Goal: Task Accomplishment & Management: Use online tool/utility

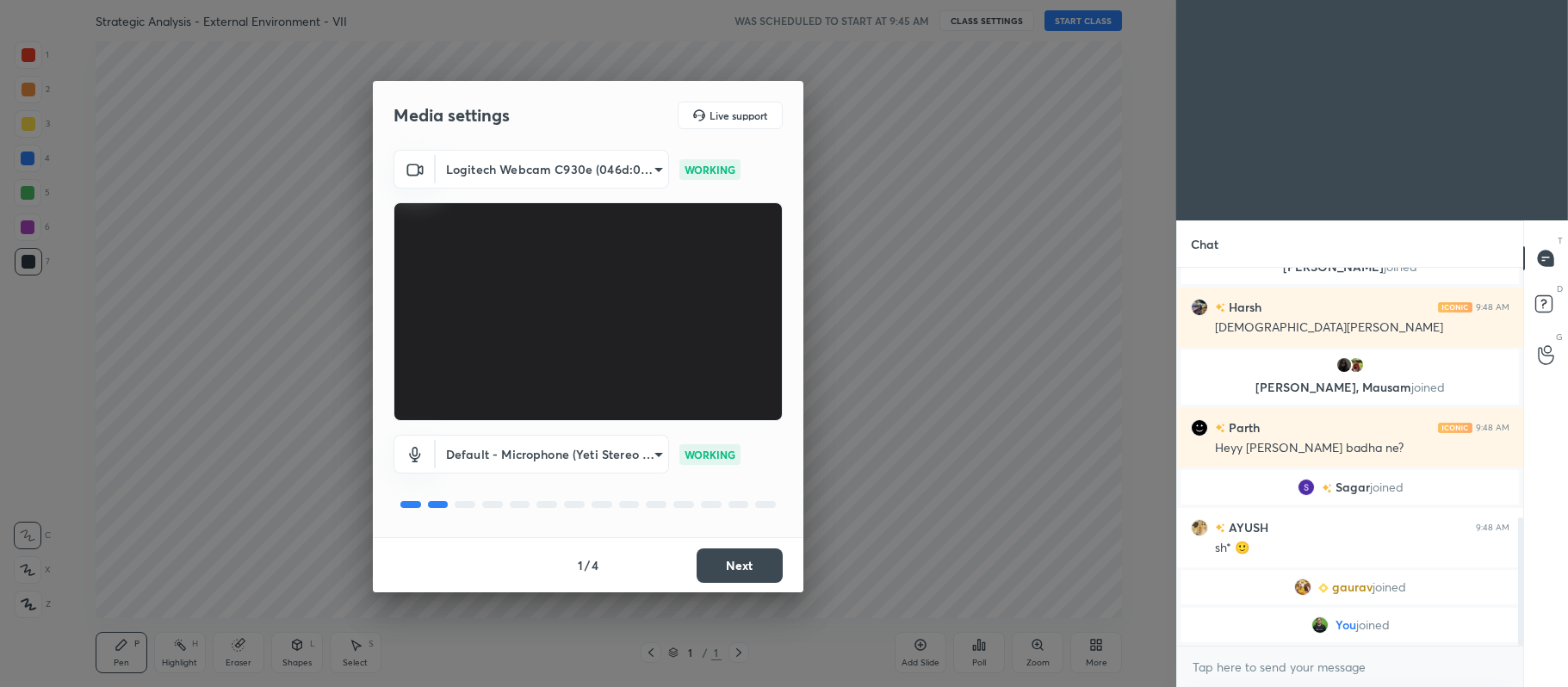
scroll to position [730, 0]
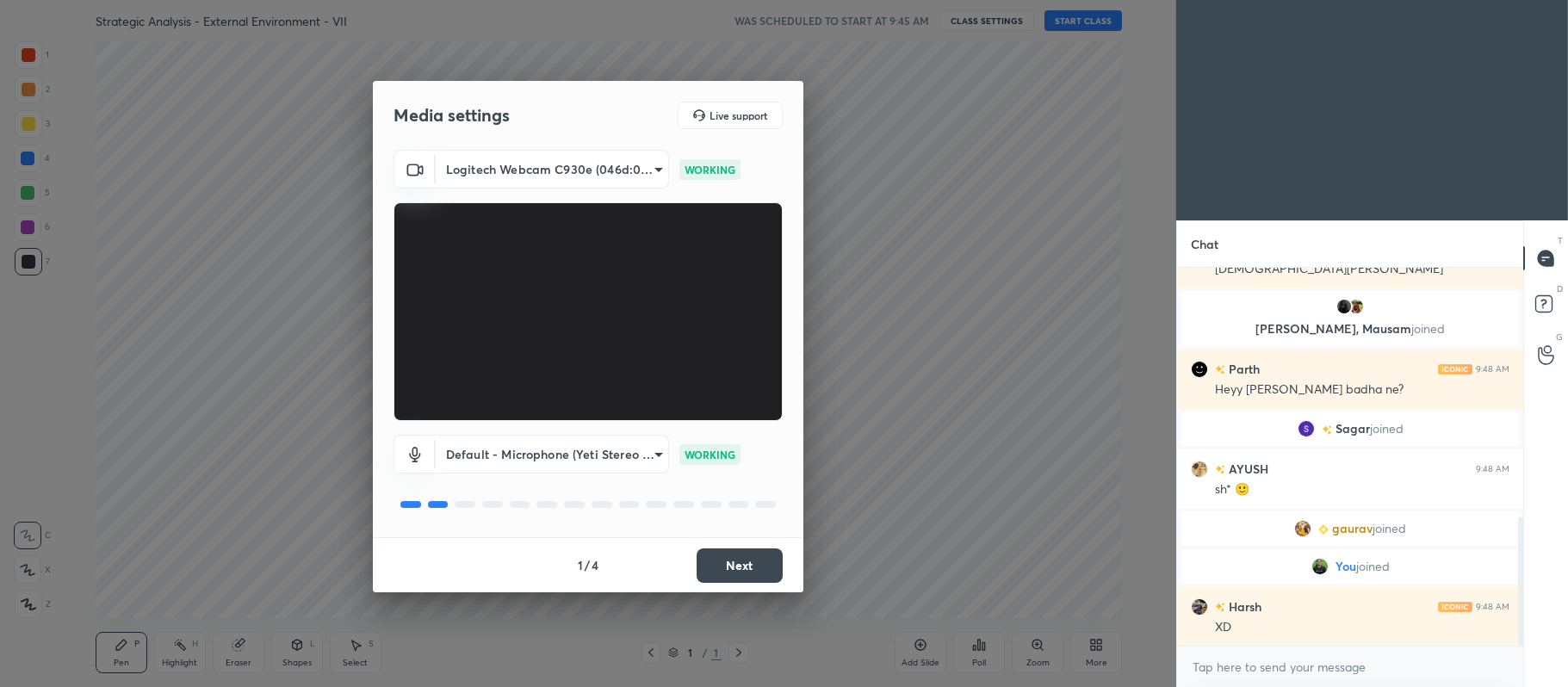
click at [724, 565] on button "Next" at bounding box center [740, 565] width 86 height 34
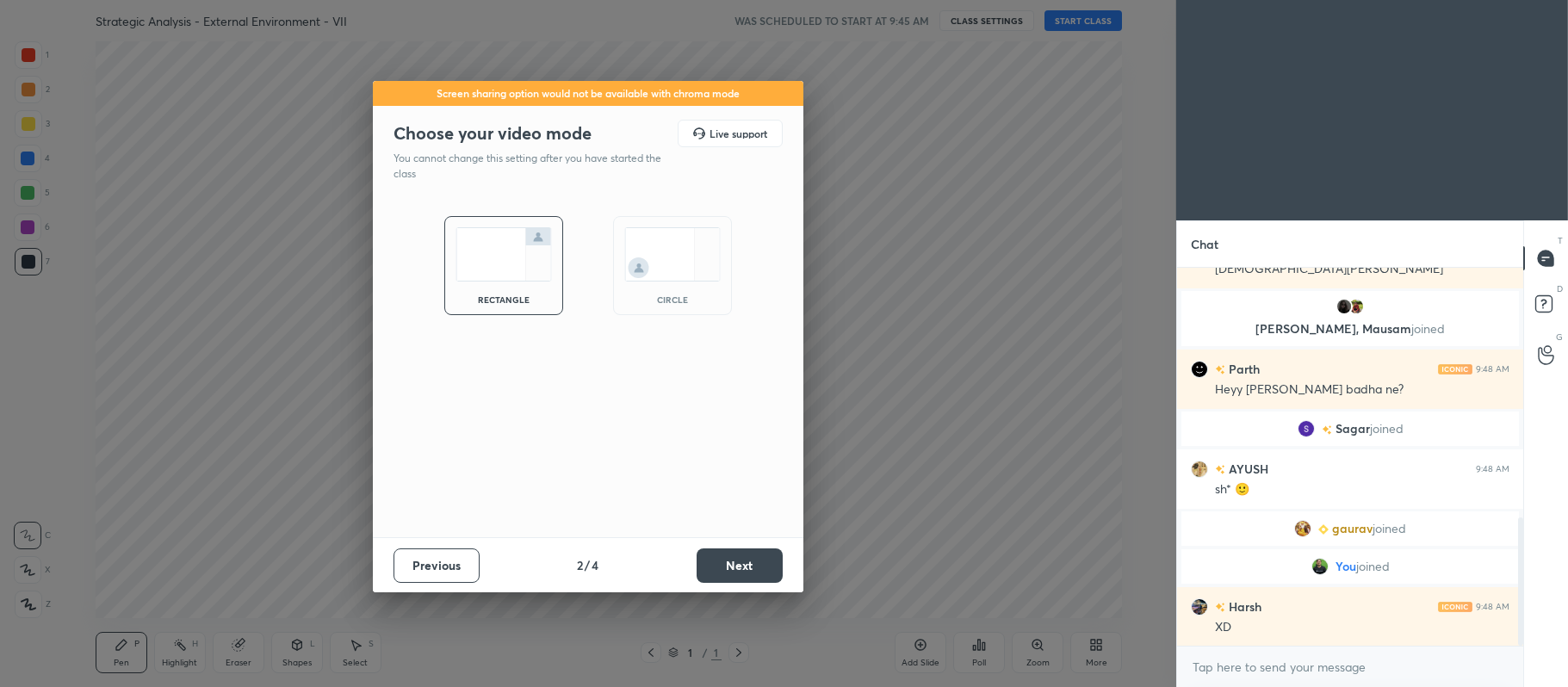
click at [727, 565] on button "Next" at bounding box center [740, 565] width 86 height 34
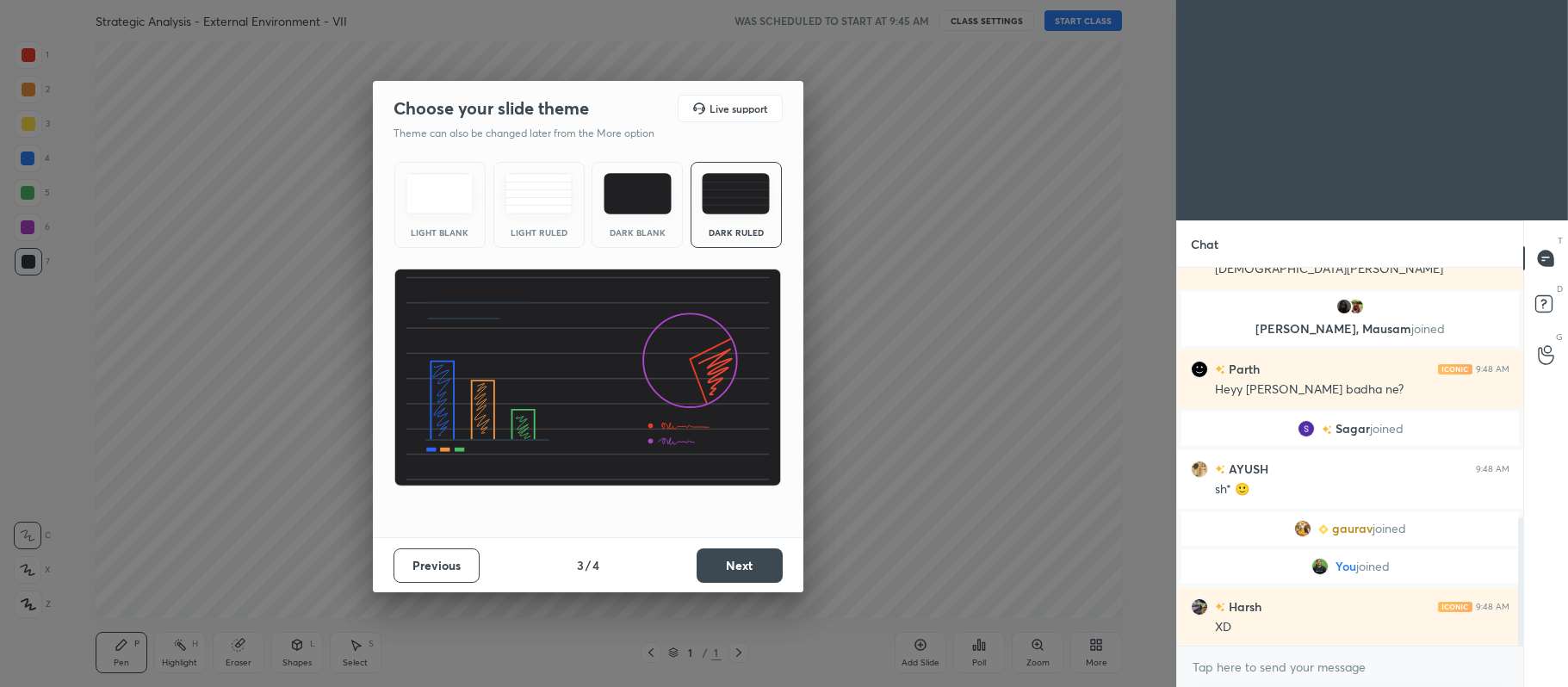
click at [745, 573] on button "Next" at bounding box center [740, 565] width 86 height 34
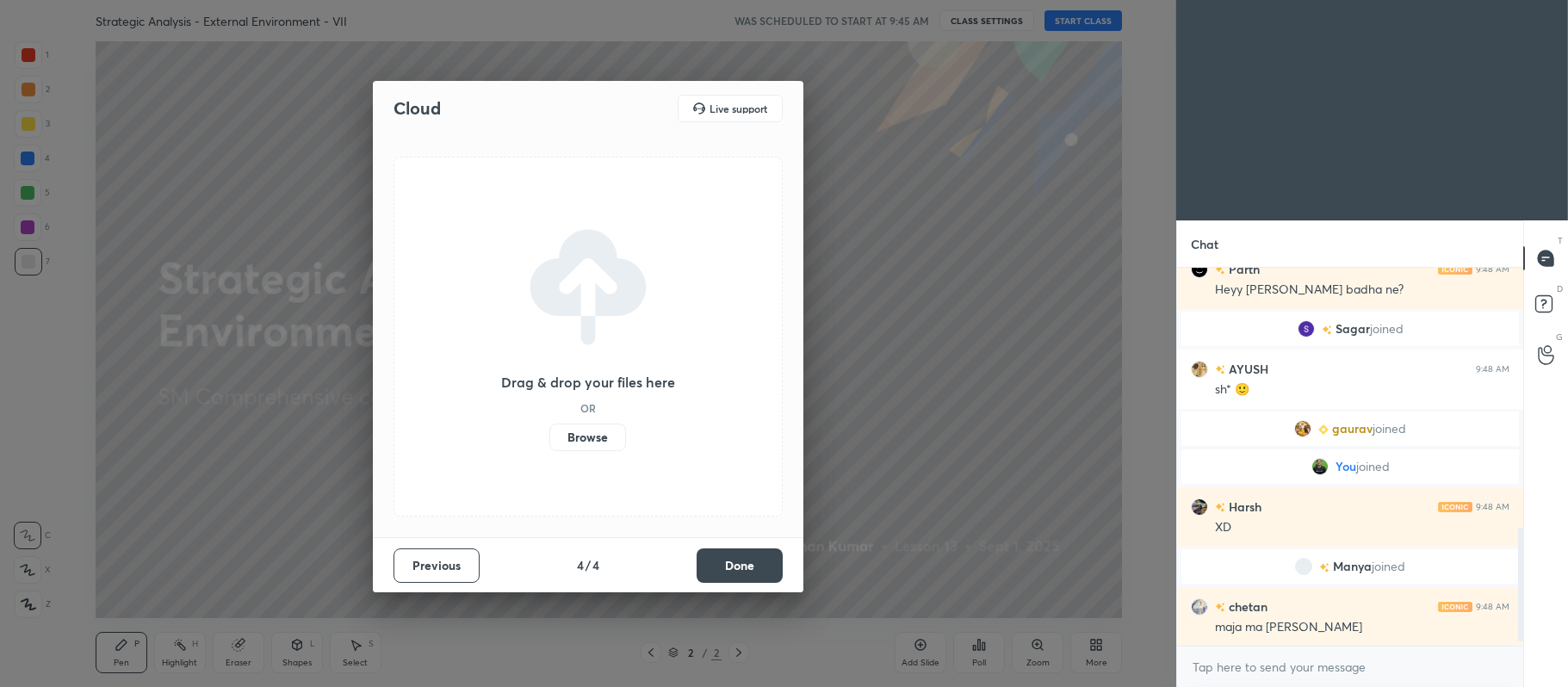
scroll to position [889, 0]
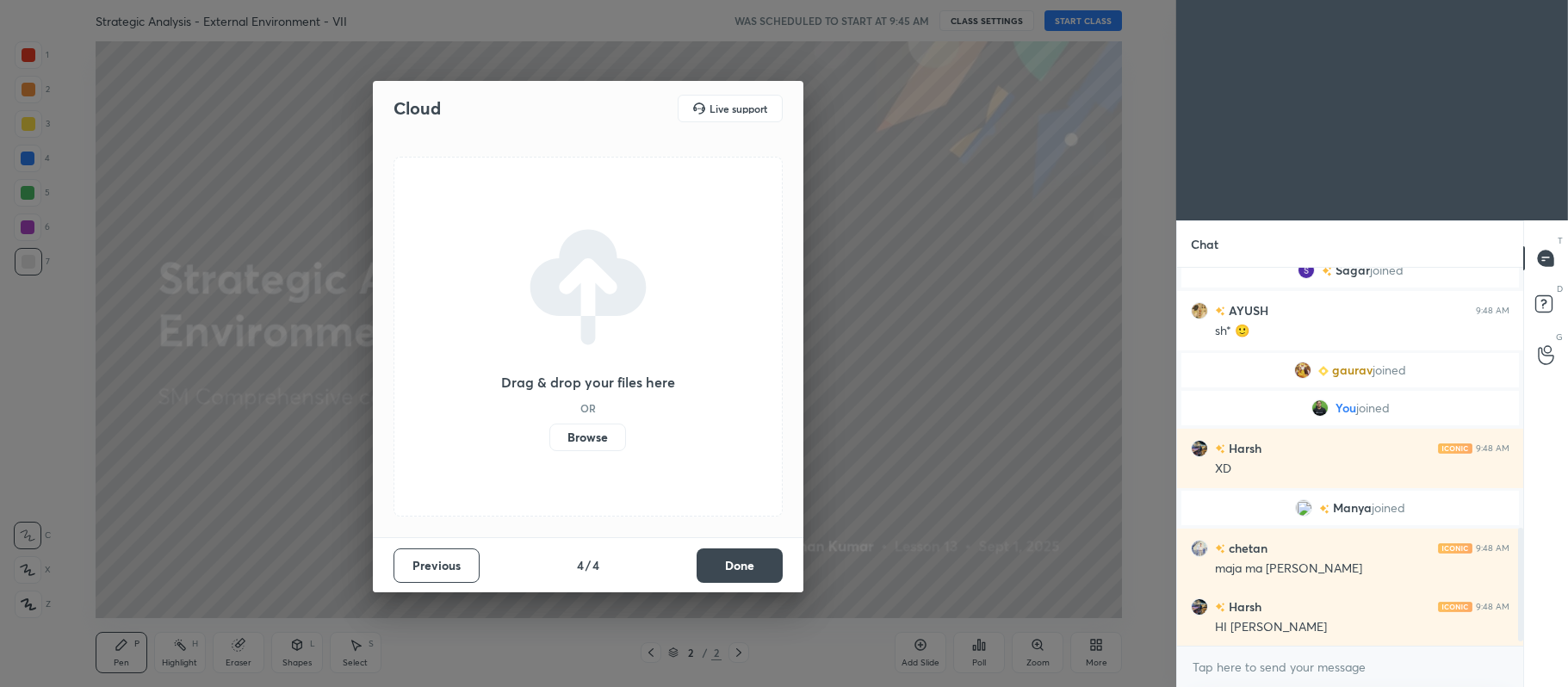
click at [576, 442] on label "Browse" at bounding box center [587, 437] width 76 height 28
click at [550, 442] on input "Browse" at bounding box center [550, 437] width 0 height 28
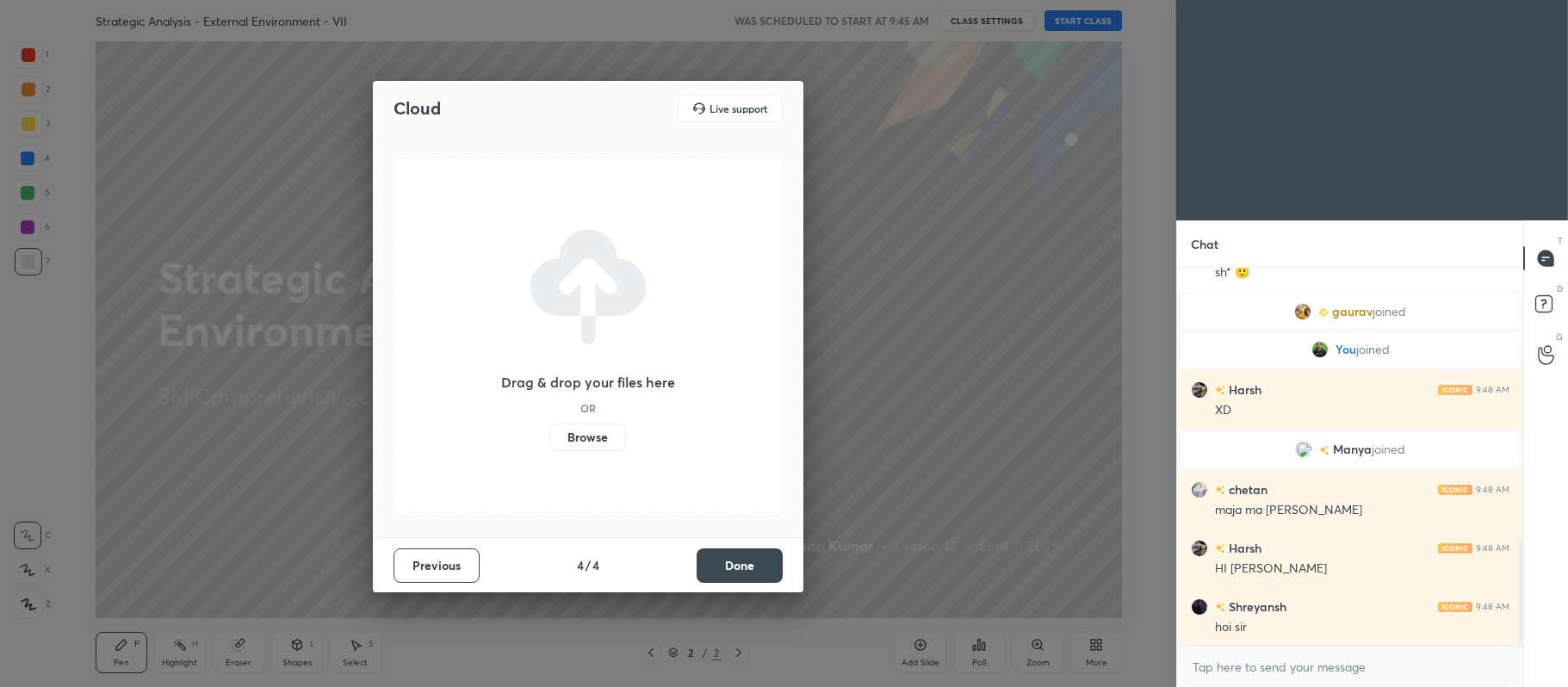
scroll to position [989, 0]
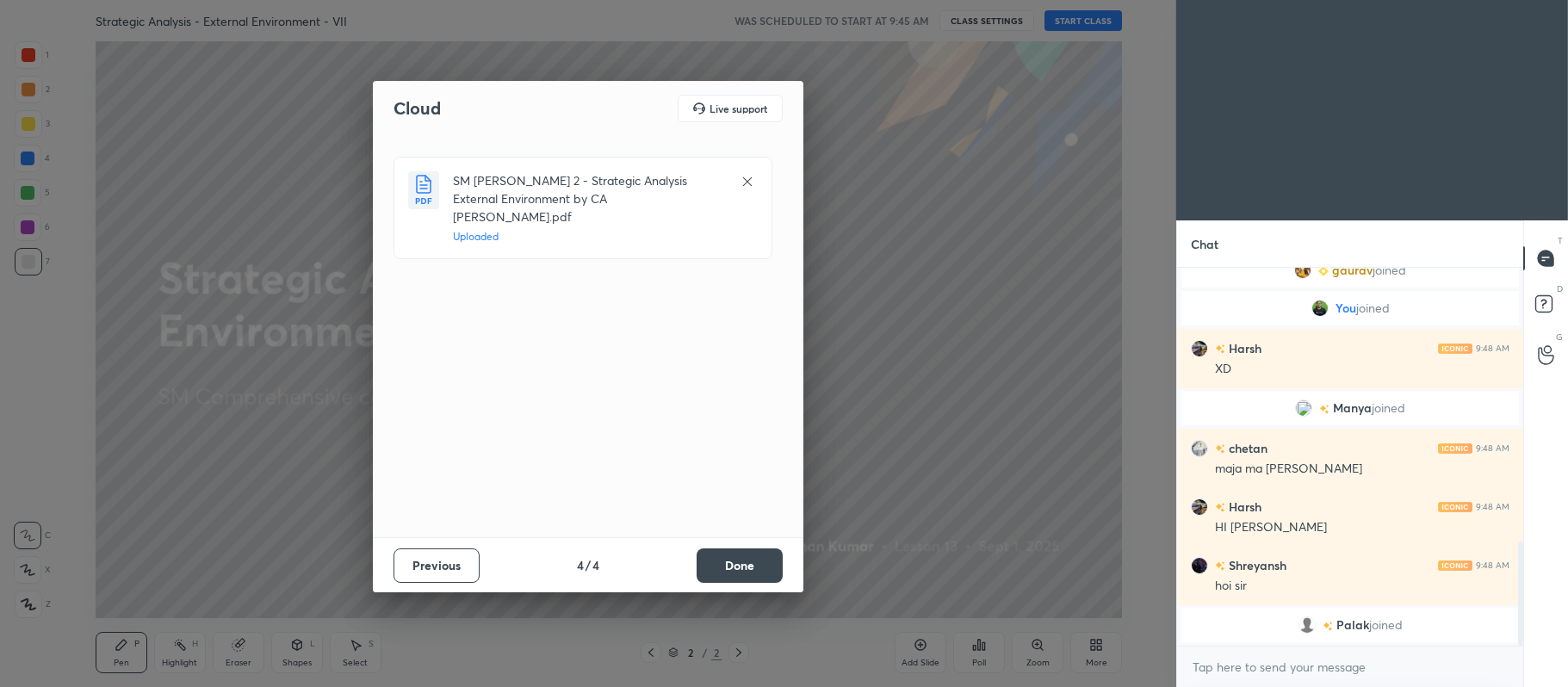
click at [756, 566] on button "Done" at bounding box center [740, 565] width 86 height 34
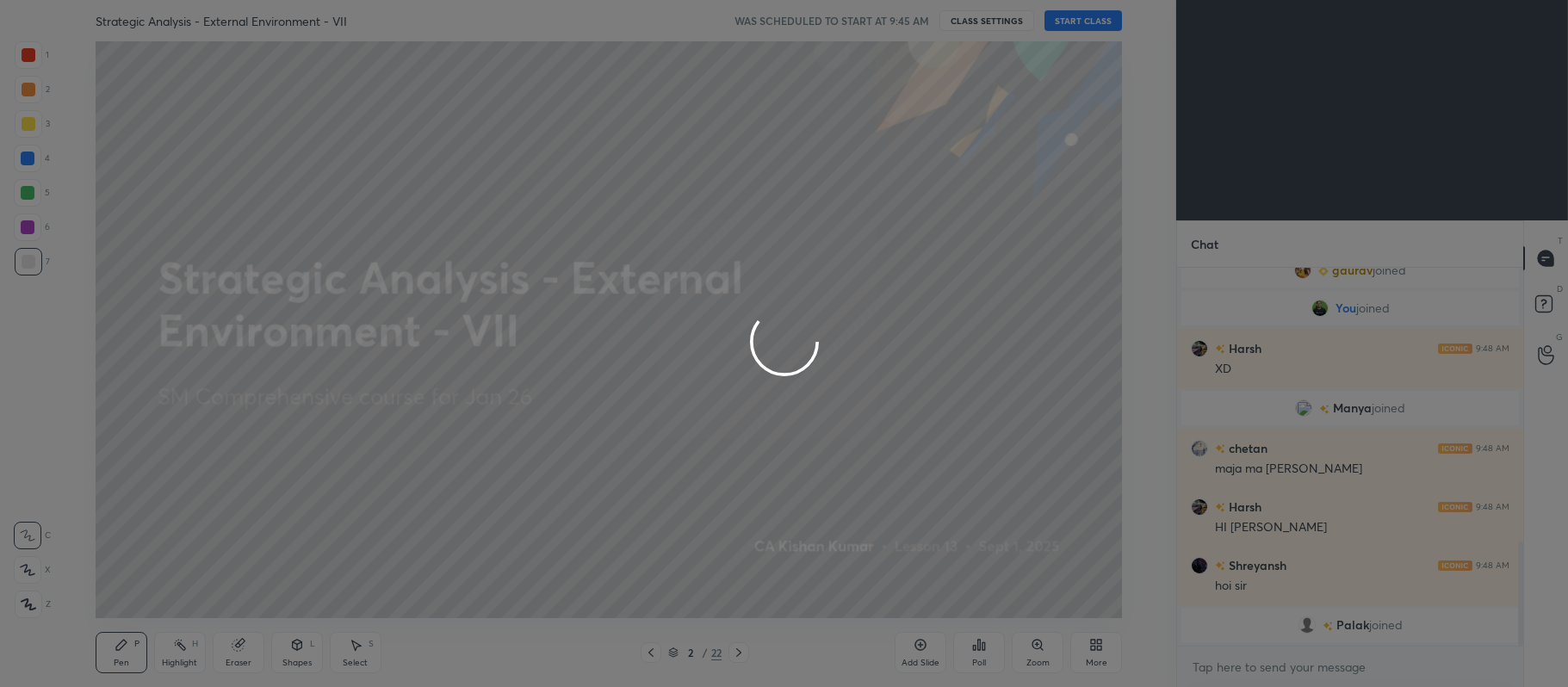
scroll to position [1009, 0]
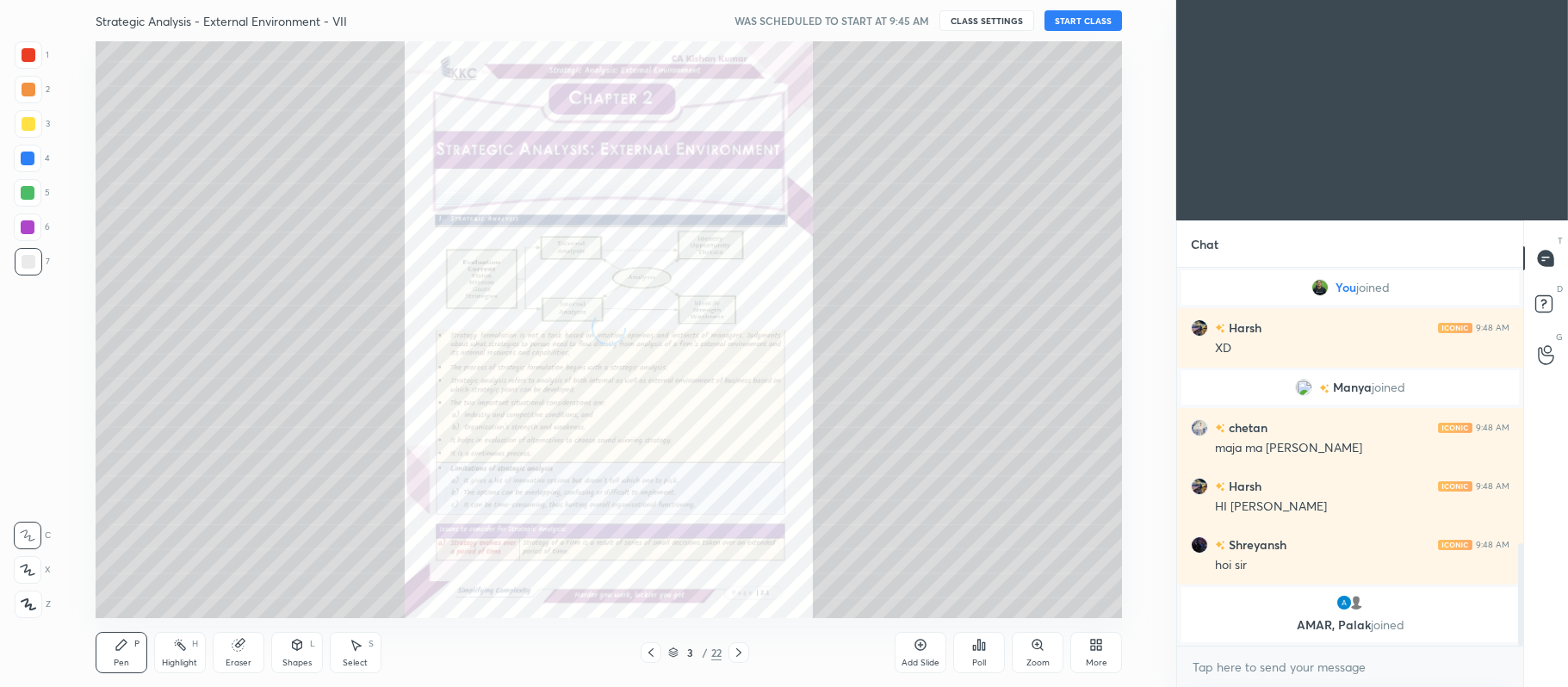
click at [673, 652] on icon at bounding box center [673, 650] width 8 height 5
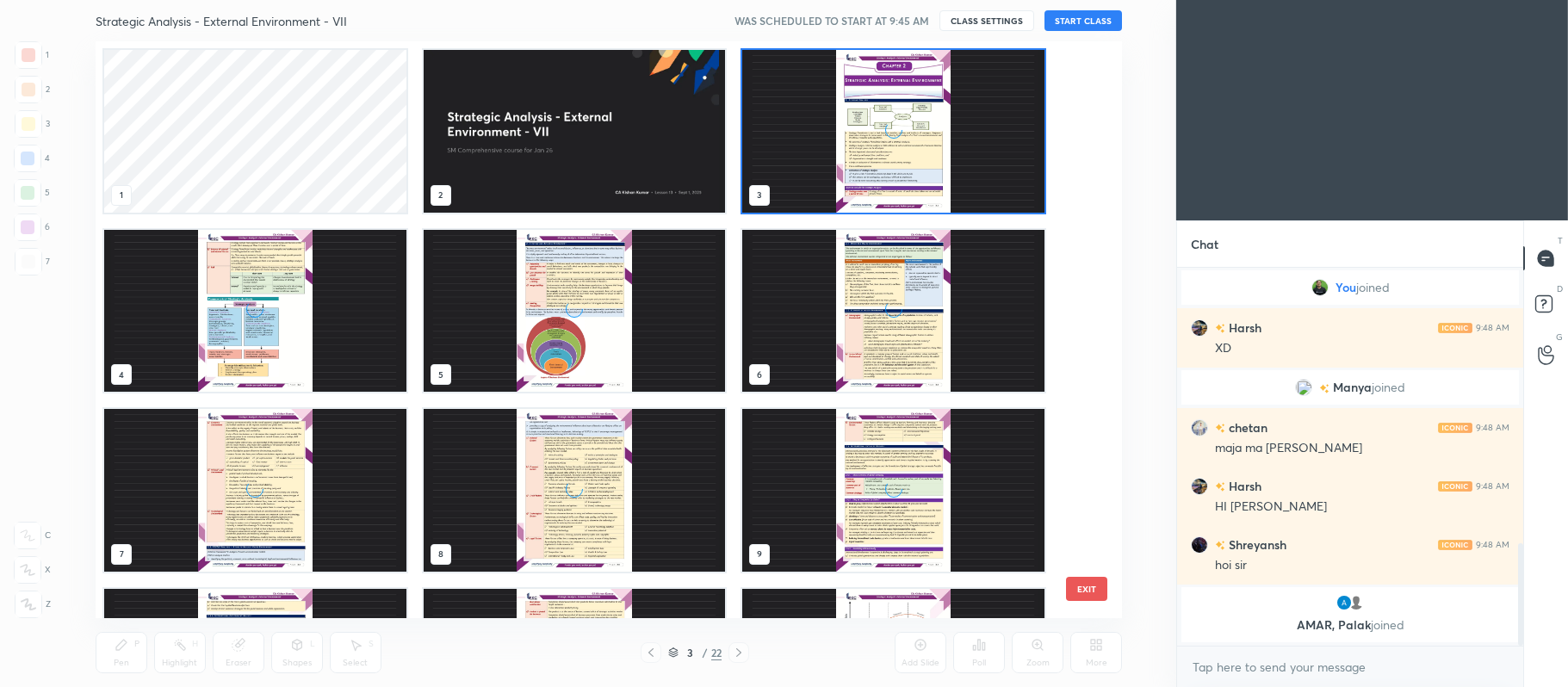
scroll to position [572, 1017]
click at [590, 150] on img "grid" at bounding box center [574, 130] width 302 height 163
click at [577, 146] on img "grid" at bounding box center [574, 130] width 302 height 163
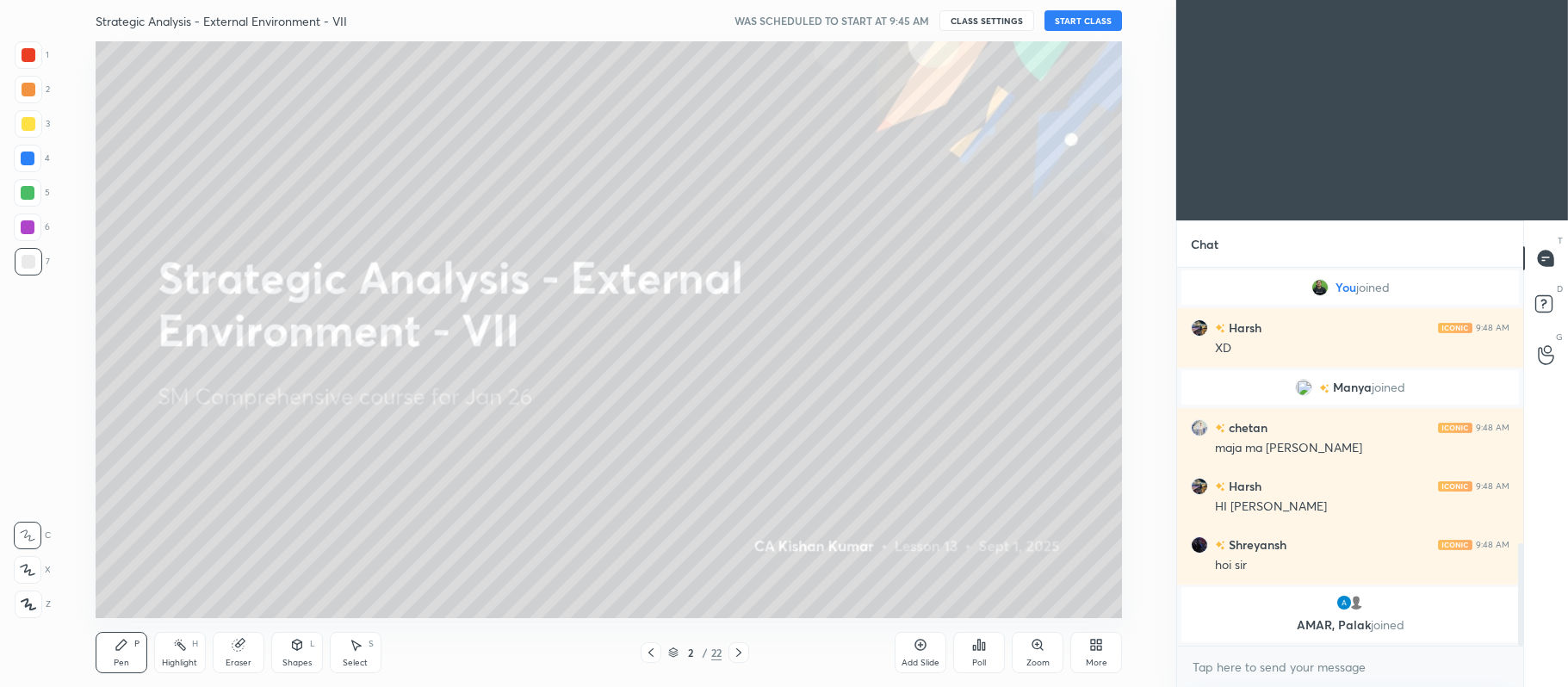
click at [581, 130] on img "grid" at bounding box center [574, 130] width 302 height 163
click at [29, 126] on div at bounding box center [28, 123] width 14 height 14
click at [26, 577] on div at bounding box center [28, 569] width 28 height 28
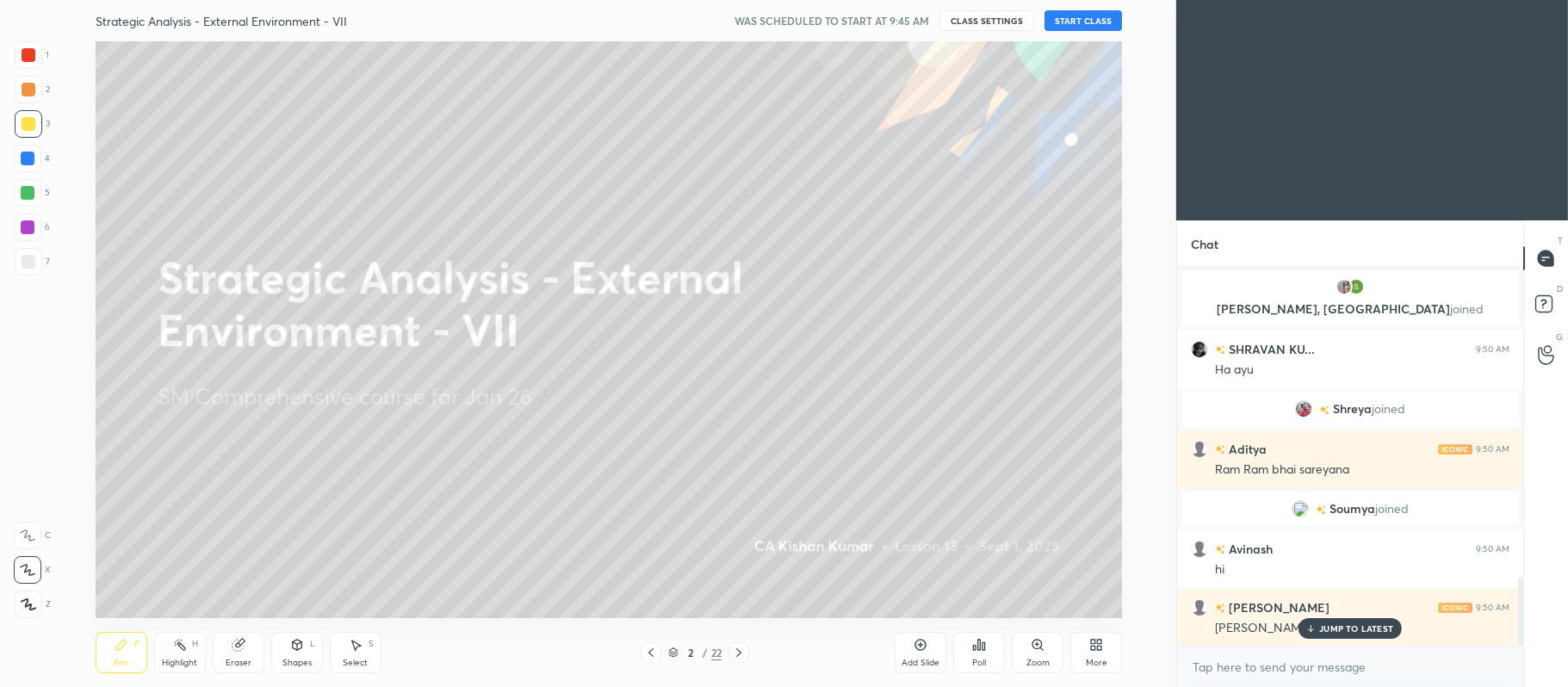
scroll to position [1761, 0]
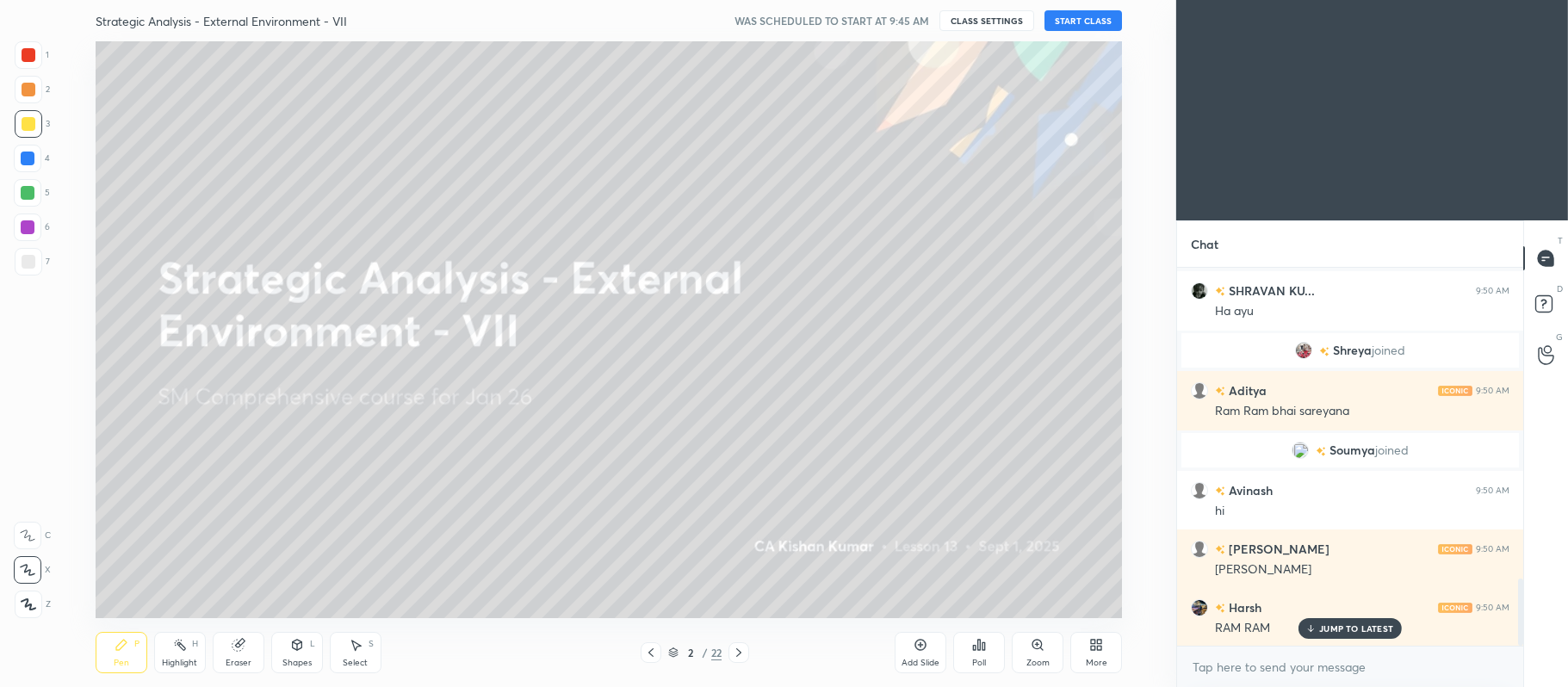
click at [1080, 20] on button "START CLASS" at bounding box center [1084, 20] width 77 height 20
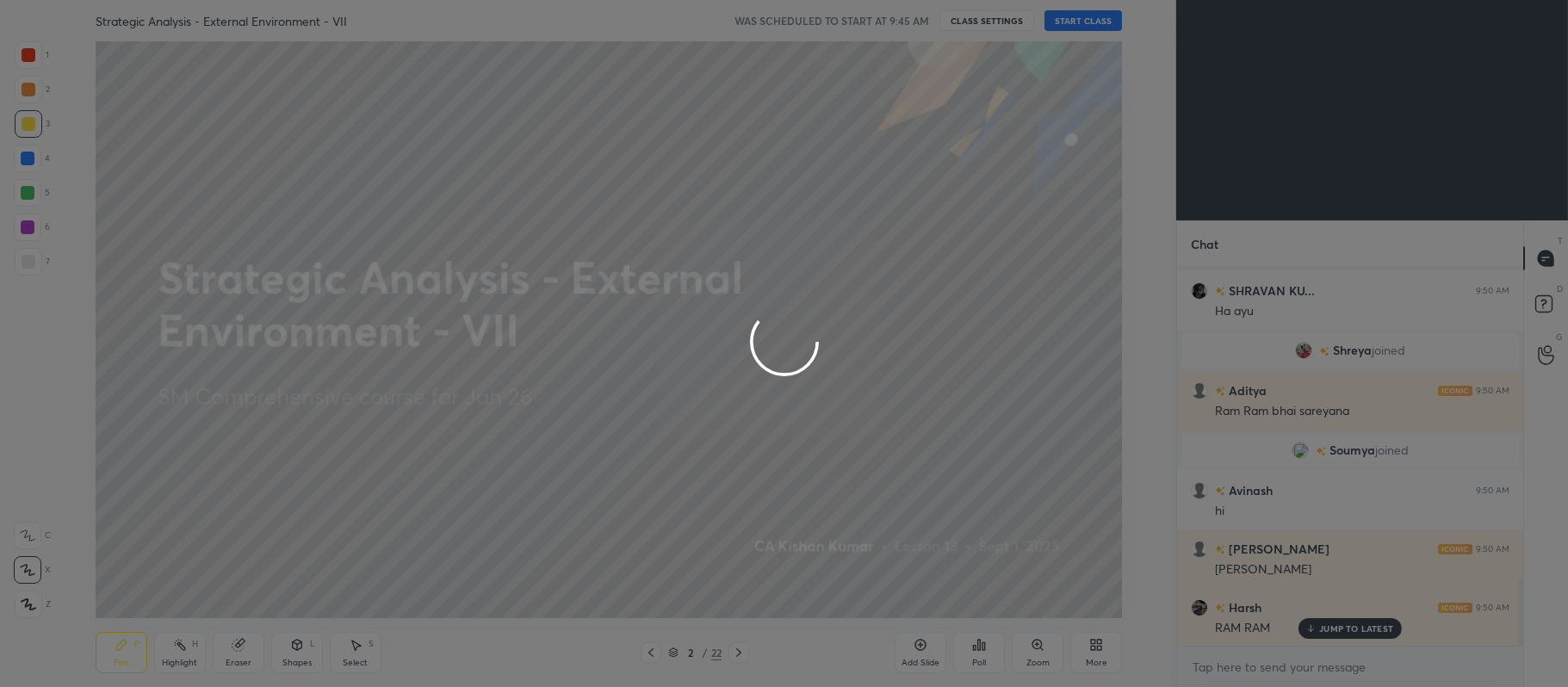
type textarea "x"
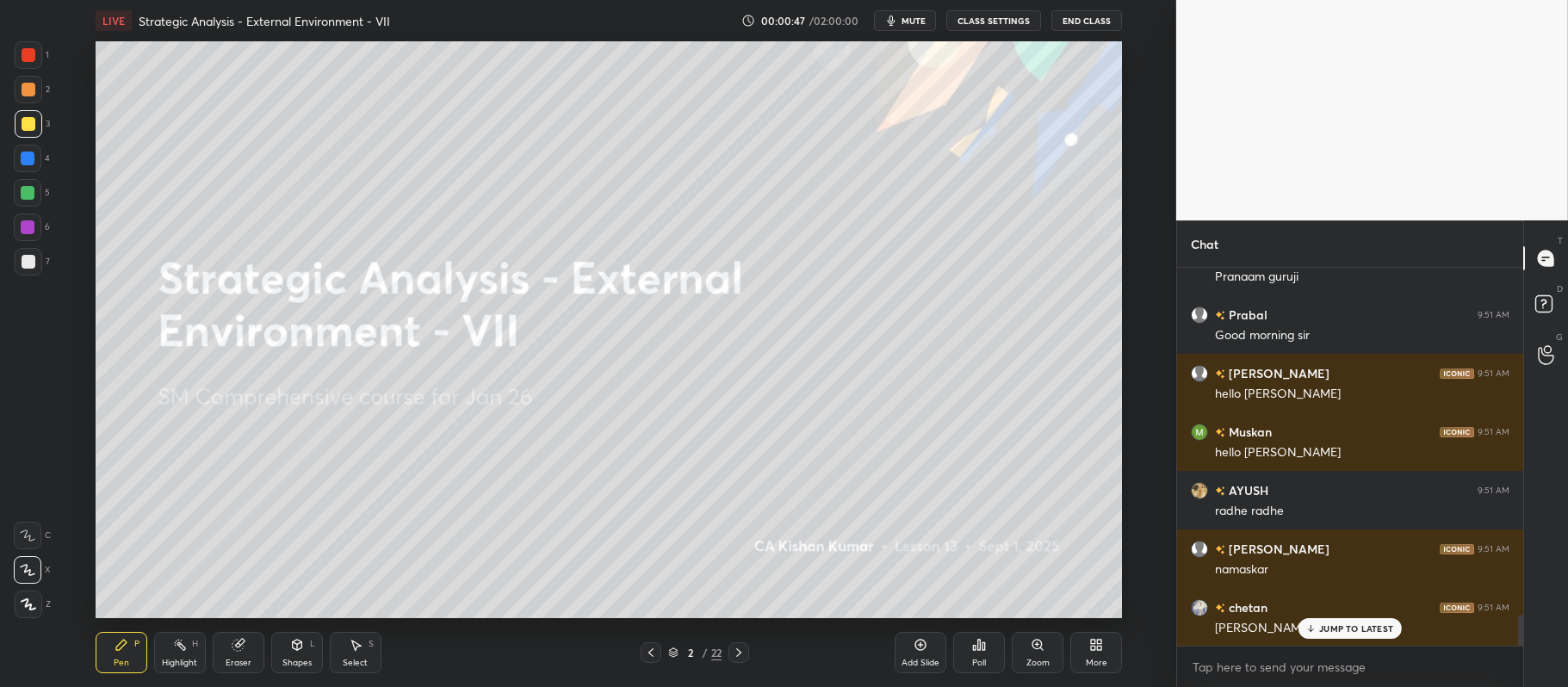
scroll to position [4335, 0]
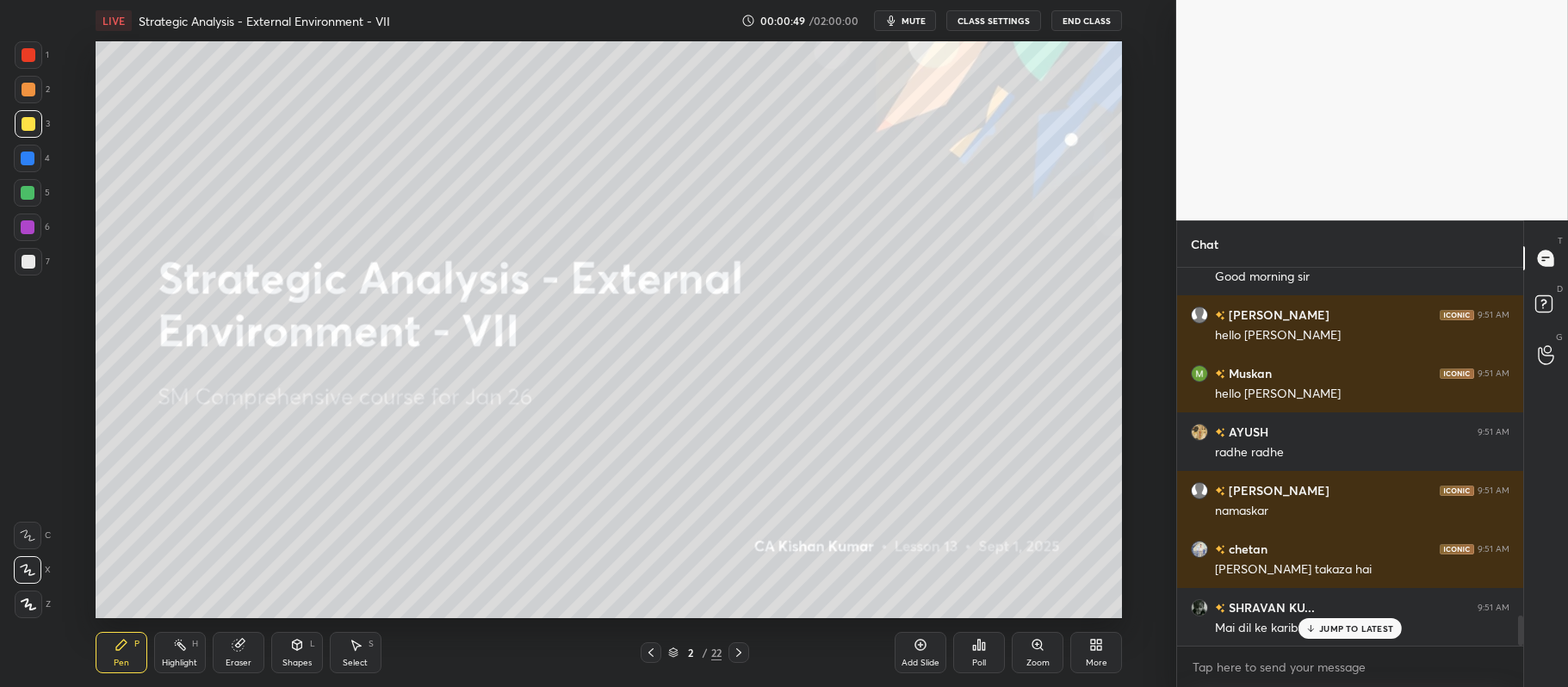
click at [972, 651] on icon at bounding box center [979, 644] width 14 height 14
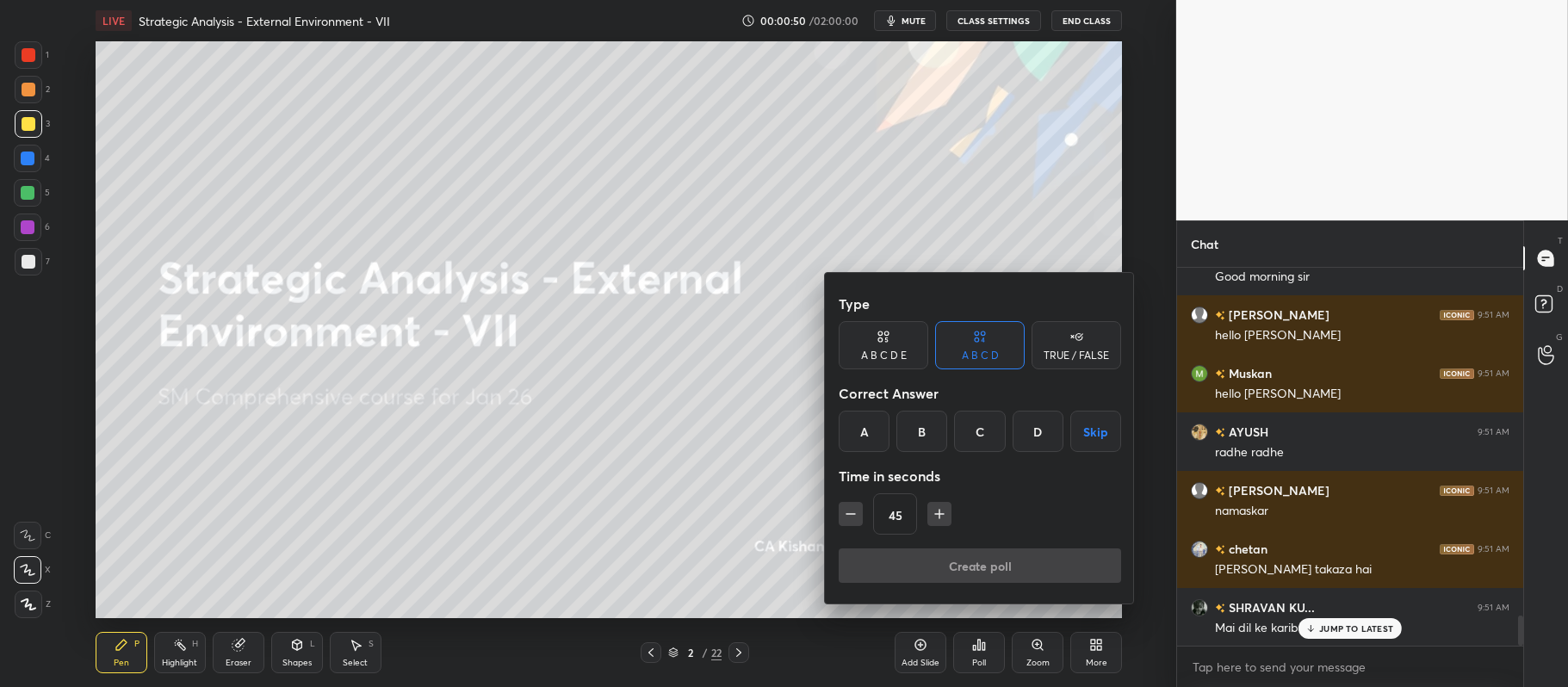
click at [1096, 334] on div "TRUE / FALSE" at bounding box center [1075, 344] width 89 height 48
click at [852, 510] on icon "button" at bounding box center [850, 513] width 17 height 17
click at [845, 507] on icon "button" at bounding box center [850, 513] width 17 height 17
type input "15"
click at [851, 510] on div "15" at bounding box center [980, 513] width 282 height 41
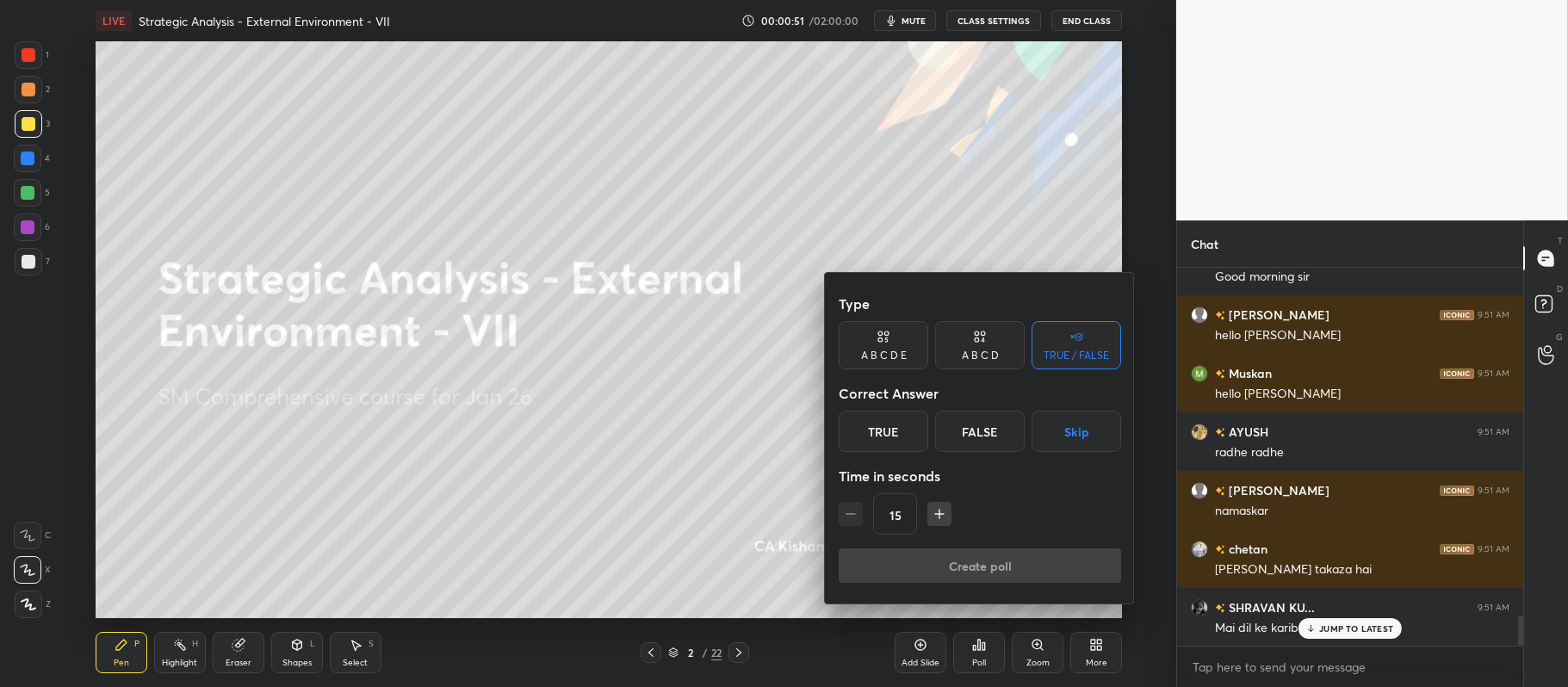
click at [847, 508] on div "15" at bounding box center [980, 513] width 282 height 41
click at [848, 503] on div "15" at bounding box center [980, 513] width 282 height 41
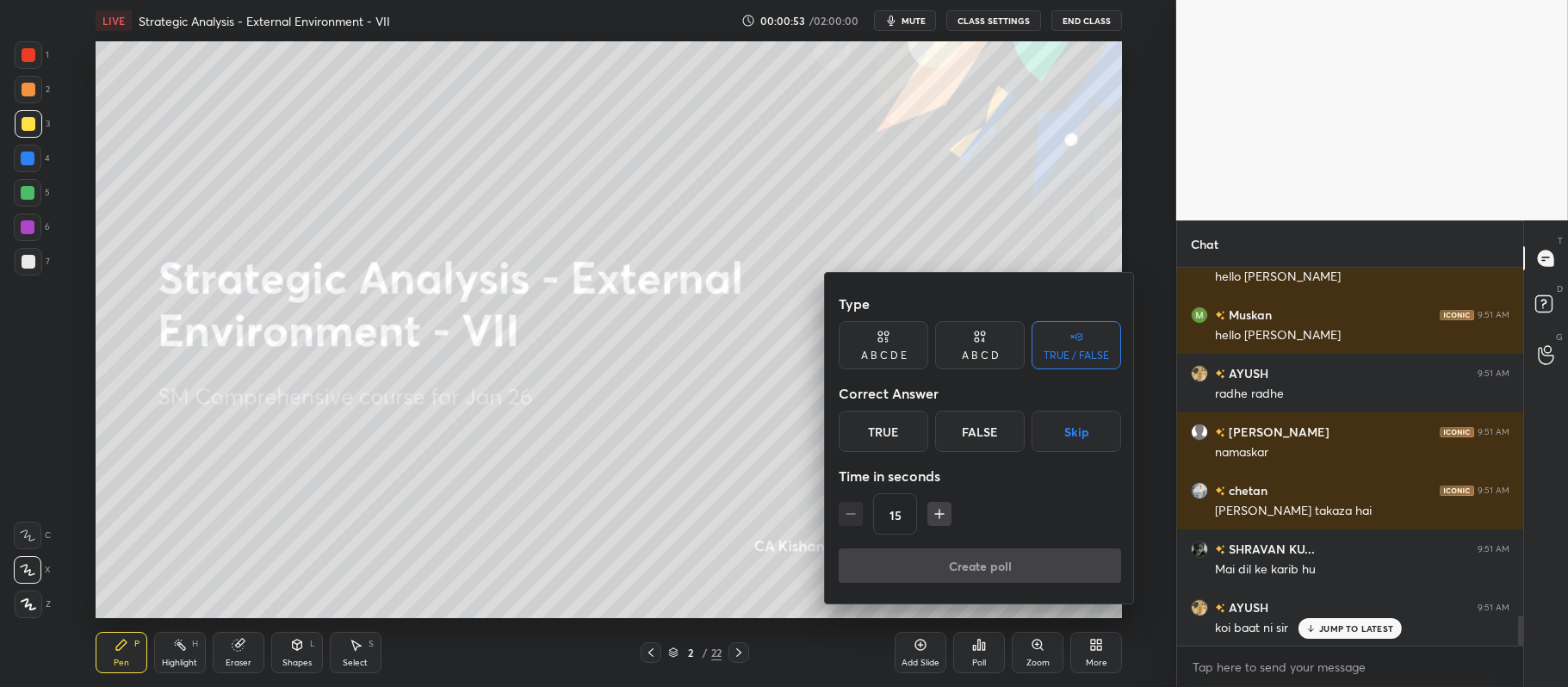
click at [880, 438] on div "True" at bounding box center [883, 431] width 89 height 41
click at [903, 557] on button "Create poll" at bounding box center [980, 565] width 282 height 34
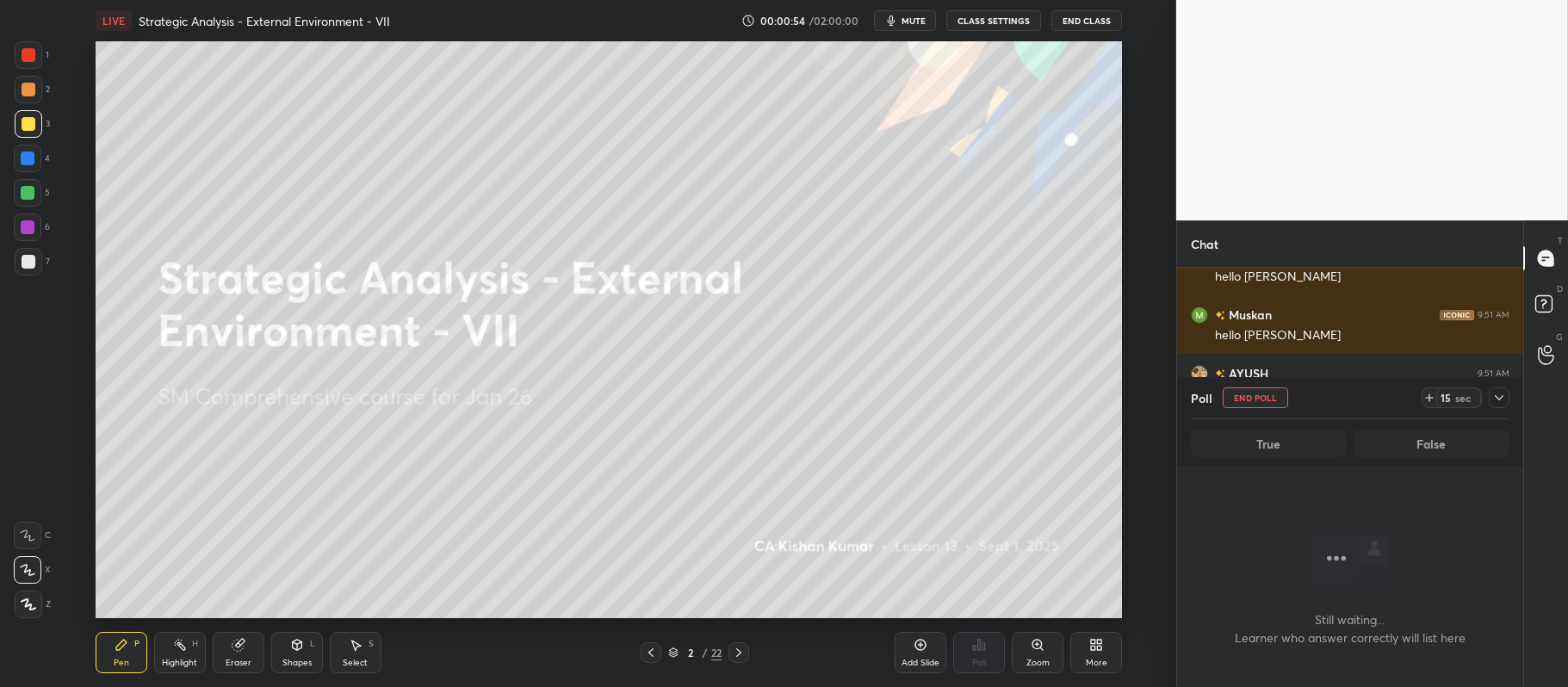
scroll to position [325, 341]
click at [1500, 393] on icon at bounding box center [1499, 397] width 14 height 14
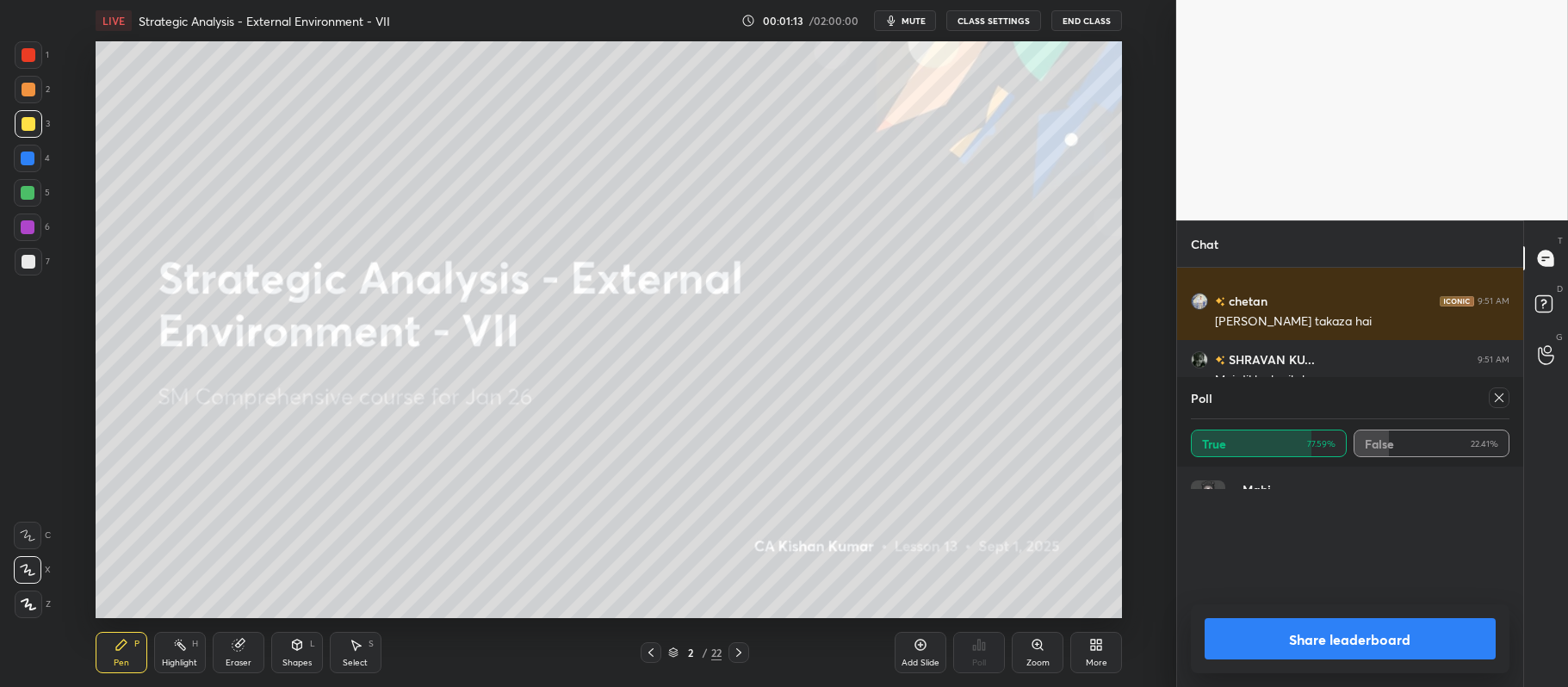
scroll to position [4642, 0]
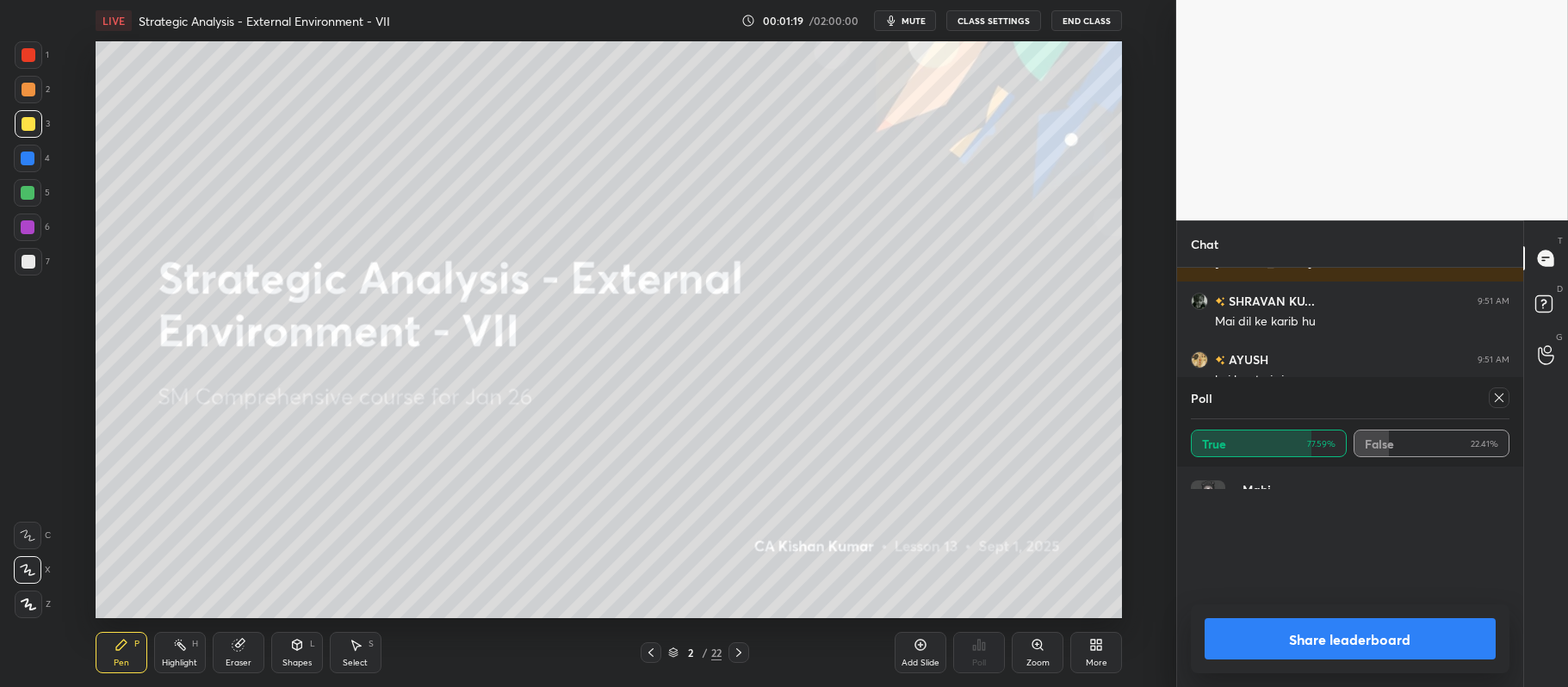
click at [1269, 631] on button "Share leaderboard" at bounding box center [1350, 638] width 291 height 41
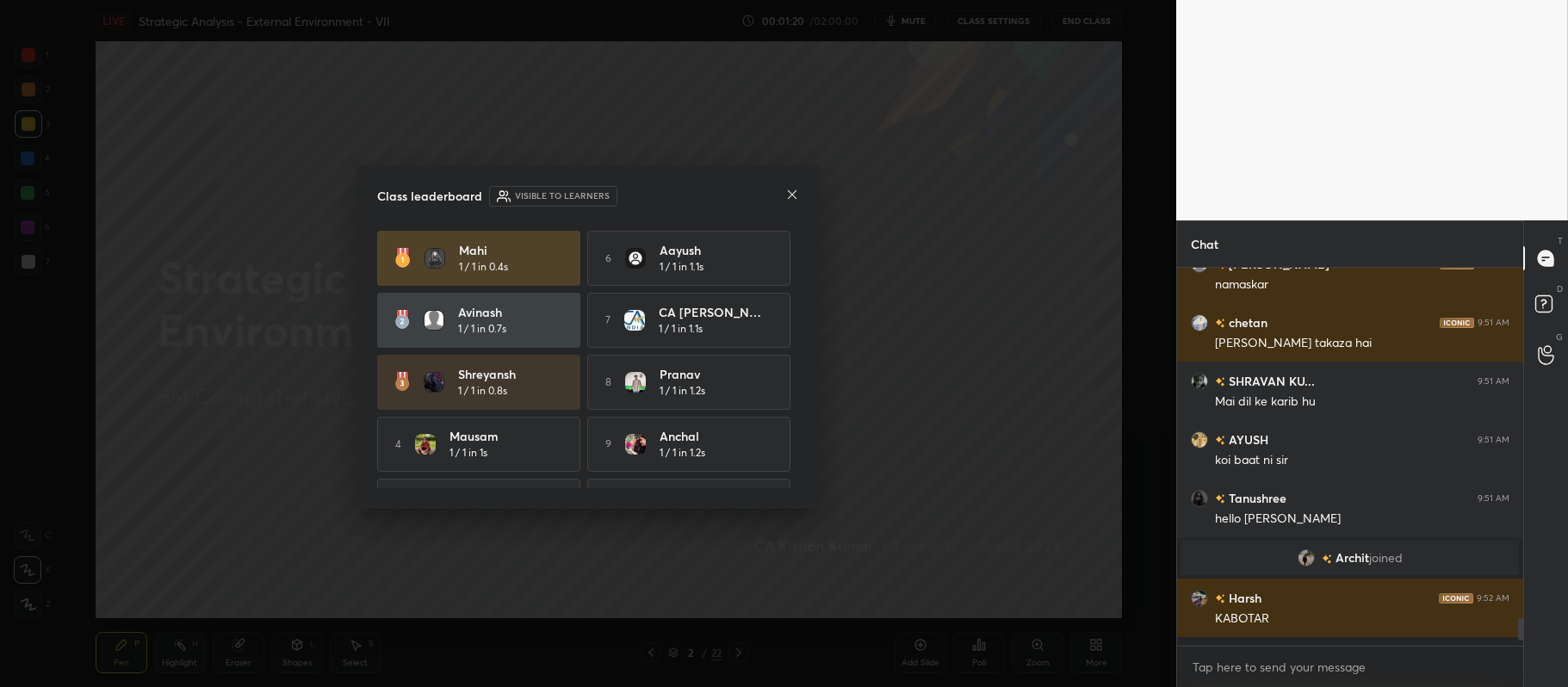
scroll to position [374, 341]
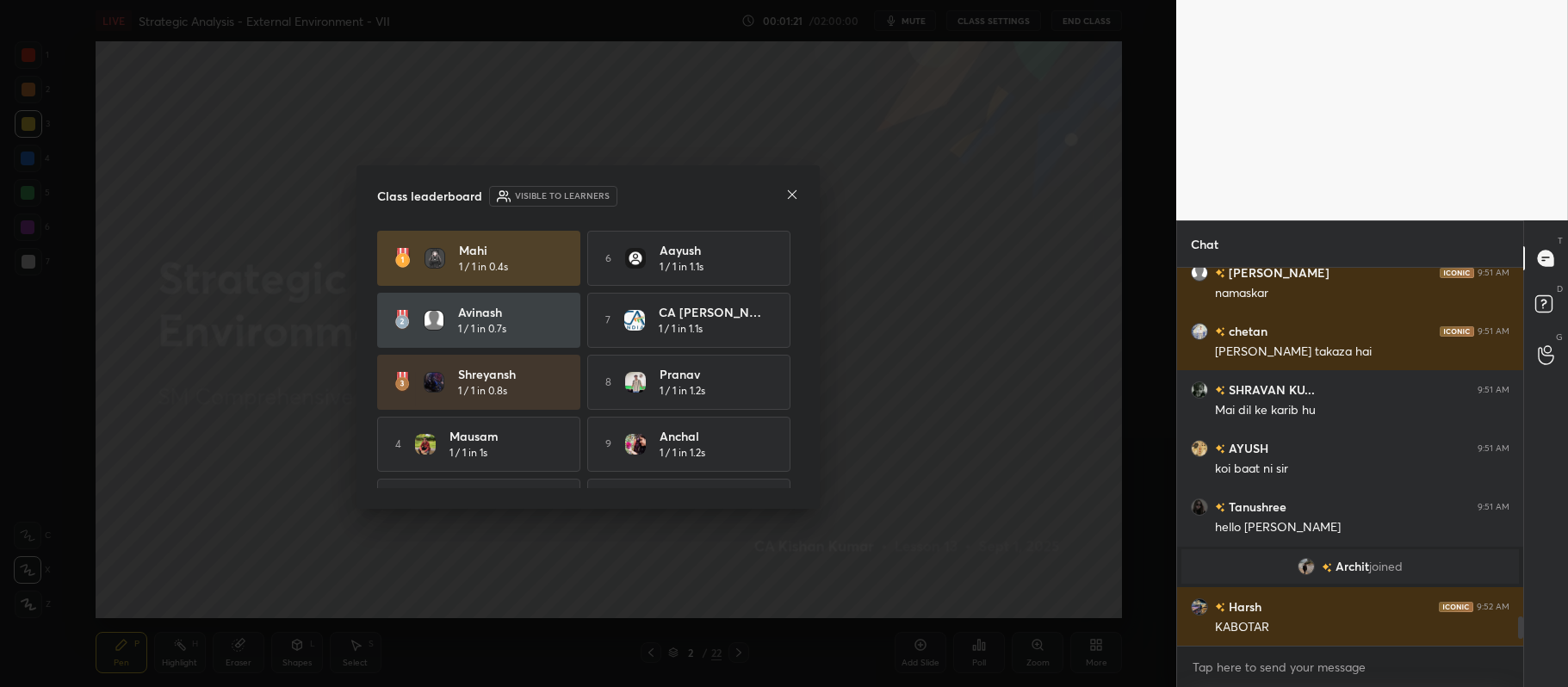
click at [792, 195] on icon at bounding box center [792, 194] width 14 height 14
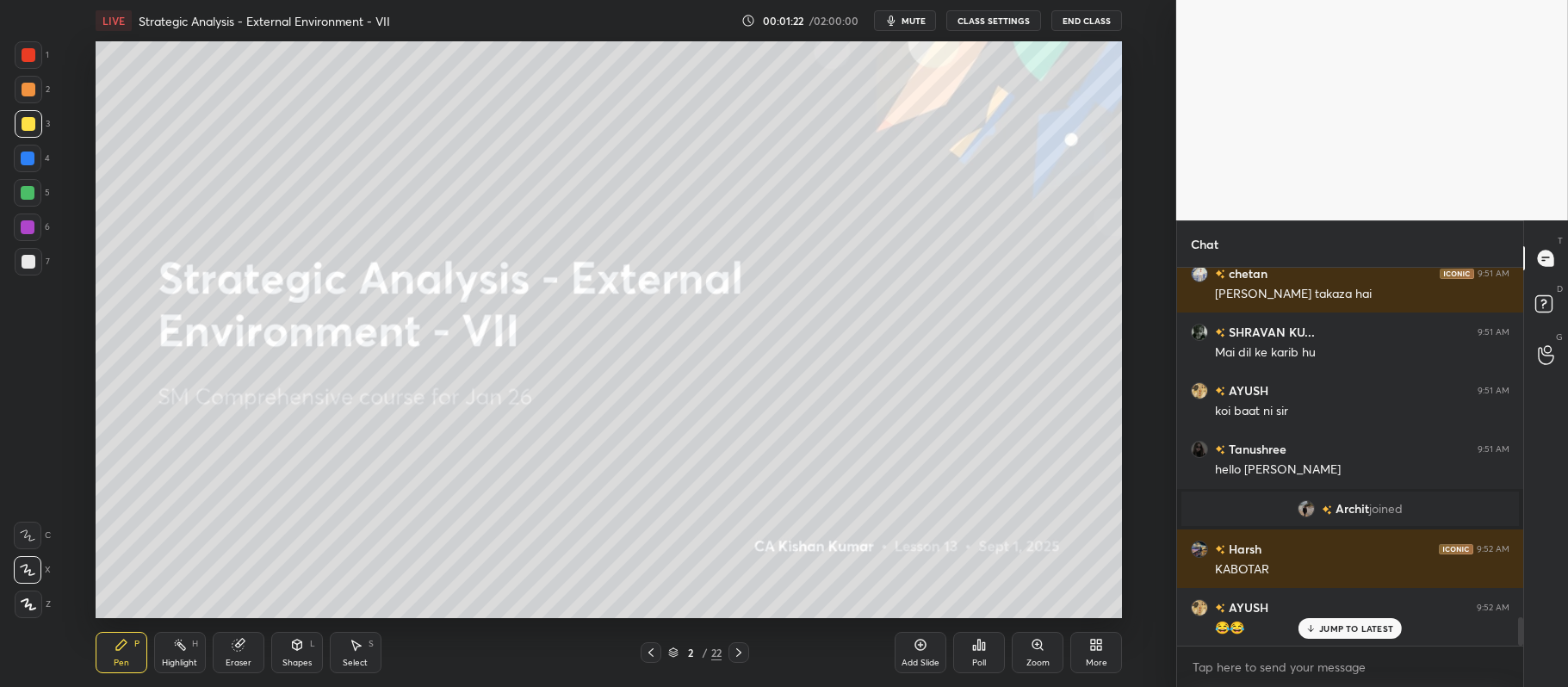
click at [906, 646] on div "Add Slide" at bounding box center [920, 652] width 51 height 41
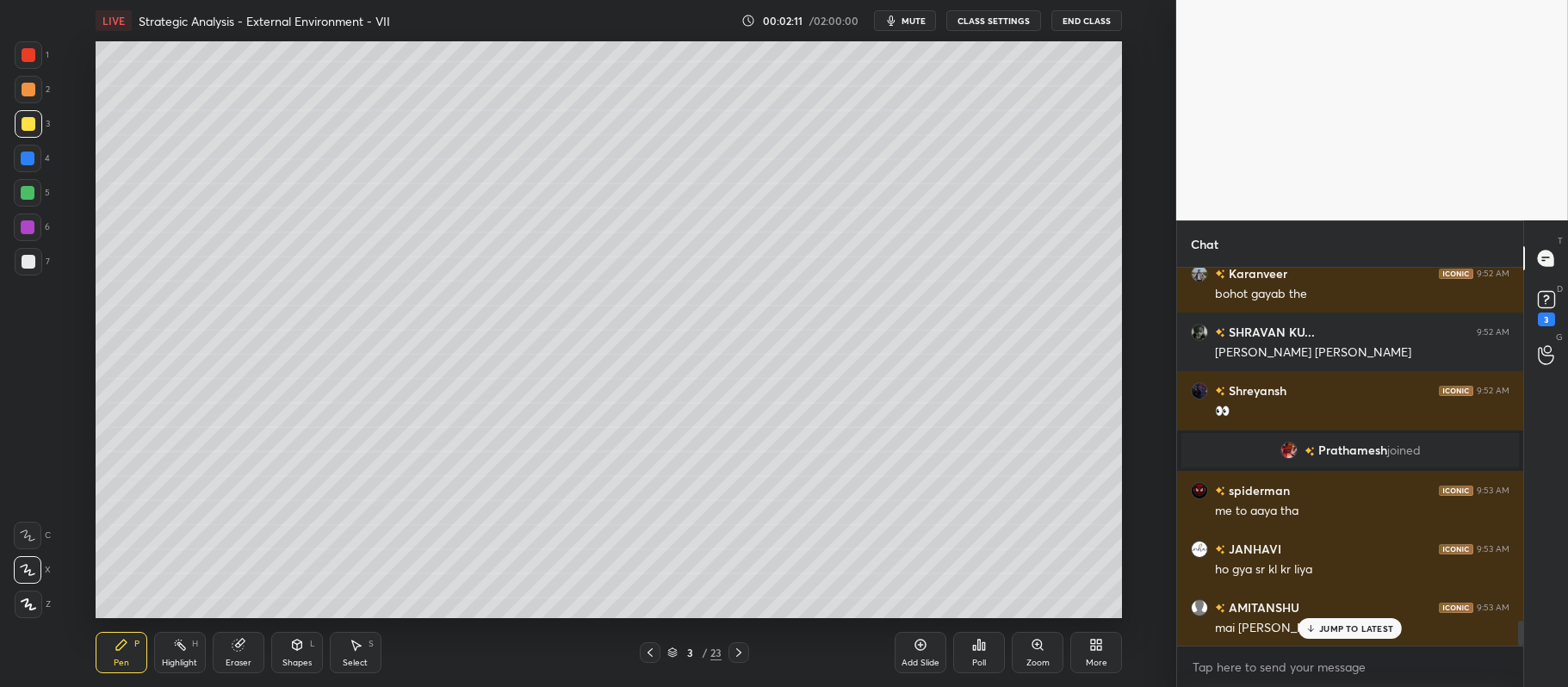
scroll to position [5416, 0]
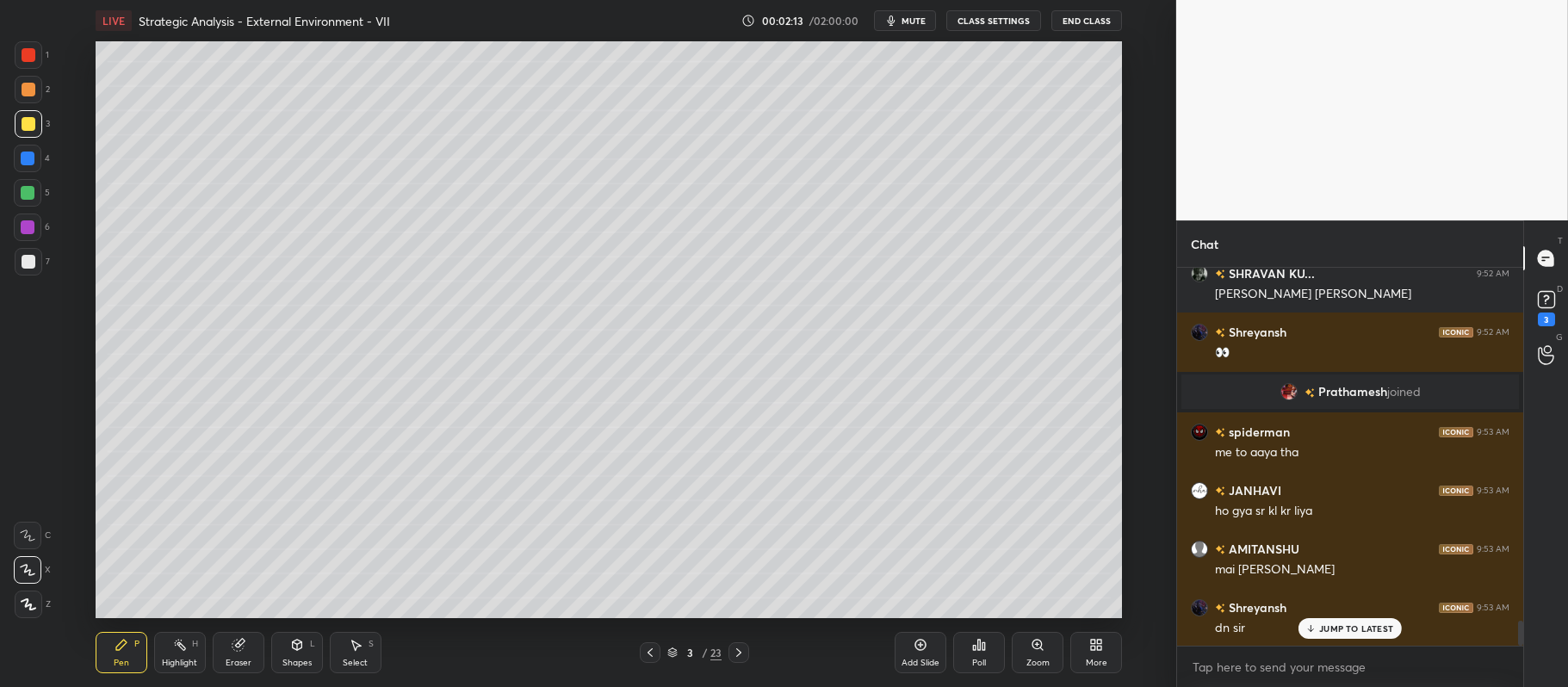
click at [911, 642] on div "Add Slide" at bounding box center [920, 652] width 51 height 41
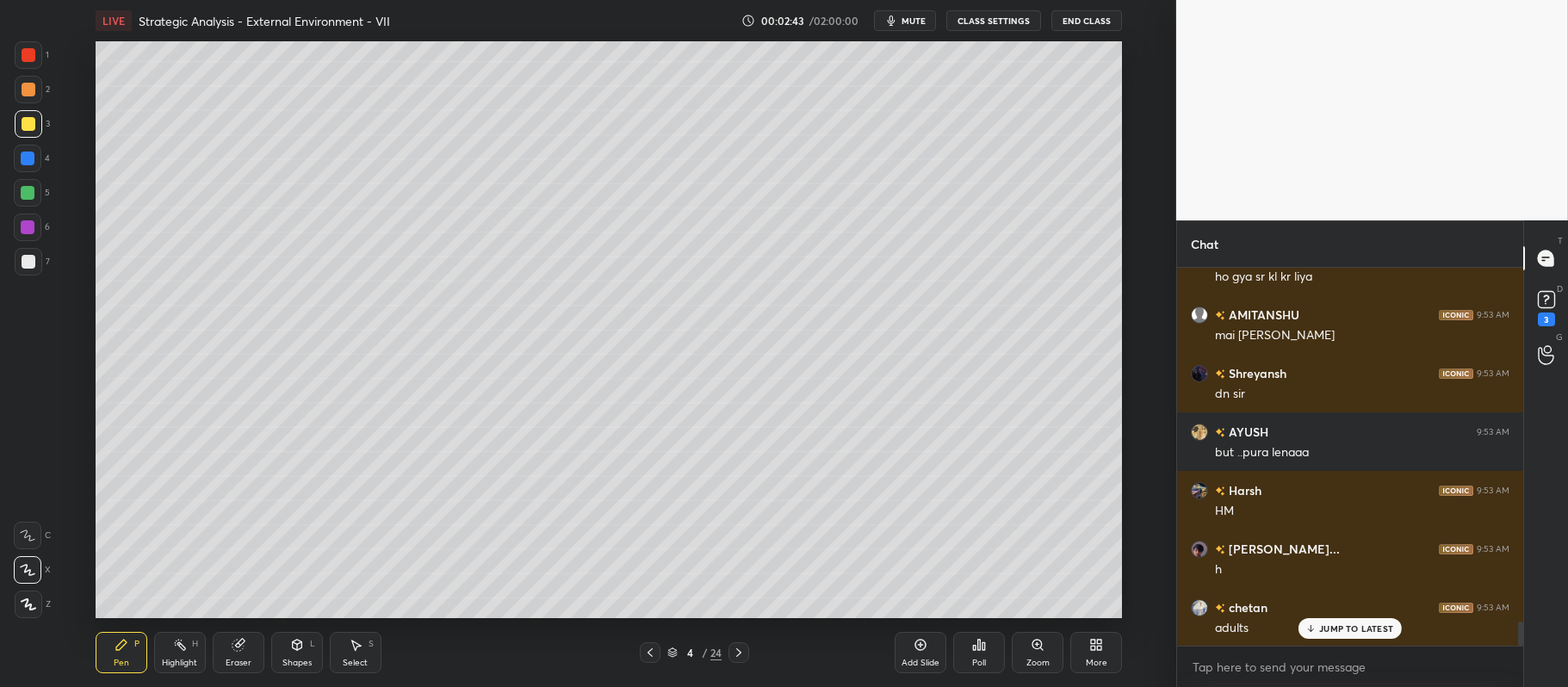
scroll to position [5709, 0]
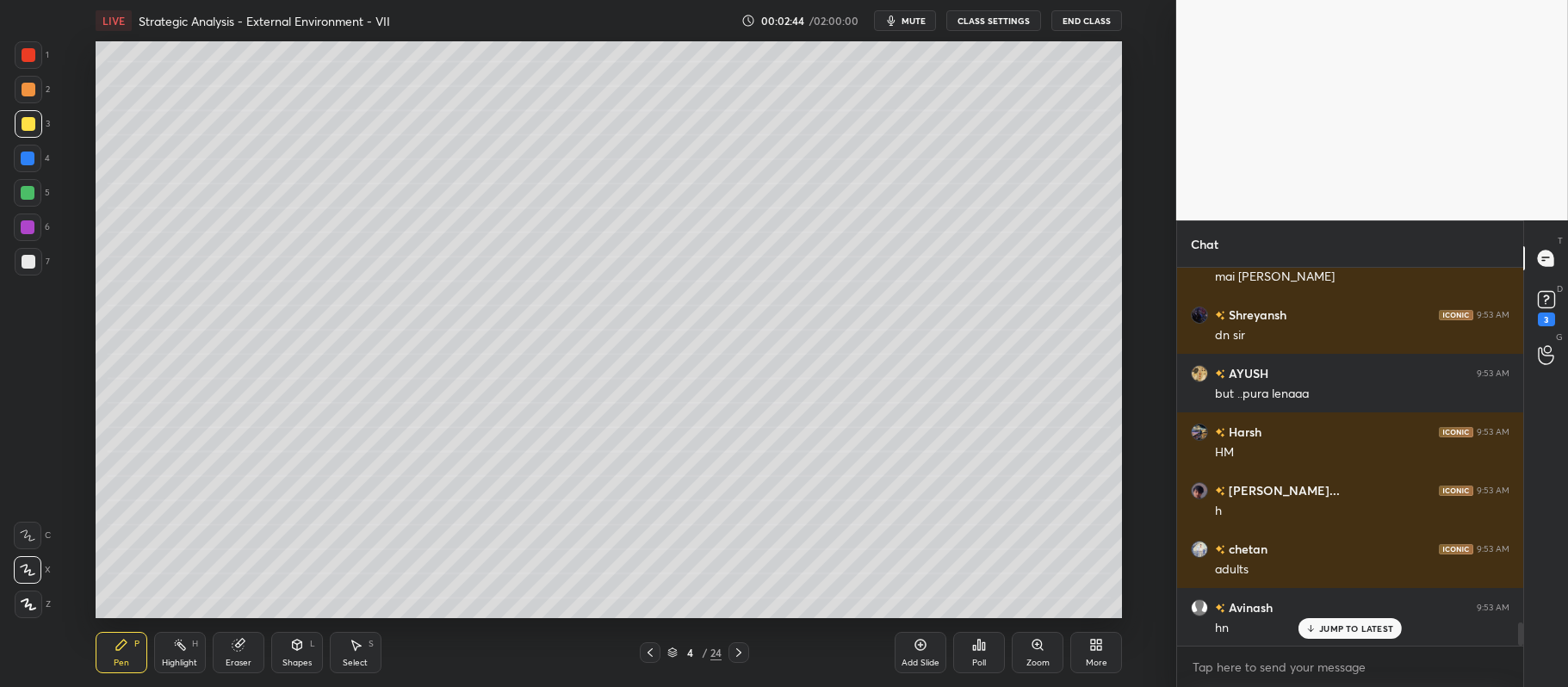
click at [21, 258] on div at bounding box center [28, 261] width 14 height 14
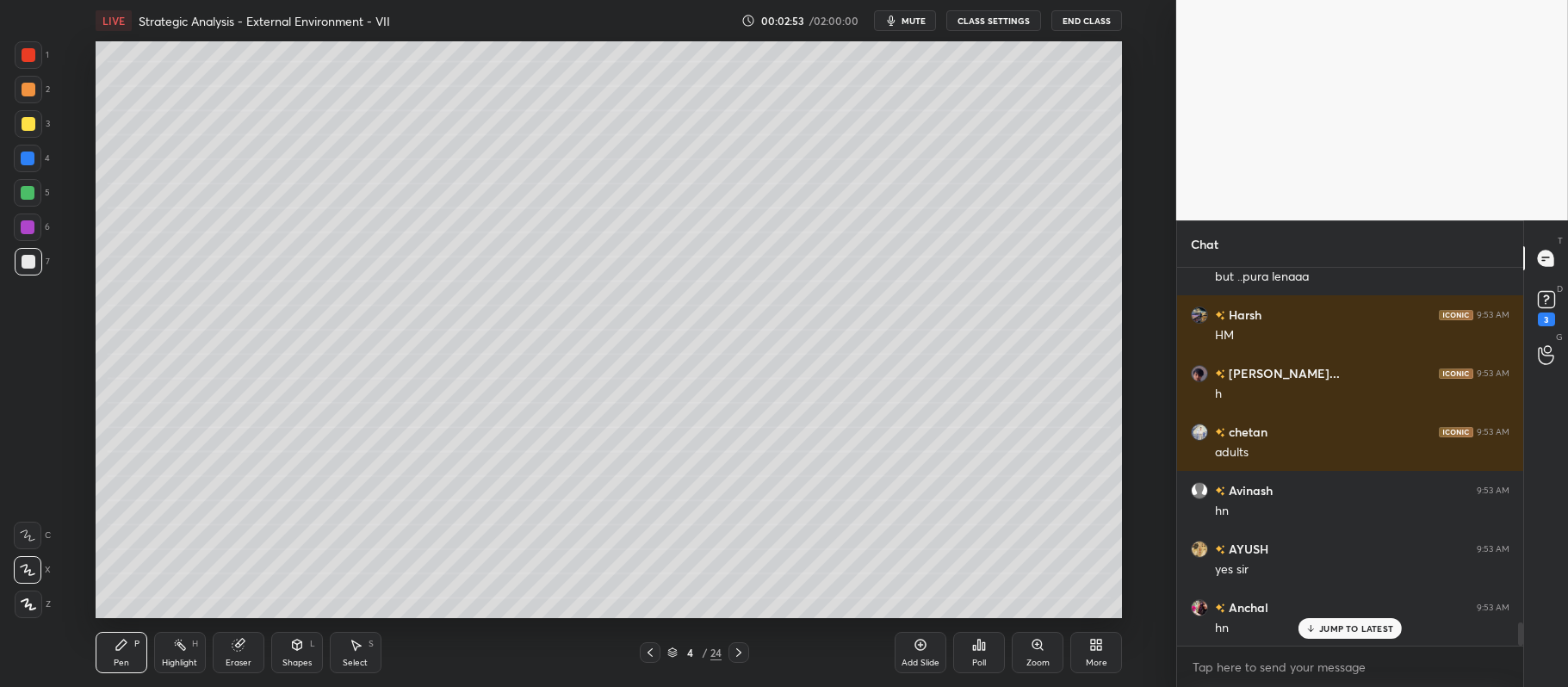
scroll to position [5943, 0]
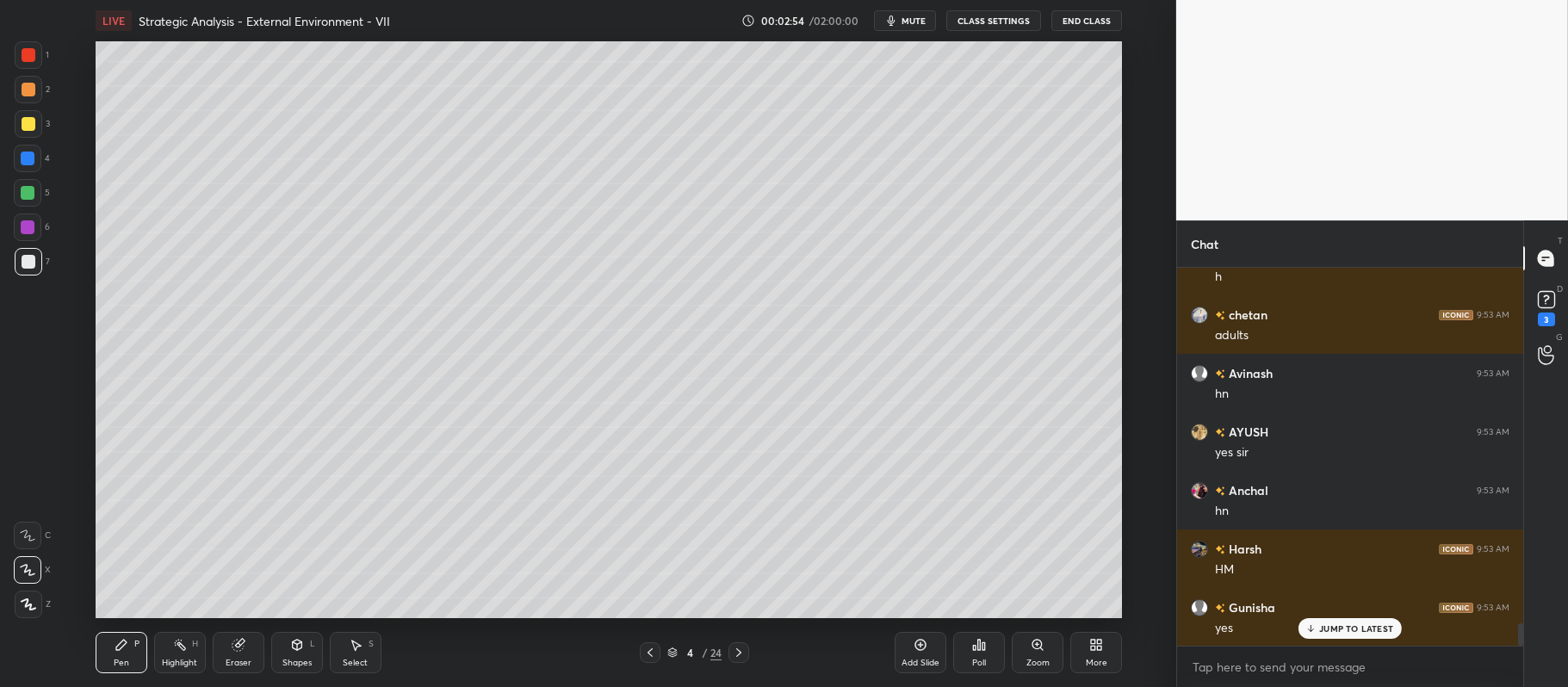
click at [29, 200] on div at bounding box center [28, 193] width 28 height 28
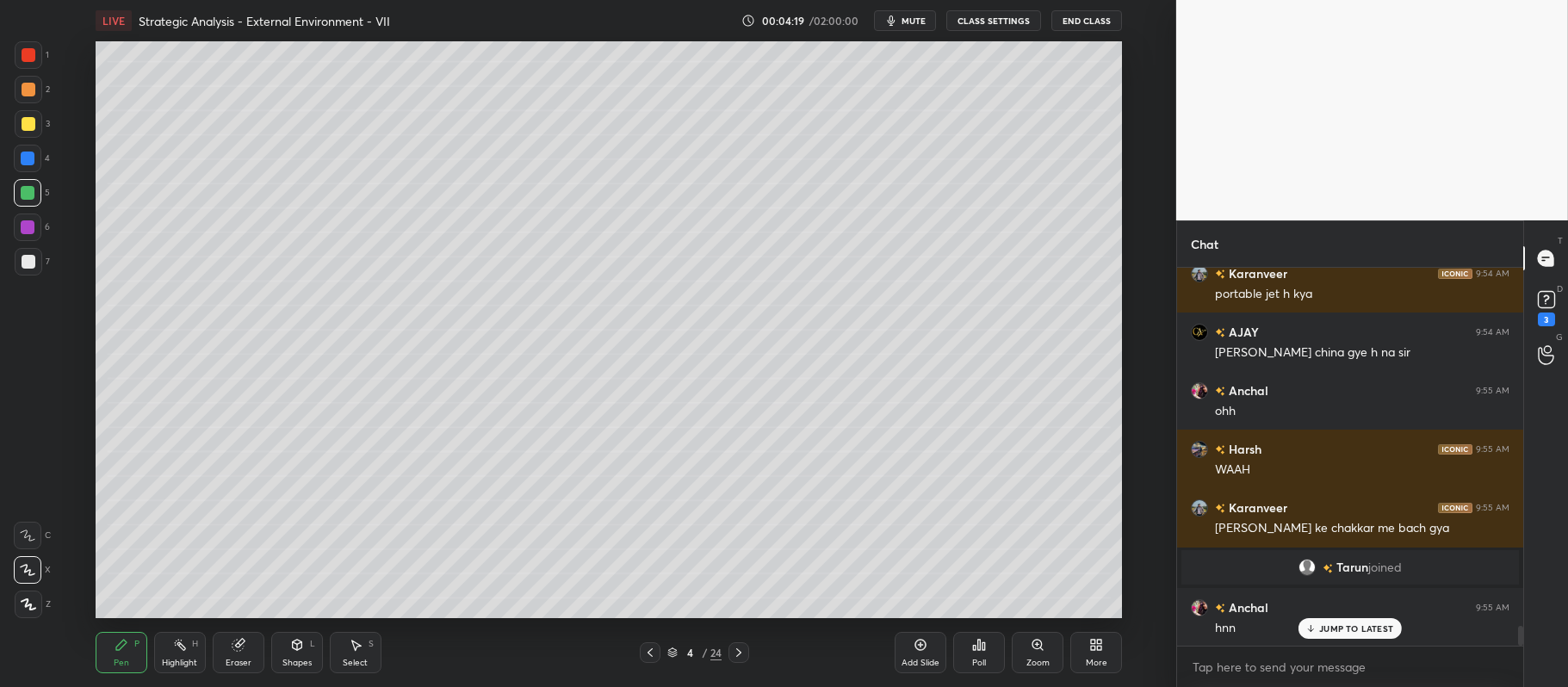
scroll to position [7021, 0]
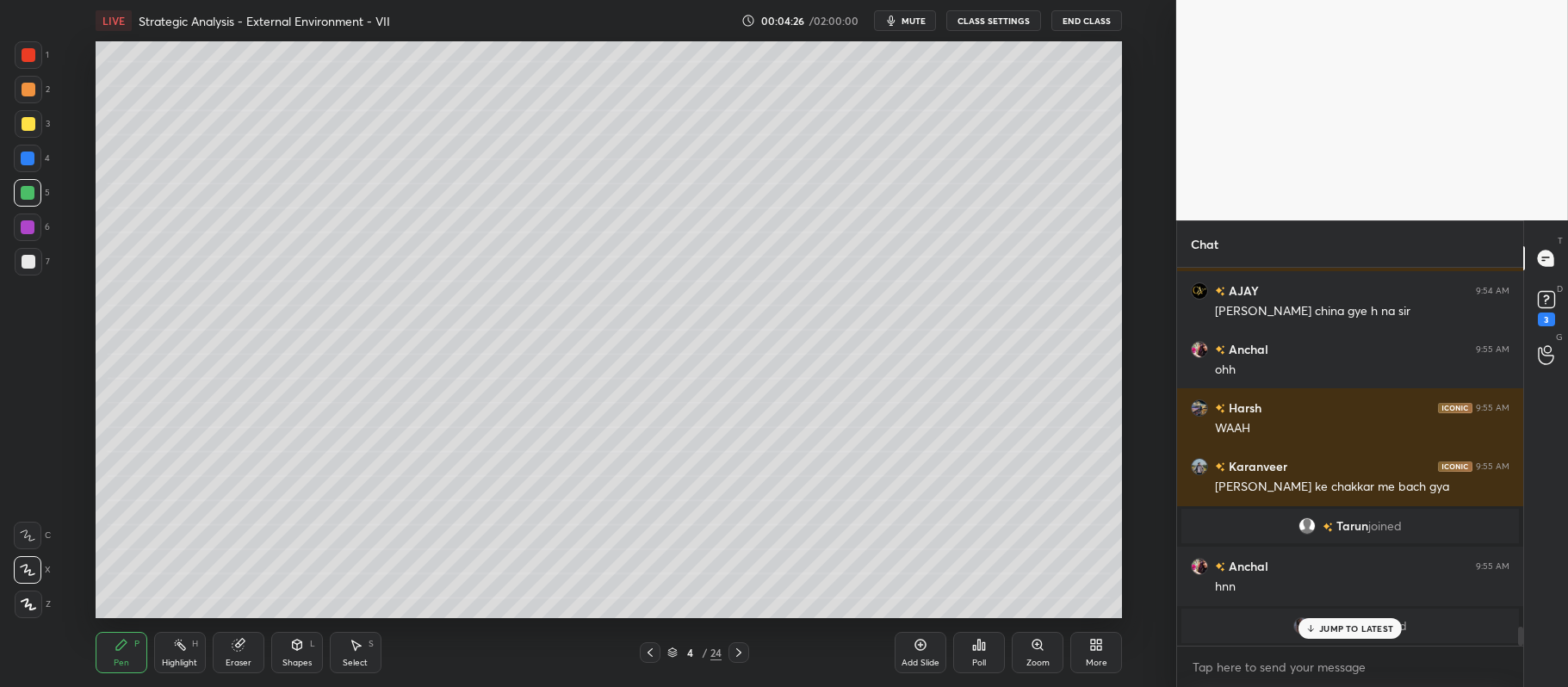
click at [29, 130] on div at bounding box center [28, 123] width 14 height 14
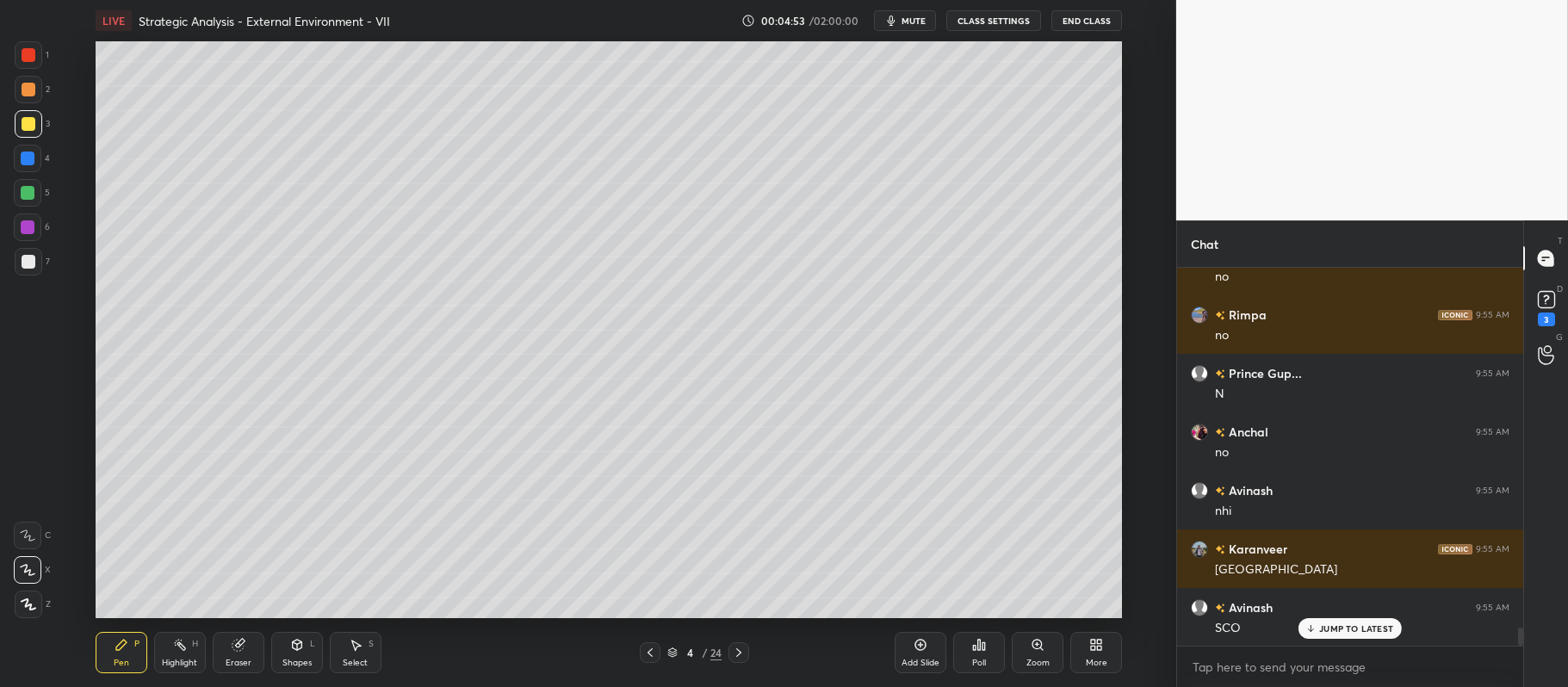
scroll to position [7606, 0]
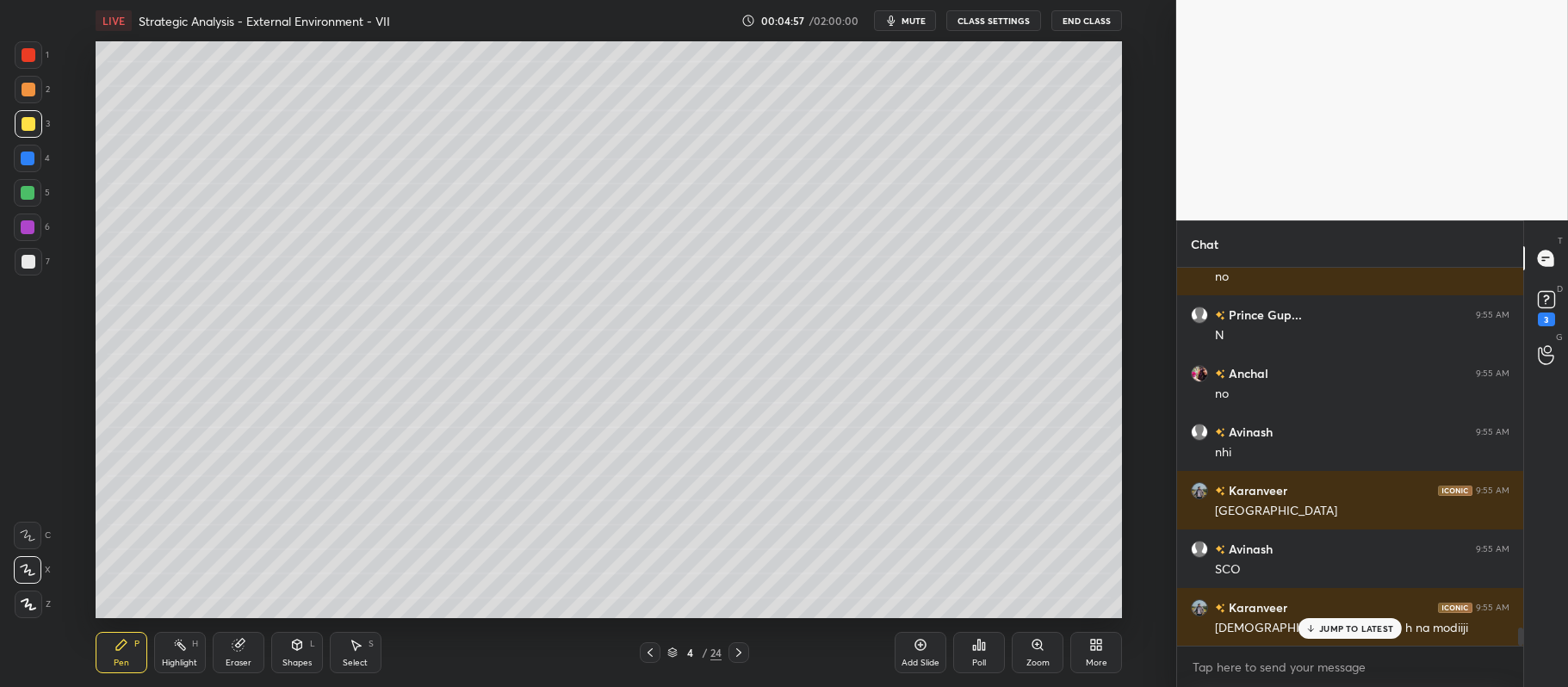
click at [35, 84] on div at bounding box center [28, 89] width 28 height 28
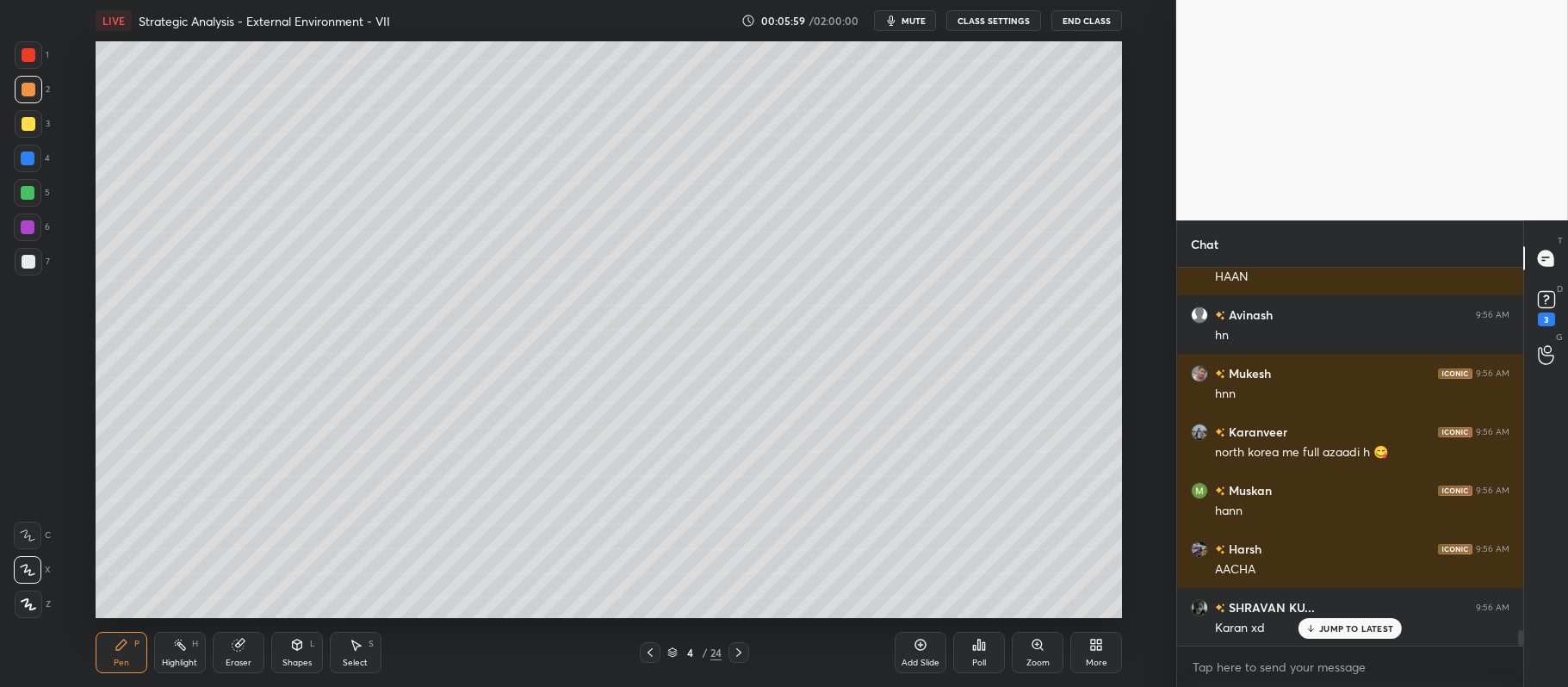
scroll to position [8892, 0]
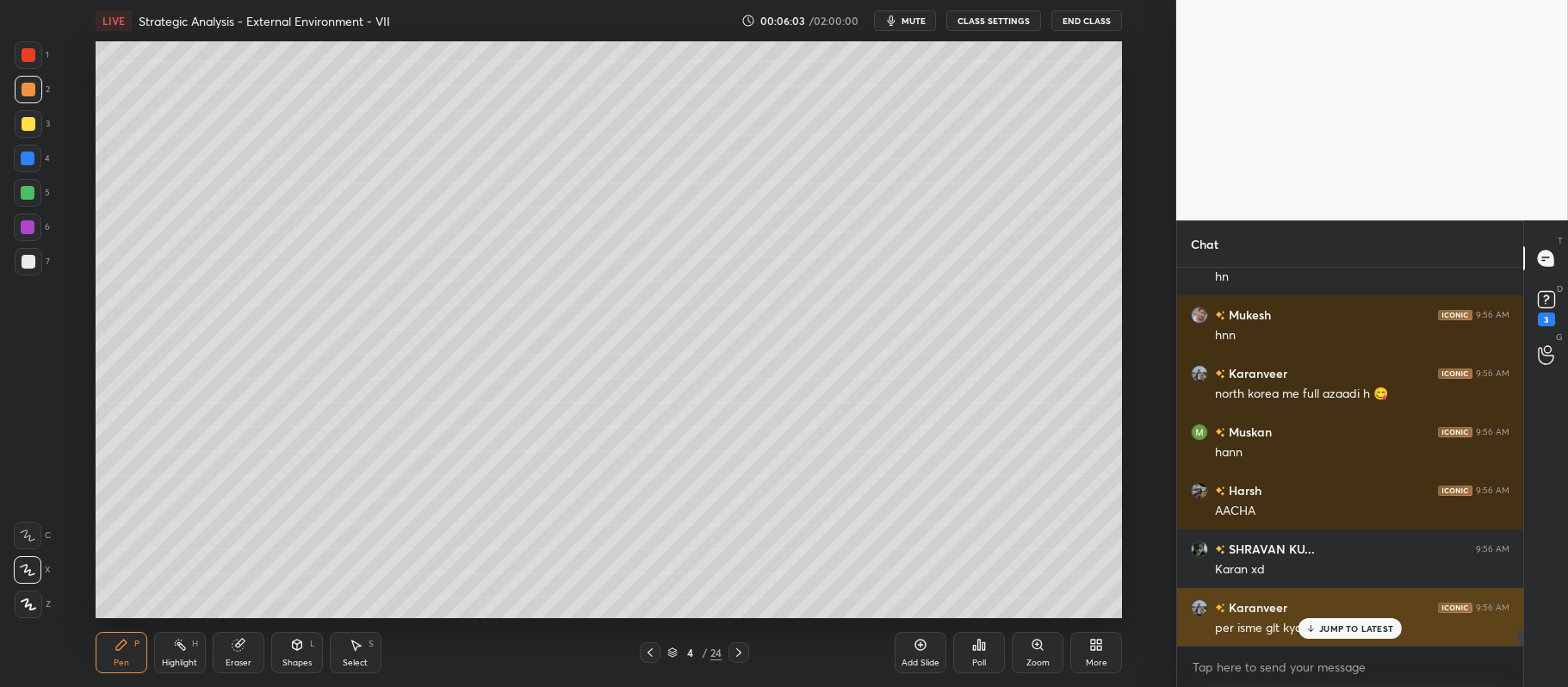
click at [1347, 630] on p "JUMP TO LATEST" at bounding box center [1356, 627] width 74 height 10
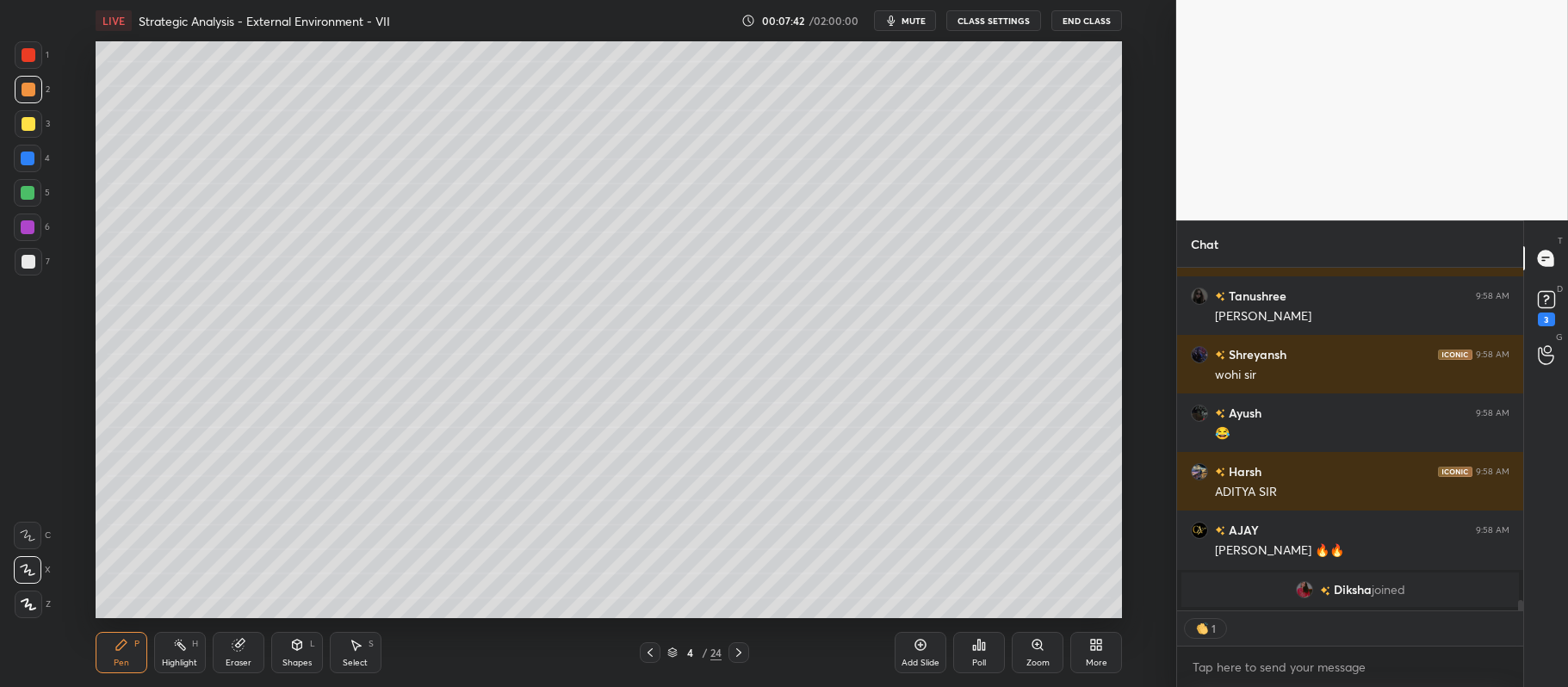
scroll to position [8531, 0]
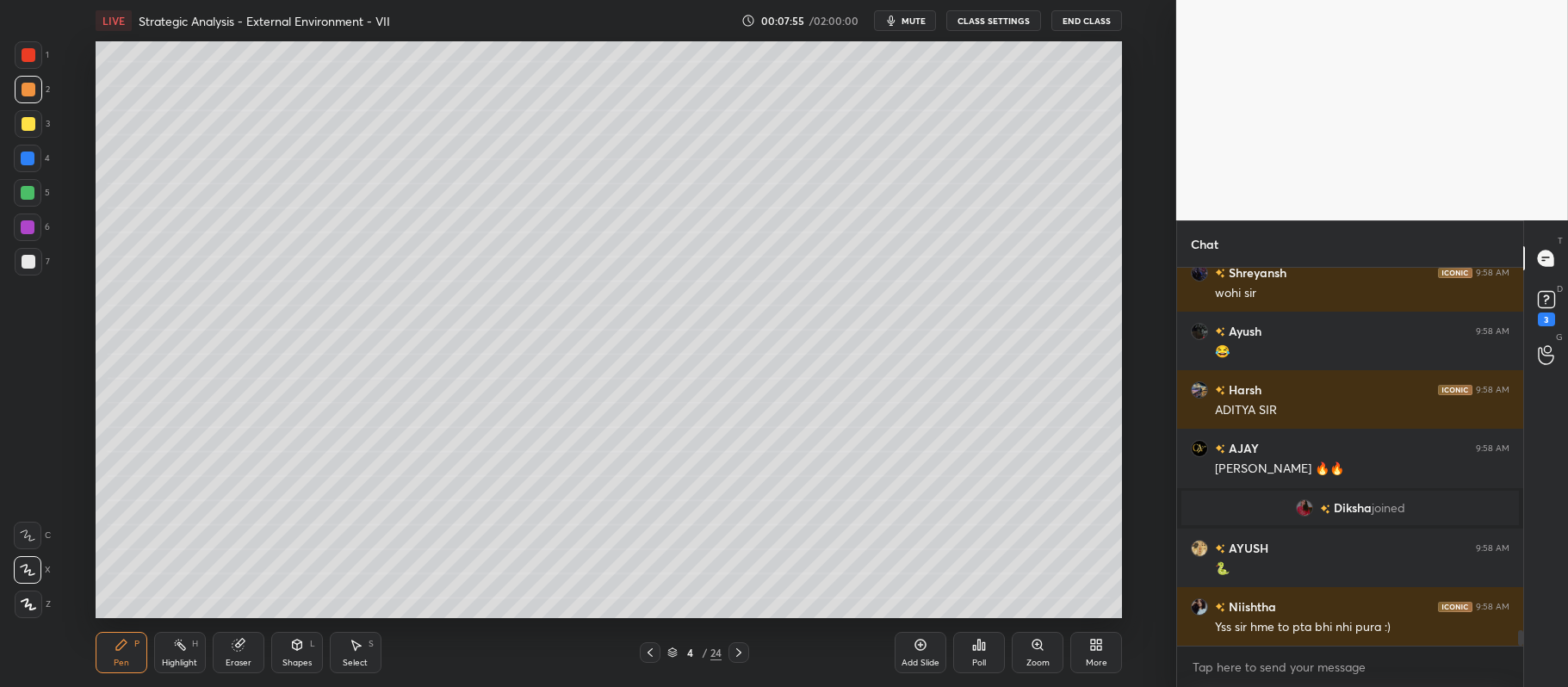
click at [26, 125] on div at bounding box center [28, 123] width 14 height 14
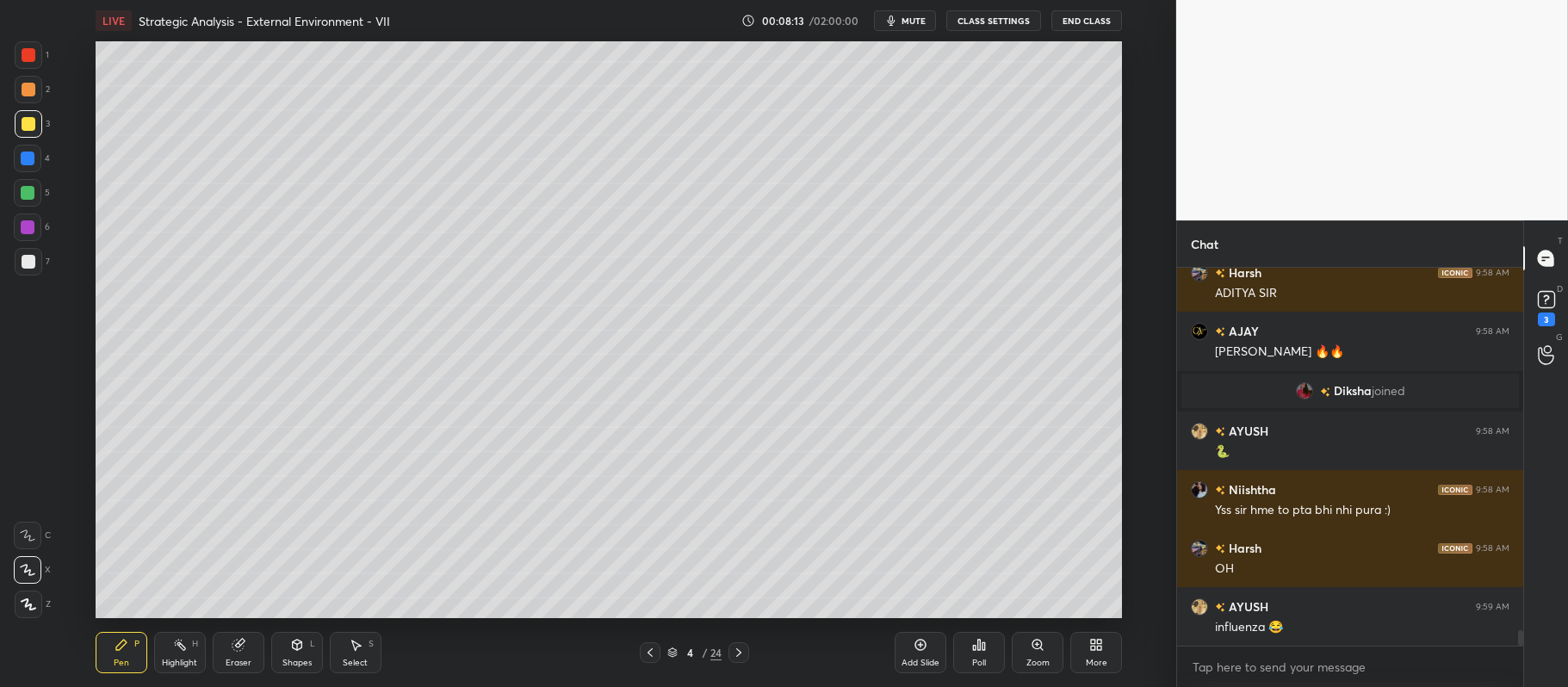
scroll to position [8765, 0]
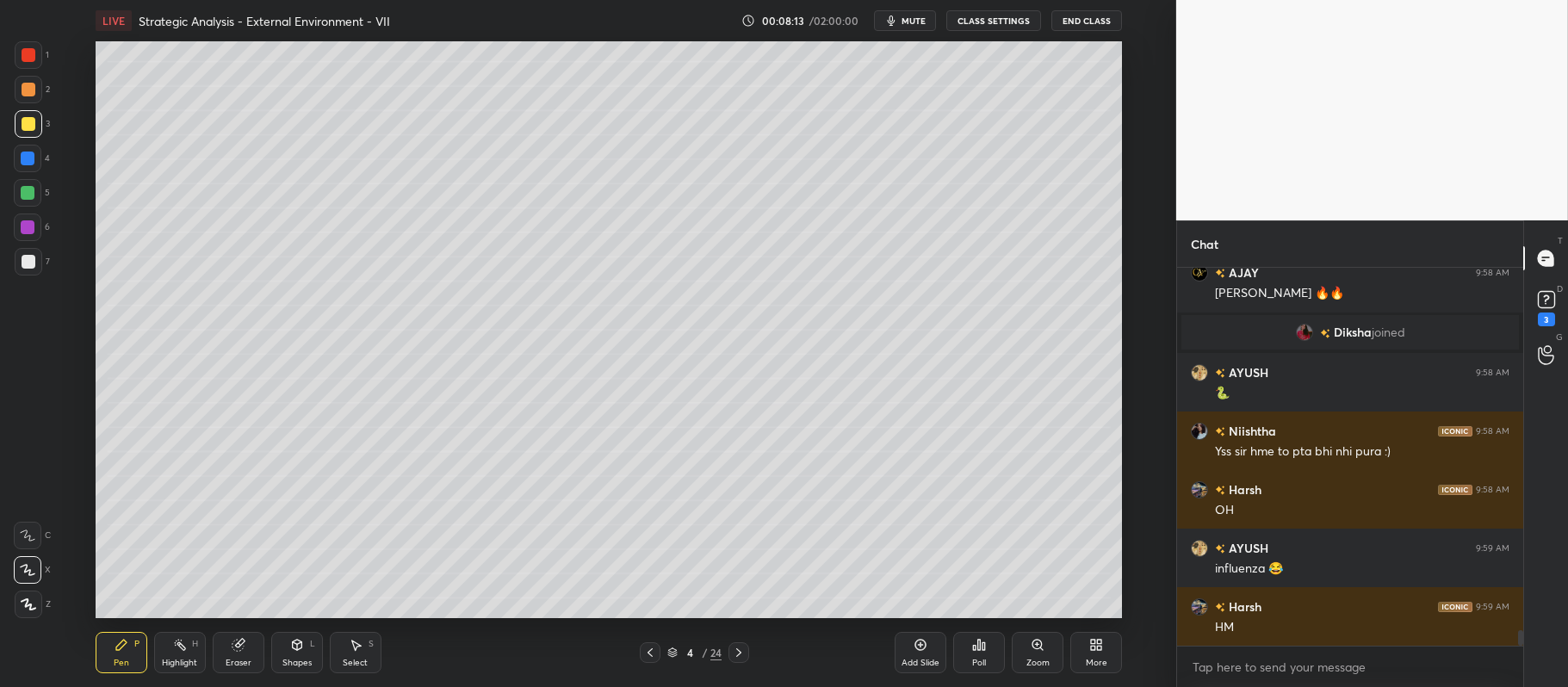
click at [918, 661] on div "Add Slide" at bounding box center [920, 662] width 38 height 8
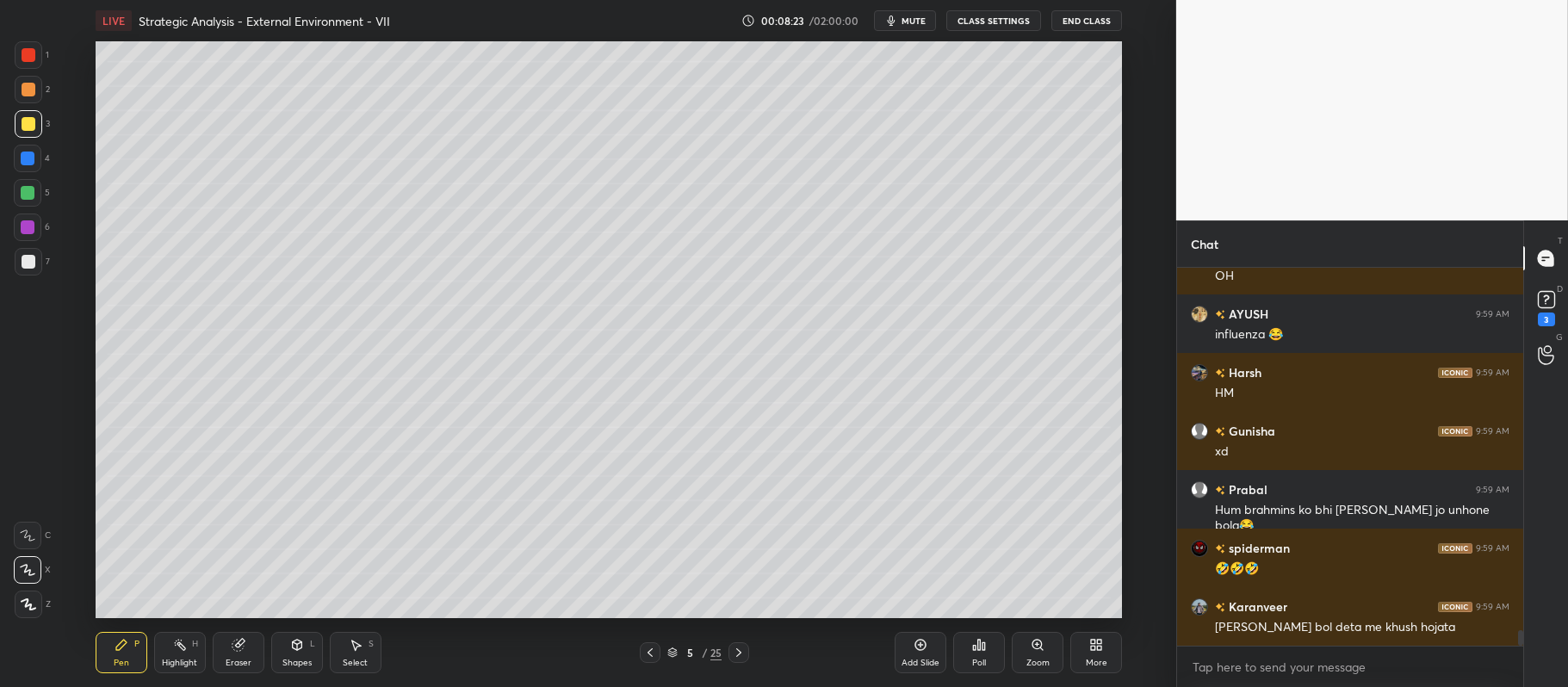
scroll to position [9057, 0]
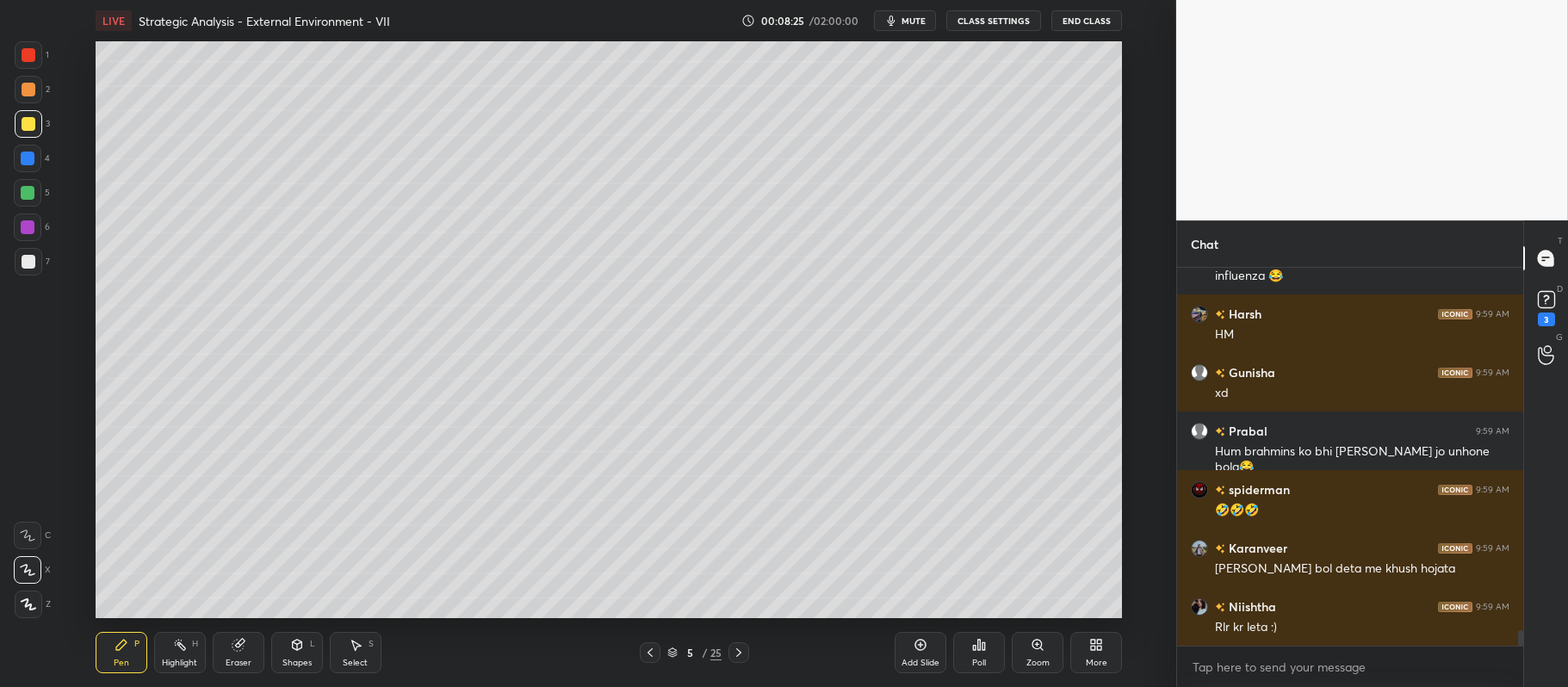
click at [909, 648] on div "Add Slide" at bounding box center [920, 652] width 51 height 41
click at [28, 190] on div at bounding box center [27, 192] width 14 height 14
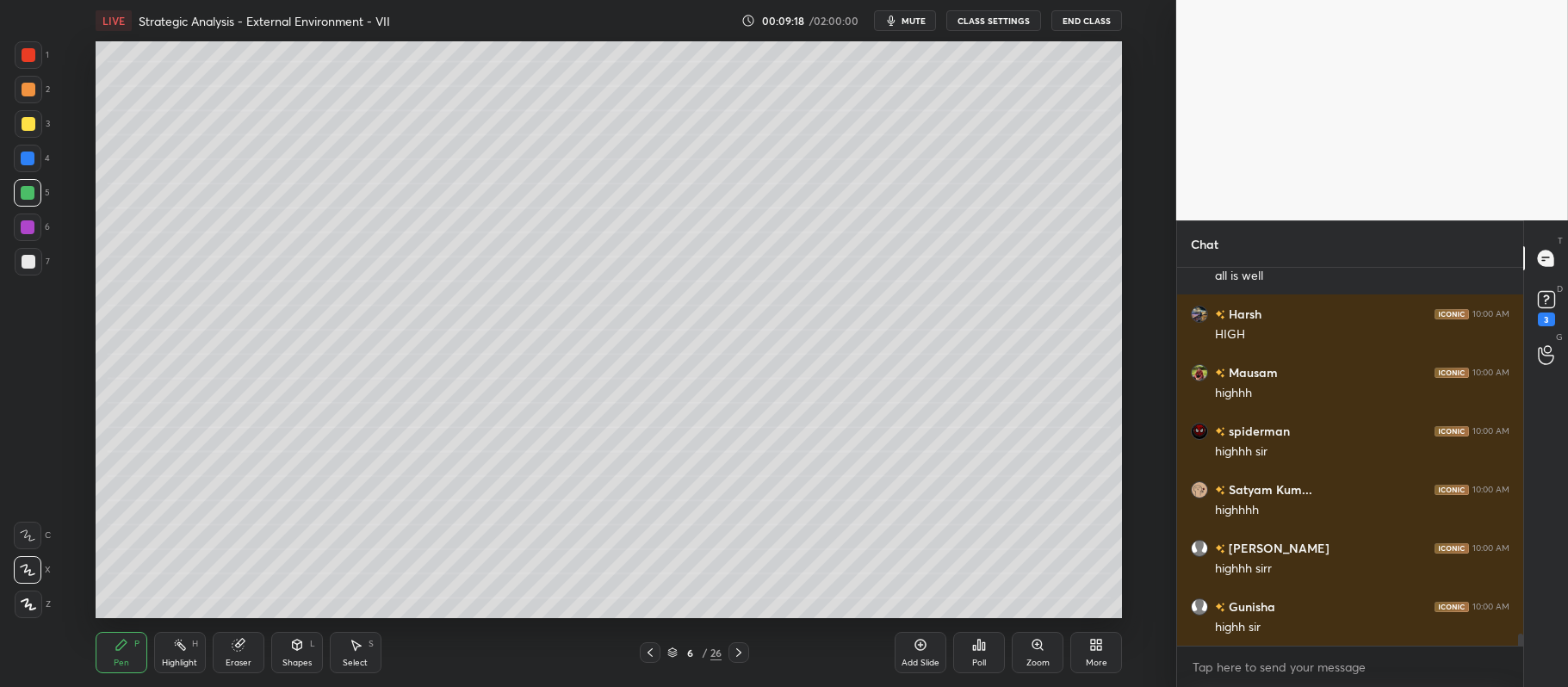
scroll to position [11223, 0]
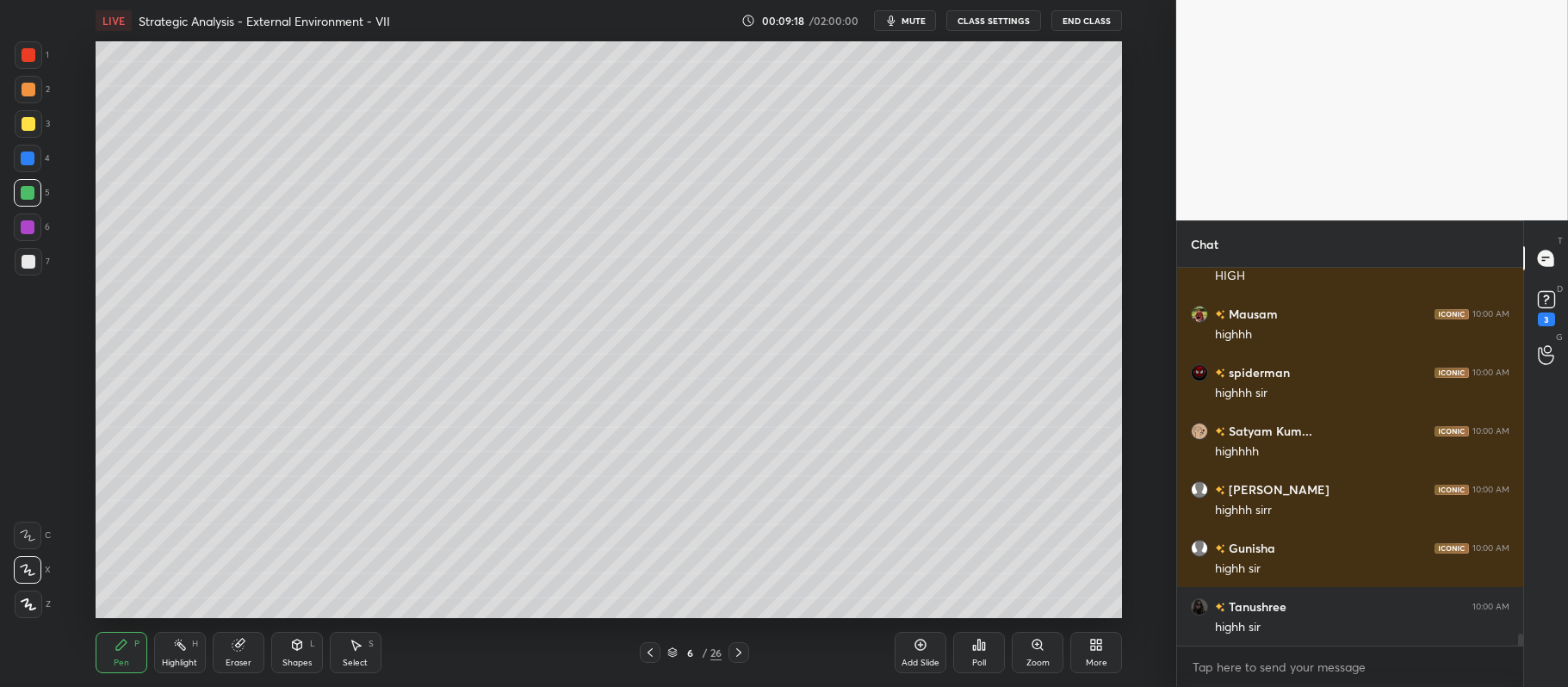
click at [923, 648] on icon at bounding box center [920, 644] width 14 height 14
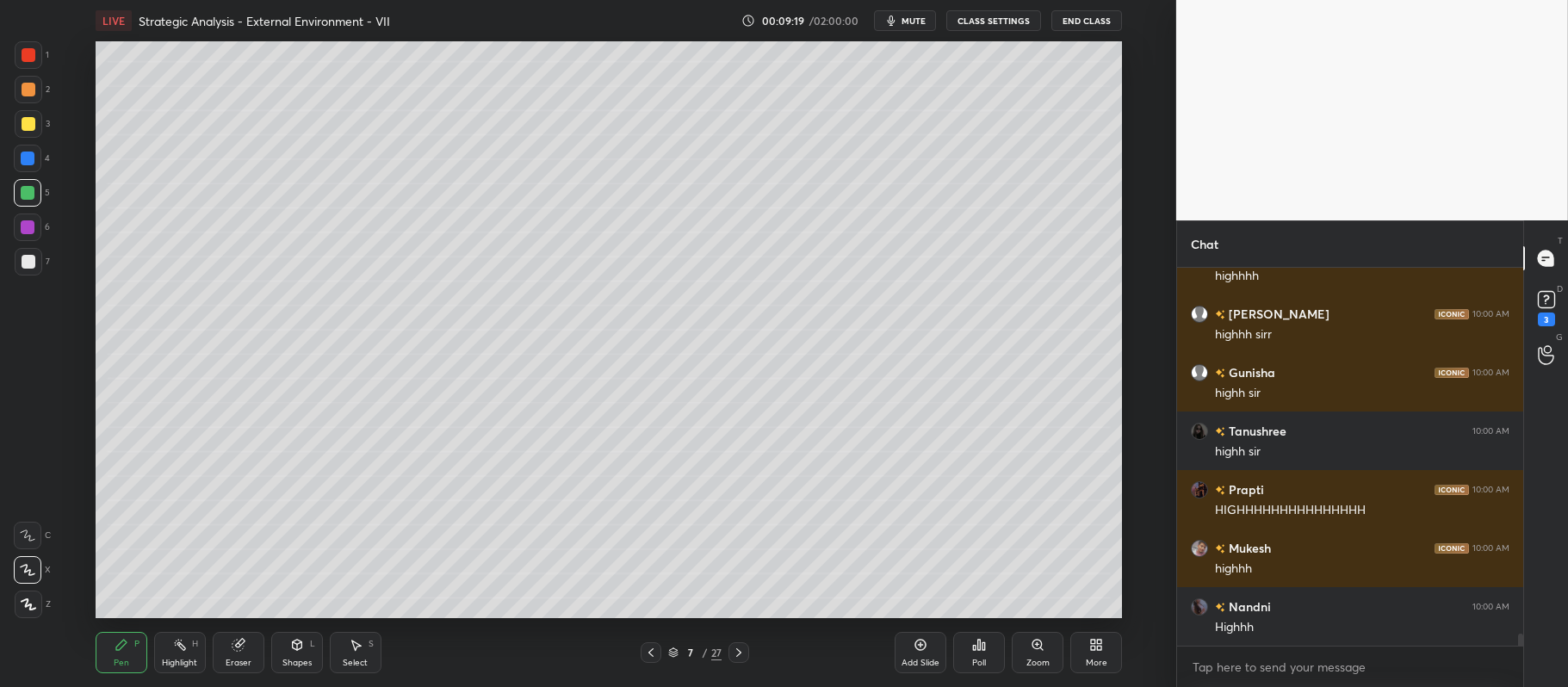
click at [41, 130] on div at bounding box center [28, 124] width 28 height 28
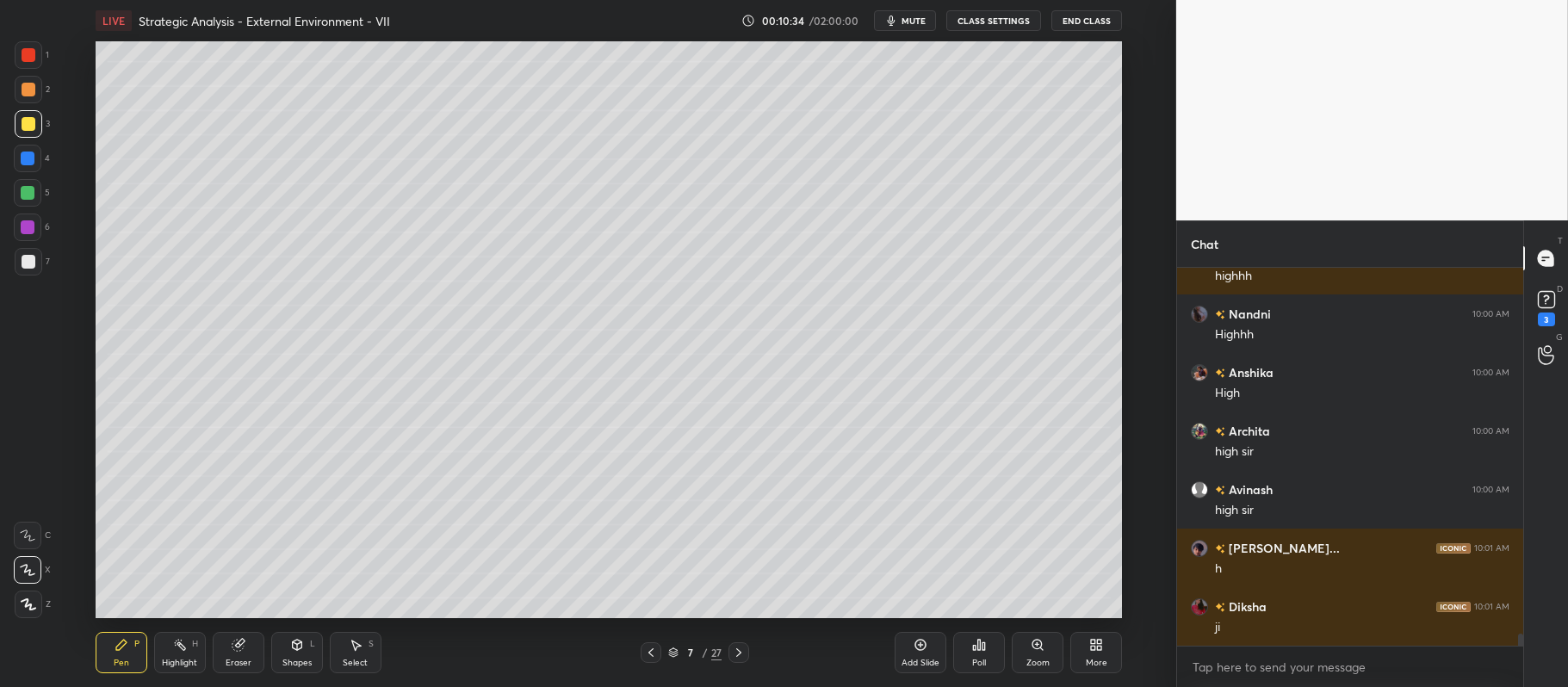
scroll to position [11749, 0]
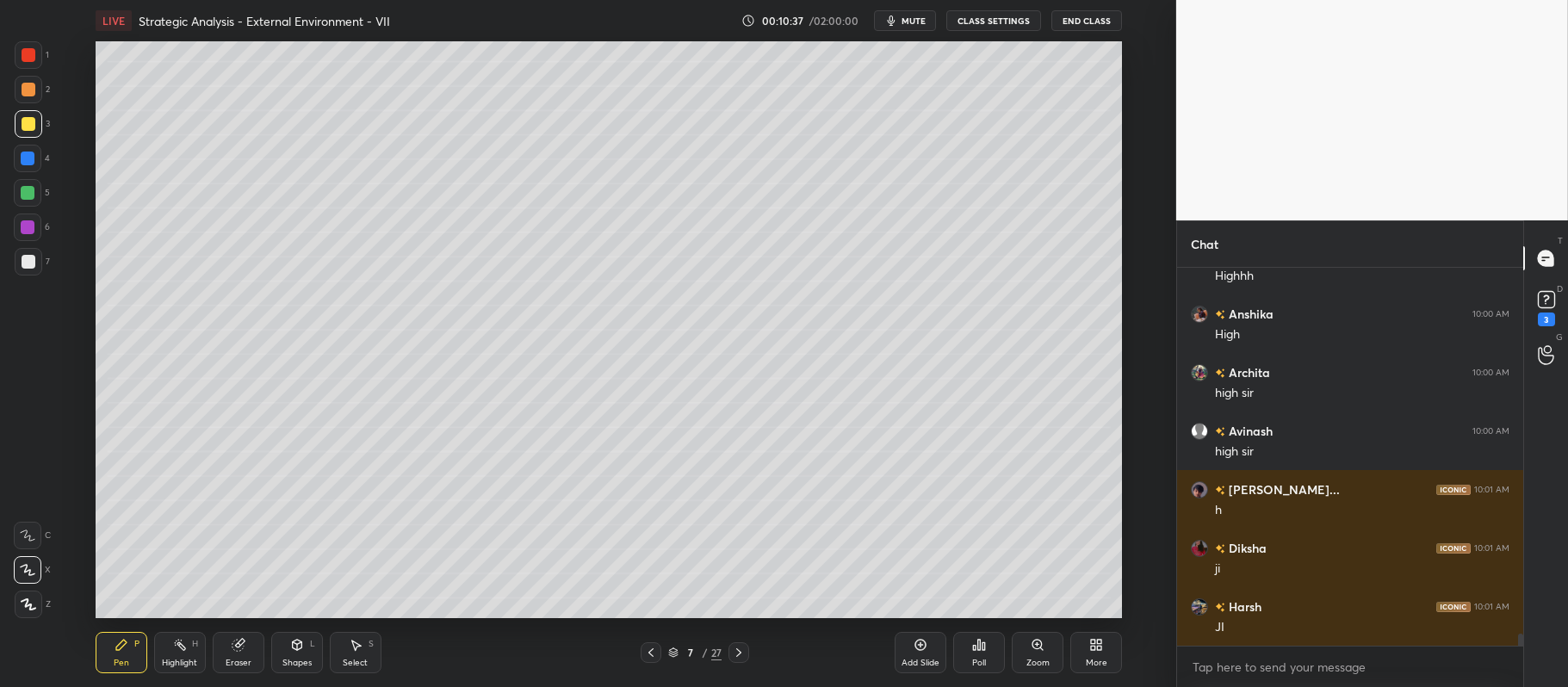
click at [29, 225] on div at bounding box center [27, 227] width 14 height 14
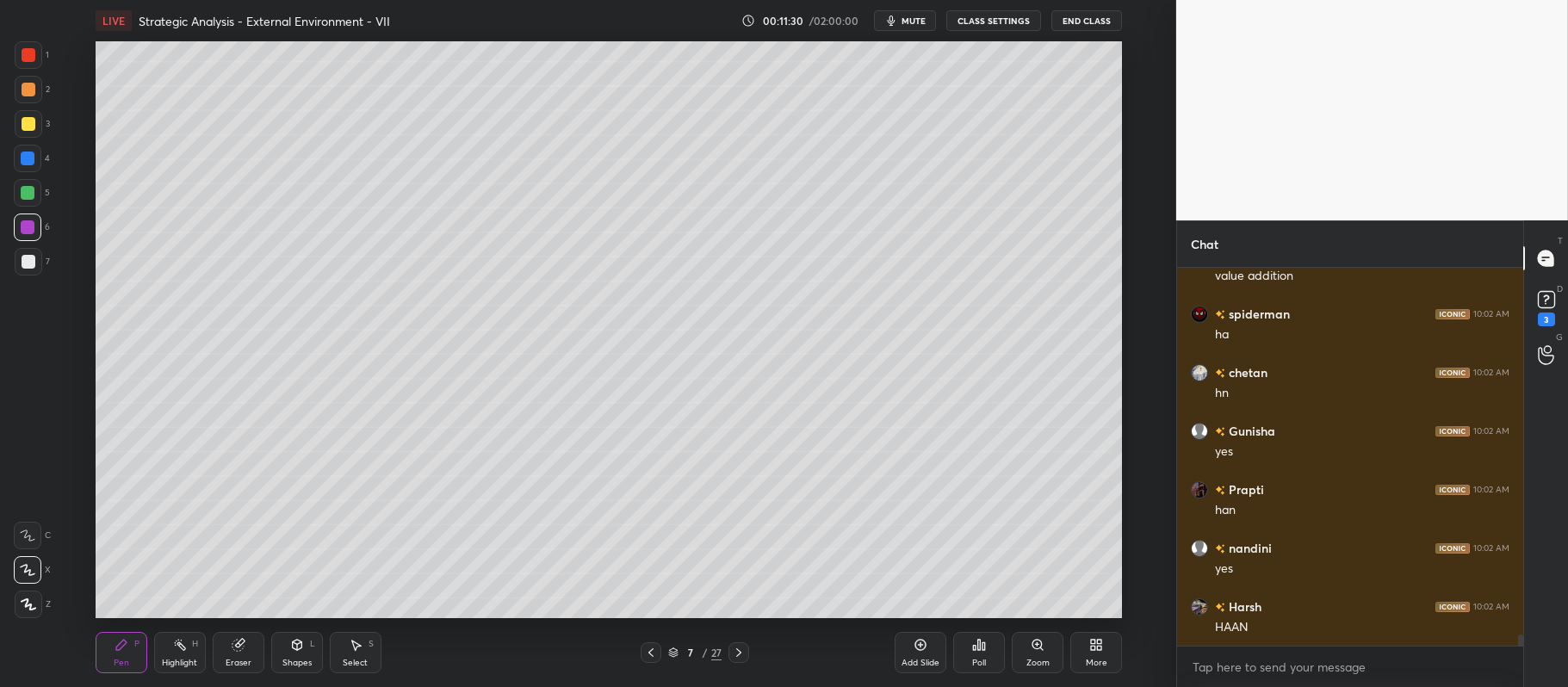
scroll to position [12644, 0]
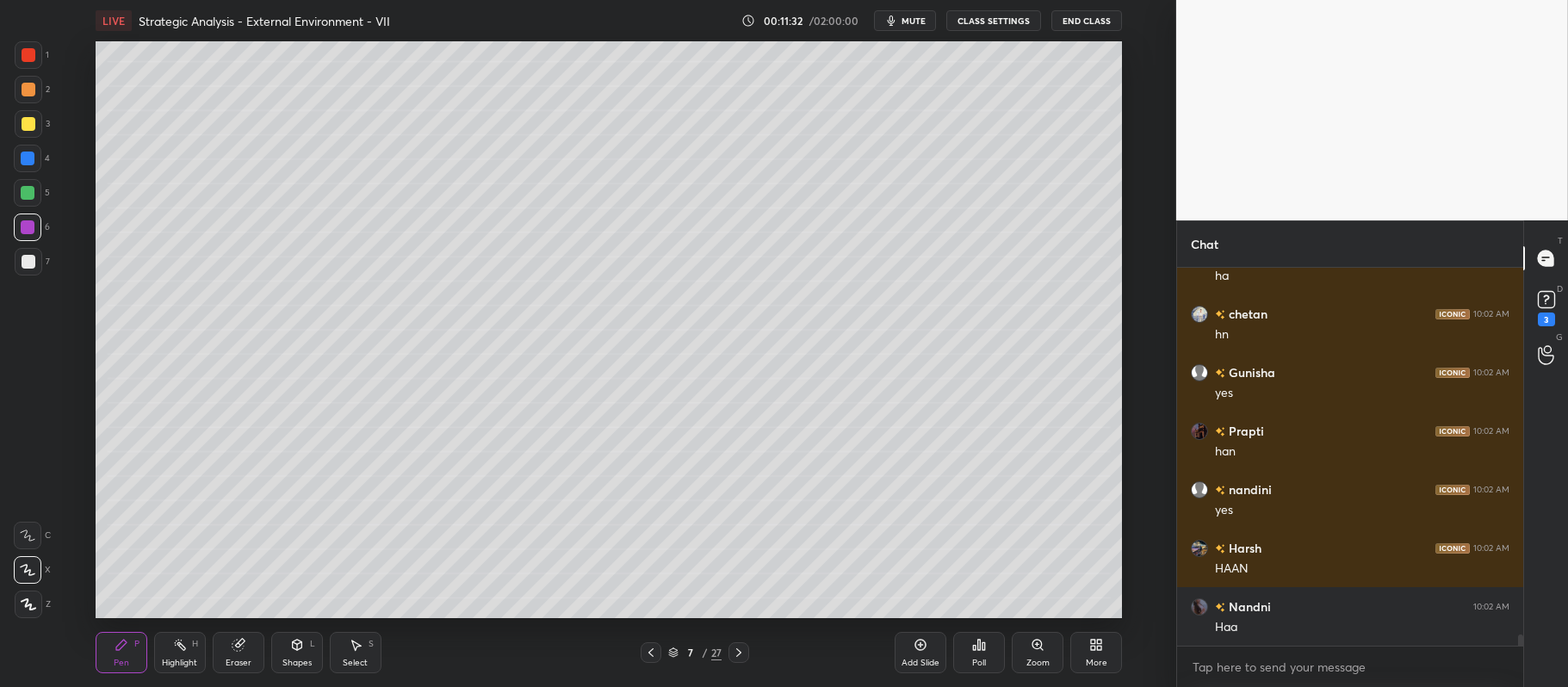
click at [920, 659] on div "Add Slide" at bounding box center [920, 662] width 38 height 8
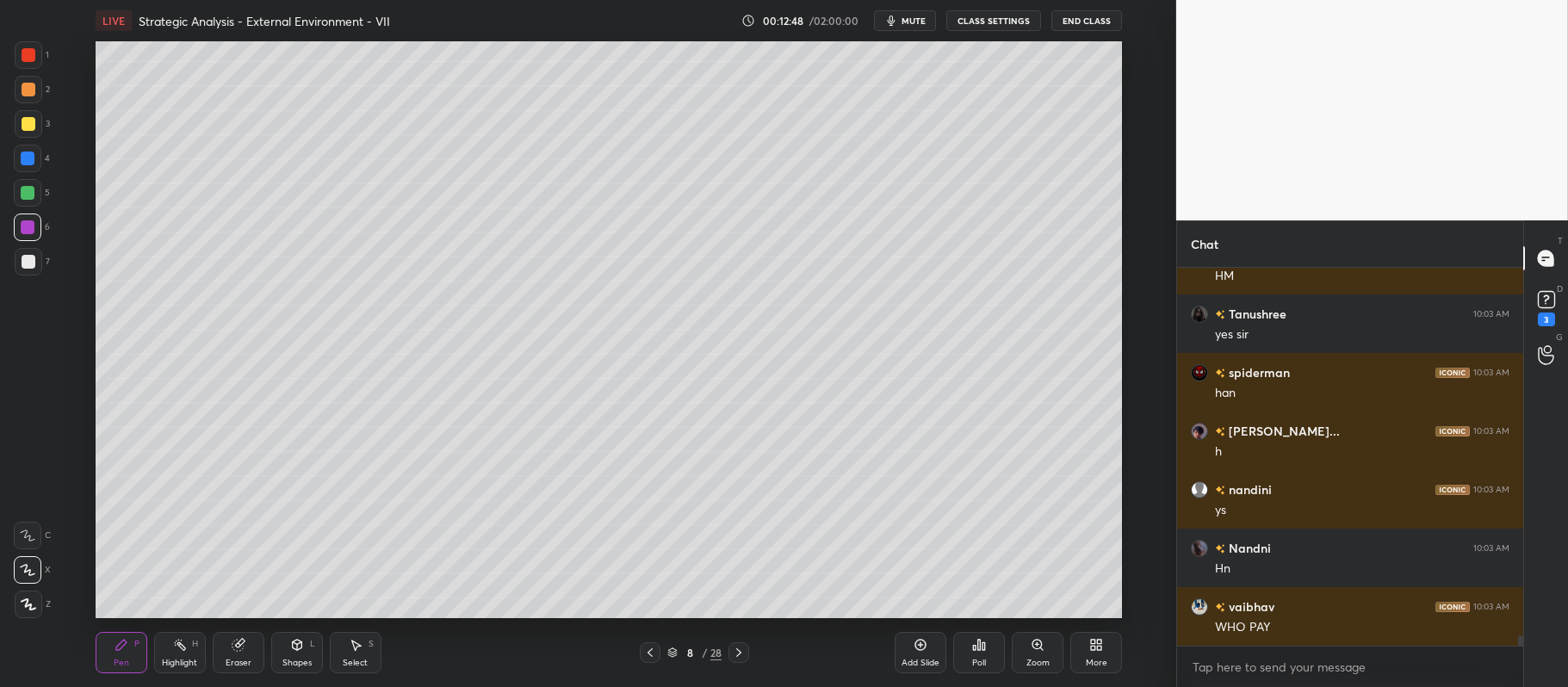
scroll to position [13288, 0]
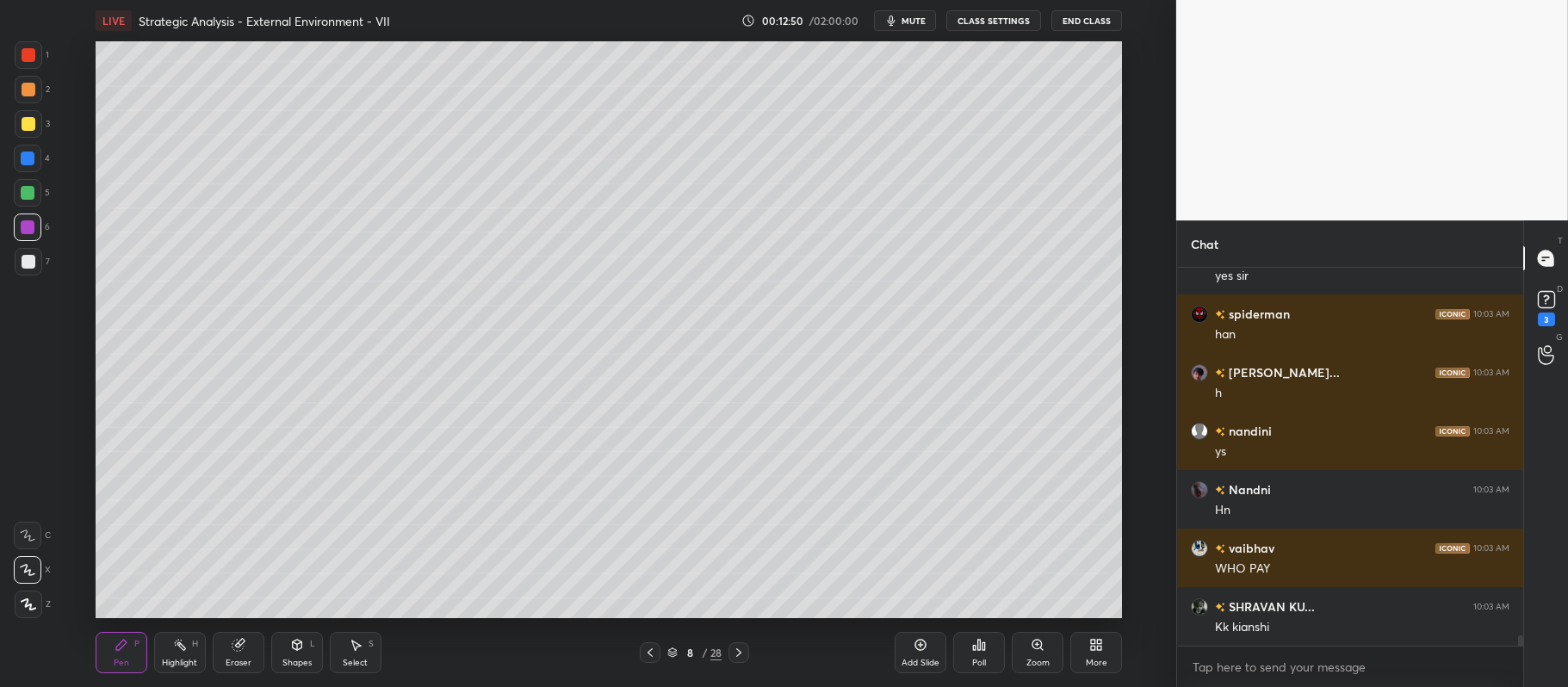
click at [663, 652] on div "8 / 28" at bounding box center [694, 652] width 109 height 20
click at [1543, 305] on rect at bounding box center [1546, 300] width 17 height 17
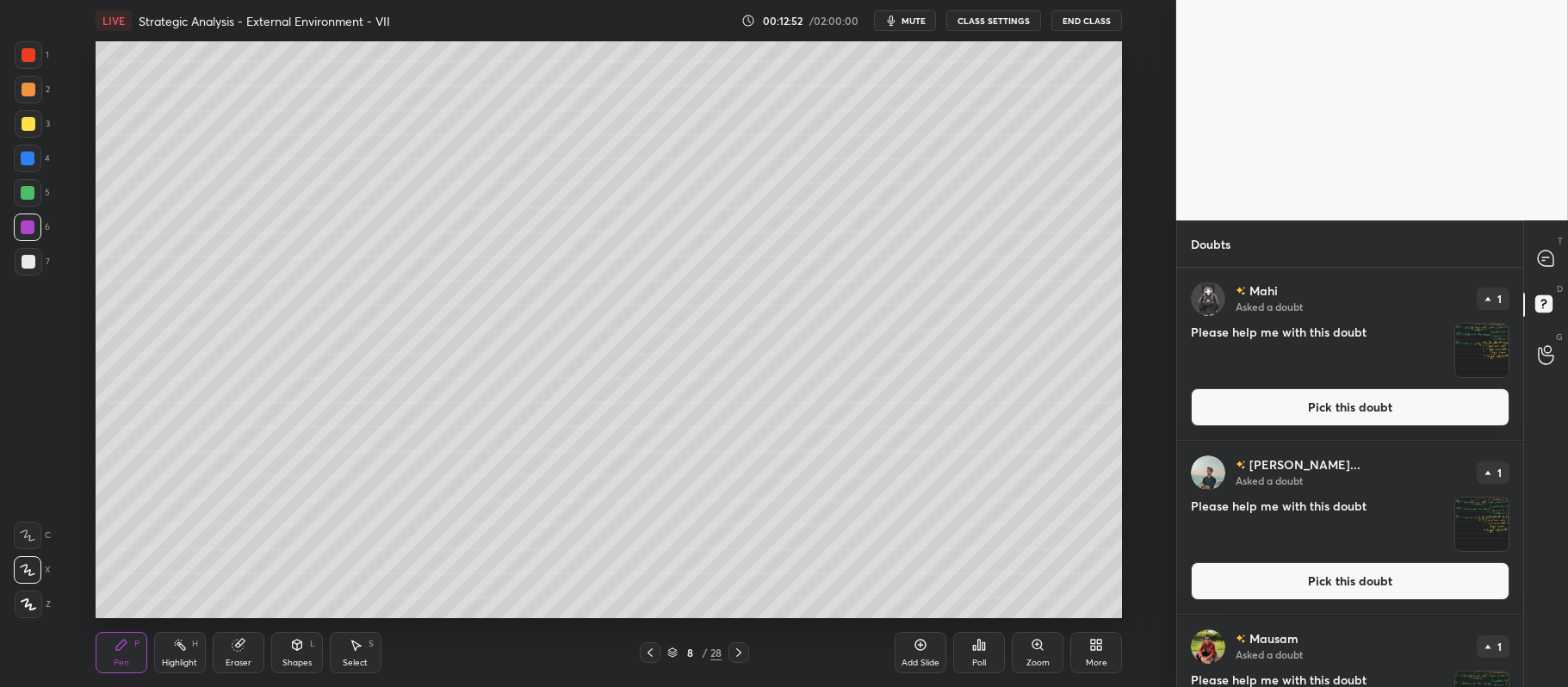
click at [1350, 414] on button "Pick this doubt" at bounding box center [1350, 407] width 319 height 38
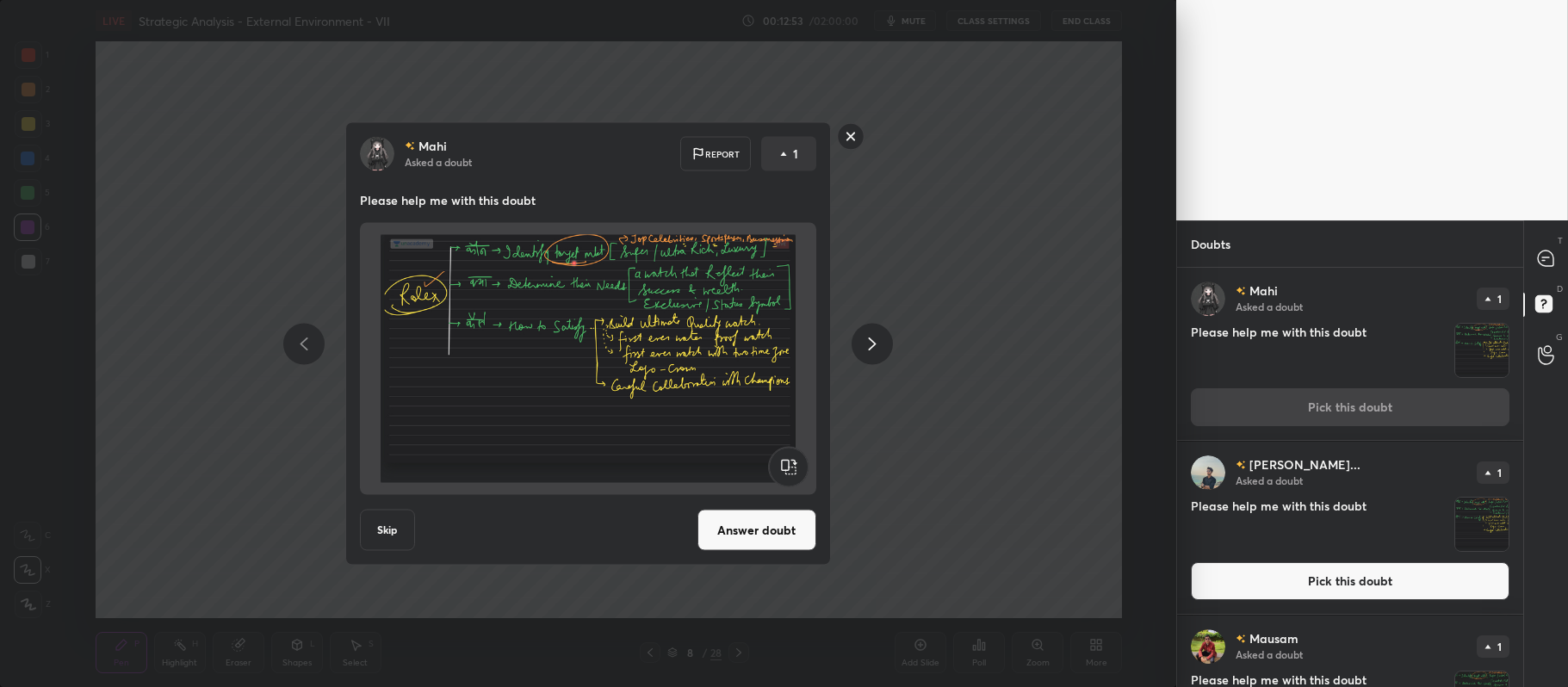
click at [752, 532] on button "Answer doubt" at bounding box center [756, 530] width 119 height 41
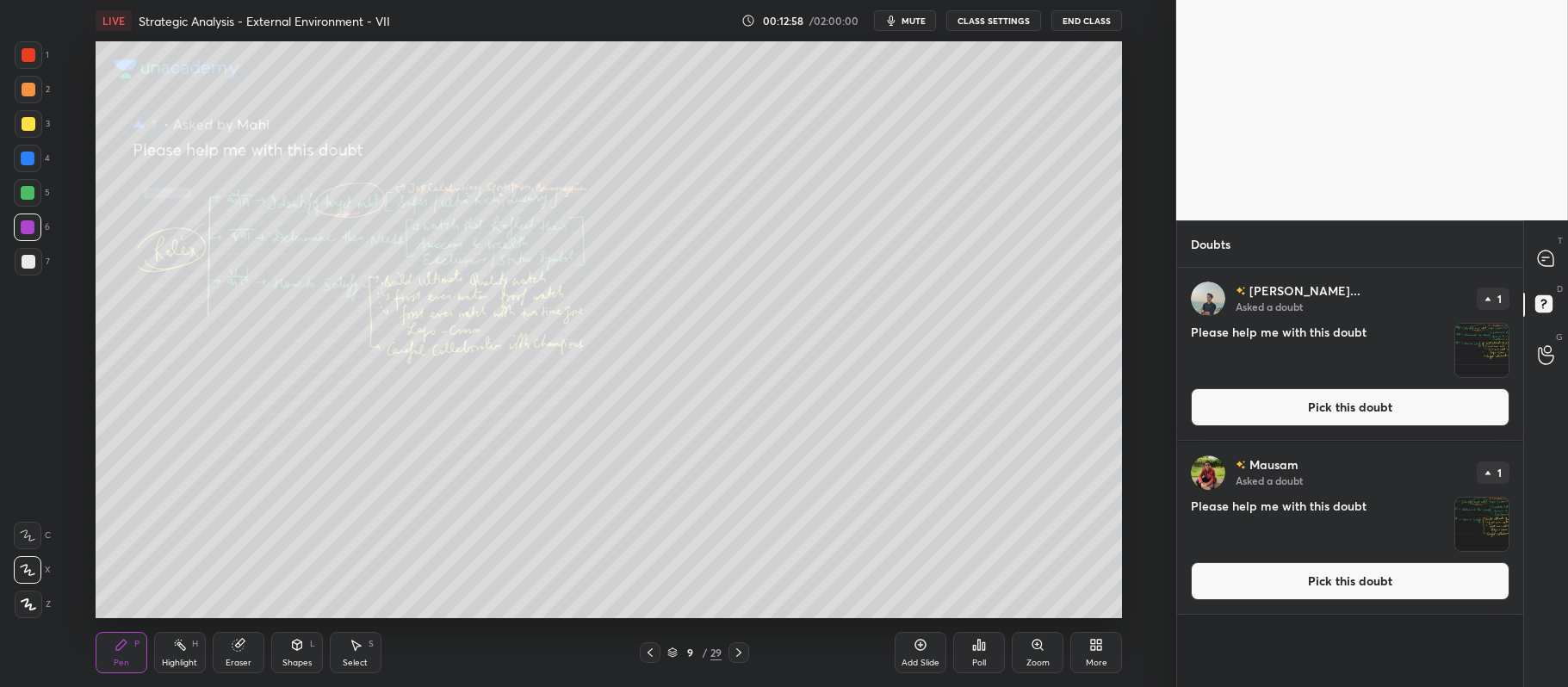
click at [1033, 648] on icon at bounding box center [1037, 644] width 9 height 9
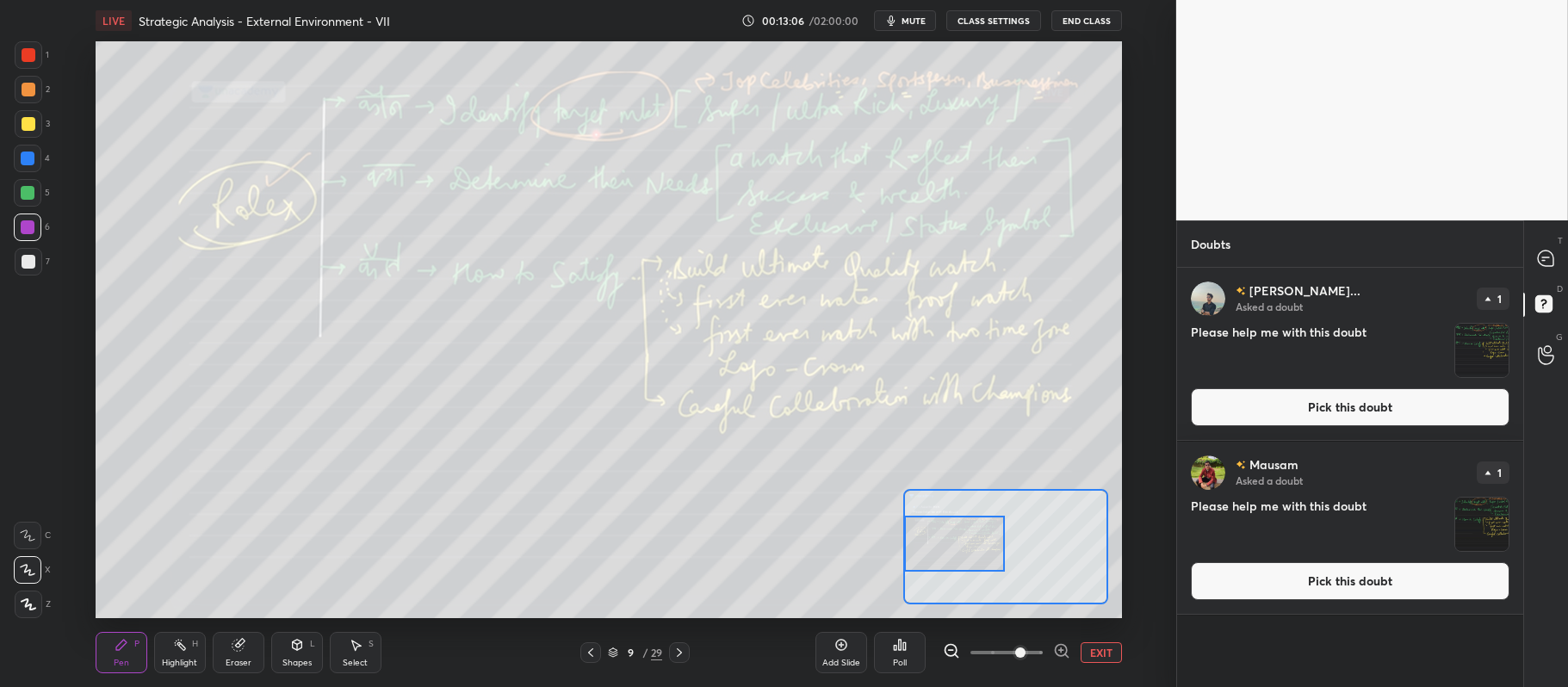
click at [38, 52] on div at bounding box center [28, 55] width 28 height 28
click at [34, 512] on div "1 2 3 4 5 6 7 C X Z C X Z E E Erase all H H" at bounding box center [28, 330] width 55 height 578
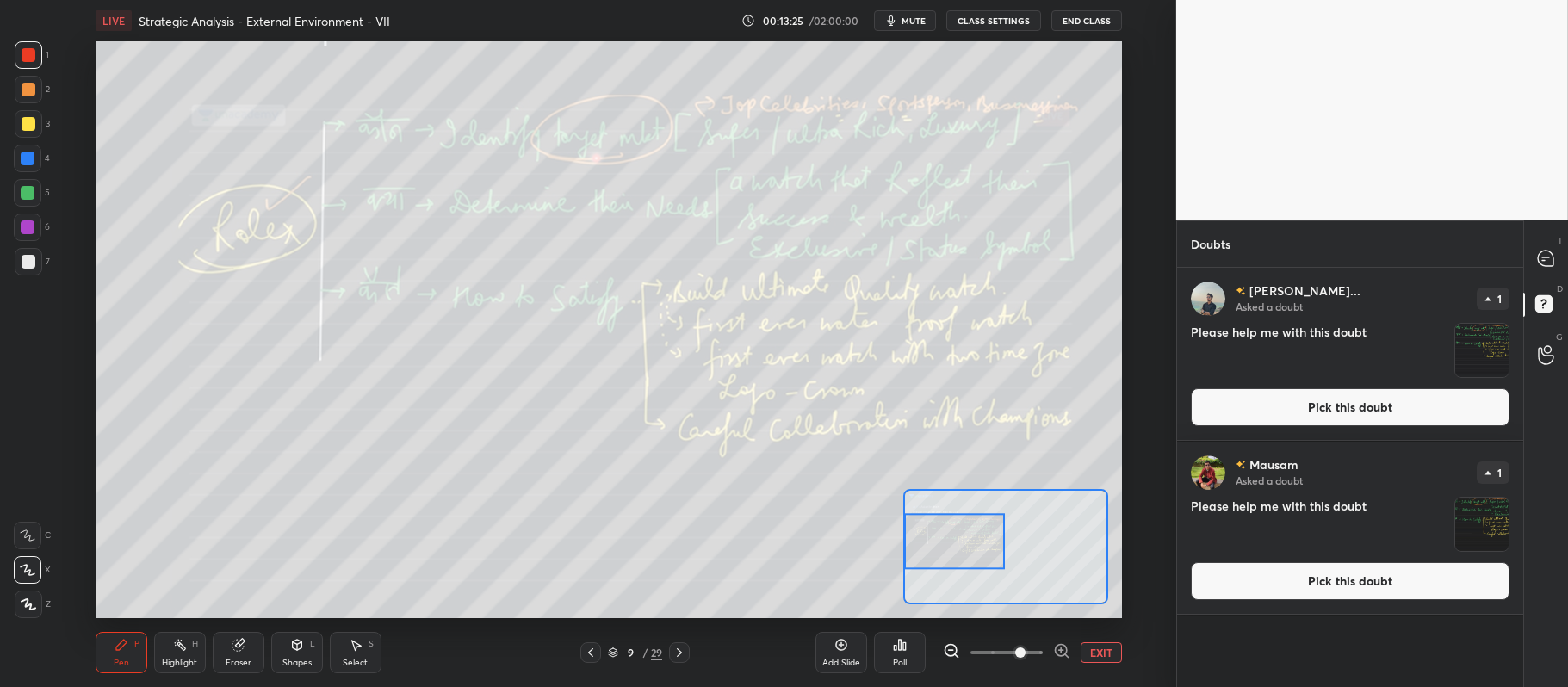
click at [838, 642] on icon at bounding box center [841, 644] width 14 height 14
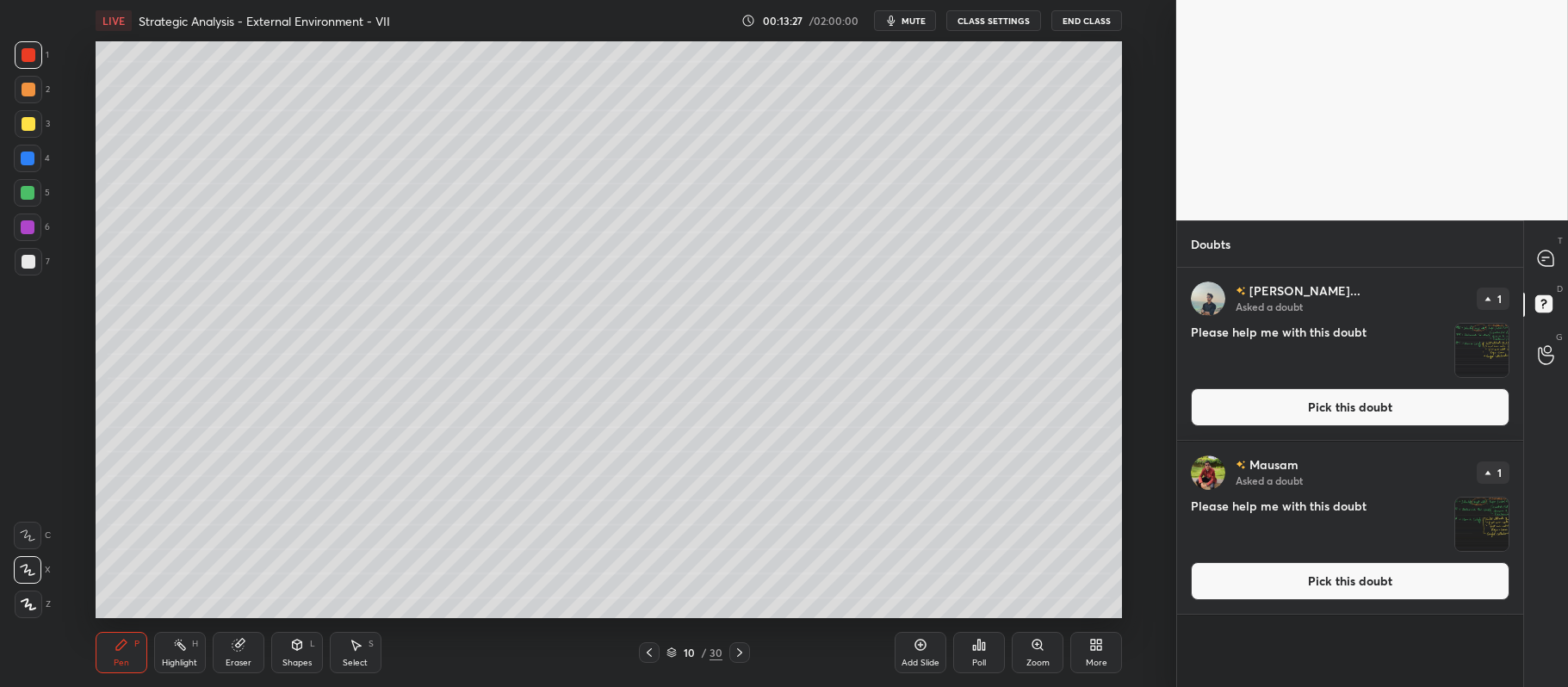
click at [35, 125] on div at bounding box center [28, 124] width 28 height 28
click at [1547, 257] on icon at bounding box center [1545, 257] width 6 height 0
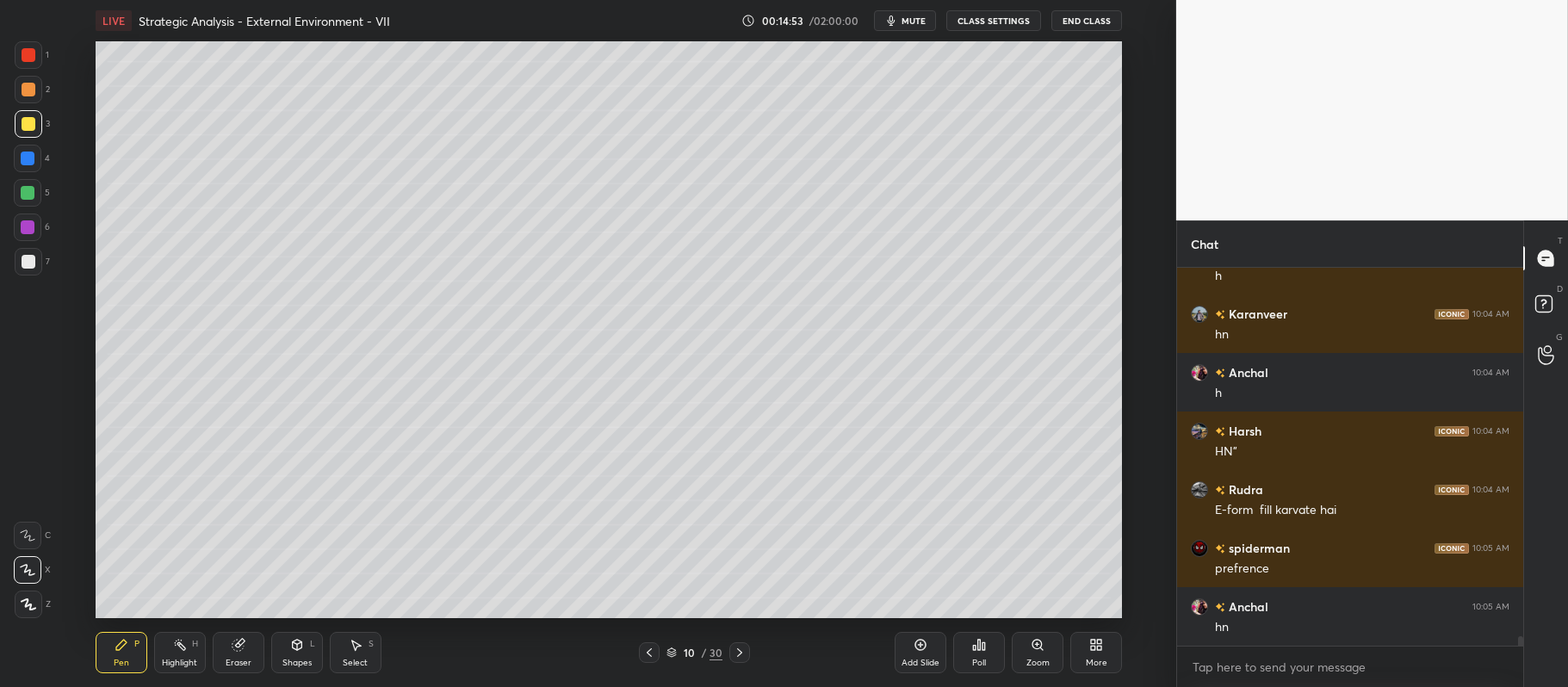
scroll to position [14768, 0]
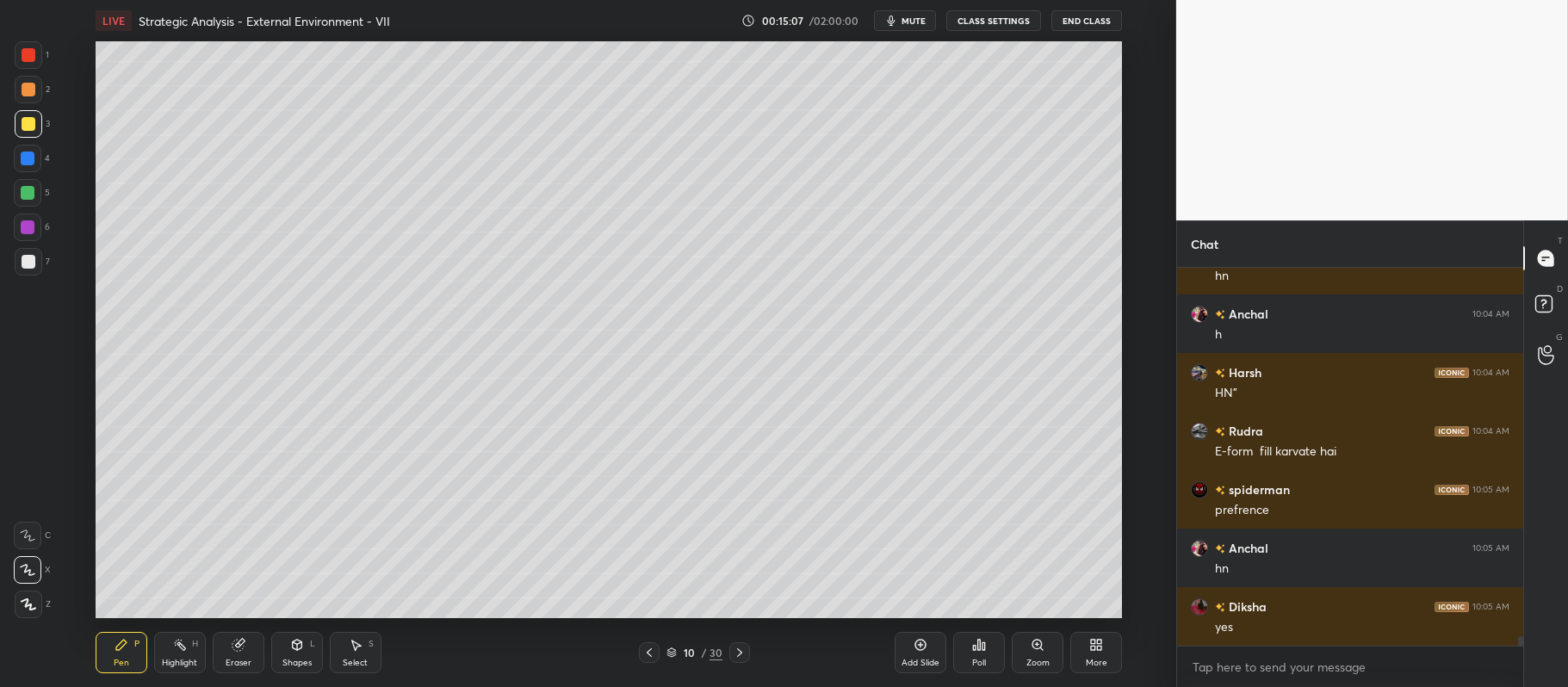
click at [32, 186] on div at bounding box center [27, 192] width 14 height 14
click at [301, 648] on icon at bounding box center [297, 644] width 14 height 14
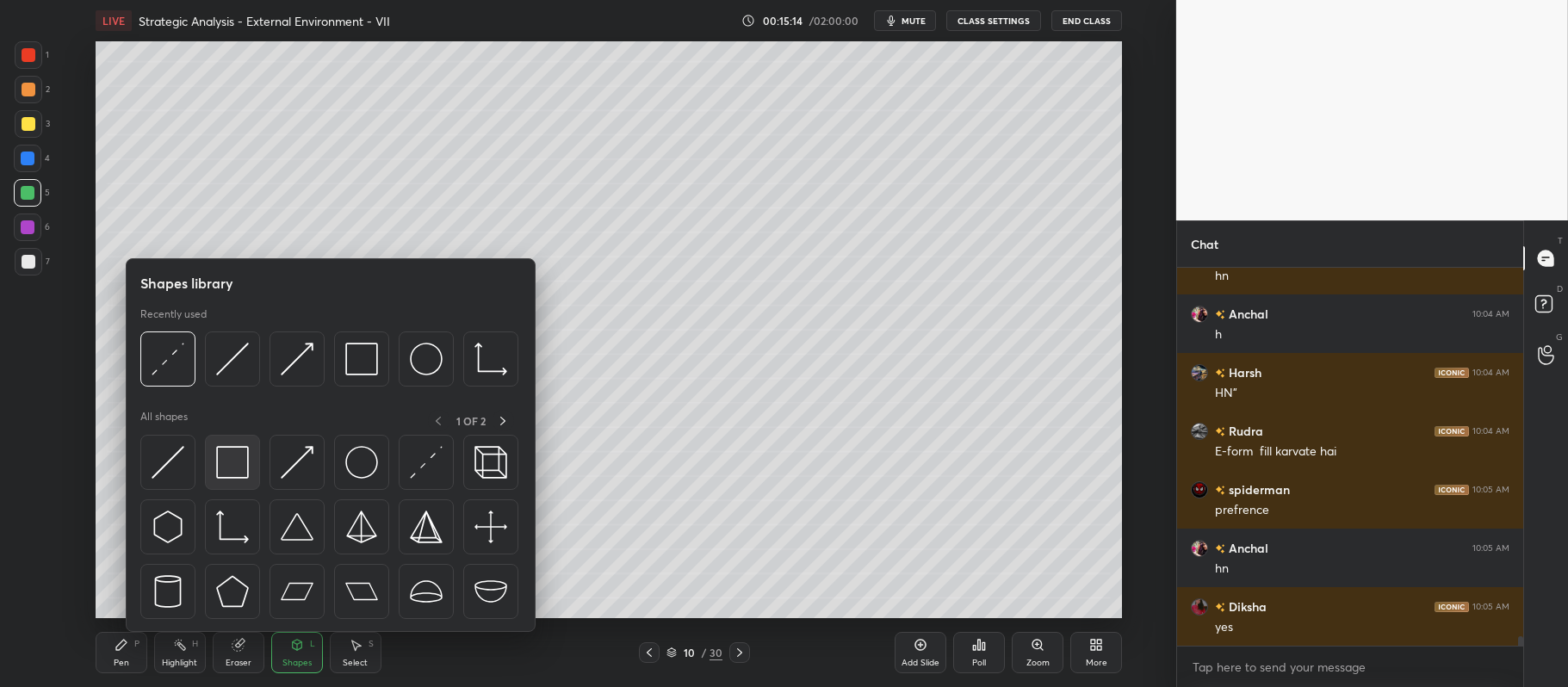
click at [238, 457] on img at bounding box center [233, 462] width 33 height 33
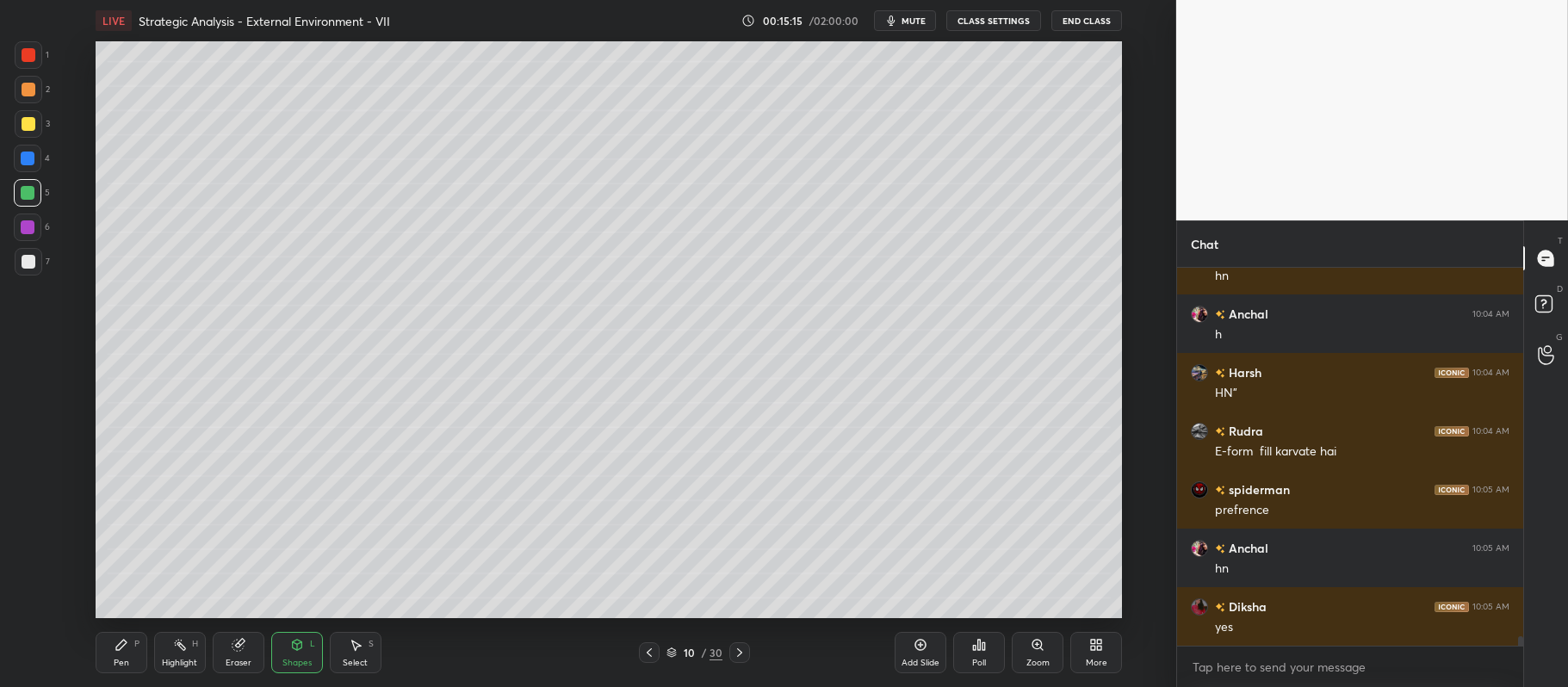
click at [38, 274] on div at bounding box center [28, 262] width 28 height 28
click at [125, 644] on icon at bounding box center [120, 644] width 10 height 10
click at [31, 195] on div at bounding box center [27, 192] width 14 height 14
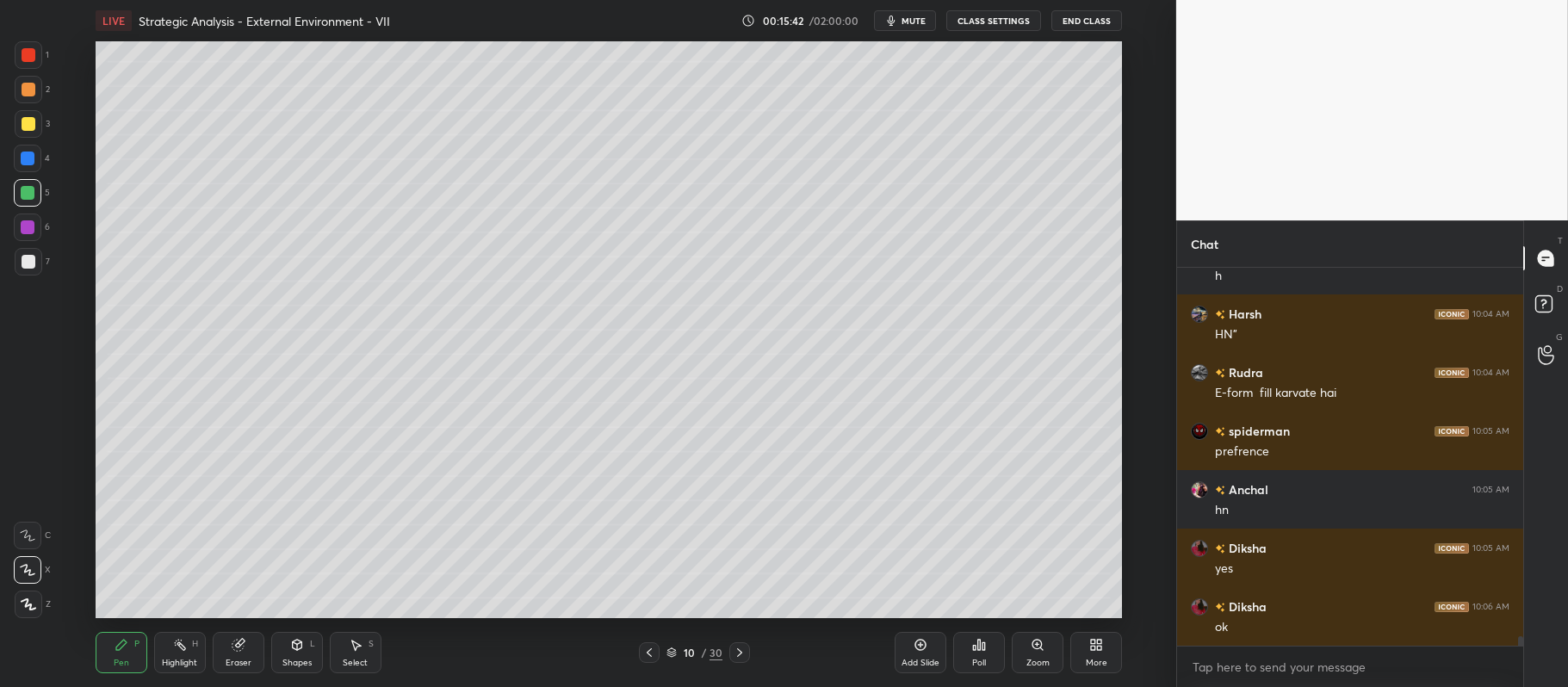
click at [29, 262] on div at bounding box center [28, 261] width 14 height 14
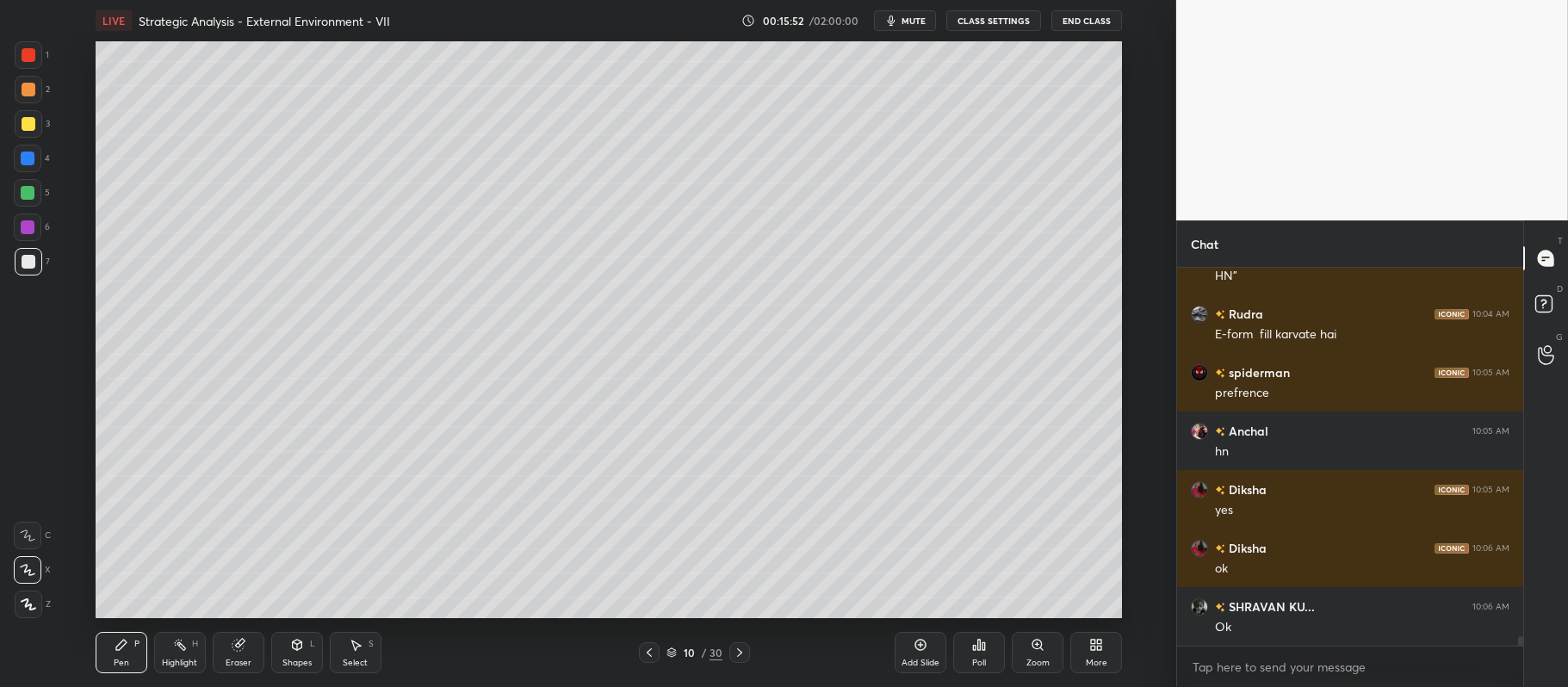
click at [28, 89] on div at bounding box center [28, 89] width 14 height 14
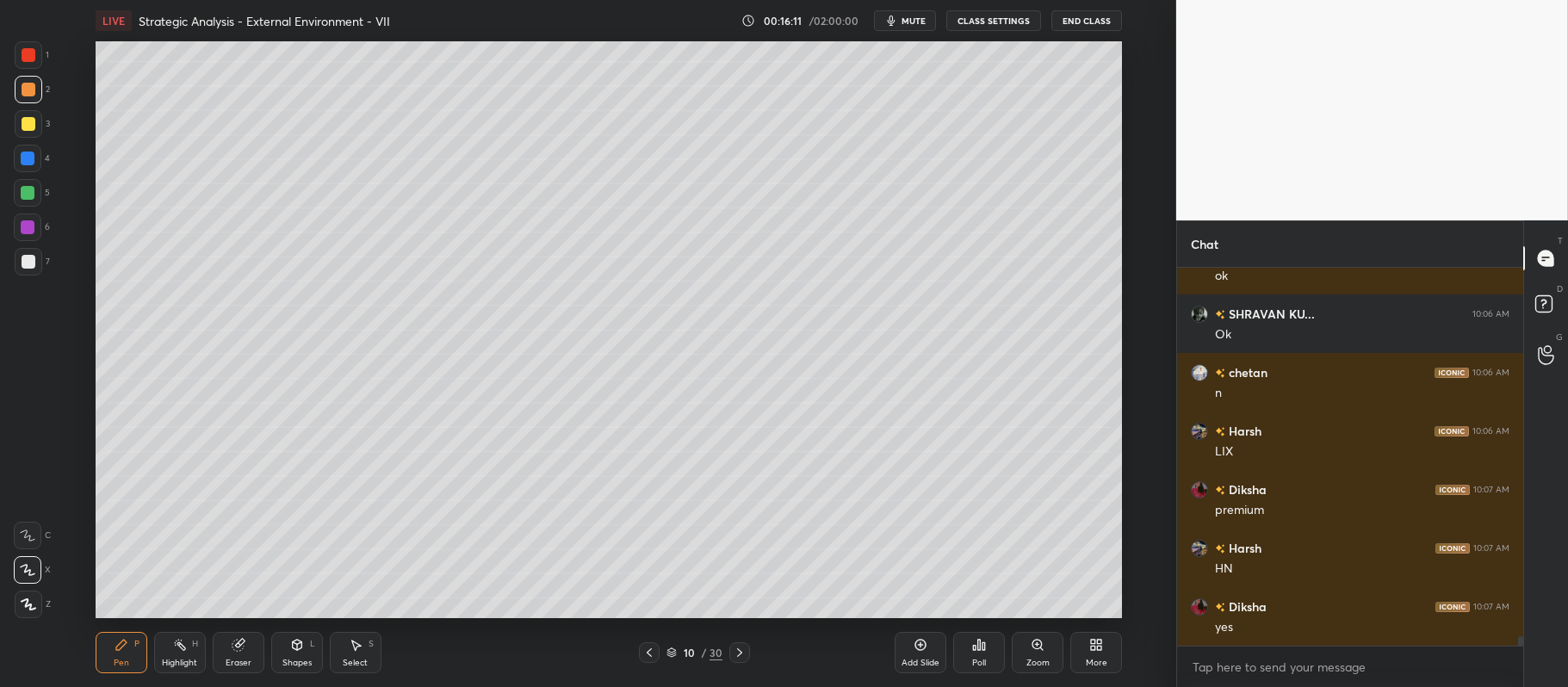
scroll to position [15236, 0]
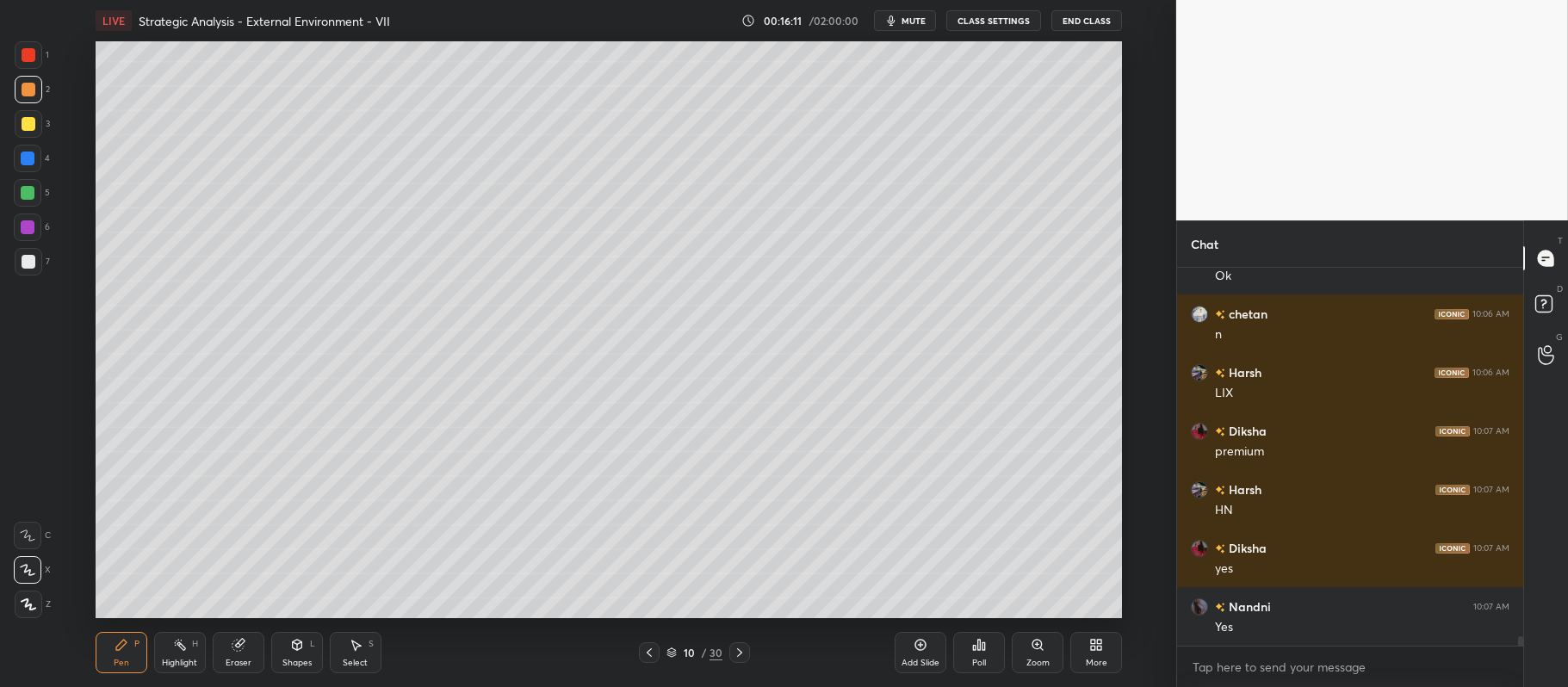
click at [31, 239] on div at bounding box center [28, 227] width 28 height 28
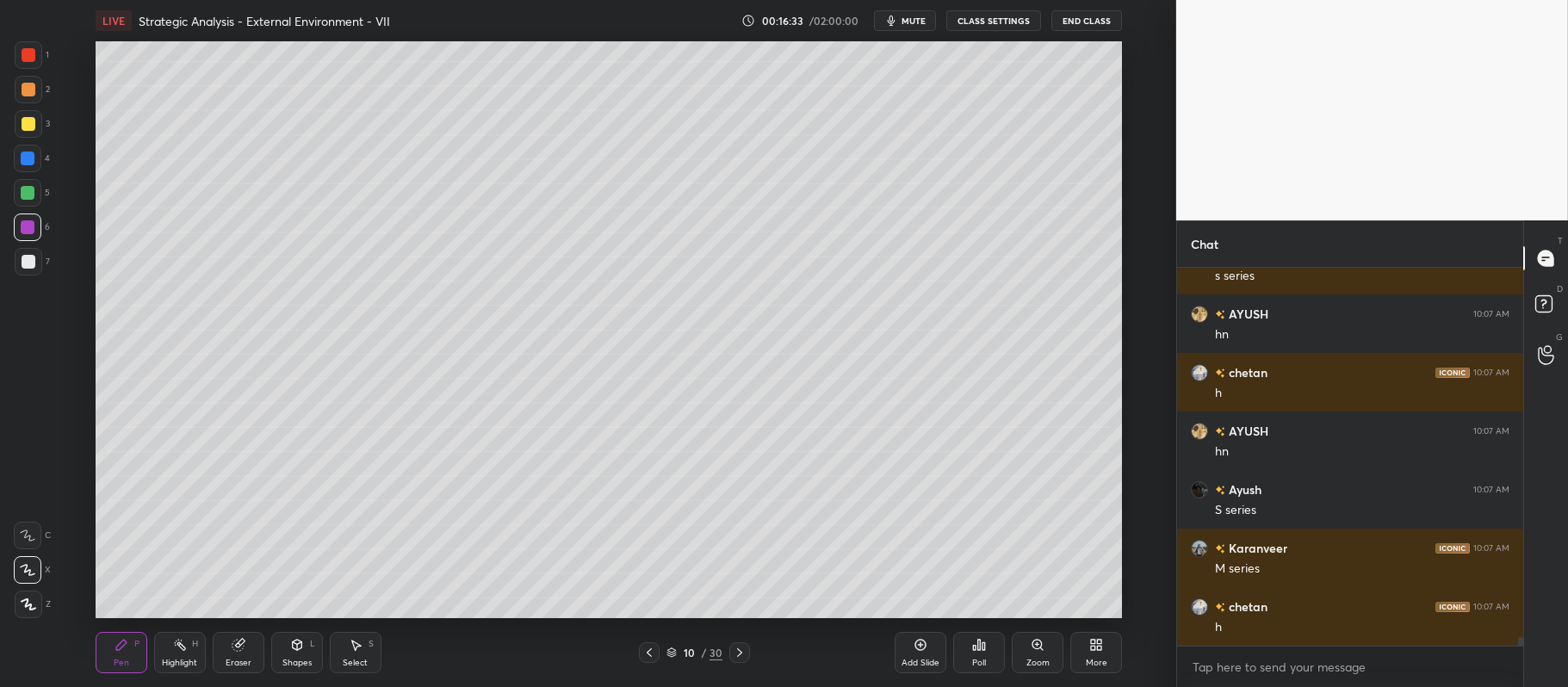
scroll to position [15704, 0]
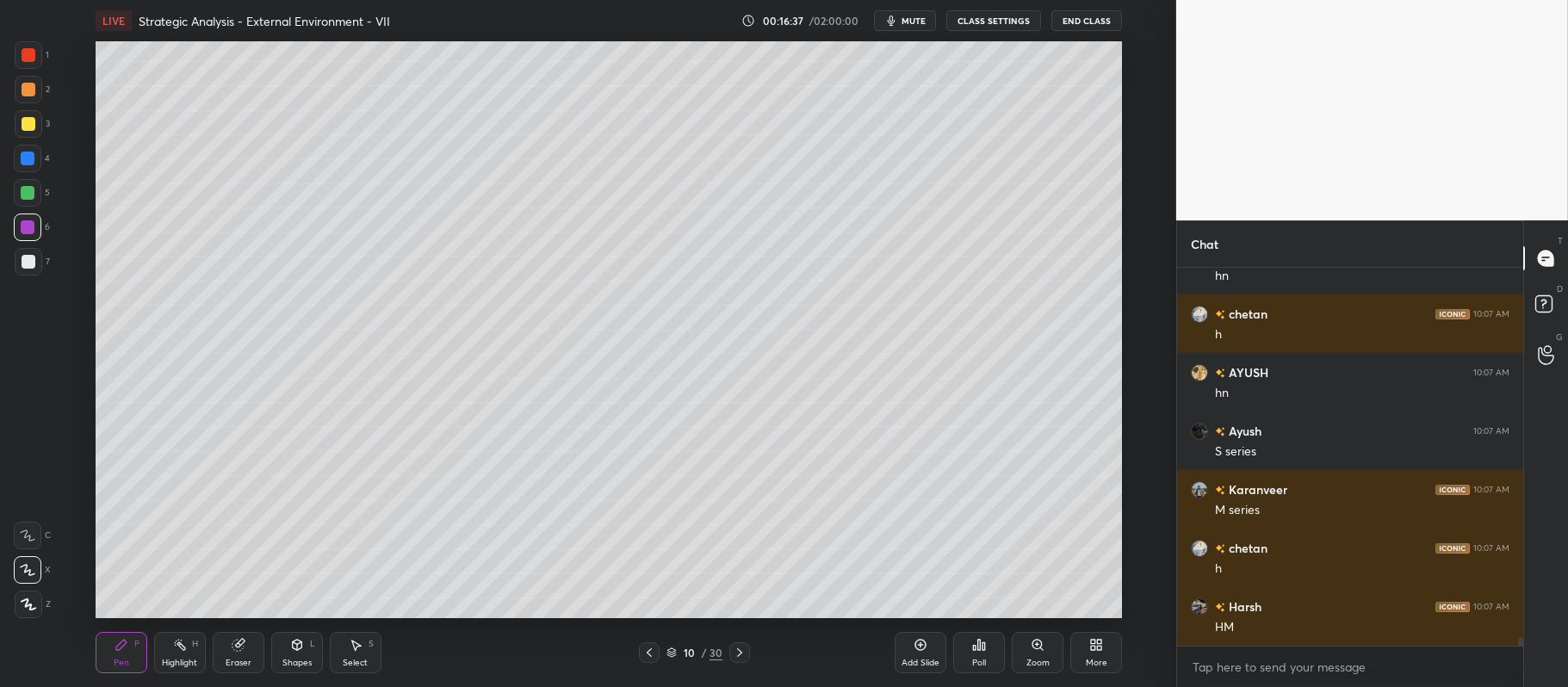
click at [36, 125] on div at bounding box center [28, 124] width 28 height 28
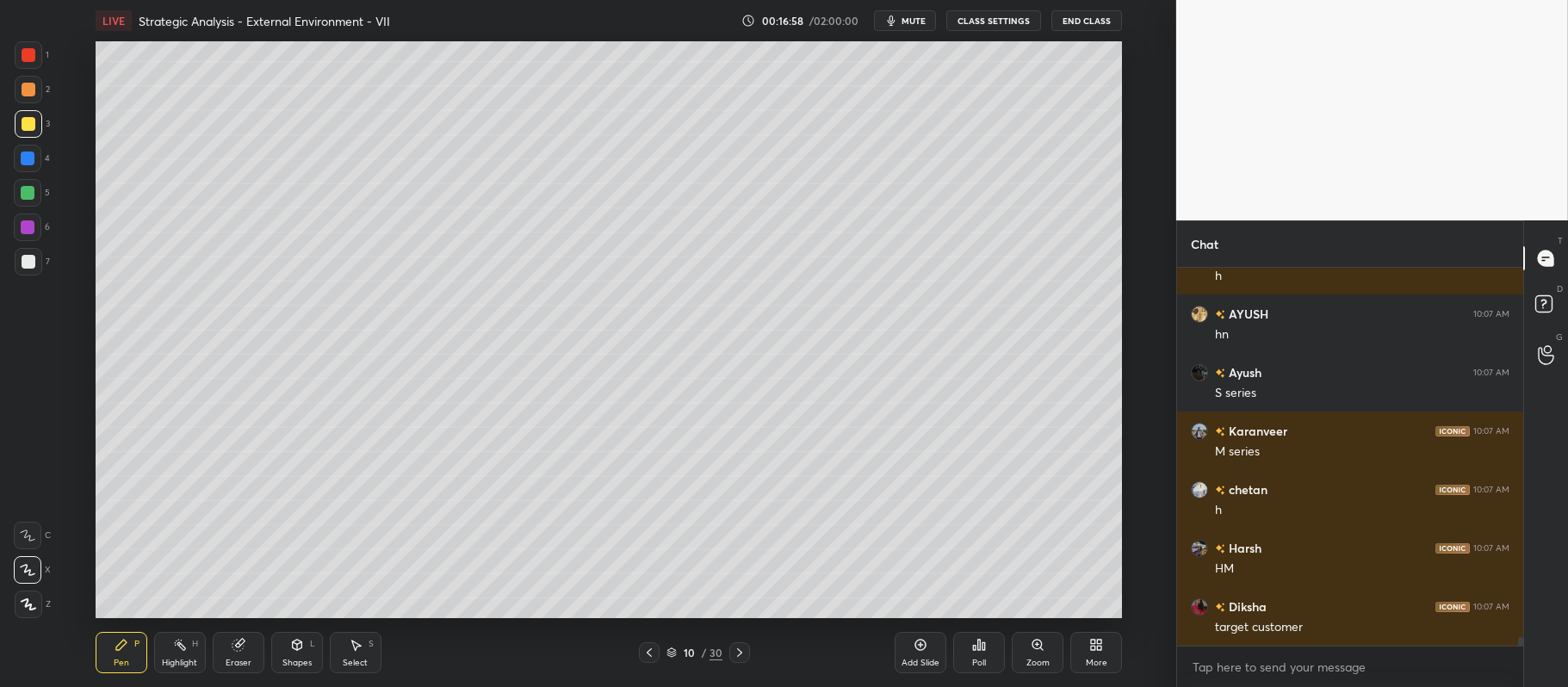
click at [39, 160] on div at bounding box center [28, 158] width 28 height 28
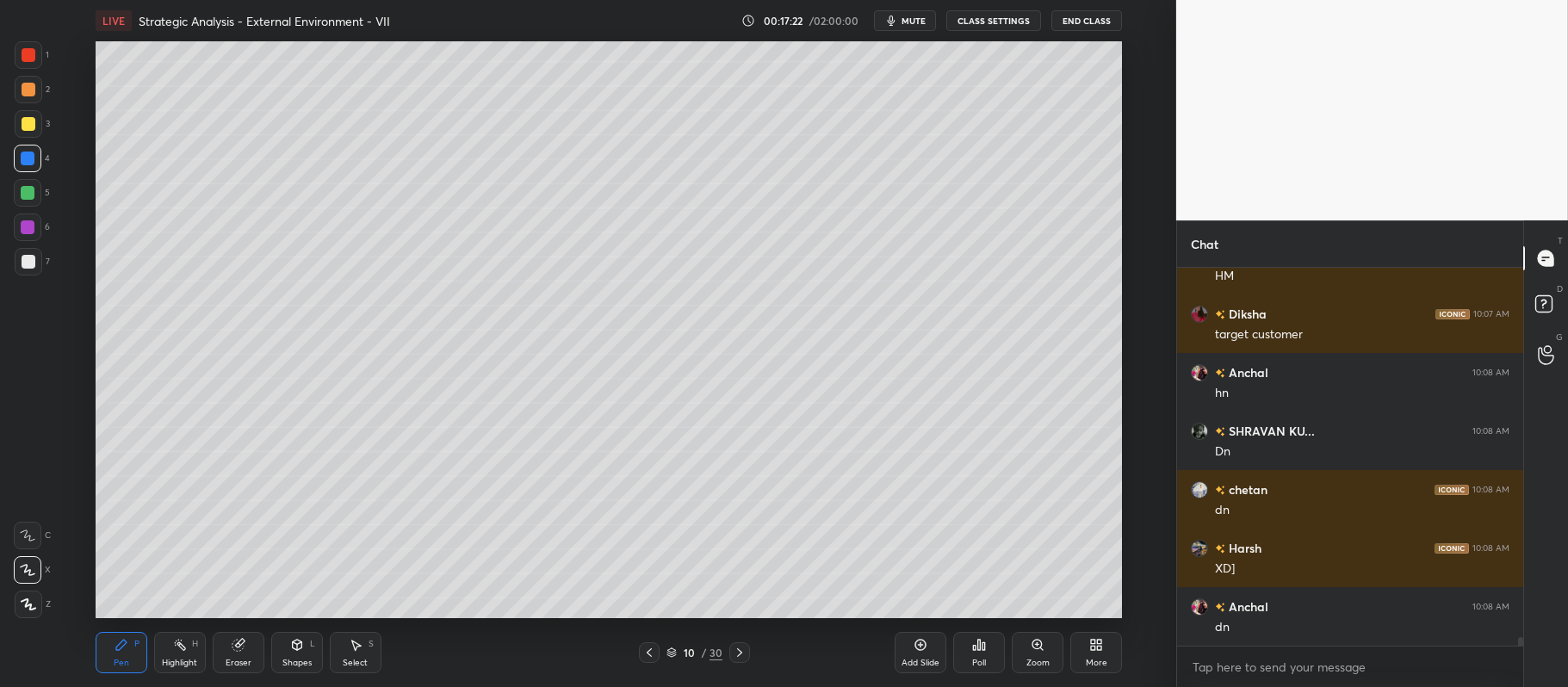
scroll to position [16113, 0]
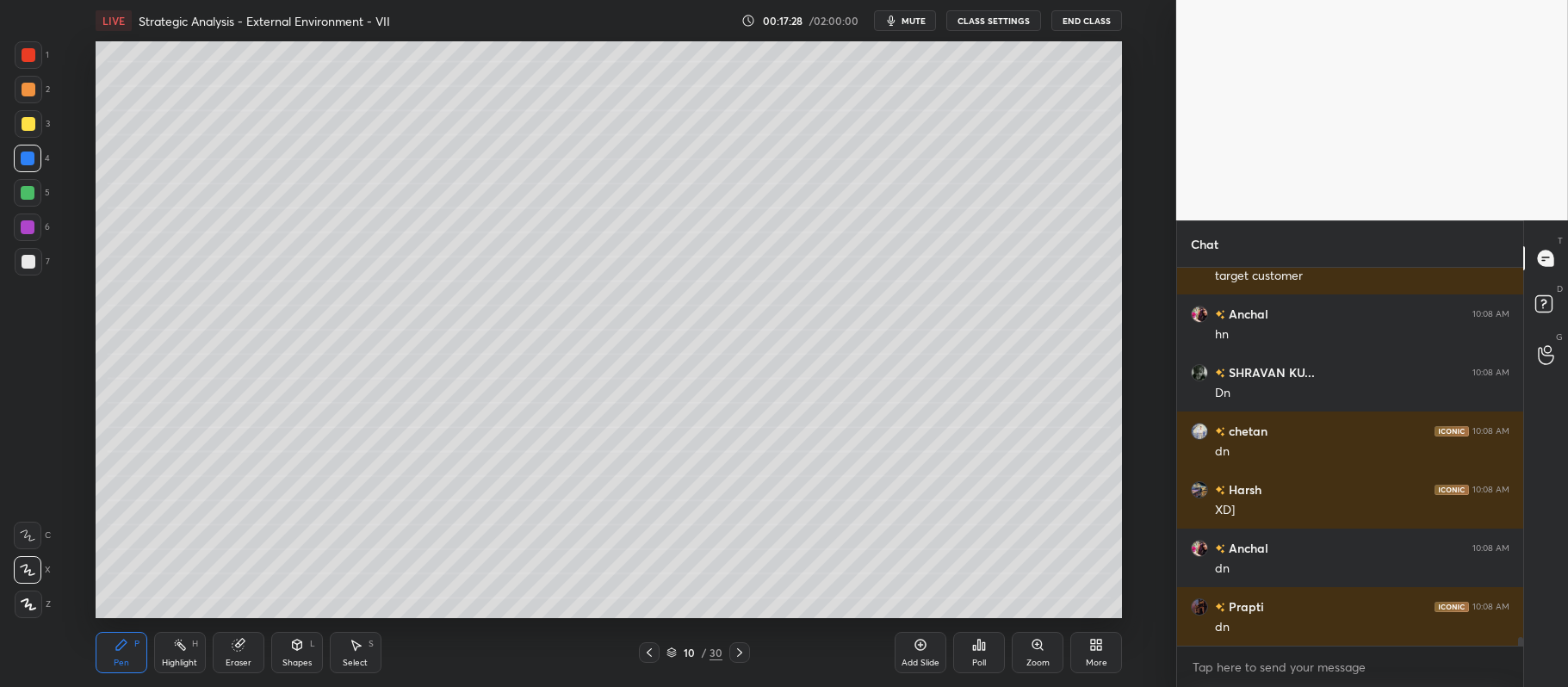
click at [663, 648] on div "10 / 30" at bounding box center [694, 652] width 111 height 20
click at [673, 648] on icon at bounding box center [671, 652] width 10 height 10
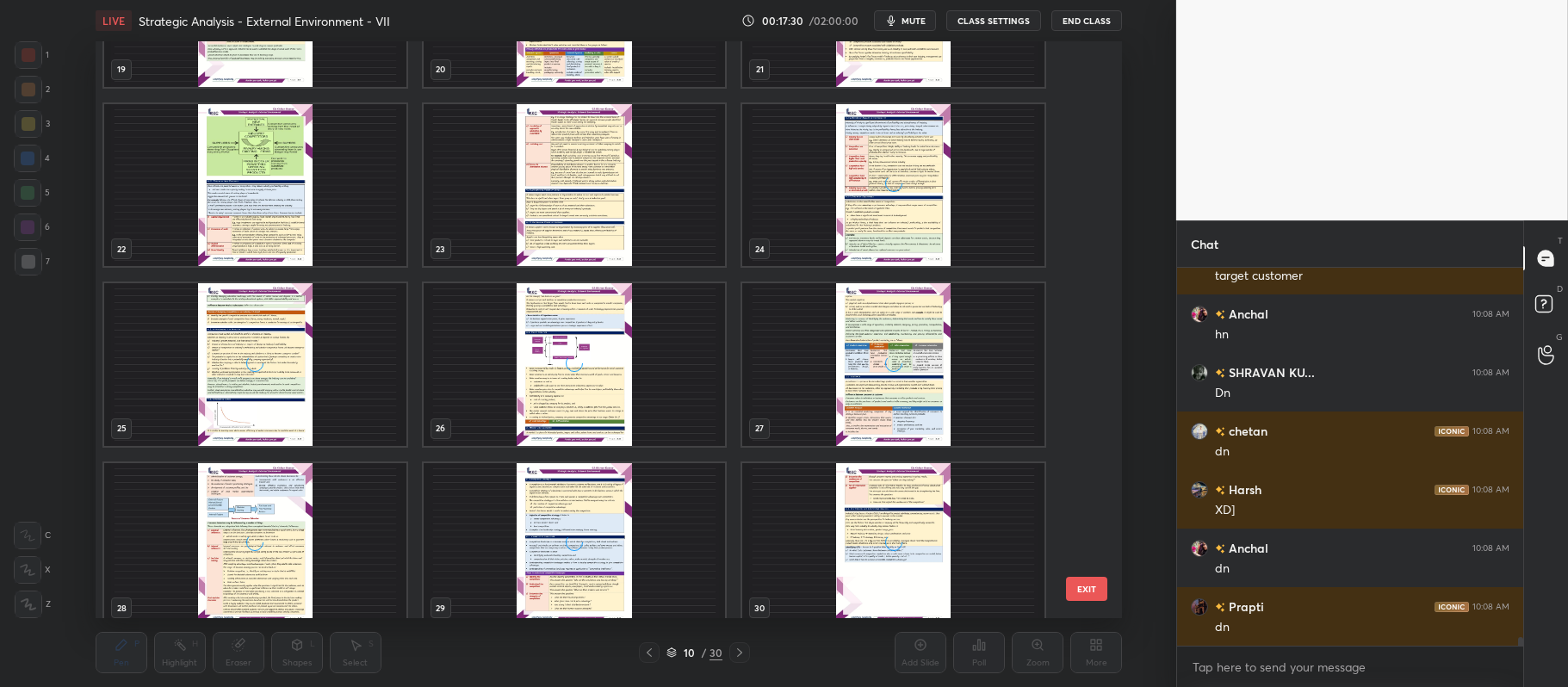
scroll to position [1217, 0]
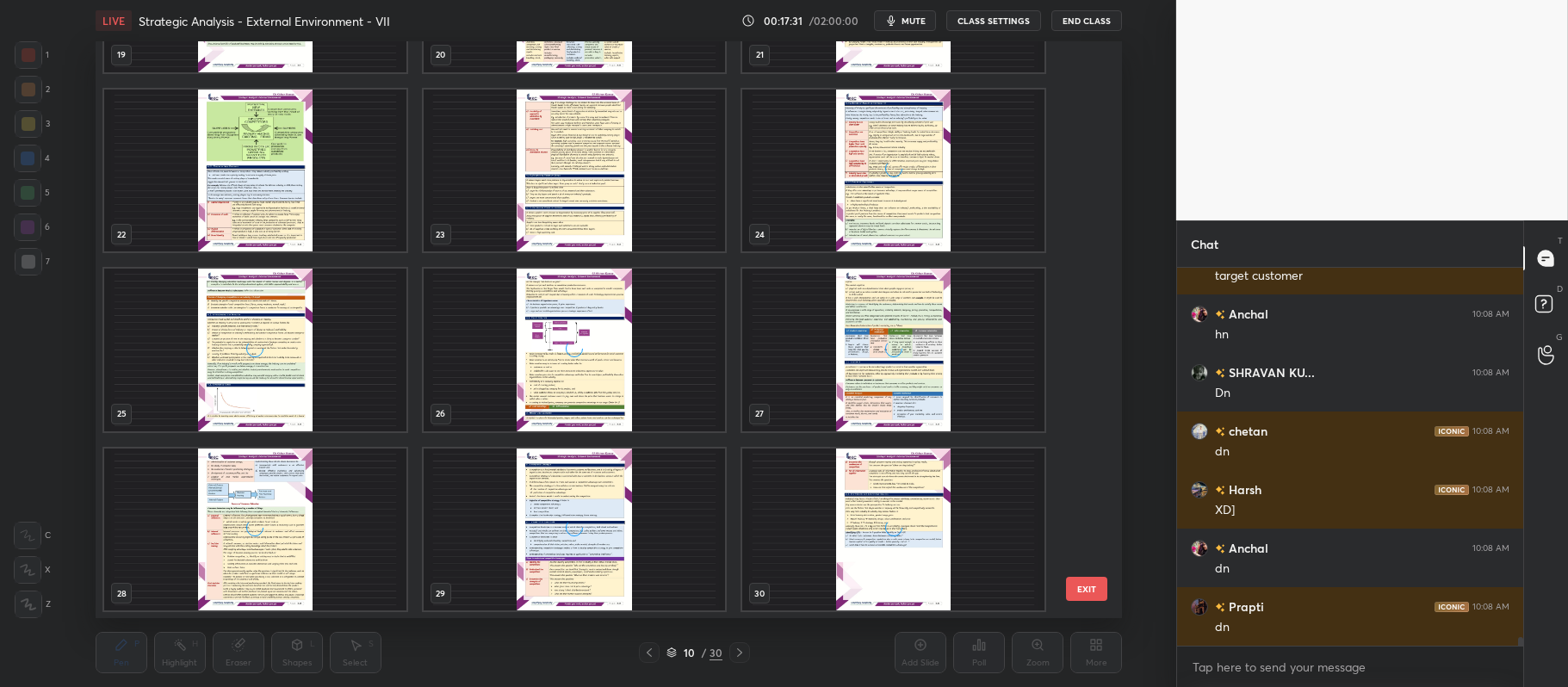
click at [1059, 443] on div "19 20 21 22 23 24 25 26 27 28 29 30" at bounding box center [594, 330] width 996 height 578
click at [832, 363] on img "grid" at bounding box center [893, 349] width 302 height 163
click at [837, 355] on img "grid" at bounding box center [893, 349] width 302 height 163
click at [851, 349] on img "grid" at bounding box center [893, 349] width 302 height 163
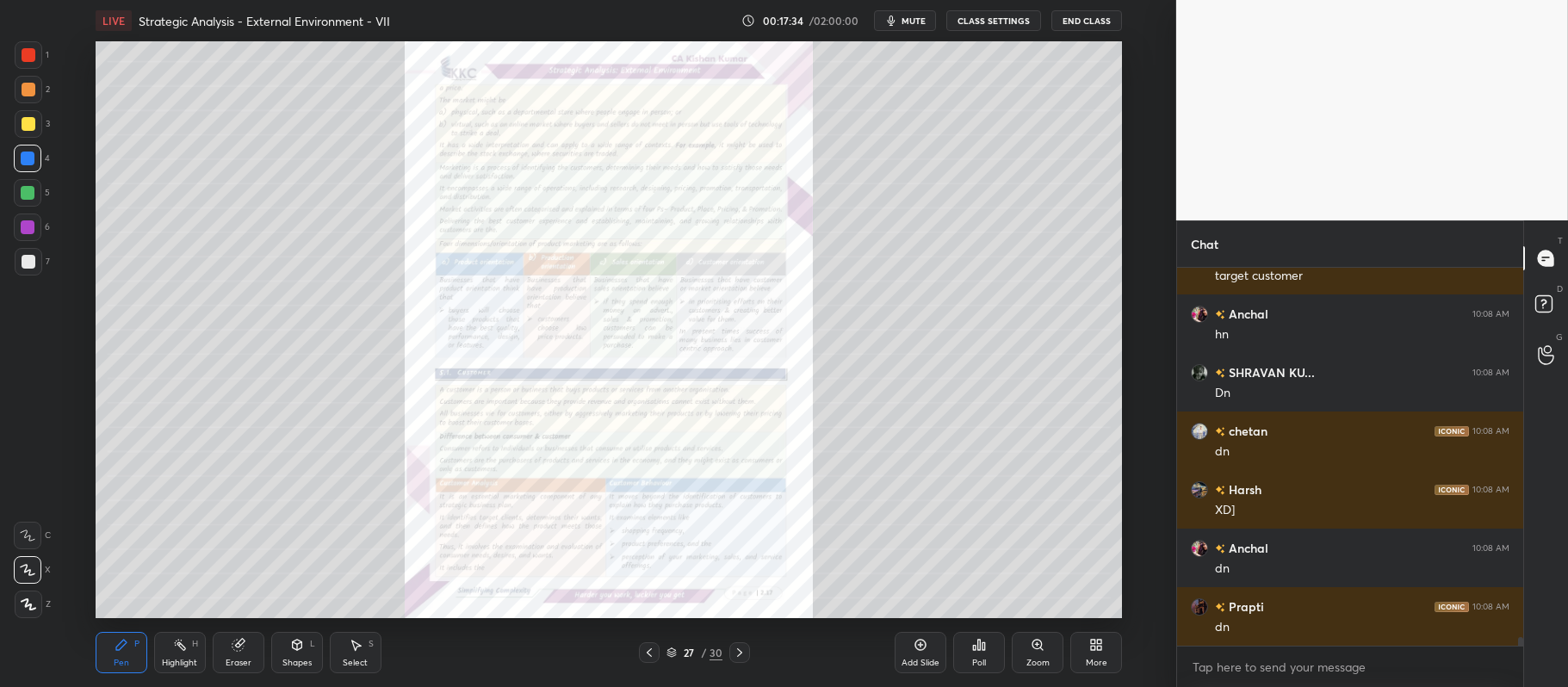
click at [1034, 648] on icon at bounding box center [1037, 644] width 9 height 9
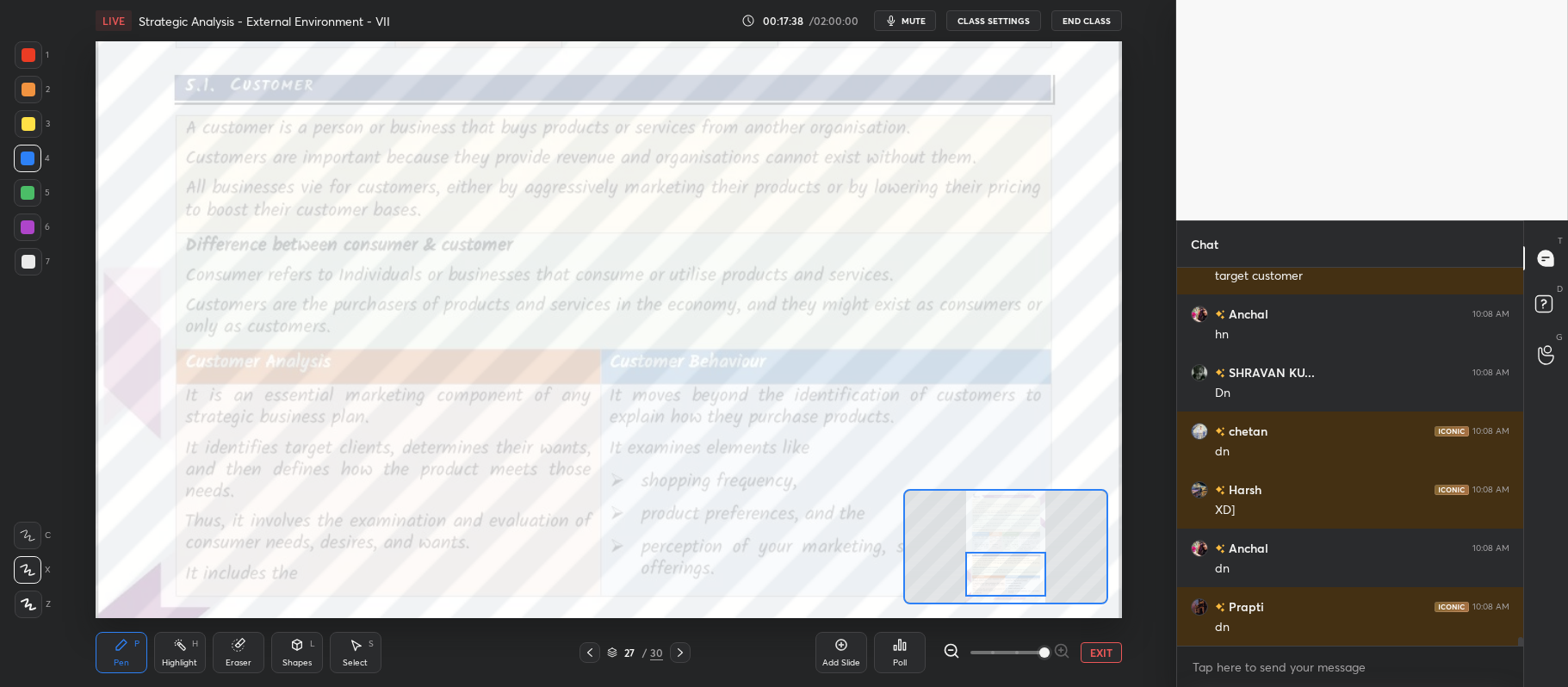
click at [40, 50] on div at bounding box center [28, 55] width 28 height 28
click at [32, 535] on icon at bounding box center [28, 535] width 16 height 12
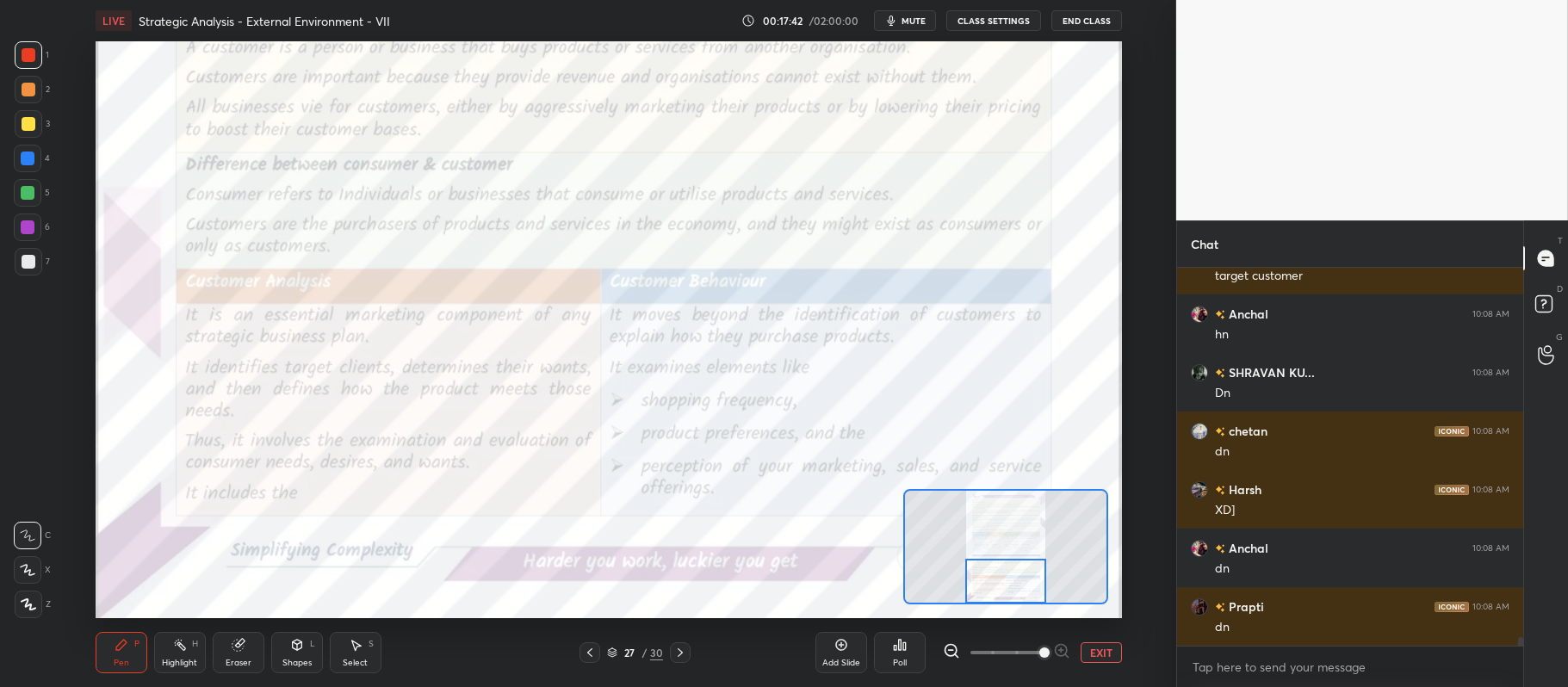
click at [41, 158] on div at bounding box center [28, 158] width 28 height 28
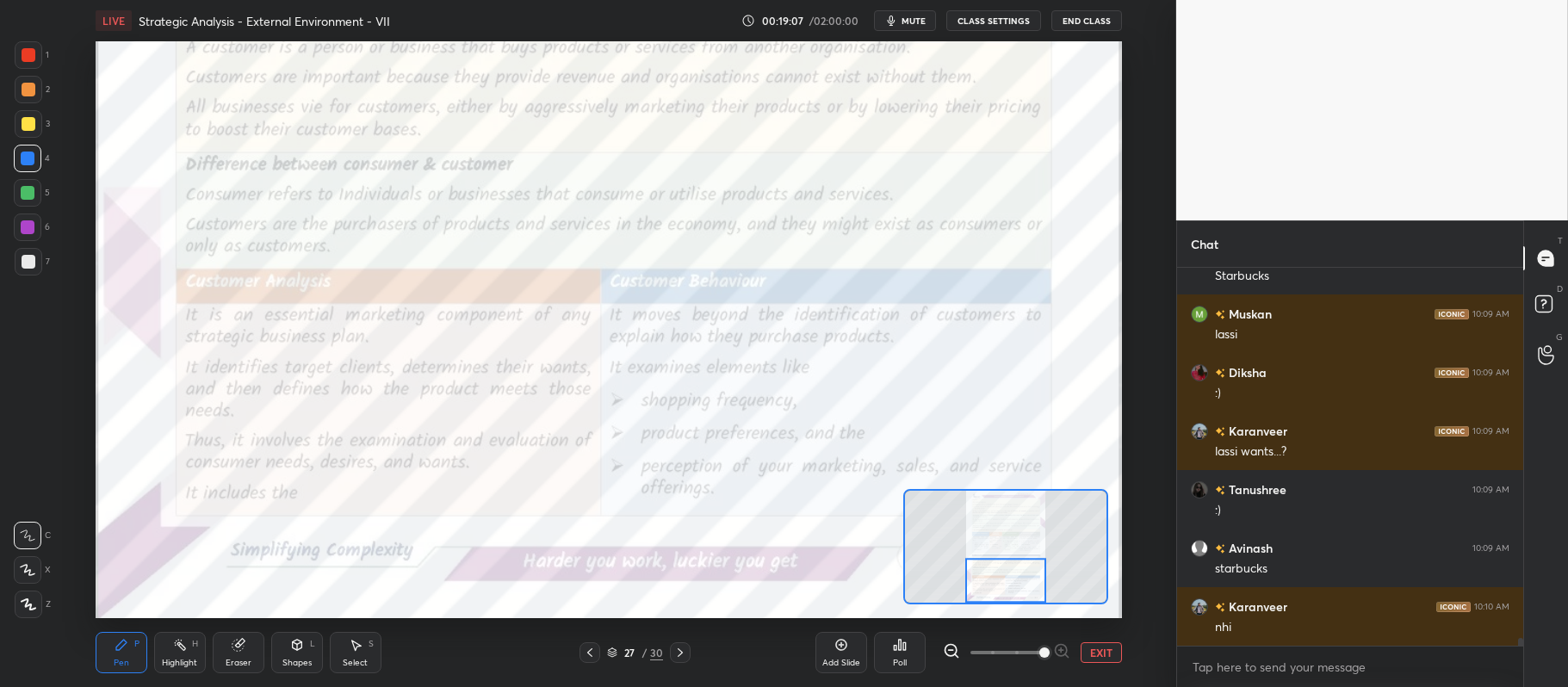
scroll to position [17284, 0]
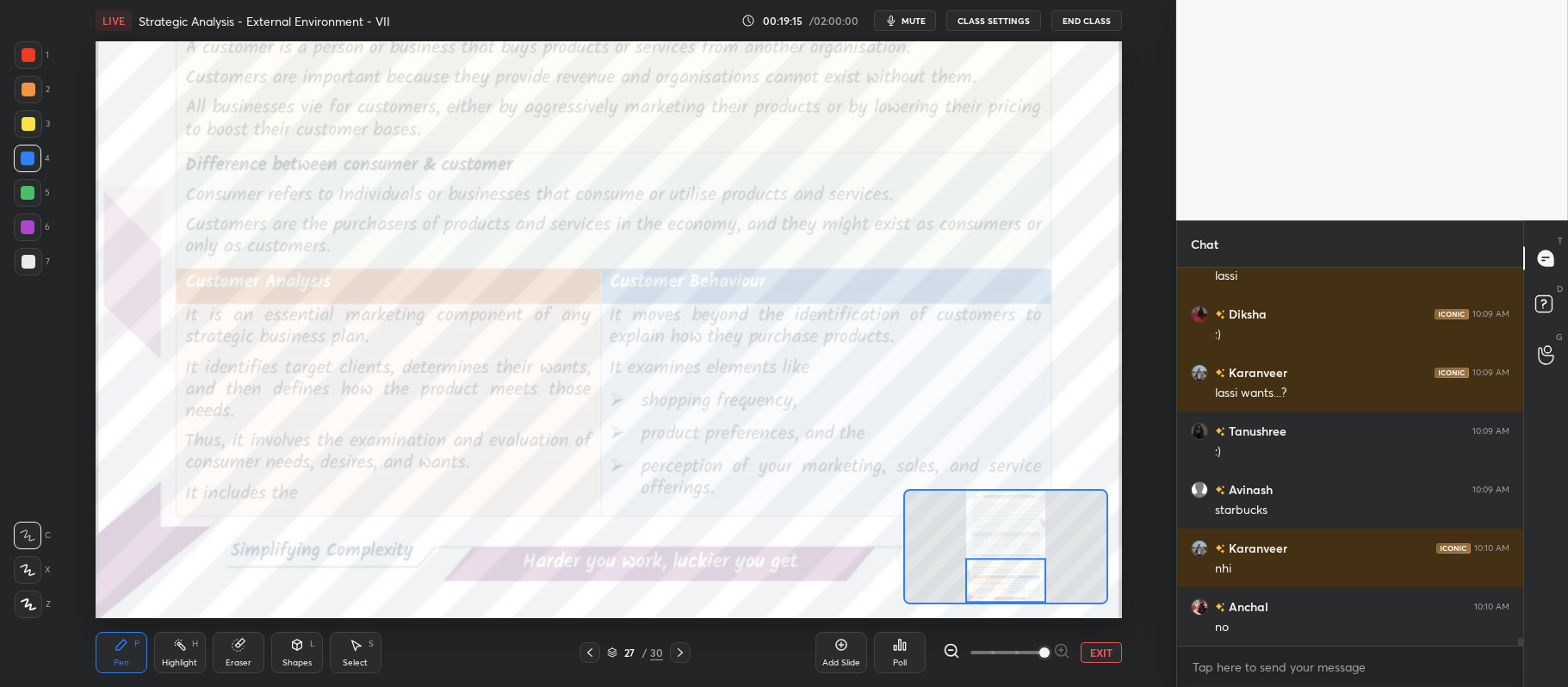
click at [676, 646] on icon at bounding box center [680, 652] width 14 height 14
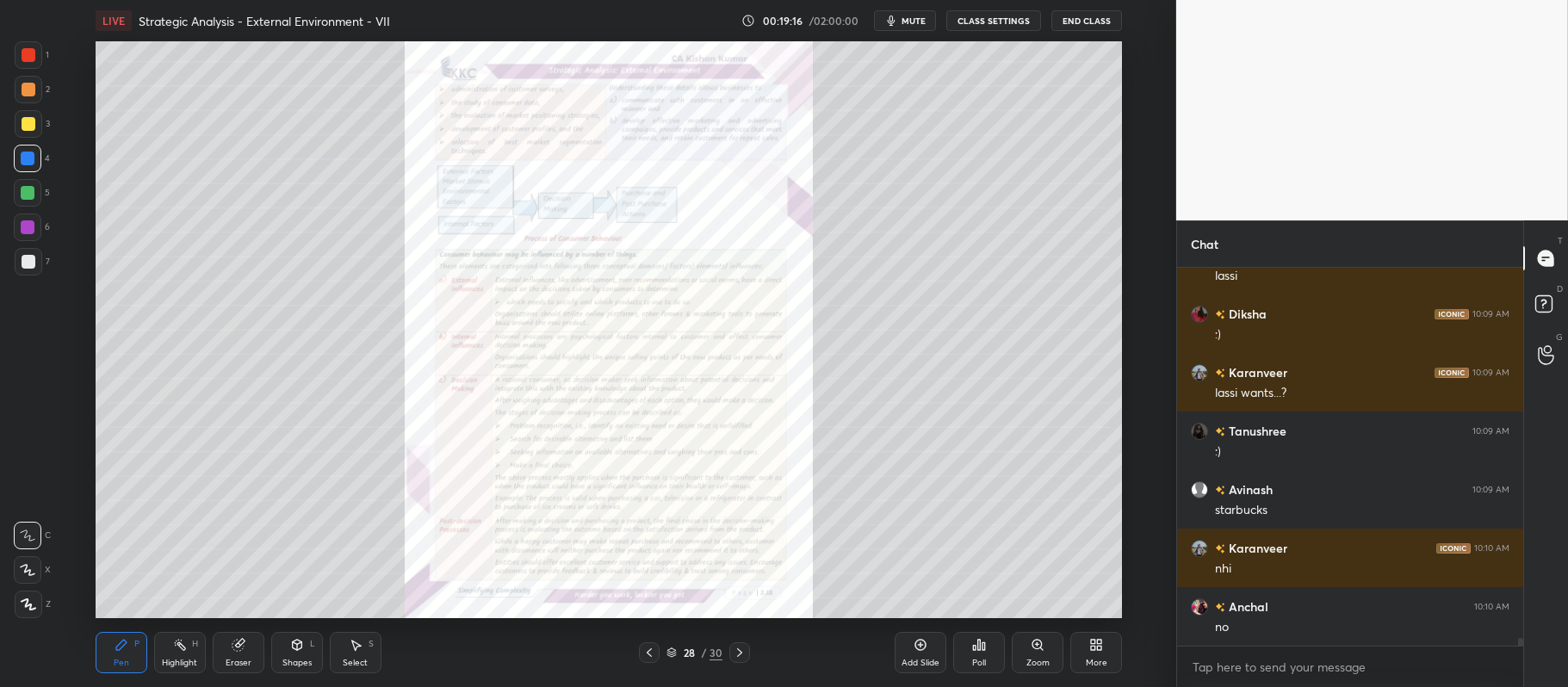
scroll to position [17342, 0]
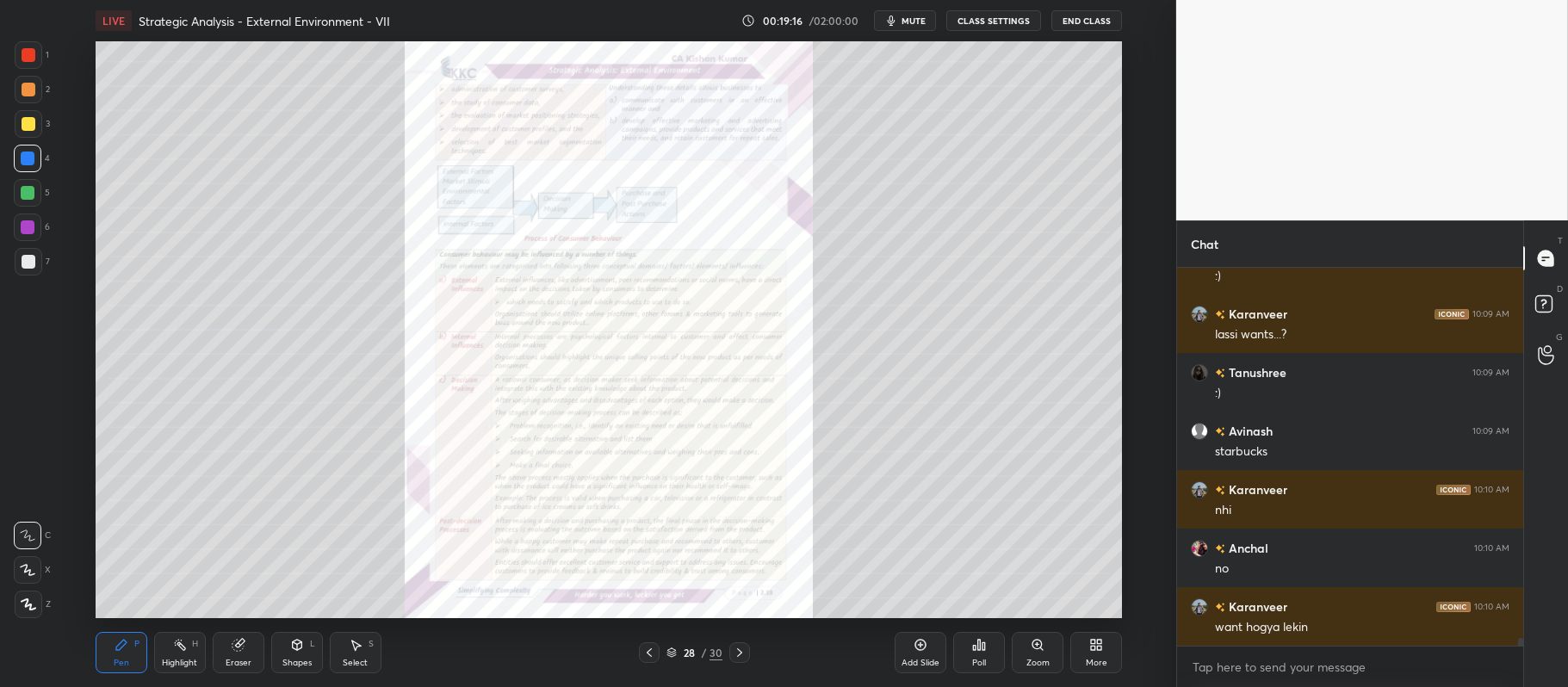
click at [1039, 644] on icon at bounding box center [1037, 644] width 4 height 0
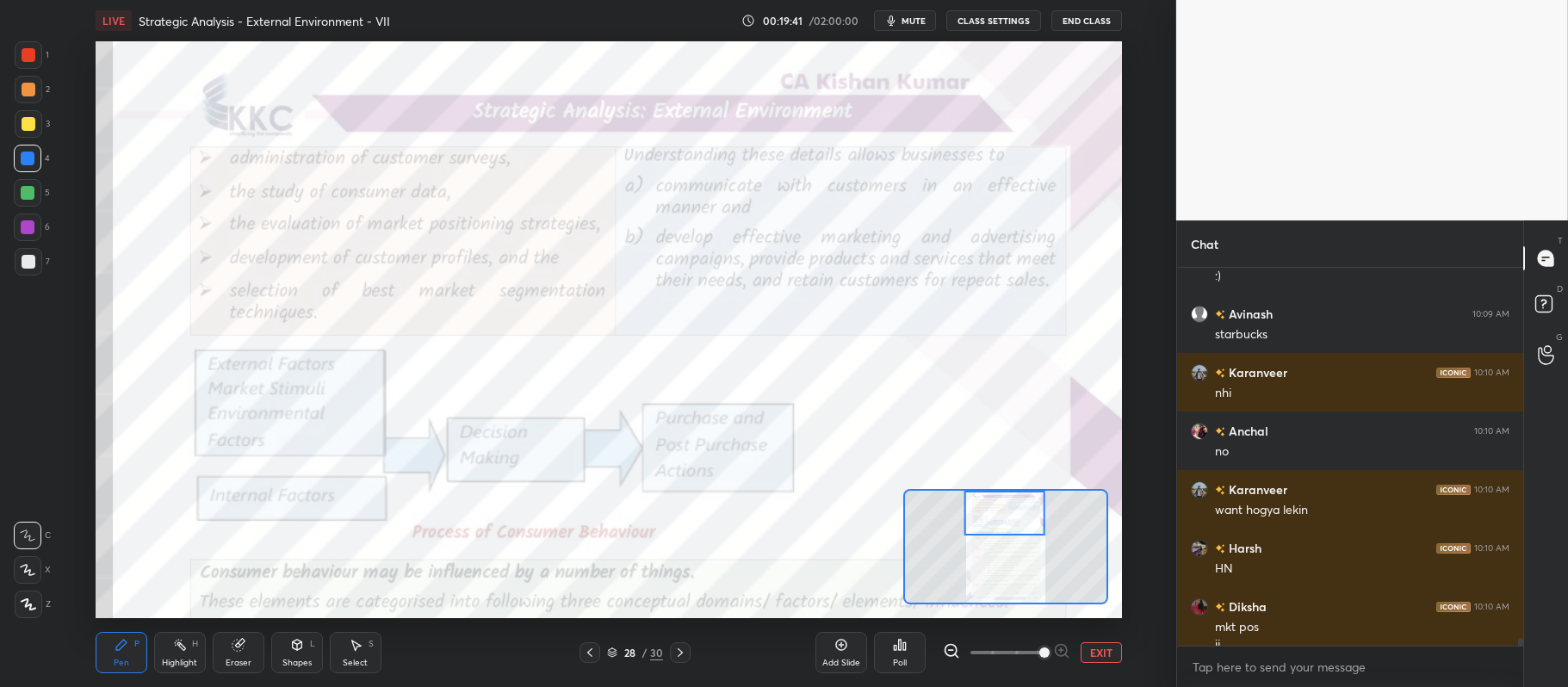
scroll to position [17477, 0]
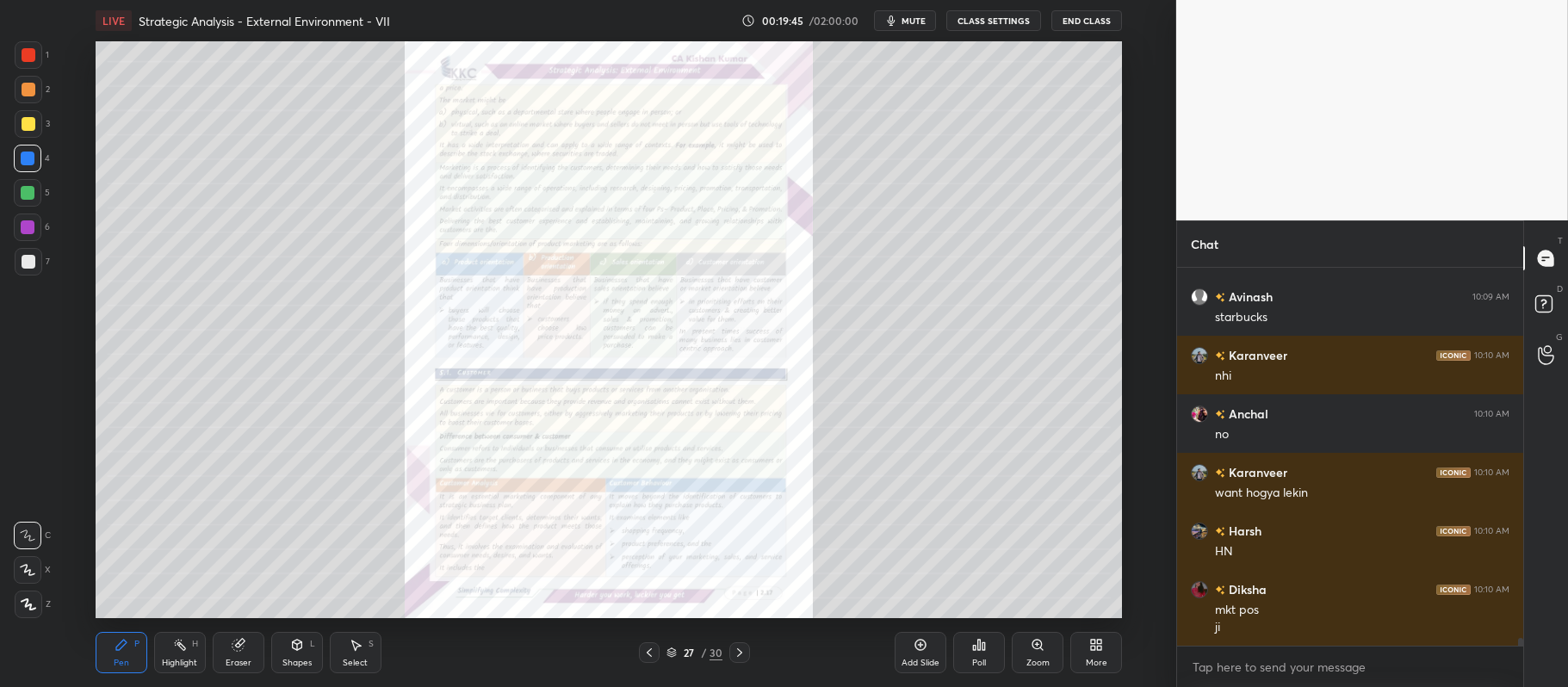
click at [676, 646] on div "27 / 30" at bounding box center [694, 652] width 56 height 16
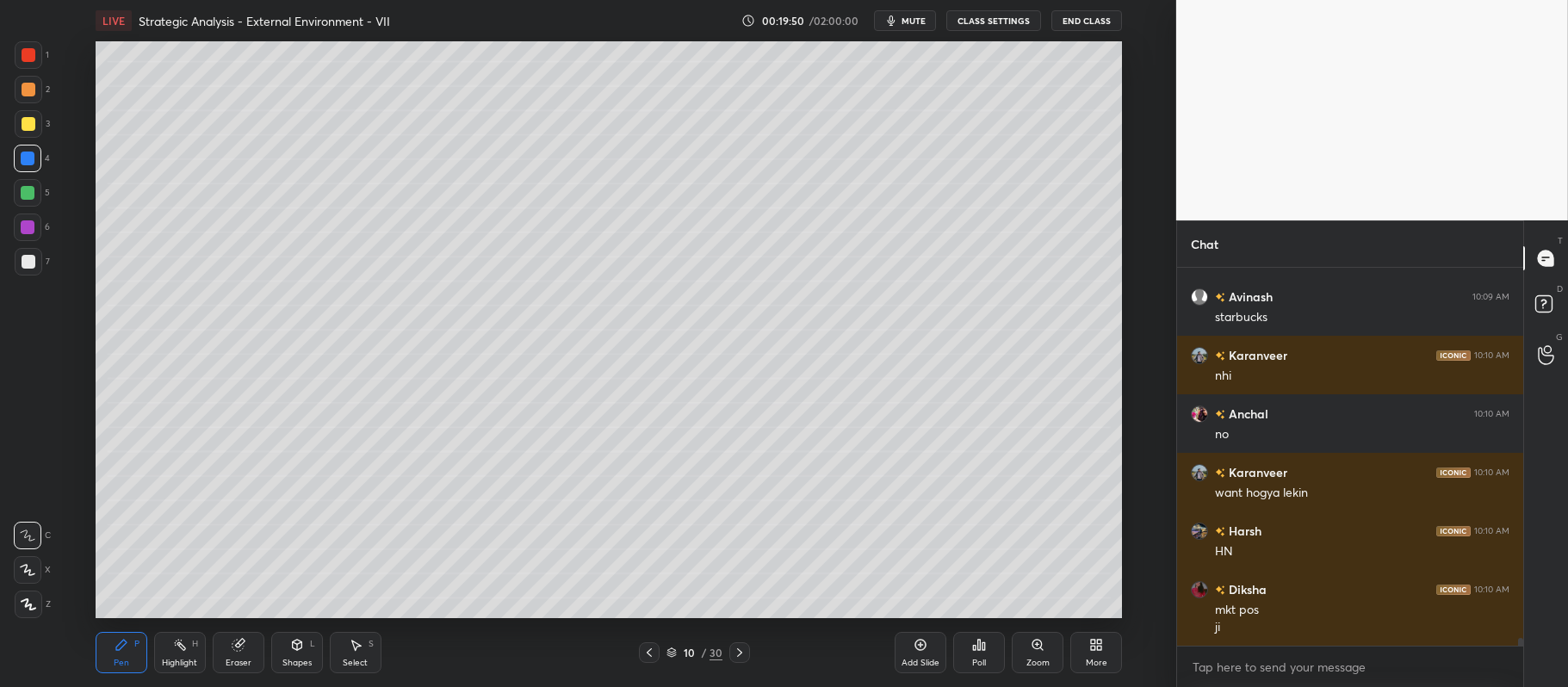
scroll to position [0, 0]
click at [652, 655] on icon at bounding box center [649, 652] width 14 height 14
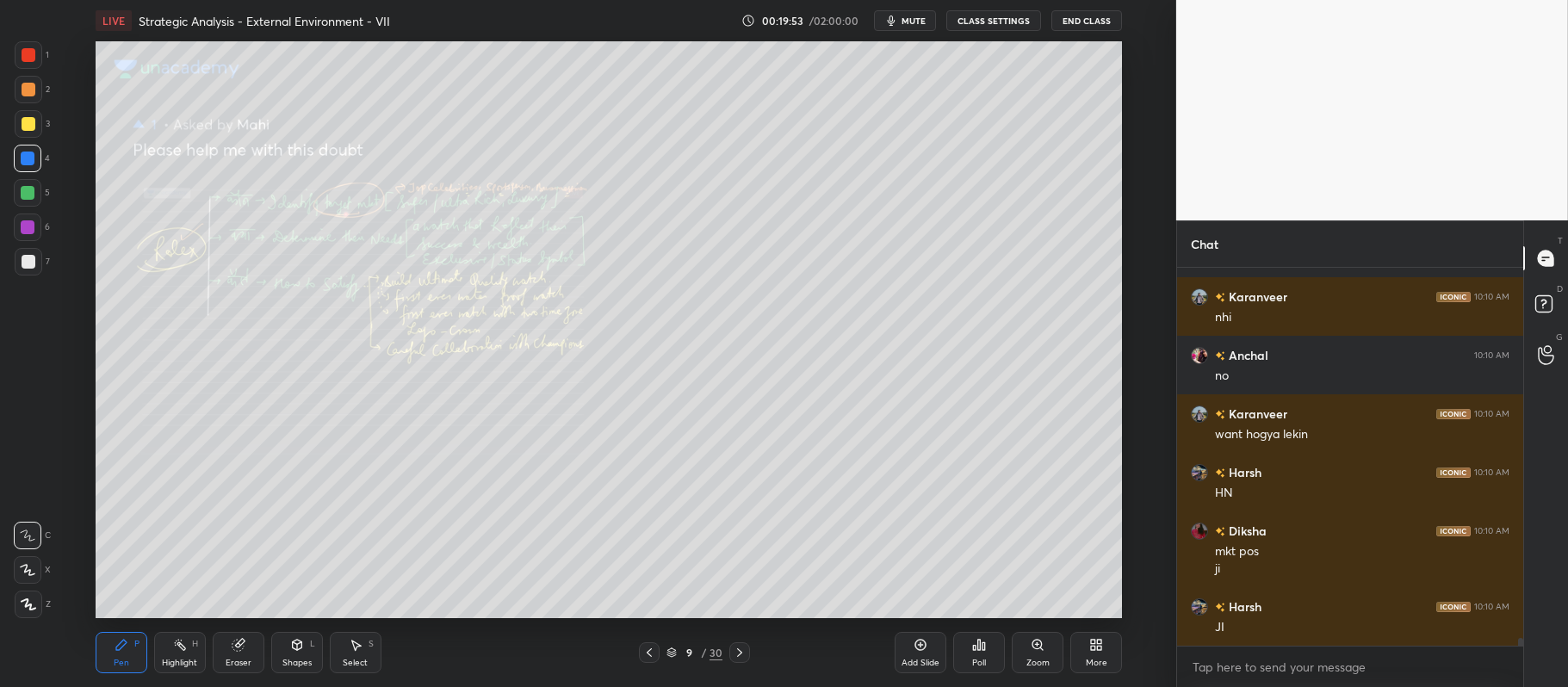
click at [1039, 648] on icon at bounding box center [1038, 644] width 14 height 14
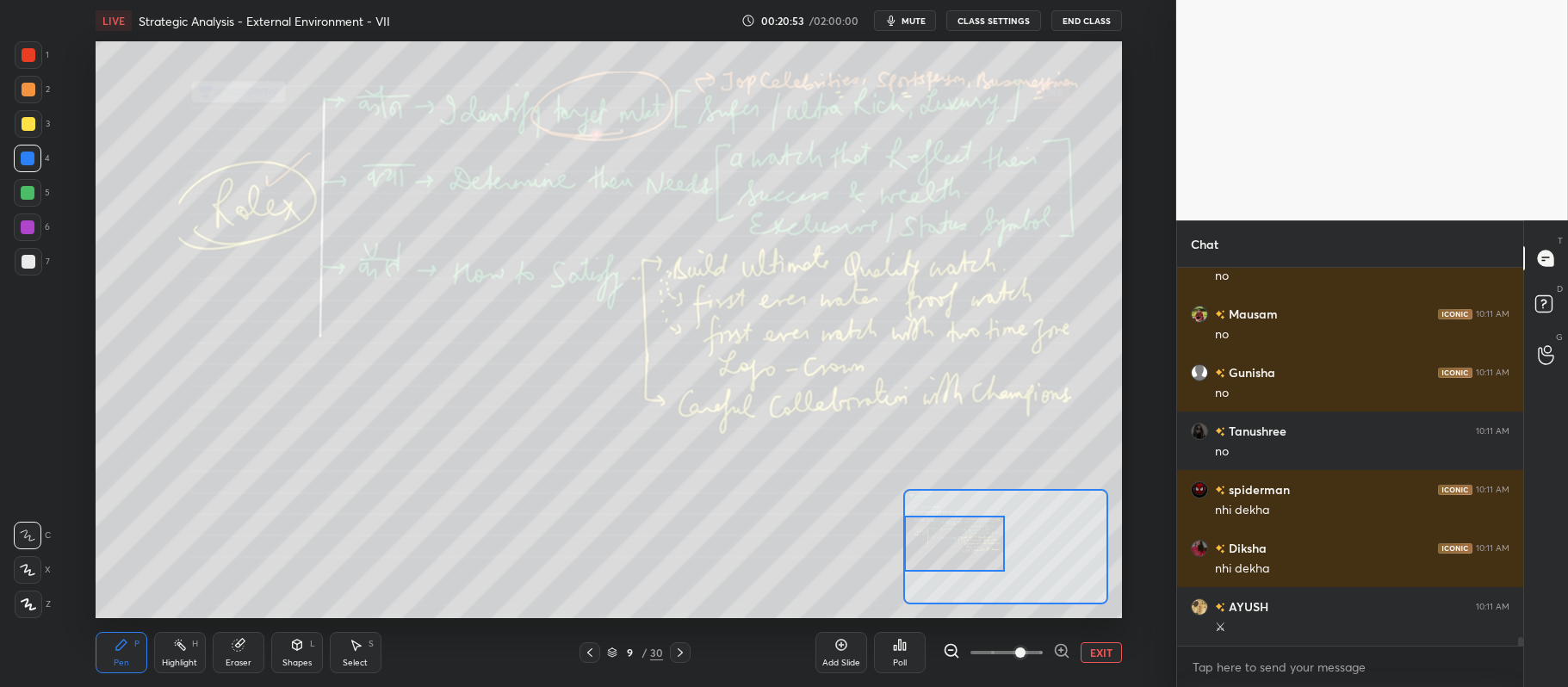
scroll to position [15839, 0]
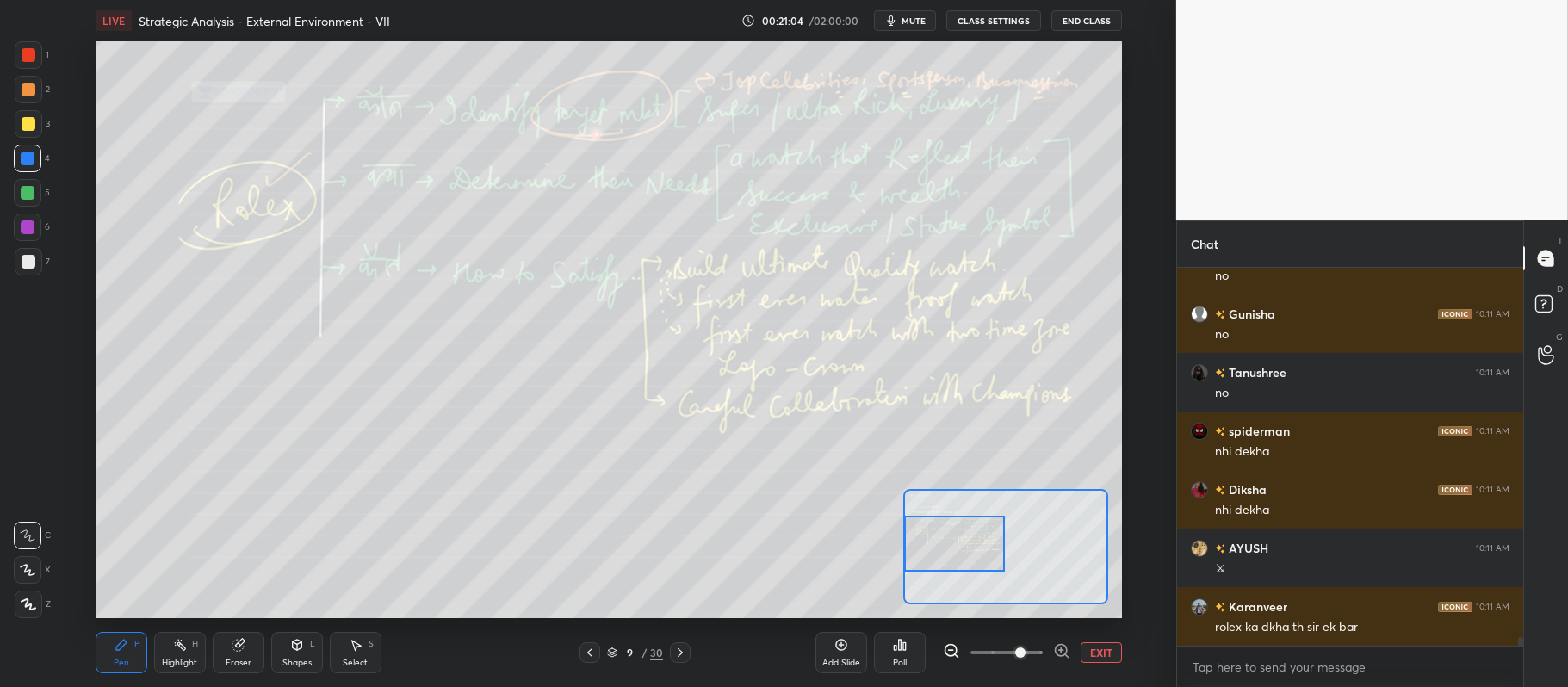
click at [32, 86] on div at bounding box center [28, 89] width 14 height 14
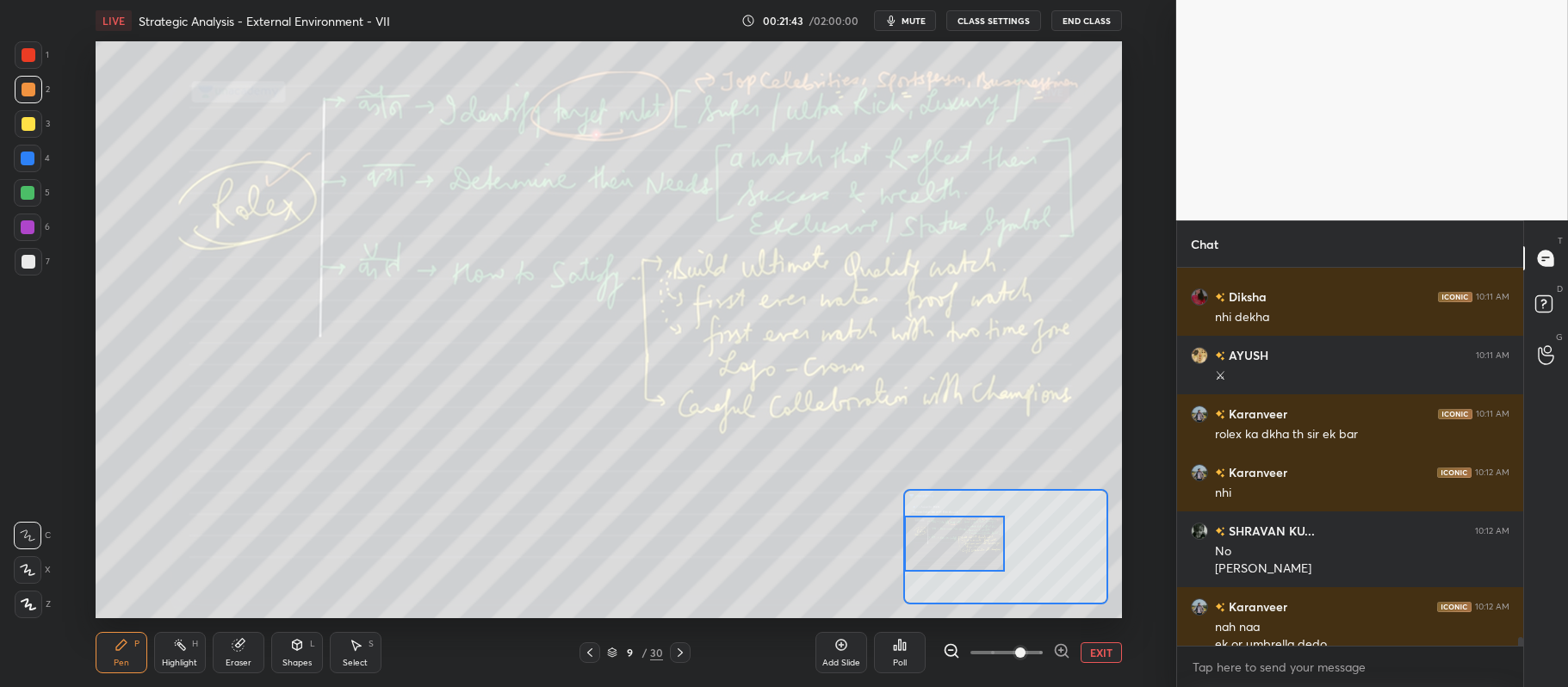
scroll to position [16048, 0]
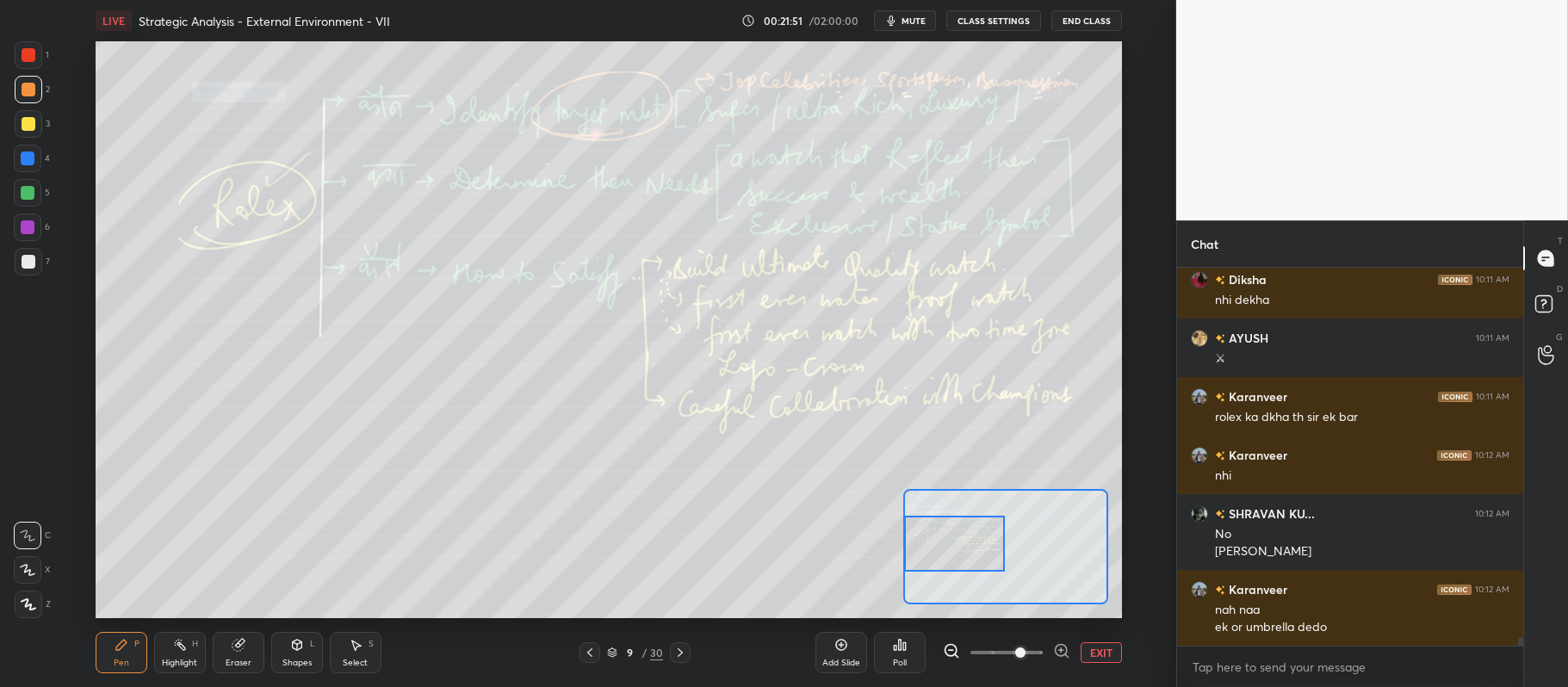
click at [38, 266] on div at bounding box center [28, 262] width 28 height 28
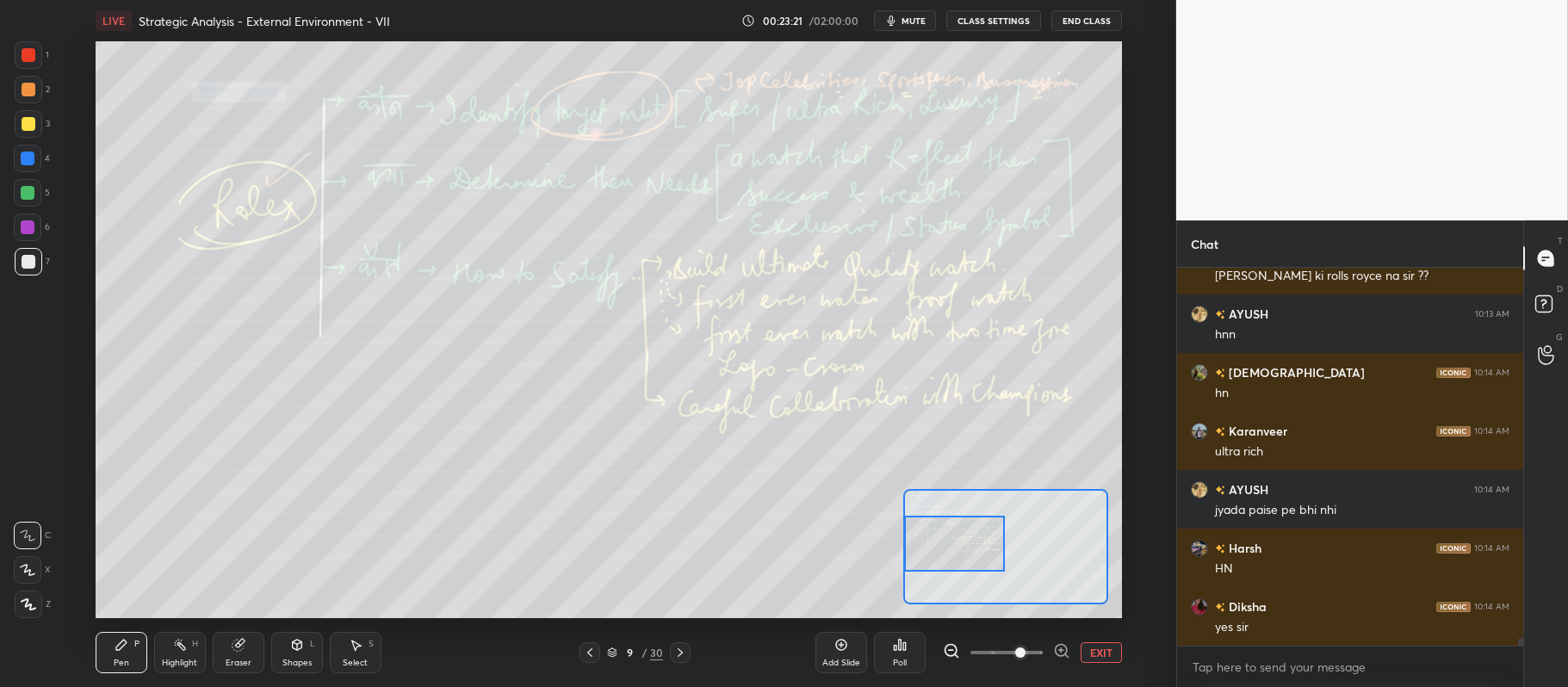
scroll to position [17153, 0]
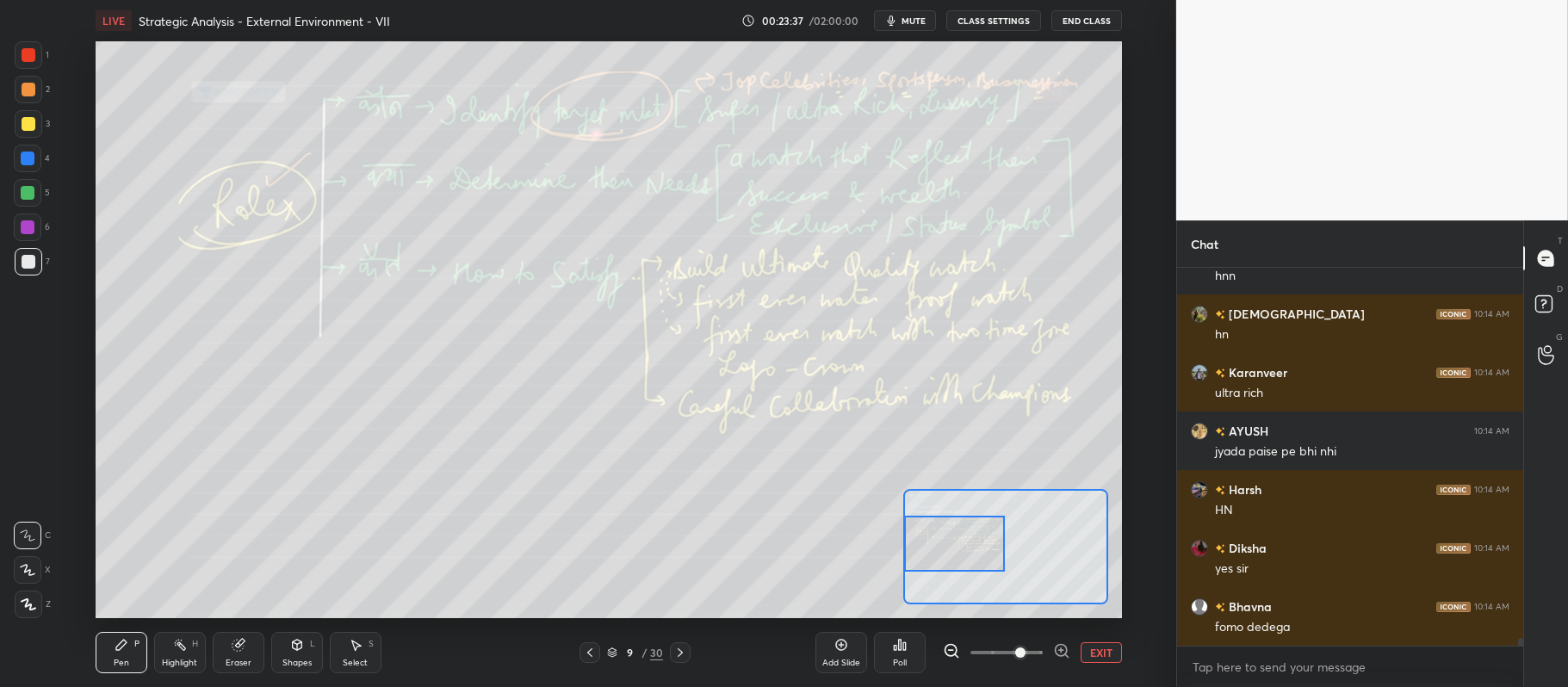
click at [980, 548] on div at bounding box center [955, 543] width 101 height 56
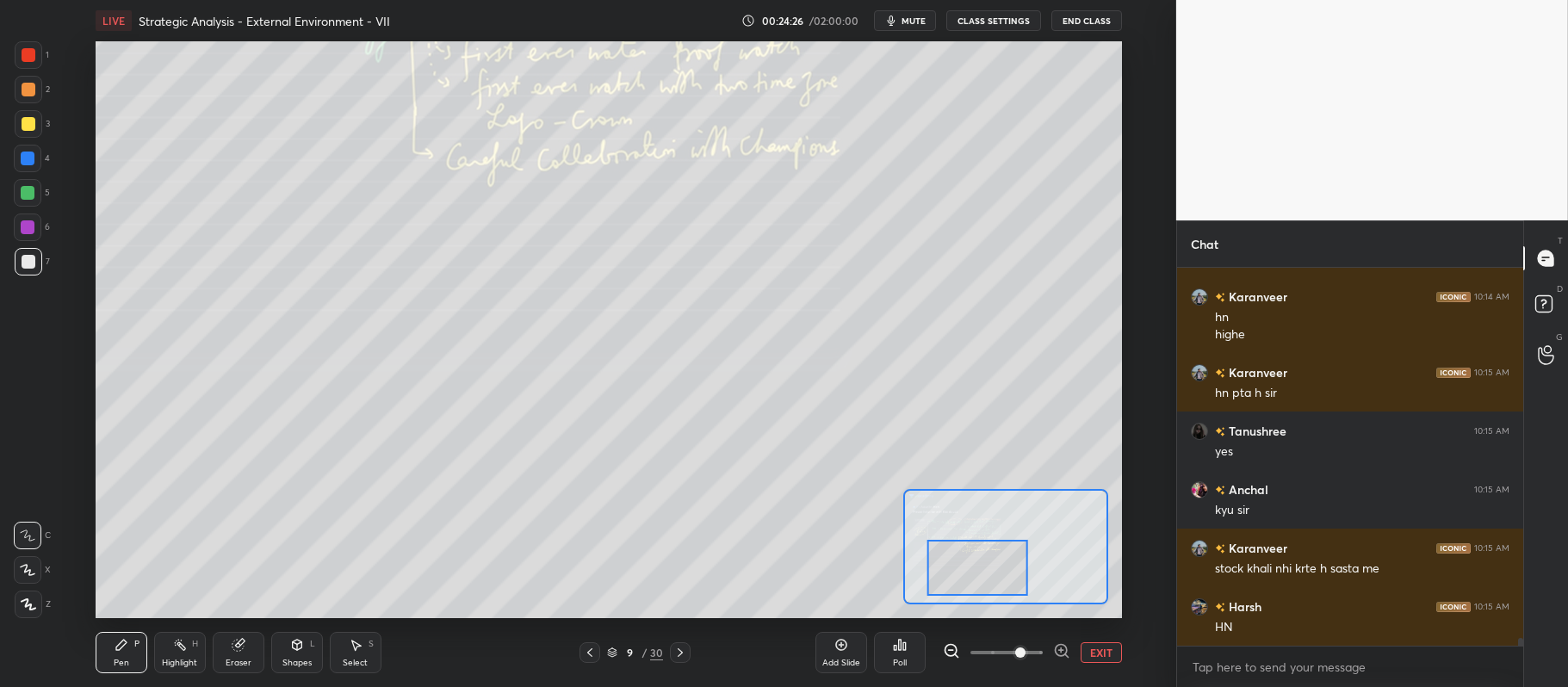
scroll to position [17580, 0]
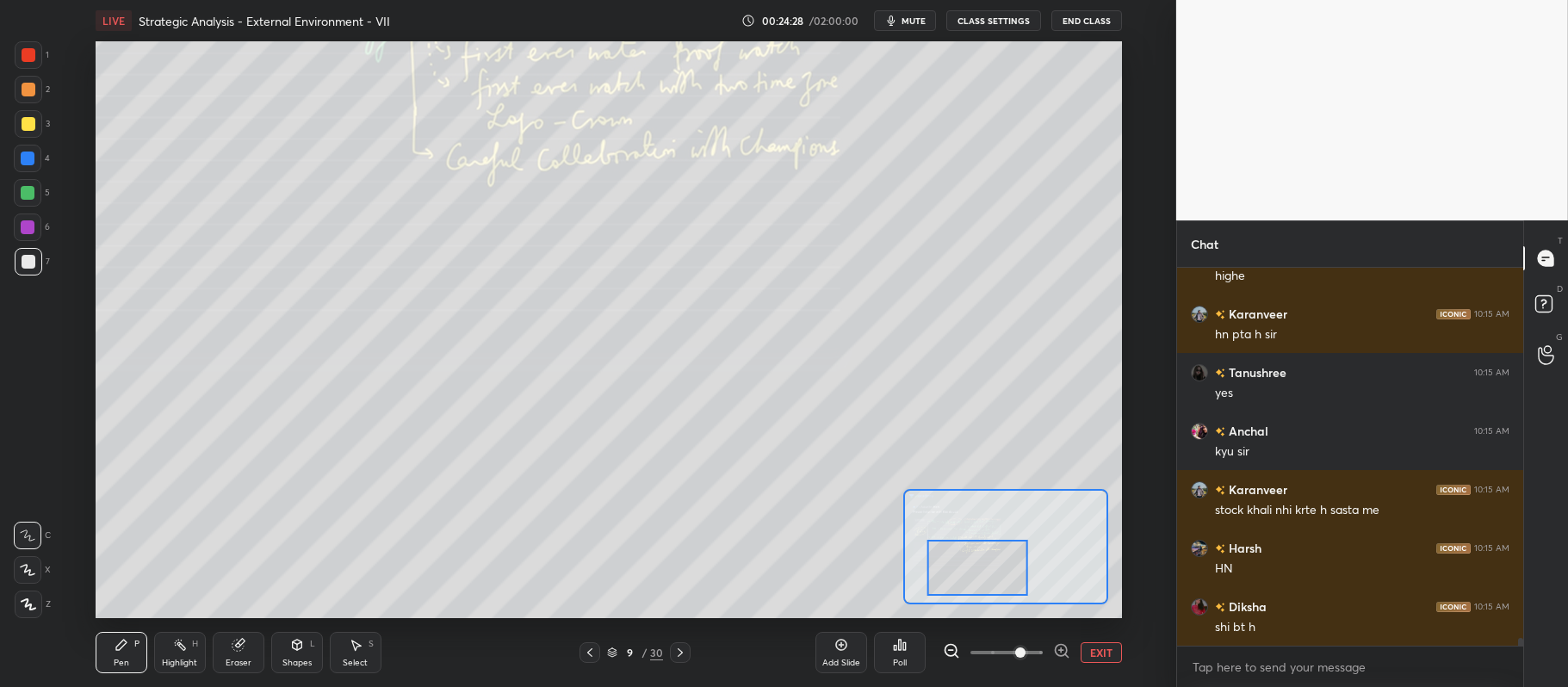
click at [38, 60] on div at bounding box center [28, 55] width 28 height 28
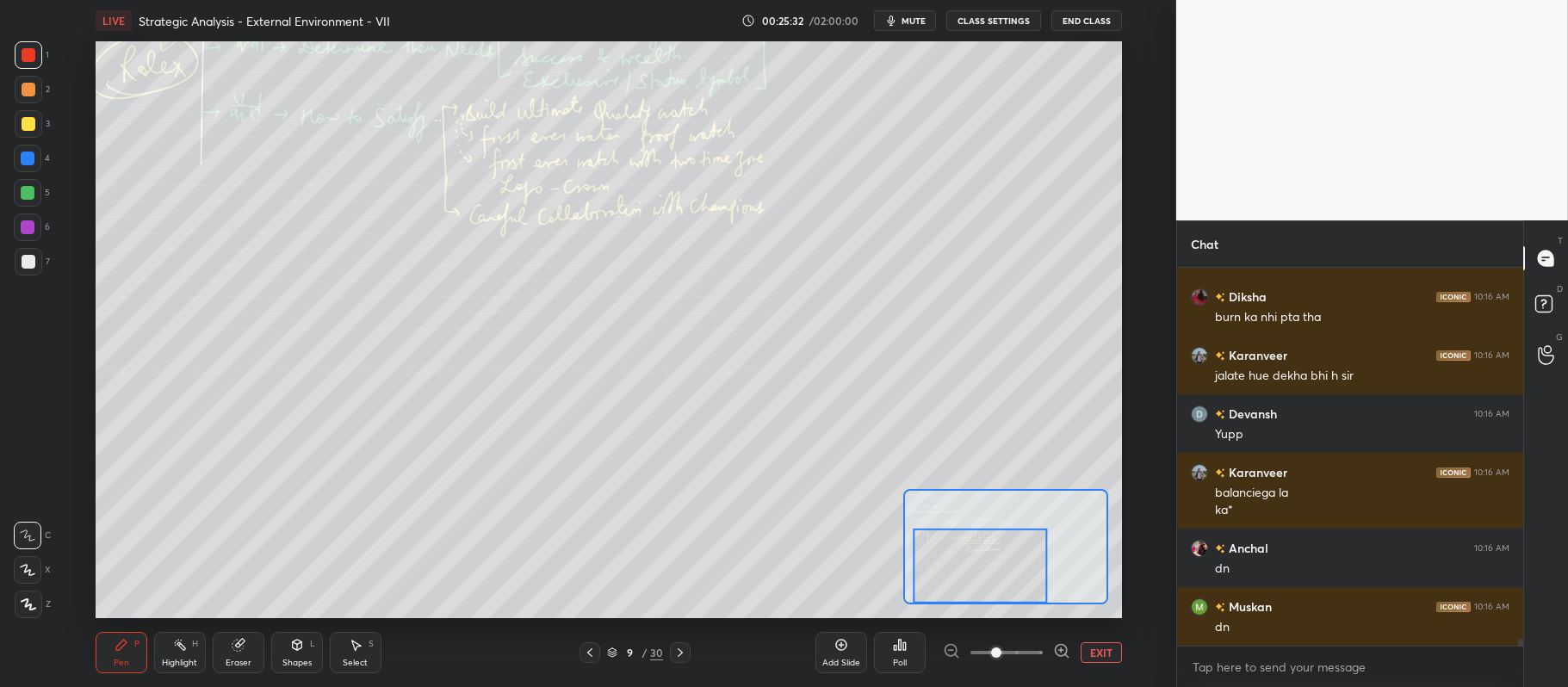
scroll to position [19177, 0]
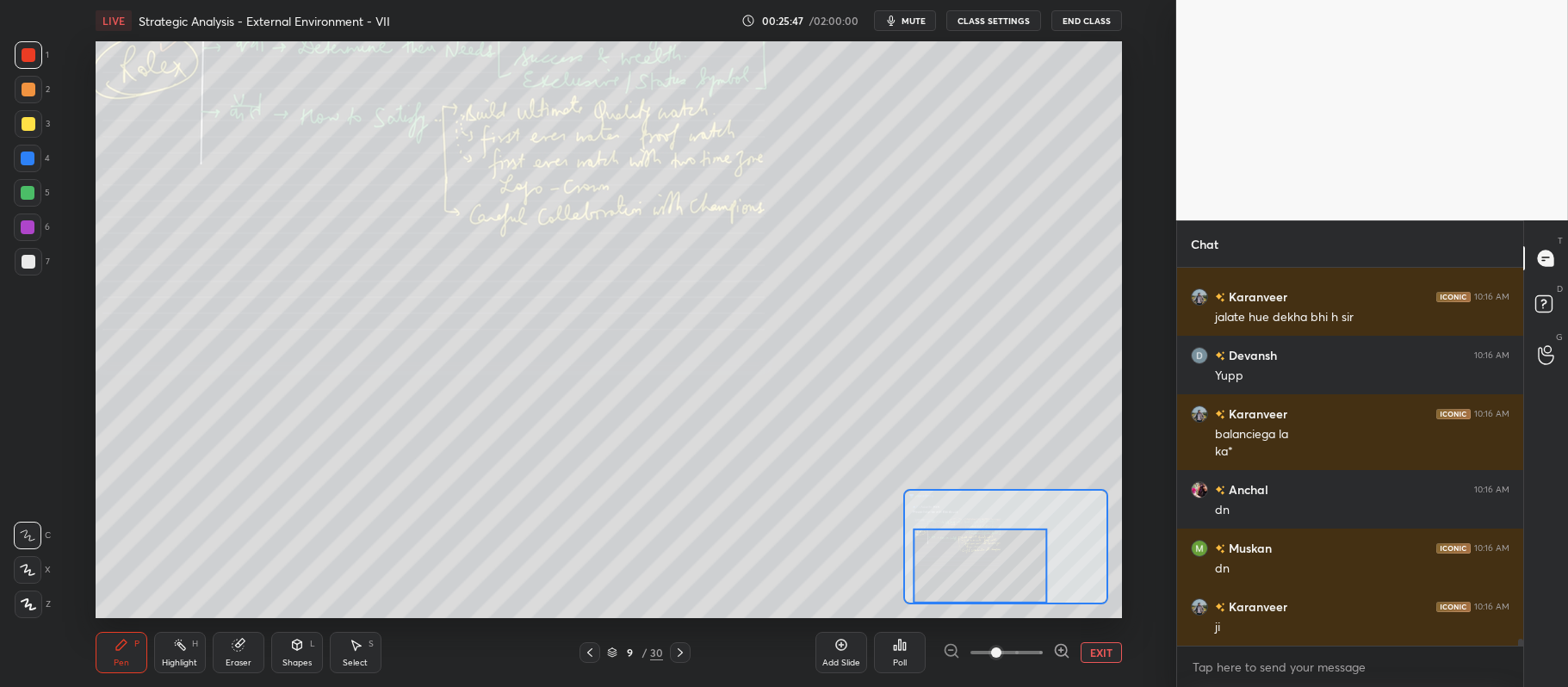
click at [38, 163] on div at bounding box center [28, 158] width 28 height 28
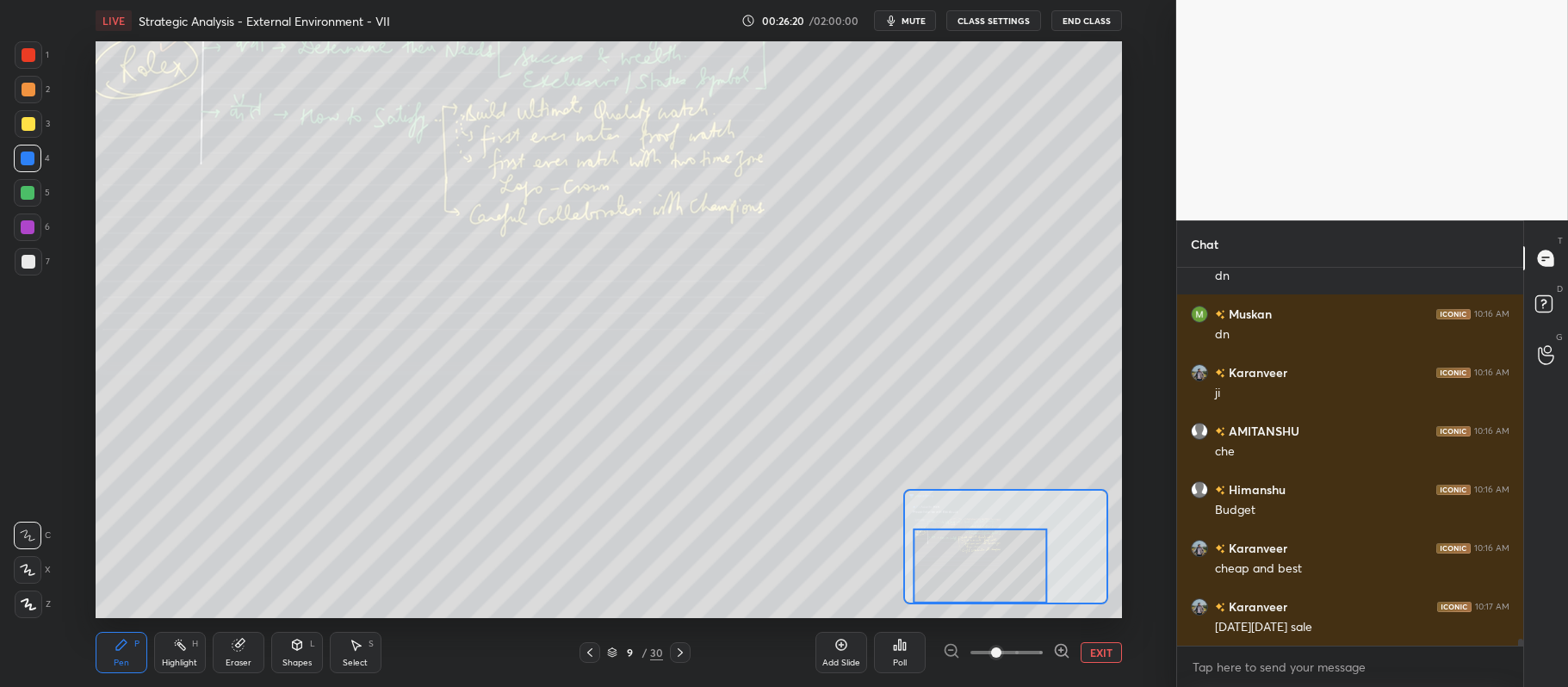
scroll to position [19470, 0]
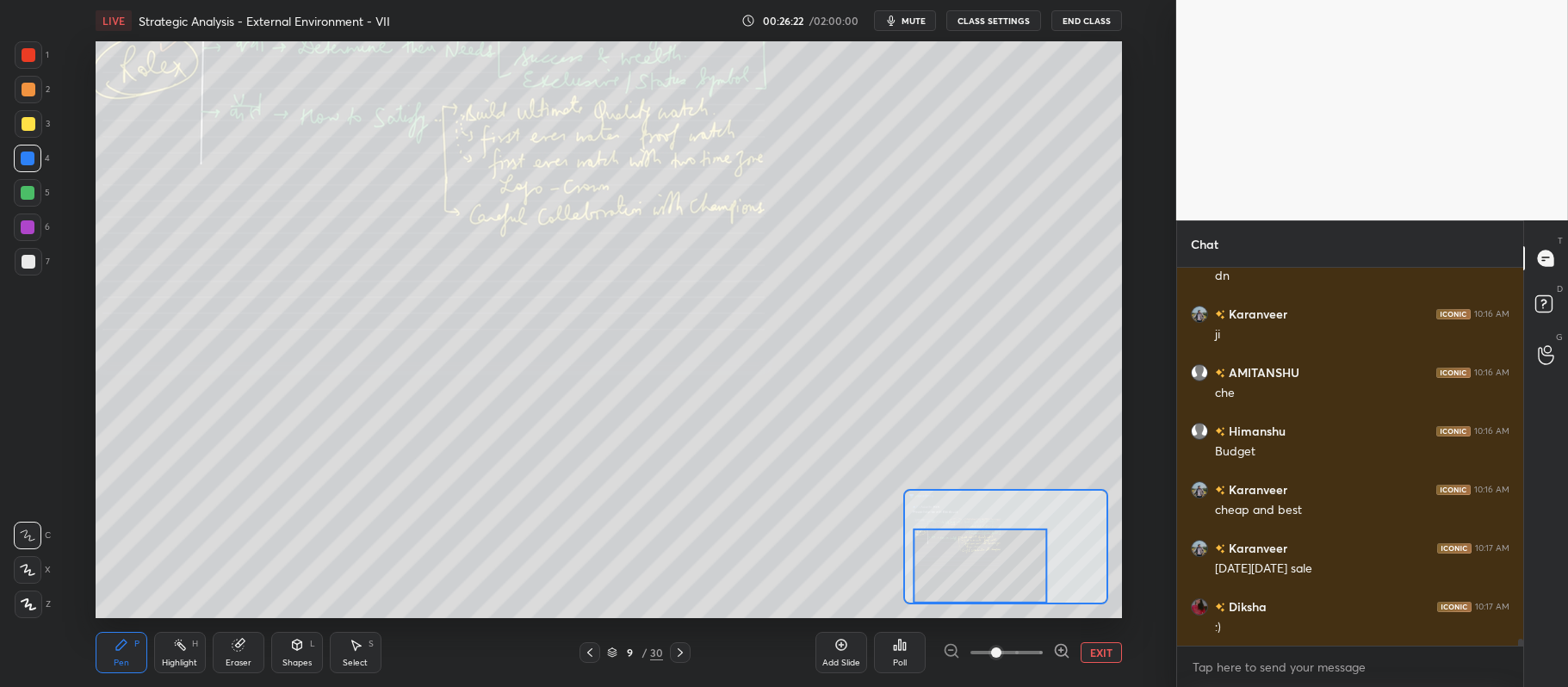
click at [682, 650] on icon at bounding box center [680, 652] width 14 height 14
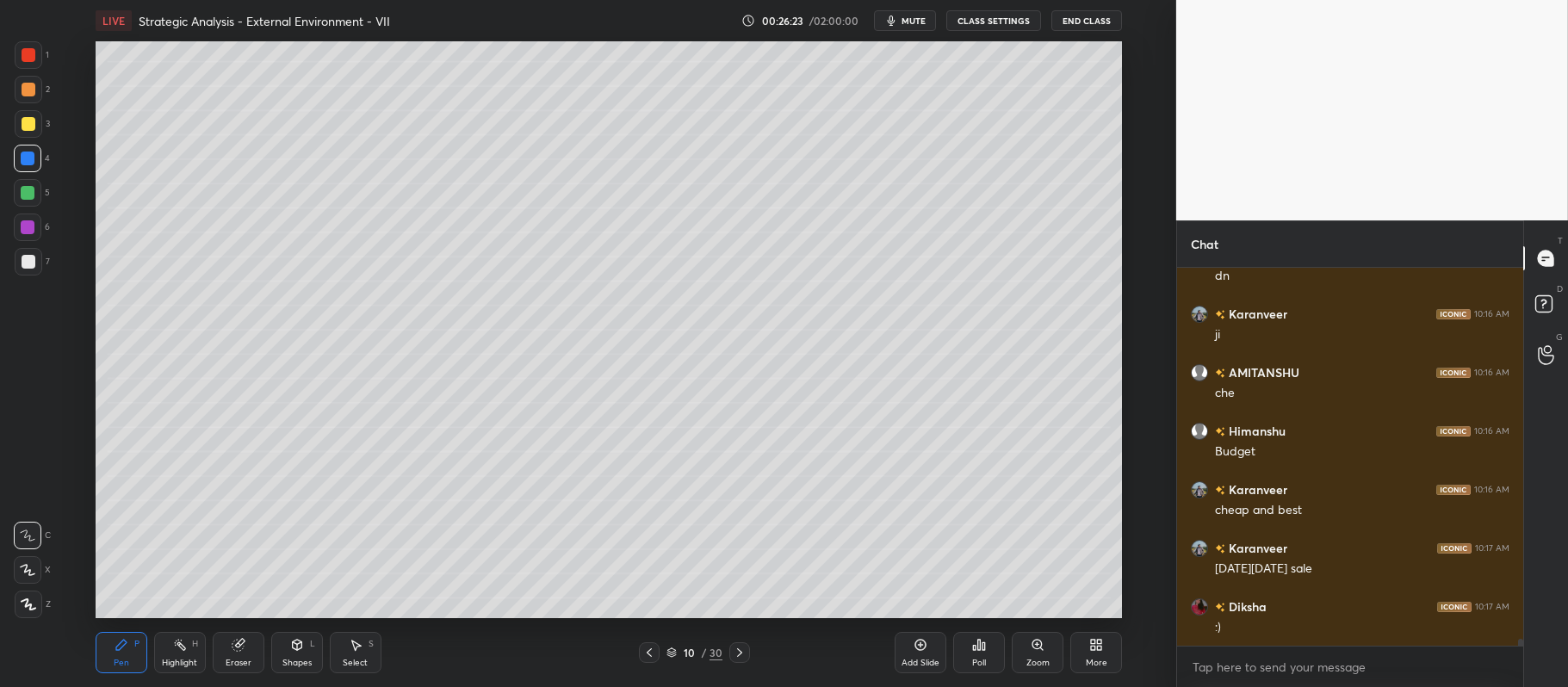
scroll to position [19528, 0]
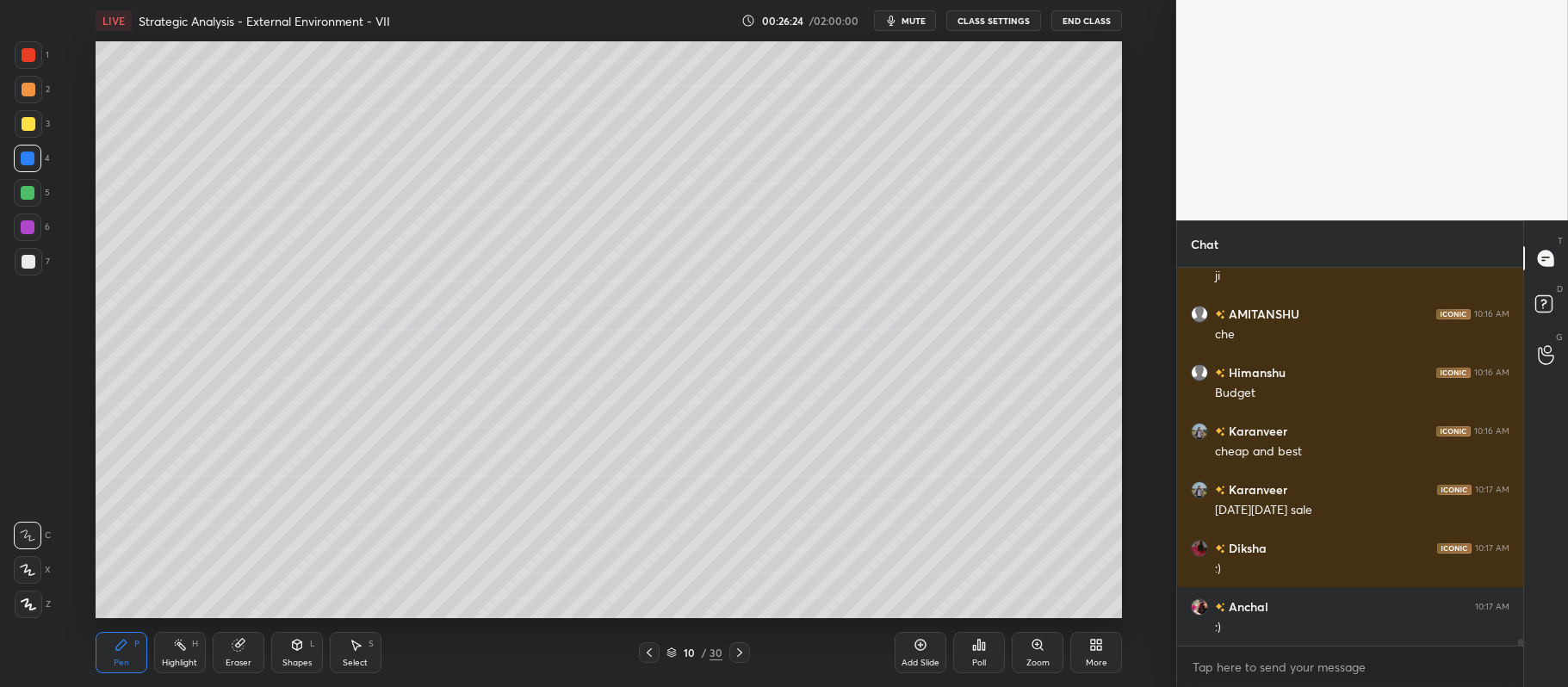
click at [673, 651] on icon at bounding box center [671, 652] width 10 height 10
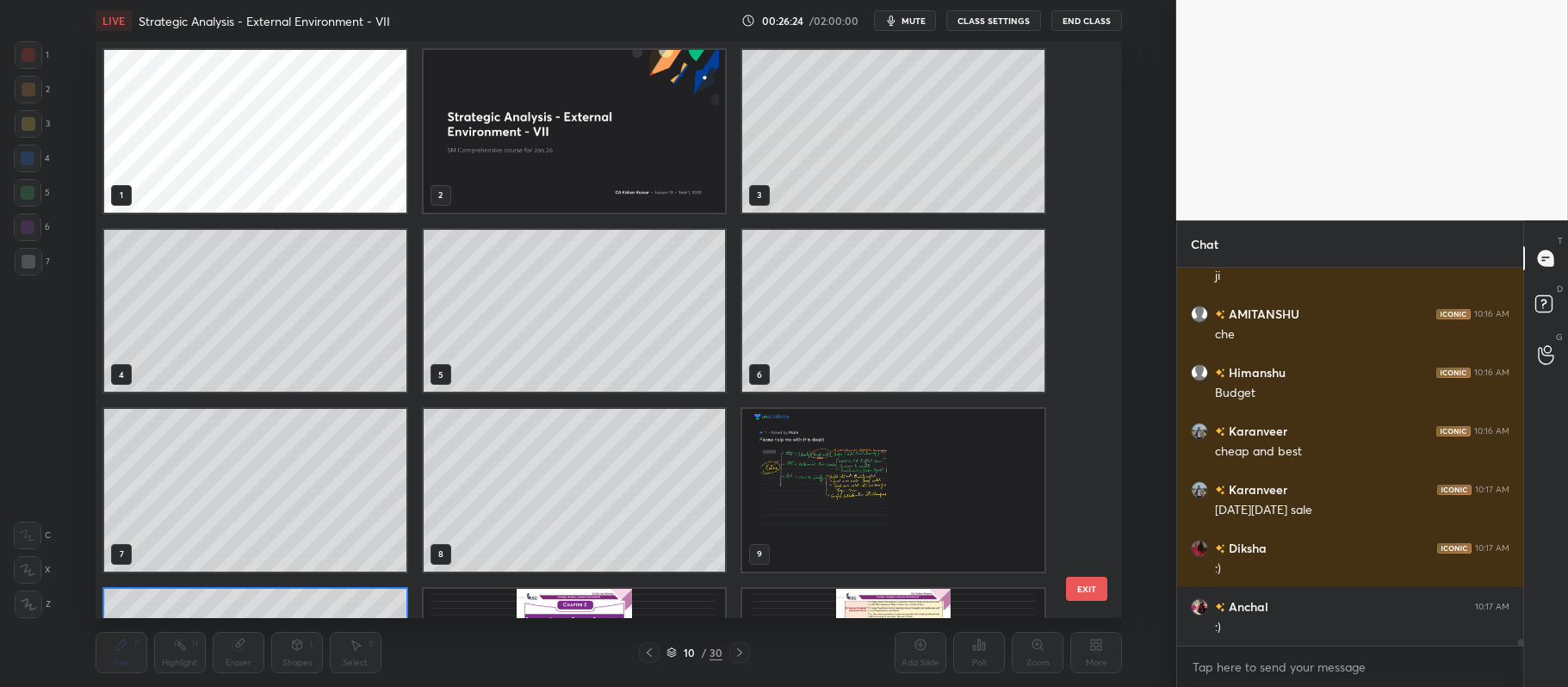
scroll to position [572, 1017]
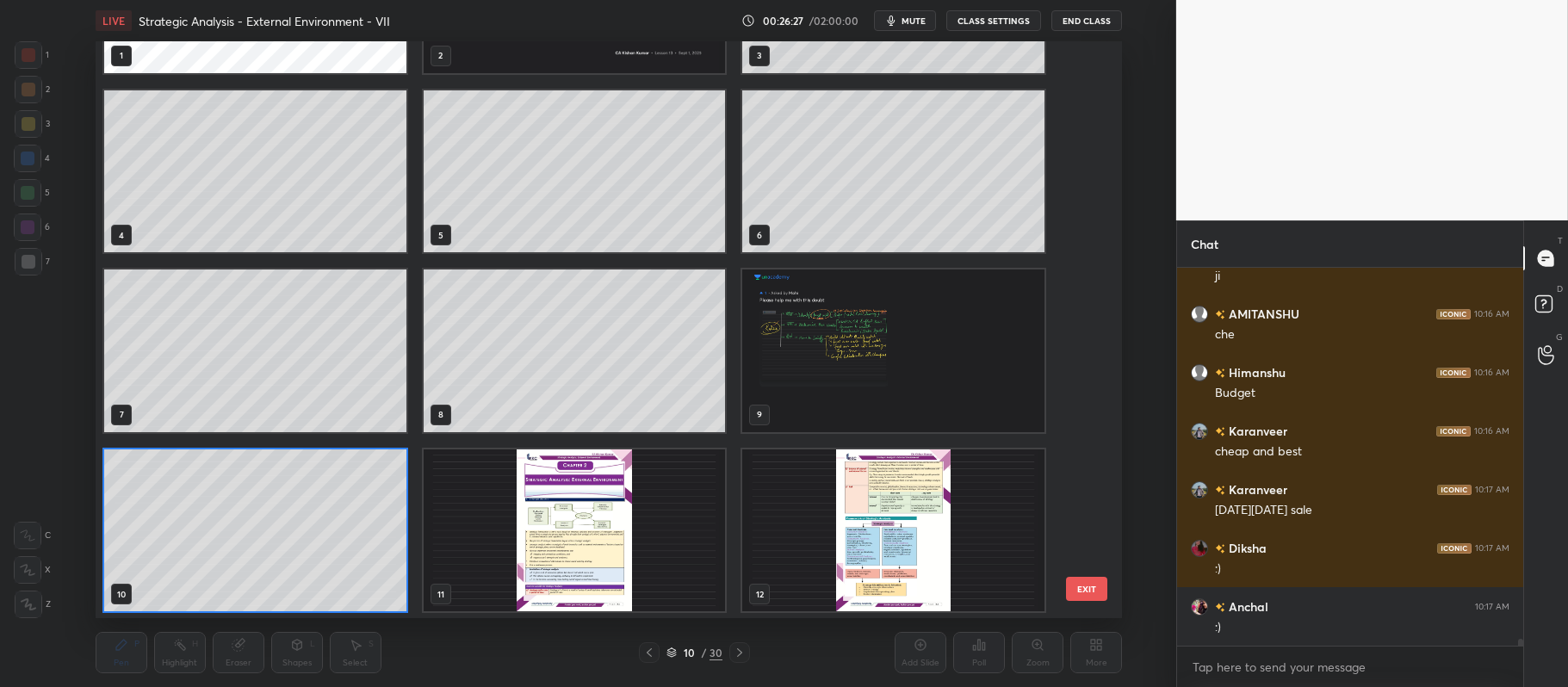
click at [818, 369] on img "grid" at bounding box center [893, 350] width 302 height 163
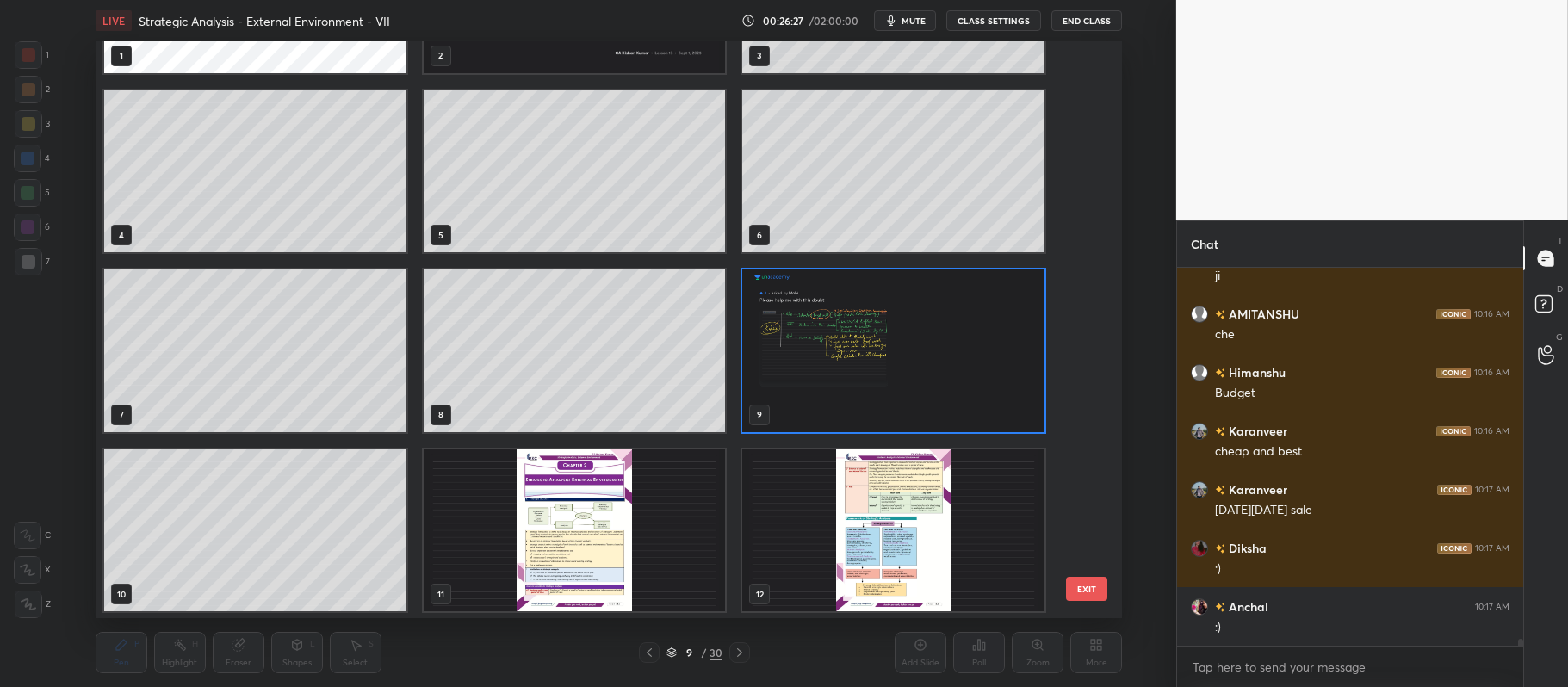
click at [824, 366] on img "grid" at bounding box center [893, 350] width 302 height 163
click at [834, 368] on img "grid" at bounding box center [893, 350] width 302 height 163
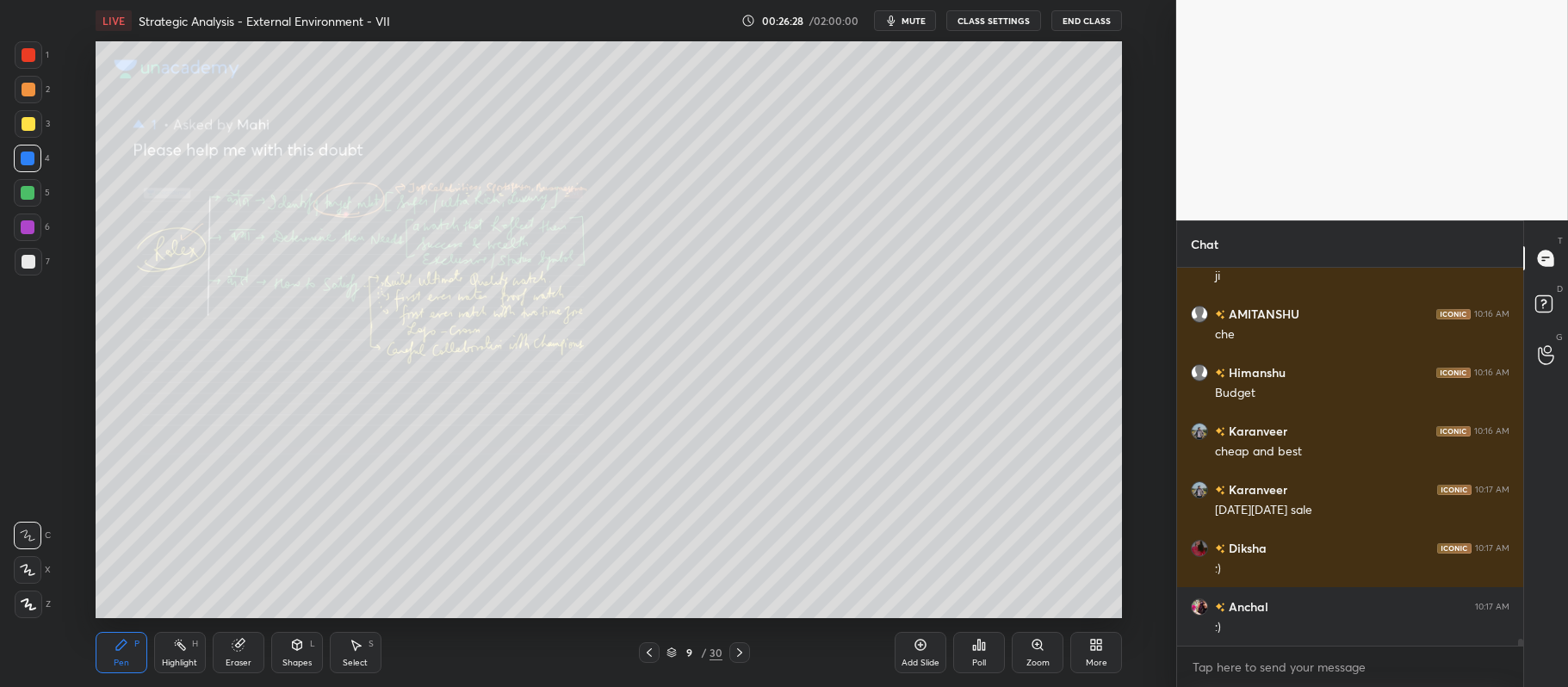
click at [1031, 650] on icon at bounding box center [1038, 644] width 14 height 14
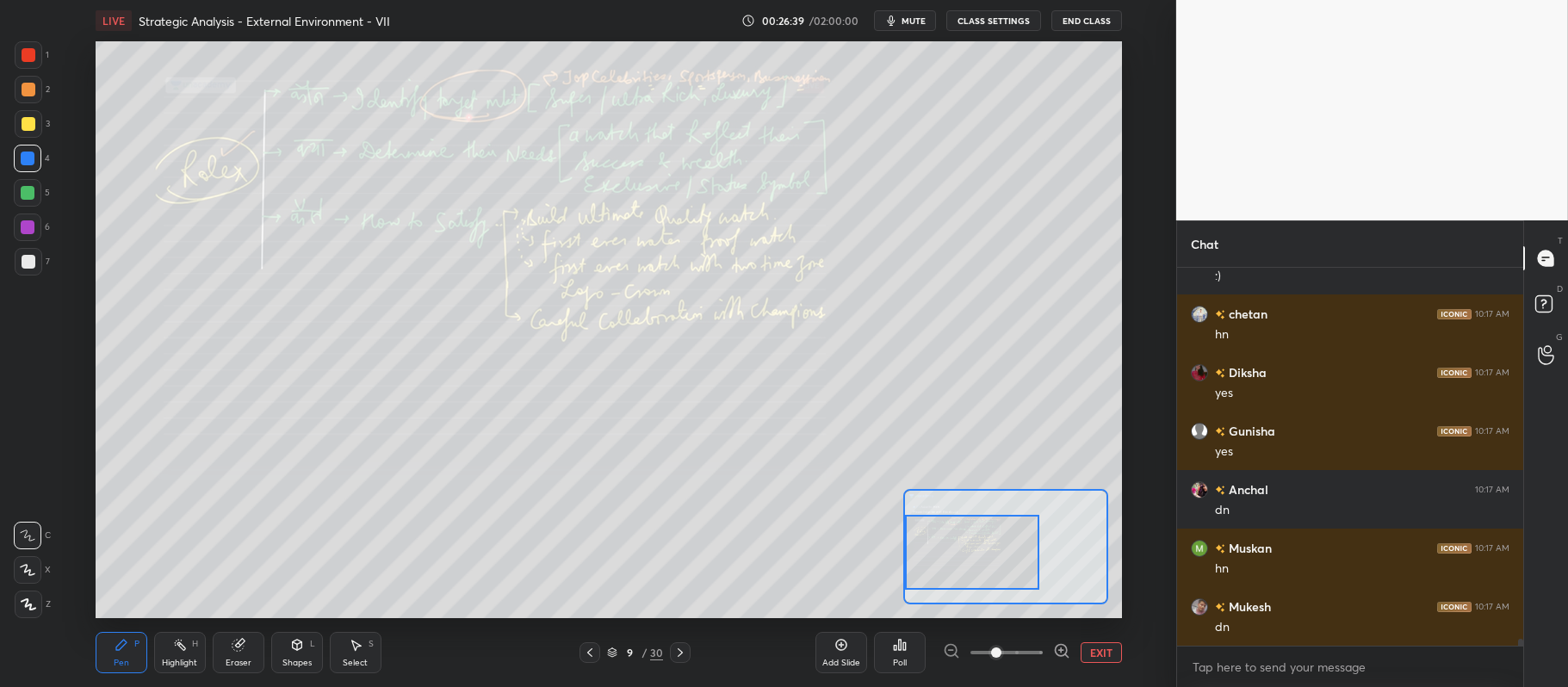
scroll to position [19938, 0]
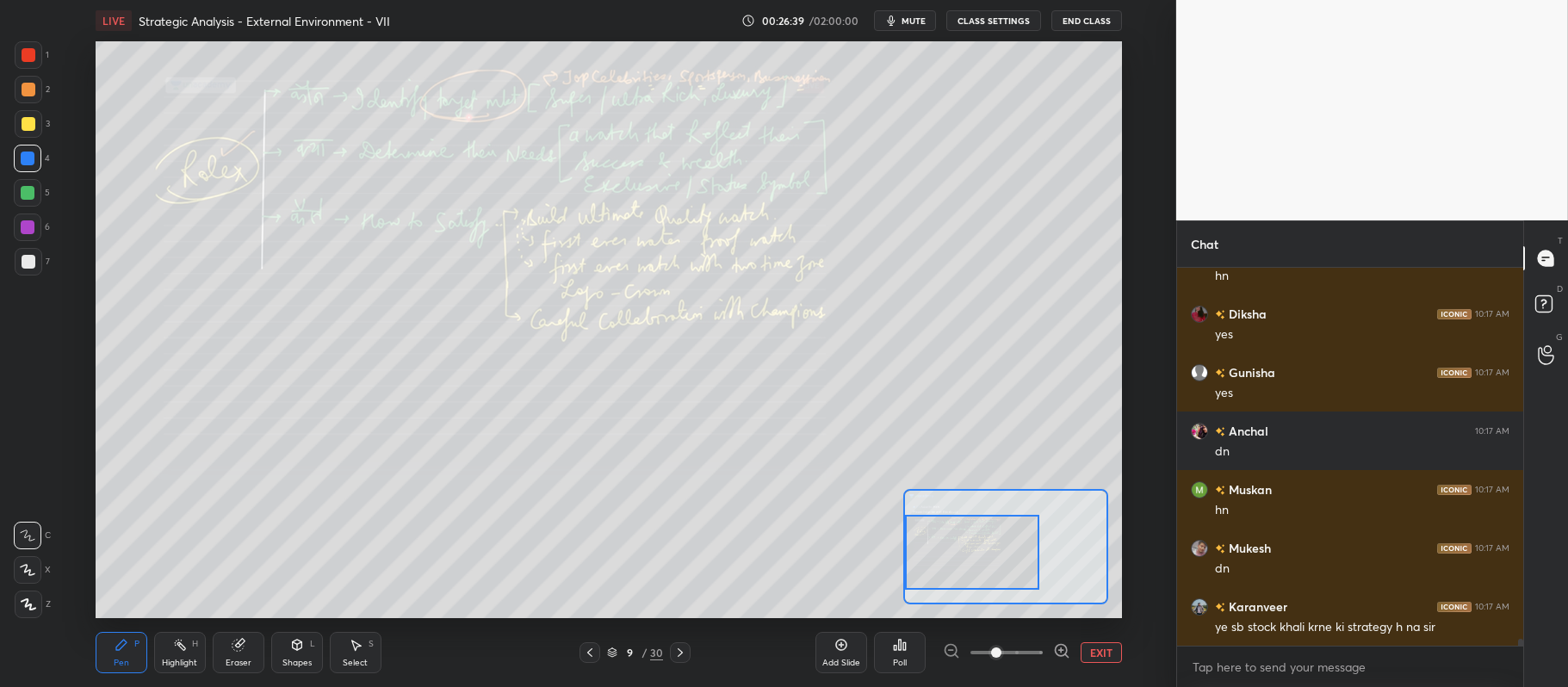
click at [36, 51] on div at bounding box center [28, 55] width 28 height 28
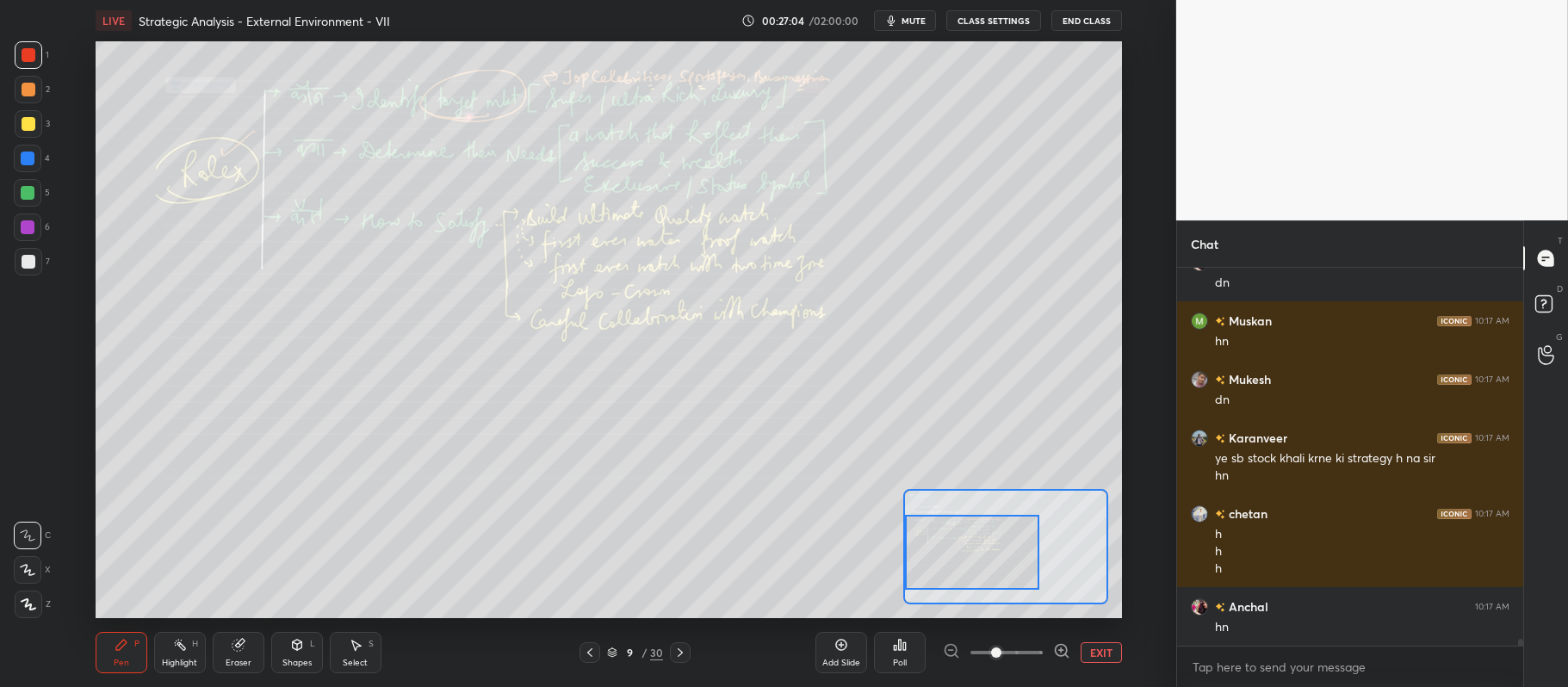
scroll to position [20165, 0]
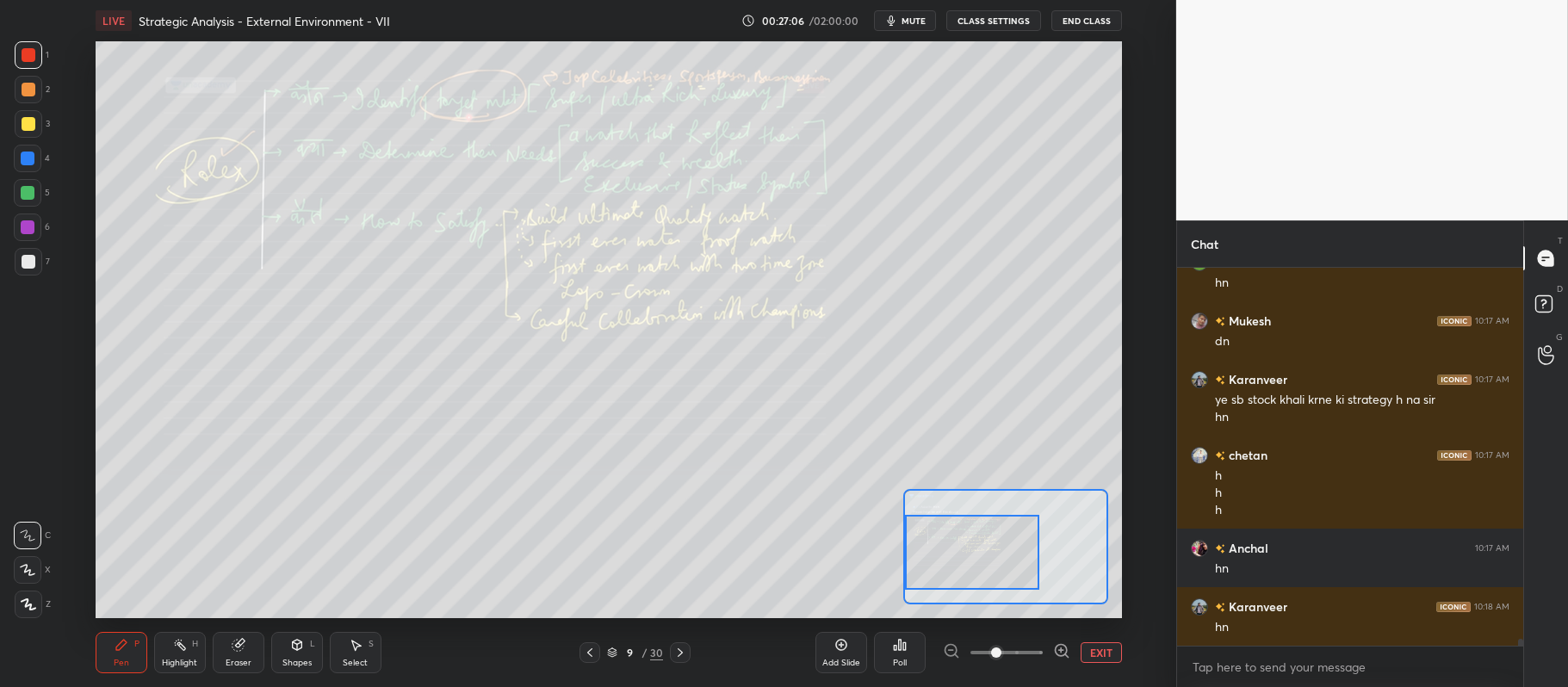
click at [617, 650] on icon at bounding box center [611, 650] width 8 height 5
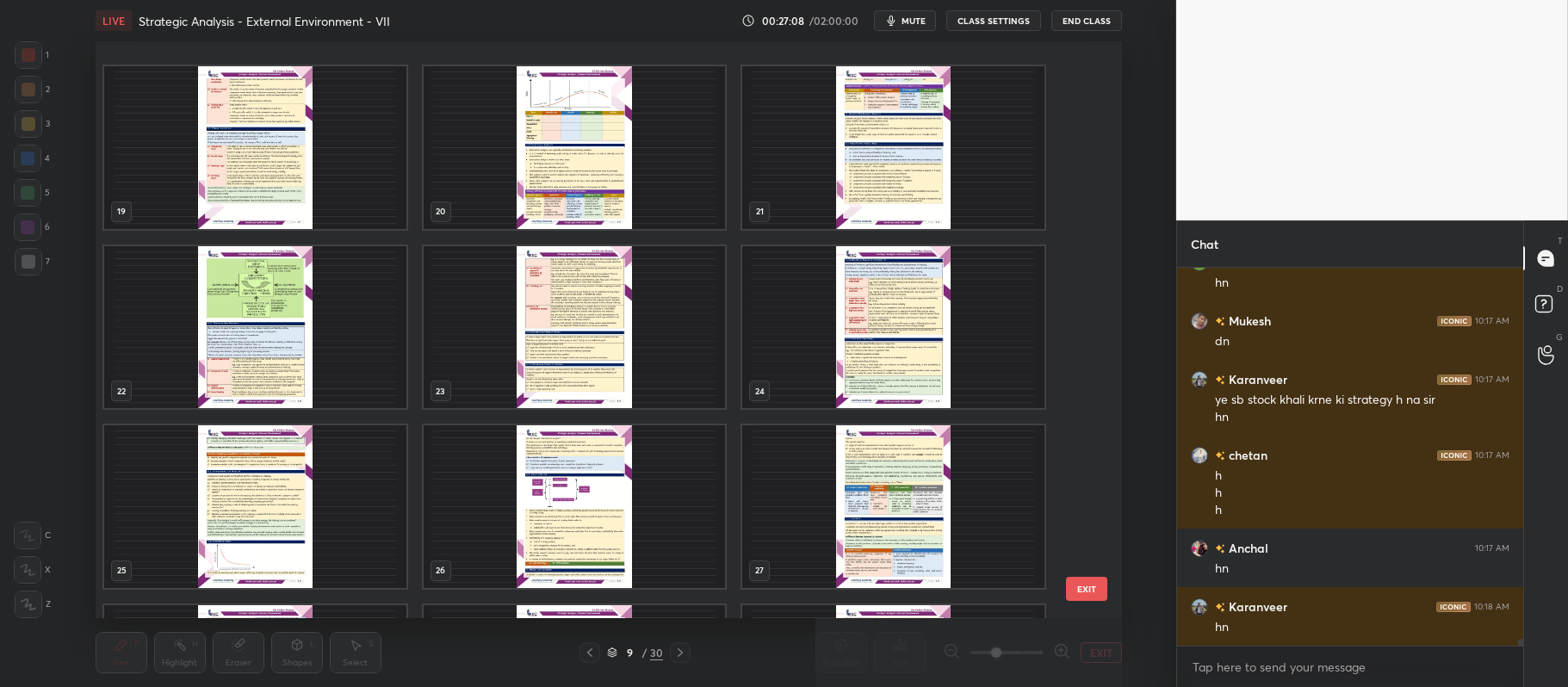
scroll to position [1185, 0]
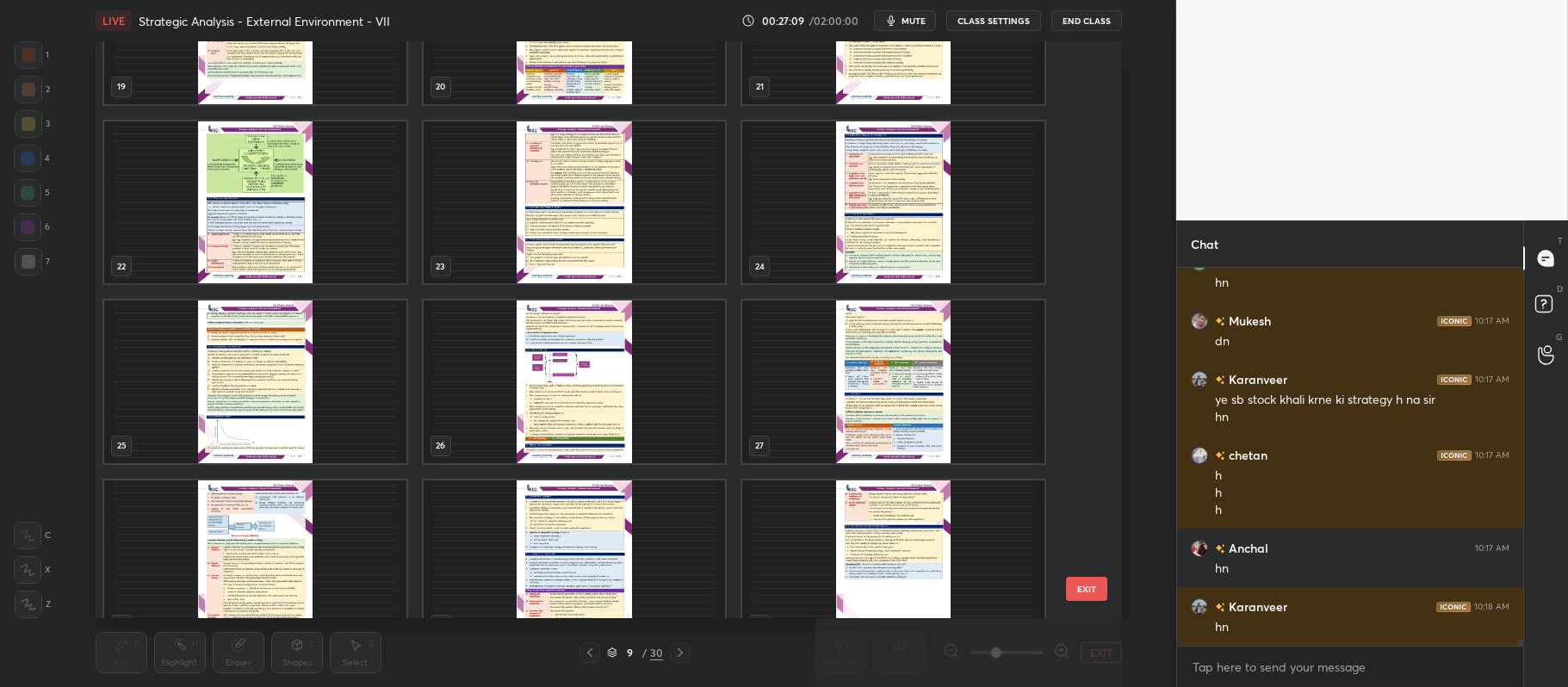
click at [583, 411] on img "grid" at bounding box center [574, 381] width 302 height 163
click at [593, 411] on img "grid" at bounding box center [574, 381] width 302 height 163
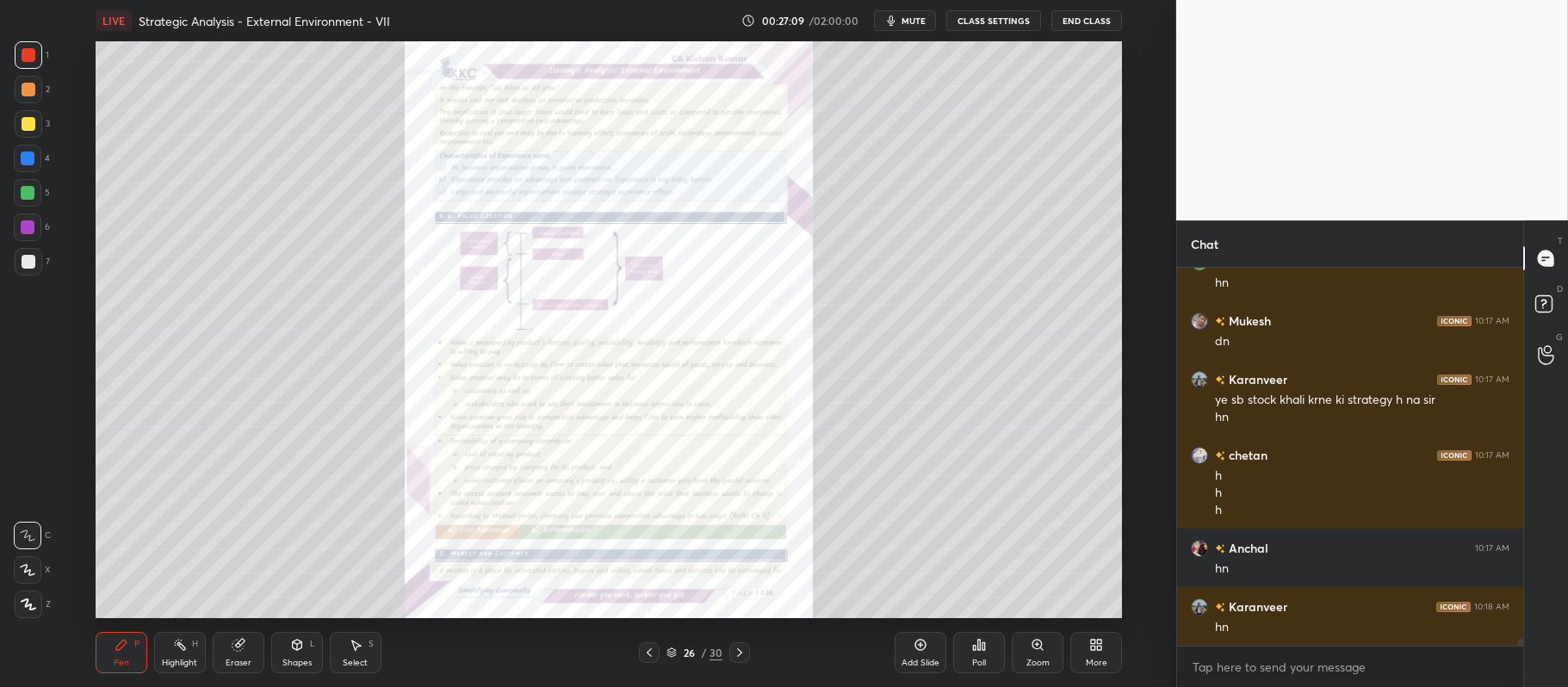
click at [597, 404] on img "grid" at bounding box center [574, 381] width 302 height 163
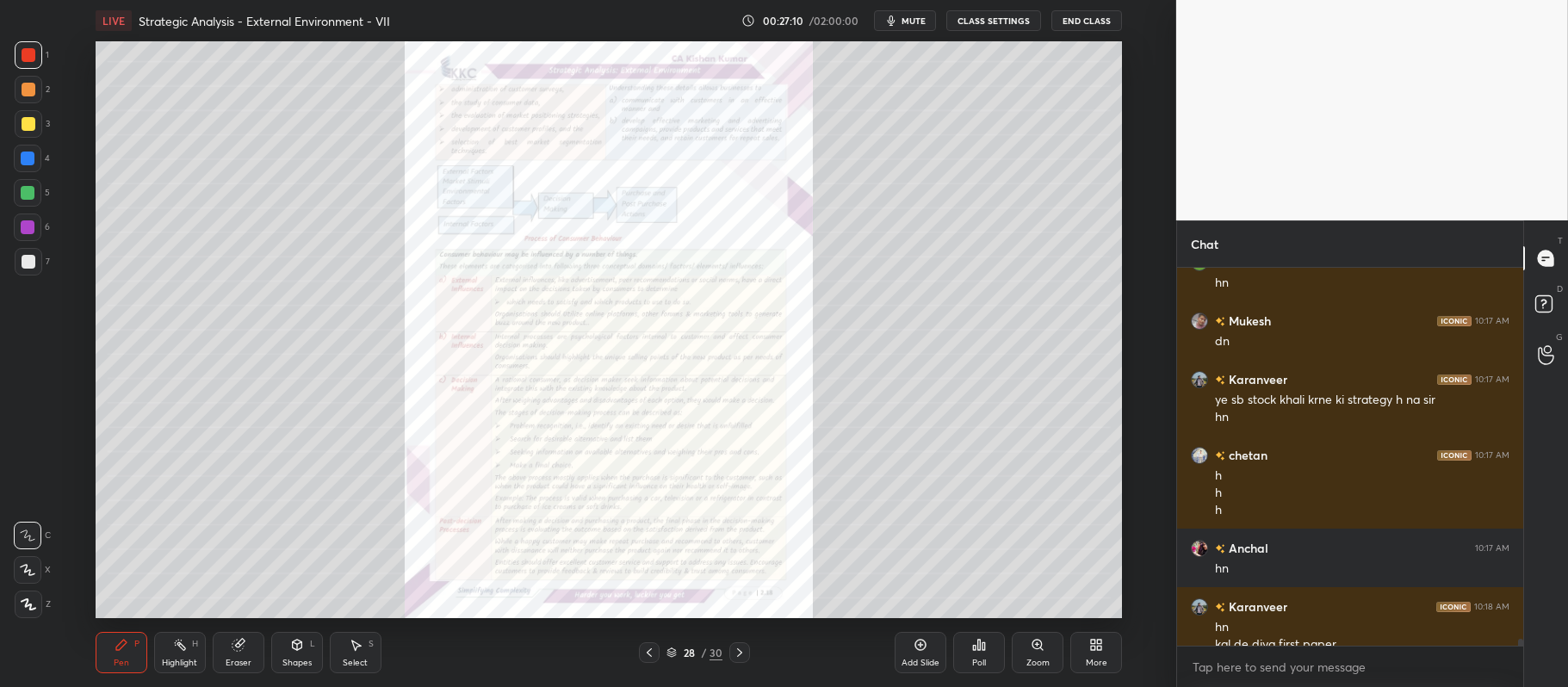
scroll to position [20182, 0]
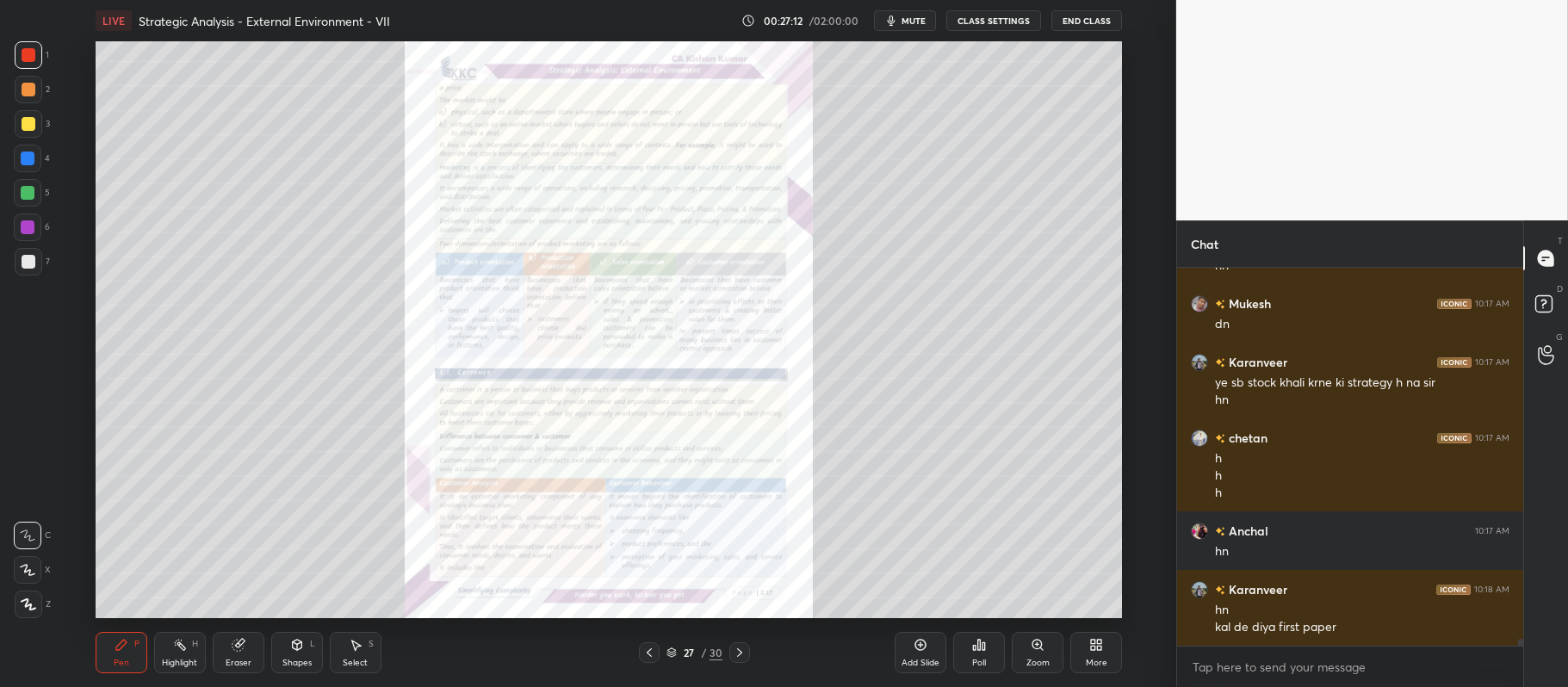
click at [1041, 641] on icon at bounding box center [1038, 644] width 14 height 14
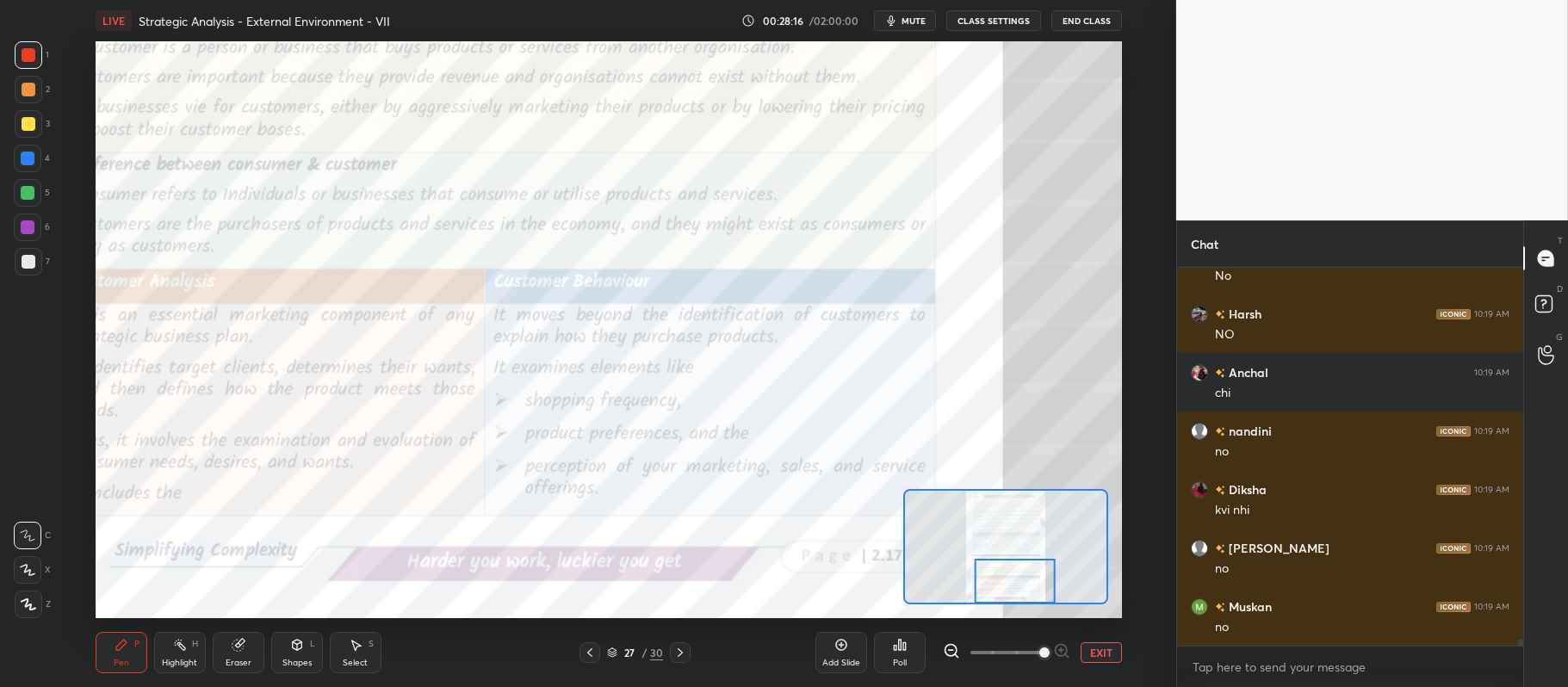
scroll to position [21060, 0]
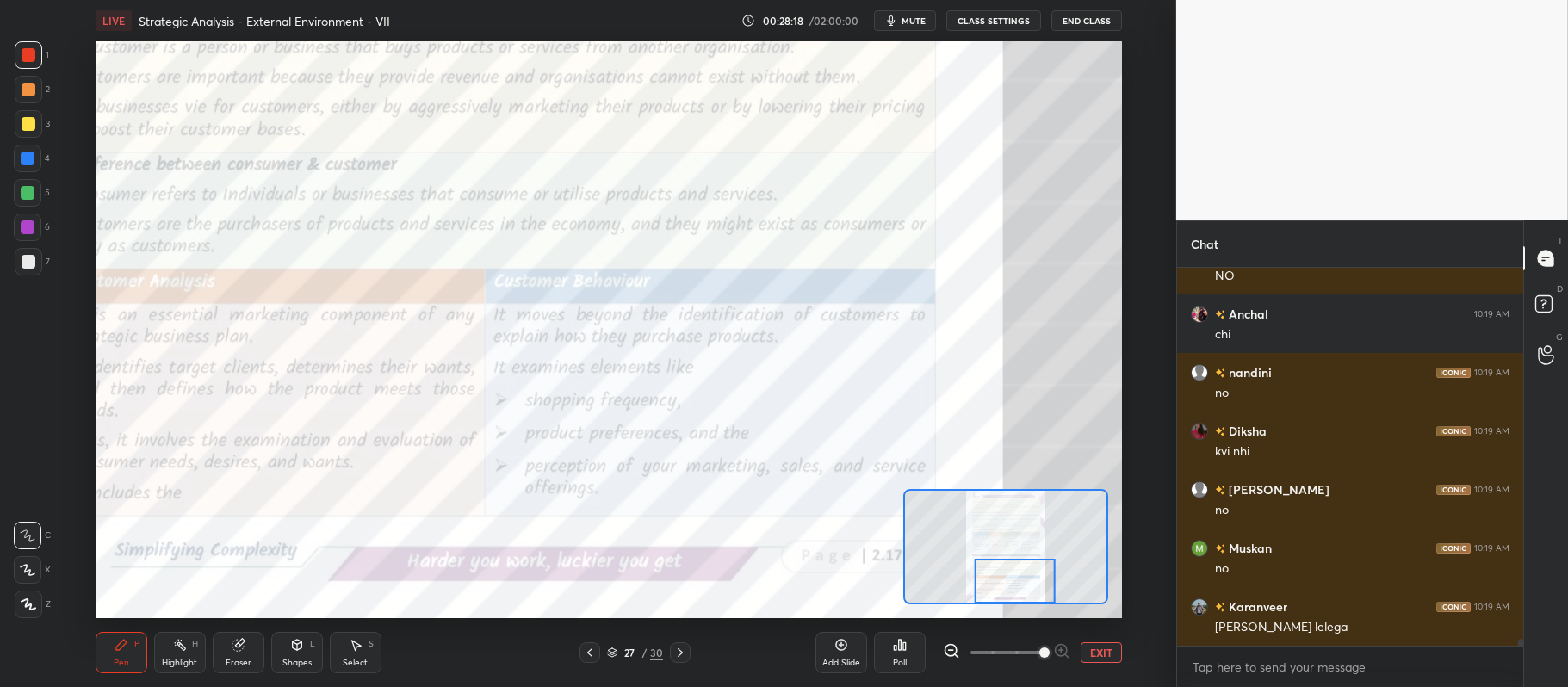
click at [682, 644] on div at bounding box center [680, 652] width 20 height 20
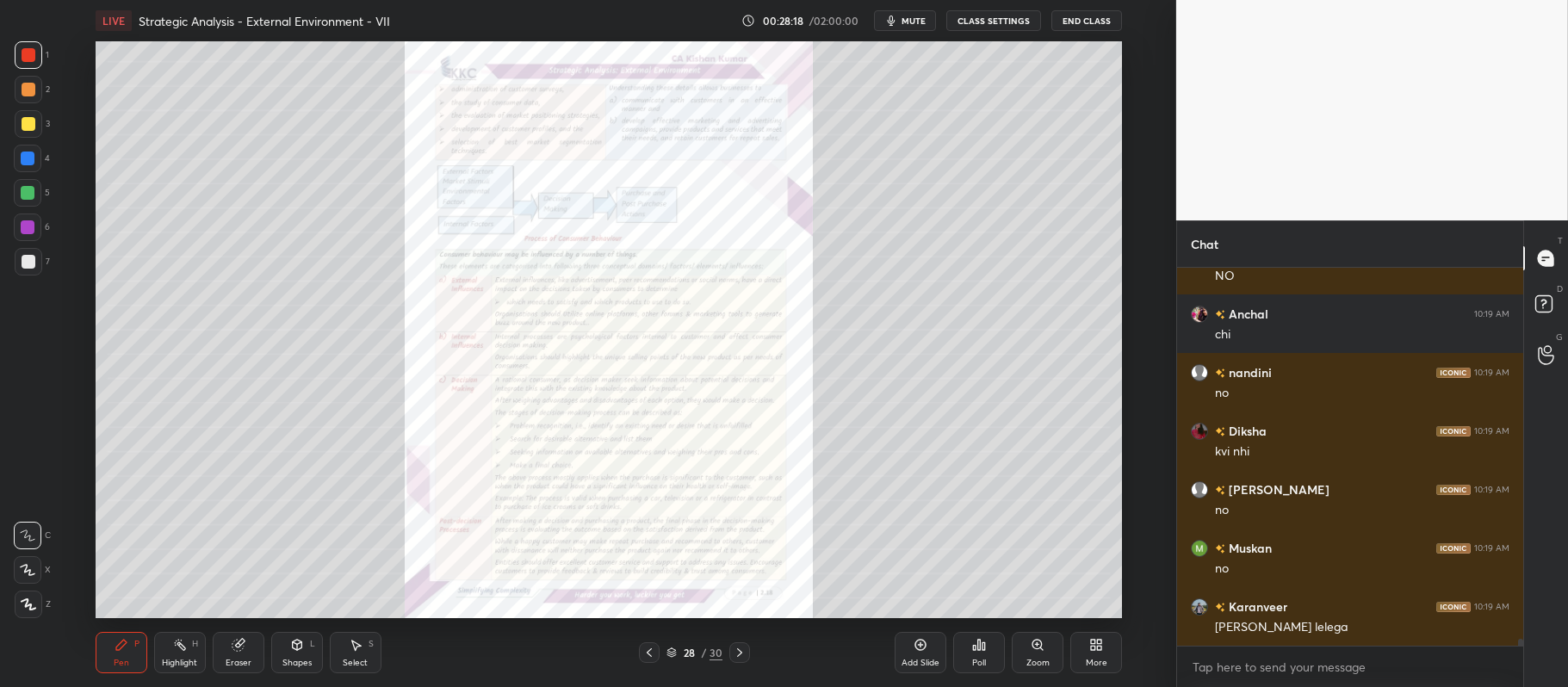
scroll to position [21119, 0]
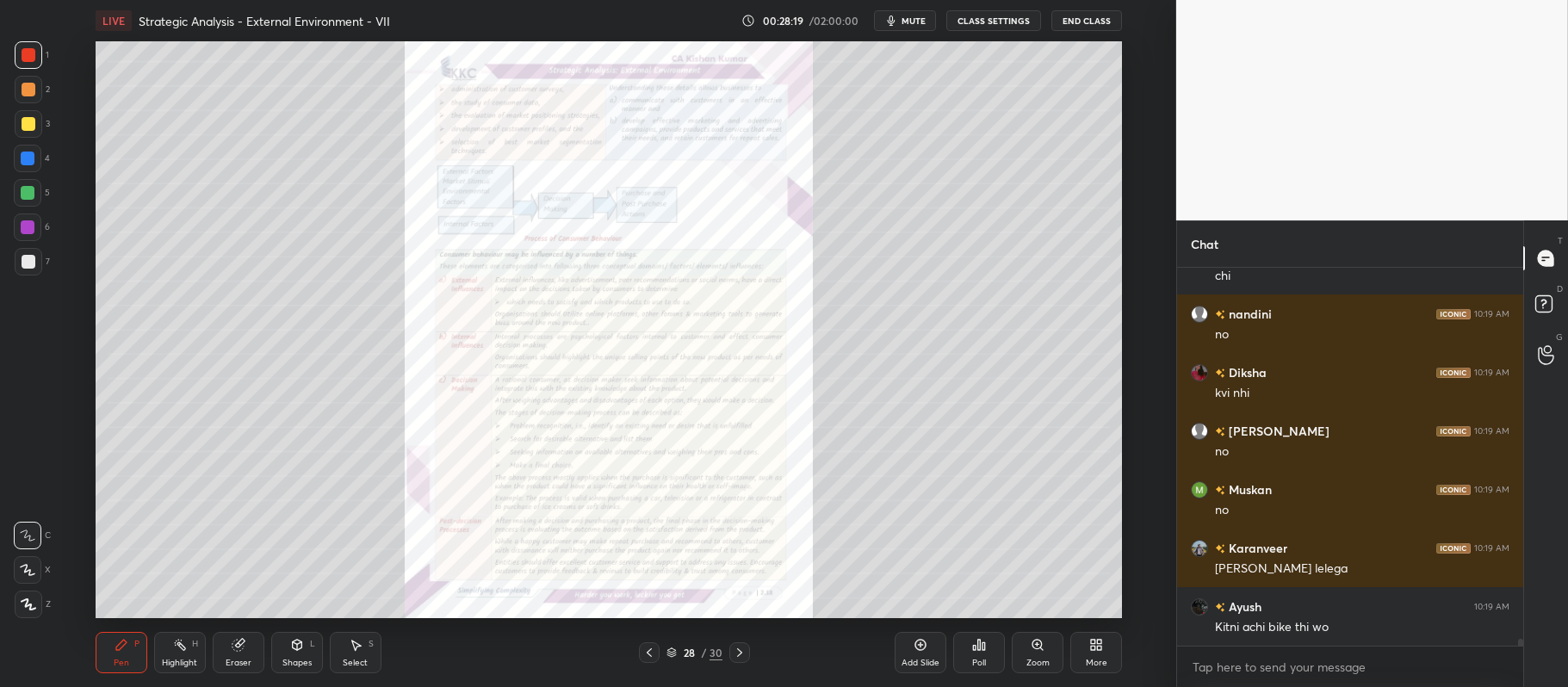
click at [1040, 655] on div "Zoom" at bounding box center [1038, 652] width 51 height 41
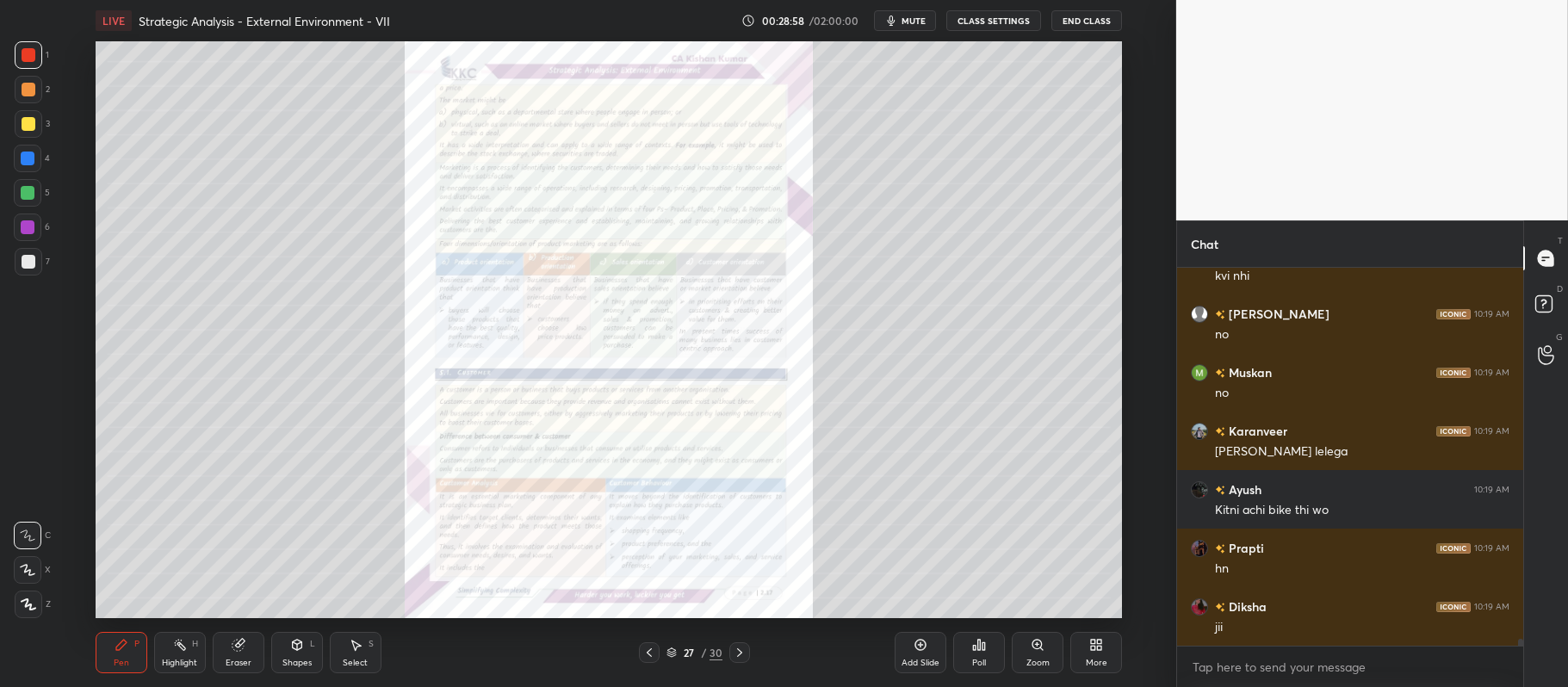
scroll to position [21294, 0]
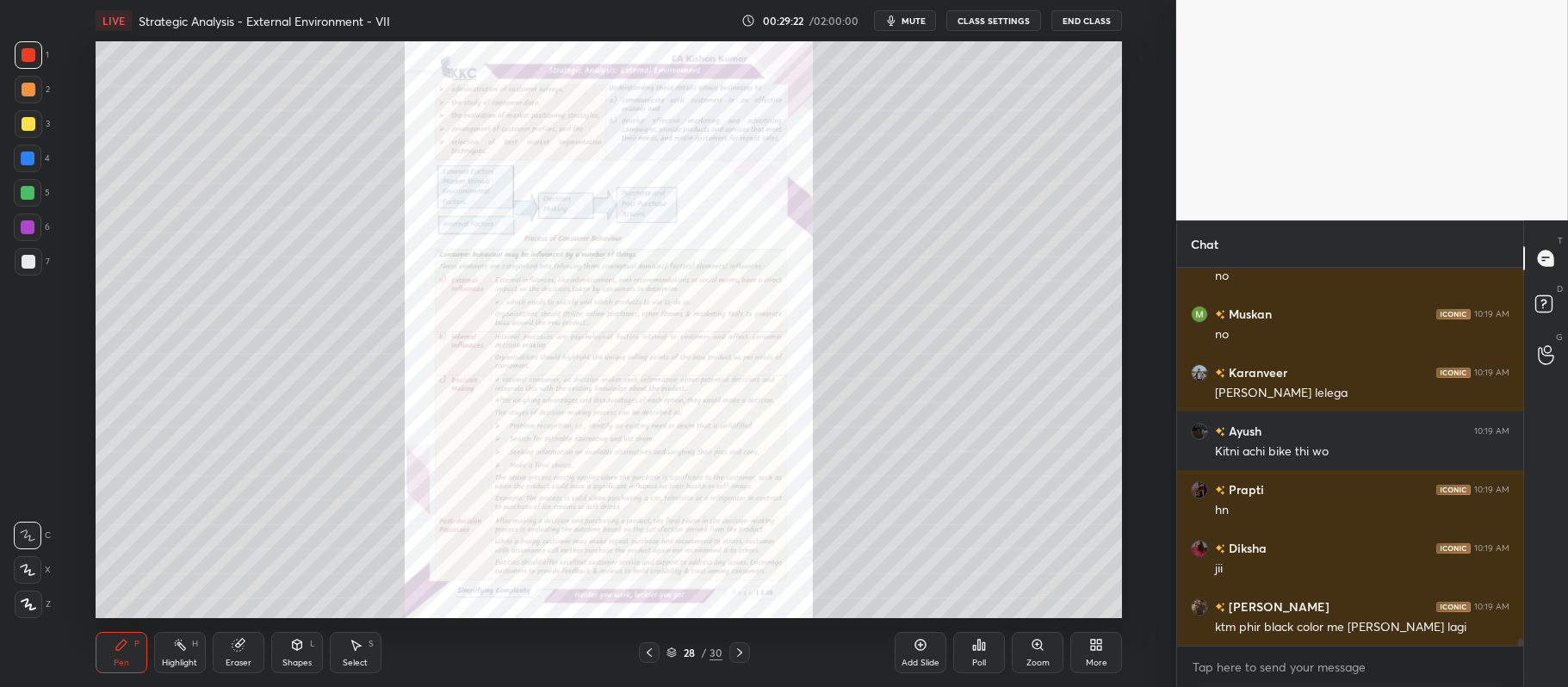
click at [651, 654] on icon at bounding box center [649, 652] width 14 height 14
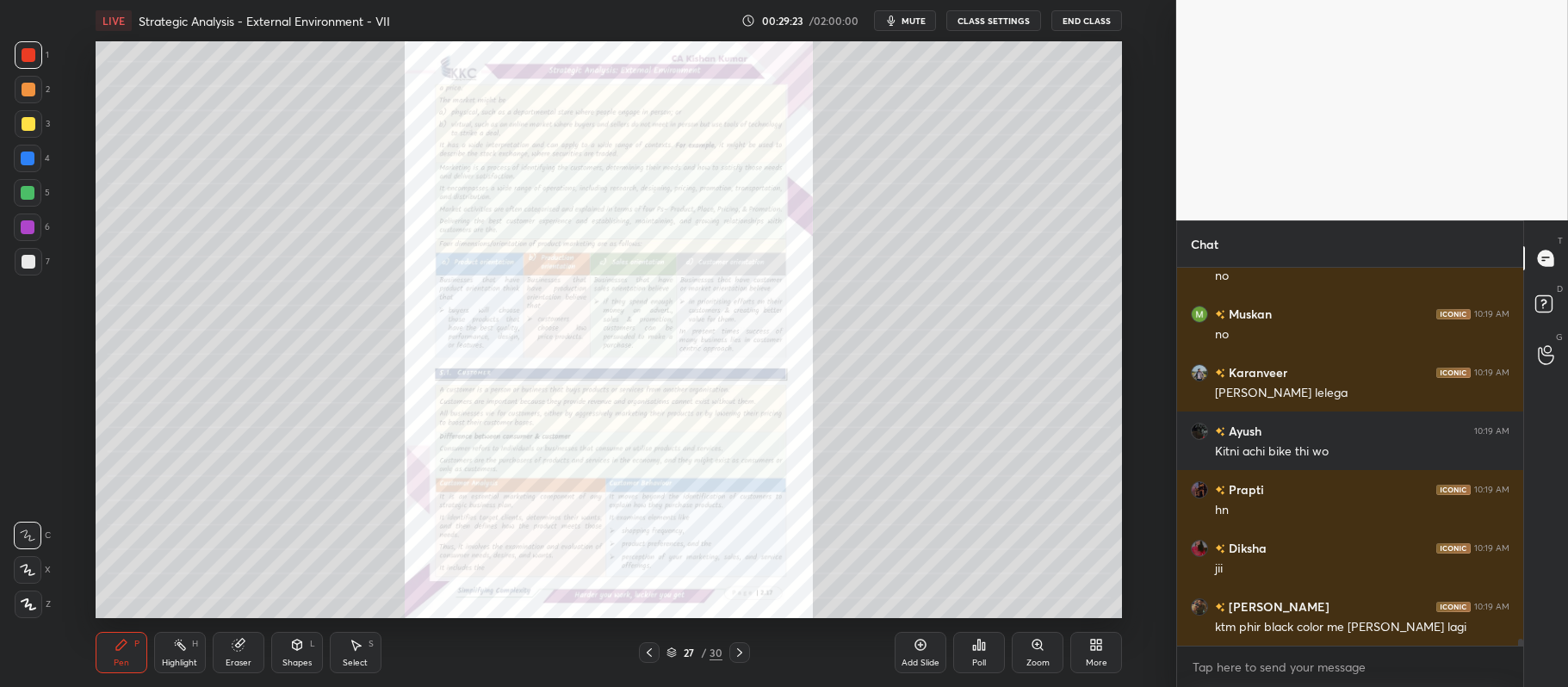
click at [915, 652] on div "Add Slide" at bounding box center [920, 652] width 51 height 41
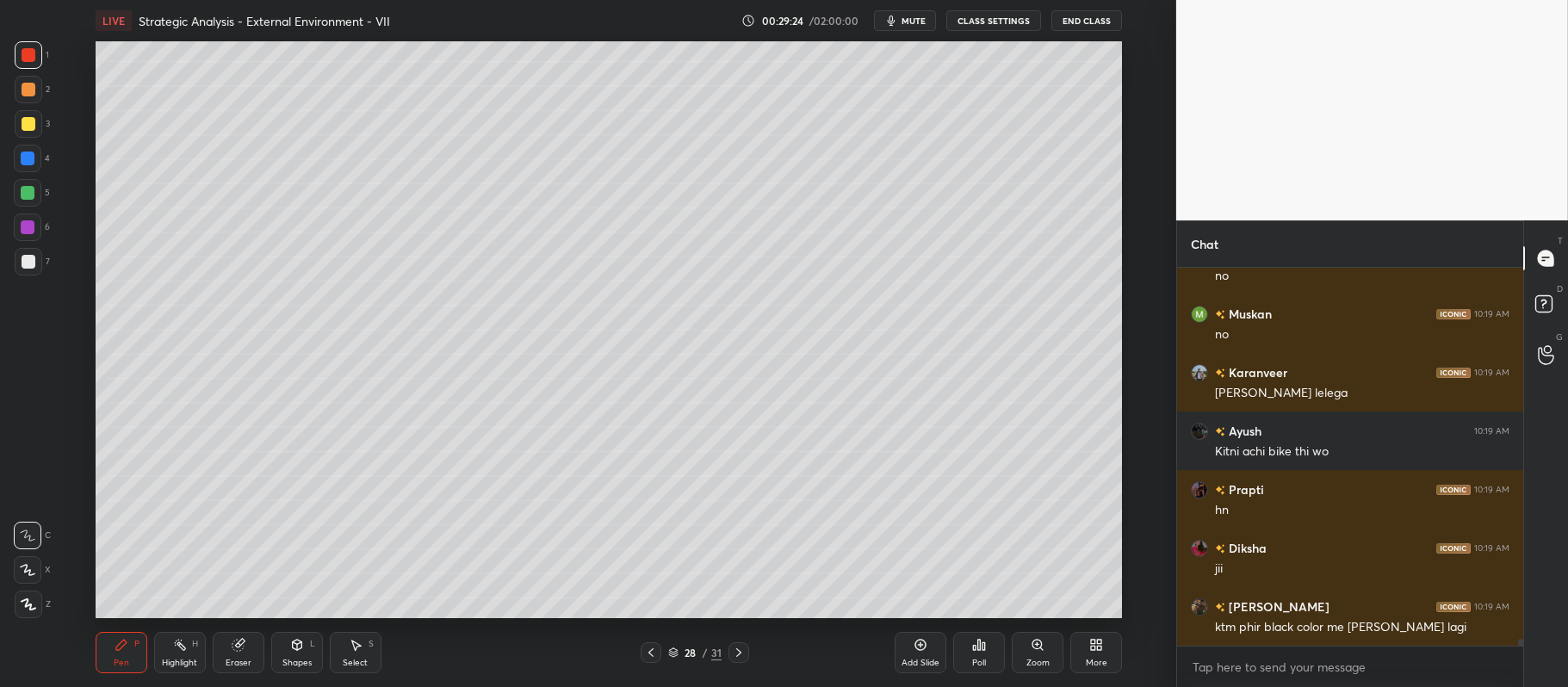
click at [28, 118] on div at bounding box center [28, 123] width 14 height 14
click at [25, 580] on div at bounding box center [28, 569] width 28 height 28
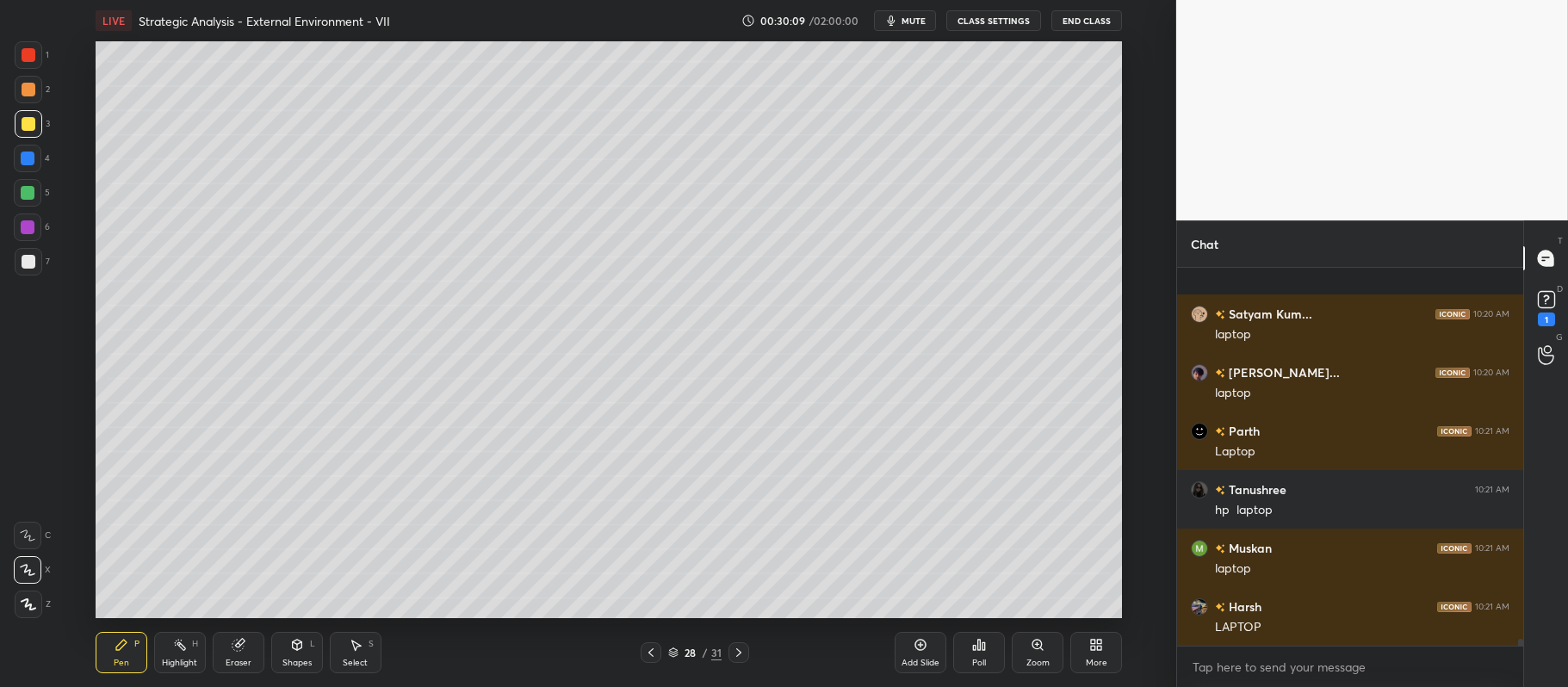
scroll to position [20692, 0]
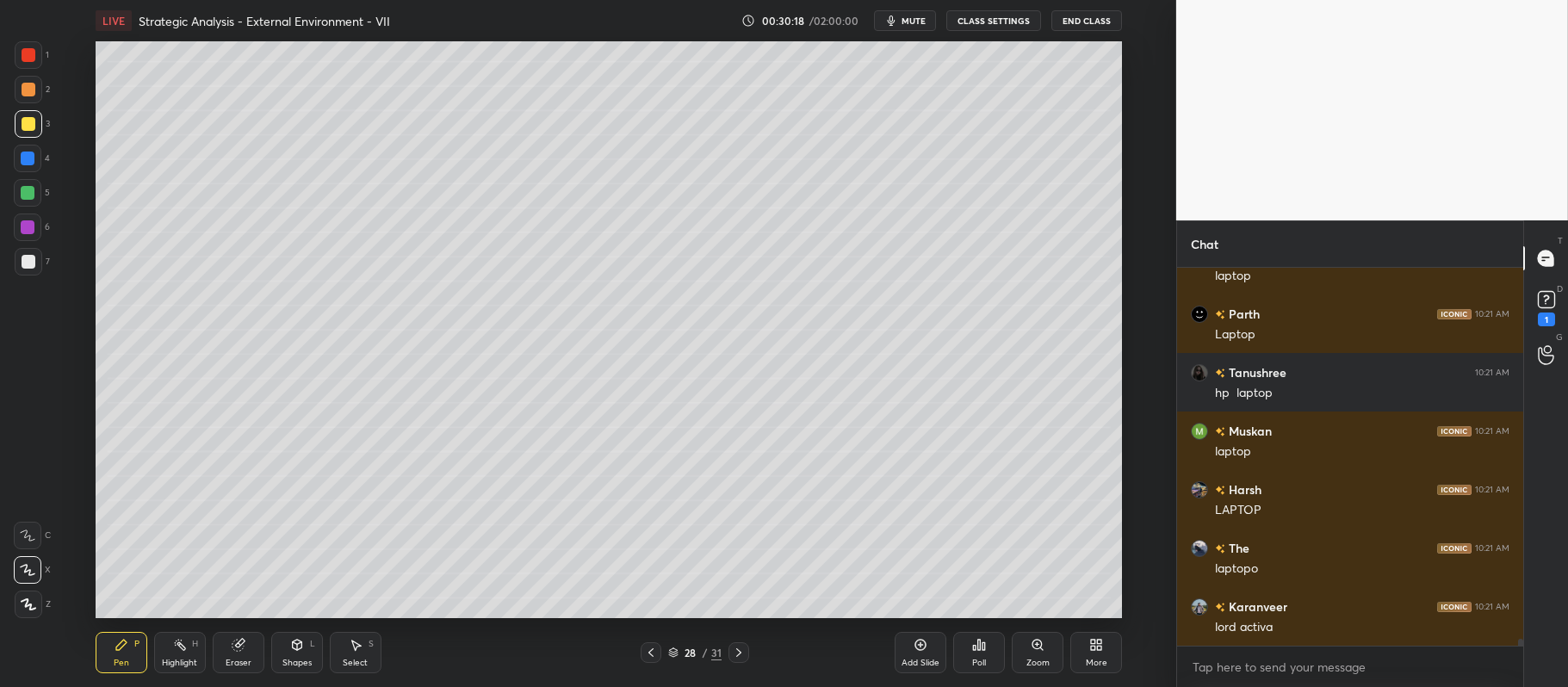
click at [924, 654] on div "Add Slide" at bounding box center [920, 652] width 51 height 41
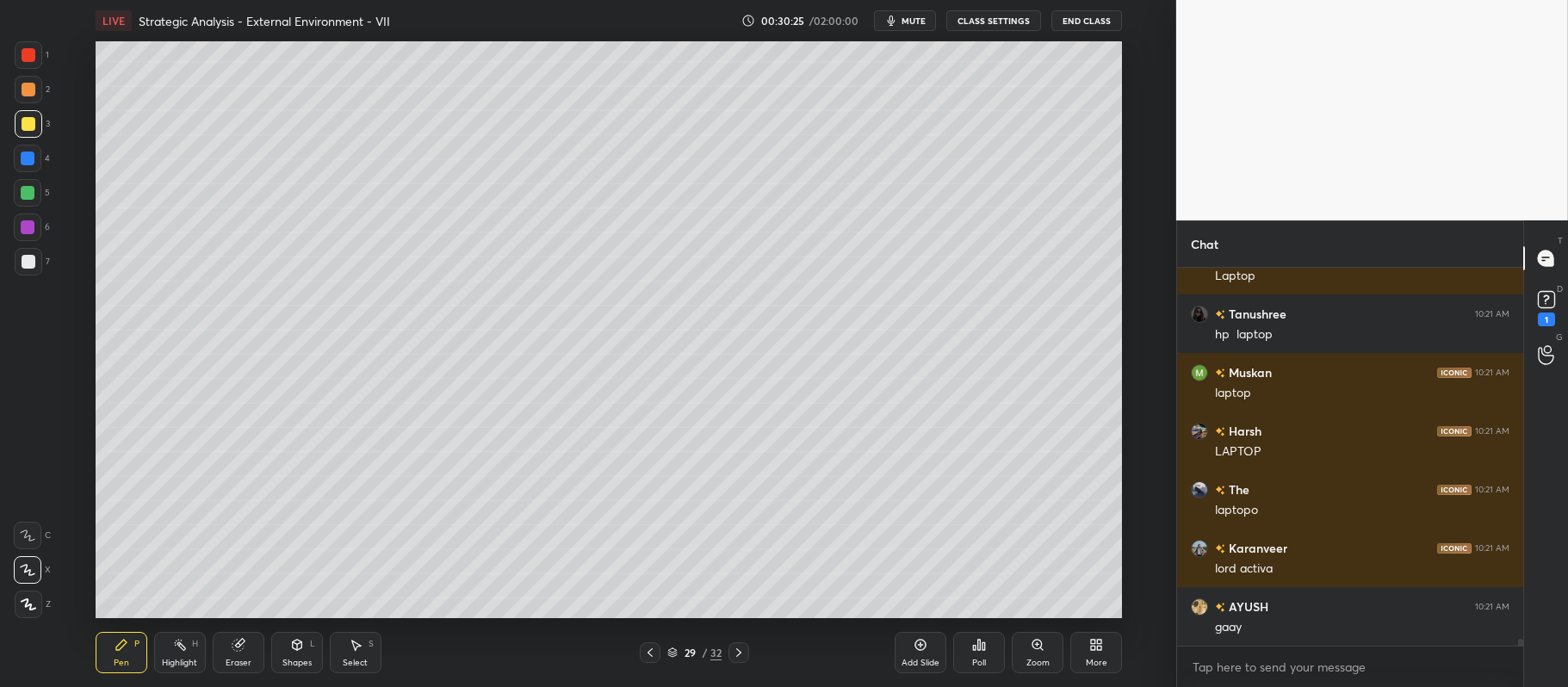
scroll to position [20809, 0]
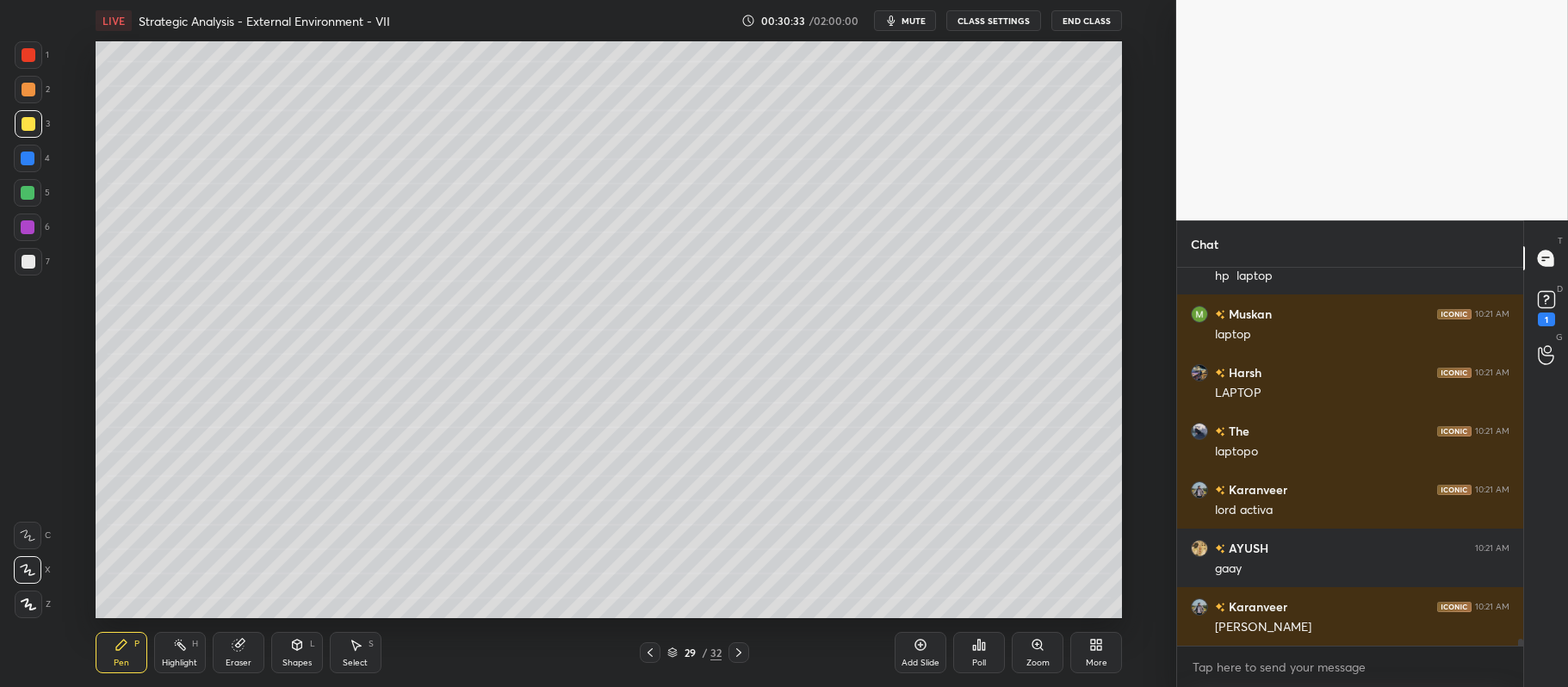
click at [33, 185] on div at bounding box center [28, 193] width 28 height 28
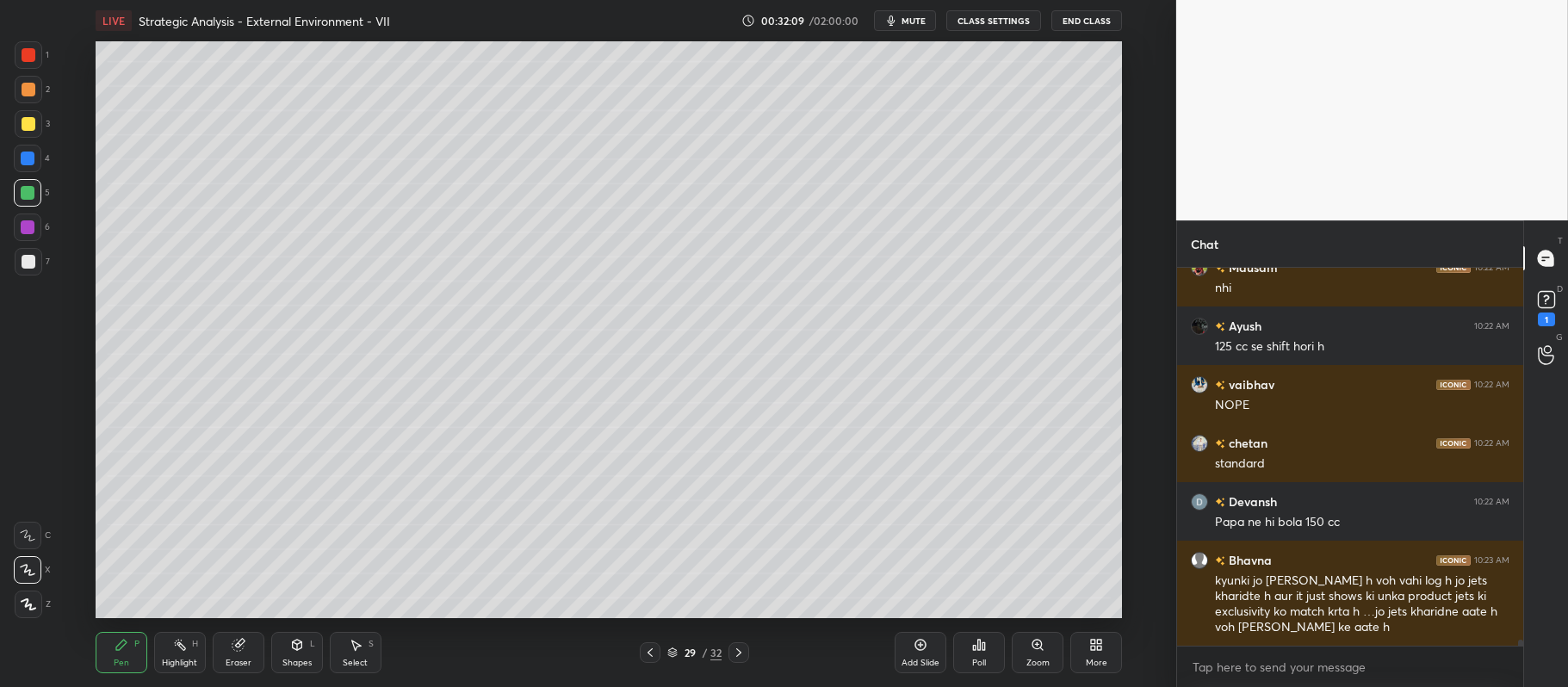
scroll to position [22878, 0]
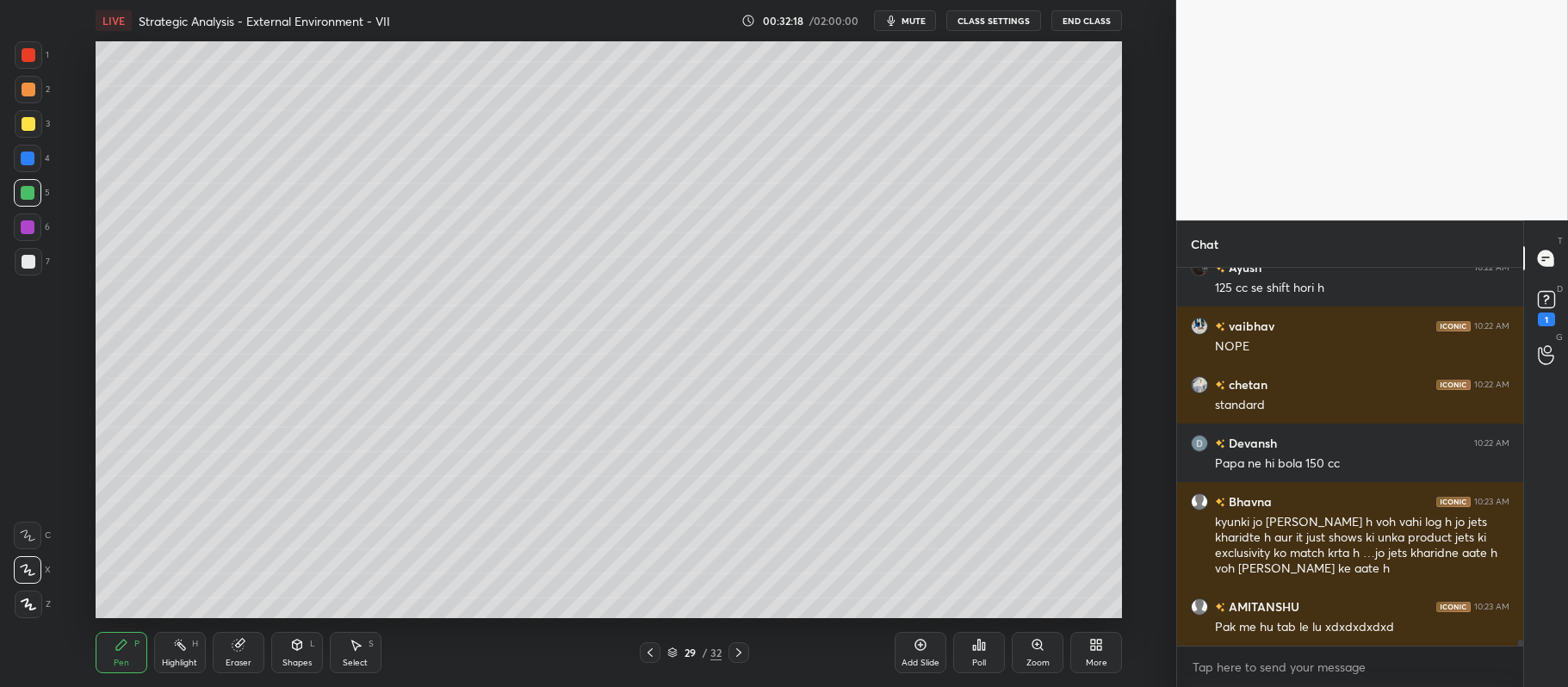
click at [644, 659] on icon at bounding box center [650, 652] width 14 height 14
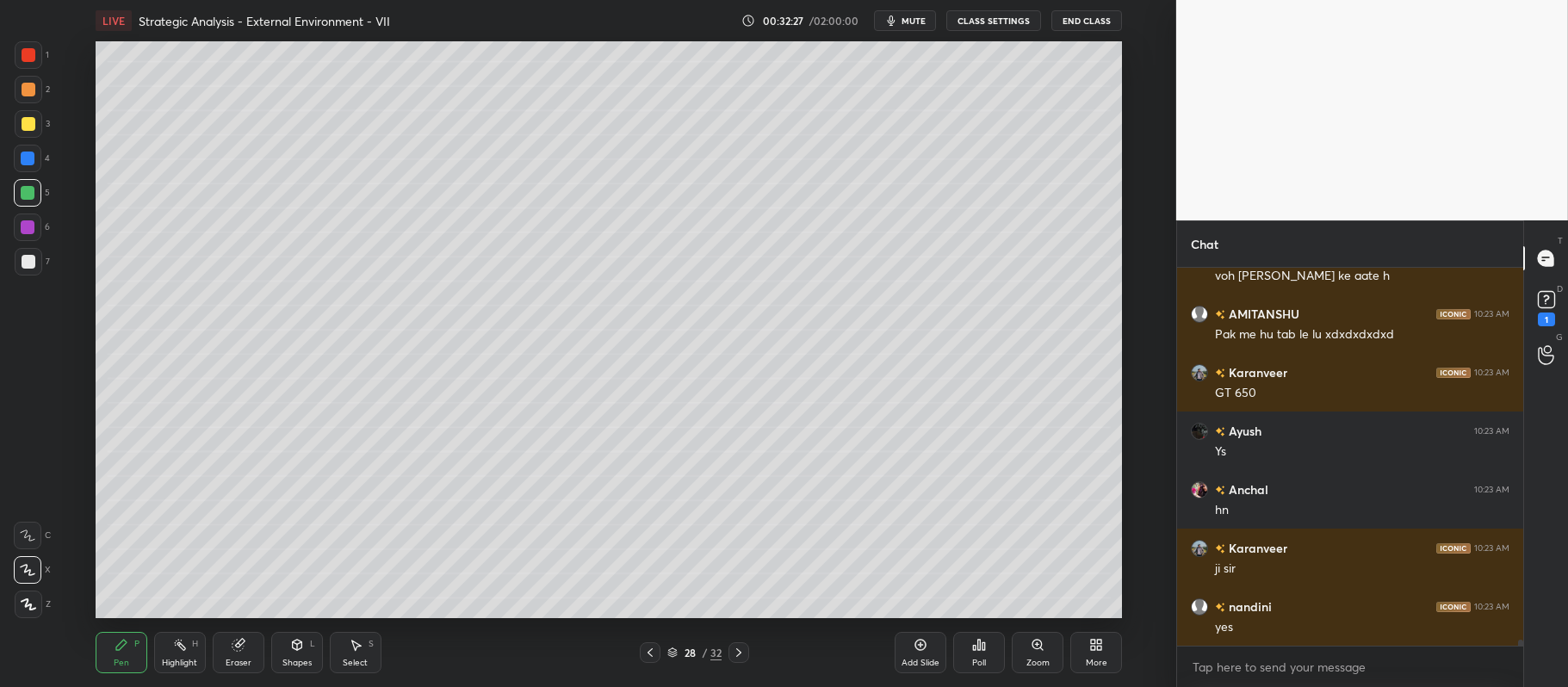
scroll to position [23228, 0]
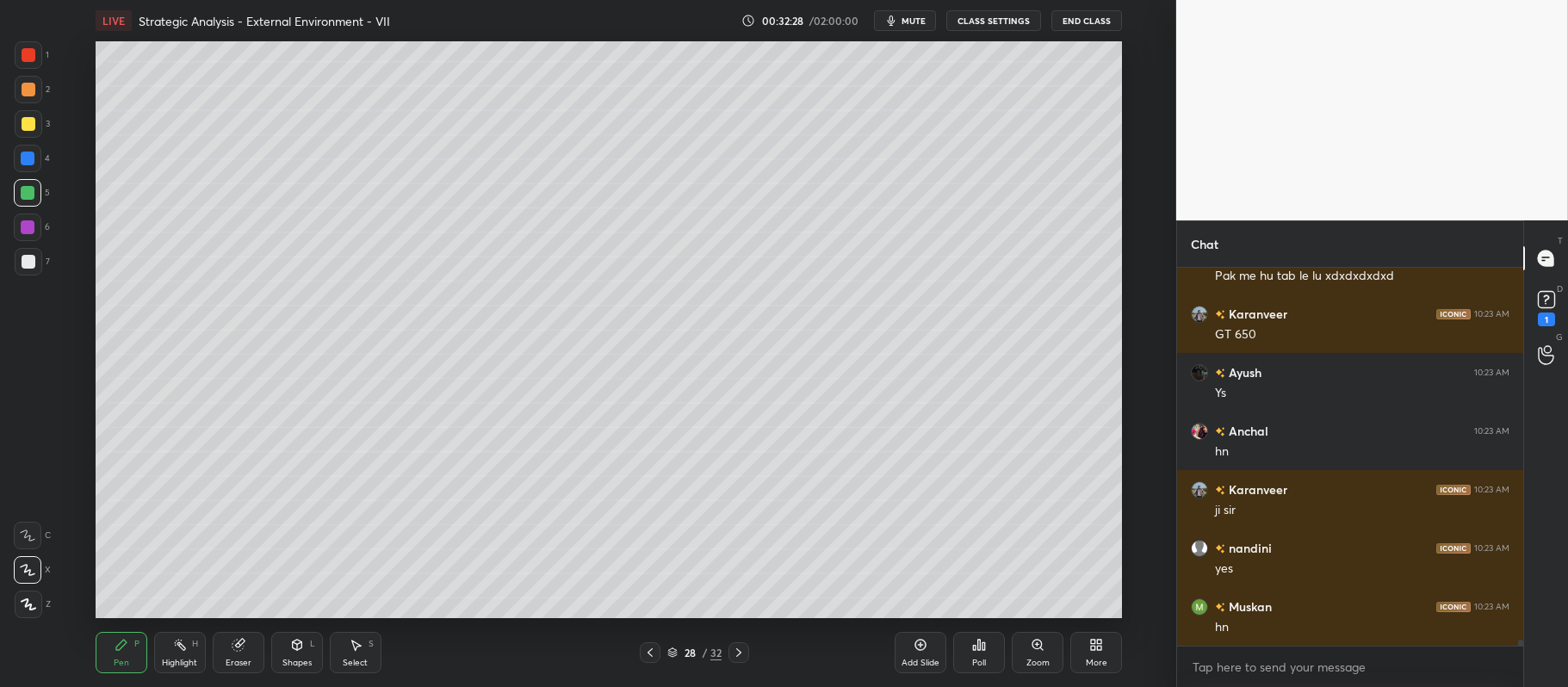
click at [28, 124] on div at bounding box center [28, 123] width 14 height 14
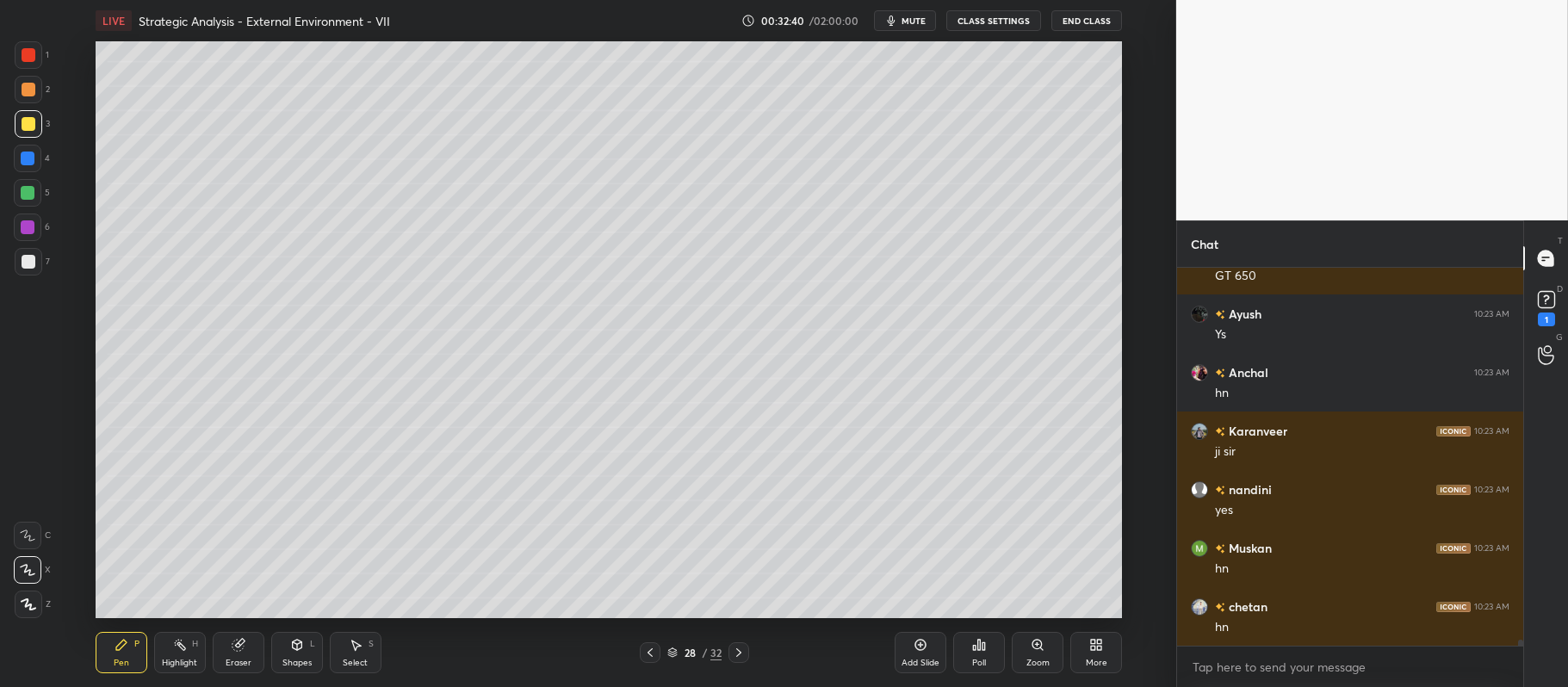
scroll to position [23346, 0]
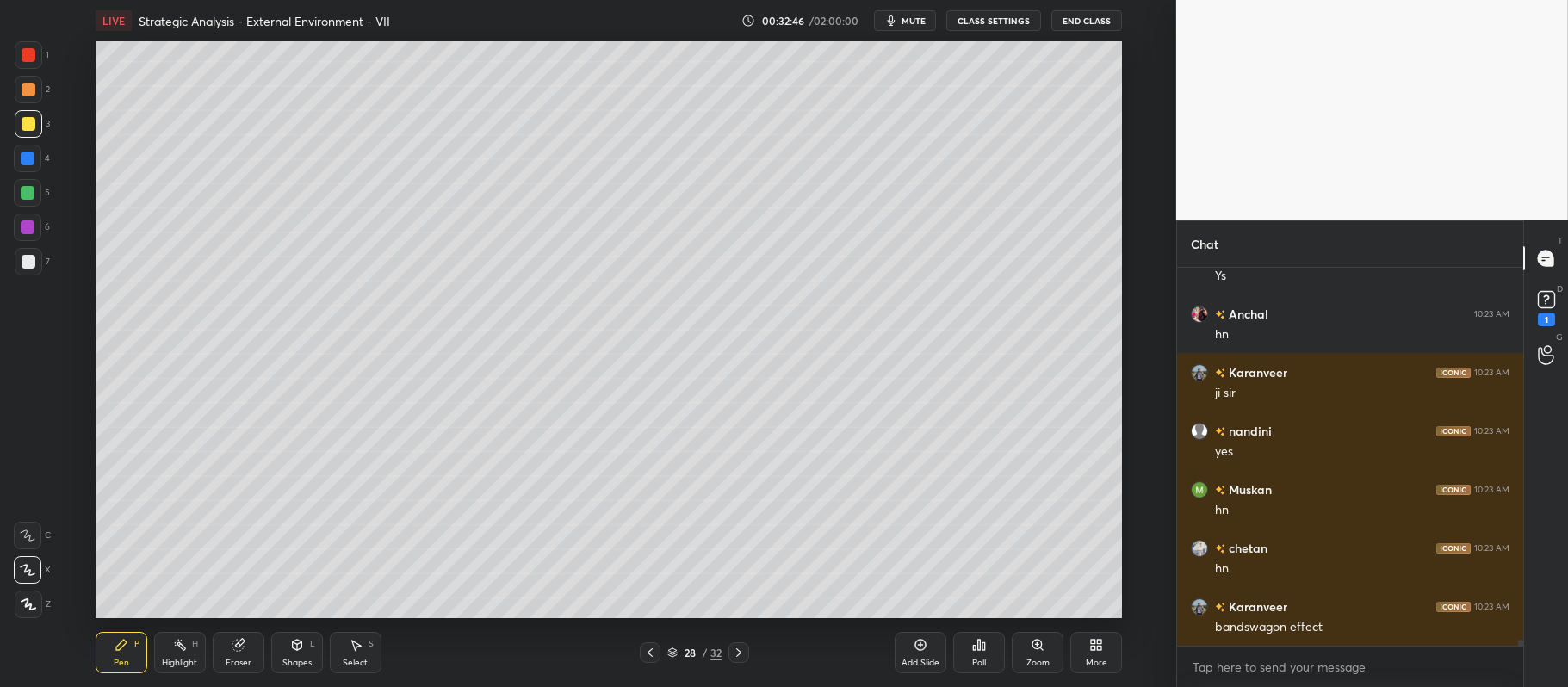
click at [28, 187] on div at bounding box center [27, 192] width 14 height 14
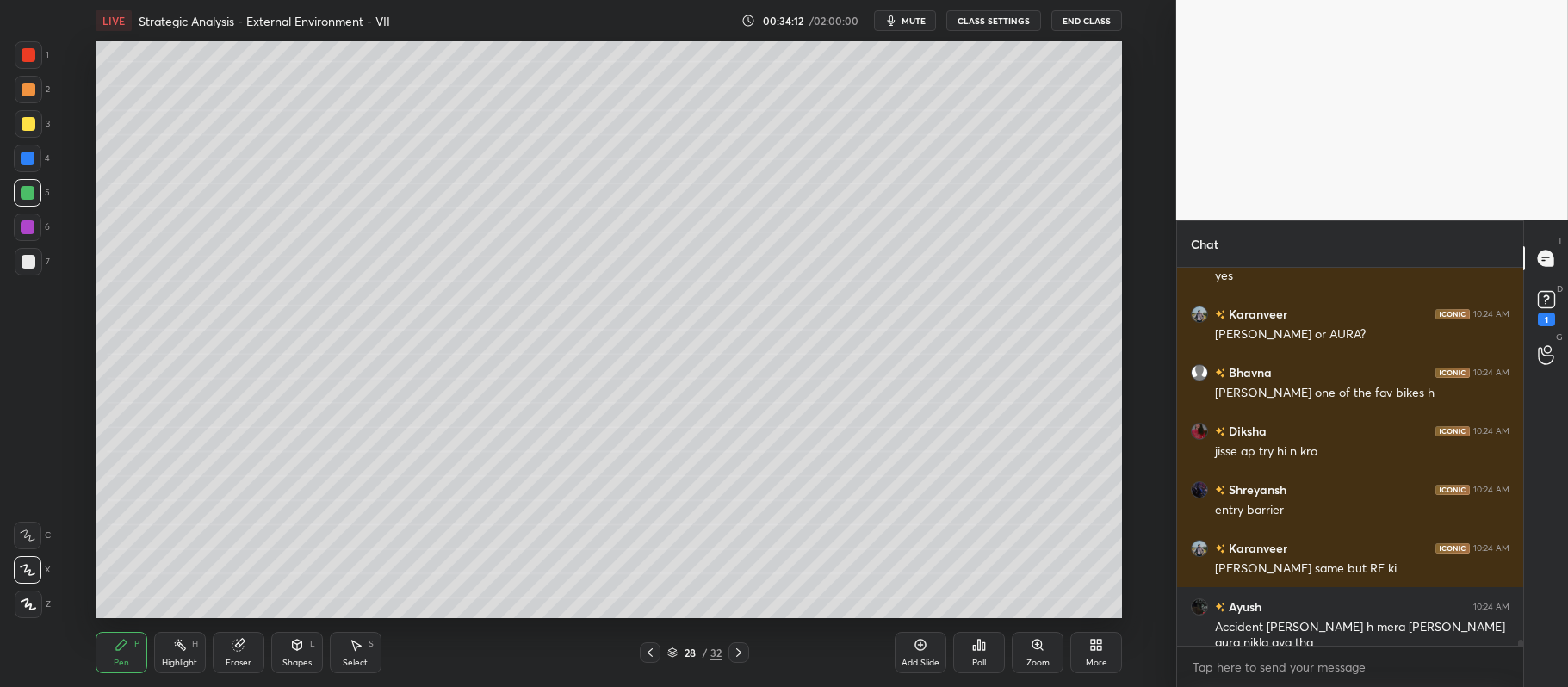
scroll to position [24241, 0]
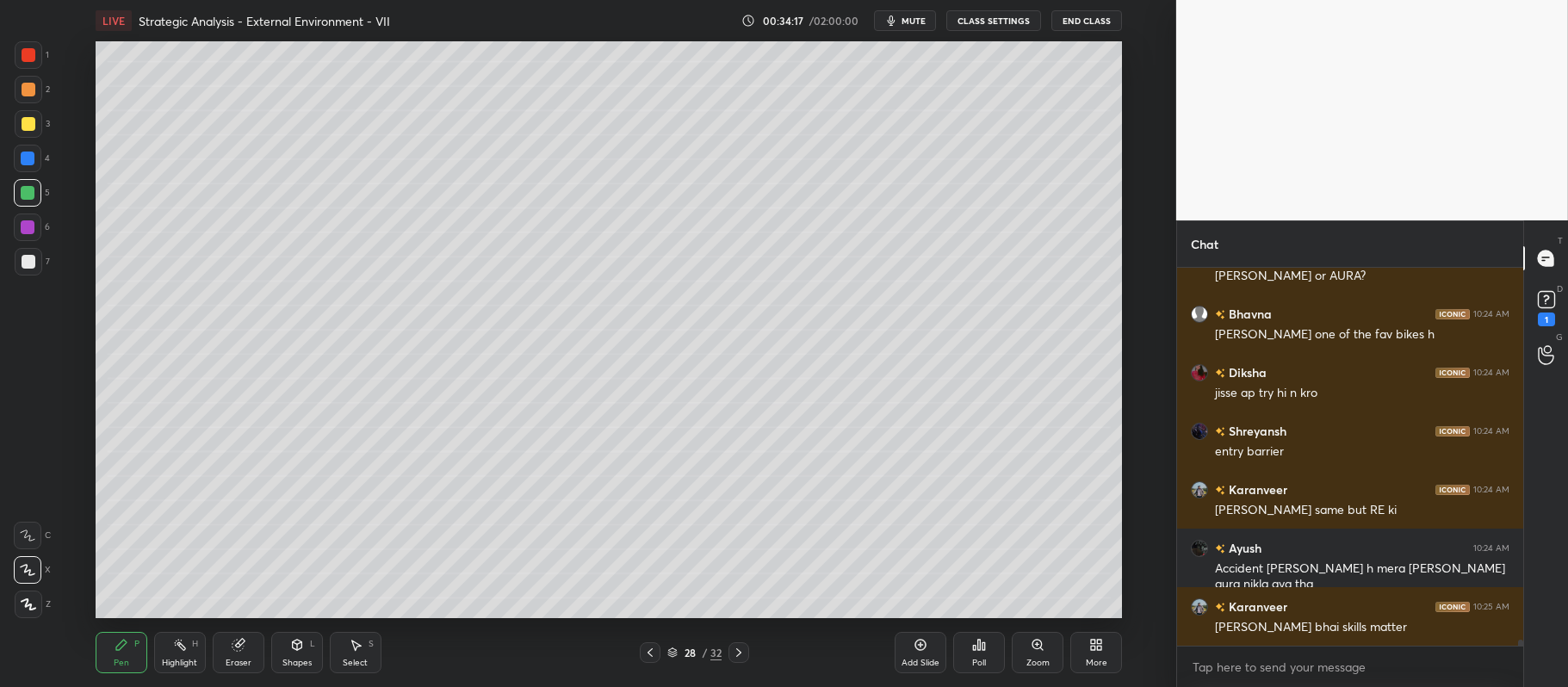
click at [287, 648] on div "Shapes L" at bounding box center [297, 652] width 51 height 41
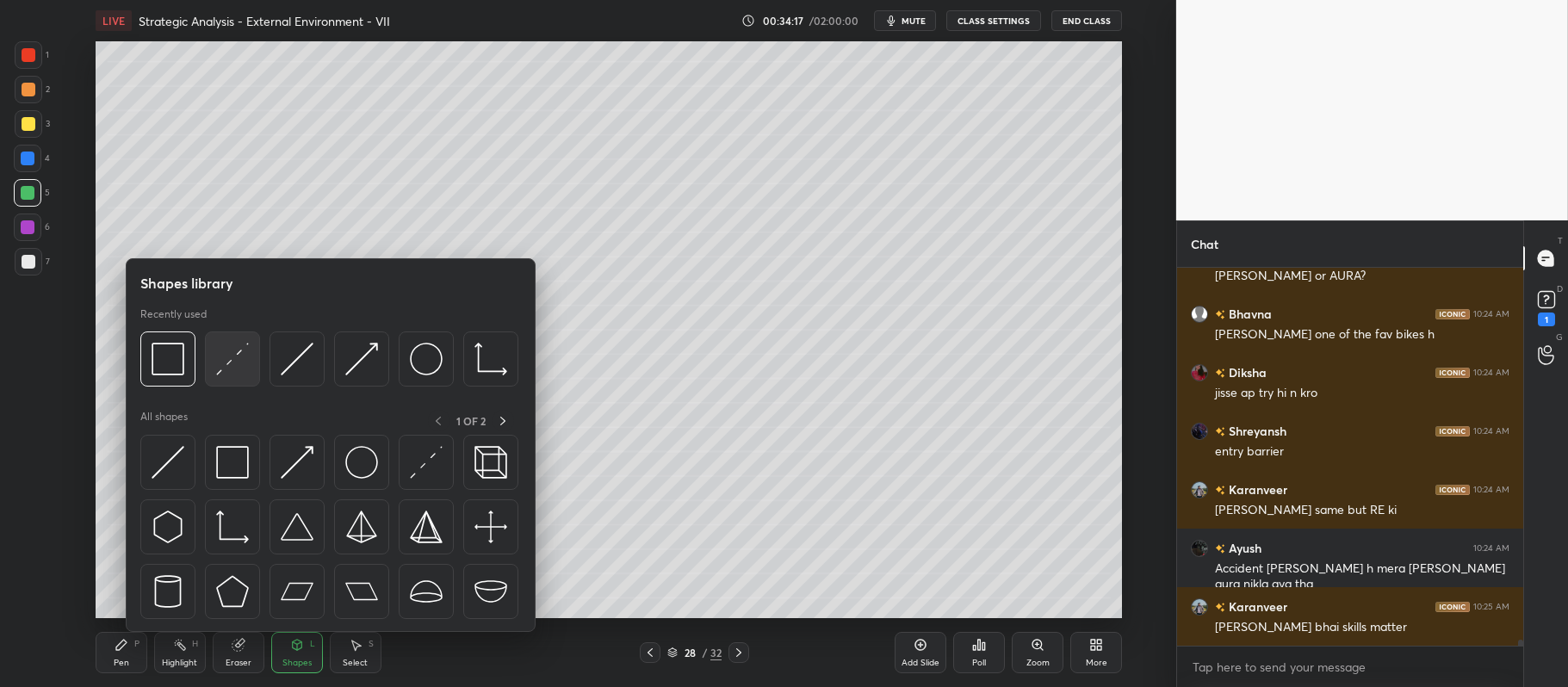
click at [225, 358] on img at bounding box center [233, 359] width 33 height 33
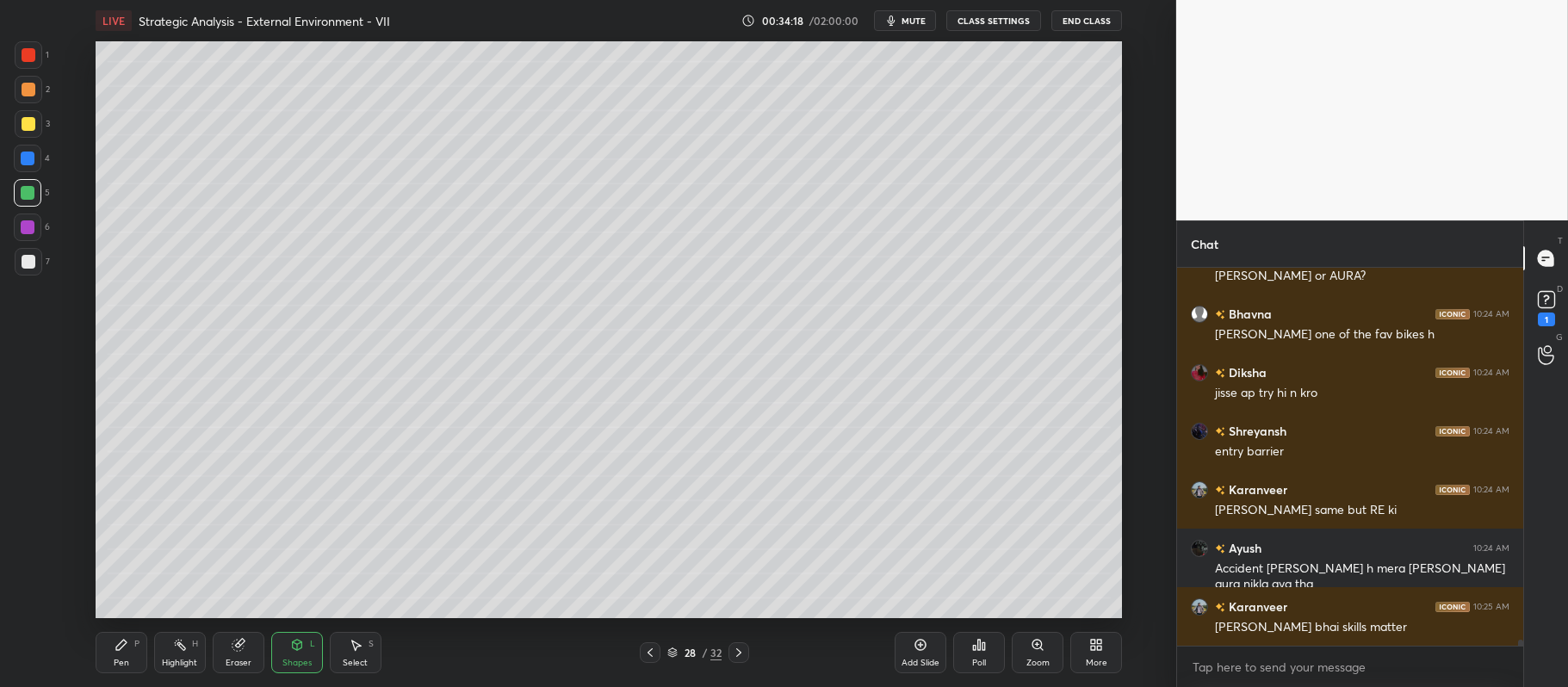
click at [26, 253] on div at bounding box center [28, 262] width 28 height 28
click at [134, 654] on div "Pen P" at bounding box center [121, 652] width 51 height 41
click at [26, 130] on div at bounding box center [28, 123] width 14 height 14
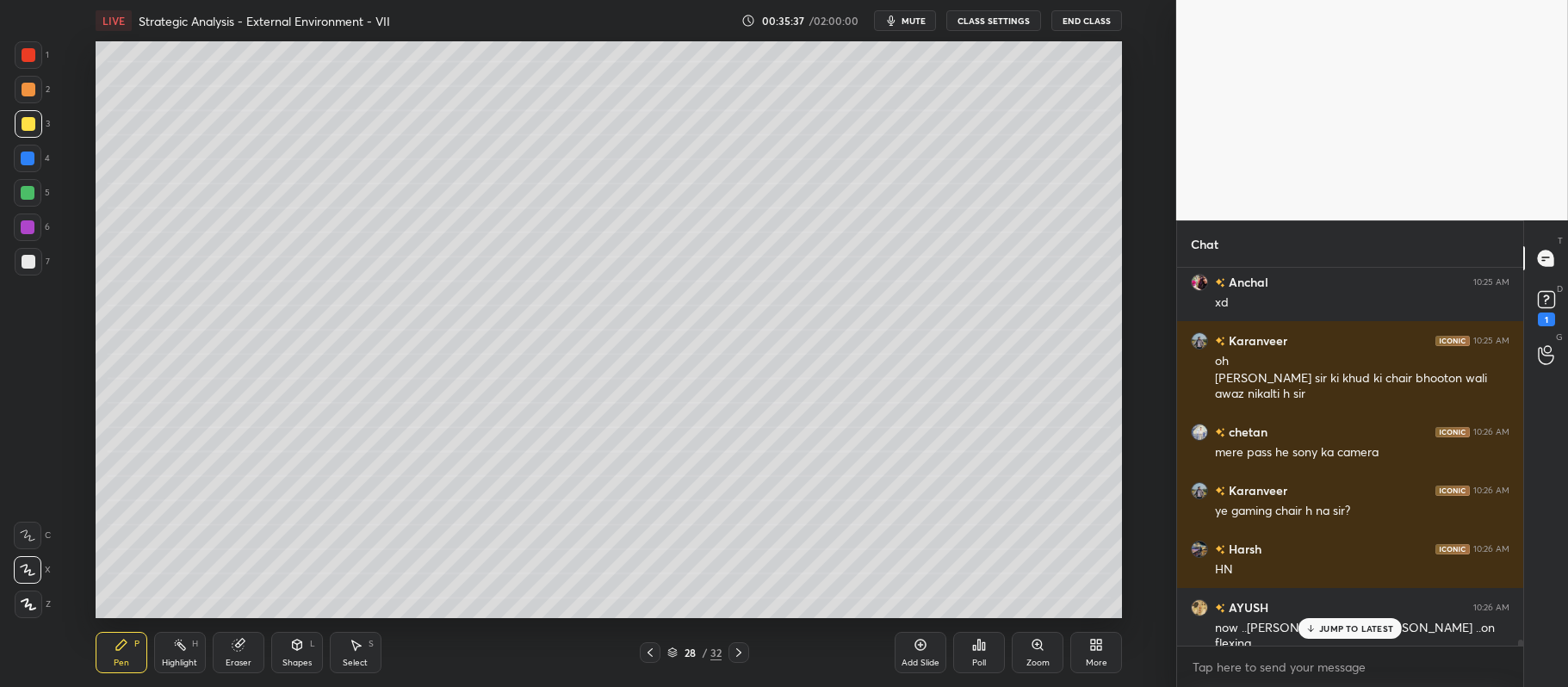
scroll to position [23412, 0]
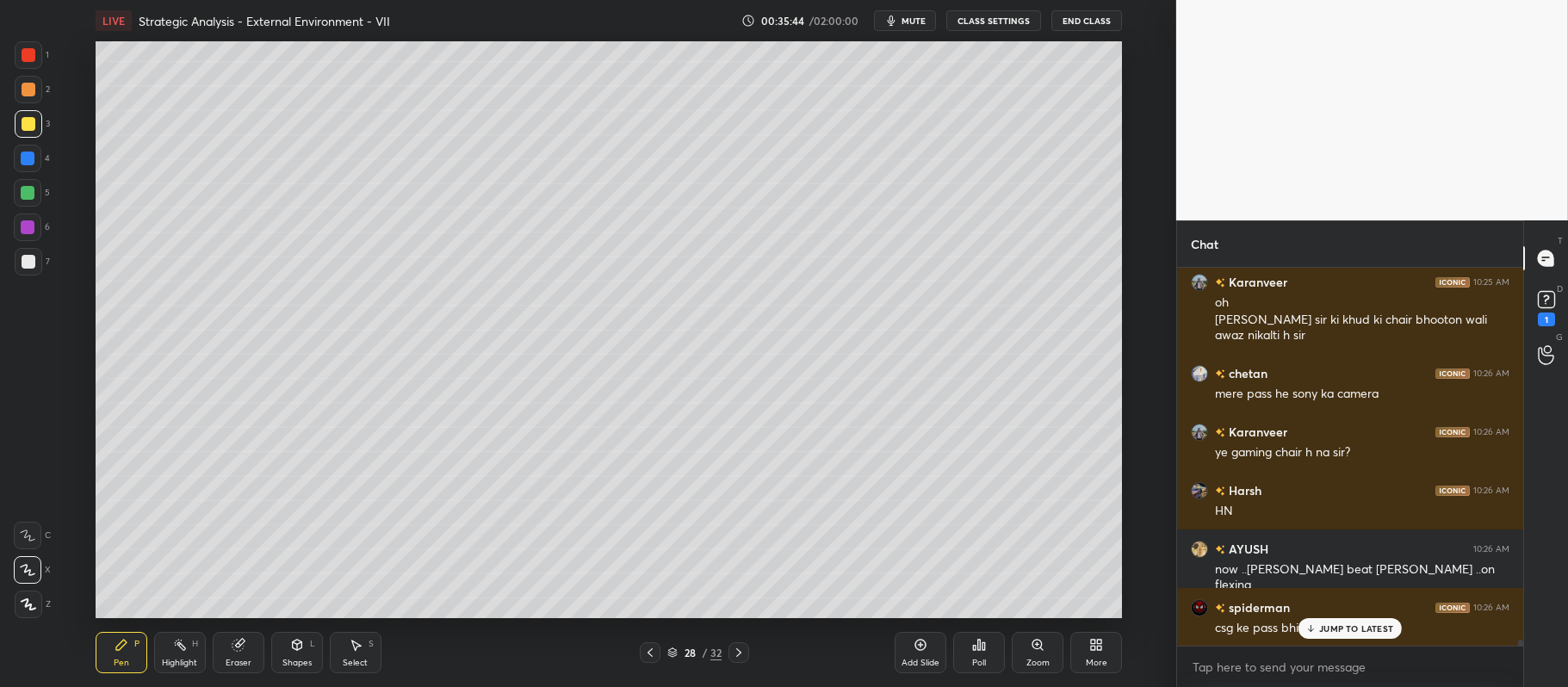
click at [28, 158] on div at bounding box center [27, 158] width 14 height 14
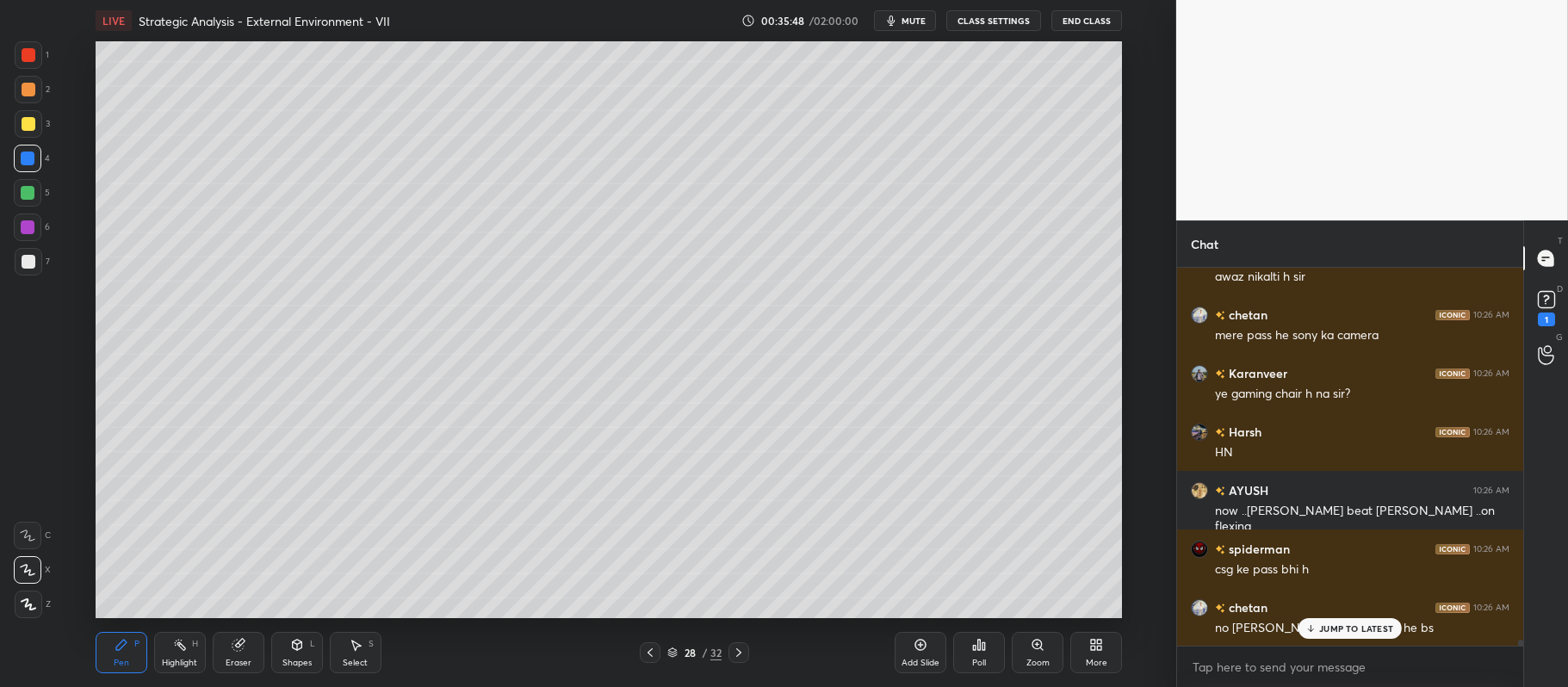
scroll to position [23529, 0]
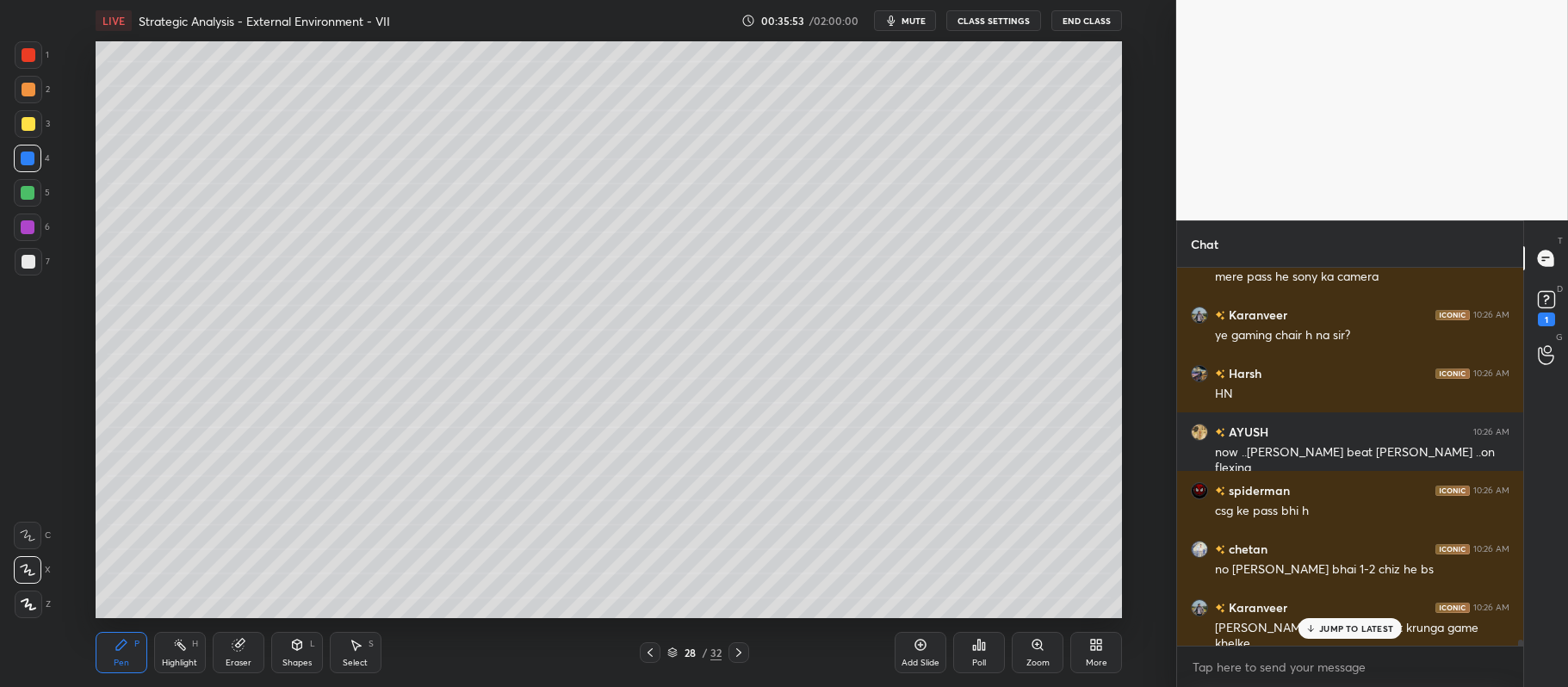
click at [28, 135] on div at bounding box center [28, 124] width 28 height 28
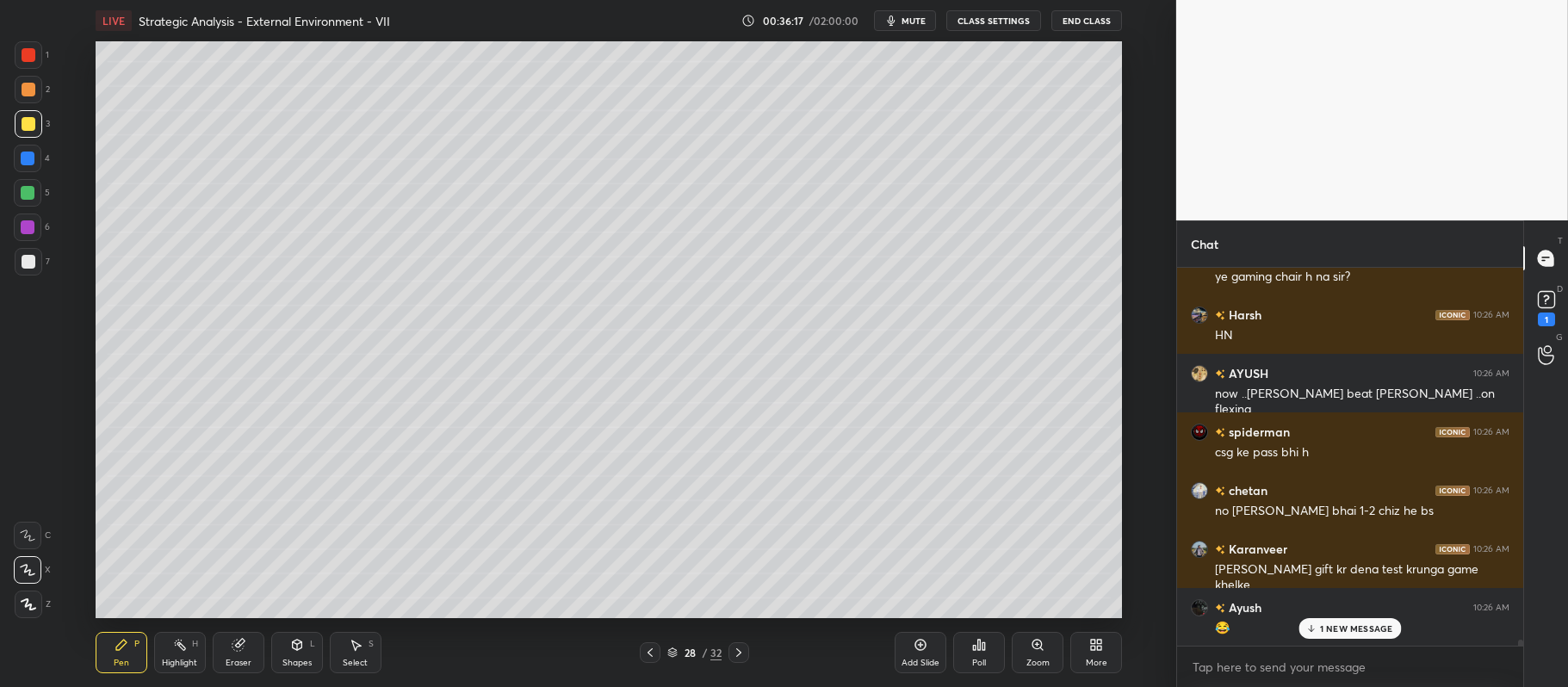
scroll to position [23646, 0]
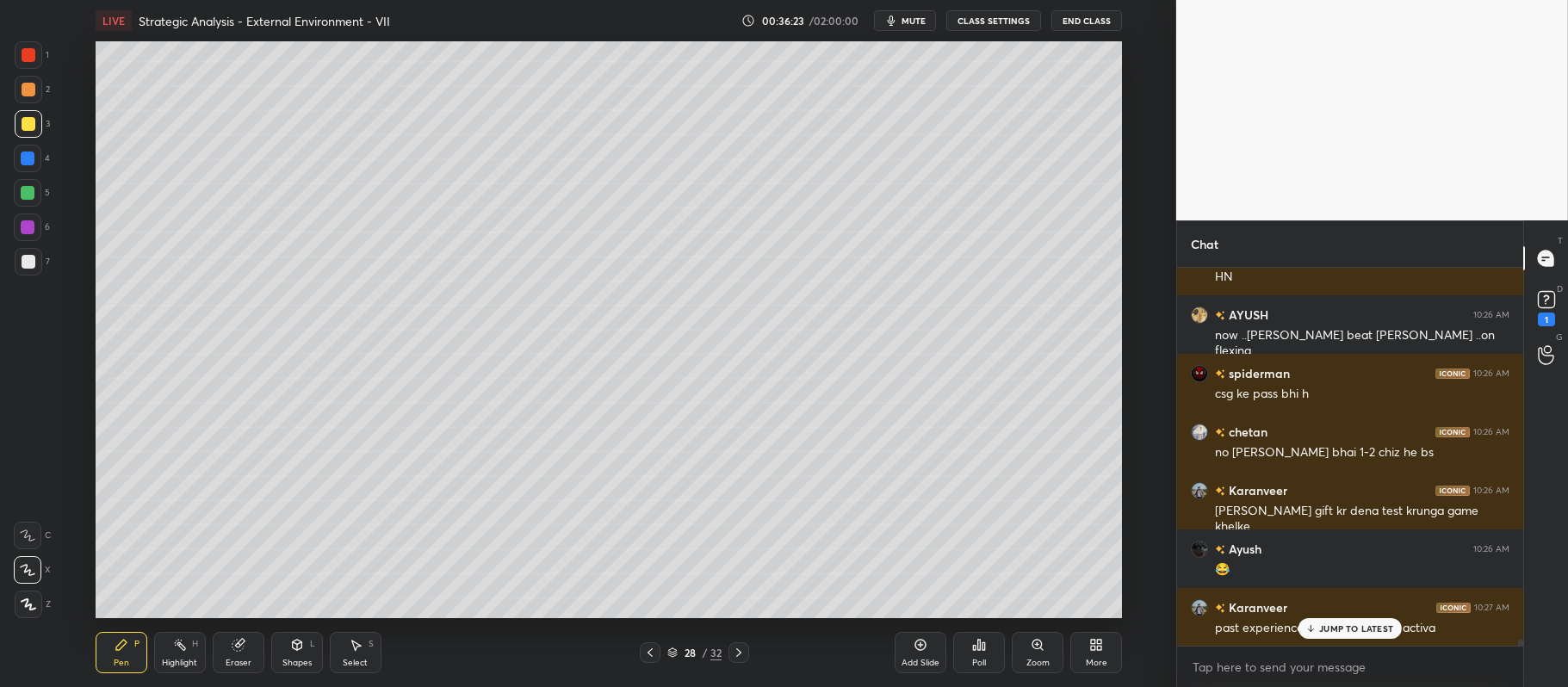
click at [33, 160] on div at bounding box center [27, 158] width 14 height 14
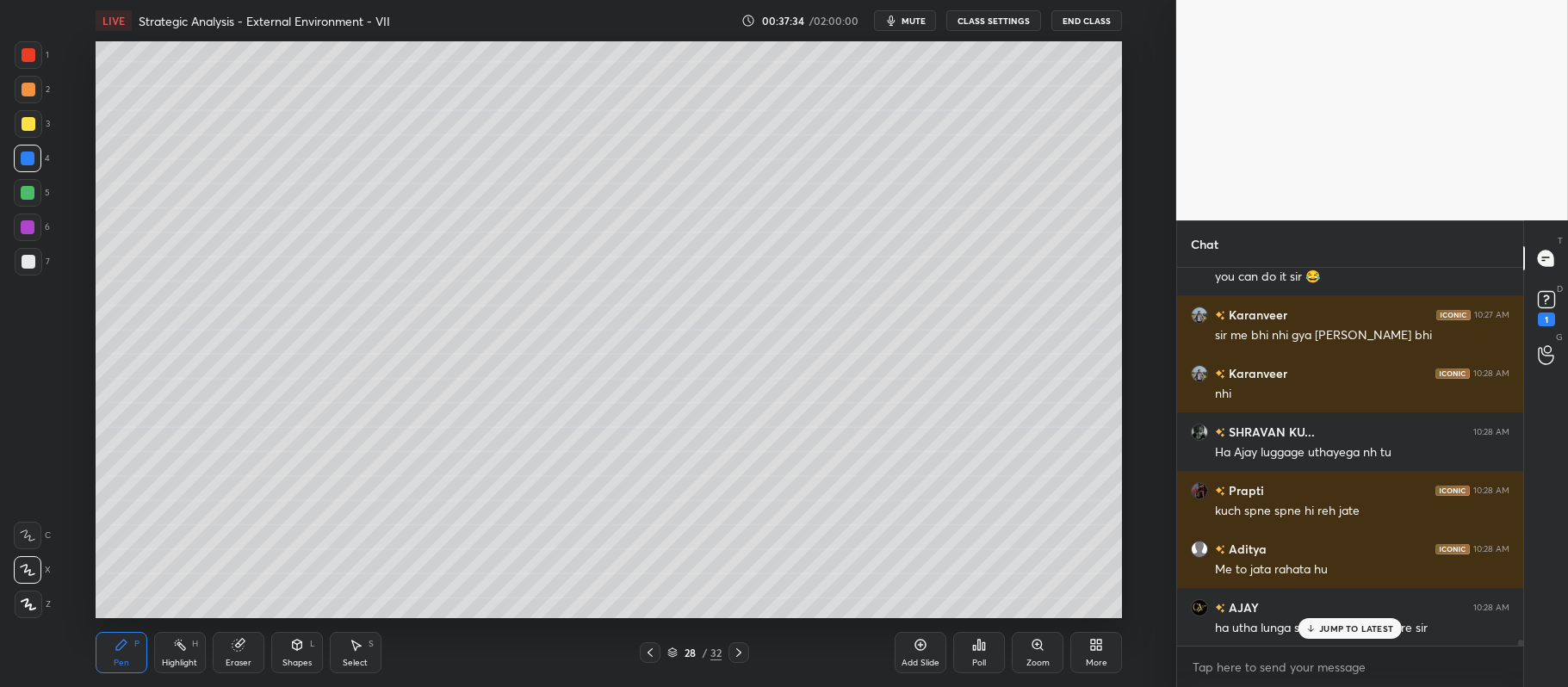
scroll to position [24716, 0]
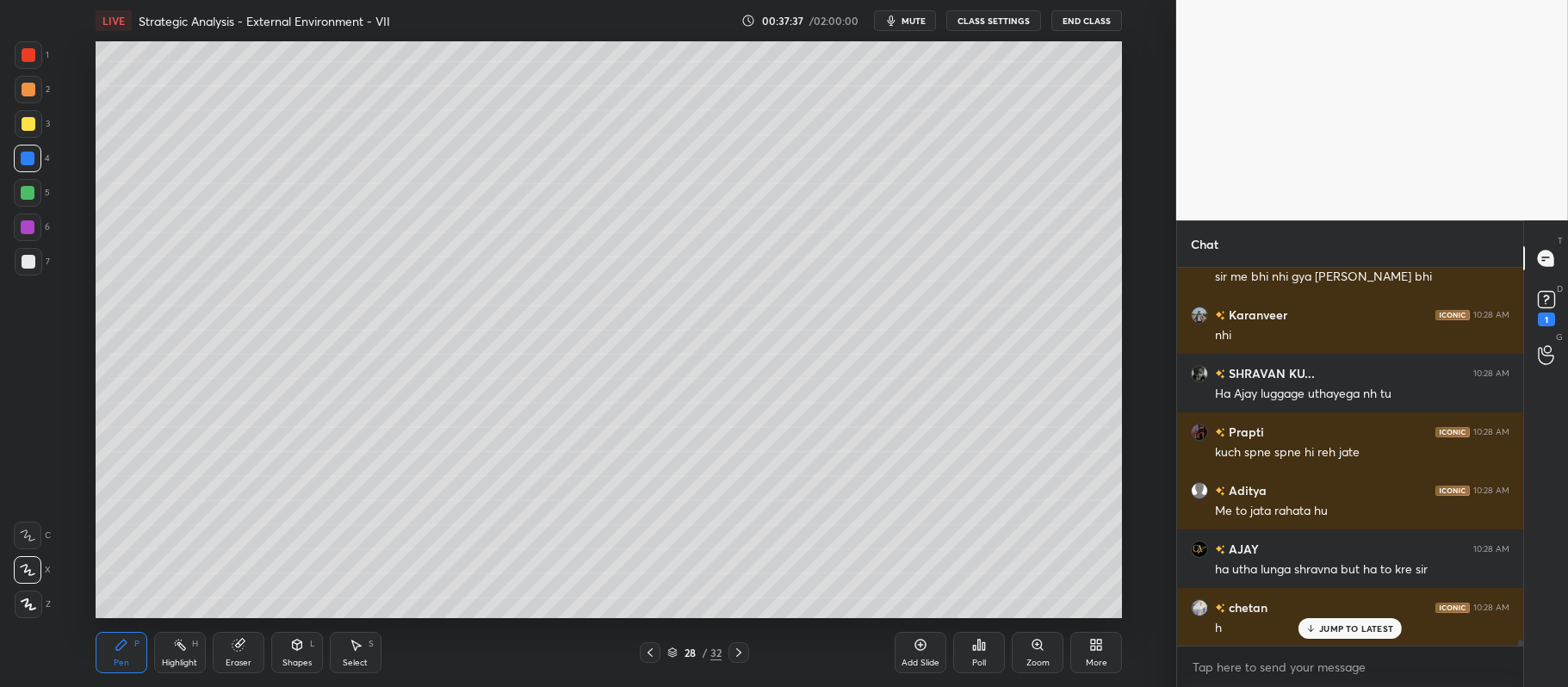
click at [34, 191] on div at bounding box center [27, 192] width 14 height 14
click at [21, 130] on div at bounding box center [28, 123] width 14 height 14
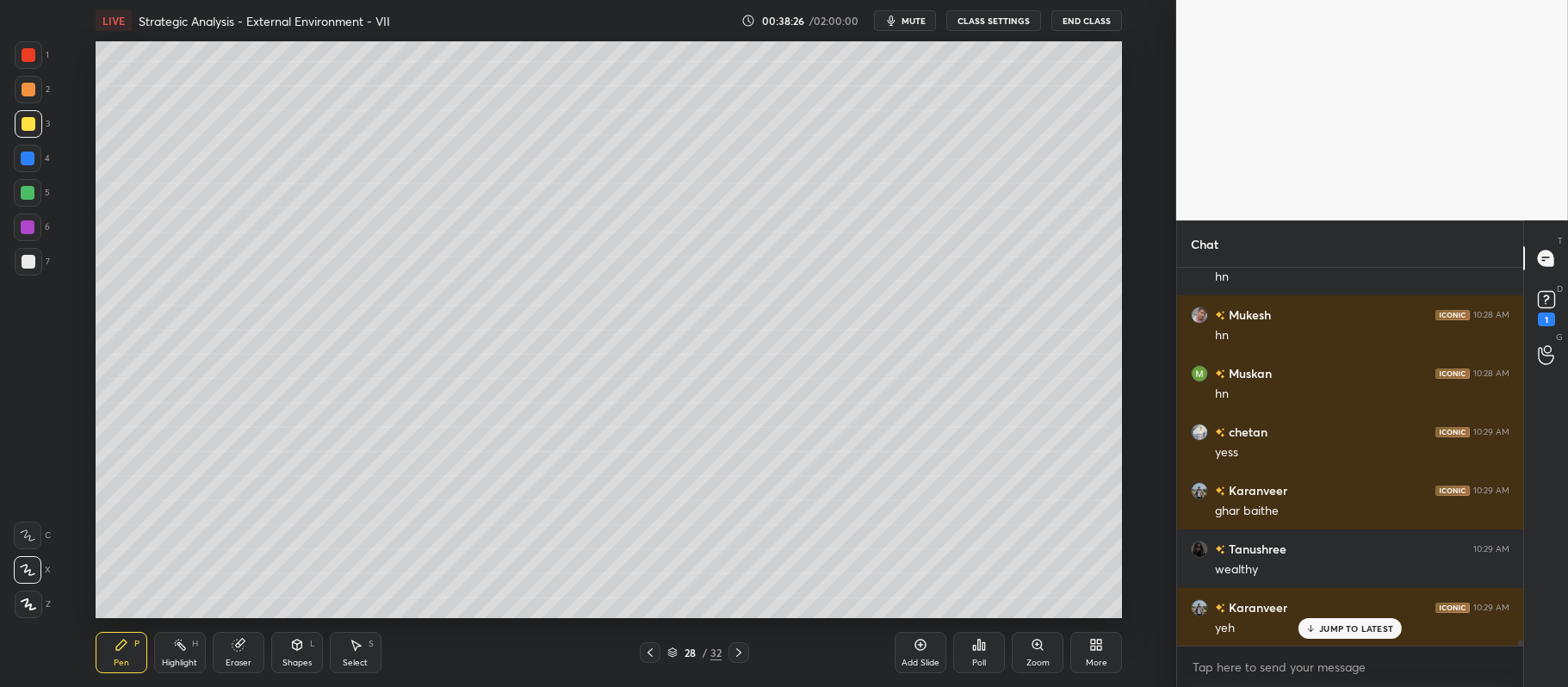
scroll to position [25260, 0]
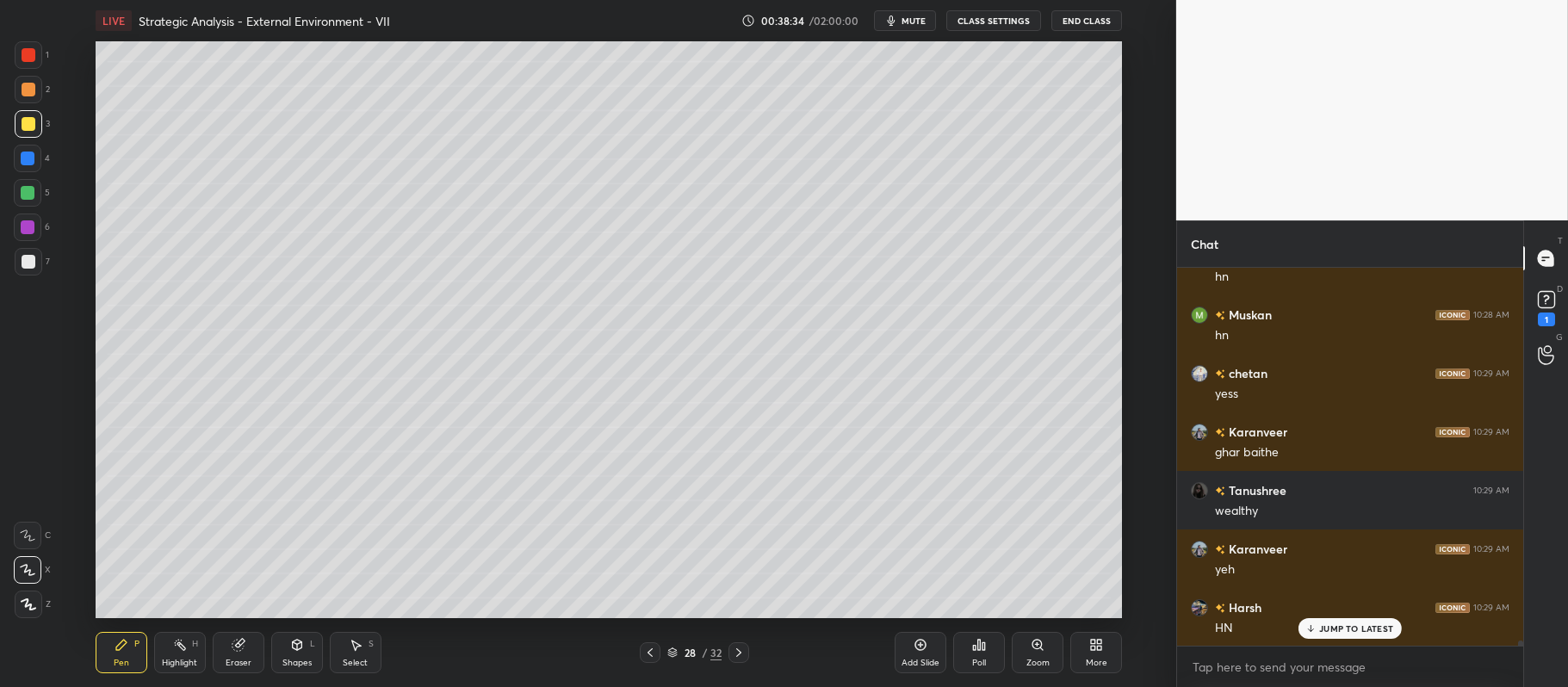
click at [33, 189] on div at bounding box center [27, 192] width 14 height 14
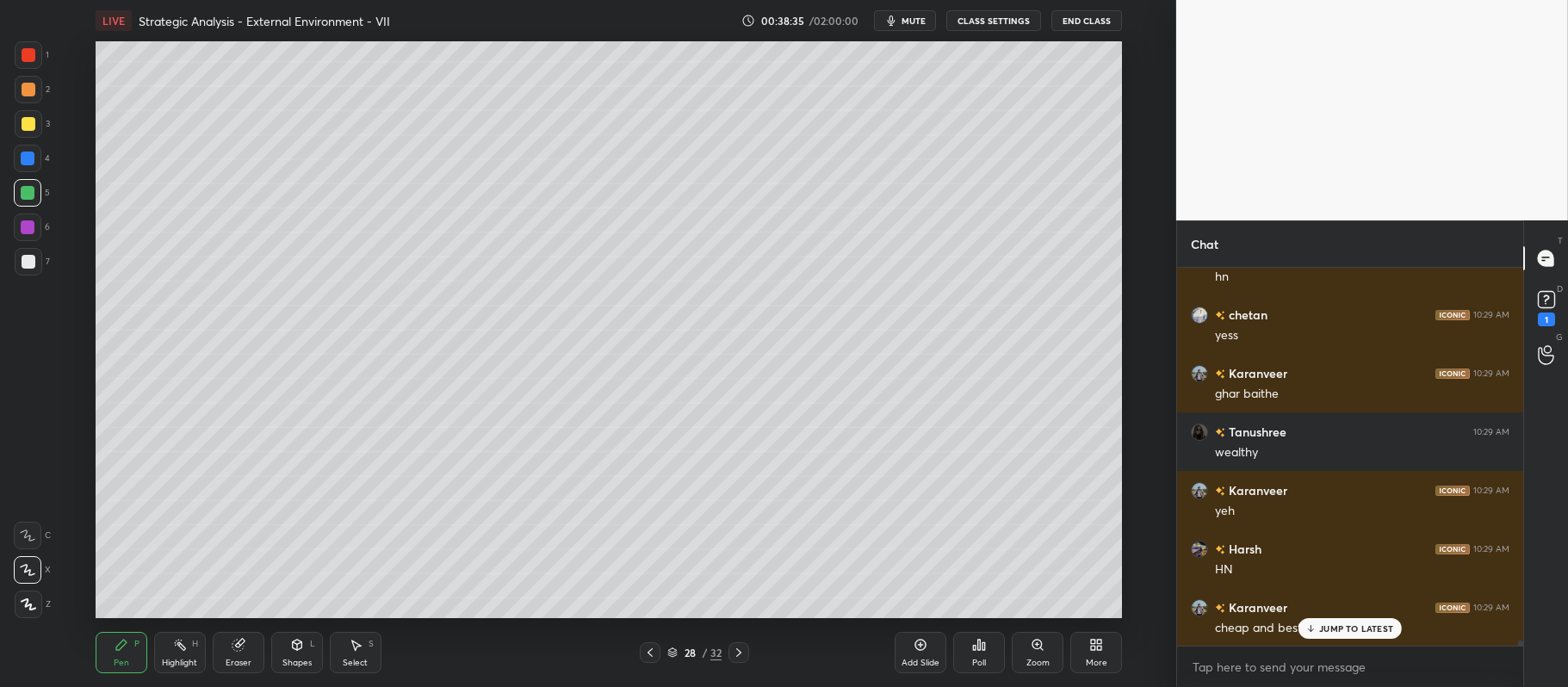
click at [34, 95] on div at bounding box center [28, 89] width 28 height 28
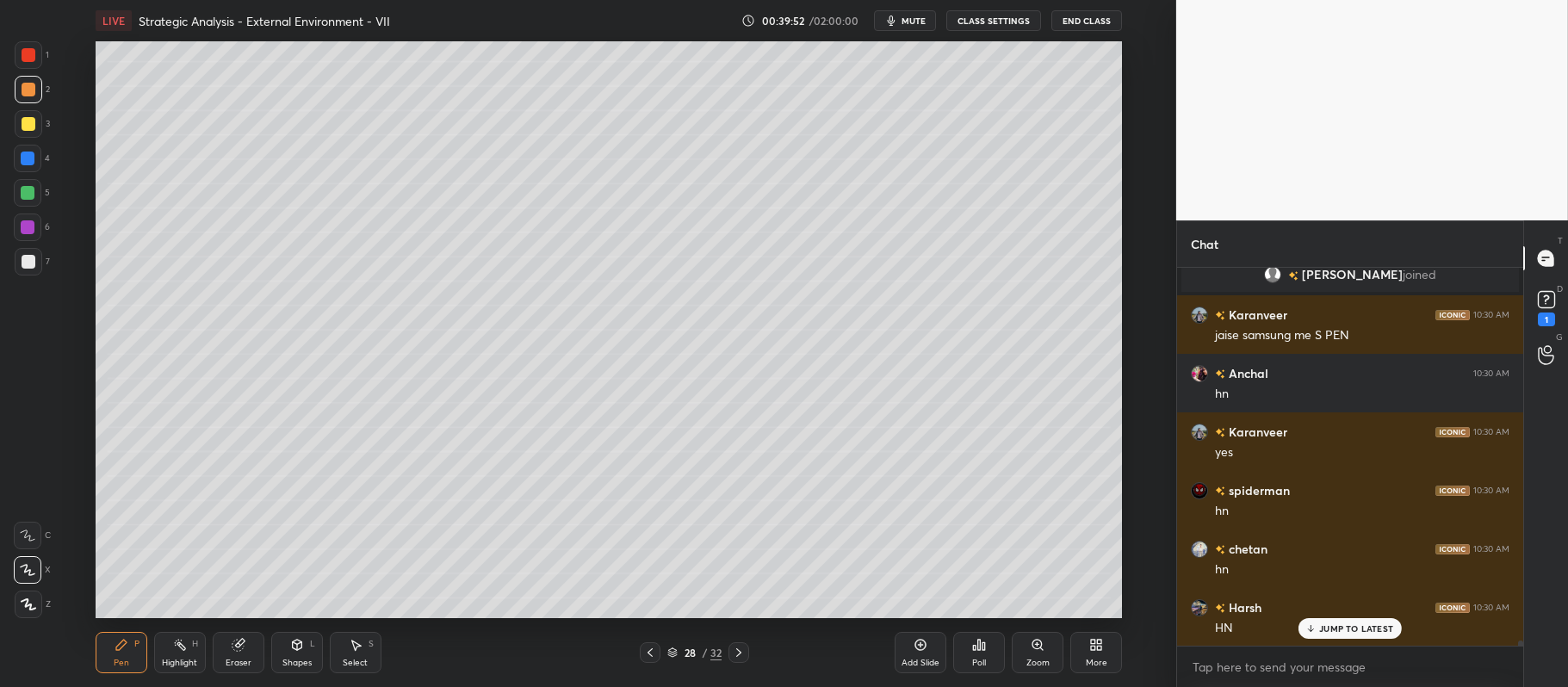
scroll to position [25787, 0]
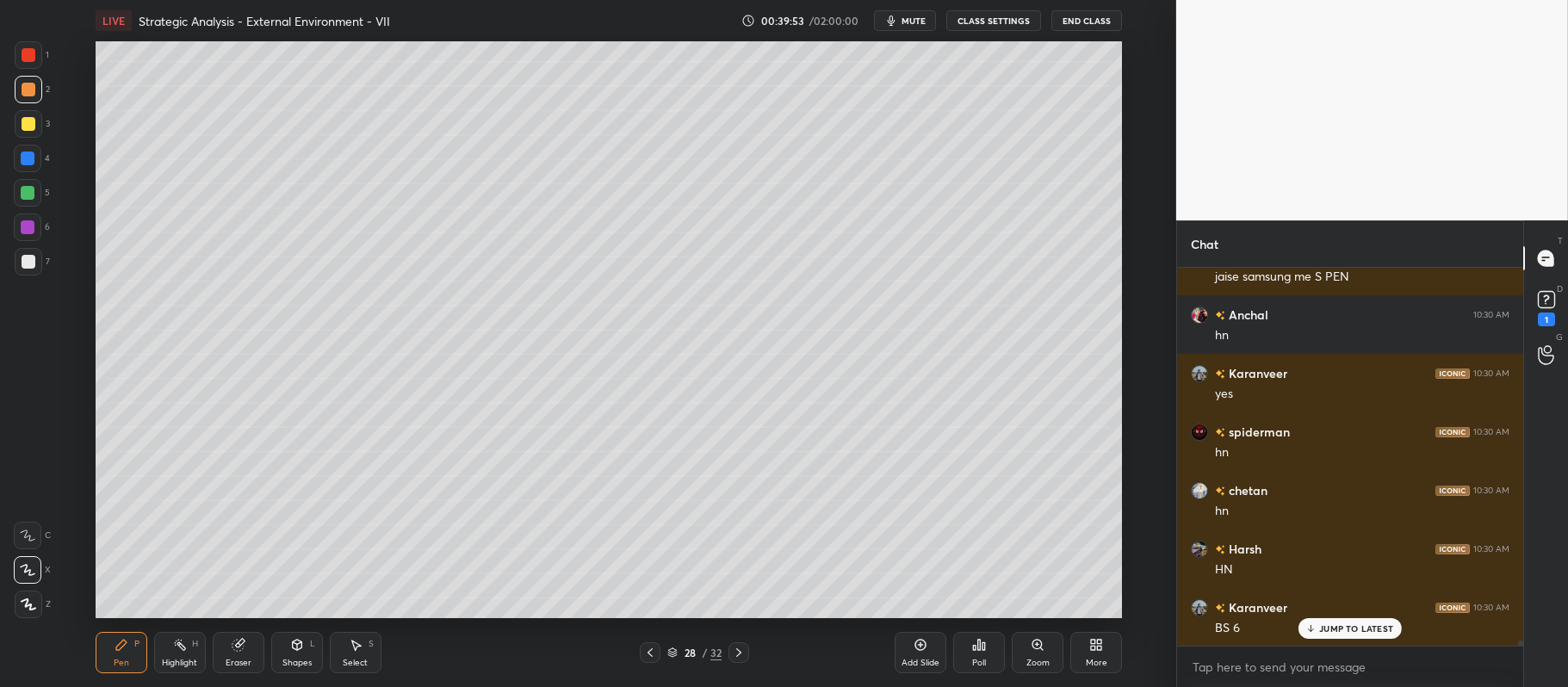
click at [46, 191] on div "5" at bounding box center [31, 193] width 36 height 28
click at [28, 158] on div at bounding box center [27, 158] width 14 height 14
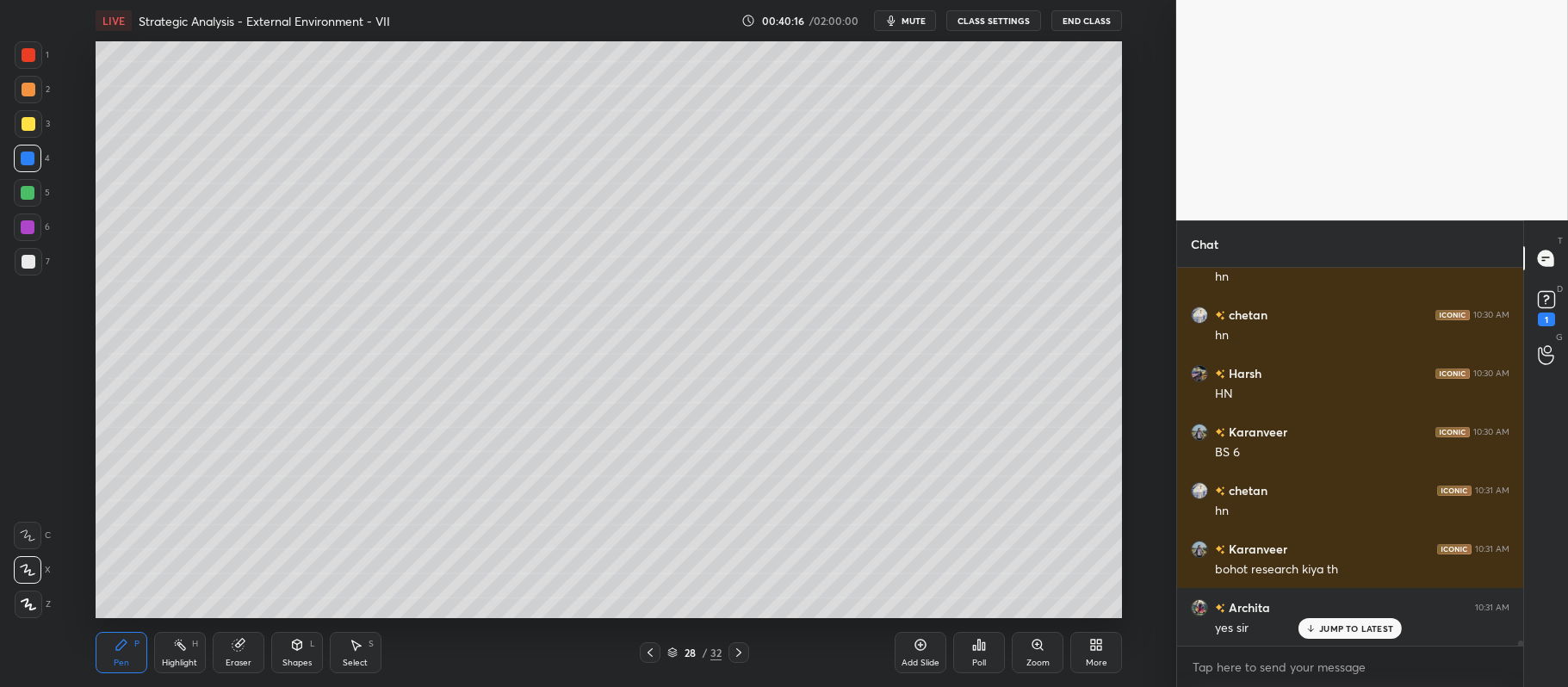
scroll to position [26022, 0]
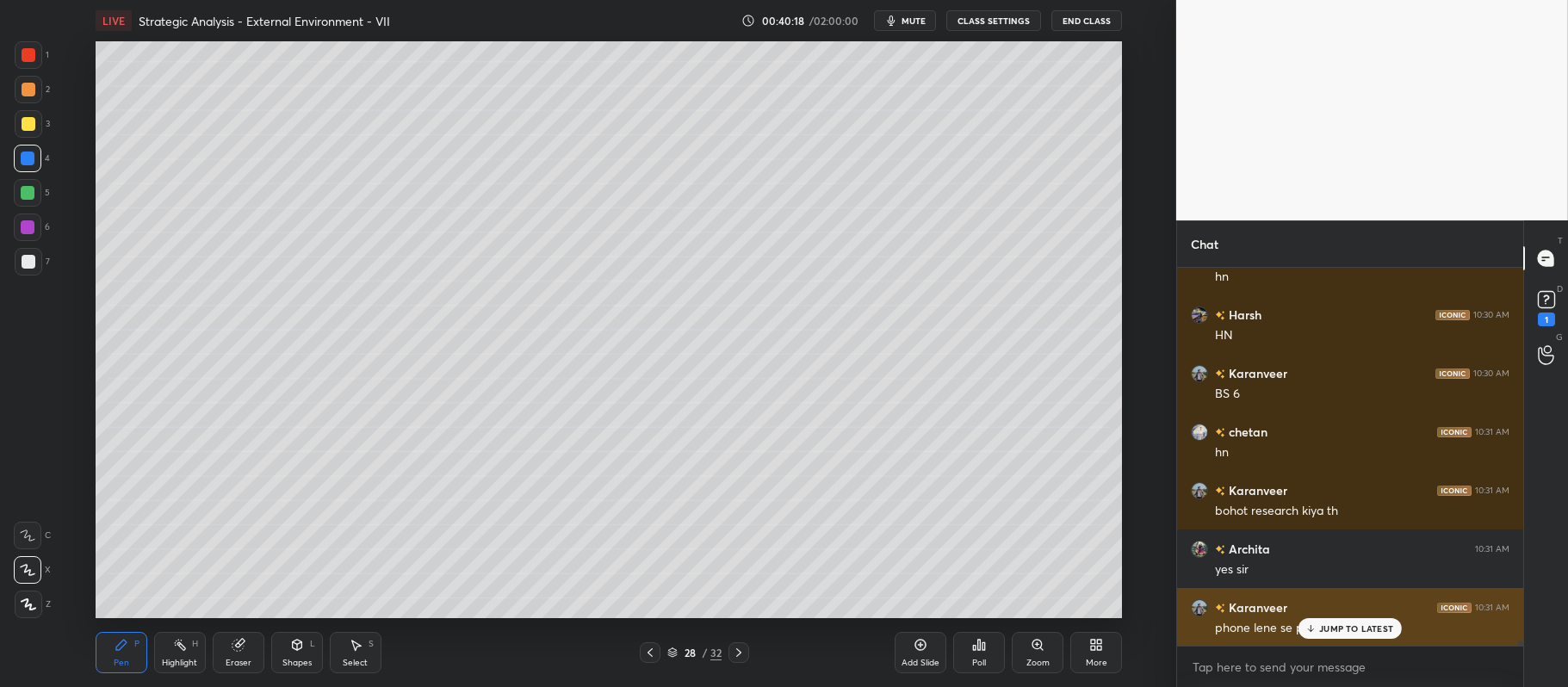
click at [1352, 631] on p "JUMP TO LATEST" at bounding box center [1356, 627] width 74 height 10
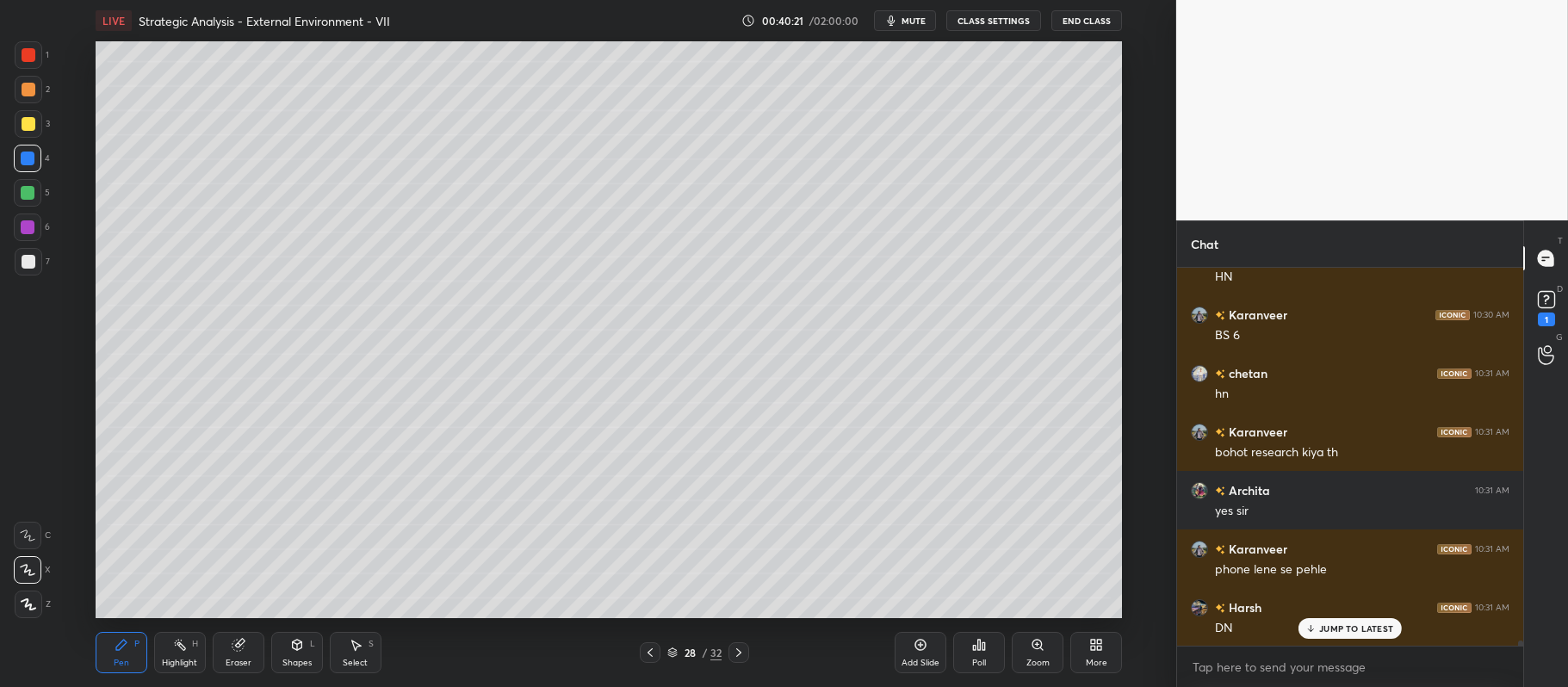
scroll to position [26138, 0]
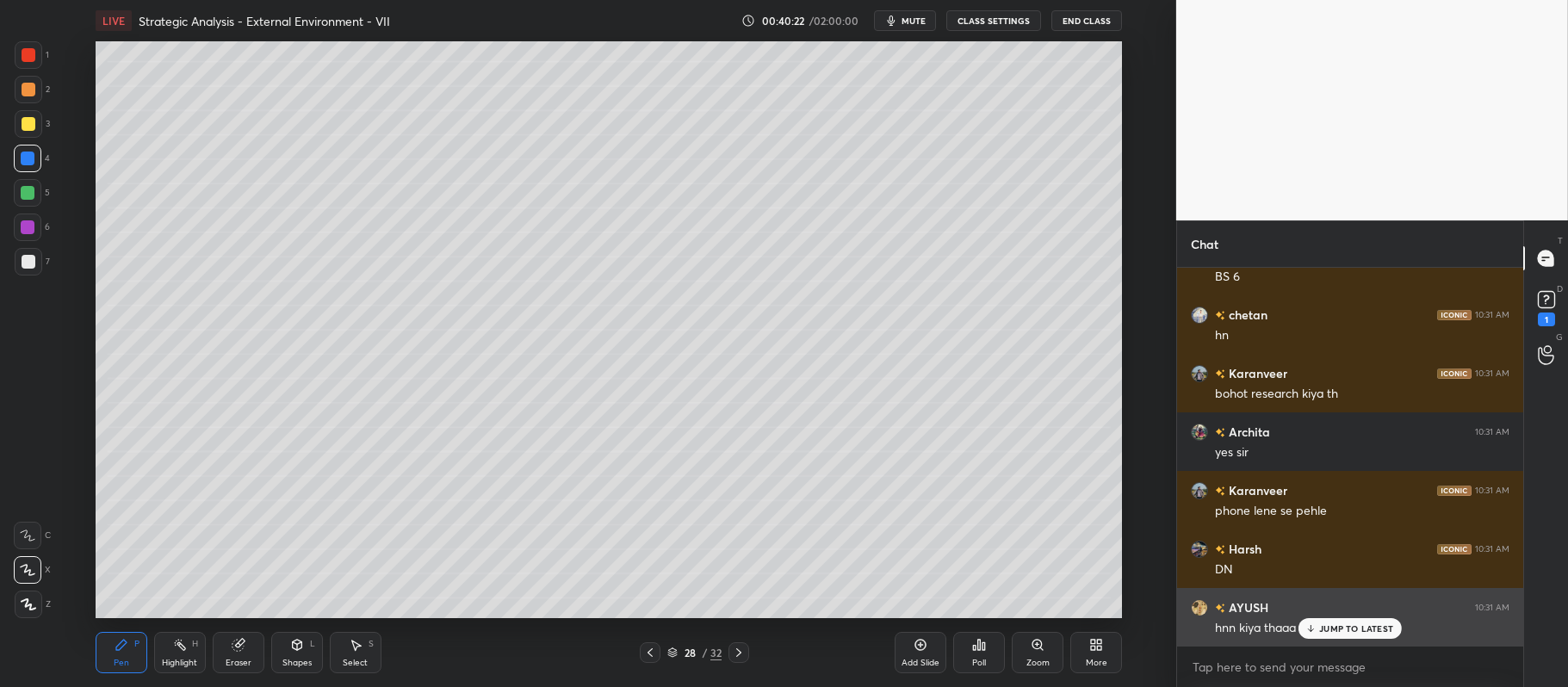
click at [1376, 621] on div "JUMP TO LATEST" at bounding box center [1350, 628] width 103 height 20
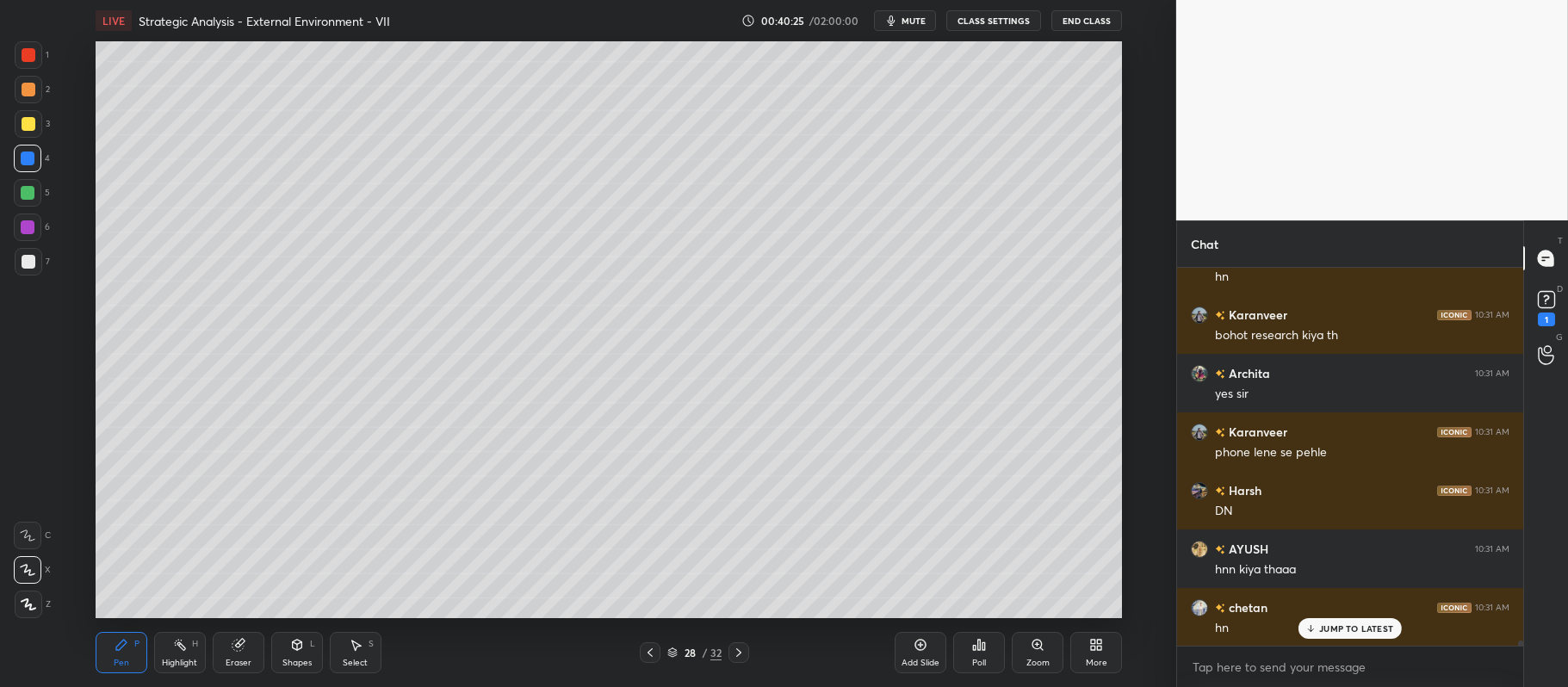
scroll to position [26314, 0]
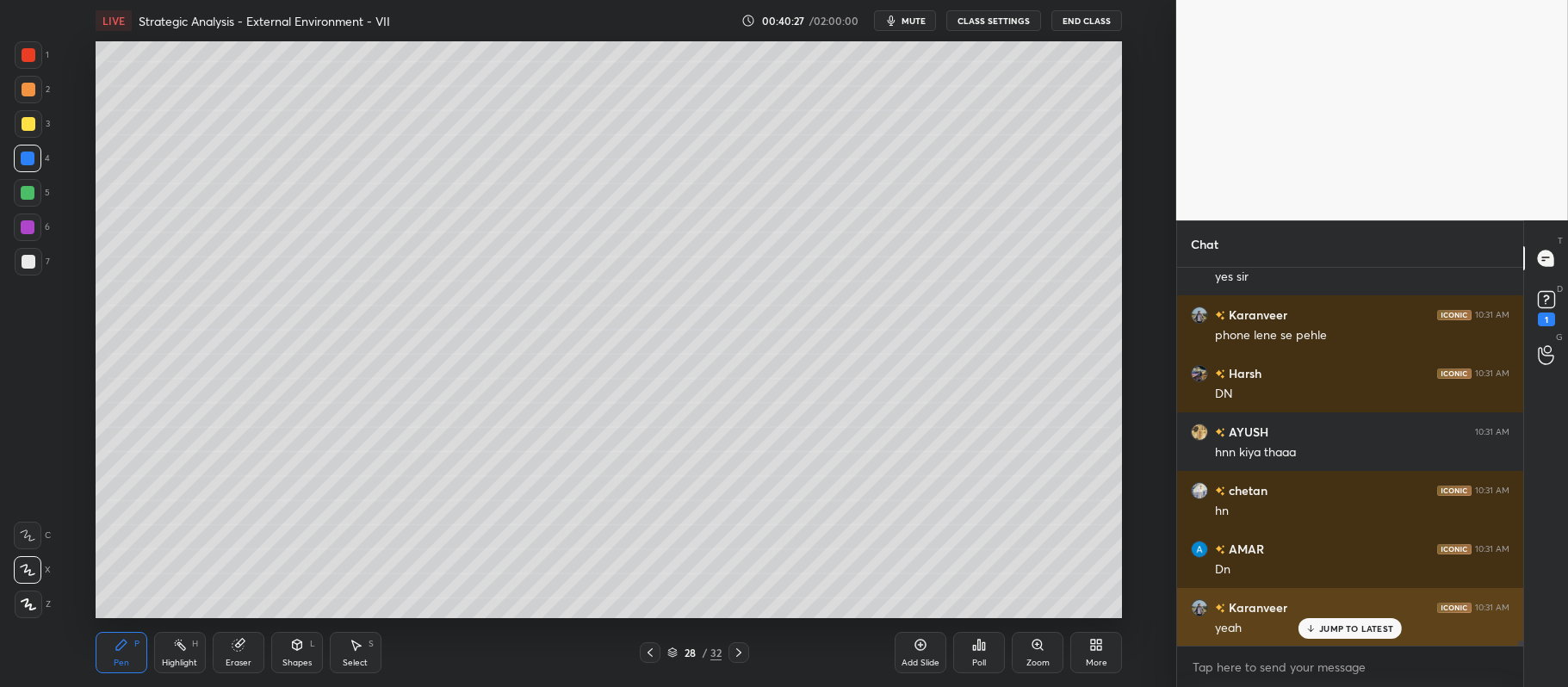
click at [1376, 624] on p "JUMP TO LATEST" at bounding box center [1356, 627] width 74 height 10
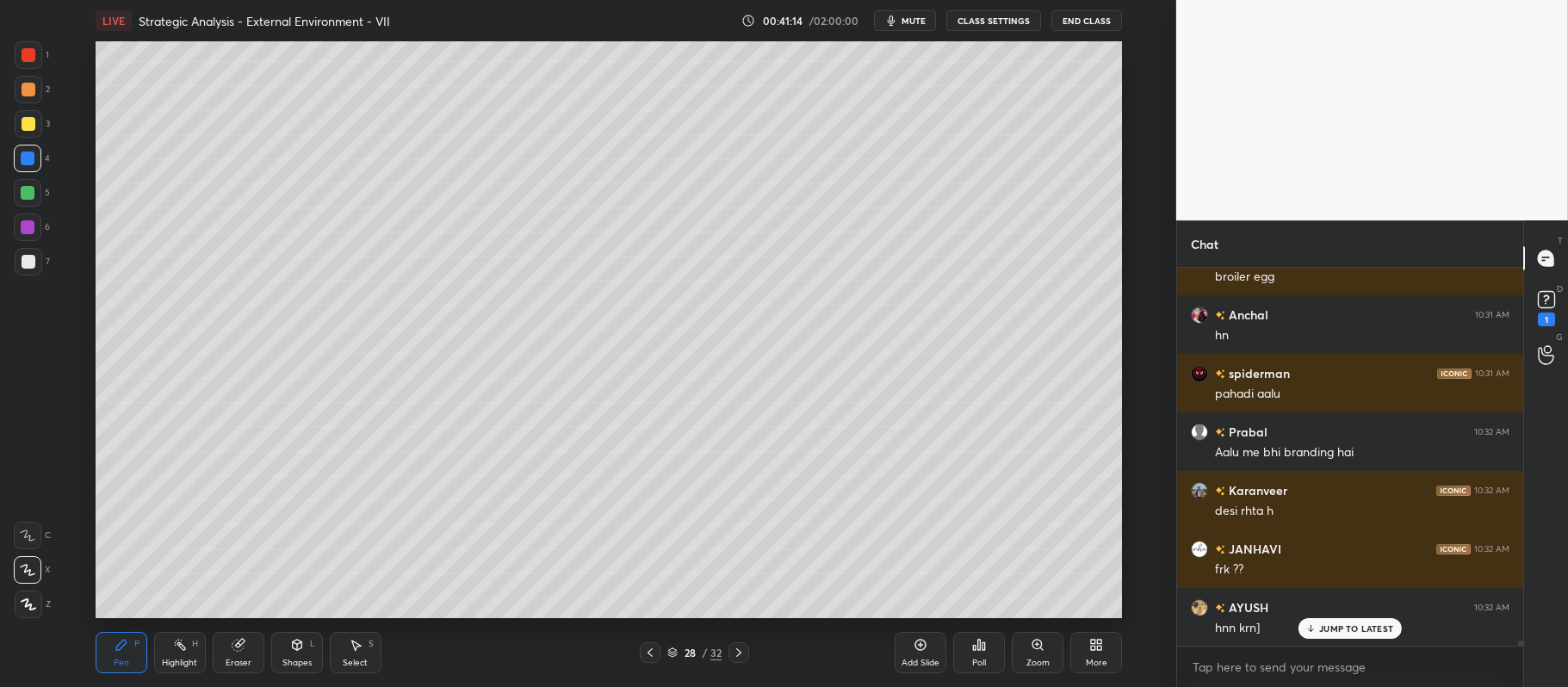
scroll to position [27442, 0]
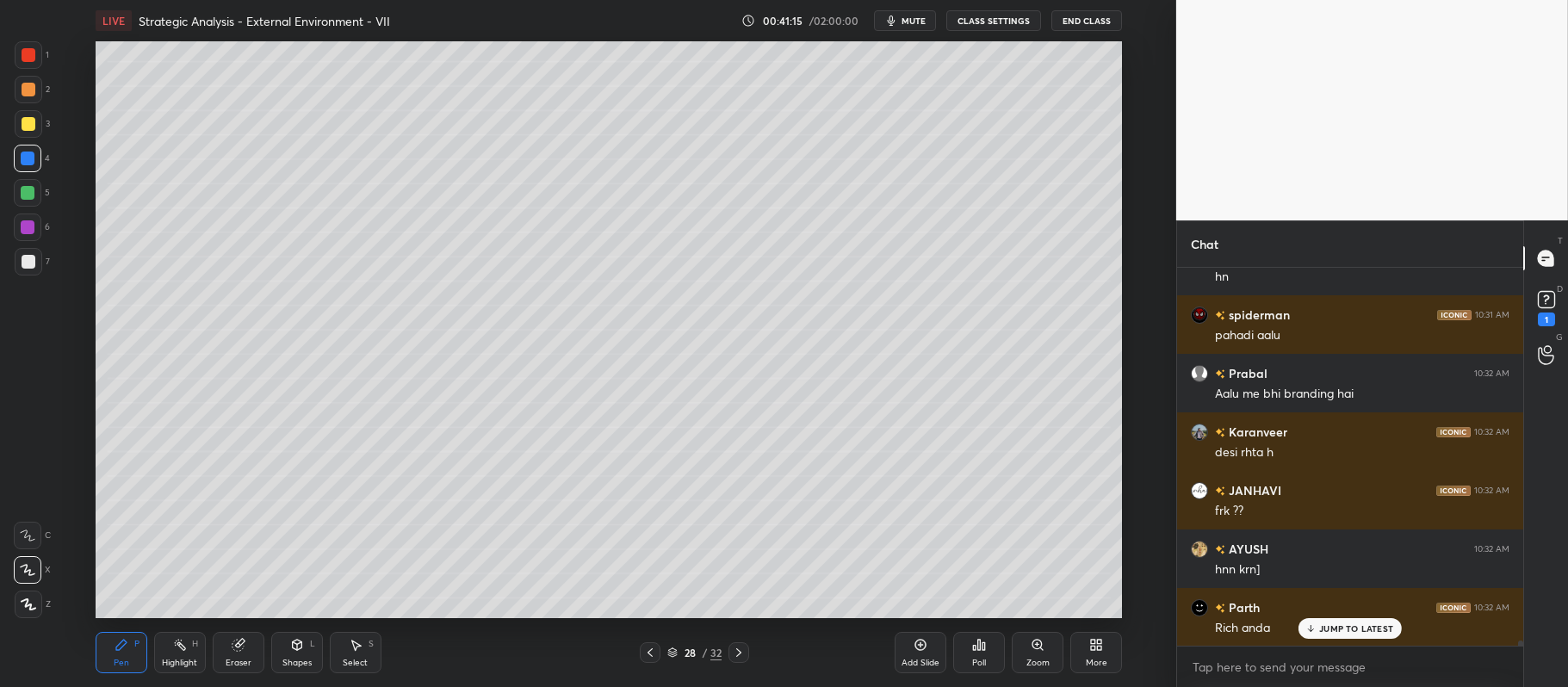
click at [33, 126] on div at bounding box center [28, 123] width 14 height 14
click at [42, 191] on div "5" at bounding box center [31, 193] width 36 height 28
click at [36, 229] on div at bounding box center [28, 227] width 28 height 28
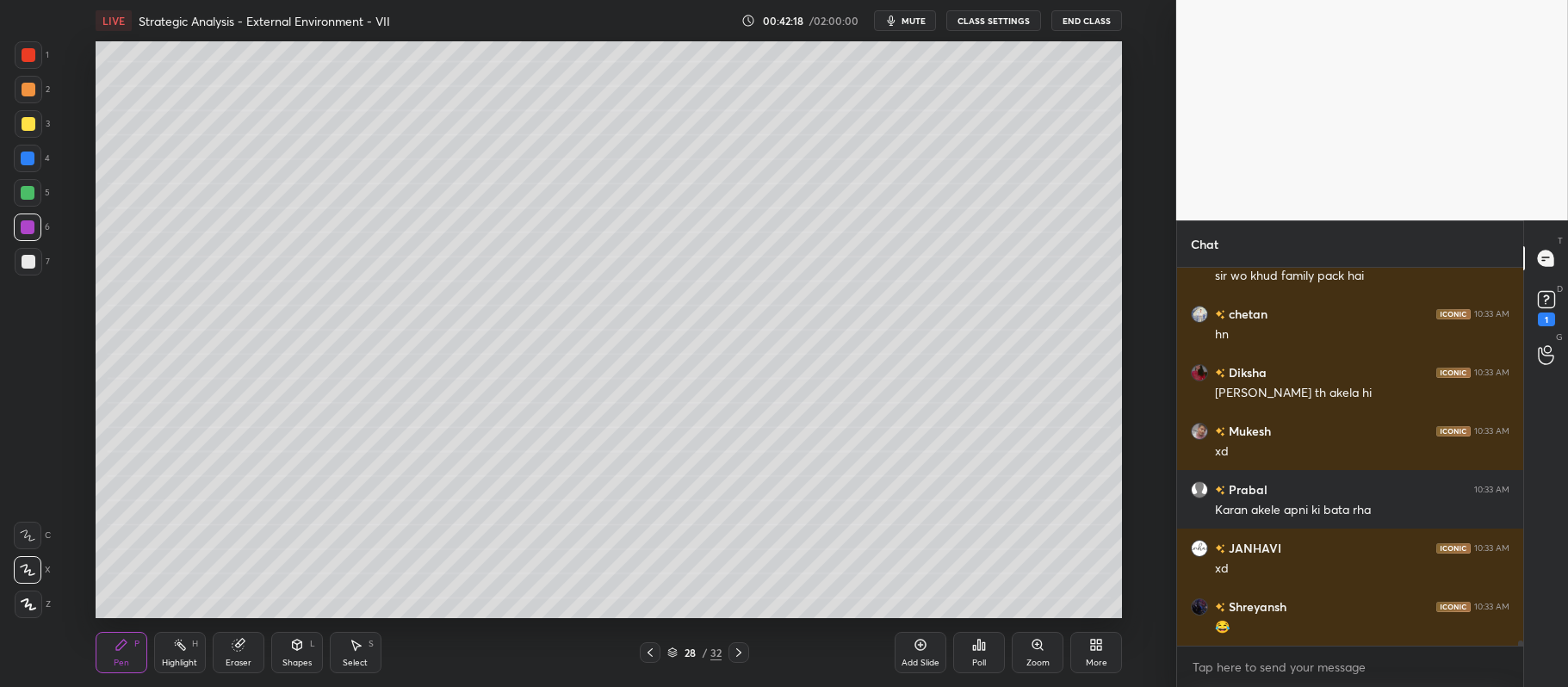
scroll to position [29070, 0]
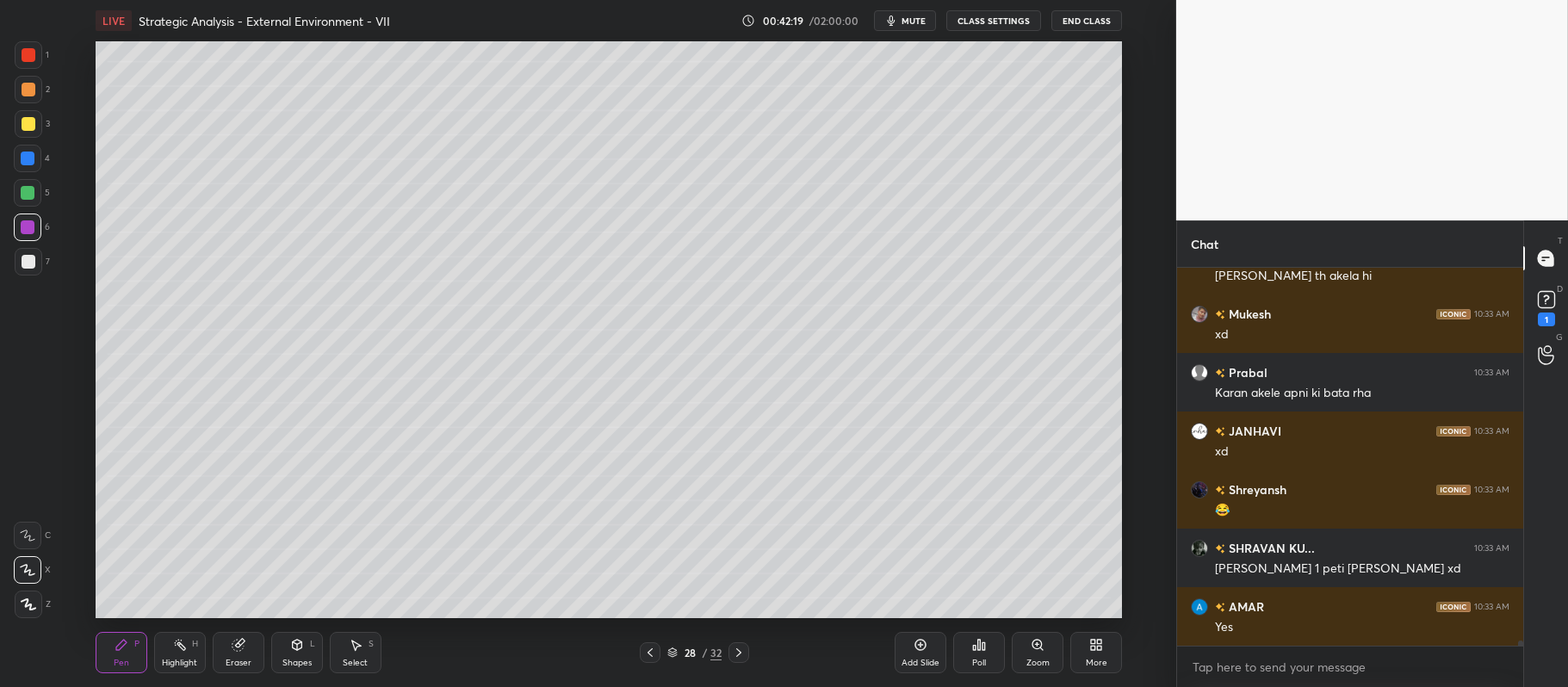
click at [50, 120] on div "1 2 3 4 5 6 7 C X Z C X Z E E Erase all H H" at bounding box center [28, 330] width 55 height 578
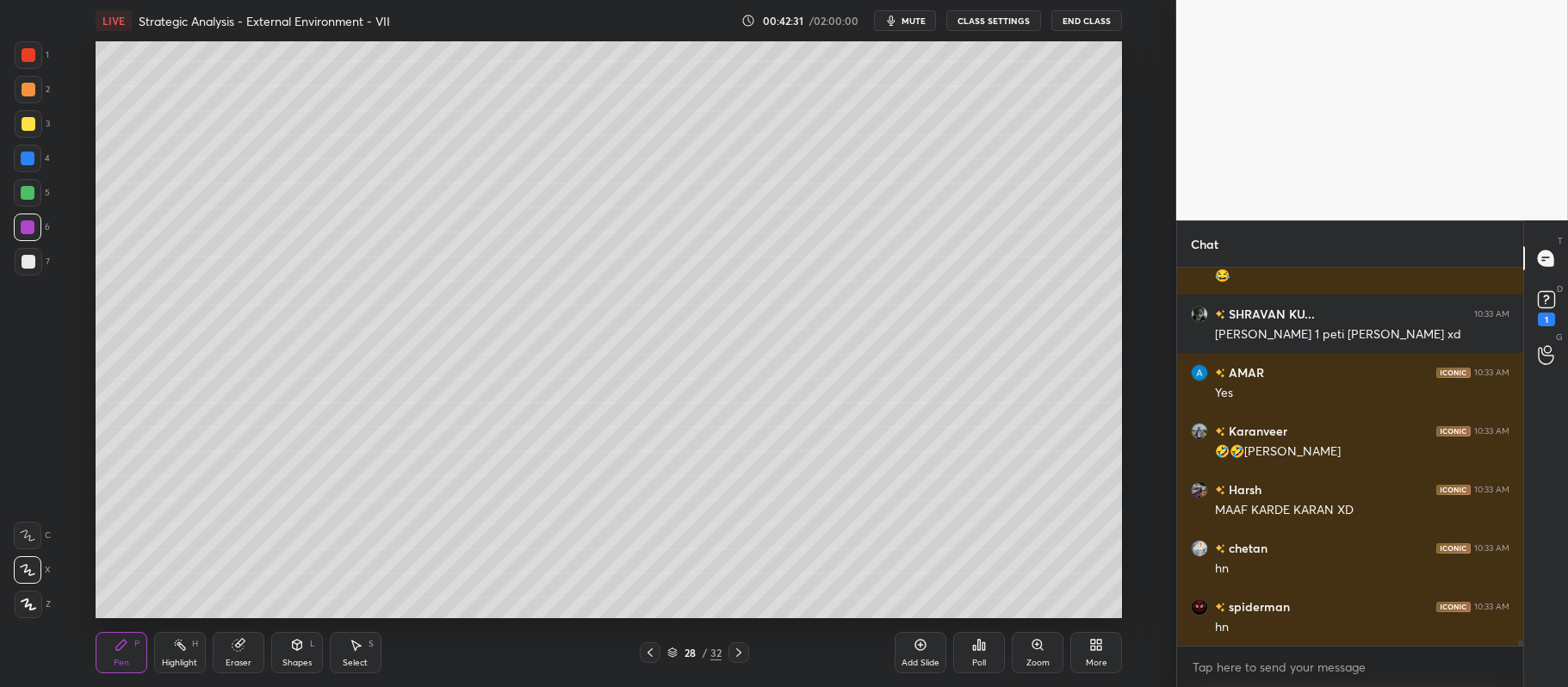
scroll to position [29363, 0]
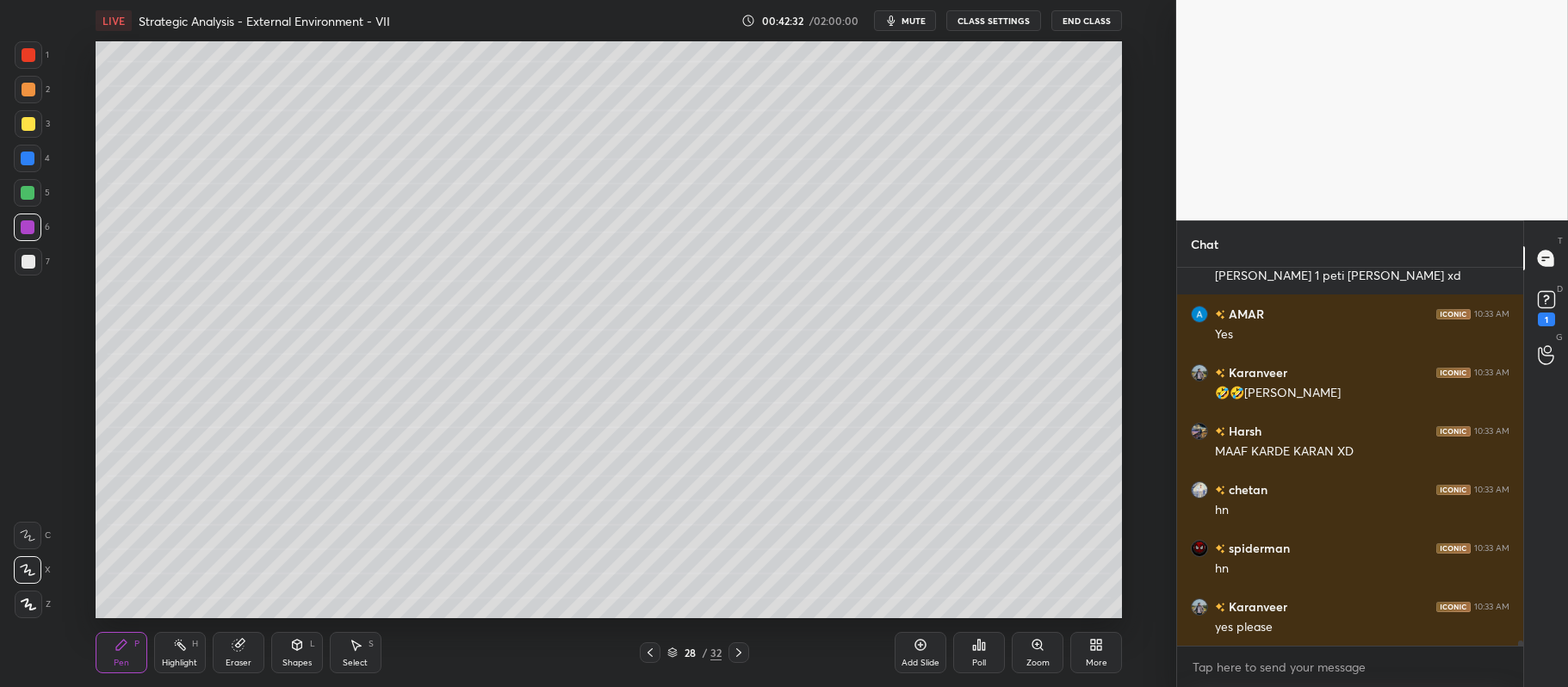
click at [916, 648] on icon at bounding box center [921, 645] width 11 height 11
click at [21, 130] on div at bounding box center [28, 124] width 28 height 28
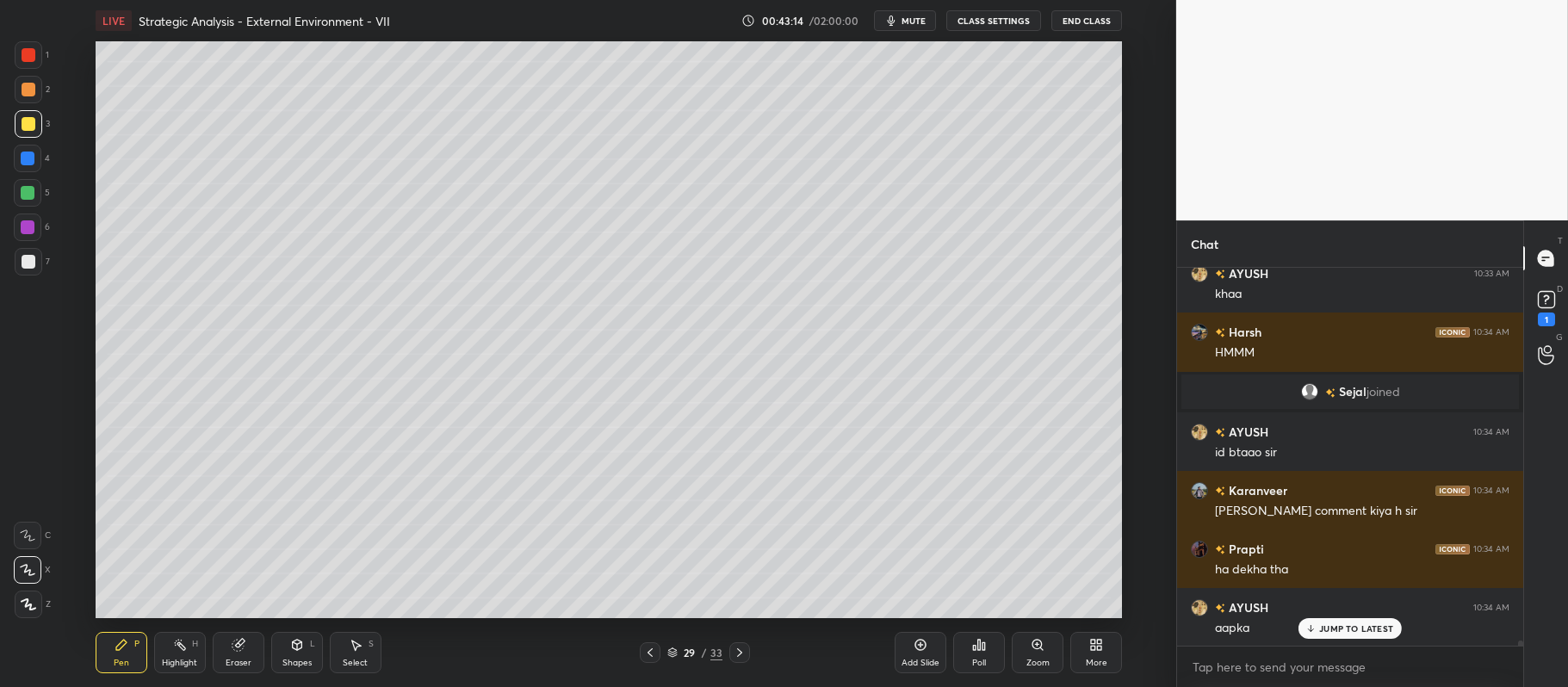
scroll to position [28204, 0]
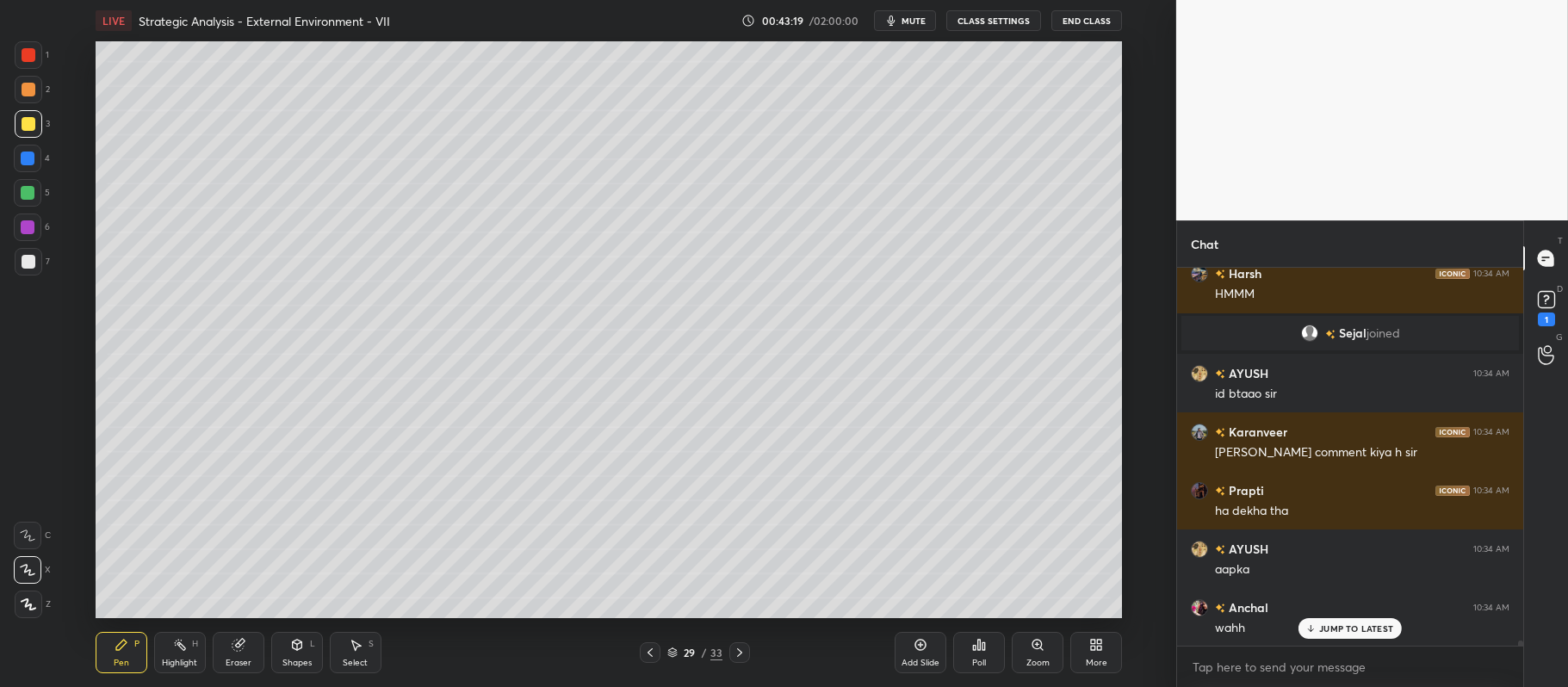
click at [288, 648] on div "Shapes L" at bounding box center [297, 652] width 51 height 41
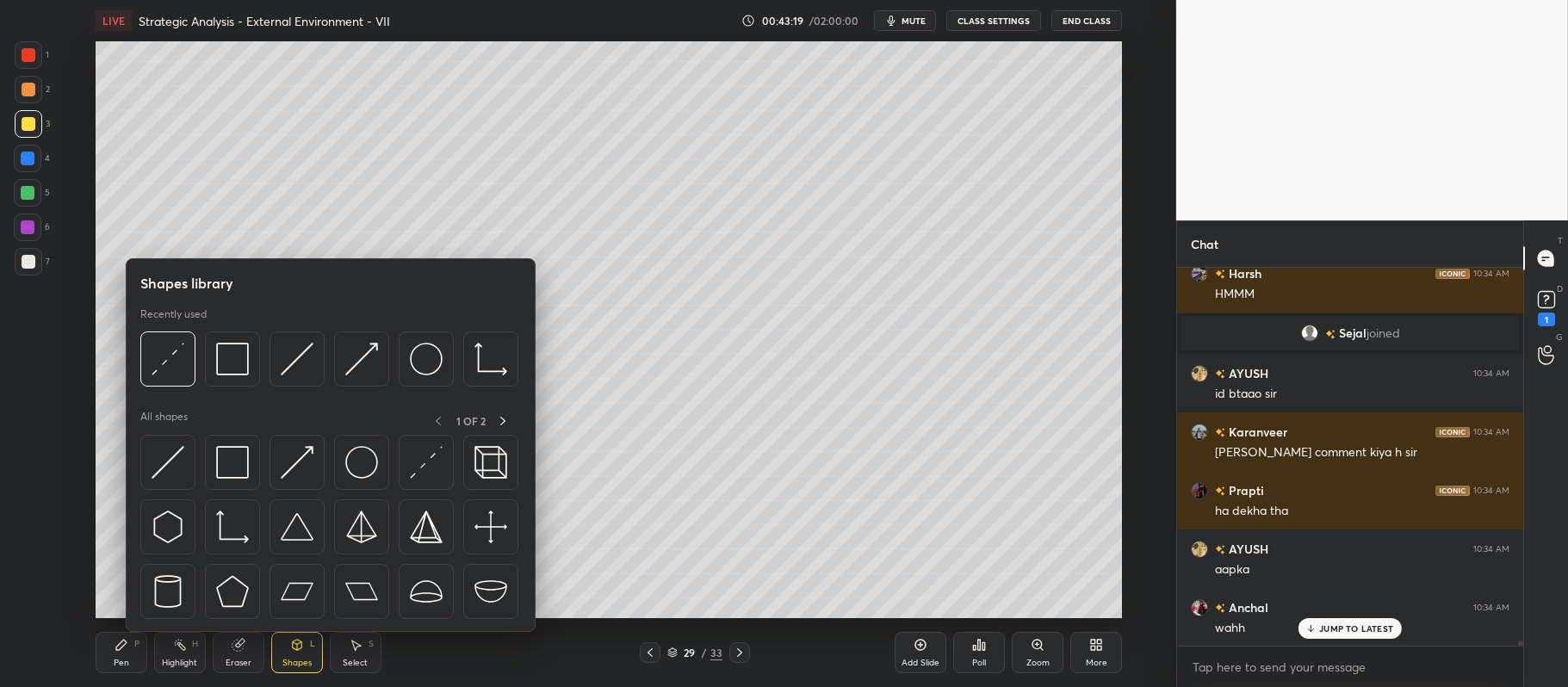
scroll to position [28262, 0]
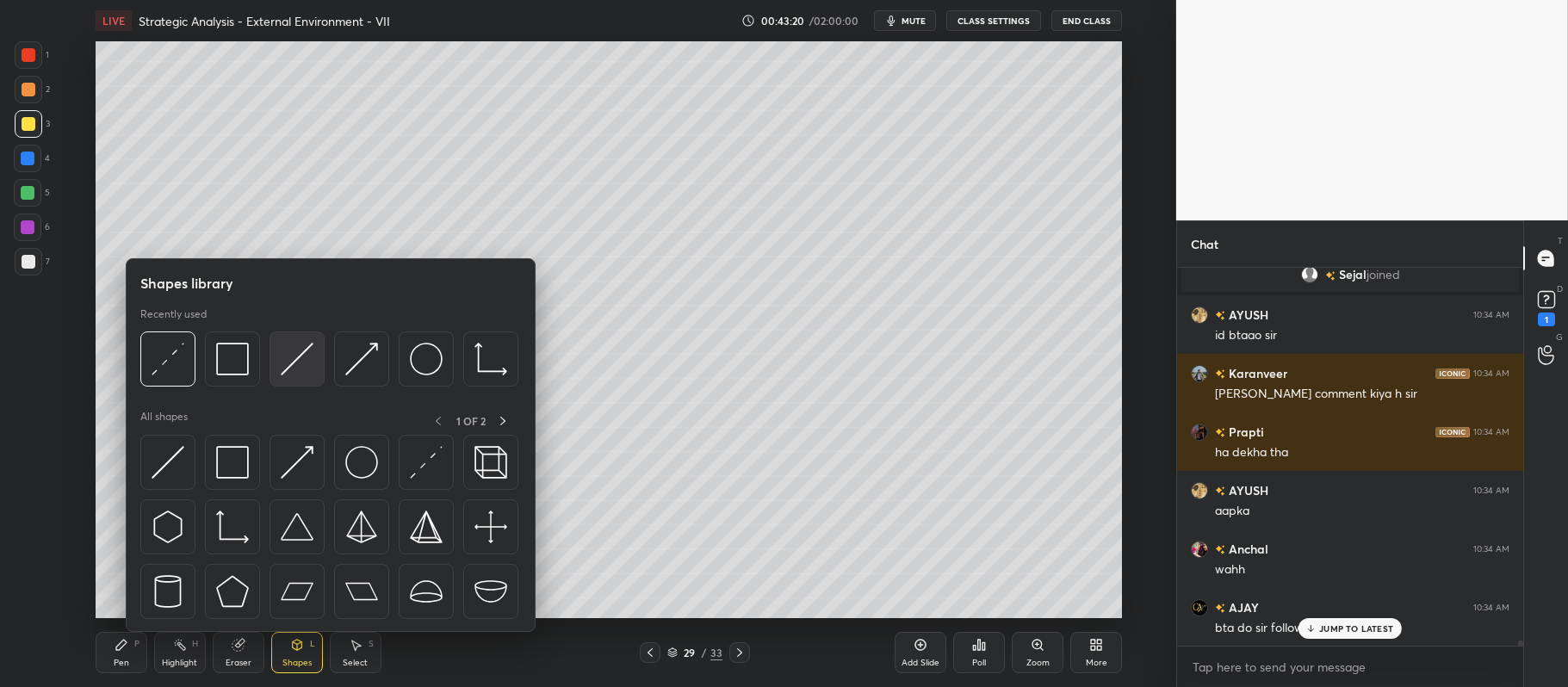
click at [313, 360] on div at bounding box center [297, 359] width 55 height 55
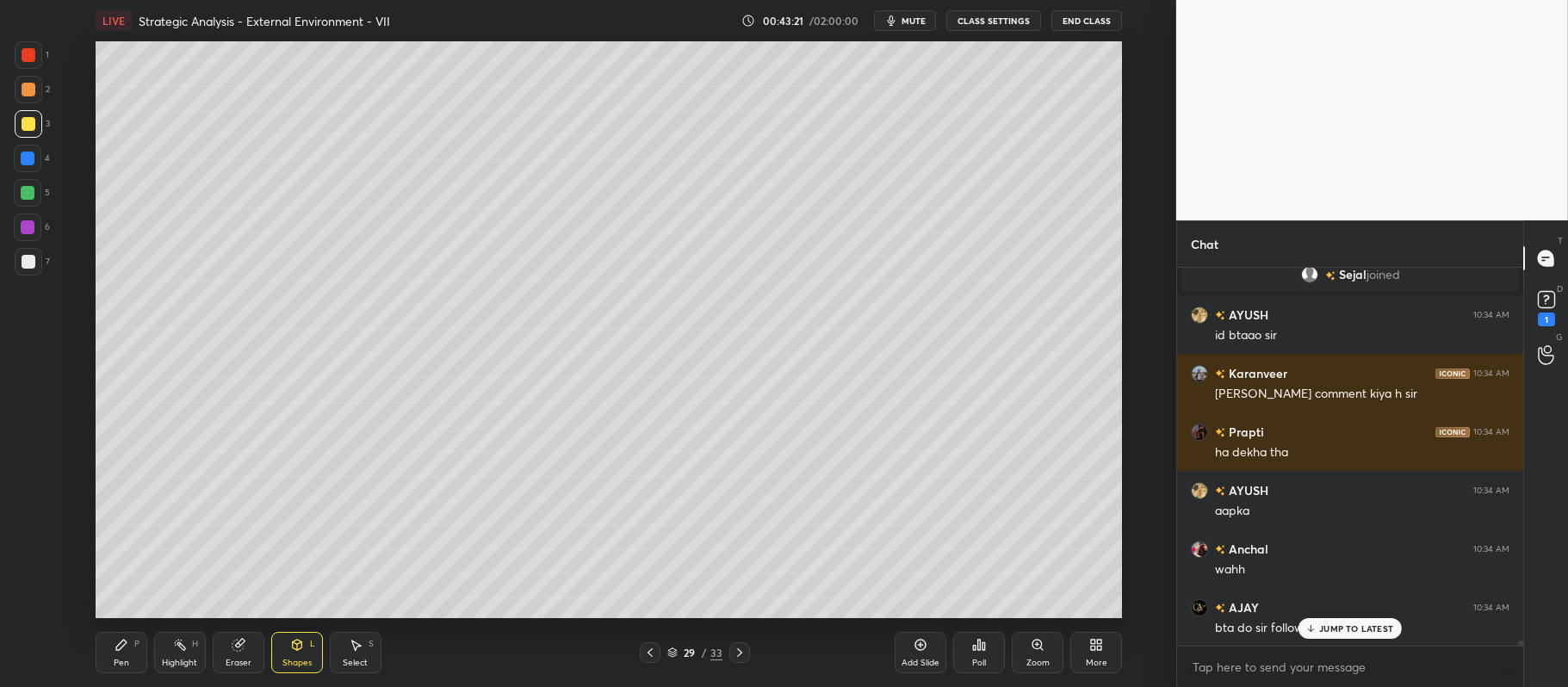
scroll to position [28320, 0]
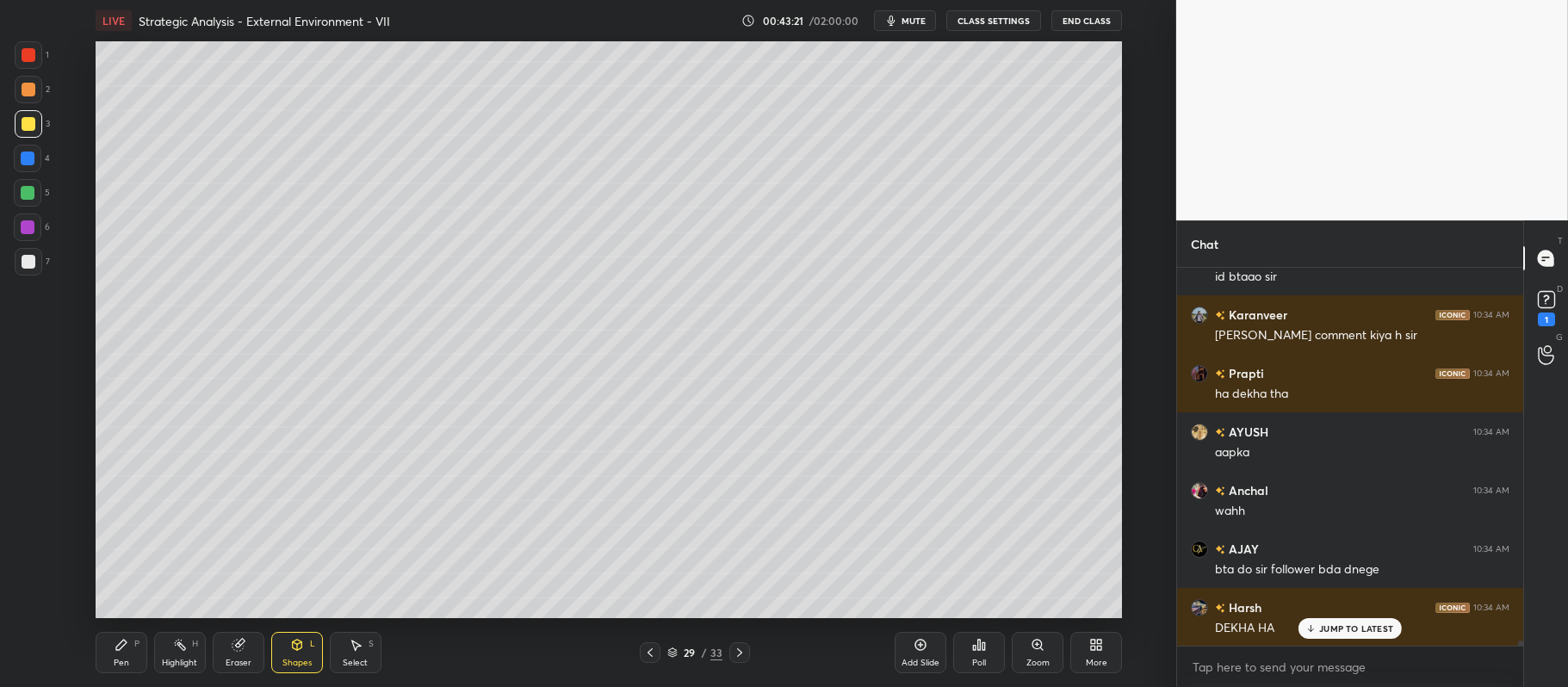
click at [34, 258] on div at bounding box center [28, 261] width 14 height 14
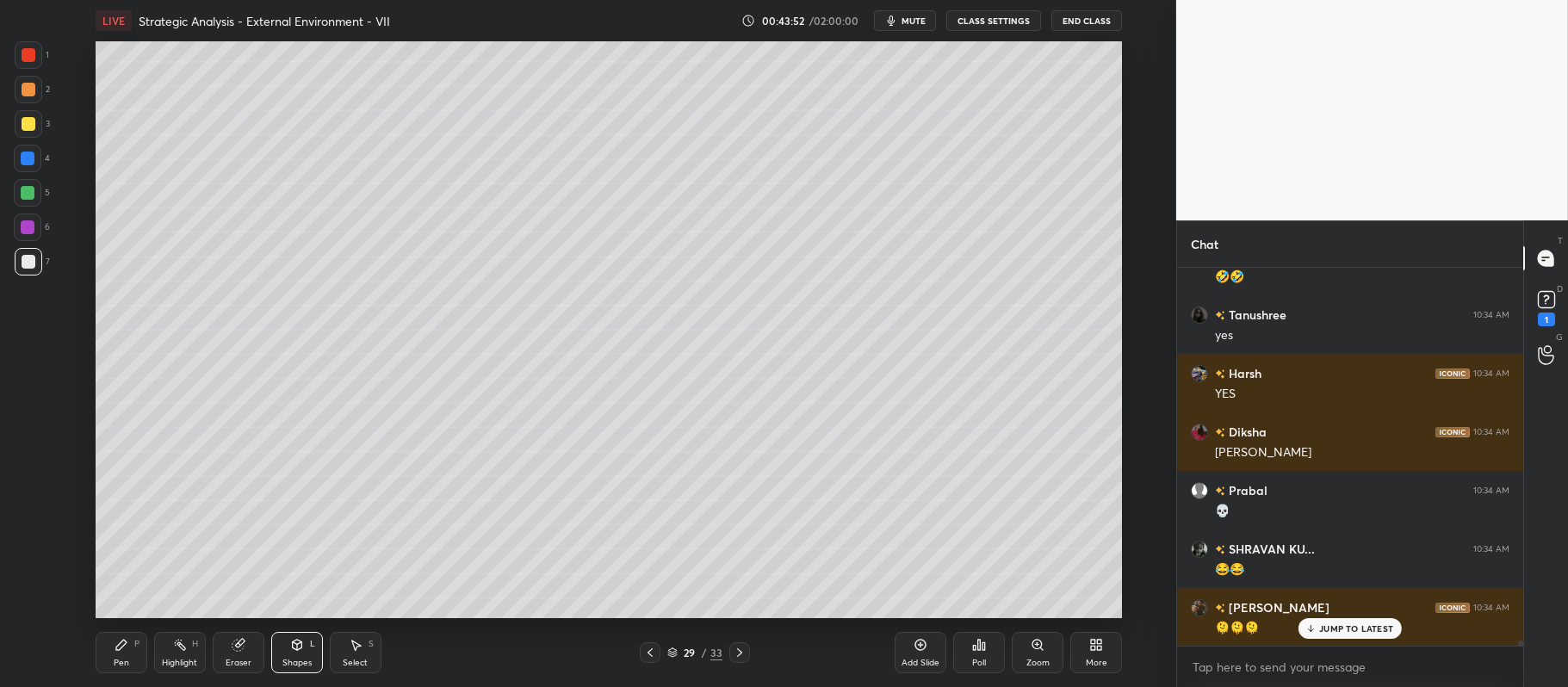
scroll to position [29742, 0]
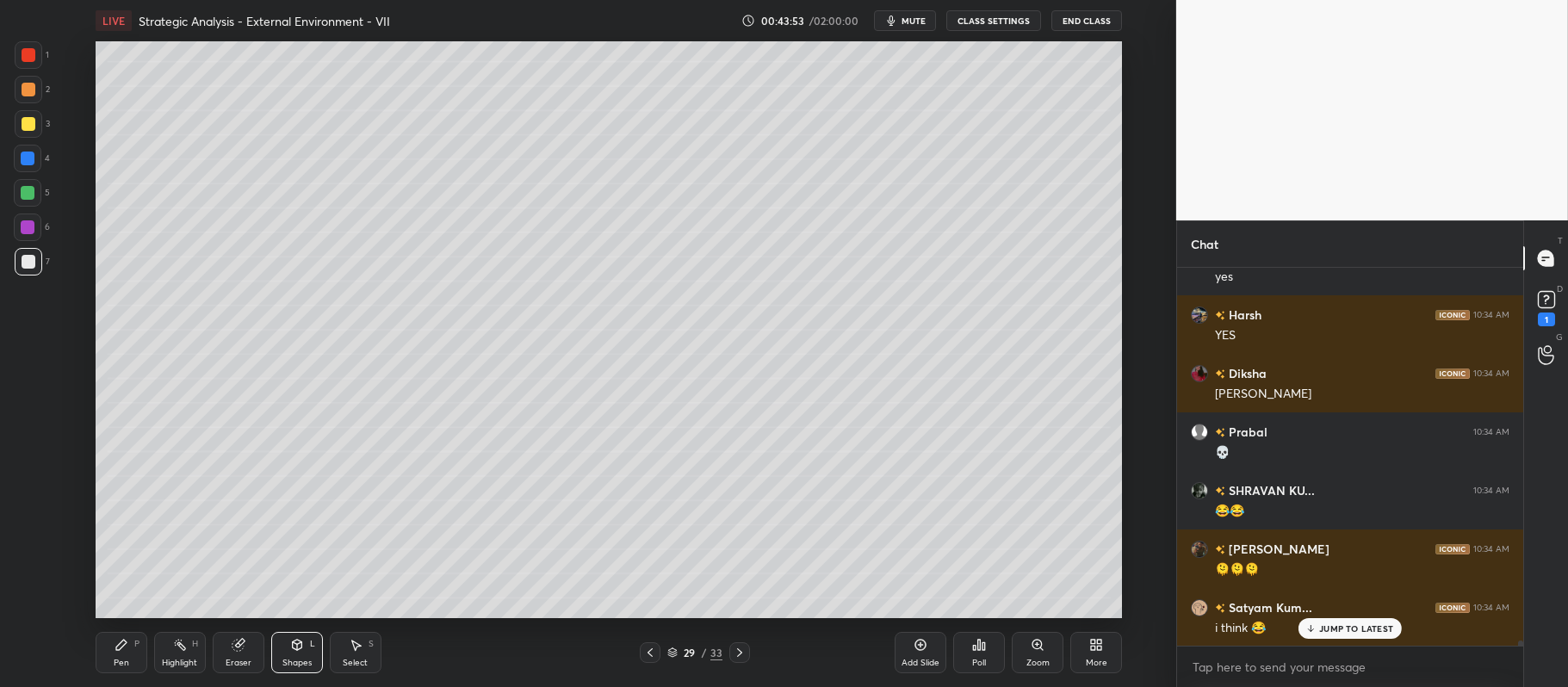
click at [129, 652] on div "Pen P" at bounding box center [121, 652] width 51 height 41
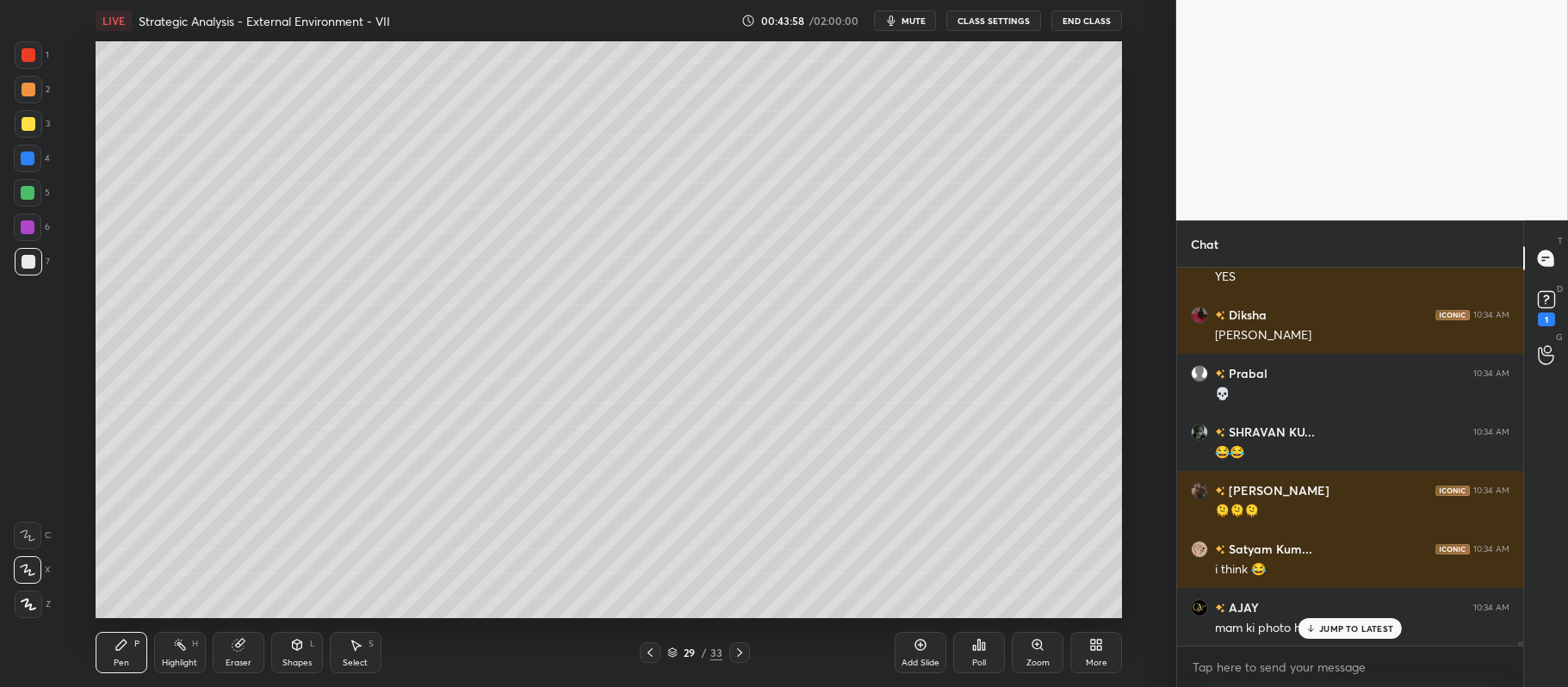
scroll to position [29859, 0]
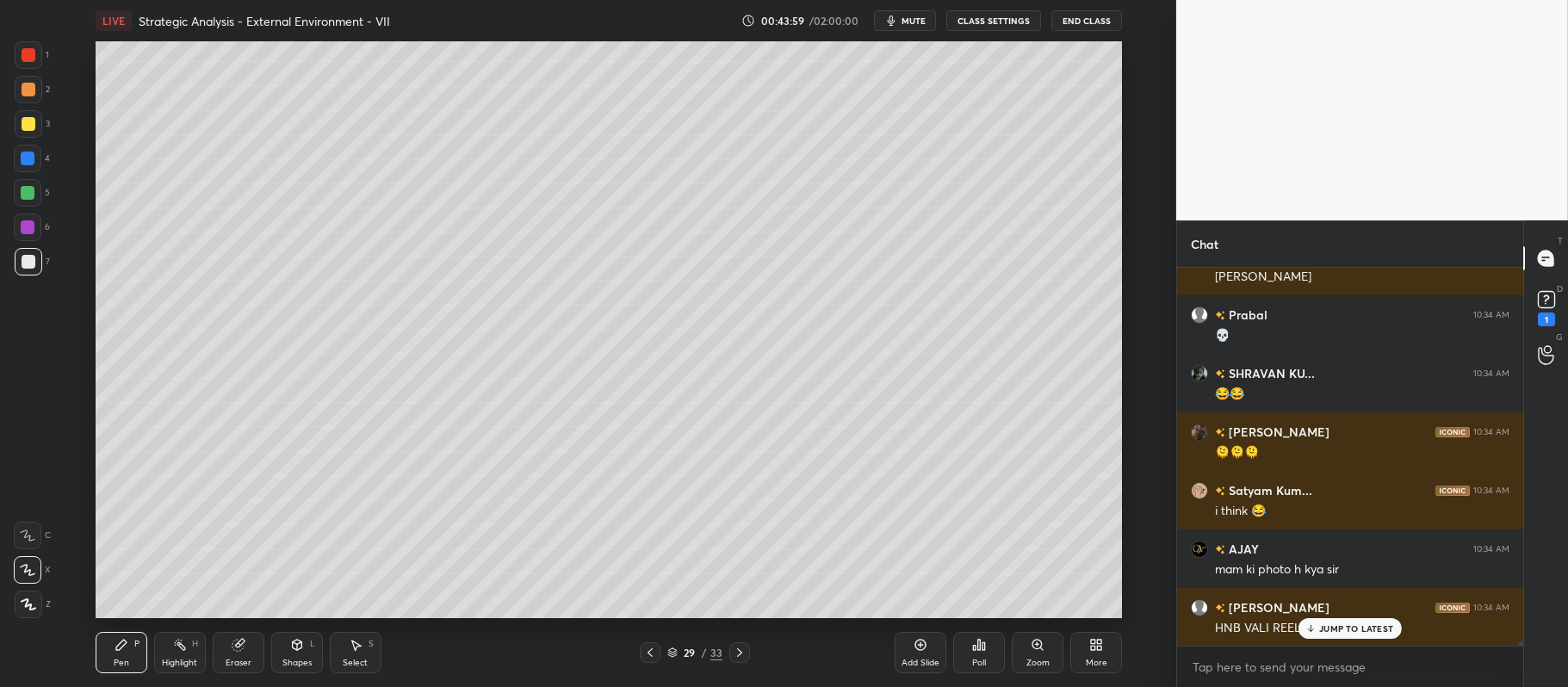
click at [1327, 628] on p "JUMP TO LATEST" at bounding box center [1356, 627] width 74 height 10
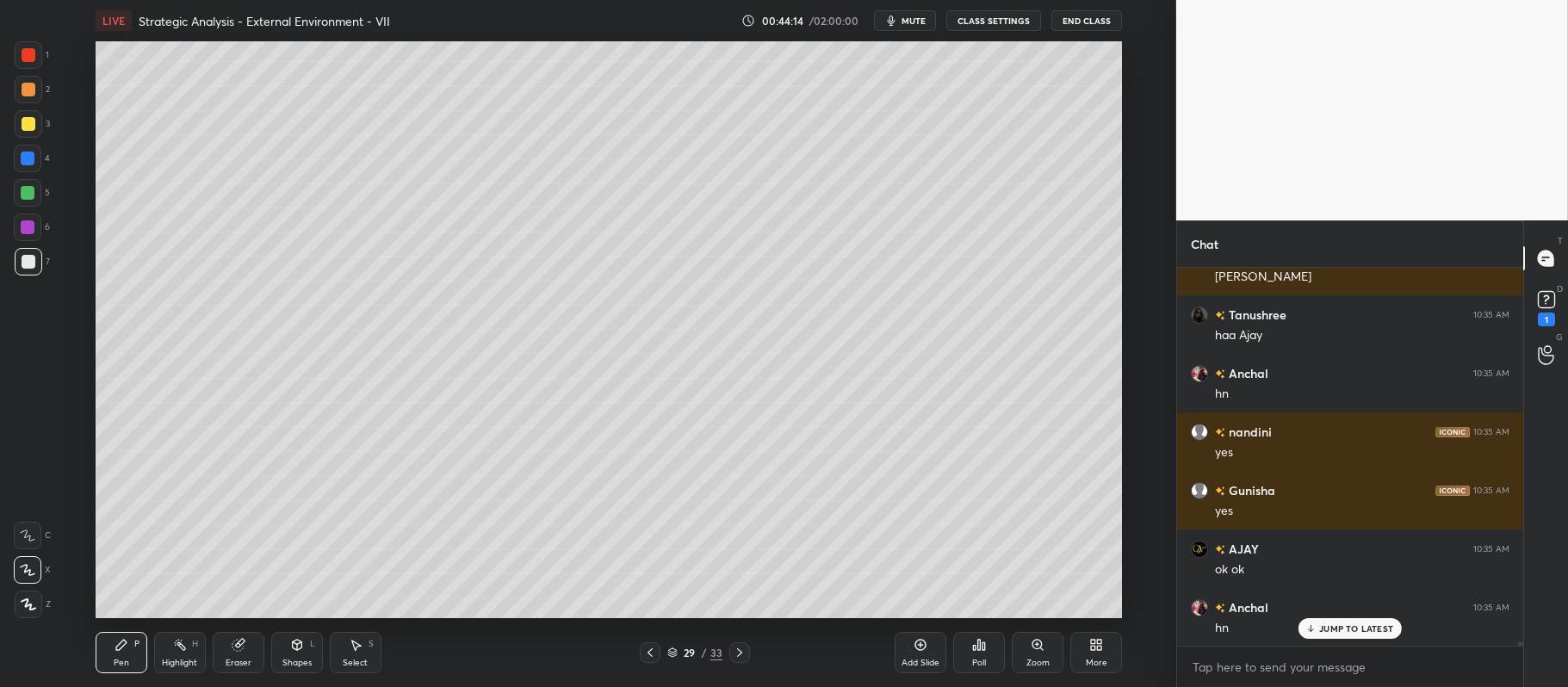
scroll to position [30386, 0]
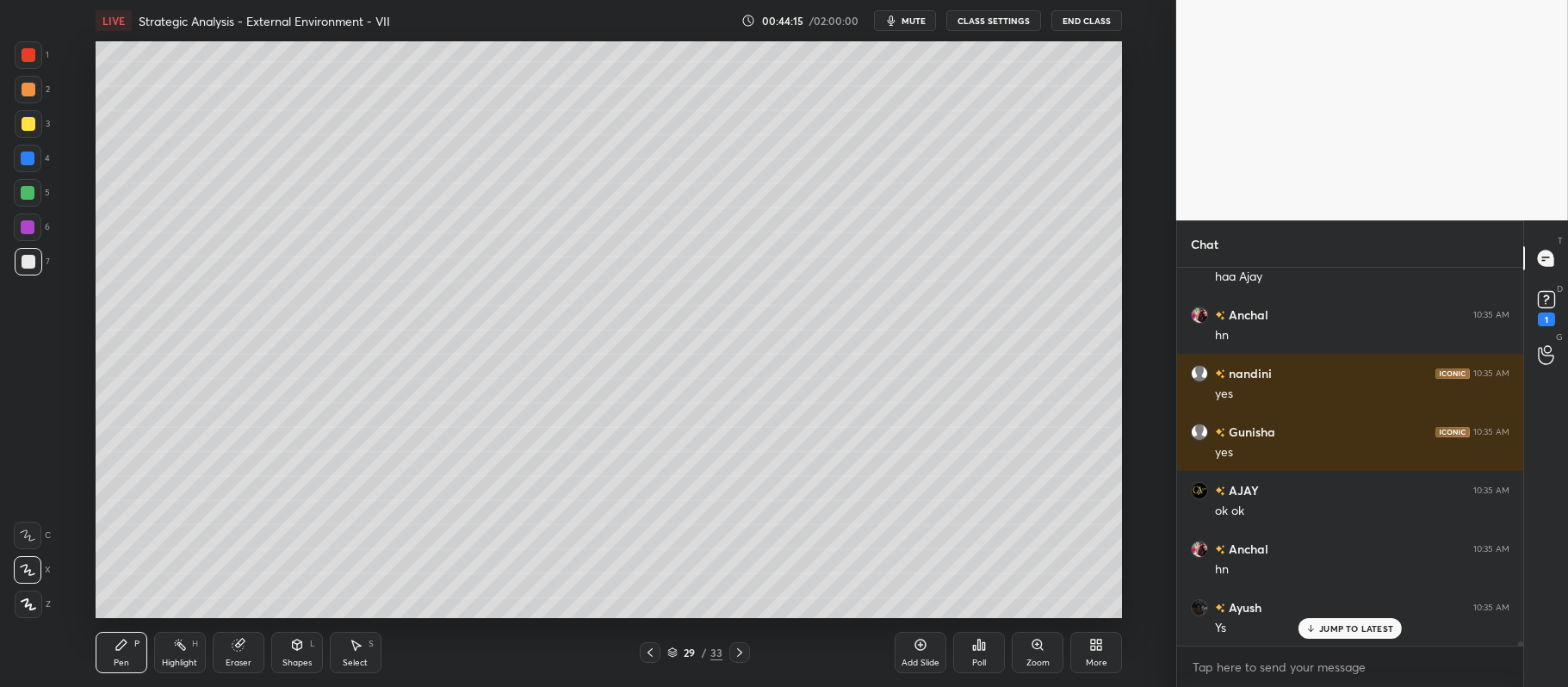
click at [32, 128] on div at bounding box center [28, 123] width 14 height 14
click at [22, 86] on div at bounding box center [28, 89] width 14 height 14
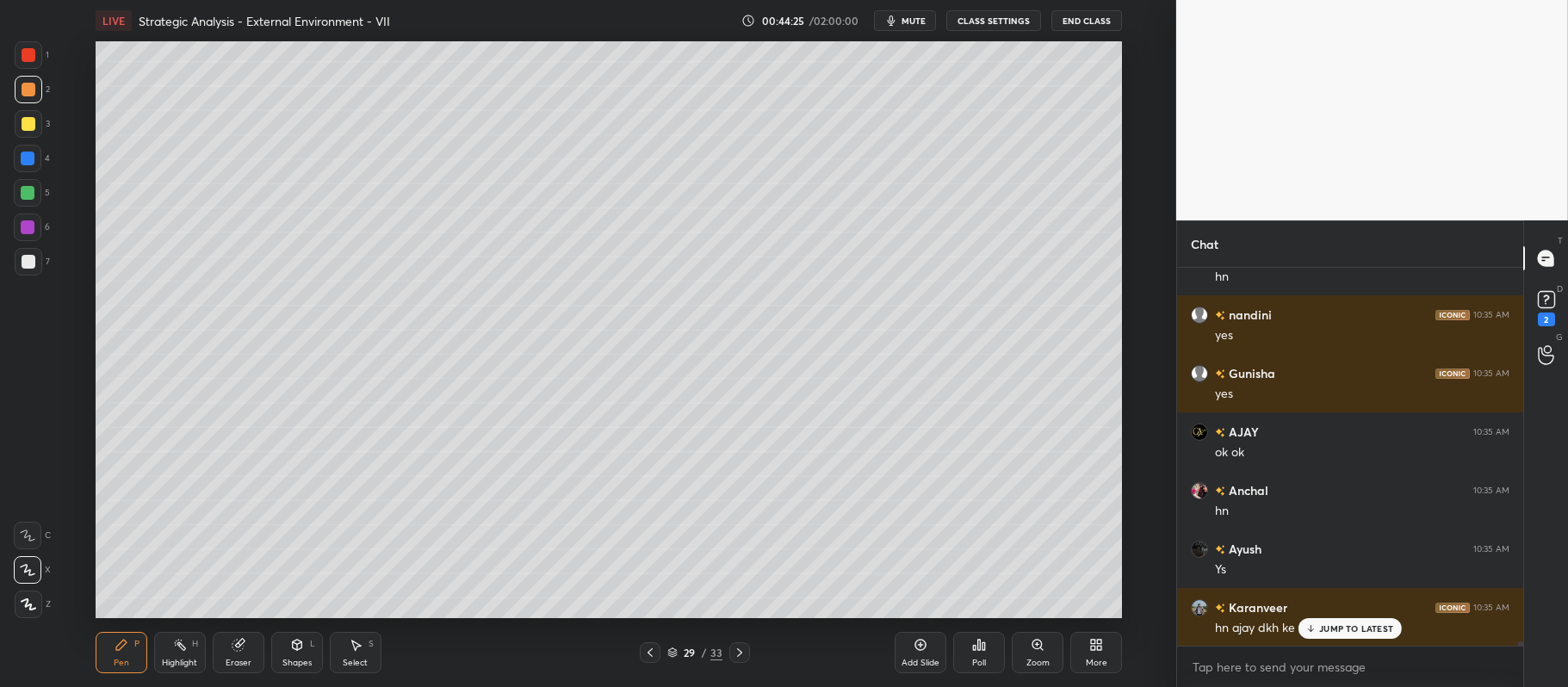
click at [45, 195] on div "5" at bounding box center [31, 193] width 36 height 28
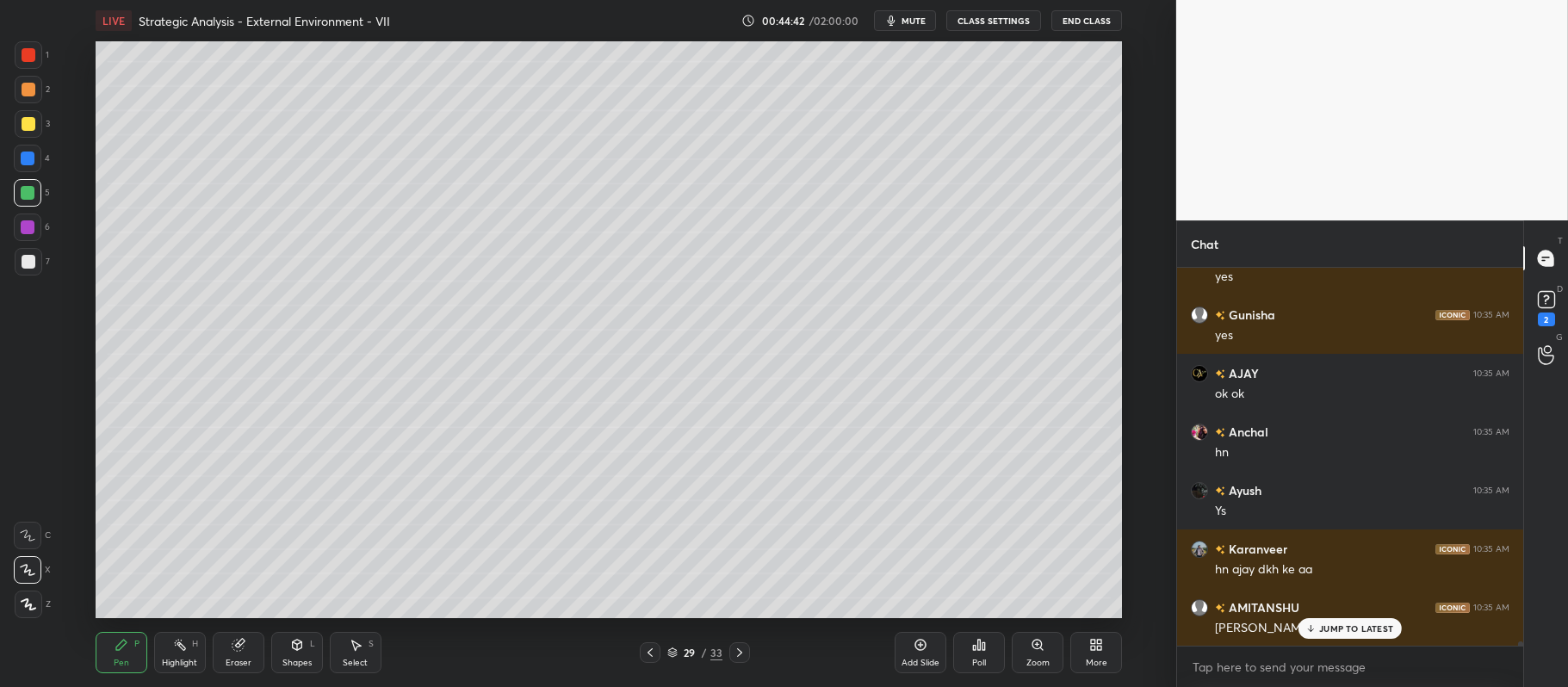
scroll to position [30561, 0]
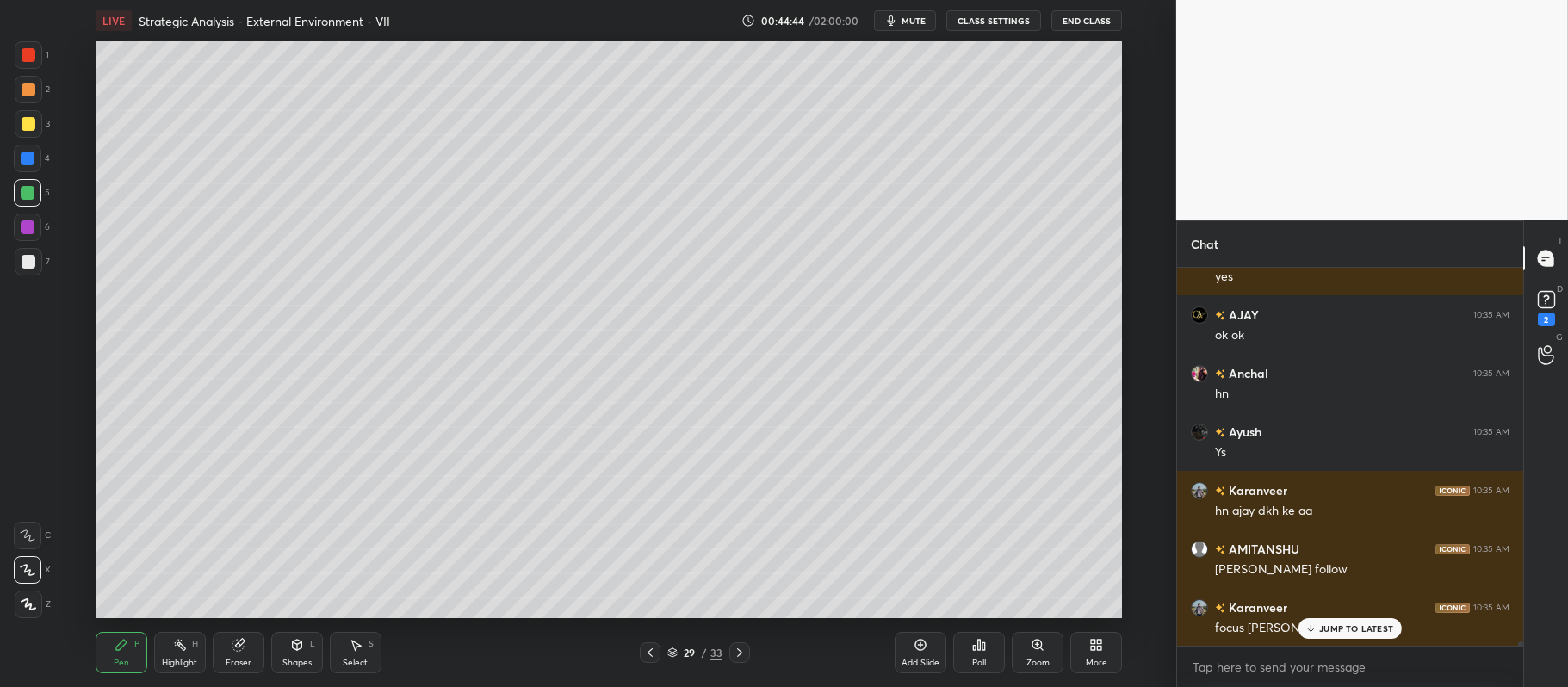
click at [32, 220] on div at bounding box center [27, 227] width 14 height 14
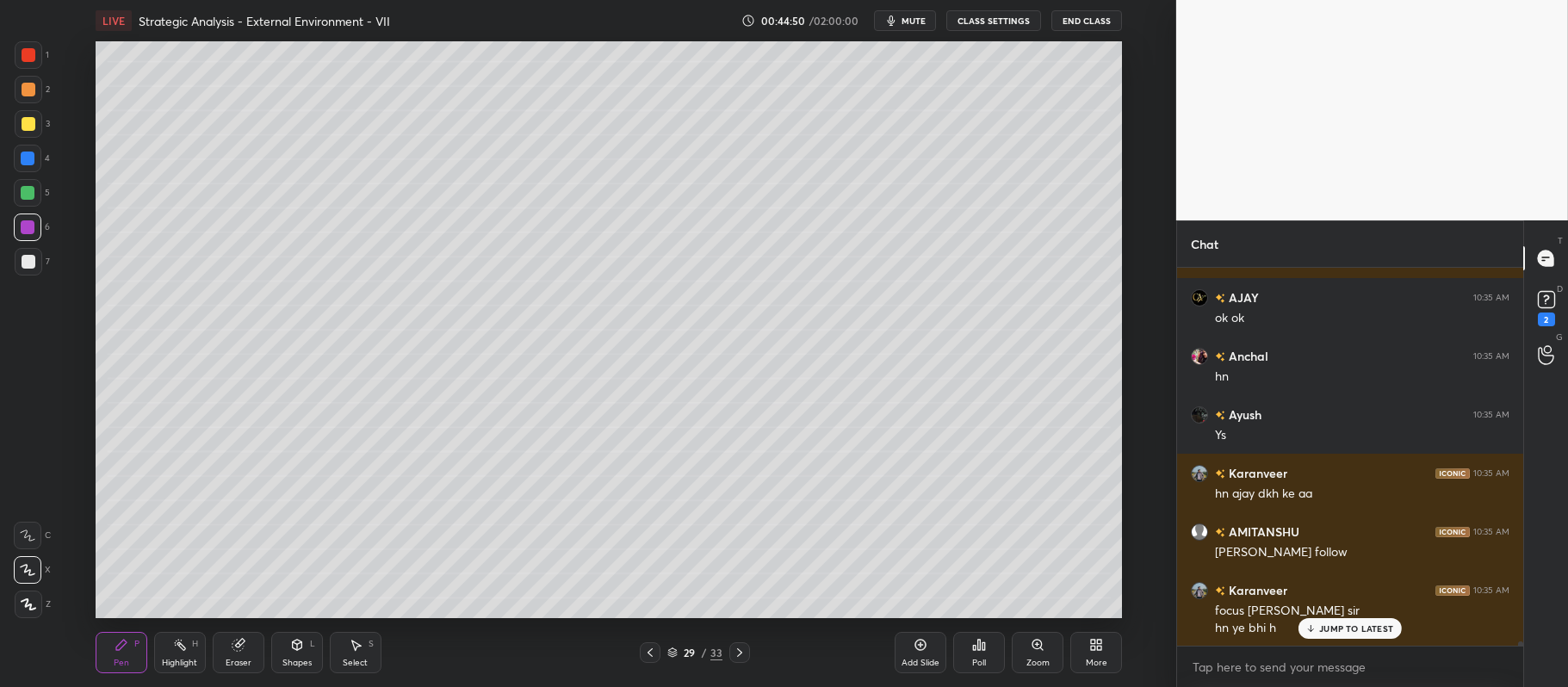
click at [38, 190] on div at bounding box center [28, 193] width 28 height 28
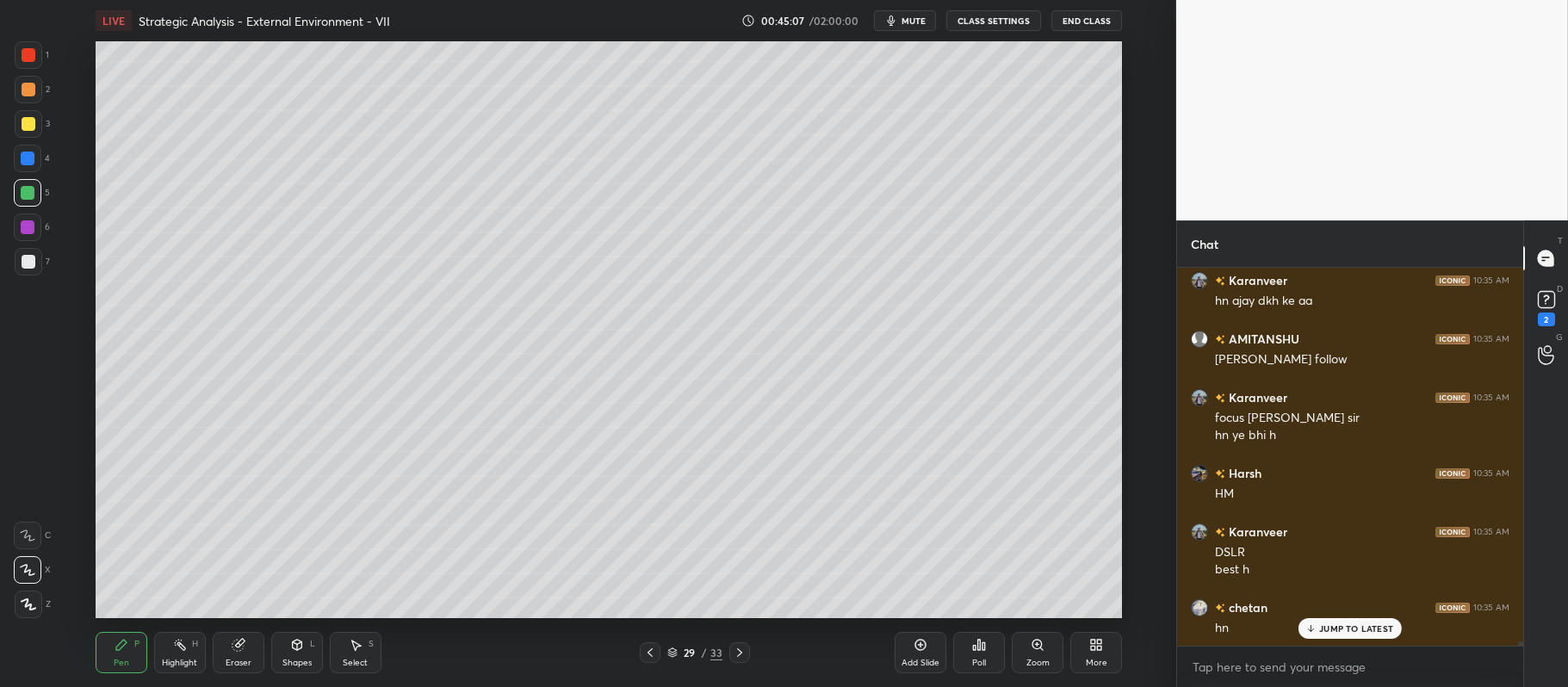
scroll to position [30830, 0]
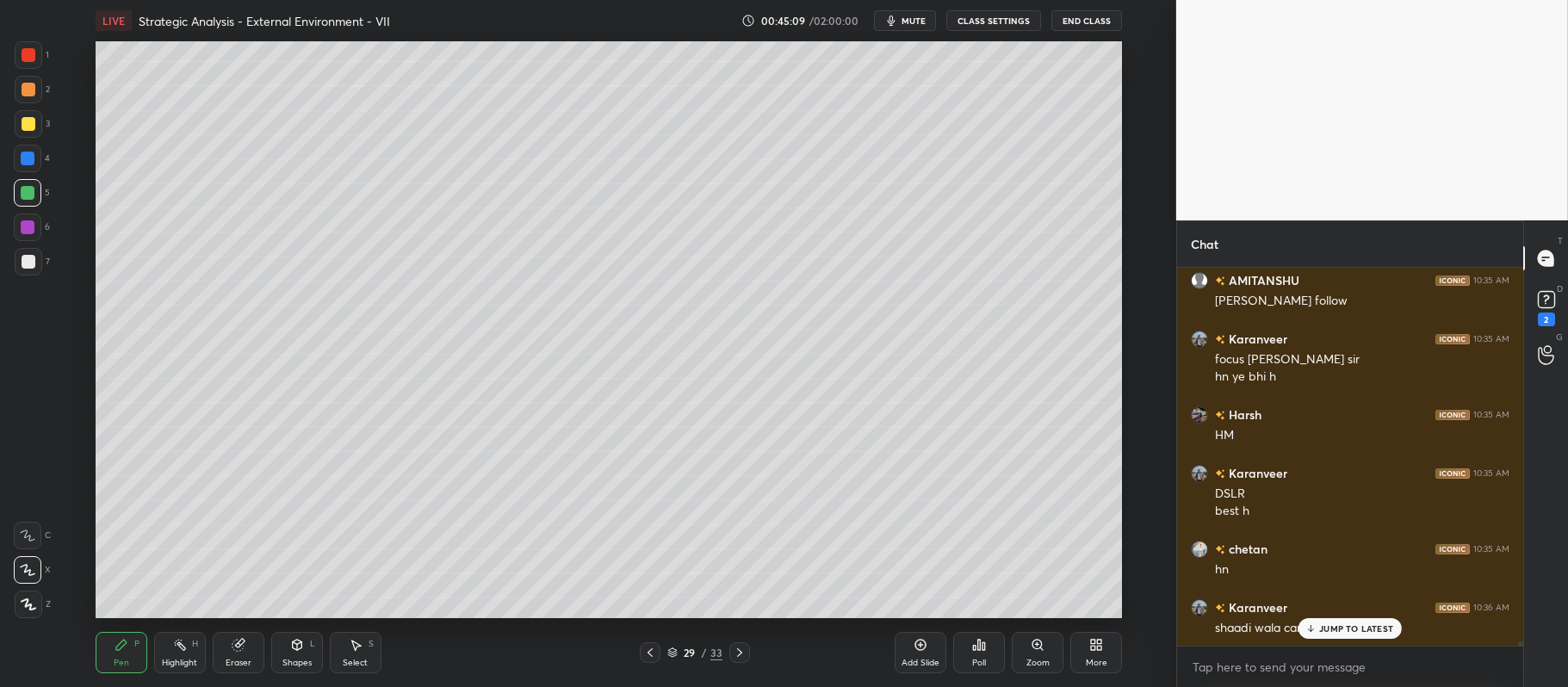
click at [228, 642] on div "Eraser" at bounding box center [238, 652] width 51 height 41
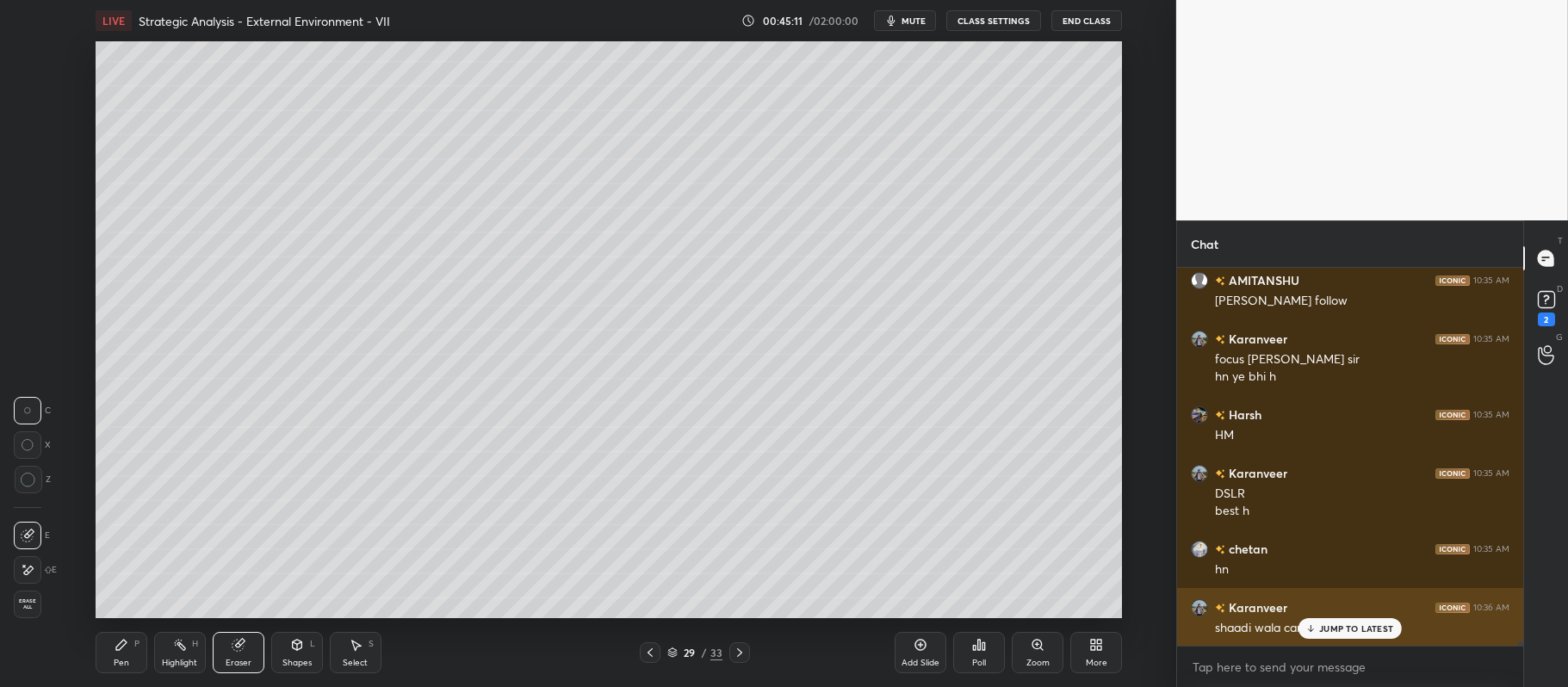
click at [1328, 625] on p "JUMP TO LATEST" at bounding box center [1356, 627] width 74 height 10
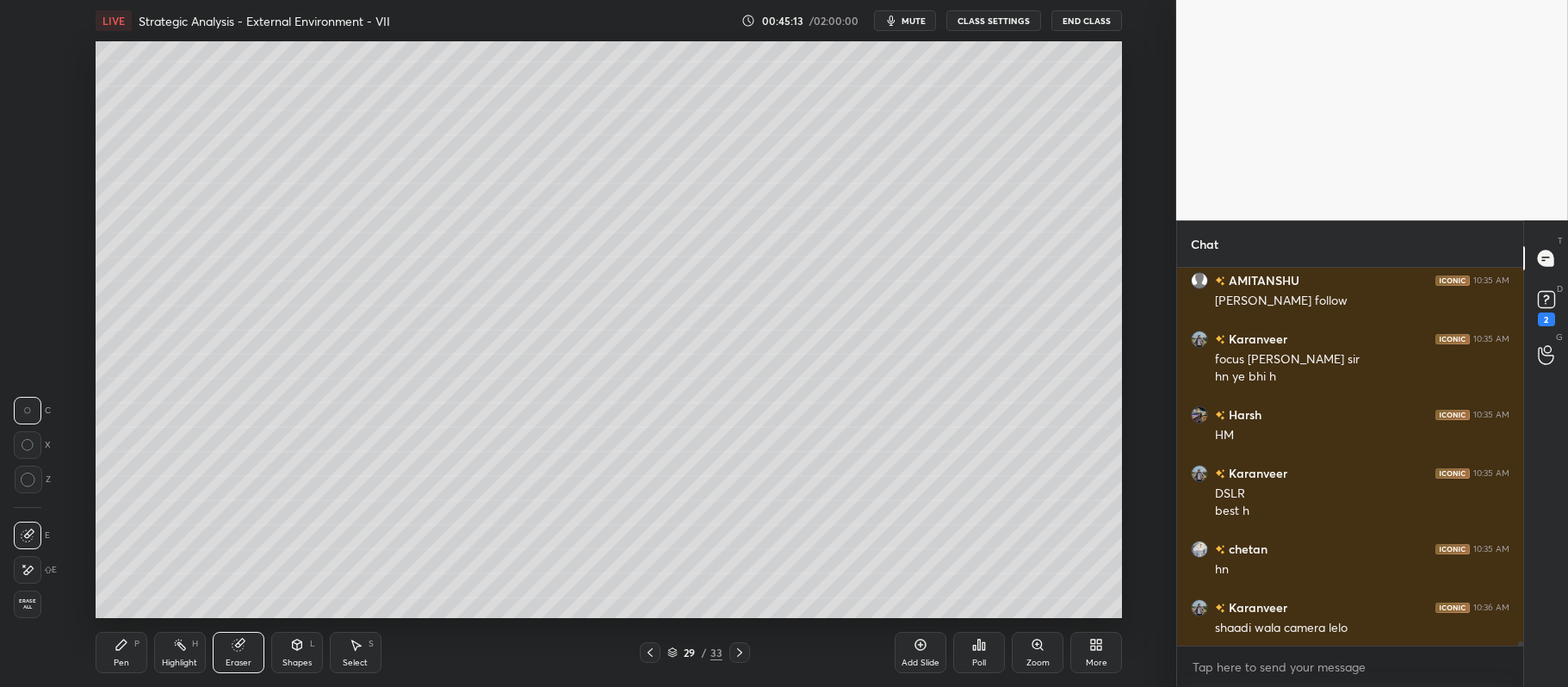
click at [130, 654] on div "Pen P" at bounding box center [121, 652] width 51 height 41
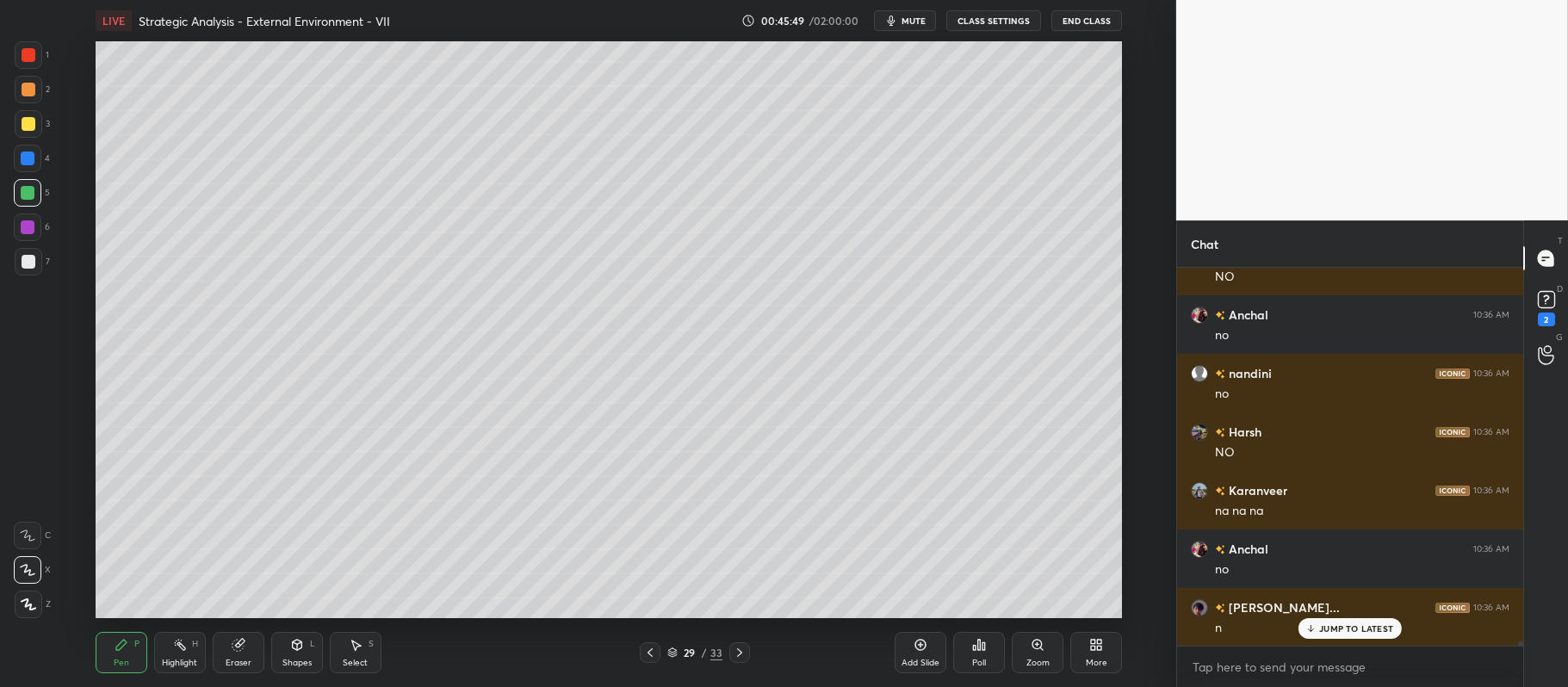
scroll to position [31584, 0]
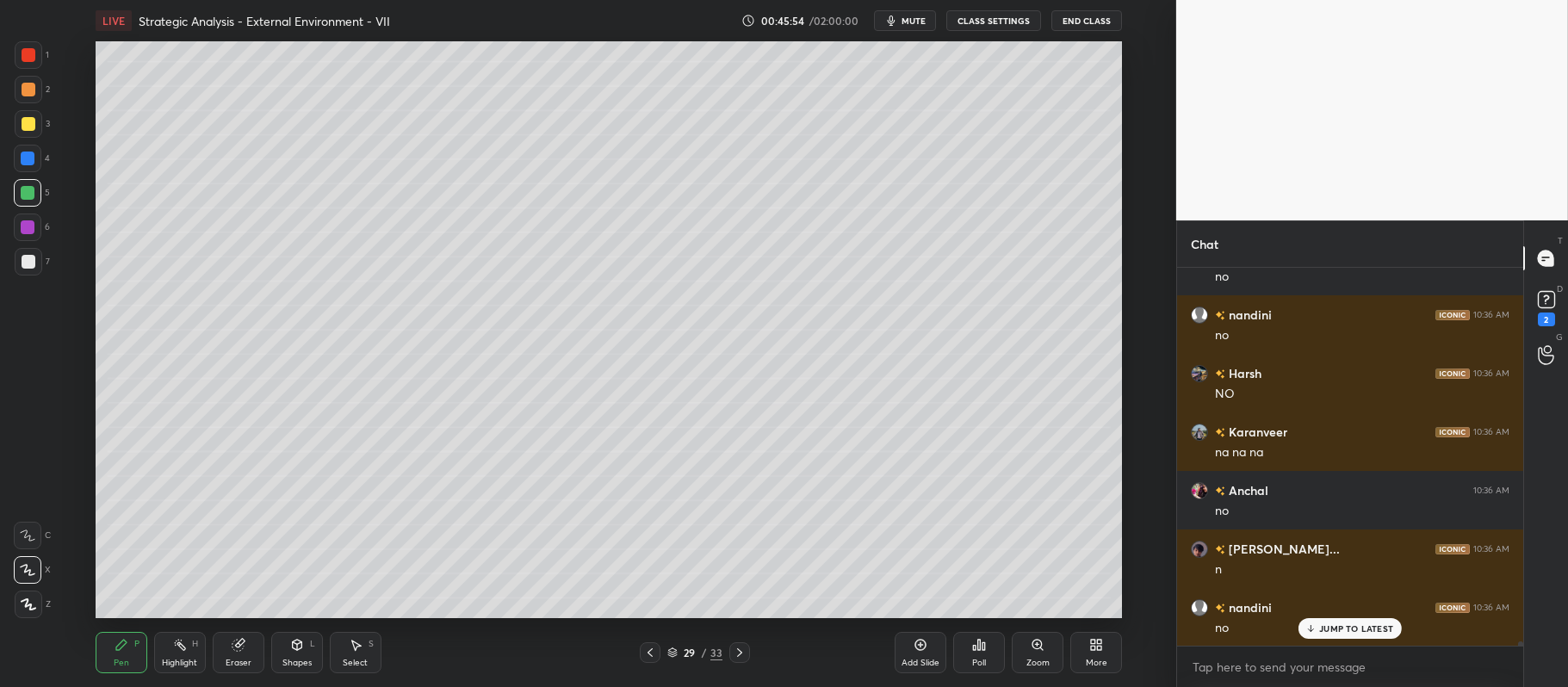
click at [31, 128] on div at bounding box center [28, 123] width 14 height 14
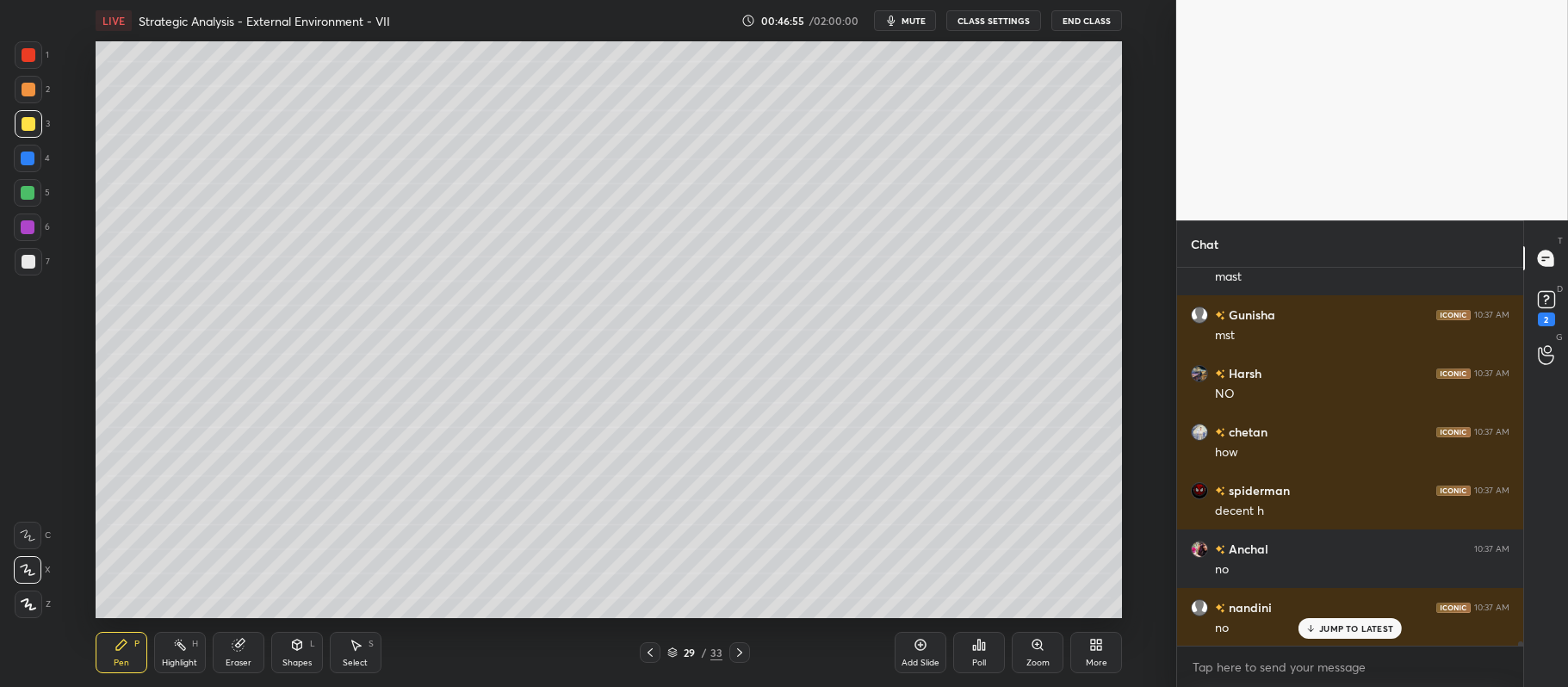
scroll to position [32403, 0]
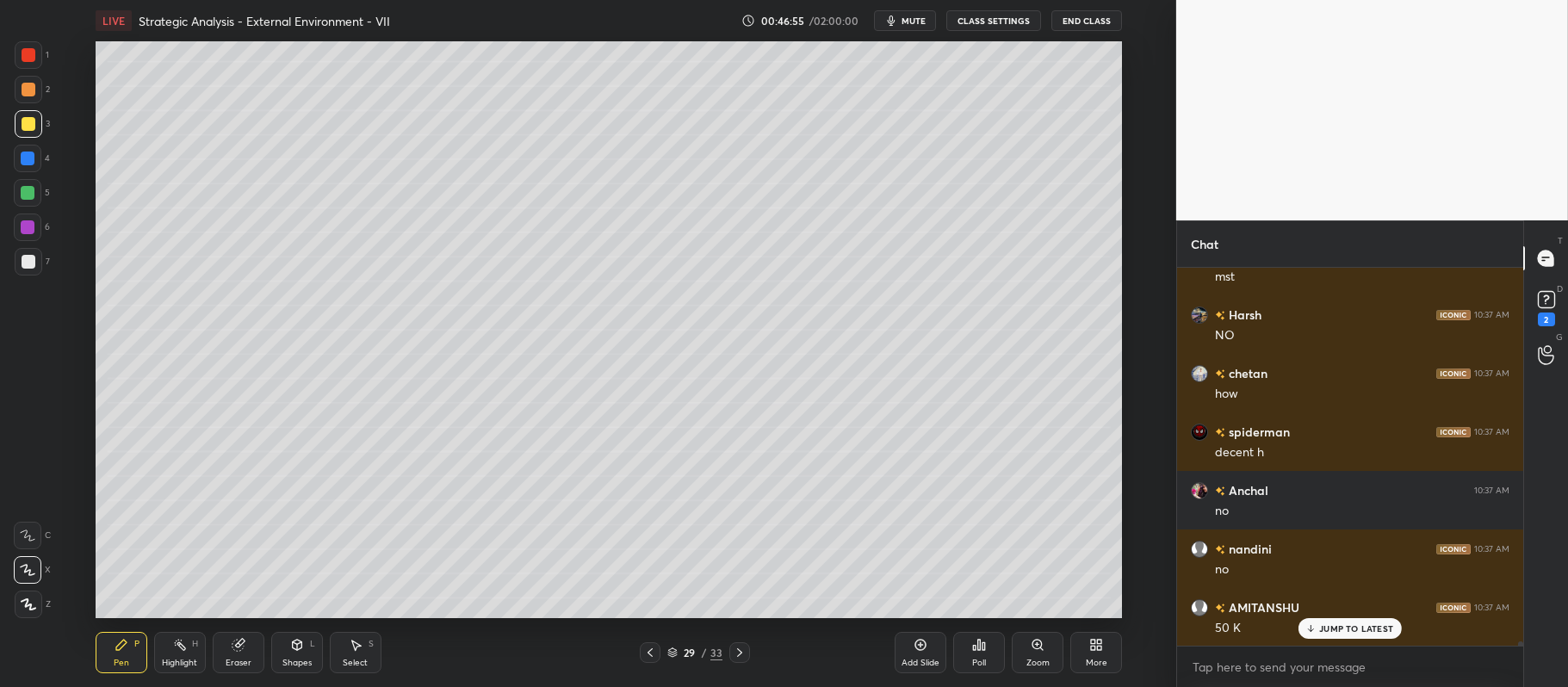
click at [31, 93] on div at bounding box center [28, 89] width 14 height 14
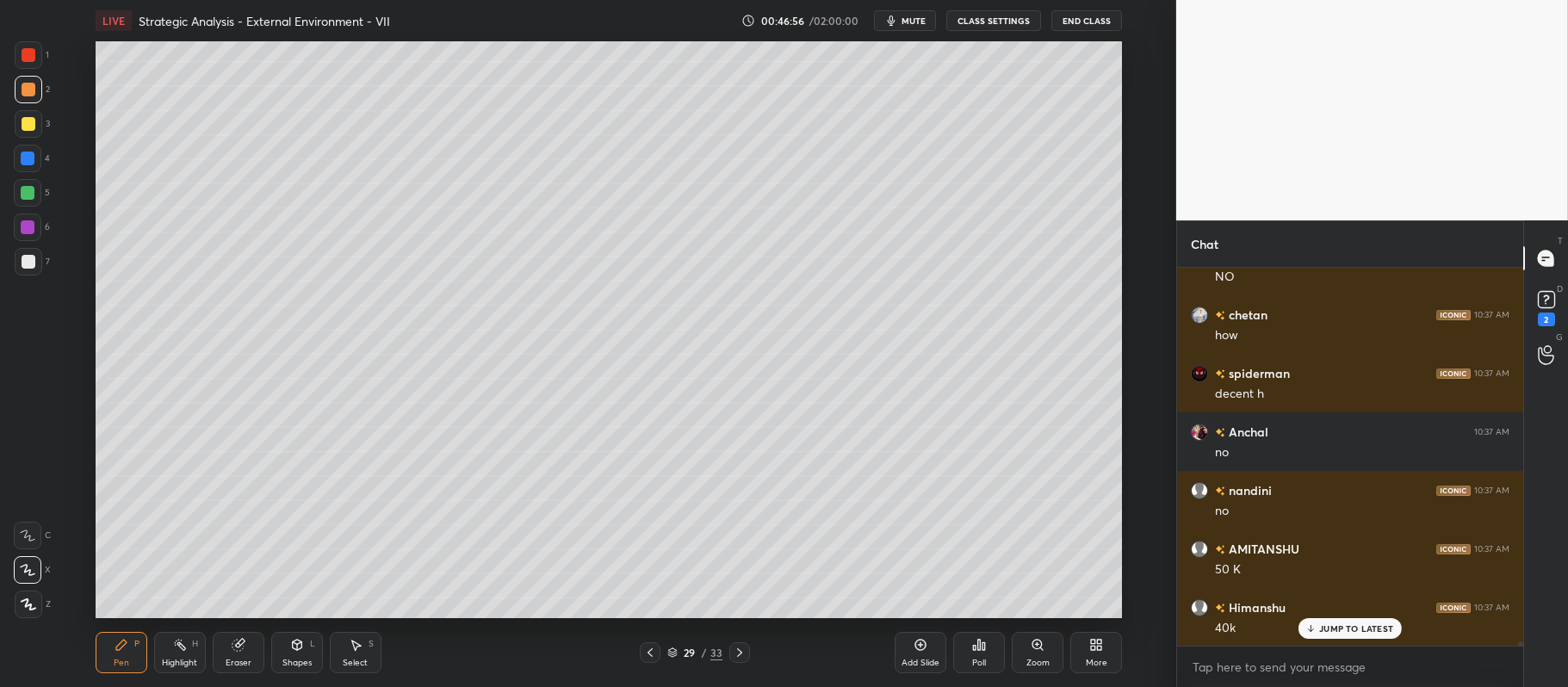
click at [33, 193] on div at bounding box center [27, 192] width 14 height 14
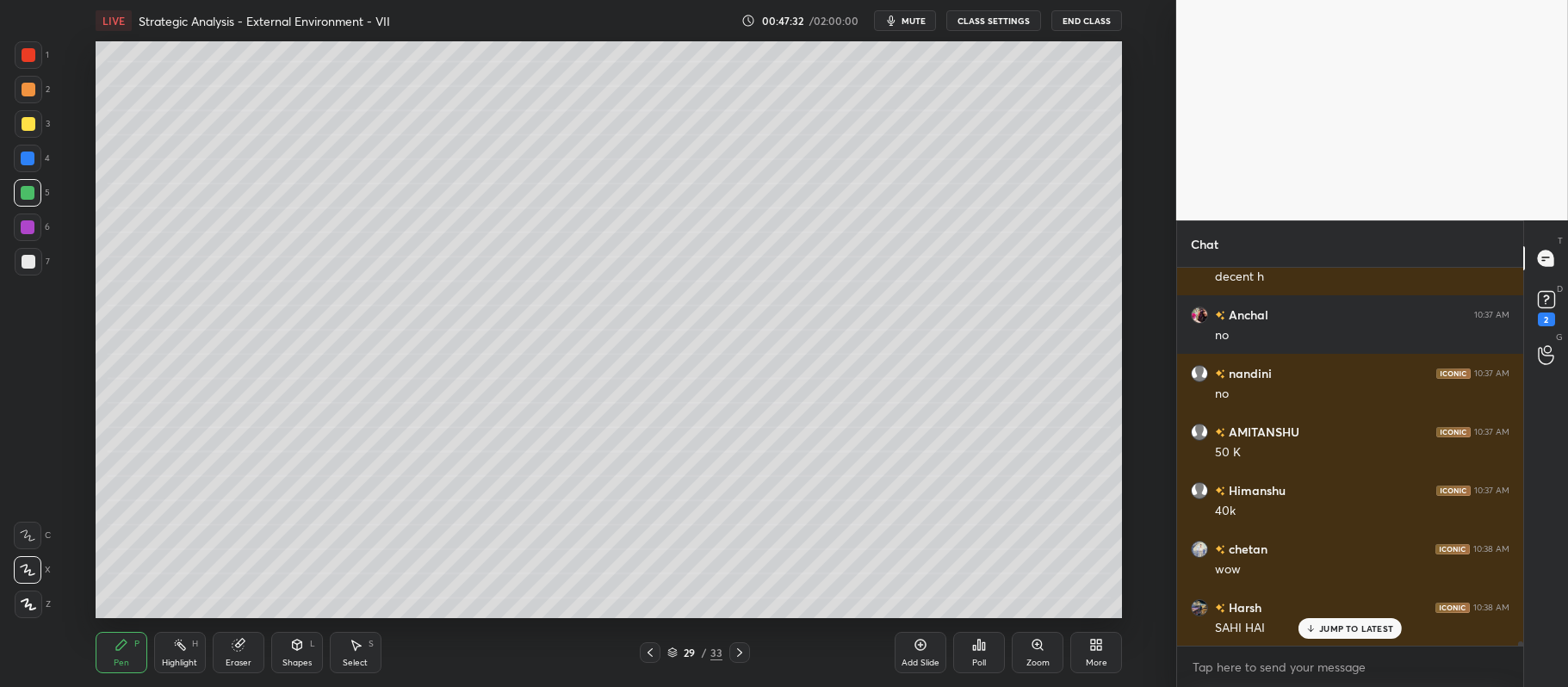
scroll to position [32637, 0]
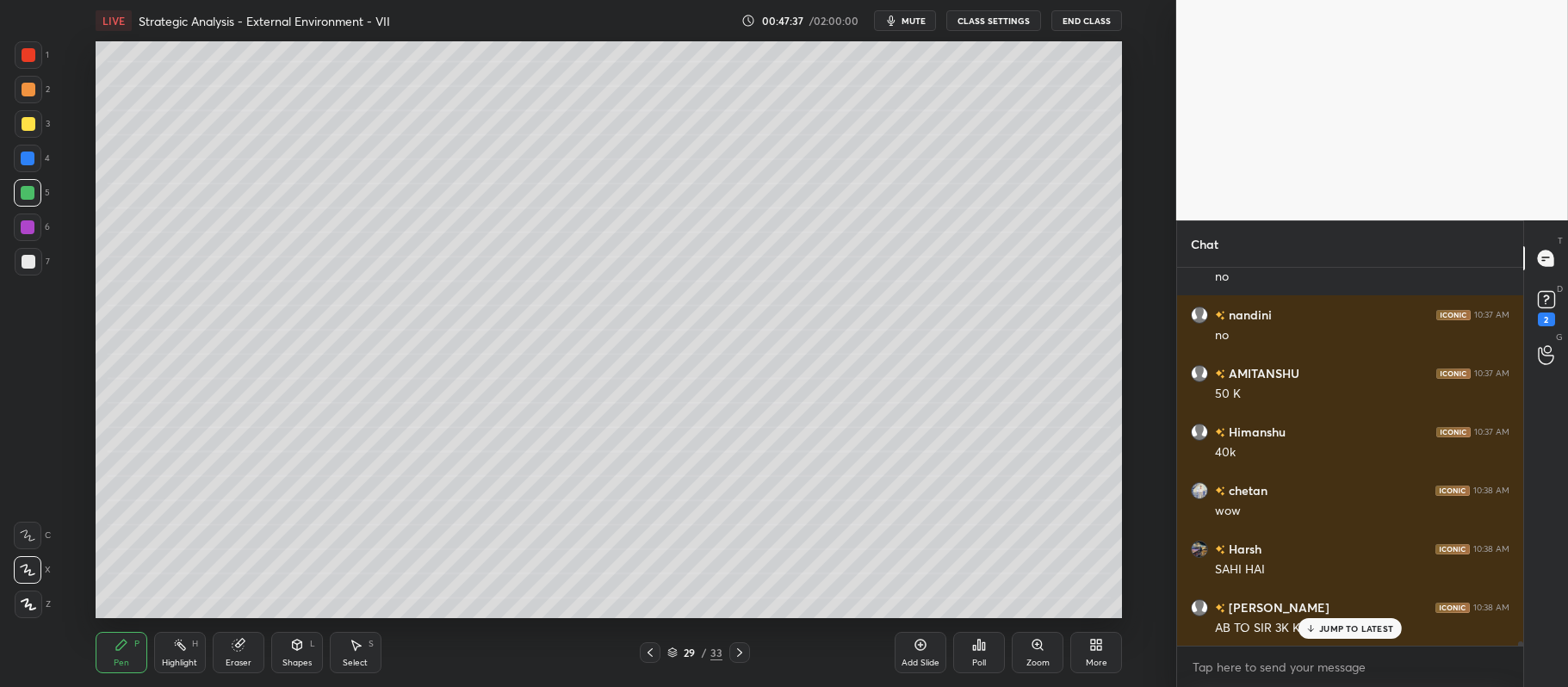
click at [1331, 631] on p "JUMP TO LATEST" at bounding box center [1356, 627] width 74 height 10
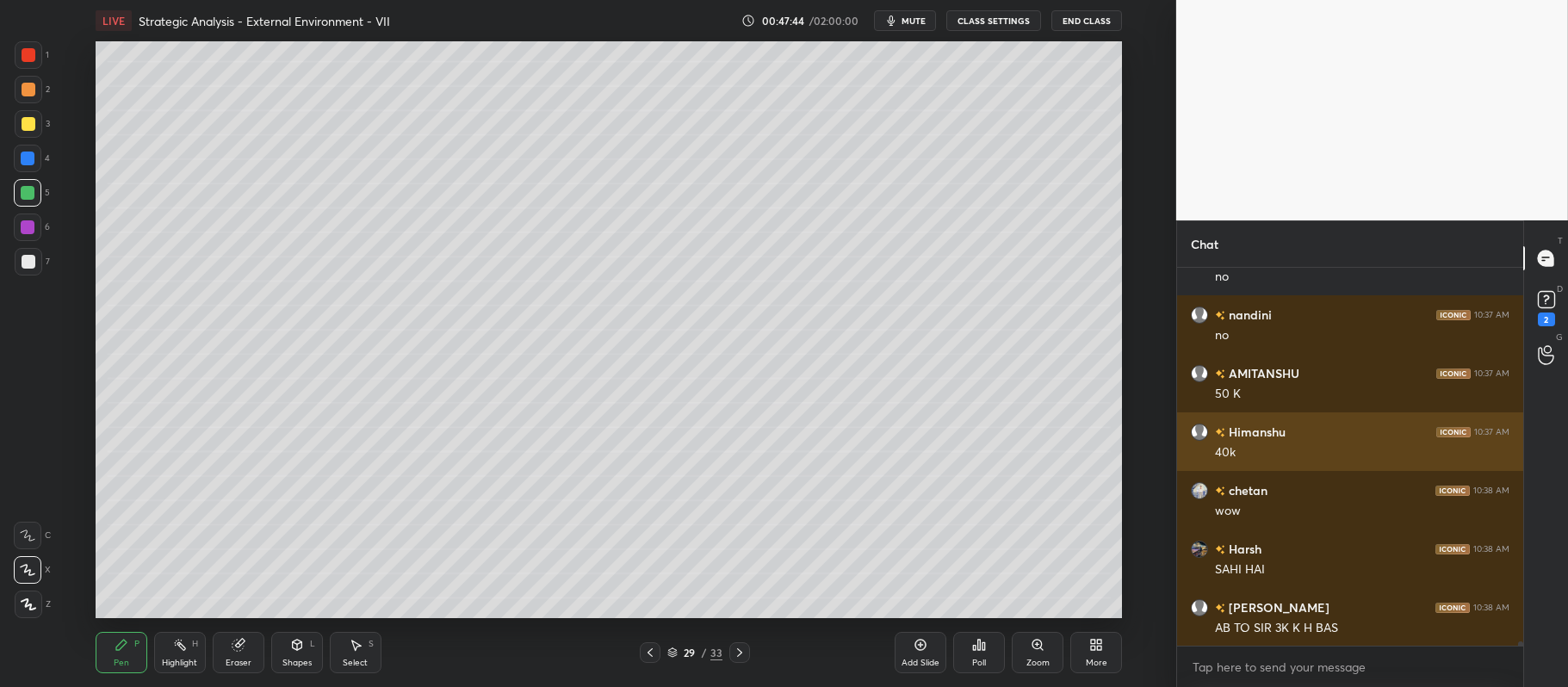
scroll to position [32696, 0]
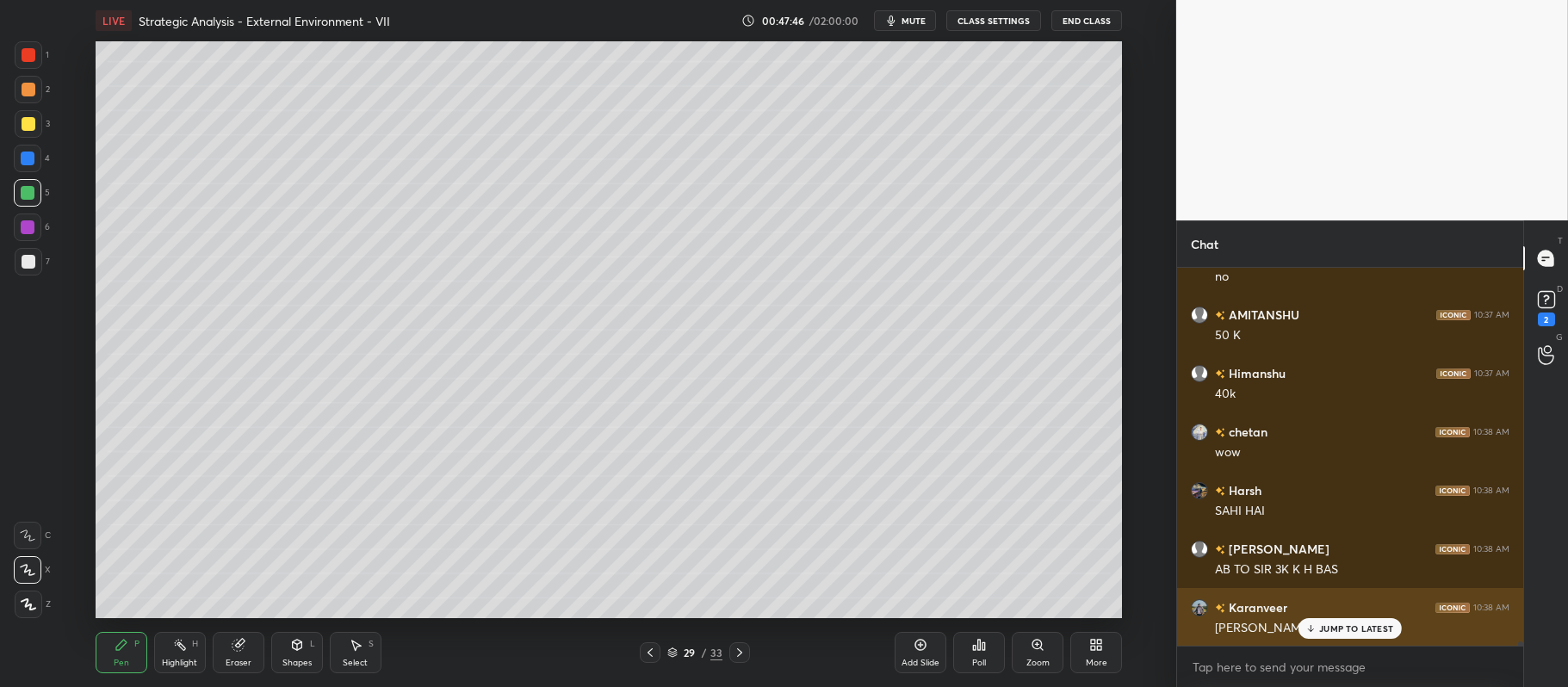
click at [1318, 630] on div "JUMP TO LATEST" at bounding box center [1350, 628] width 103 height 20
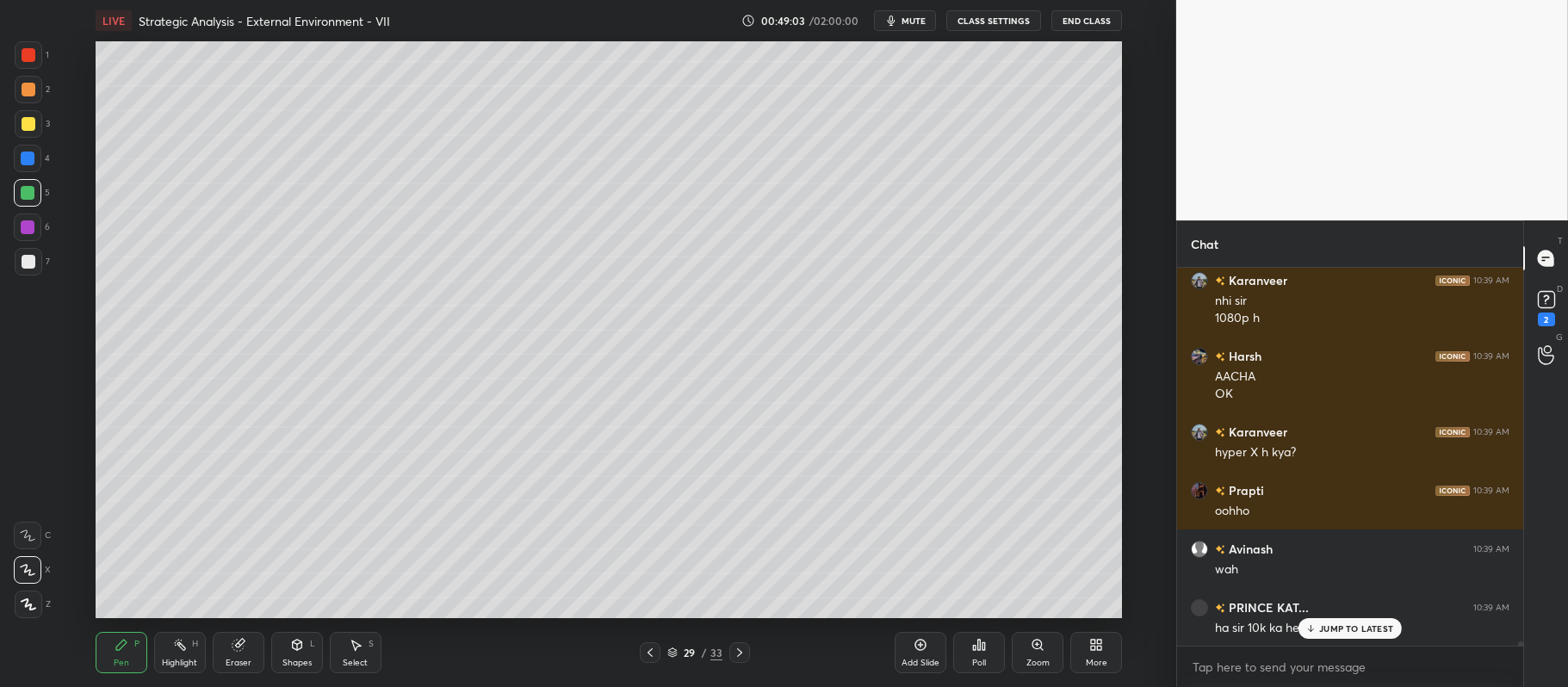
scroll to position [33315, 0]
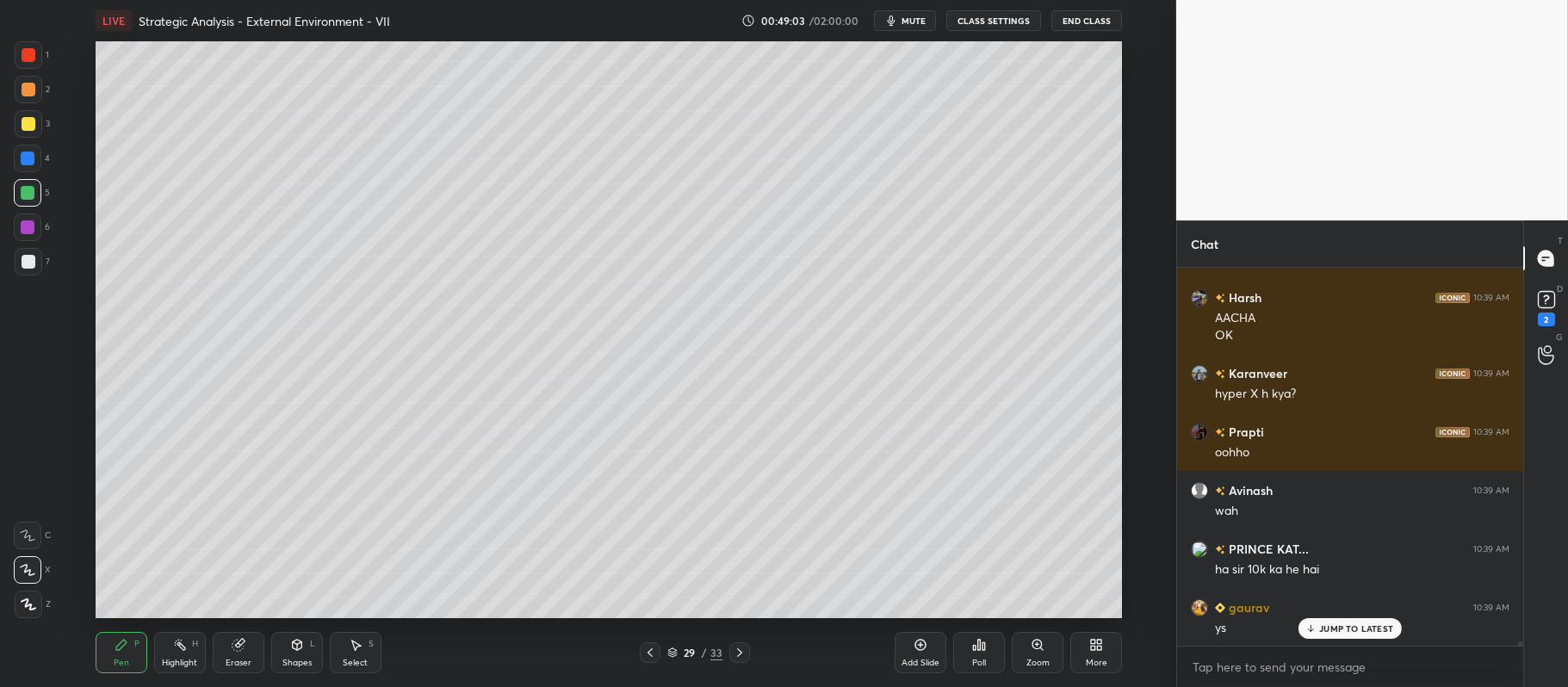
click at [33, 225] on div at bounding box center [27, 227] width 14 height 14
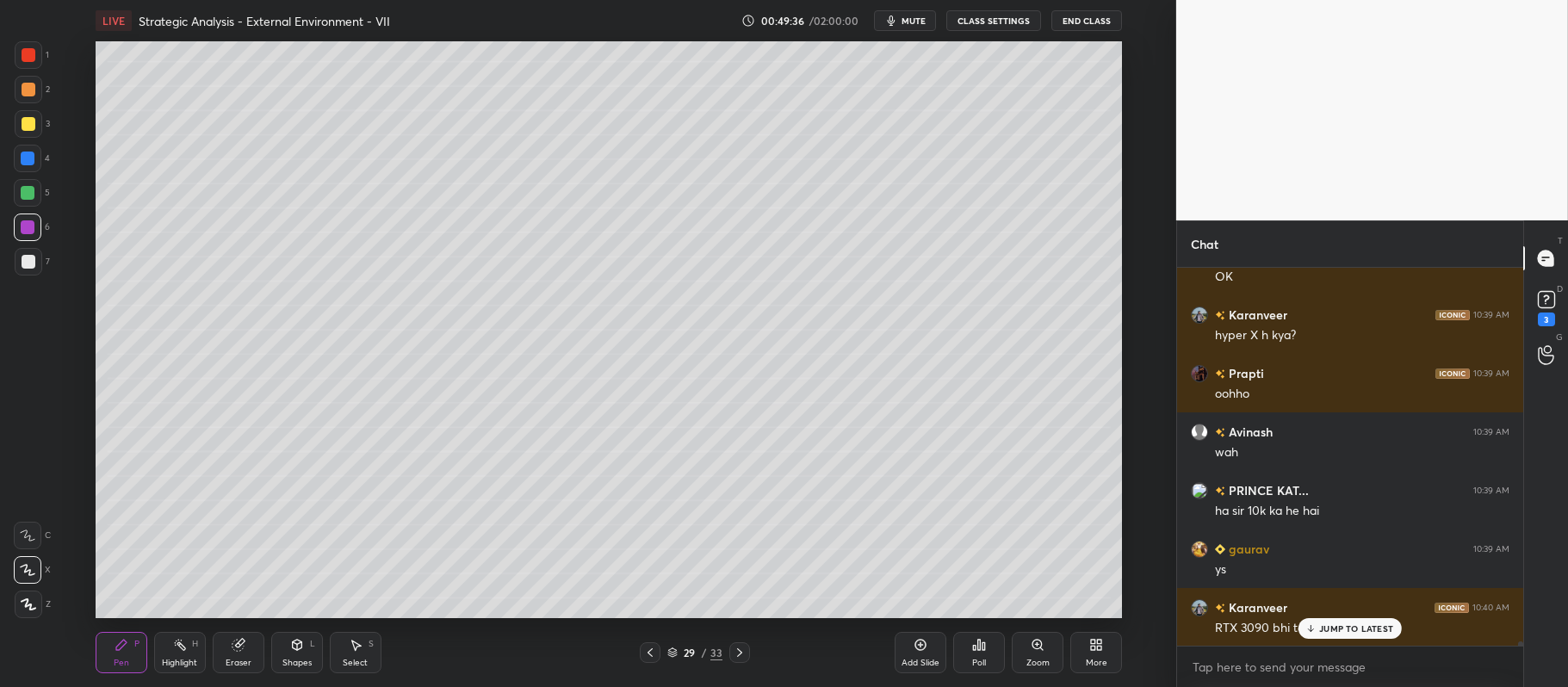
scroll to position [33432, 0]
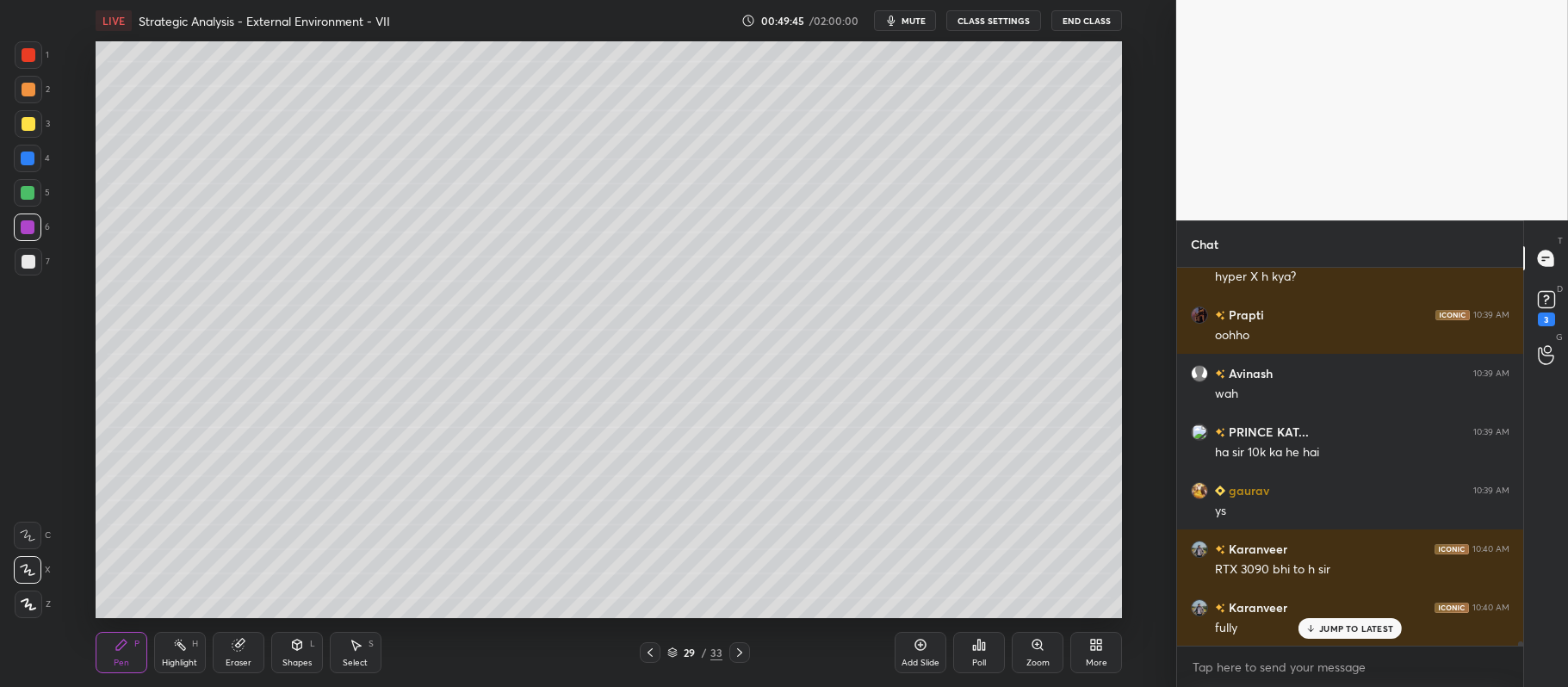
click at [26, 97] on div at bounding box center [28, 89] width 28 height 28
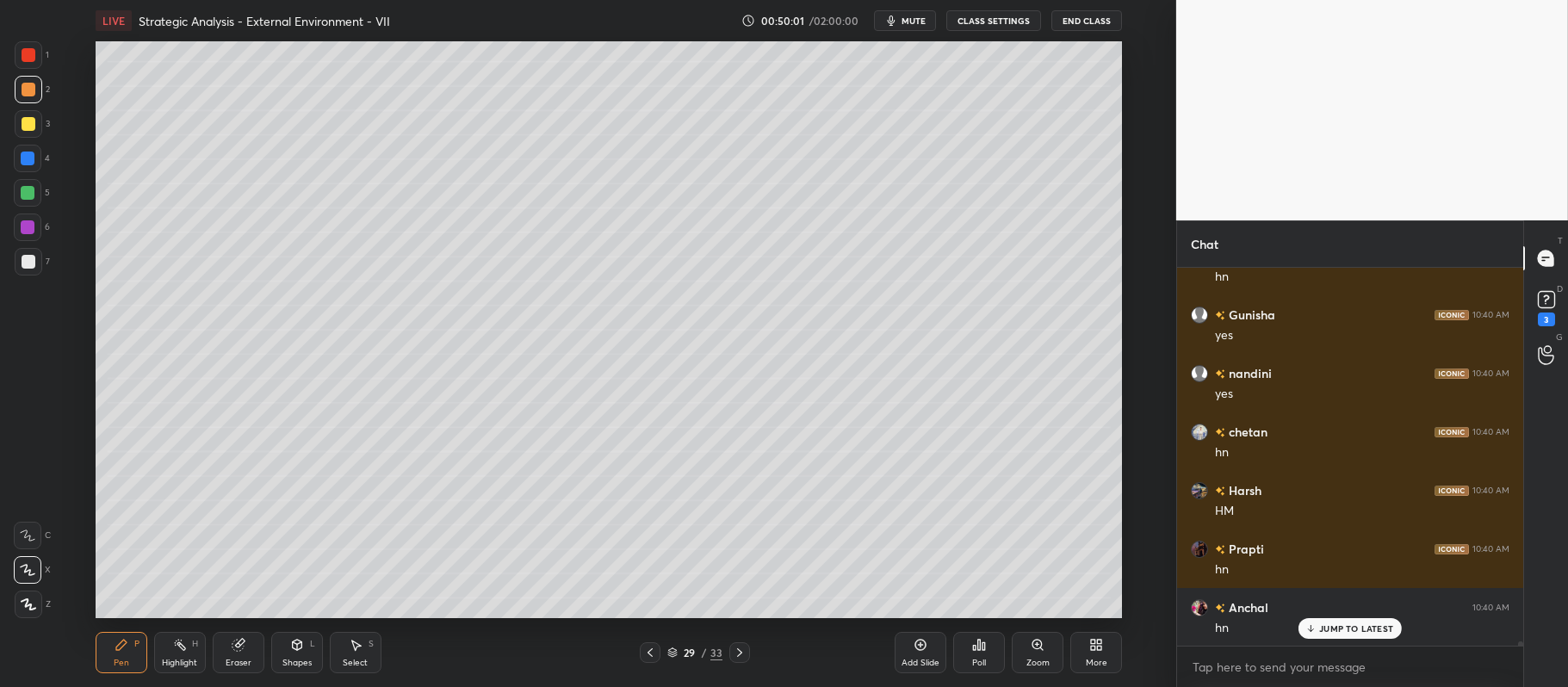
scroll to position [33959, 0]
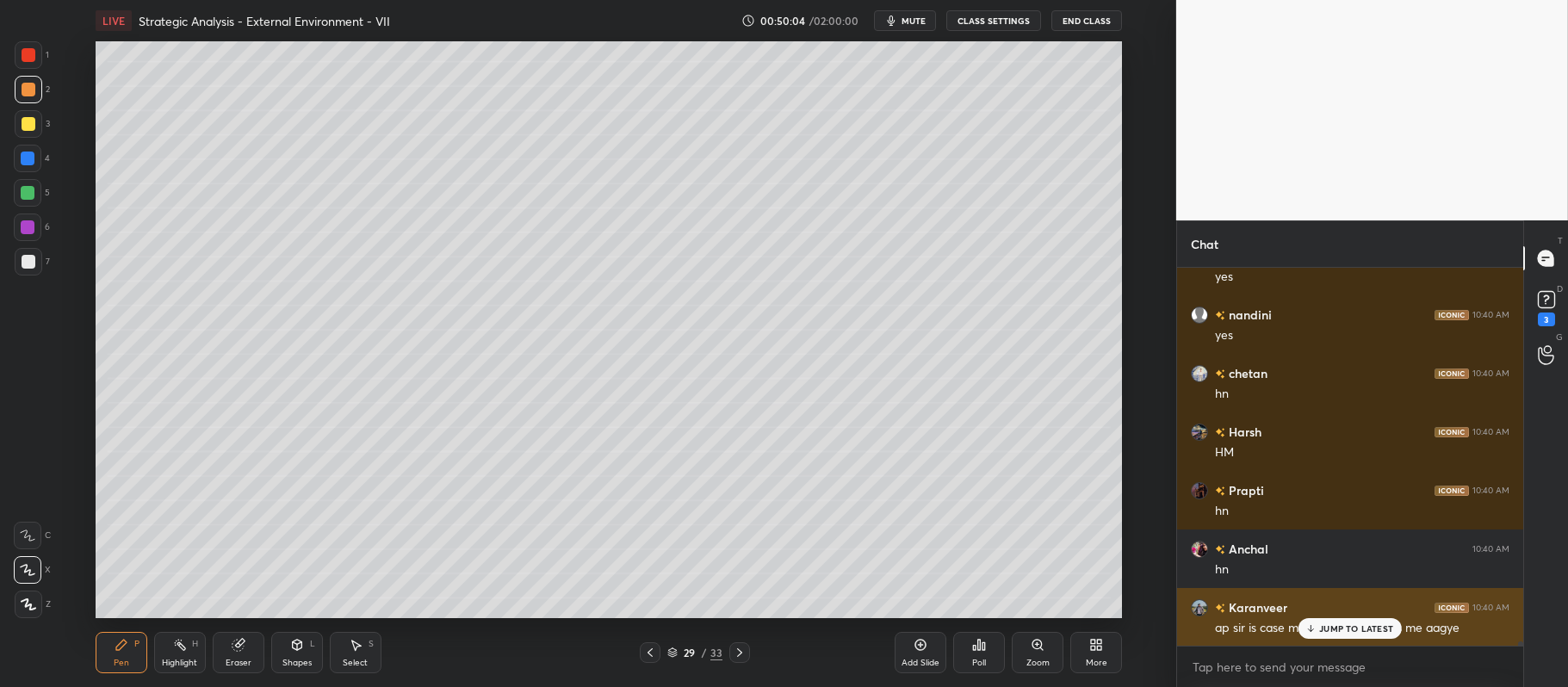
click at [1324, 626] on p "JUMP TO LATEST" at bounding box center [1356, 627] width 74 height 10
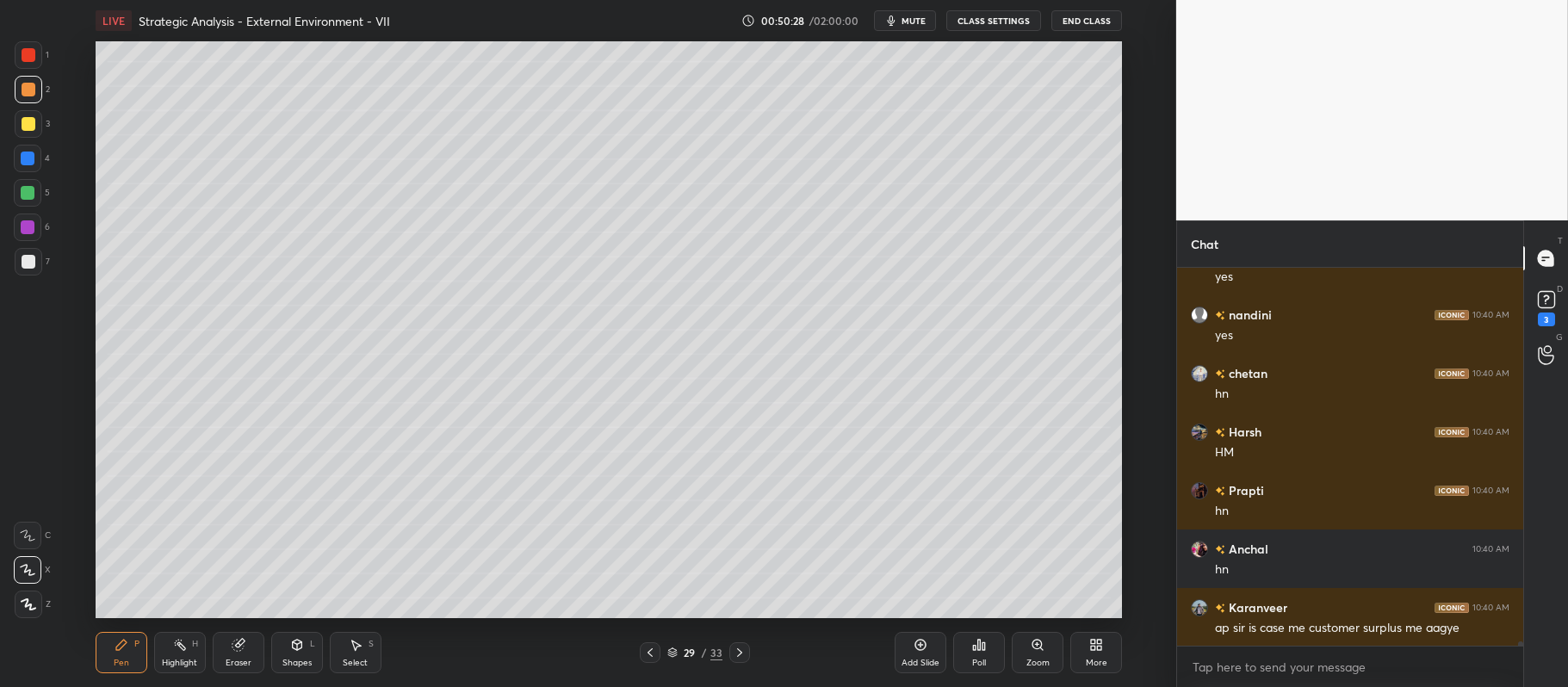
scroll to position [34018, 0]
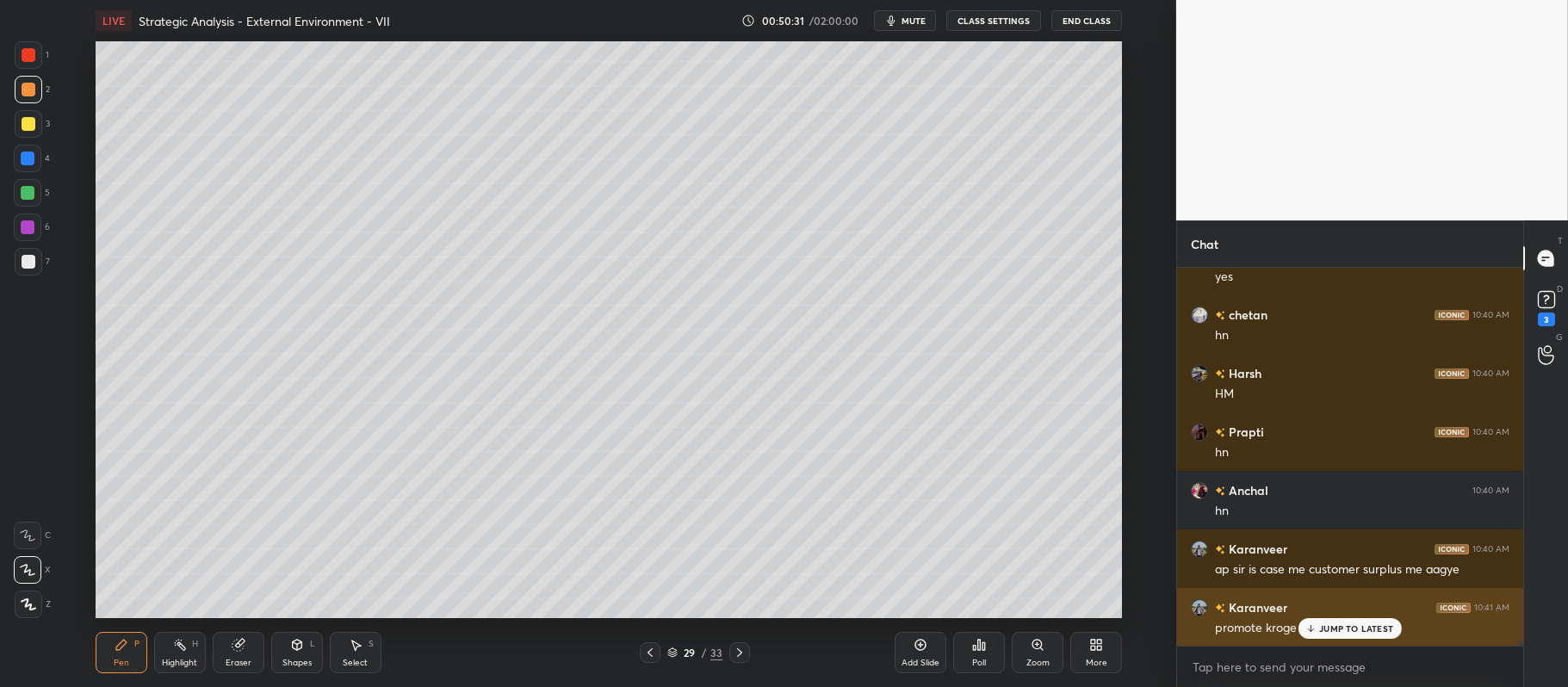
click at [1347, 626] on p "JUMP TO LATEST" at bounding box center [1356, 627] width 74 height 10
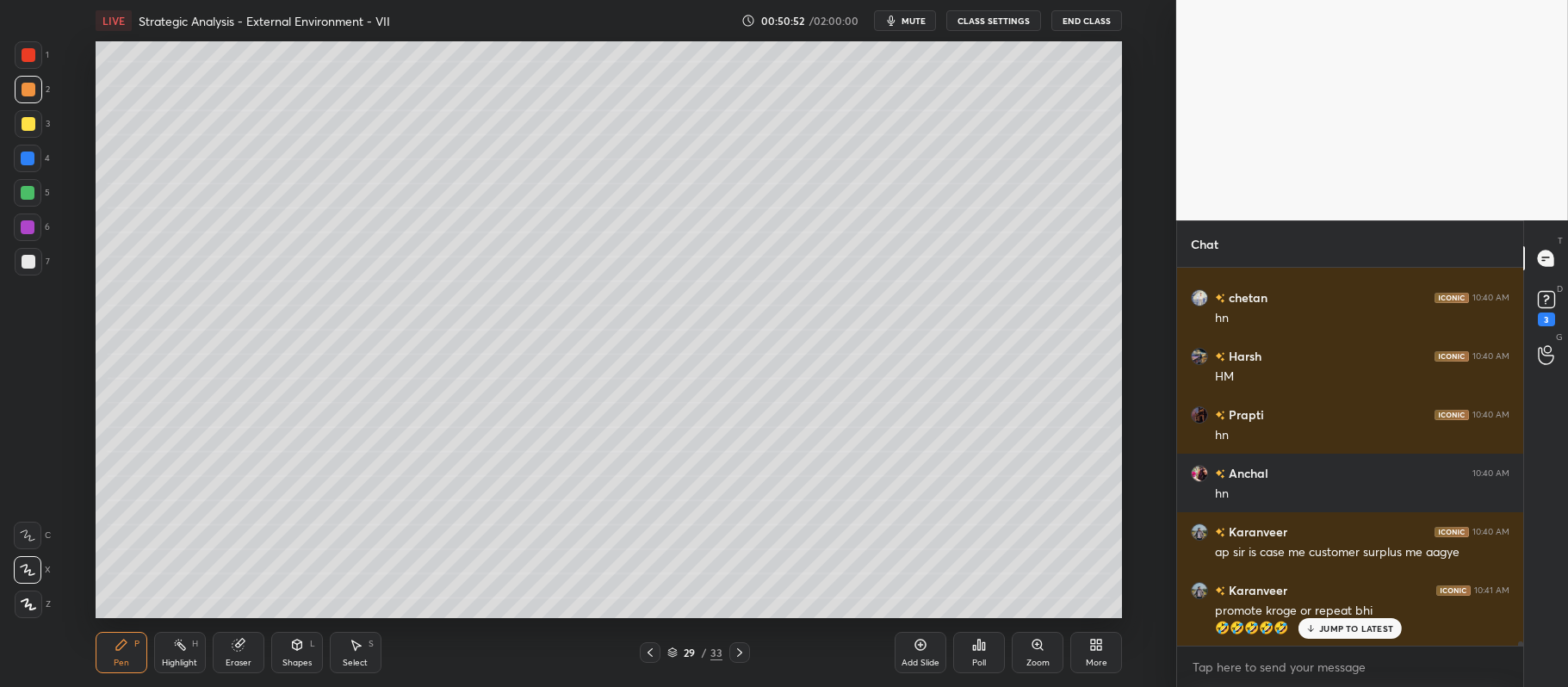
scroll to position [34093, 0]
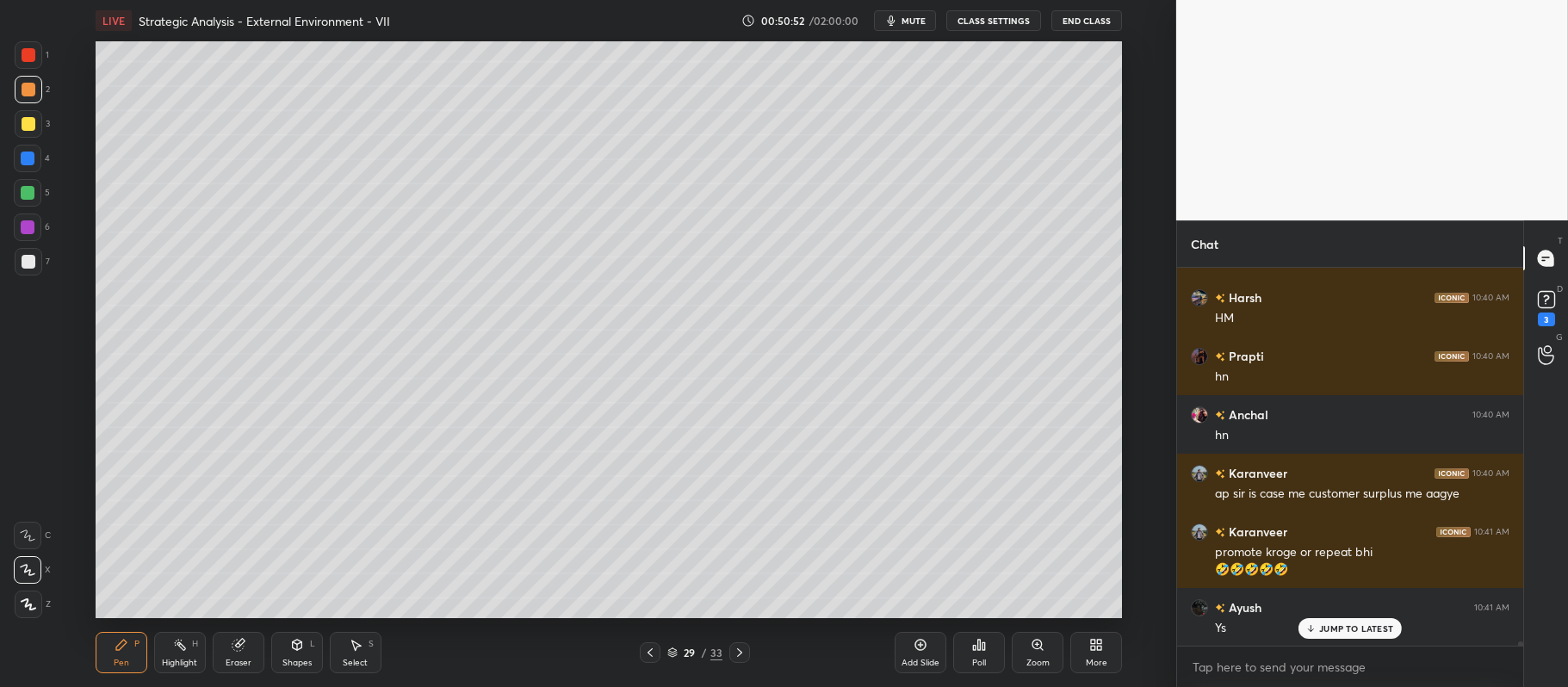
click at [918, 607] on div "Add Slide Poll Zoom More" at bounding box center [1007, 652] width 227 height 96
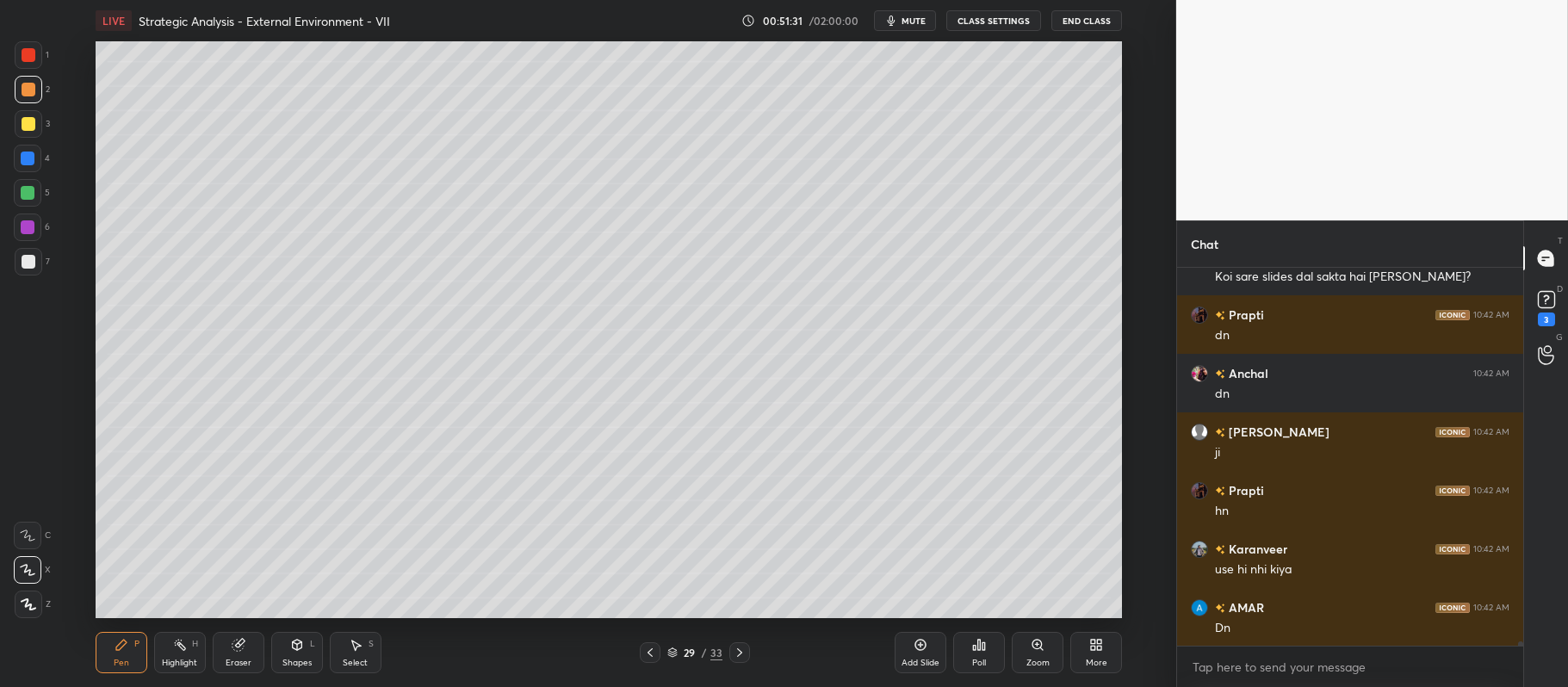
scroll to position [34871, 0]
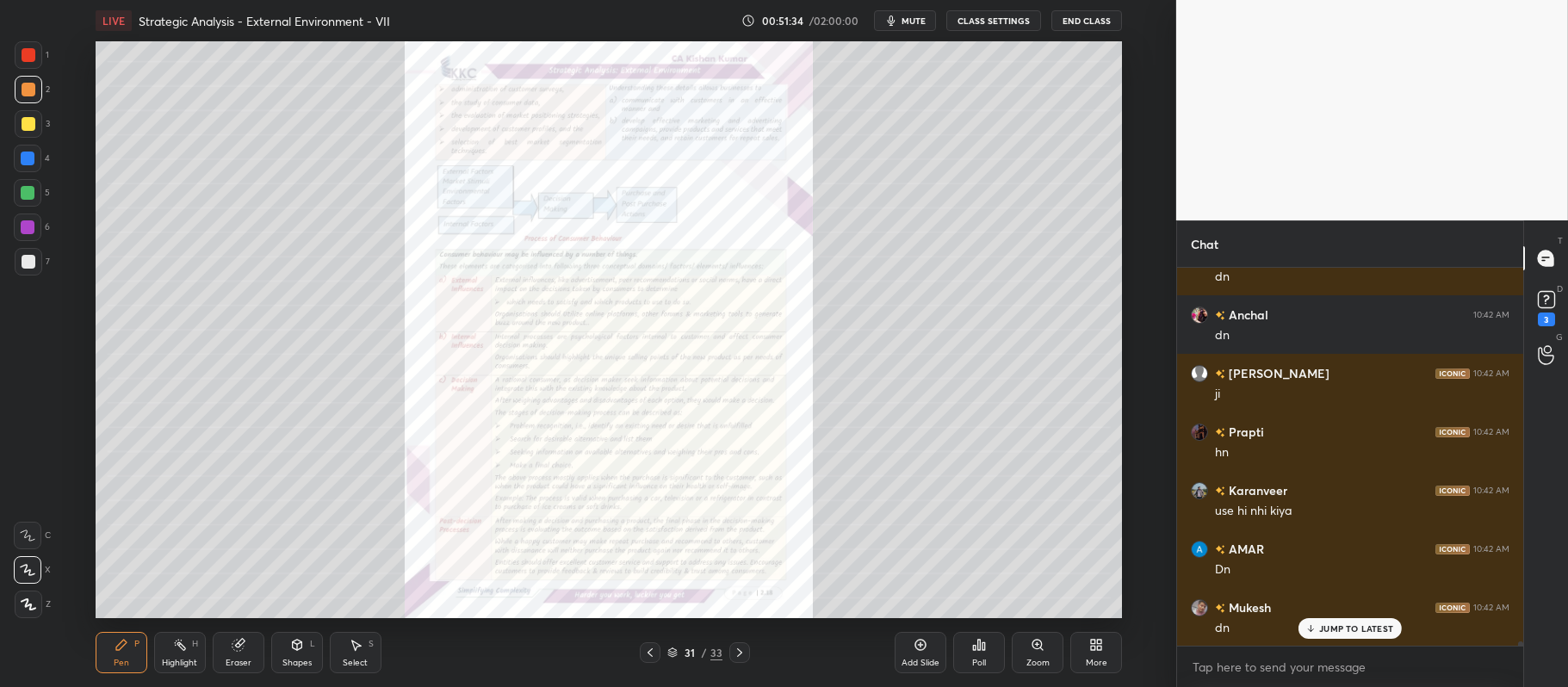
click at [1041, 636] on div "Zoom" at bounding box center [1038, 652] width 51 height 41
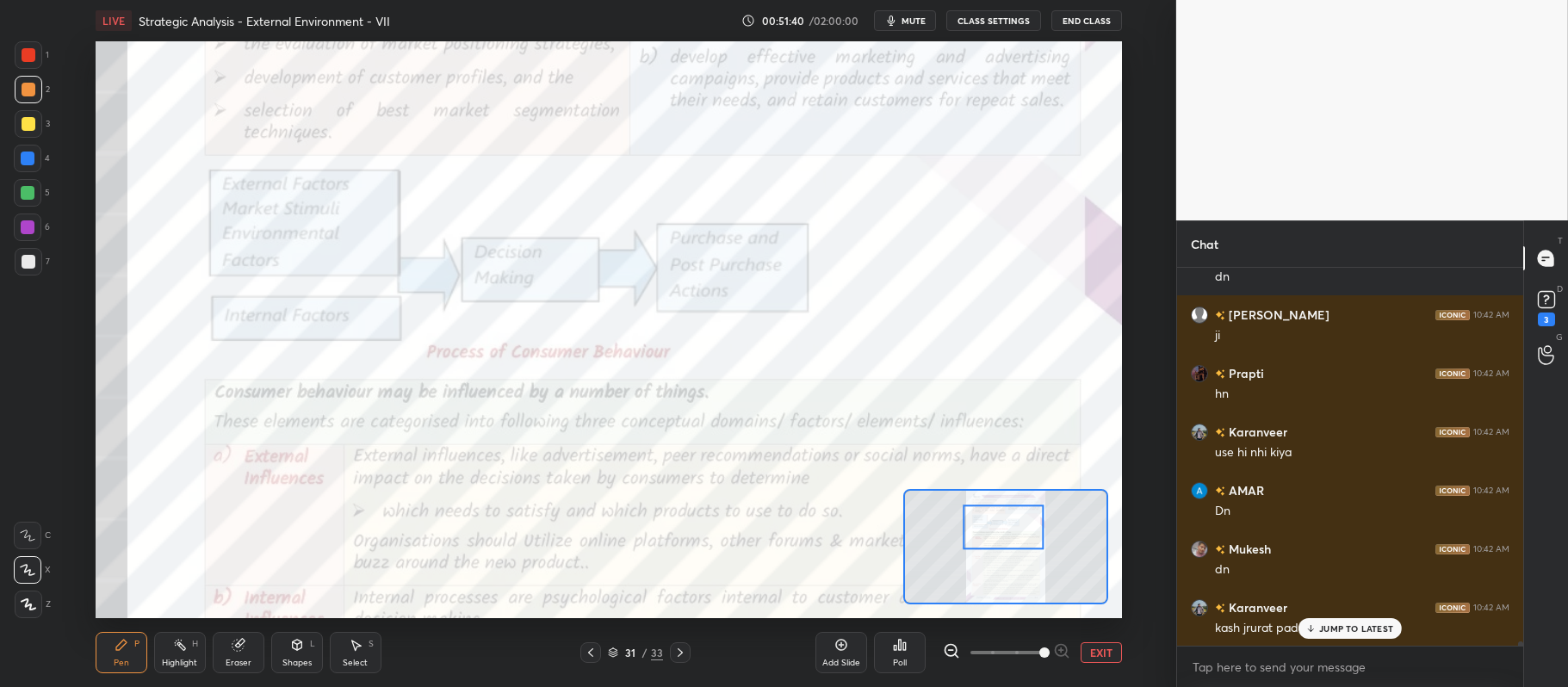
scroll to position [34988, 0]
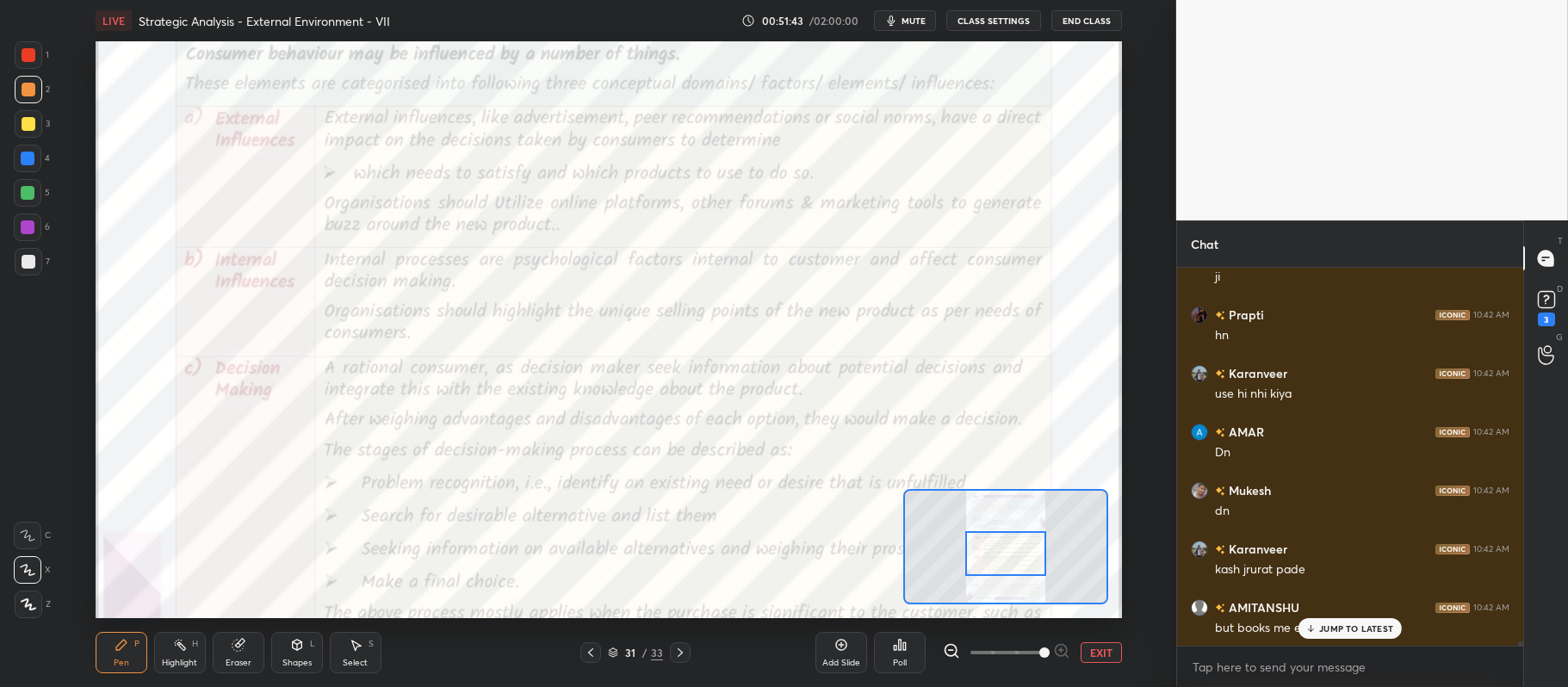
click at [31, 51] on div at bounding box center [28, 54] width 14 height 14
click at [38, 507] on div "1 2 3 4 5 6 7 C X Z C X Z E E Erase all H H" at bounding box center [28, 330] width 55 height 578
click at [28, 527] on div at bounding box center [28, 535] width 28 height 28
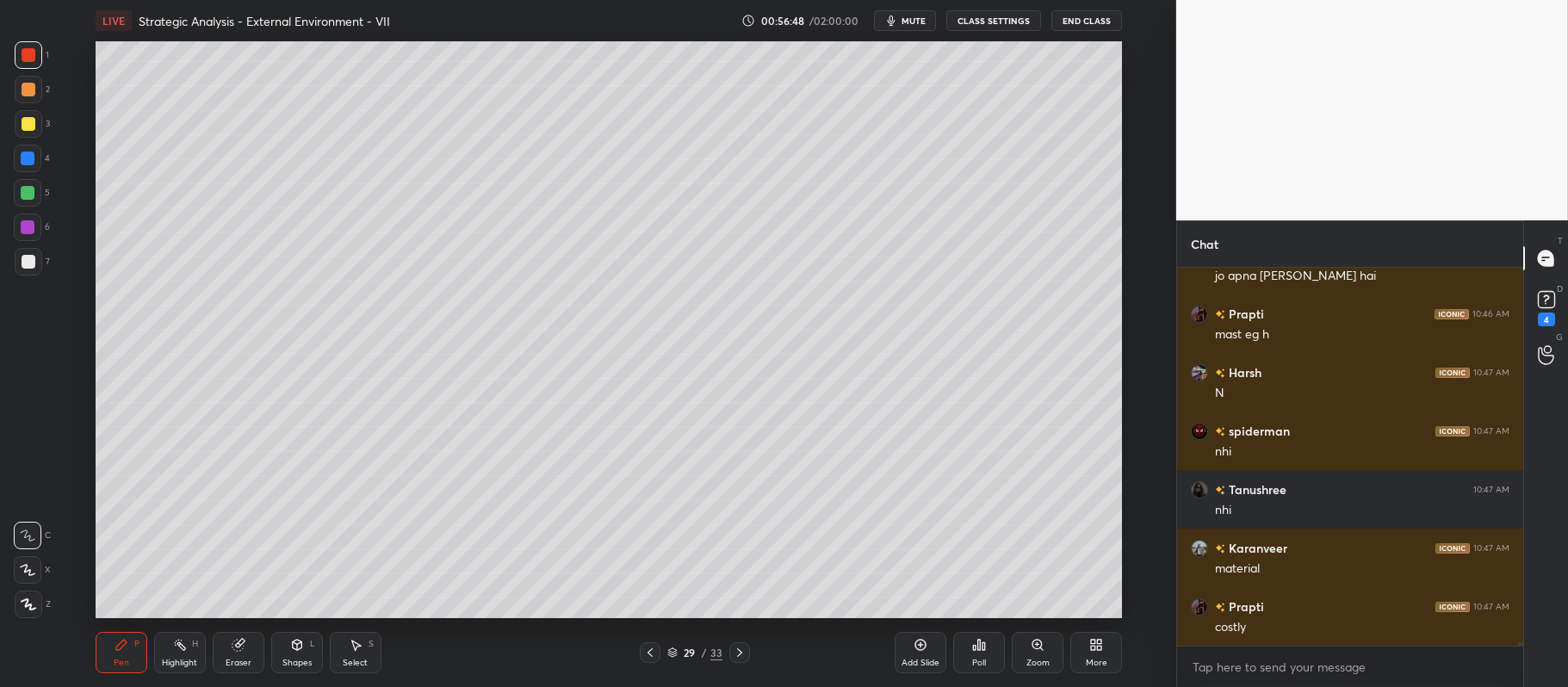
scroll to position [39094, 0]
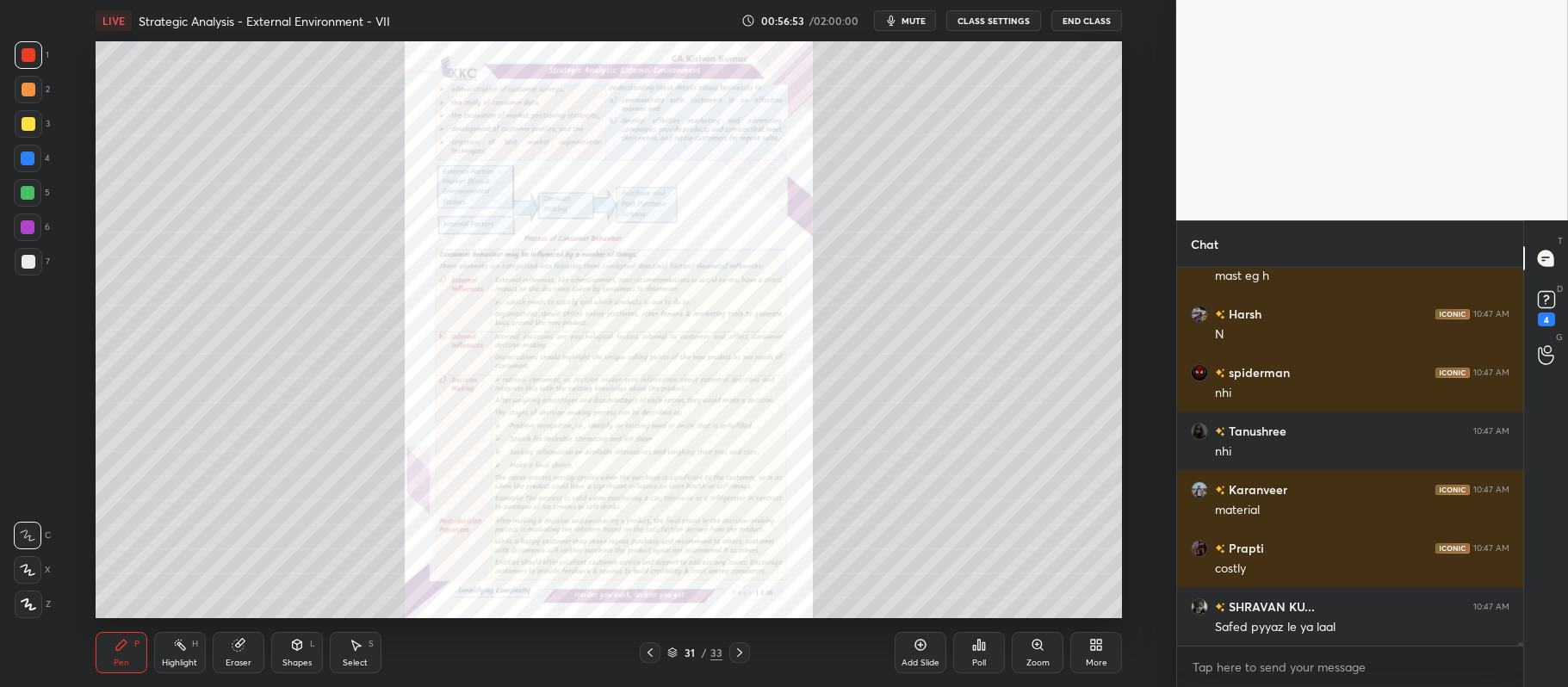
click at [1031, 646] on icon at bounding box center [1038, 644] width 14 height 14
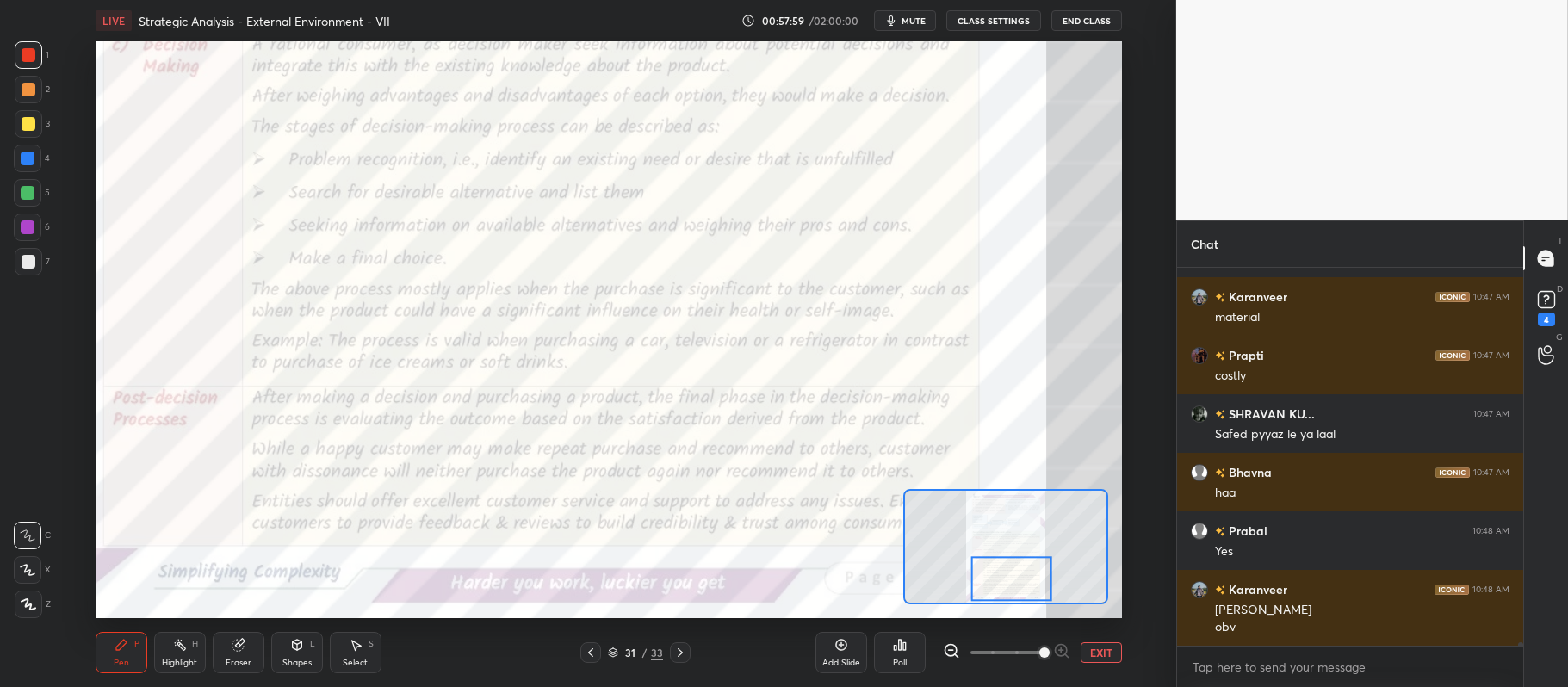
scroll to position [39345, 0]
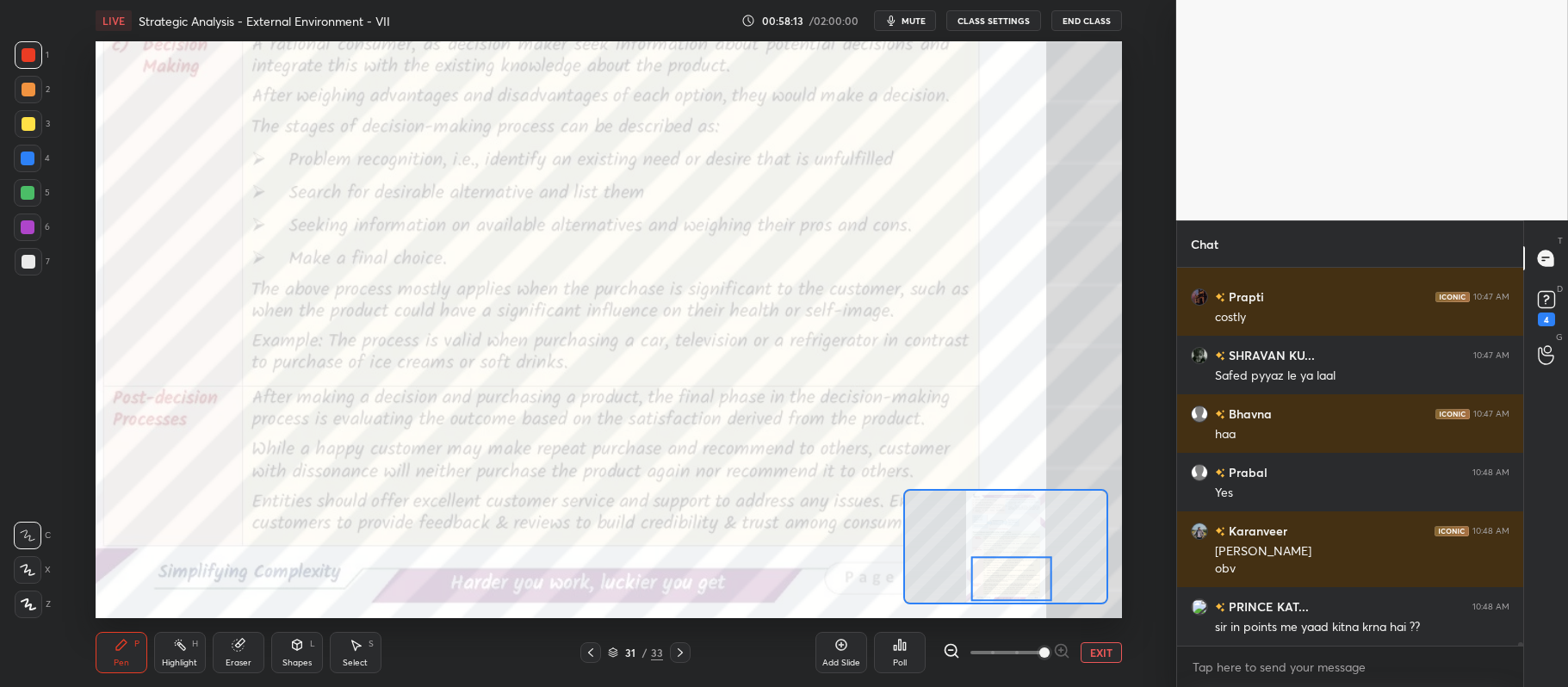
click at [59, 150] on div "Setting up your live class Poll for secs No correct answer Start poll" at bounding box center [608, 330] width 1108 height 577
click at [40, 149] on div at bounding box center [28, 158] width 28 height 28
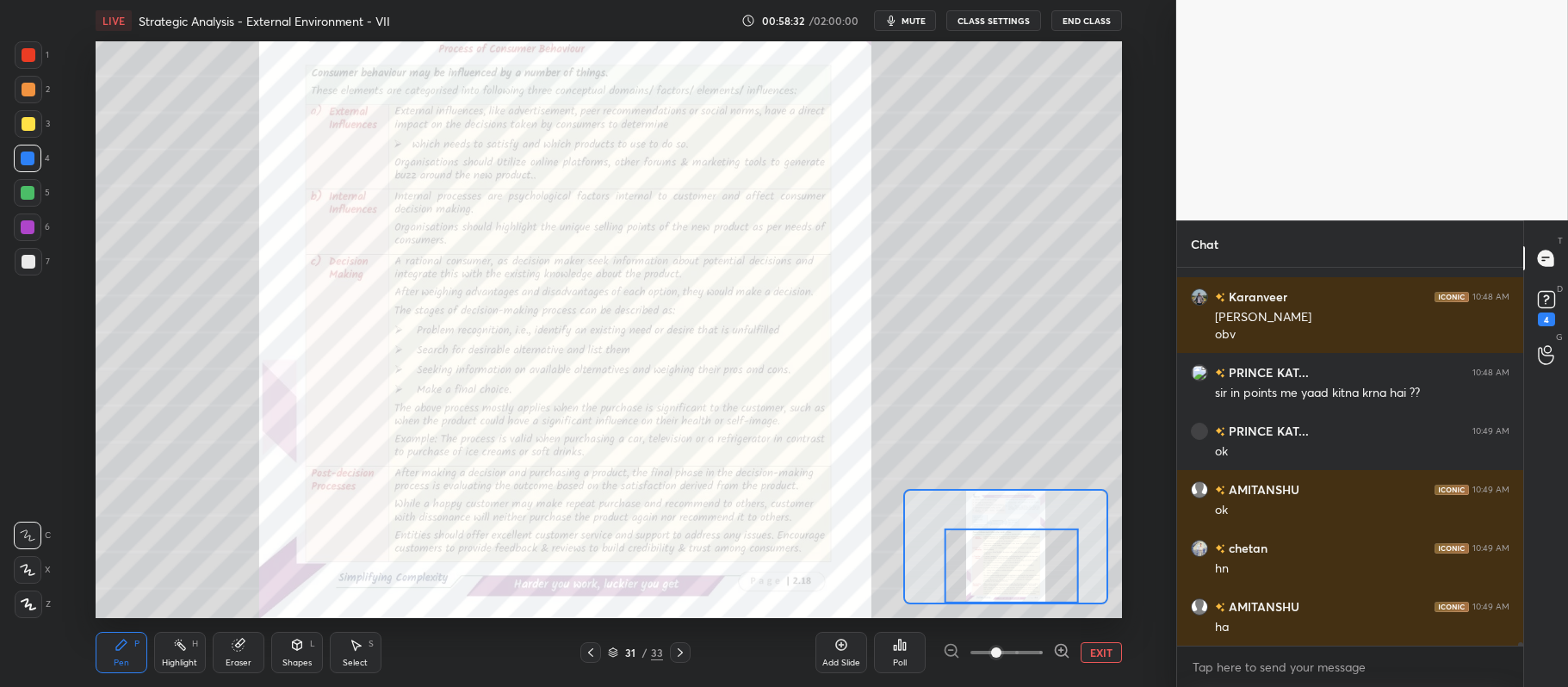
scroll to position [39638, 0]
click at [1103, 648] on button "EXIT" at bounding box center [1101, 652] width 41 height 20
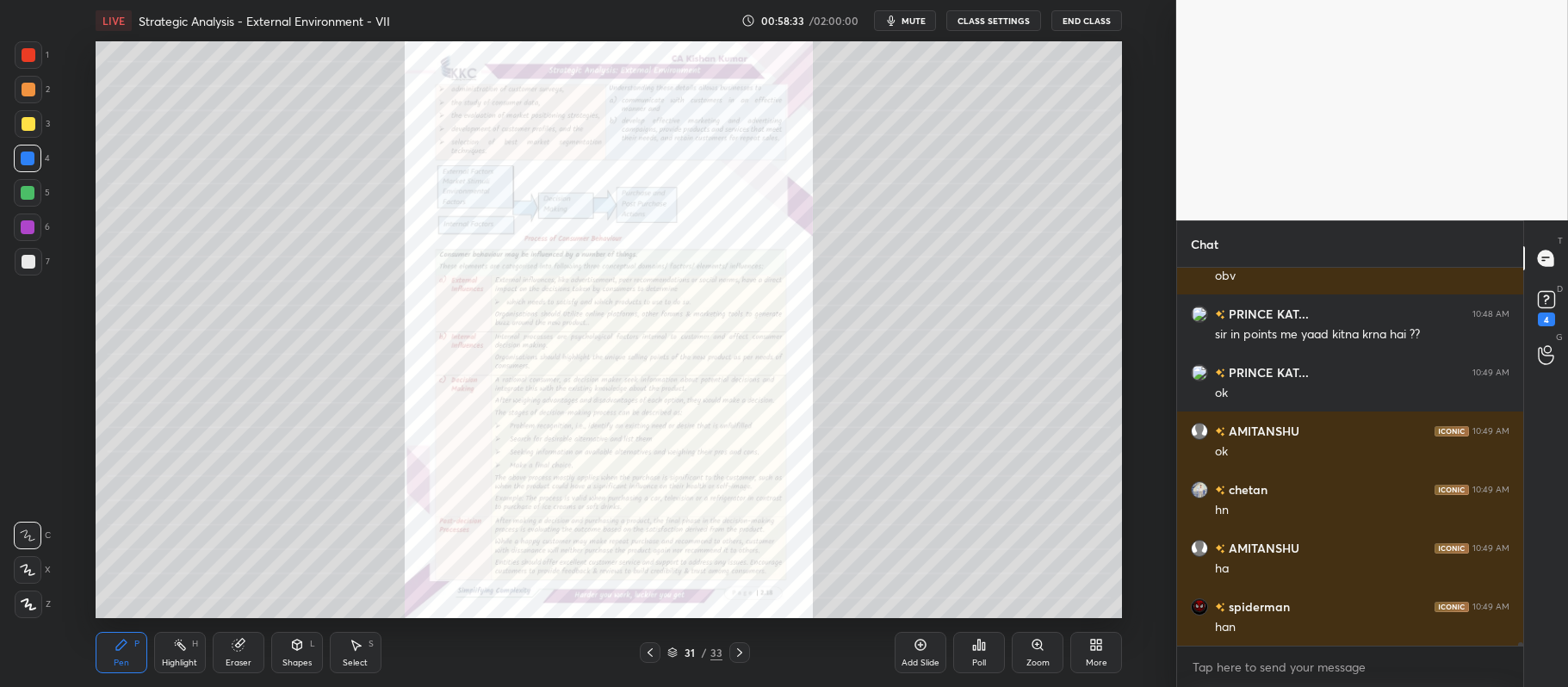
click at [926, 651] on icon at bounding box center [920, 644] width 14 height 14
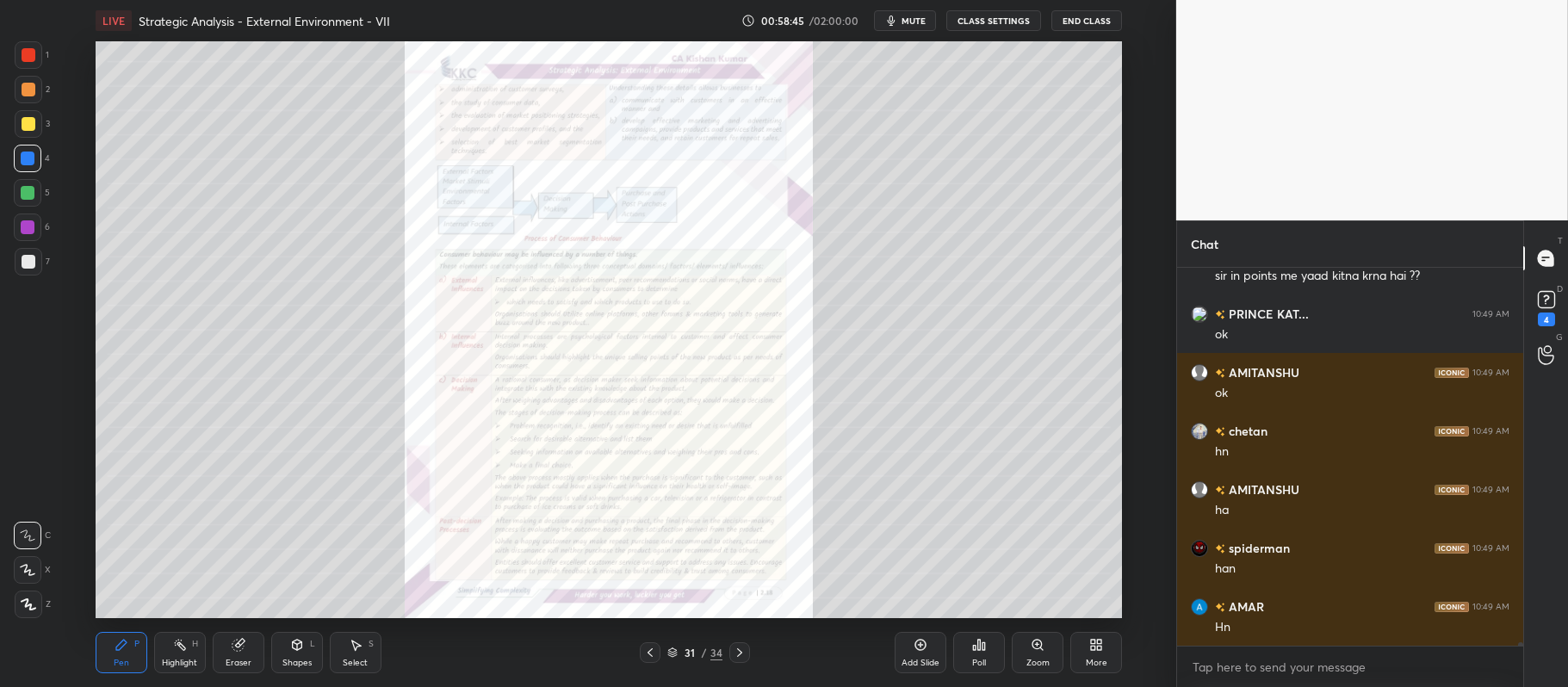
click at [40, 120] on div at bounding box center [28, 124] width 28 height 28
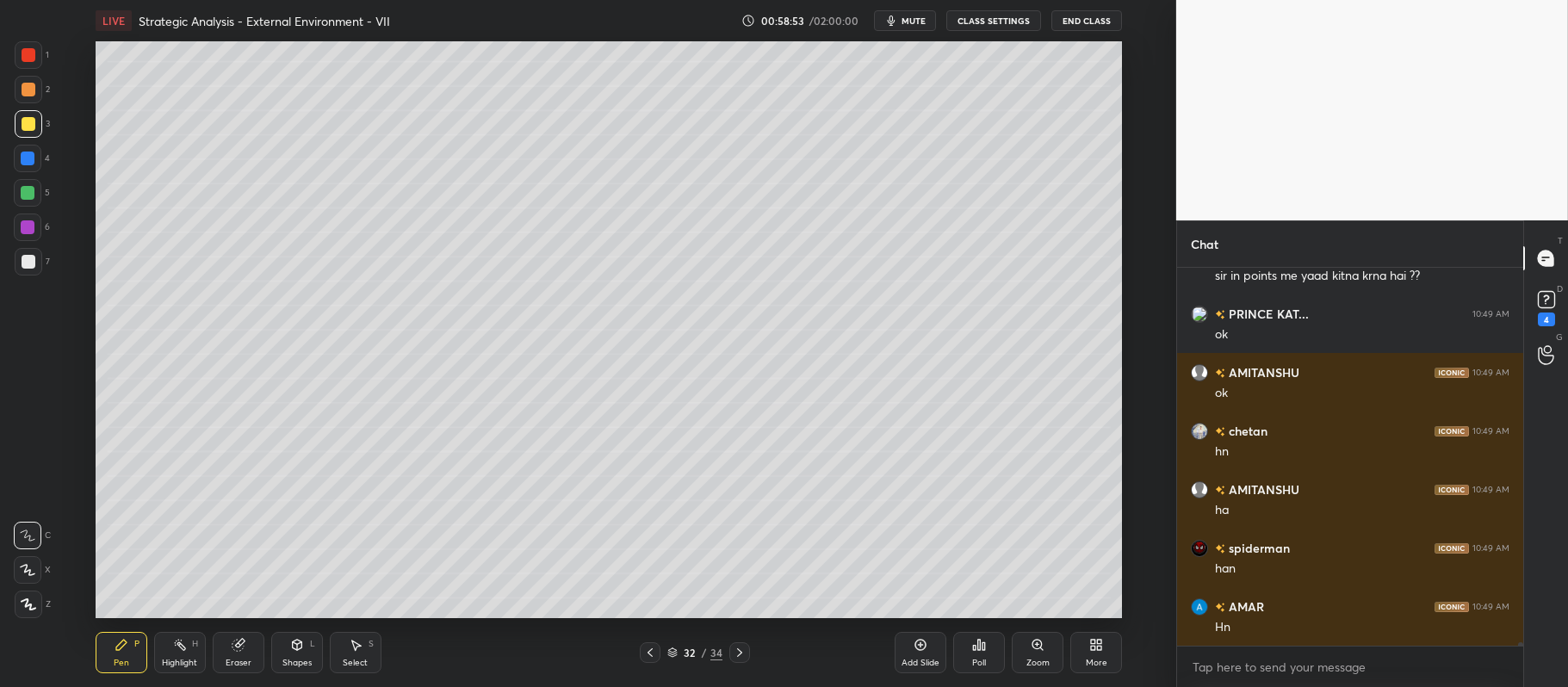
click at [28, 566] on icon at bounding box center [28, 569] width 16 height 12
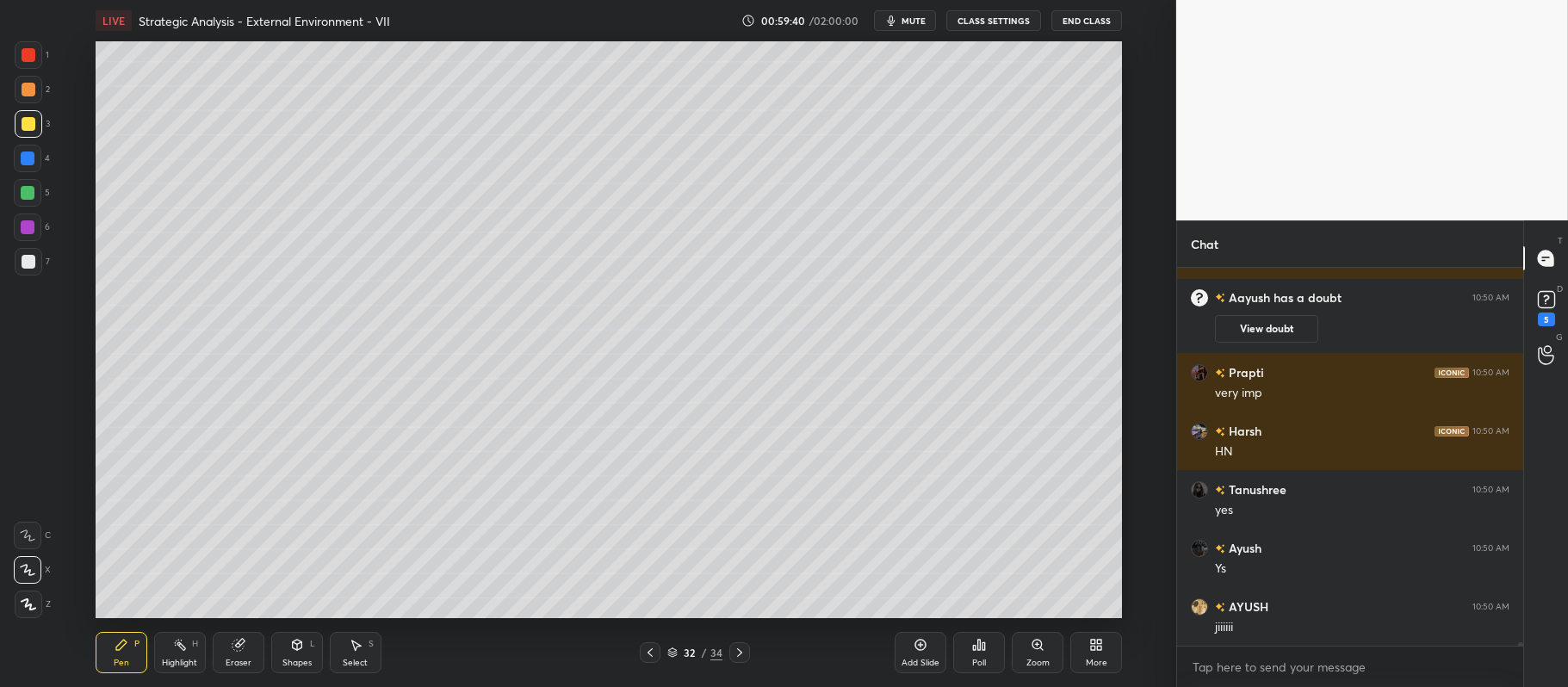
scroll to position [37187, 0]
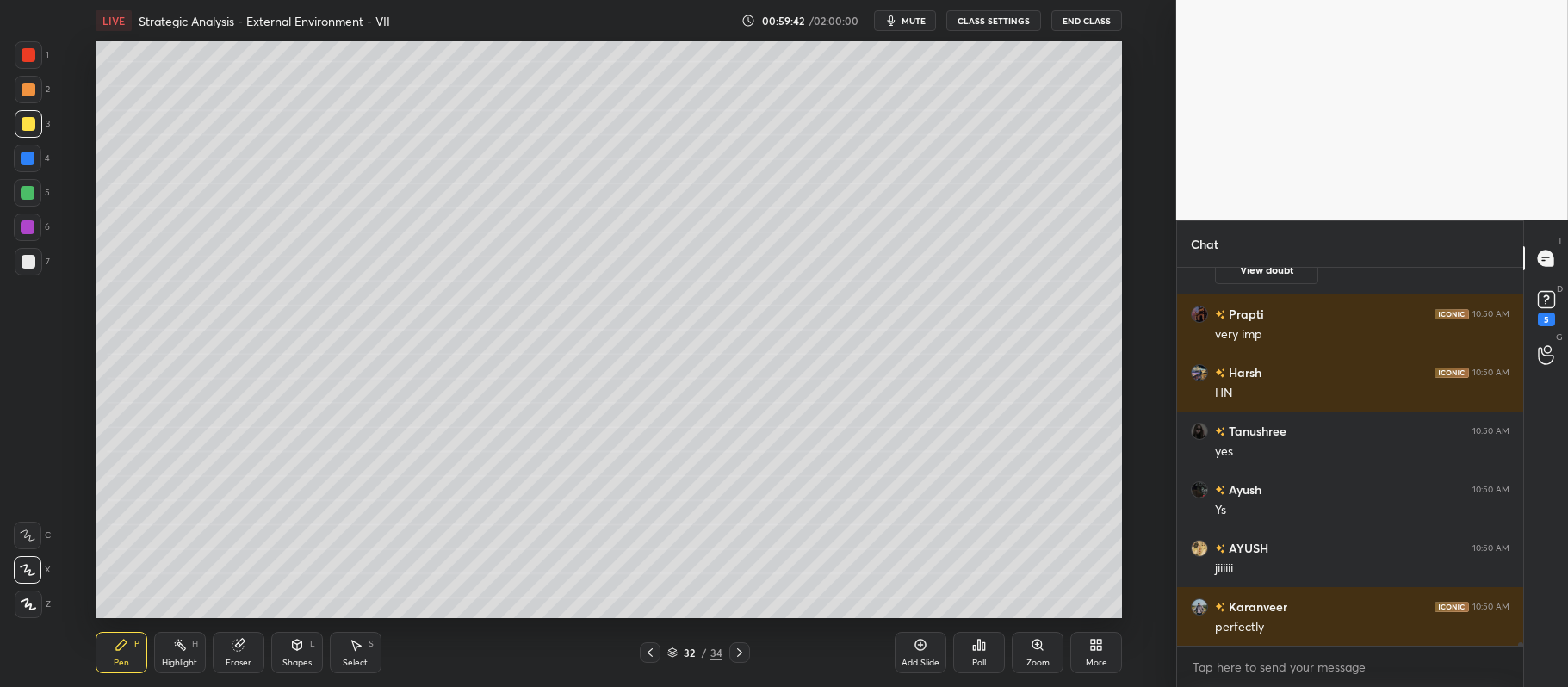
click at [301, 654] on div "Shapes L" at bounding box center [297, 652] width 51 height 41
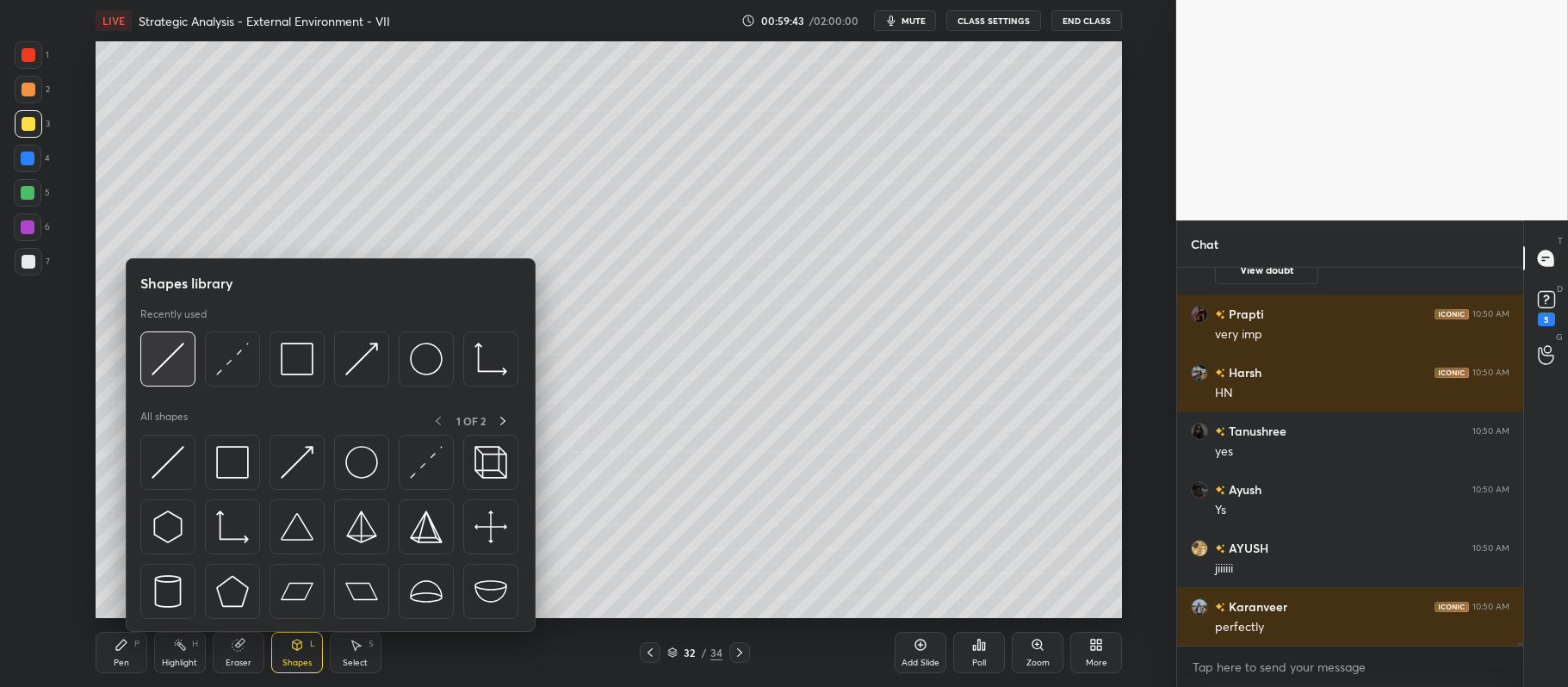
click at [164, 355] on img at bounding box center [168, 359] width 33 height 33
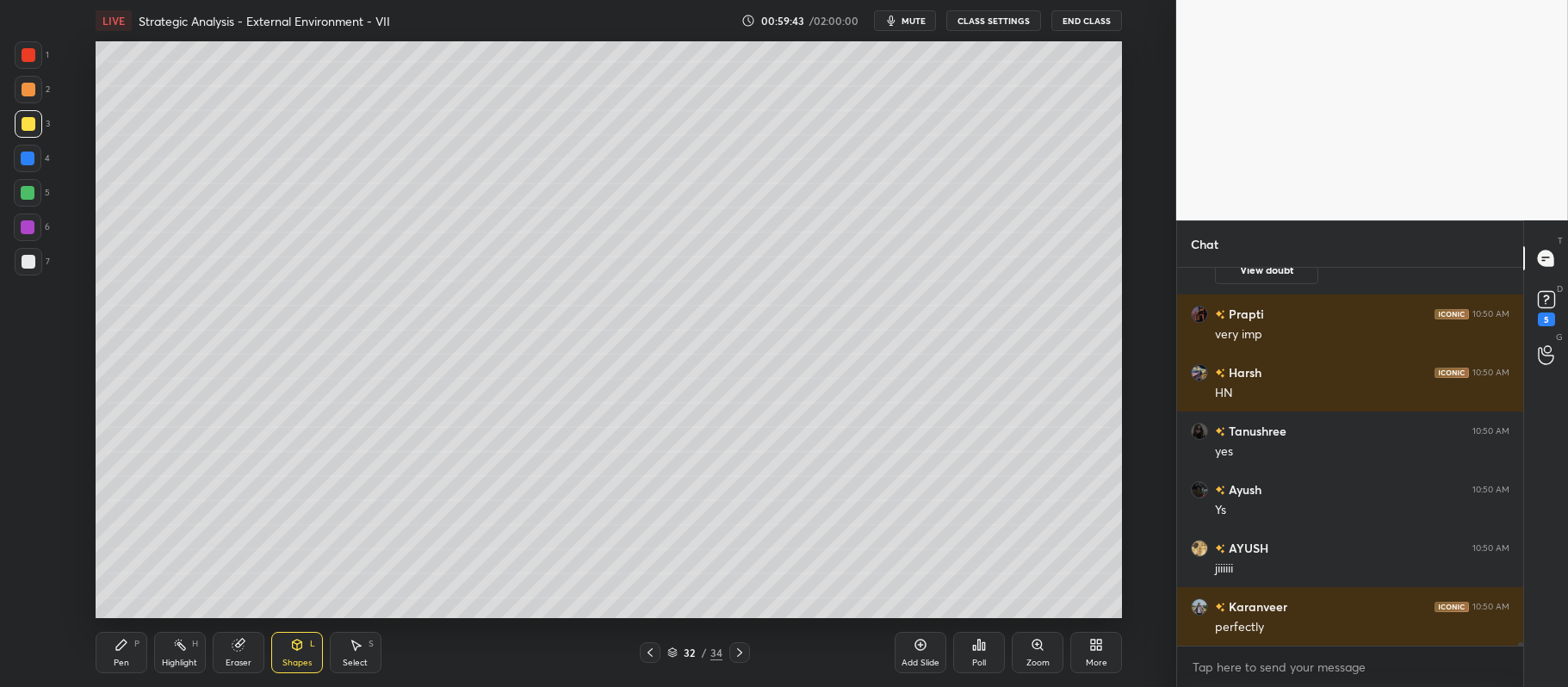
click at [34, 263] on div at bounding box center [28, 261] width 14 height 14
click at [31, 84] on div at bounding box center [28, 89] width 14 height 14
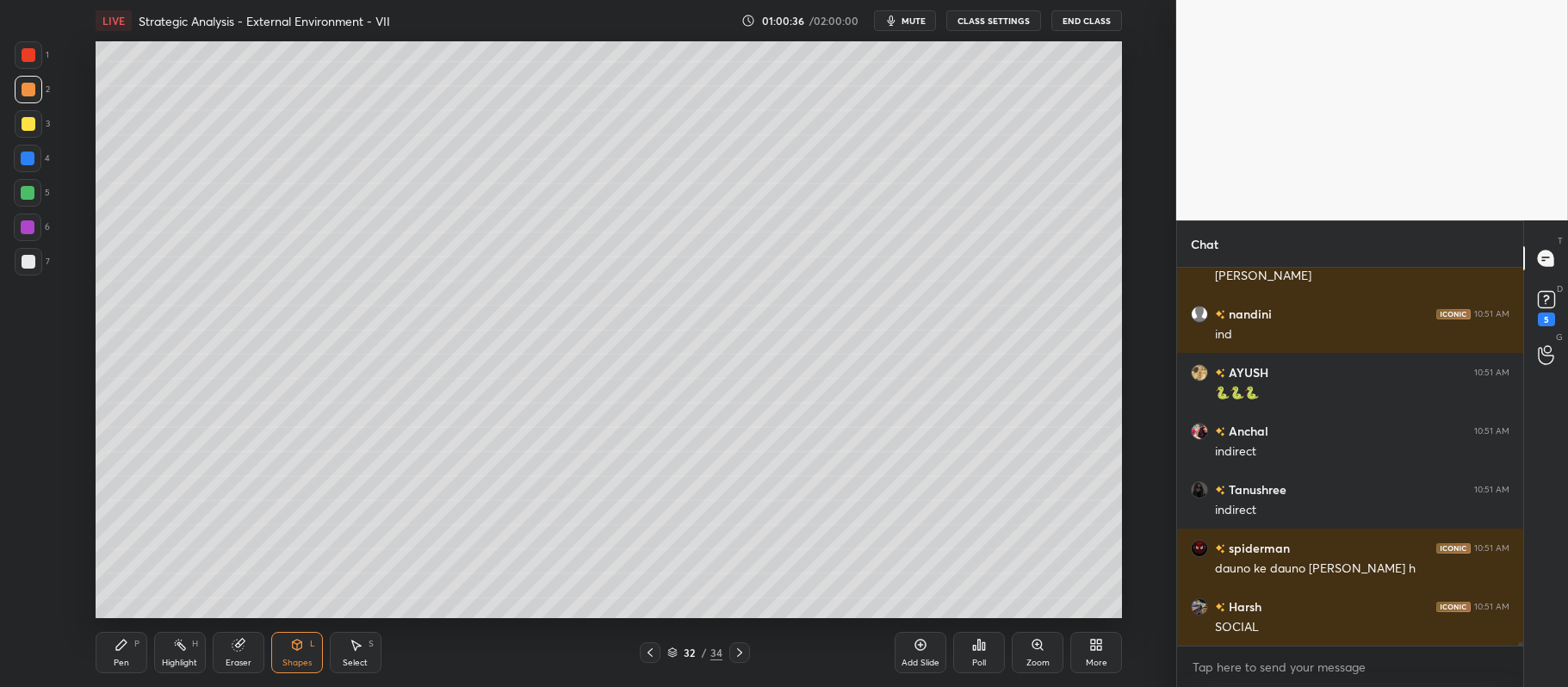
scroll to position [38182, 0]
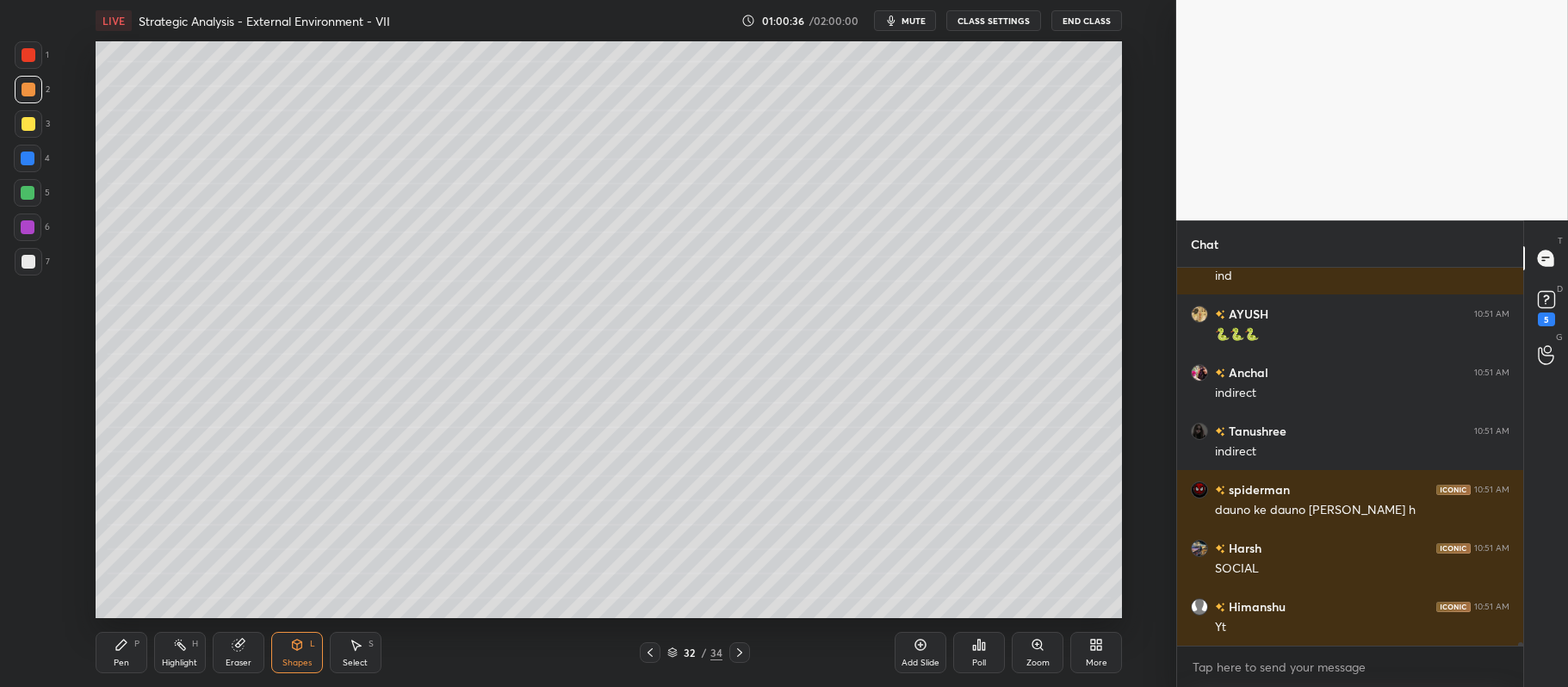
click at [26, 197] on div at bounding box center [27, 192] width 14 height 14
click at [108, 641] on div "Pen P" at bounding box center [121, 652] width 51 height 41
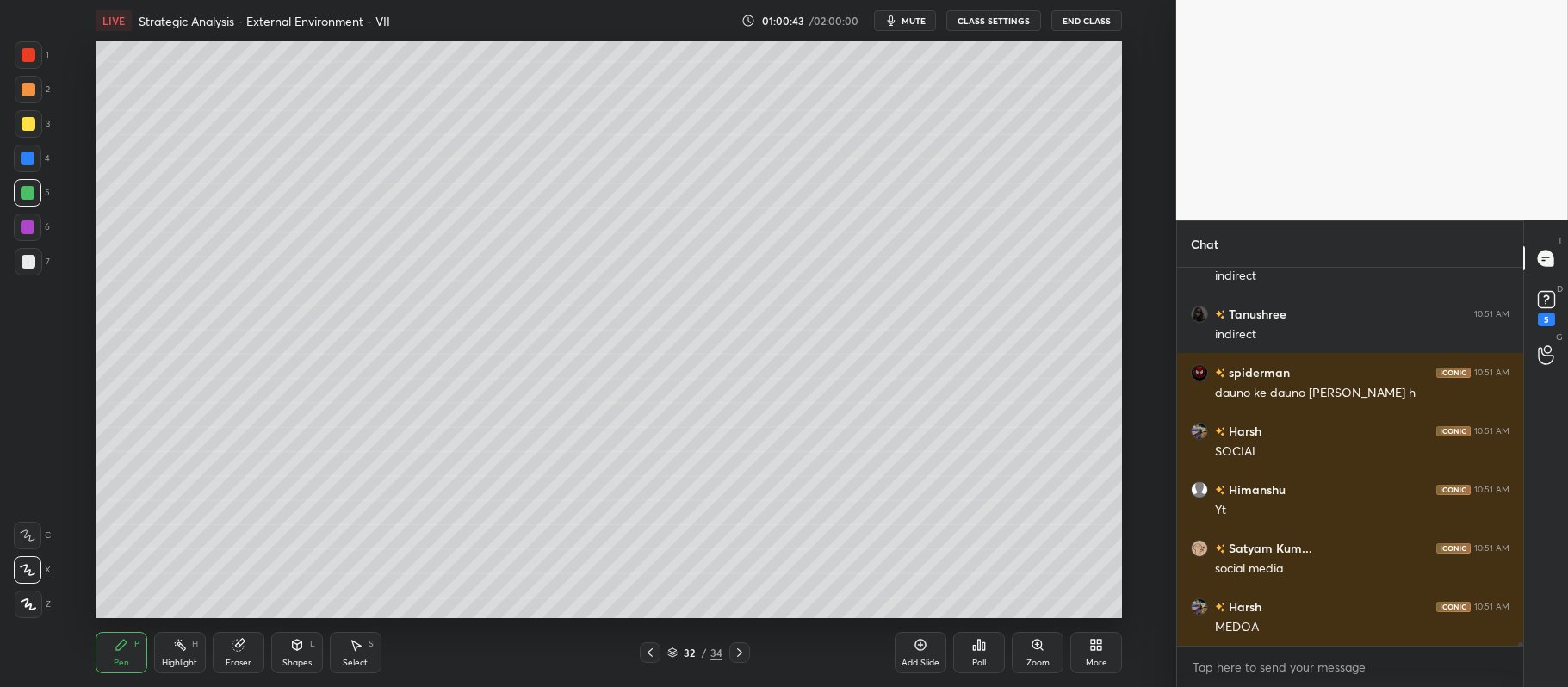
scroll to position [38357, 0]
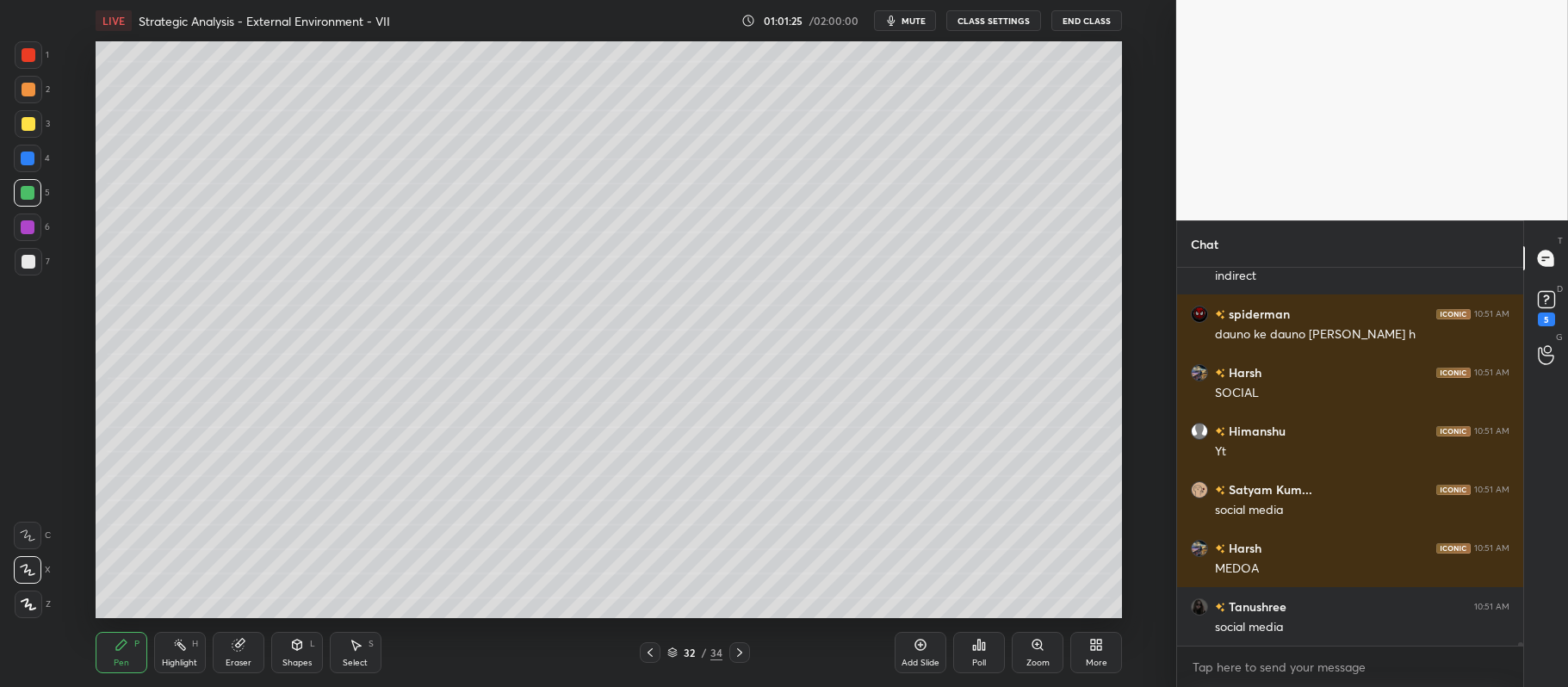
click at [31, 234] on div at bounding box center [28, 227] width 28 height 28
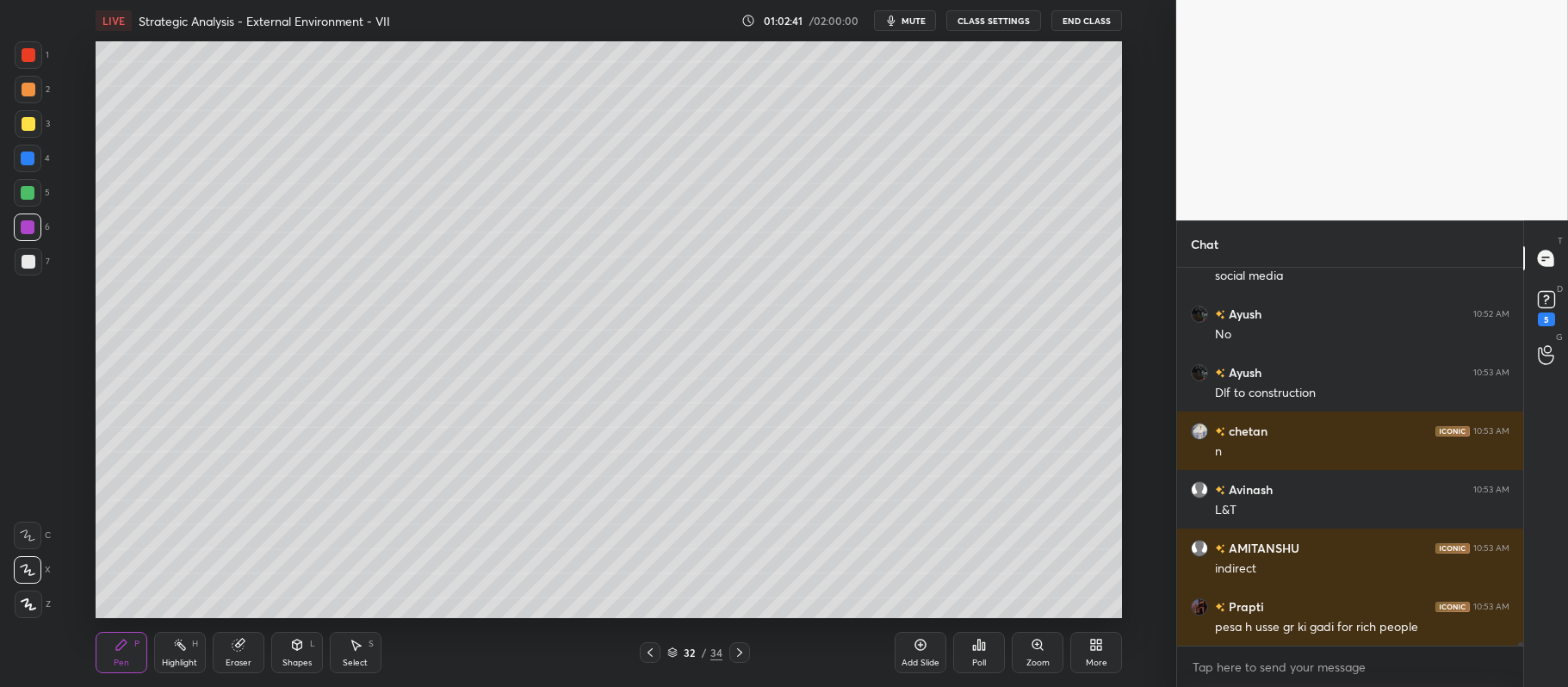
scroll to position [38767, 0]
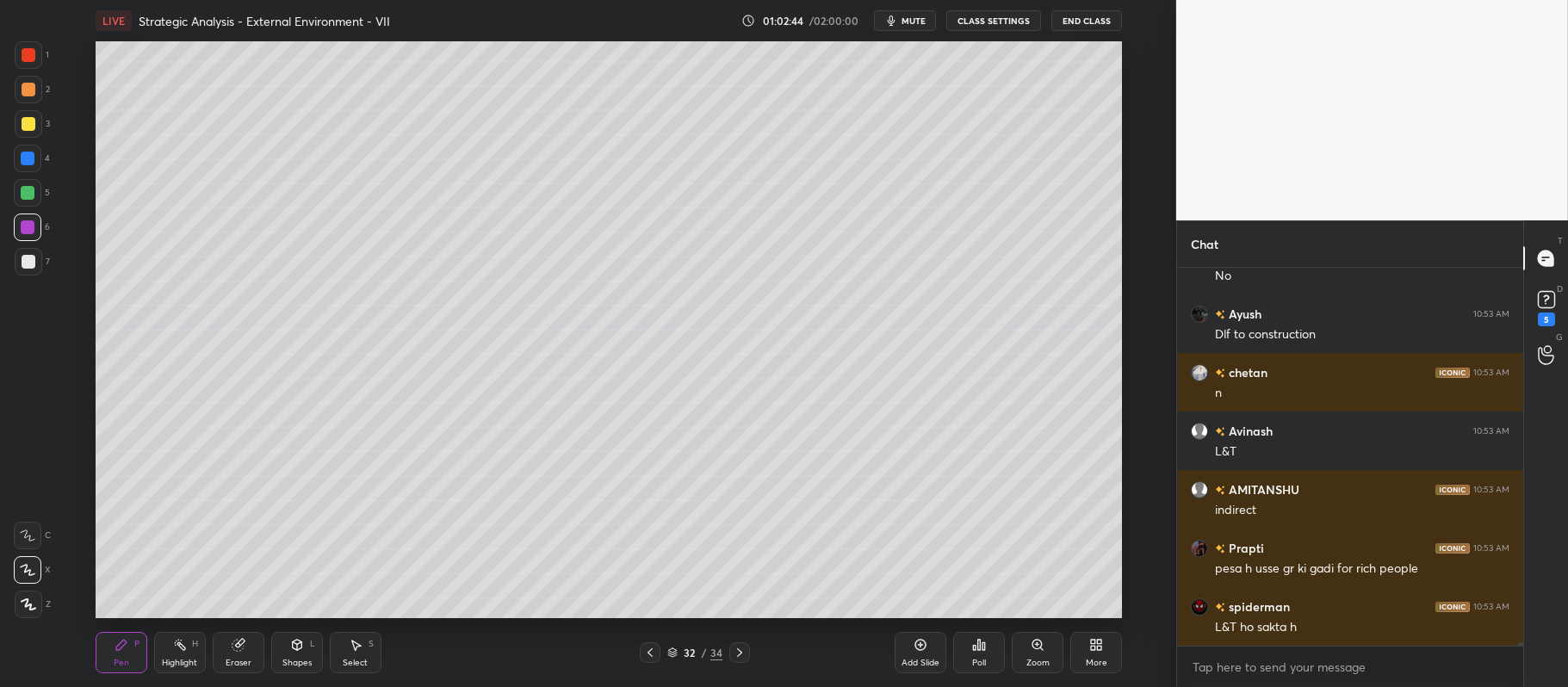
click at [35, 163] on div at bounding box center [28, 158] width 28 height 28
click at [31, 130] on div at bounding box center [28, 123] width 14 height 14
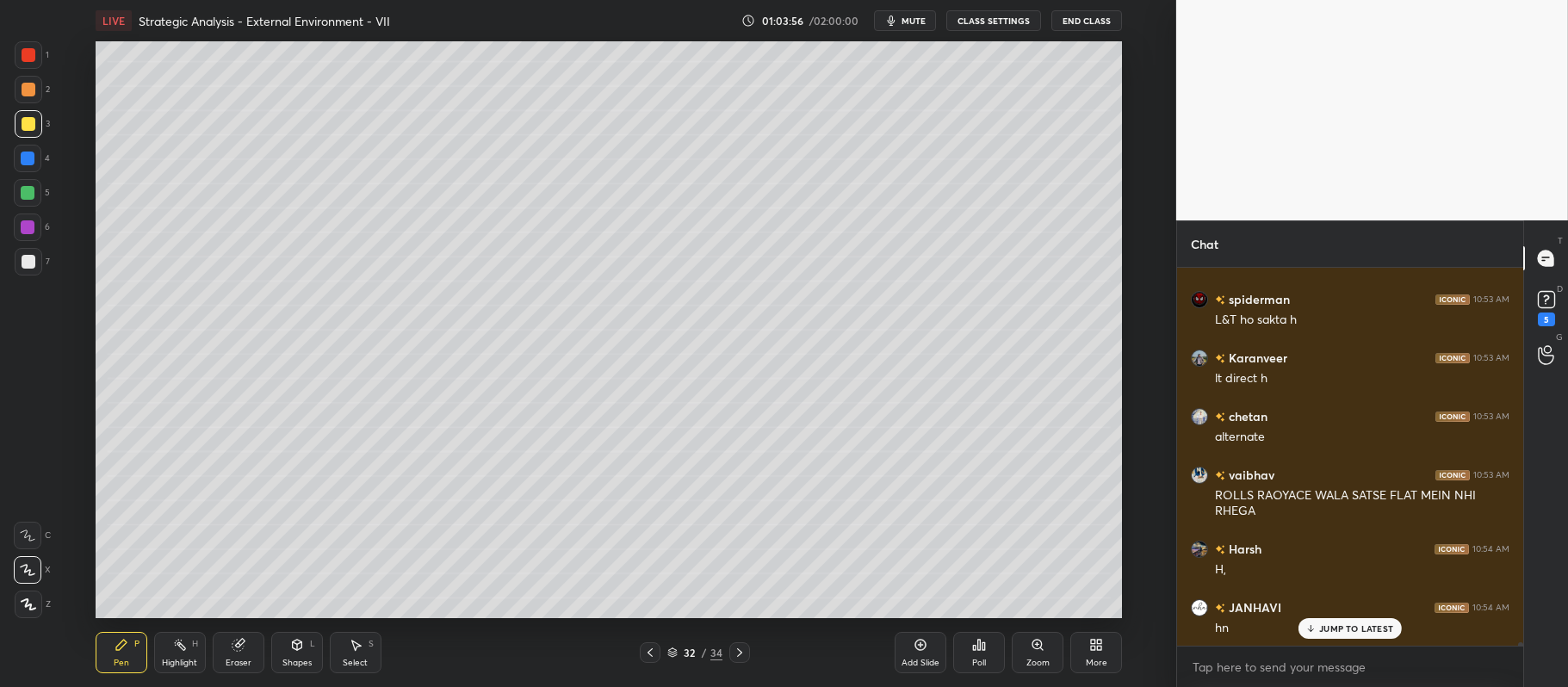
scroll to position [39132, 0]
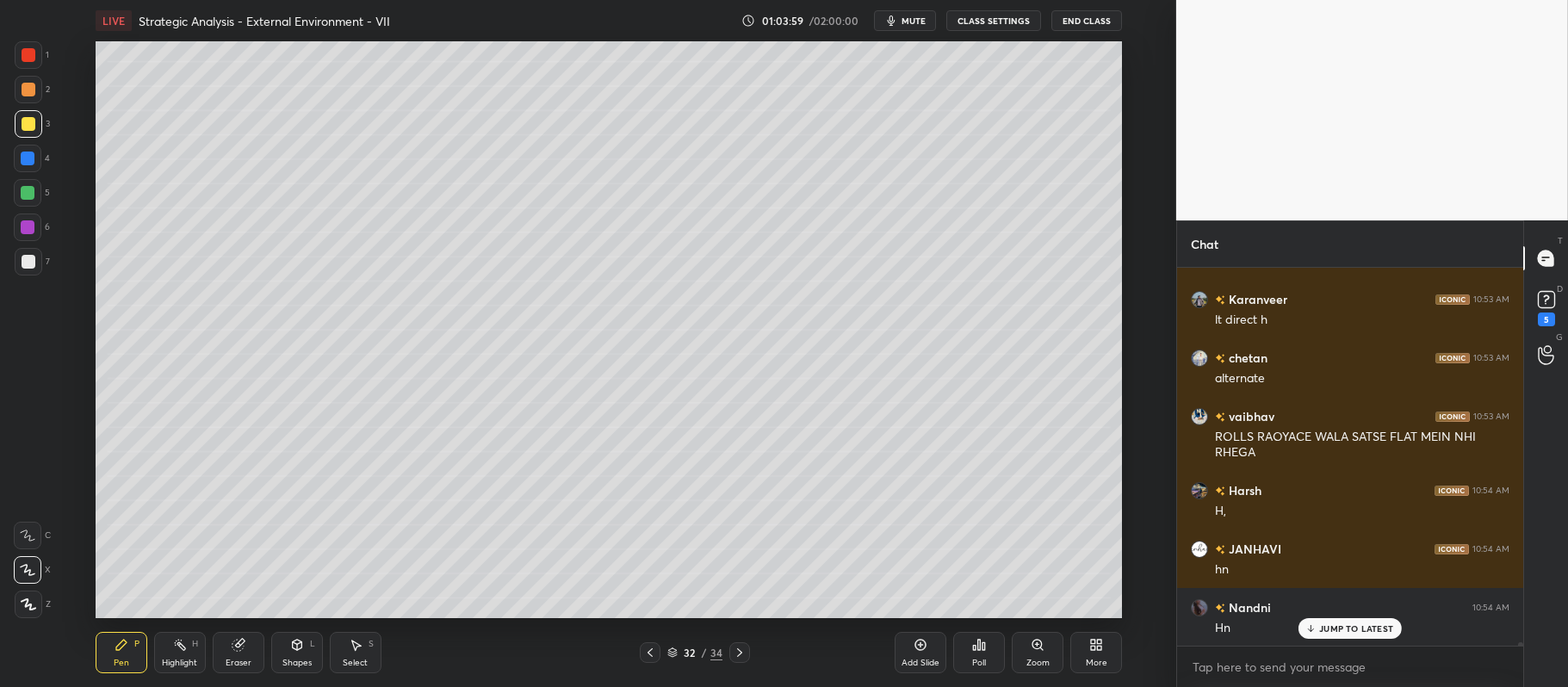
click at [242, 641] on icon at bounding box center [240, 642] width 9 height 8
click at [102, 642] on div "Pen P" at bounding box center [121, 652] width 51 height 41
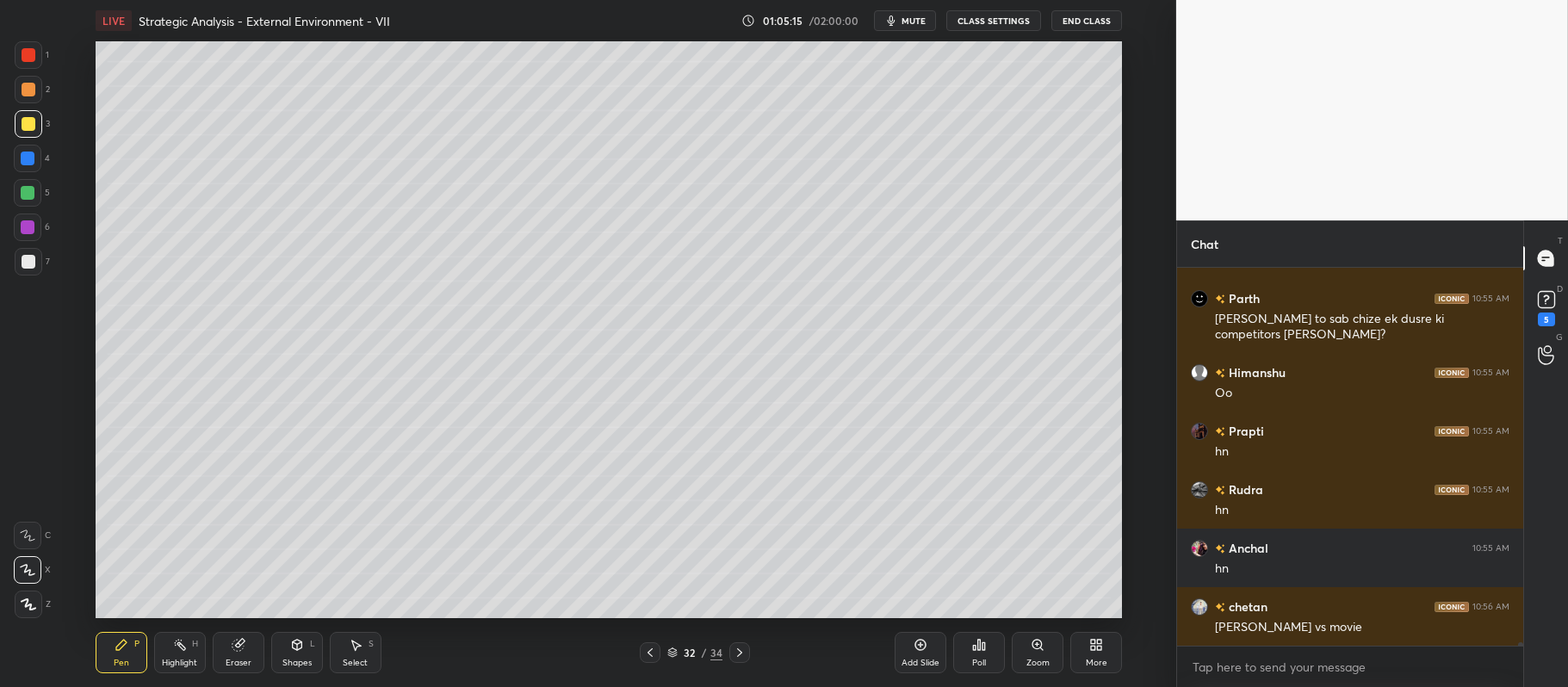
scroll to position [40144, 0]
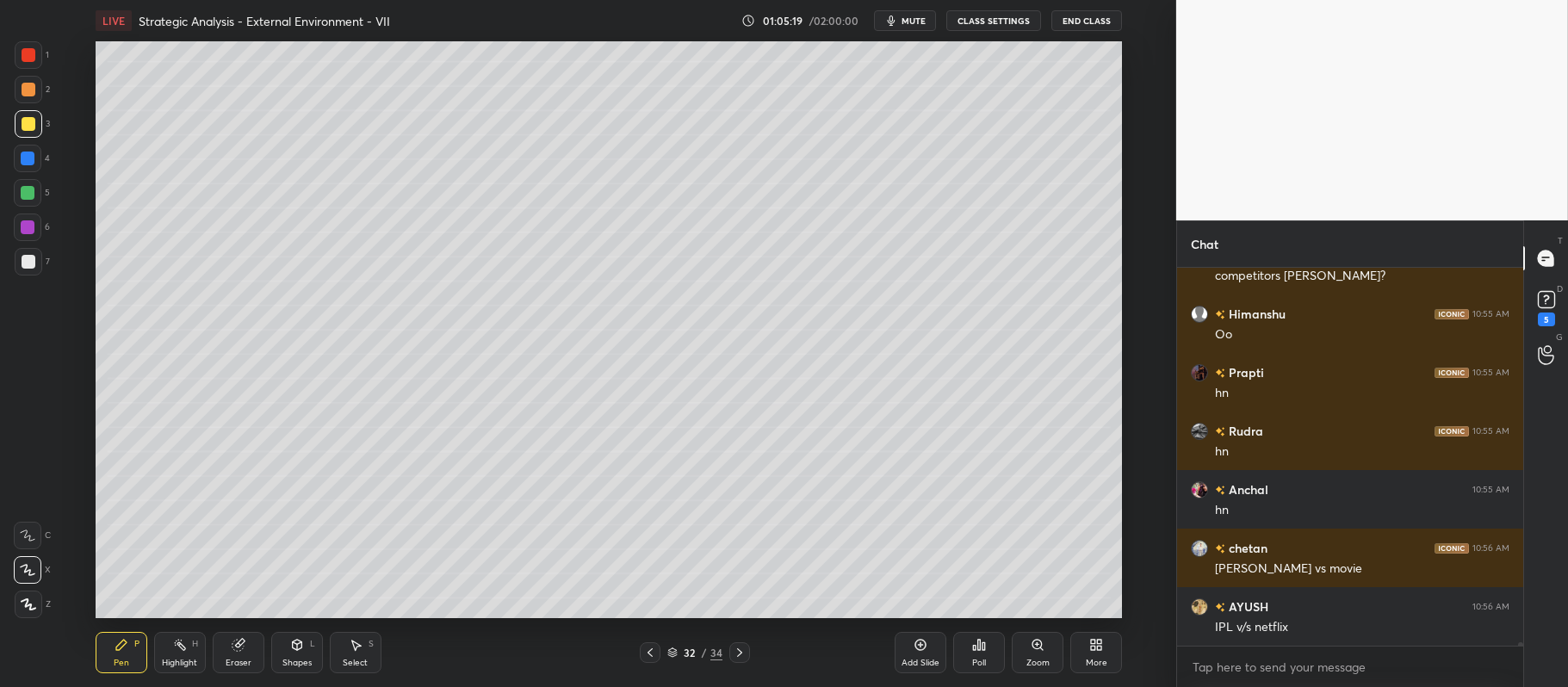
click at [33, 219] on div at bounding box center [28, 227] width 28 height 28
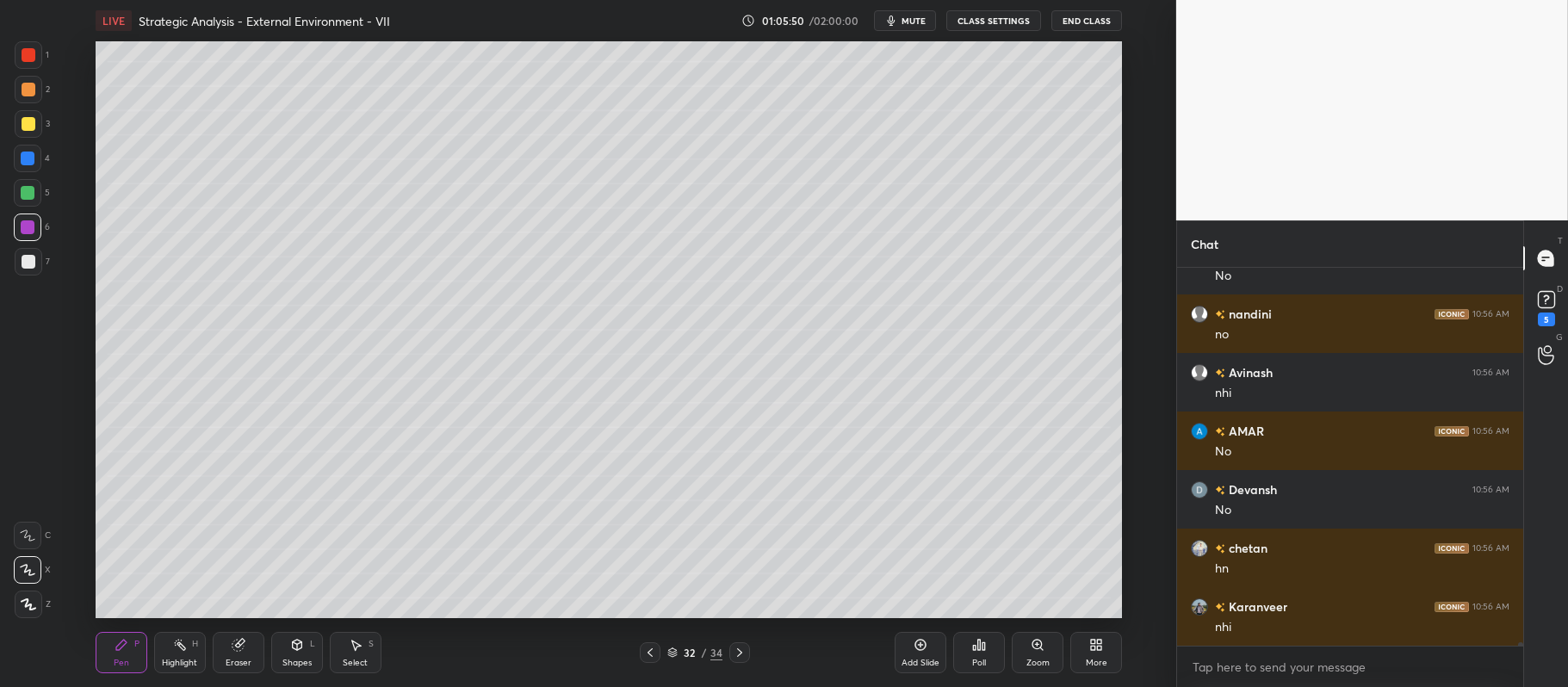
scroll to position [41079, 0]
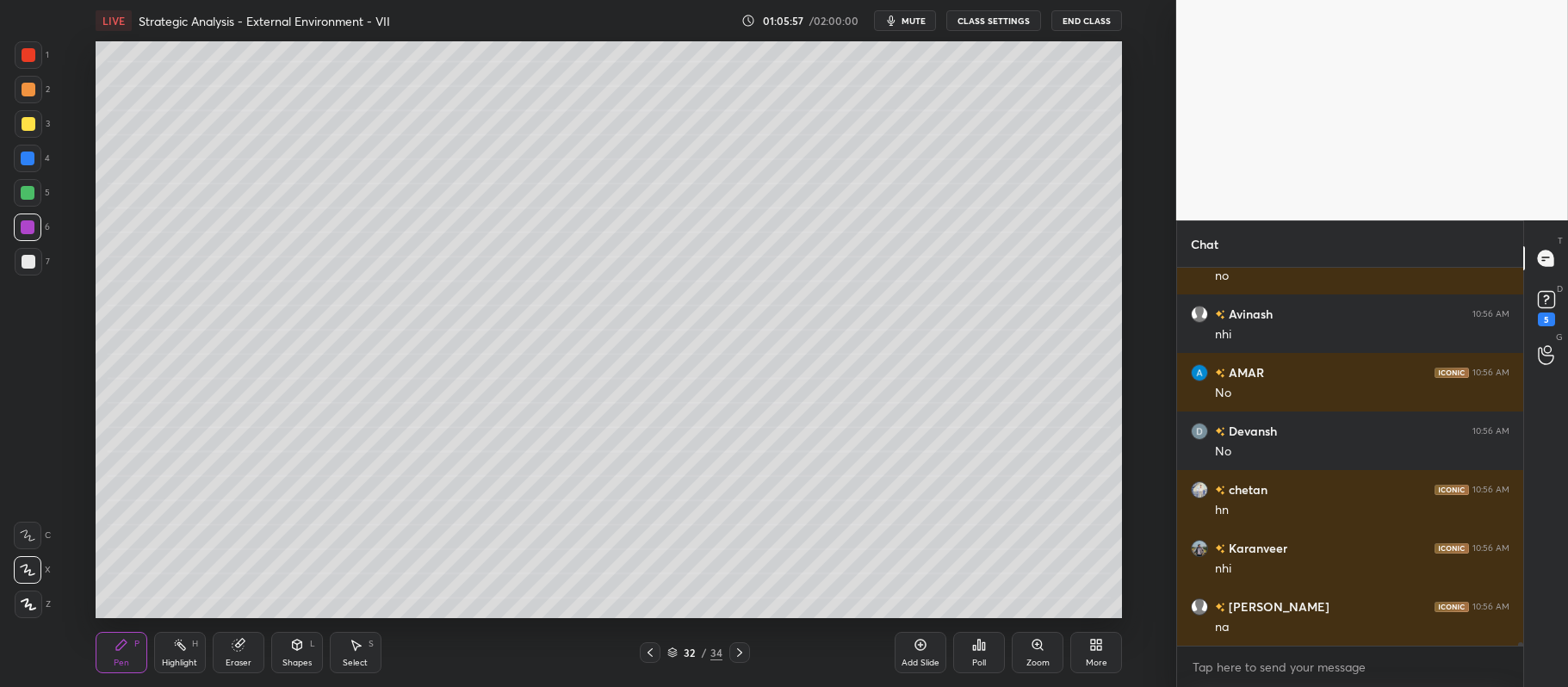
click at [923, 670] on div "Add Slide" at bounding box center [920, 652] width 51 height 41
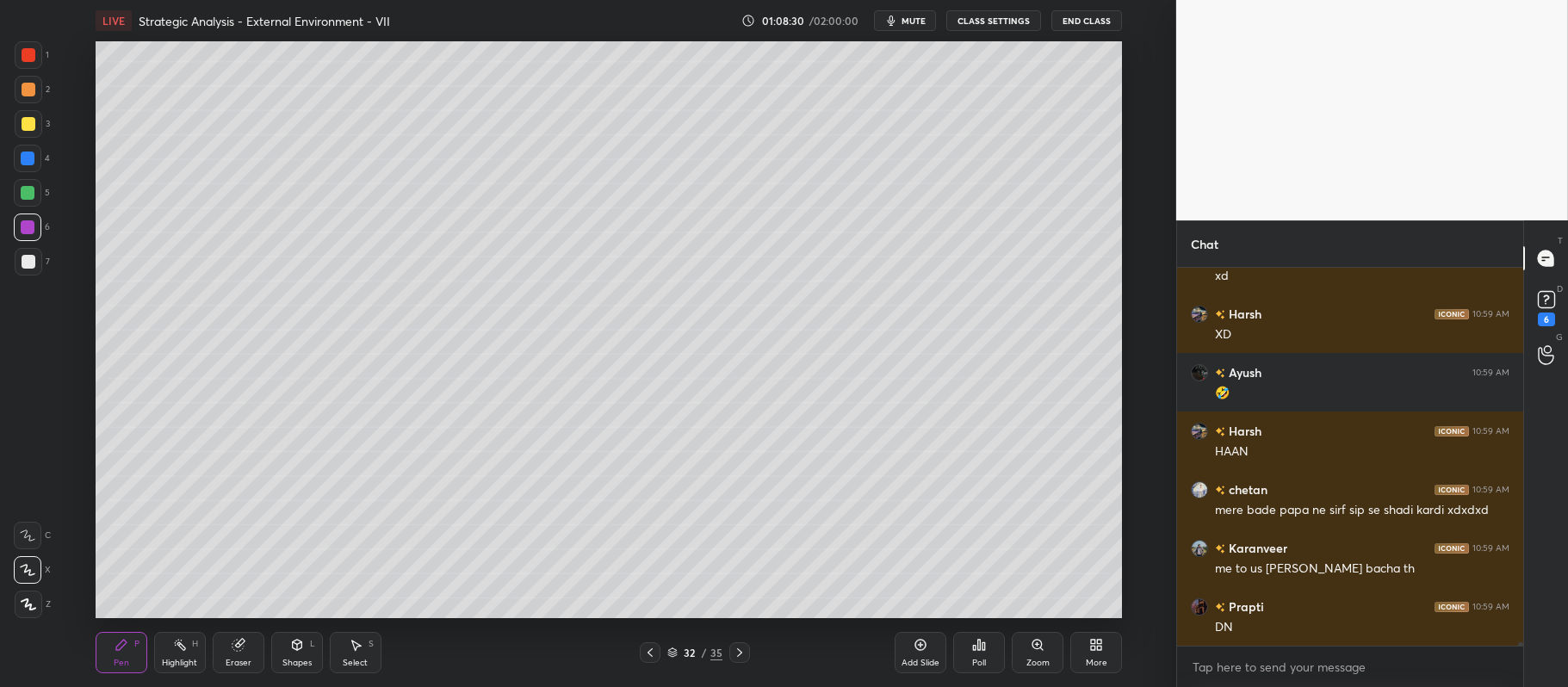
scroll to position [40894, 0]
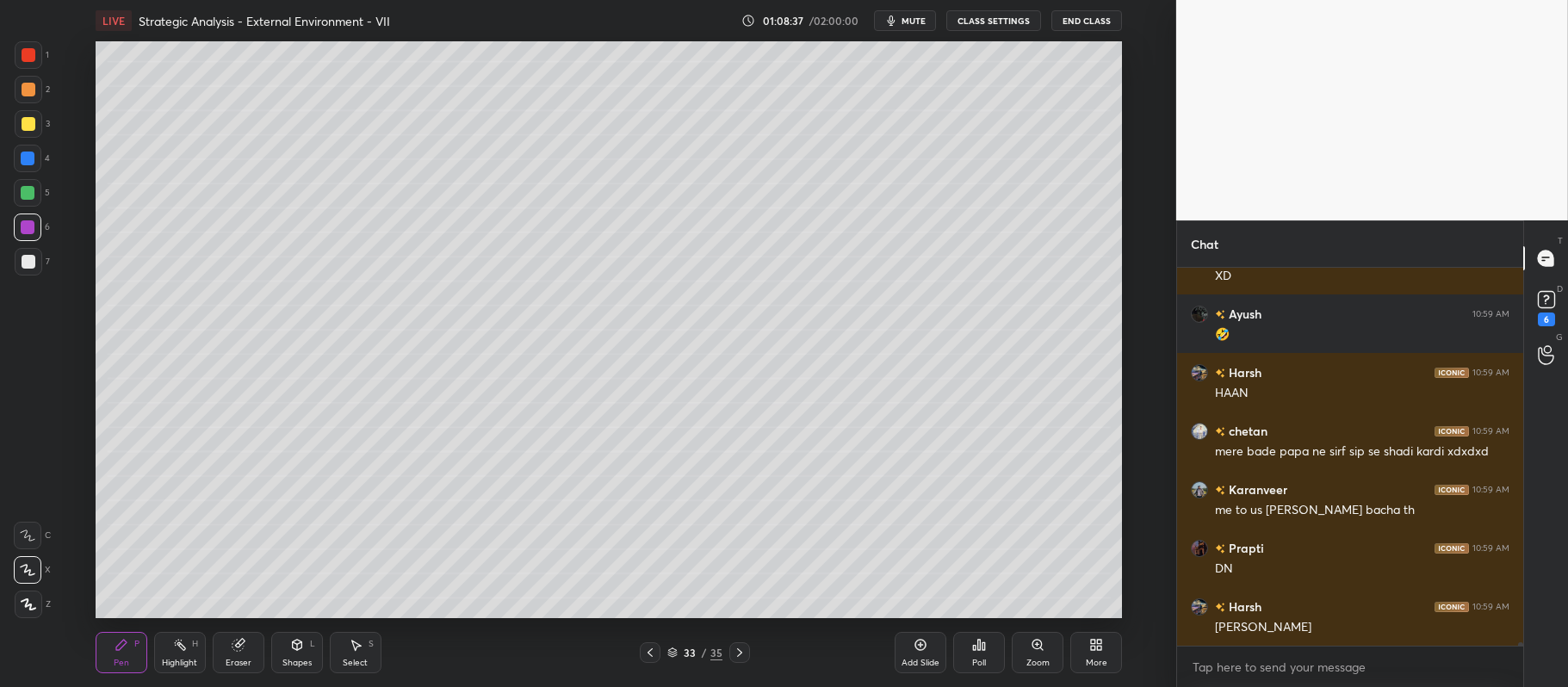
click at [26, 132] on div at bounding box center [28, 124] width 28 height 28
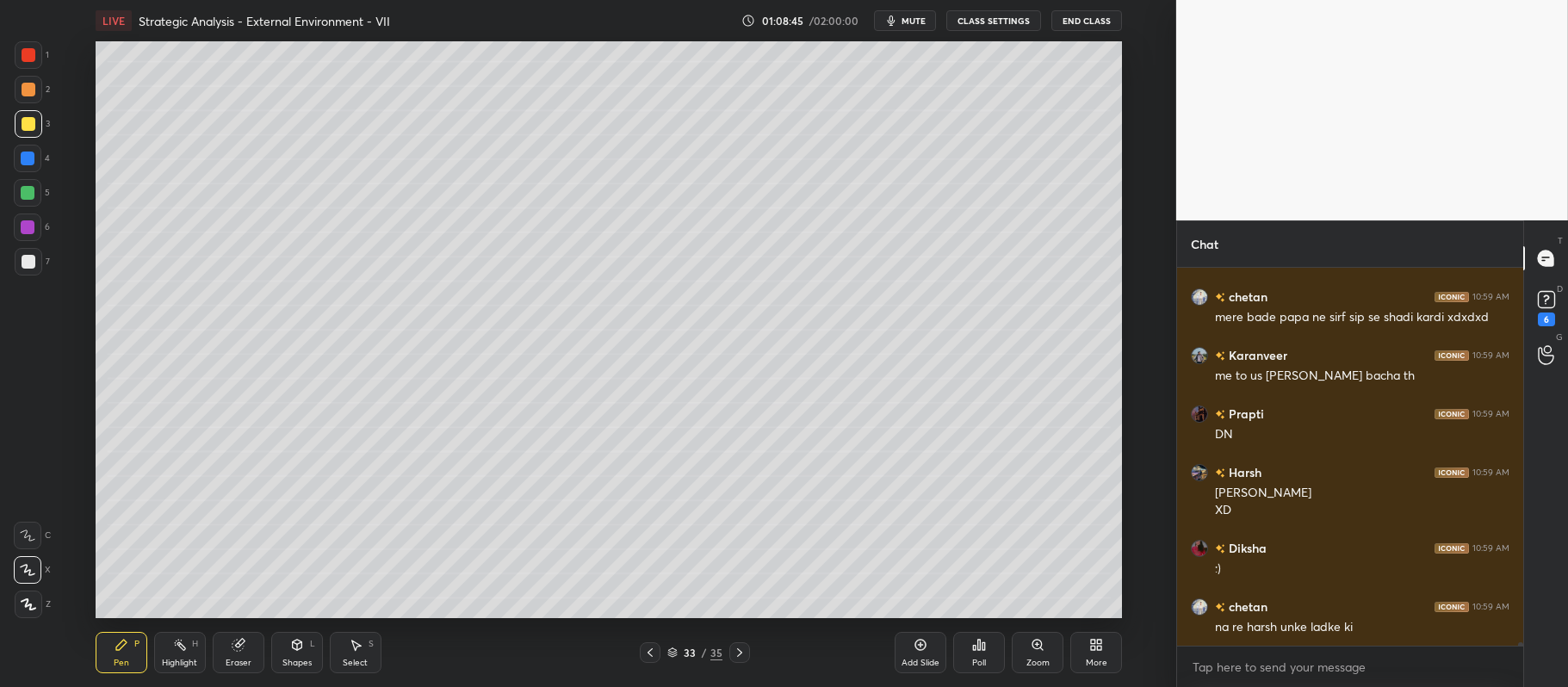
scroll to position [41087, 0]
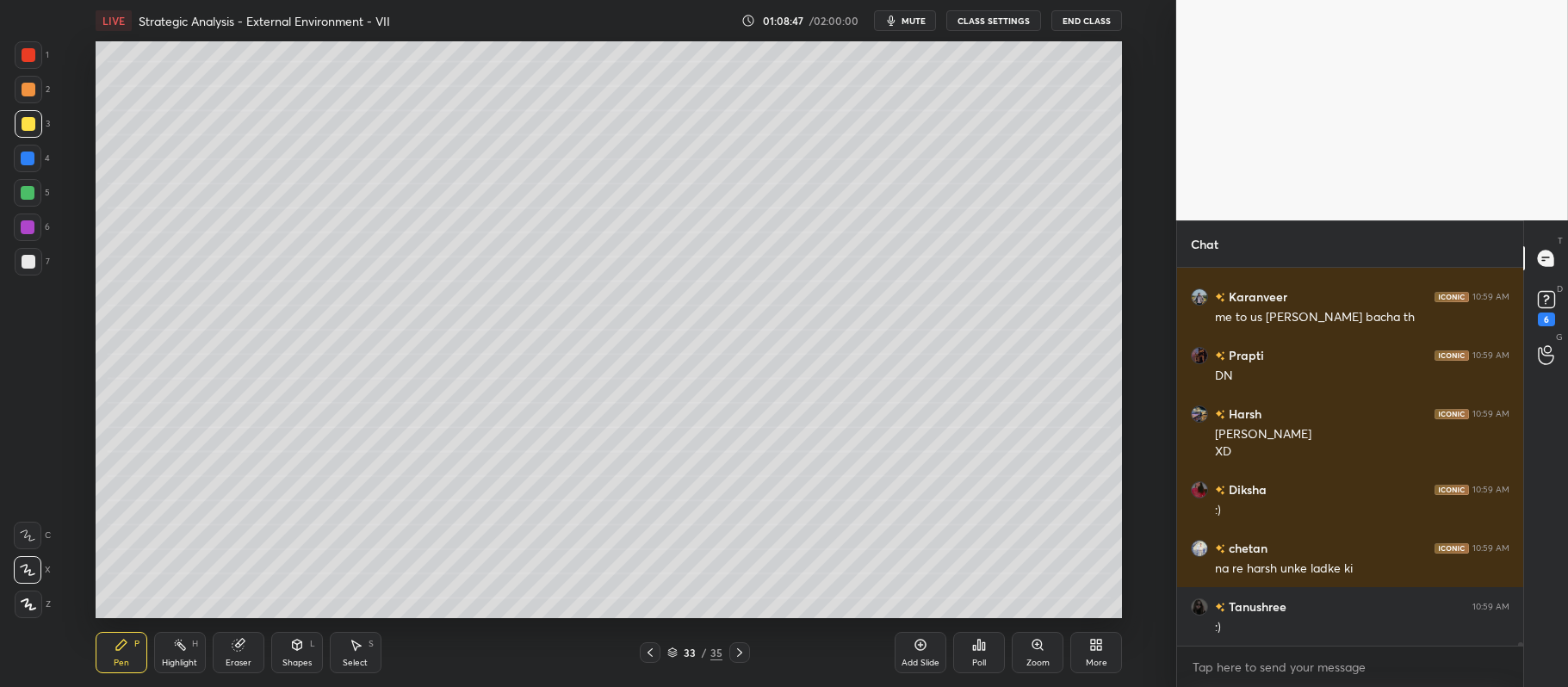
click at [916, 635] on div "Add Slide" at bounding box center [920, 652] width 51 height 41
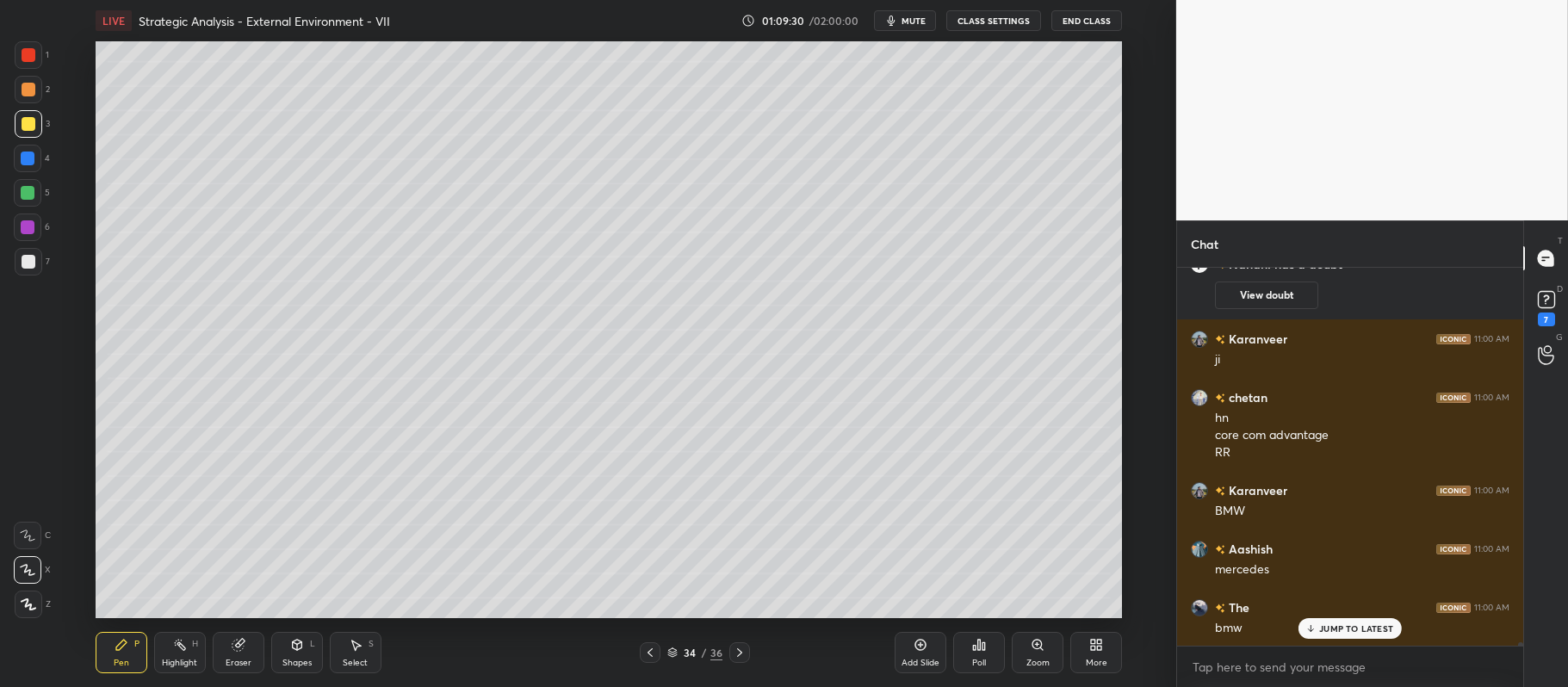
scroll to position [41442, 0]
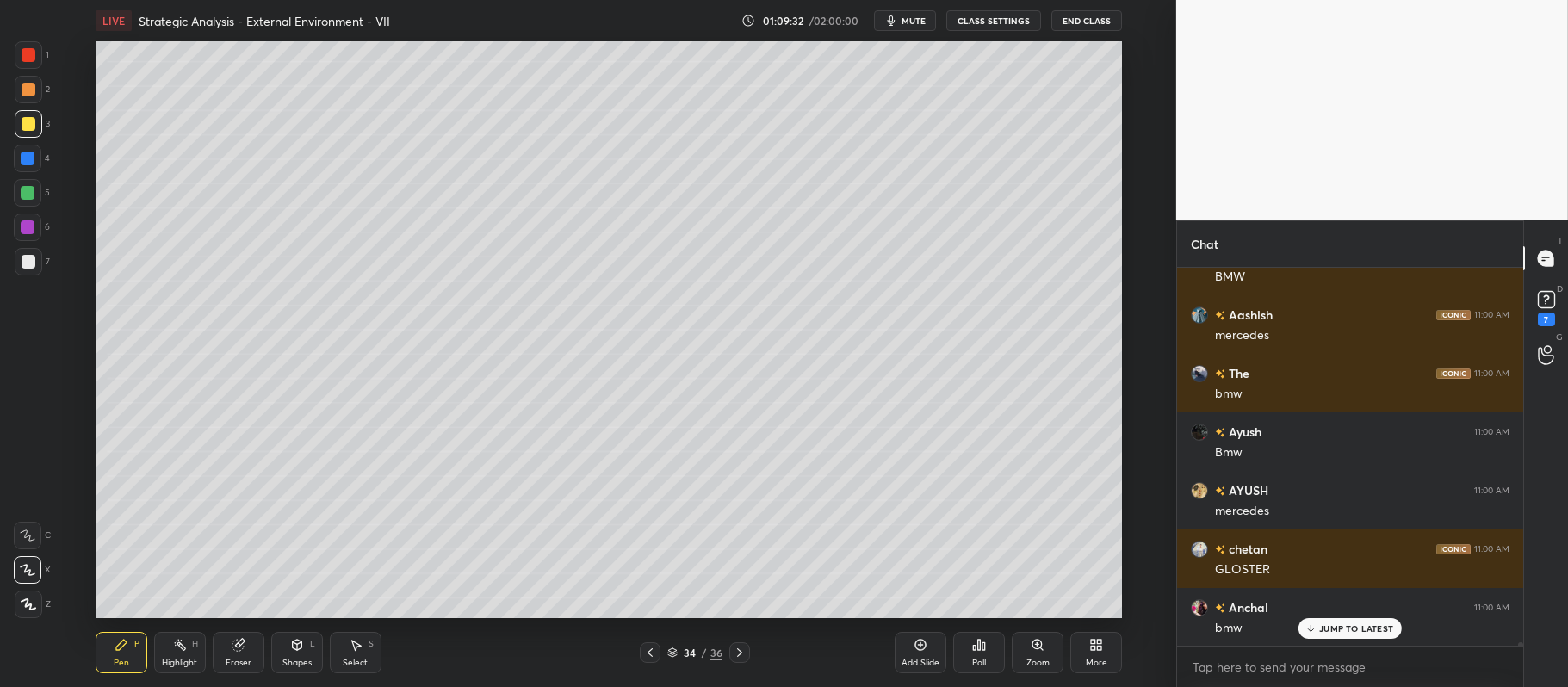
click at [32, 186] on div at bounding box center [27, 192] width 14 height 14
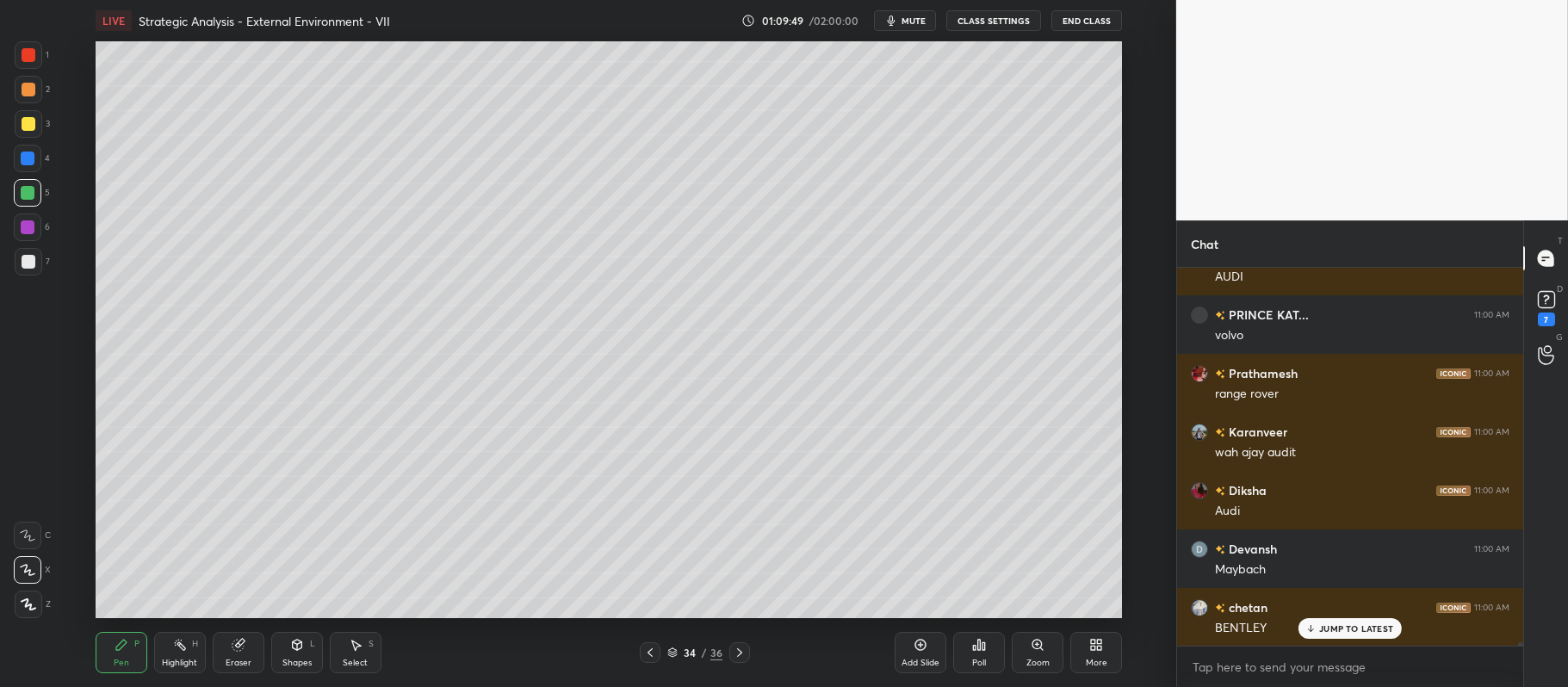
scroll to position [42378, 0]
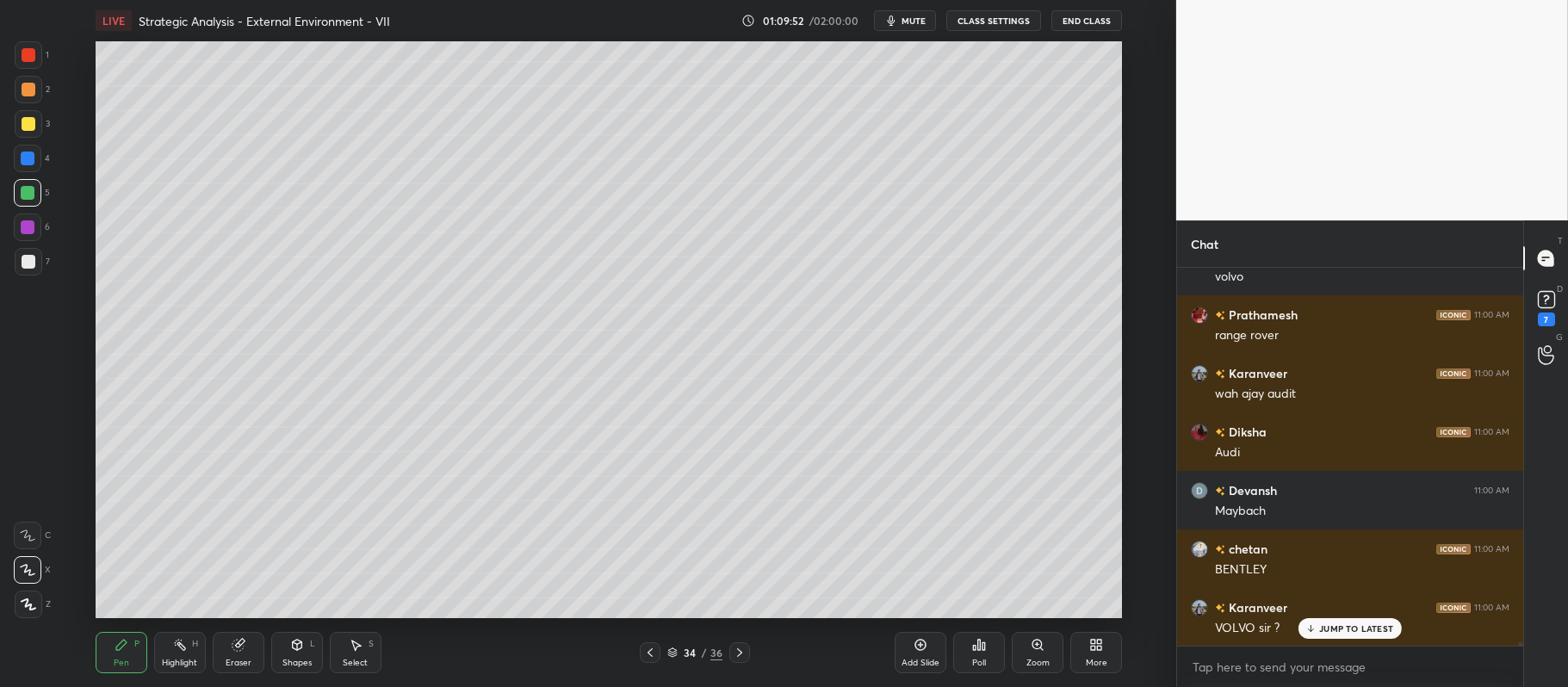
click at [32, 98] on div at bounding box center [28, 89] width 28 height 28
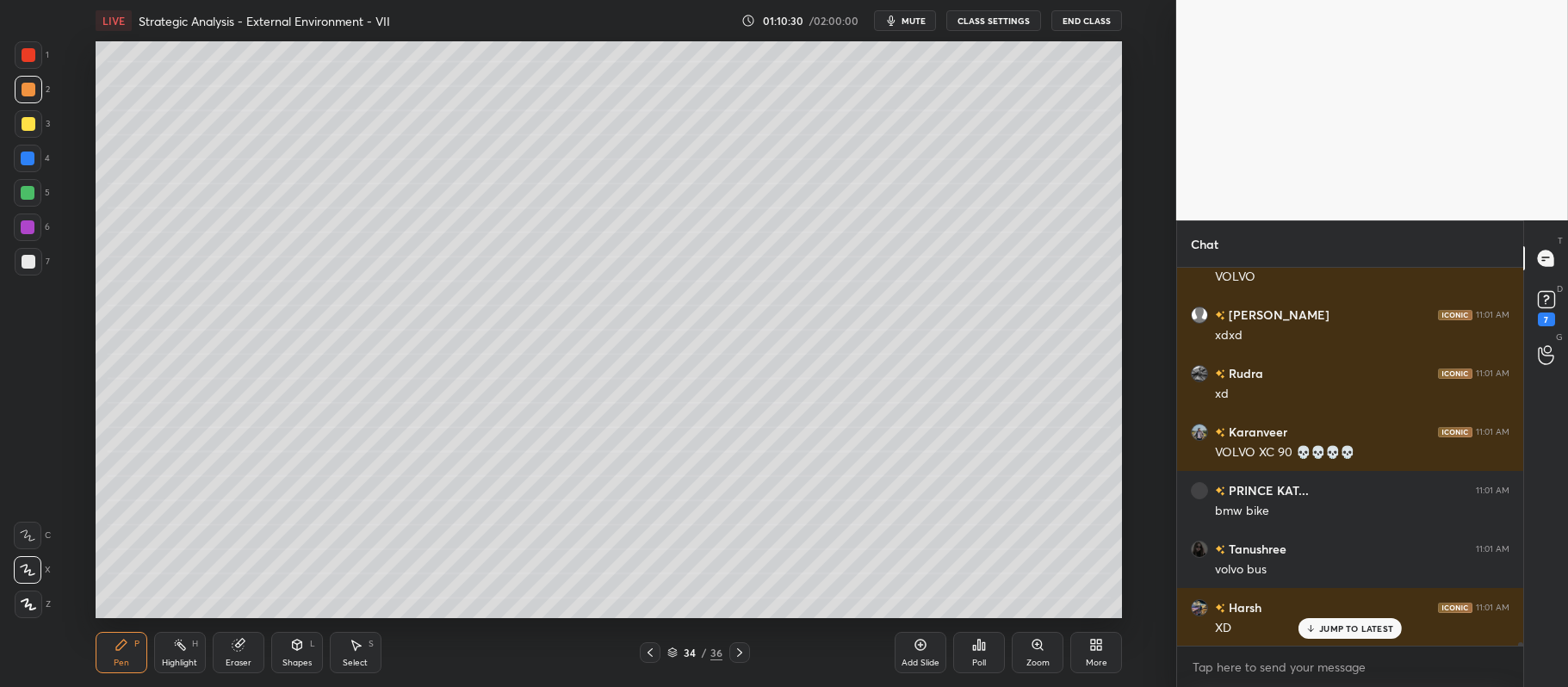
scroll to position [43256, 0]
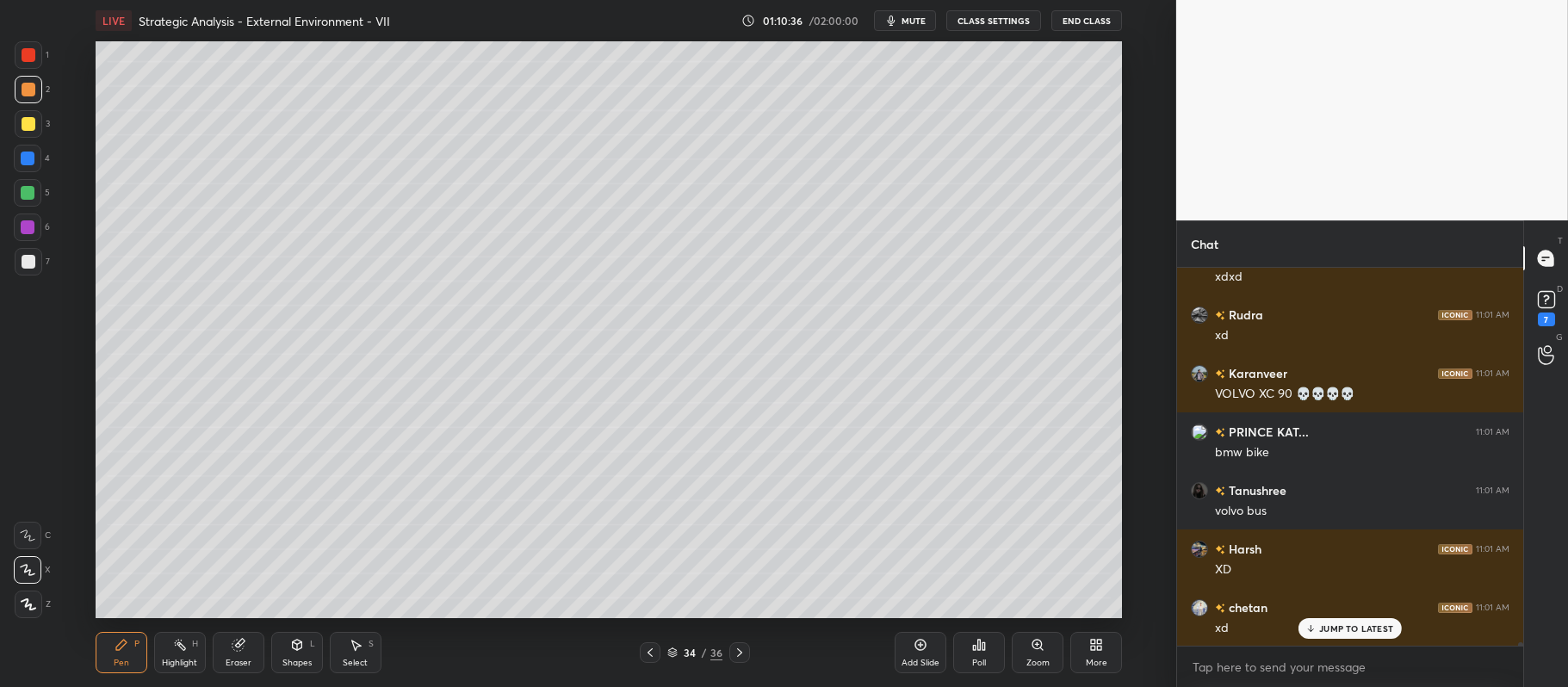
click at [28, 129] on div at bounding box center [28, 123] width 14 height 14
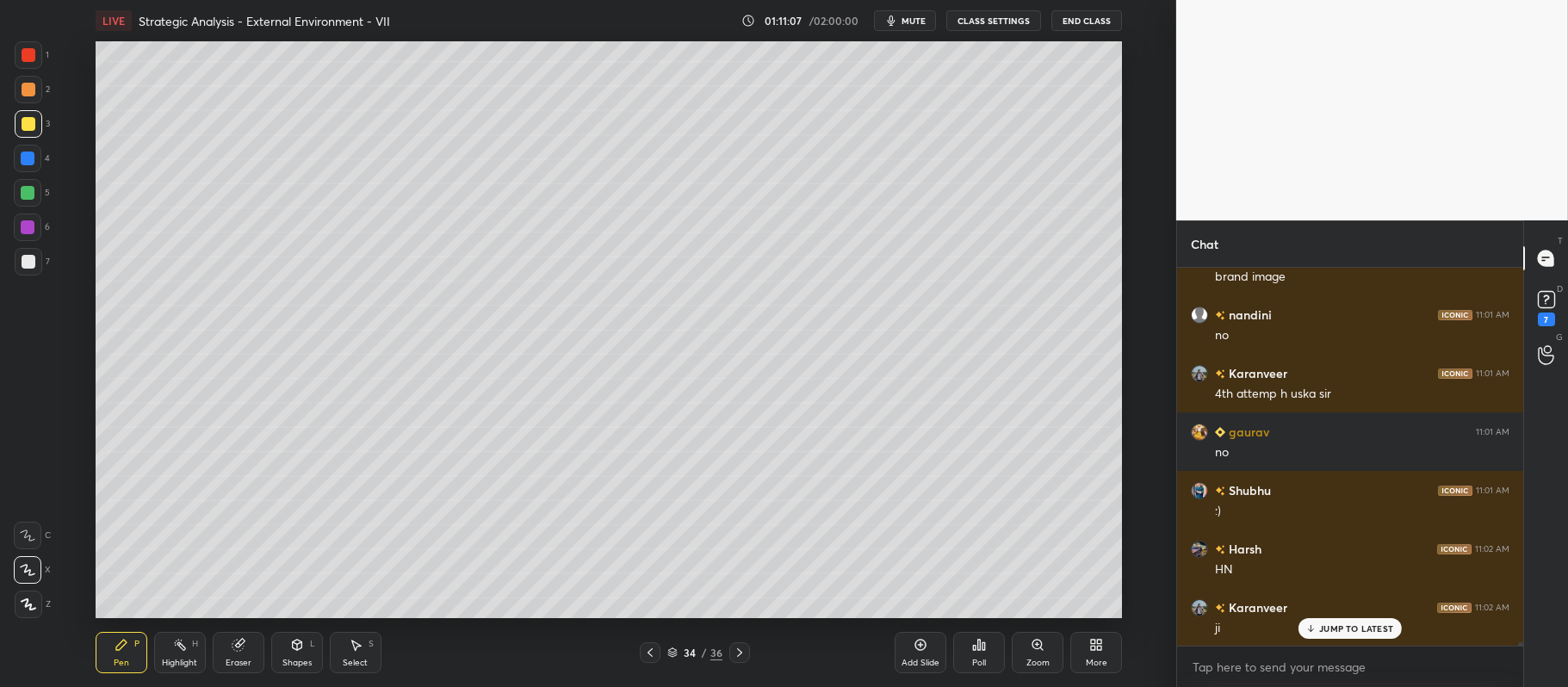
scroll to position [44017, 0]
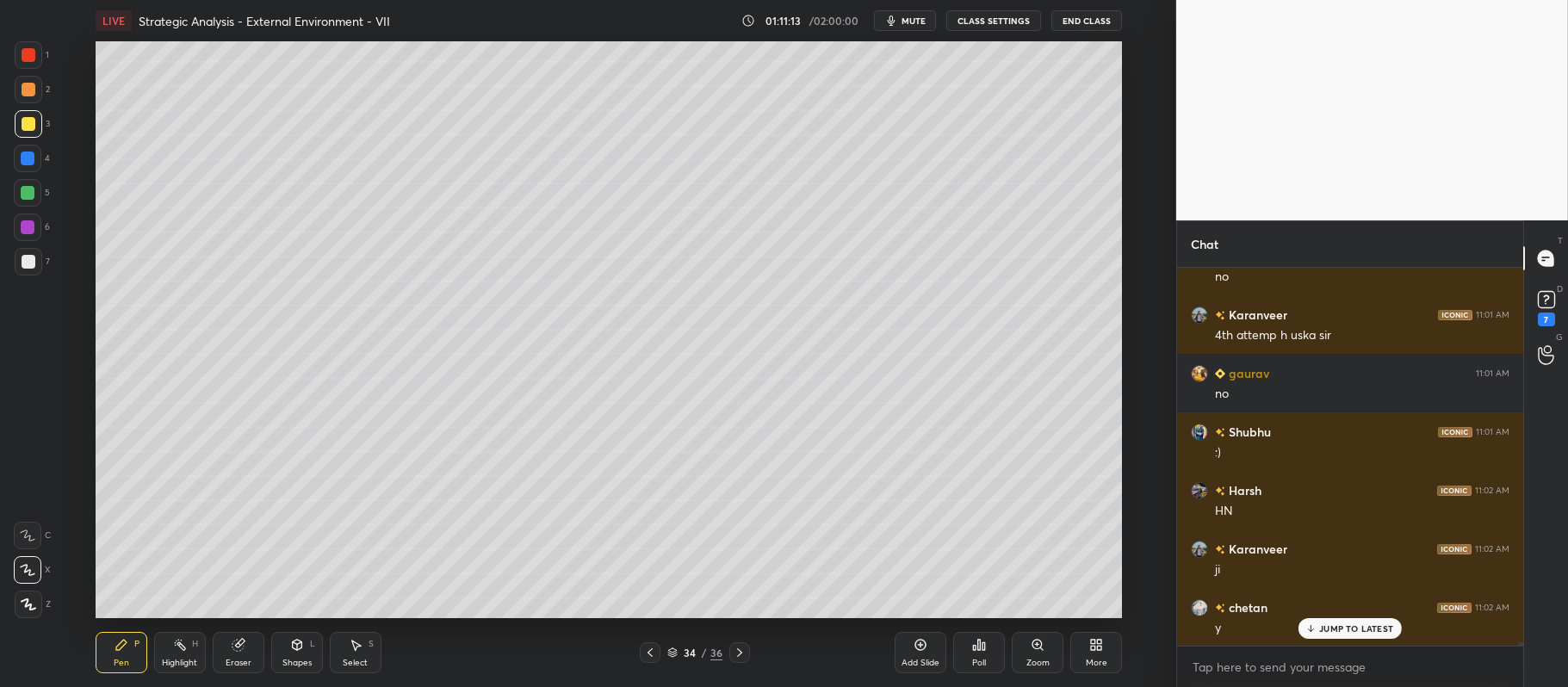
click at [38, 197] on div at bounding box center [28, 193] width 28 height 28
click at [33, 124] on div at bounding box center [28, 123] width 14 height 14
click at [25, 157] on div at bounding box center [27, 158] width 14 height 14
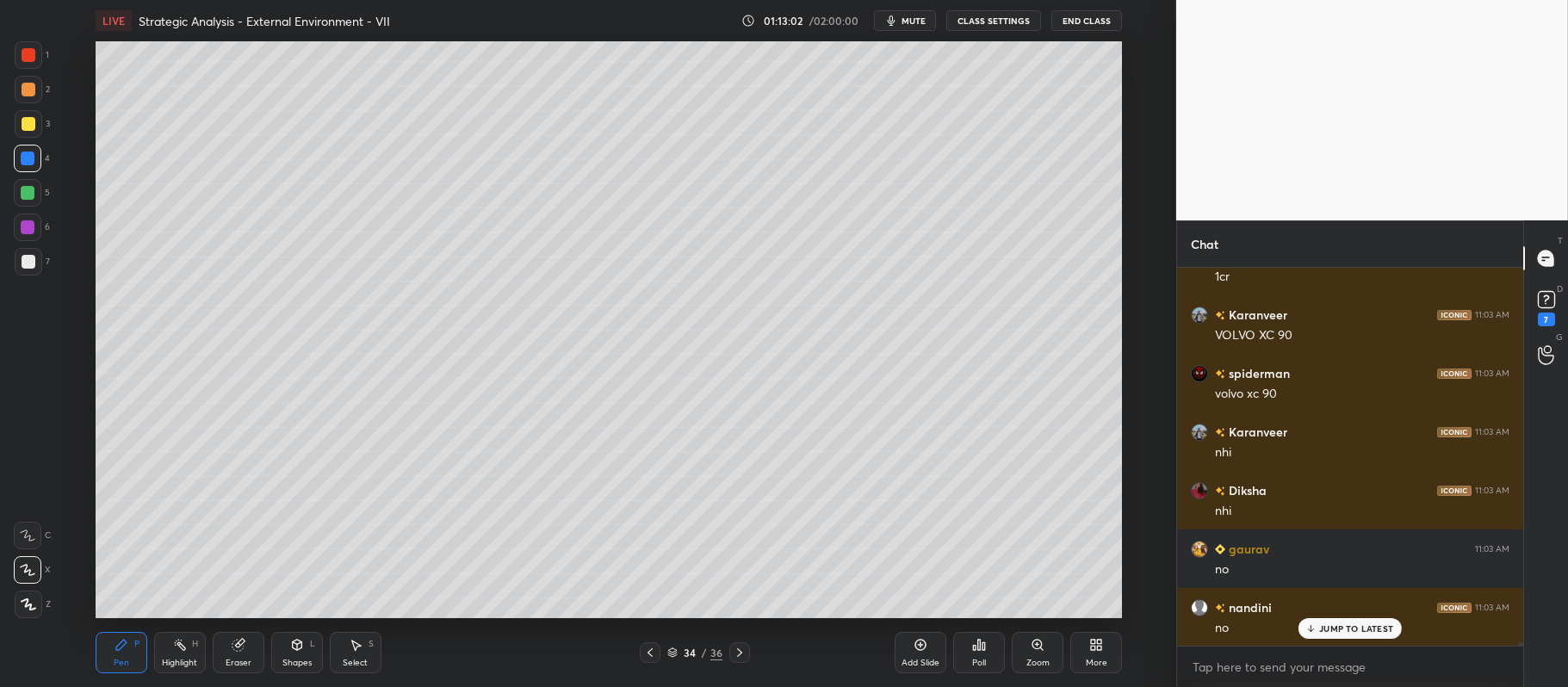
scroll to position [45011, 0]
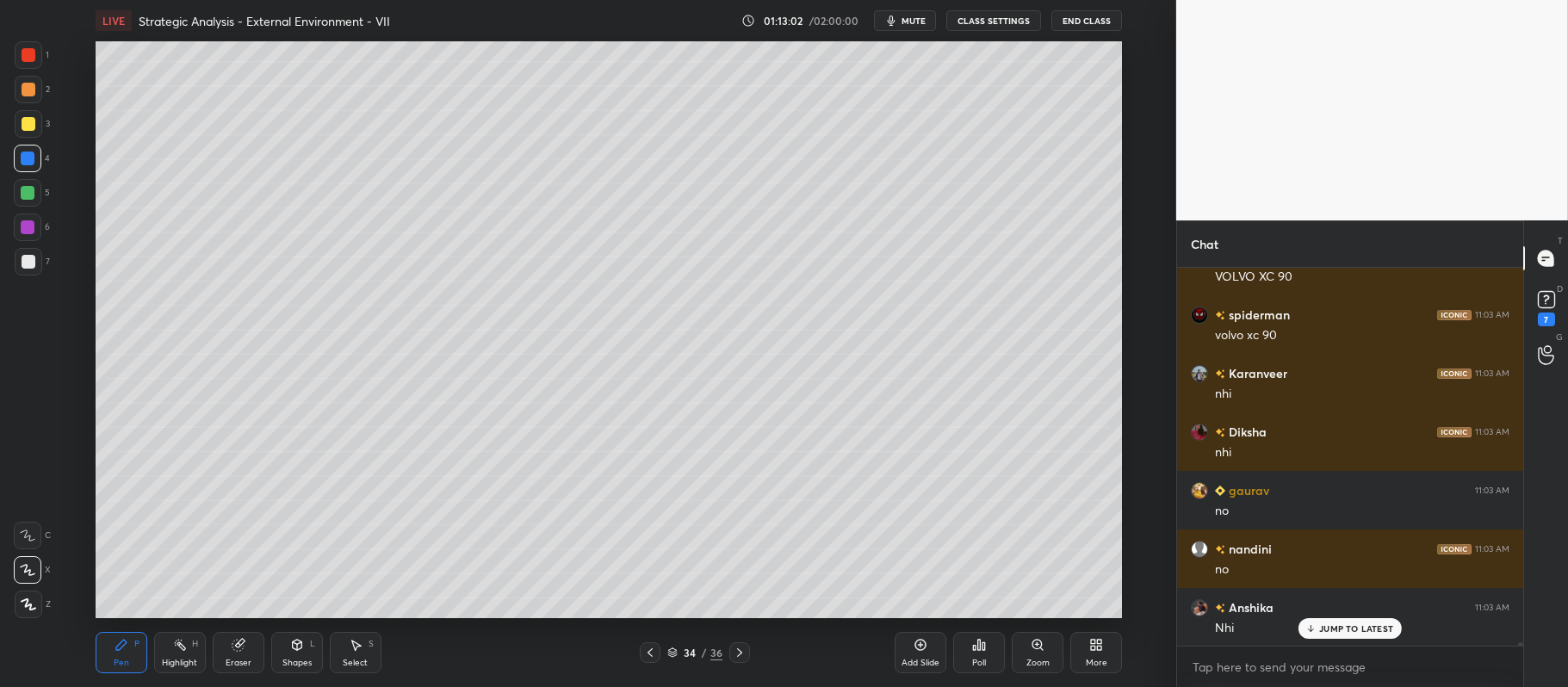
click at [43, 190] on div "5" at bounding box center [31, 193] width 36 height 28
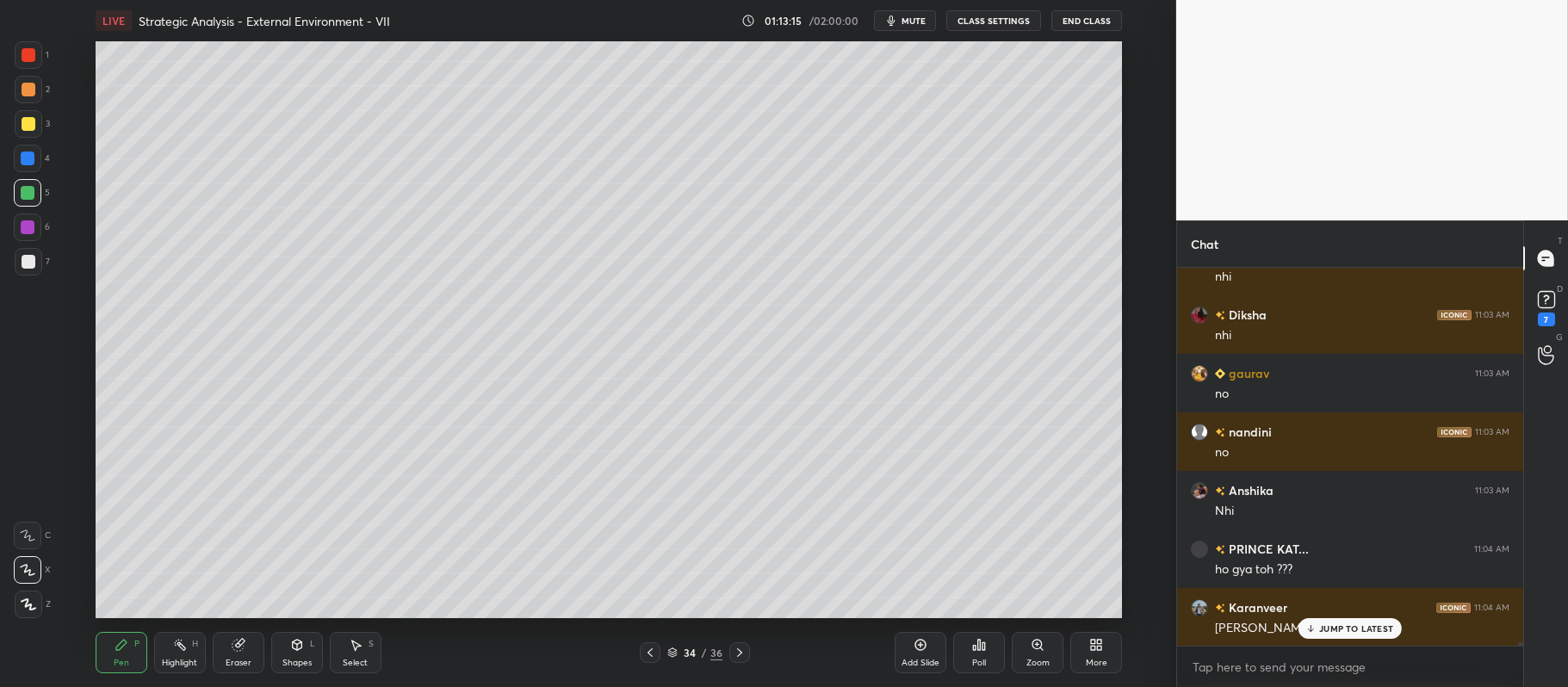
scroll to position [45146, 0]
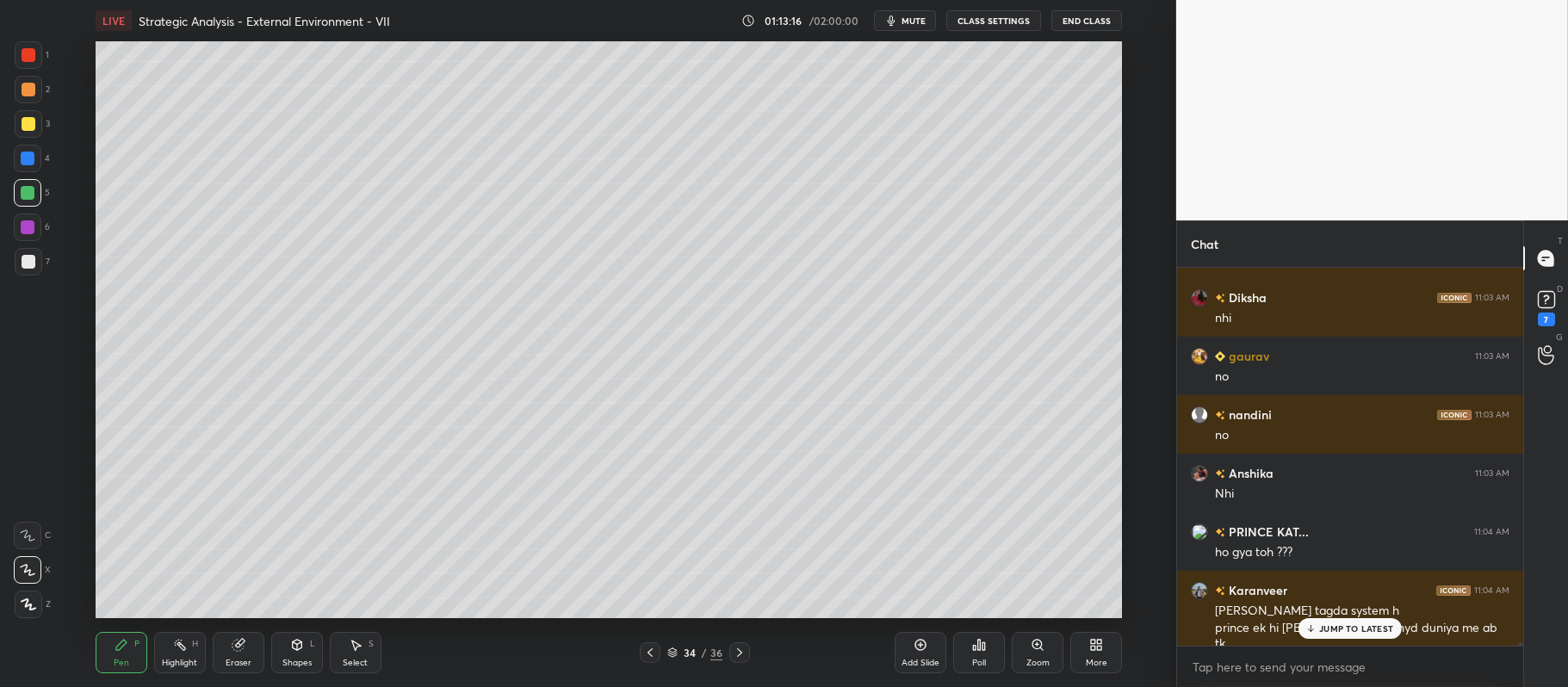
click at [26, 94] on div at bounding box center [28, 89] width 14 height 14
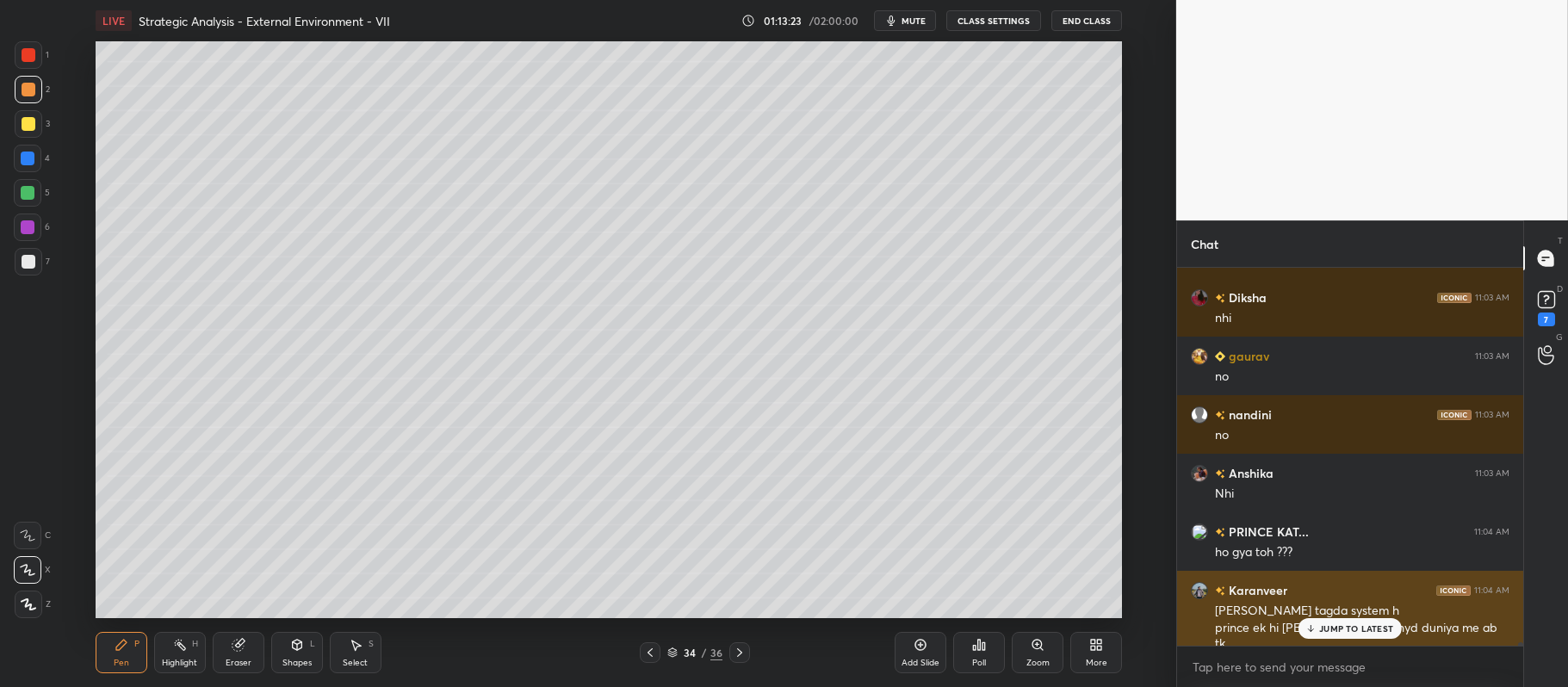
click at [1342, 637] on div "JUMP TO LATEST" at bounding box center [1350, 628] width 103 height 20
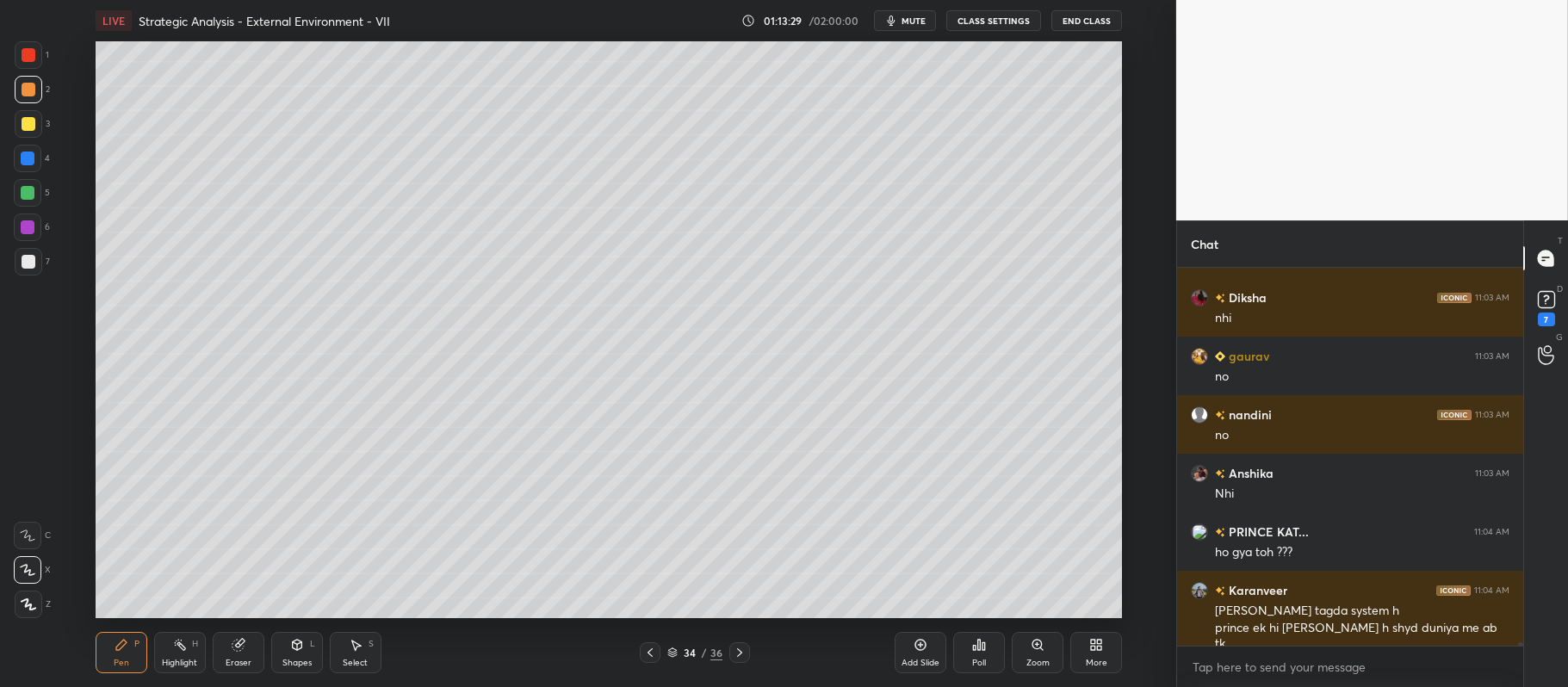
scroll to position [45204, 0]
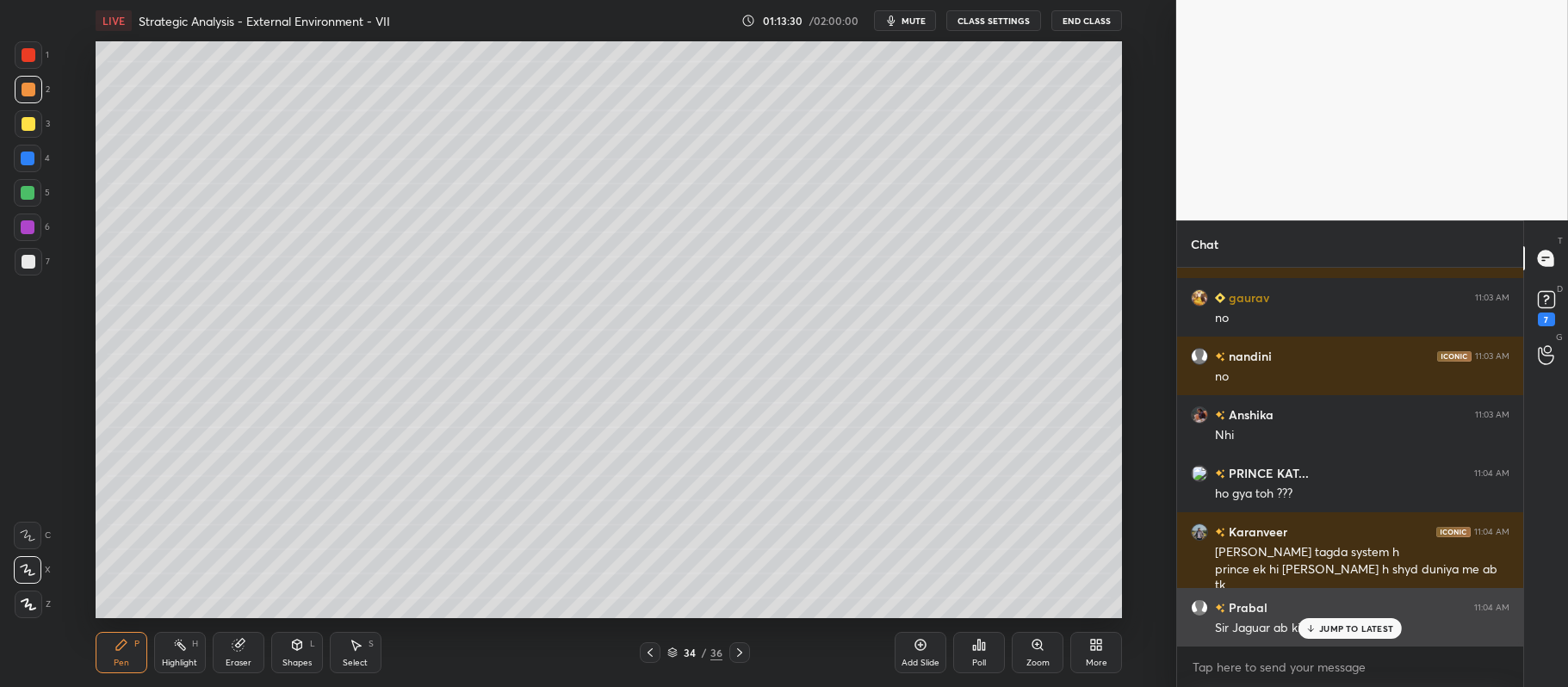
click at [1337, 634] on p "JUMP TO LATEST" at bounding box center [1356, 627] width 74 height 10
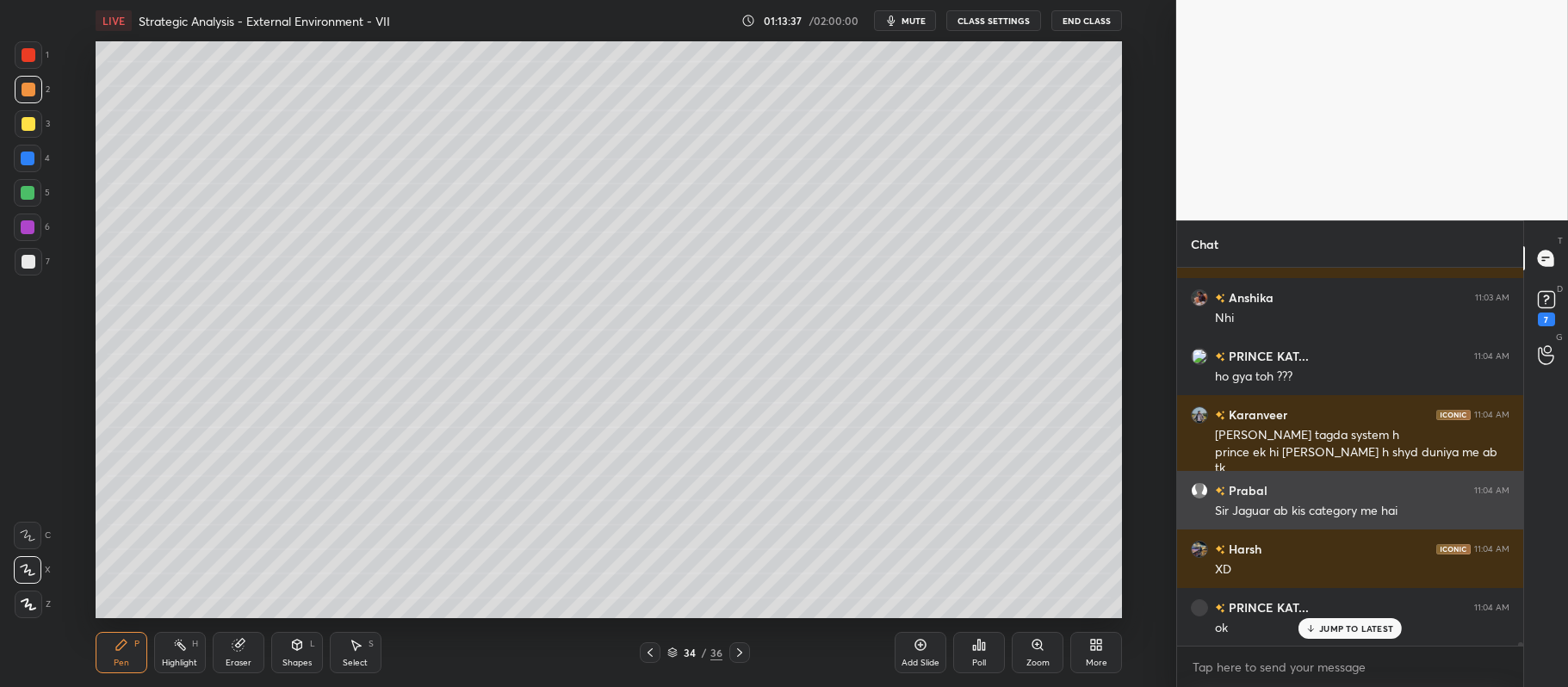
scroll to position [45380, 0]
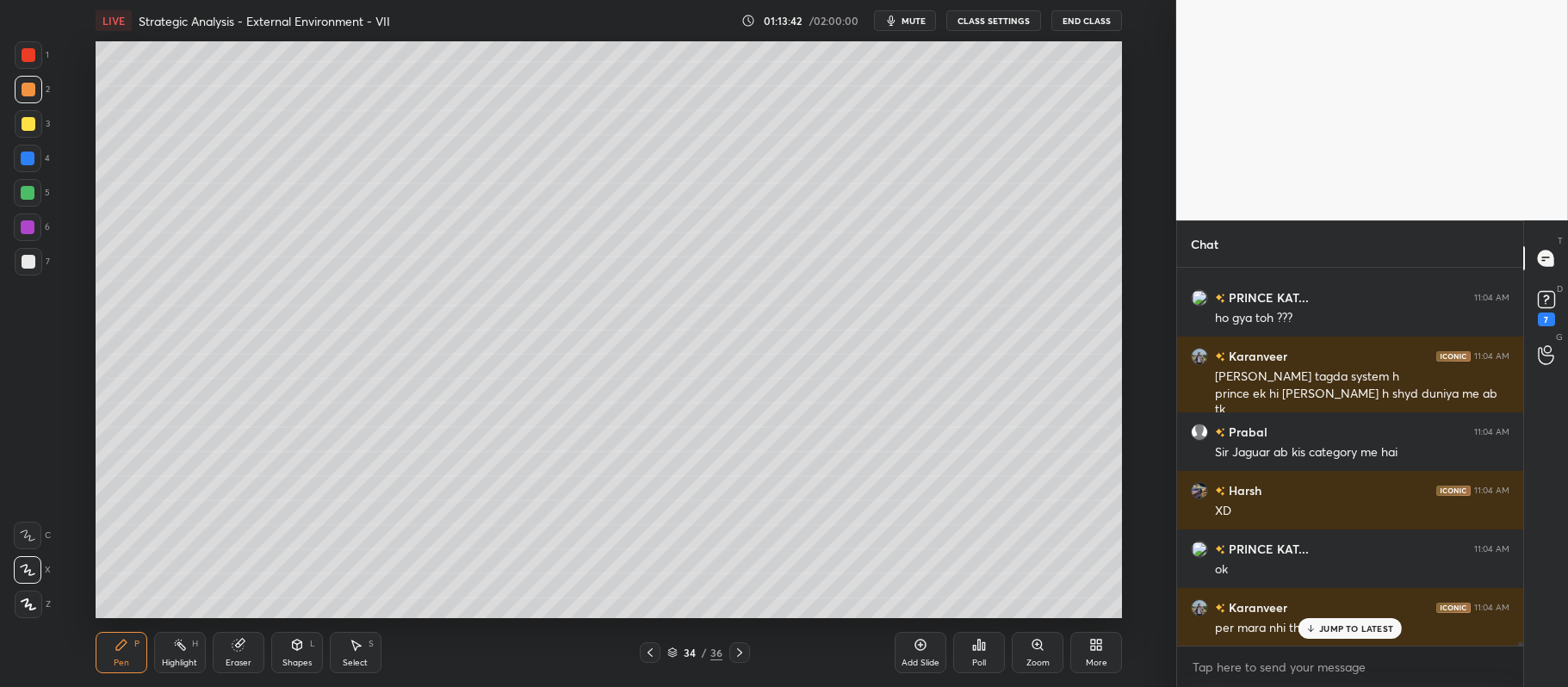
click at [916, 645] on icon at bounding box center [920, 644] width 14 height 14
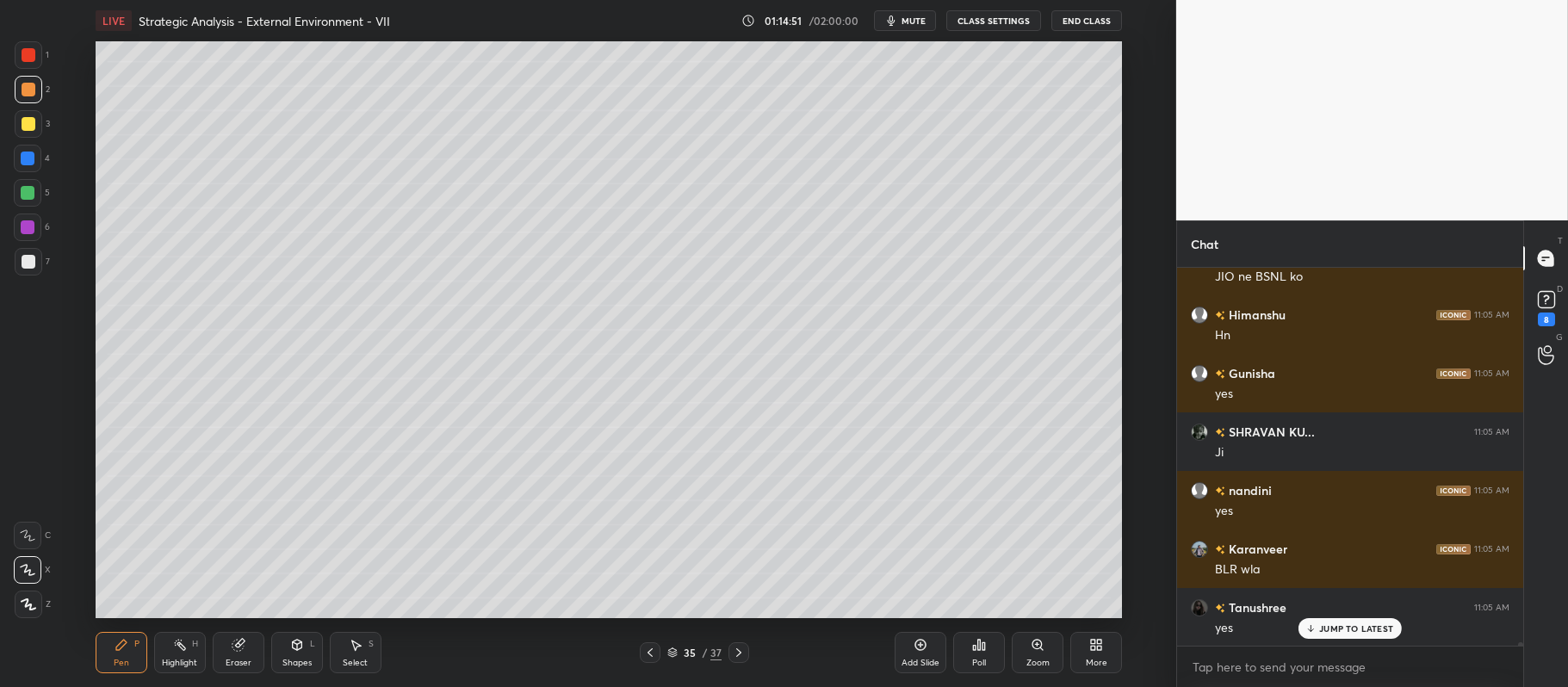
scroll to position [46258, 0]
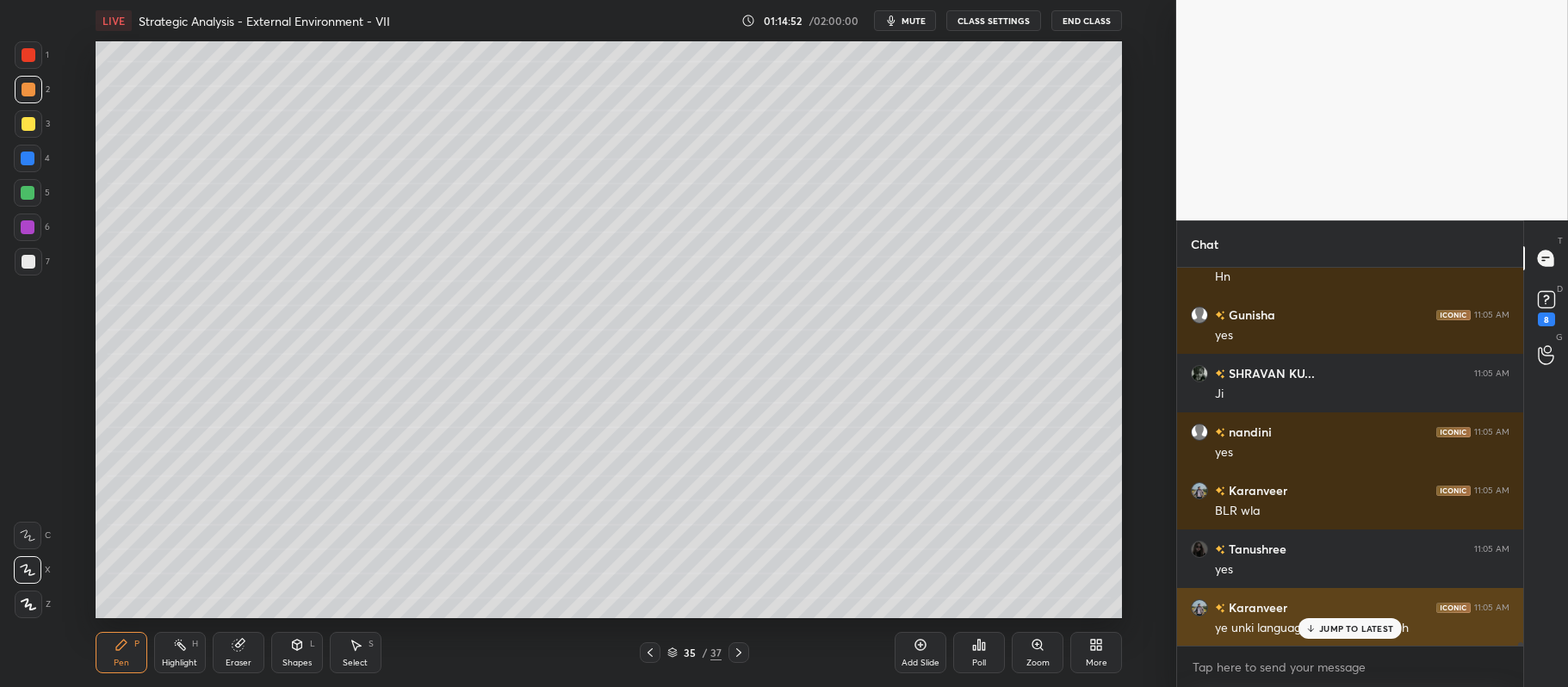
click at [1352, 628] on p "JUMP TO LATEST" at bounding box center [1356, 627] width 74 height 10
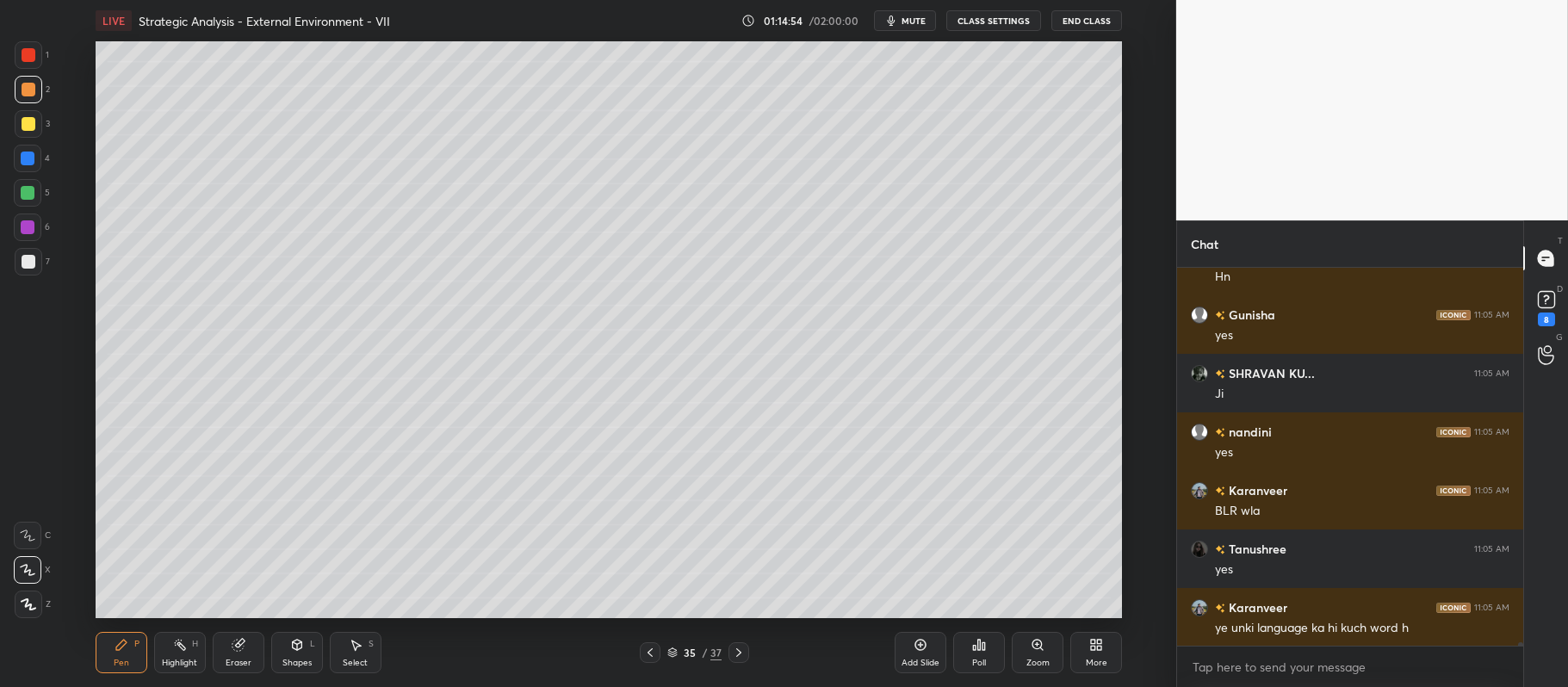
click at [910, 641] on div "Add Slide" at bounding box center [920, 652] width 51 height 41
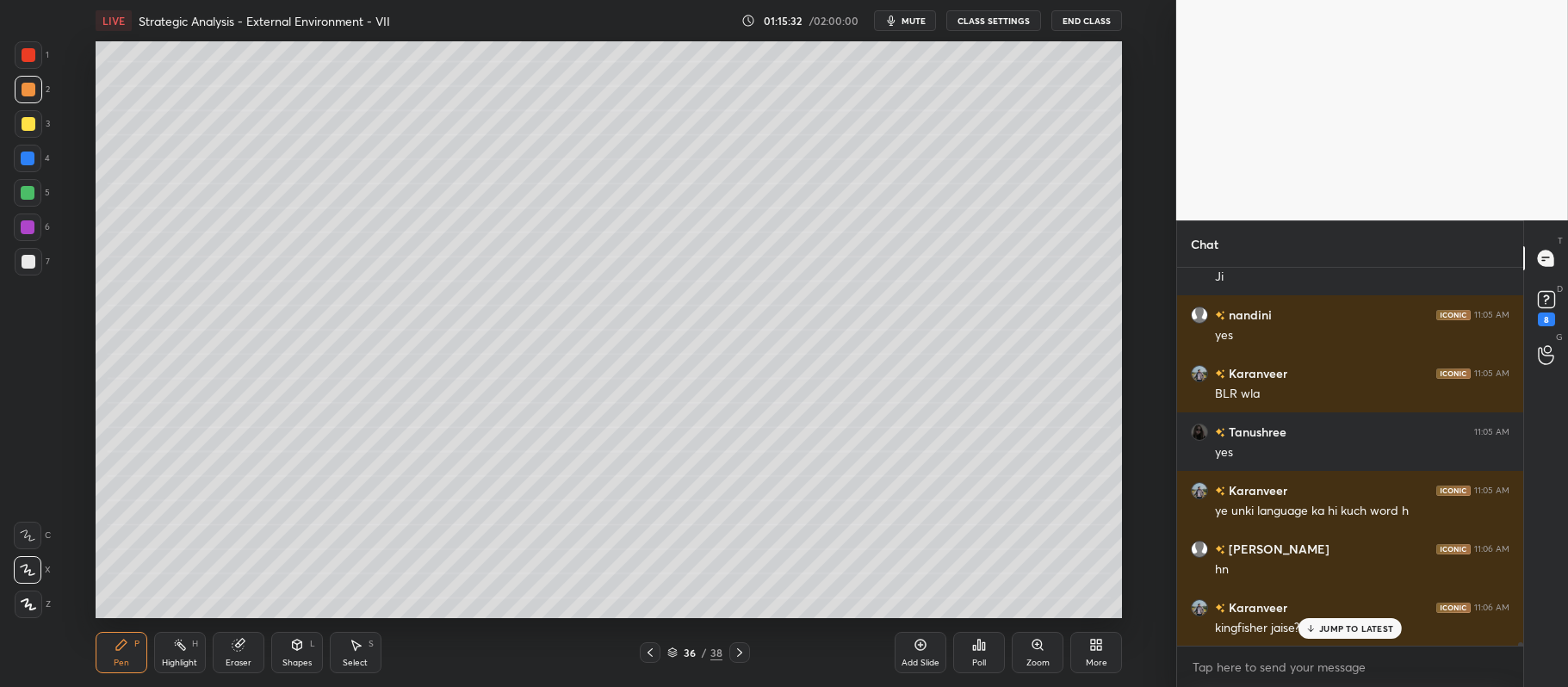
scroll to position [46433, 0]
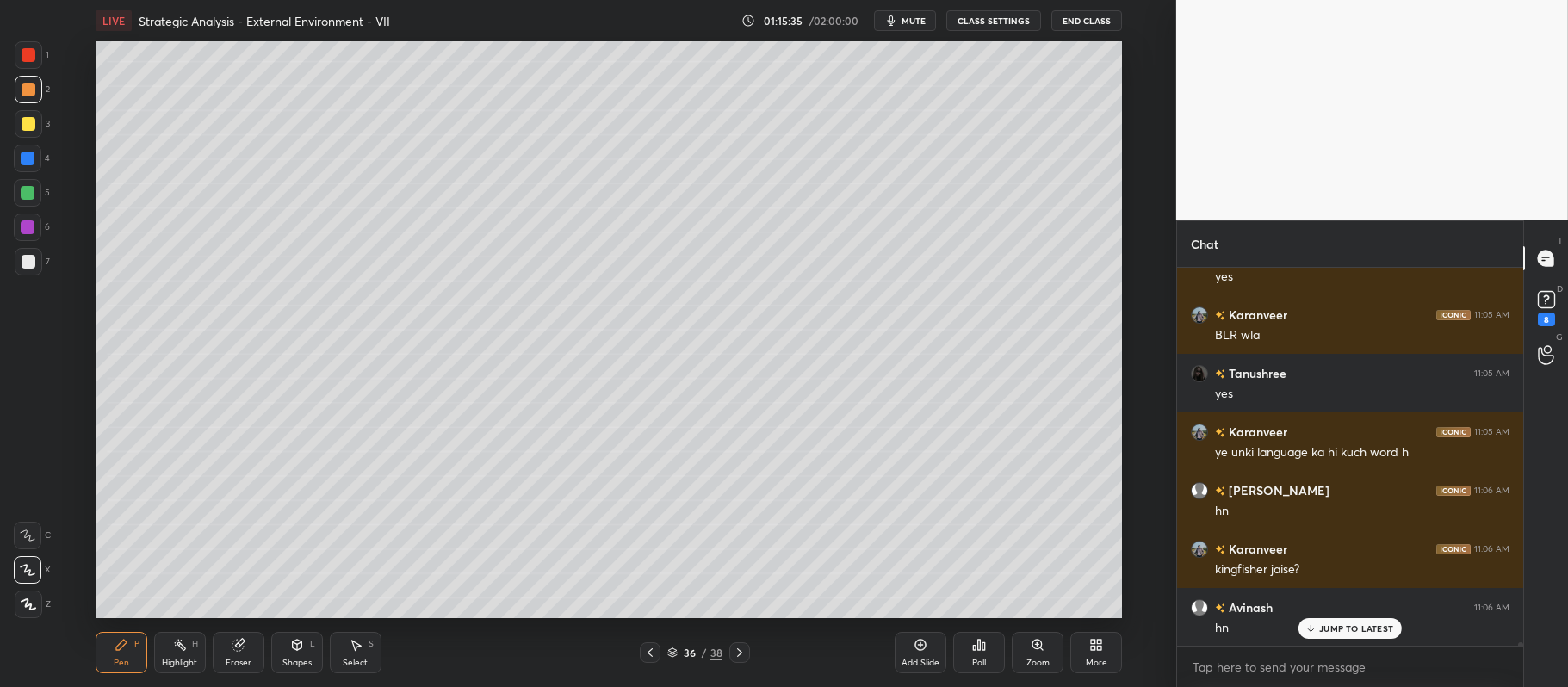
click at [294, 648] on icon at bounding box center [297, 644] width 9 height 10
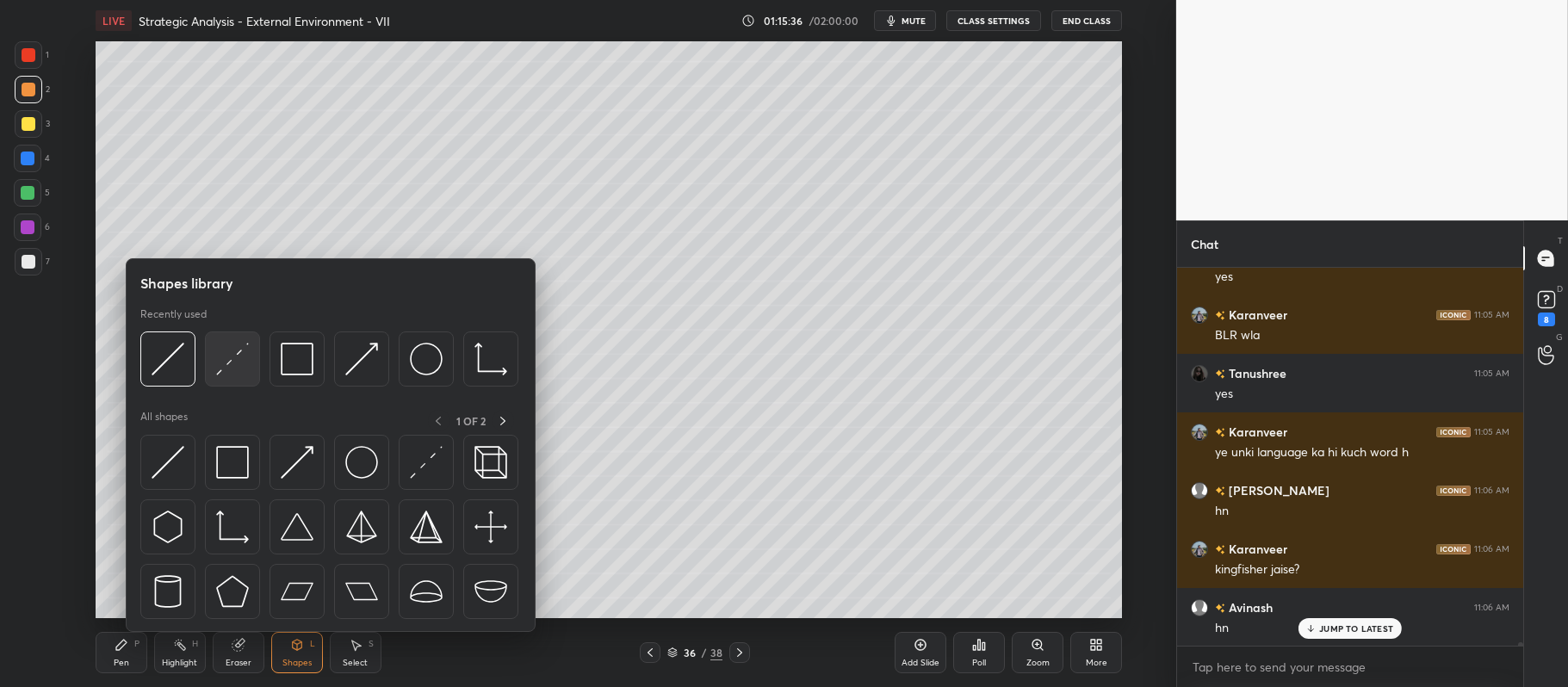
click at [242, 362] on img at bounding box center [233, 359] width 33 height 33
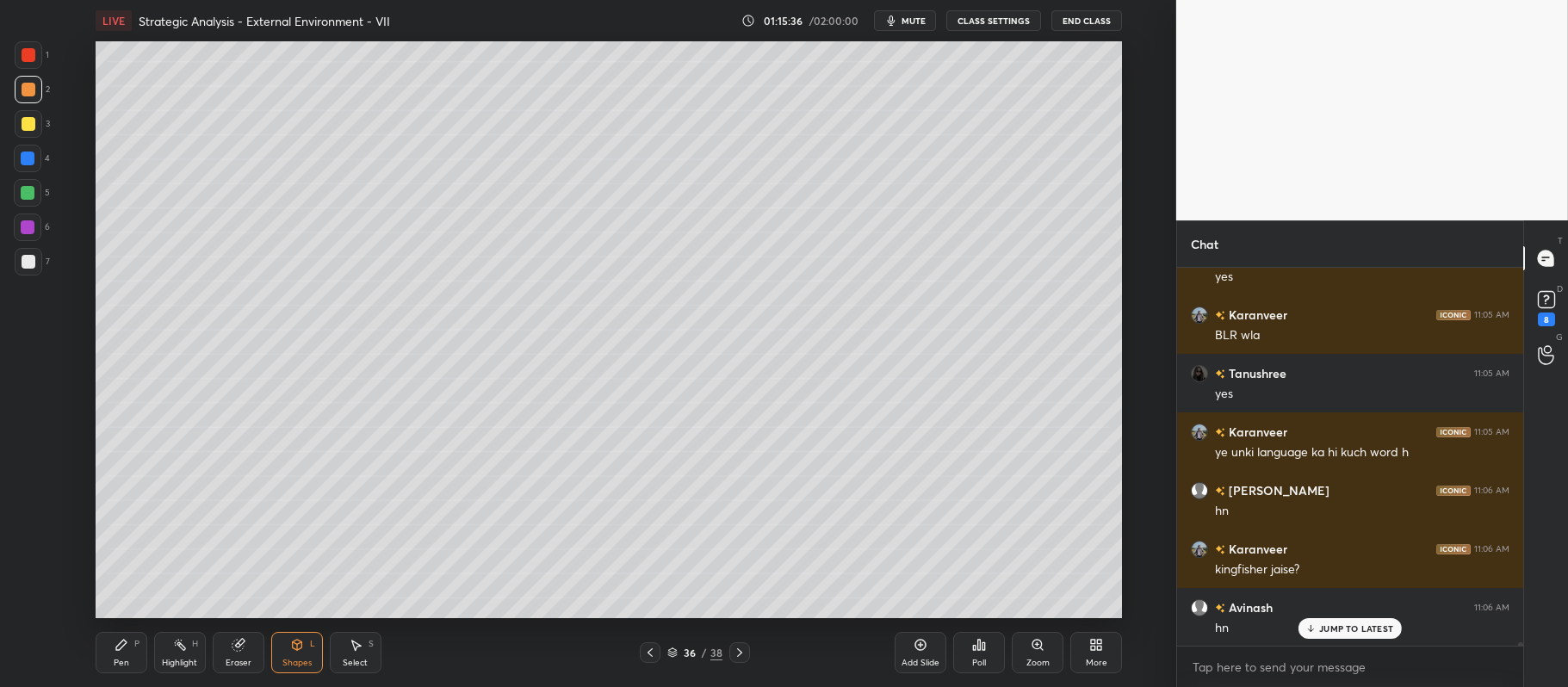
click at [43, 256] on div "7" at bounding box center [32, 262] width 35 height 28
click at [115, 636] on div "Pen P" at bounding box center [121, 652] width 51 height 41
click at [33, 93] on div at bounding box center [28, 89] width 14 height 14
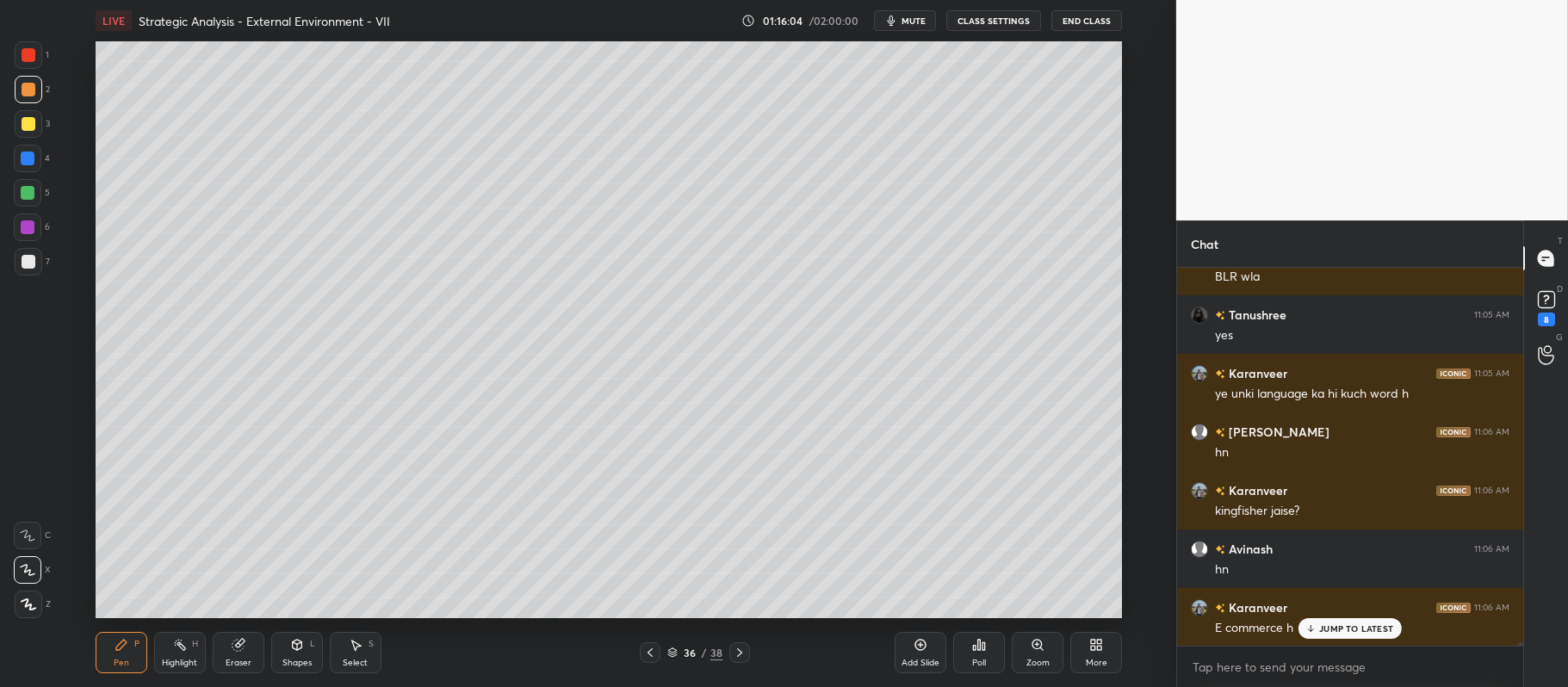
click at [31, 120] on div at bounding box center [28, 123] width 14 height 14
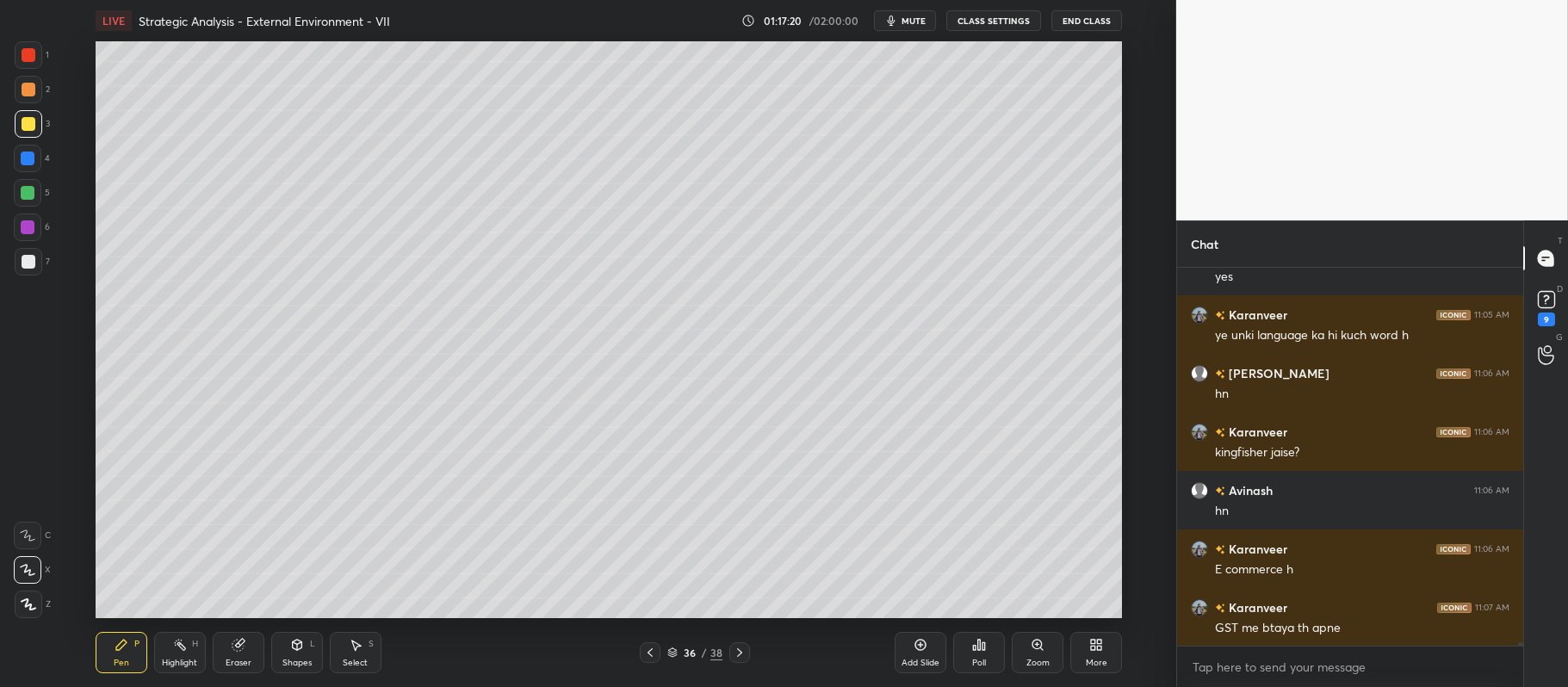
click at [34, 197] on div at bounding box center [28, 193] width 28 height 28
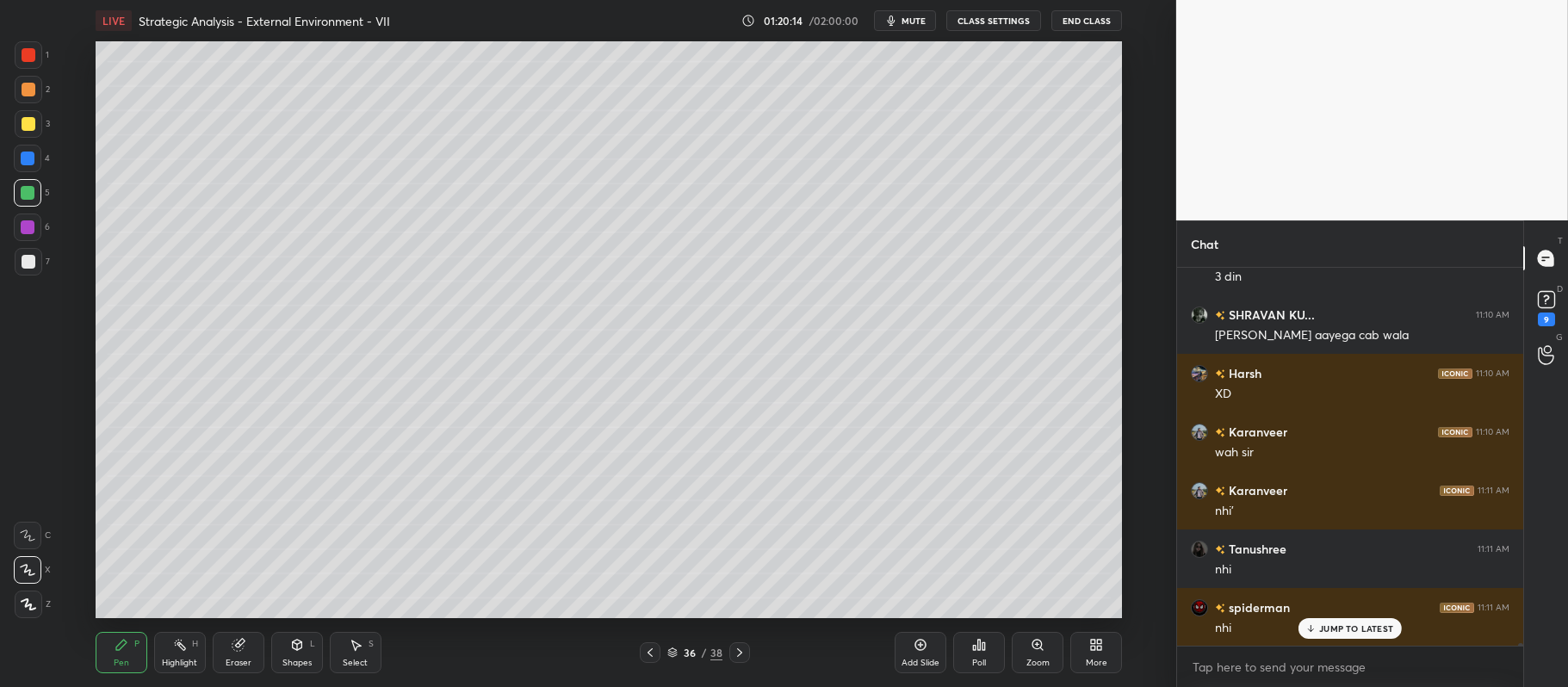
scroll to position [49177, 0]
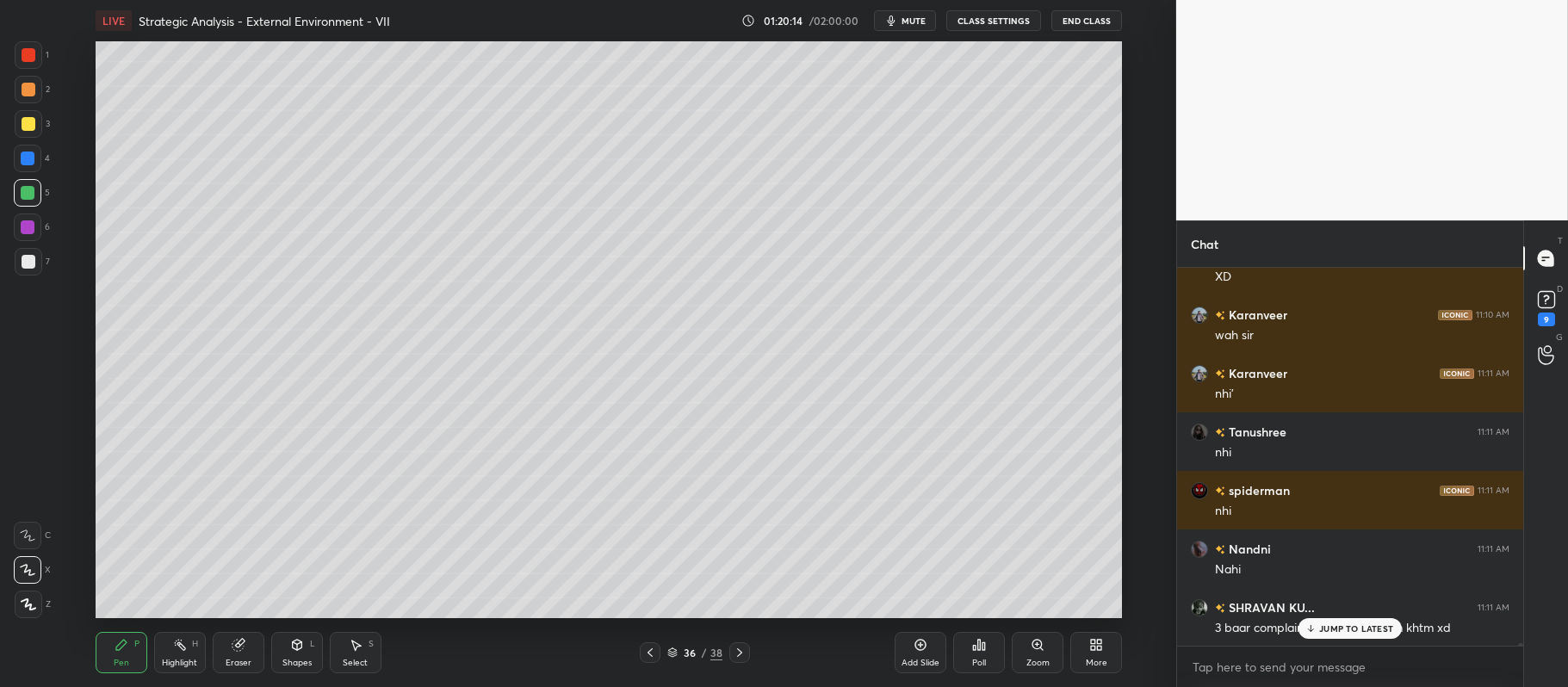
click at [38, 186] on div at bounding box center [28, 193] width 28 height 28
click at [34, 220] on div at bounding box center [28, 227] width 28 height 28
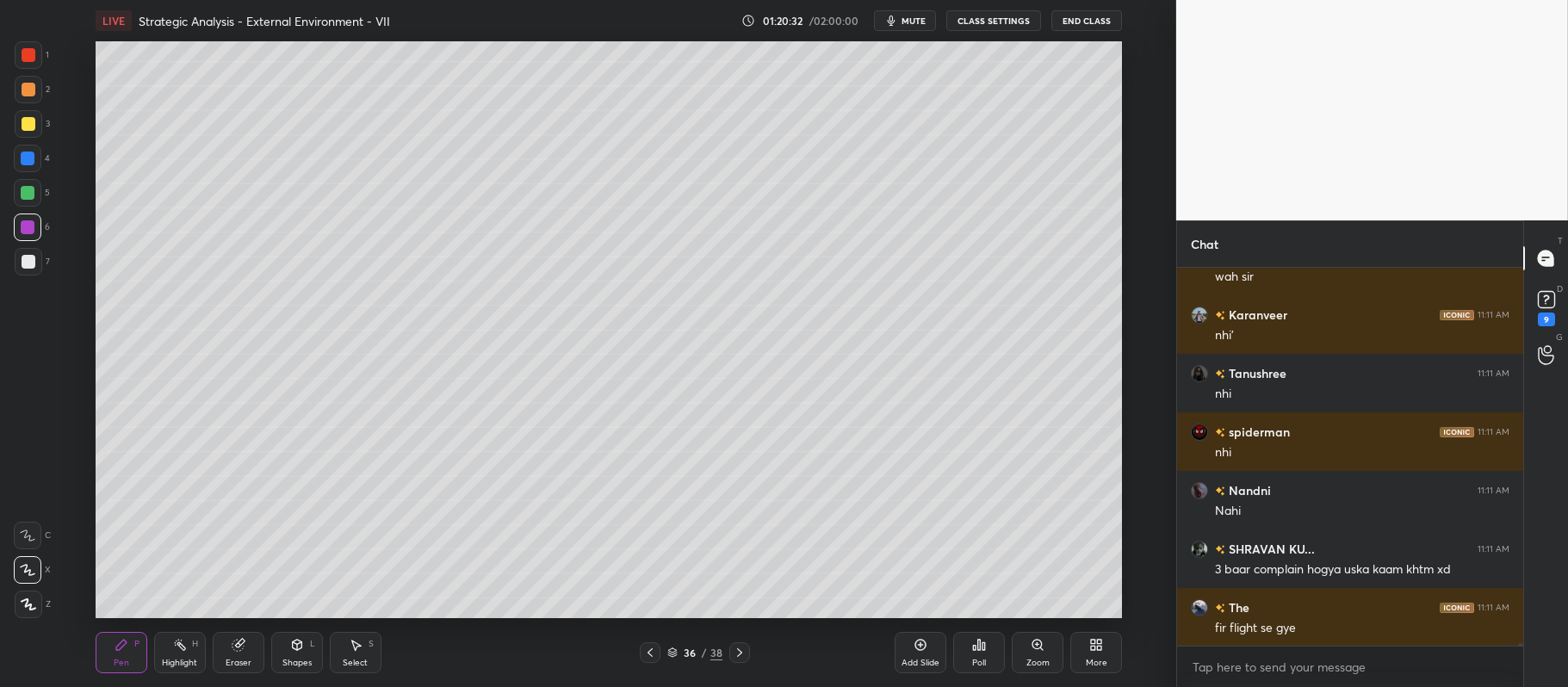
scroll to position [49294, 0]
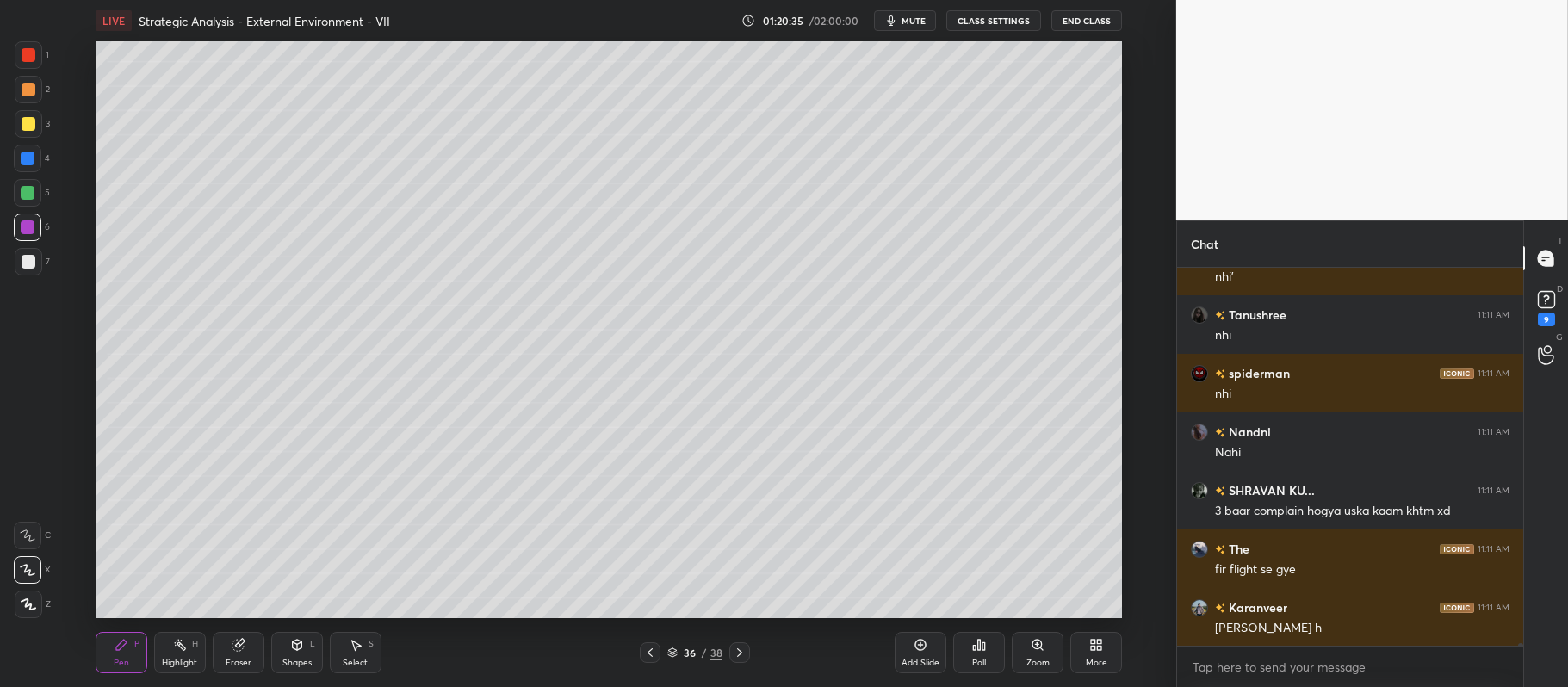
click at [28, 91] on div at bounding box center [28, 89] width 14 height 14
click at [1127, 215] on div "Setting up your live class Poll for secs No correct answer Start poll" at bounding box center [608, 330] width 1108 height 577
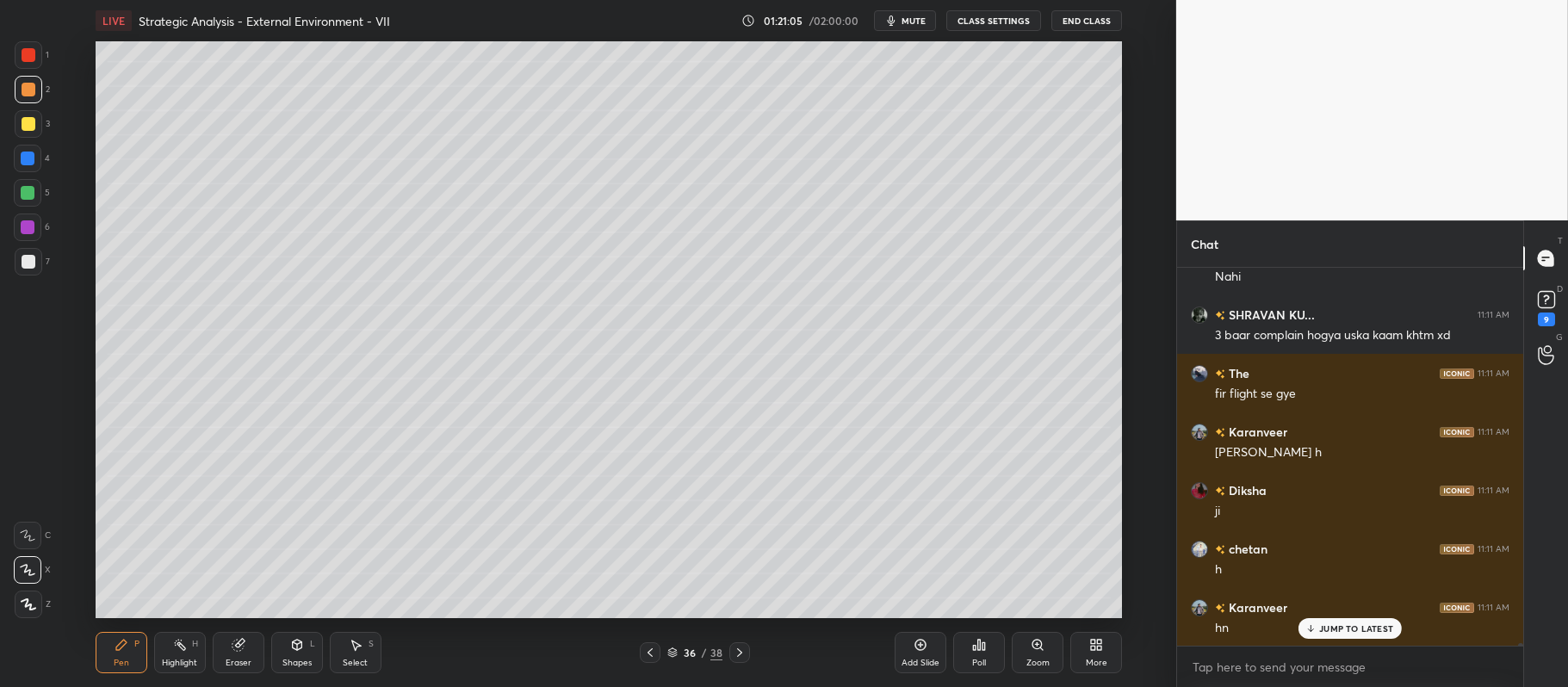
scroll to position [49586, 0]
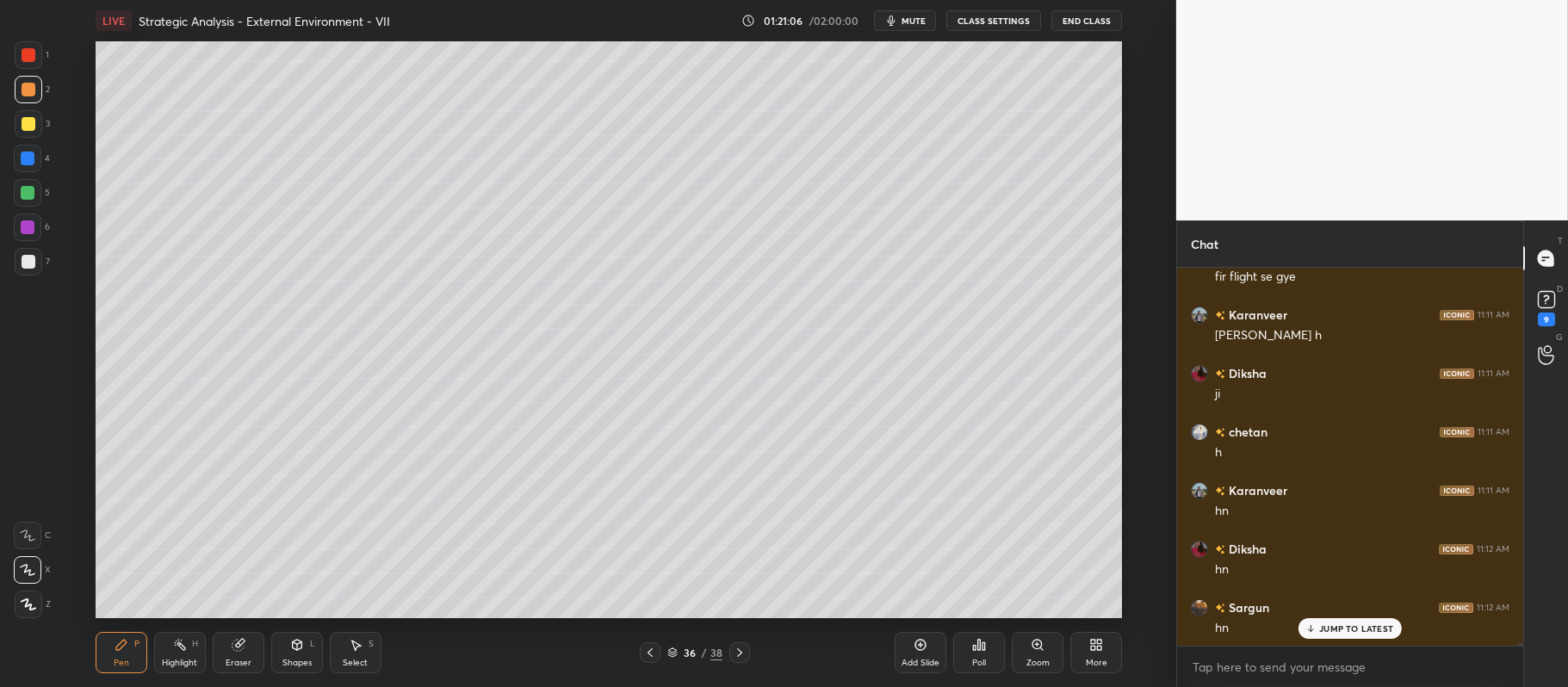
click at [25, 157] on div at bounding box center [27, 158] width 14 height 14
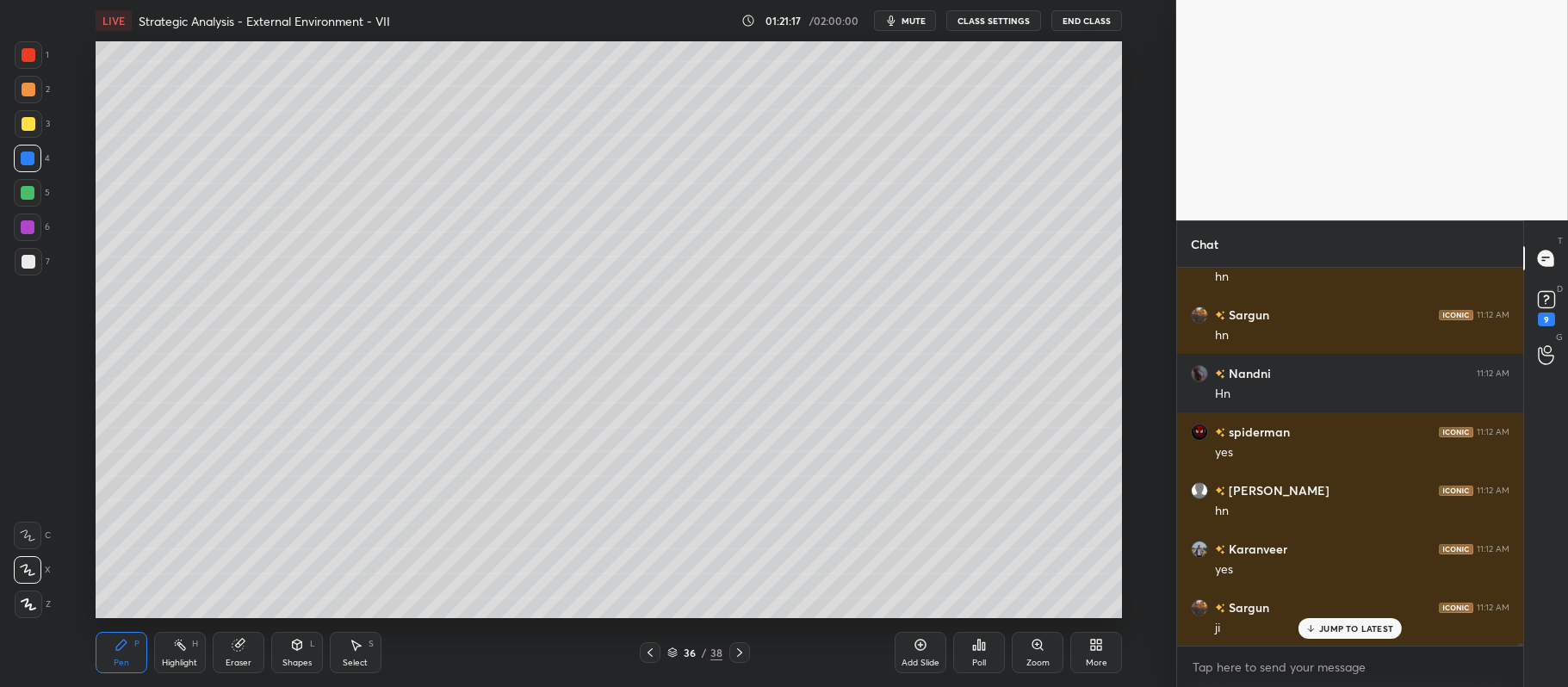
scroll to position [49938, 0]
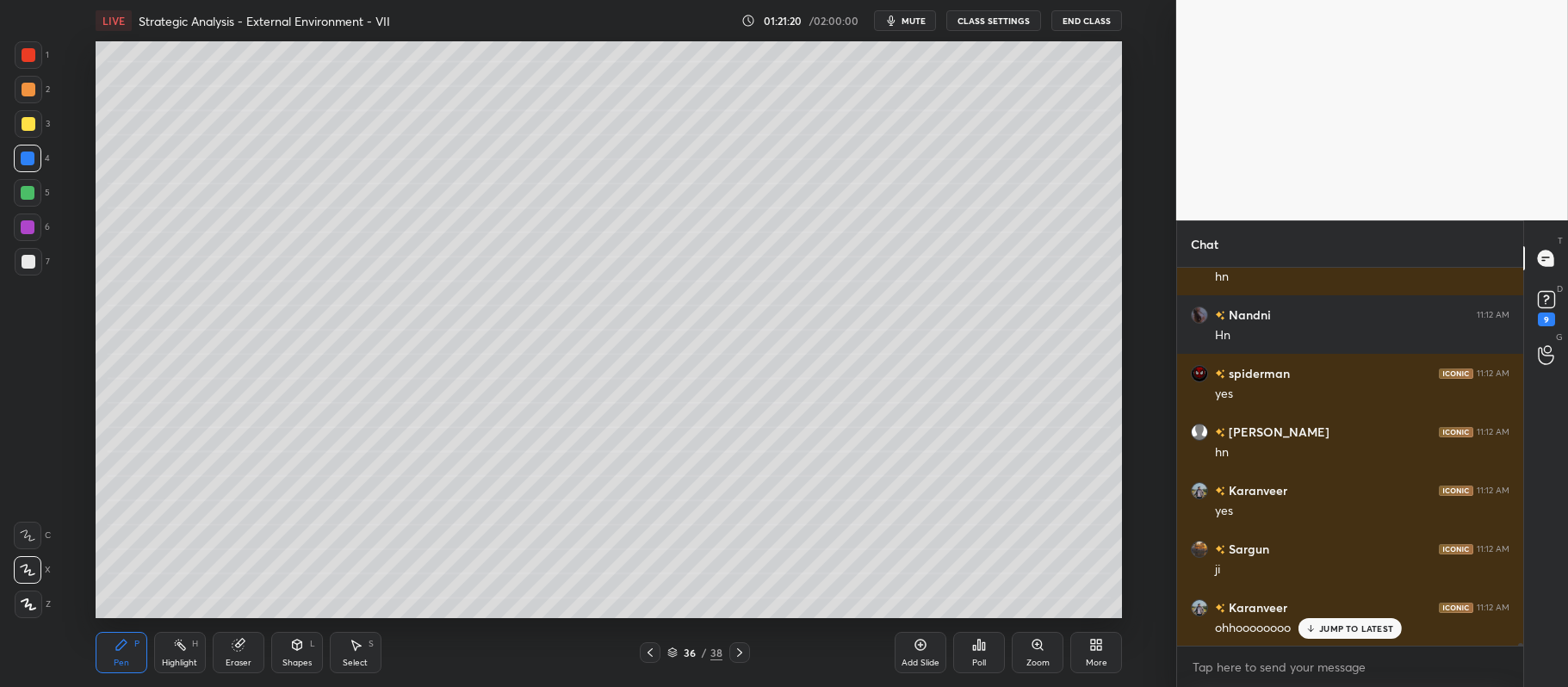
click at [935, 641] on div "Add Slide" at bounding box center [920, 652] width 51 height 41
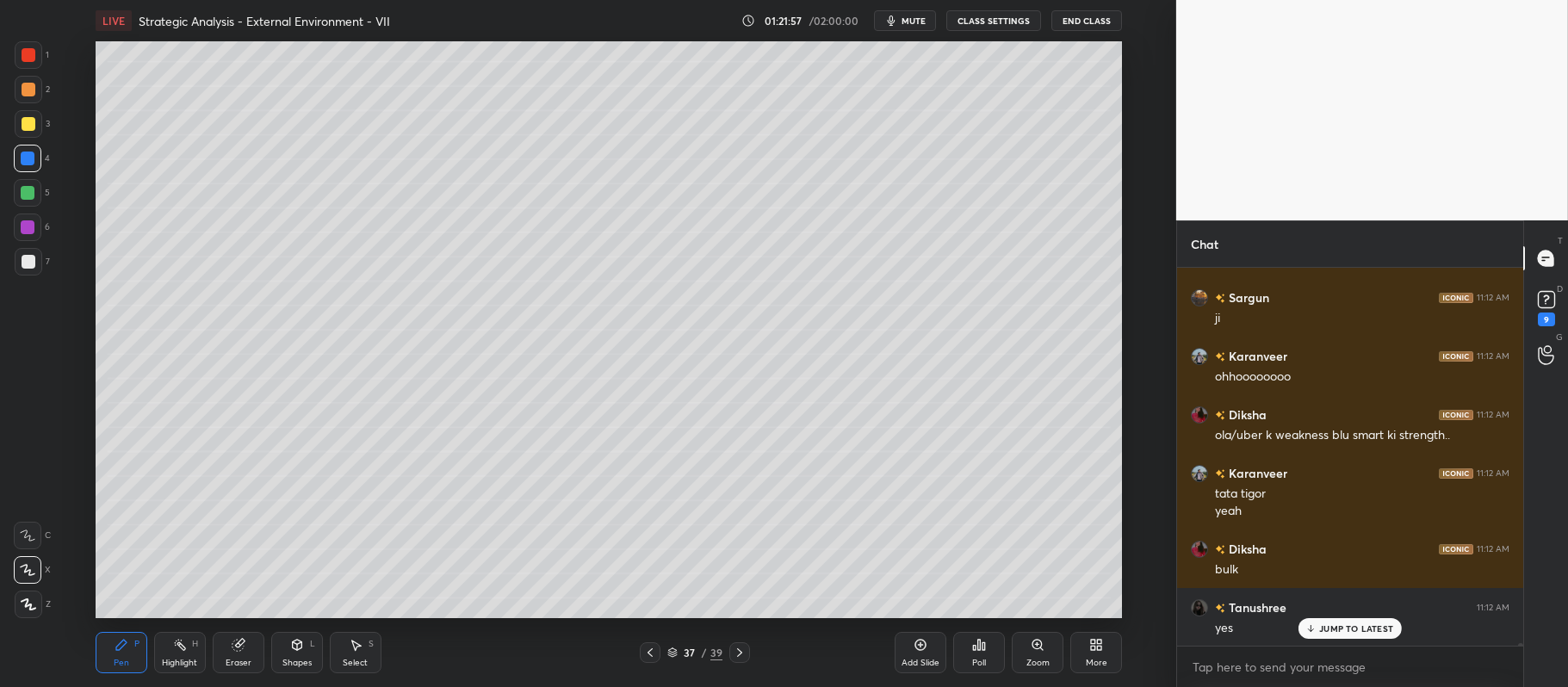
scroll to position [50247, 0]
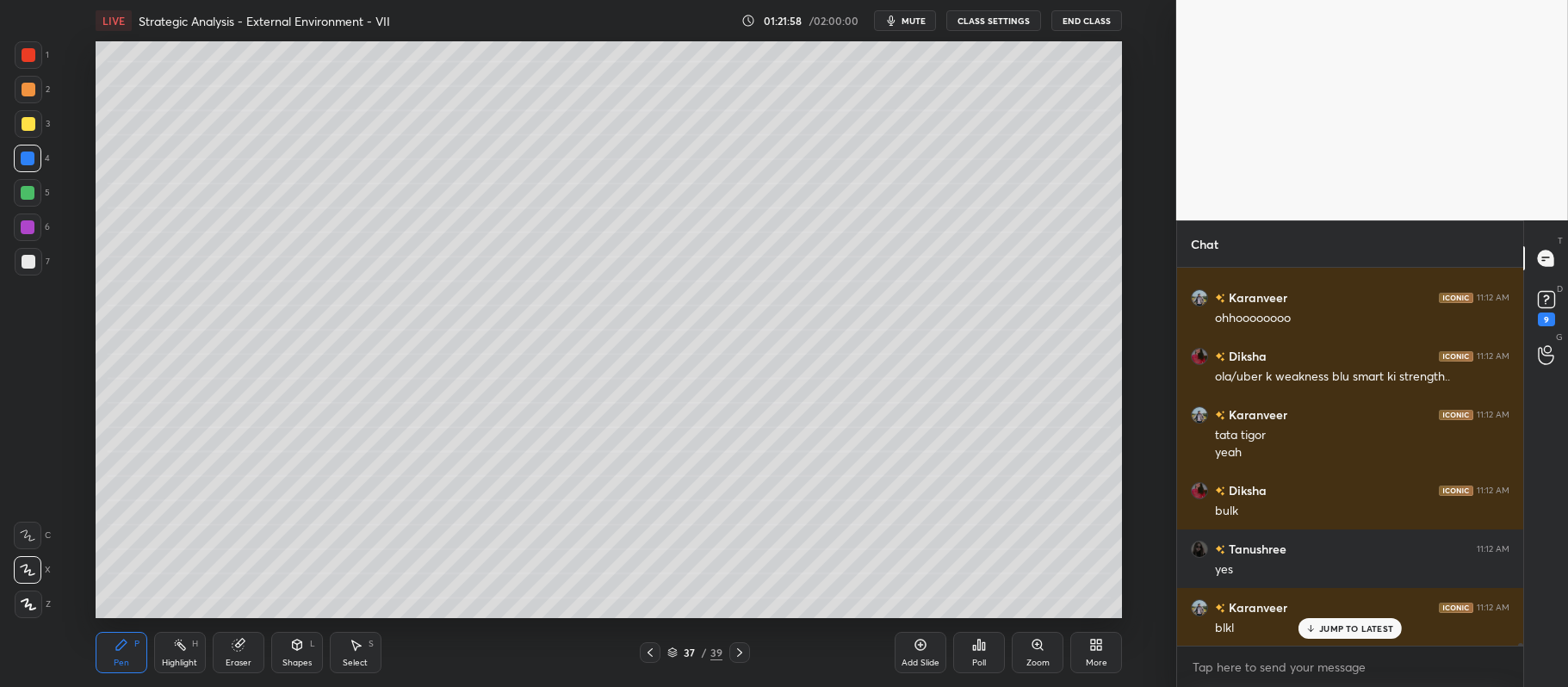
click at [40, 121] on div at bounding box center [28, 124] width 28 height 28
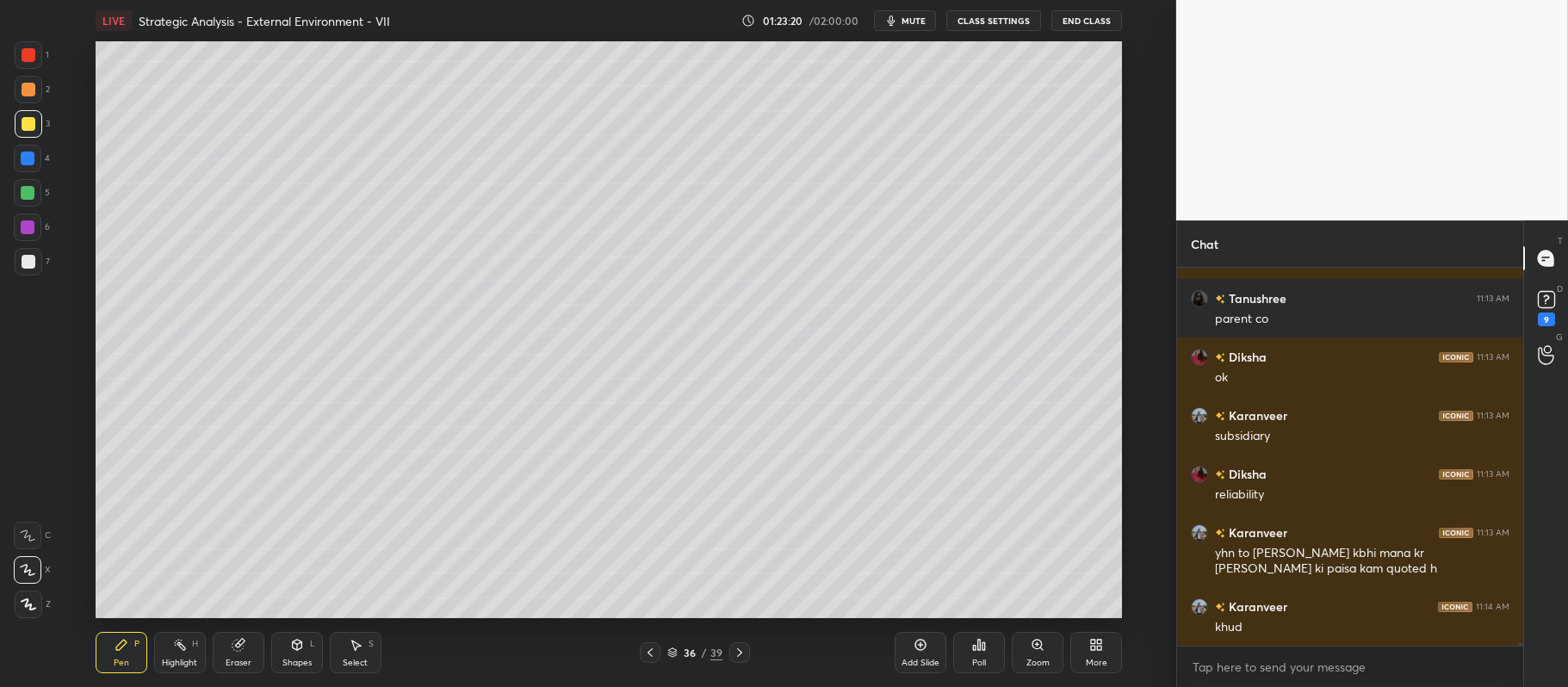
scroll to position [50632, 0]
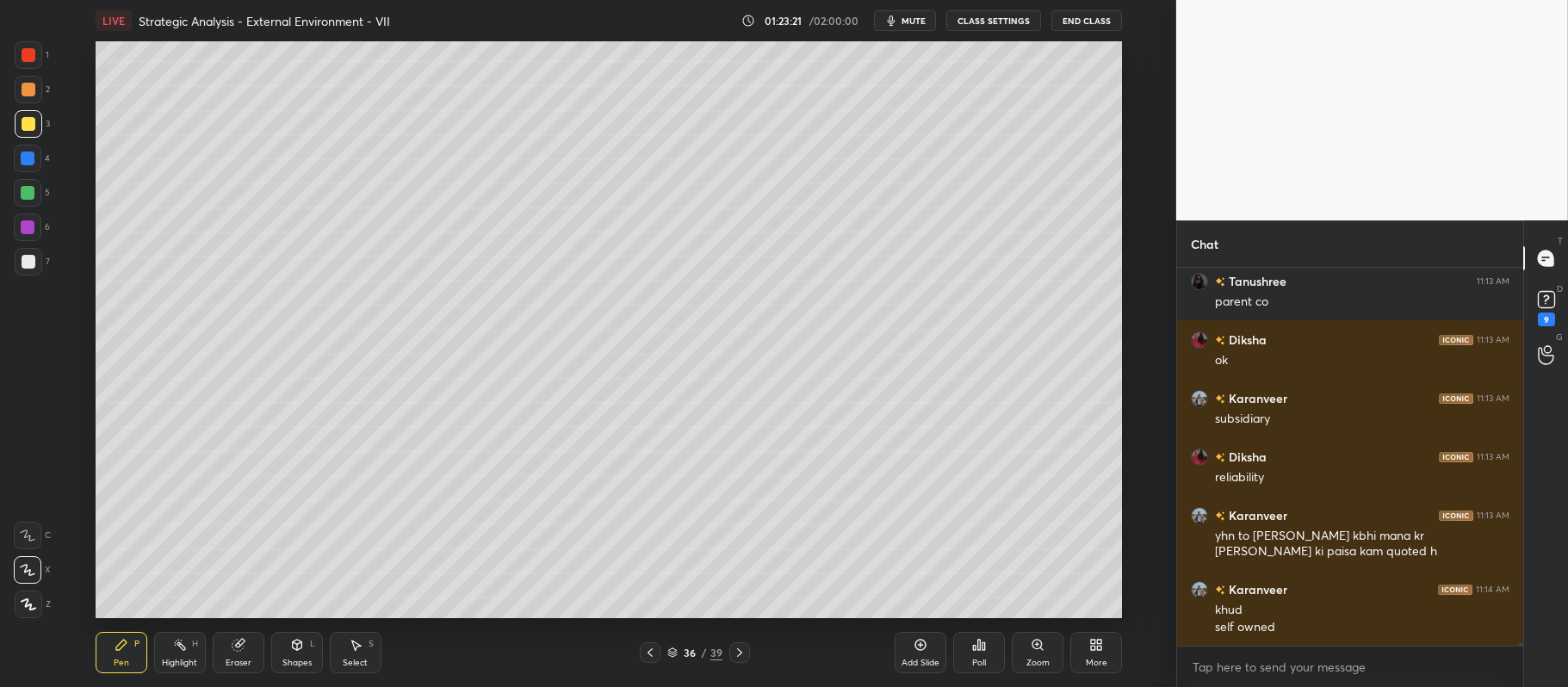
click at [644, 654] on icon at bounding box center [650, 652] width 14 height 14
click at [653, 648] on icon at bounding box center [651, 652] width 6 height 8
click at [654, 645] on div at bounding box center [650, 652] width 20 height 20
click at [739, 652] on icon at bounding box center [739, 652] width 14 height 14
click at [741, 652] on icon at bounding box center [739, 652] width 14 height 14
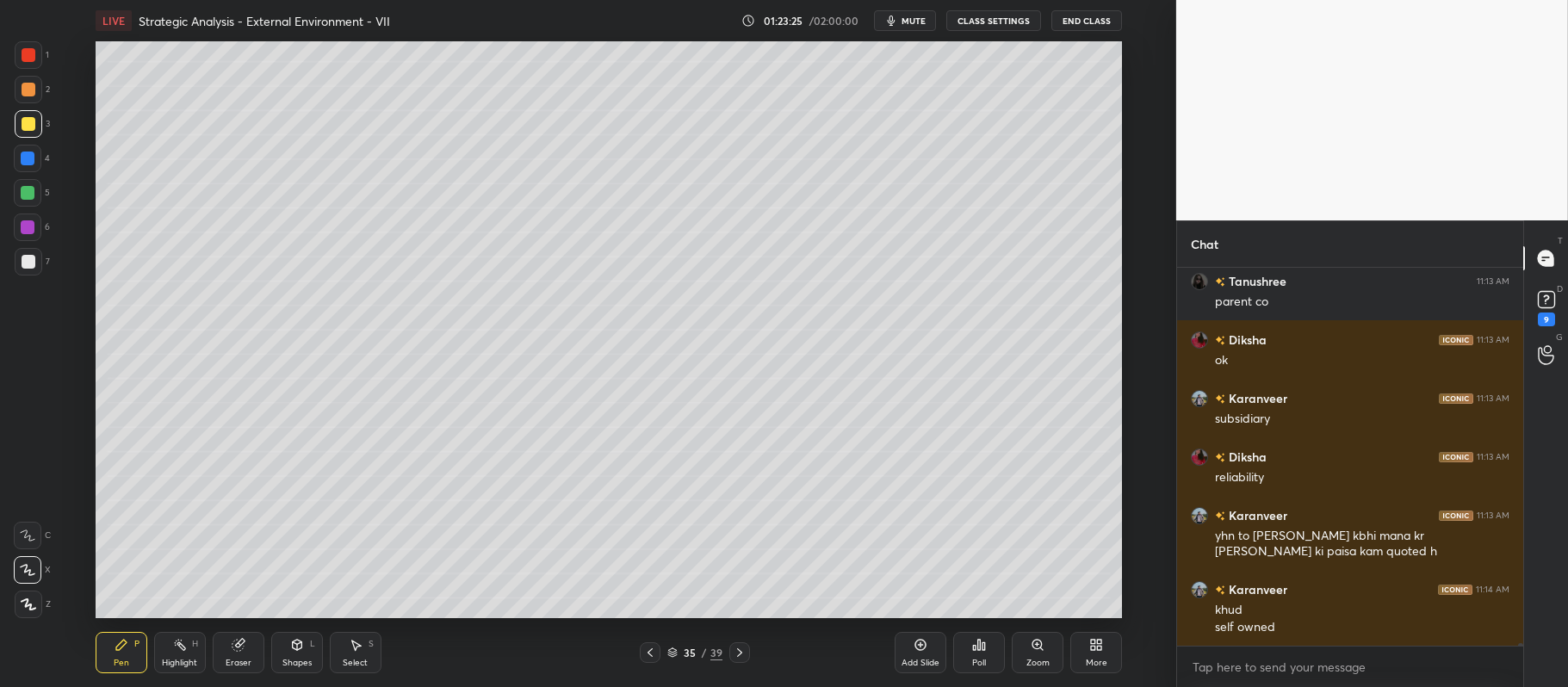
click at [743, 652] on icon at bounding box center [739, 652] width 14 height 14
click at [742, 652] on icon at bounding box center [740, 652] width 6 height 8
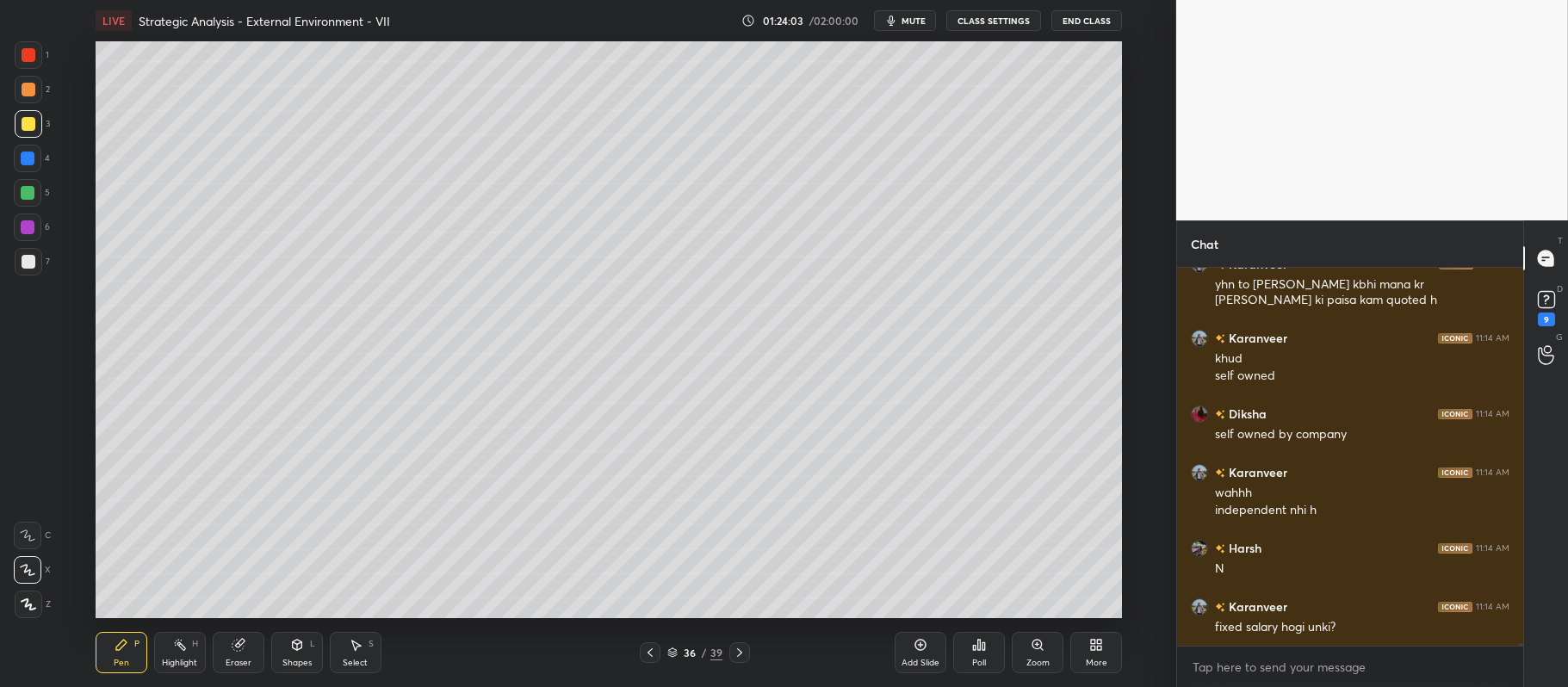
scroll to position [50900, 0]
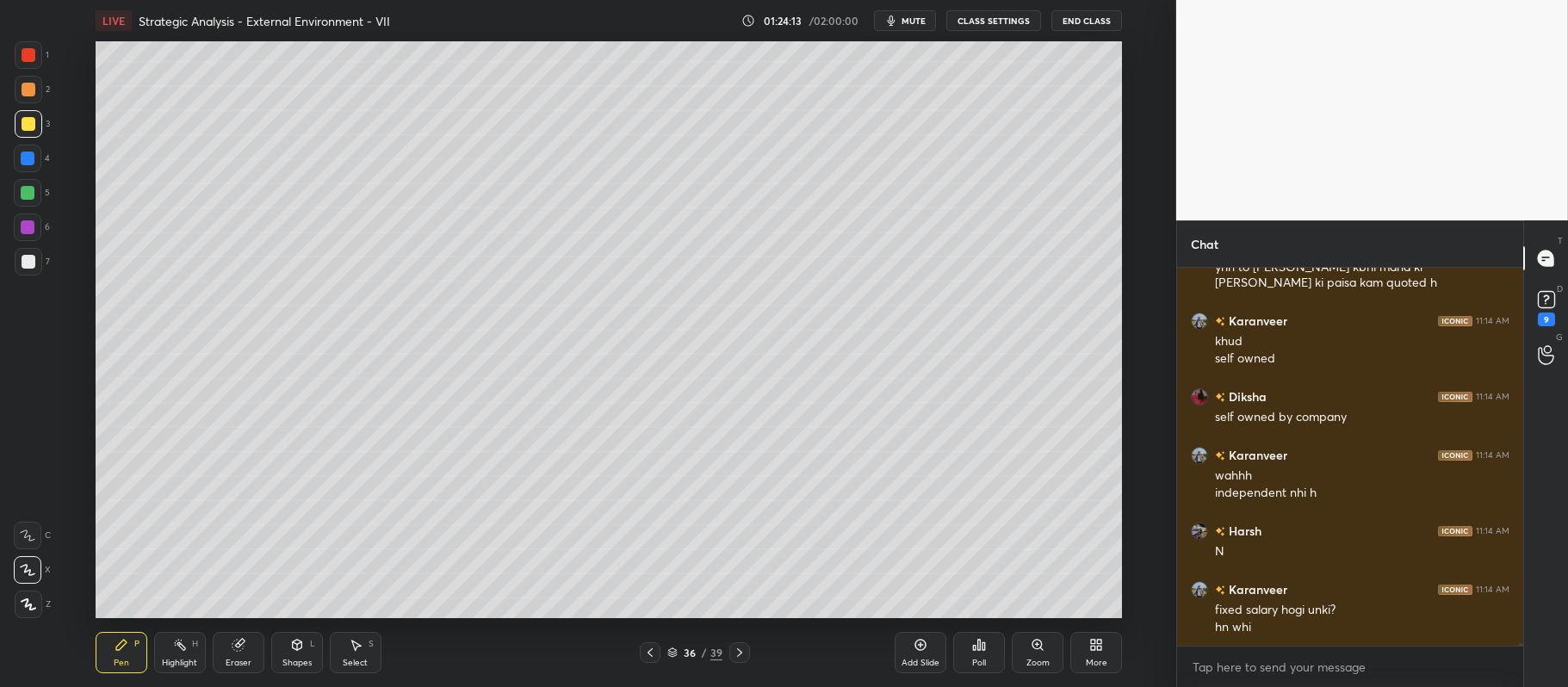
click at [22, 187] on div at bounding box center [27, 192] width 14 height 14
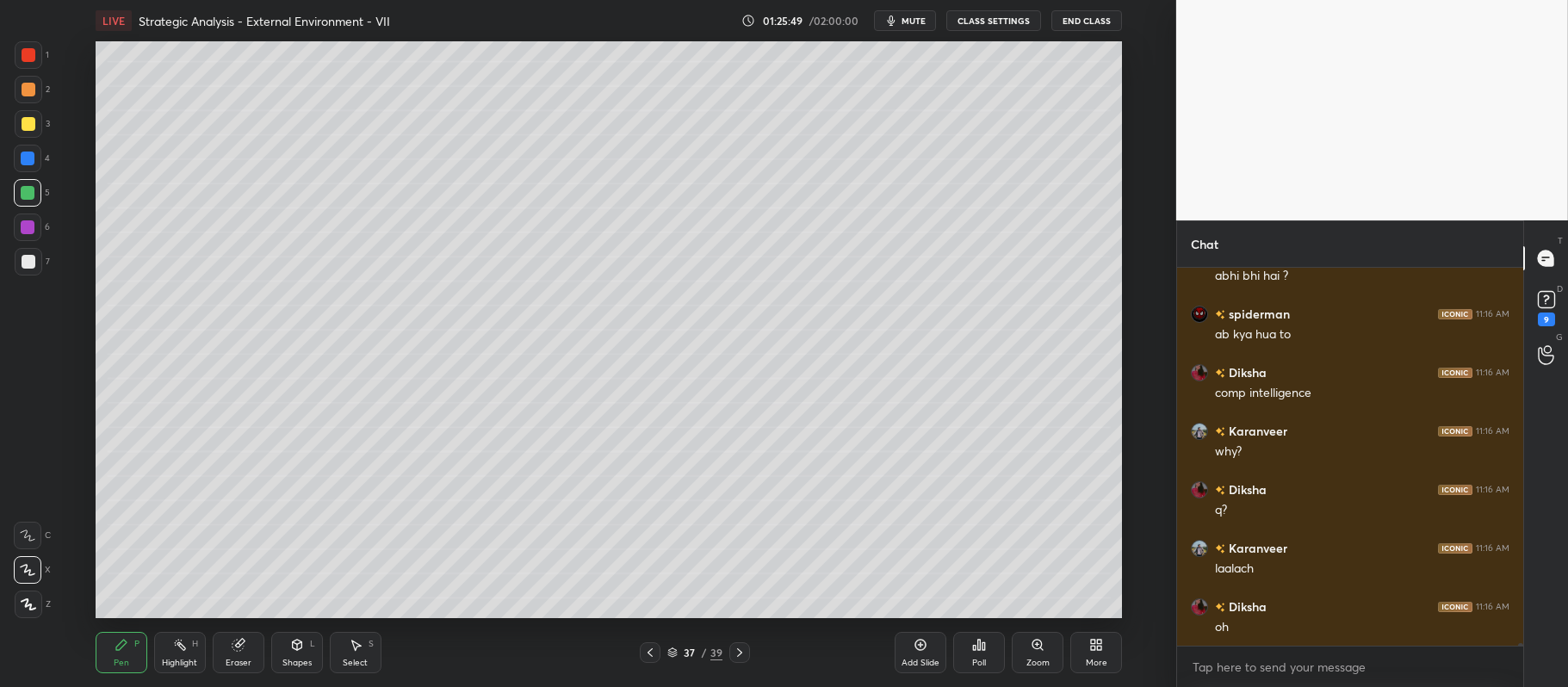
scroll to position [51971, 0]
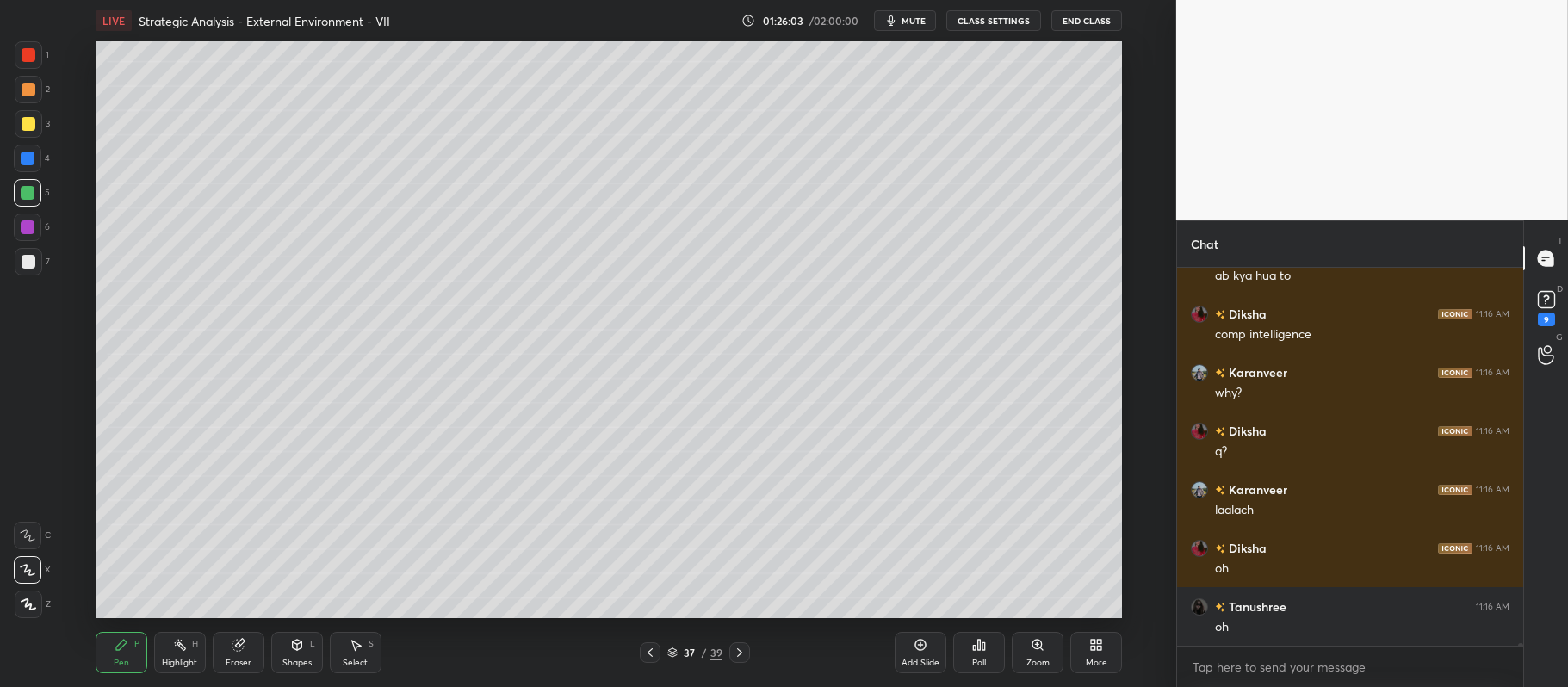
click at [35, 95] on div at bounding box center [28, 89] width 28 height 28
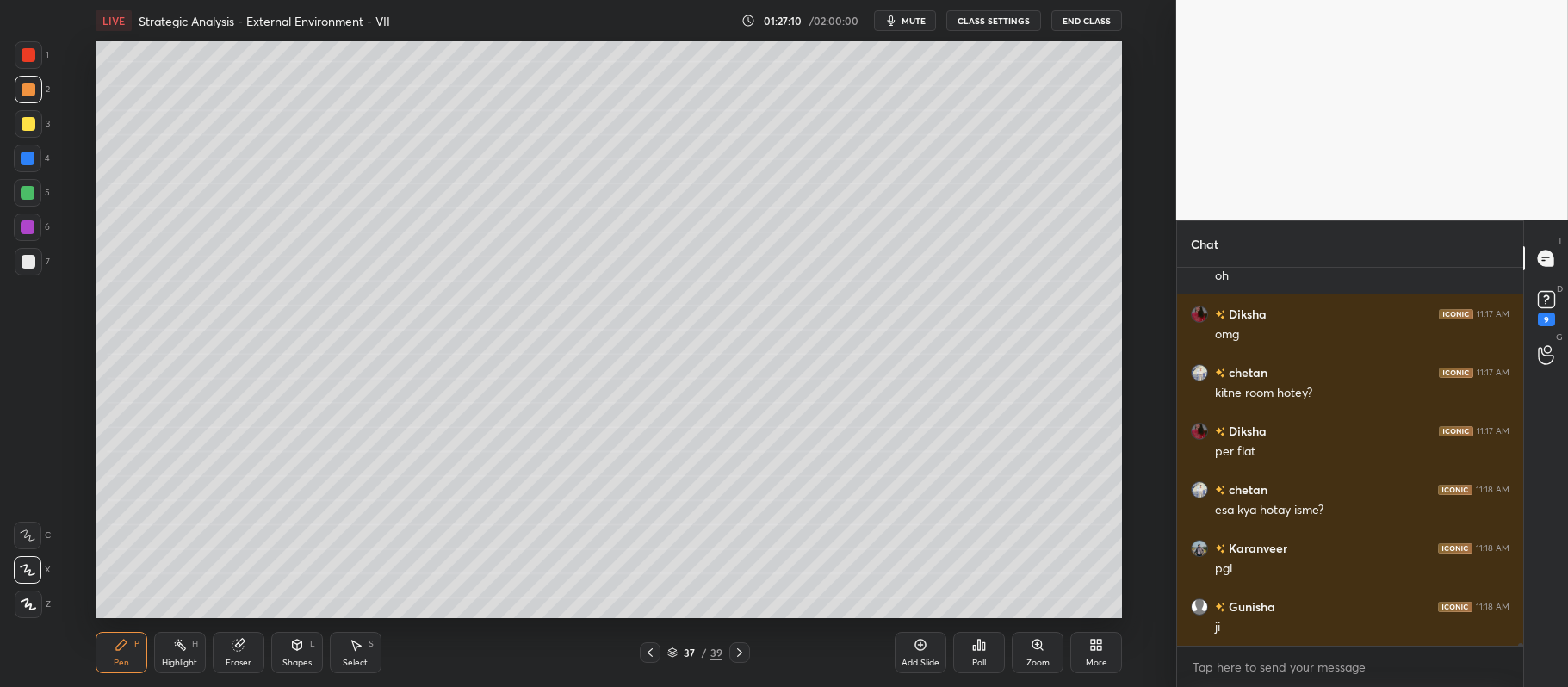
scroll to position [52381, 0]
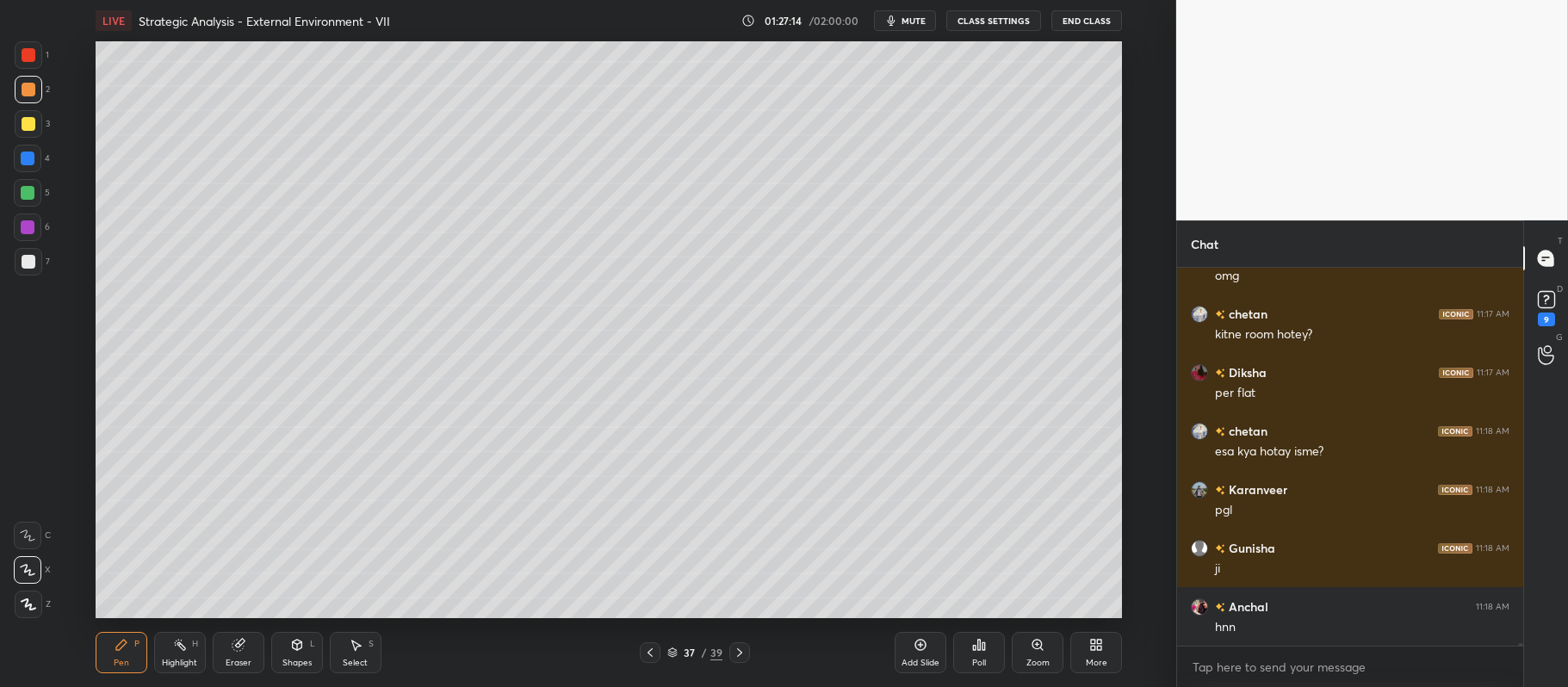
click at [42, 138] on div "3" at bounding box center [32, 127] width 35 height 34
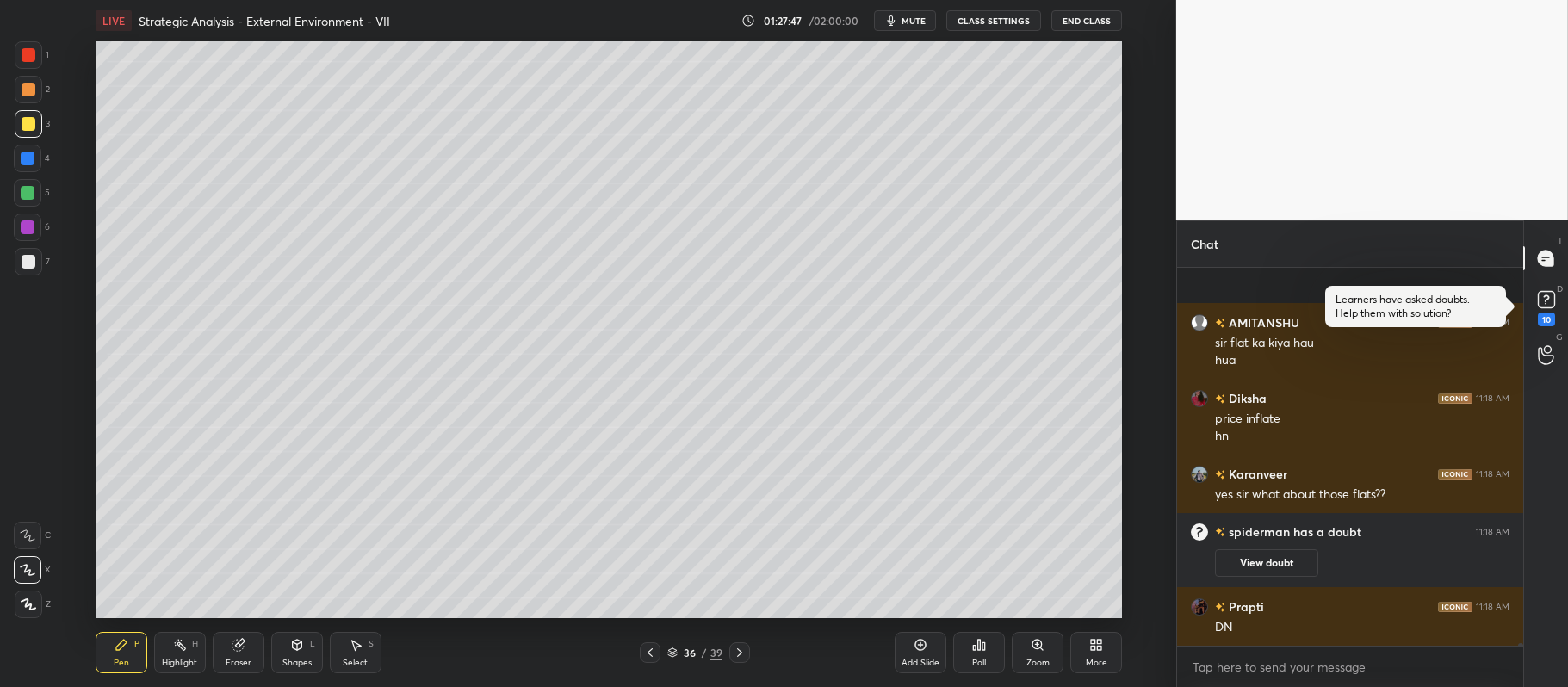
scroll to position [49620, 0]
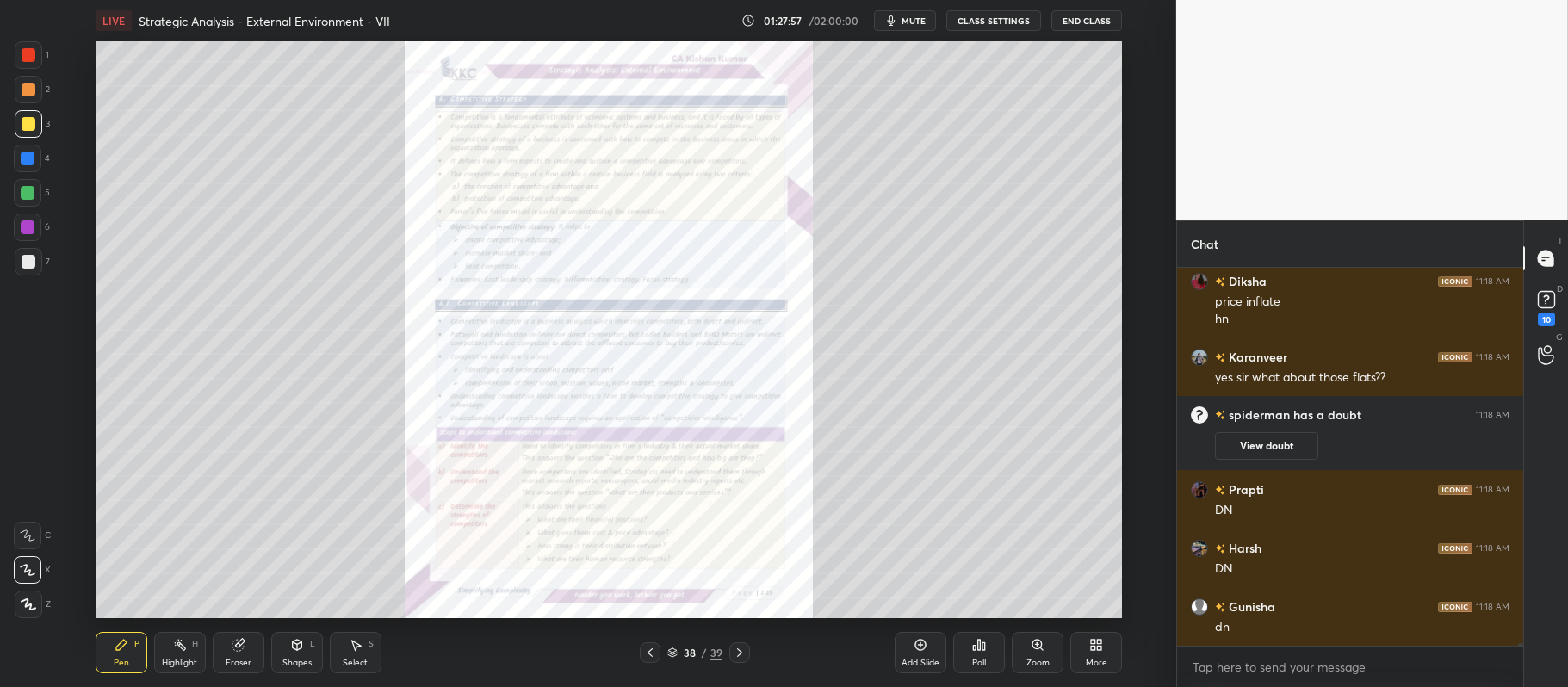
click at [1055, 659] on div "Zoom" at bounding box center [1038, 652] width 51 height 41
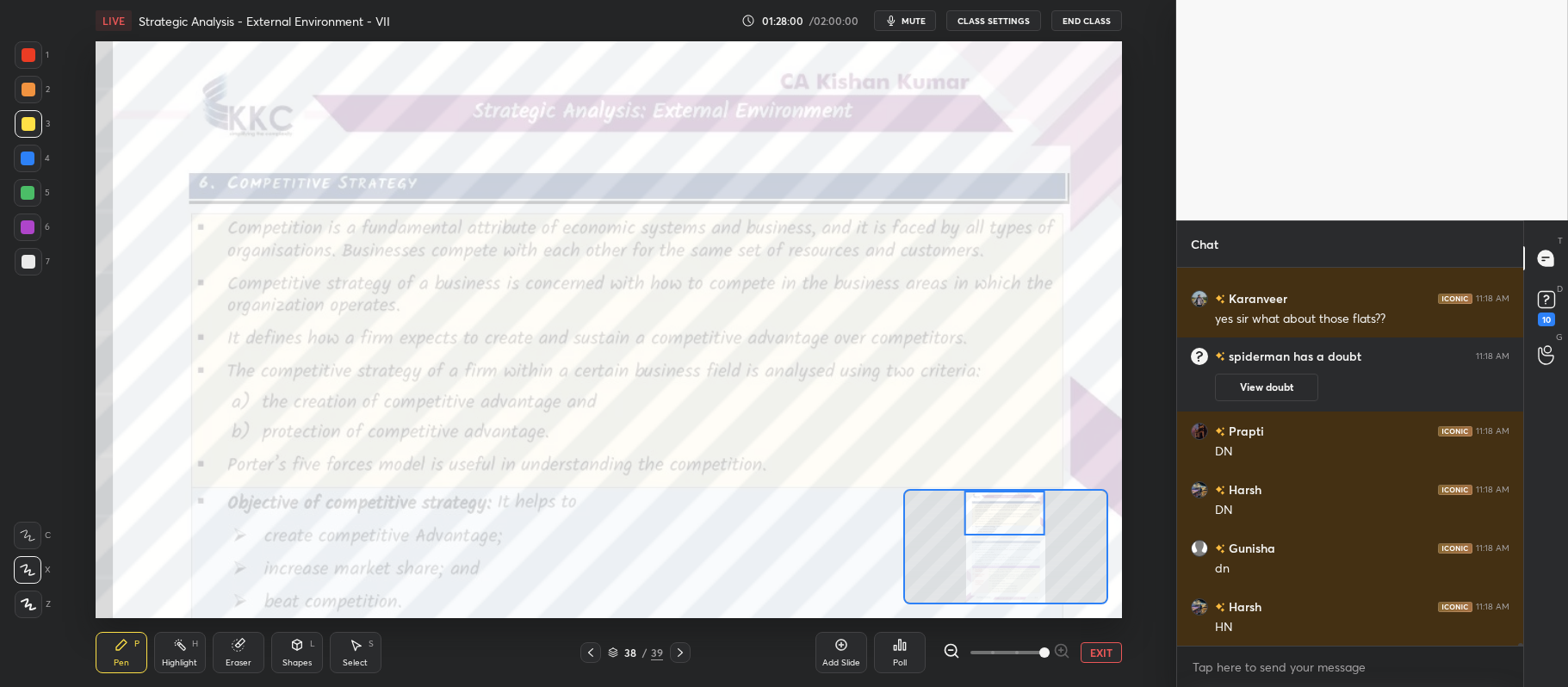
scroll to position [49737, 0]
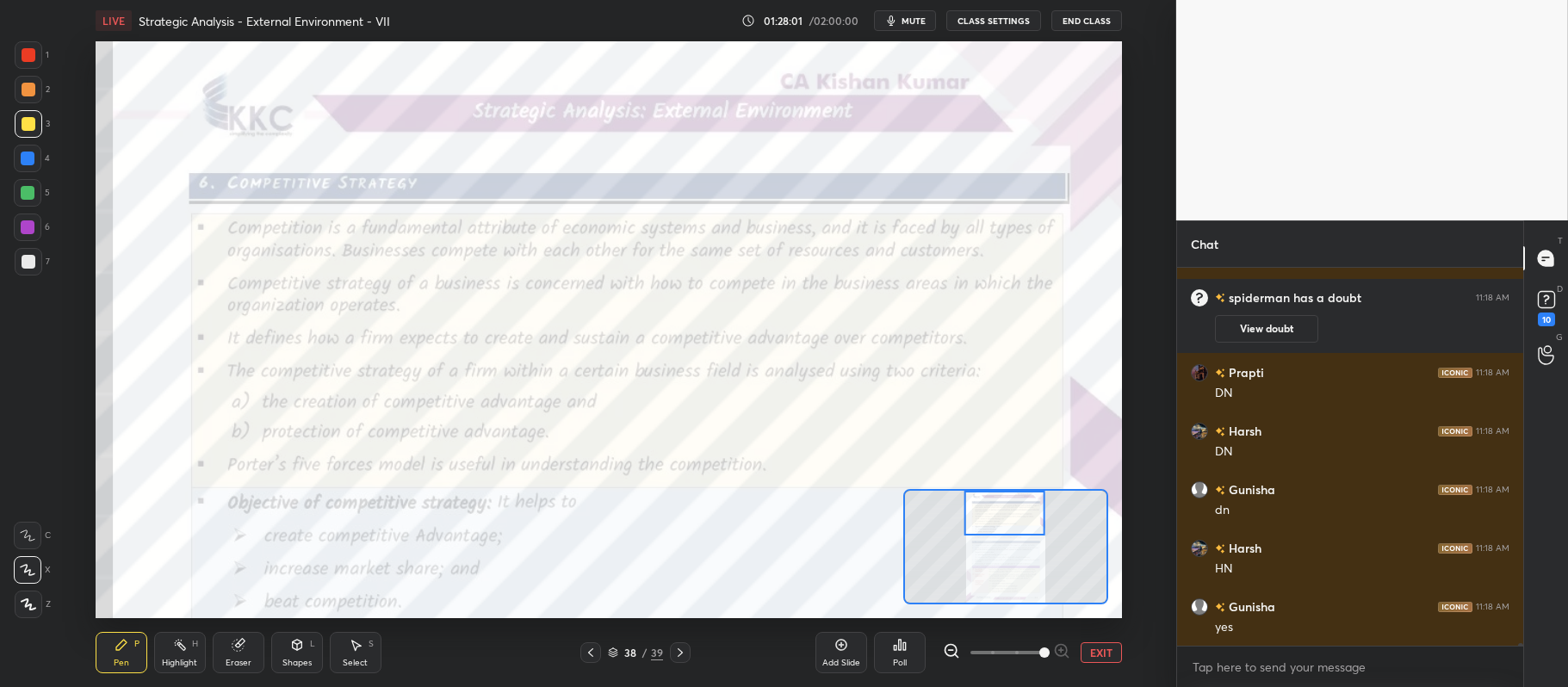
click at [28, 53] on div at bounding box center [28, 54] width 14 height 14
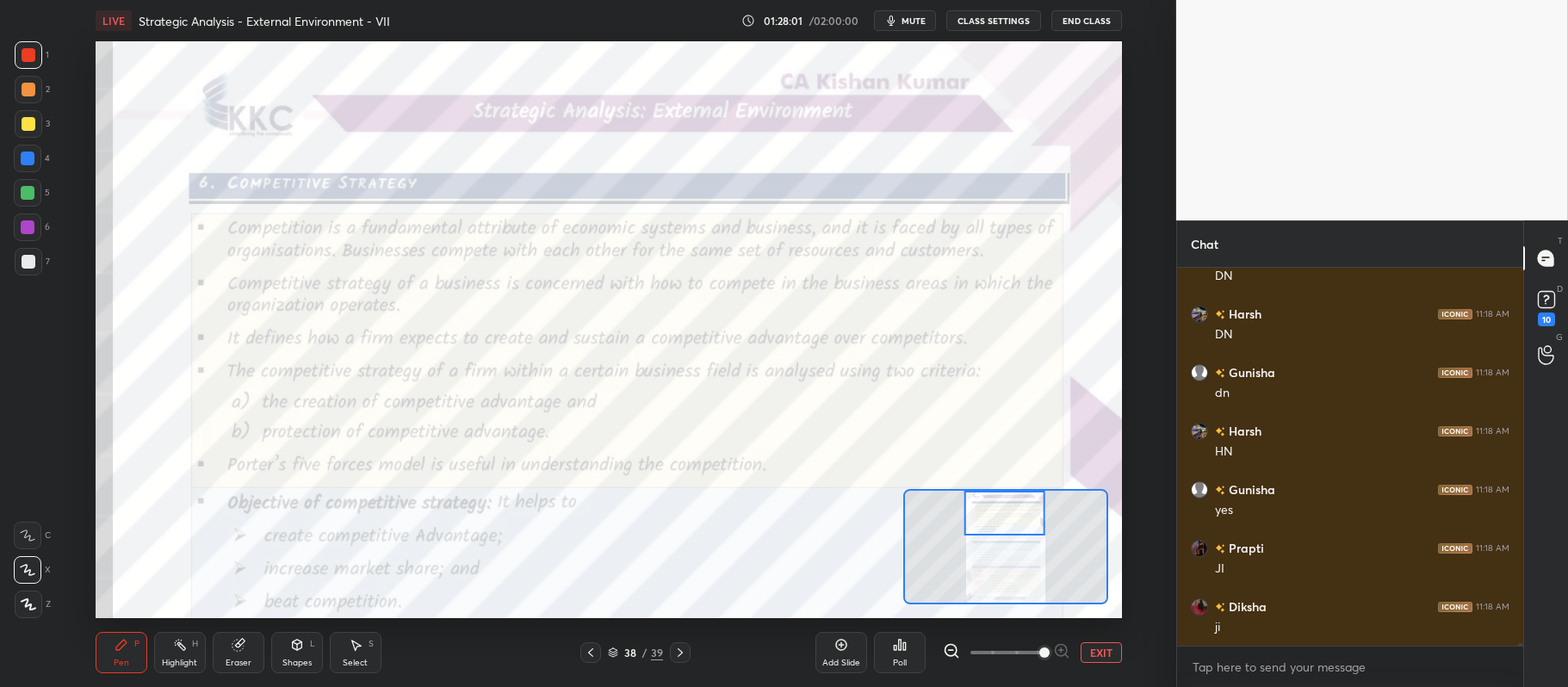
click at [17, 535] on div at bounding box center [28, 535] width 28 height 28
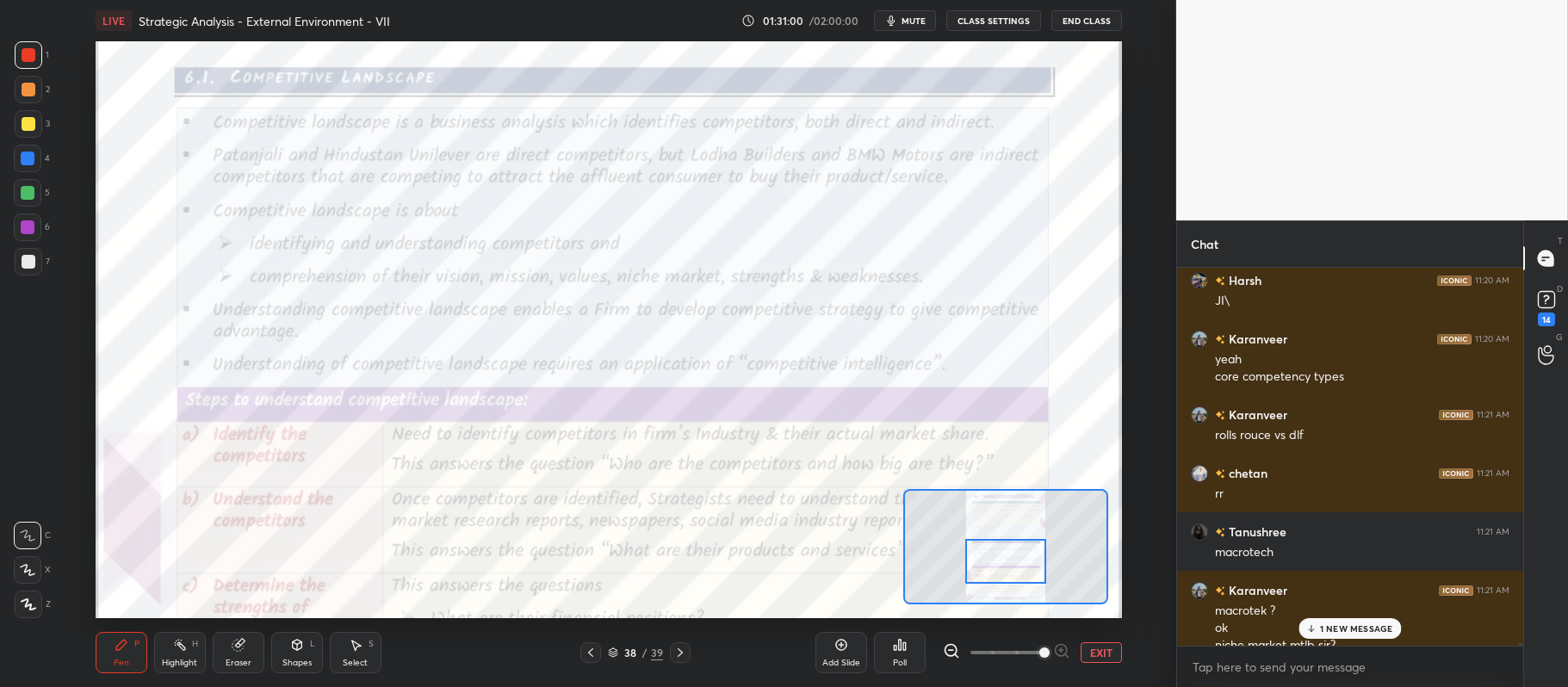
scroll to position [50557, 0]
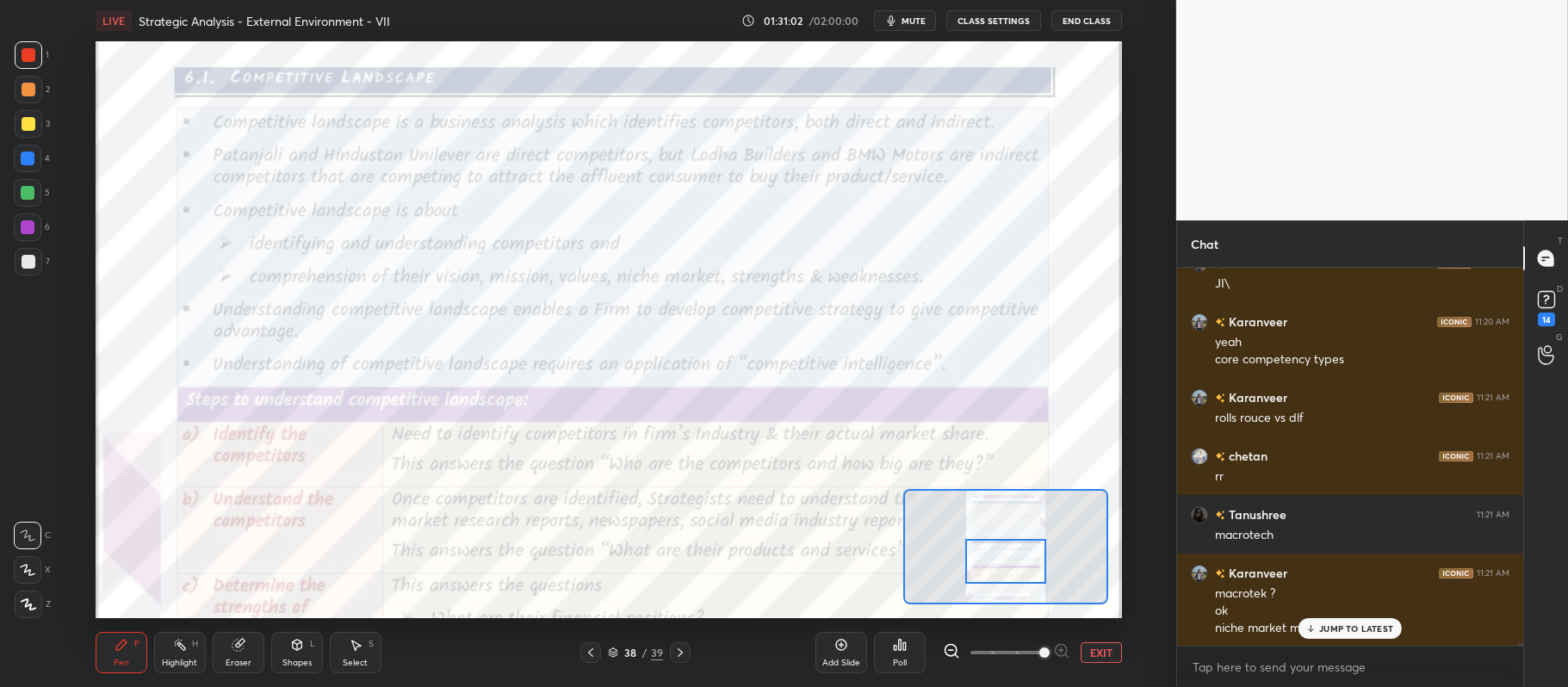
click at [1352, 624] on p "JUMP TO LATEST" at bounding box center [1356, 627] width 74 height 10
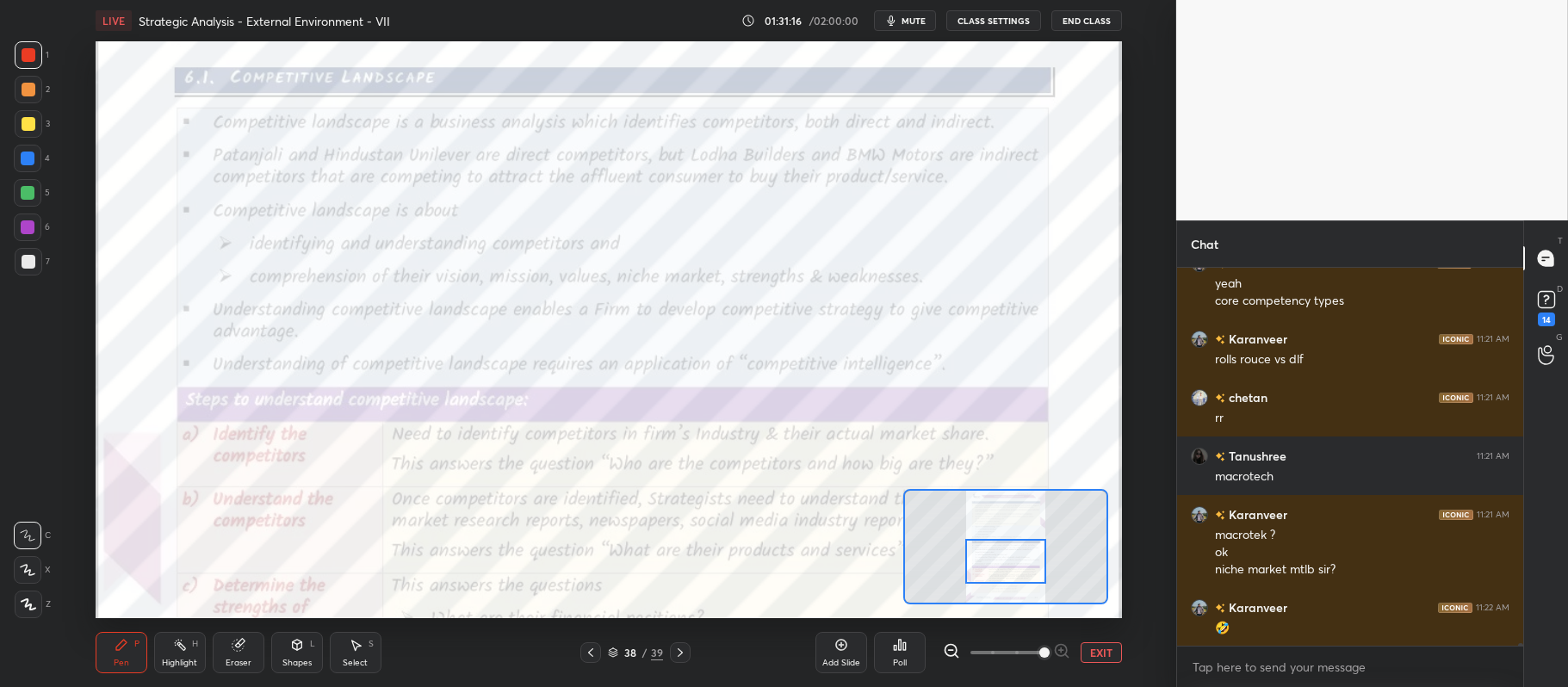
scroll to position [50633, 0]
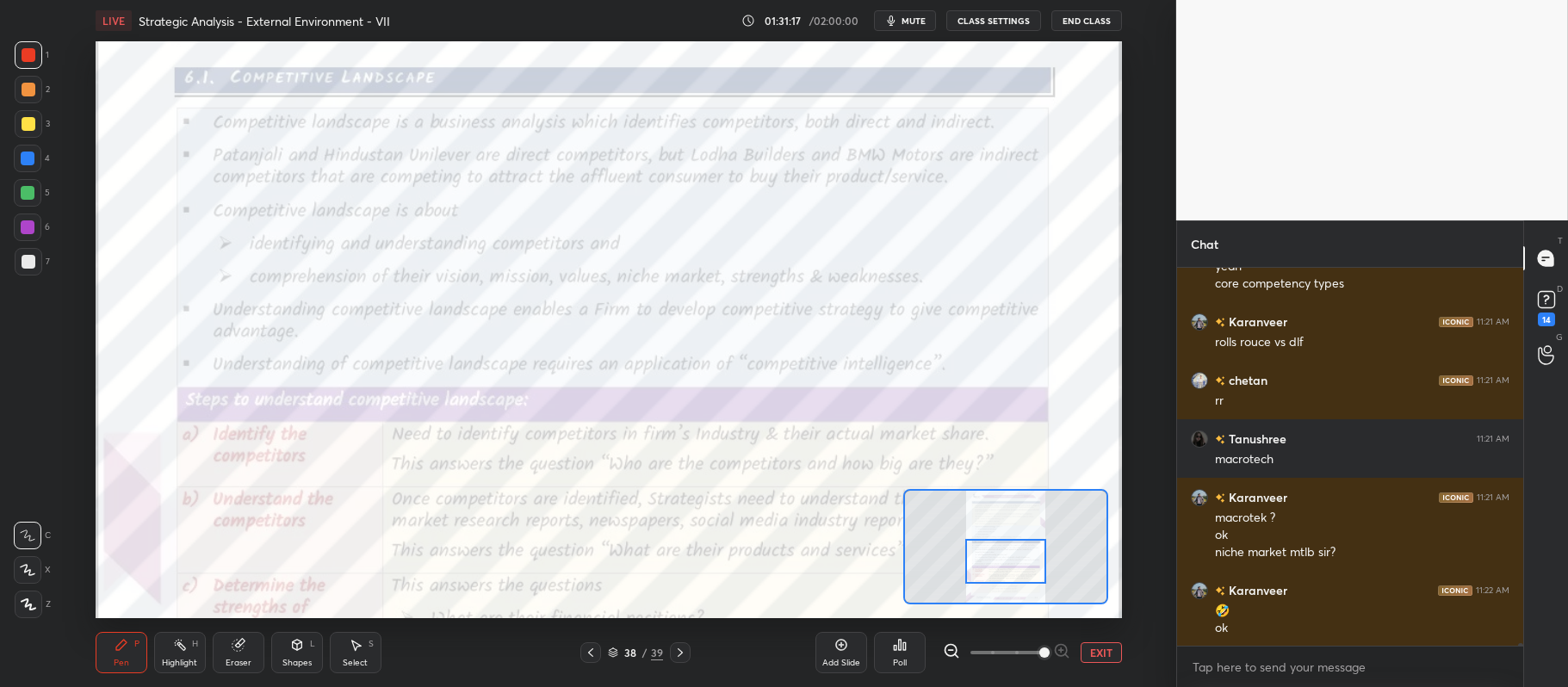
click at [1130, 297] on div "Setting up your live class Poll for secs No correct answer Start poll" at bounding box center [608, 330] width 1108 height 577
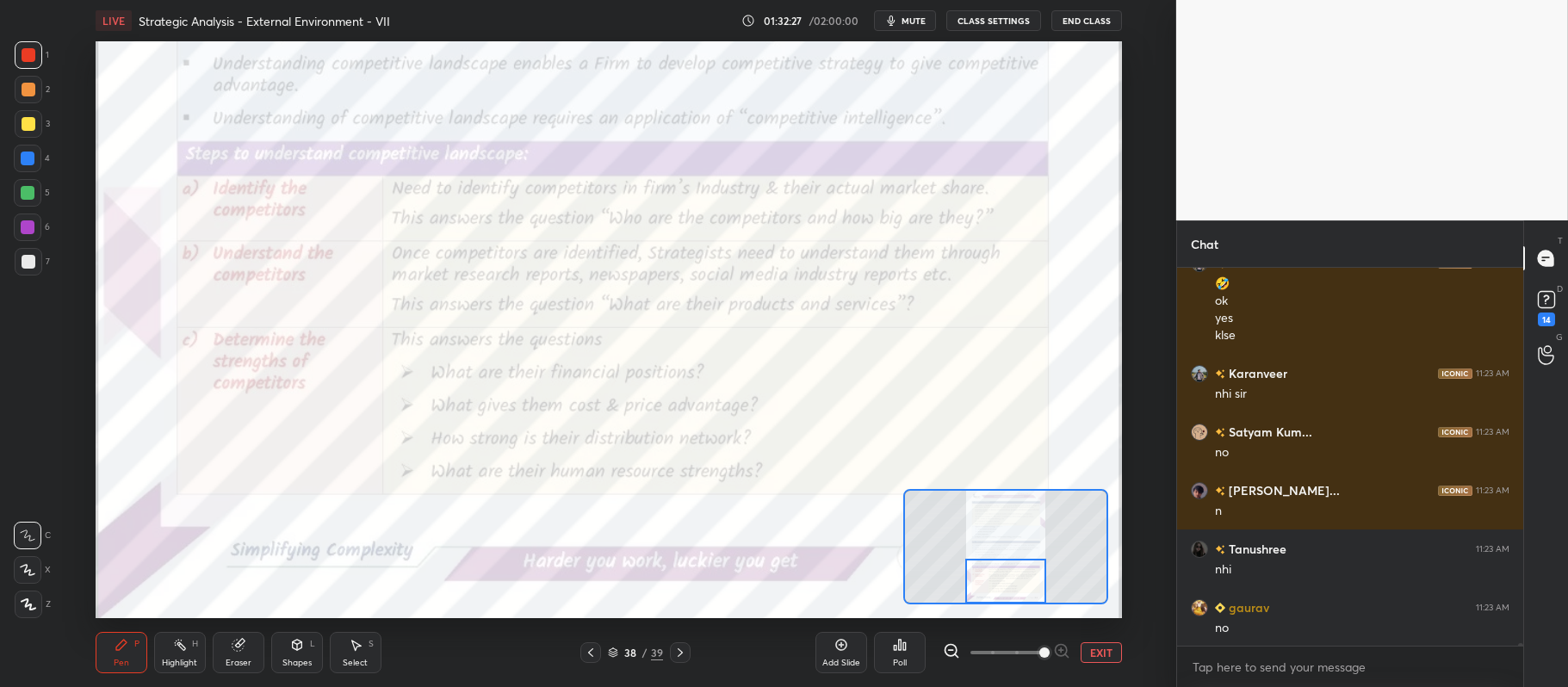
scroll to position [51018, 0]
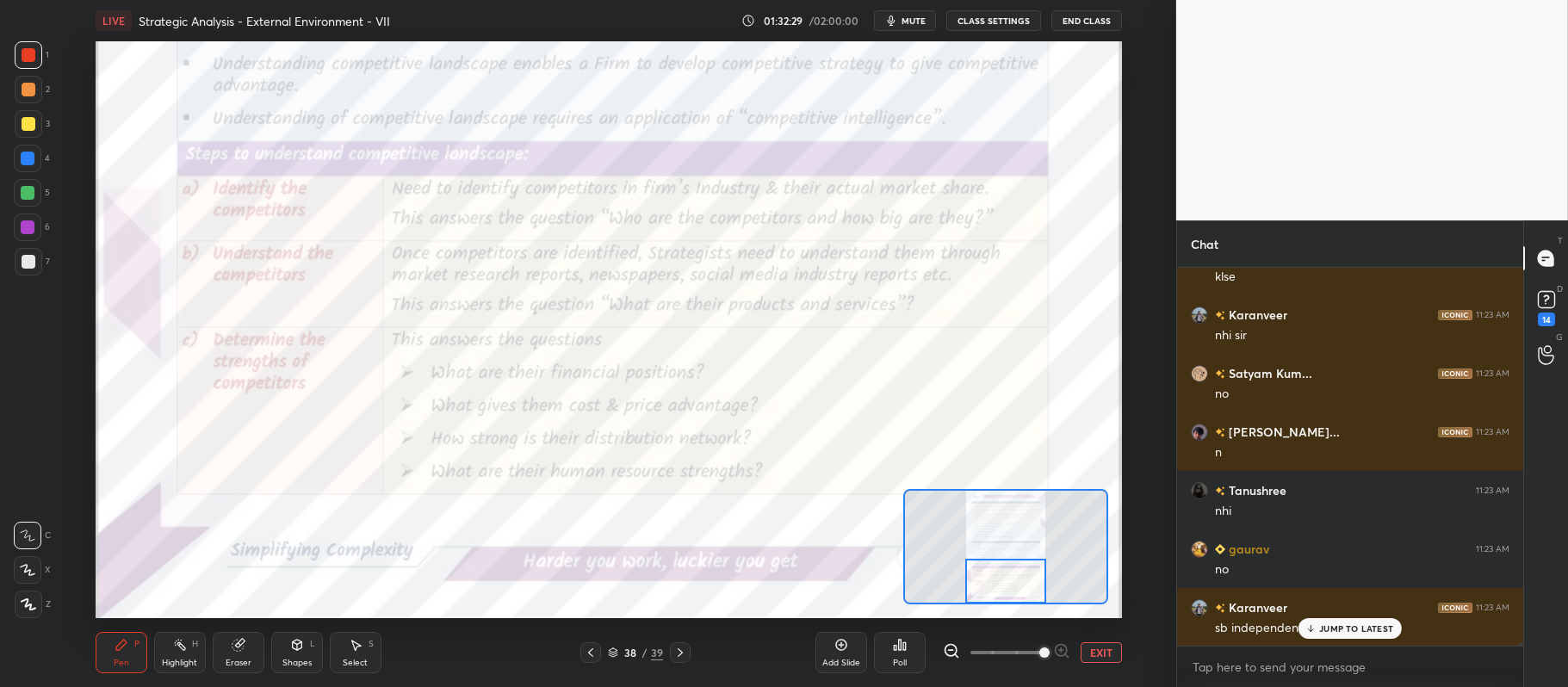
click at [682, 651] on icon at bounding box center [680, 652] width 14 height 14
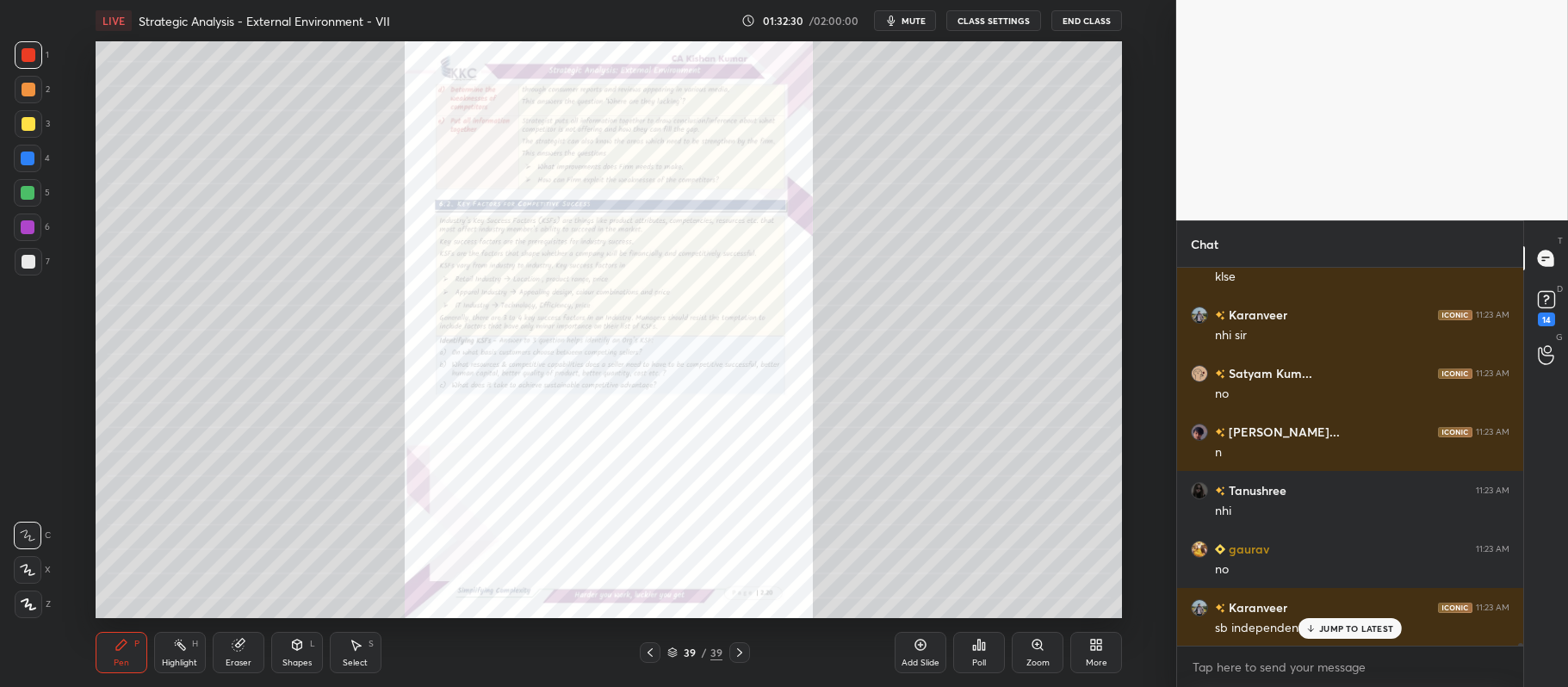
click at [1023, 648] on div "Zoom" at bounding box center [1038, 652] width 51 height 41
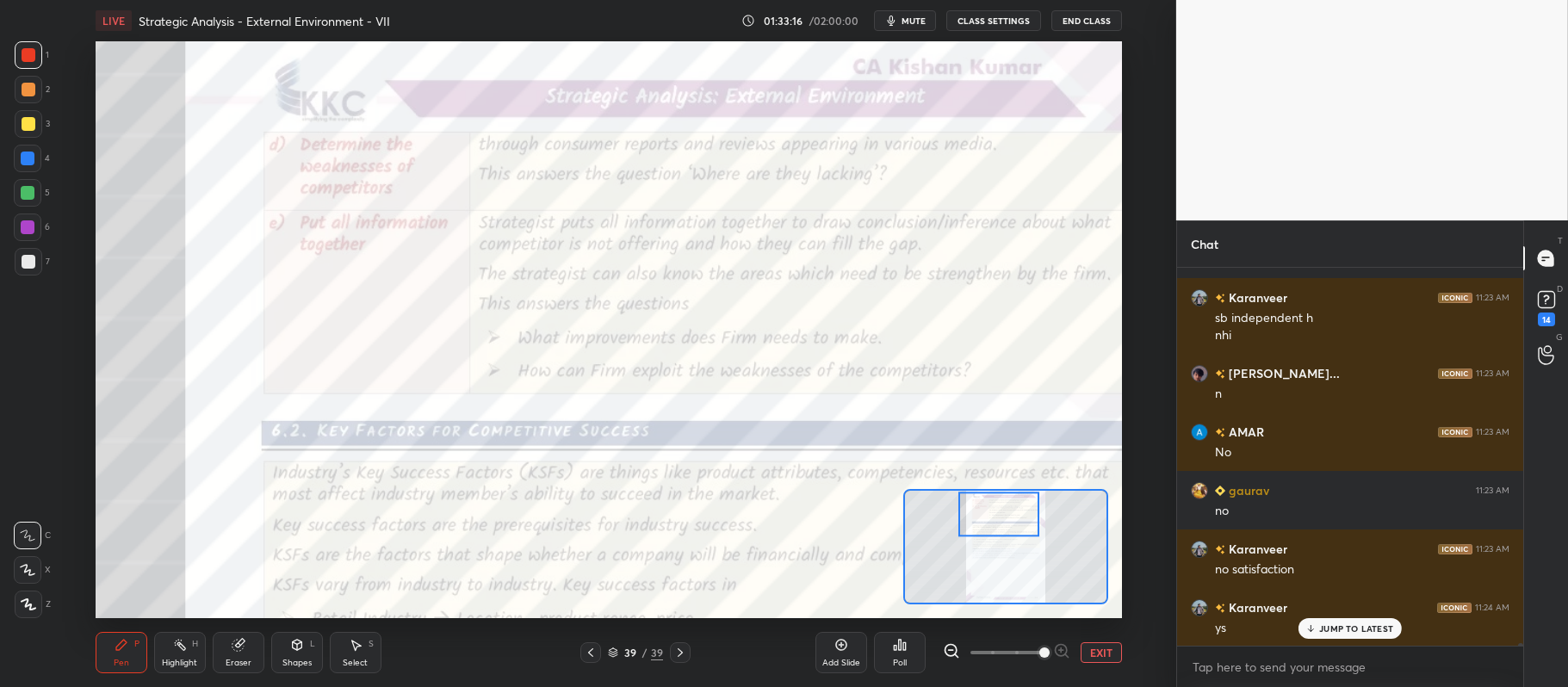
scroll to position [51445, 0]
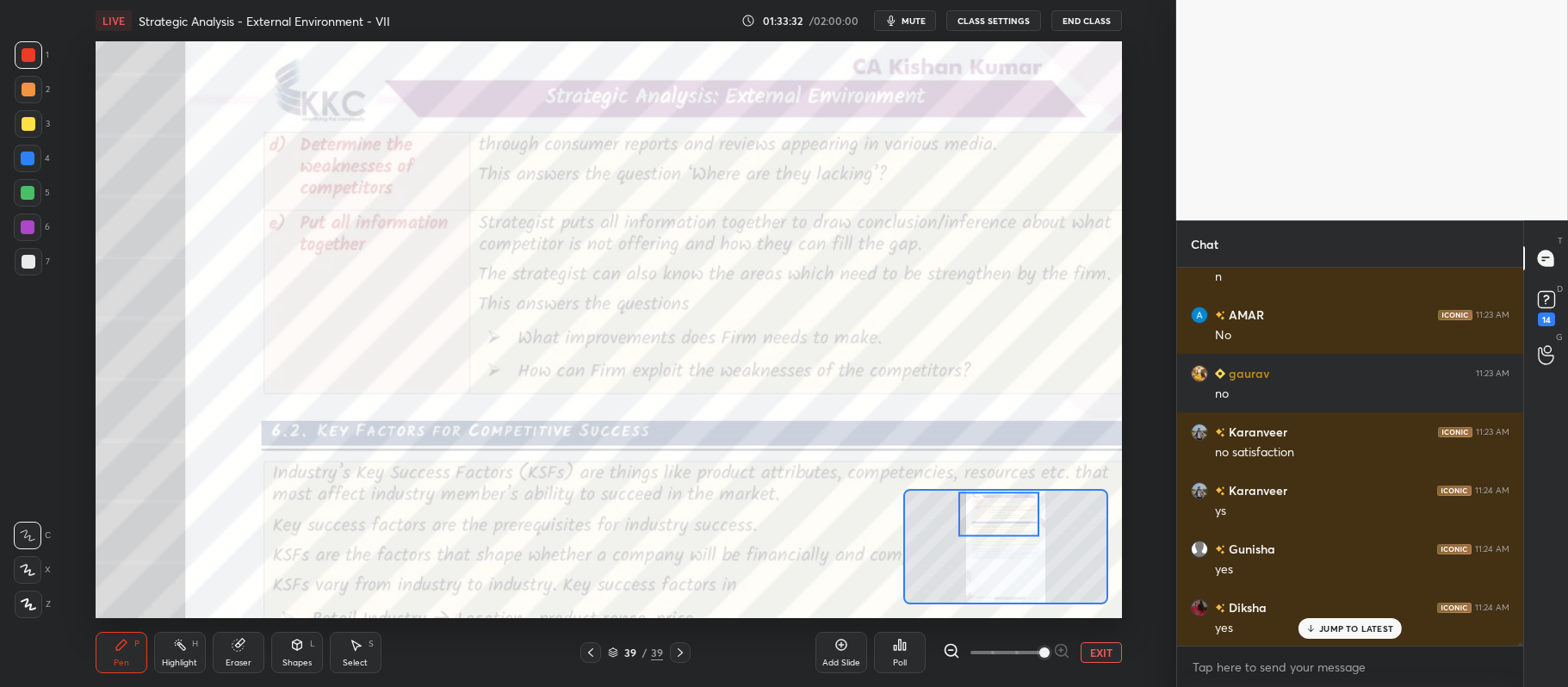
click at [1113, 645] on button "EXIT" at bounding box center [1101, 652] width 41 height 20
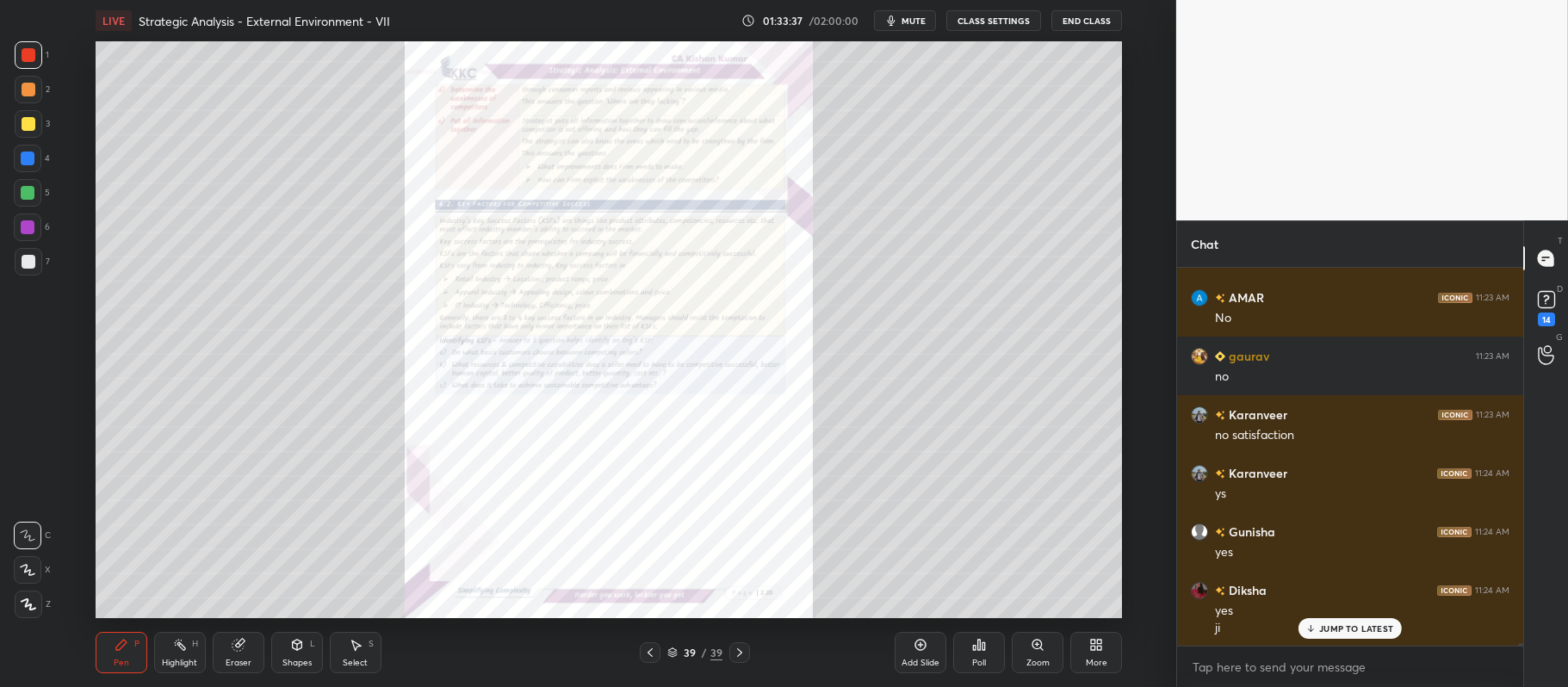
scroll to position [51521, 0]
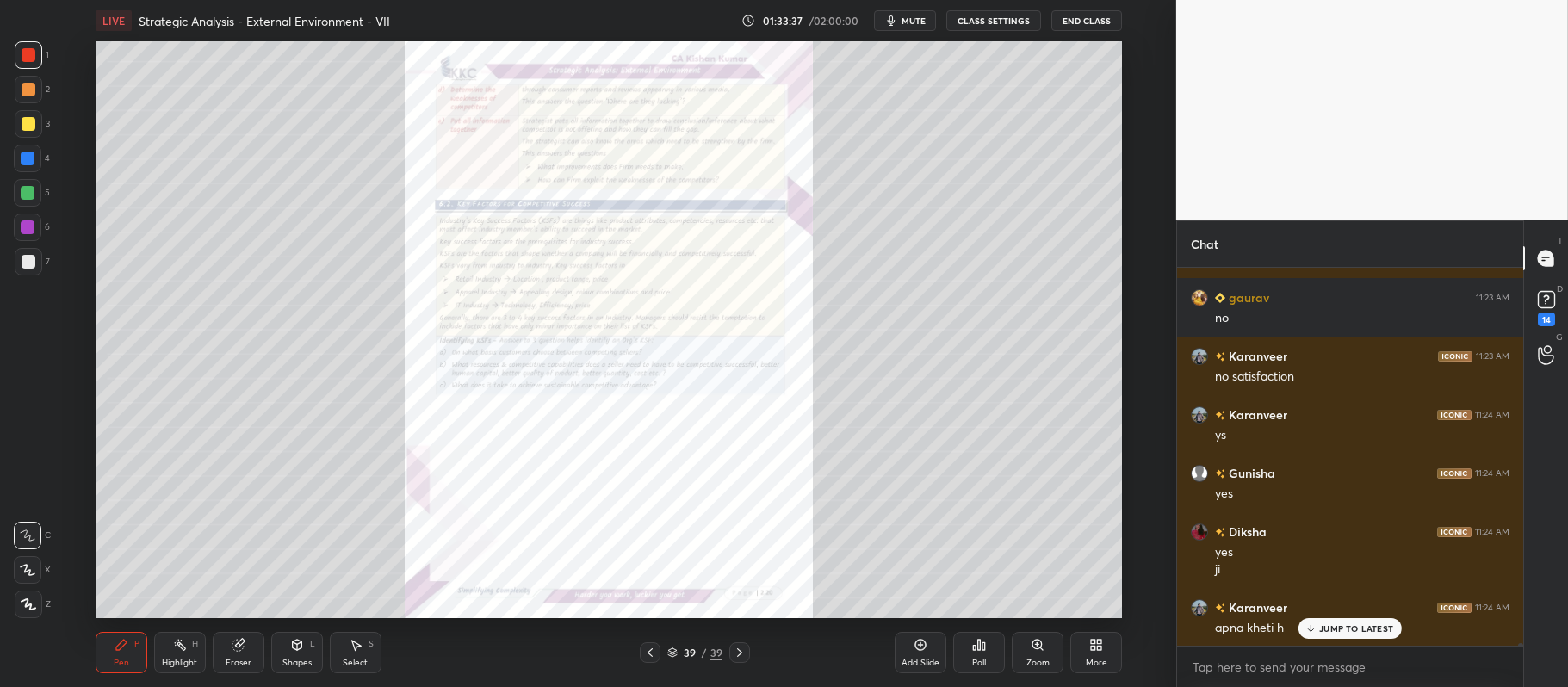
click at [649, 650] on icon at bounding box center [650, 652] width 14 height 14
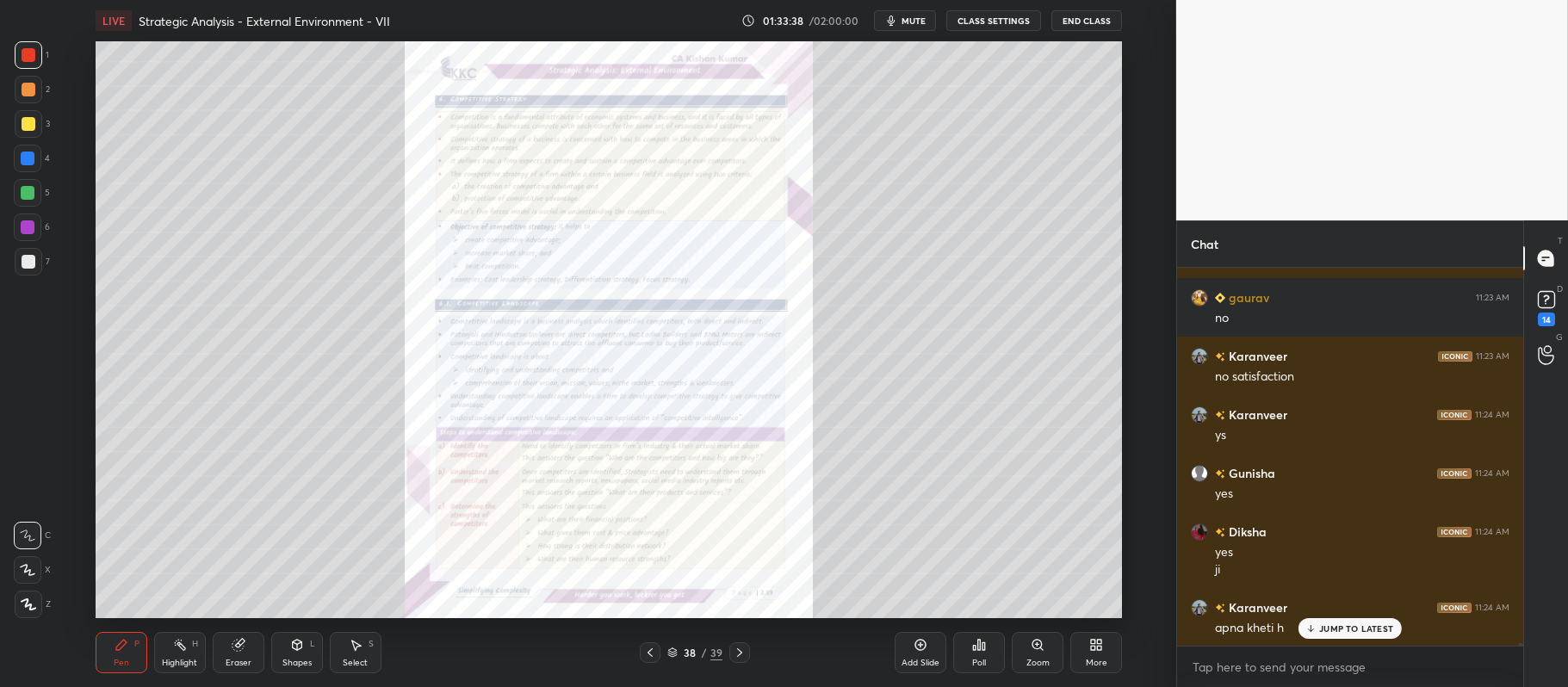
click at [924, 648] on icon at bounding box center [921, 645] width 11 height 11
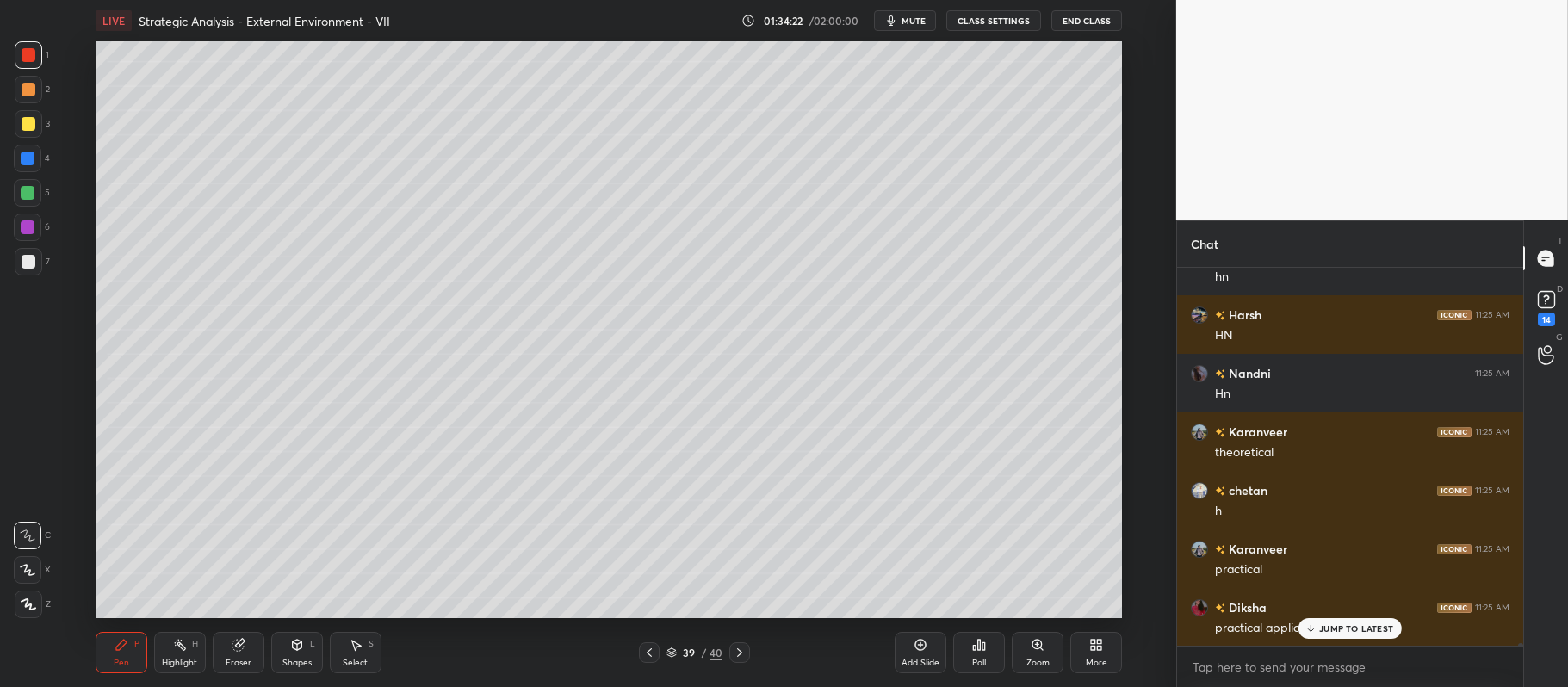
scroll to position [52065, 0]
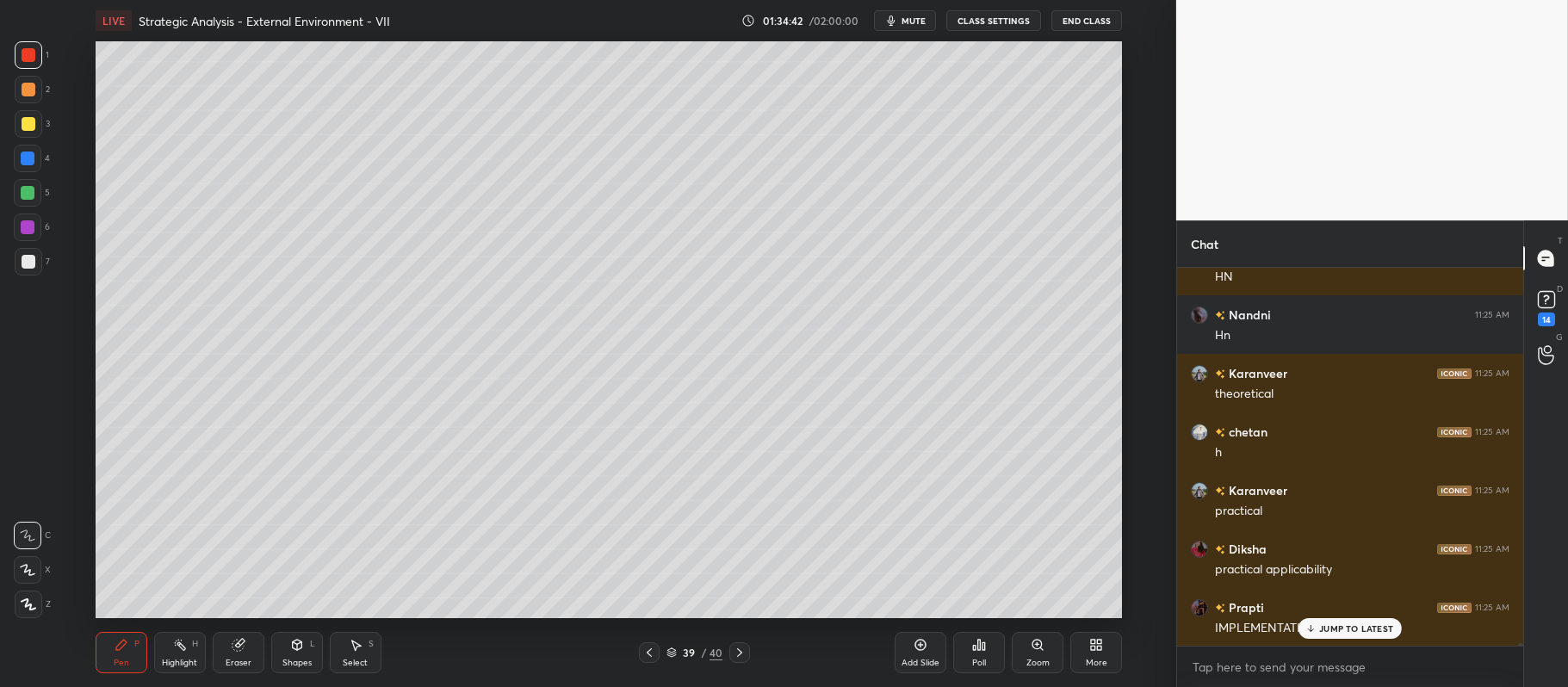
click at [29, 126] on div at bounding box center [28, 123] width 14 height 14
click at [25, 556] on div at bounding box center [28, 569] width 28 height 28
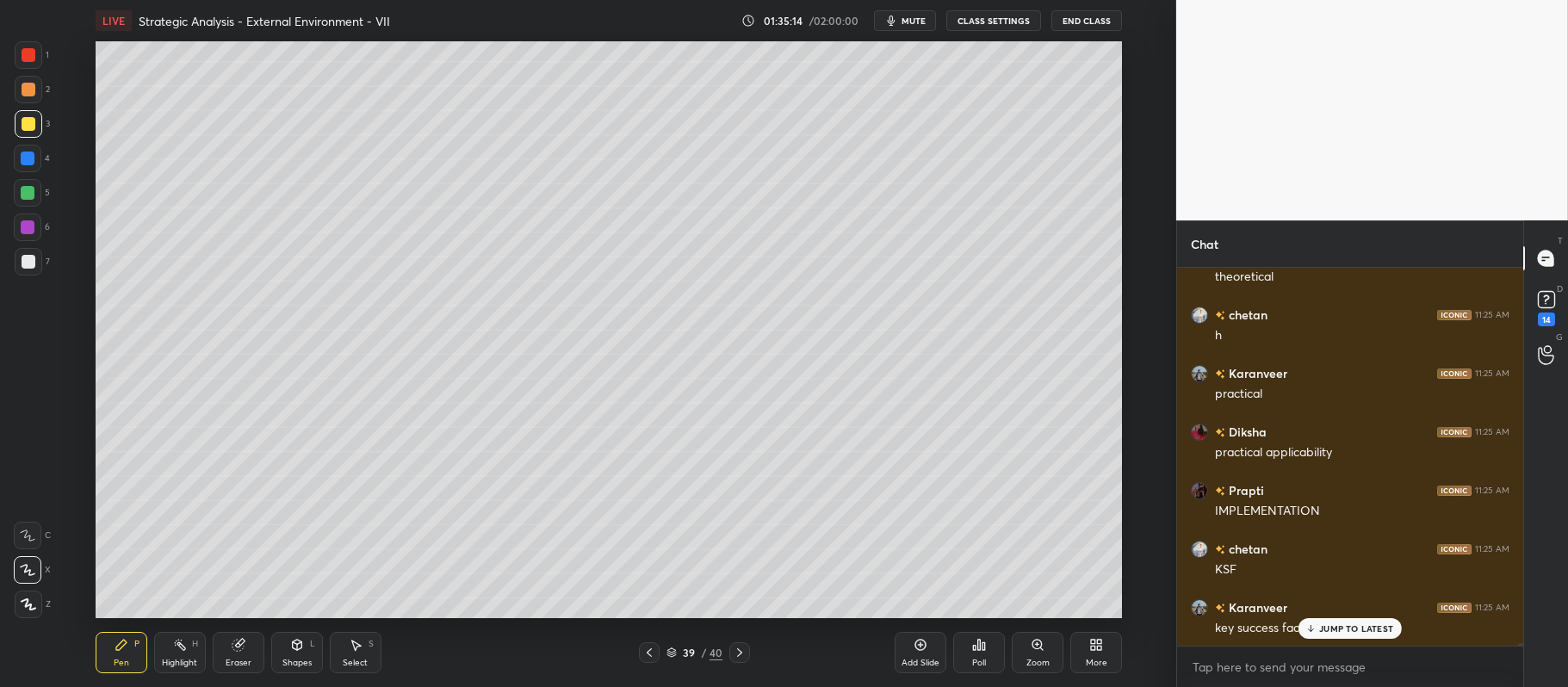
scroll to position [52240, 0]
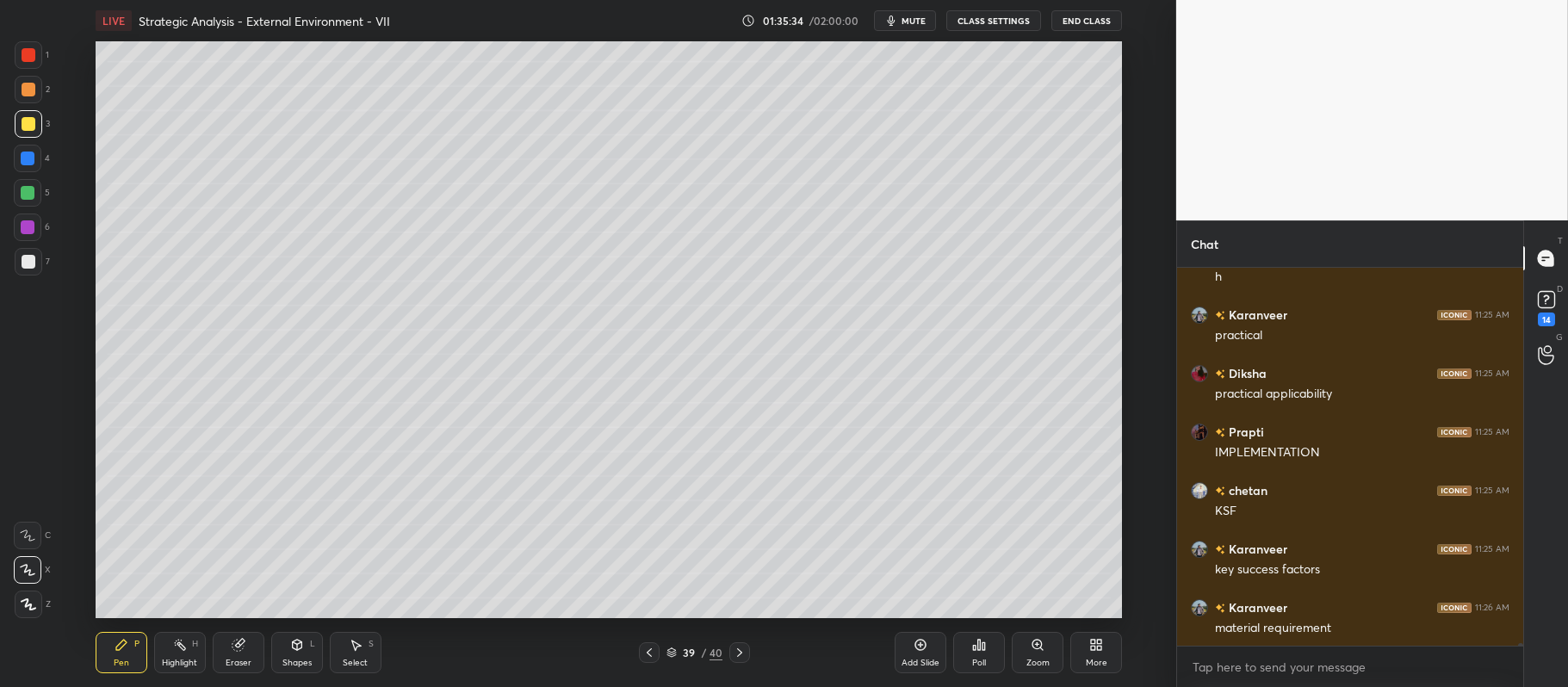
click at [924, 651] on icon at bounding box center [920, 644] width 14 height 14
click at [283, 651] on div "Shapes L" at bounding box center [297, 652] width 51 height 41
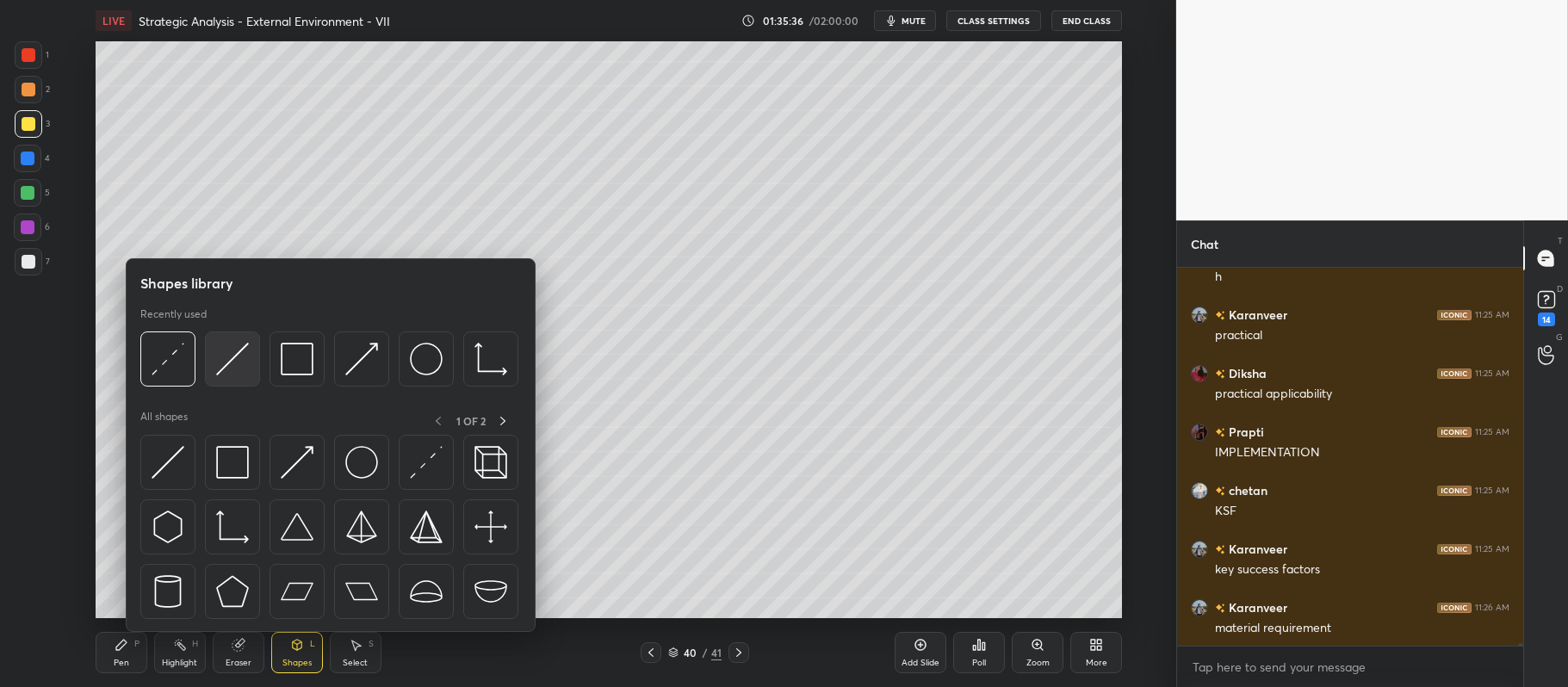
click at [243, 352] on img at bounding box center [233, 359] width 33 height 33
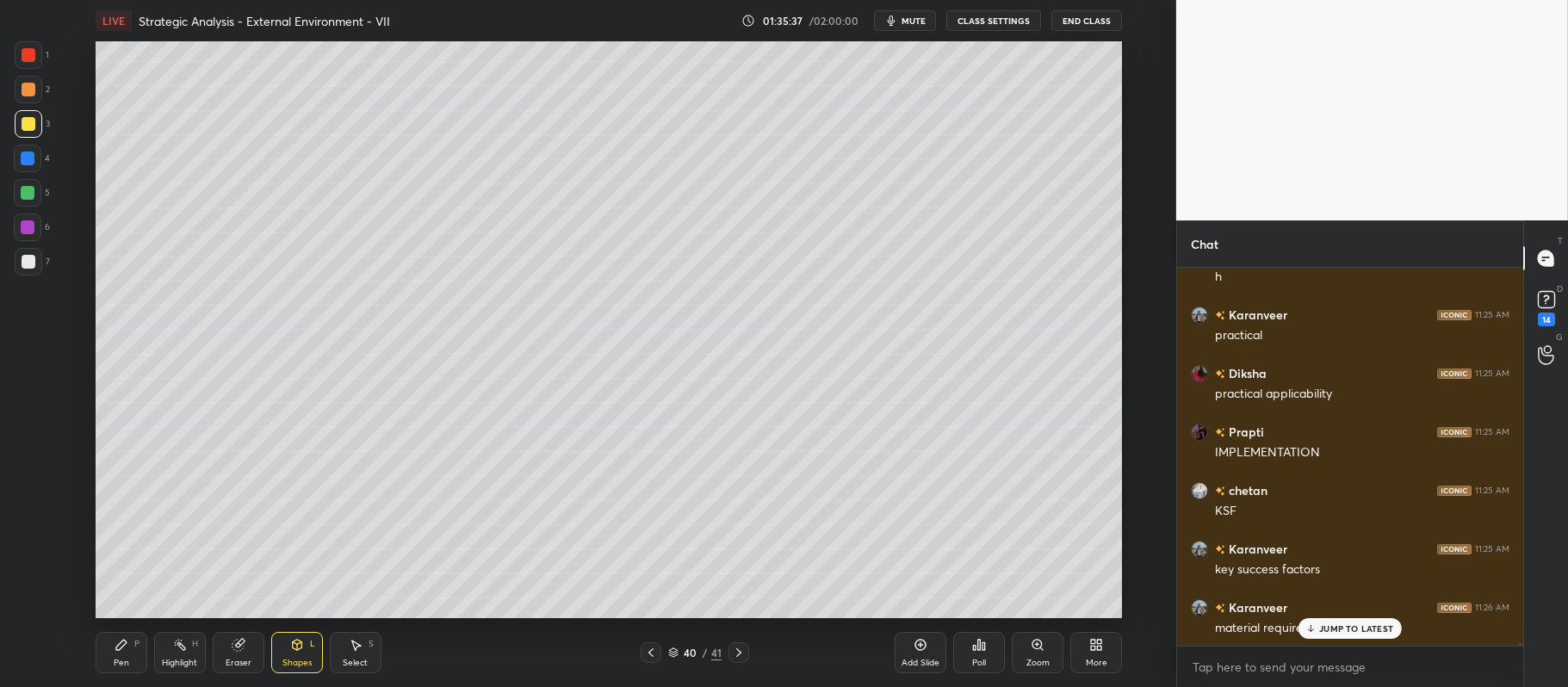
scroll to position [52299, 0]
click at [32, 263] on div at bounding box center [28, 261] width 14 height 14
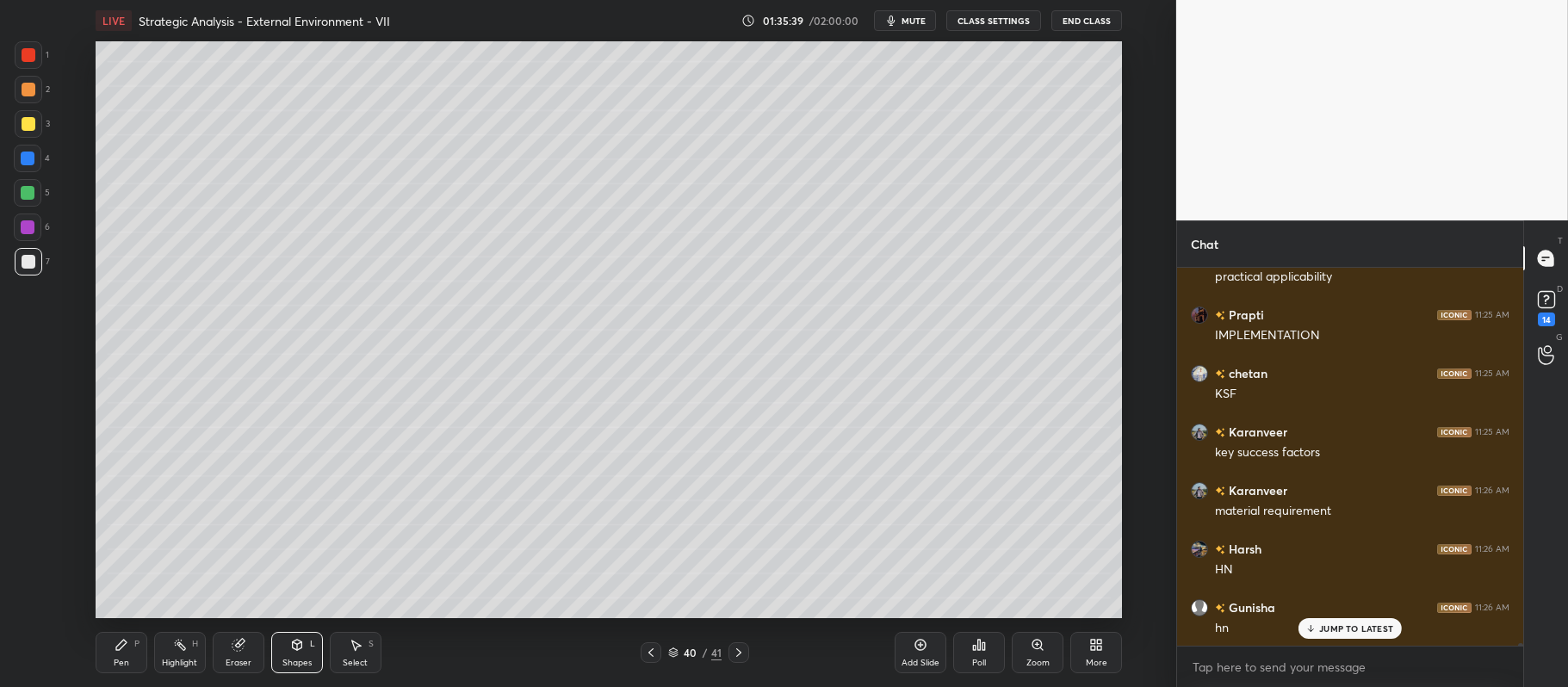
click at [135, 644] on div "P" at bounding box center [137, 643] width 6 height 8
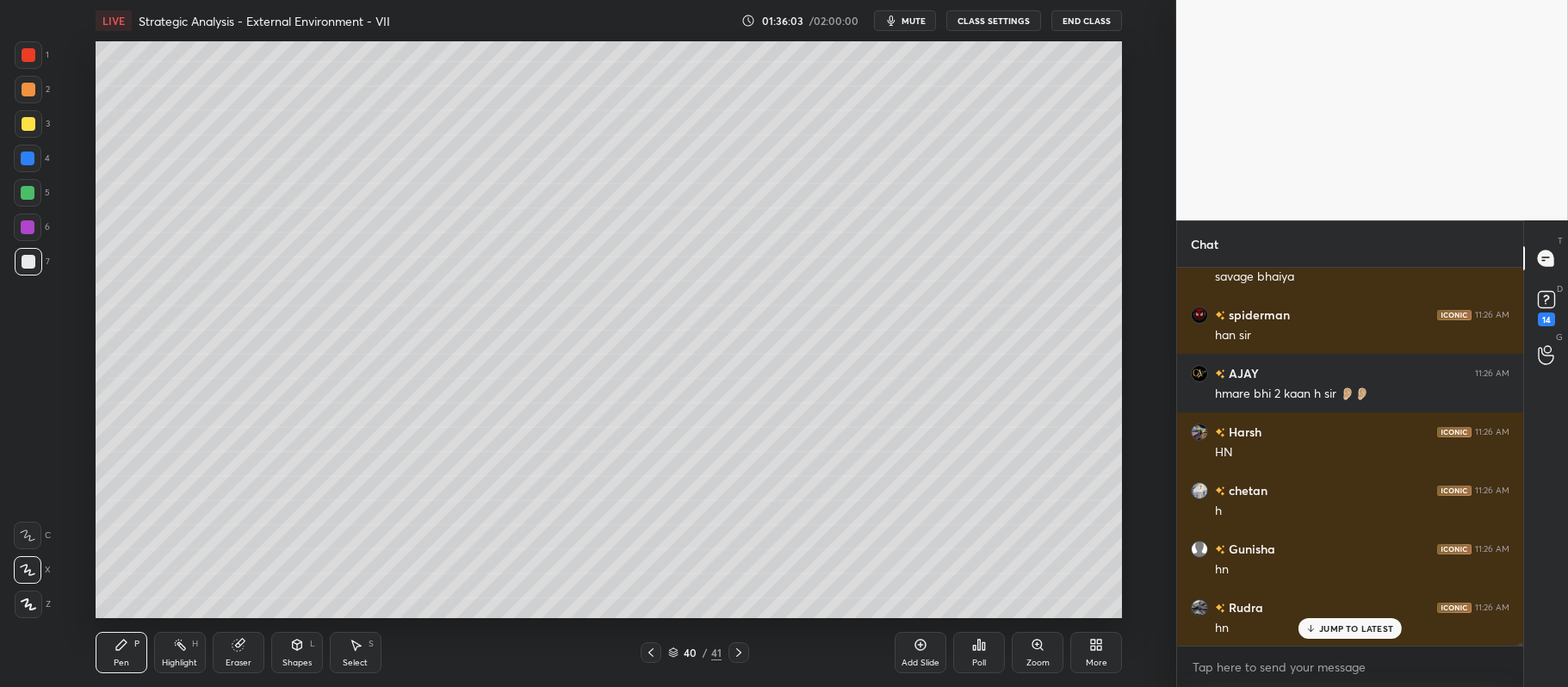
scroll to position [53469, 0]
click at [28, 197] on div at bounding box center [27, 192] width 14 height 14
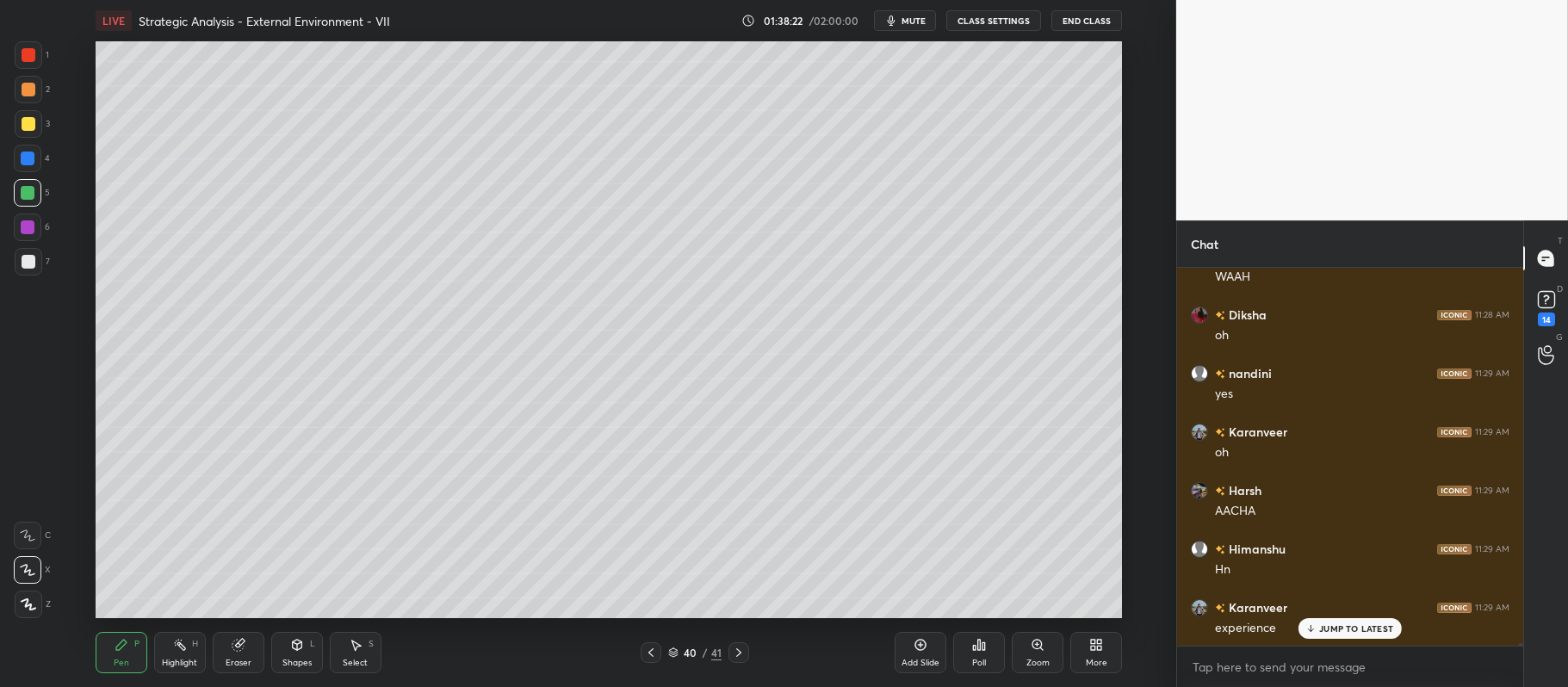
scroll to position [54598, 0]
click at [930, 648] on div "Add Slide" at bounding box center [920, 652] width 51 height 41
click at [26, 124] on div at bounding box center [28, 123] width 14 height 14
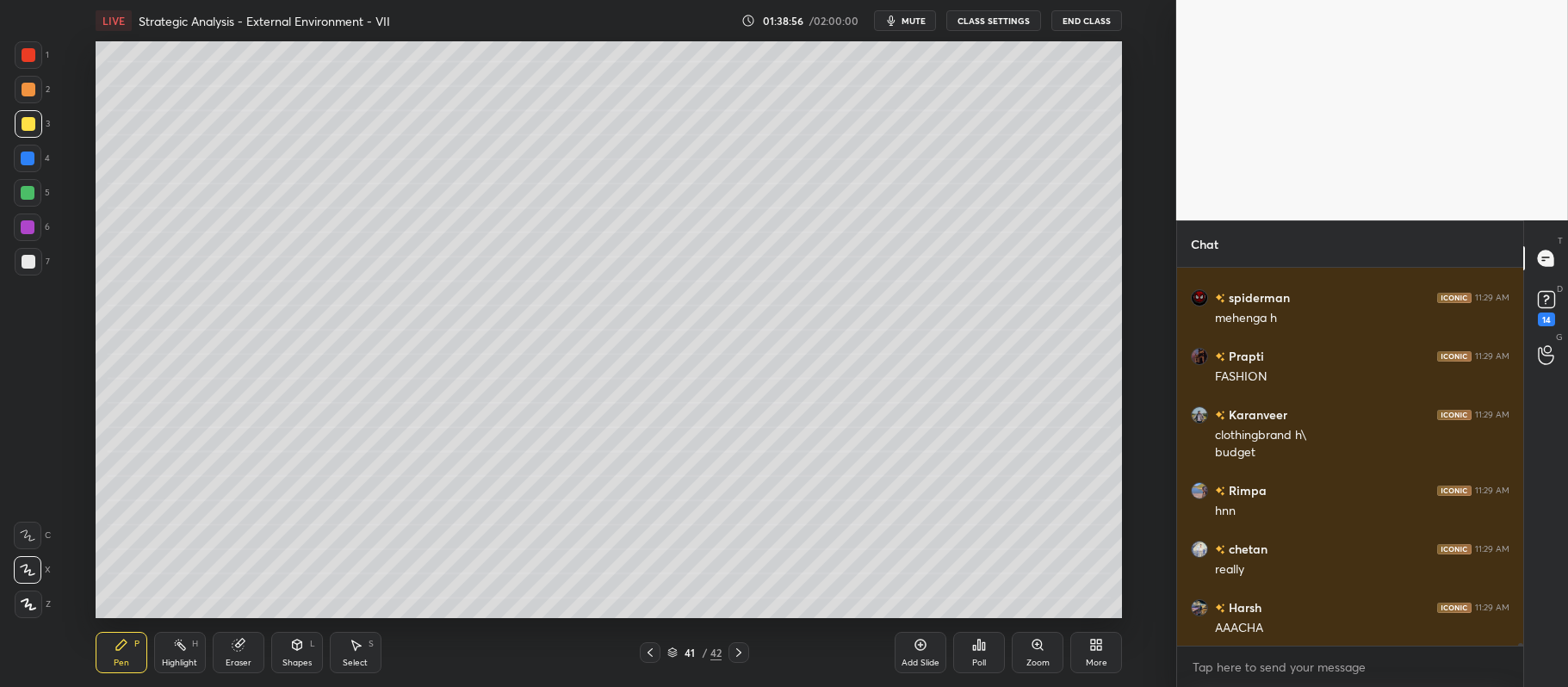
scroll to position [55142, 0]
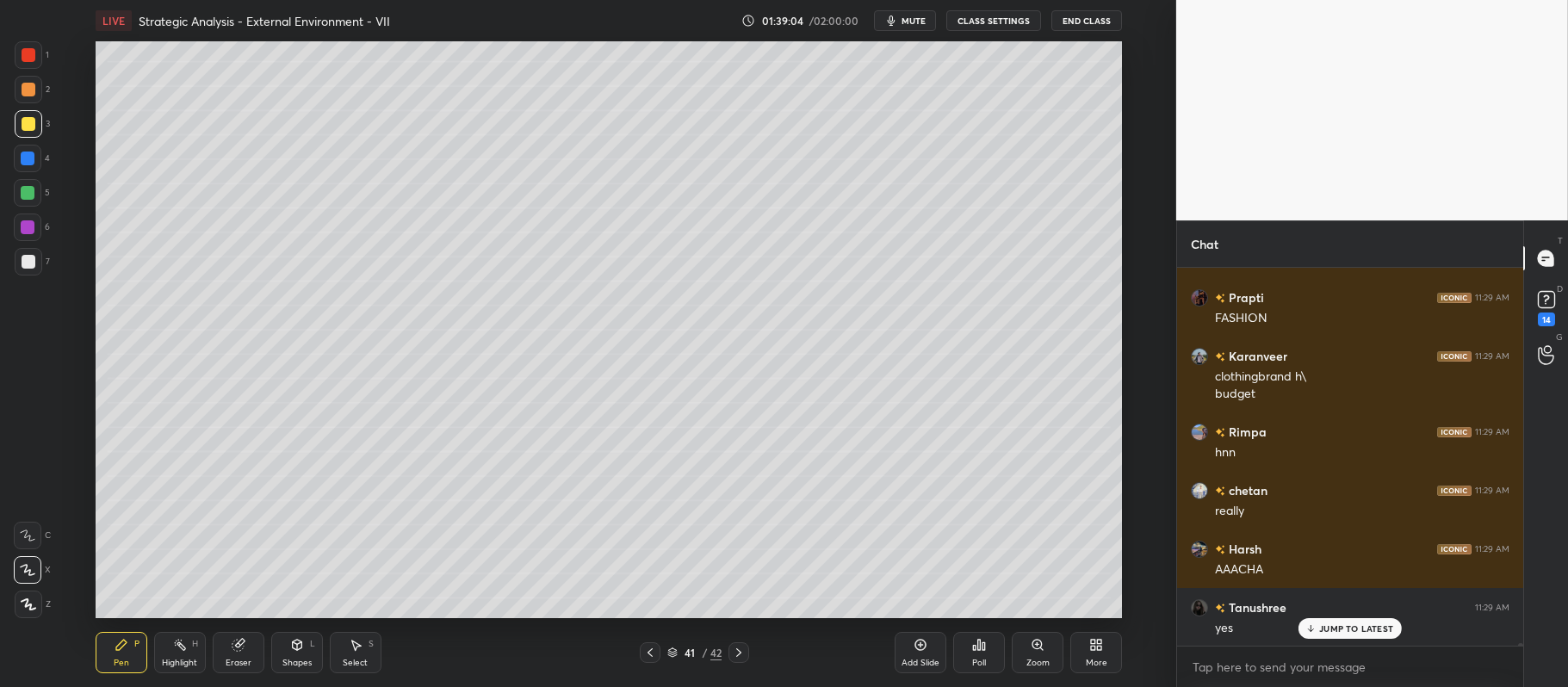
click at [29, 88] on div at bounding box center [28, 89] width 14 height 14
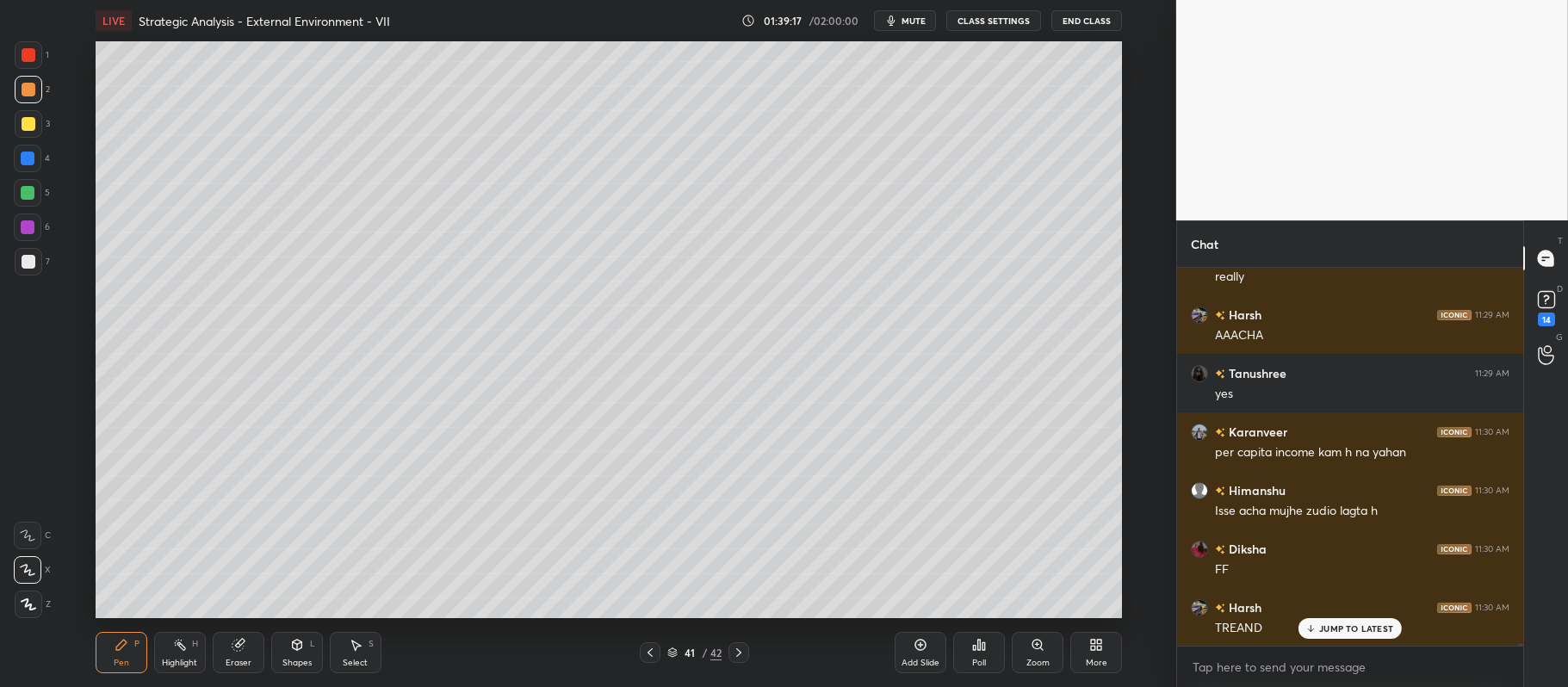
scroll to position [55435, 0]
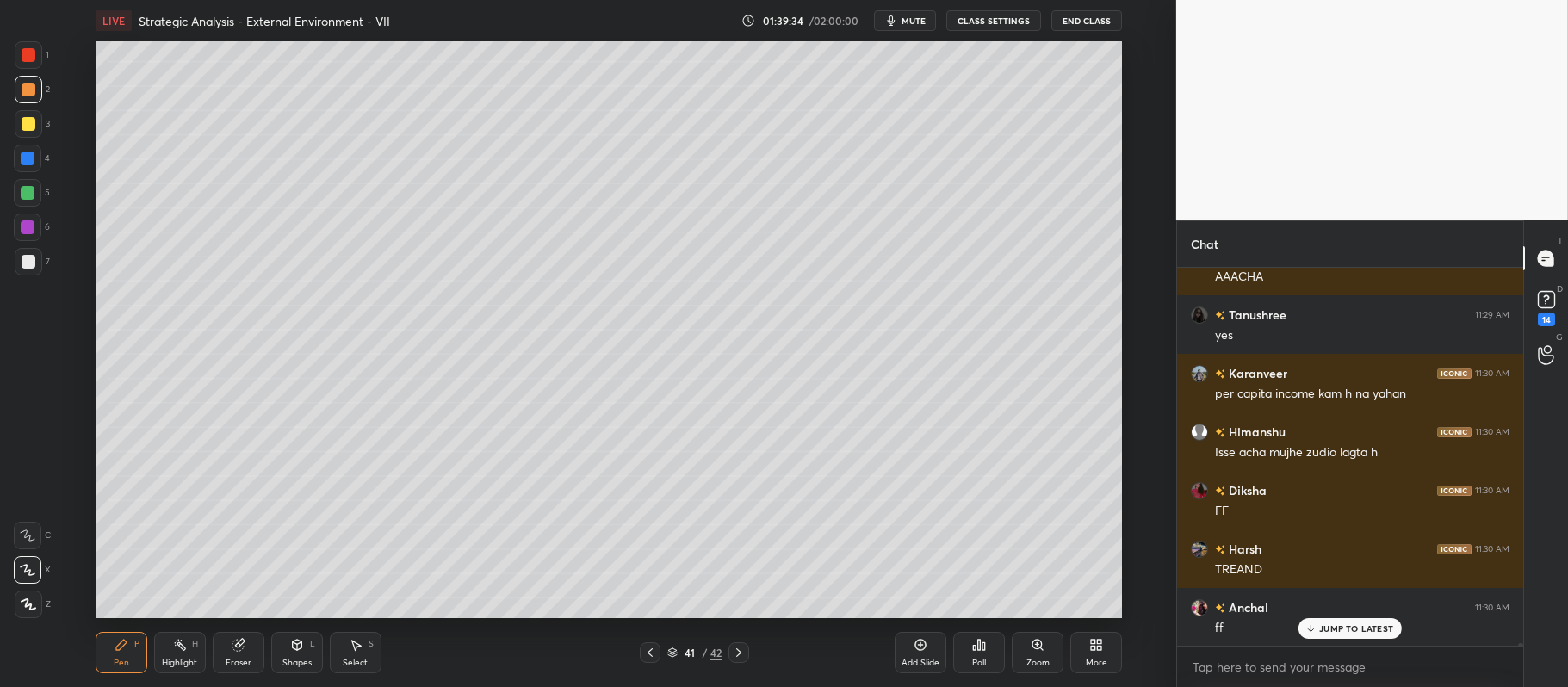
click at [33, 200] on div at bounding box center [28, 193] width 28 height 28
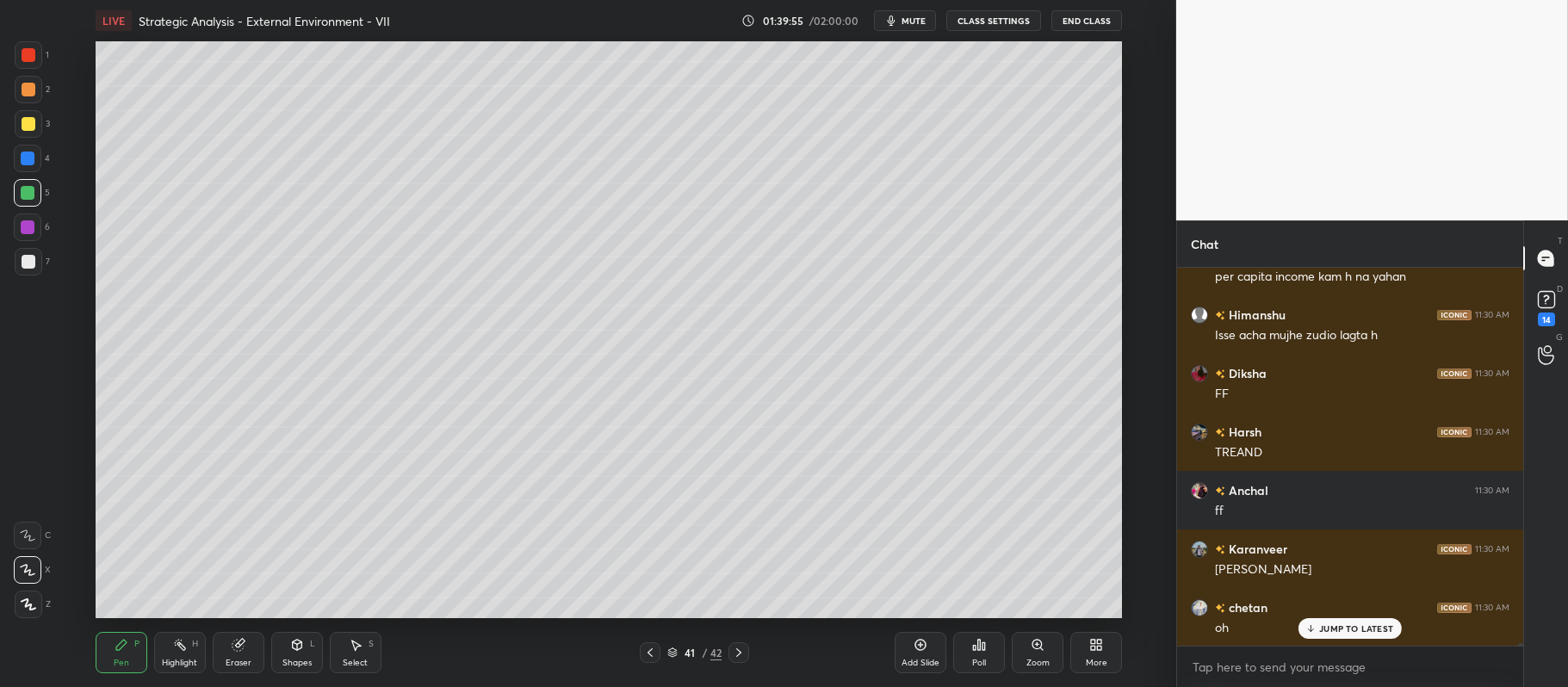
scroll to position [55610, 0]
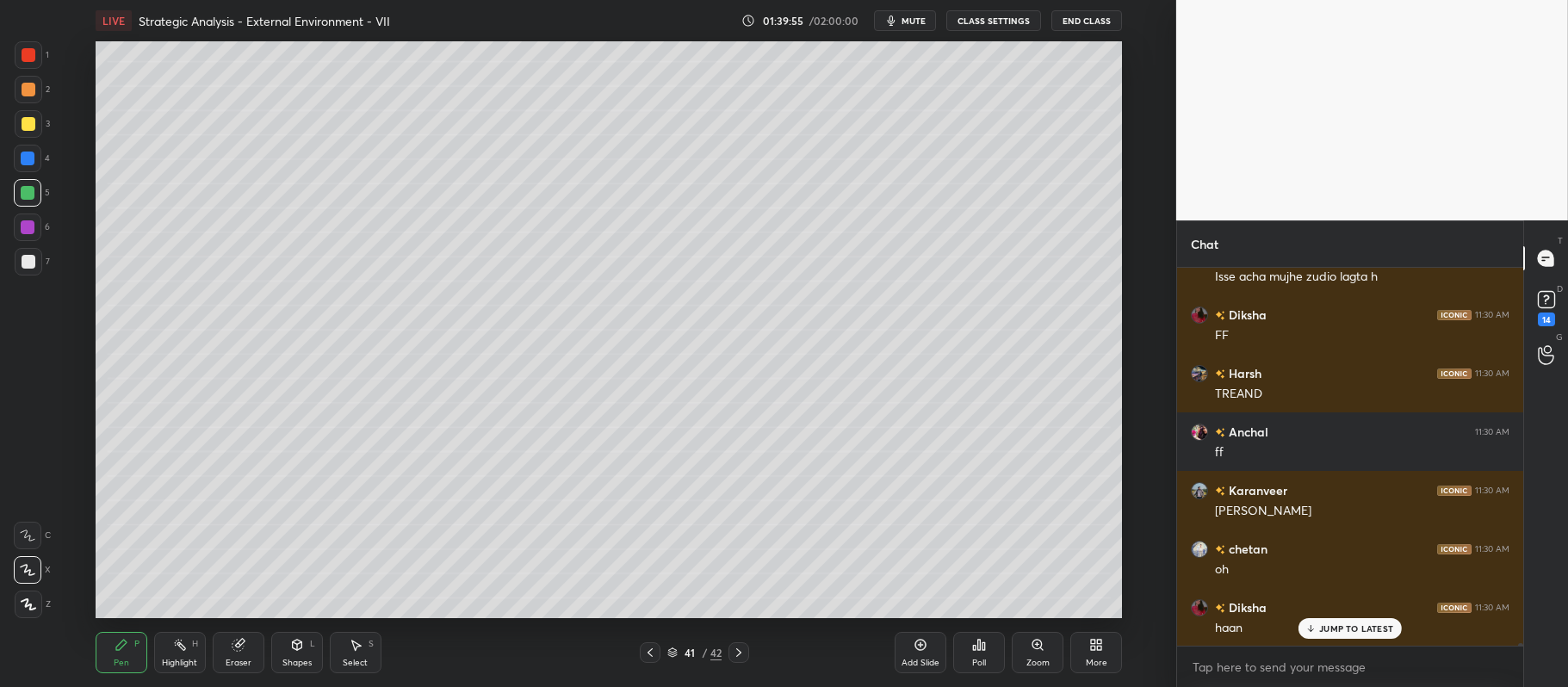
click at [32, 84] on div at bounding box center [28, 89] width 14 height 14
click at [45, 159] on div "4" at bounding box center [31, 158] width 36 height 28
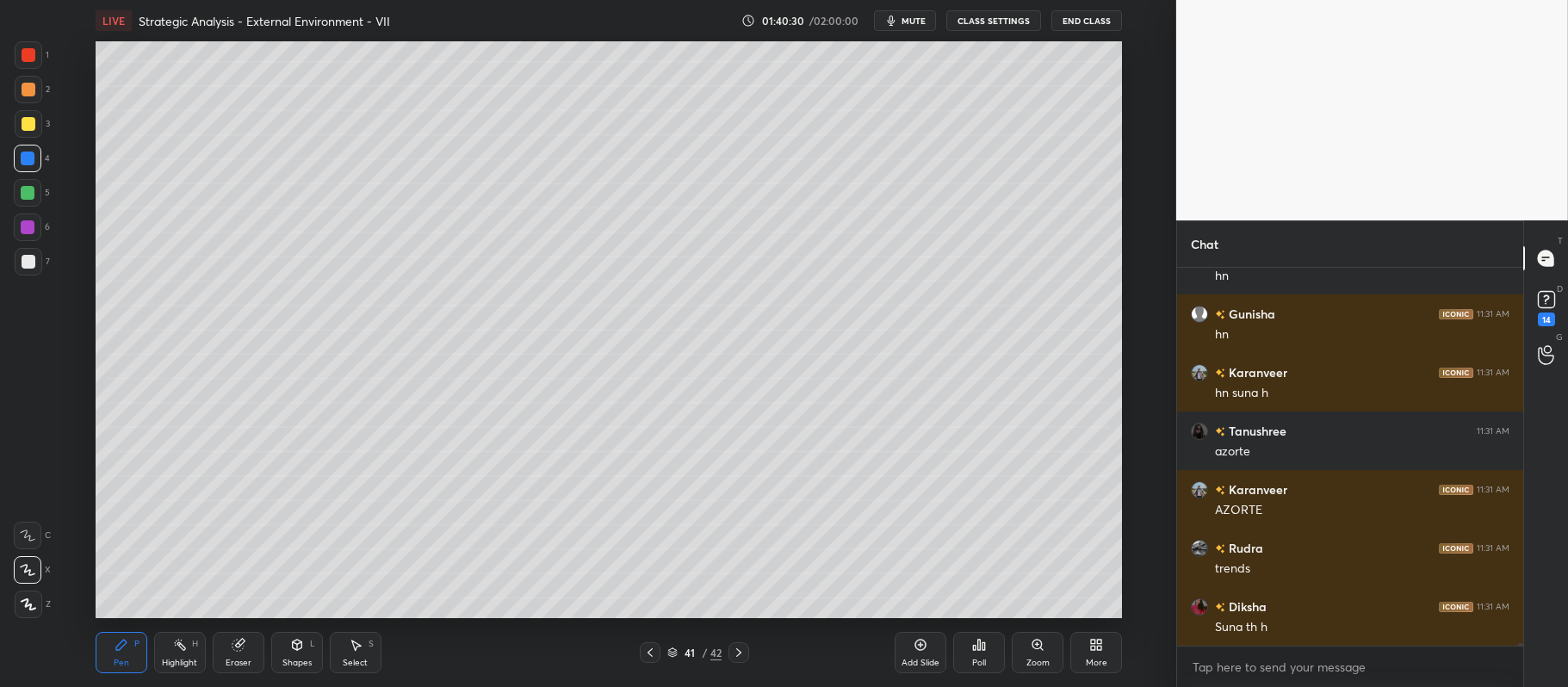
scroll to position [56914, 0]
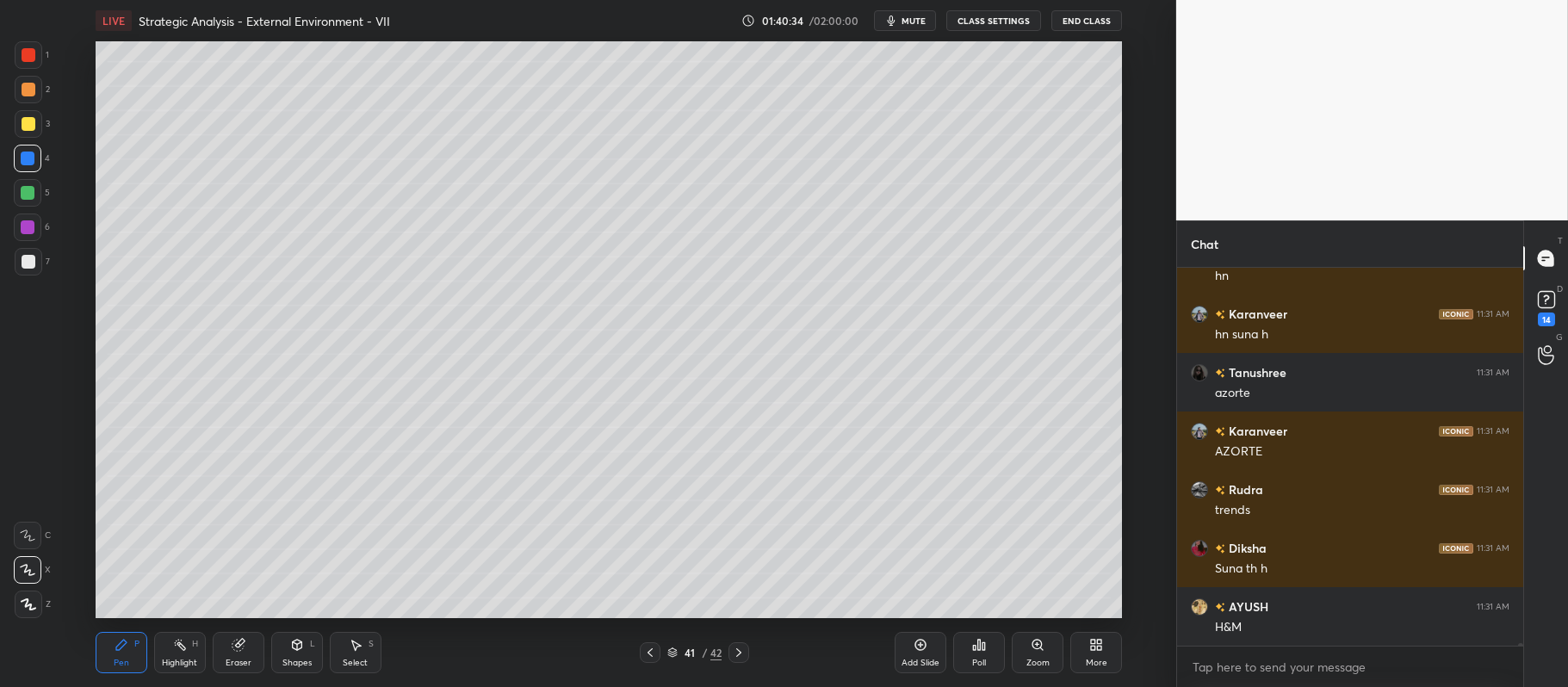
click at [39, 252] on div at bounding box center [28, 262] width 28 height 28
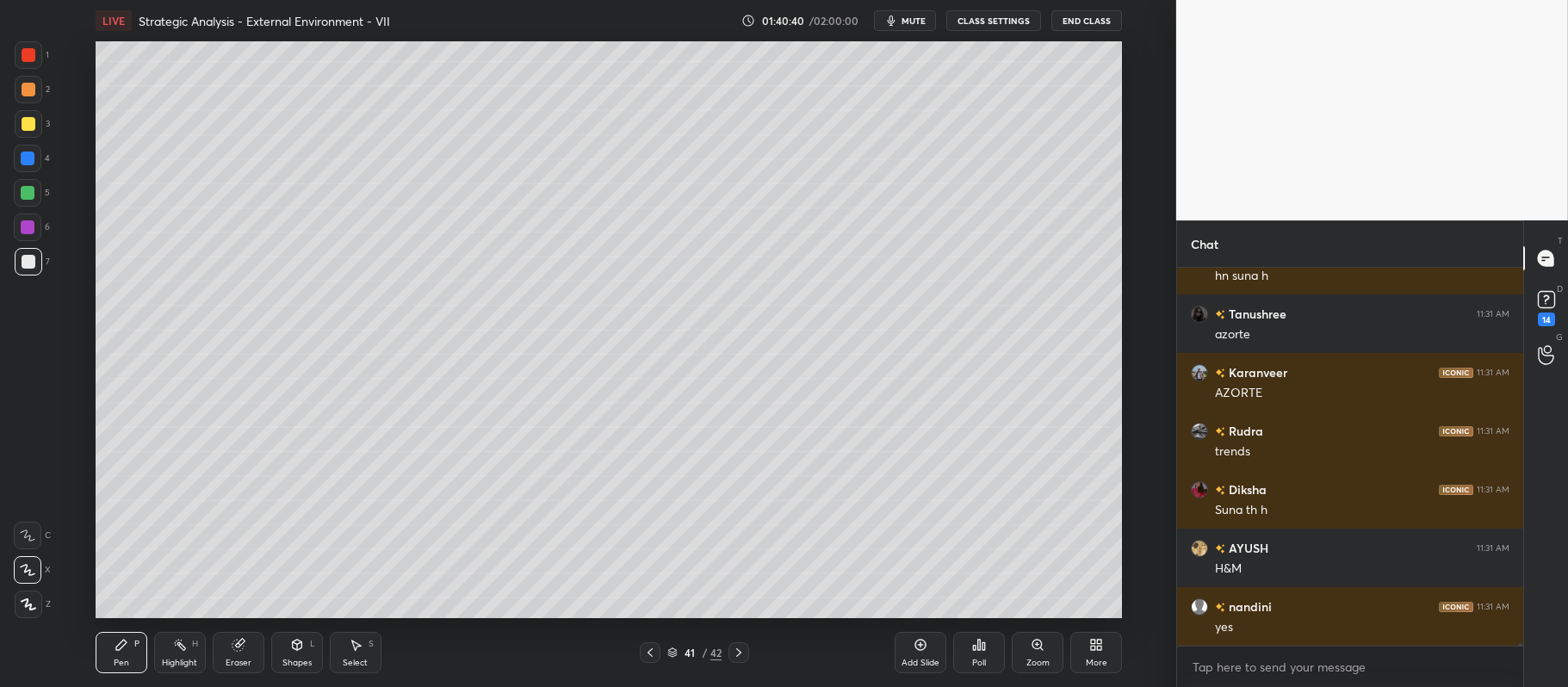
scroll to position [57031, 0]
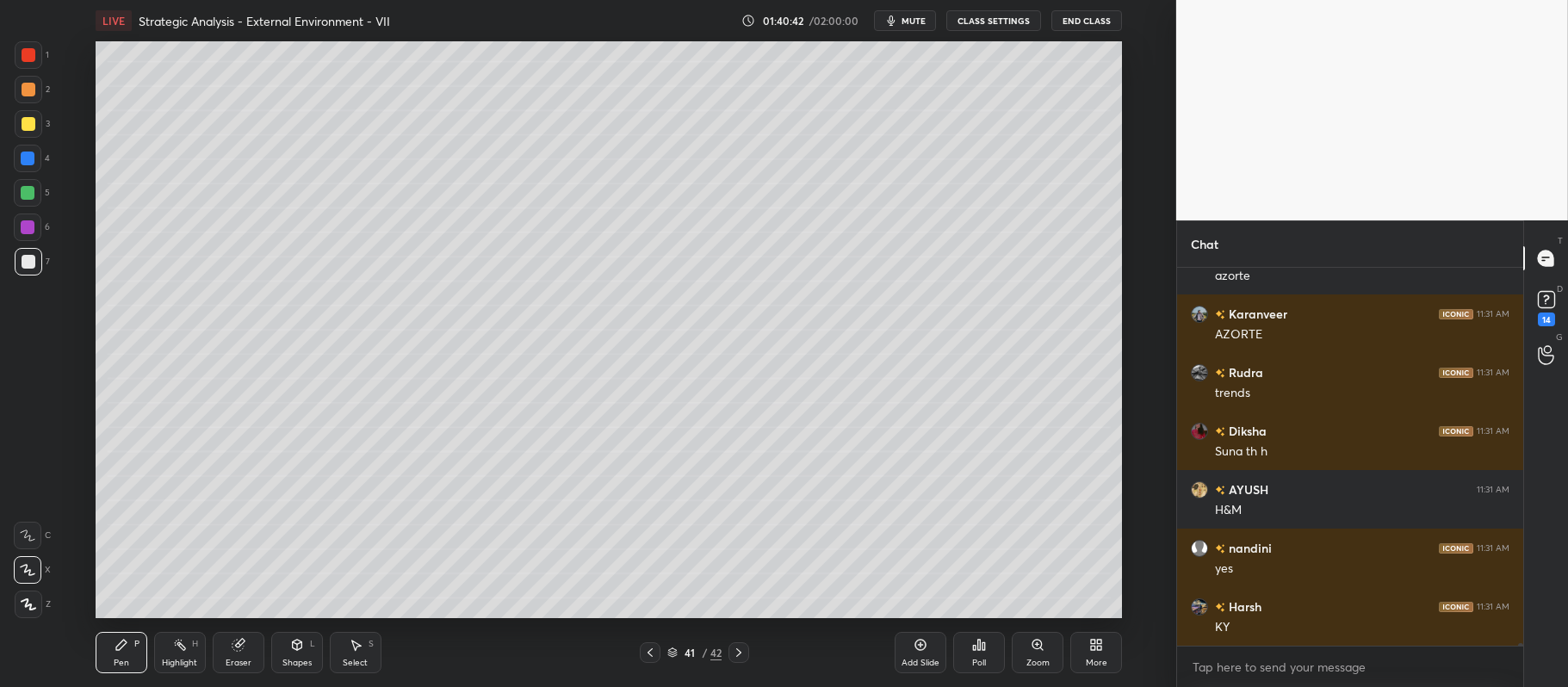
click at [32, 55] on div at bounding box center [28, 54] width 14 height 14
click at [32, 191] on div at bounding box center [27, 192] width 14 height 14
click at [24, 90] on div at bounding box center [28, 89] width 14 height 14
click at [31, 130] on div at bounding box center [28, 123] width 14 height 14
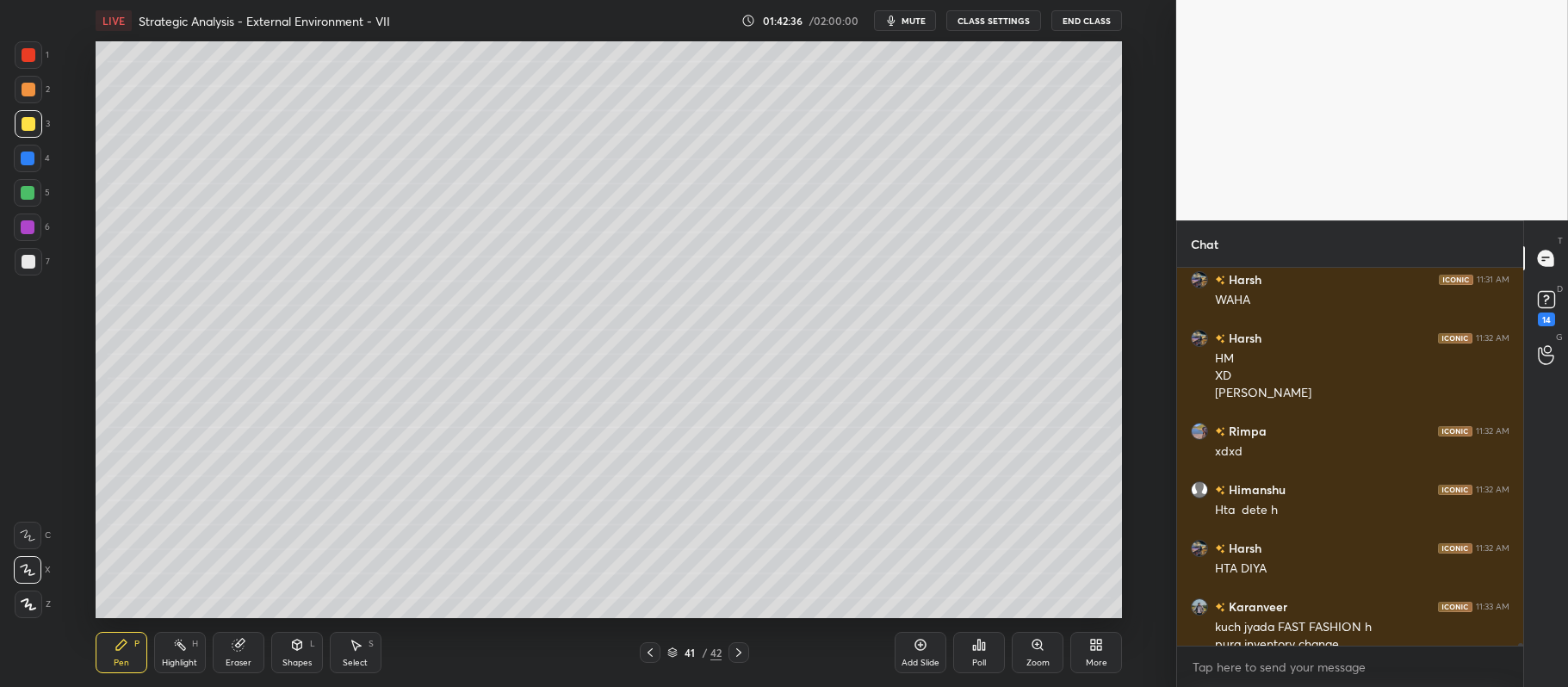
scroll to position [57551, 0]
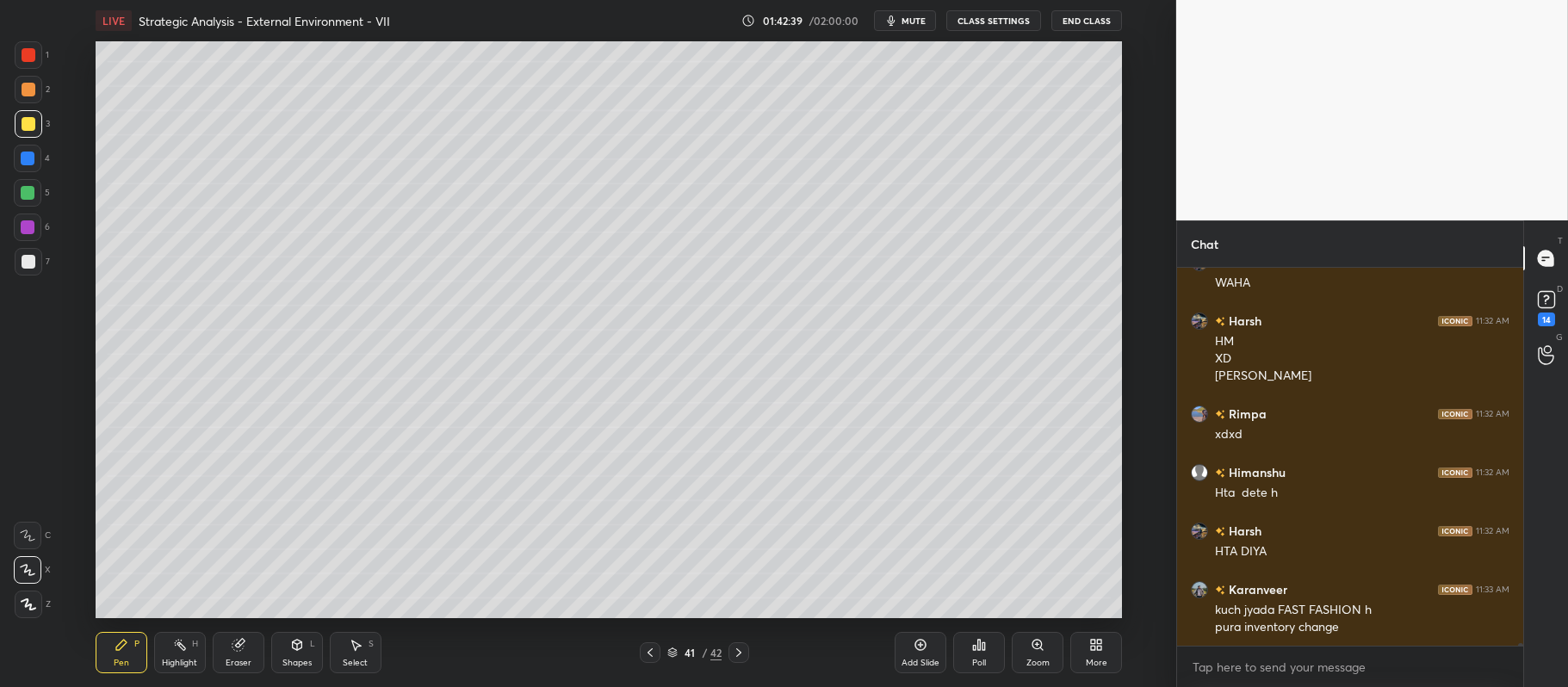
click at [29, 195] on div at bounding box center [27, 192] width 14 height 14
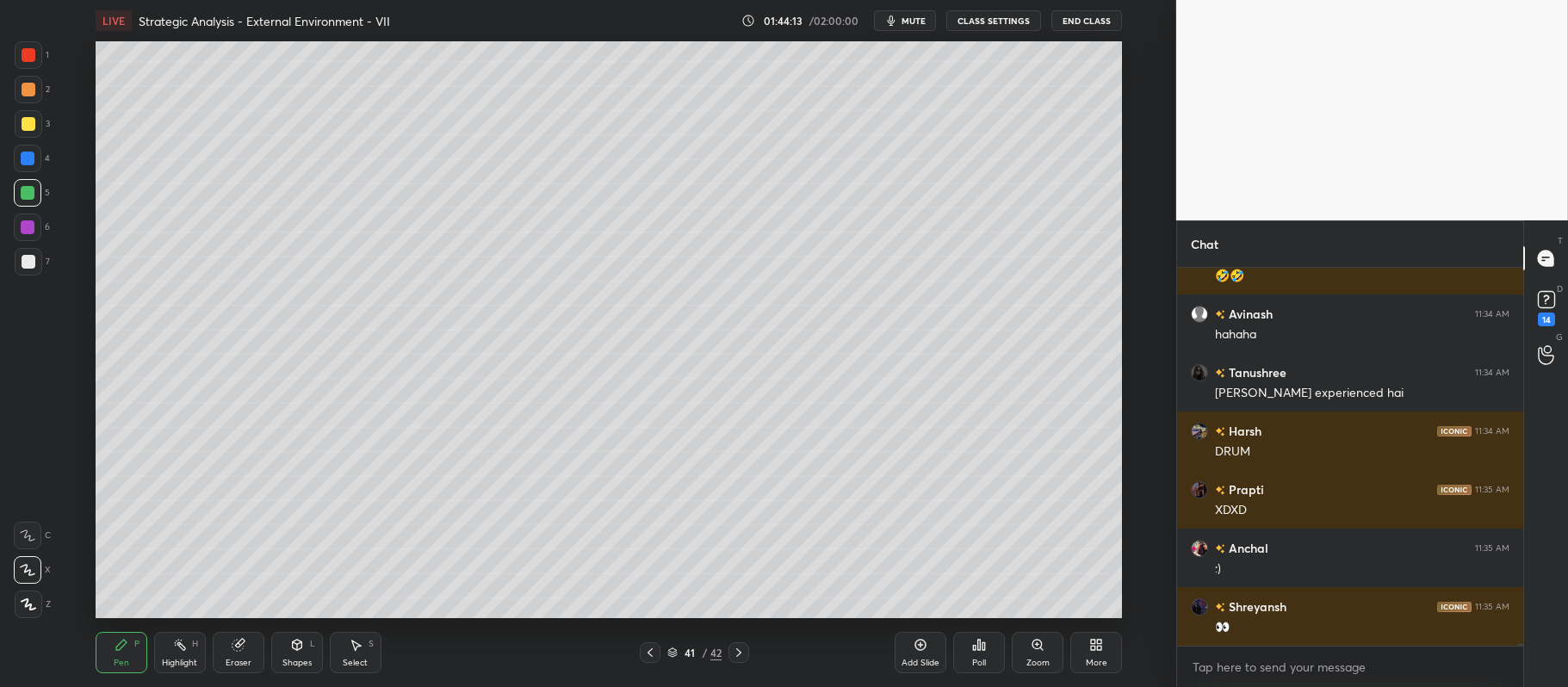
scroll to position [60009, 0]
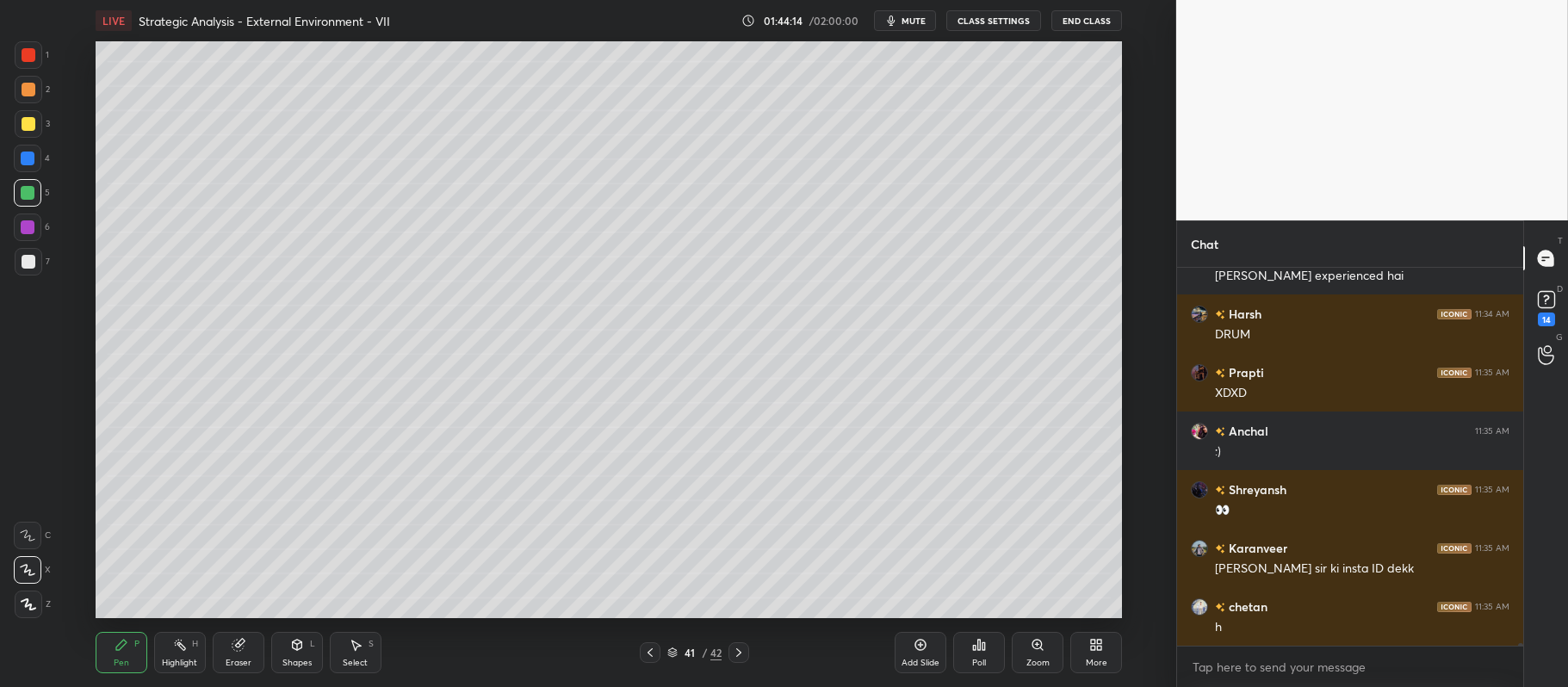
click at [231, 631] on div "Pen P Highlight H Eraser Shapes L Select S 41 / 42 Add Slide Poll Zoom More" at bounding box center [608, 652] width 1027 height 69
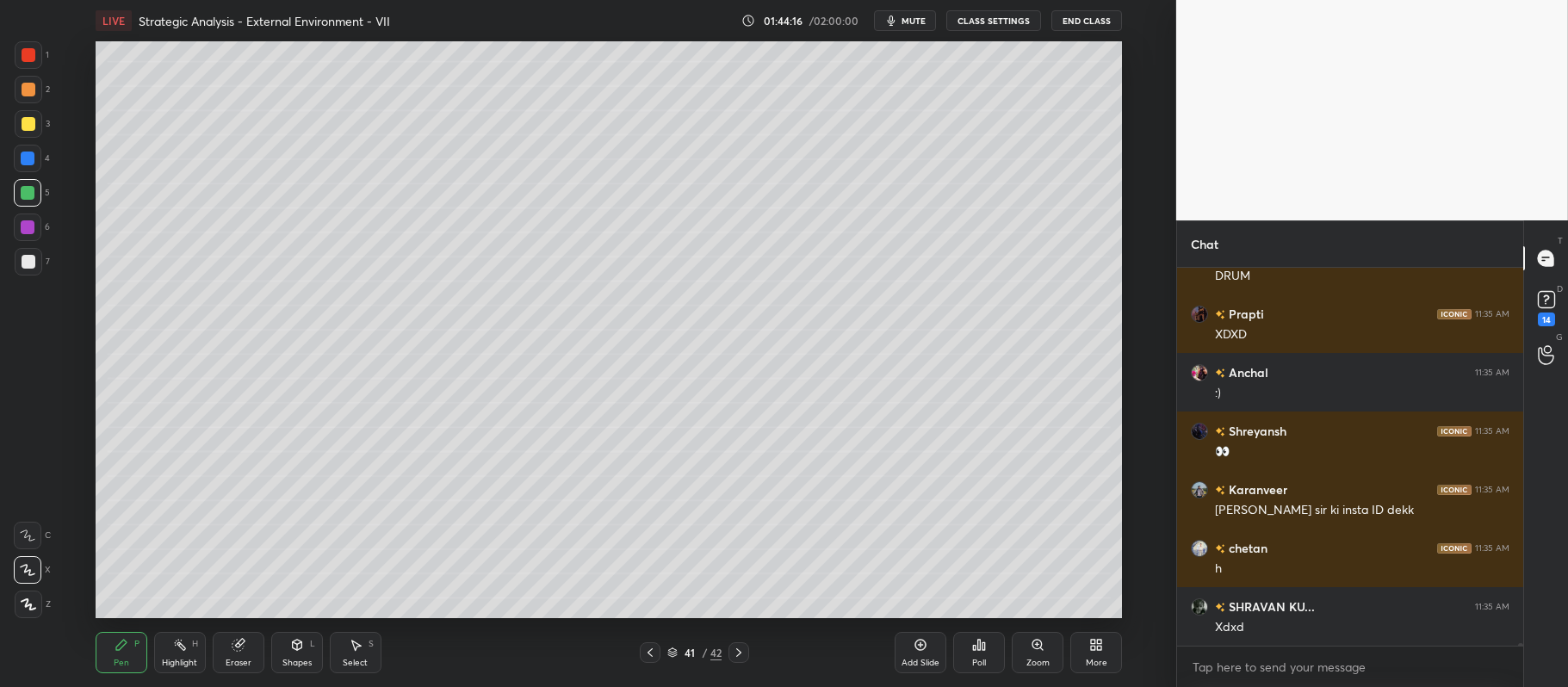
click at [225, 644] on div "Eraser" at bounding box center [238, 652] width 51 height 41
click at [135, 621] on div "Pen P Highlight H Eraser Shapes L Select S 41 / 42 Add Slide Poll Zoom More" at bounding box center [608, 652] width 1027 height 69
click at [131, 656] on div "Pen P" at bounding box center [121, 652] width 51 height 41
click at [22, 596] on div at bounding box center [28, 604] width 28 height 28
click at [32, 266] on div at bounding box center [28, 261] width 14 height 14
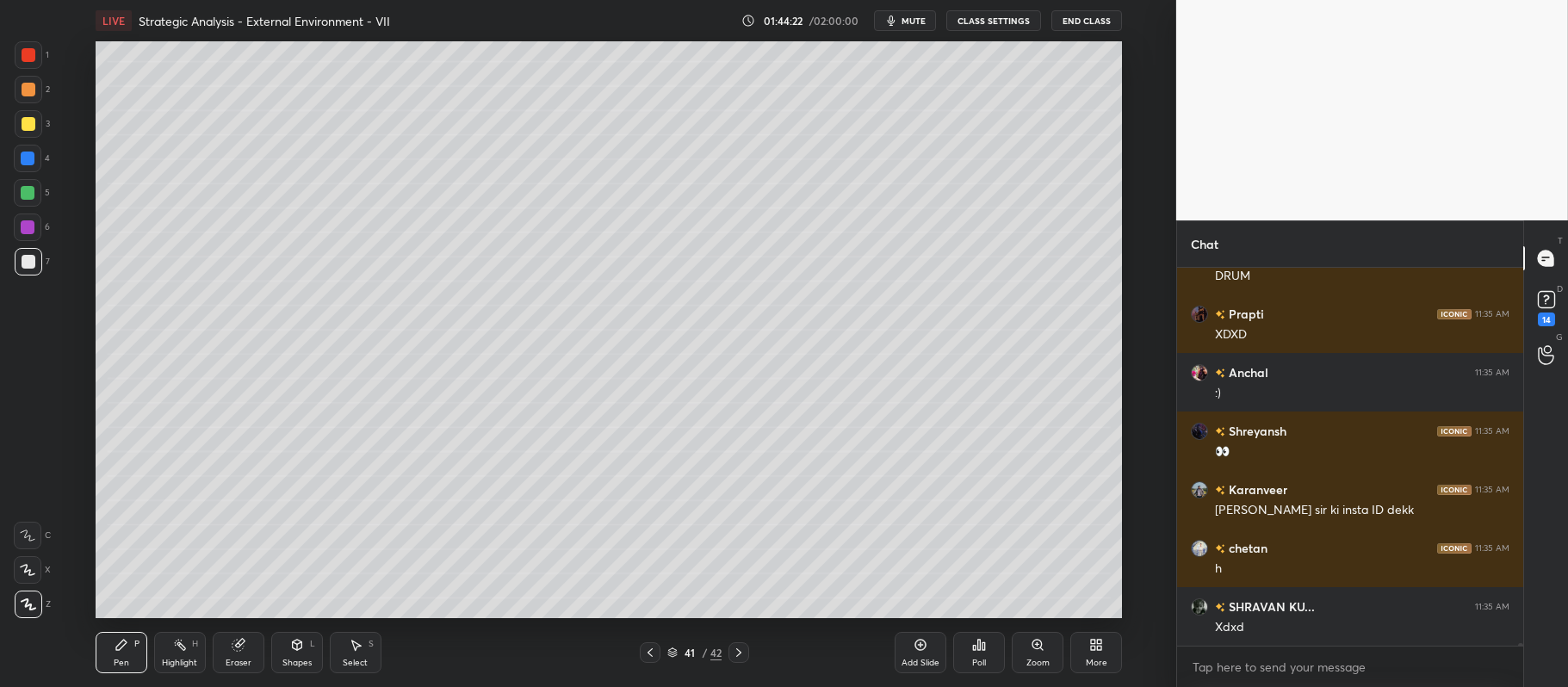
click at [28, 564] on icon at bounding box center [28, 569] width 16 height 12
click at [33, 91] on div at bounding box center [28, 89] width 14 height 14
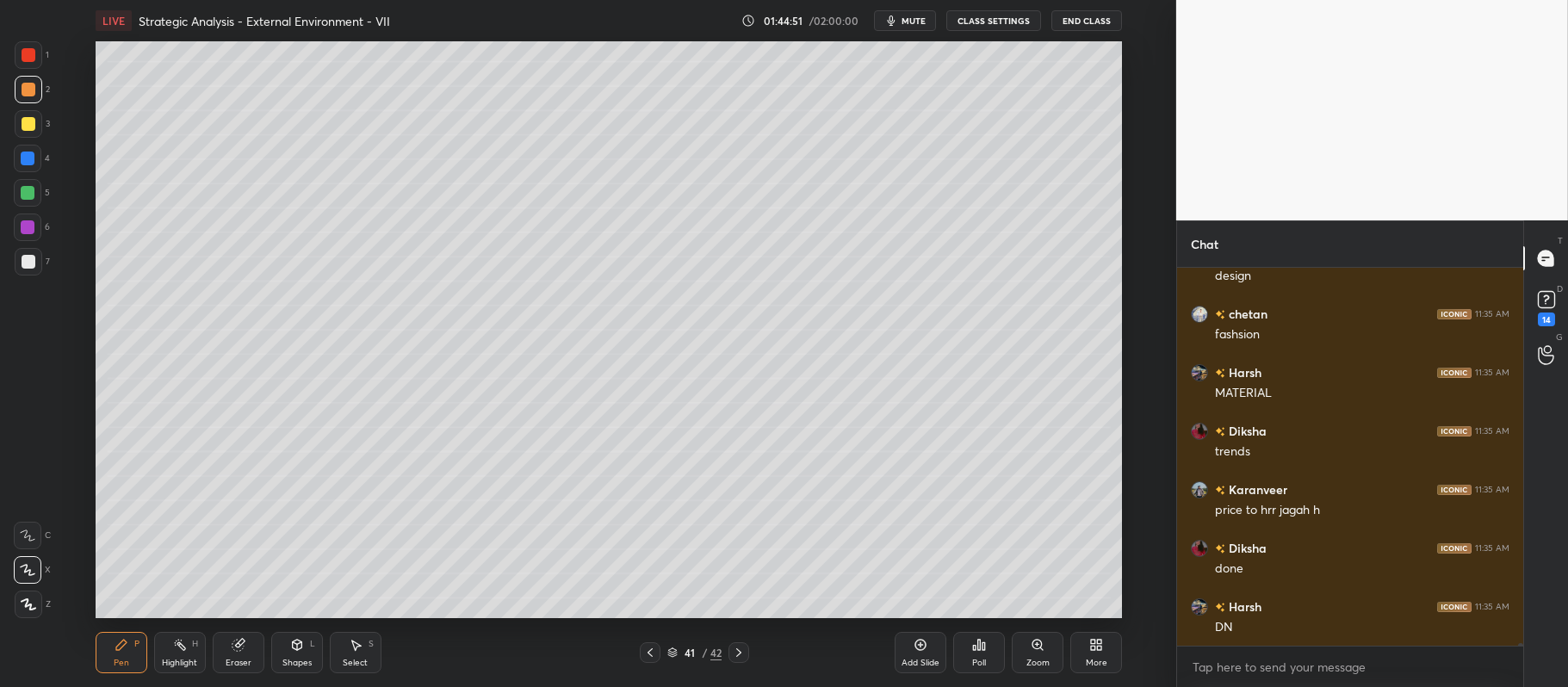
scroll to position [60710, 0]
click at [737, 658] on icon at bounding box center [738, 652] width 14 height 14
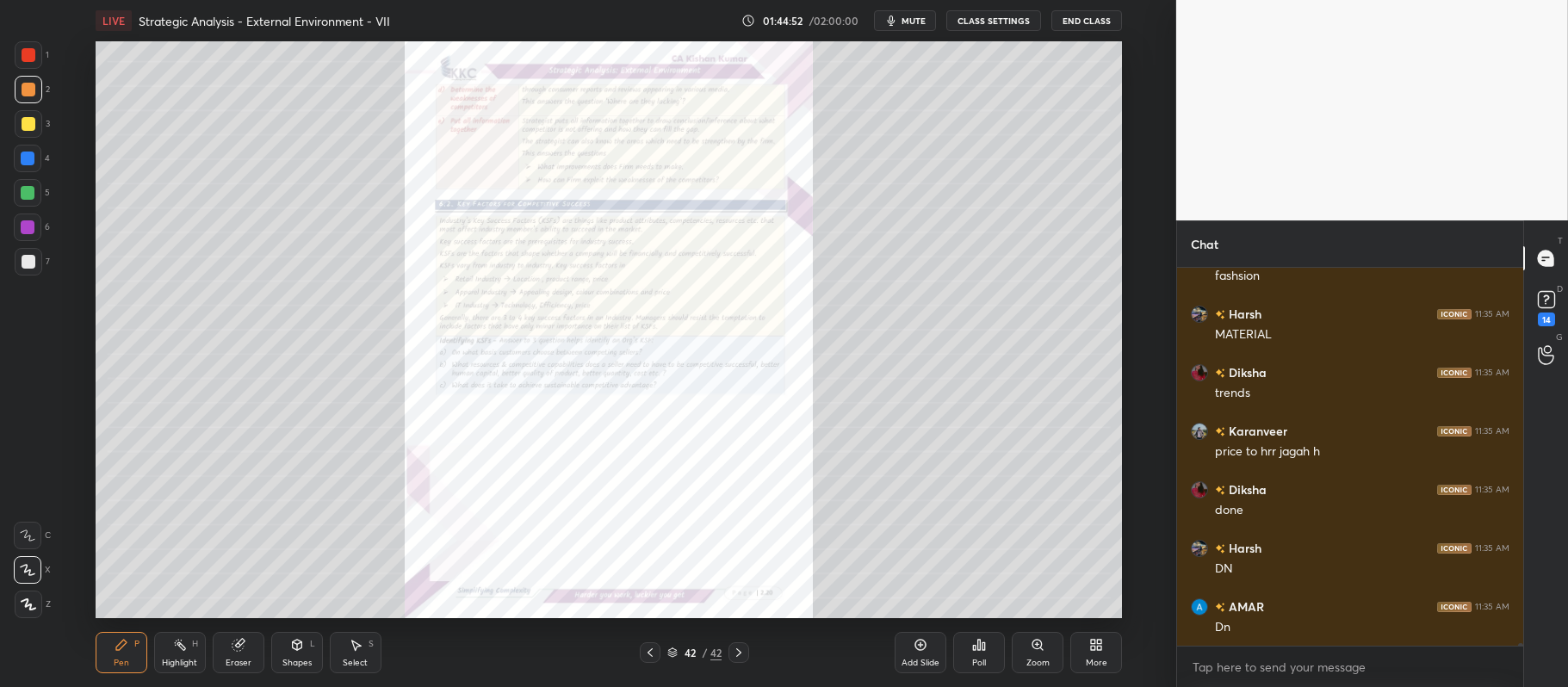
click at [1048, 648] on div "Zoom" at bounding box center [1038, 652] width 51 height 41
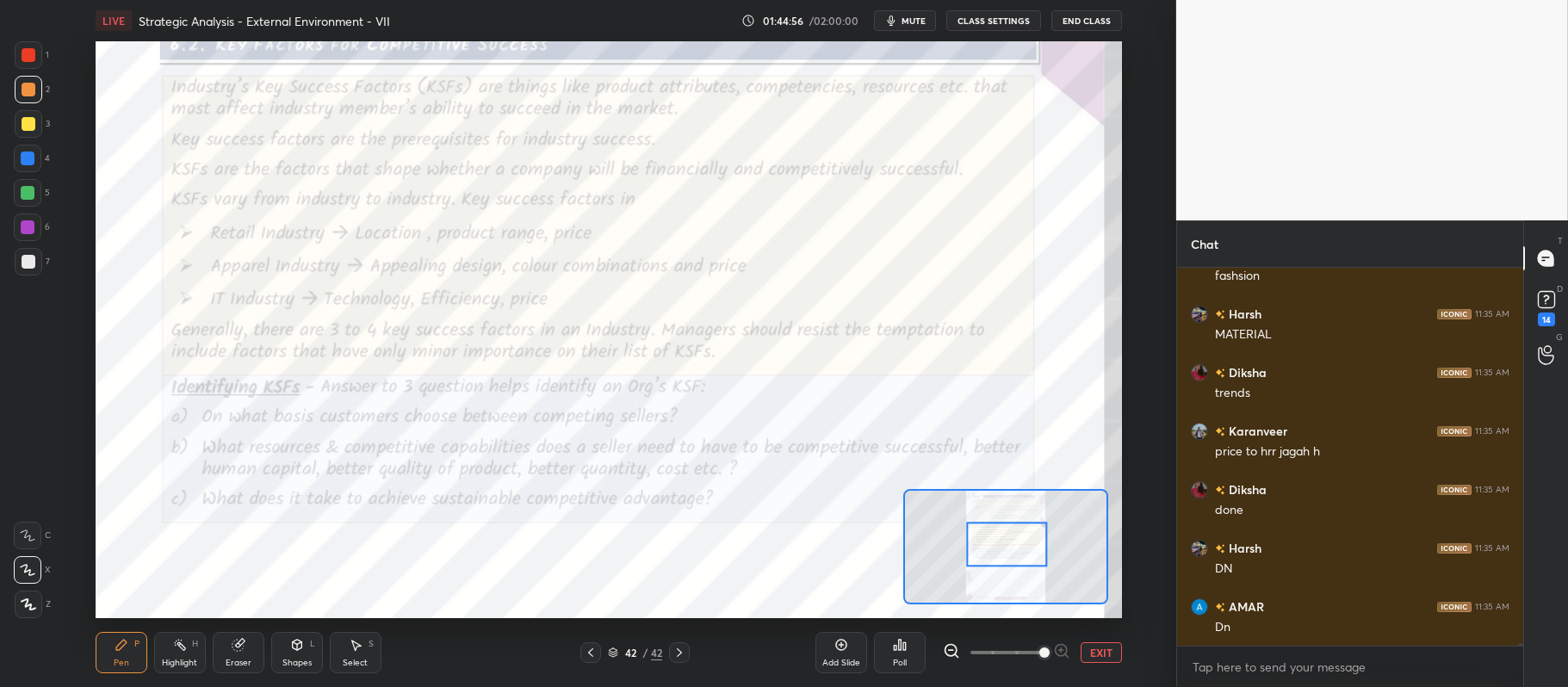
click at [16, 52] on div at bounding box center [28, 55] width 28 height 28
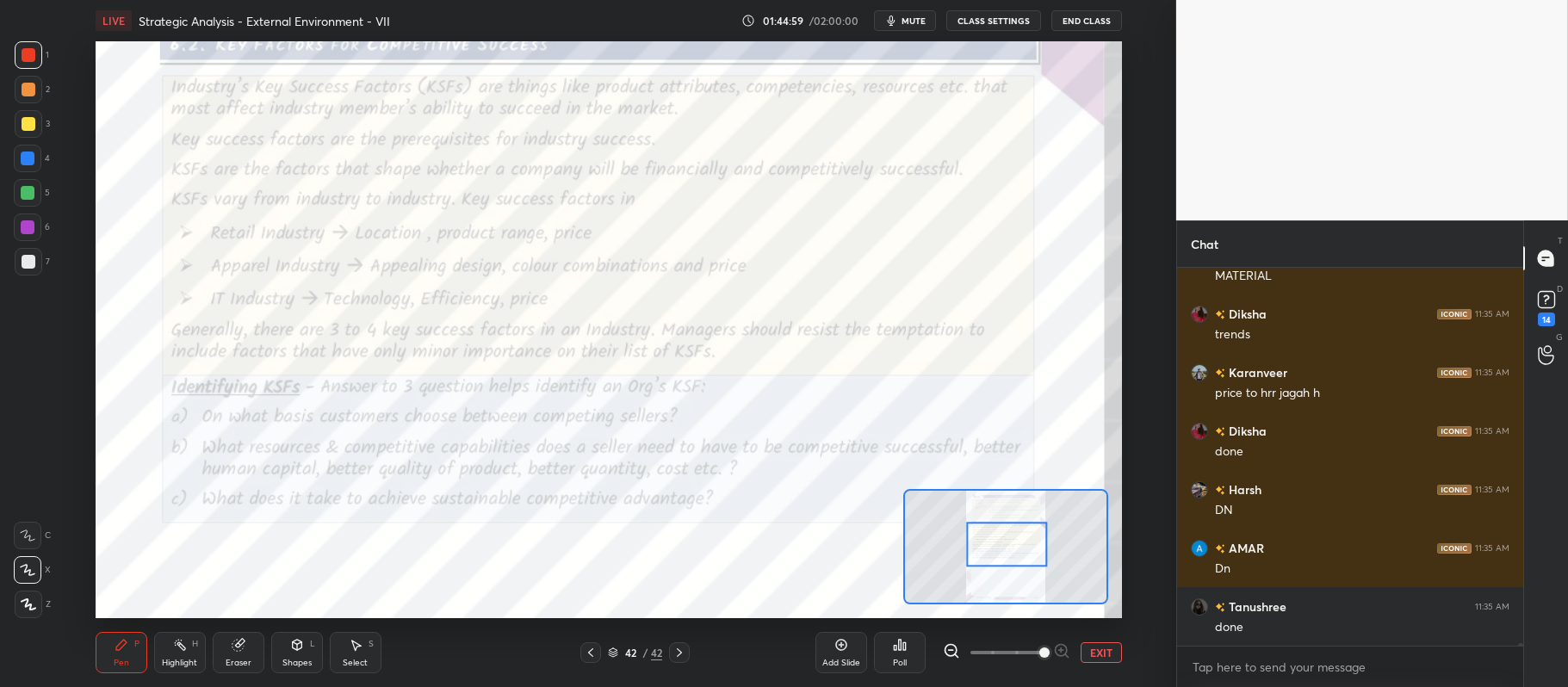
click at [38, 528] on div at bounding box center [28, 535] width 28 height 28
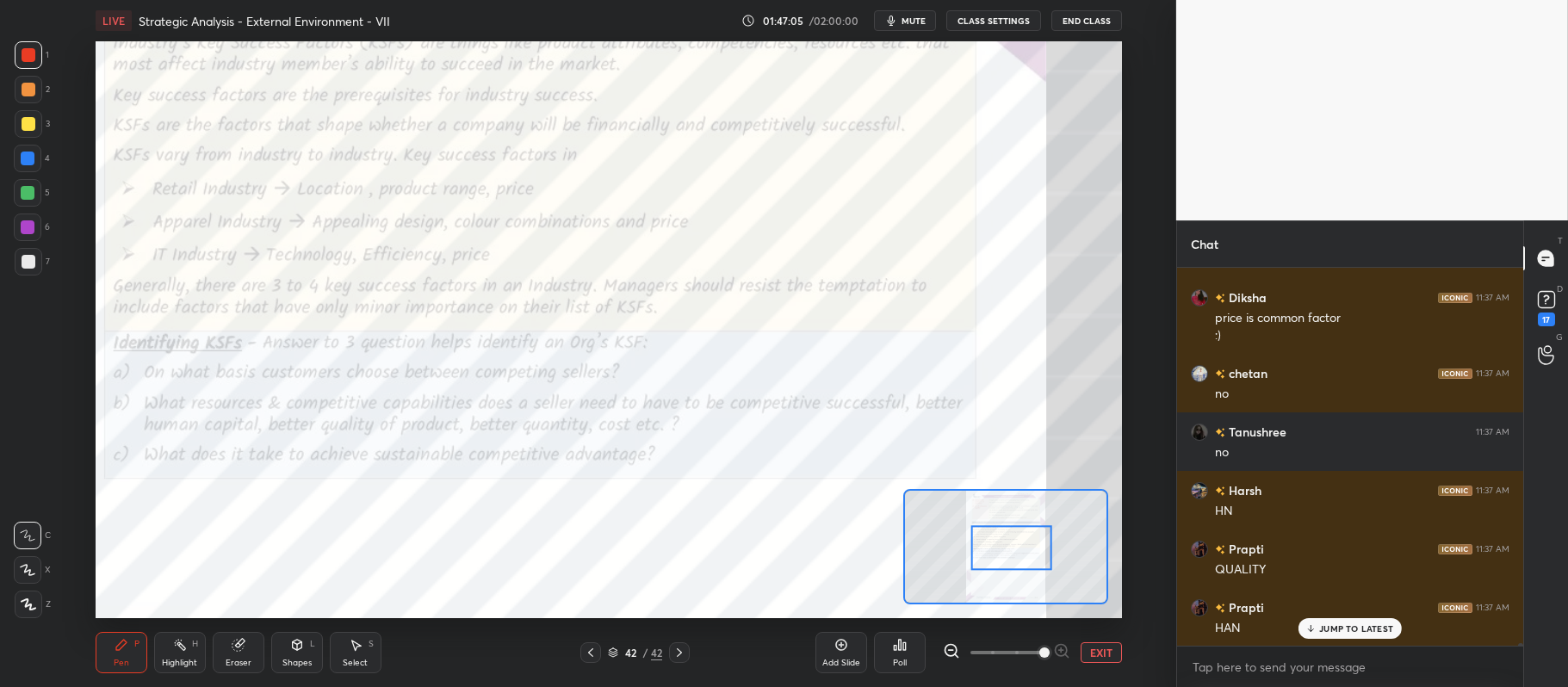
scroll to position [58360, 0]
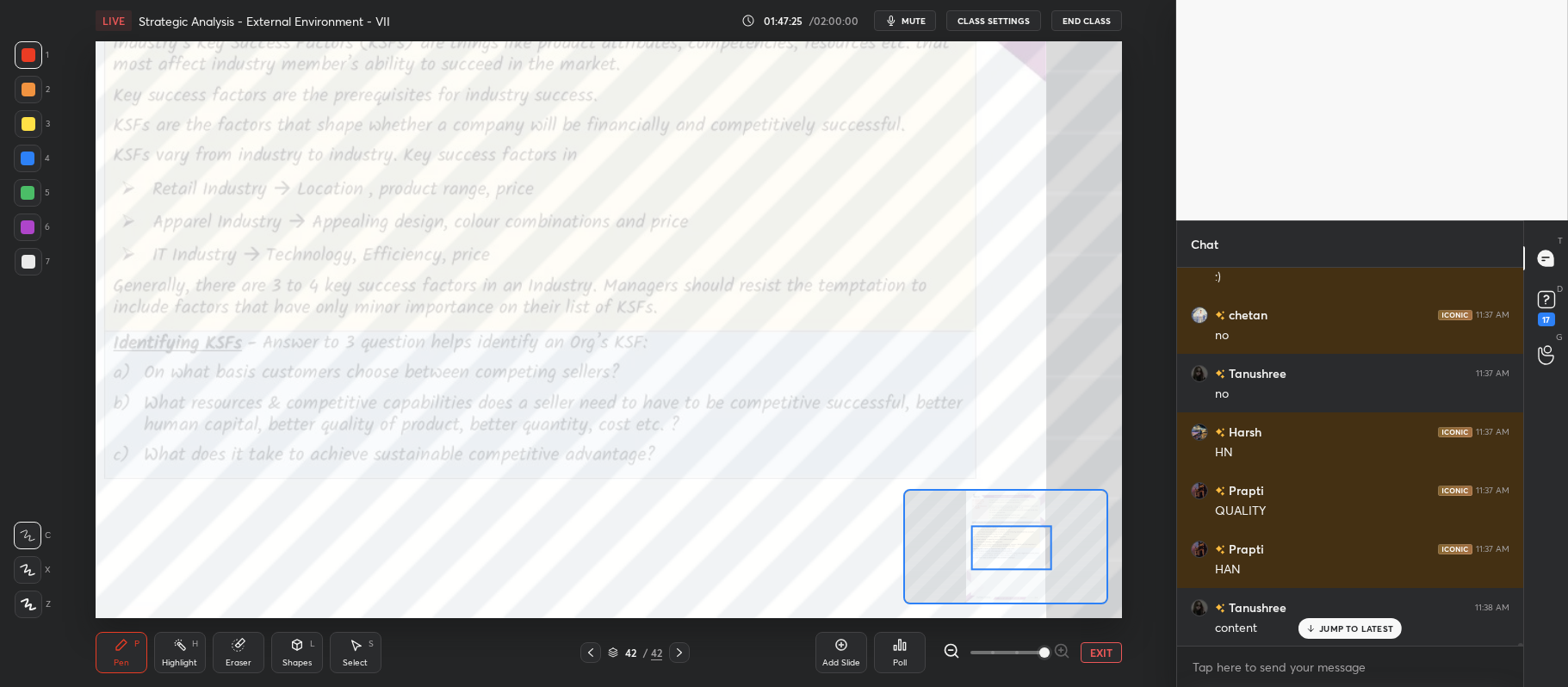
click at [1103, 640] on div "Add Slide Poll EXIT" at bounding box center [969, 652] width 307 height 96
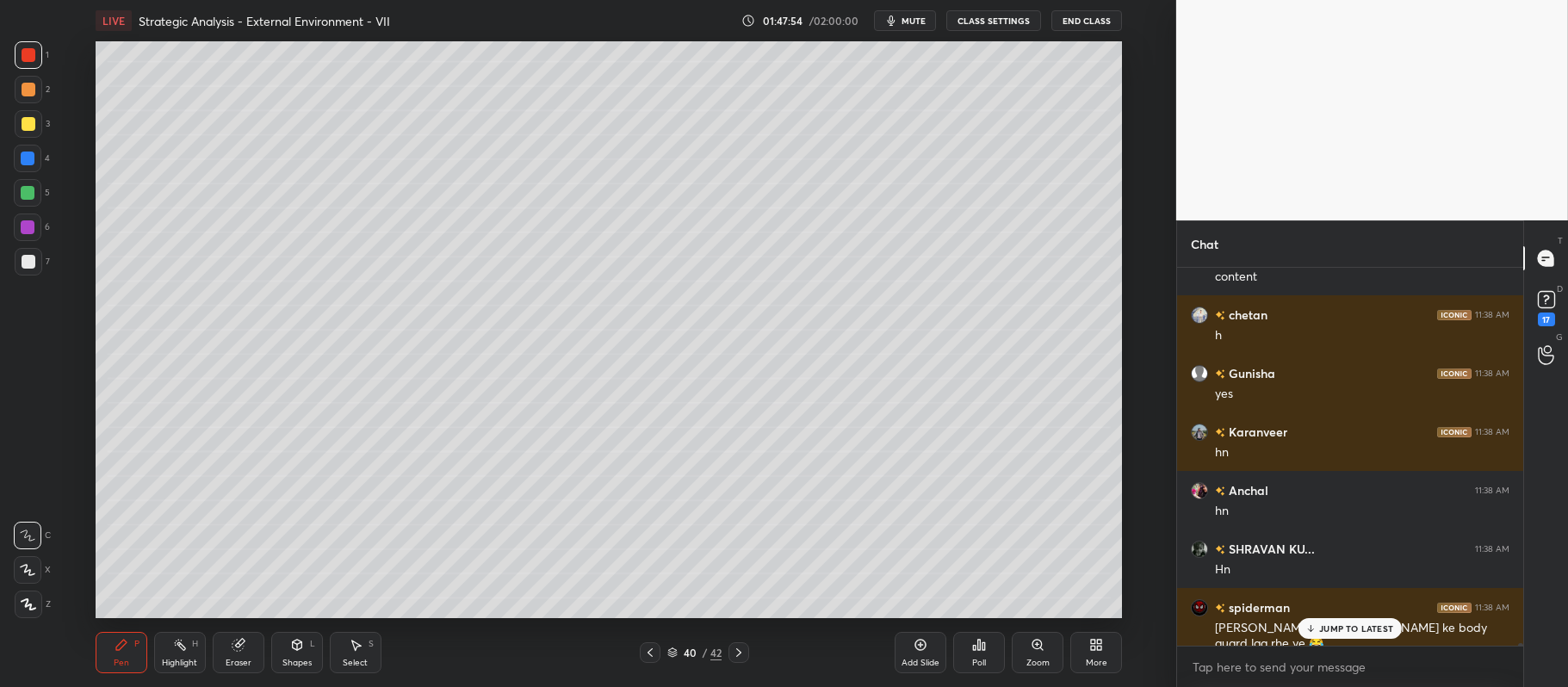
scroll to position [58770, 0]
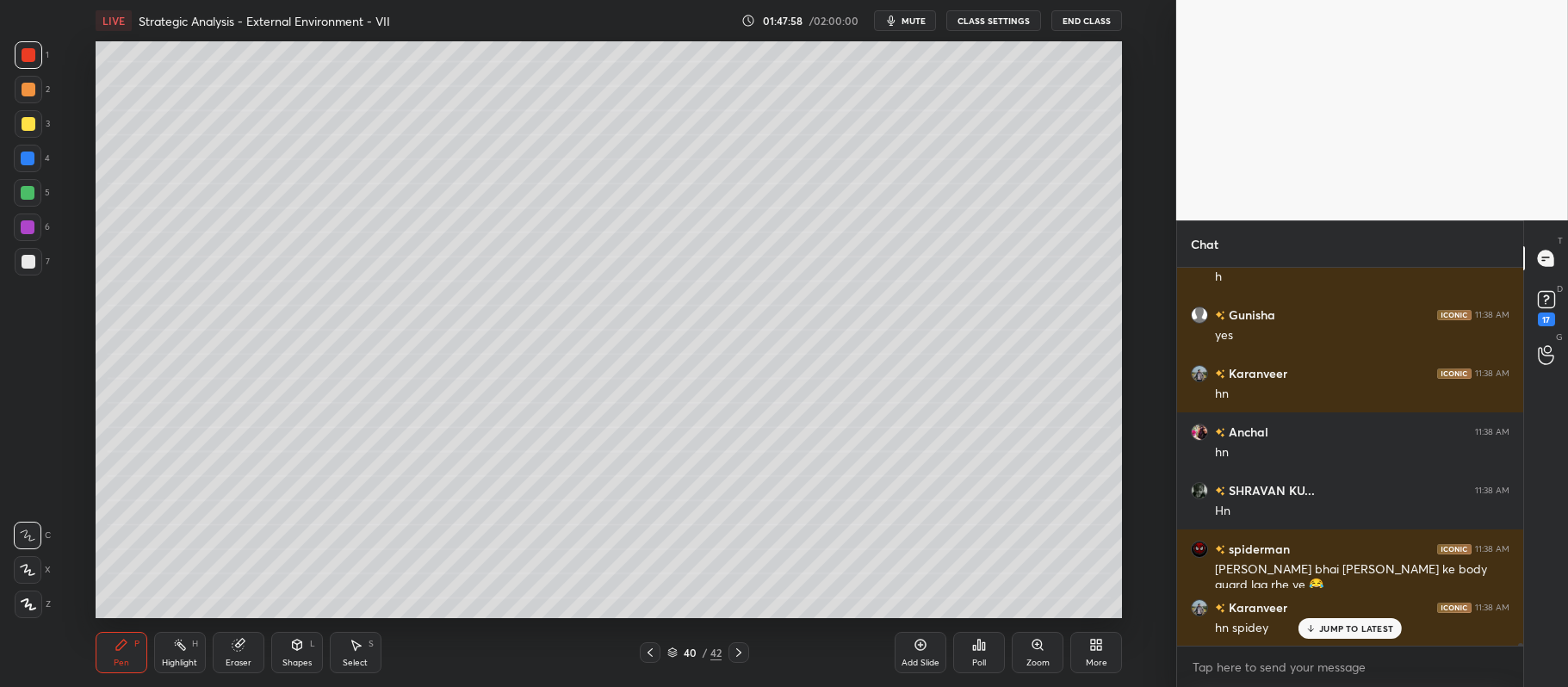
click at [40, 76] on div "2" at bounding box center [32, 89] width 35 height 28
click at [744, 652] on icon at bounding box center [738, 652] width 14 height 14
click at [648, 656] on icon at bounding box center [650, 652] width 14 height 14
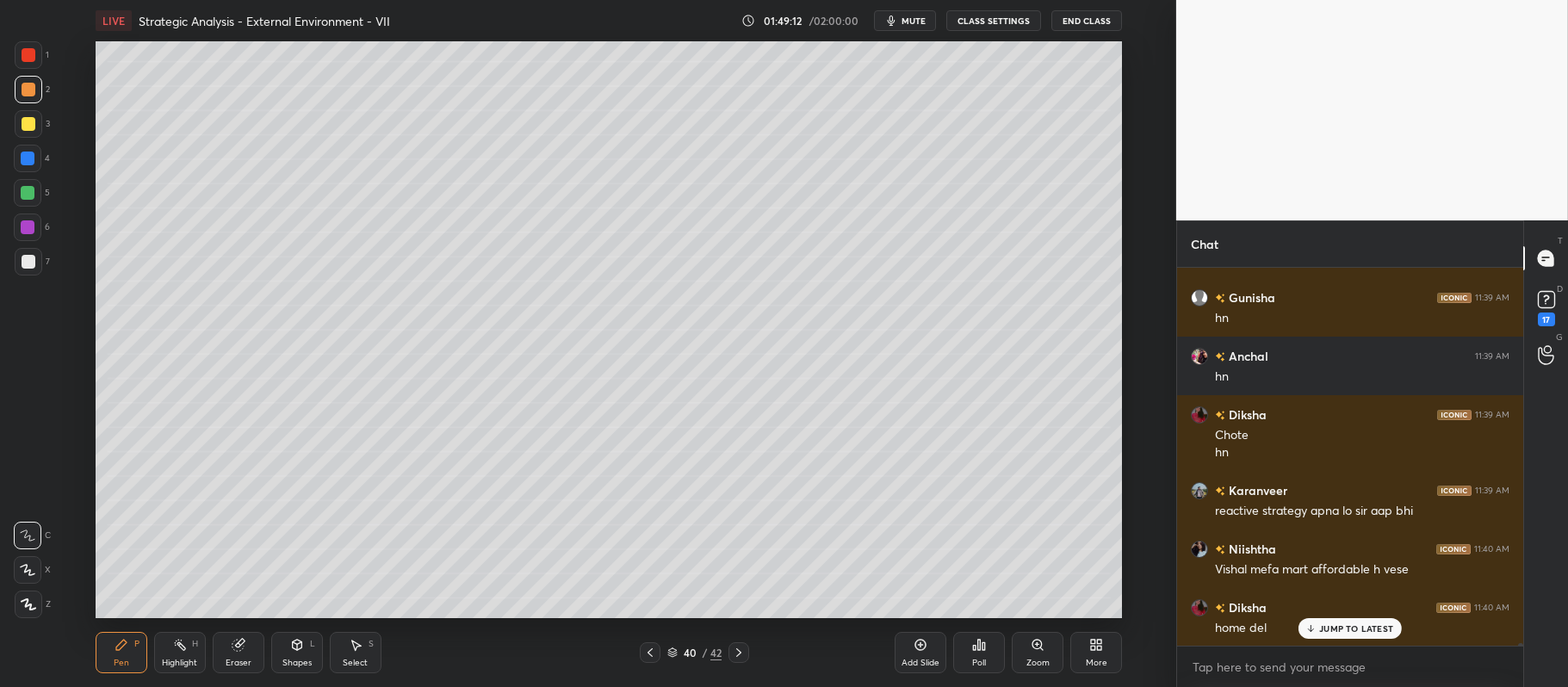
scroll to position [59331, 0]
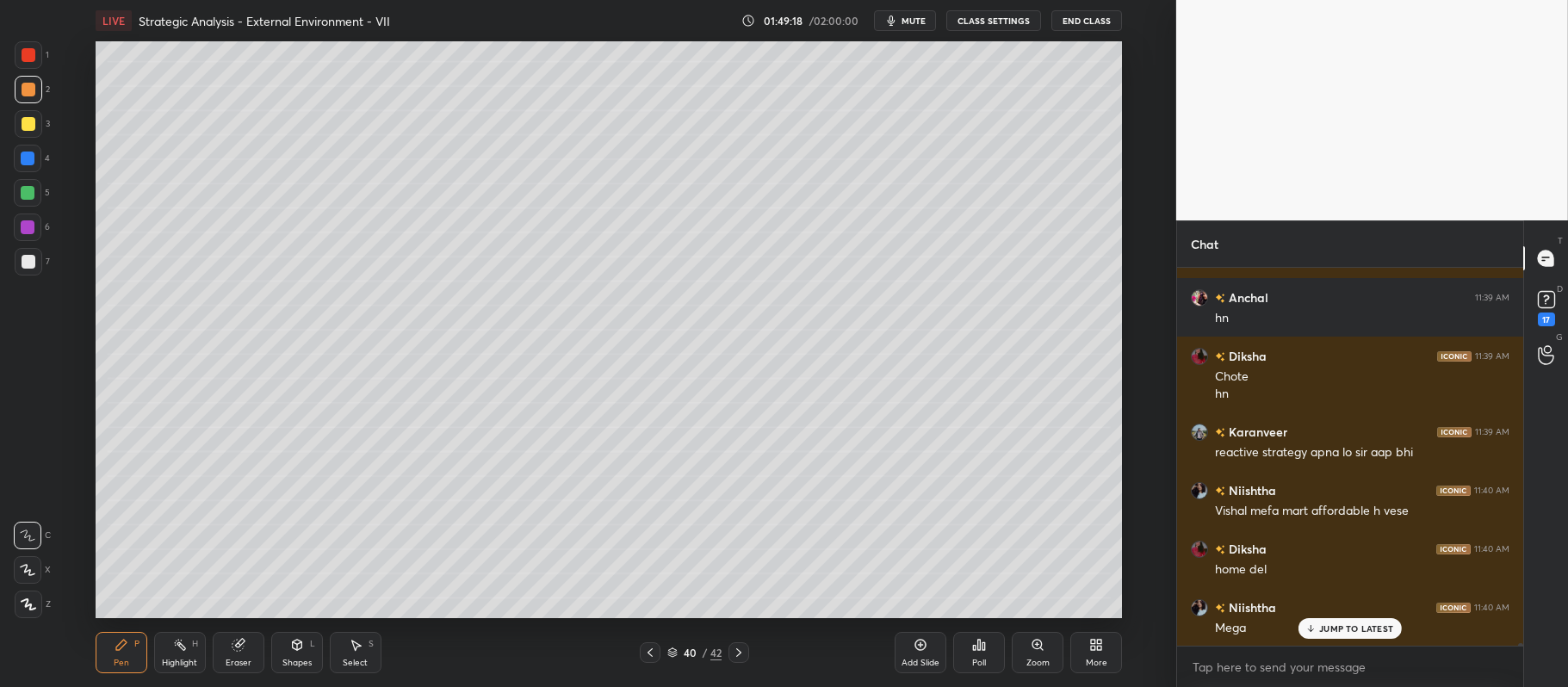
click at [744, 654] on icon at bounding box center [738, 652] width 14 height 14
click at [745, 648] on div at bounding box center [739, 652] width 20 height 20
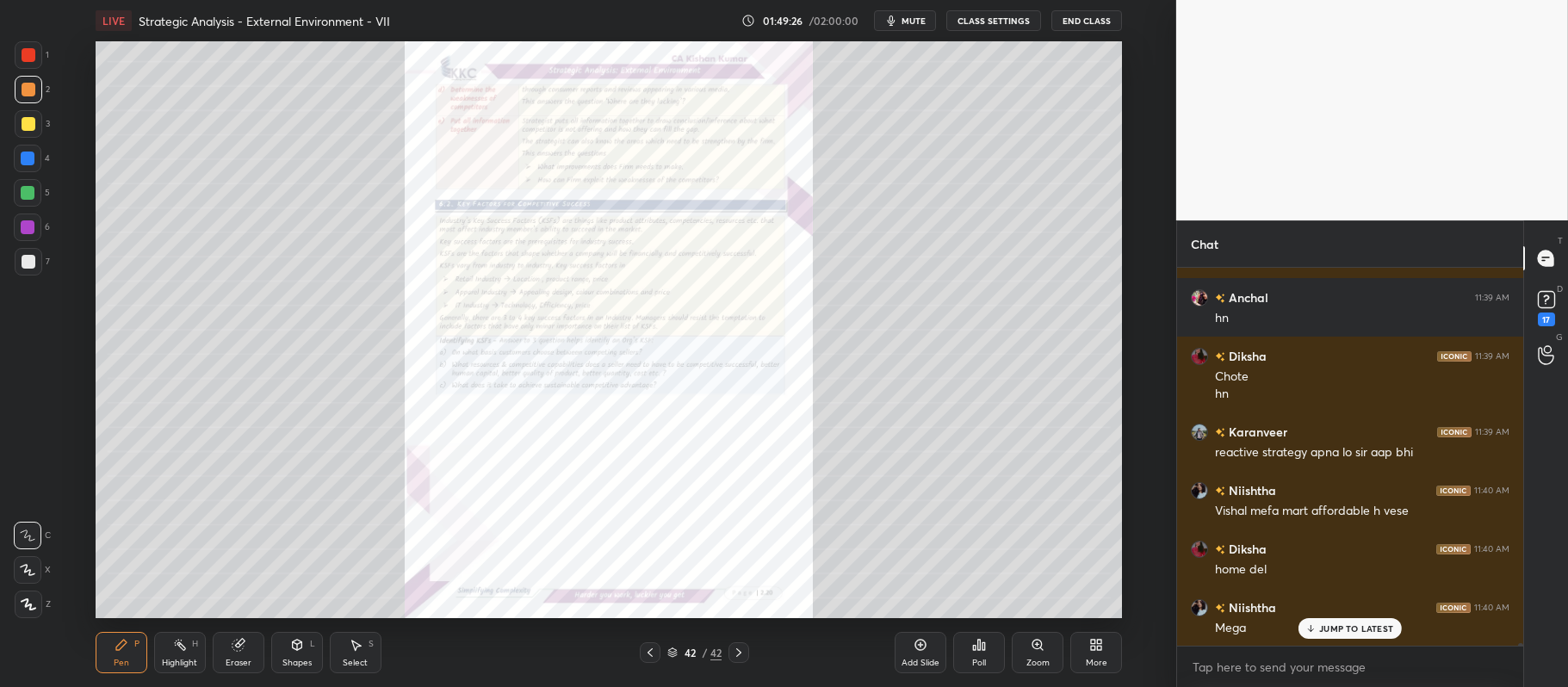
click at [1033, 659] on div "Zoom" at bounding box center [1038, 662] width 23 height 8
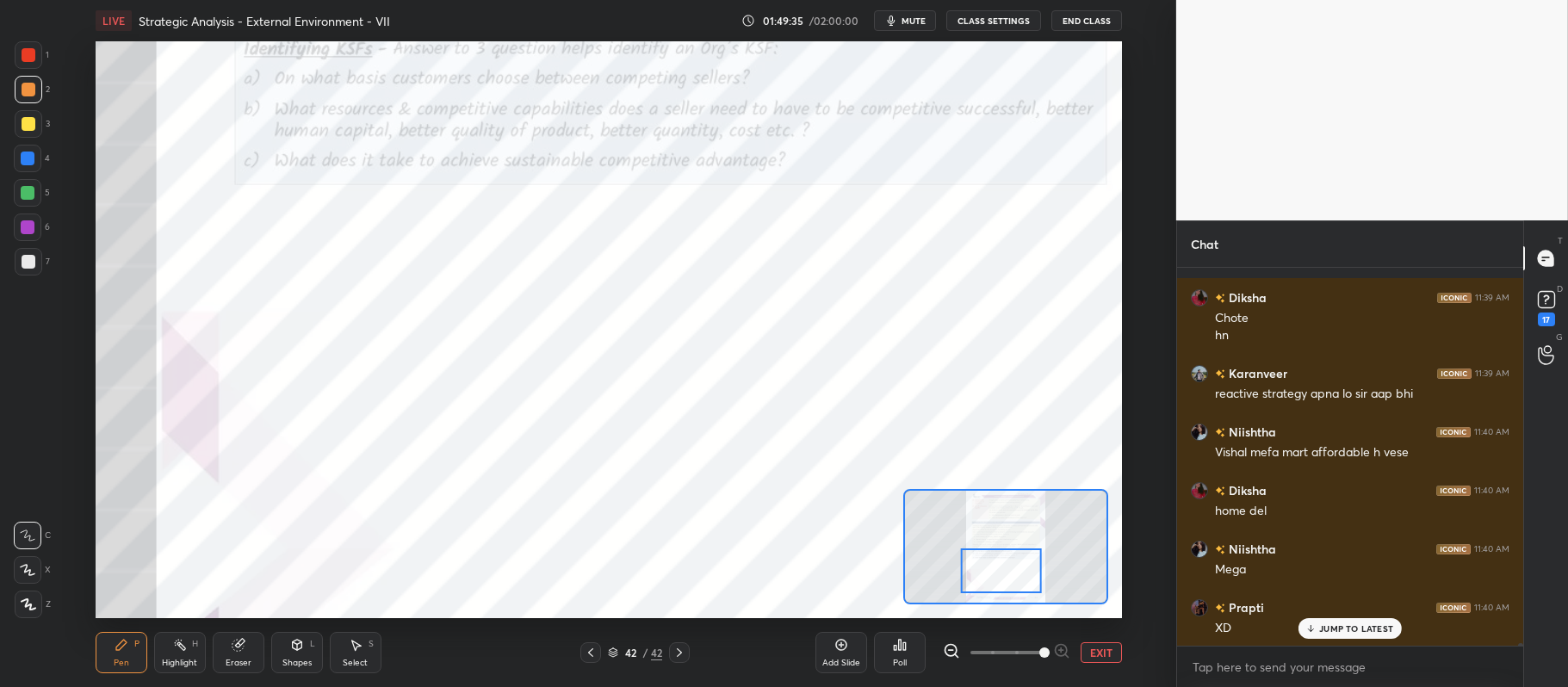
scroll to position [59448, 0]
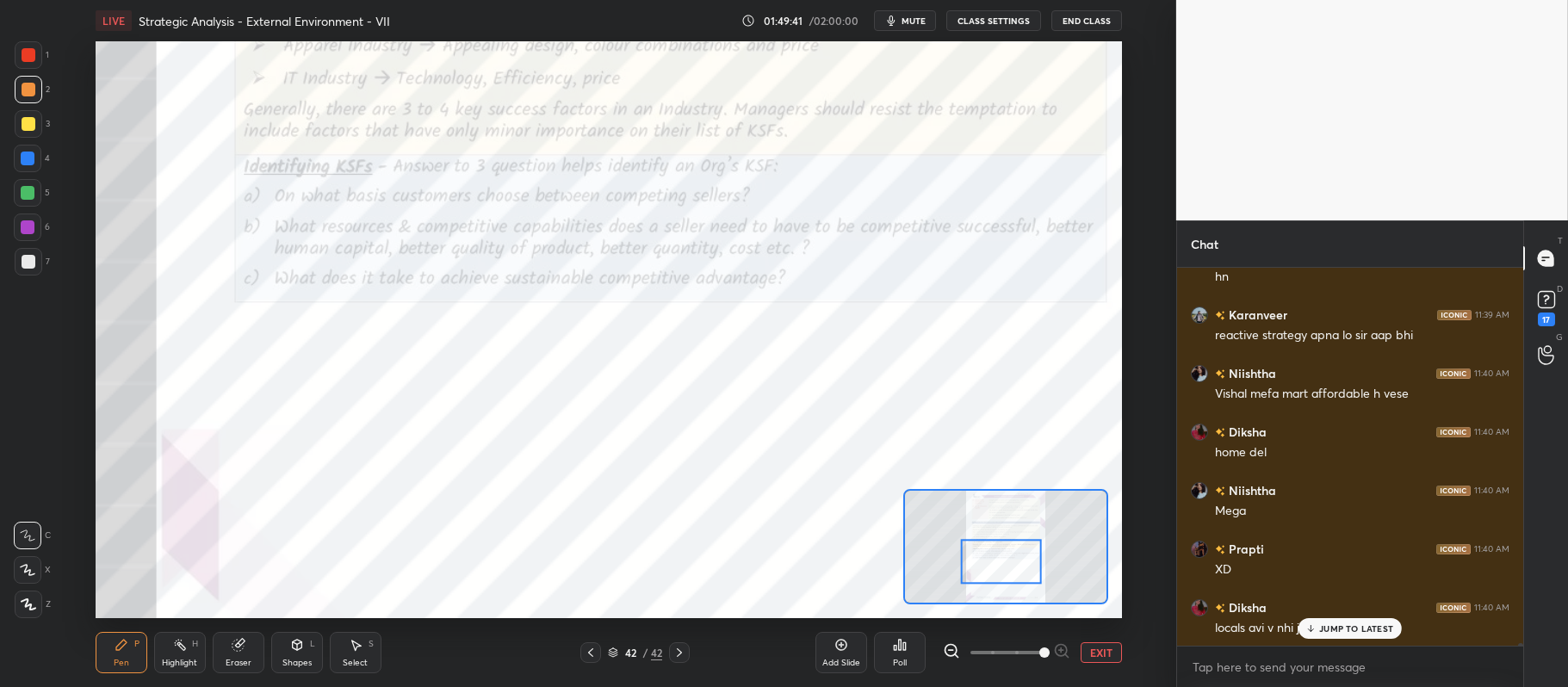
click at [28, 55] on div at bounding box center [28, 54] width 14 height 14
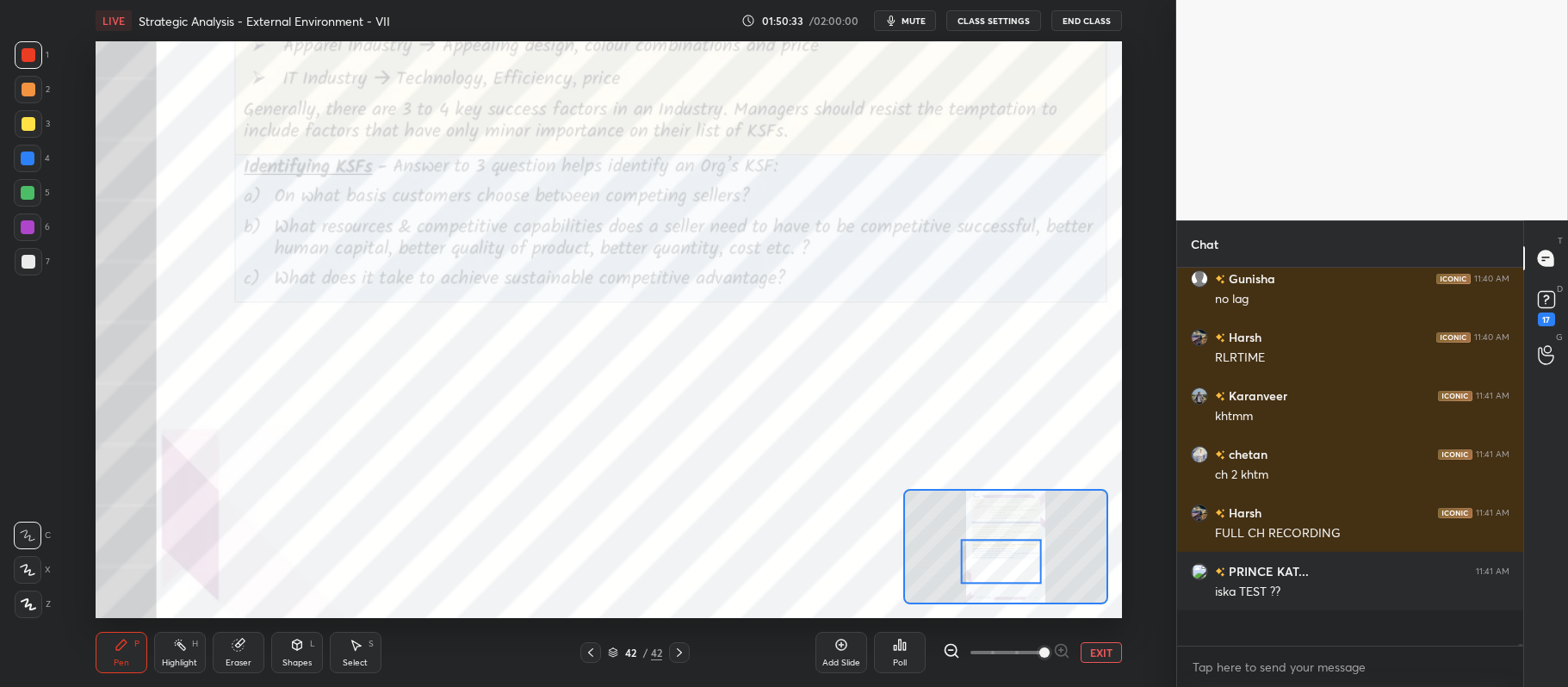
scroll to position [59977, 0]
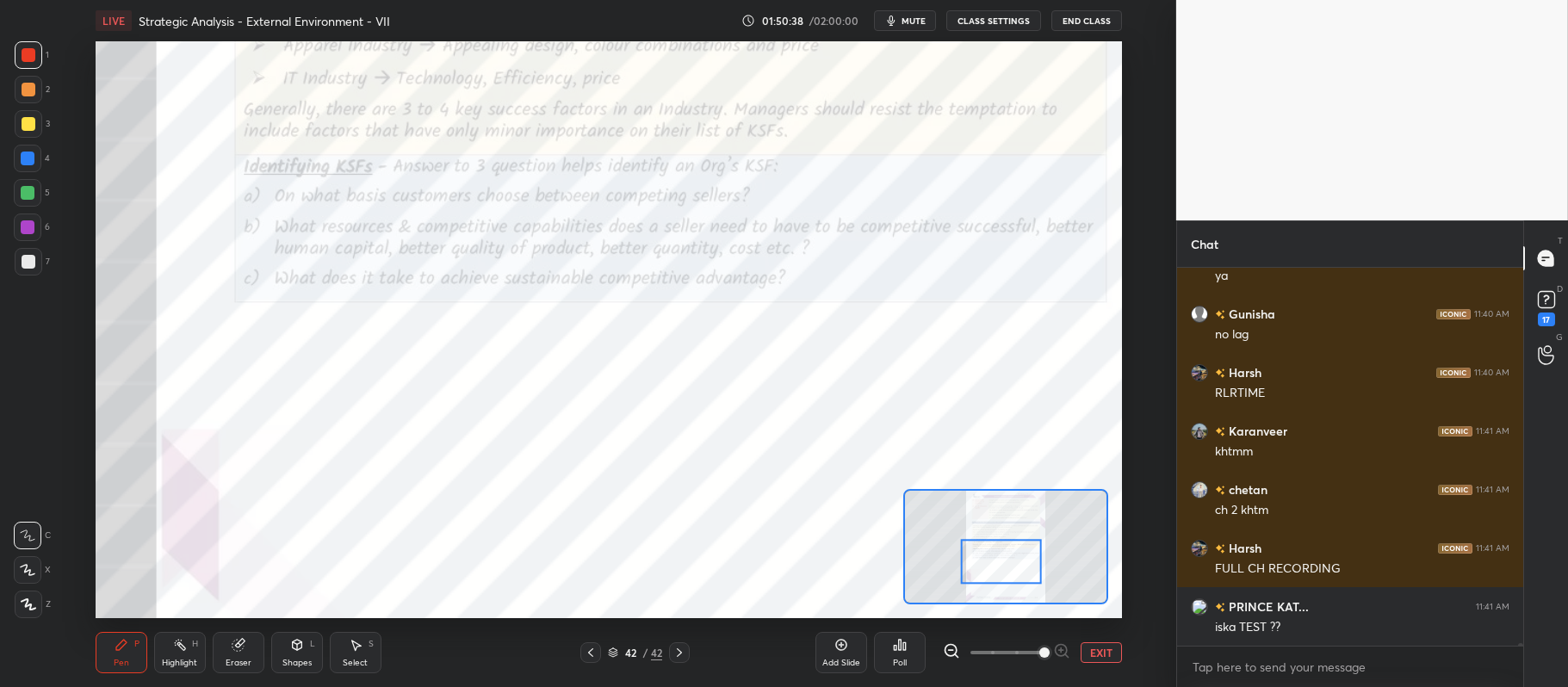
click at [848, 662] on div "Add Slide" at bounding box center [841, 662] width 38 height 8
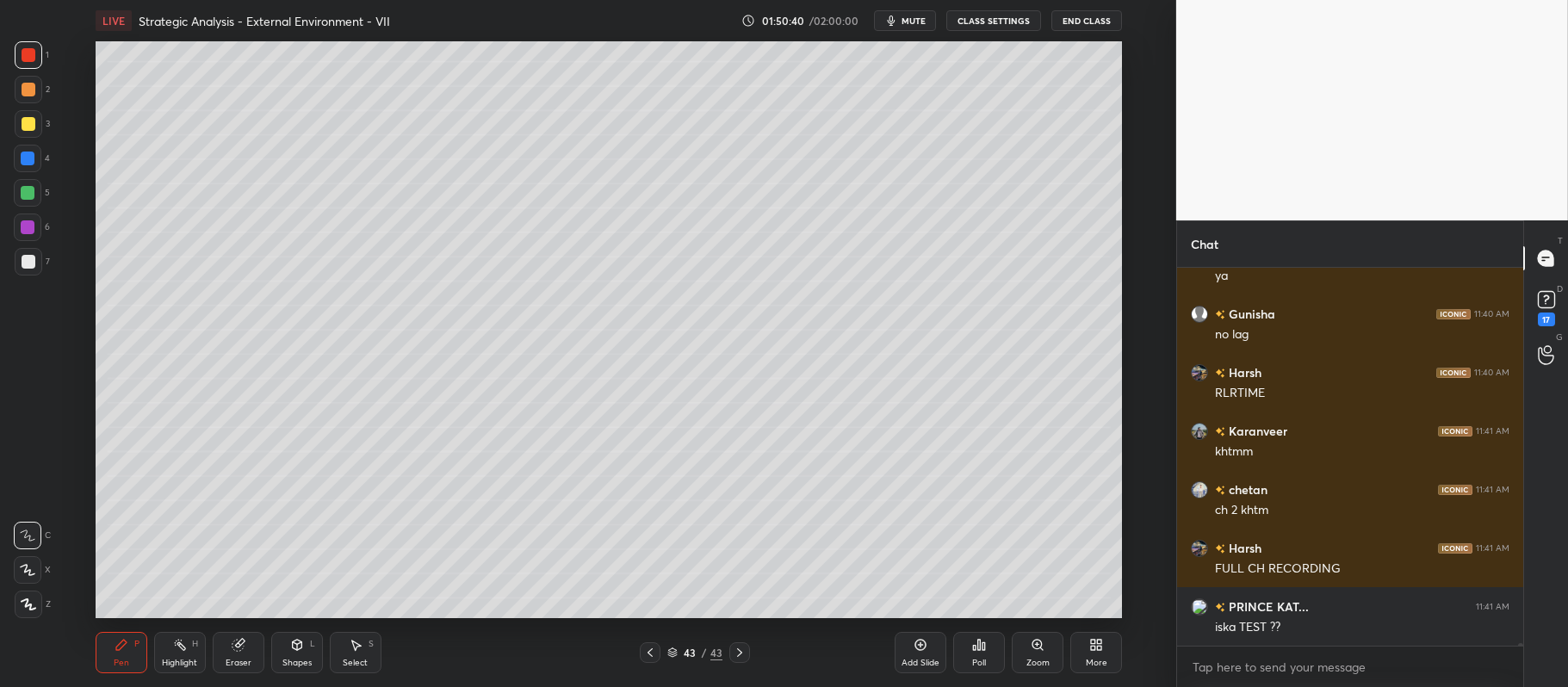
click at [36, 128] on div at bounding box center [28, 124] width 28 height 28
click at [28, 577] on div at bounding box center [28, 569] width 28 height 28
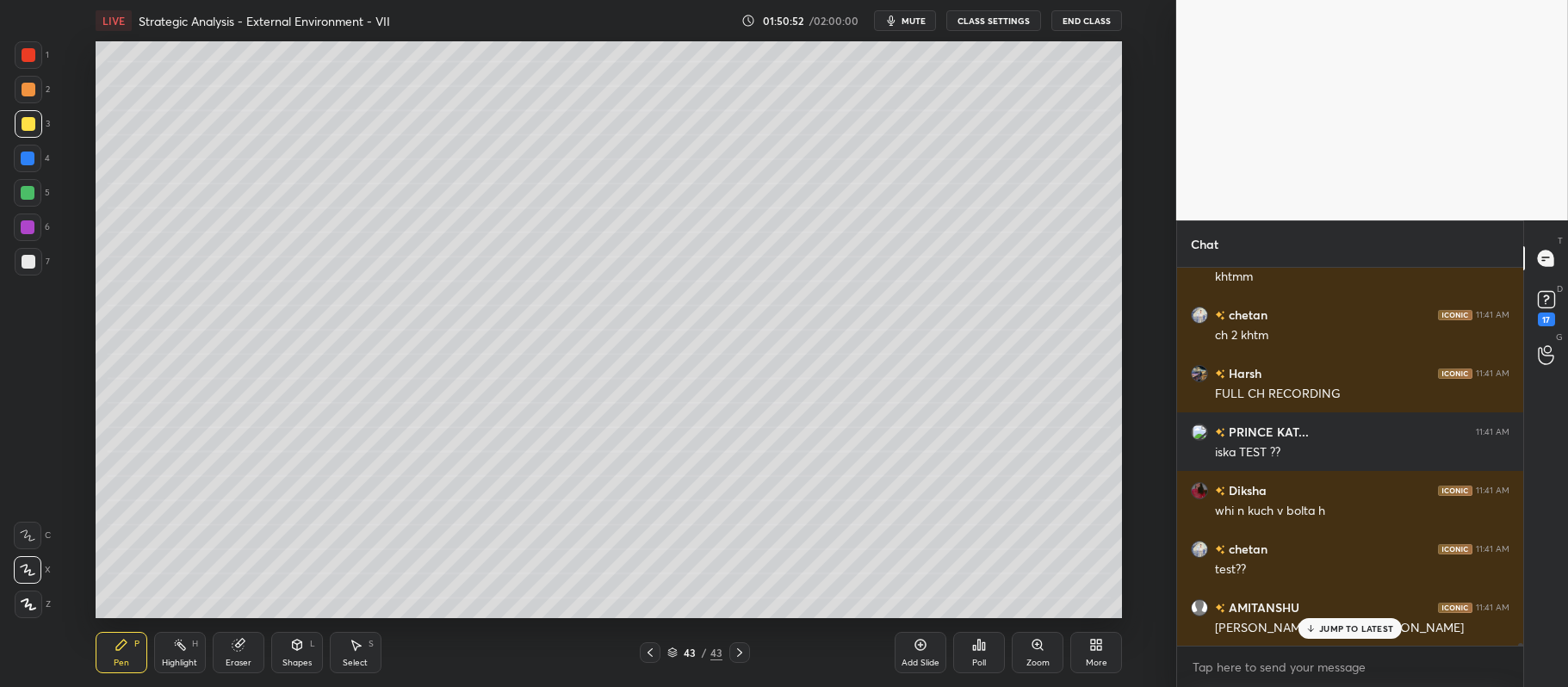
scroll to position [60209, 0]
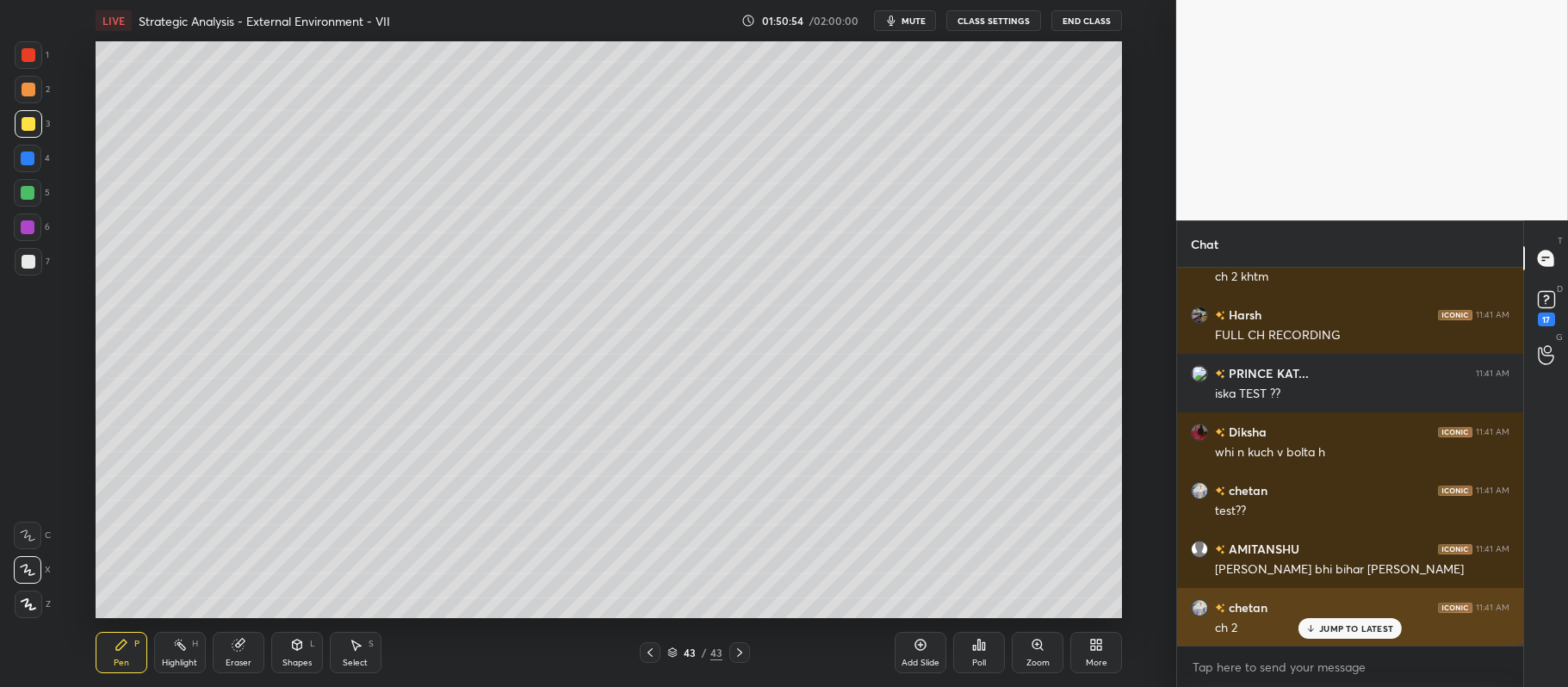
click at [1359, 627] on p "JUMP TO LATEST" at bounding box center [1356, 627] width 74 height 10
click at [1360, 628] on div "ch 2" at bounding box center [1362, 628] width 294 height 17
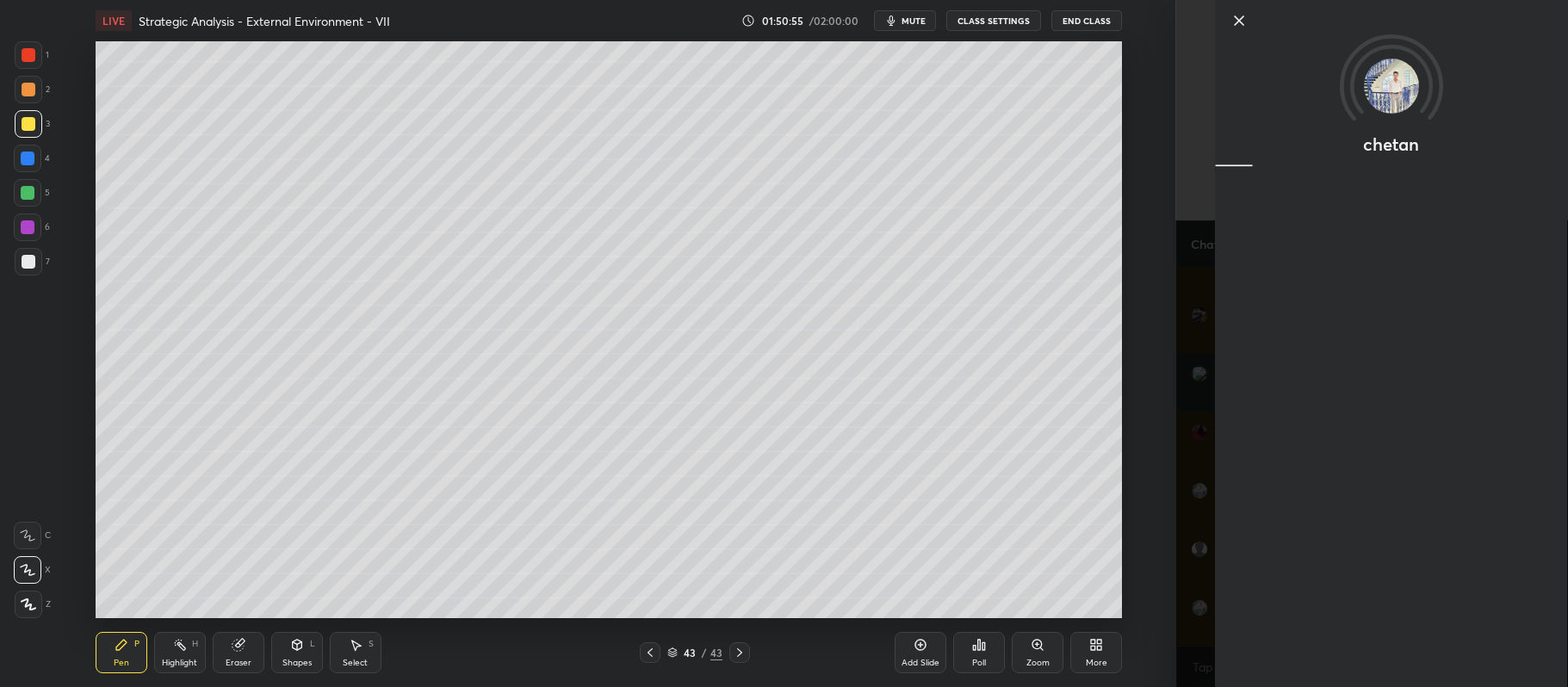
scroll to position [60268, 0]
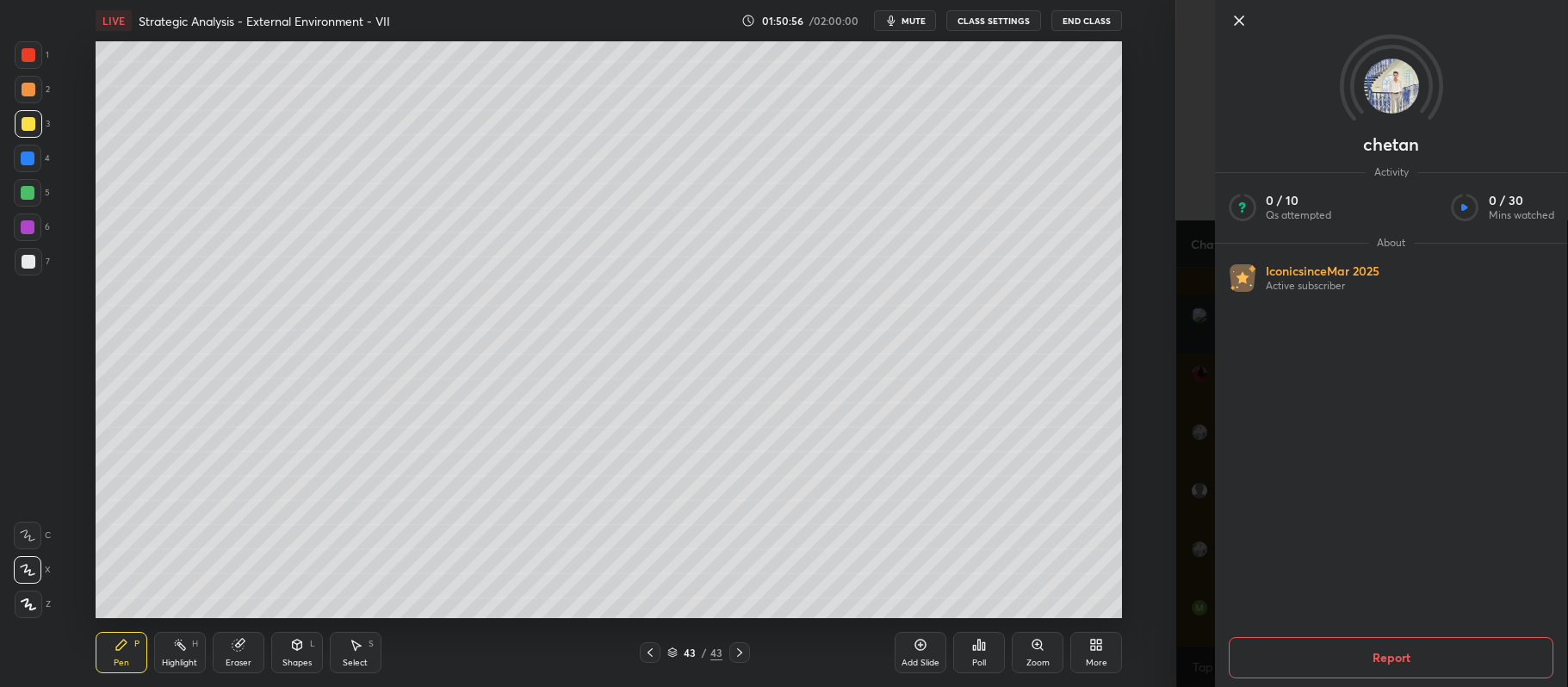
click at [1245, 18] on icon at bounding box center [1239, 20] width 20 height 20
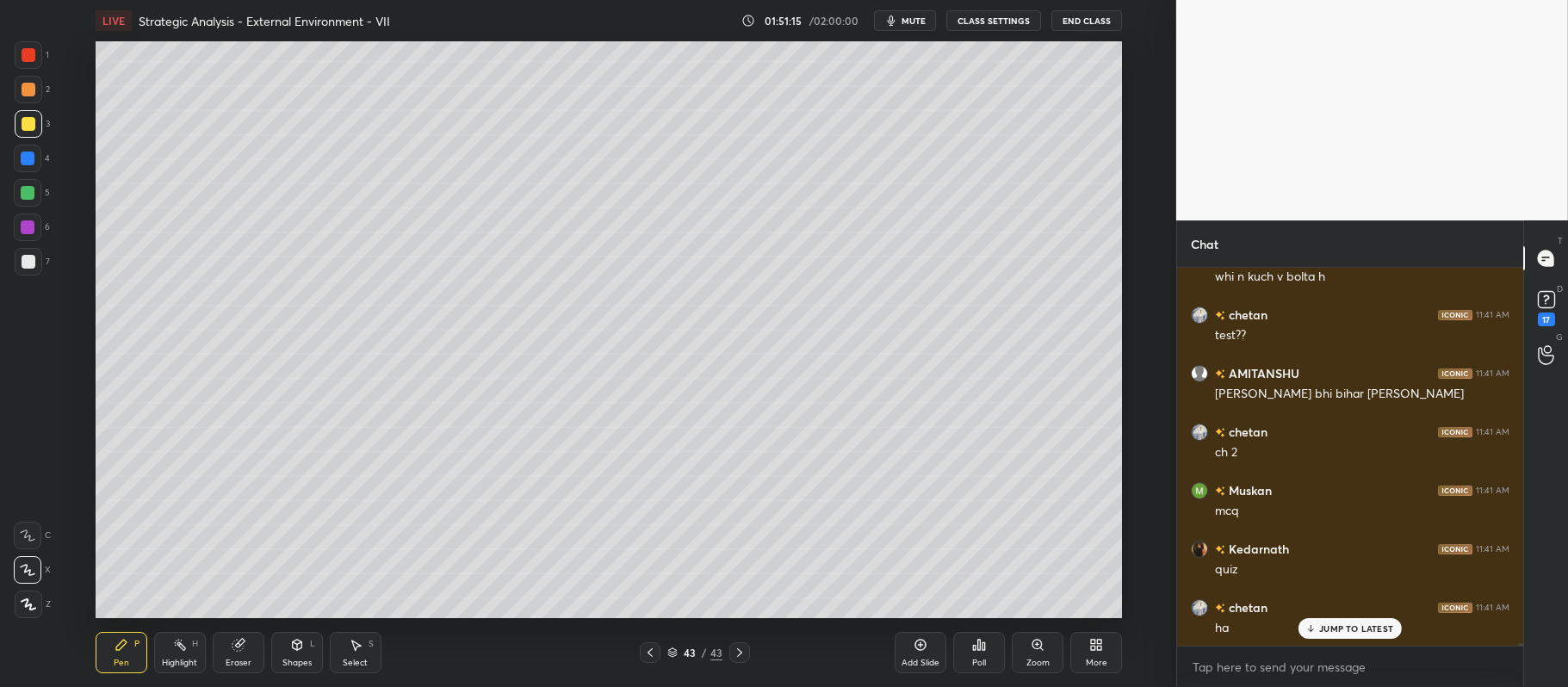
scroll to position [60443, 0]
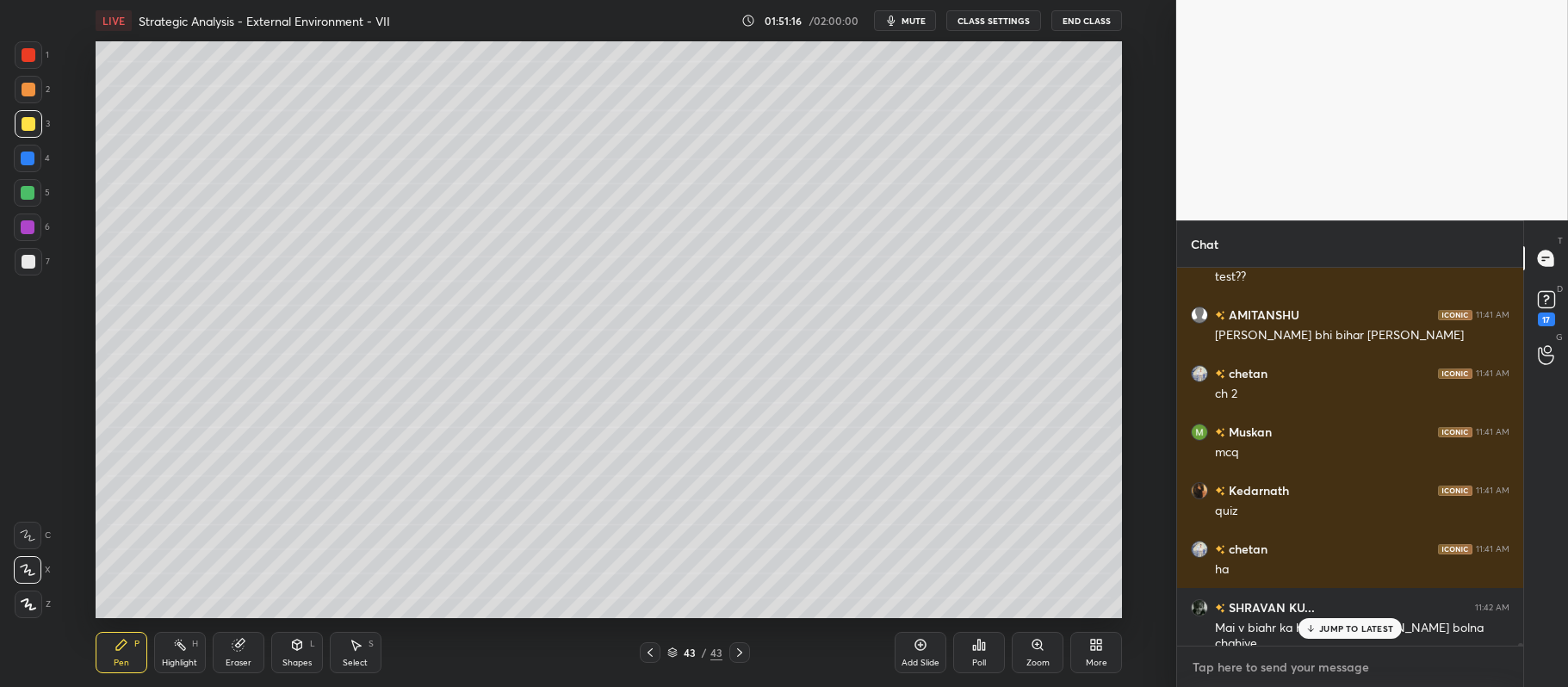
click at [1258, 666] on textarea at bounding box center [1350, 667] width 319 height 28
type textarea "x"
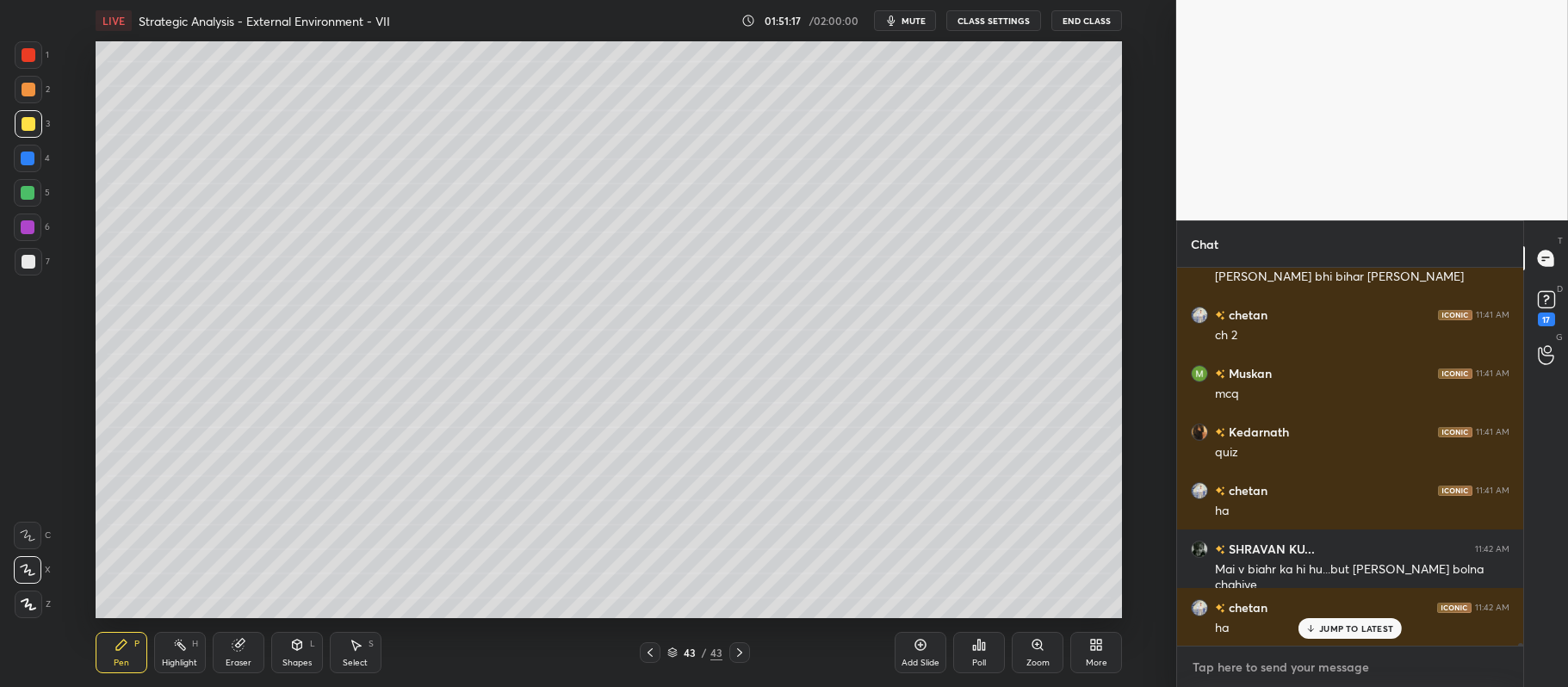
paste textarea "https://unacademy.com/class/sm-mcq-quiz-ch-2-strategic-analysis-external-env-ja…"
type textarea "https://unacademy.com/class/sm-mcq-quiz-ch-2-strategic-analysis-external-env-ja…"
type textarea "x"
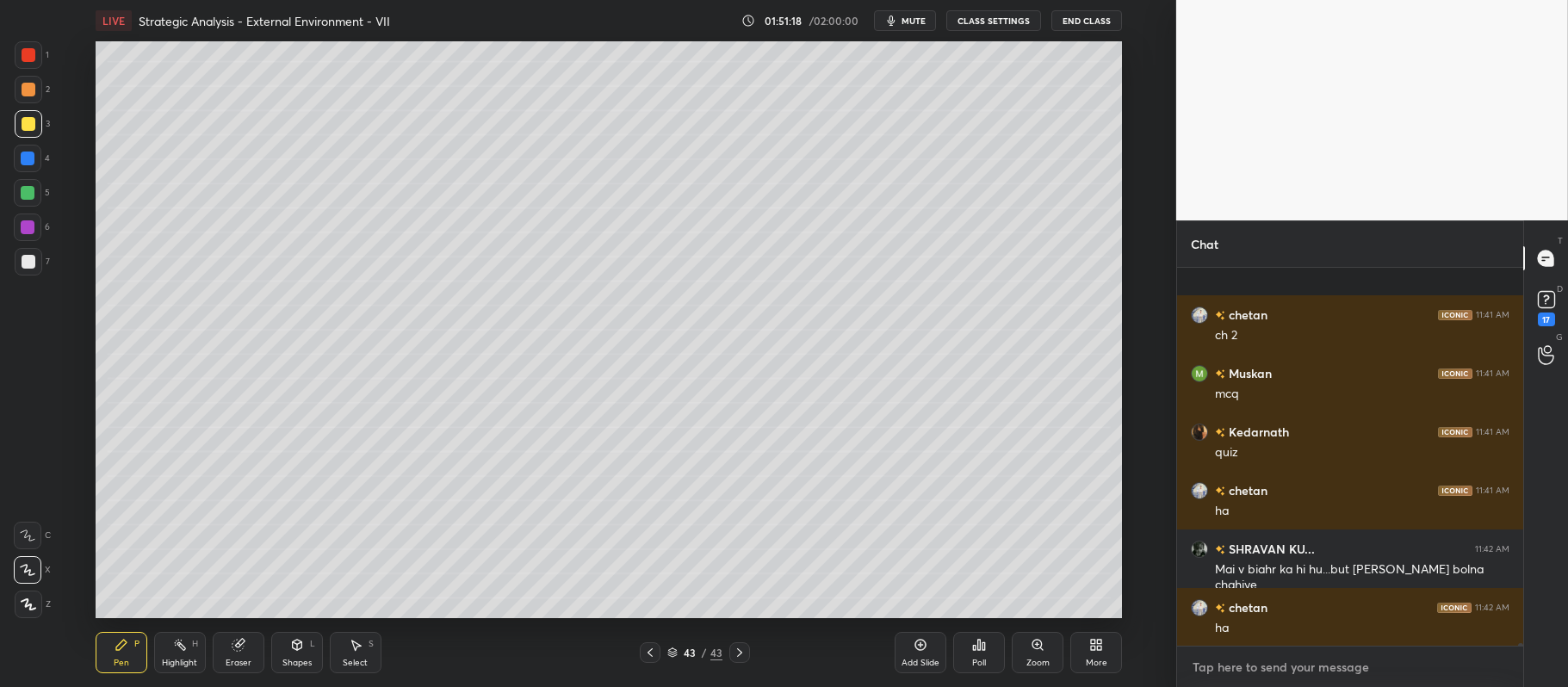
scroll to position [60614, 0]
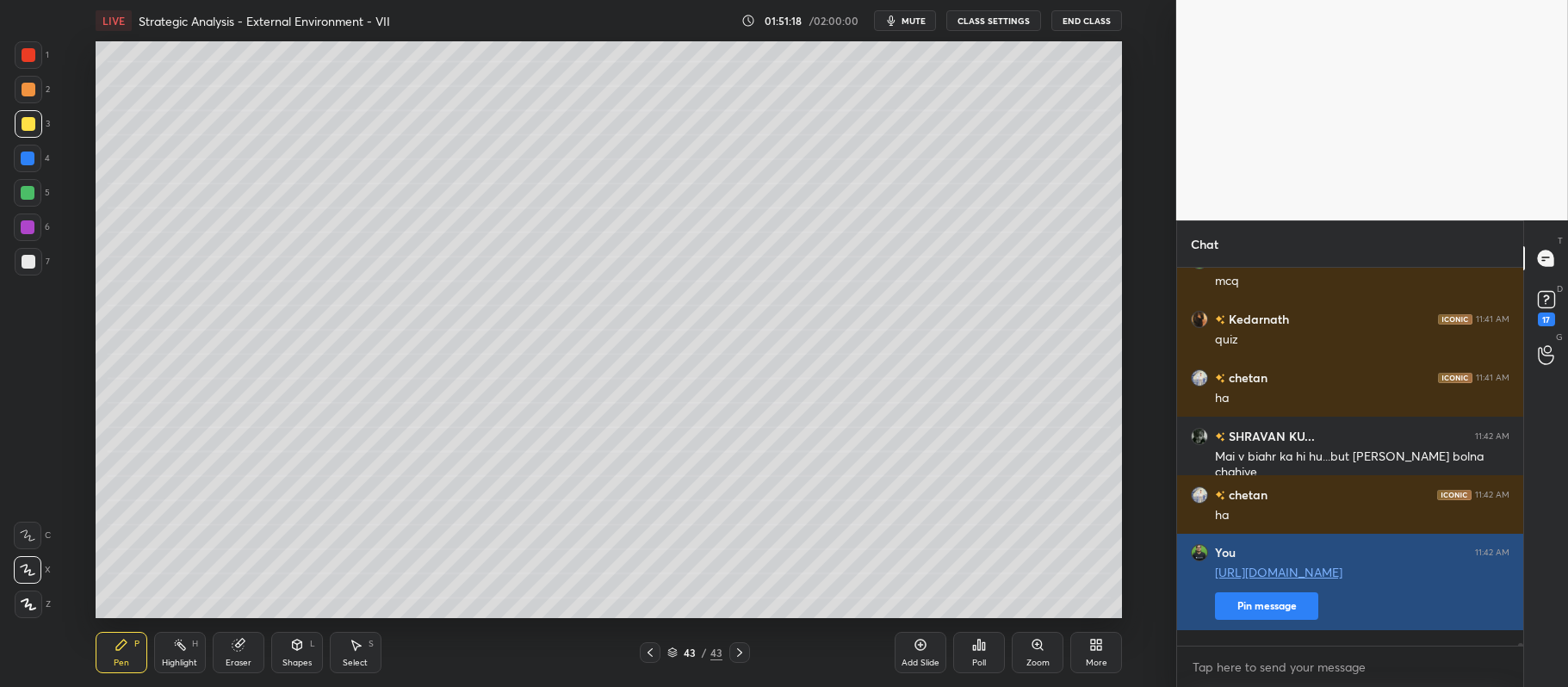
click at [1258, 620] on button "Pin message" at bounding box center [1267, 606] width 103 height 28
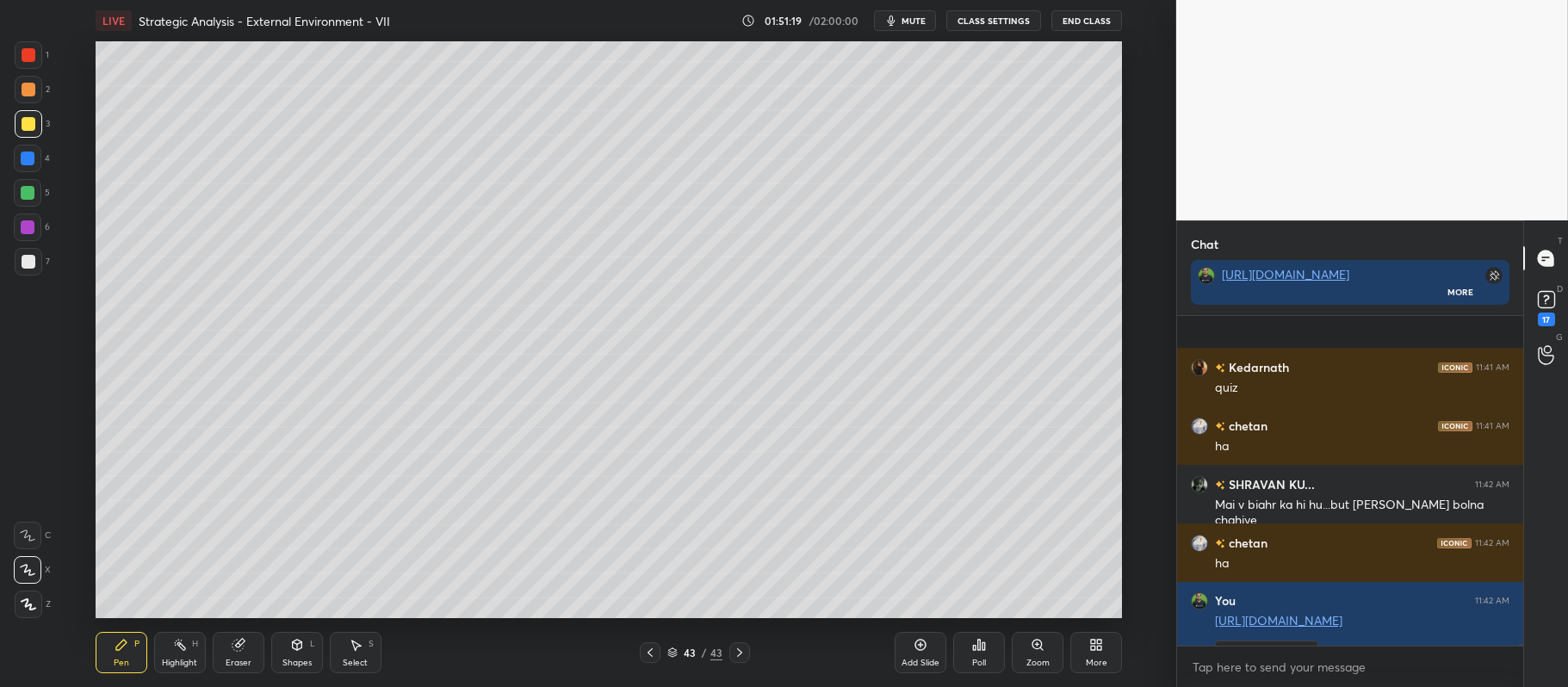
scroll to position [60721, 0]
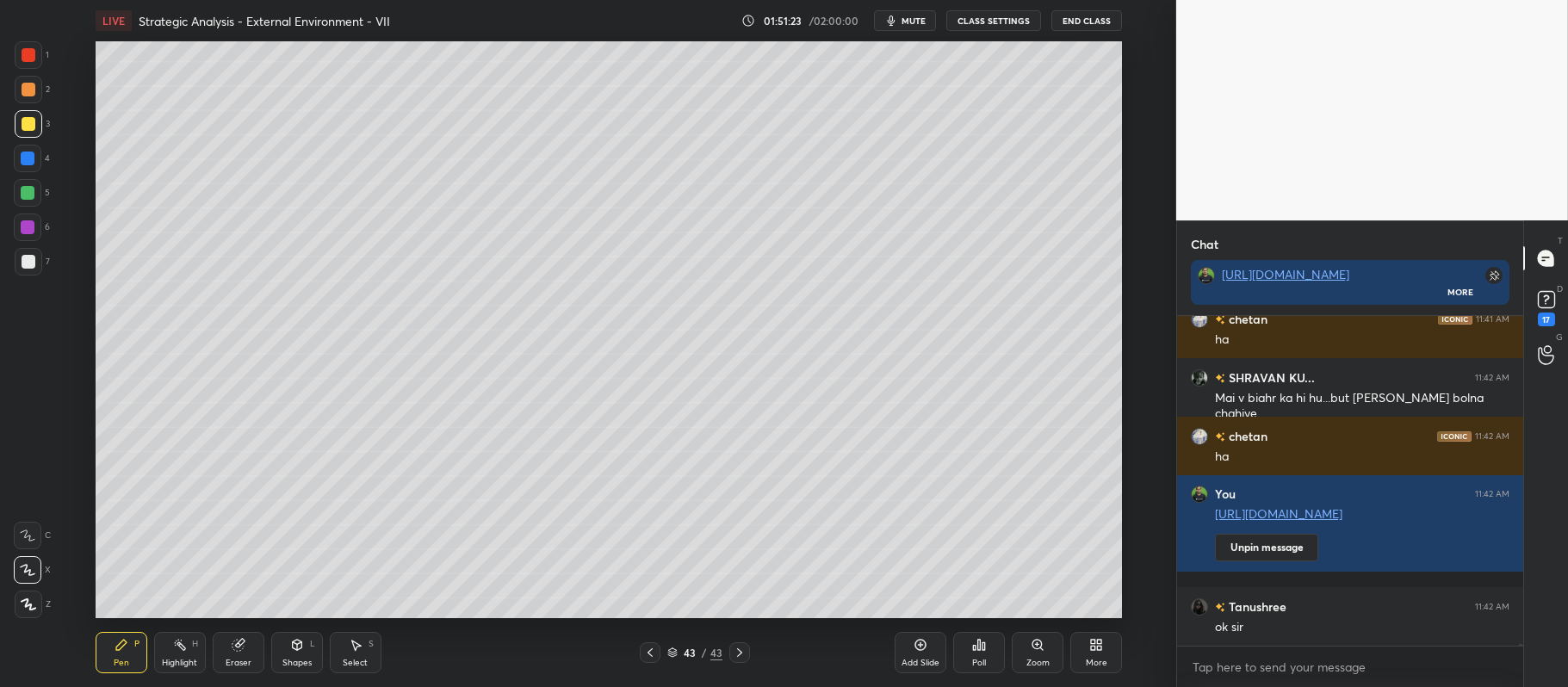
click at [921, 654] on div "Add Slide" at bounding box center [920, 652] width 51 height 41
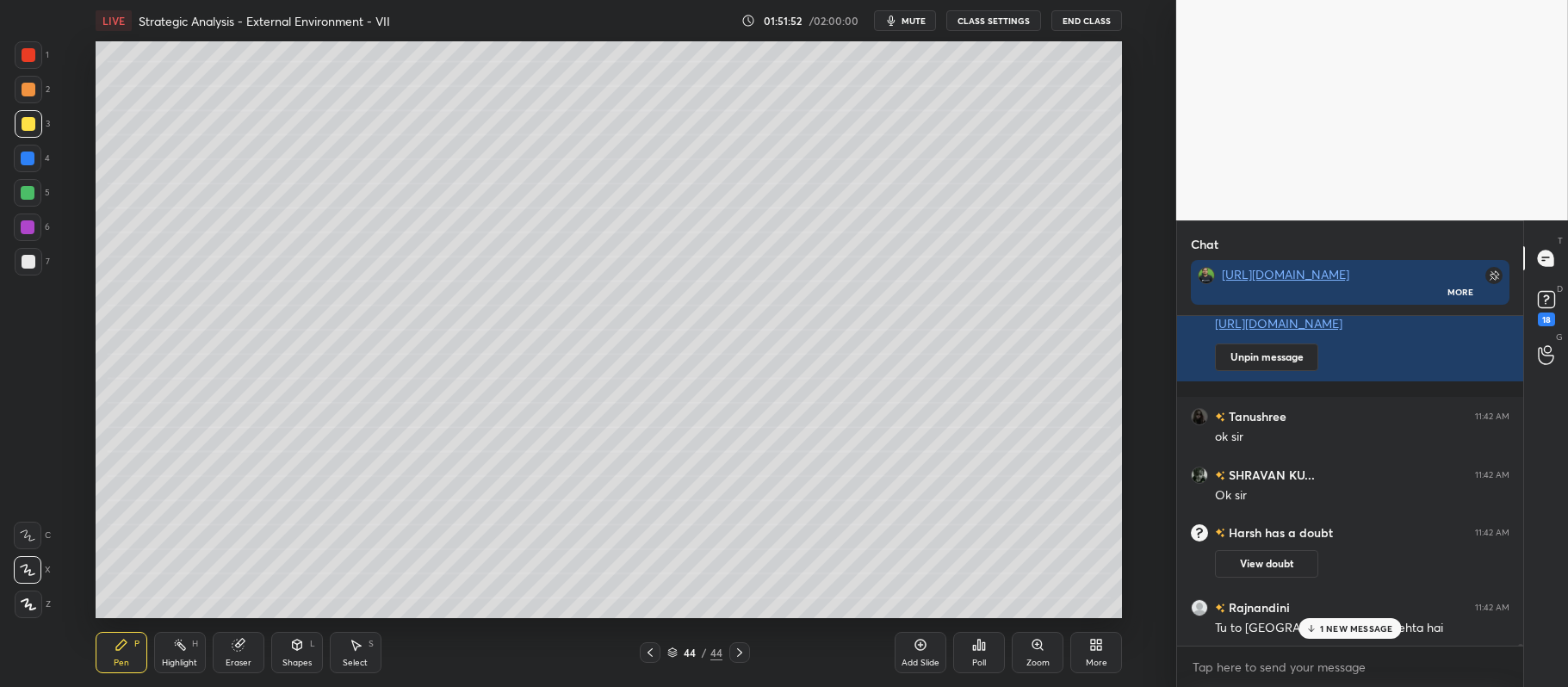
scroll to position [60154, 0]
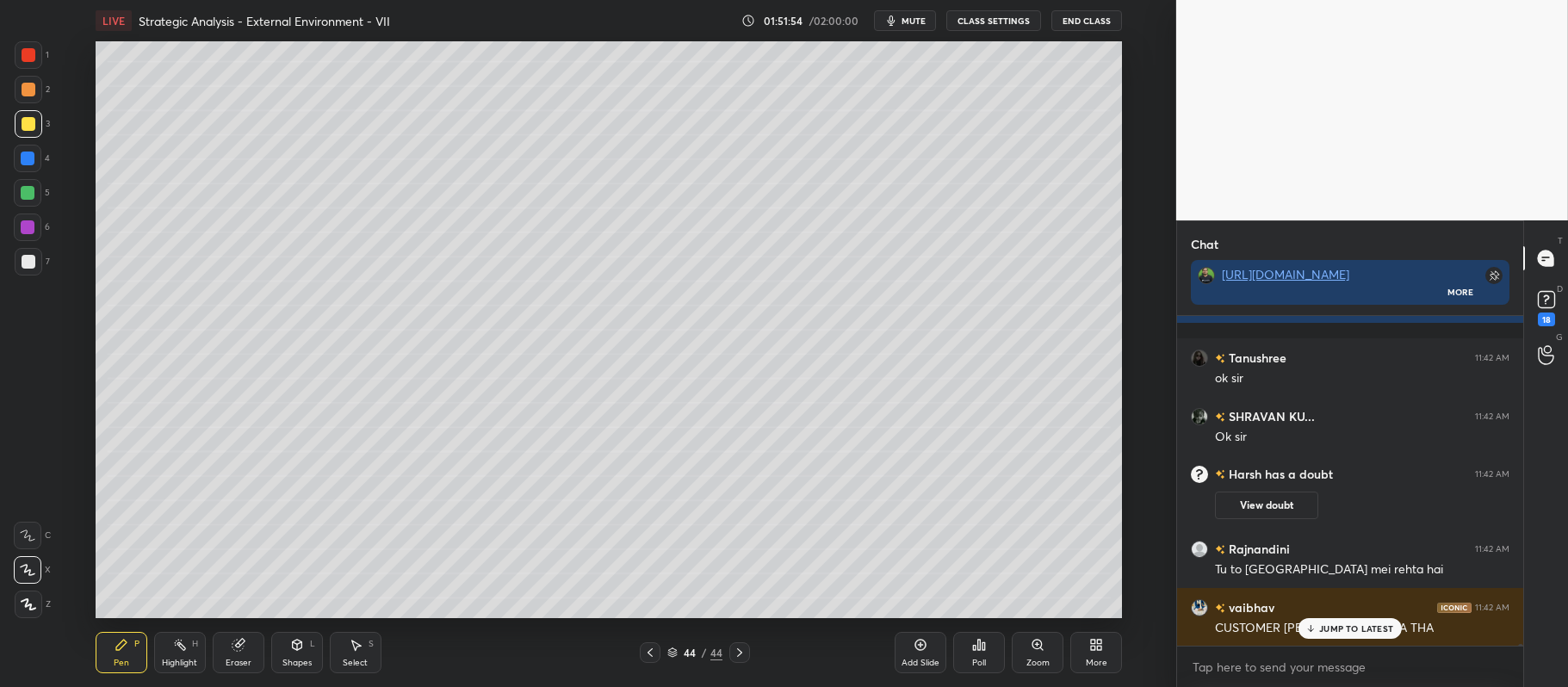
click at [34, 83] on div at bounding box center [28, 89] width 28 height 28
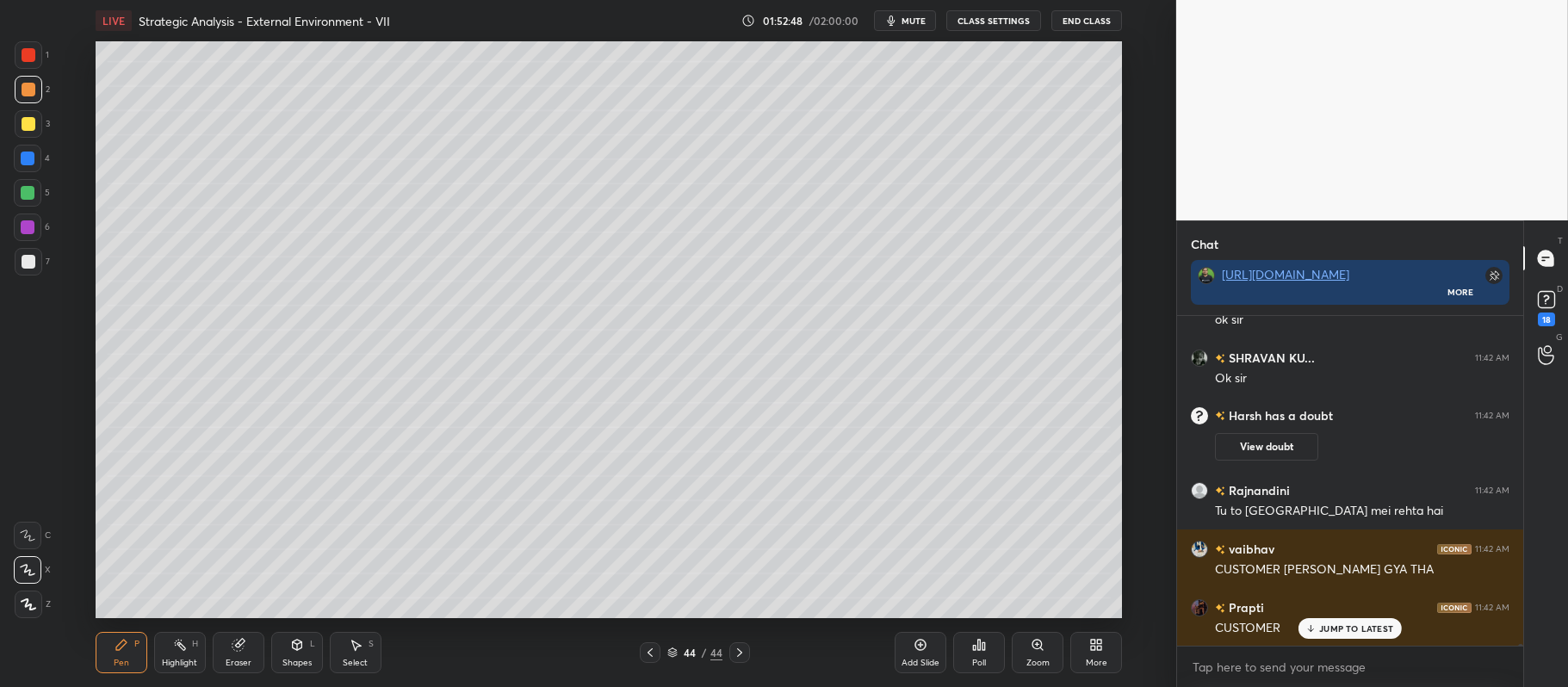
scroll to position [60270, 0]
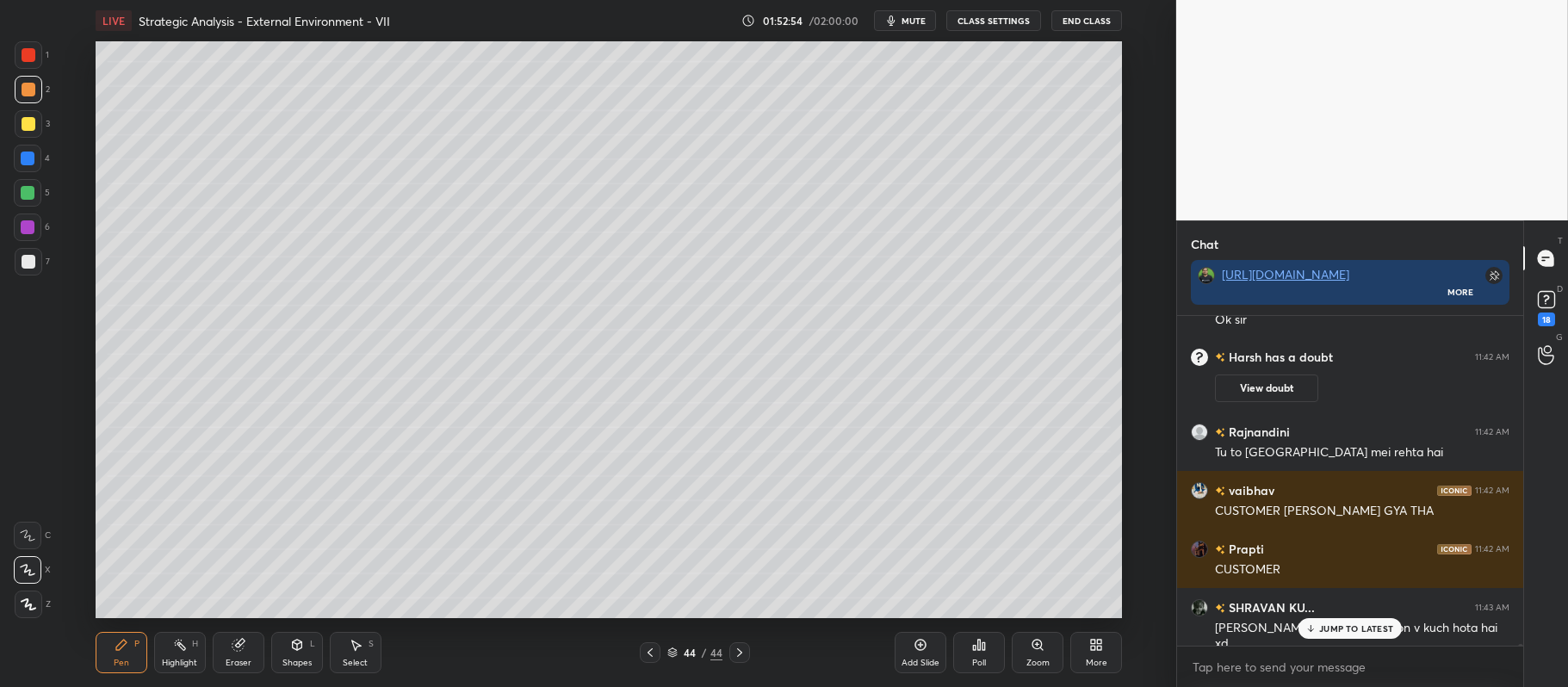
click at [924, 651] on icon at bounding box center [920, 644] width 14 height 14
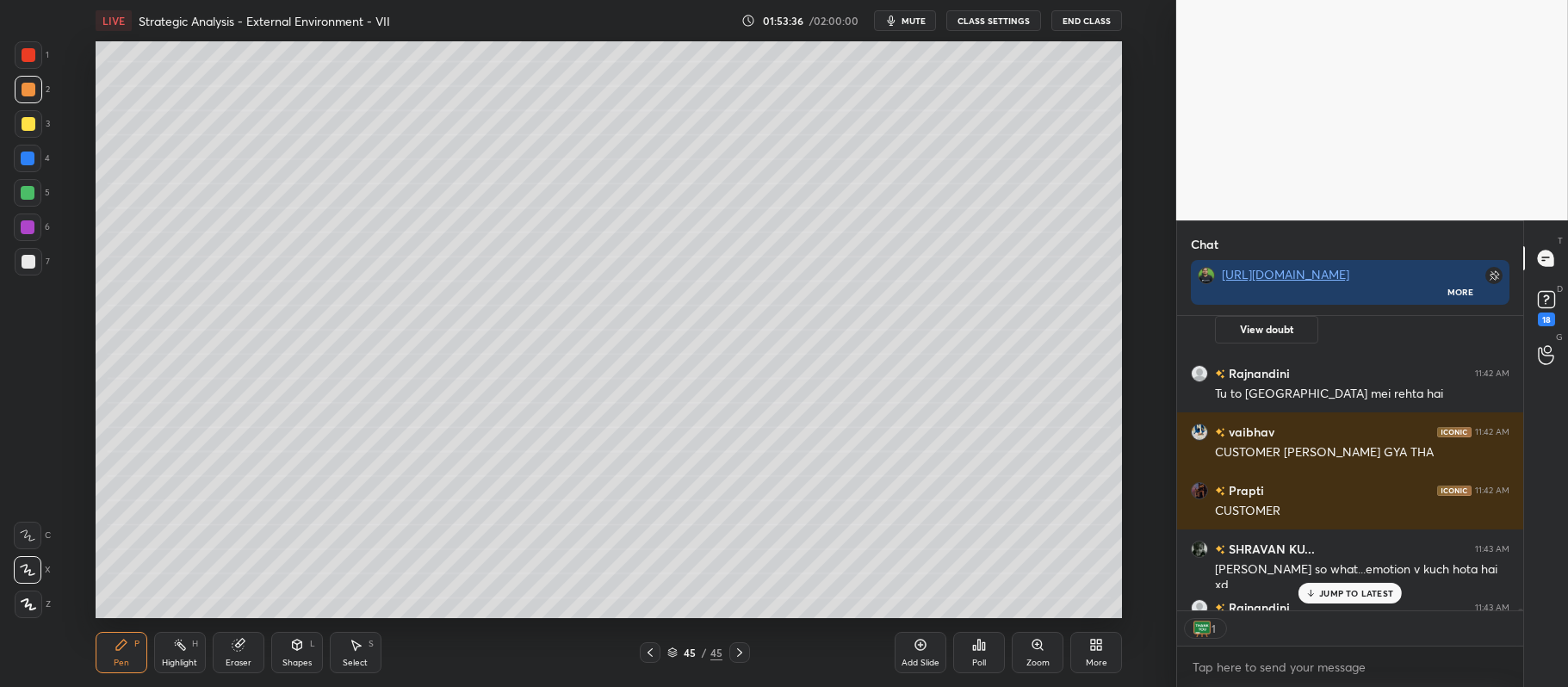
scroll to position [5, 5]
click at [911, 646] on div "Add Slide" at bounding box center [920, 652] width 51 height 41
click at [893, 646] on div "46 / 46" at bounding box center [695, 652] width 400 height 20
click at [918, 648] on icon at bounding box center [920, 644] width 14 height 14
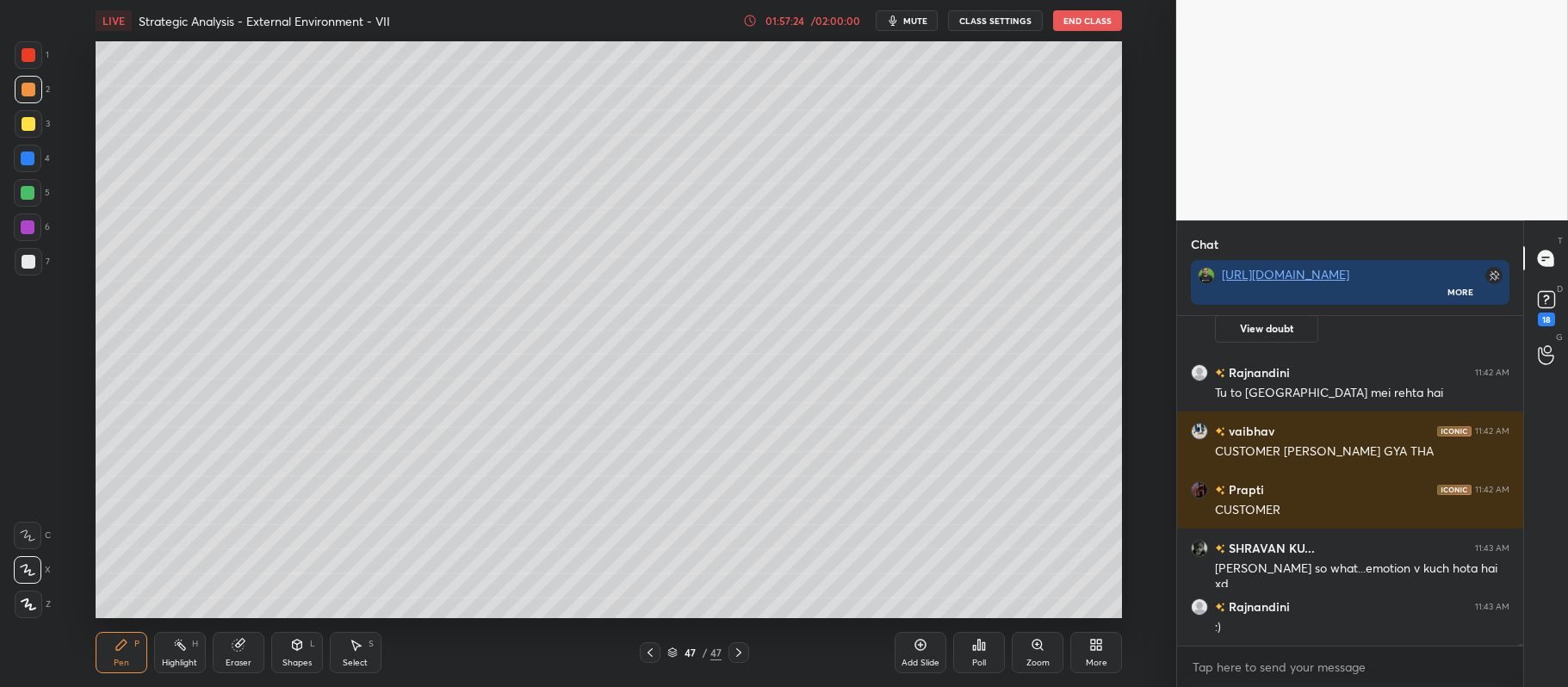
click at [926, 645] on icon at bounding box center [920, 644] width 14 height 14
click at [921, 652] on div "Add Slide" at bounding box center [920, 652] width 51 height 41
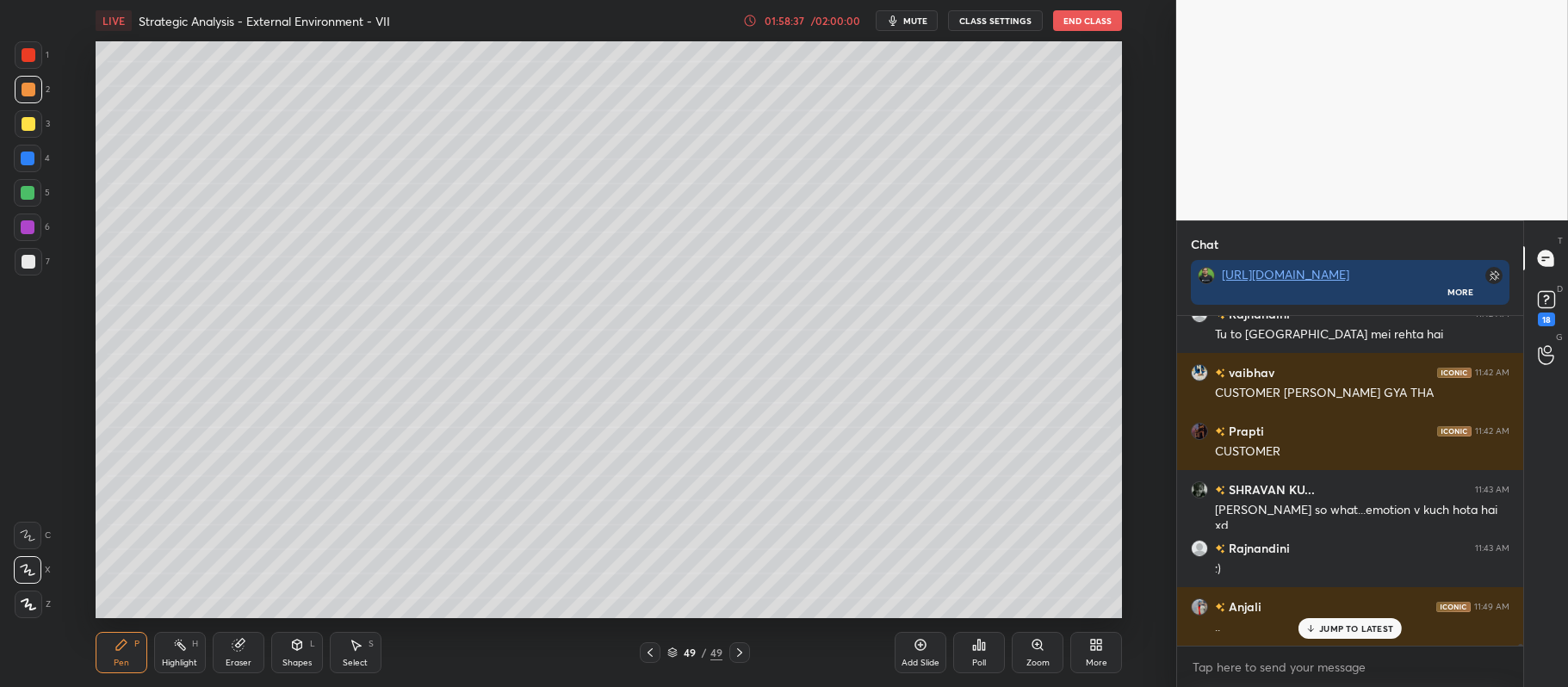
scroll to position [60326, 0]
click at [914, 644] on icon at bounding box center [920, 644] width 14 height 14
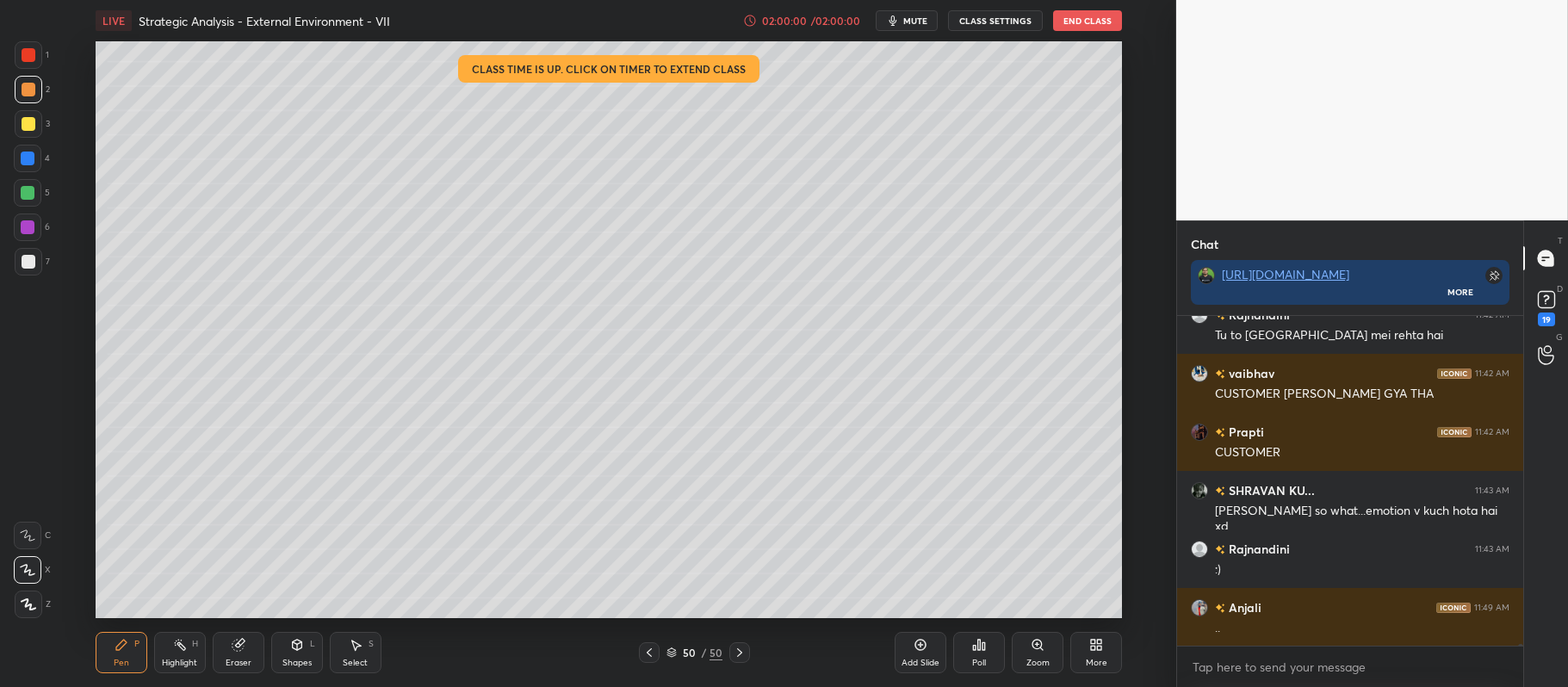
scroll to position [60384, 0]
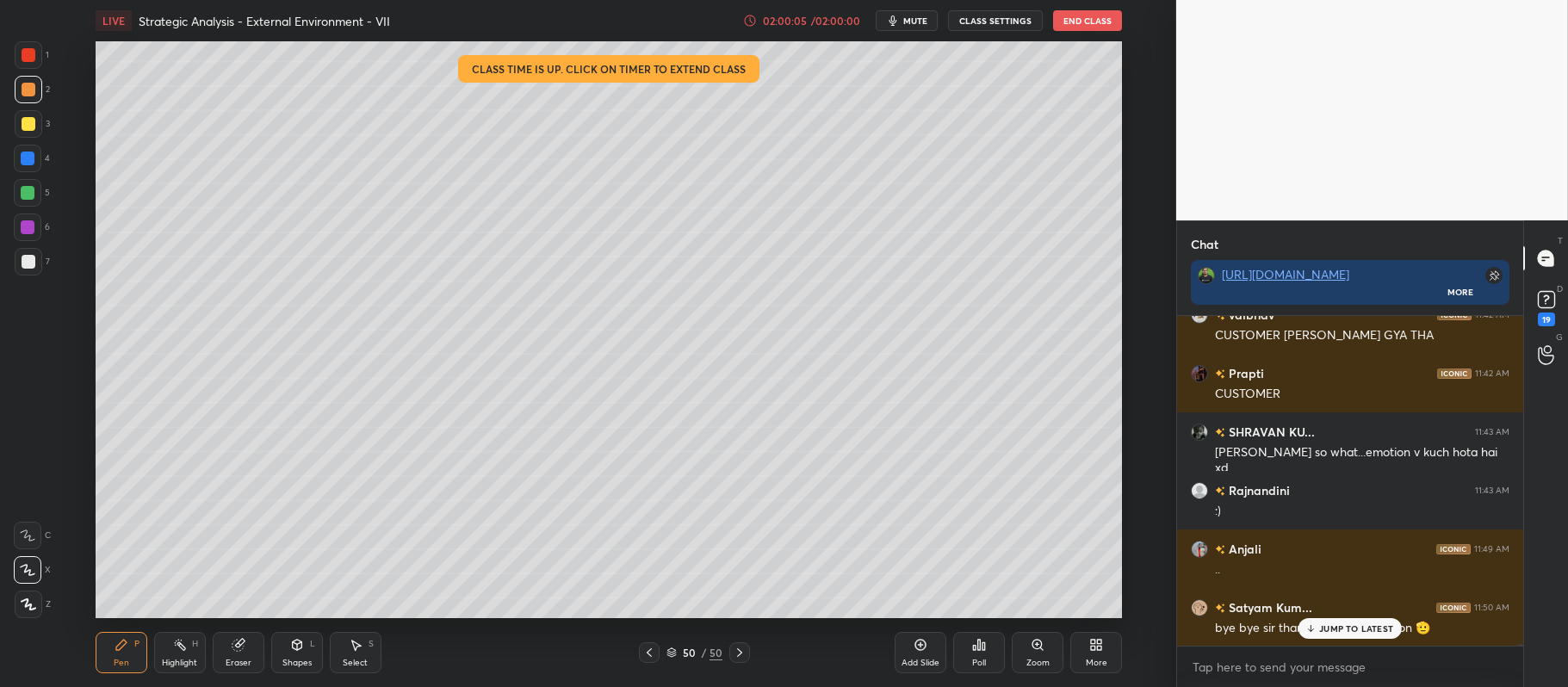
click at [846, 18] on div "/ 02:00:00" at bounding box center [835, 20] width 53 height 10
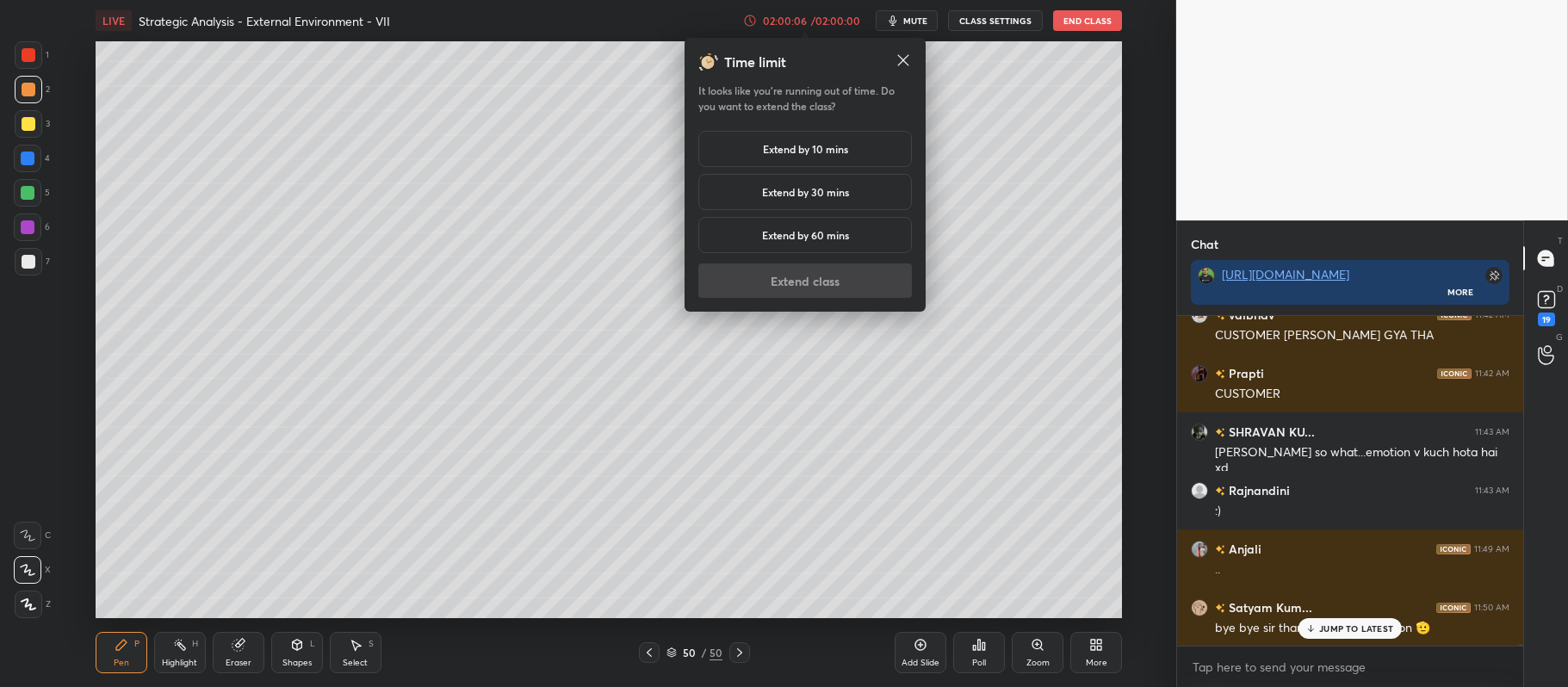
click at [825, 146] on h5 "Extend by 10 mins" at bounding box center [805, 149] width 85 height 16
click at [813, 279] on button "Extend class" at bounding box center [805, 280] width 213 height 34
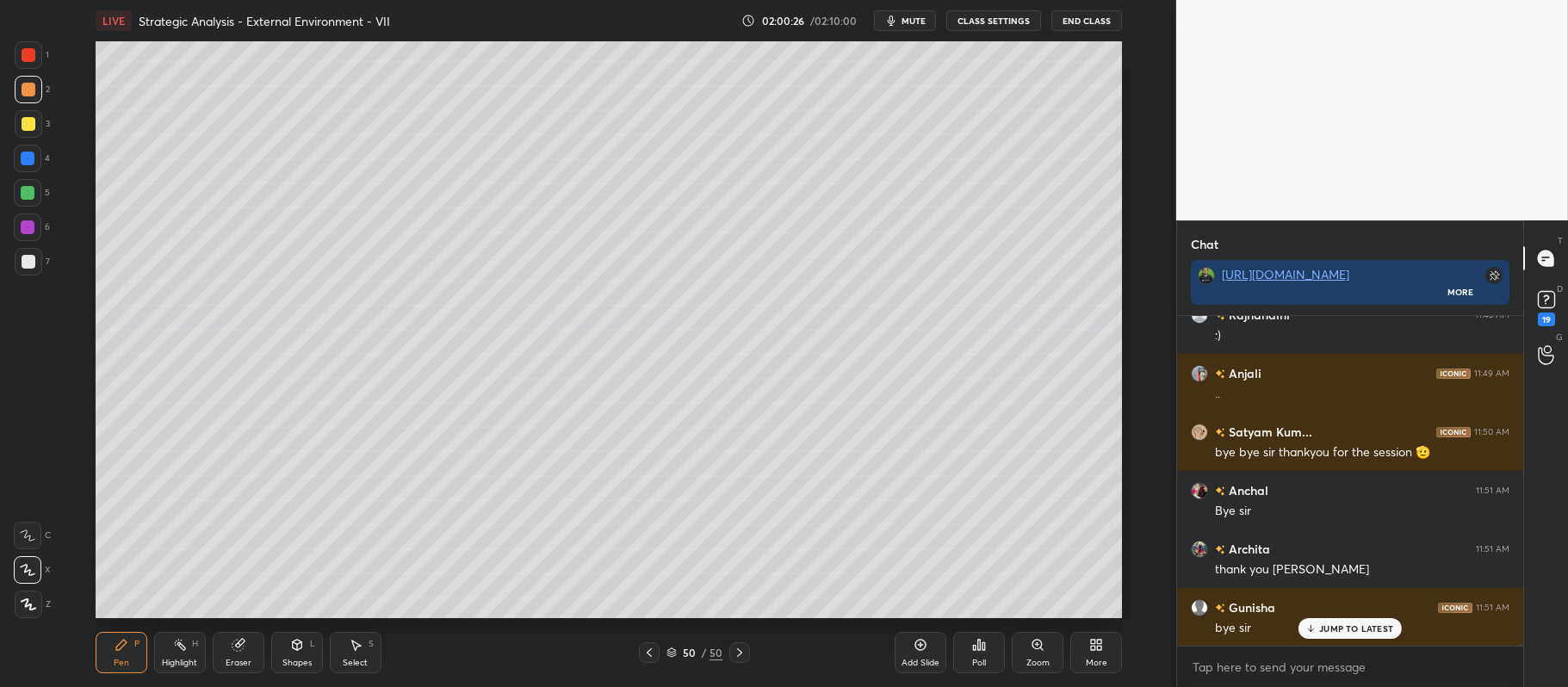
scroll to position [60619, 0]
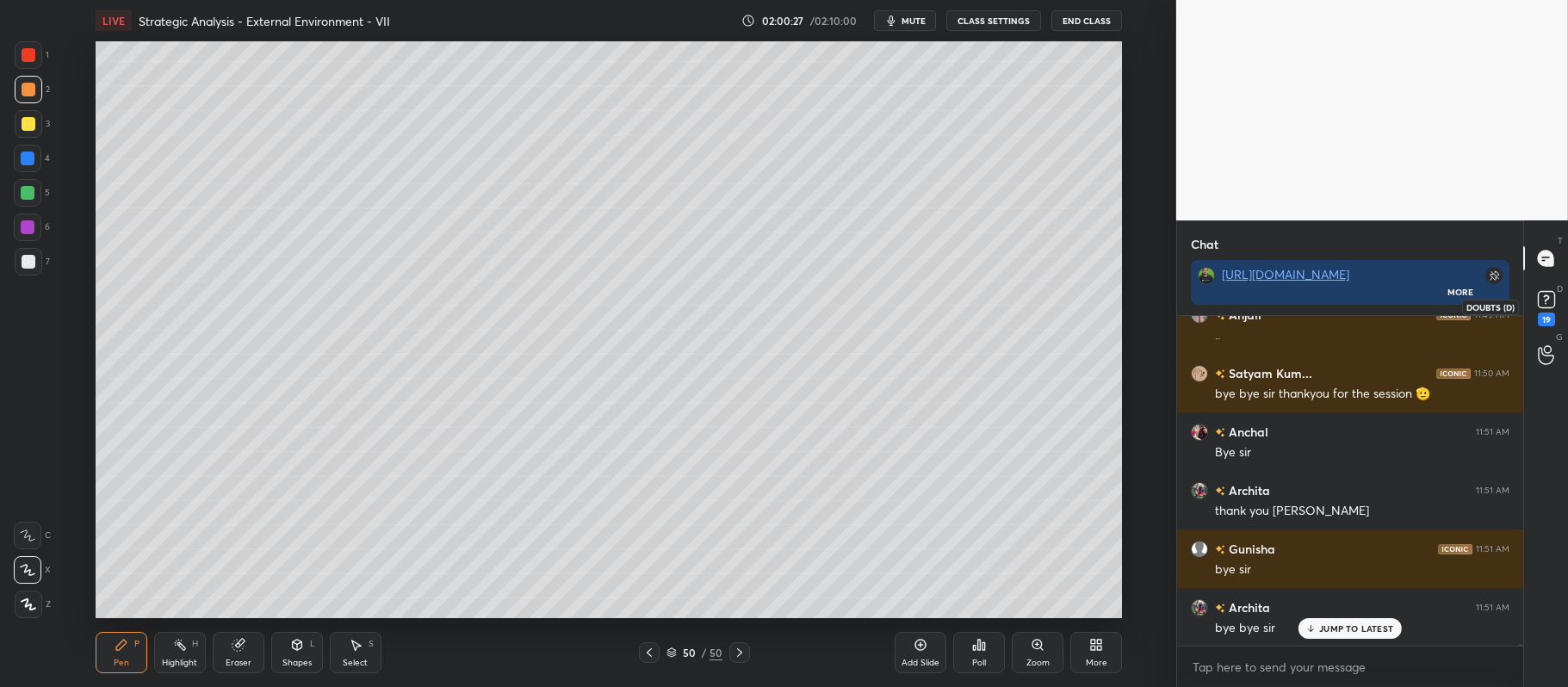
click at [1547, 295] on icon at bounding box center [1546, 298] width 6 height 6
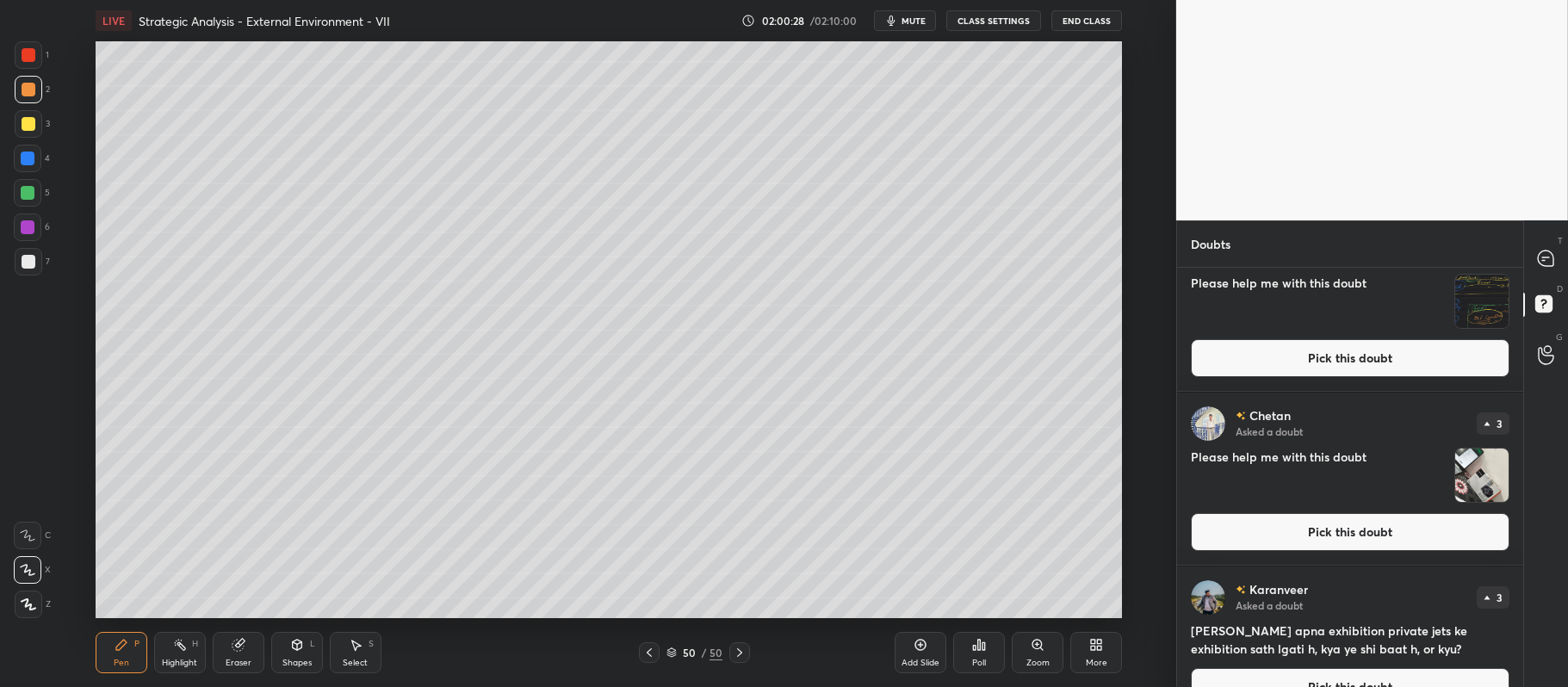
scroll to position [52, 0]
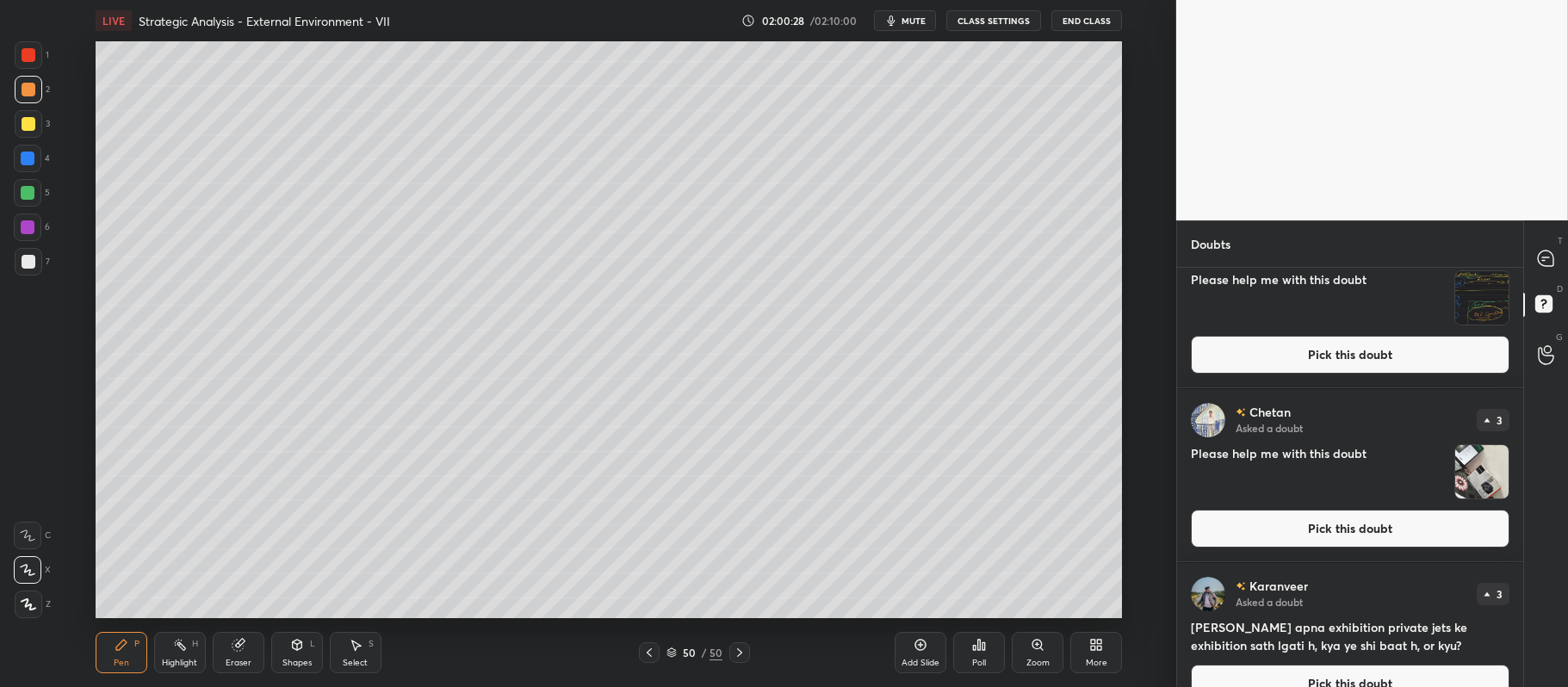
click at [1292, 527] on button "Pick this doubt" at bounding box center [1350, 528] width 319 height 38
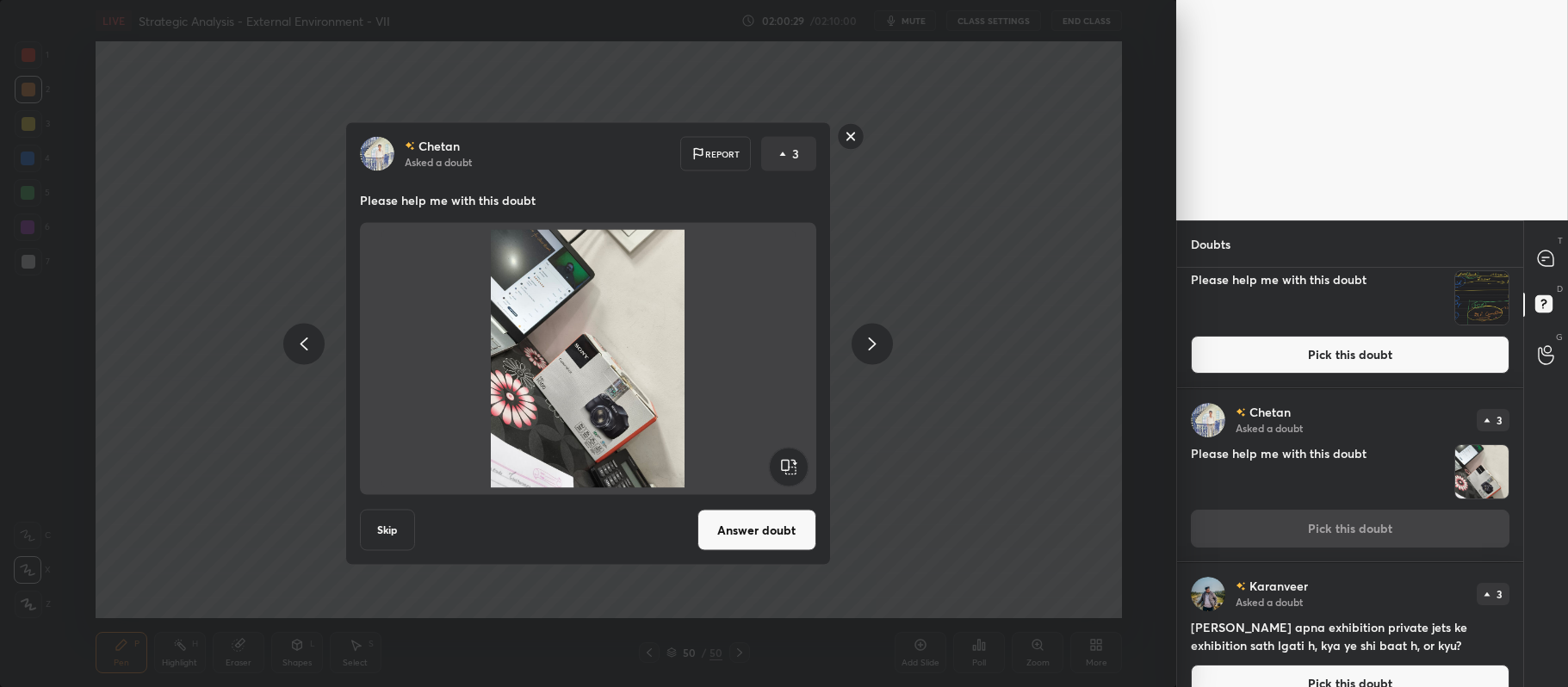
click at [752, 545] on button "Answer doubt" at bounding box center [756, 530] width 119 height 41
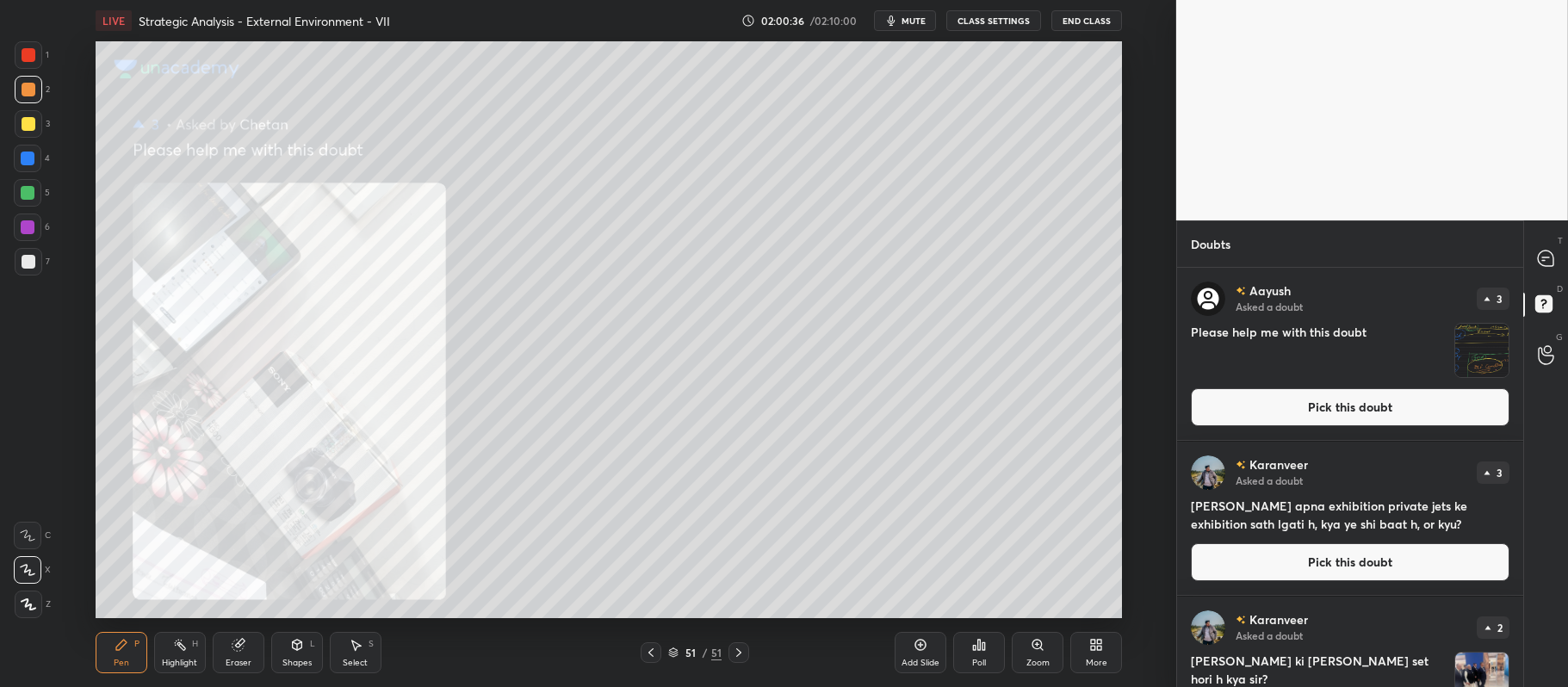
click at [1330, 572] on button "Pick this doubt" at bounding box center [1350, 561] width 319 height 38
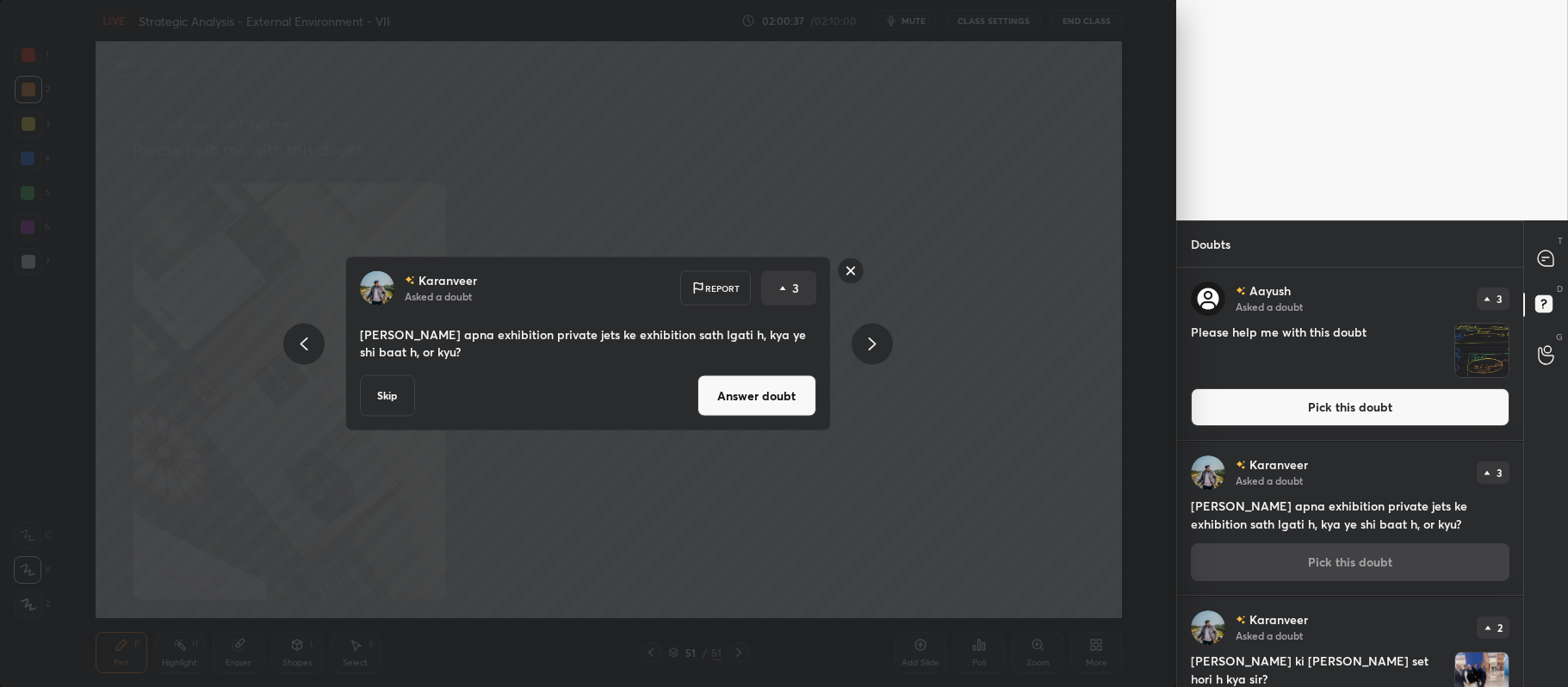
click at [779, 394] on button "Answer doubt" at bounding box center [756, 396] width 119 height 41
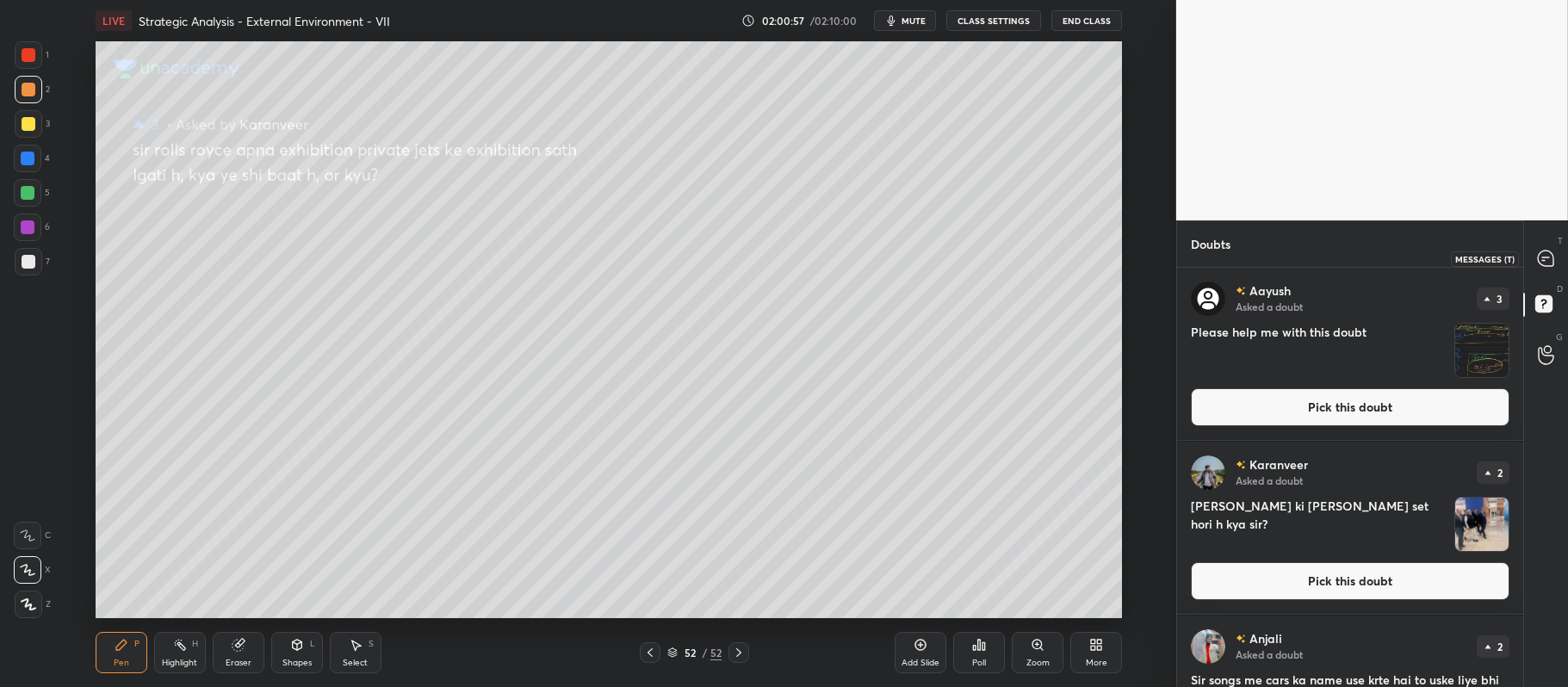
click at [1551, 246] on div at bounding box center [1546, 258] width 34 height 31
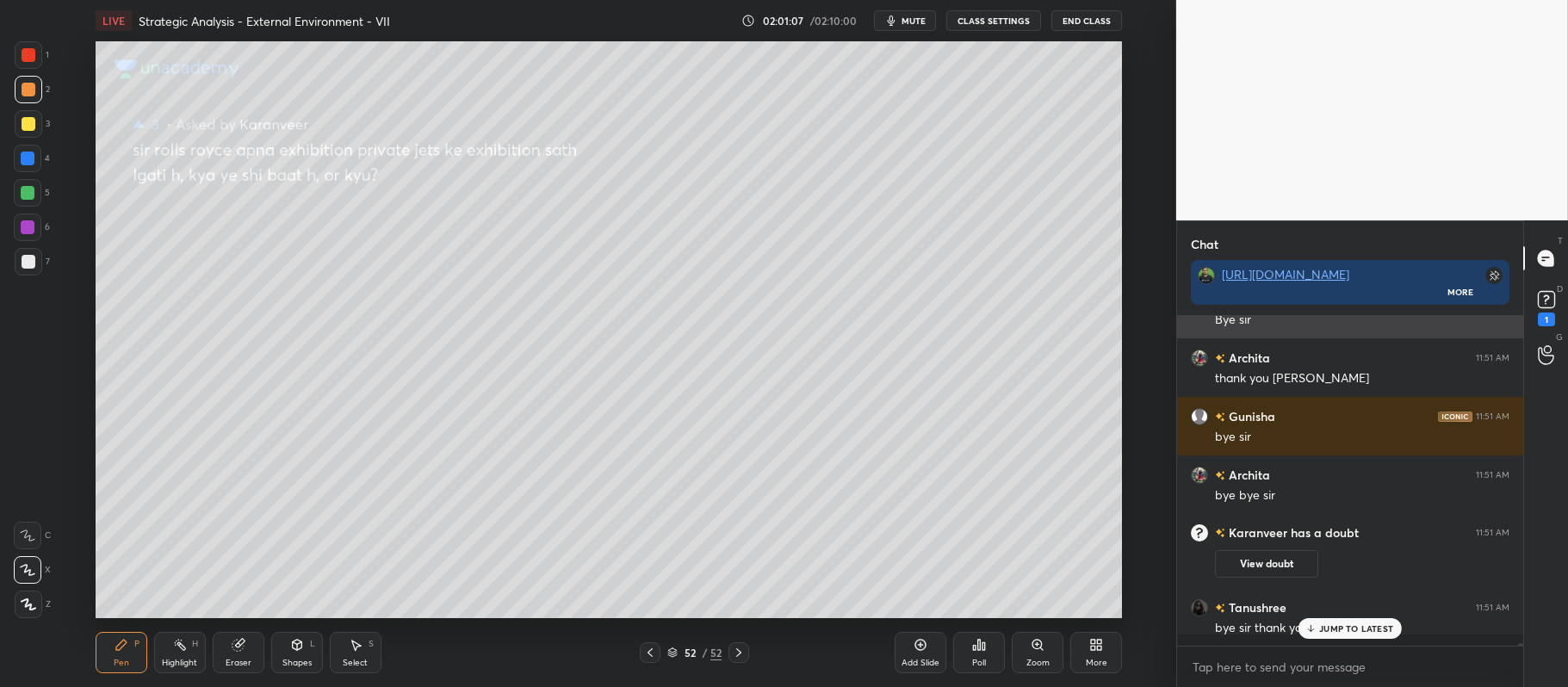
scroll to position [6, 5]
click at [1543, 301] on rect at bounding box center [1546, 300] width 17 height 17
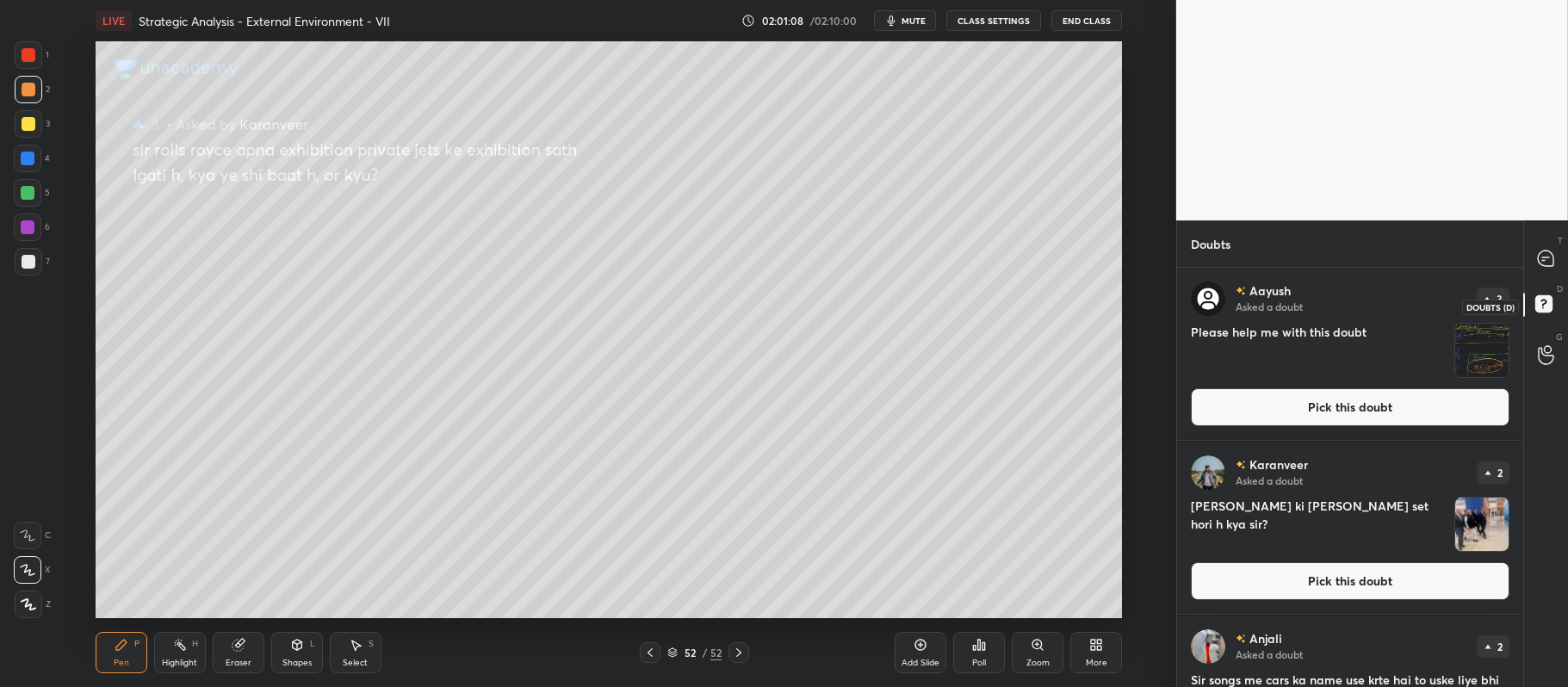
scroll to position [415, 341]
click at [1342, 579] on button "Pick this doubt" at bounding box center [1350, 580] width 319 height 38
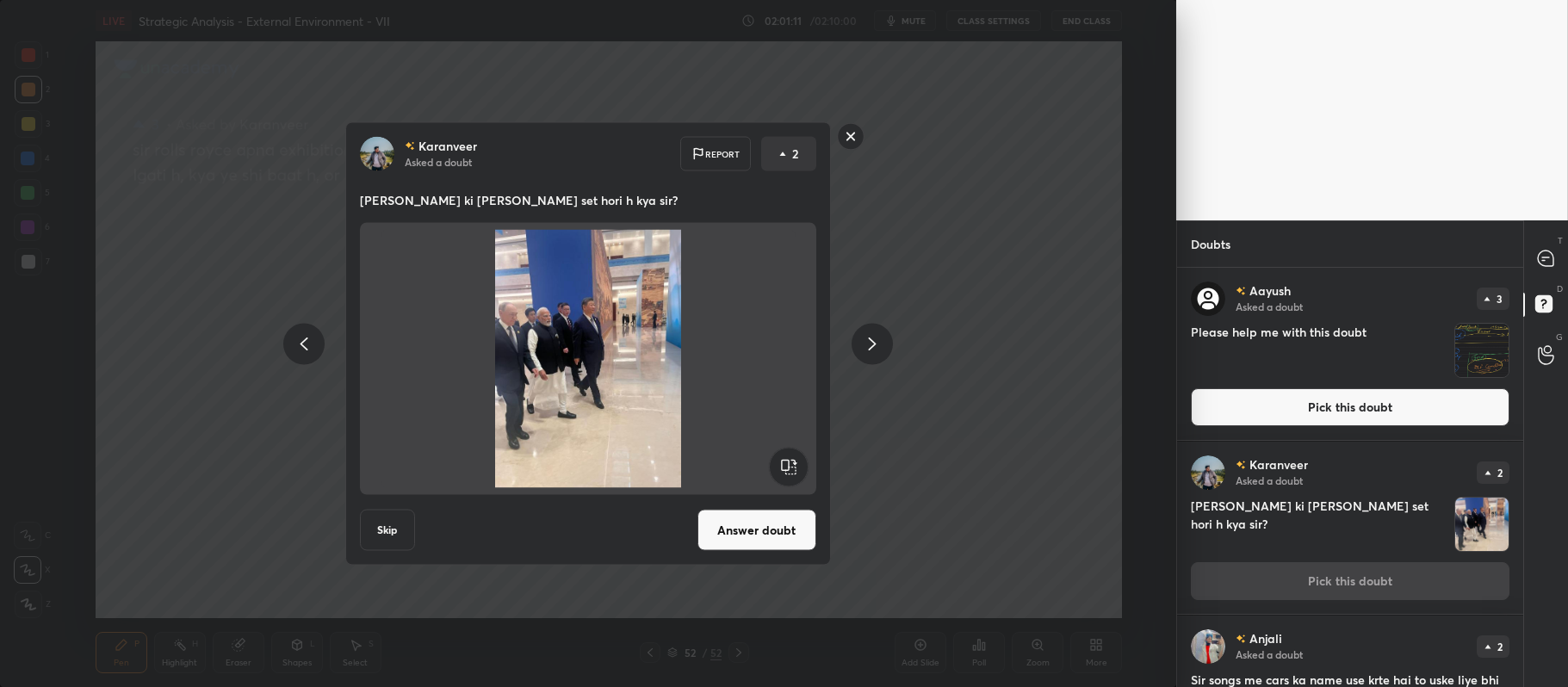
click at [753, 531] on button "Answer doubt" at bounding box center [756, 530] width 119 height 41
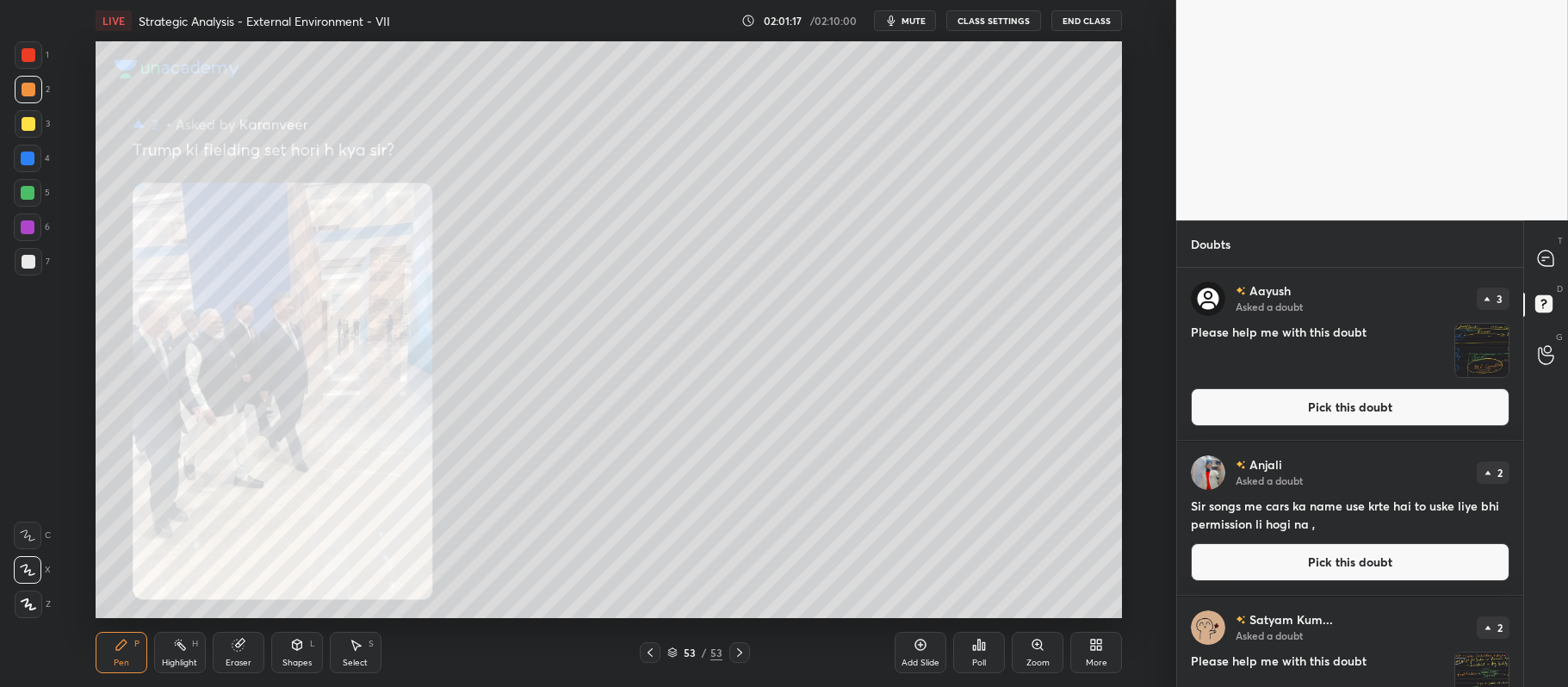
click at [1307, 559] on button "Pick this doubt" at bounding box center [1350, 561] width 319 height 38
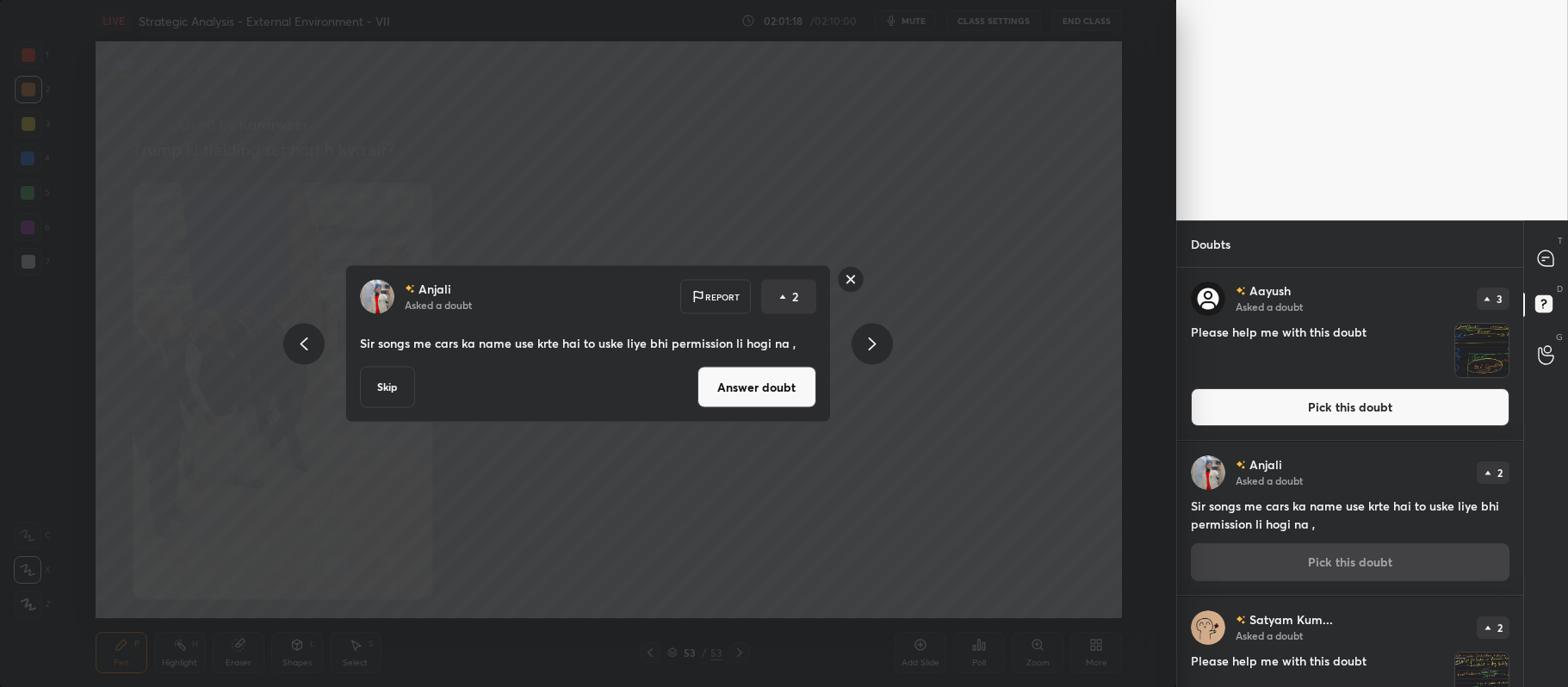
click at [755, 394] on button "Answer doubt" at bounding box center [756, 387] width 119 height 41
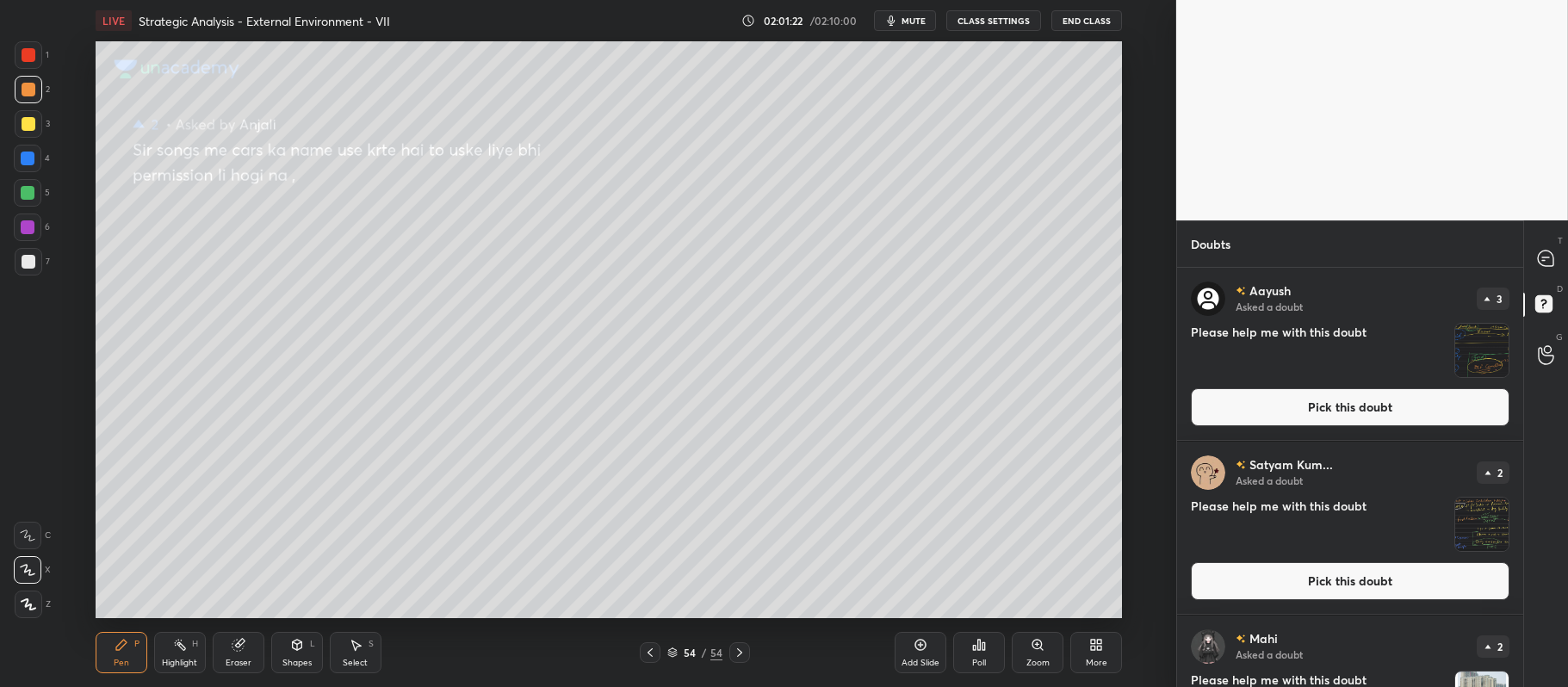
click at [42, 160] on div "4" at bounding box center [31, 158] width 36 height 28
click at [1553, 265] on icon at bounding box center [1545, 258] width 16 height 16
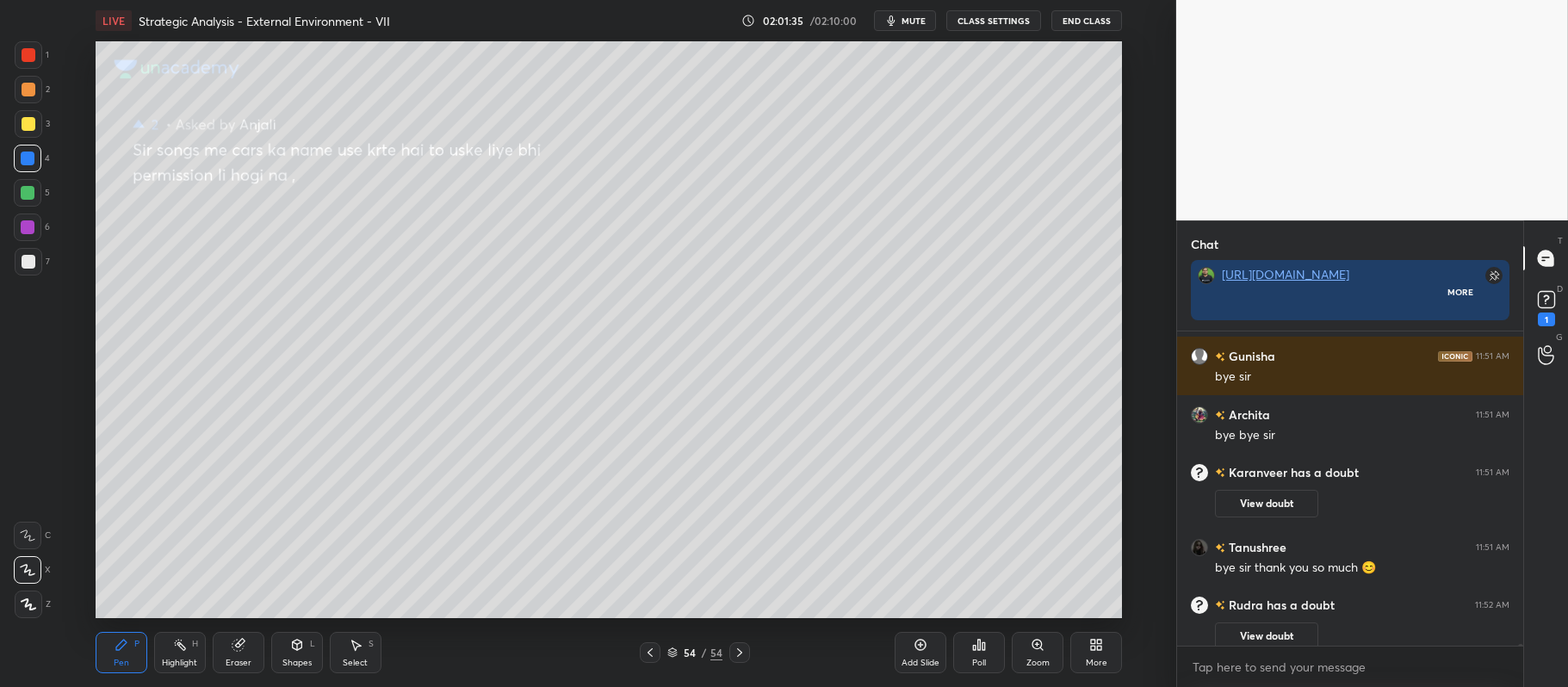
scroll to position [366, 341]
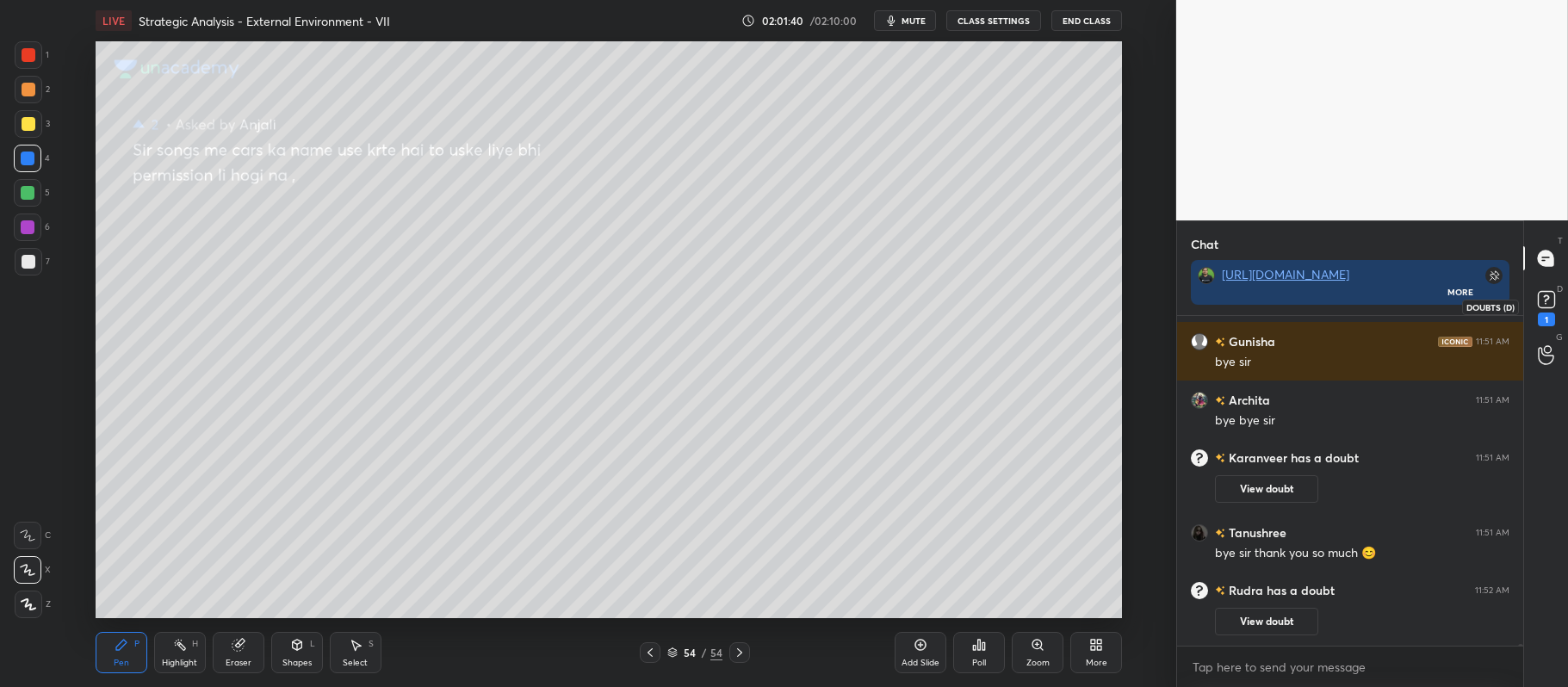
click at [1540, 297] on rect at bounding box center [1546, 300] width 17 height 17
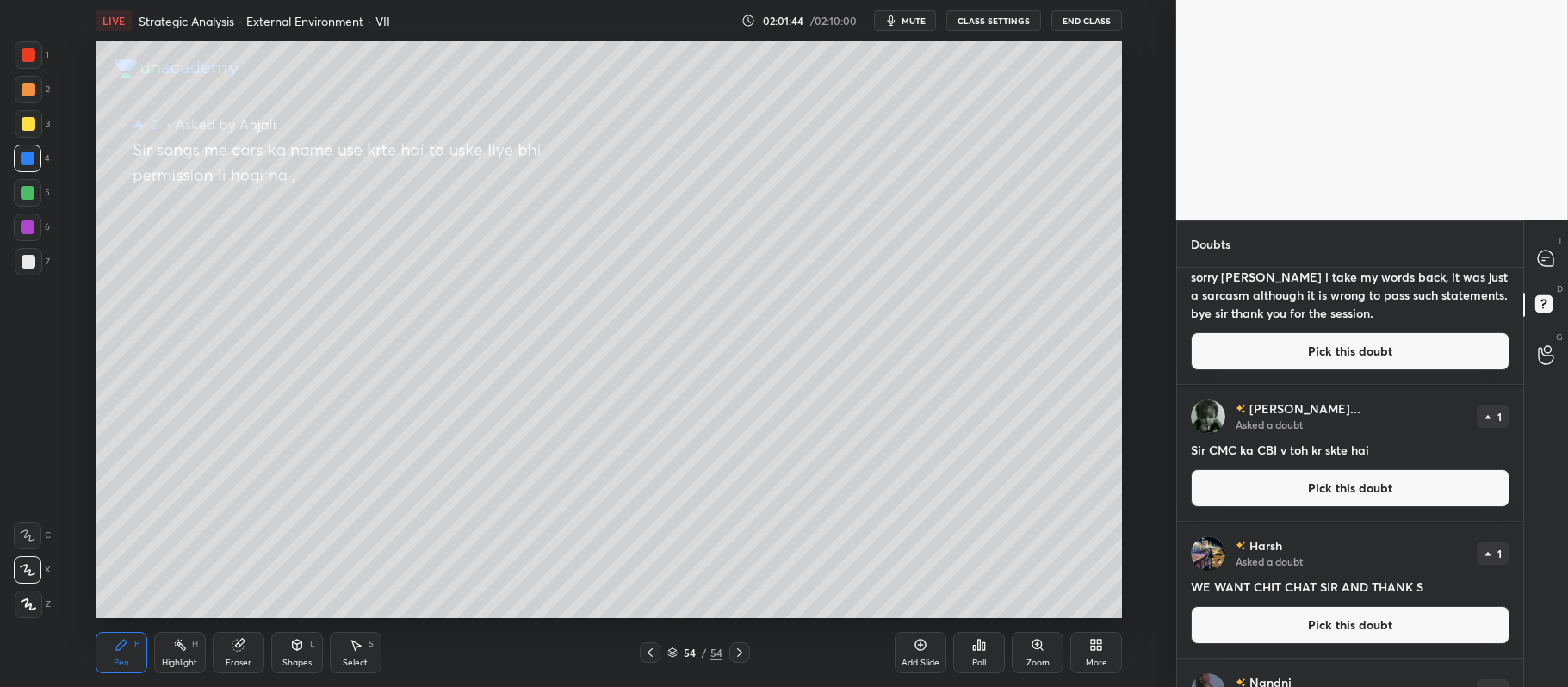
click at [1323, 630] on button "Pick this doubt" at bounding box center [1350, 625] width 319 height 38
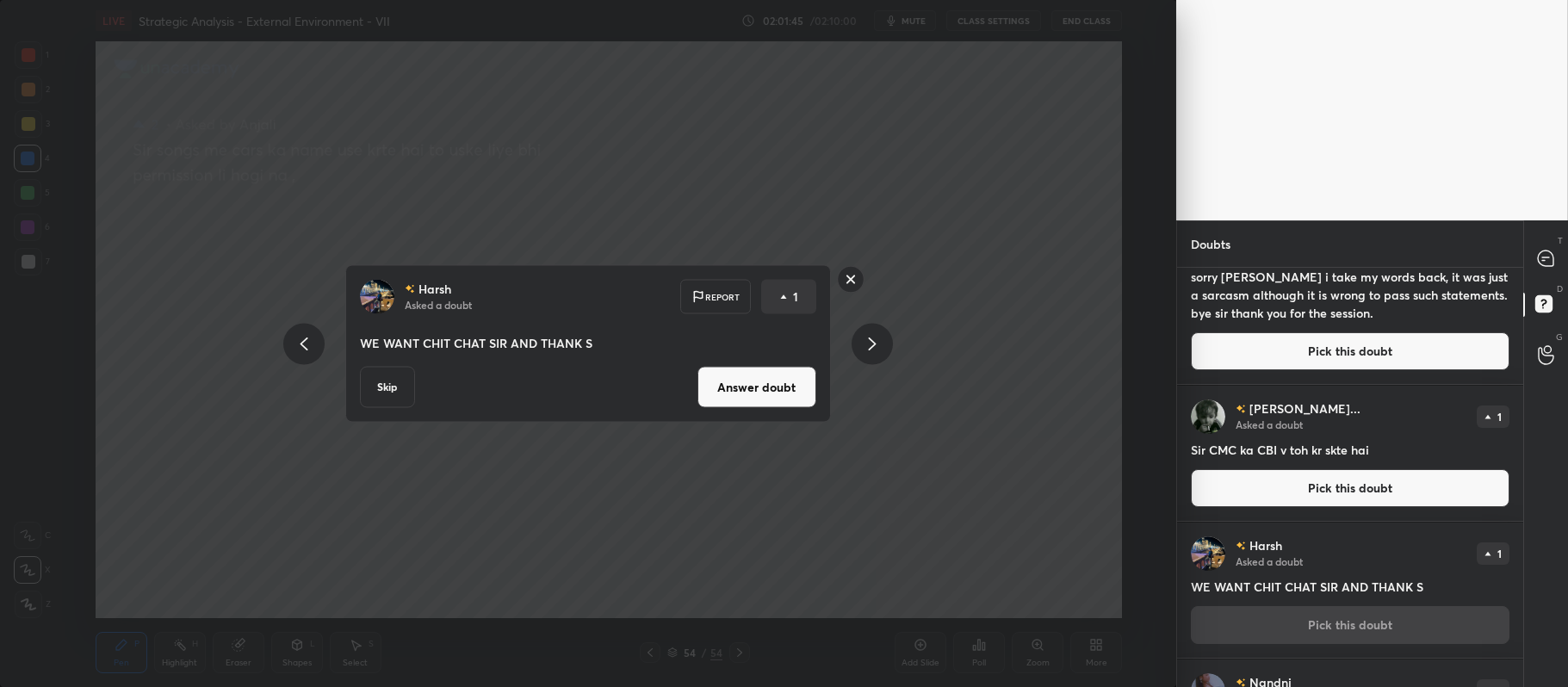
click at [766, 382] on button "Answer doubt" at bounding box center [756, 387] width 119 height 41
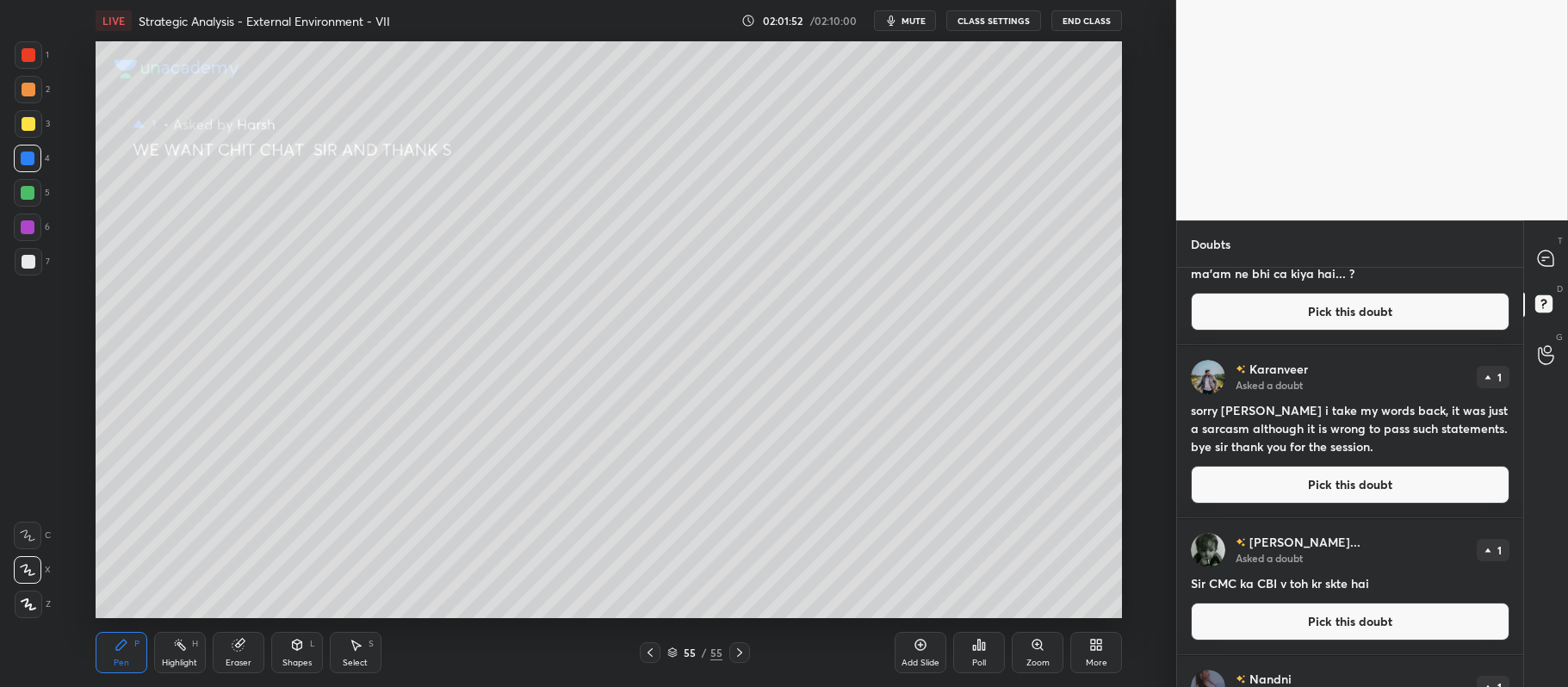
click at [1282, 620] on button "Pick this doubt" at bounding box center [1350, 621] width 319 height 38
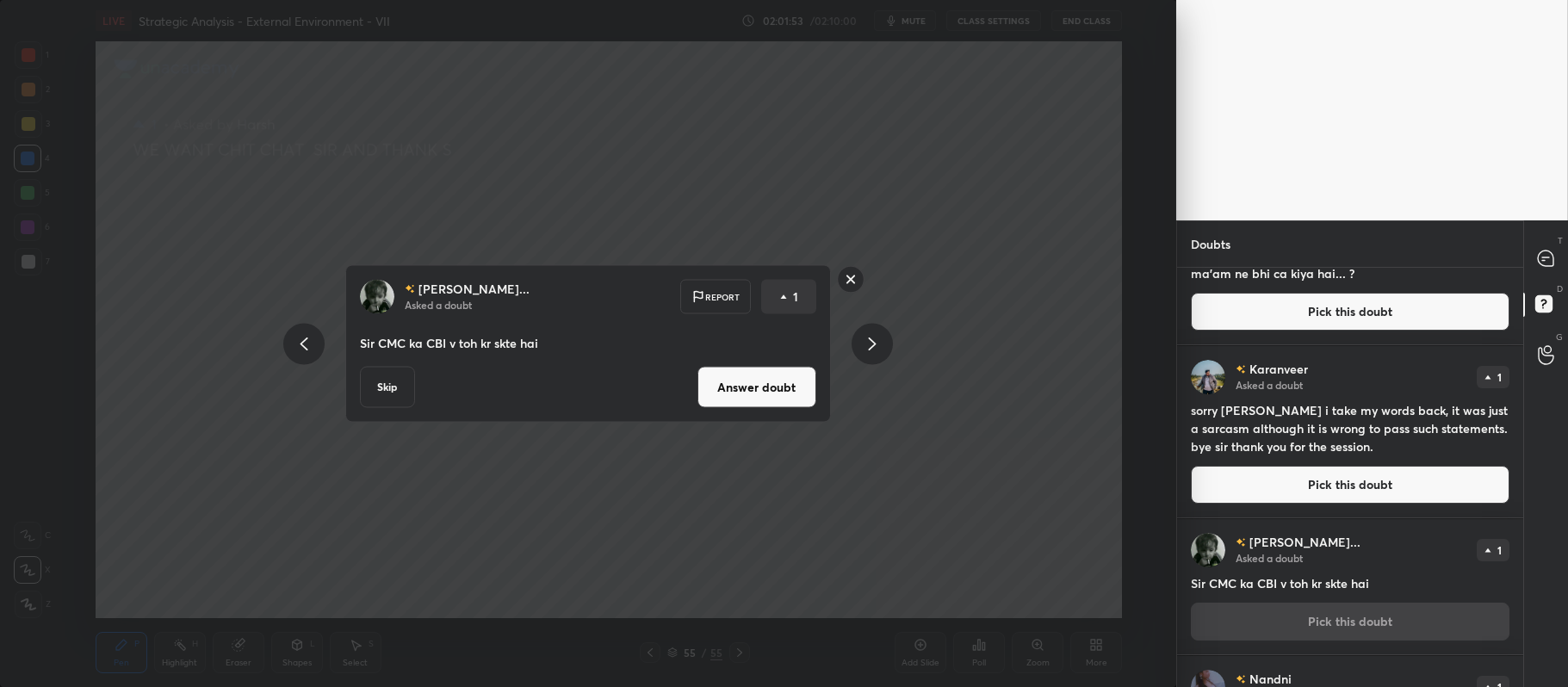
click at [744, 380] on button "Answer doubt" at bounding box center [756, 387] width 119 height 41
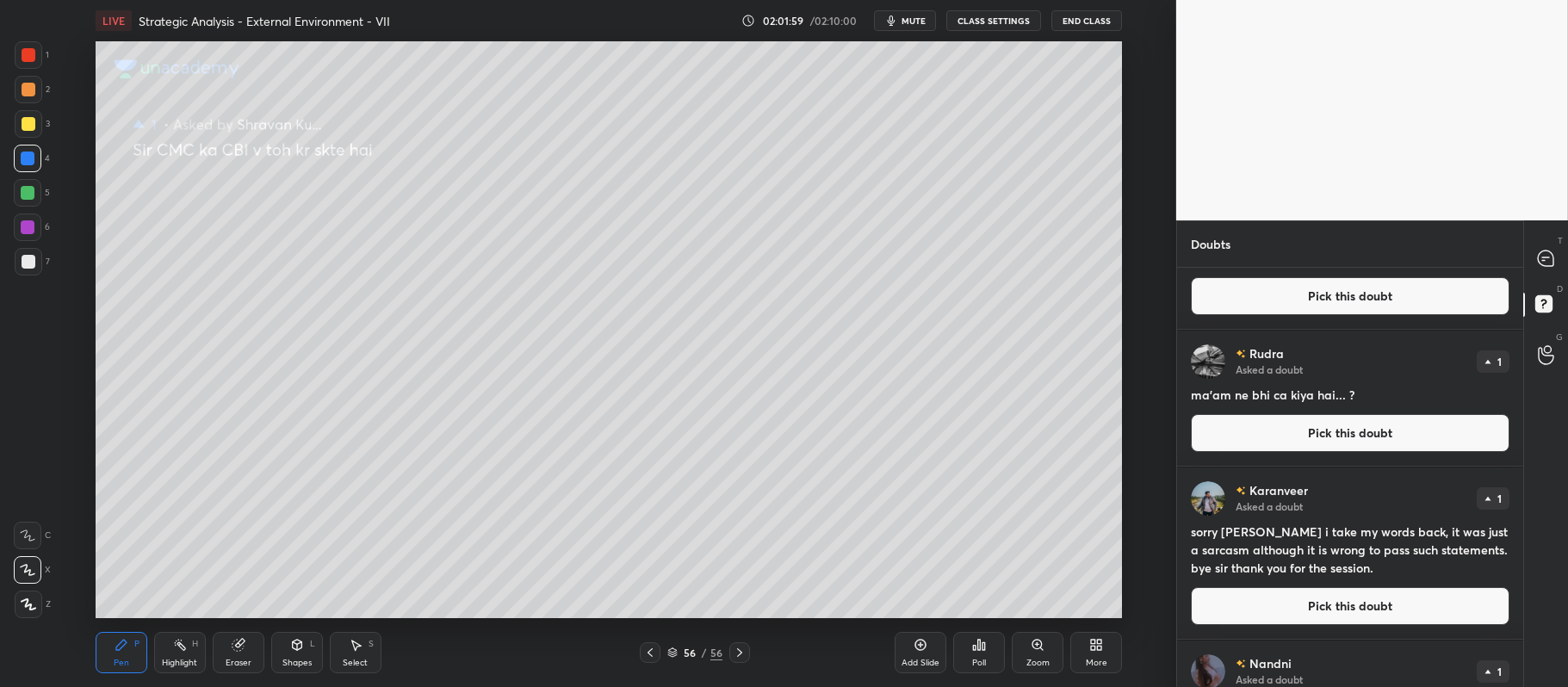
click at [1272, 599] on button "Pick this doubt" at bounding box center [1350, 605] width 319 height 38
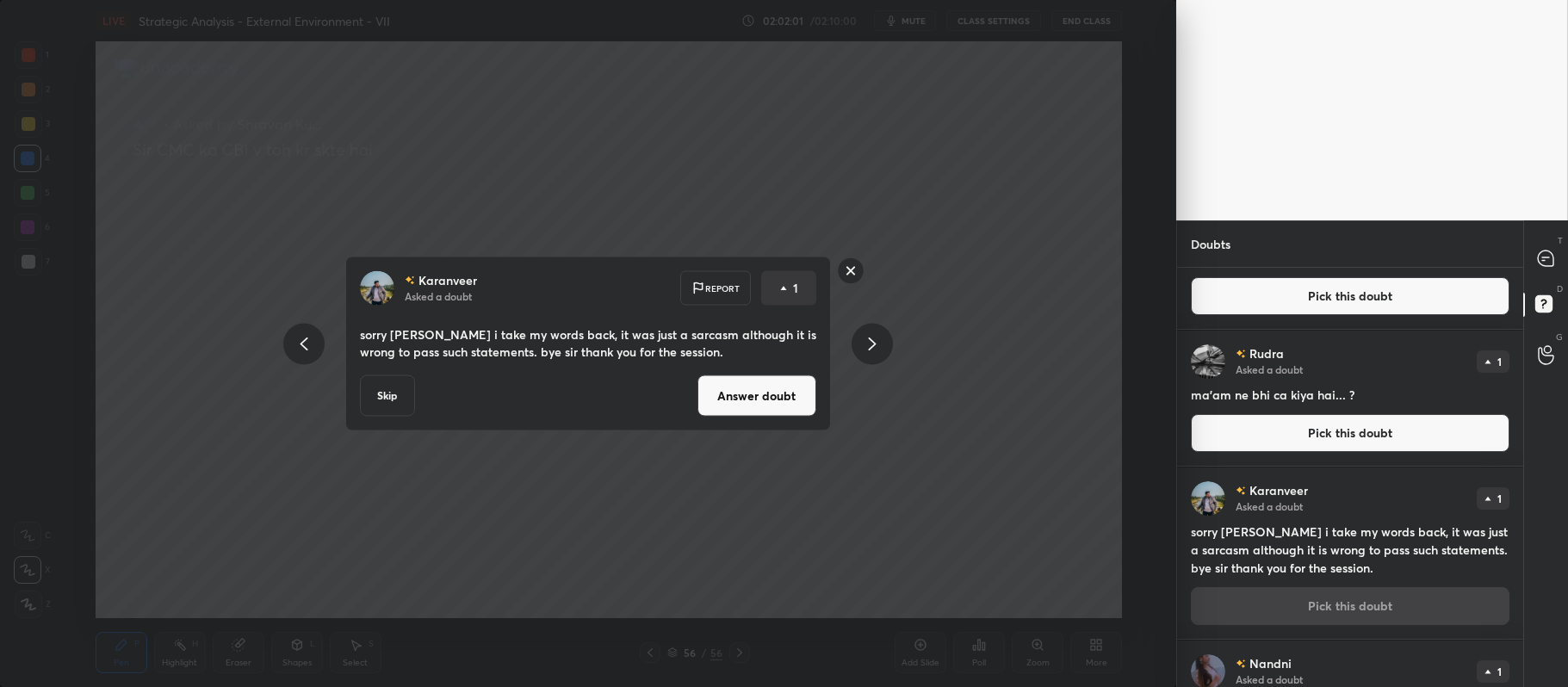
click at [731, 394] on button "Answer doubt" at bounding box center [756, 396] width 119 height 41
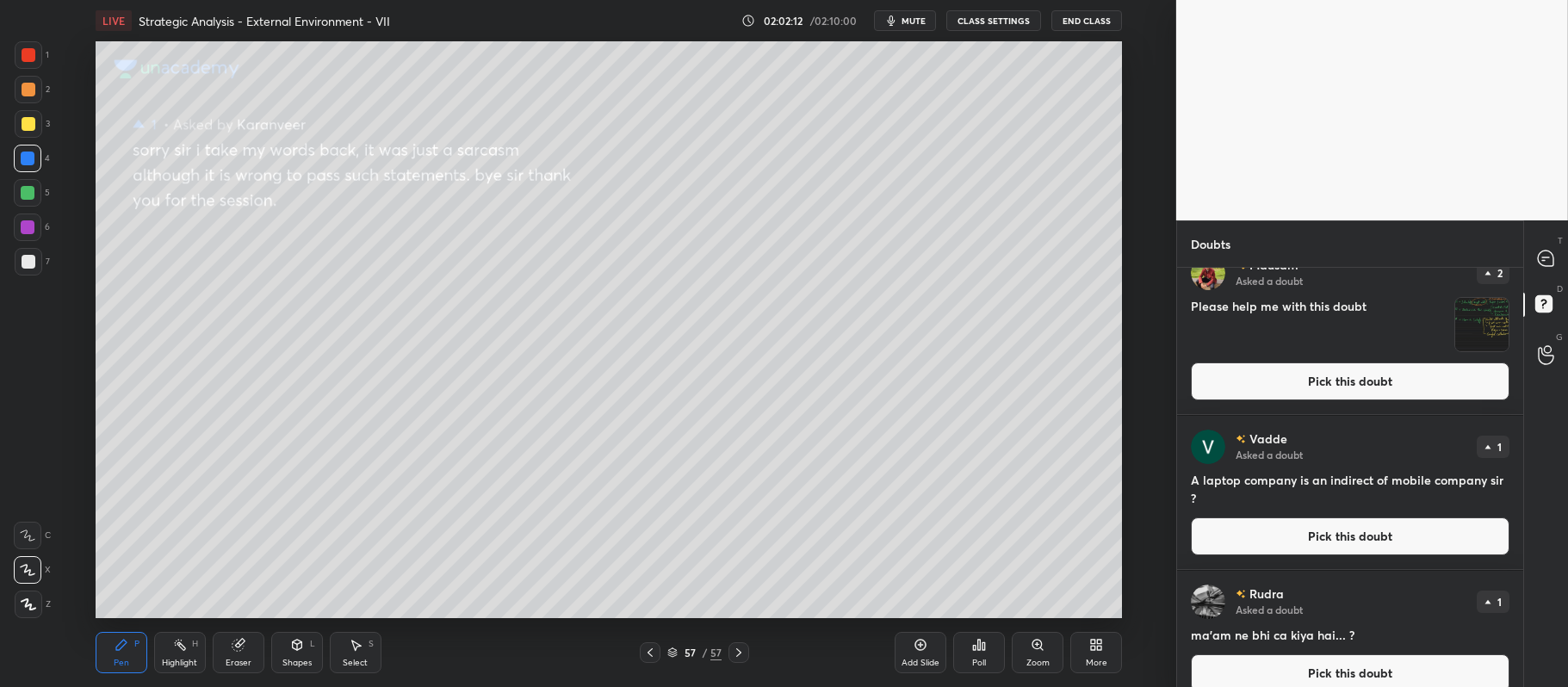
click at [1346, 673] on button "Pick this doubt" at bounding box center [1350, 672] width 319 height 38
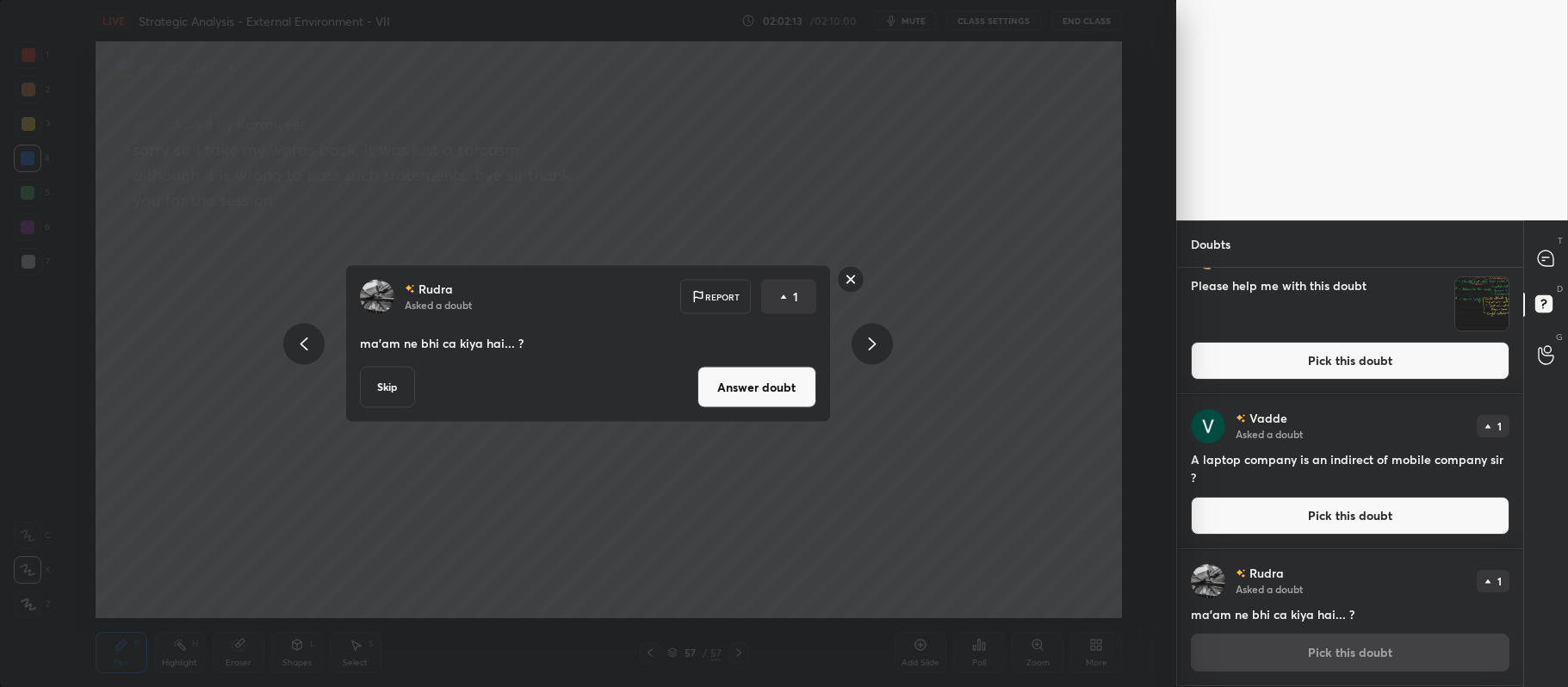
click at [744, 387] on button "Answer doubt" at bounding box center [756, 387] width 119 height 41
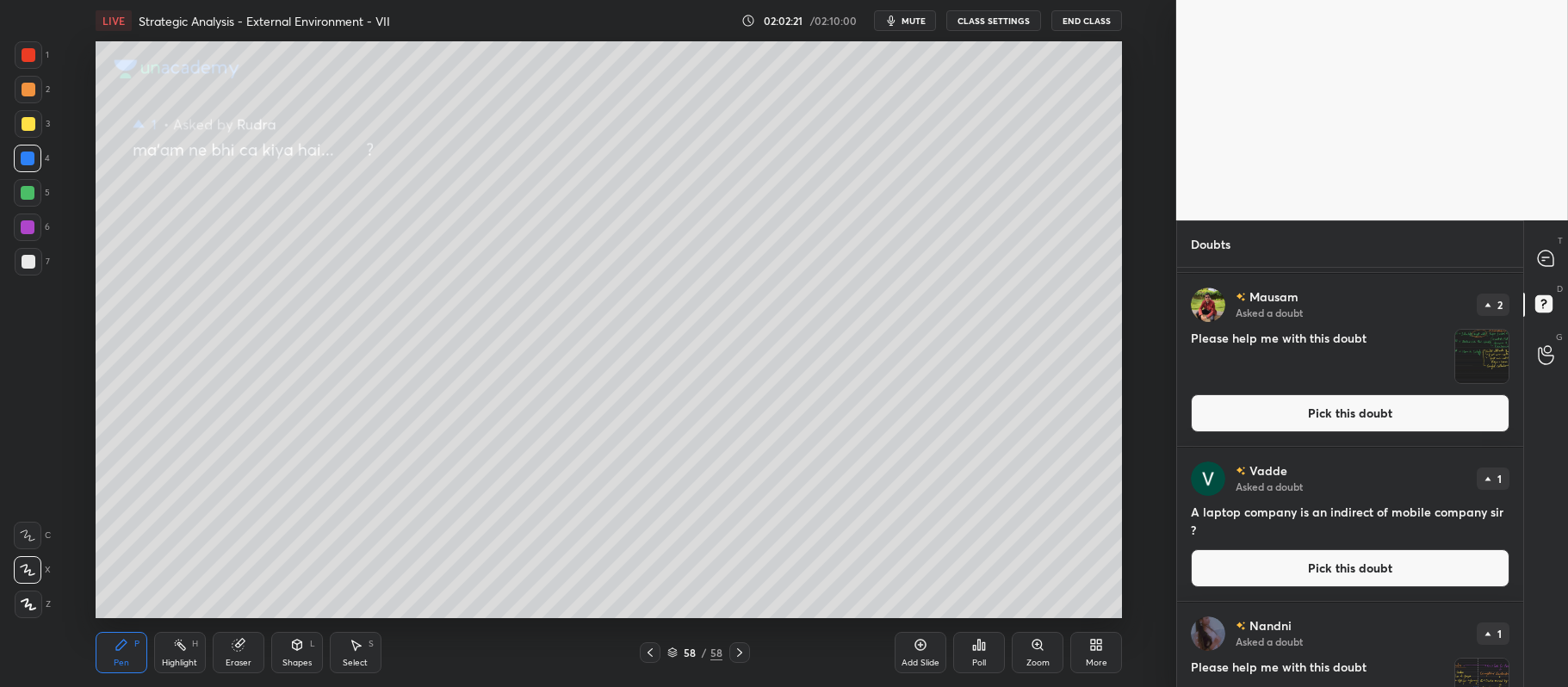
click at [1256, 568] on button "Pick this doubt" at bounding box center [1350, 568] width 319 height 38
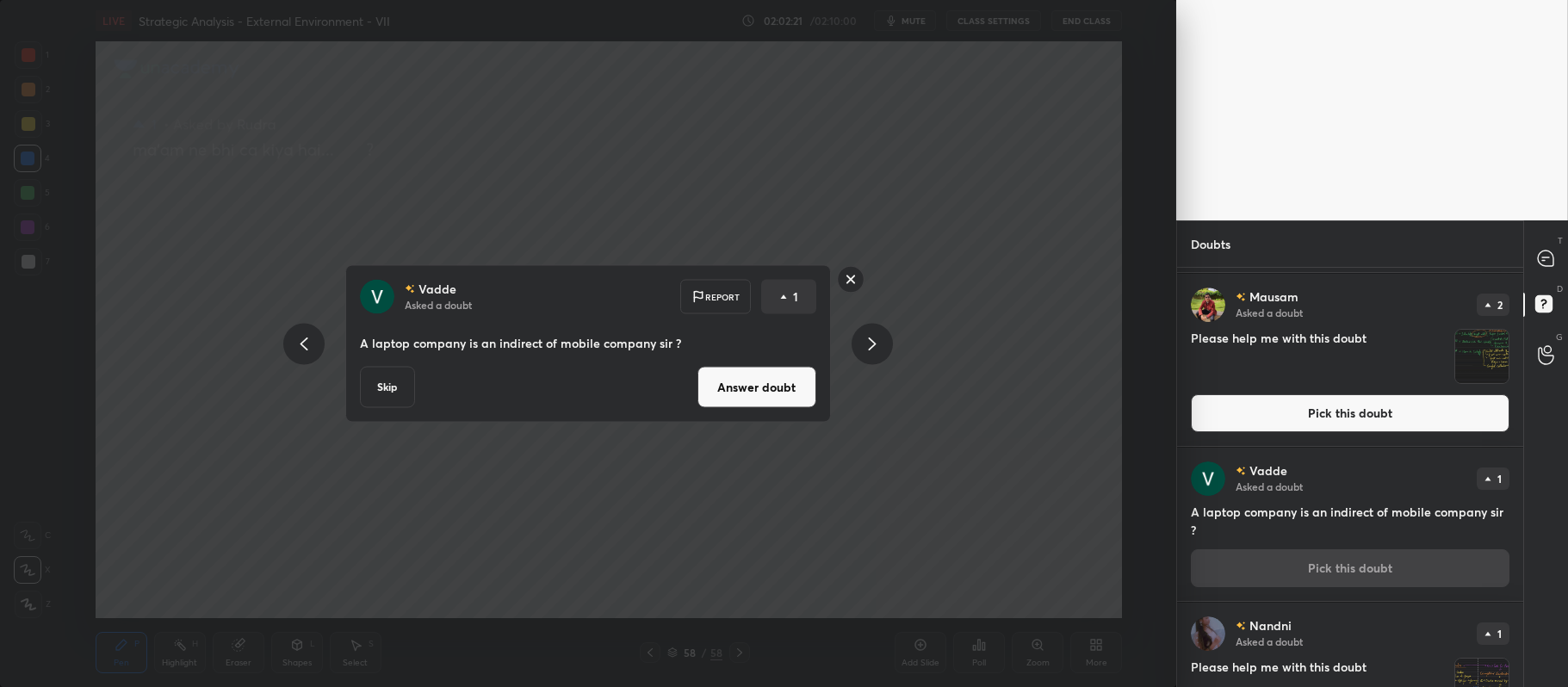
click at [748, 388] on button "Answer doubt" at bounding box center [756, 387] width 119 height 41
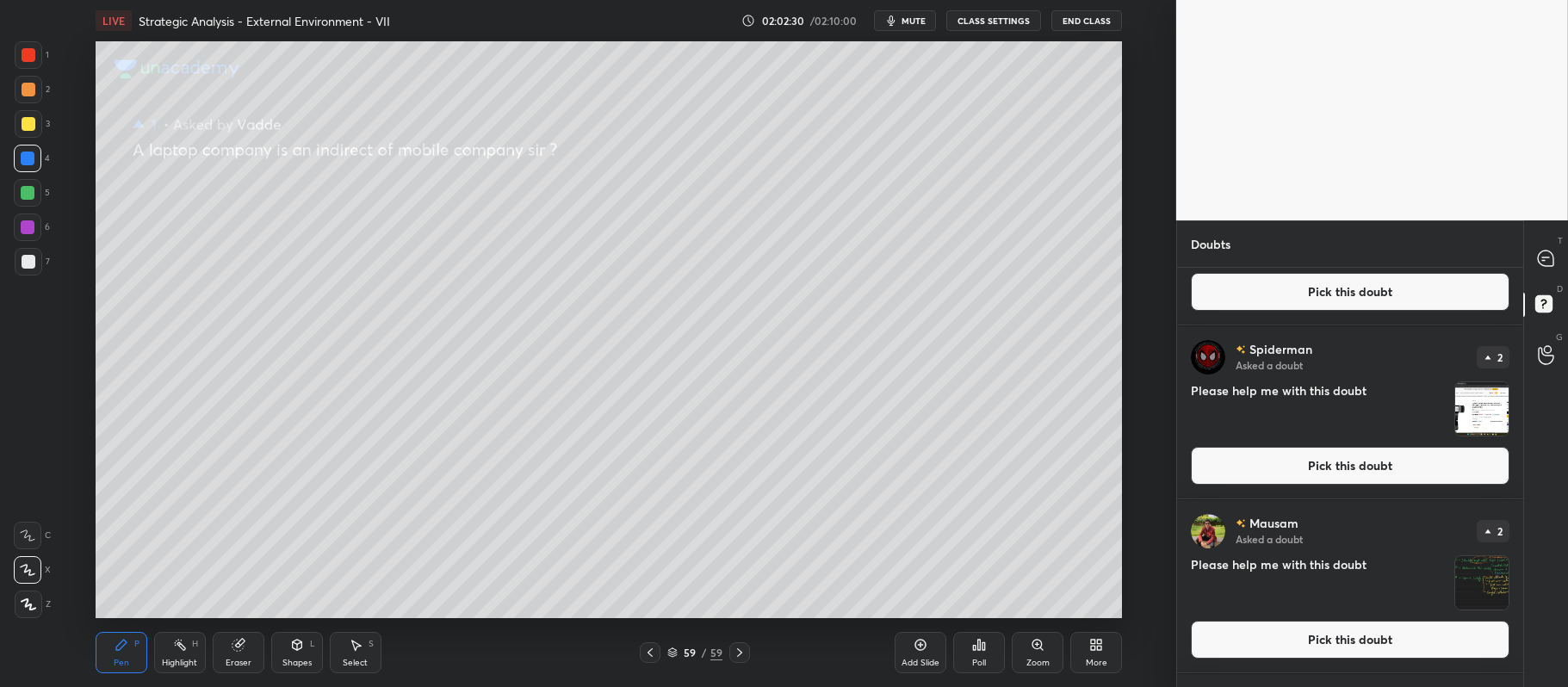
click at [1334, 477] on button "Pick this doubt" at bounding box center [1350, 465] width 319 height 38
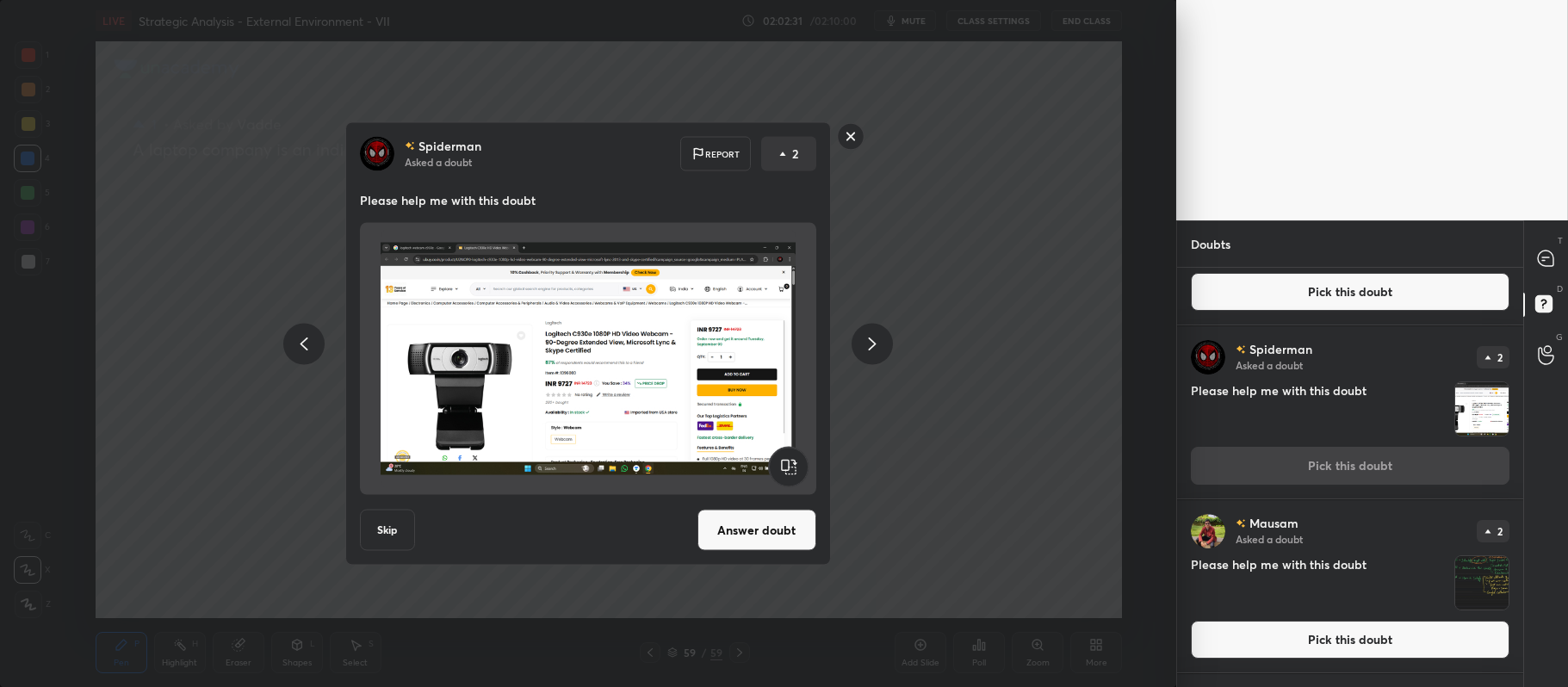
click at [749, 522] on button "Answer doubt" at bounding box center [756, 530] width 119 height 41
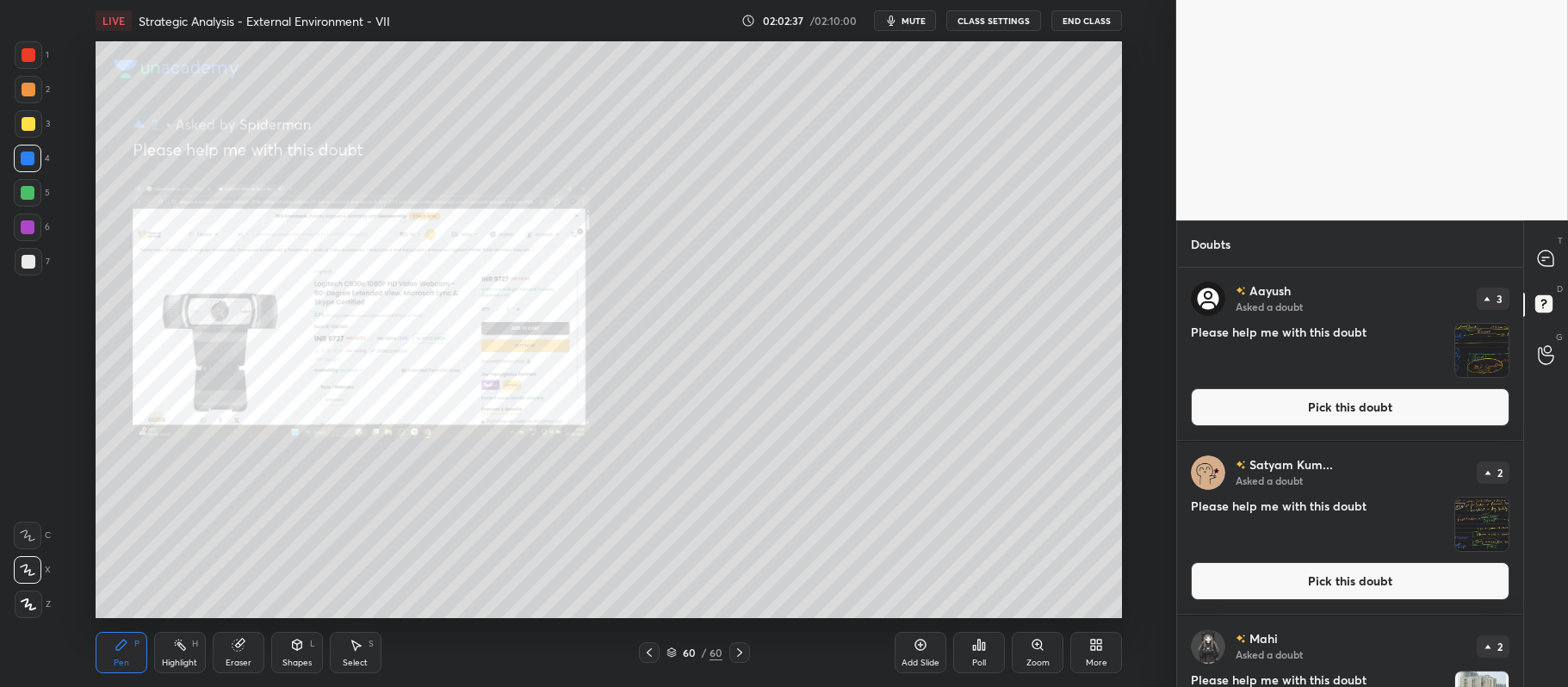
click at [1041, 646] on icon at bounding box center [1037, 644] width 9 height 9
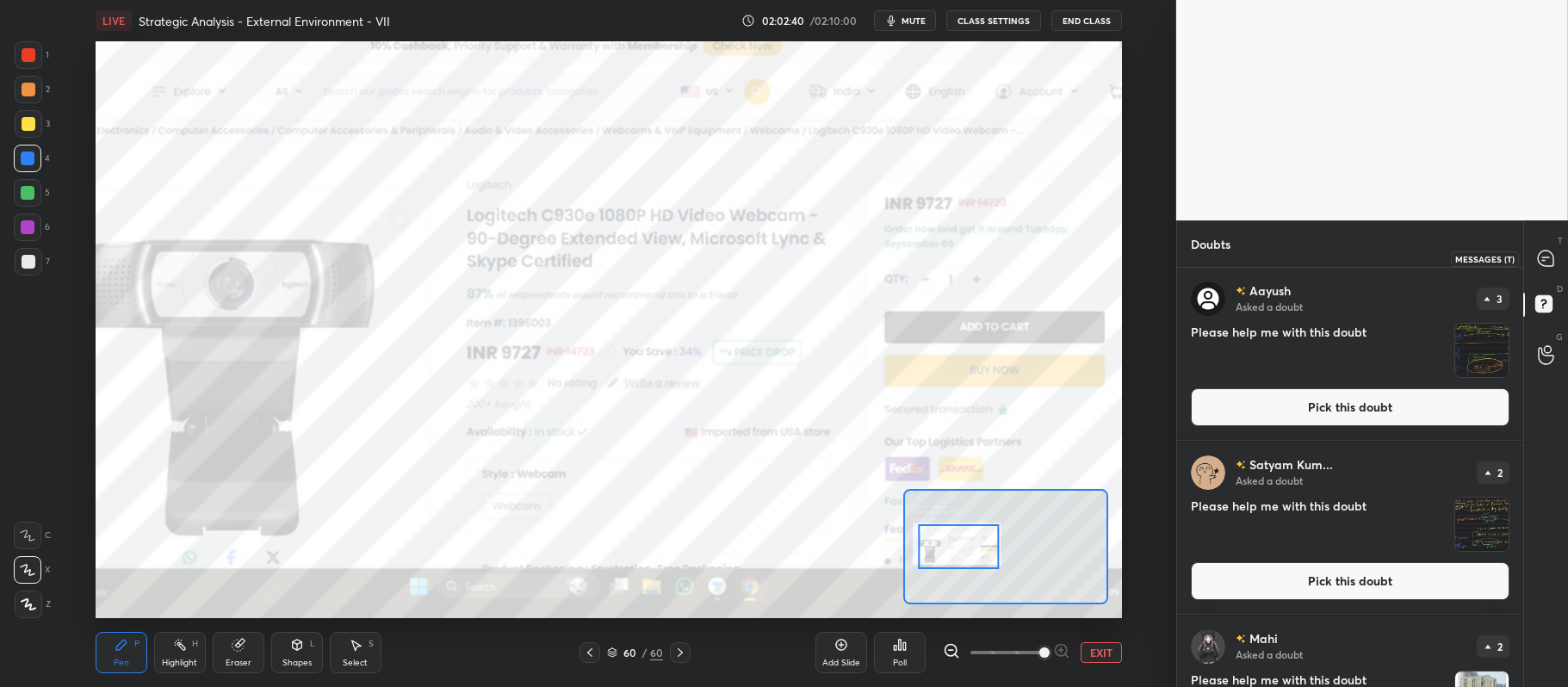
click at [1537, 252] on div at bounding box center [1546, 258] width 34 height 31
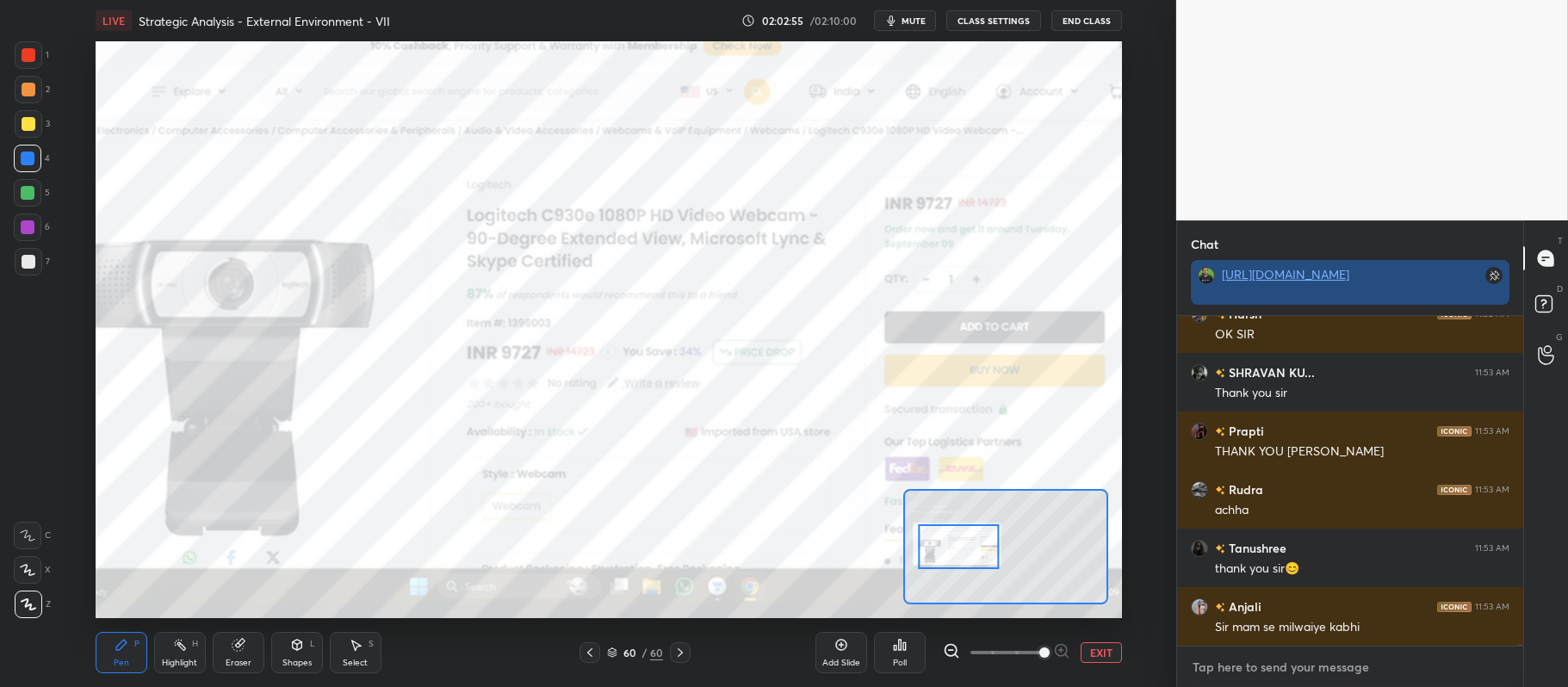
scroll to position [6, 5]
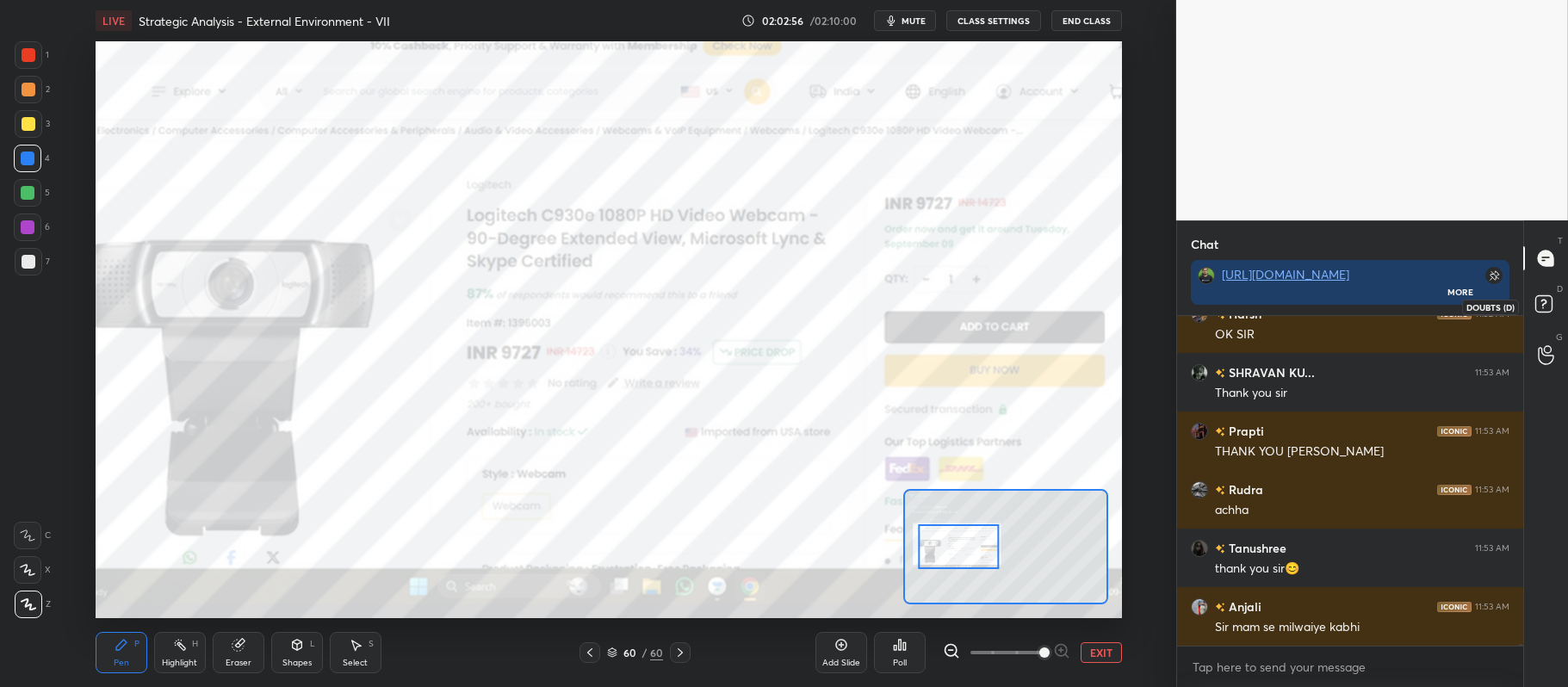
click at [1537, 307] on rect at bounding box center [1544, 304] width 17 height 17
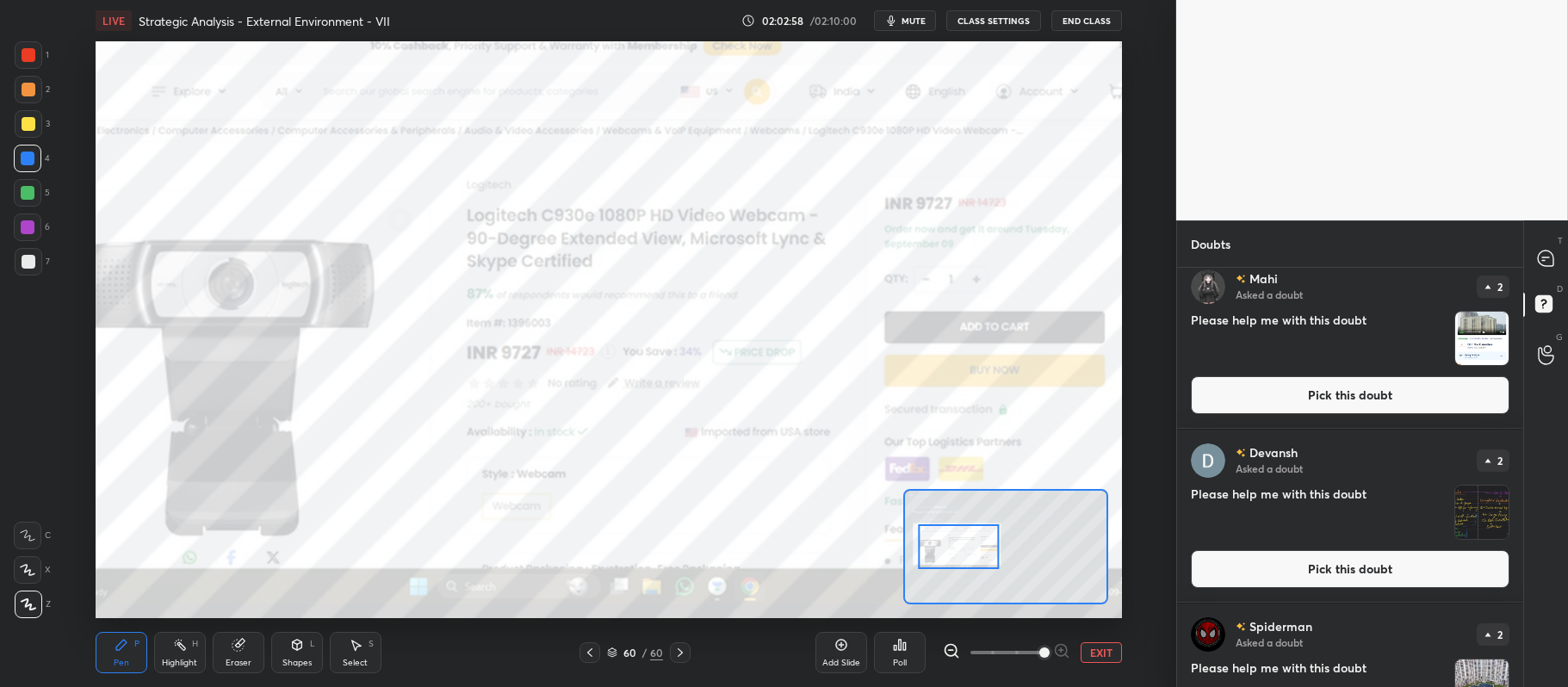
click at [1358, 403] on button "Pick this doubt" at bounding box center [1350, 394] width 319 height 38
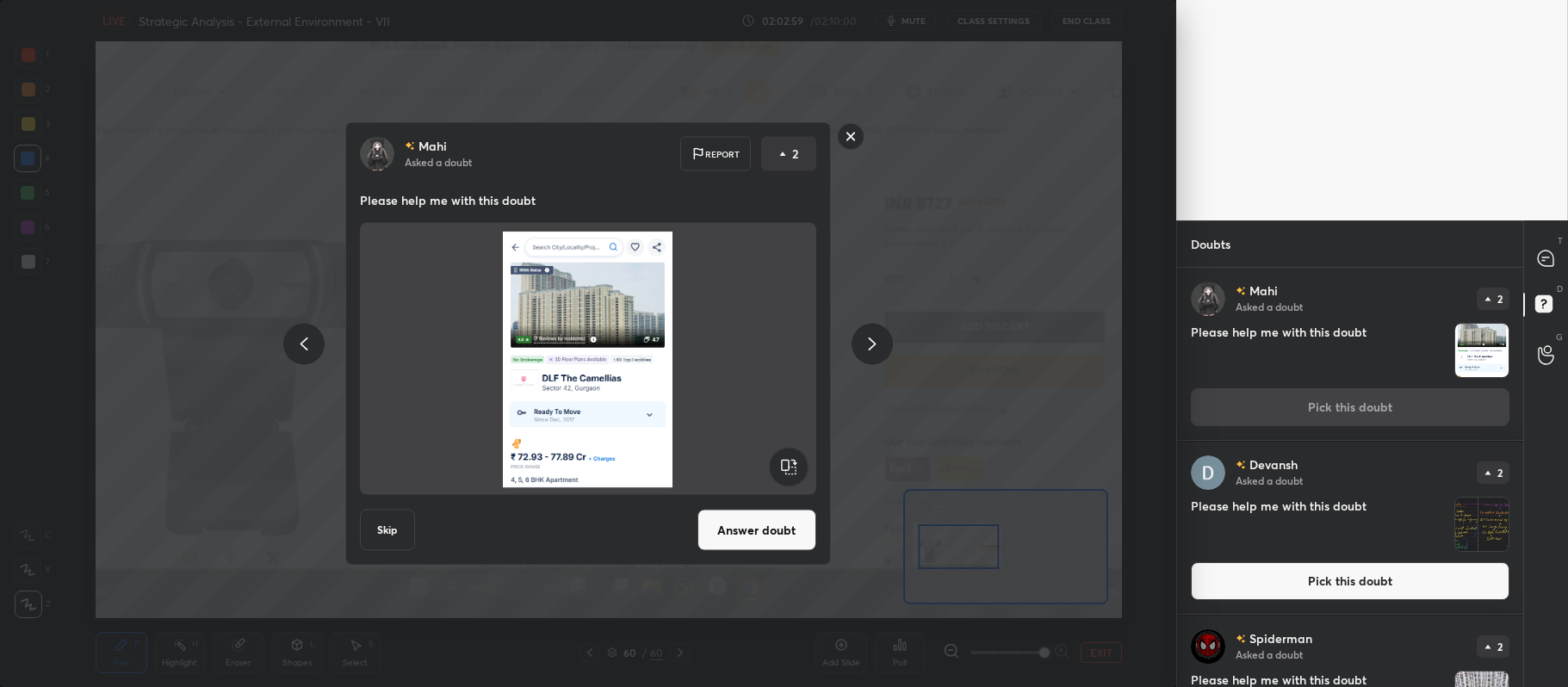
click at [744, 525] on button "Answer doubt" at bounding box center [756, 530] width 119 height 41
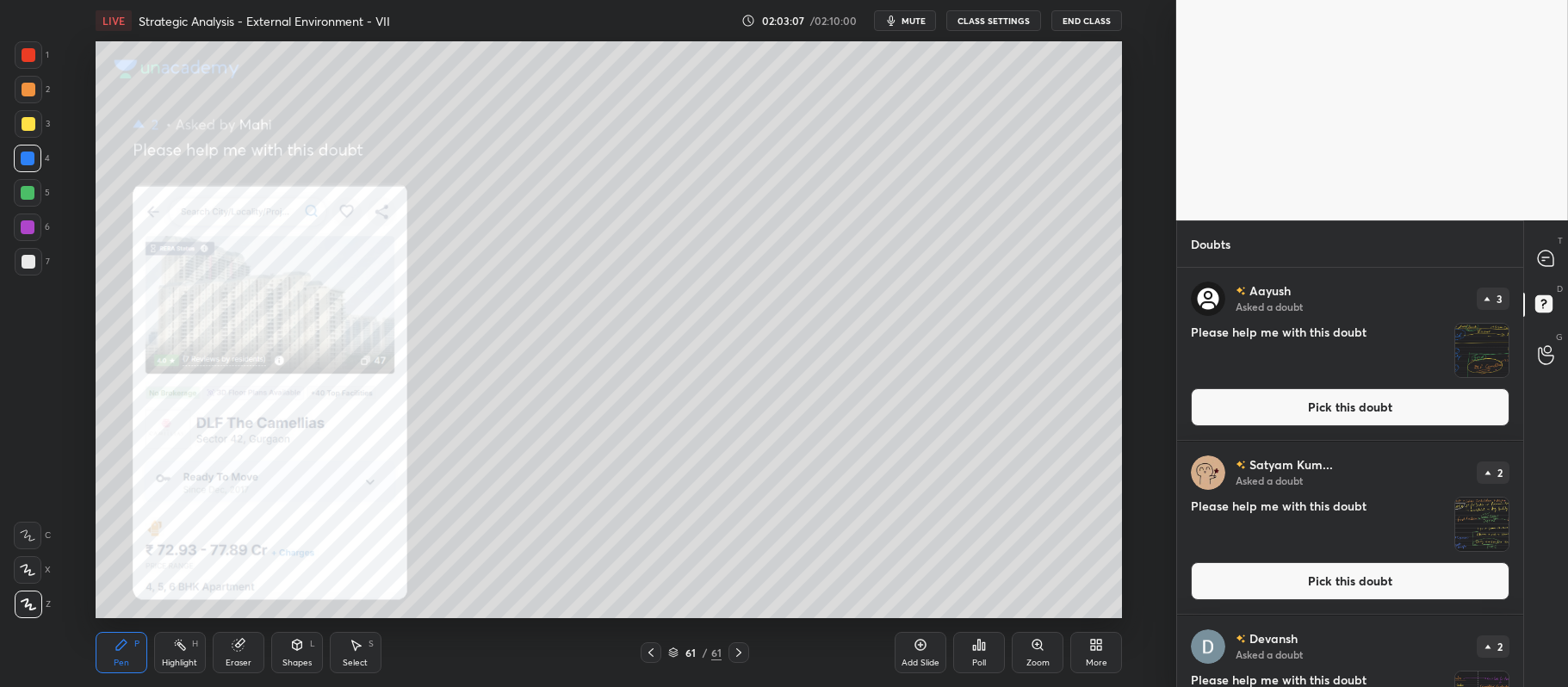
click at [39, 120] on div at bounding box center [28, 124] width 28 height 28
click at [1544, 291] on icon at bounding box center [1547, 307] width 31 height 31
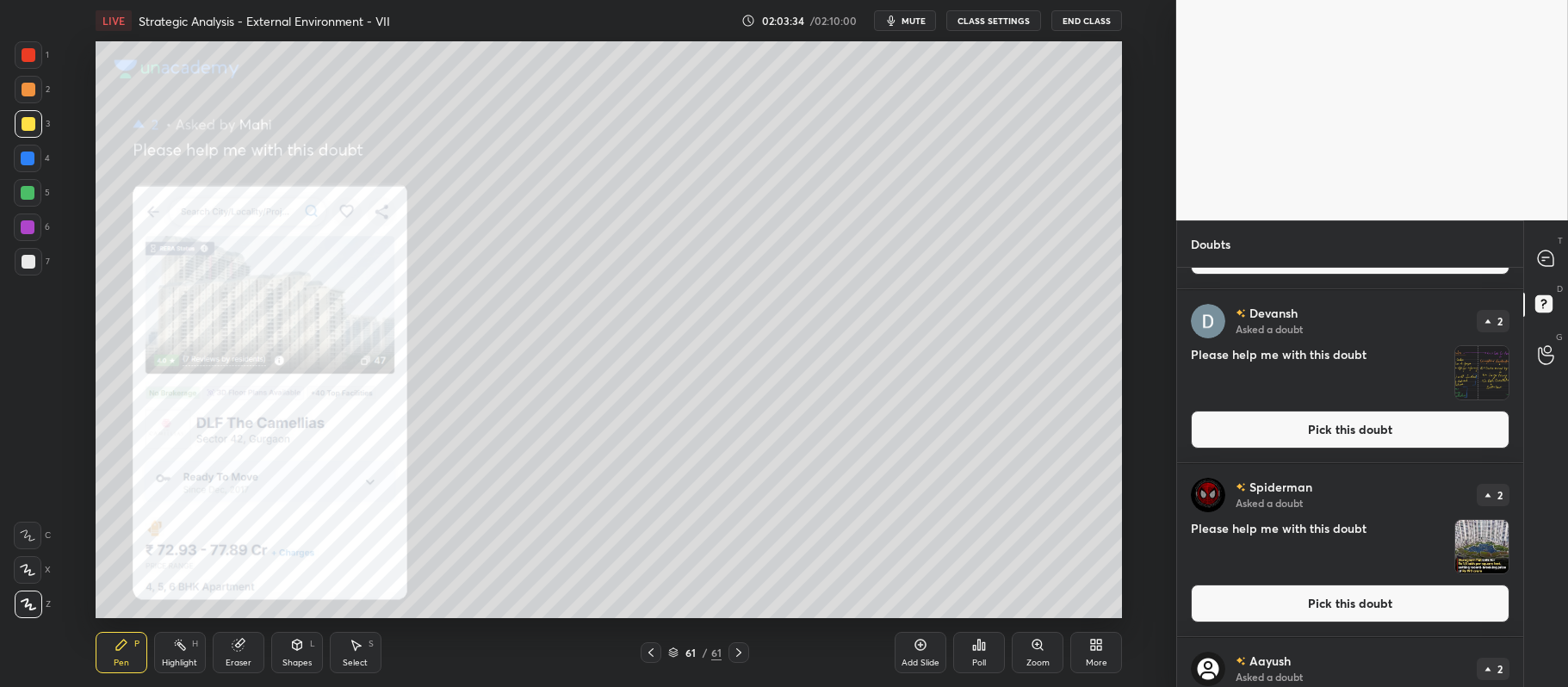
click at [1358, 603] on button "Pick this doubt" at bounding box center [1350, 603] width 319 height 38
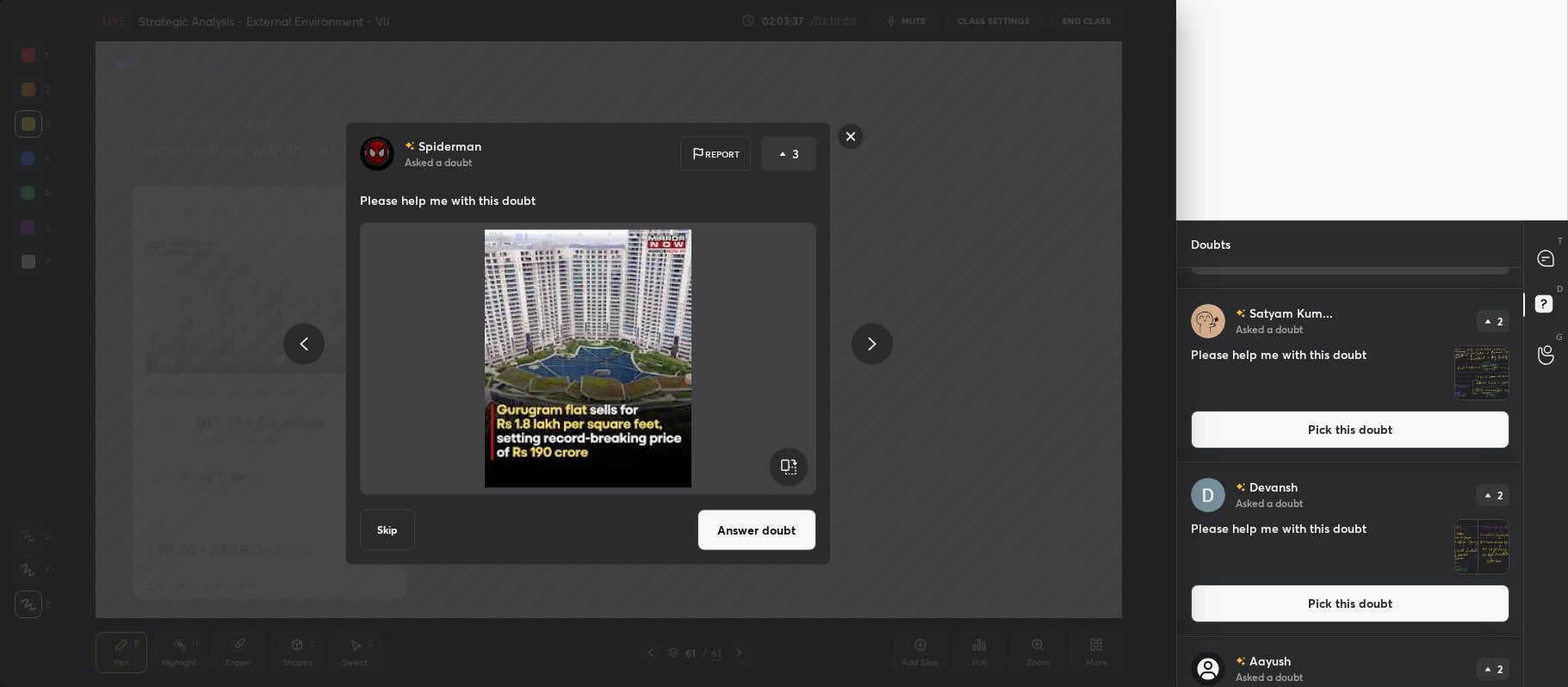
click at [756, 525] on button "Answer doubt" at bounding box center [756, 530] width 119 height 41
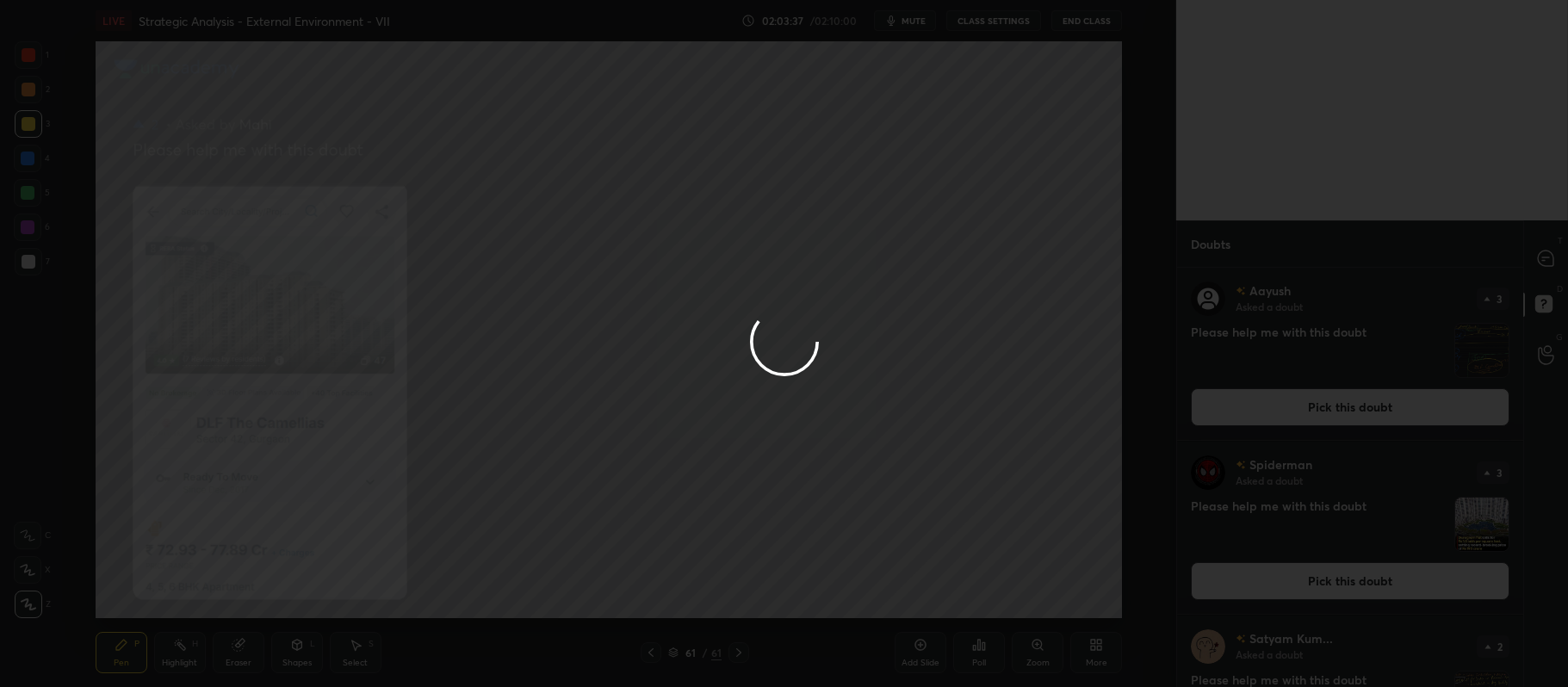
click at [758, 525] on div at bounding box center [784, 344] width 1568 height 687
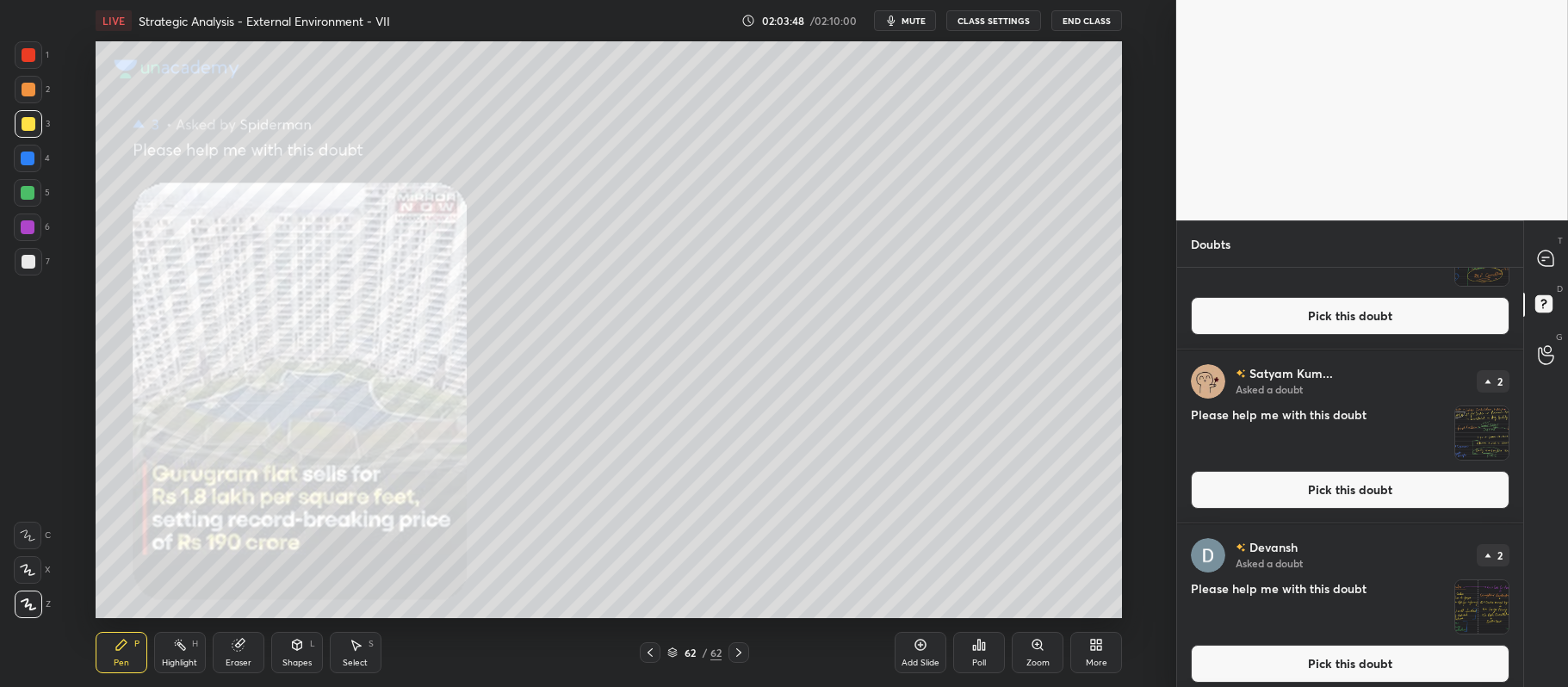
scroll to position [0, 0]
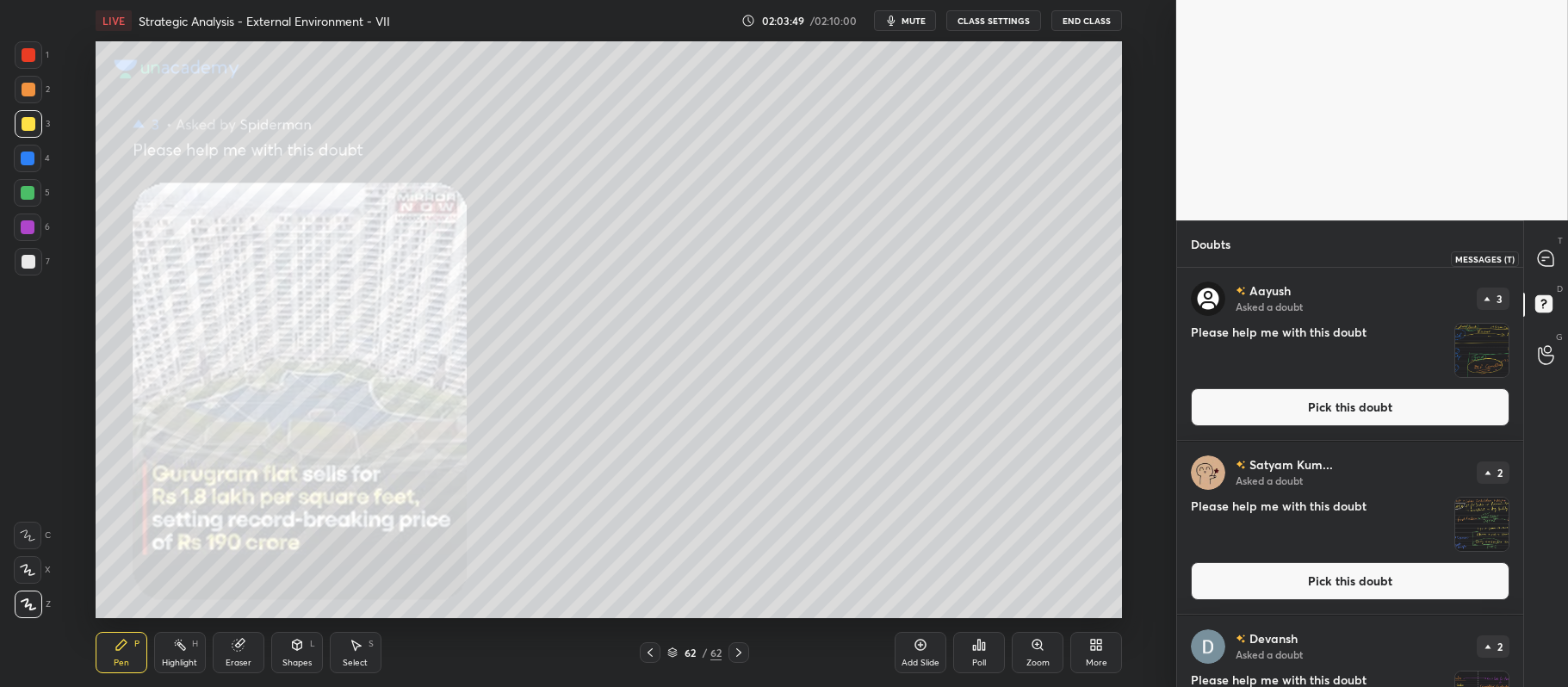
click at [1547, 255] on icon at bounding box center [1545, 258] width 16 height 16
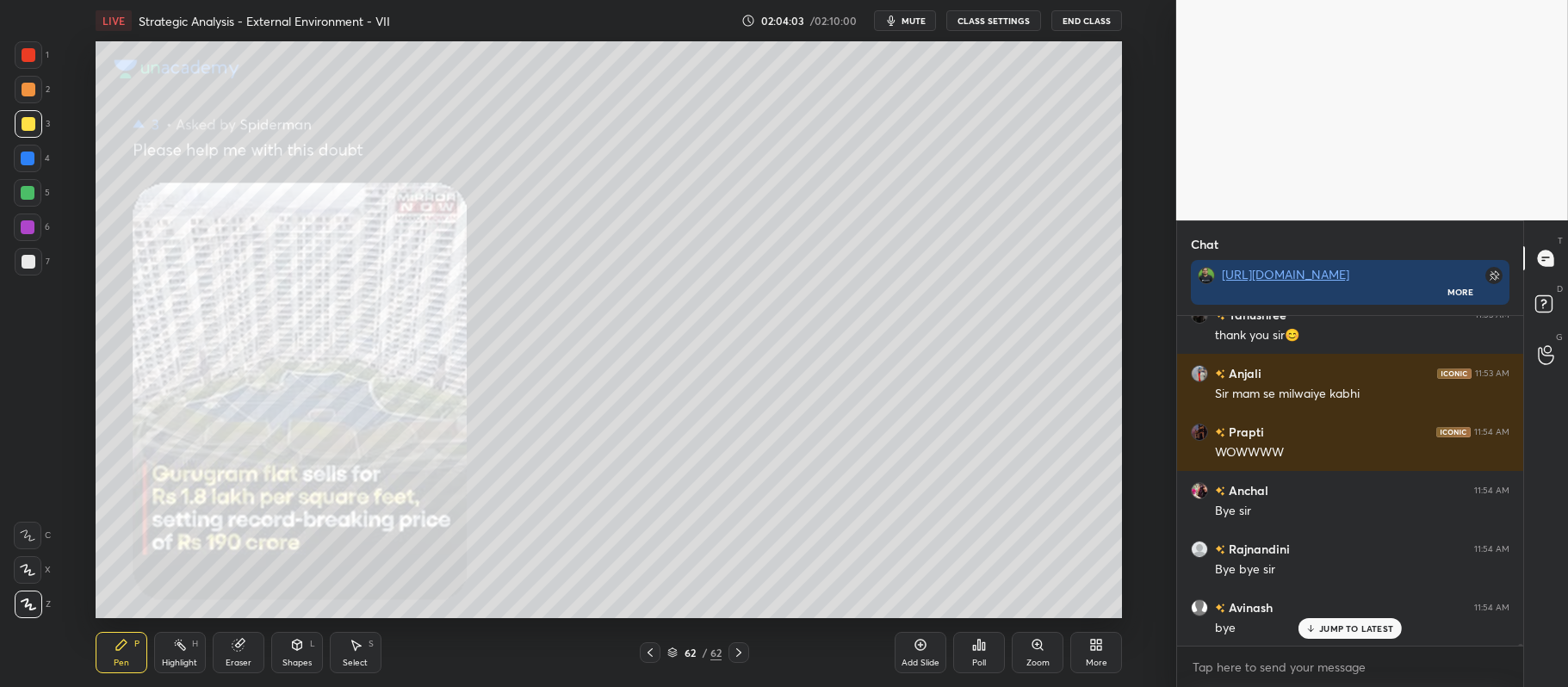
scroll to position [60912, 0]
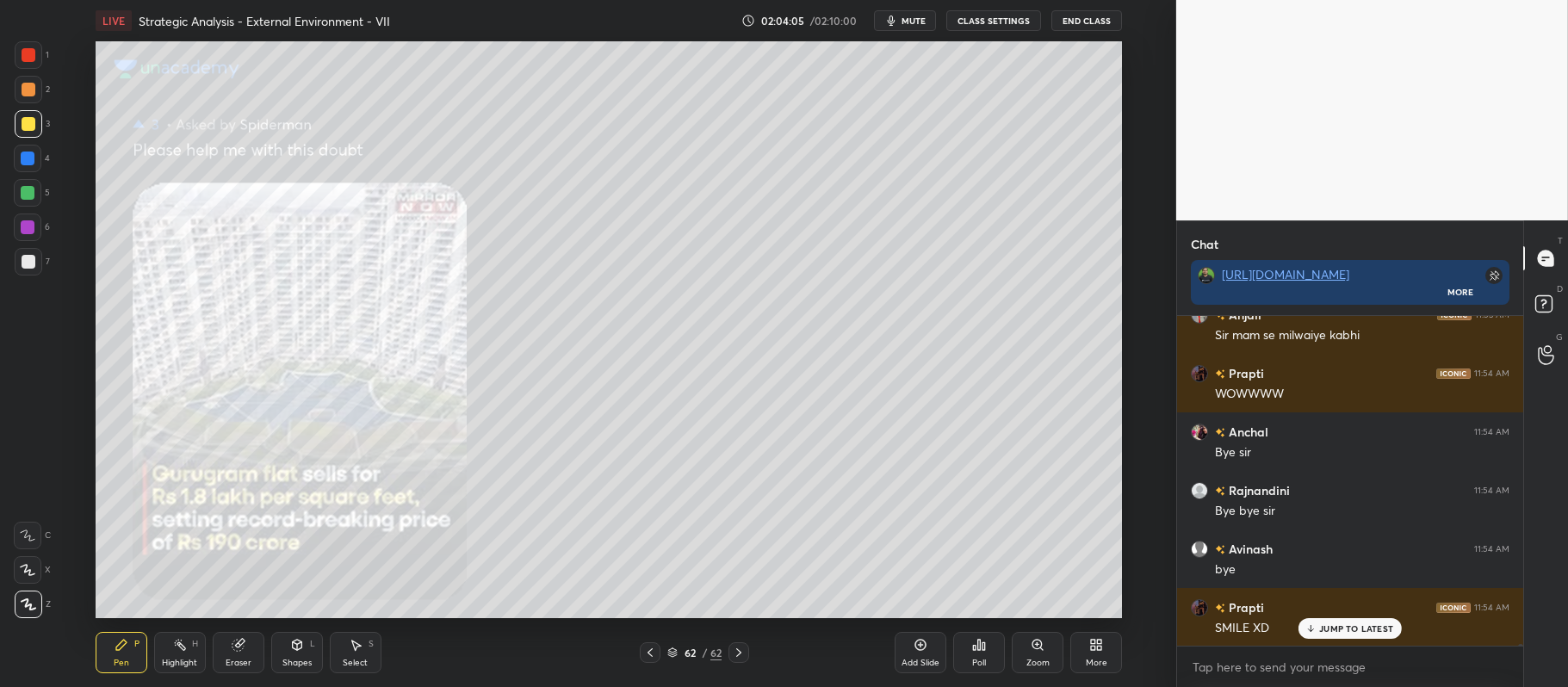
click at [1096, 18] on button "End Class" at bounding box center [1086, 20] width 71 height 20
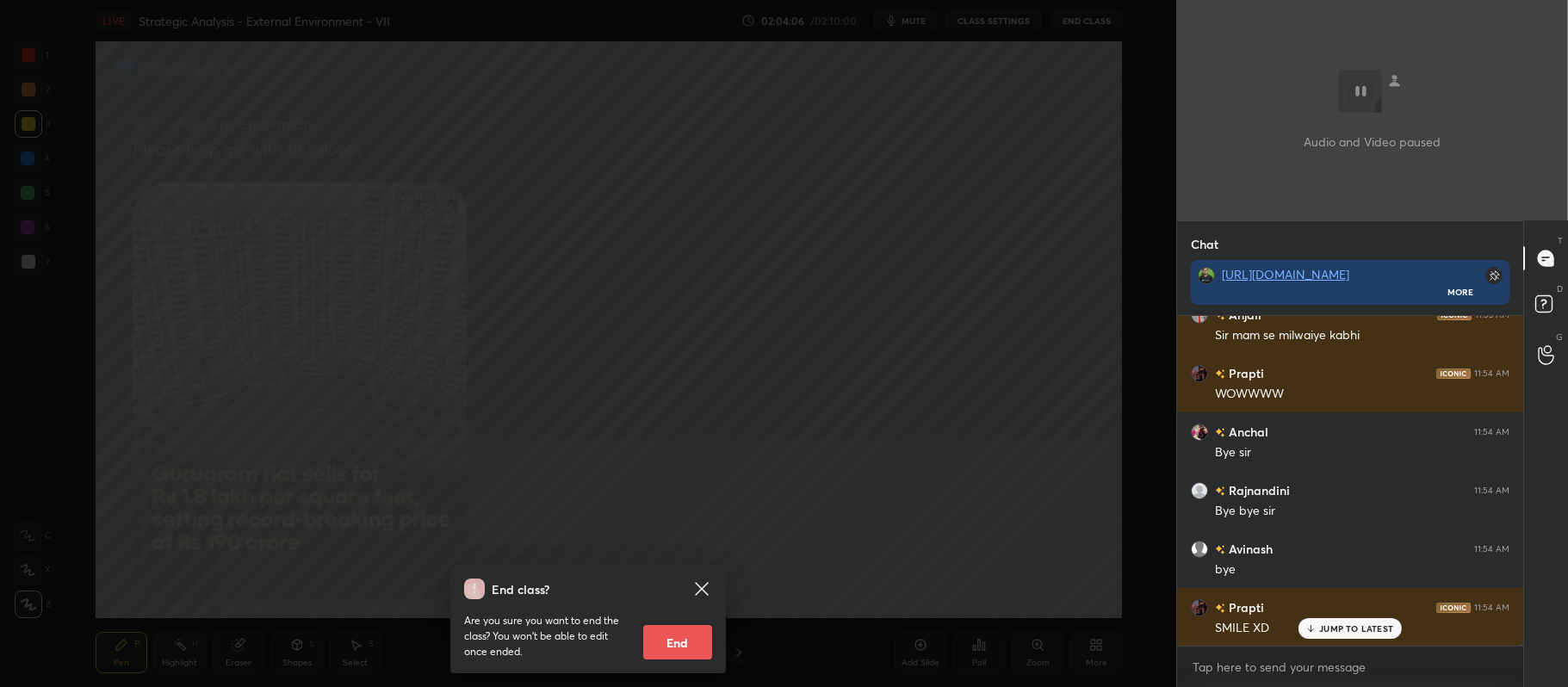
click at [674, 646] on button "End" at bounding box center [677, 641] width 69 height 34
type textarea "x"
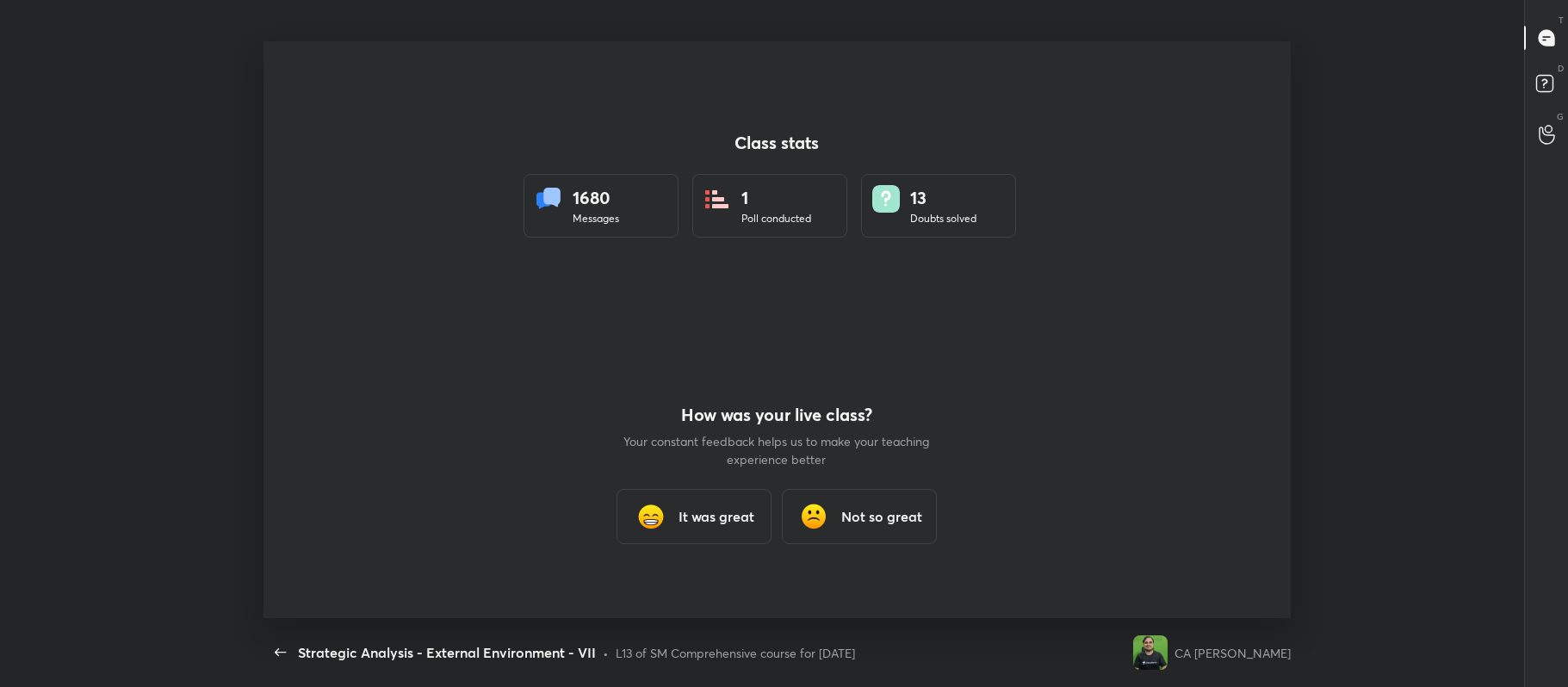
scroll to position [85477, 84563]
click at [706, 516] on h3 "It was great" at bounding box center [716, 516] width 75 height 20
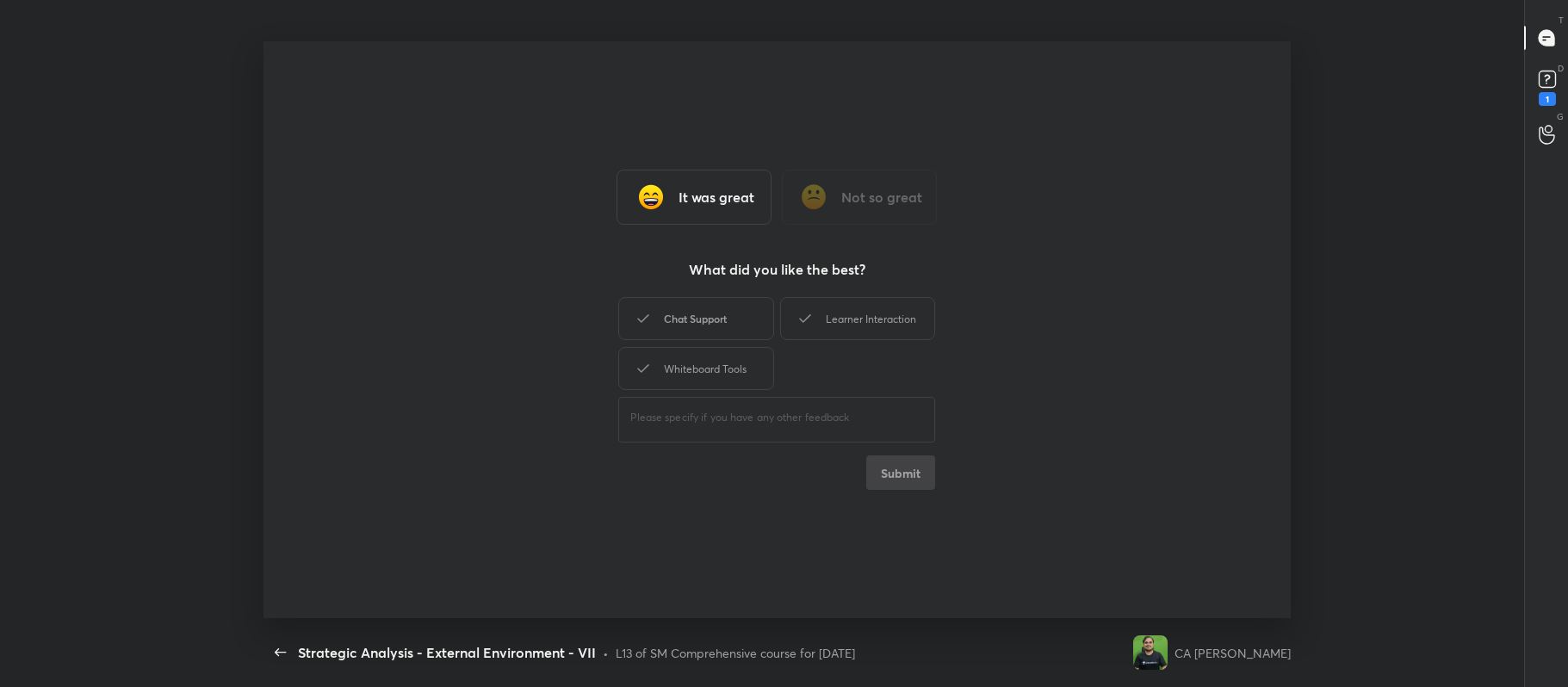
click at [735, 319] on div "Chat Support" at bounding box center [696, 318] width 155 height 43
click at [869, 323] on div "Learner Interaction" at bounding box center [858, 318] width 155 height 43
click at [723, 363] on div "Whiteboard Tools" at bounding box center [696, 368] width 155 height 43
click at [913, 466] on button "Submit" at bounding box center [901, 472] width 69 height 34
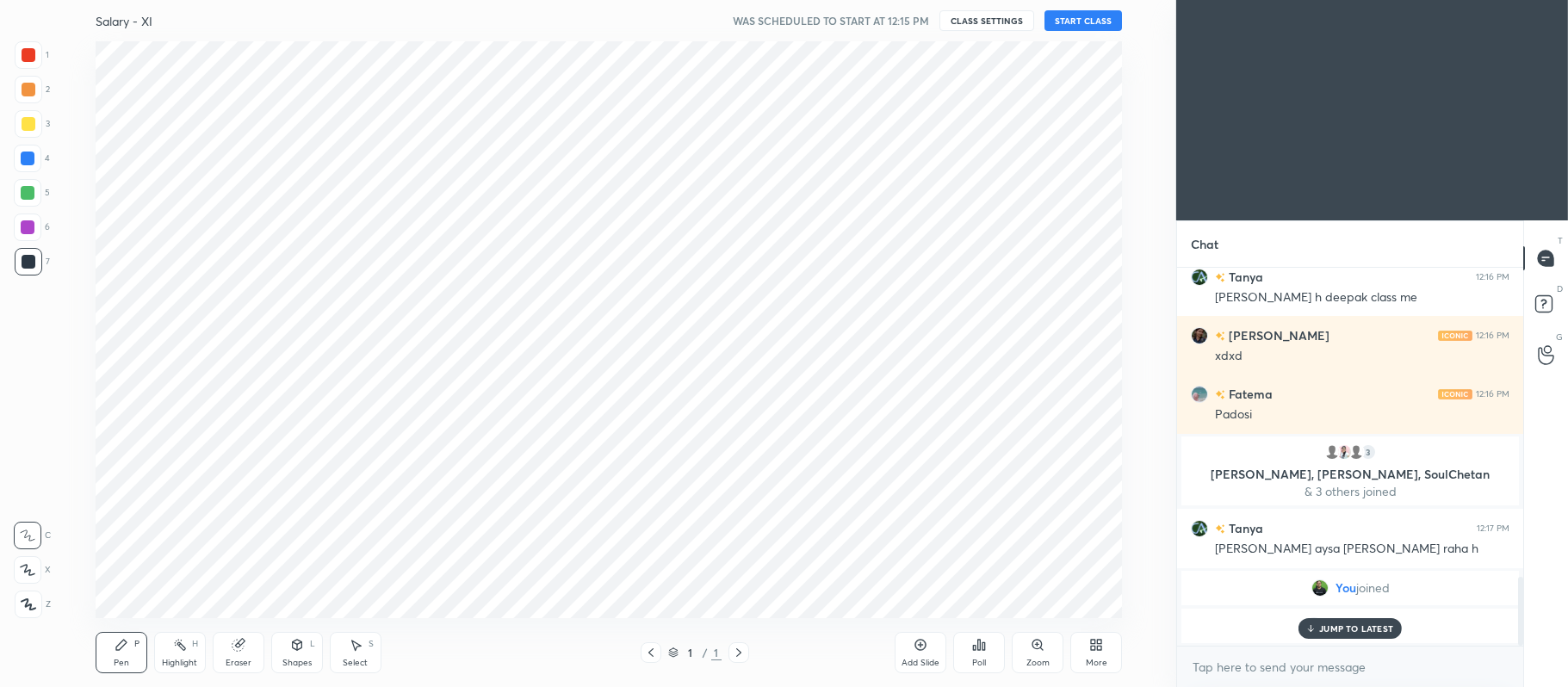
scroll to position [577, 1107]
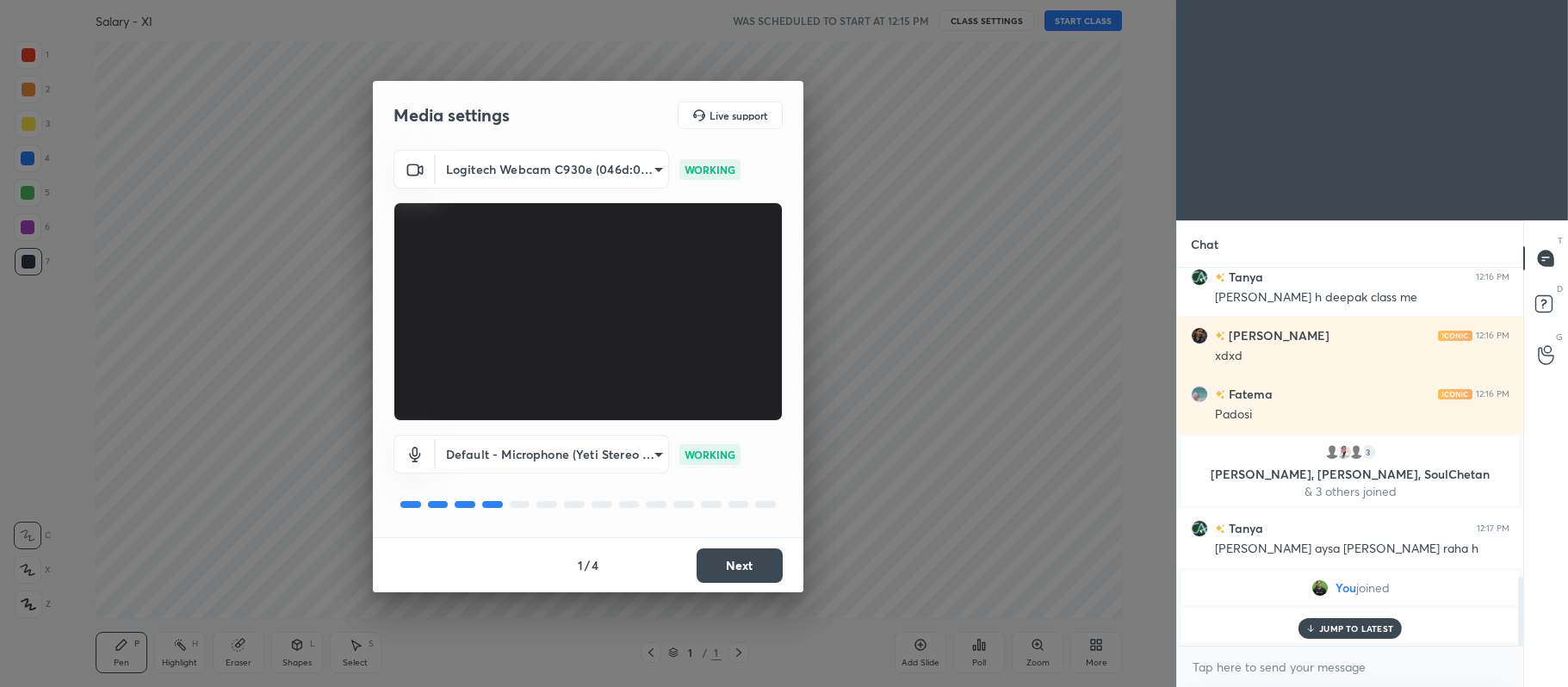
click at [751, 569] on button "Next" at bounding box center [740, 565] width 86 height 34
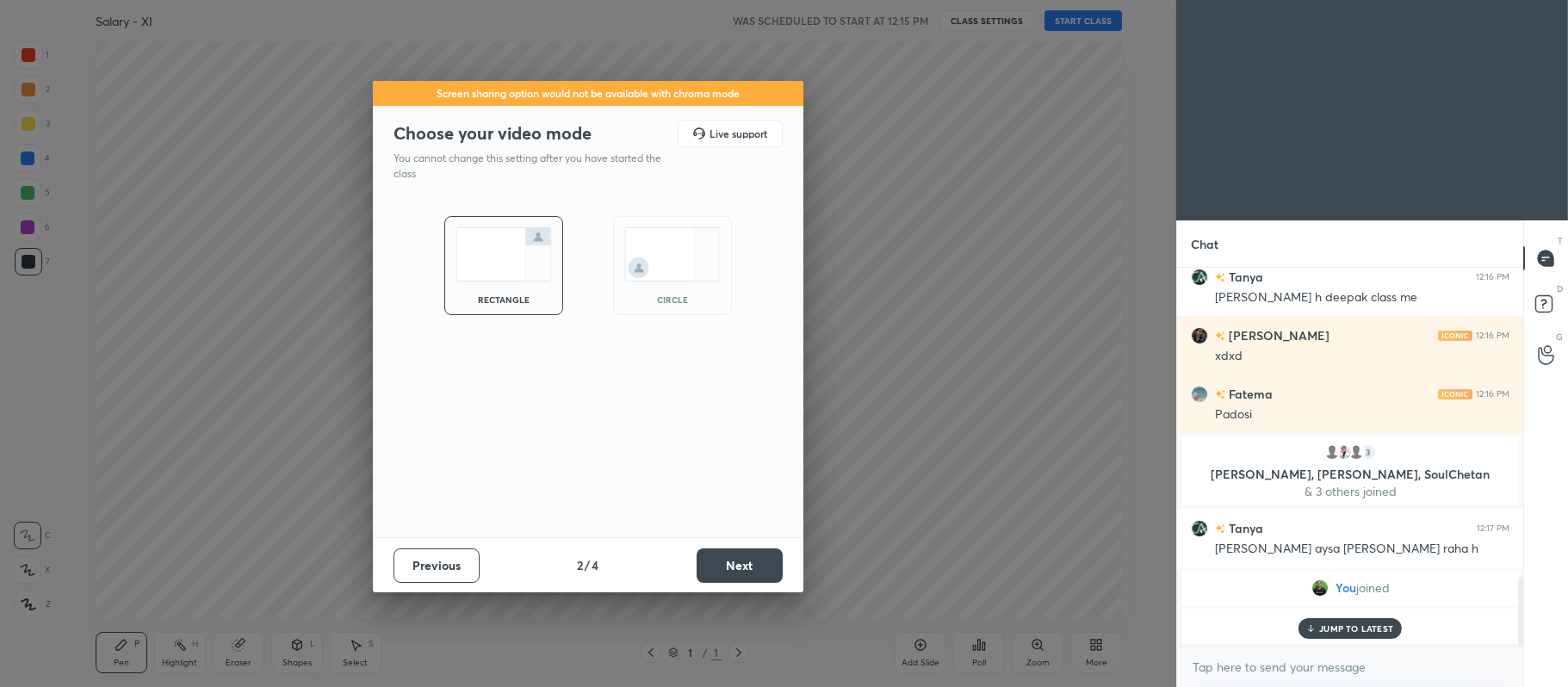
click at [756, 562] on button "Next" at bounding box center [740, 565] width 86 height 34
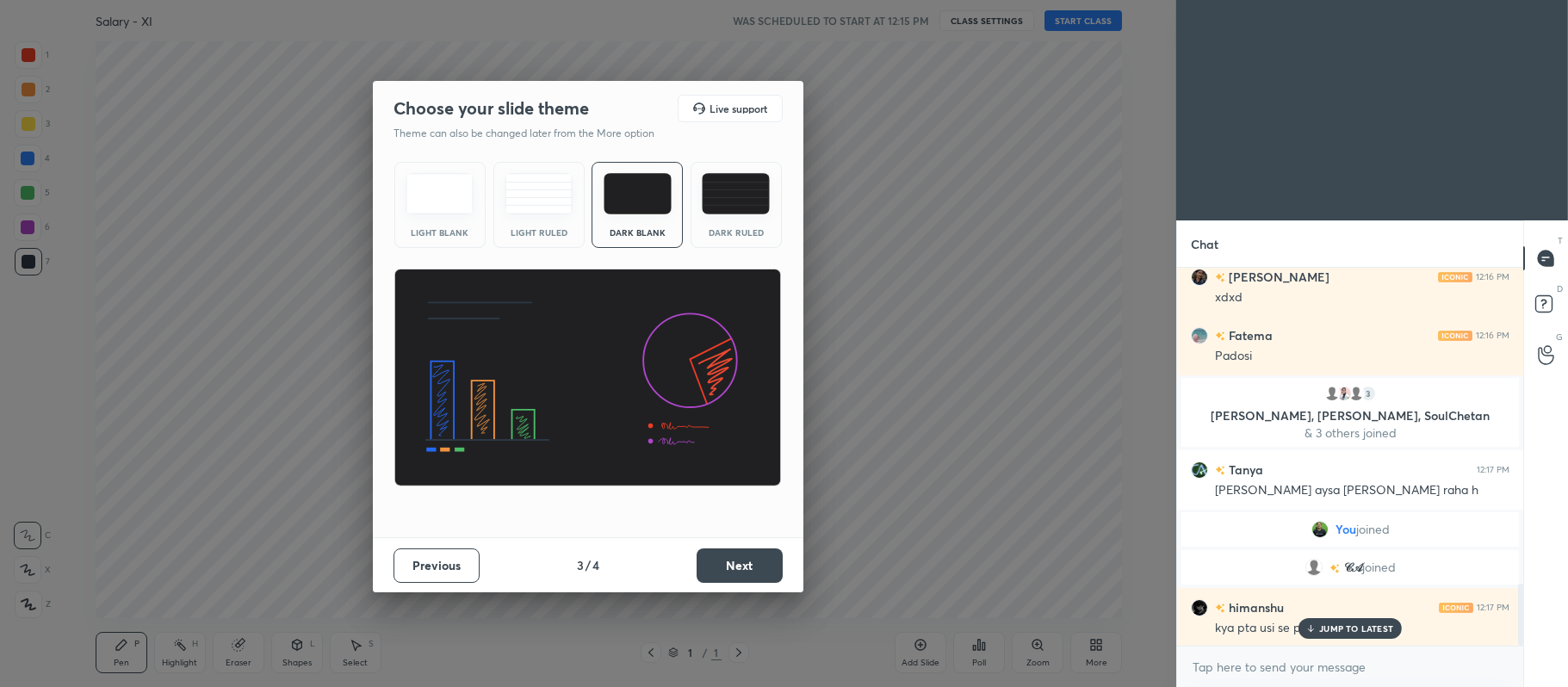
scroll to position [1919, 0]
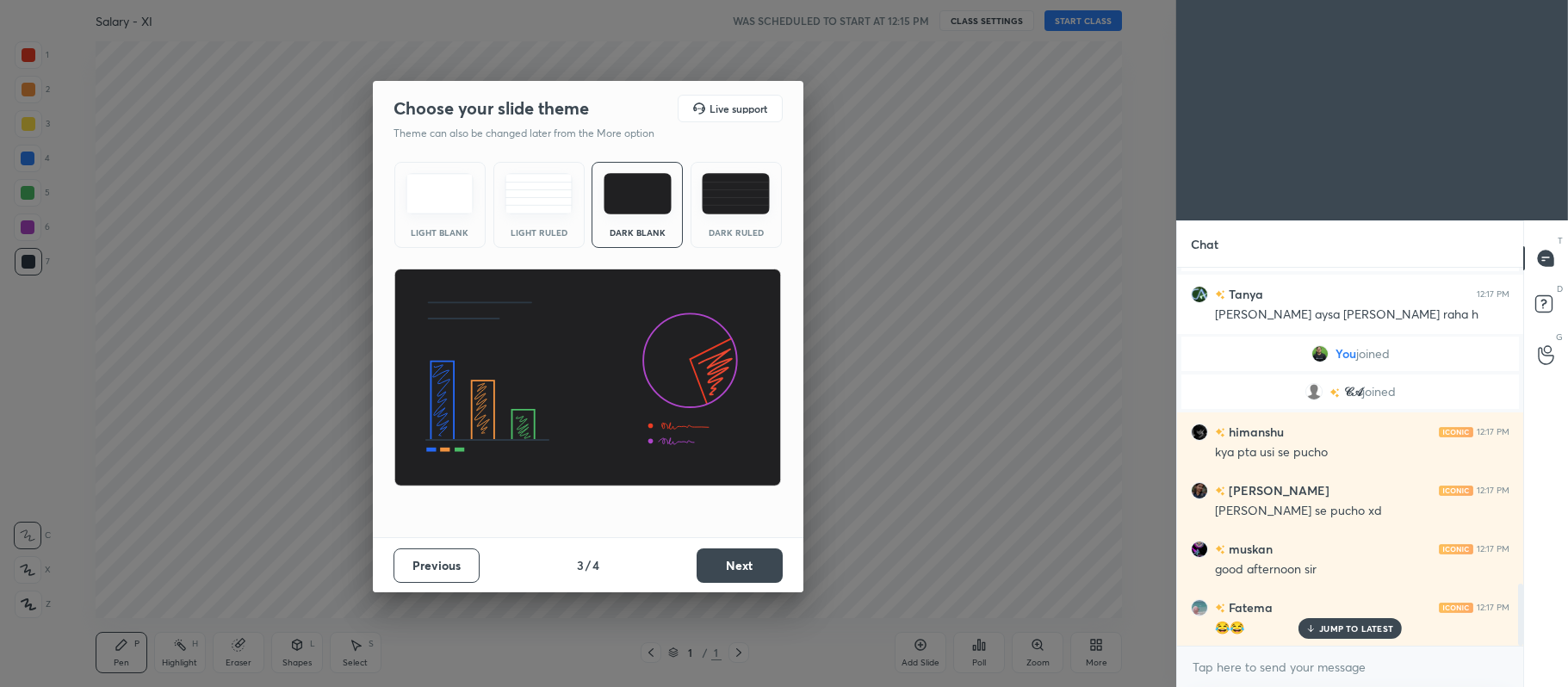
click at [737, 214] on img at bounding box center [736, 193] width 68 height 41
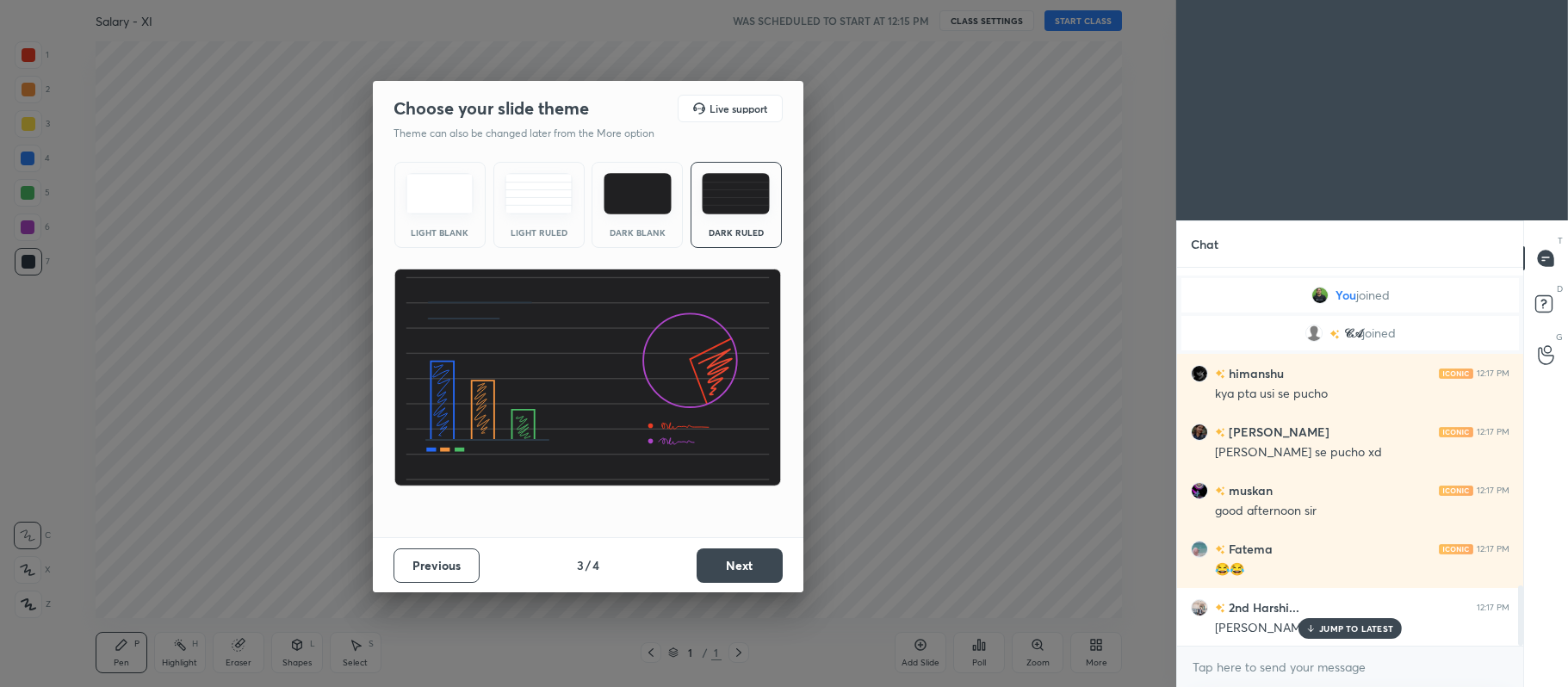
click at [753, 580] on button "Next" at bounding box center [740, 565] width 86 height 34
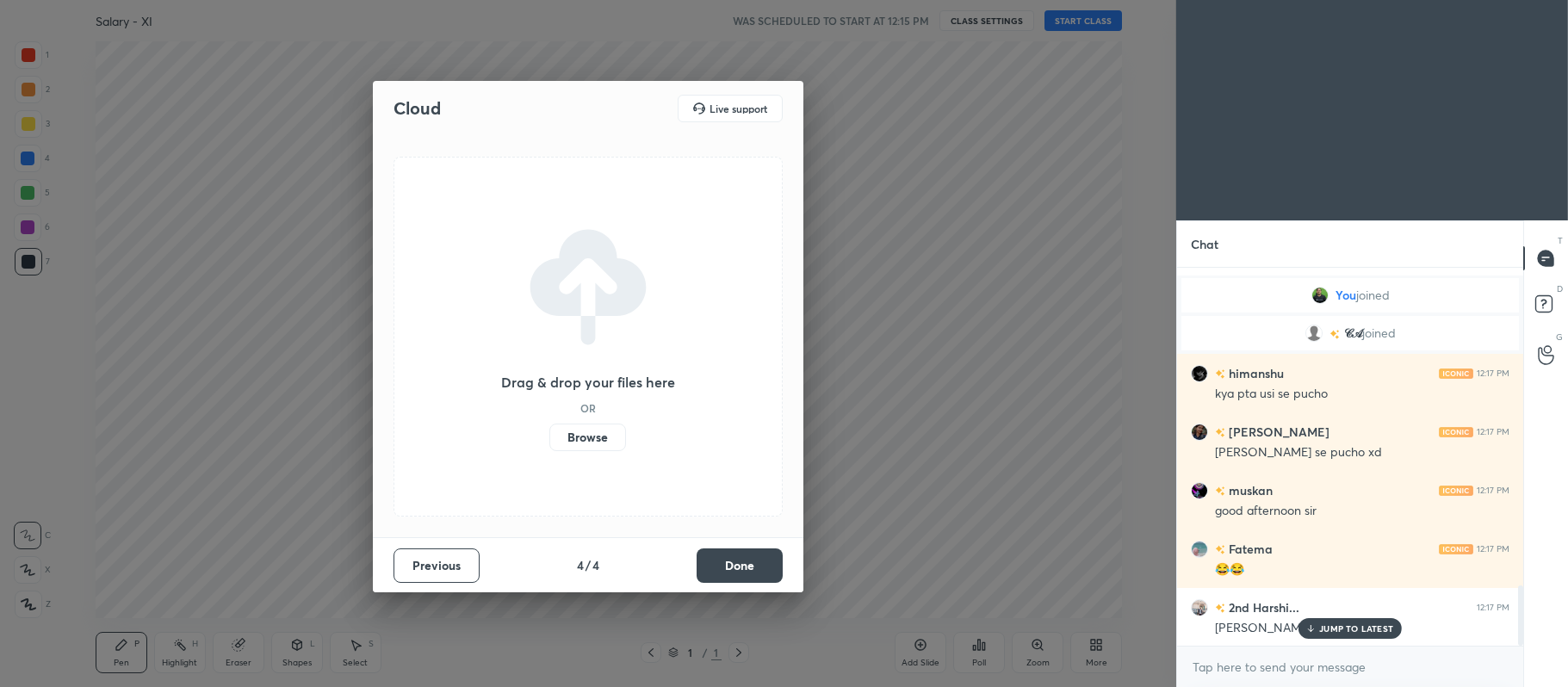
scroll to position [2078, 0]
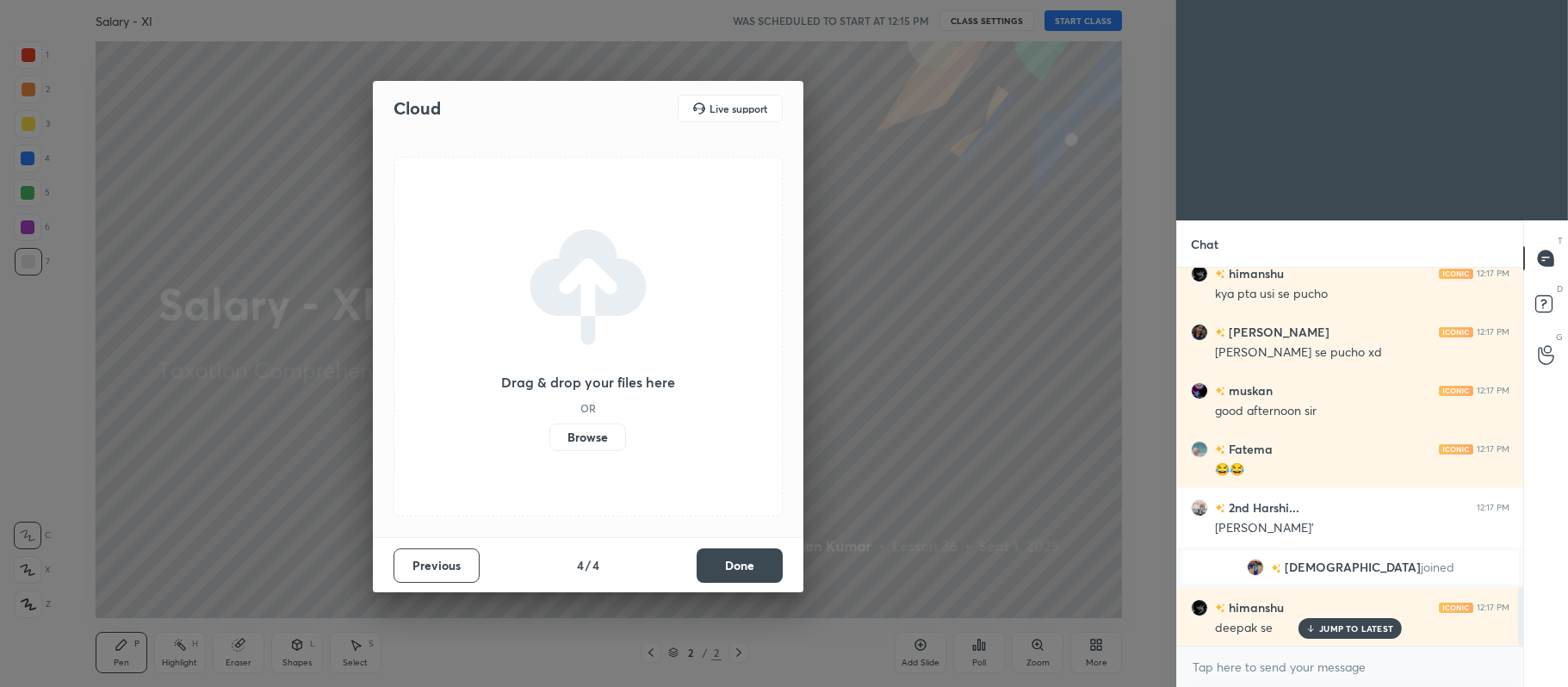
click at [586, 448] on label "Browse" at bounding box center [587, 437] width 76 height 28
click at [550, 448] on input "Browse" at bounding box center [550, 437] width 0 height 28
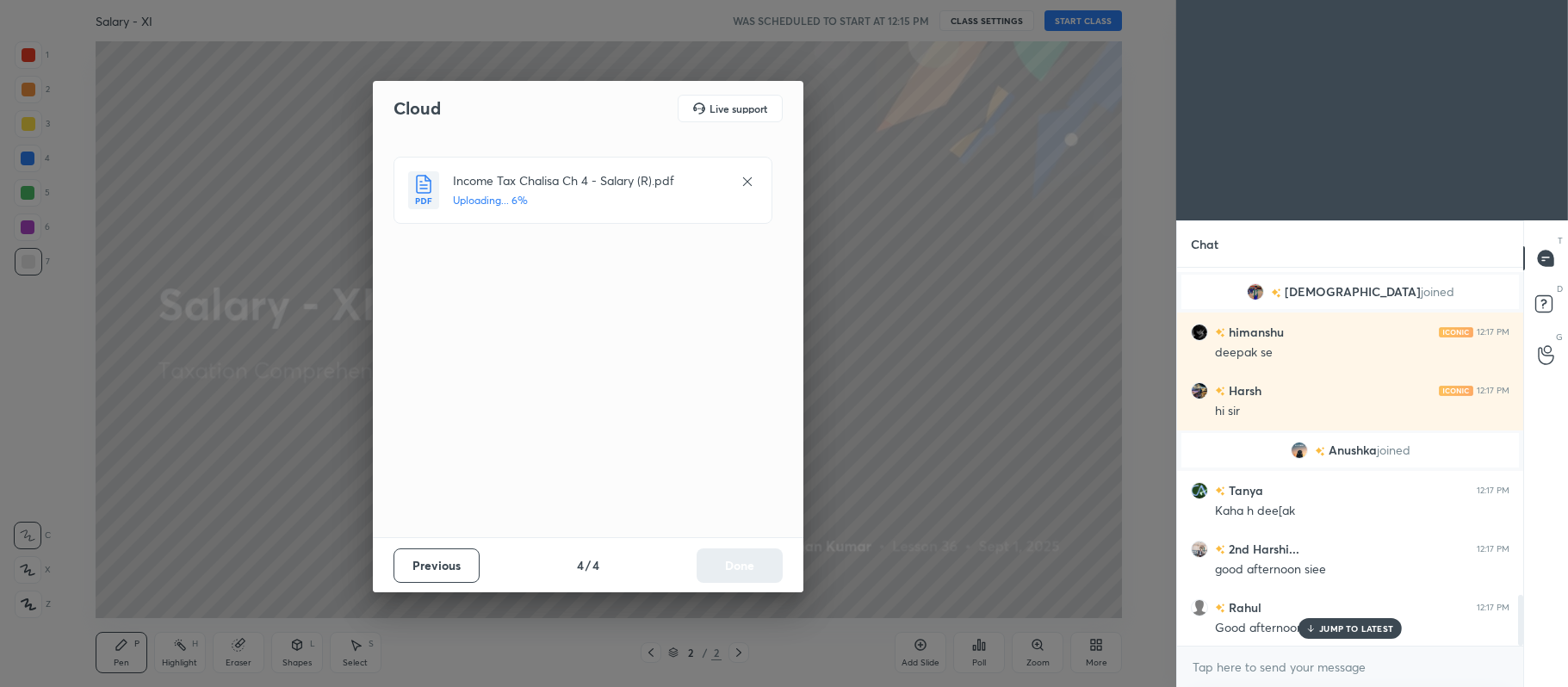
scroll to position [2411, 0]
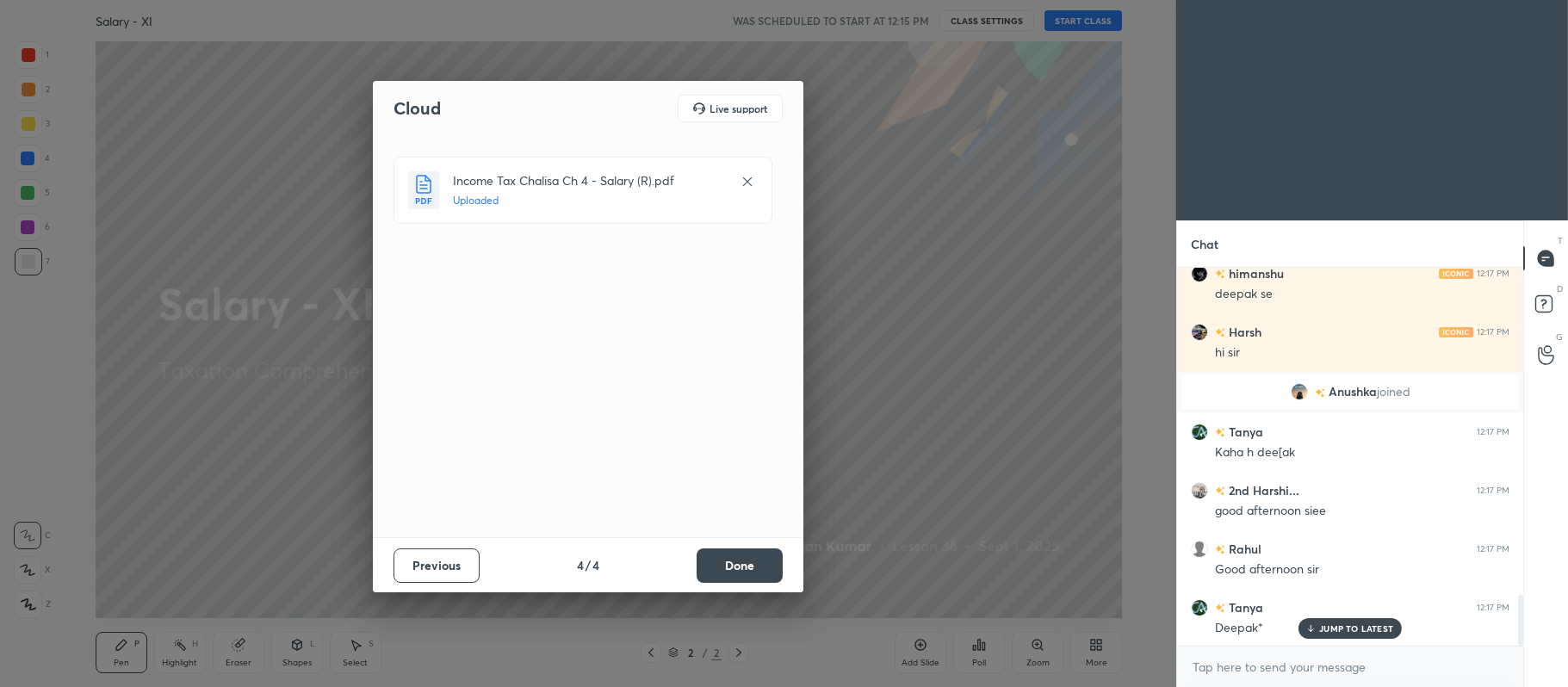
click at [731, 572] on button "Done" at bounding box center [740, 565] width 86 height 34
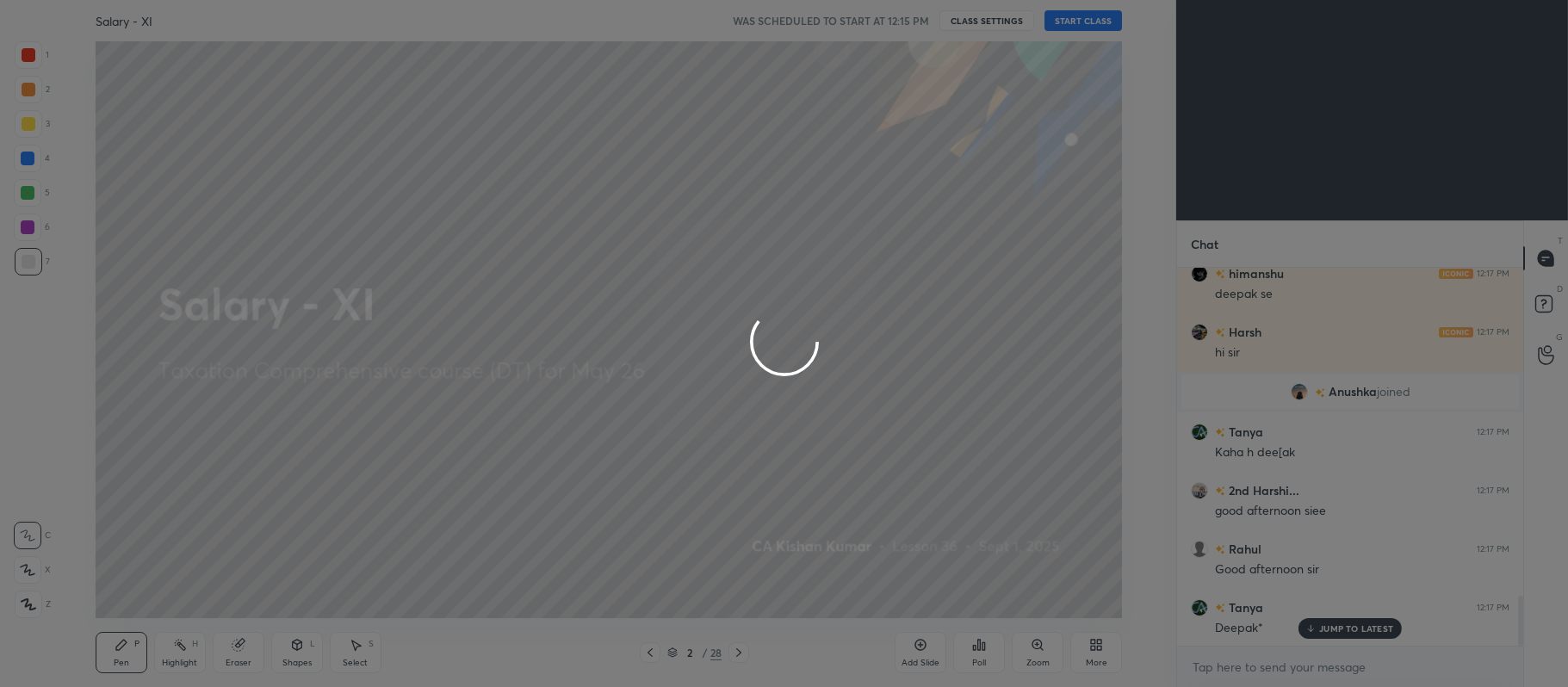
scroll to position [2470, 0]
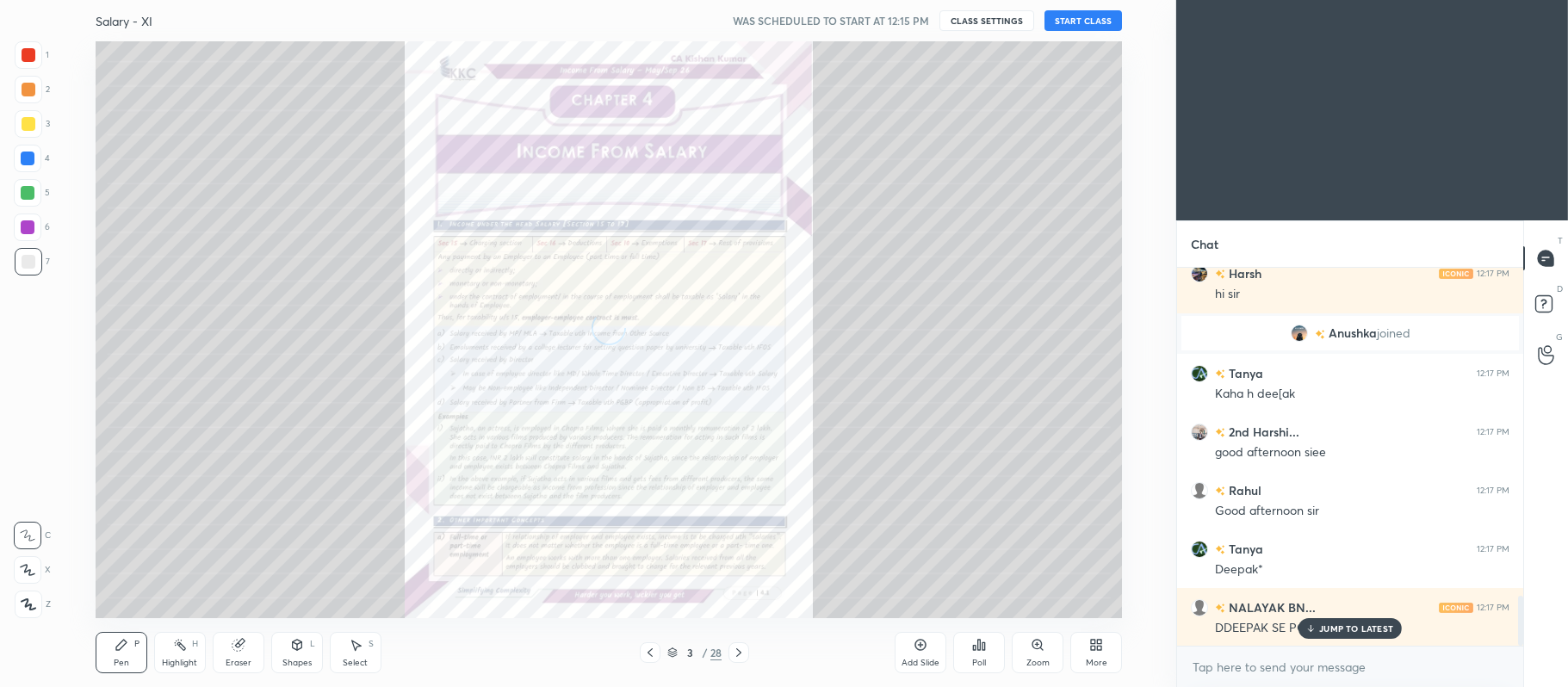
click at [674, 648] on icon at bounding box center [672, 650] width 8 height 5
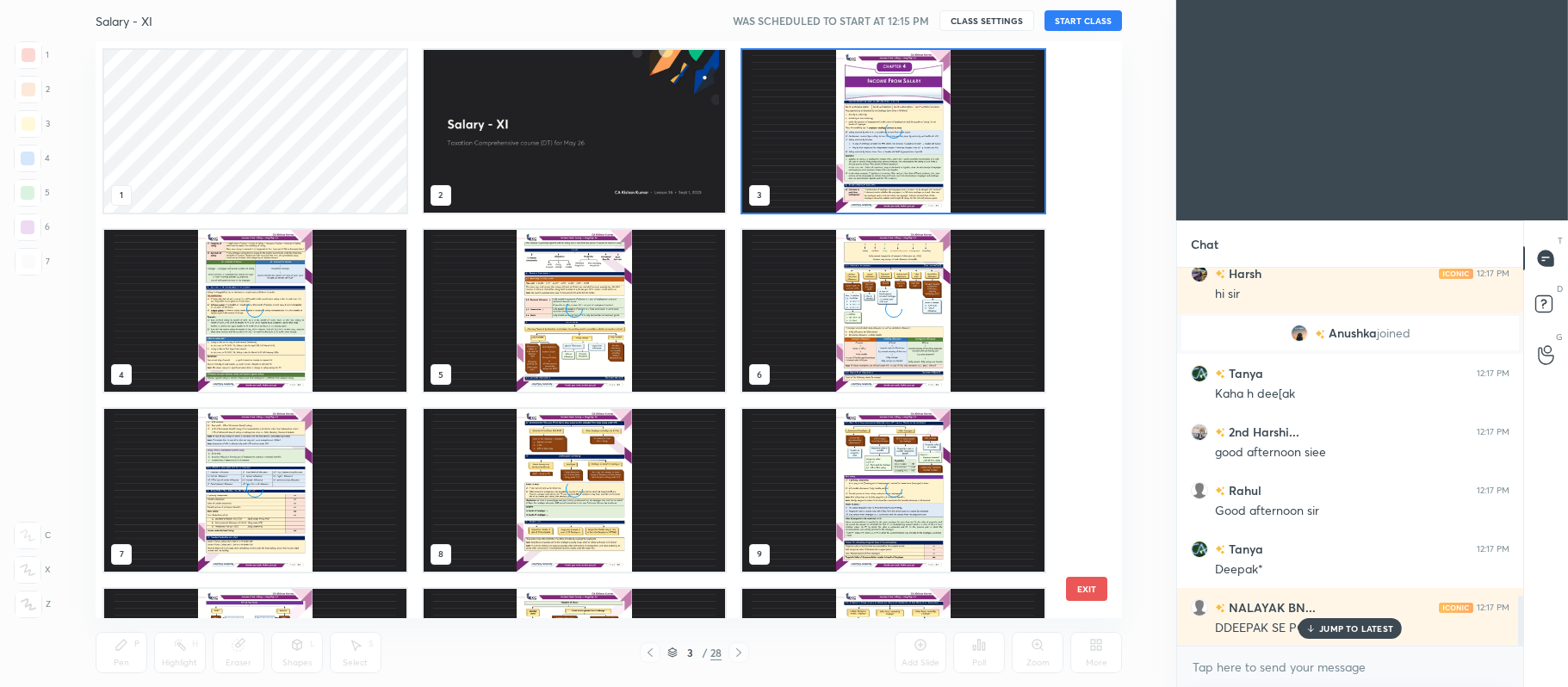
scroll to position [0, 0]
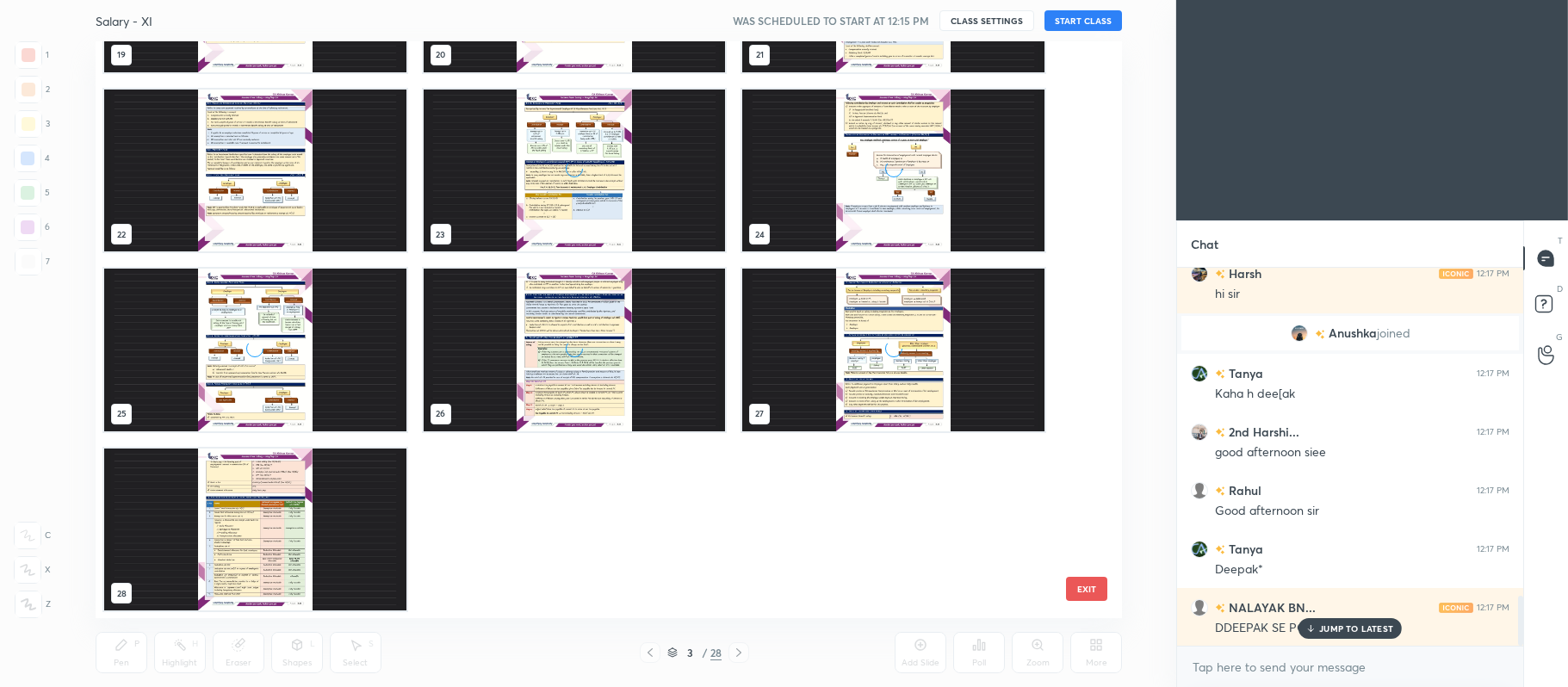
click at [353, 548] on img "grid" at bounding box center [255, 528] width 302 height 163
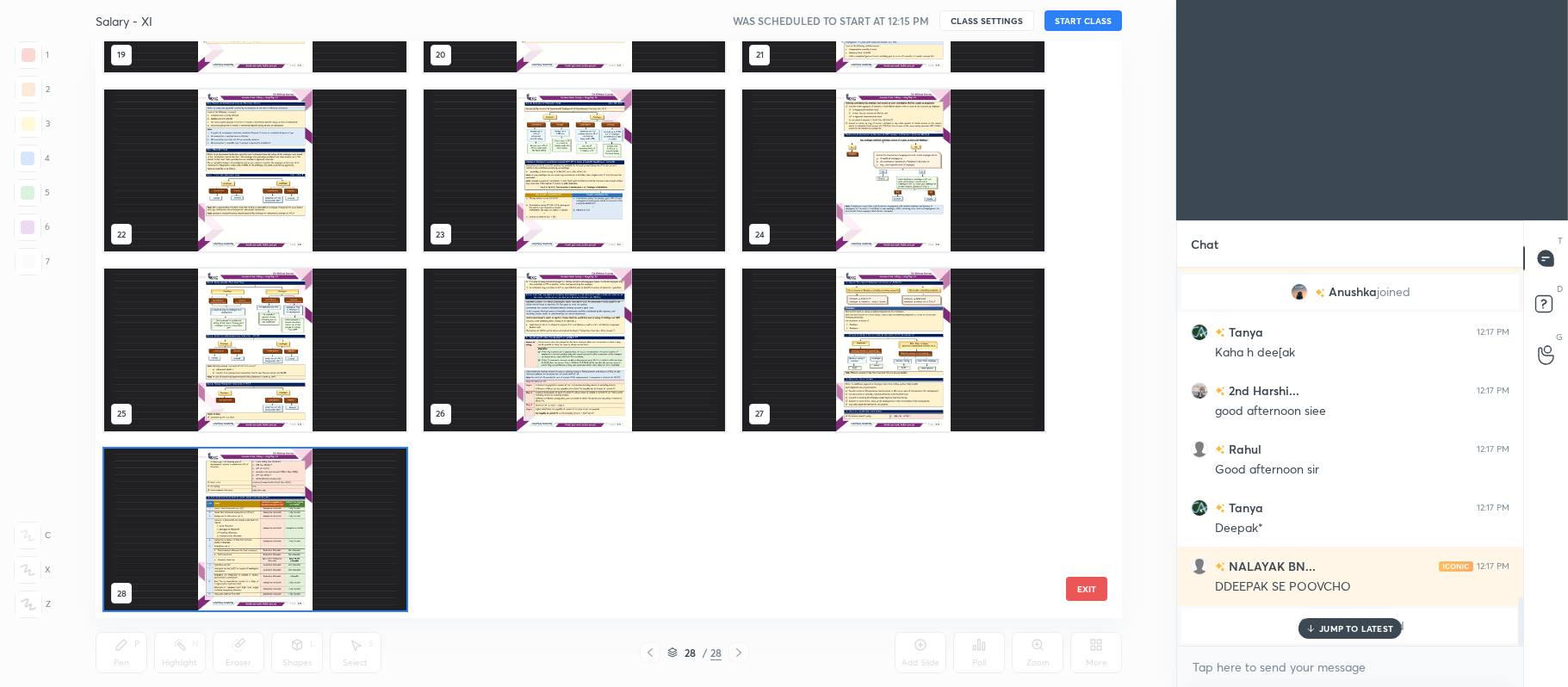
click at [325, 545] on img "grid" at bounding box center [255, 528] width 302 height 163
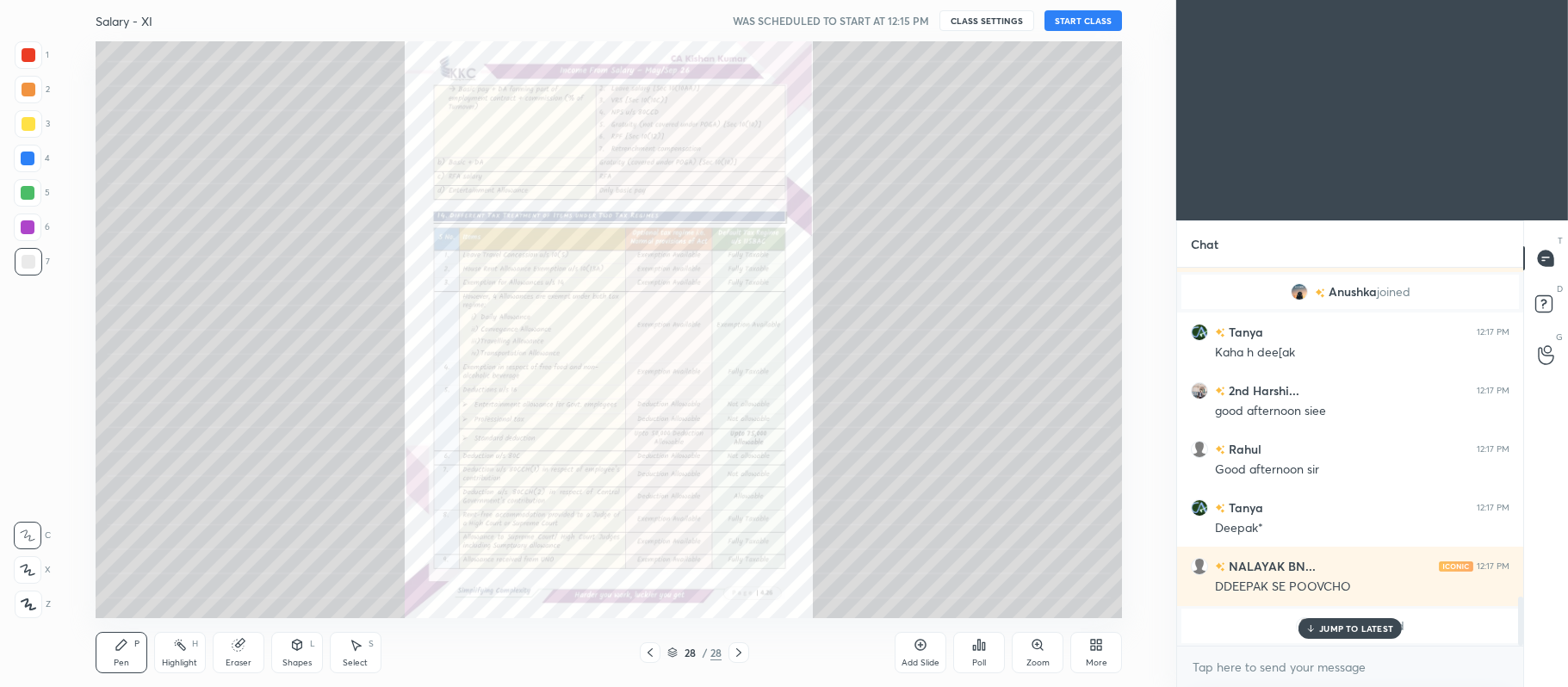
click at [321, 537] on img "grid" at bounding box center [255, 528] width 302 height 163
click at [1100, 641] on icon at bounding box center [1099, 641] width 5 height 5
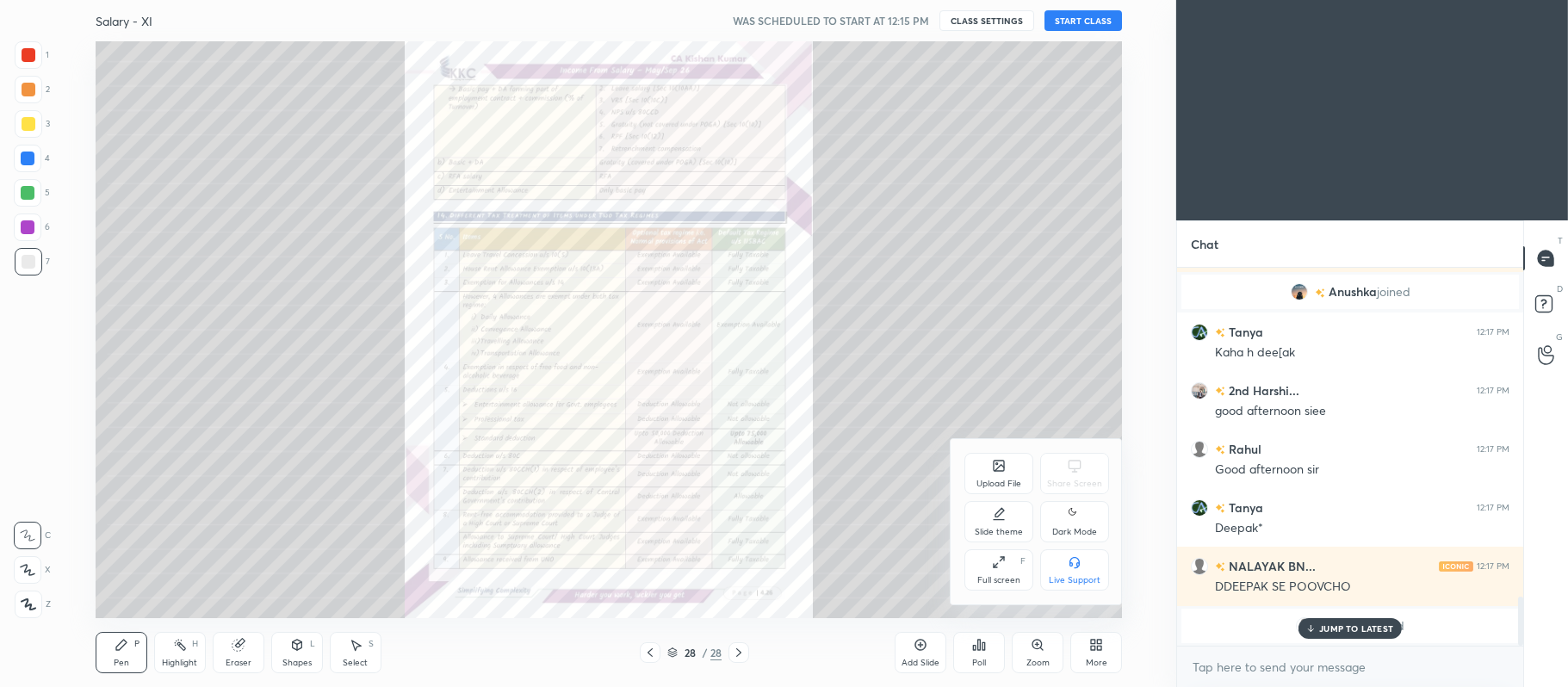
click at [995, 470] on icon at bounding box center [998, 465] width 10 height 10
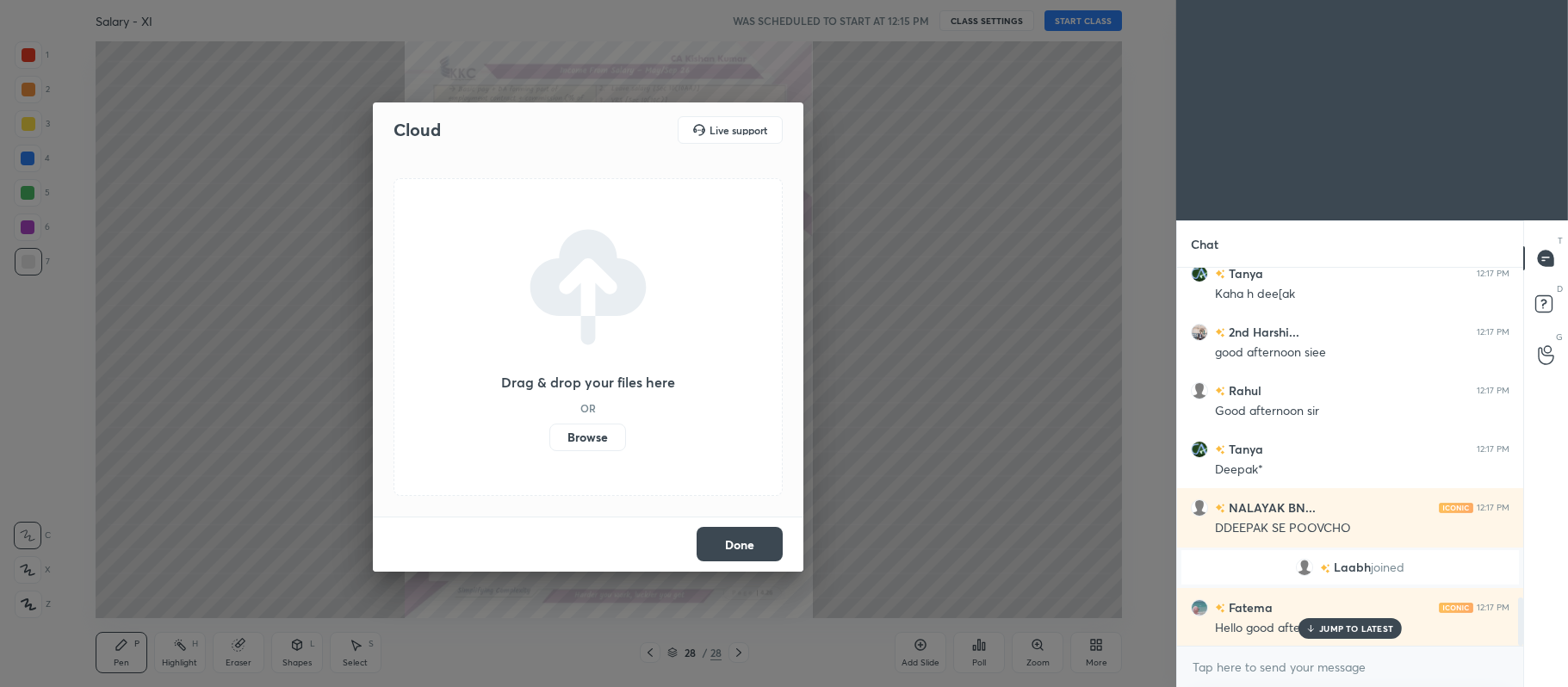
click at [558, 442] on label "Browse" at bounding box center [587, 437] width 76 height 28
click at [550, 442] on input "Browse" at bounding box center [550, 437] width 0 height 28
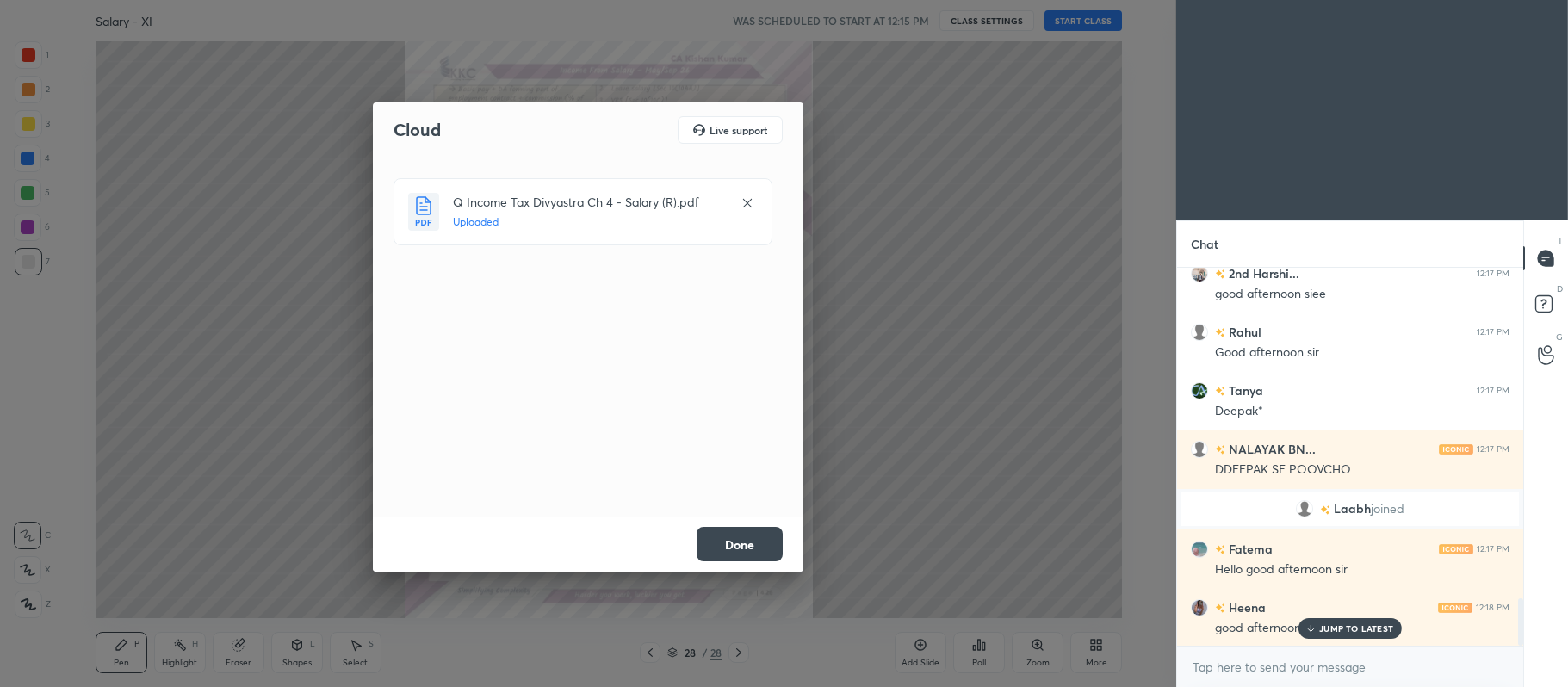
click at [761, 546] on button "Done" at bounding box center [740, 543] width 86 height 34
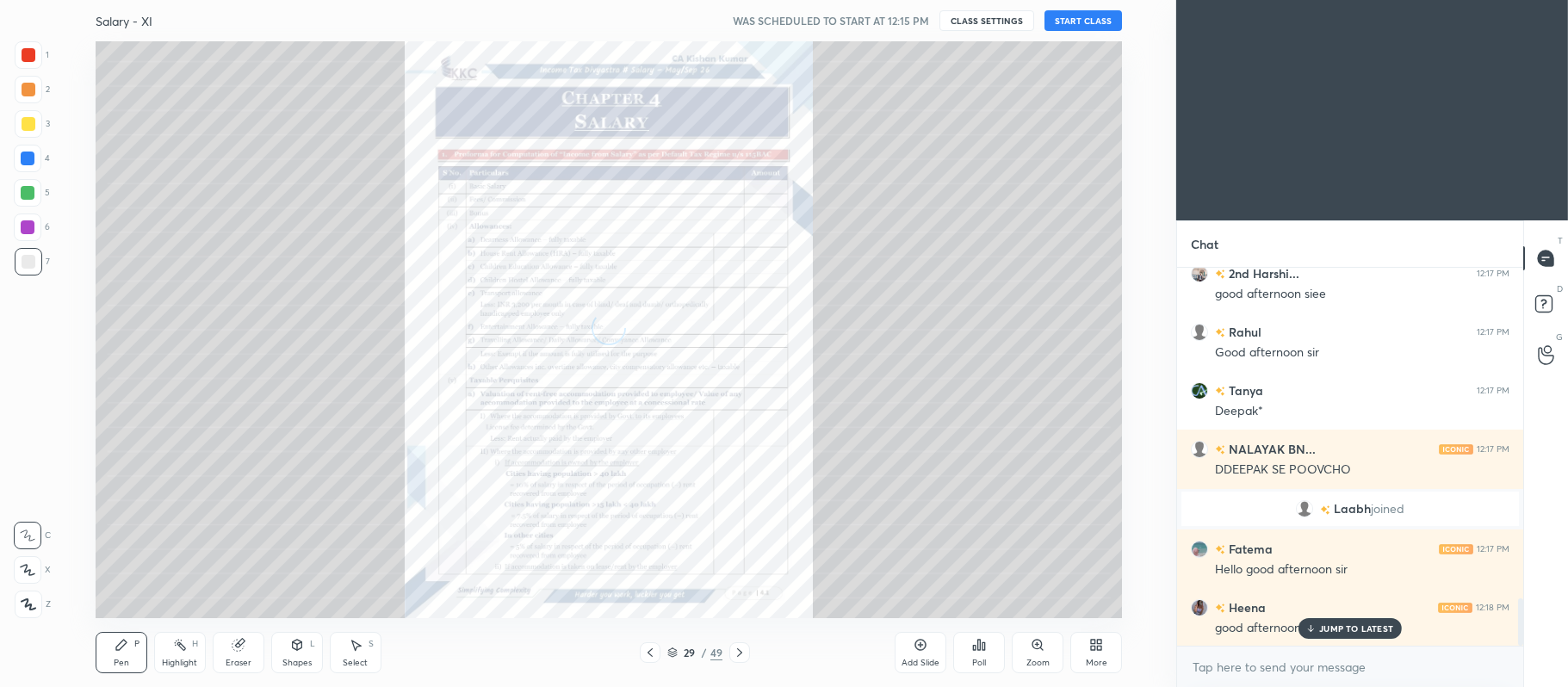
click at [676, 642] on div "29 / 49" at bounding box center [695, 652] width 110 height 20
click at [676, 659] on div "29 / 49" at bounding box center [695, 652] width 55 height 16
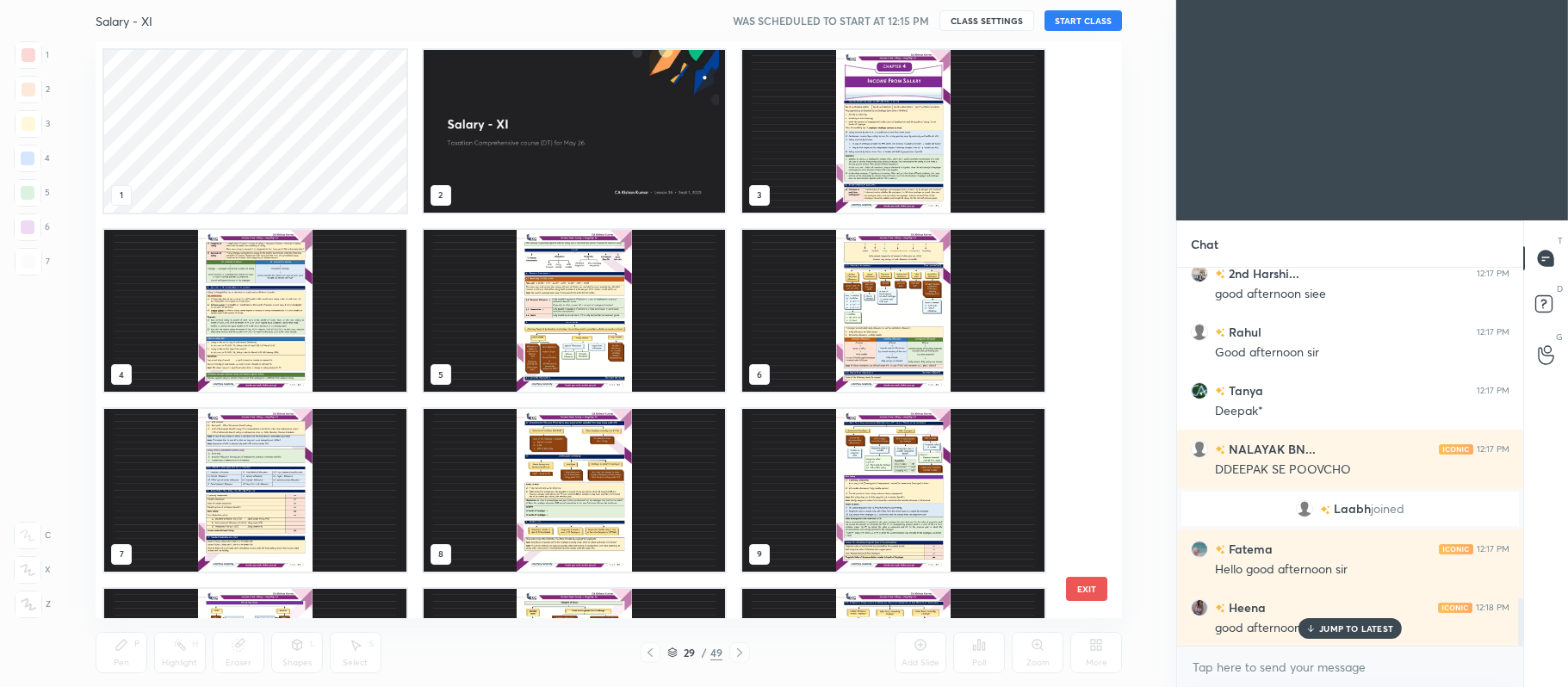
click at [451, 135] on img "grid" at bounding box center [574, 130] width 302 height 163
click at [493, 130] on img "grid" at bounding box center [574, 130] width 302 height 163
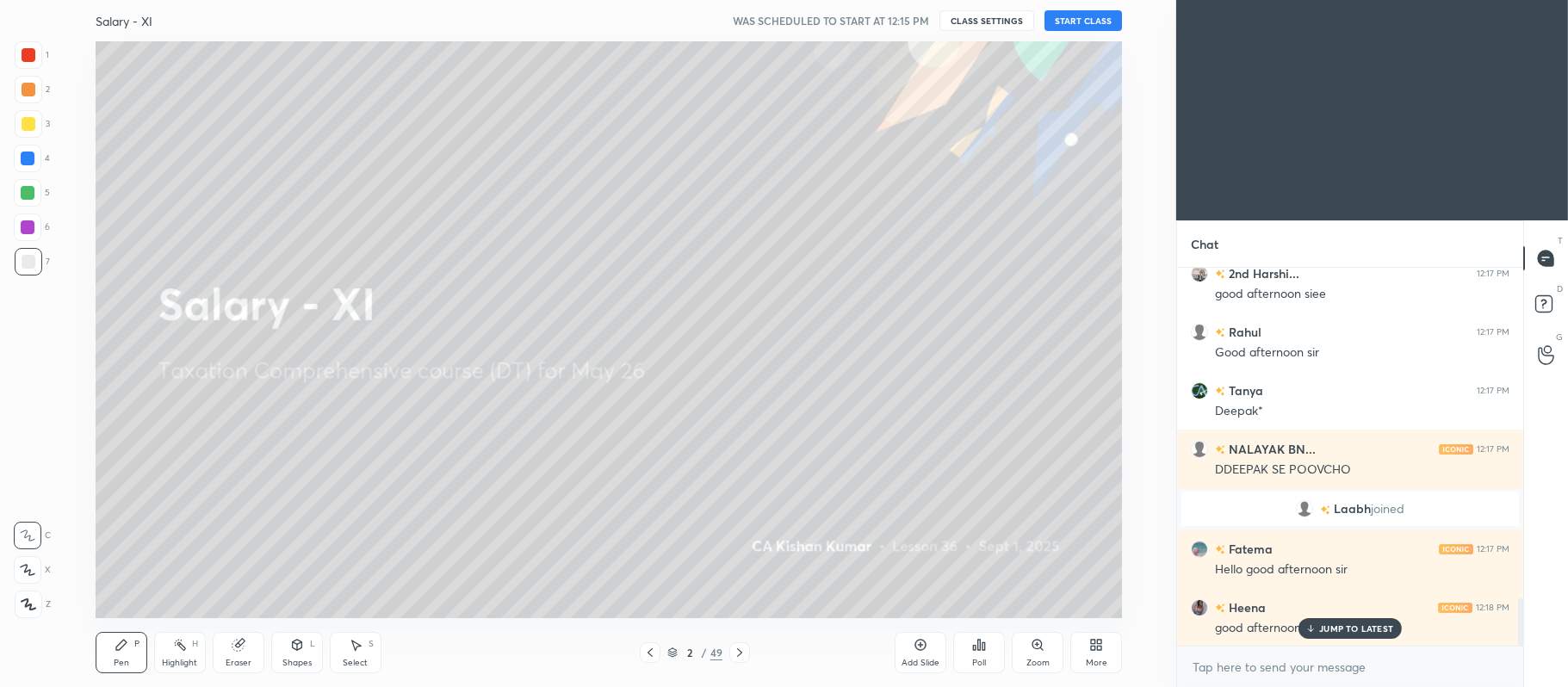
click at [490, 108] on img "grid" at bounding box center [574, 130] width 302 height 163
click at [36, 125] on div at bounding box center [28, 124] width 28 height 28
click at [22, 576] on icon at bounding box center [28, 569] width 16 height 12
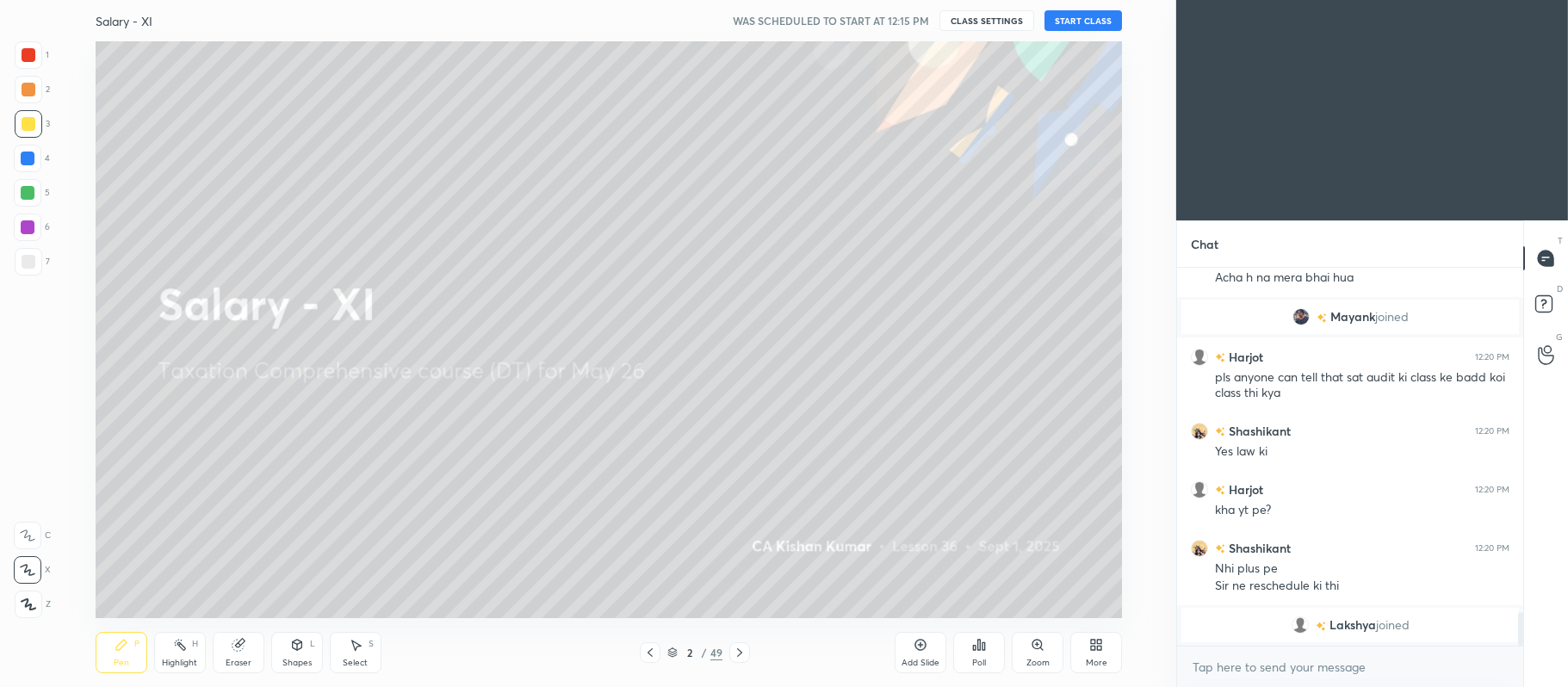
scroll to position [3623, 0]
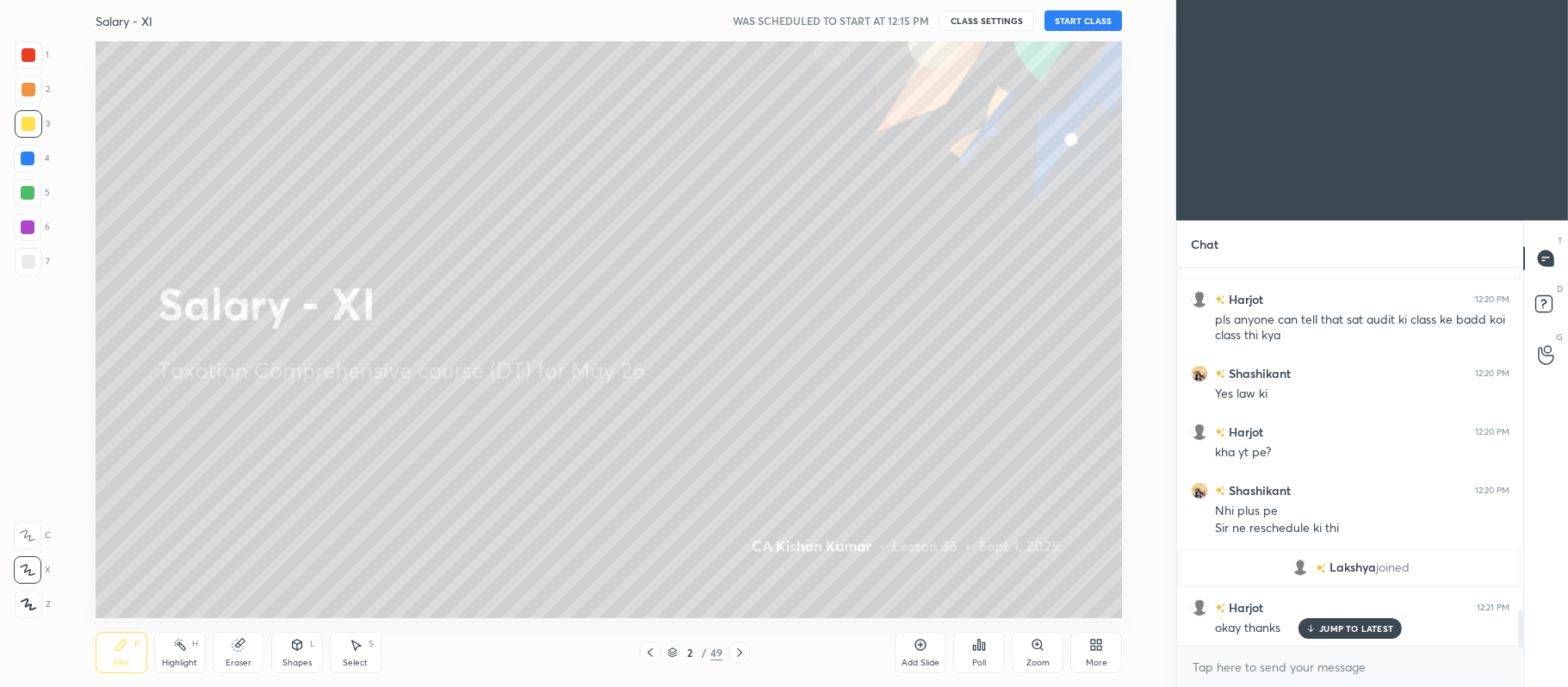
click at [1075, 15] on button "START CLASS" at bounding box center [1084, 20] width 77 height 20
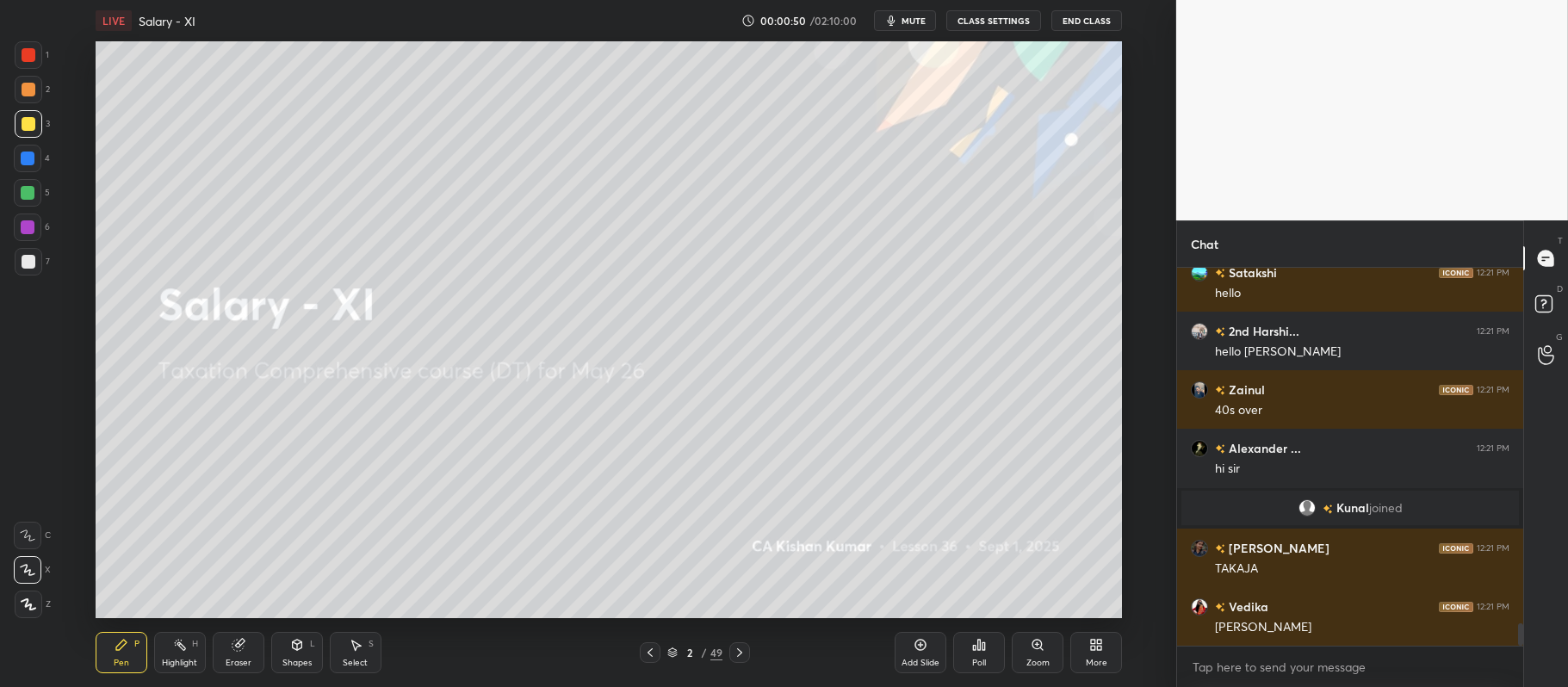
scroll to position [6012, 0]
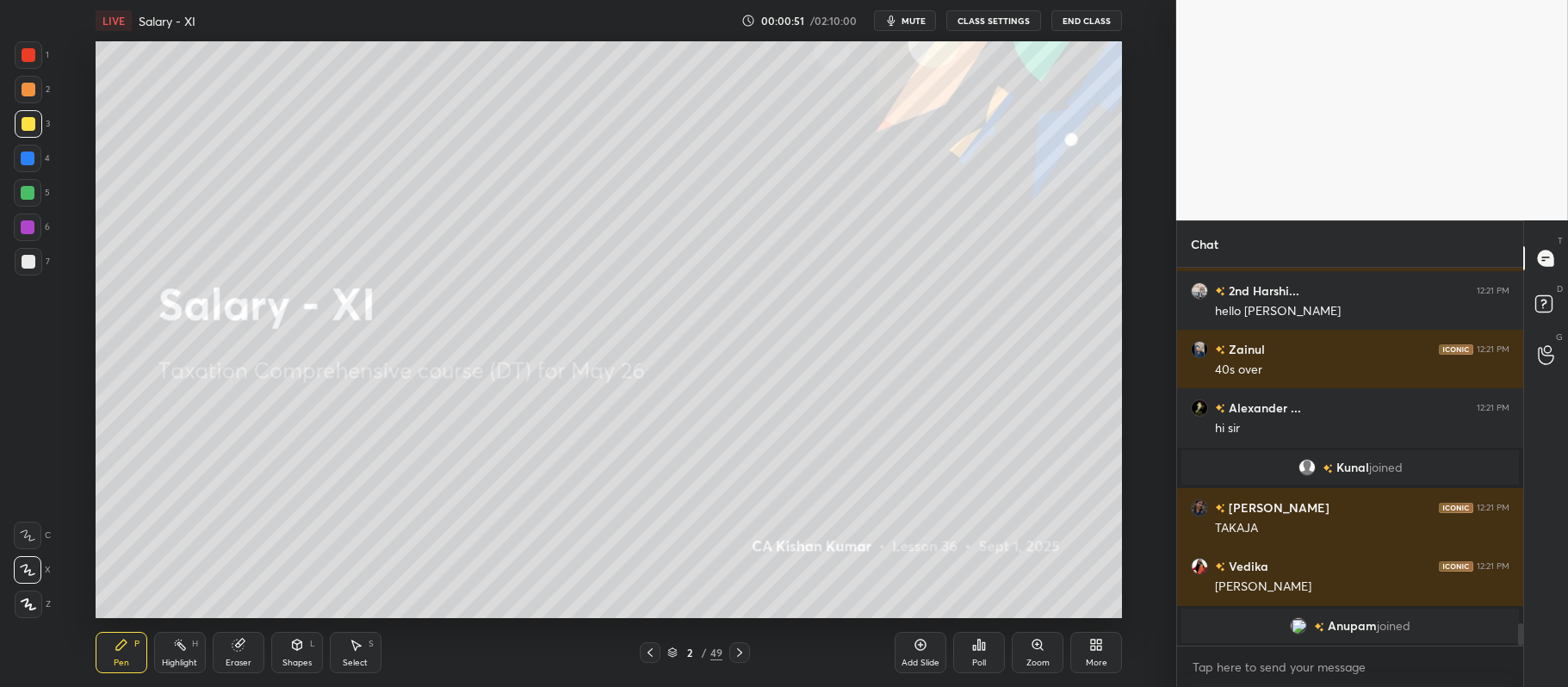
click at [973, 652] on div "Poll" at bounding box center [979, 652] width 51 height 41
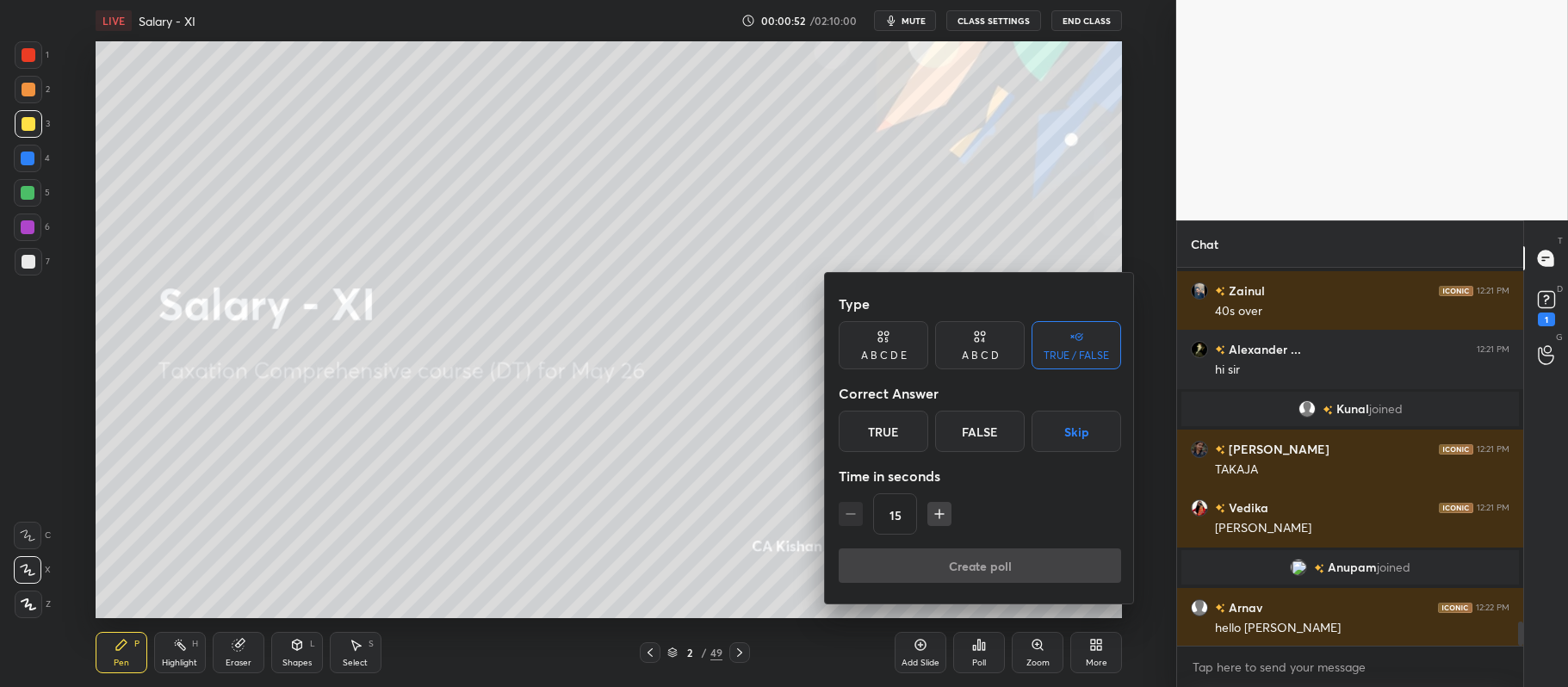
scroll to position [5533, 0]
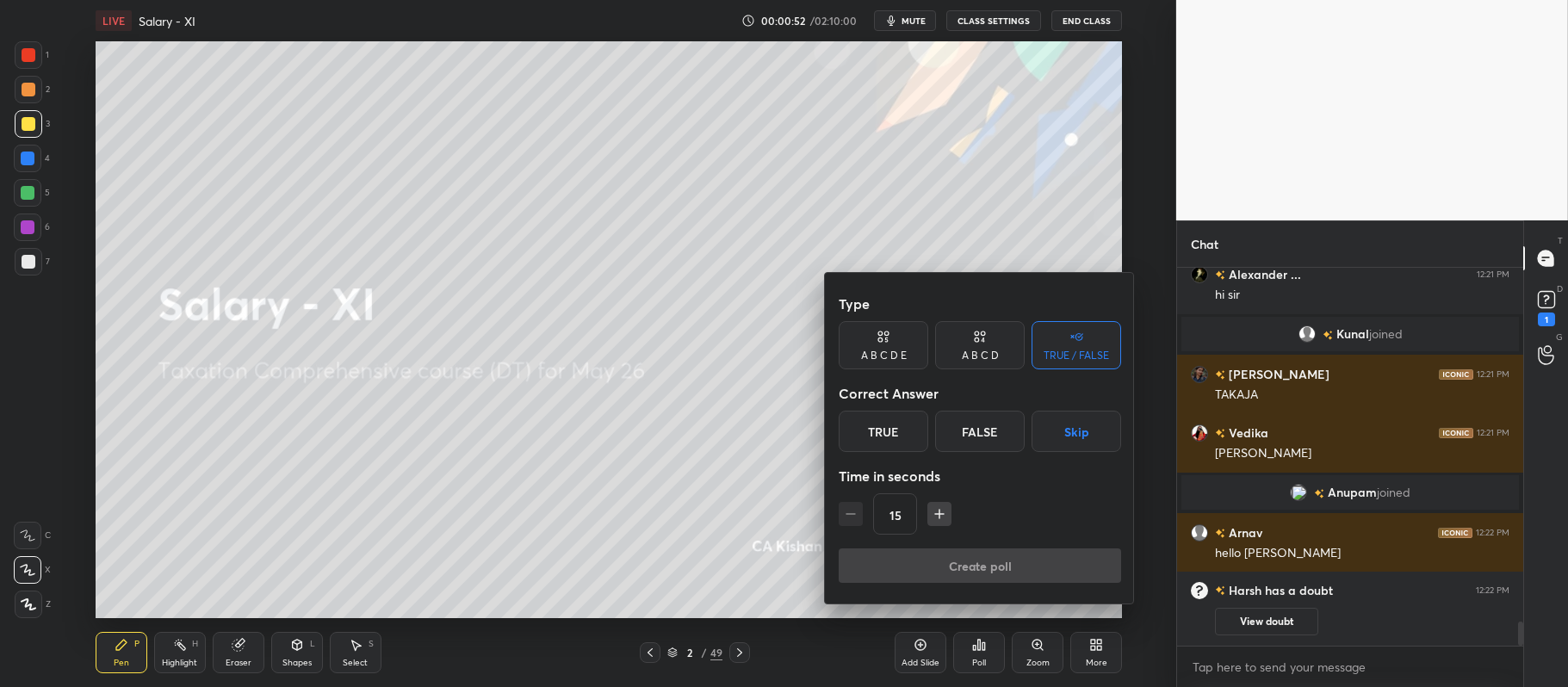
click at [891, 434] on div "True" at bounding box center [883, 431] width 89 height 41
click at [915, 569] on button "Create poll" at bounding box center [980, 565] width 282 height 34
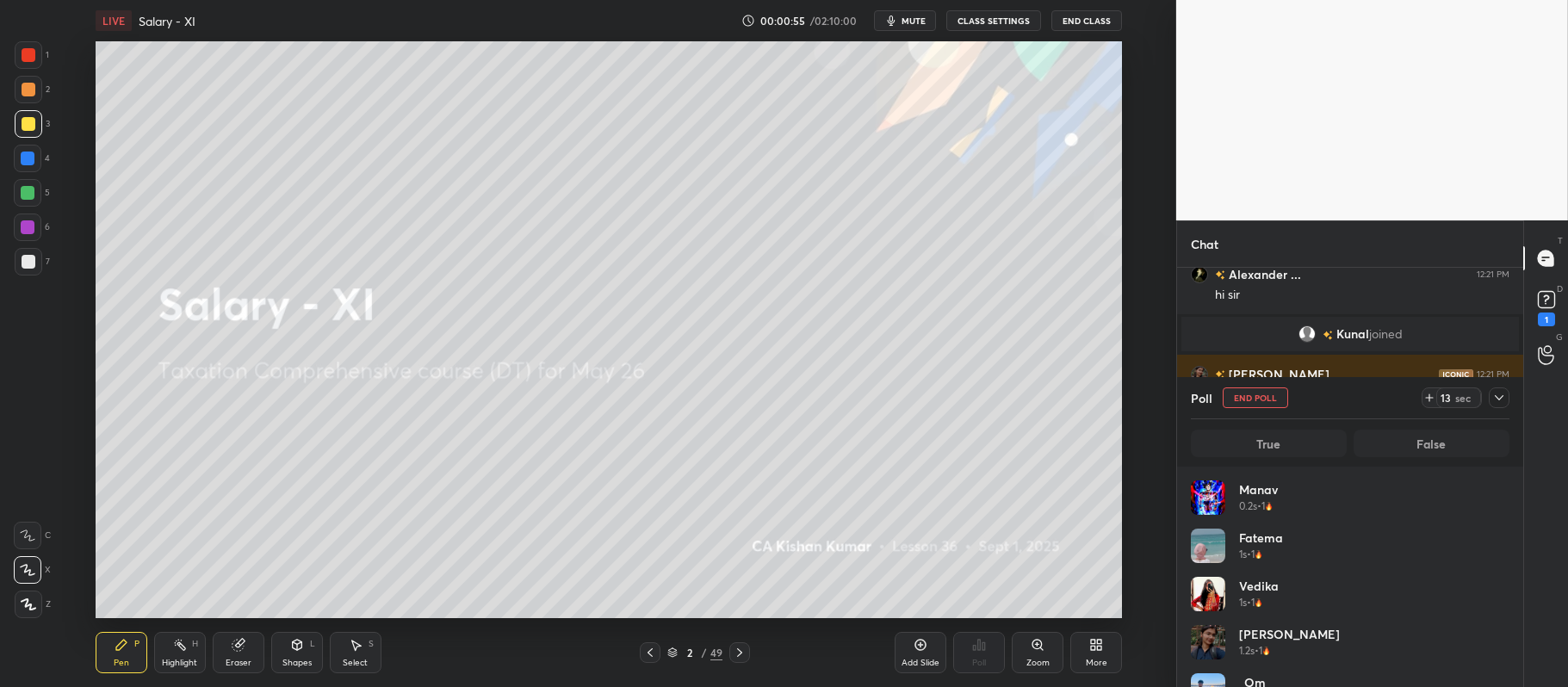
scroll to position [201, 313]
click at [1540, 299] on rect at bounding box center [1546, 300] width 17 height 17
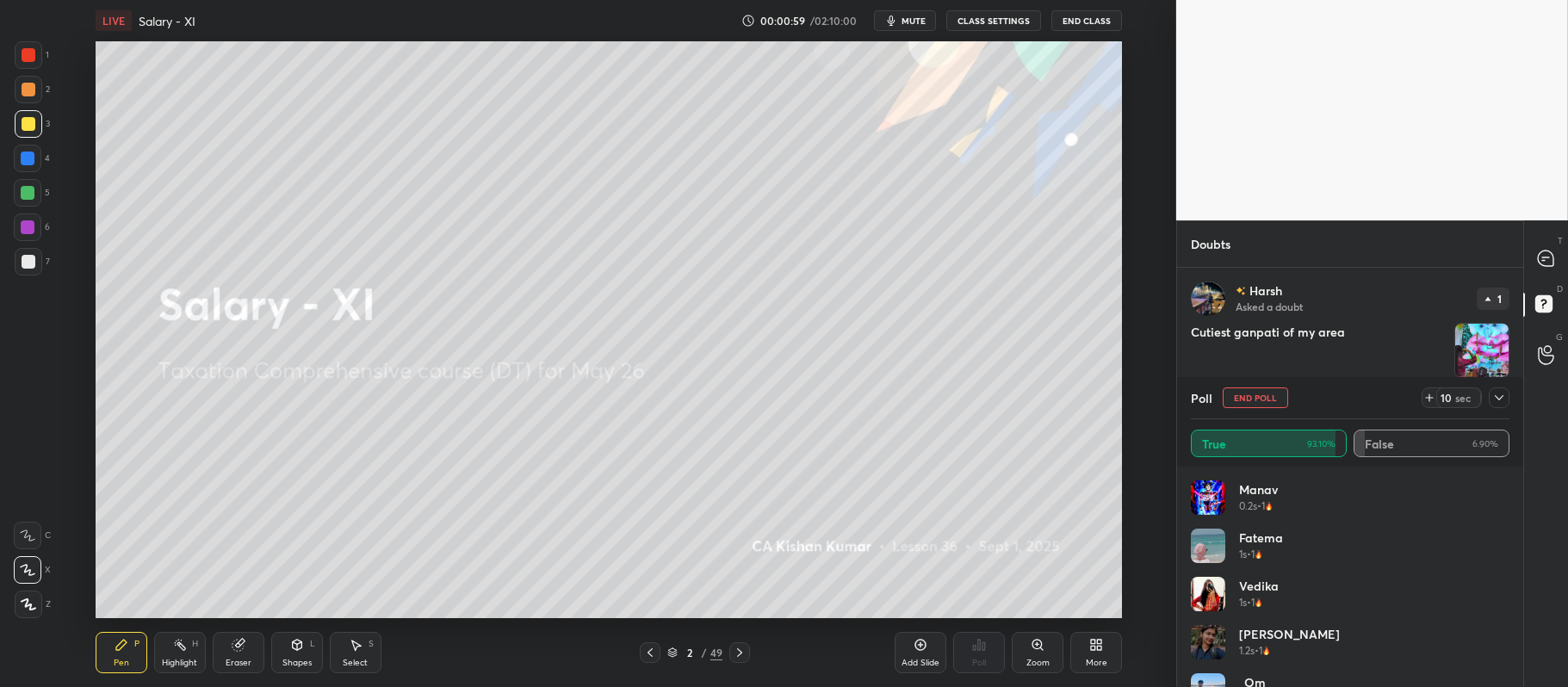
click at [1495, 403] on icon at bounding box center [1499, 397] width 14 height 14
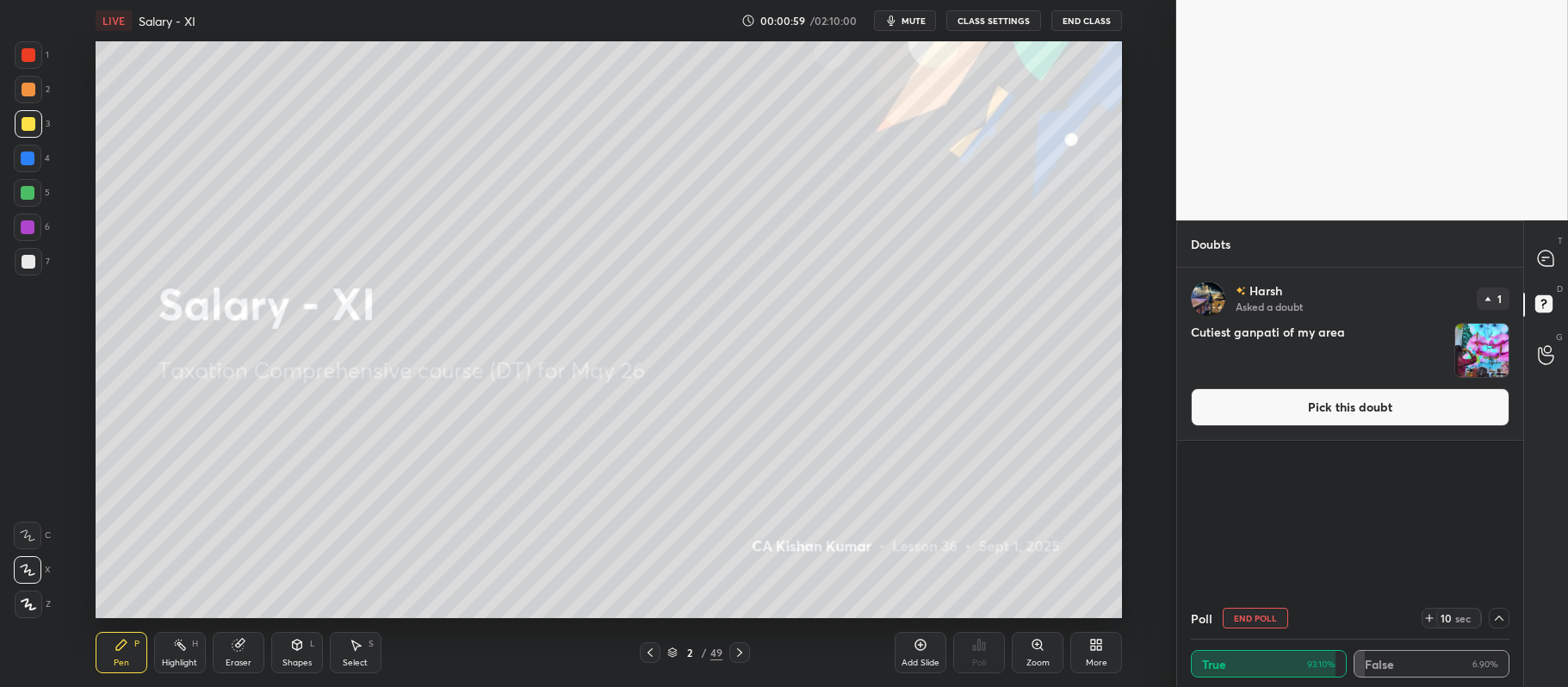
scroll to position [1, 5]
click at [1478, 407] on button "Pick this doubt" at bounding box center [1350, 407] width 319 height 38
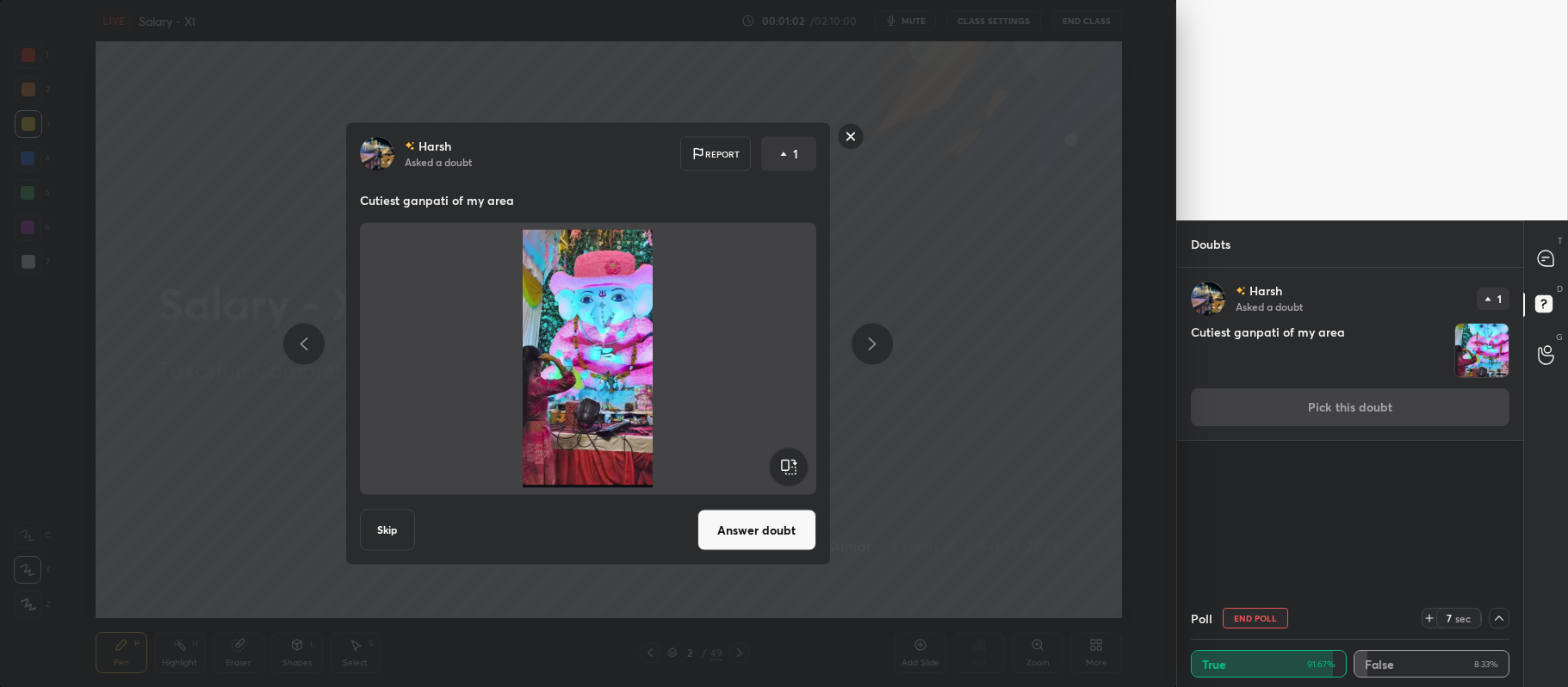
click at [849, 139] on rect at bounding box center [850, 136] width 27 height 27
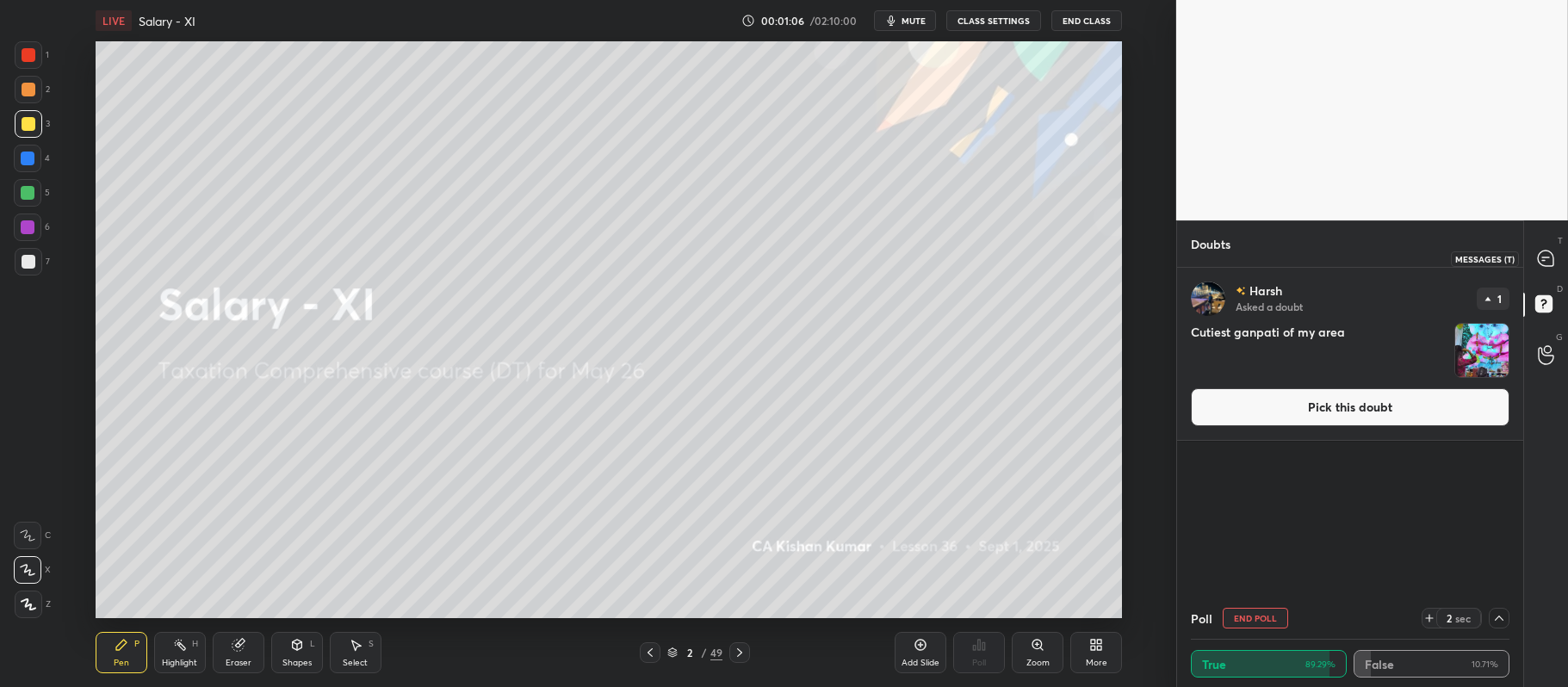
click at [1545, 262] on icon at bounding box center [1545, 258] width 16 height 16
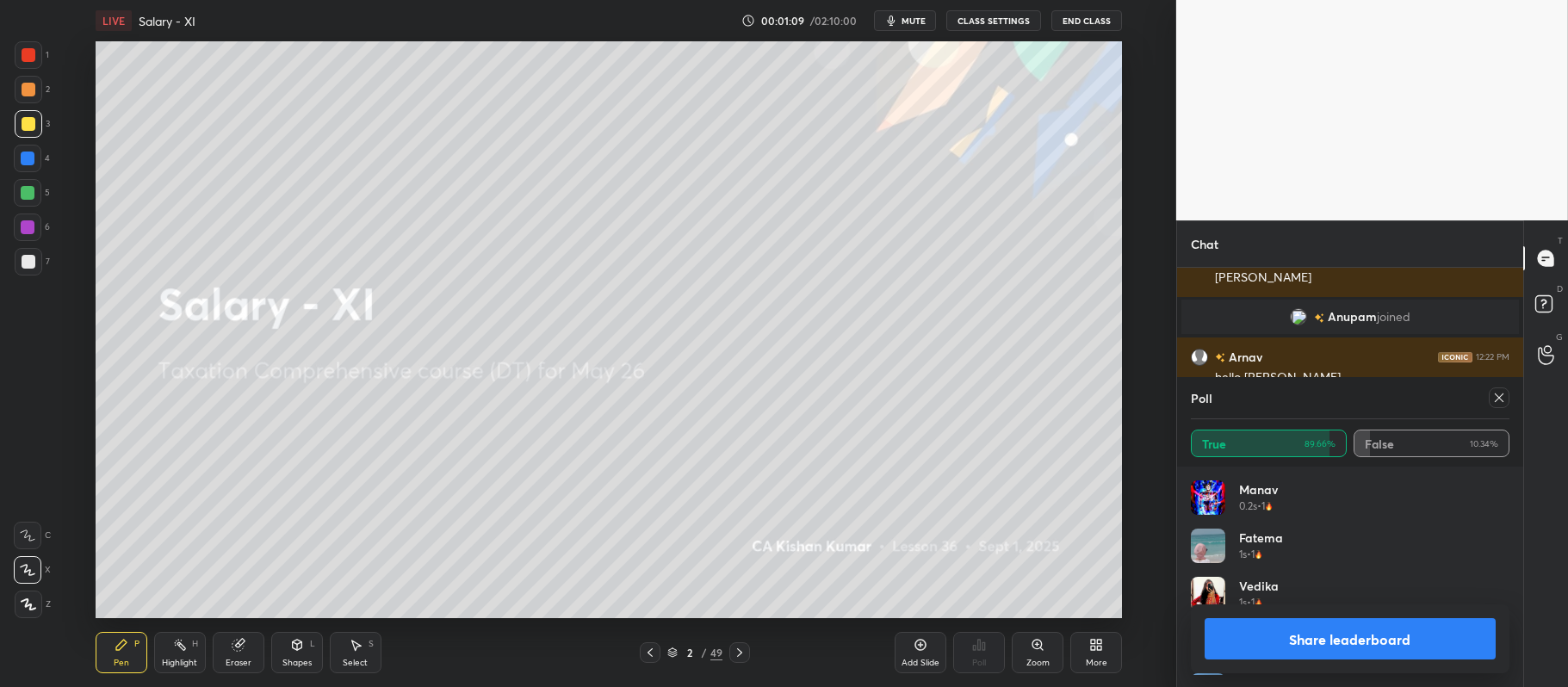
scroll to position [5897, 0]
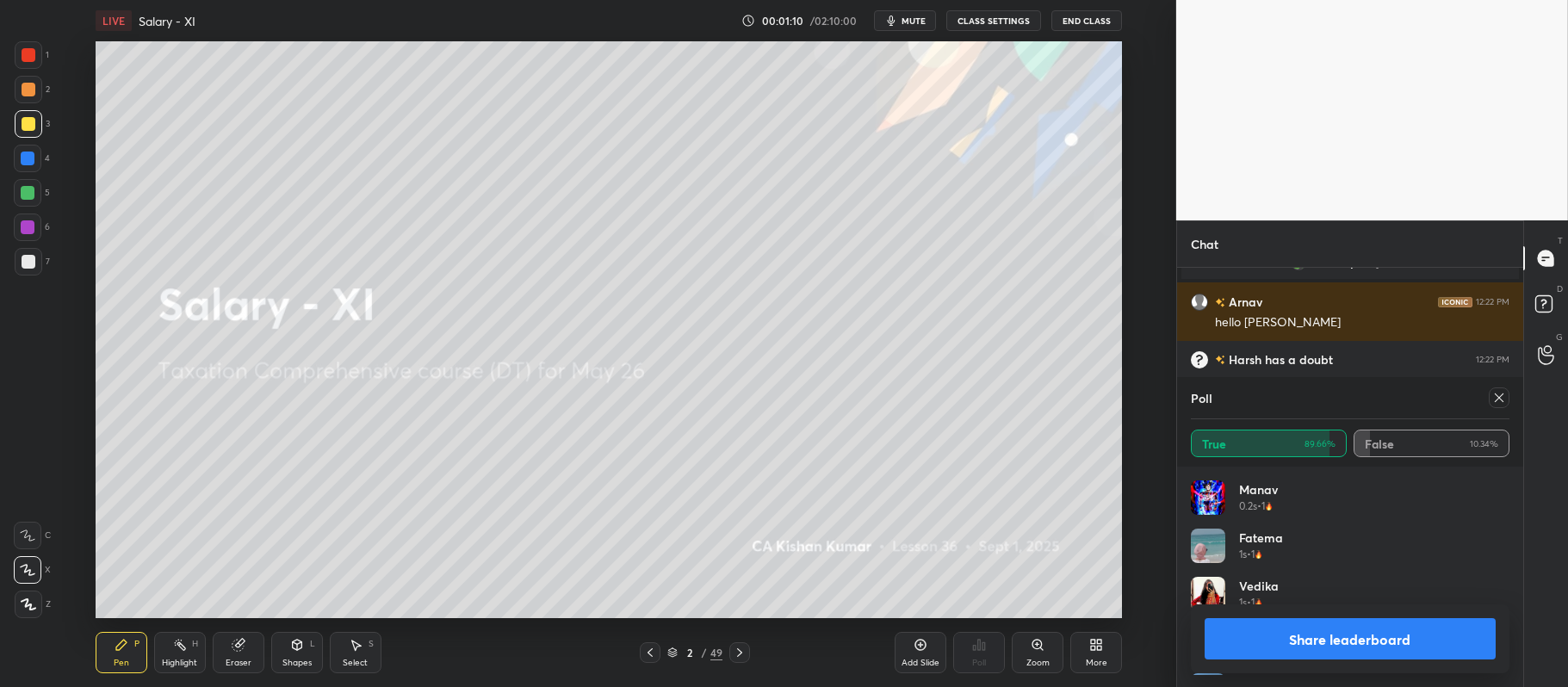
click at [1301, 635] on button "Share leaderboard" at bounding box center [1350, 638] width 291 height 41
type textarea "x"
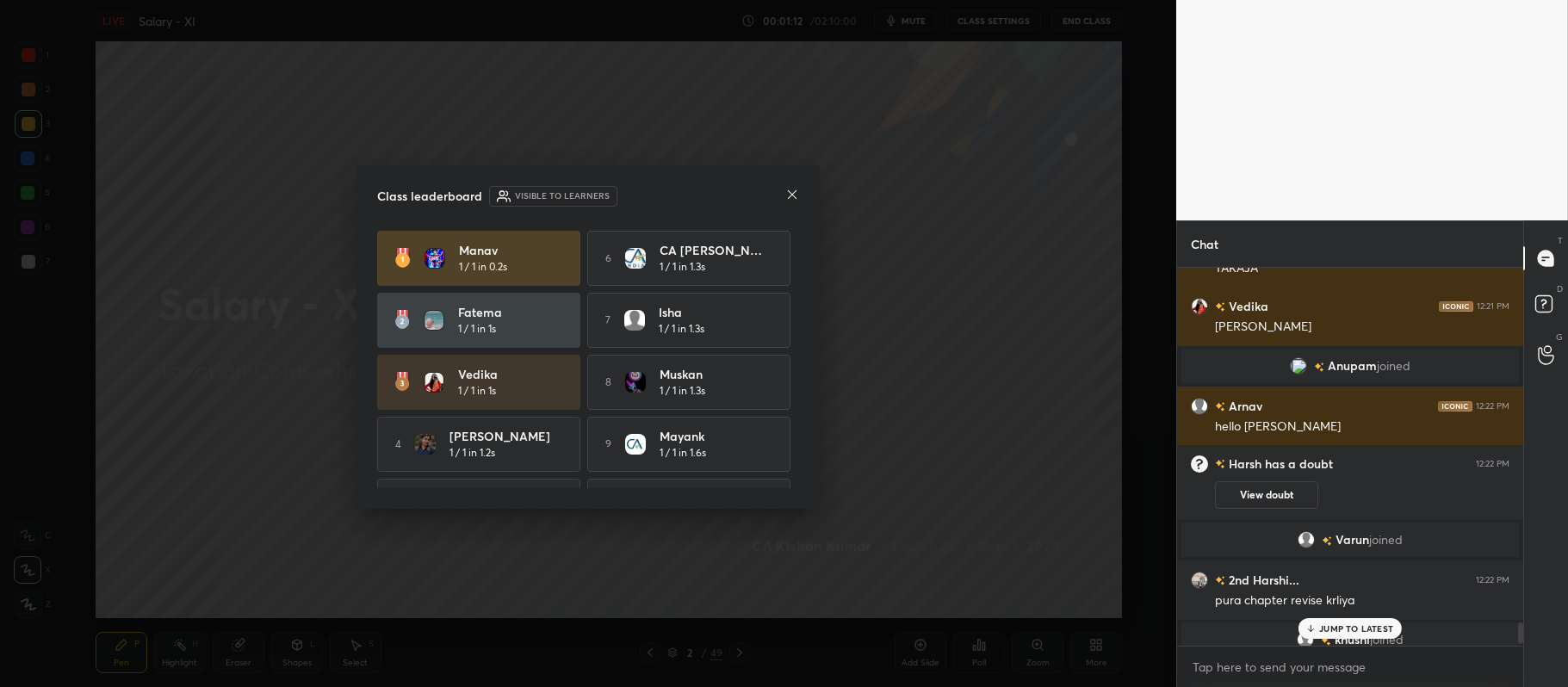
click at [787, 197] on icon at bounding box center [792, 194] width 14 height 14
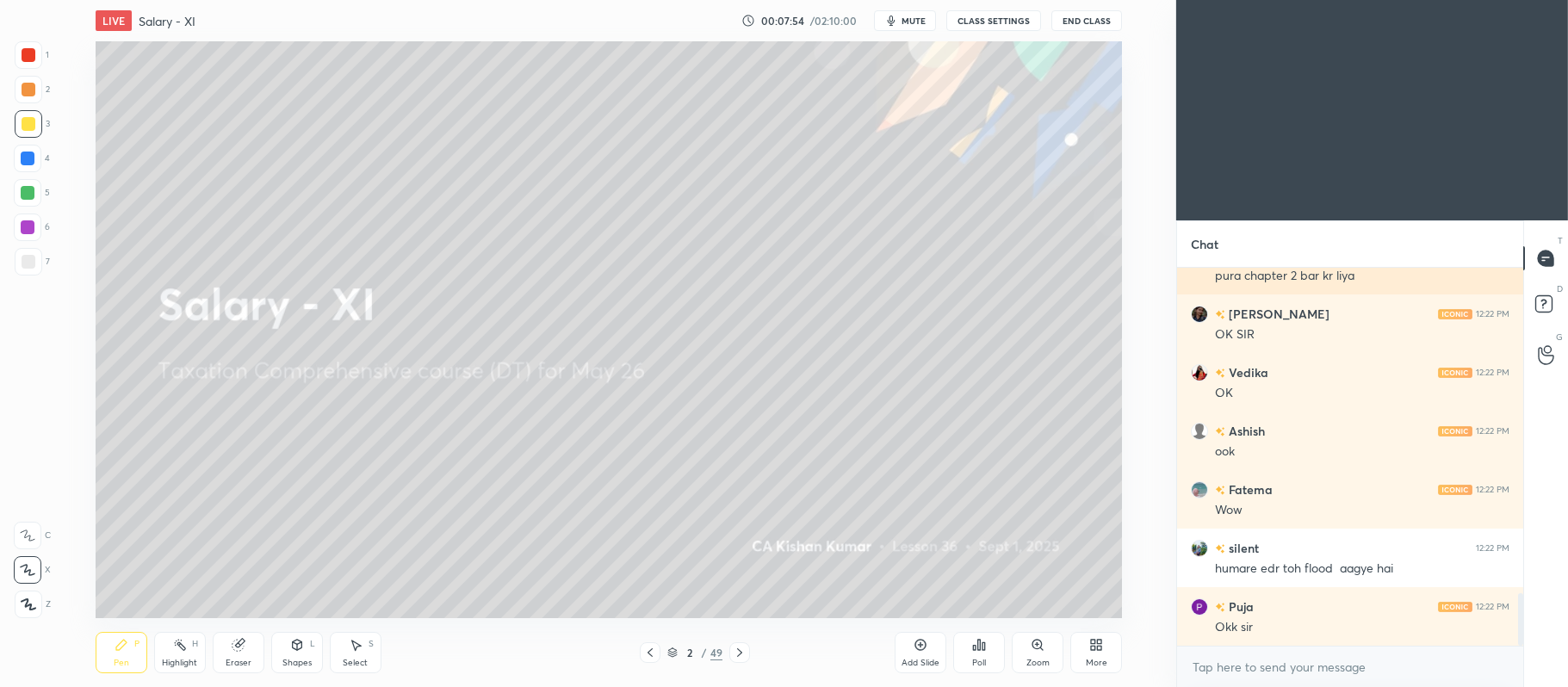
scroll to position [85477, 85008]
click at [1553, 259] on icon at bounding box center [1545, 258] width 16 height 16
click at [903, 655] on div "Add Slide" at bounding box center [920, 652] width 51 height 41
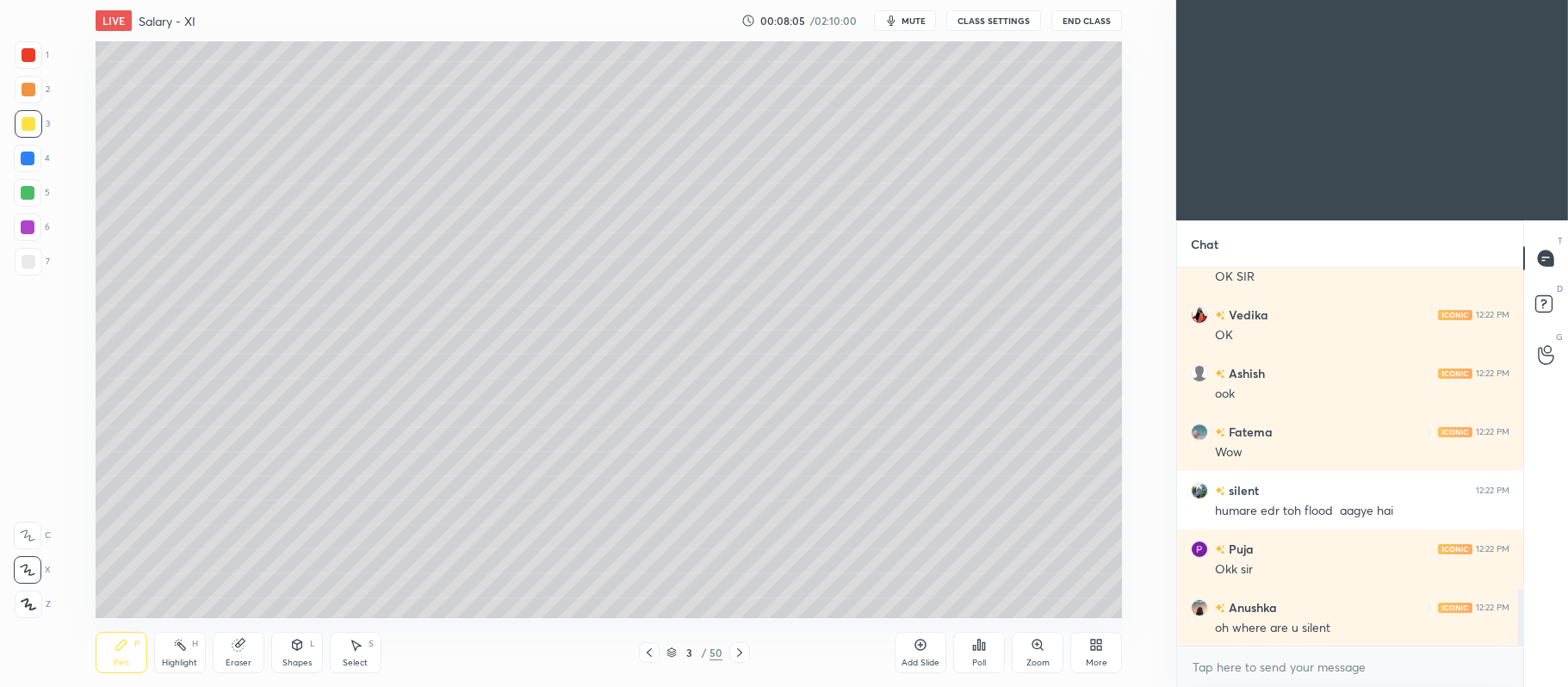
scroll to position [2177, 0]
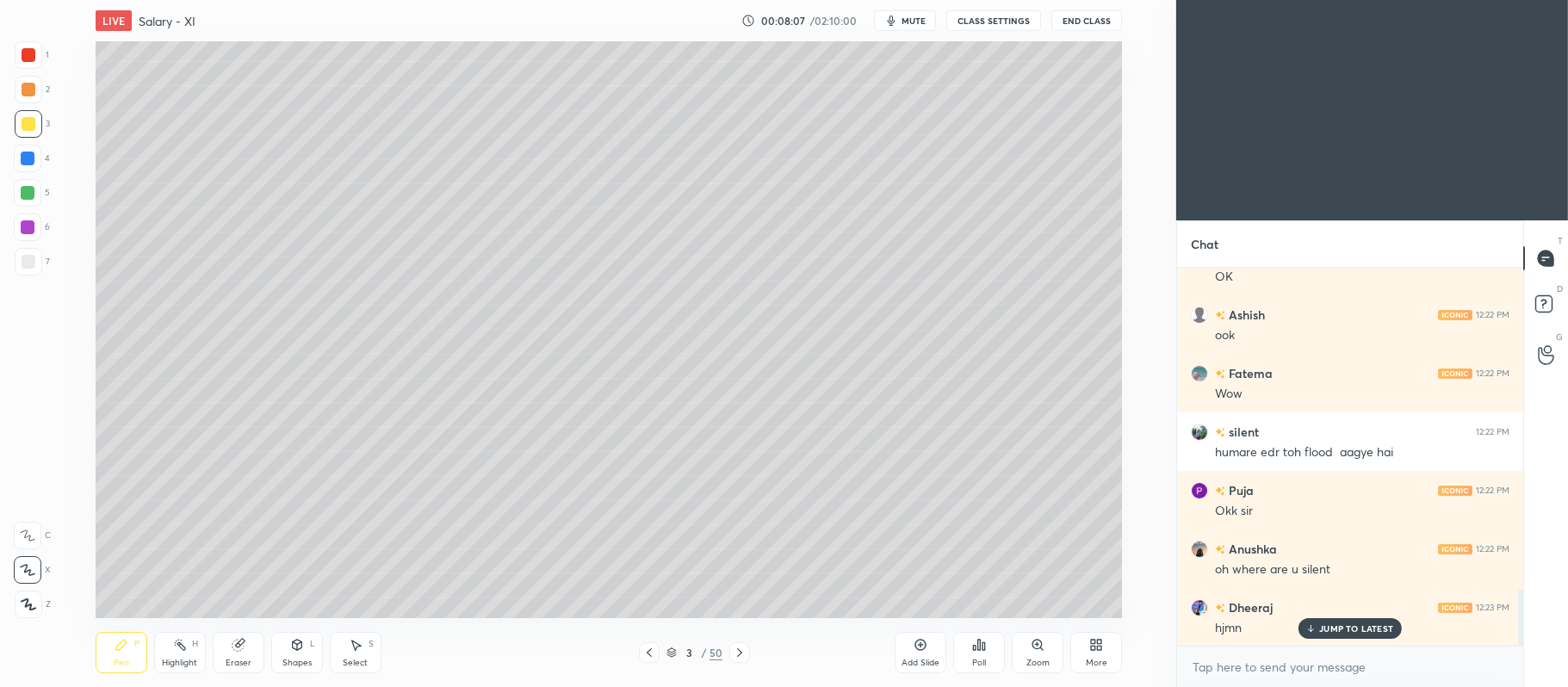
click at [33, 186] on div at bounding box center [27, 192] width 14 height 14
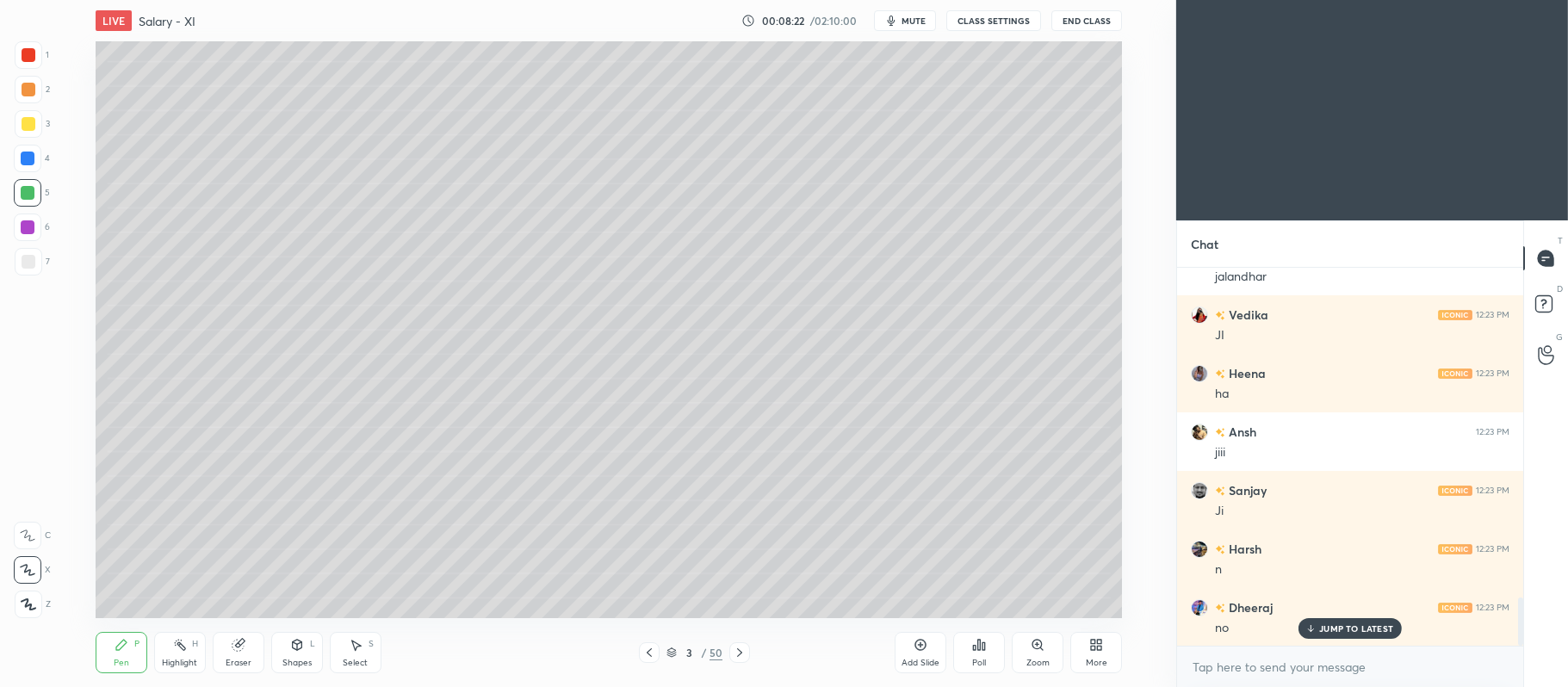
scroll to position [2821, 0]
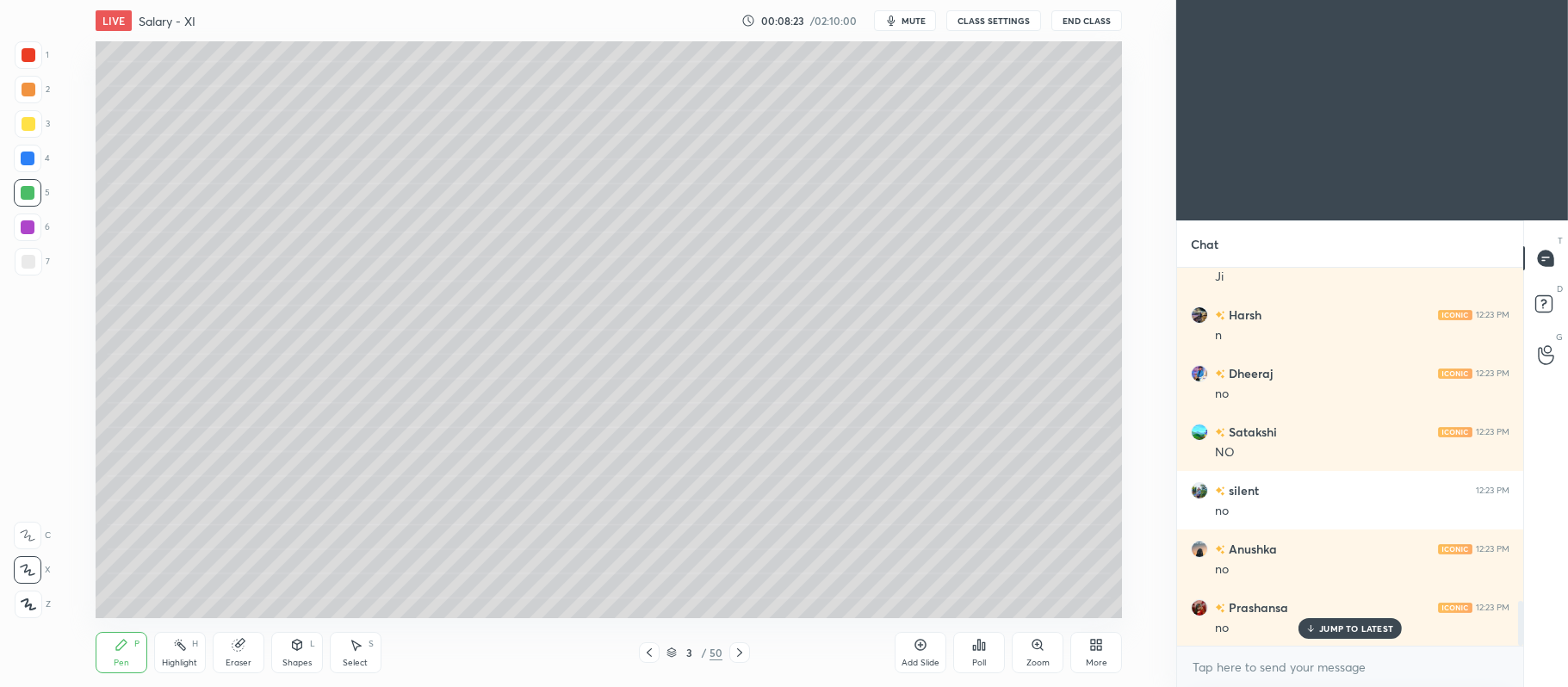
click at [29, 90] on div at bounding box center [28, 89] width 14 height 14
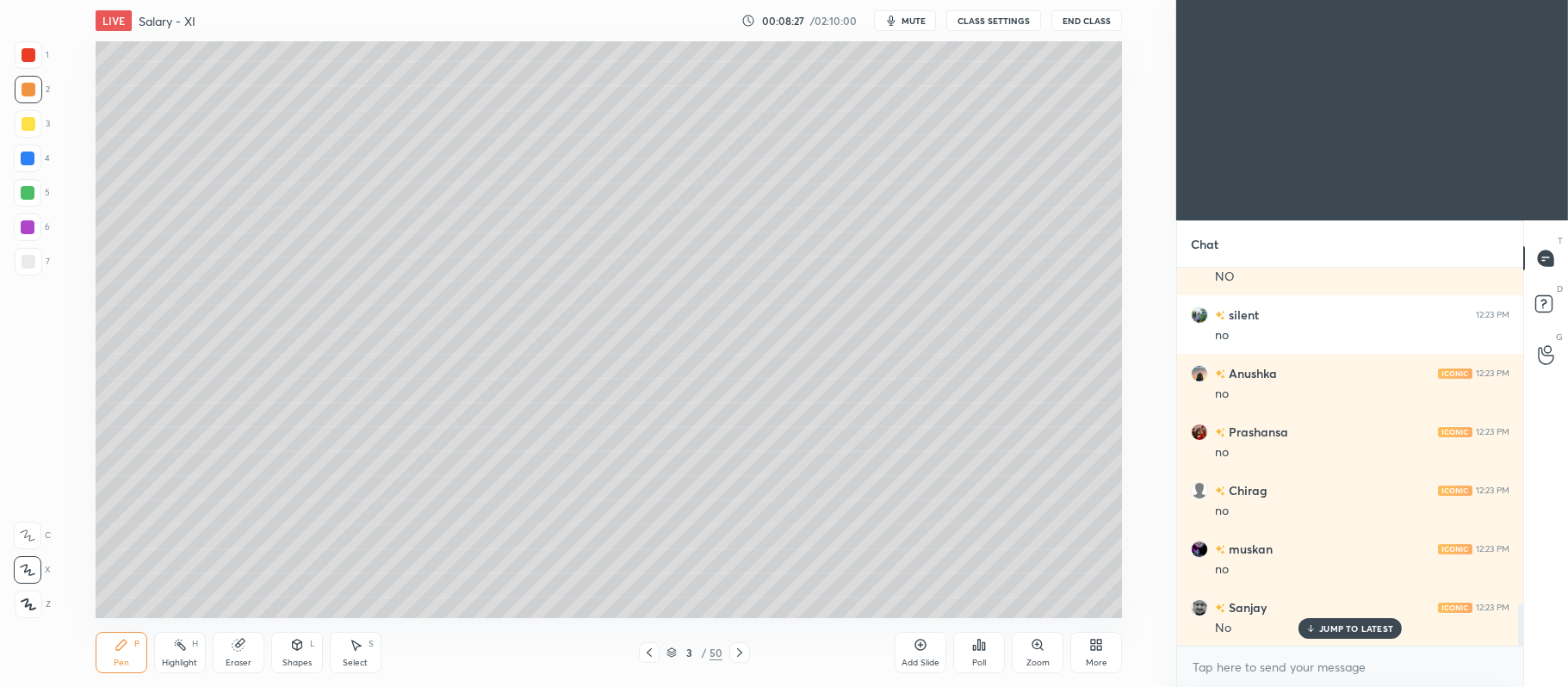
scroll to position [3055, 0]
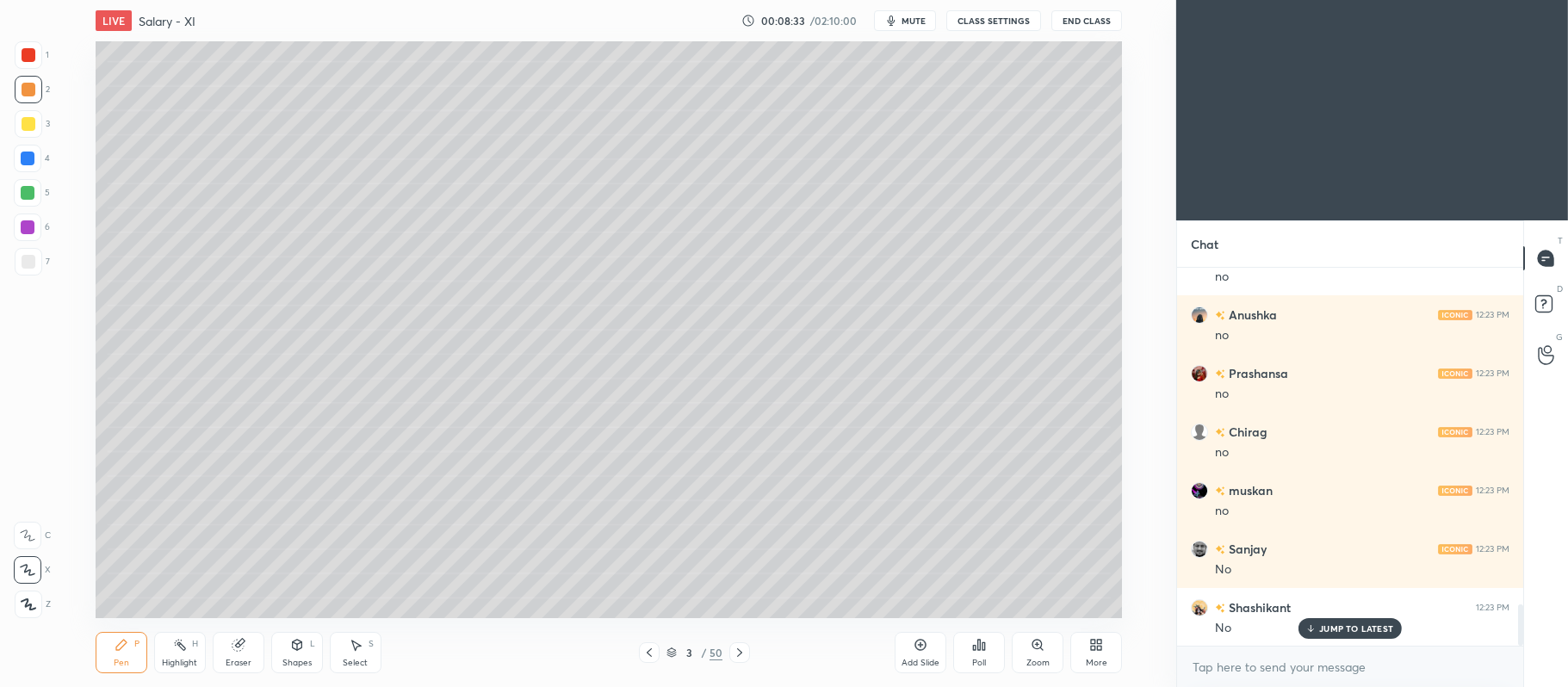
click at [29, 229] on div at bounding box center [27, 227] width 14 height 14
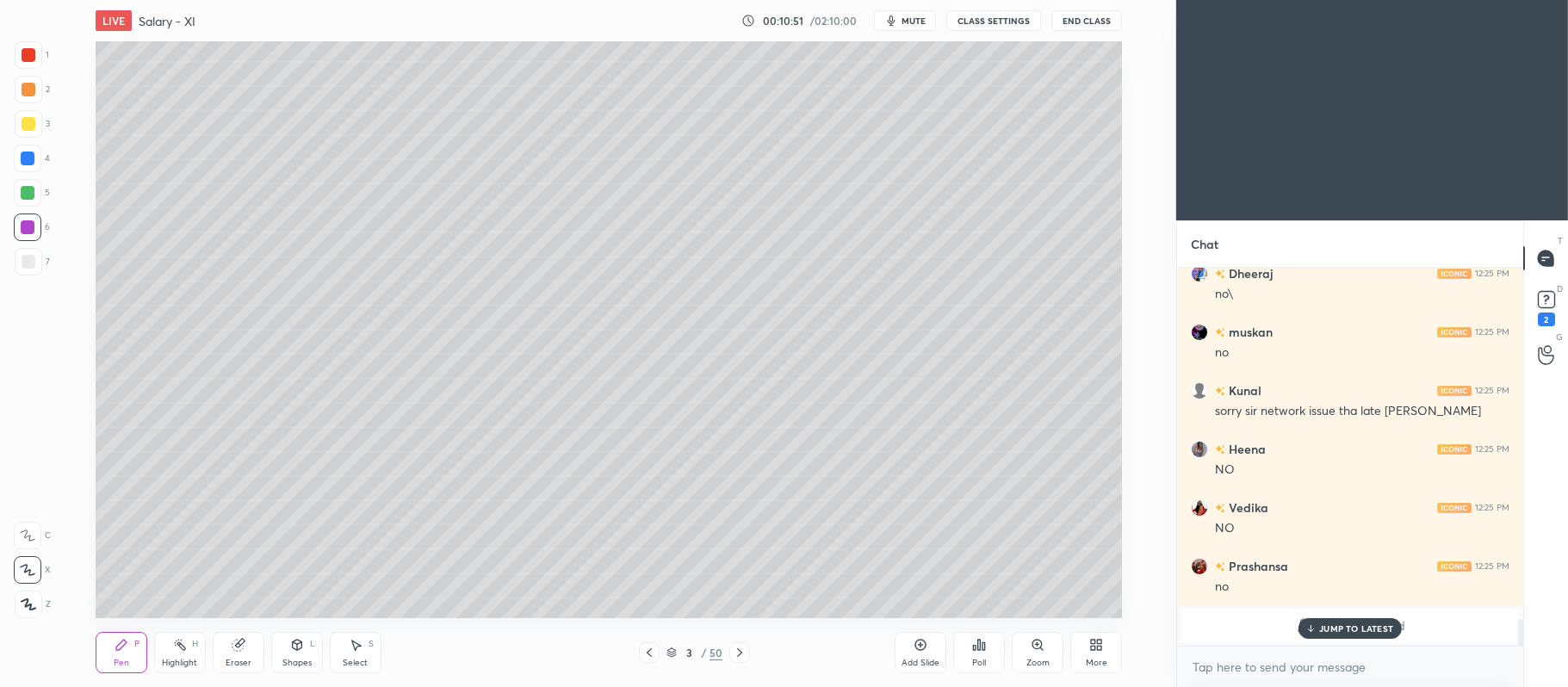
scroll to position [4927, 0]
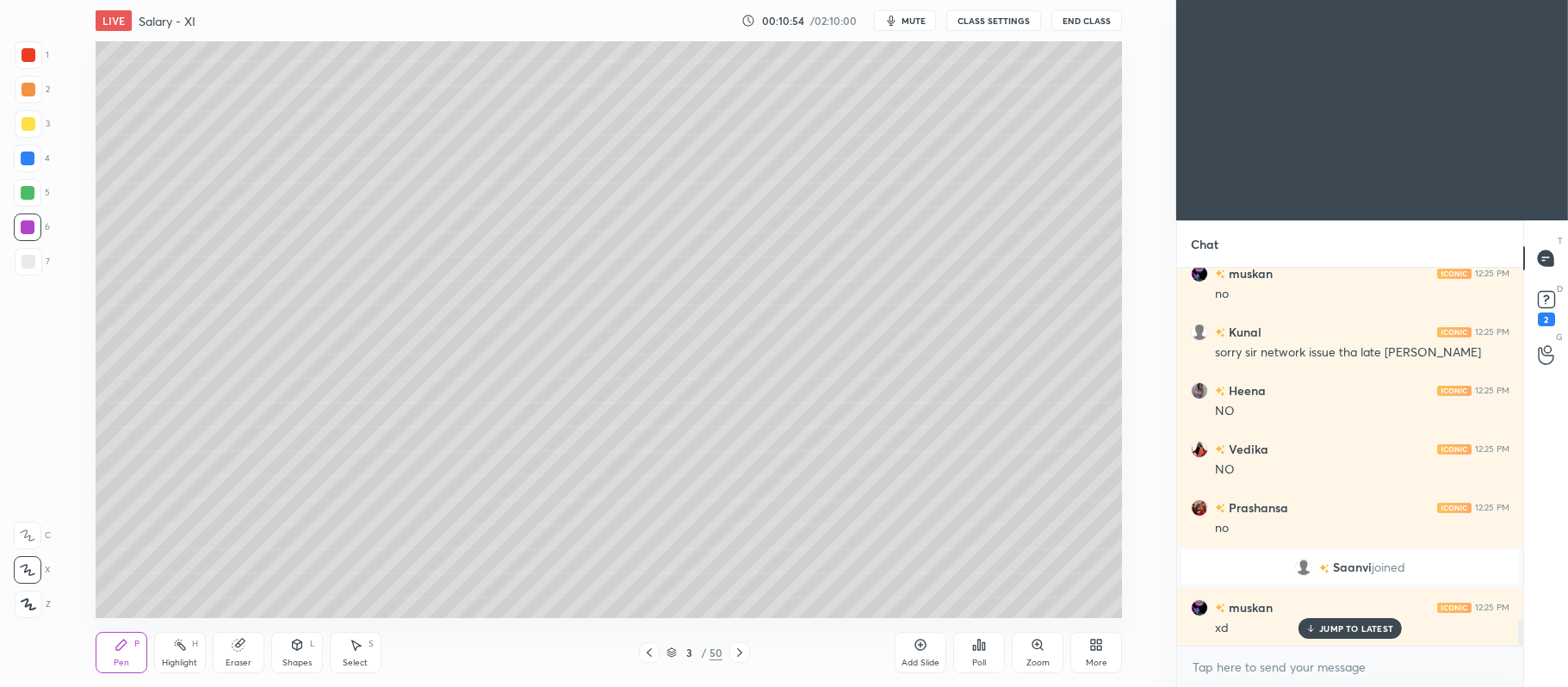
click at [920, 644] on icon at bounding box center [920, 644] width 14 height 14
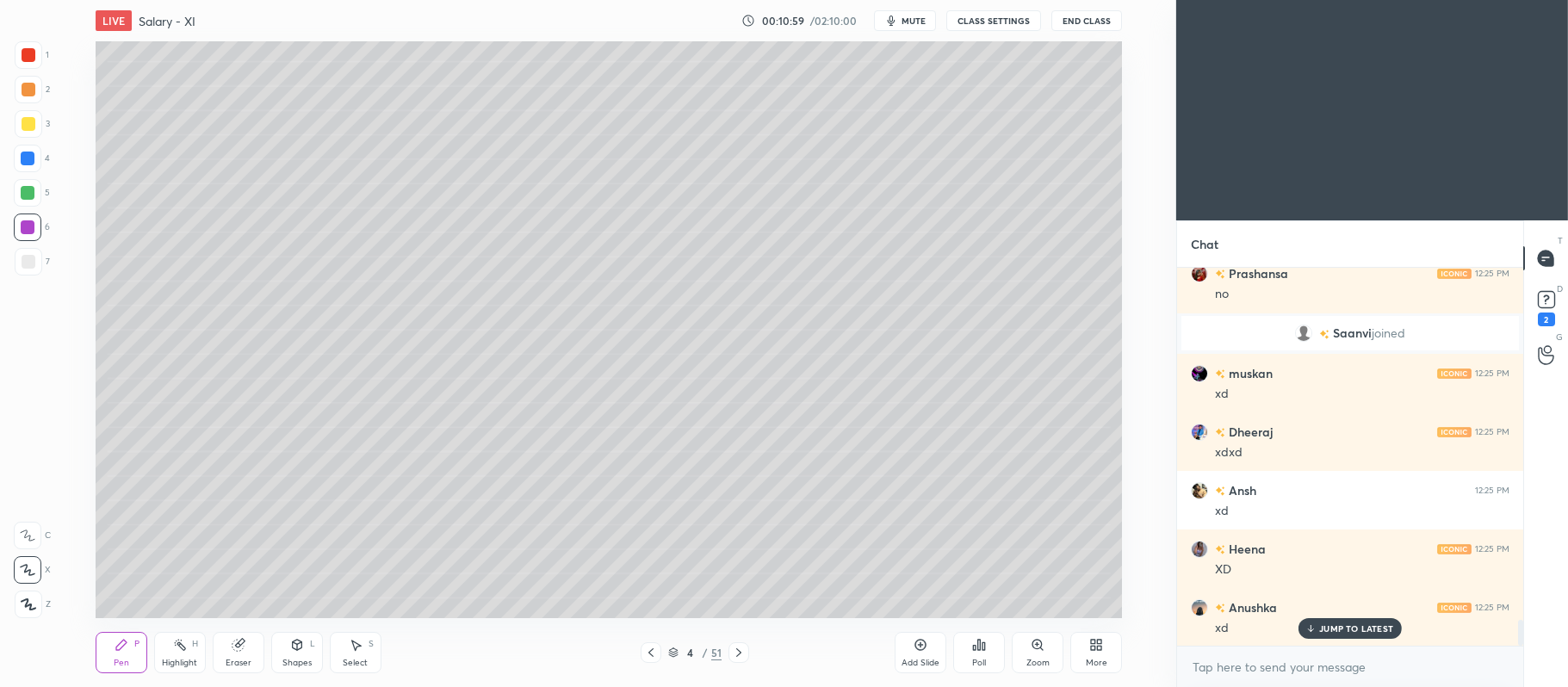
scroll to position [5220, 0]
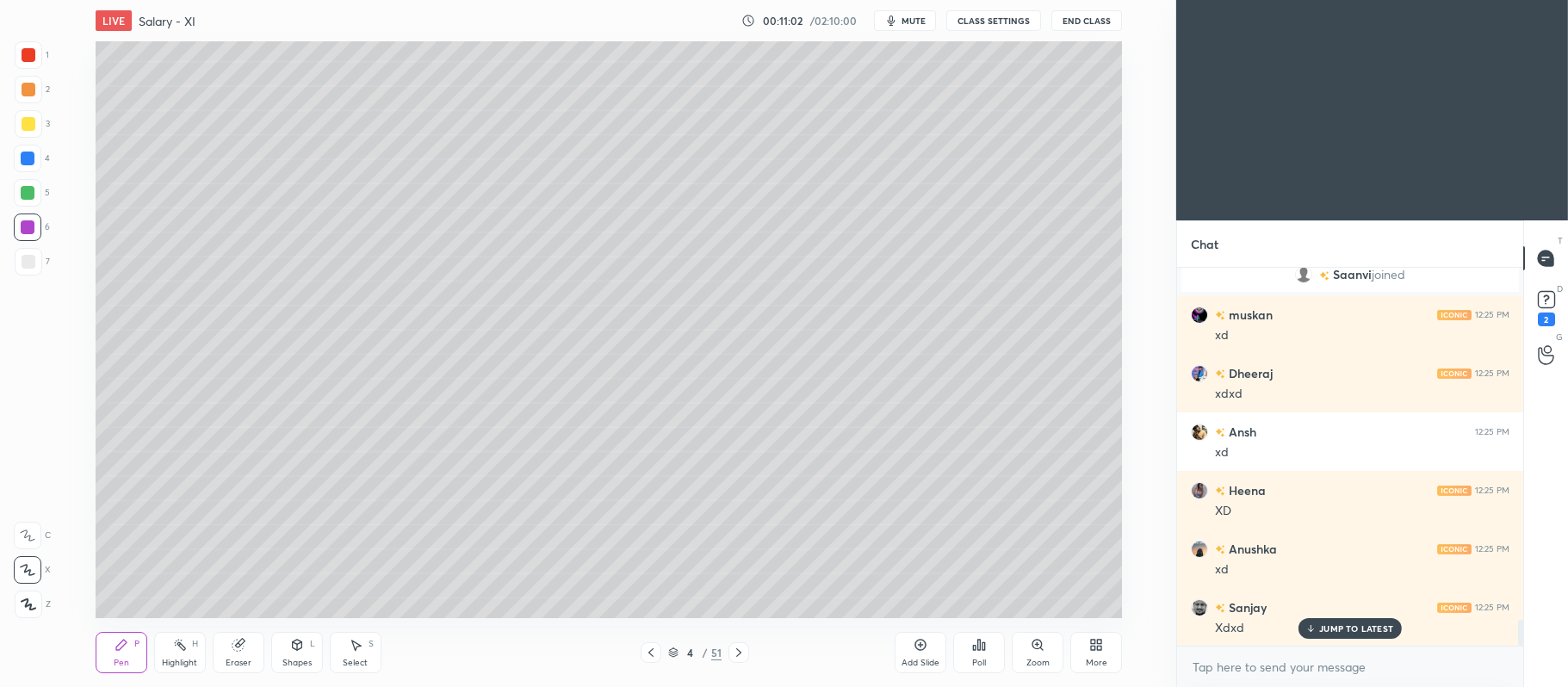
click at [652, 654] on icon at bounding box center [651, 652] width 14 height 14
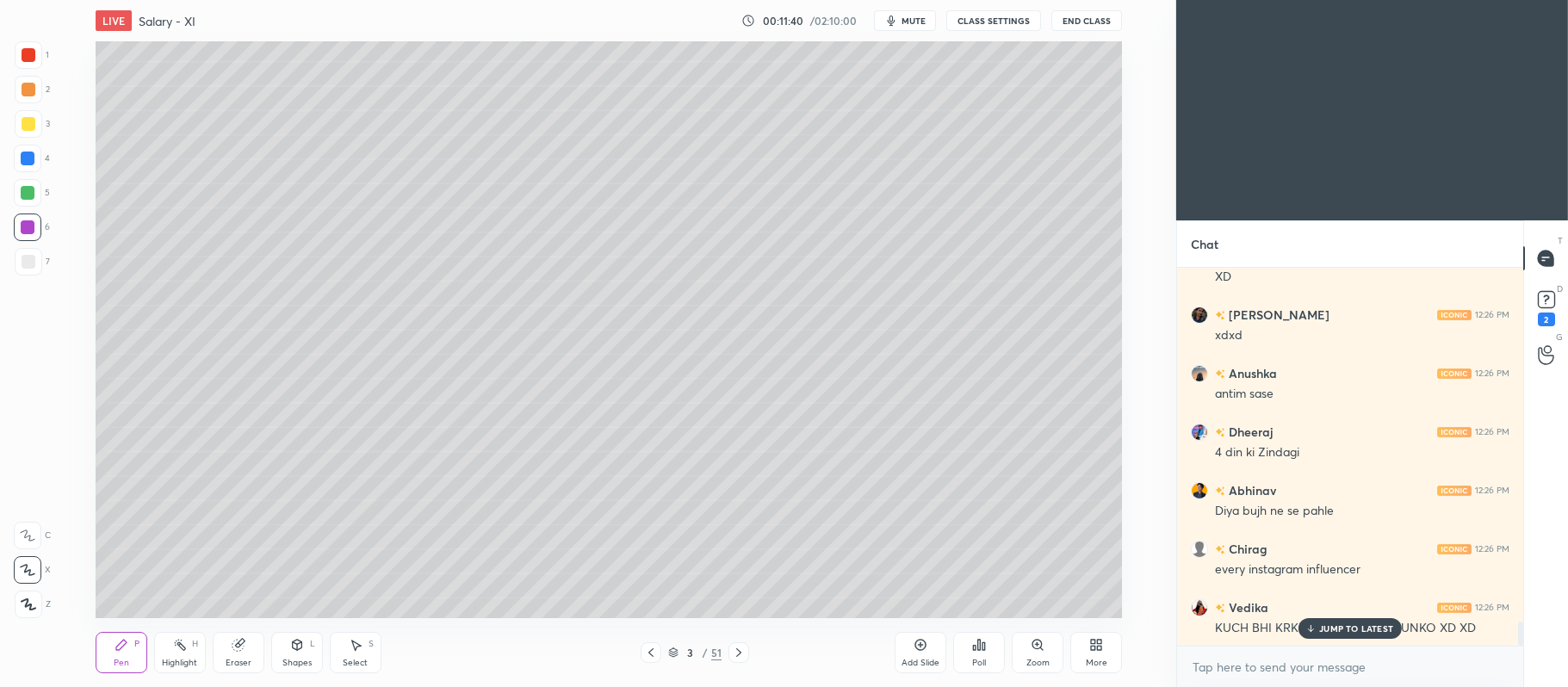
scroll to position [5688, 0]
click at [29, 94] on div at bounding box center [28, 89] width 14 height 14
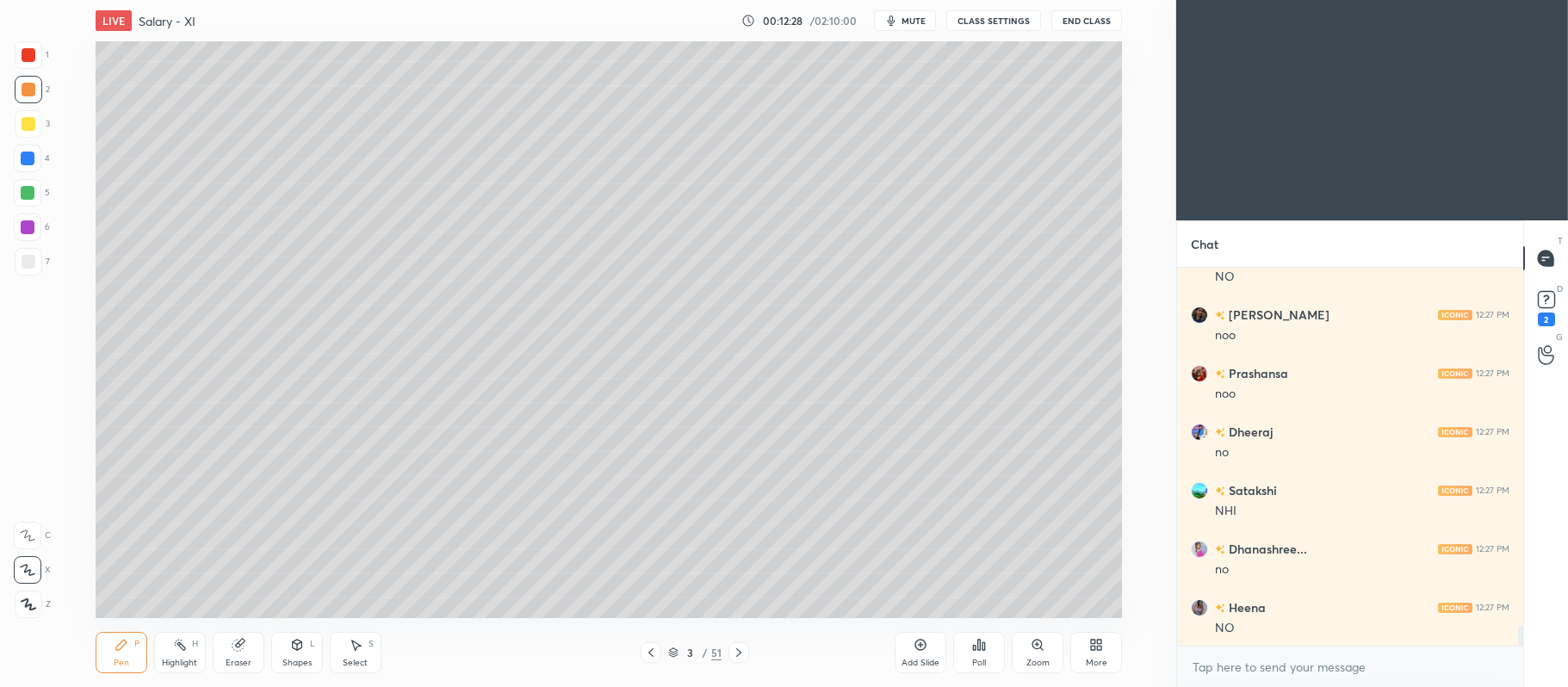
scroll to position [6917, 0]
click at [923, 651] on icon at bounding box center [920, 644] width 14 height 14
click at [33, 162] on div at bounding box center [27, 158] width 14 height 14
click at [21, 126] on div at bounding box center [28, 123] width 14 height 14
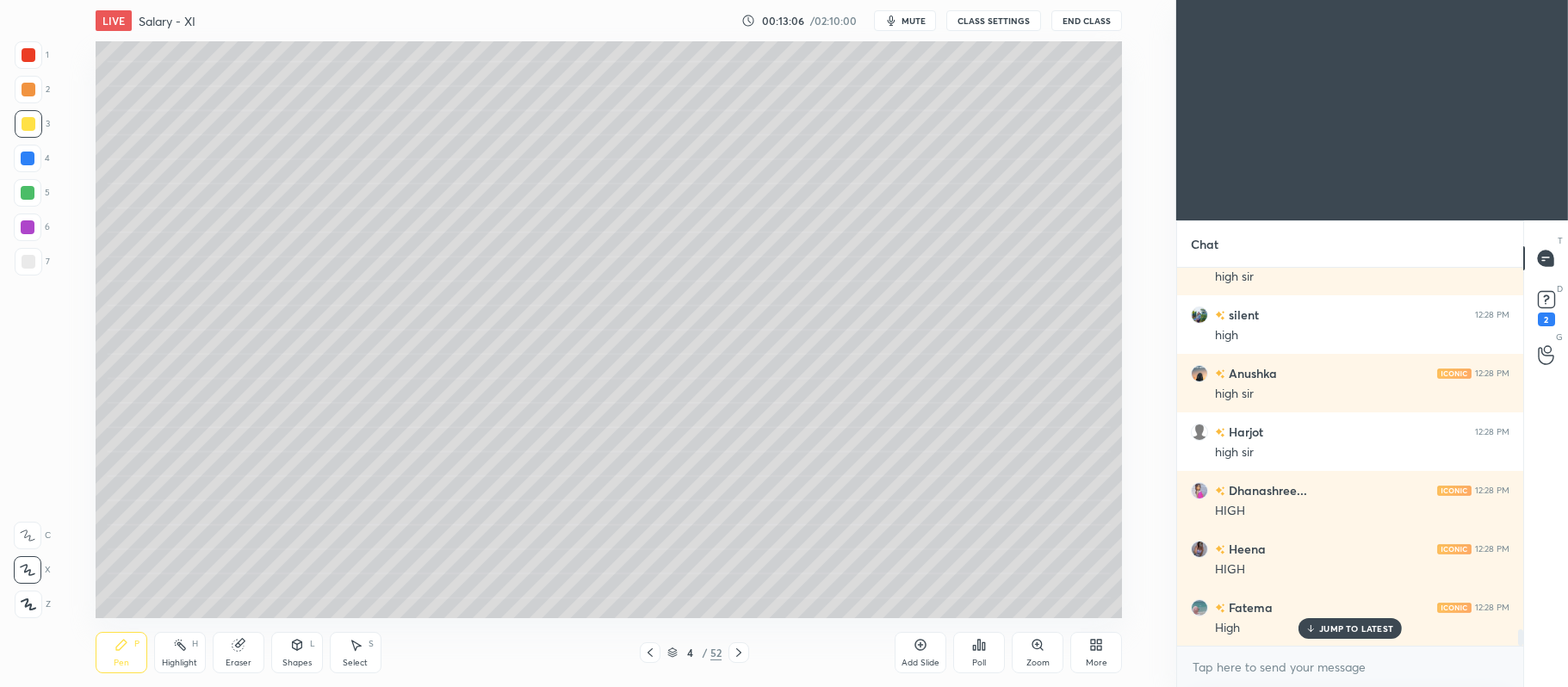
scroll to position [8380, 0]
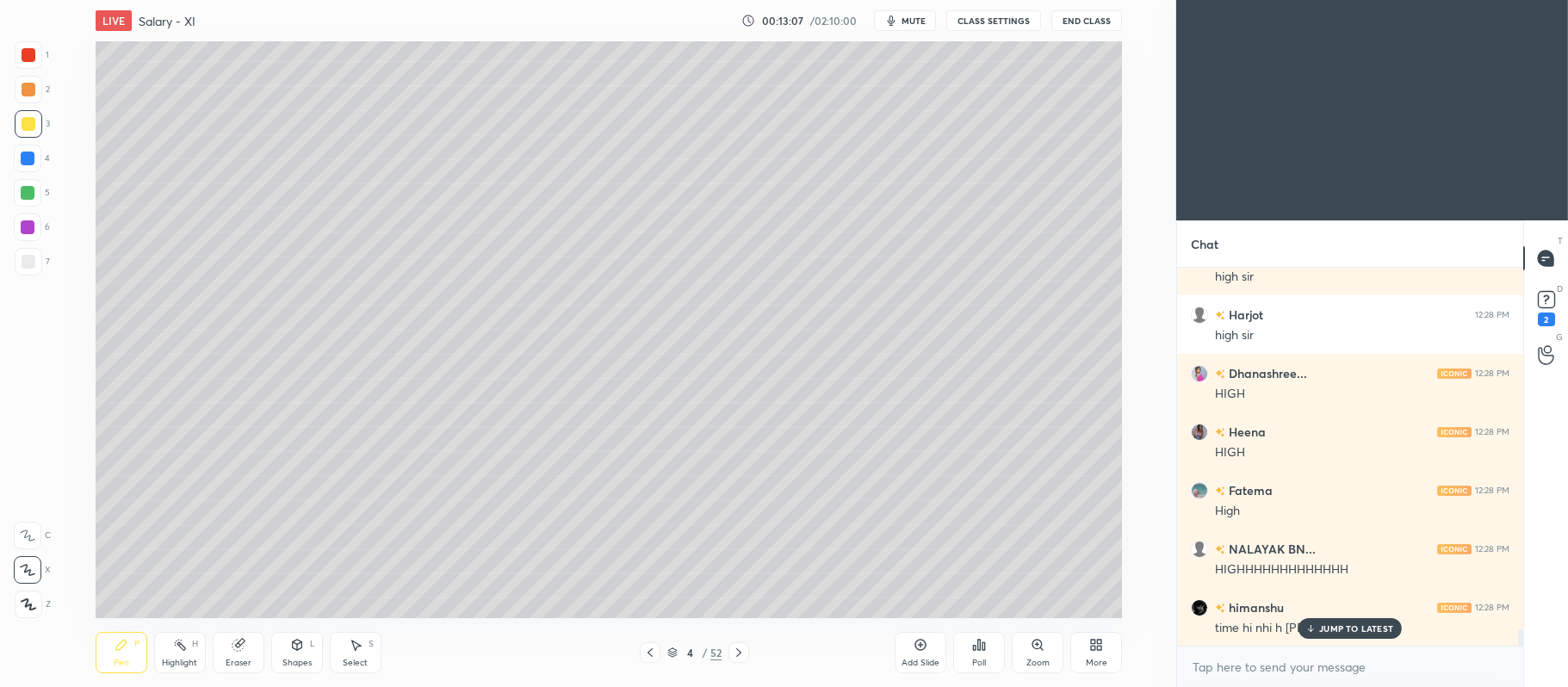
click at [923, 635] on div "Add Slide" at bounding box center [920, 652] width 51 height 41
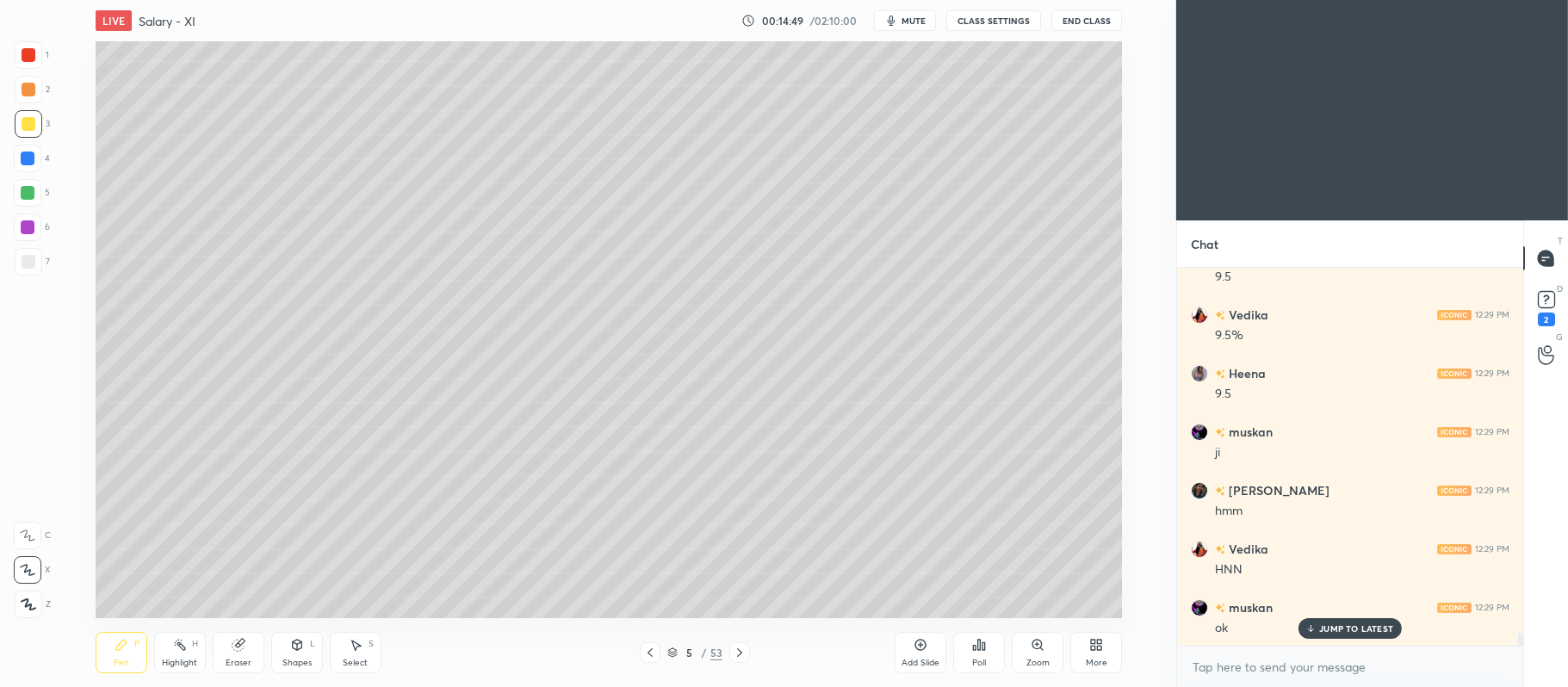
scroll to position [10580, 0]
click at [909, 648] on div "Add Slide" at bounding box center [920, 652] width 51 height 41
click at [917, 652] on div "Add Slide" at bounding box center [920, 652] width 51 height 41
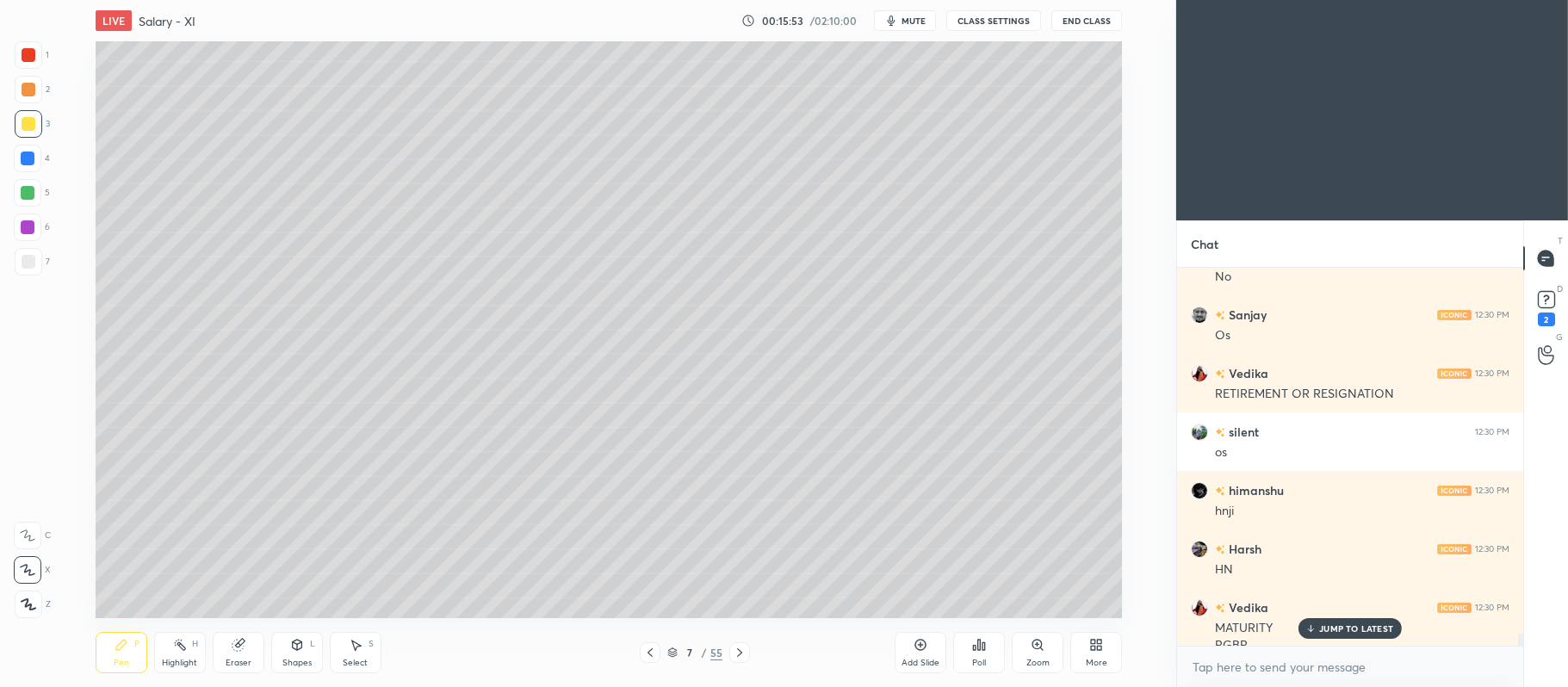
scroll to position [11516, 0]
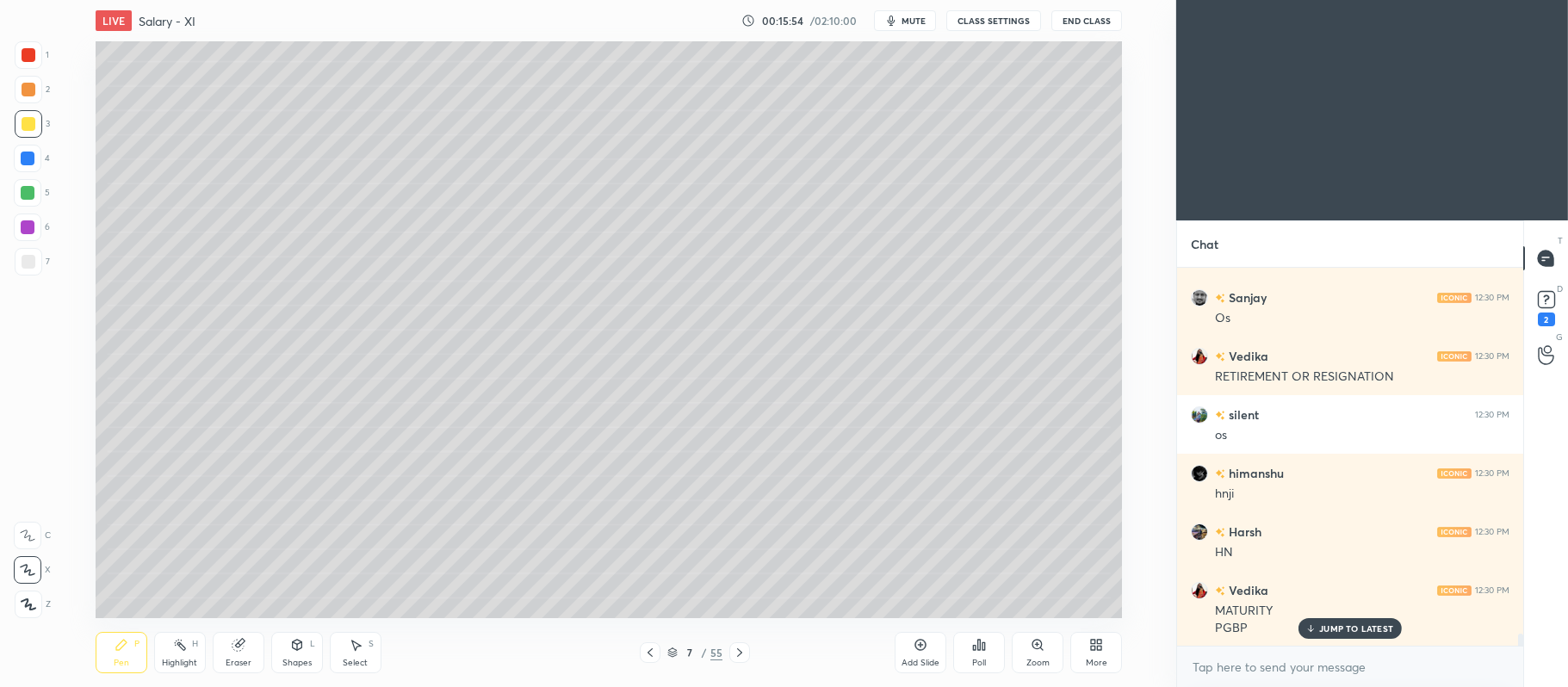
click at [676, 648] on icon at bounding box center [672, 652] width 10 height 10
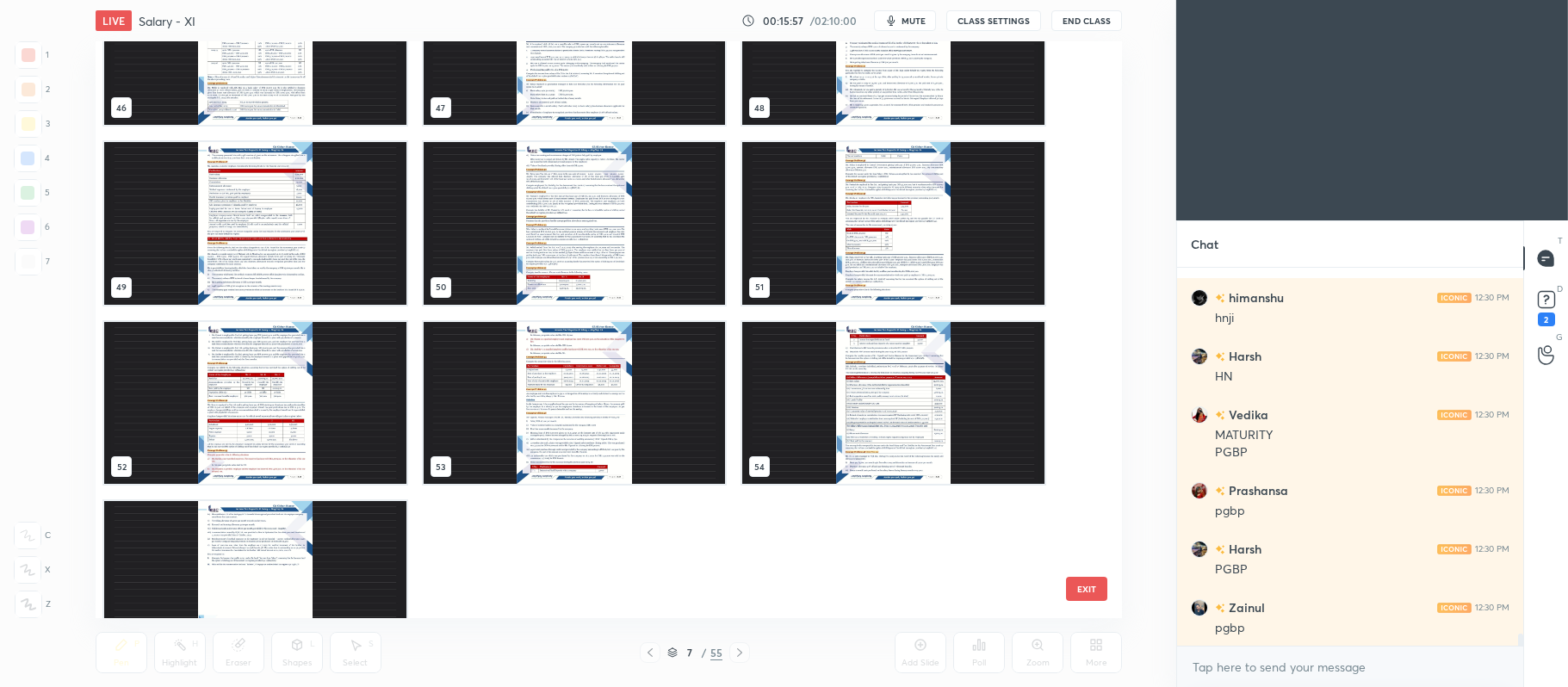
scroll to position [2832, 0]
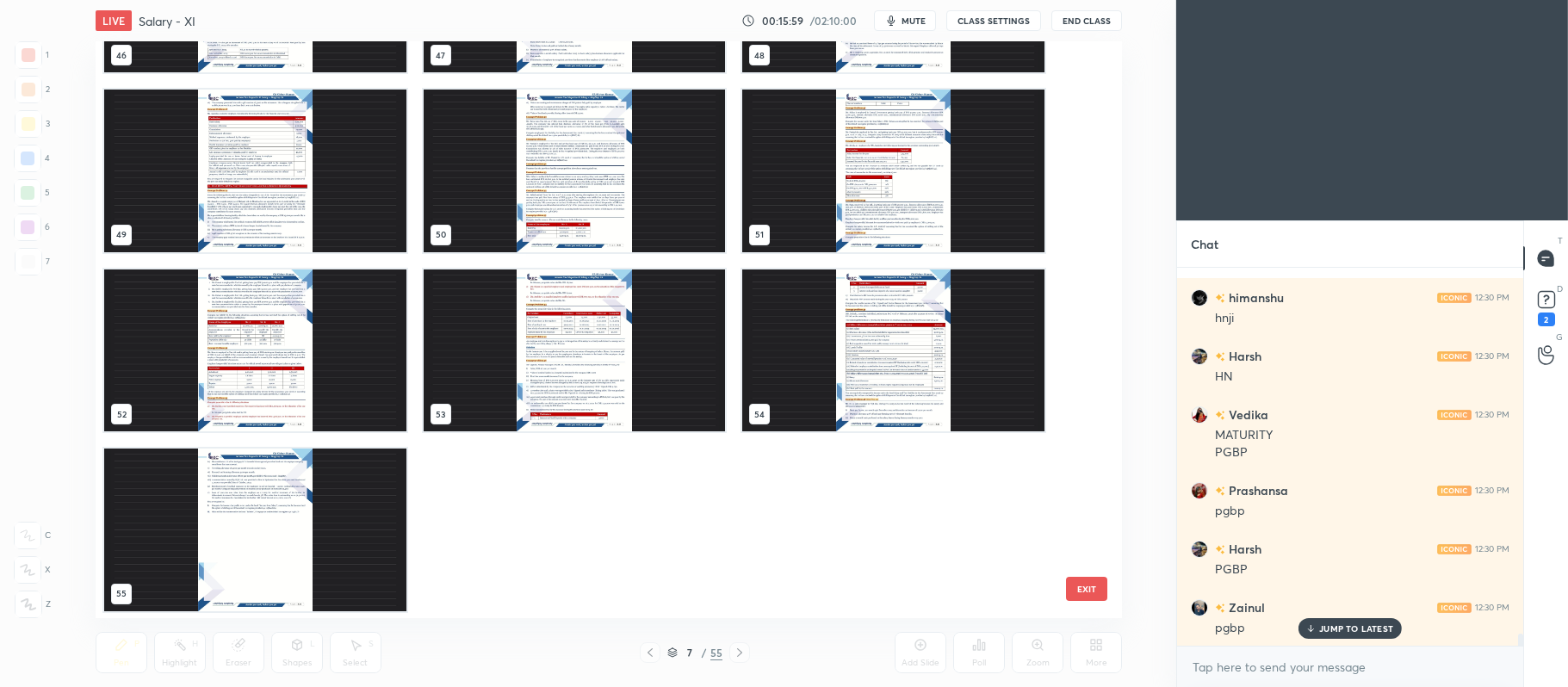
click at [846, 173] on img "grid" at bounding box center [893, 170] width 302 height 163
click at [856, 163] on img "grid" at bounding box center [893, 170] width 302 height 163
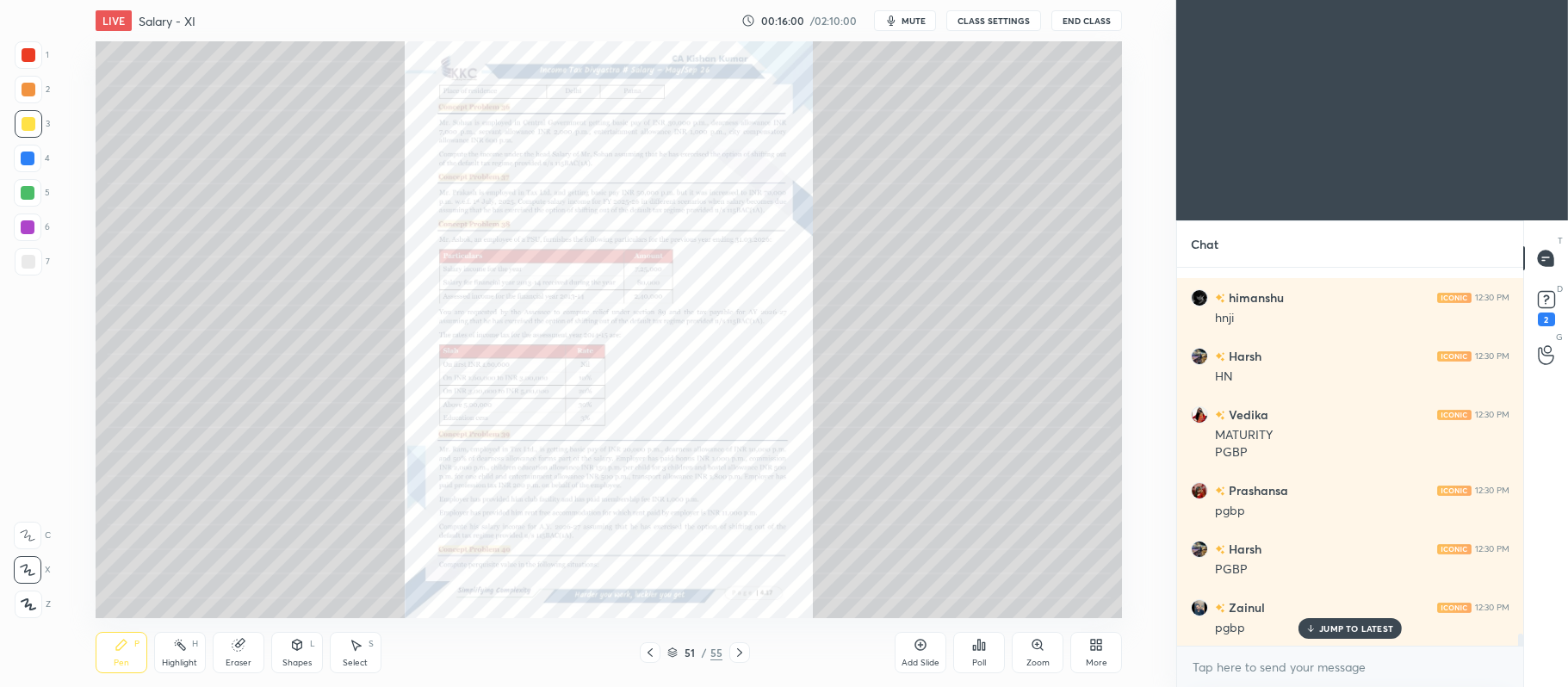
click at [855, 158] on img "grid" at bounding box center [893, 170] width 302 height 163
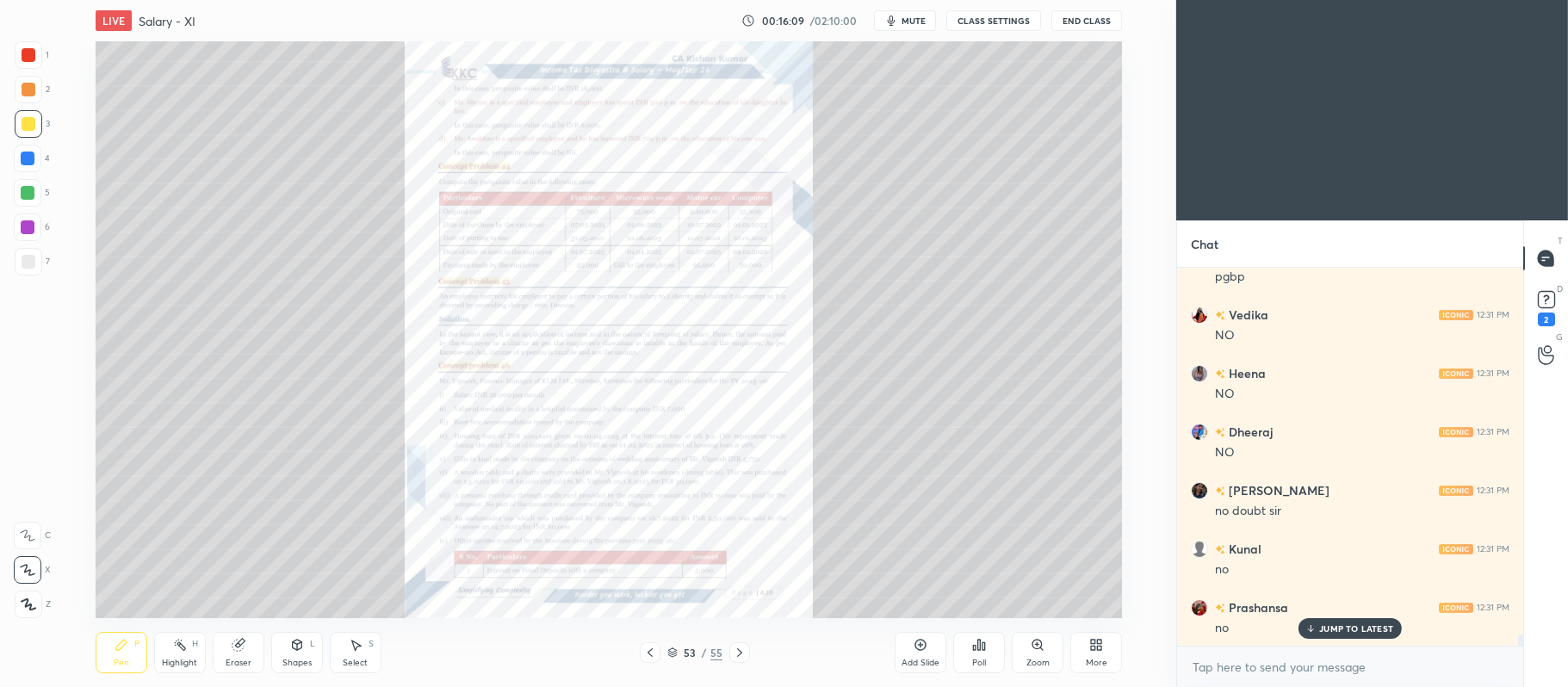
scroll to position [12101, 0]
click at [1041, 659] on div "Zoom" at bounding box center [1038, 662] width 23 height 8
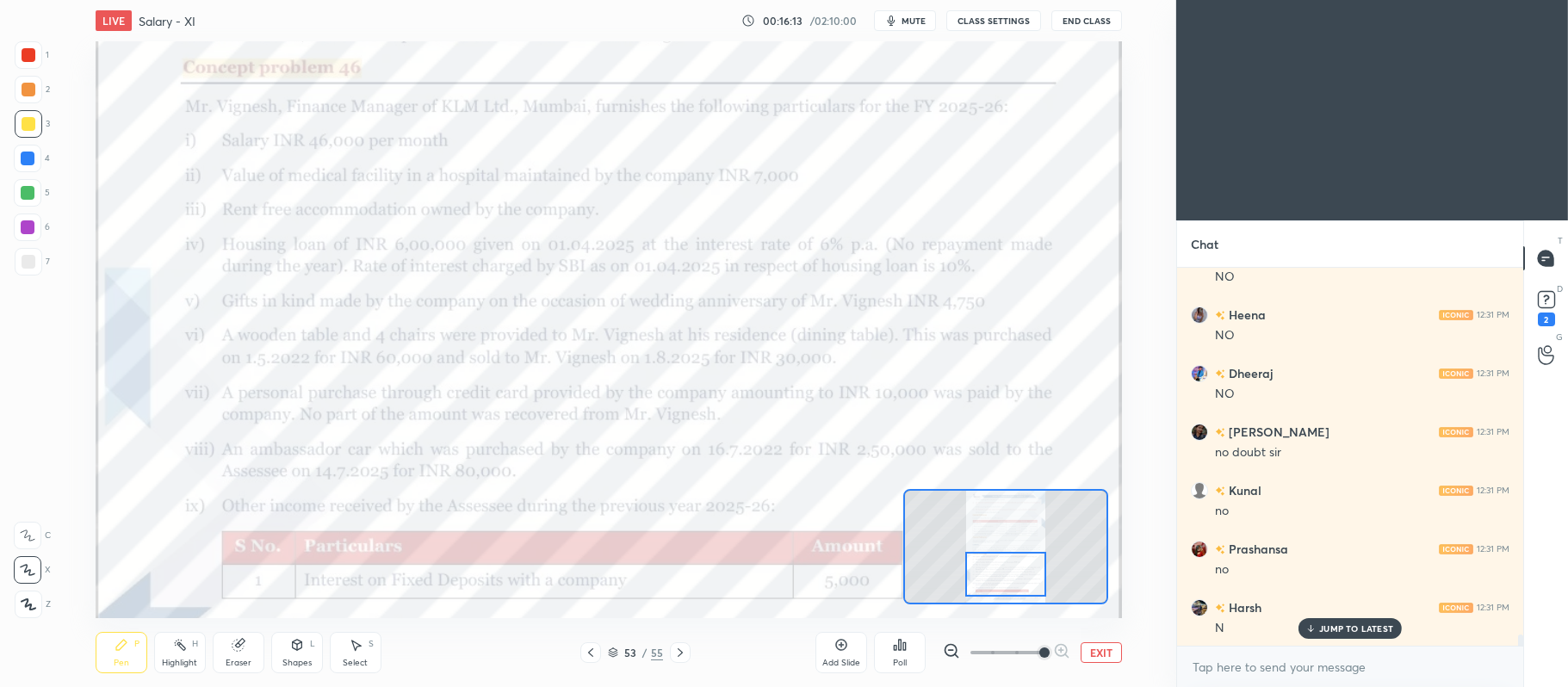
click at [41, 62] on div at bounding box center [28, 55] width 28 height 28
click at [28, 538] on icon at bounding box center [28, 535] width 16 height 12
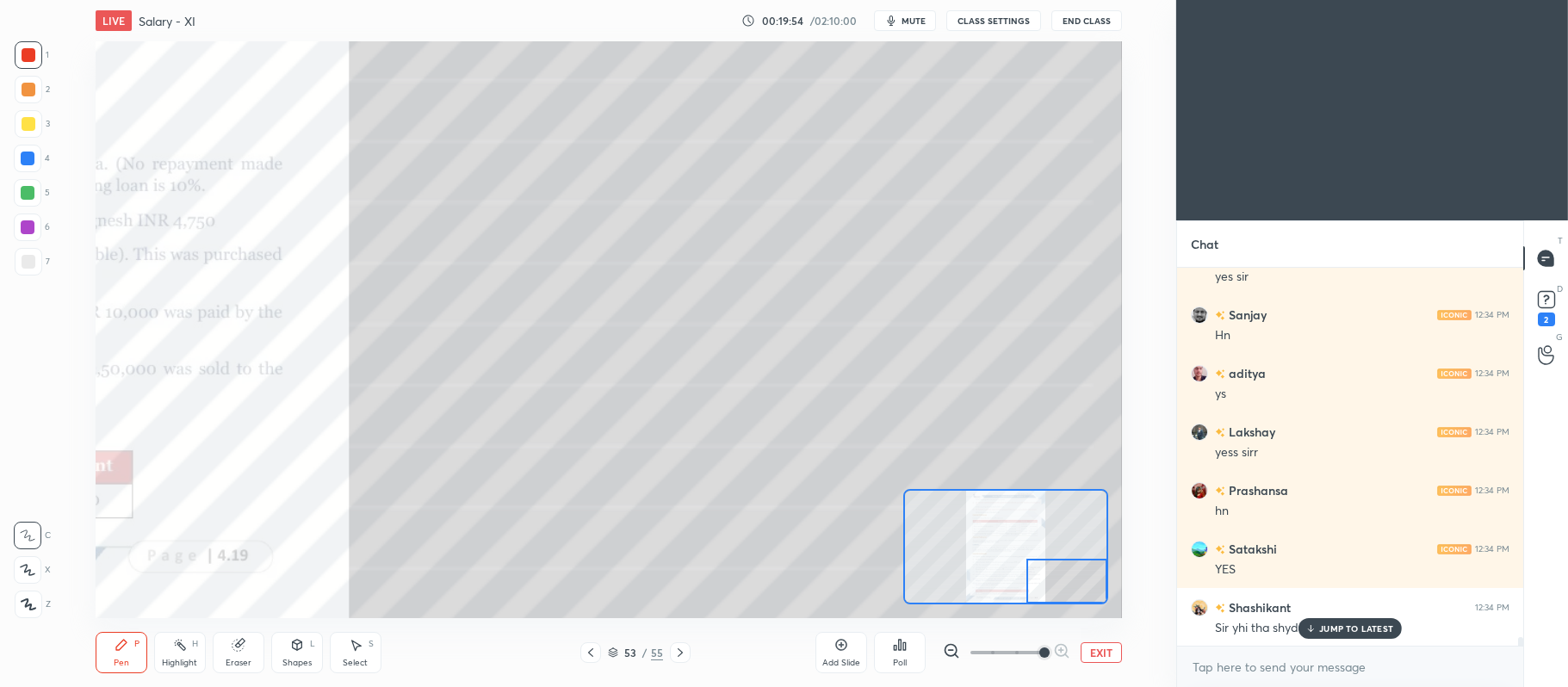
scroll to position [15595, 0]
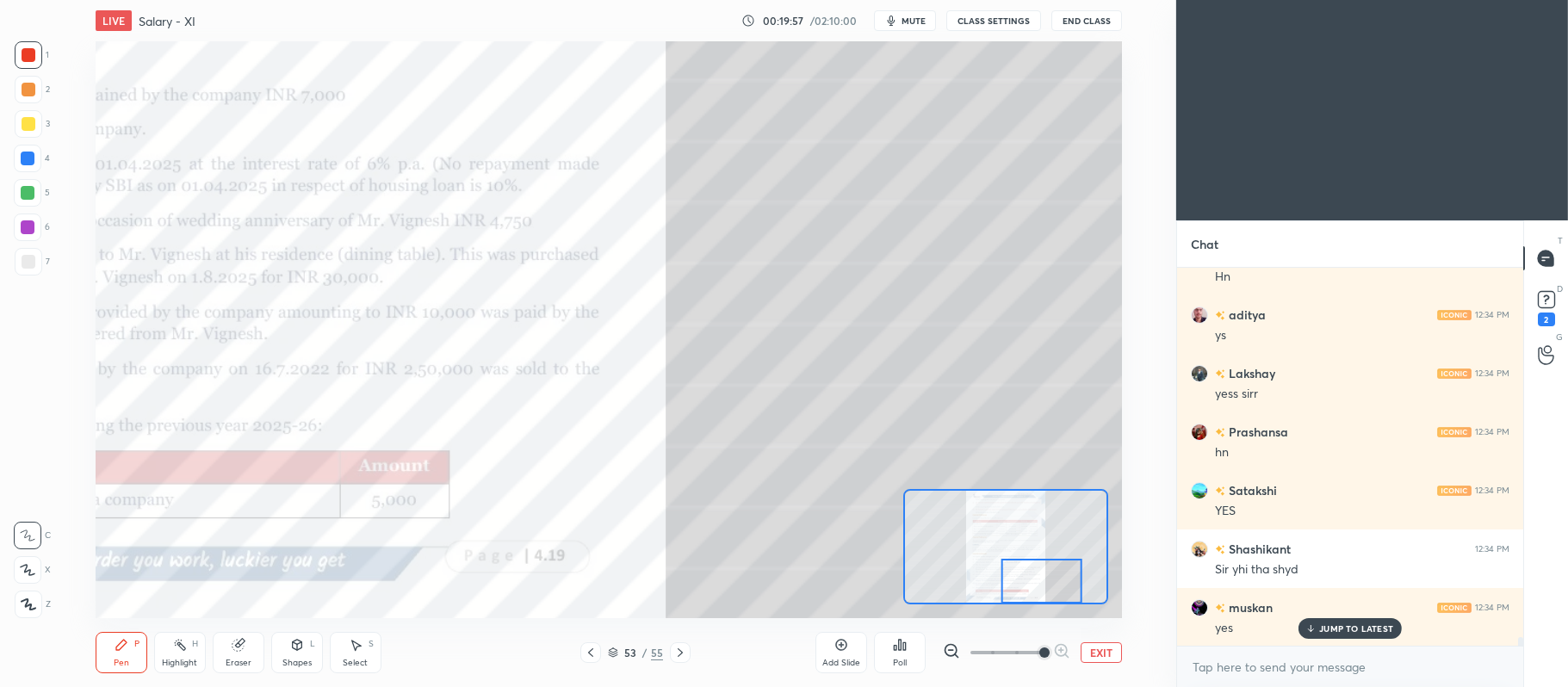
click at [1096, 655] on button "EXIT" at bounding box center [1101, 652] width 41 height 20
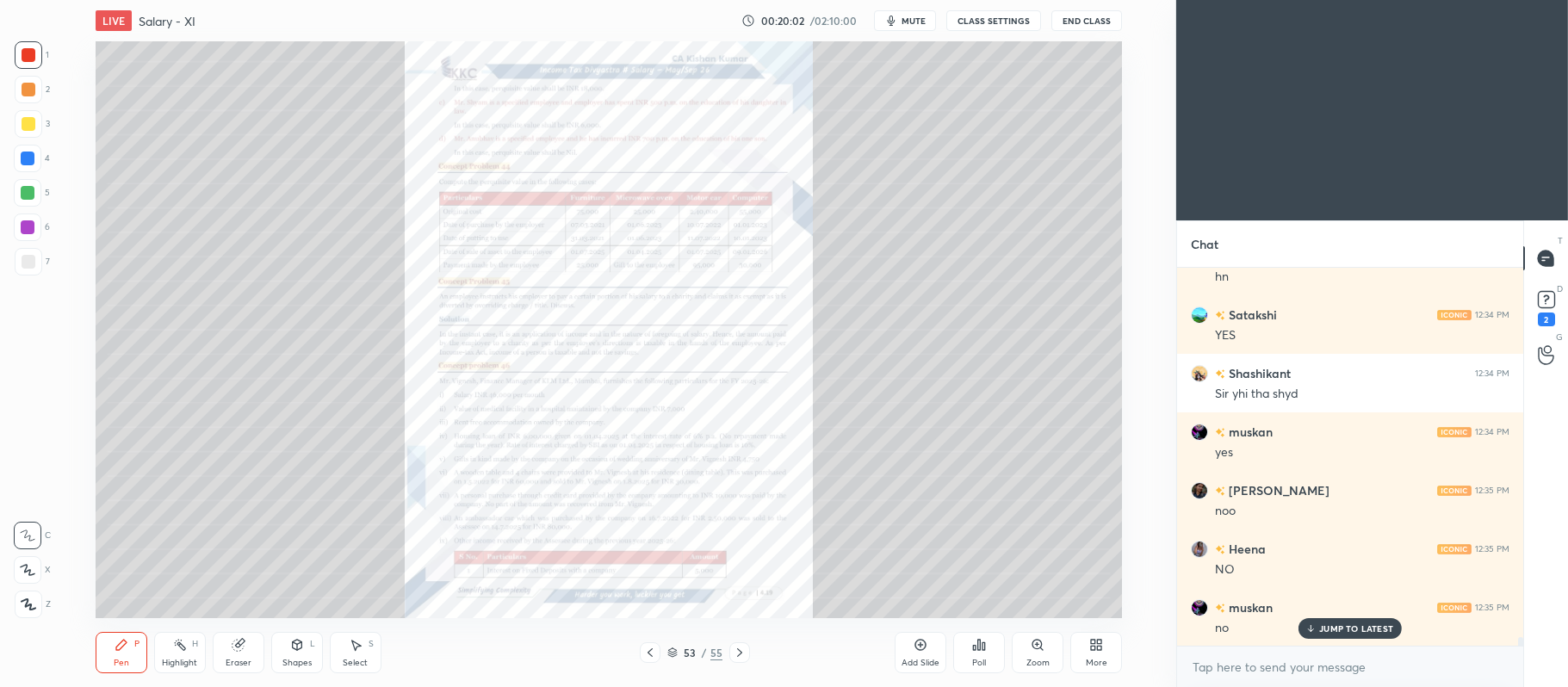
scroll to position [15829, 0]
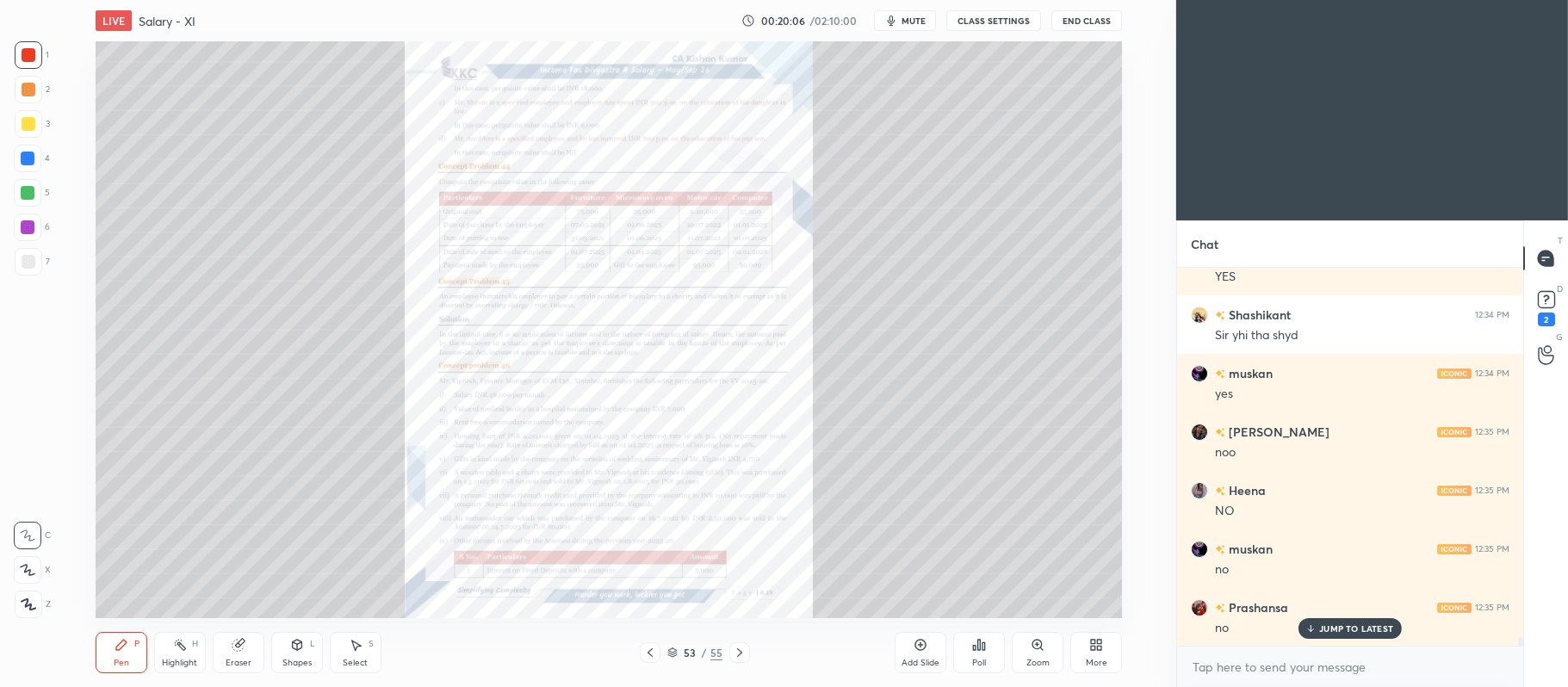
click at [731, 652] on div at bounding box center [740, 652] width 20 height 20
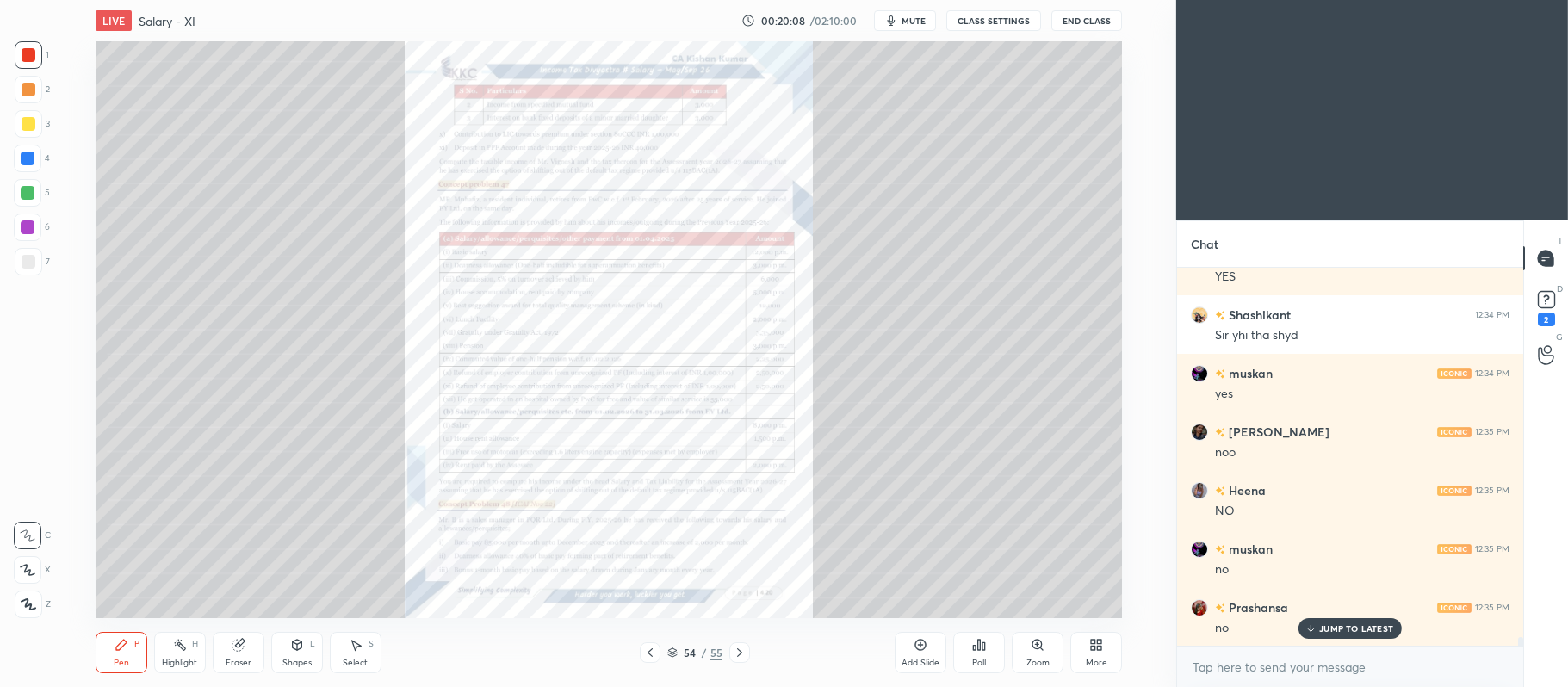
click at [738, 646] on icon at bounding box center [739, 652] width 14 height 14
click at [645, 648] on icon at bounding box center [650, 652] width 14 height 14
click at [1037, 648] on icon at bounding box center [1037, 644] width 9 height 9
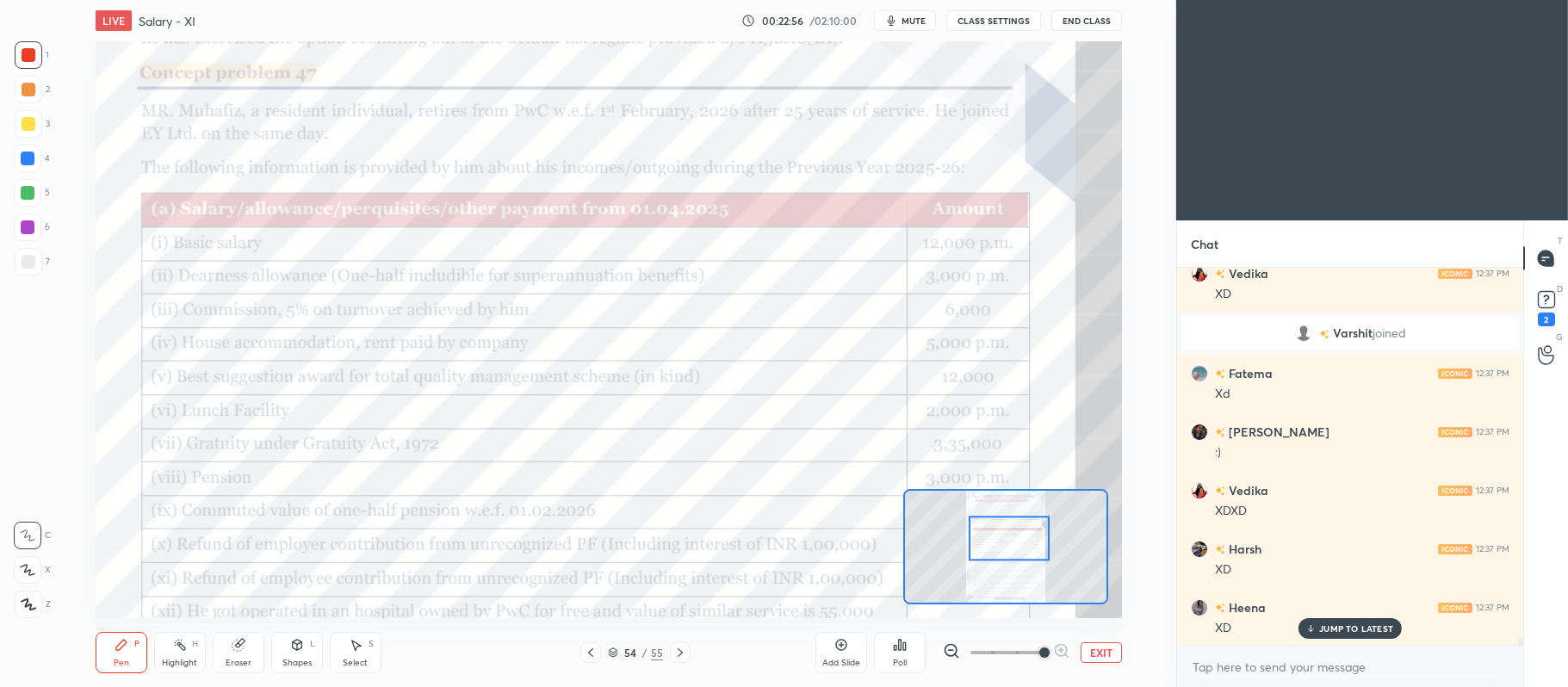
scroll to position [18152, 0]
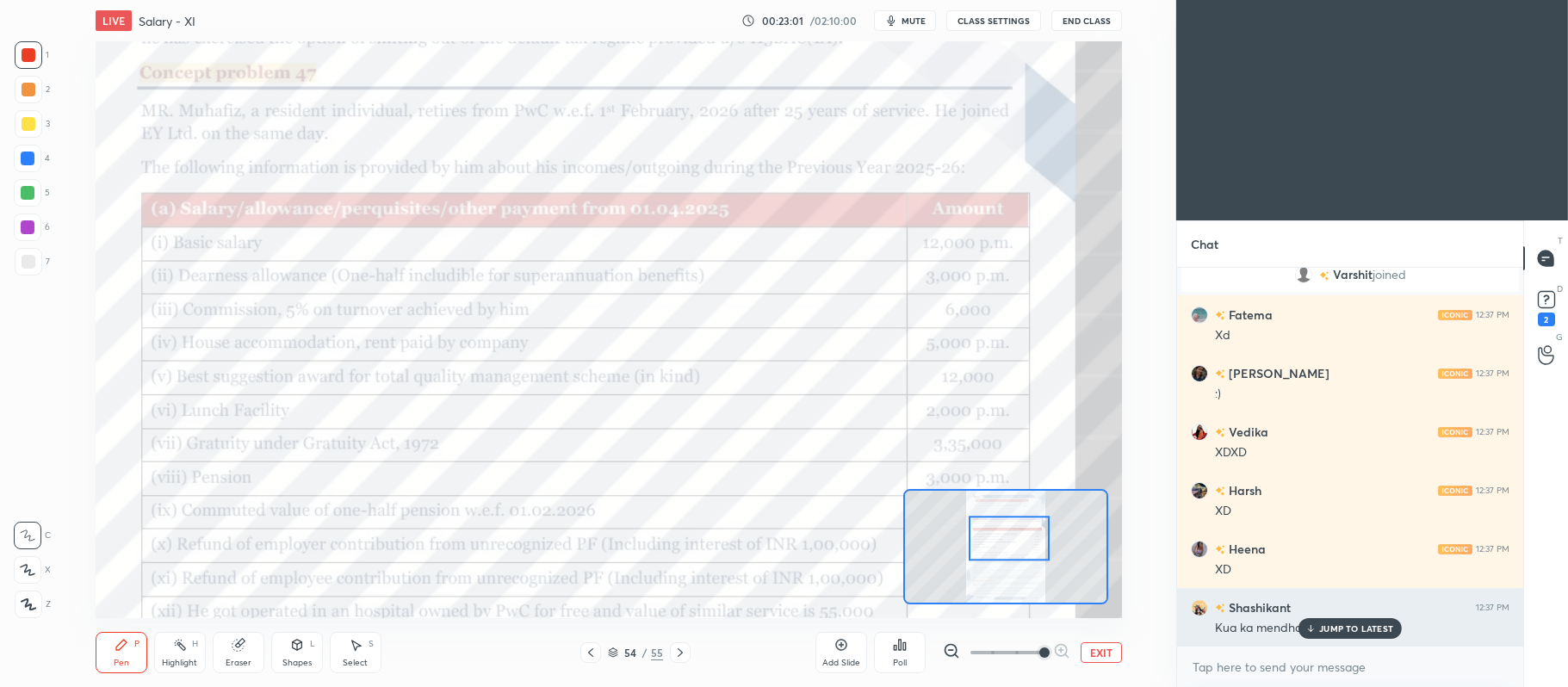
click at [1337, 632] on p "JUMP TO LATEST" at bounding box center [1356, 627] width 74 height 10
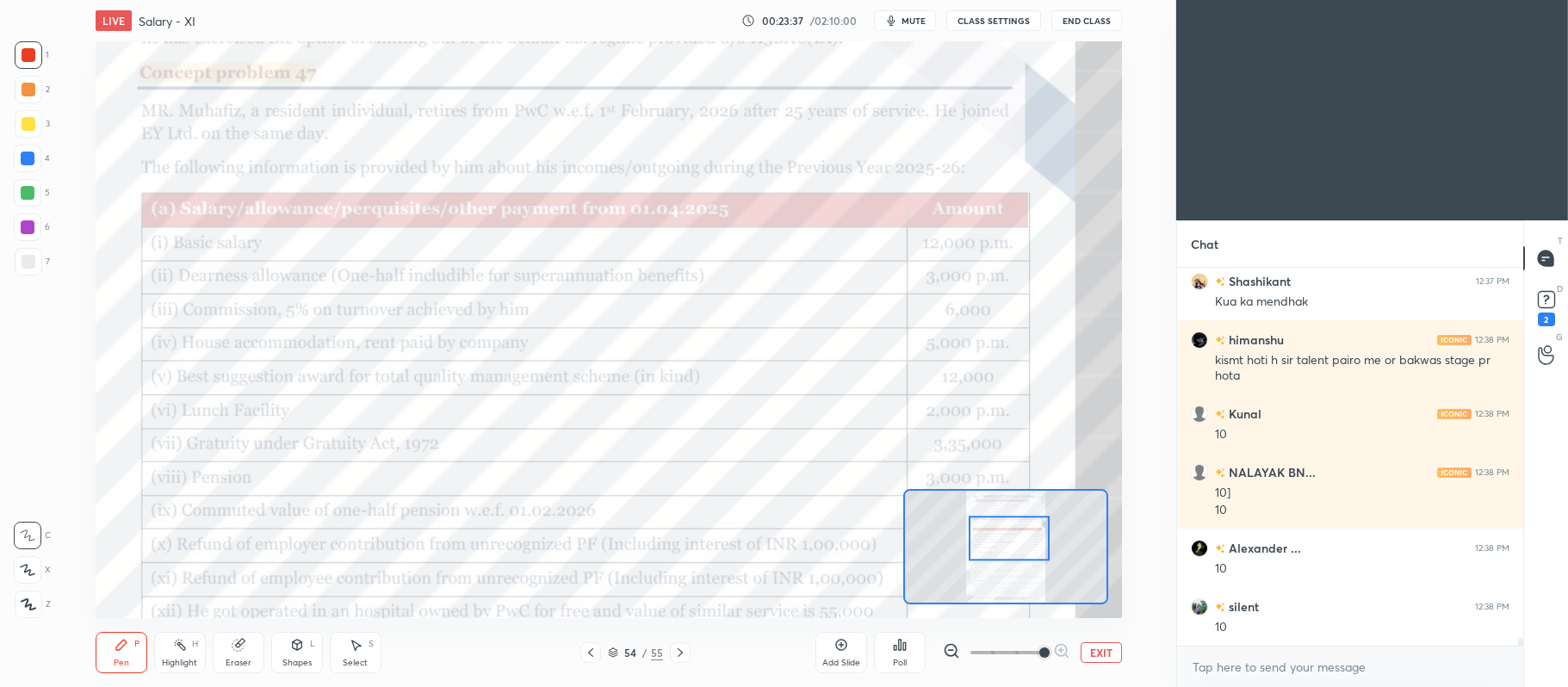
scroll to position [18537, 0]
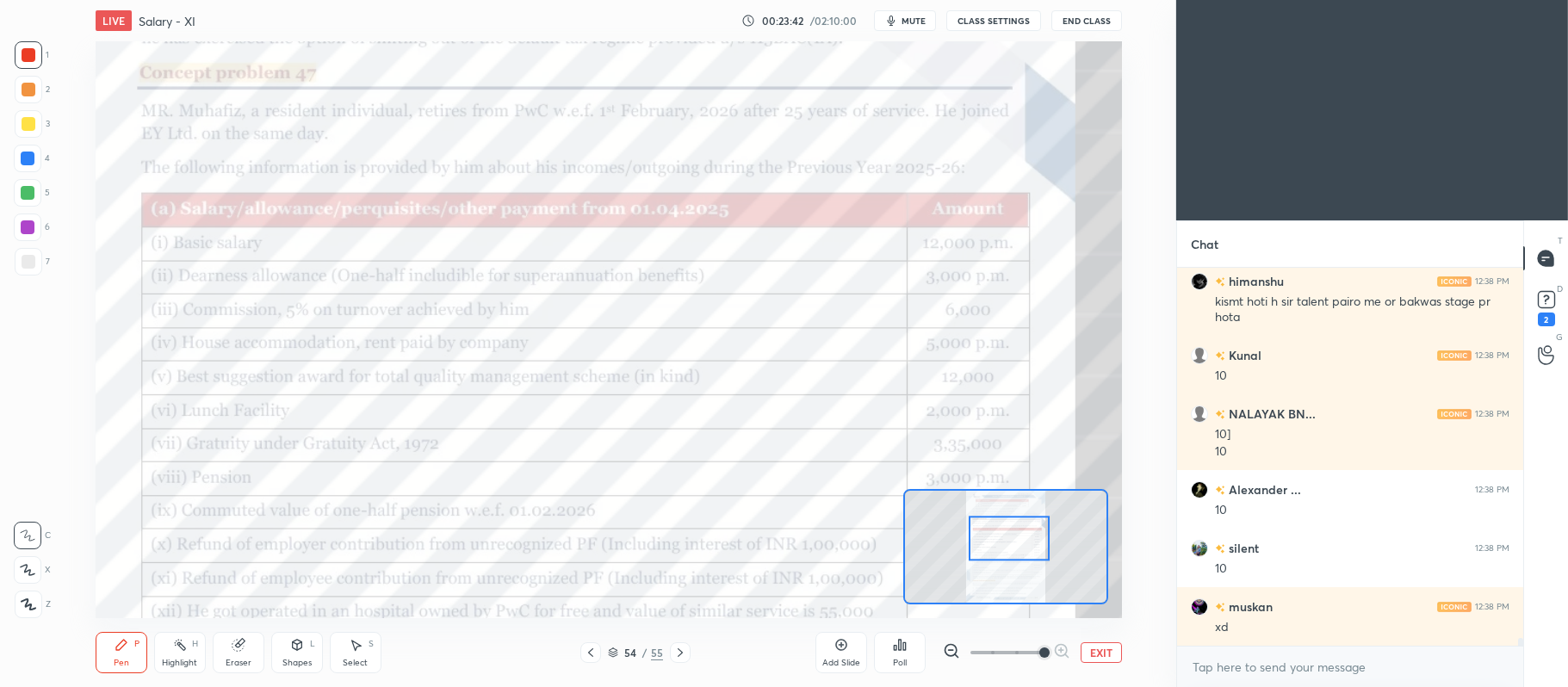
click at [40, 158] on div at bounding box center [28, 158] width 28 height 28
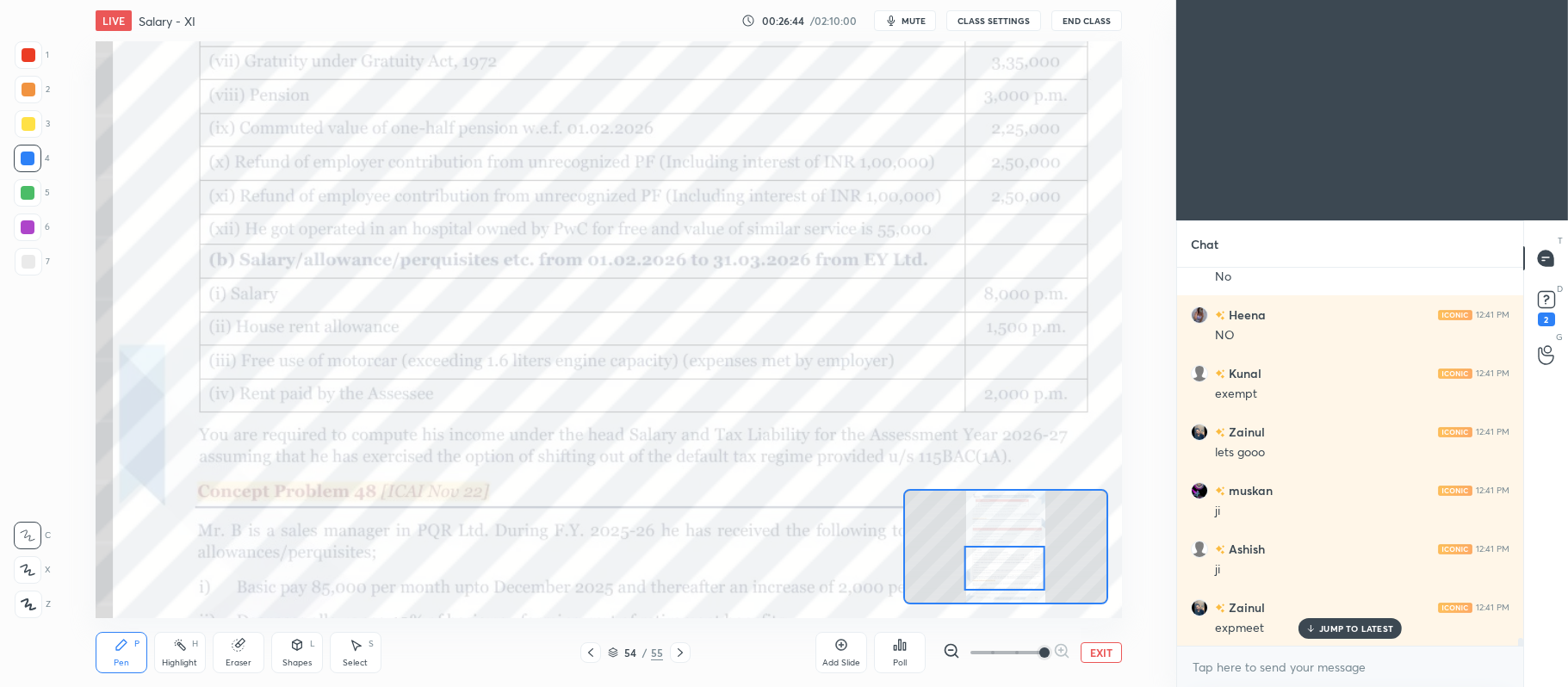
scroll to position [17953, 0]
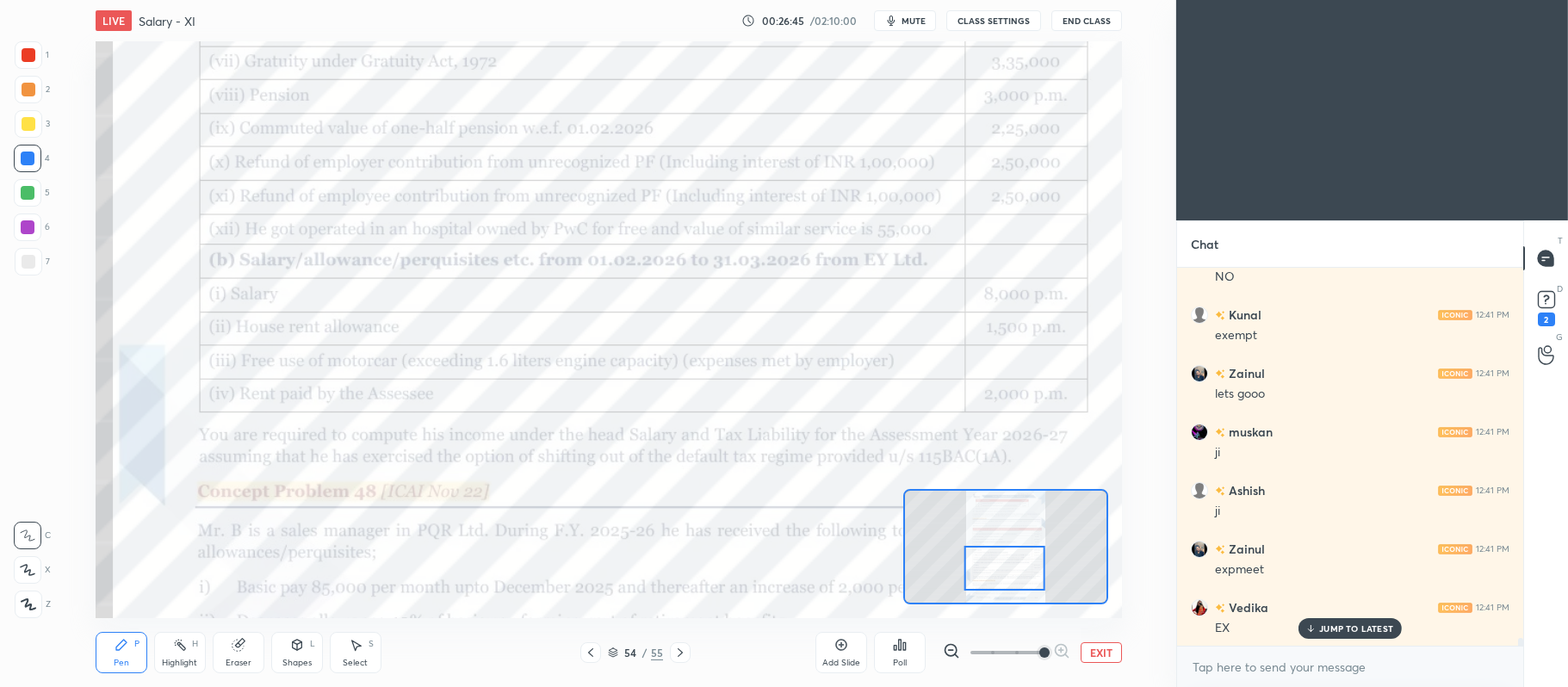
click at [1131, 242] on div "Setting up your live class Poll for secs No correct answer Start poll" at bounding box center [608, 330] width 1108 height 577
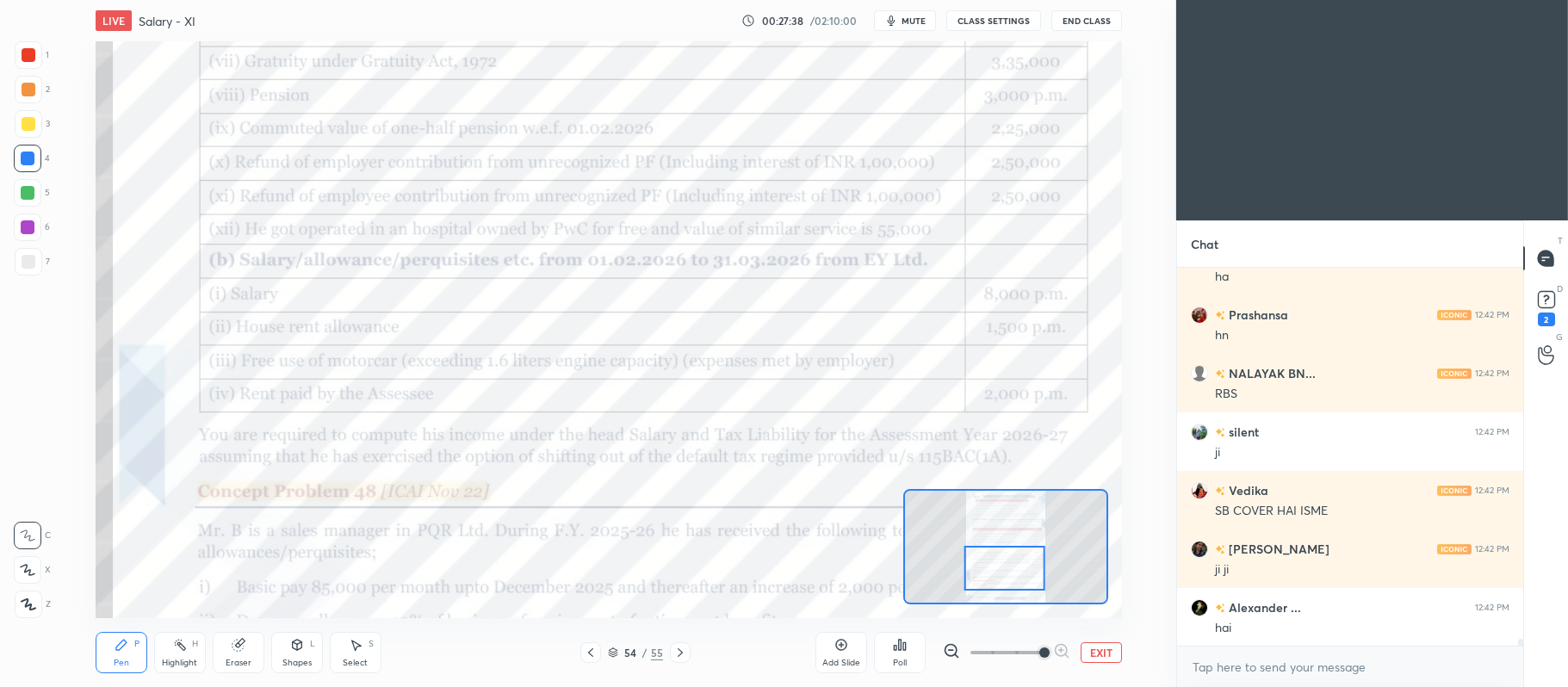
scroll to position [19708, 0]
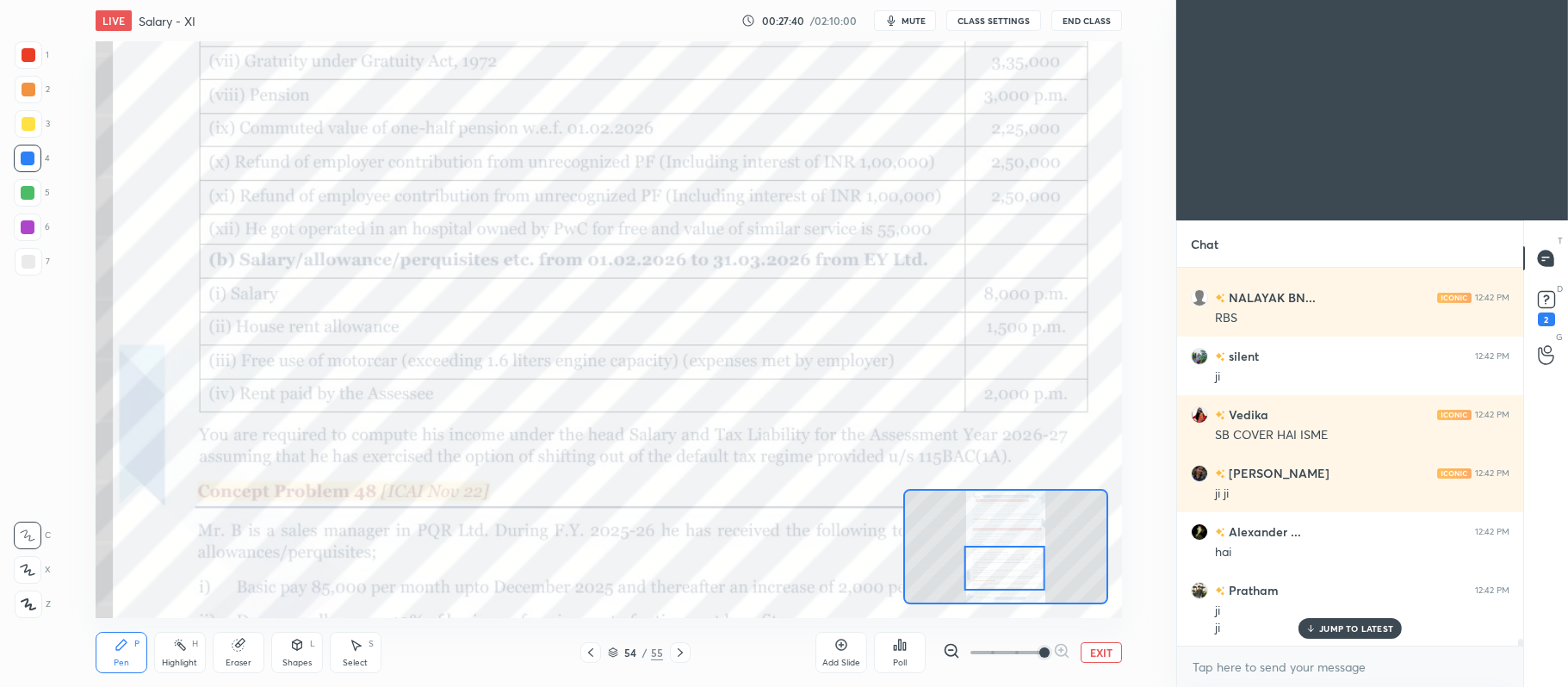
click at [587, 655] on icon at bounding box center [590, 652] width 14 height 14
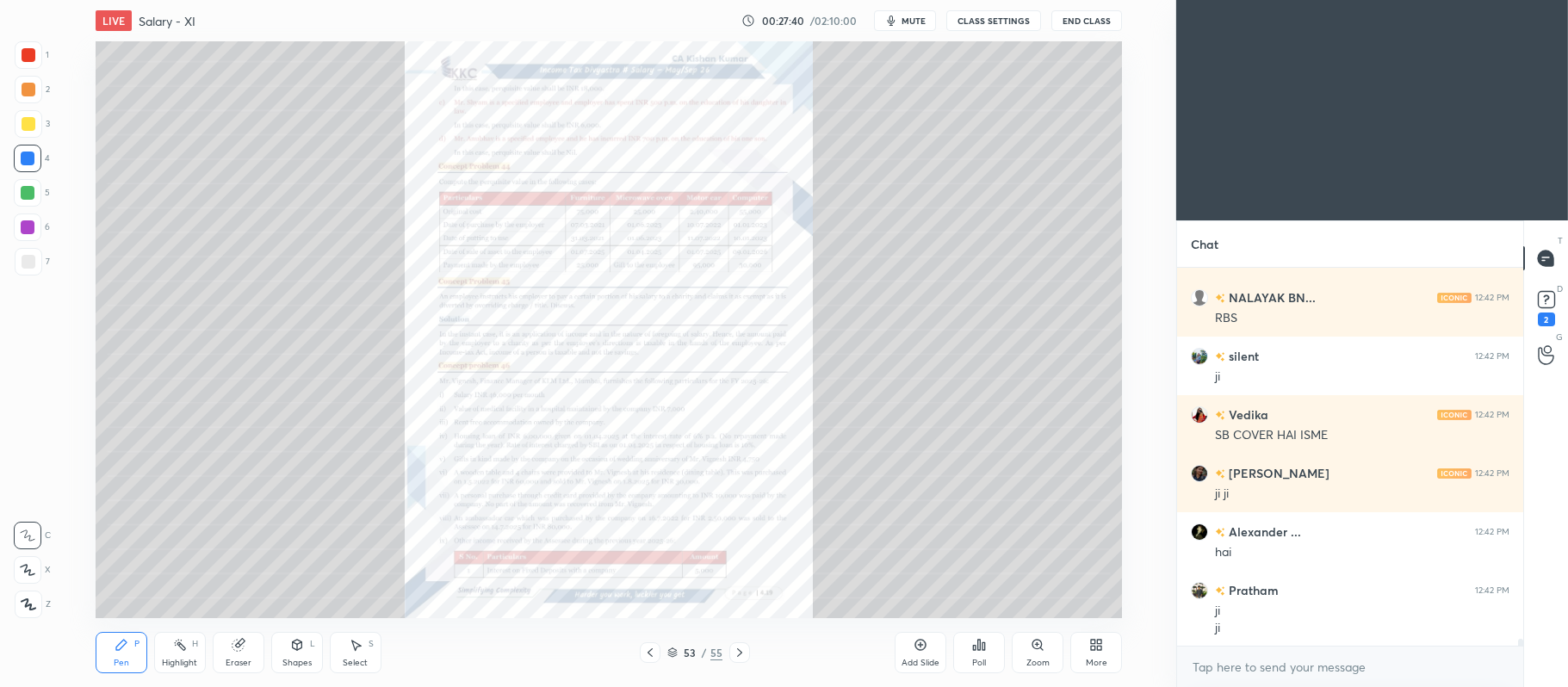
scroll to position [19784, 0]
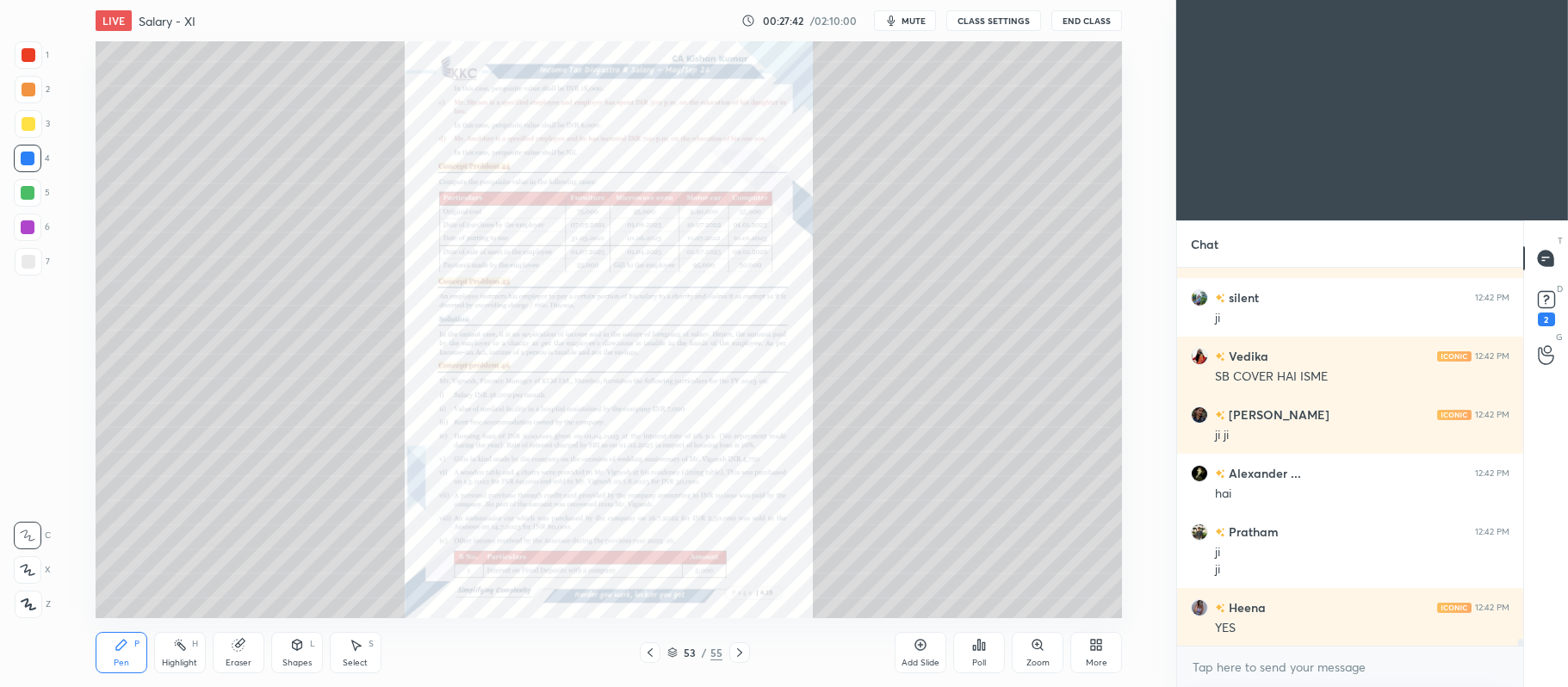
click at [921, 642] on icon at bounding box center [921, 645] width 6 height 6
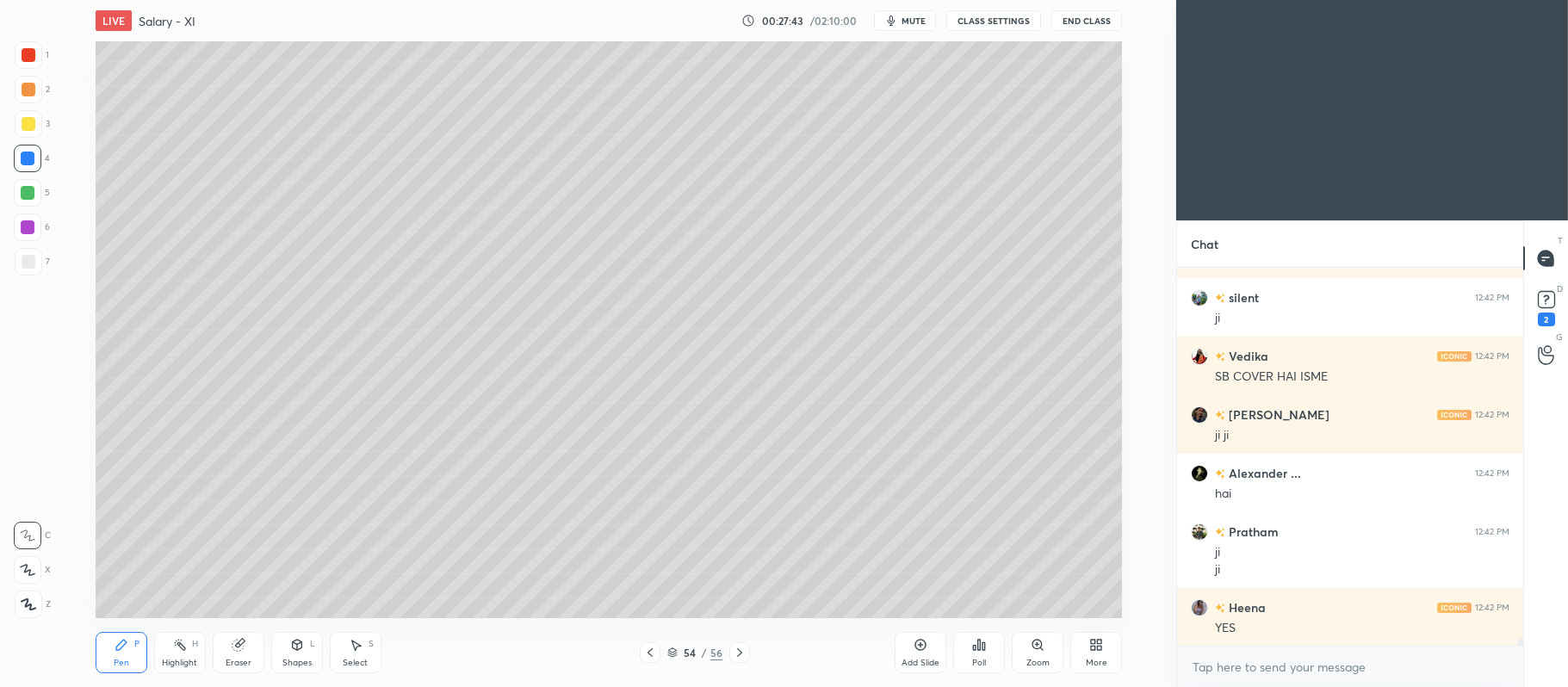
click at [28, 126] on div at bounding box center [28, 123] width 14 height 14
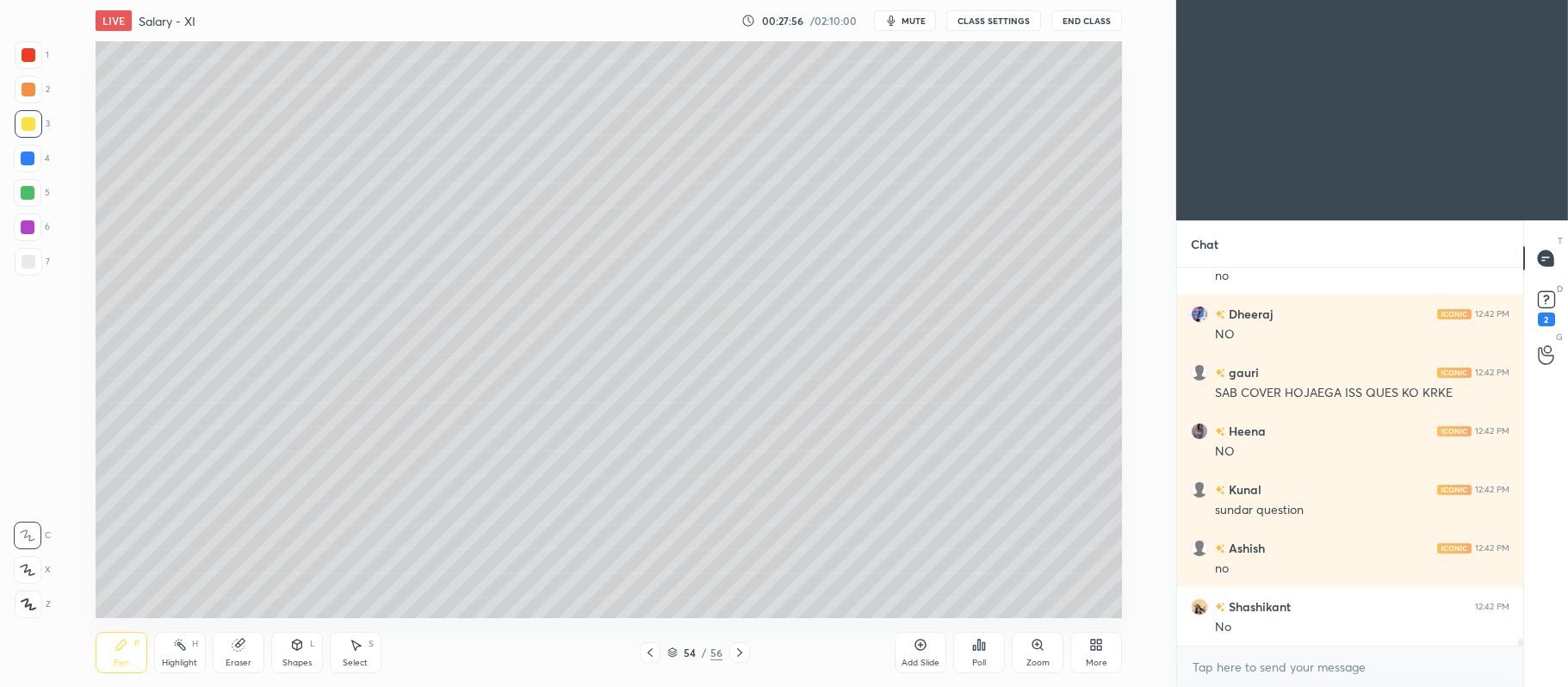
scroll to position [20469, 0]
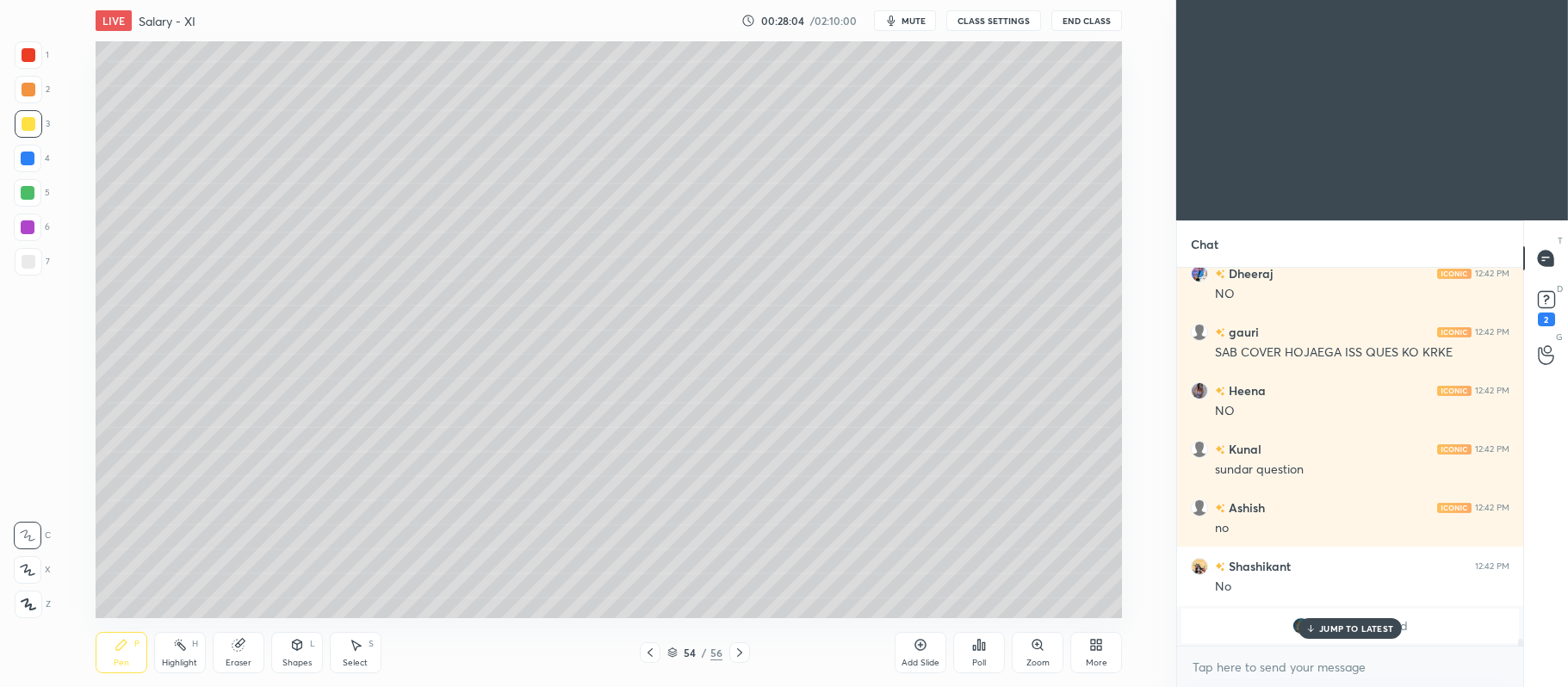
click at [32, 199] on div at bounding box center [28, 193] width 28 height 28
click at [28, 569] on icon at bounding box center [27, 569] width 14 height 10
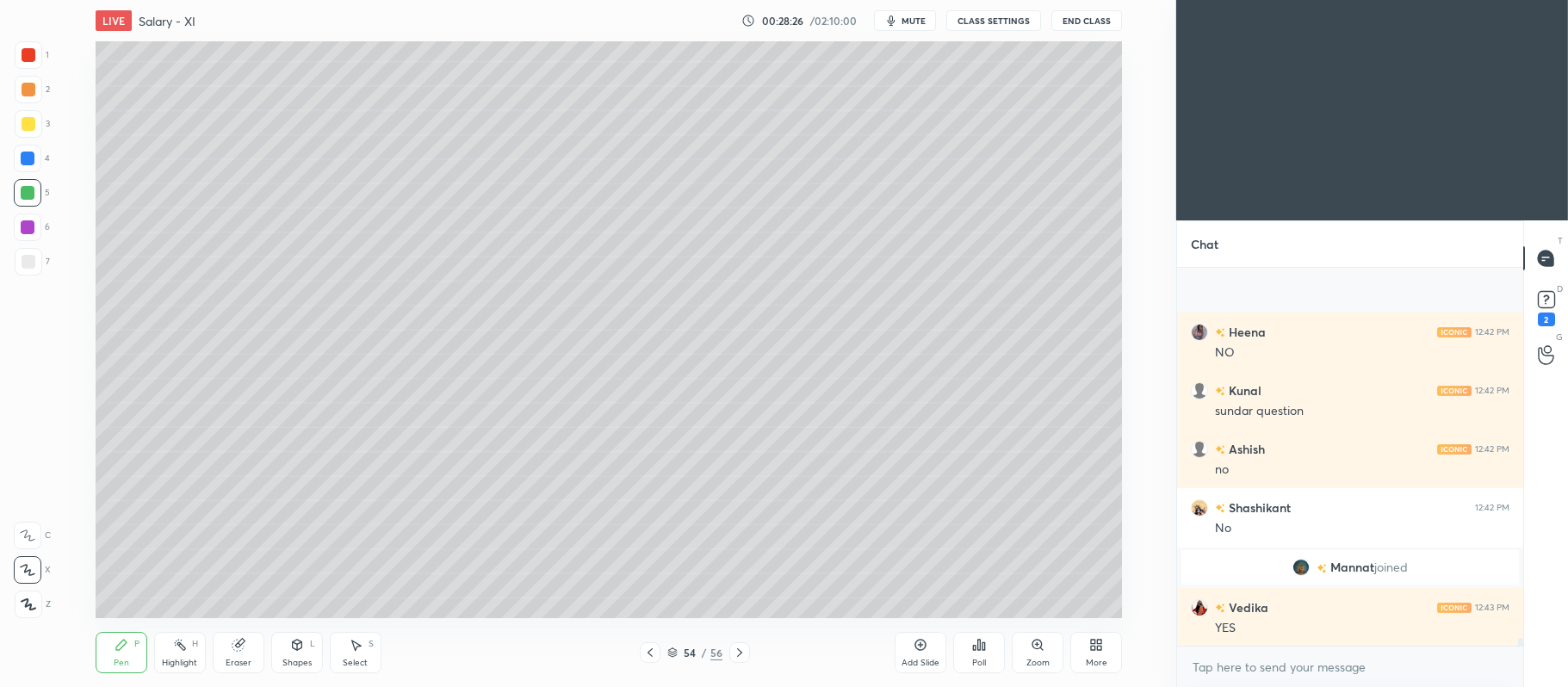
scroll to position [19251, 0]
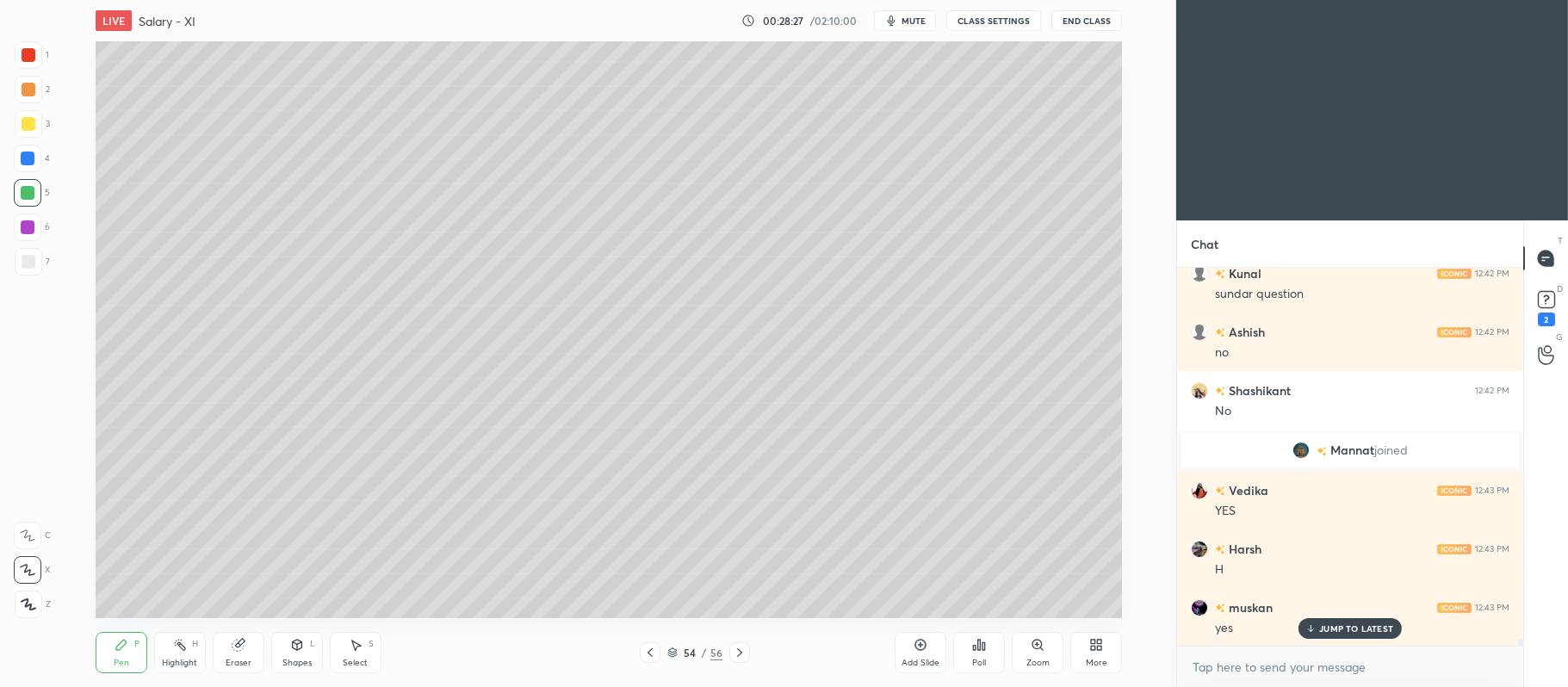
click at [290, 634] on div "Shapes L" at bounding box center [297, 652] width 51 height 41
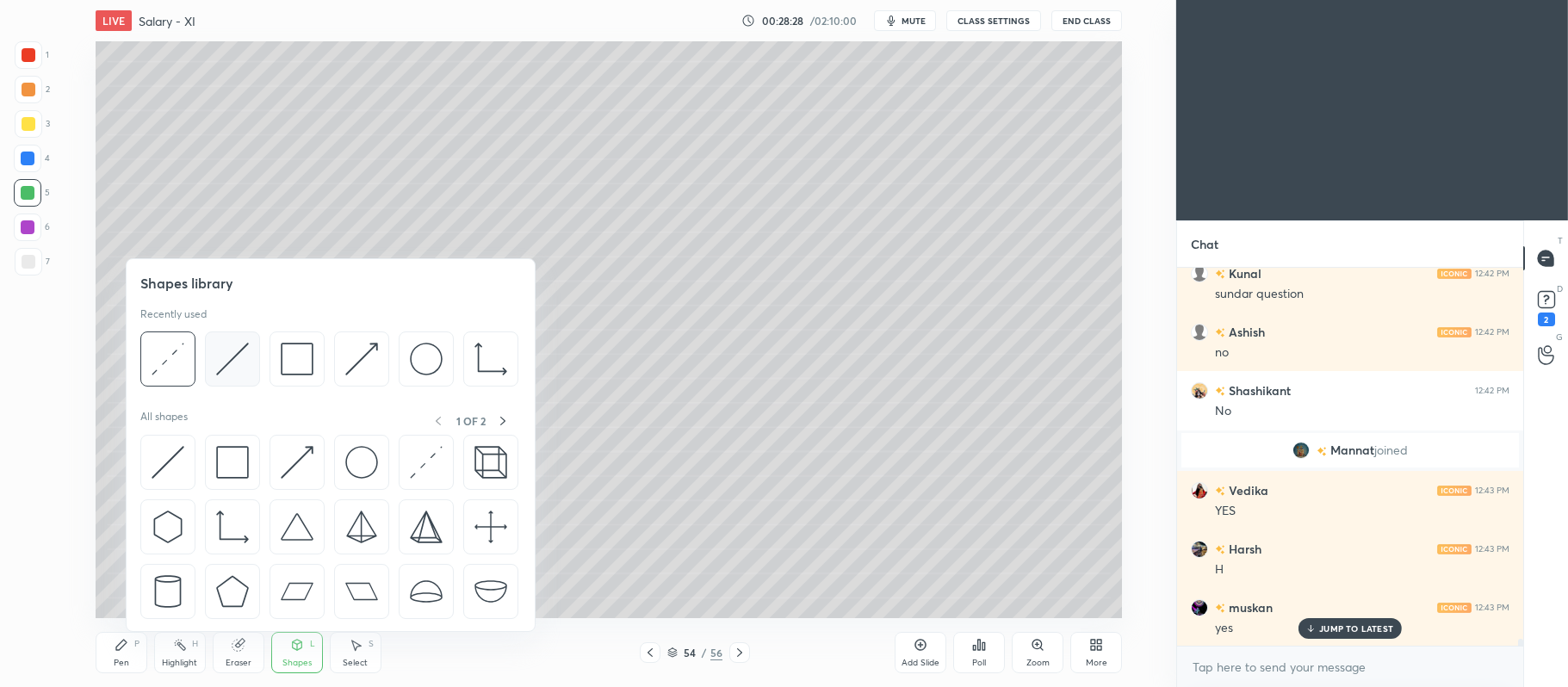
scroll to position [19367, 0]
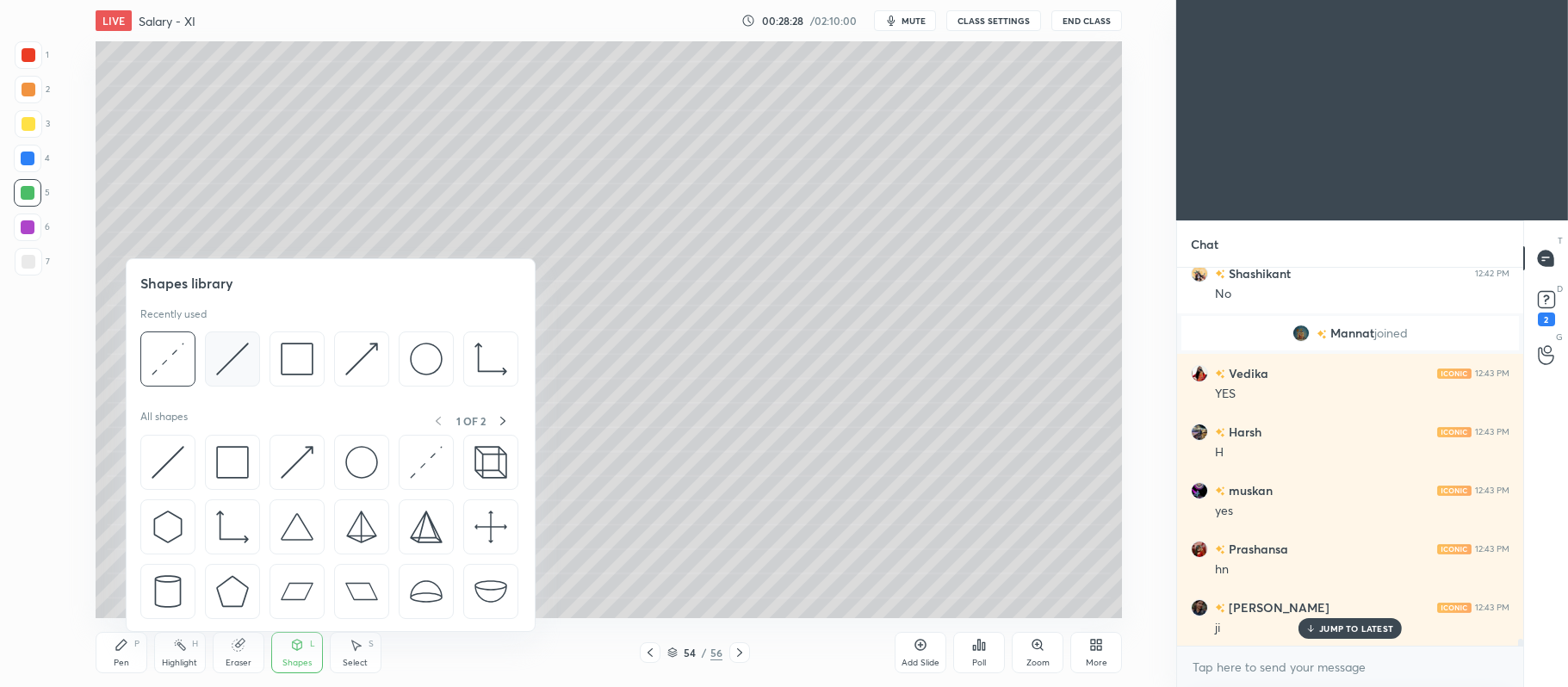
click at [231, 355] on img at bounding box center [233, 359] width 33 height 33
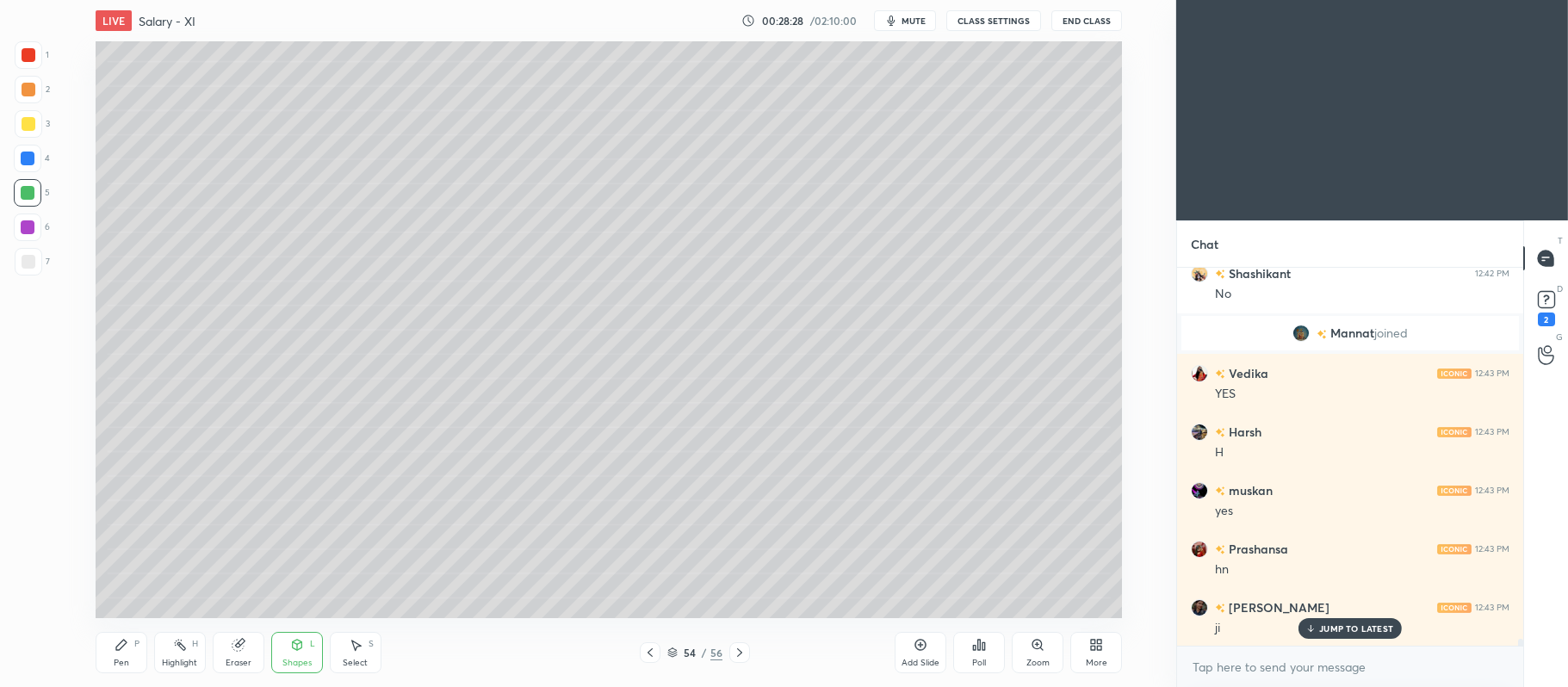
click at [59, 254] on div "Setting up your live class Poll for secs No correct answer Start poll" at bounding box center [608, 330] width 1108 height 577
click at [31, 269] on div at bounding box center [28, 262] width 28 height 28
click at [920, 650] on icon at bounding box center [921, 645] width 11 height 11
click at [922, 648] on icon at bounding box center [920, 644] width 14 height 14
click at [15, 201] on div at bounding box center [28, 193] width 28 height 28
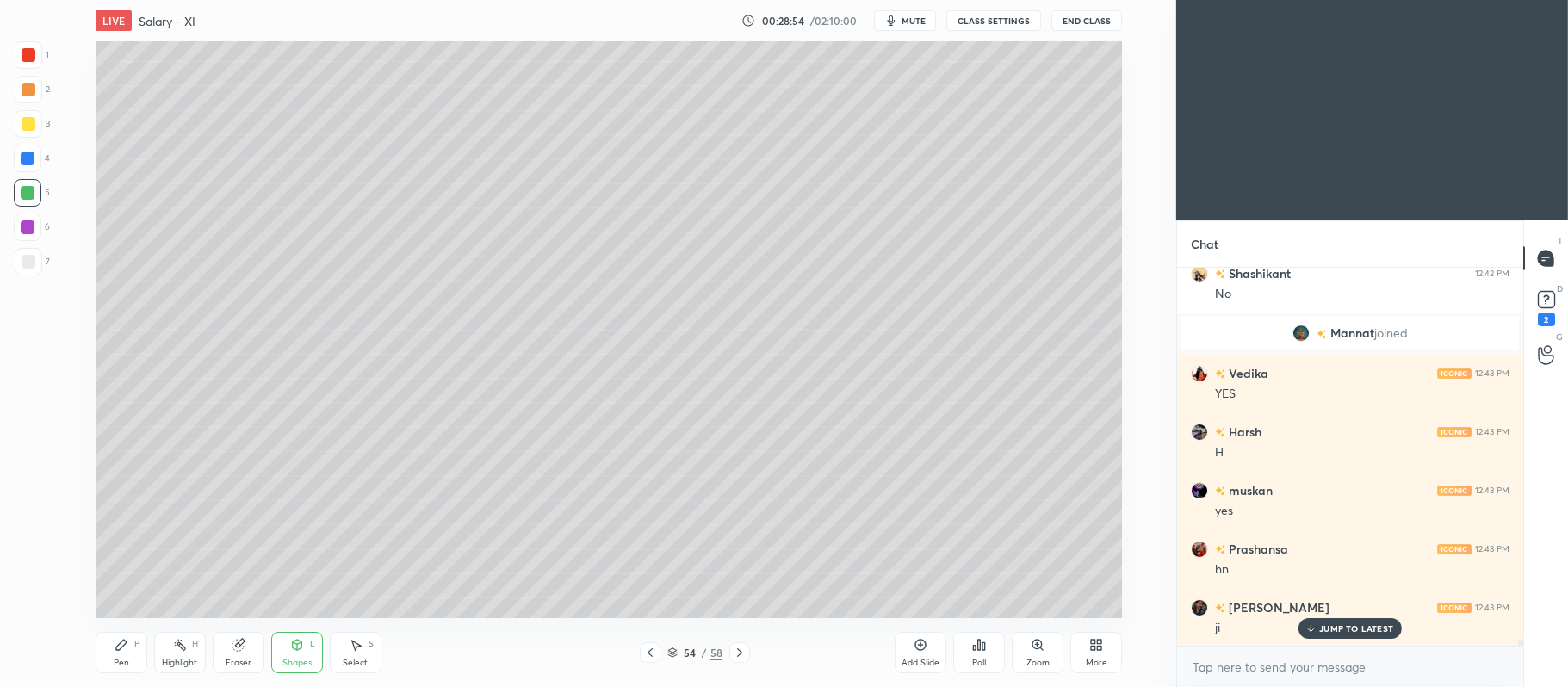
click at [118, 654] on div "Pen P" at bounding box center [121, 652] width 51 height 41
click at [26, 88] on div at bounding box center [28, 89] width 14 height 14
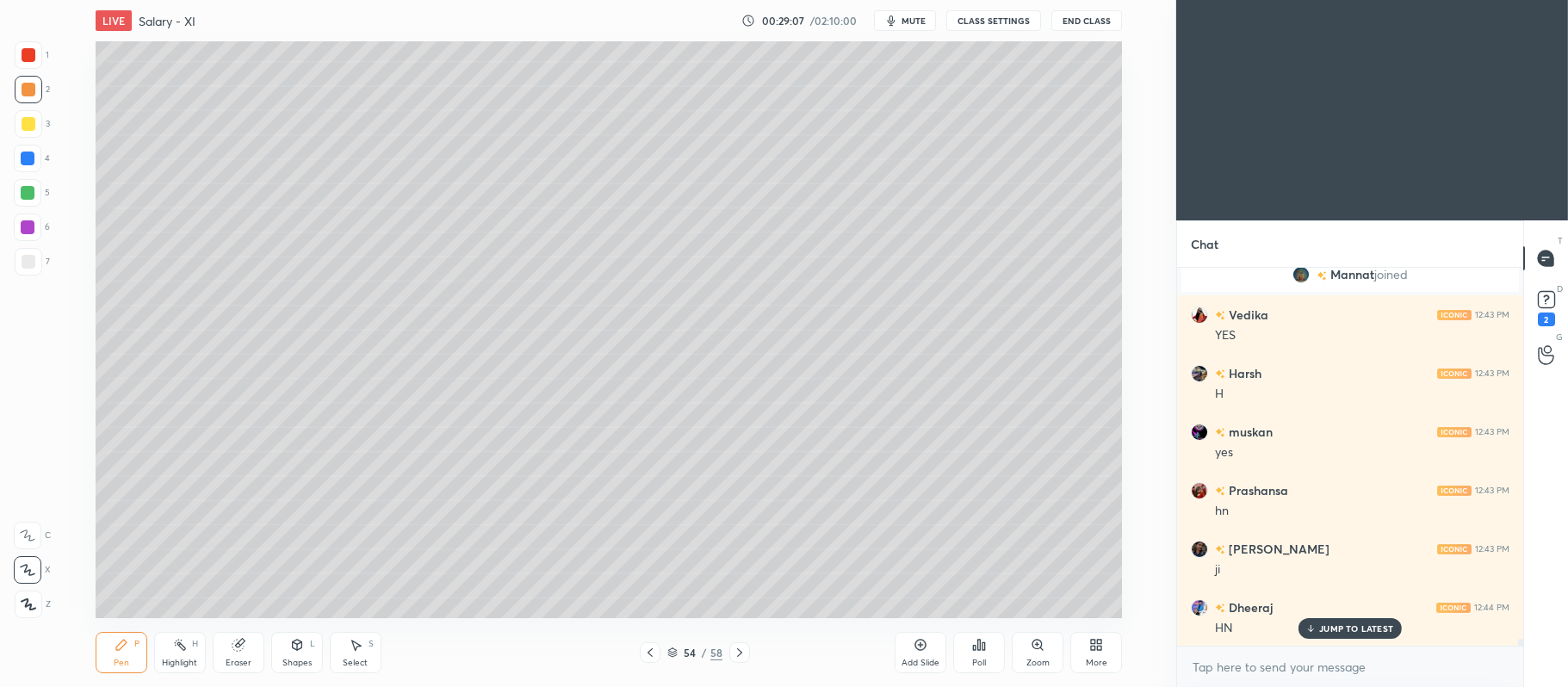
click at [31, 129] on div at bounding box center [28, 123] width 14 height 14
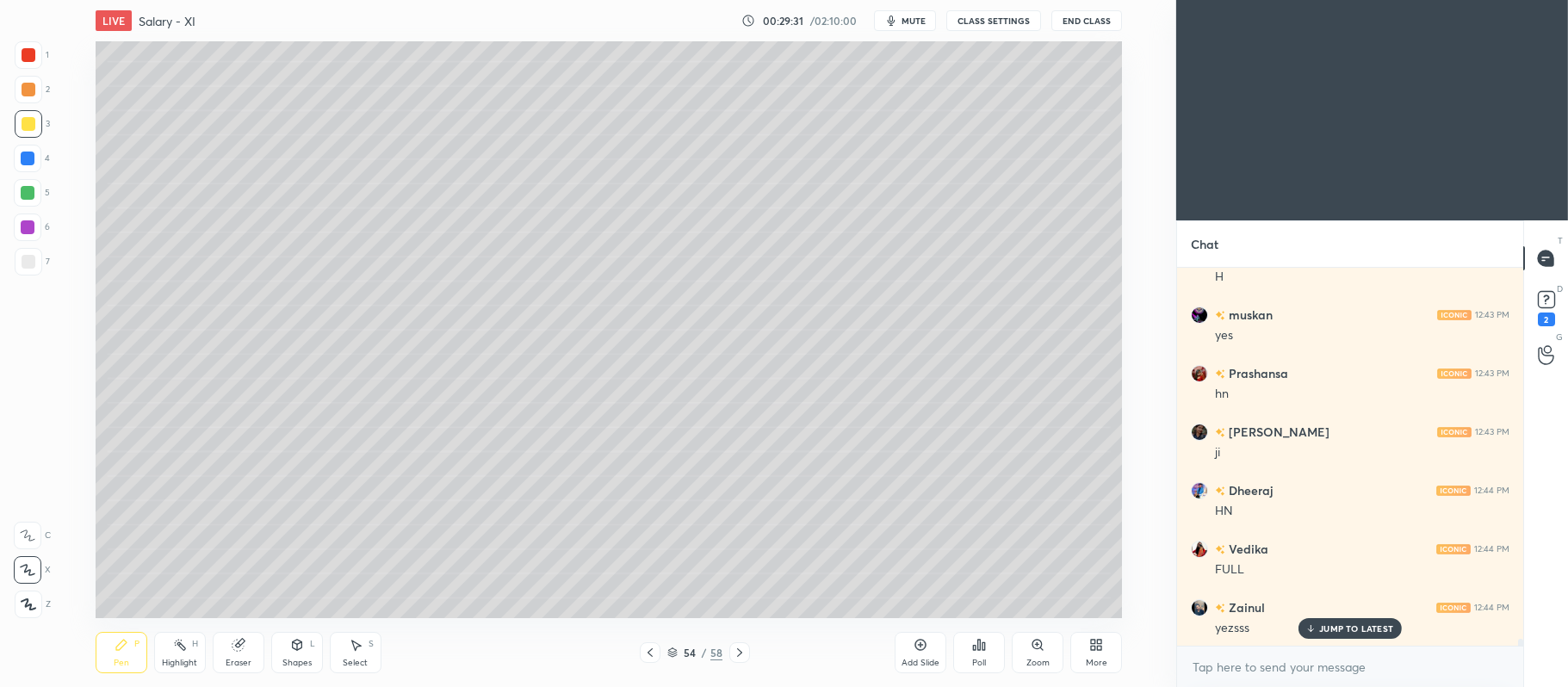
scroll to position [19602, 0]
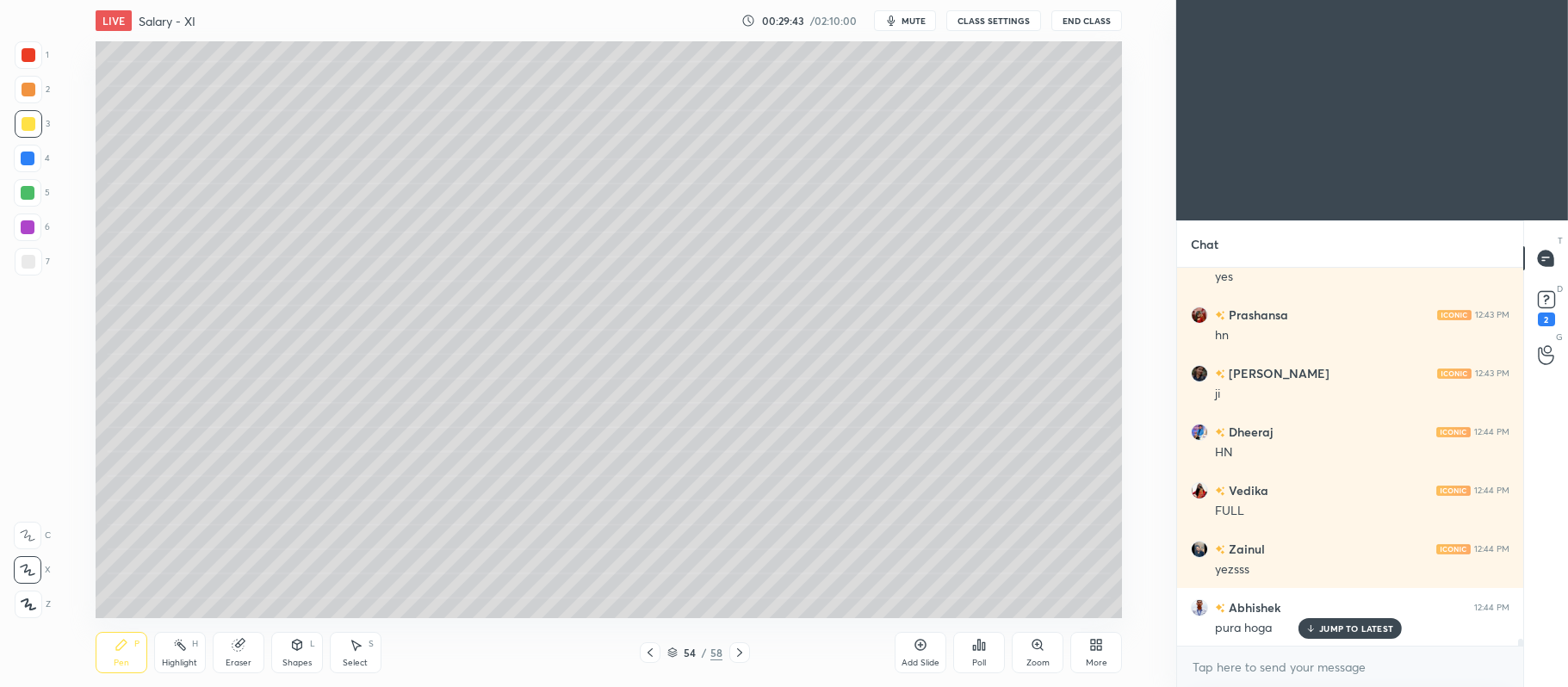
click at [35, 84] on div at bounding box center [28, 89] width 28 height 28
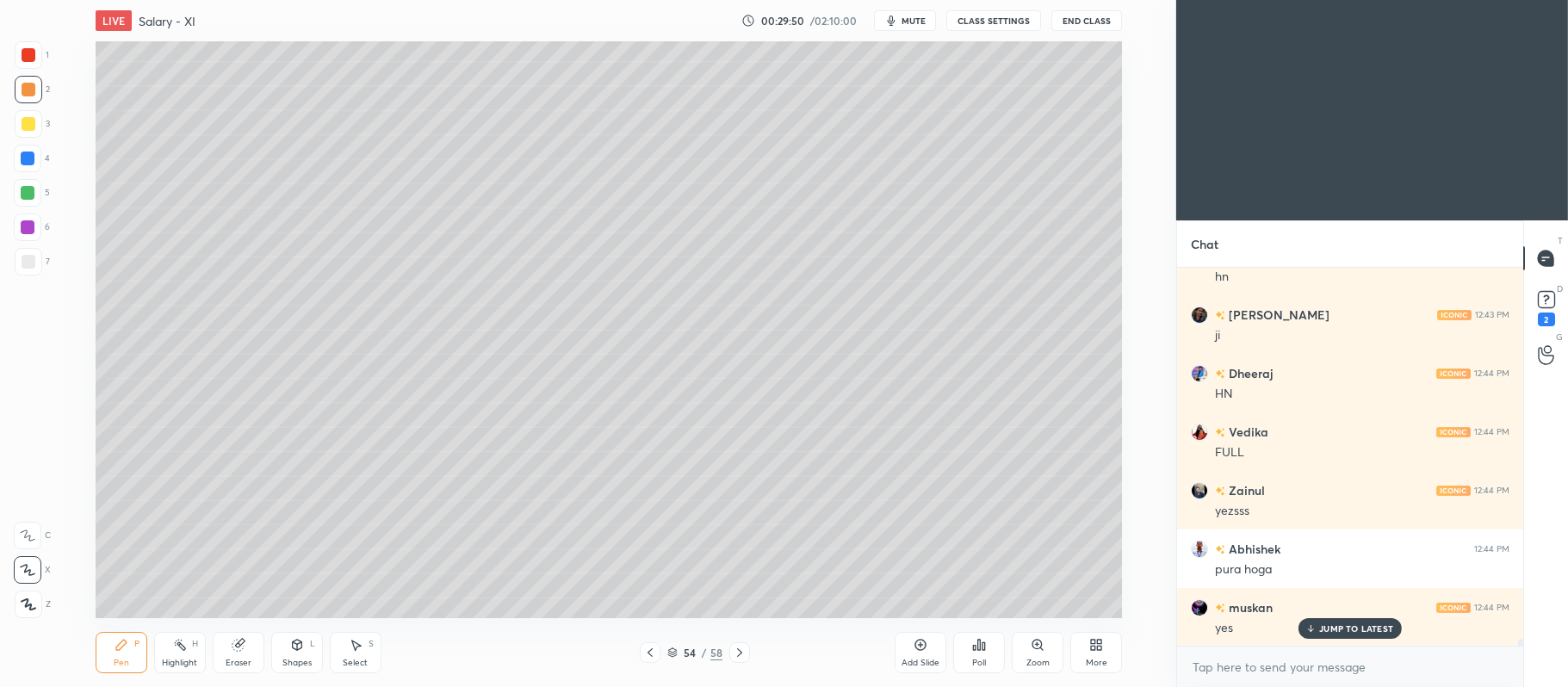
click at [20, 160] on div at bounding box center [27, 158] width 14 height 14
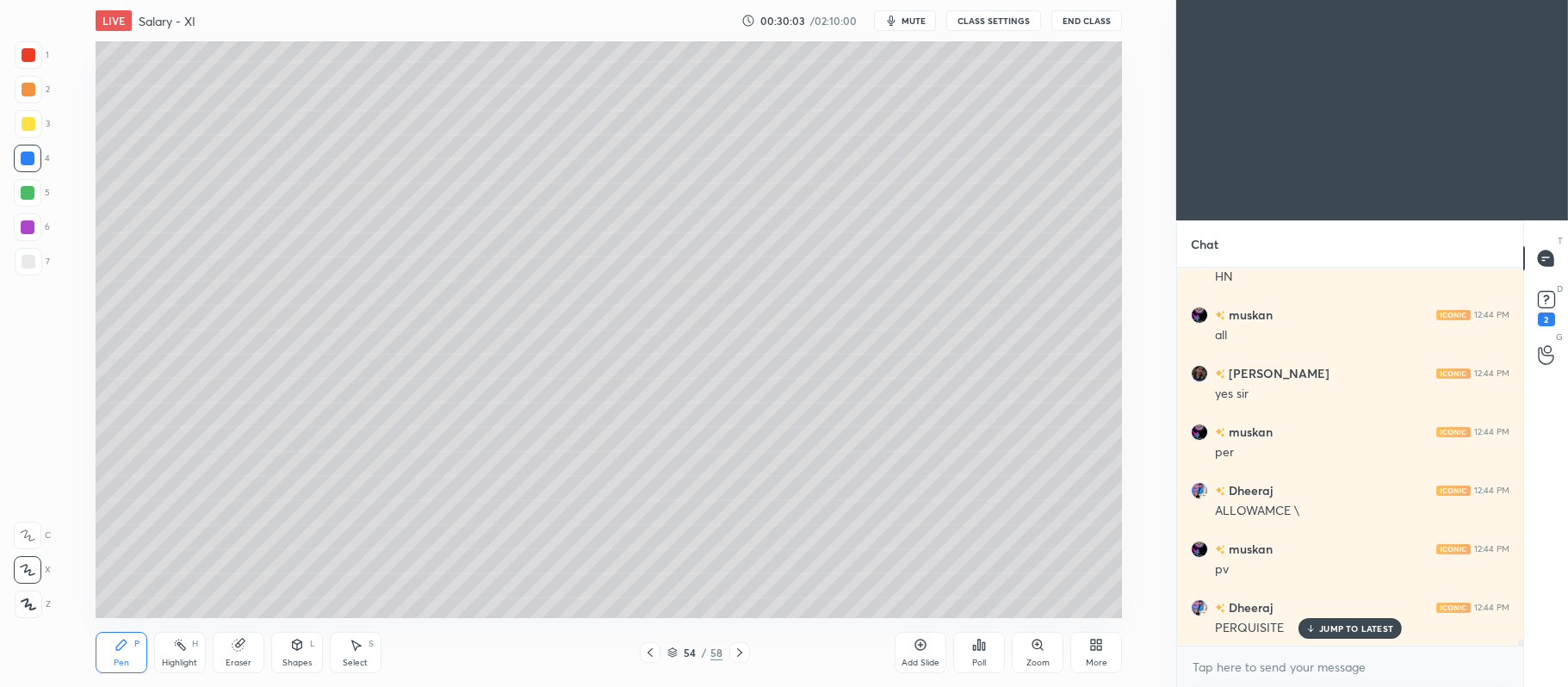
scroll to position [20128, 0]
click at [31, 118] on div at bounding box center [28, 123] width 14 height 14
click at [651, 650] on icon at bounding box center [650, 652] width 14 height 14
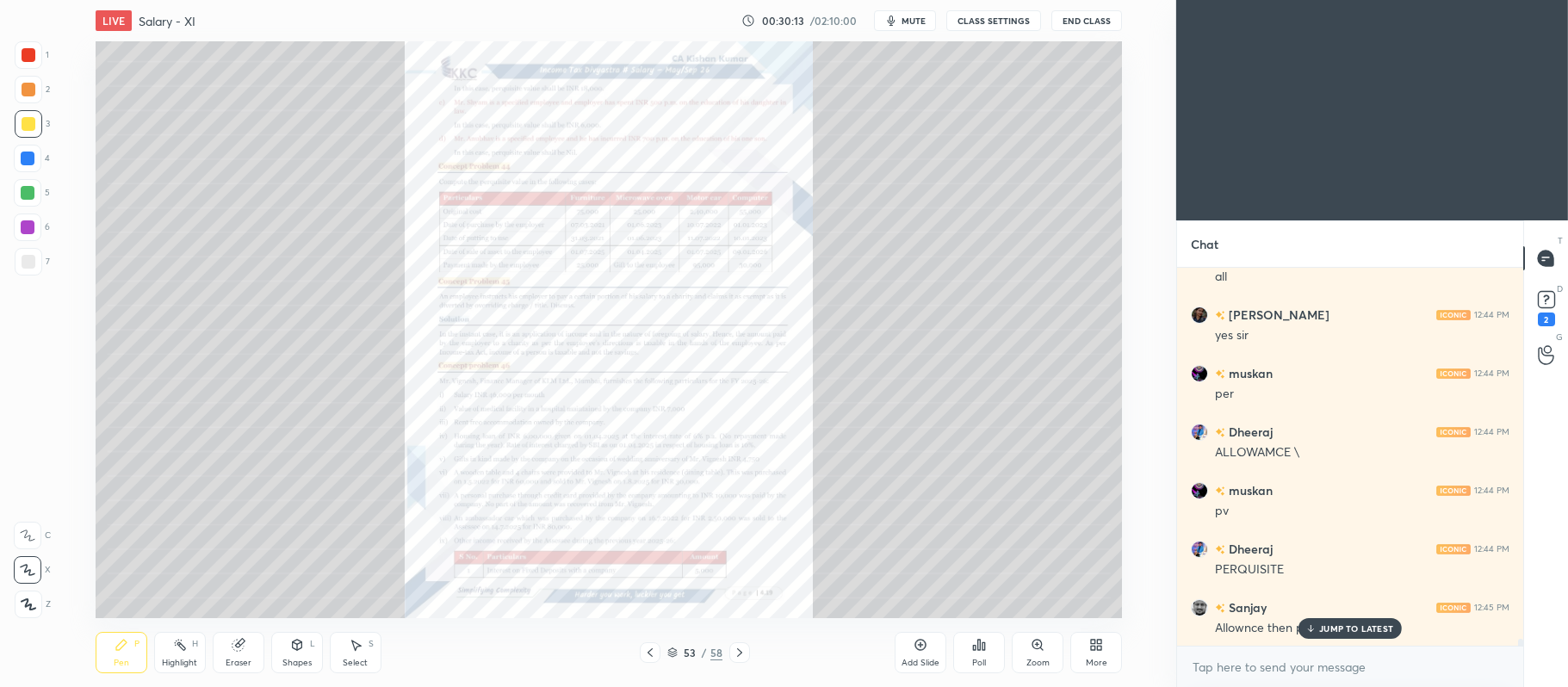
click at [926, 659] on div "Add Slide" at bounding box center [920, 662] width 38 height 8
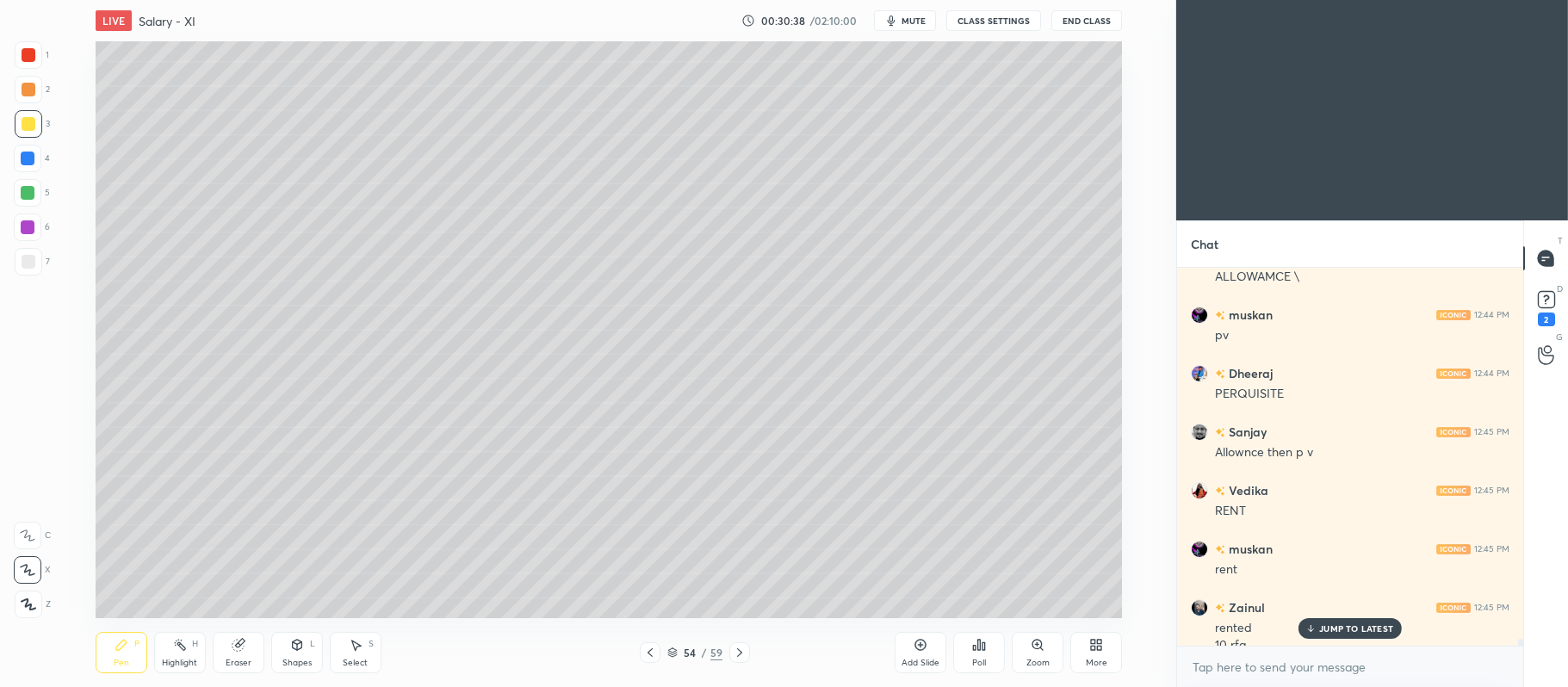
scroll to position [20321, 0]
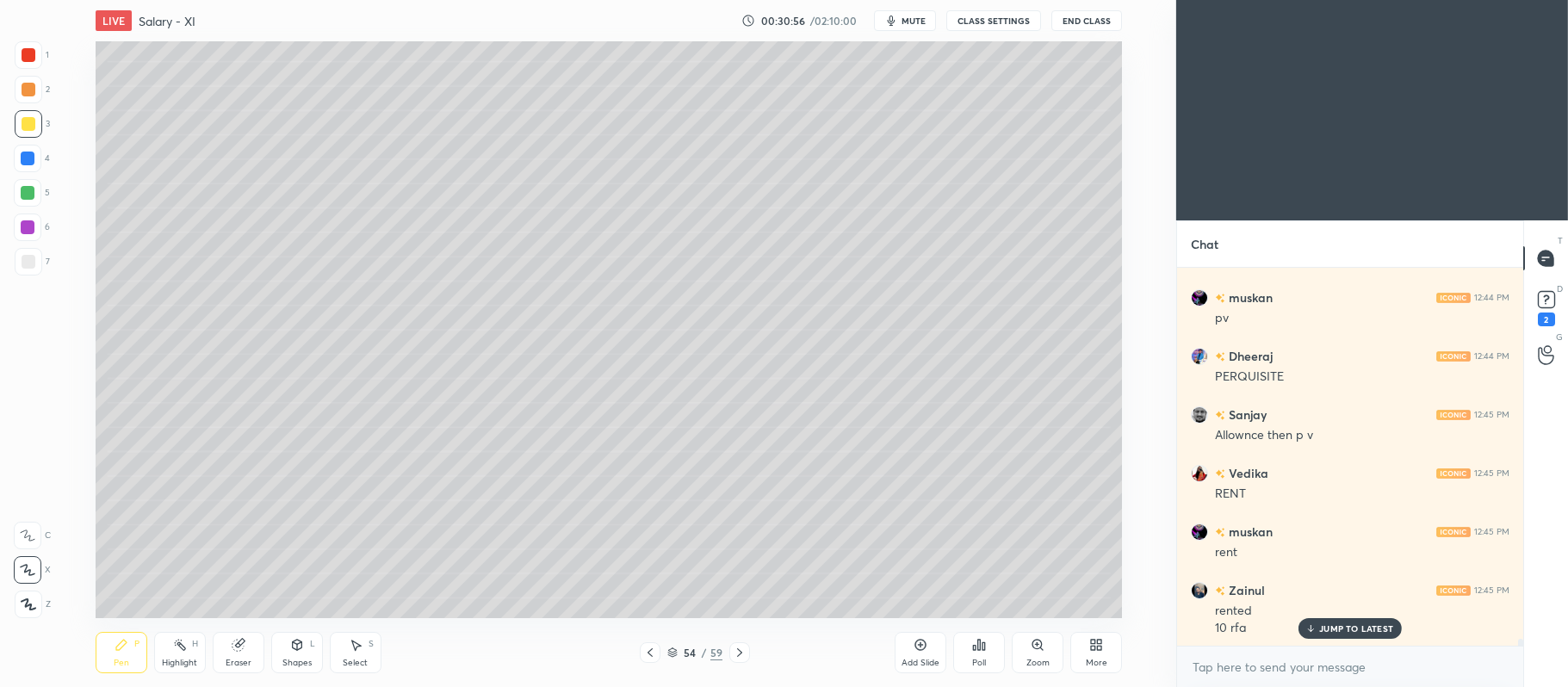
click at [31, 197] on div at bounding box center [27, 192] width 14 height 14
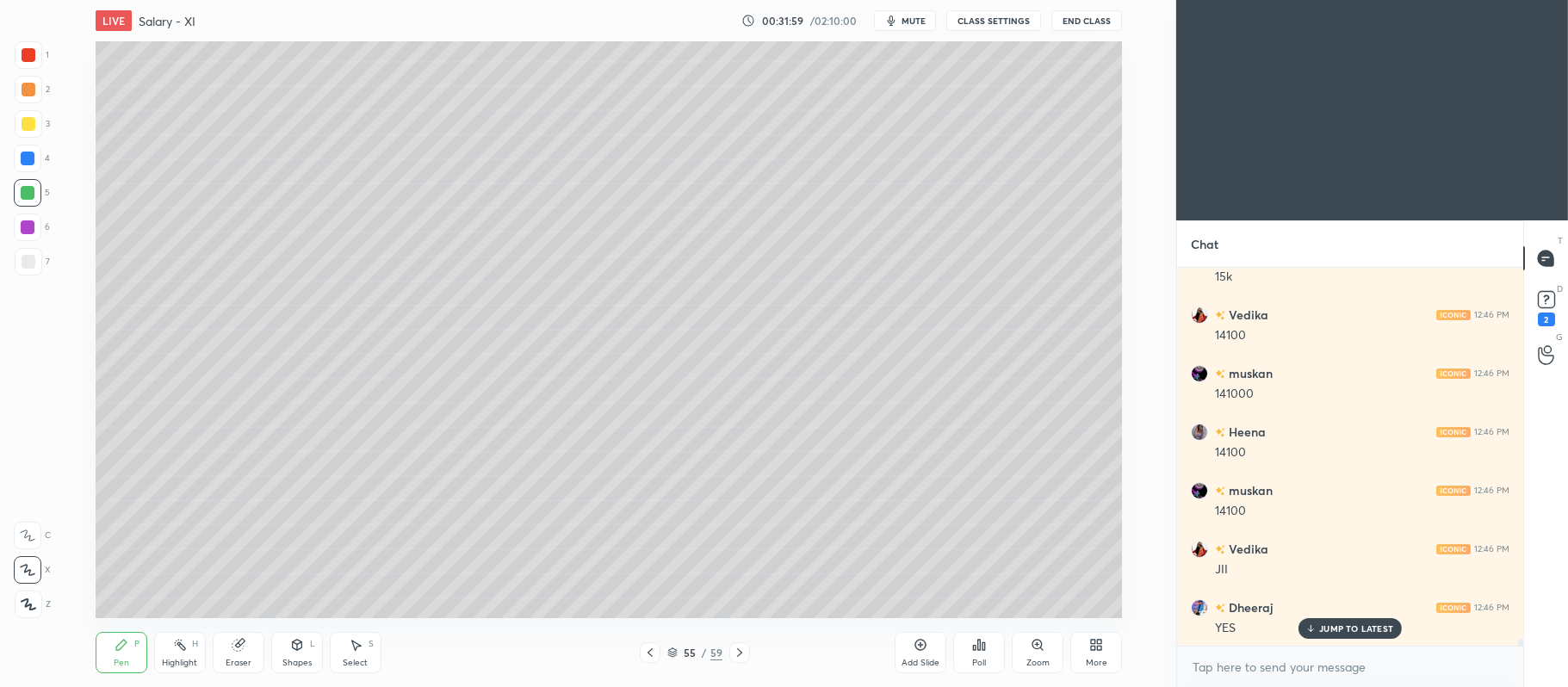
scroll to position [20848, 0]
click at [21, 118] on div at bounding box center [28, 123] width 14 height 14
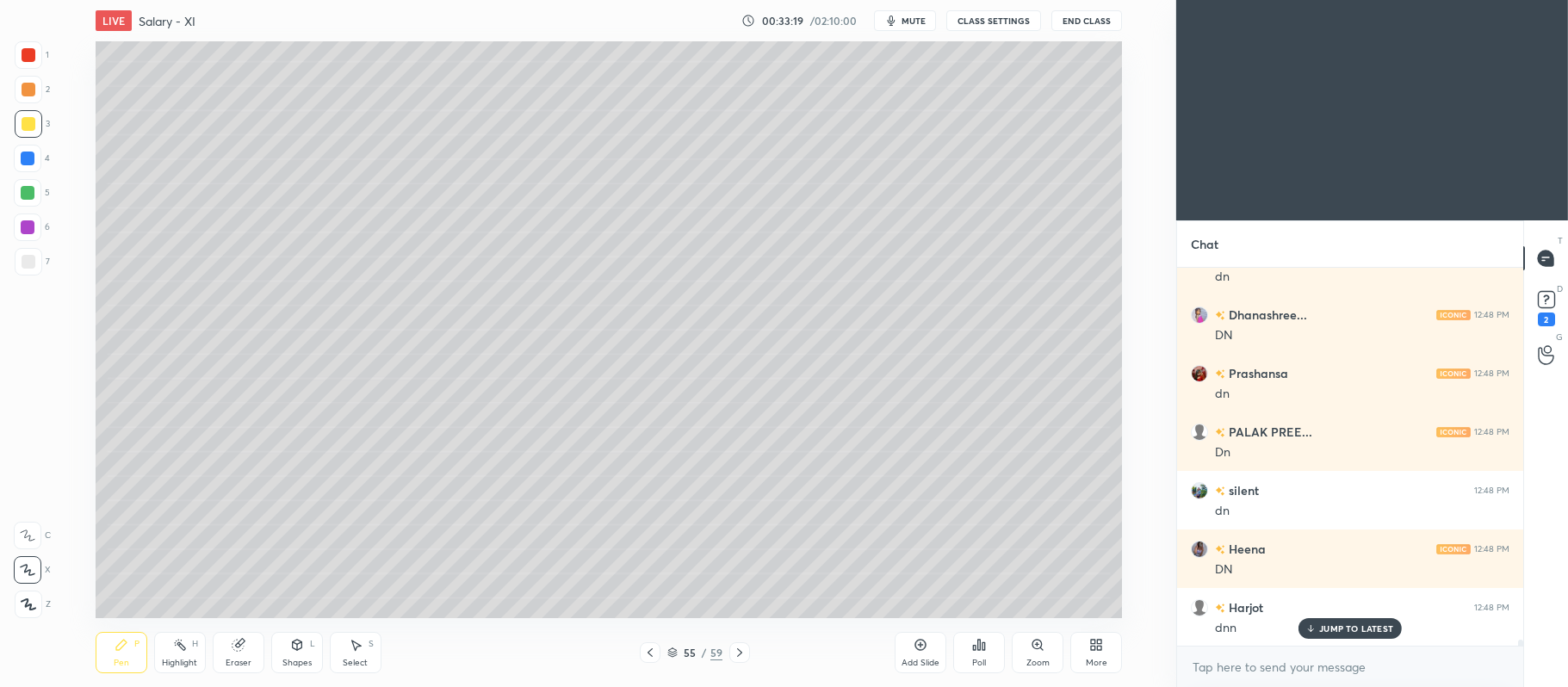
click at [28, 162] on div at bounding box center [27, 158] width 14 height 14
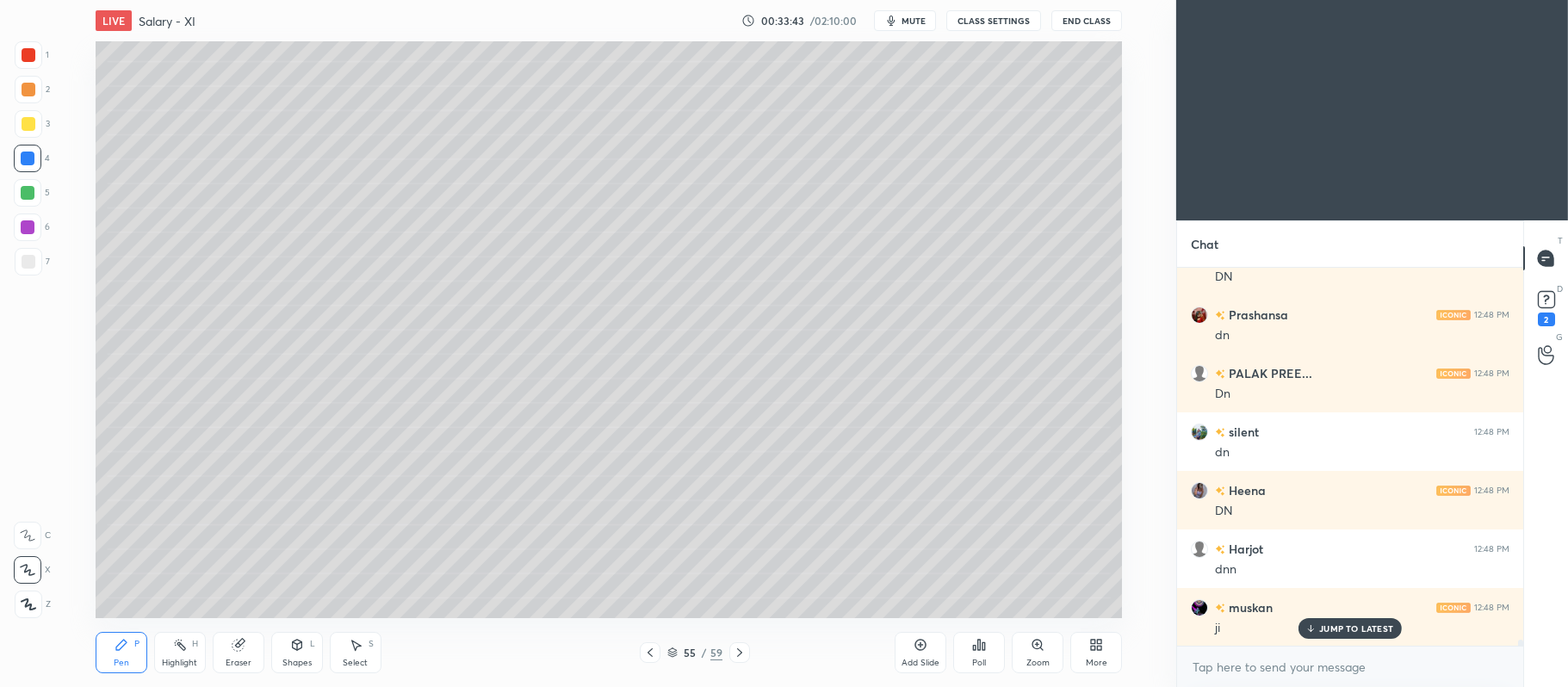
click at [738, 654] on icon at bounding box center [739, 652] width 14 height 14
click at [31, 120] on div at bounding box center [28, 123] width 14 height 14
click at [33, 186] on div at bounding box center [27, 192] width 14 height 14
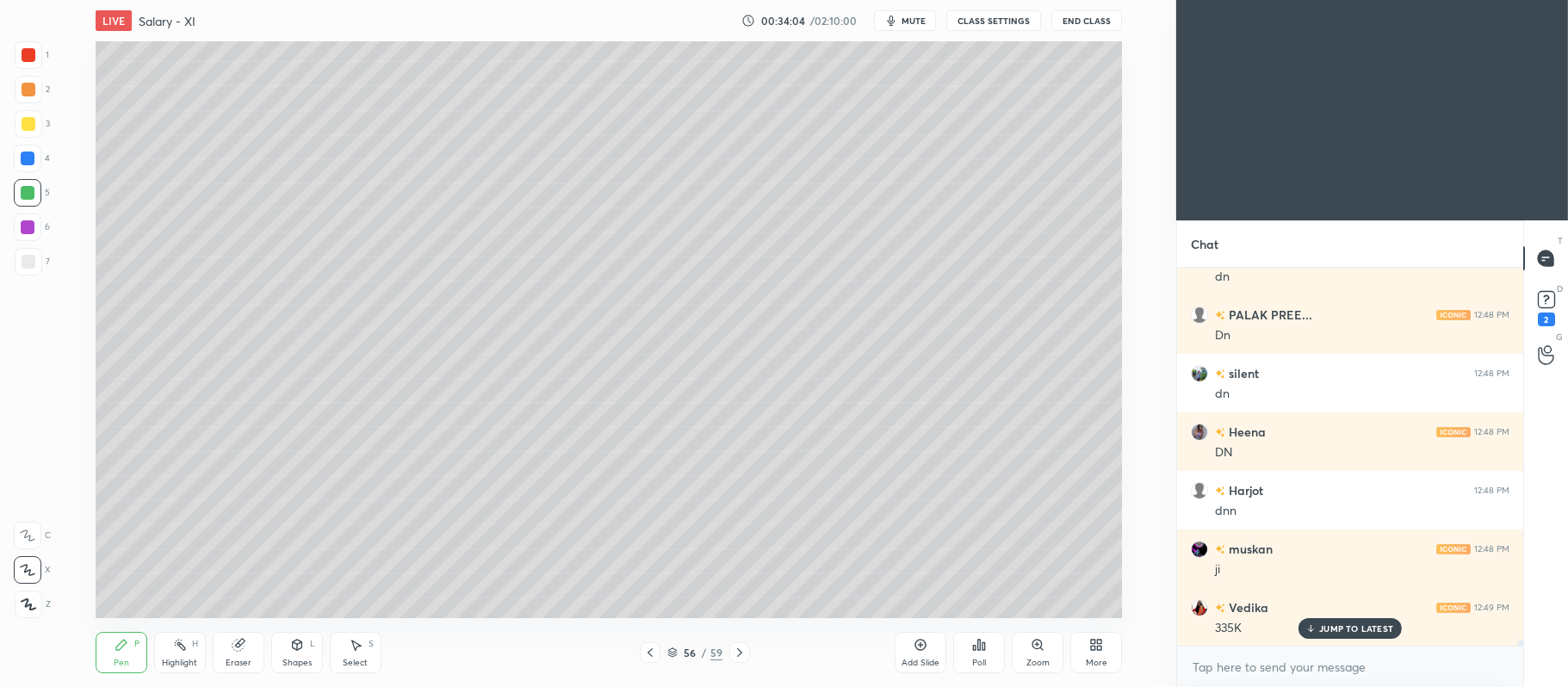
scroll to position [22528, 0]
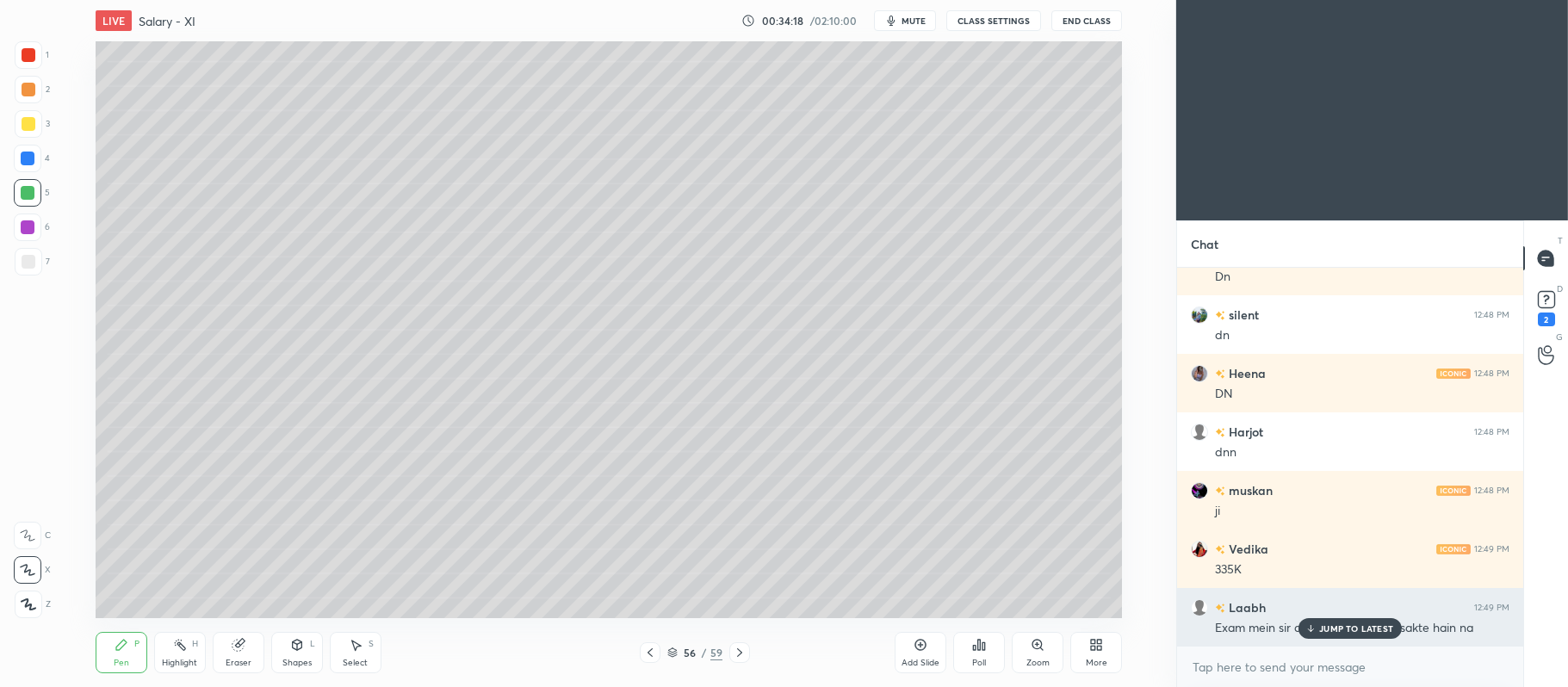
click at [1348, 637] on div "JUMP TO LATEST" at bounding box center [1350, 628] width 103 height 20
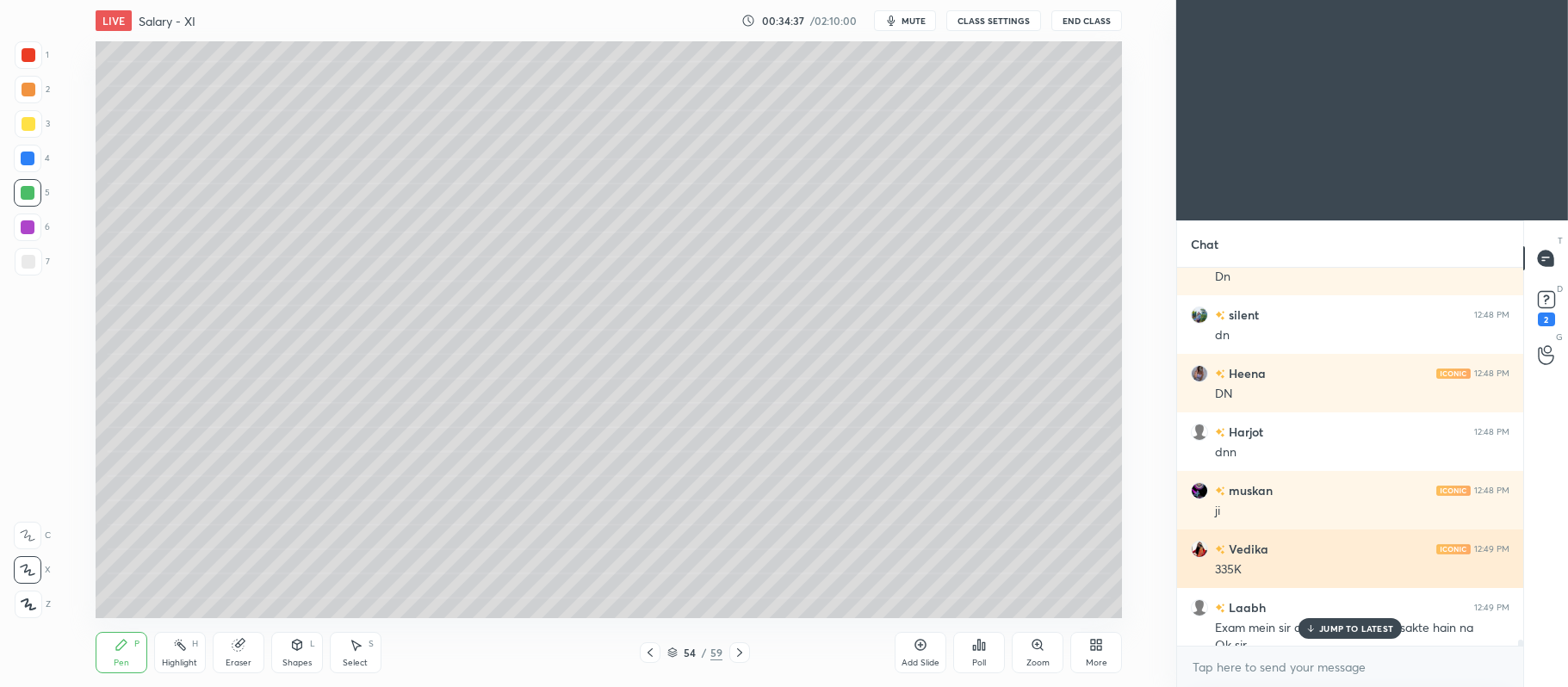
scroll to position [22544, 0]
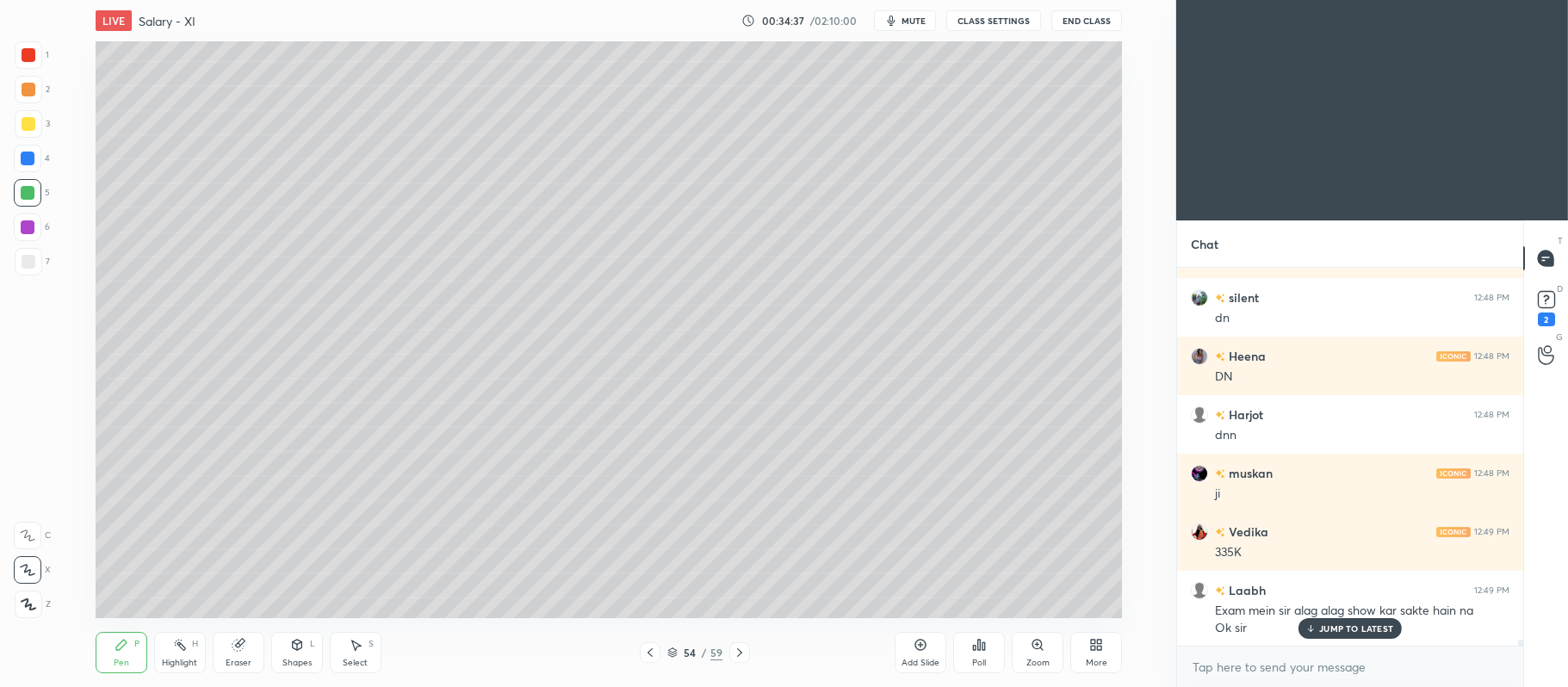
click at [914, 655] on div "Add Slide" at bounding box center [920, 652] width 51 height 41
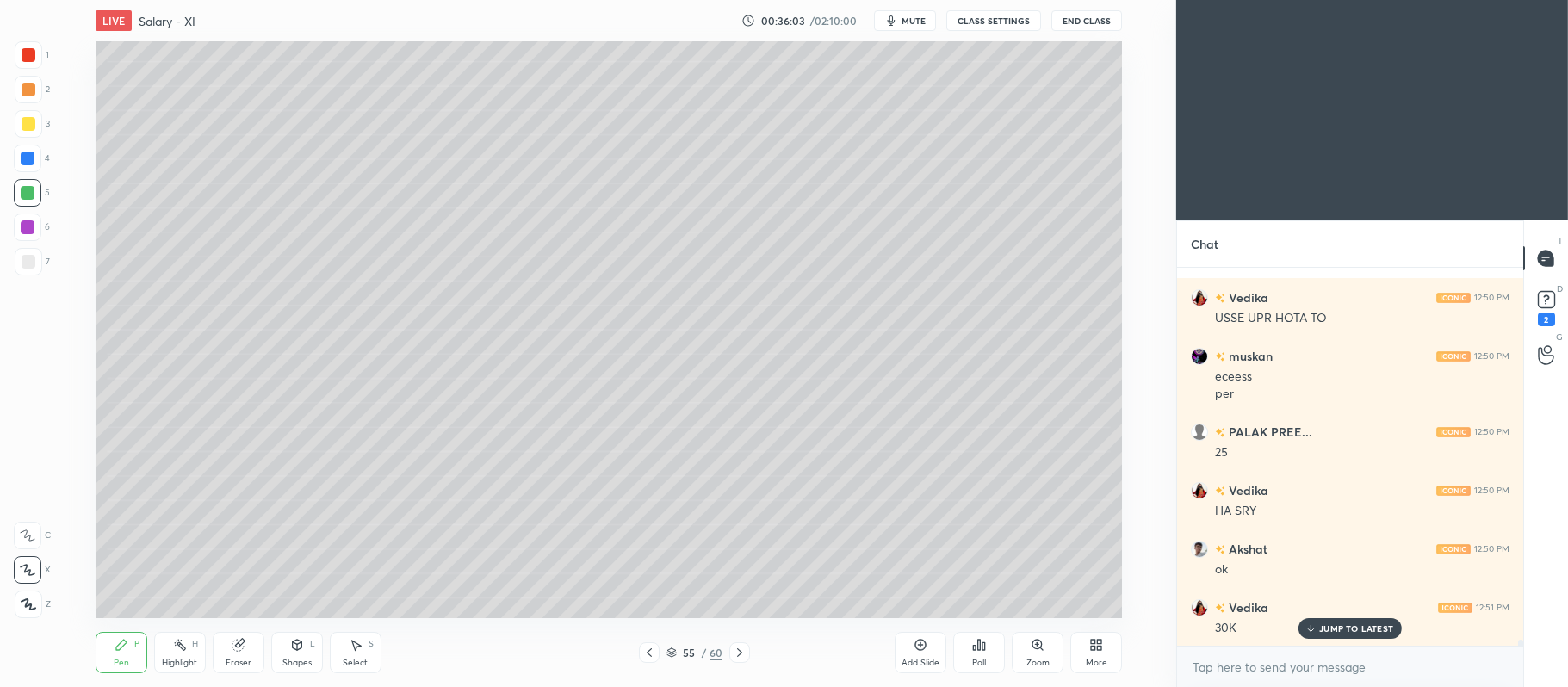
scroll to position [24317, 0]
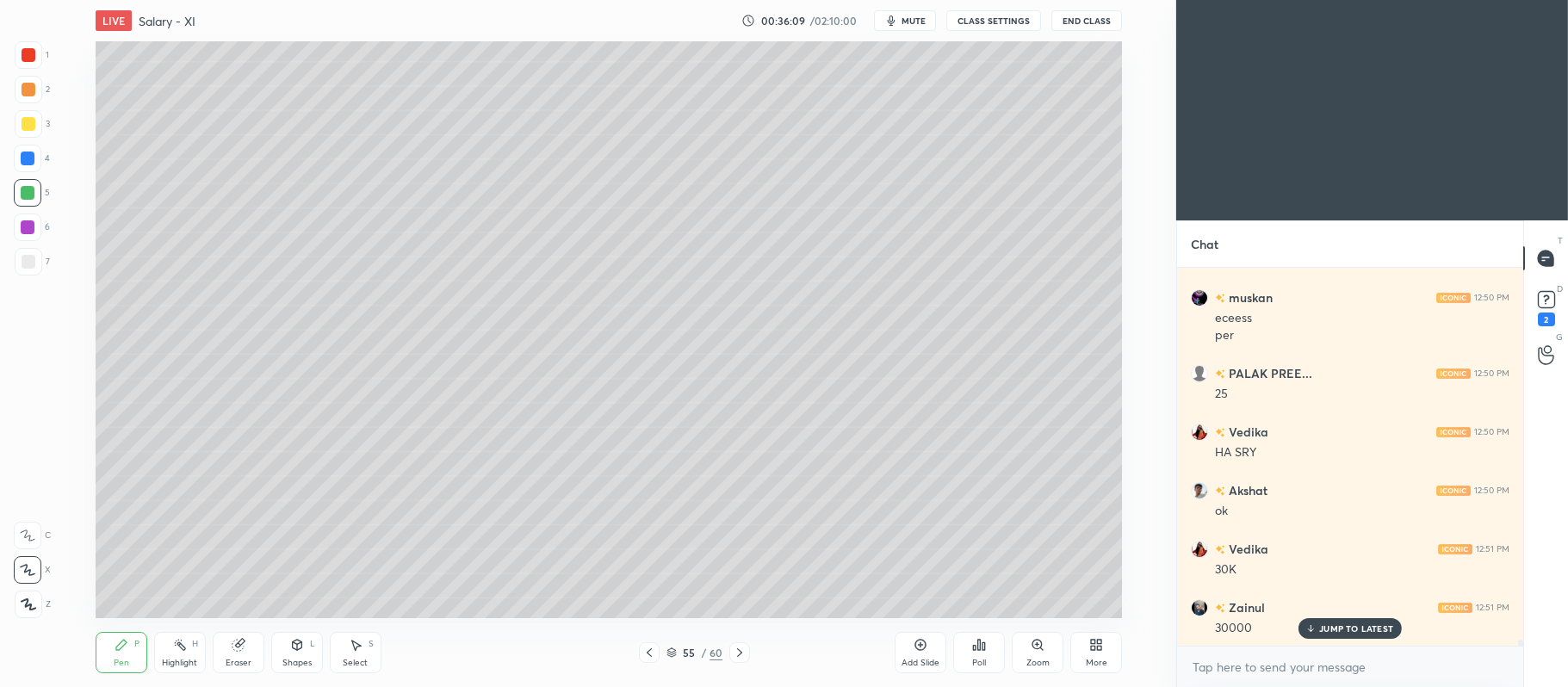
click at [28, 269] on div at bounding box center [28, 262] width 28 height 28
click at [29, 125] on div at bounding box center [28, 123] width 14 height 14
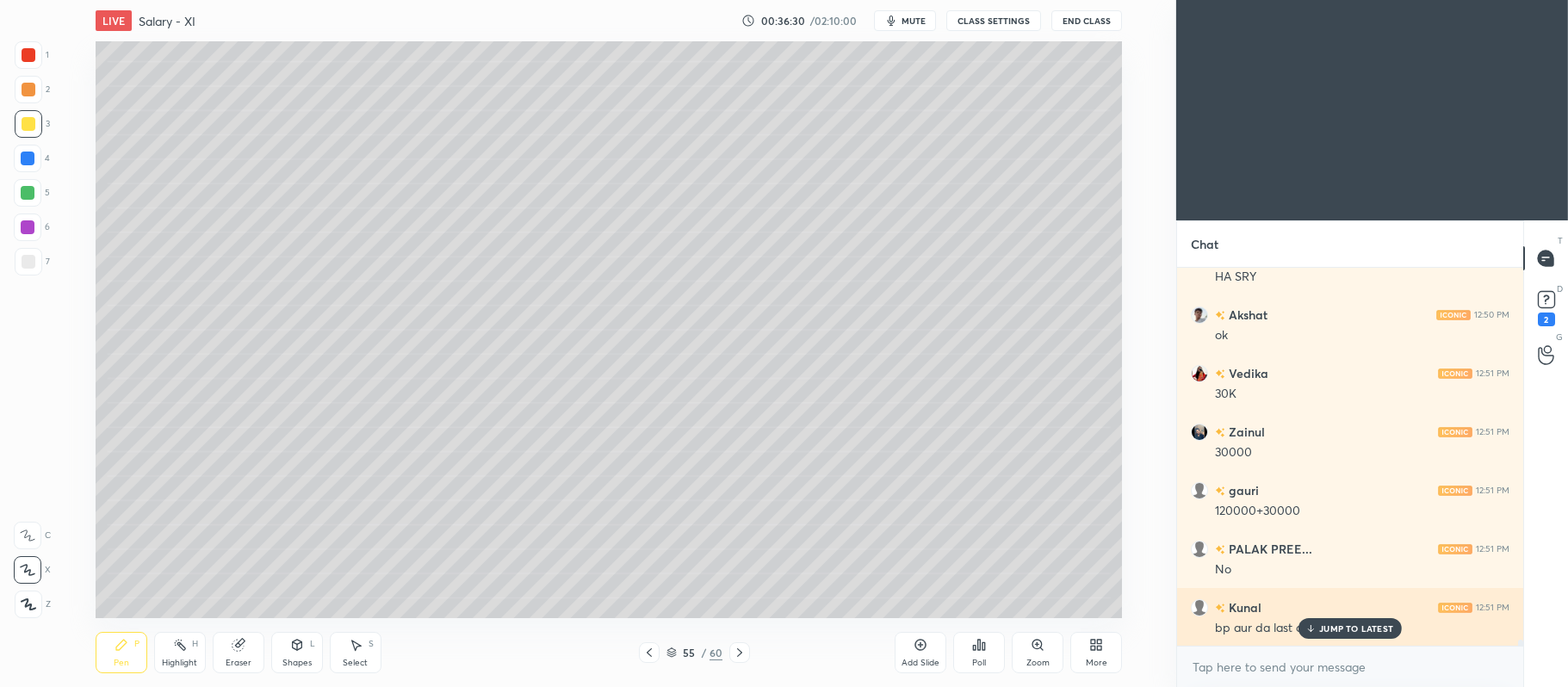
click at [1347, 626] on p "JUMP TO LATEST" at bounding box center [1356, 627] width 74 height 10
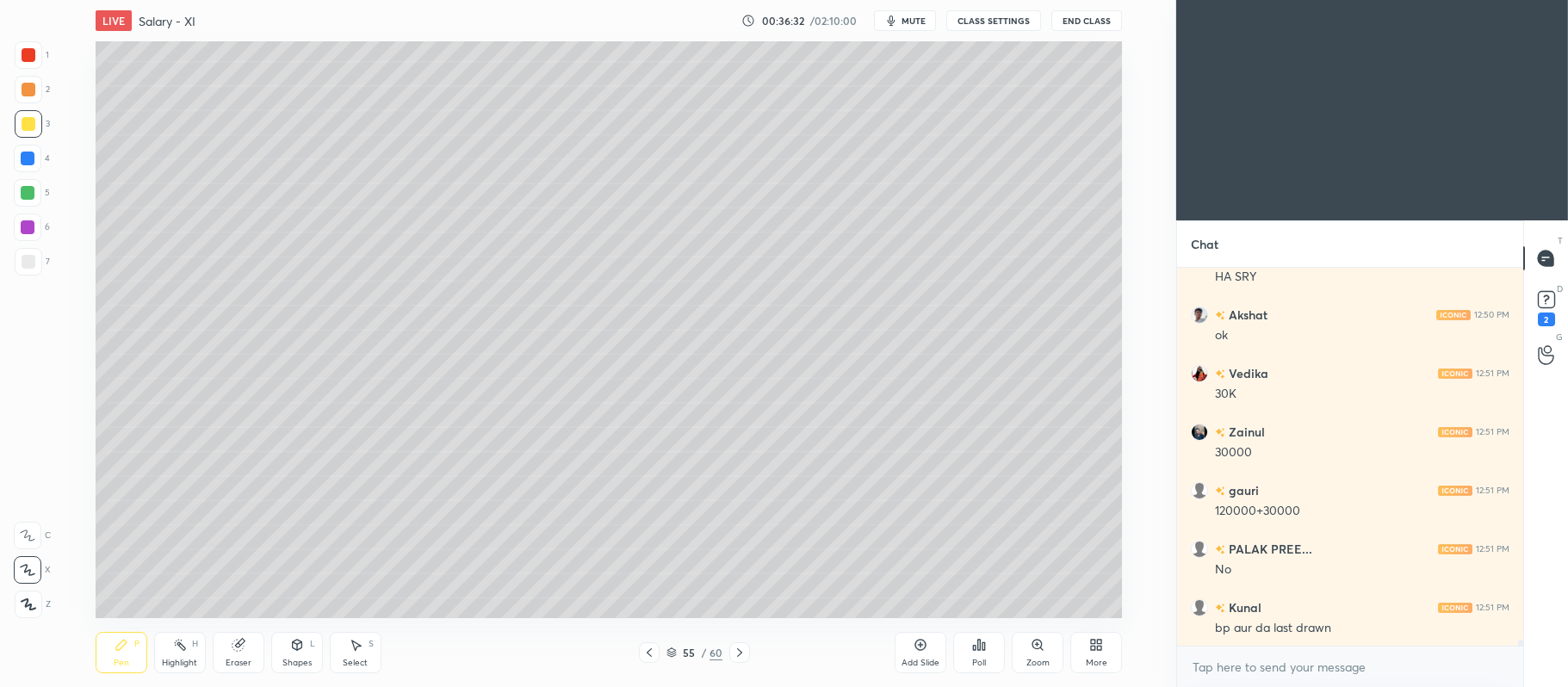
click at [737, 650] on icon at bounding box center [739, 652] width 14 height 14
click at [742, 654] on icon at bounding box center [739, 652] width 14 height 14
click at [28, 90] on div at bounding box center [28, 89] width 14 height 14
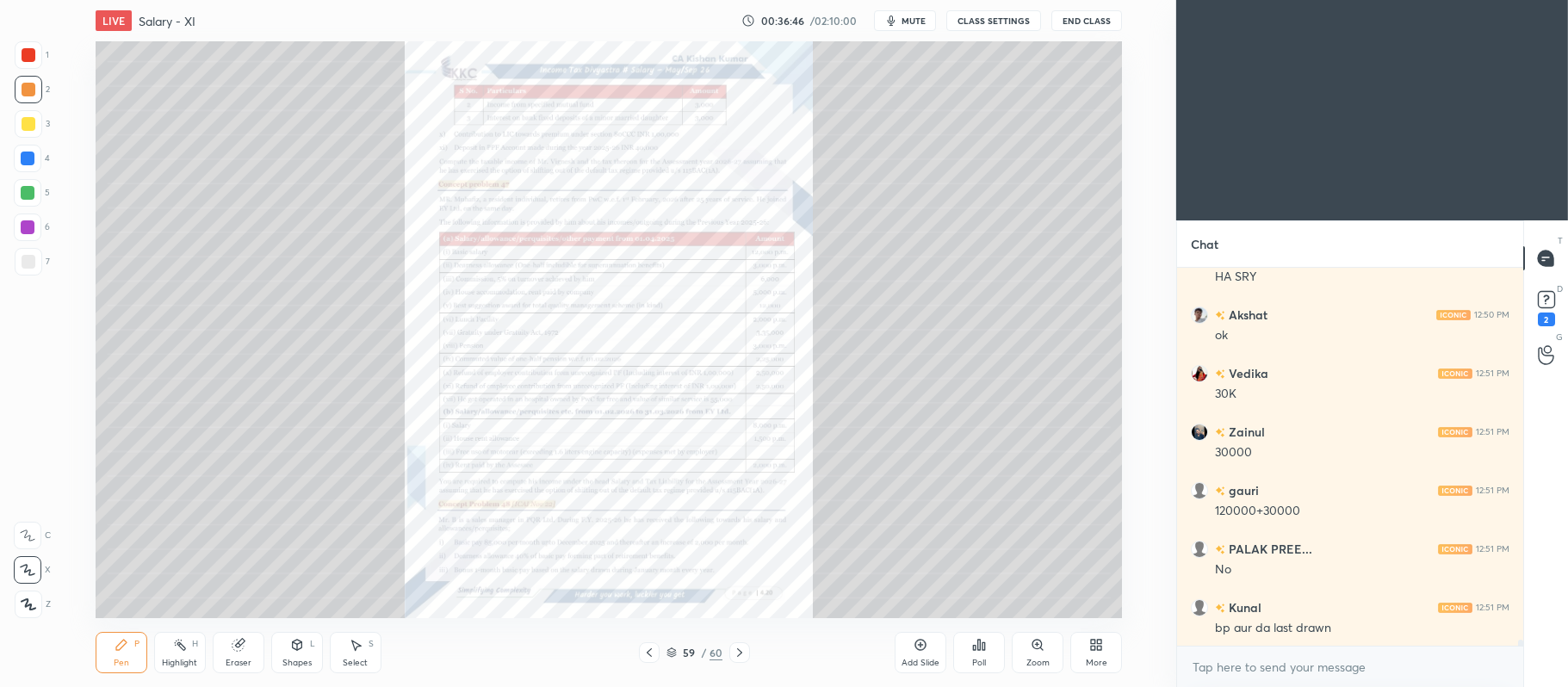
click at [1031, 646] on icon at bounding box center [1038, 644] width 14 height 14
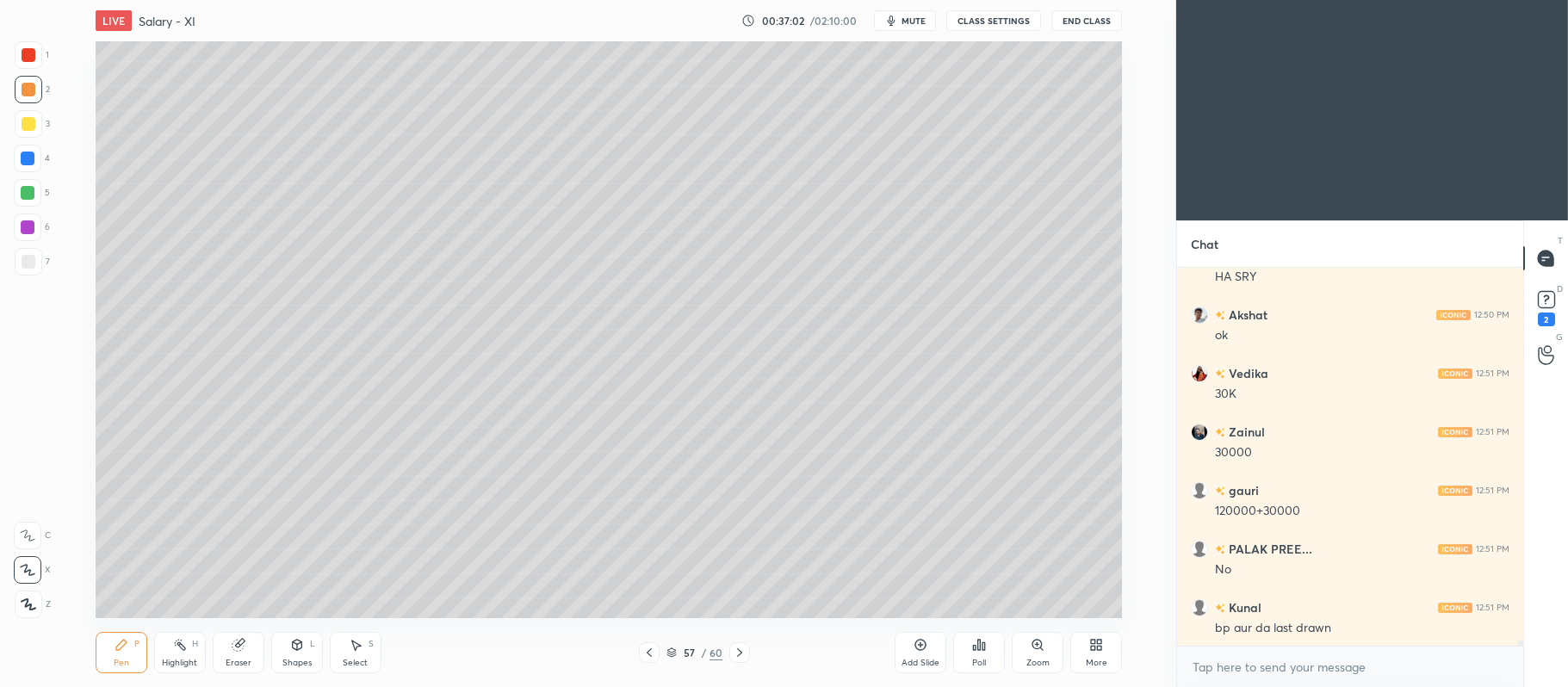
click at [28, 125] on div at bounding box center [28, 123] width 14 height 14
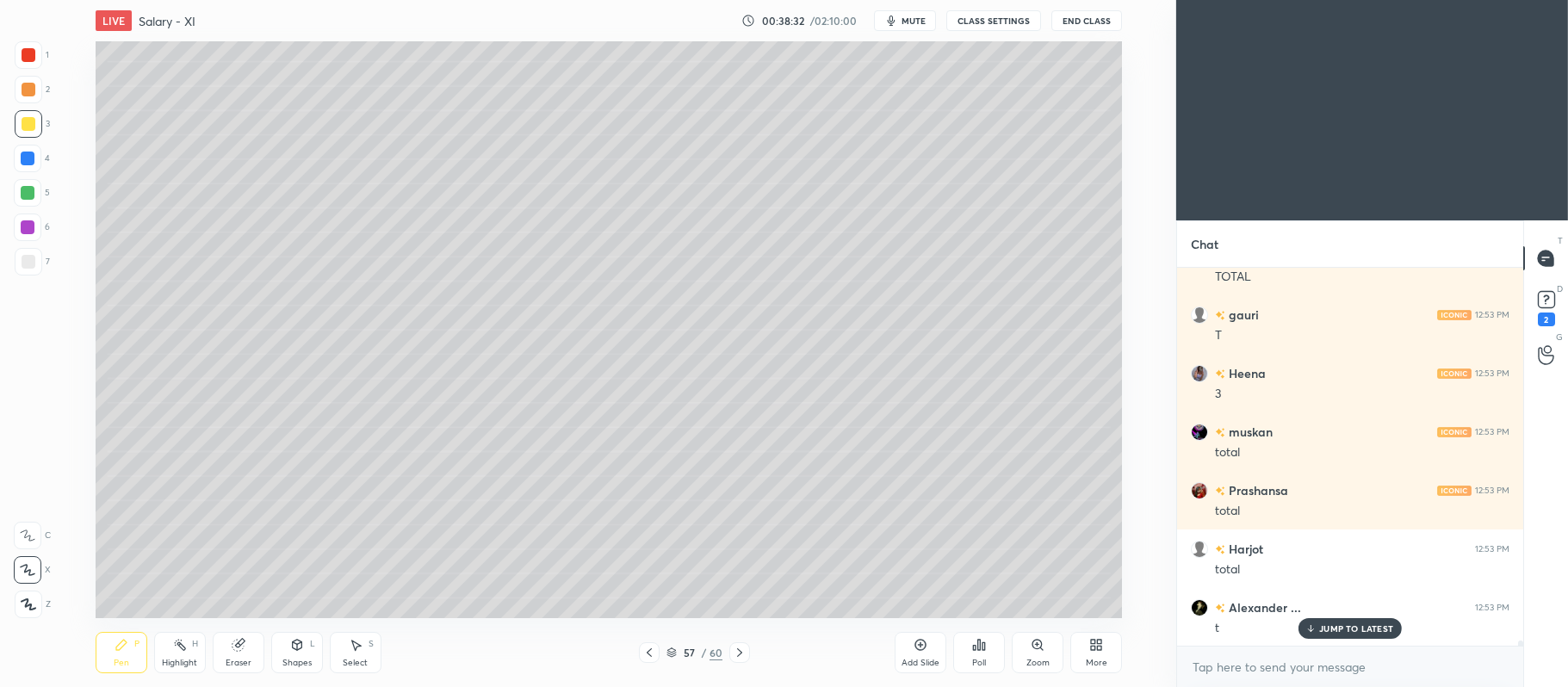
scroll to position [25639, 0]
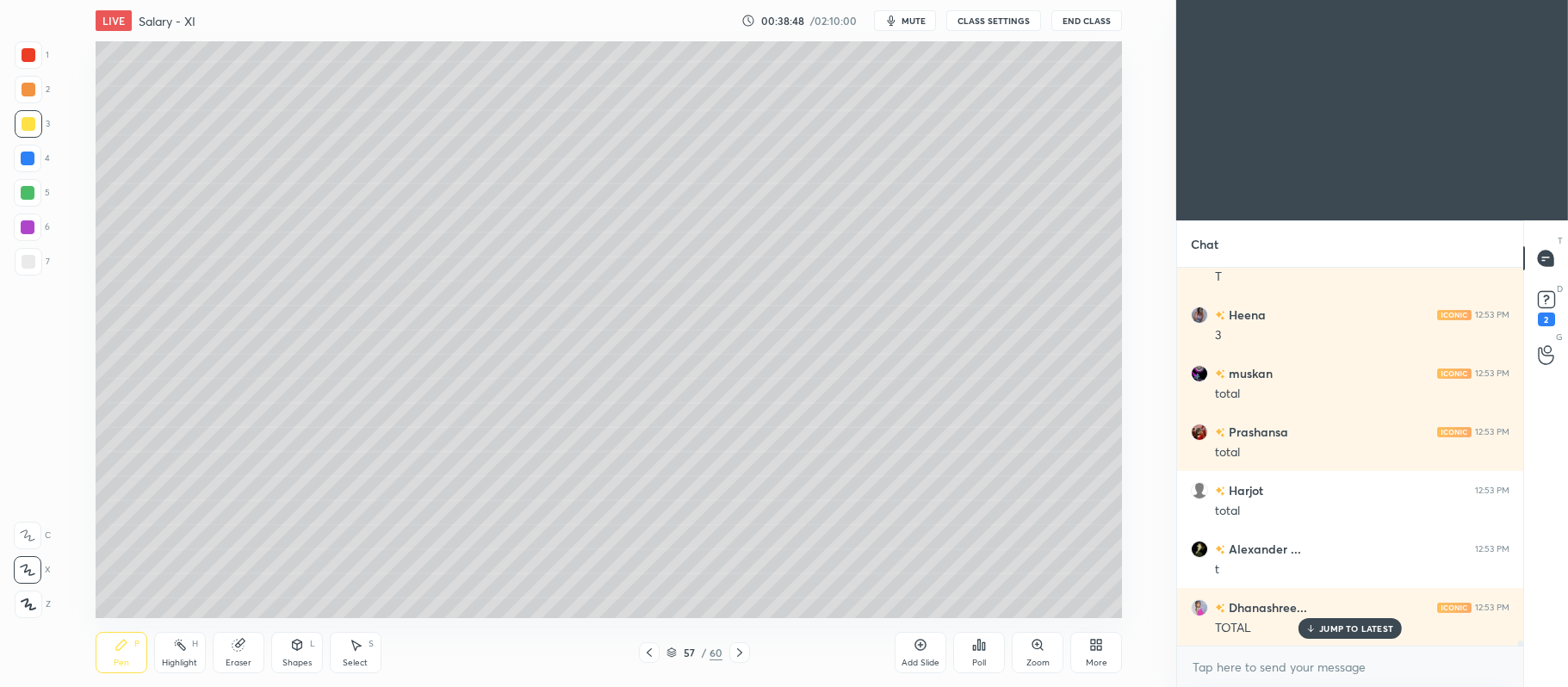
click at [921, 640] on icon at bounding box center [921, 645] width 11 height 11
click at [652, 648] on icon at bounding box center [652, 652] width 6 height 8
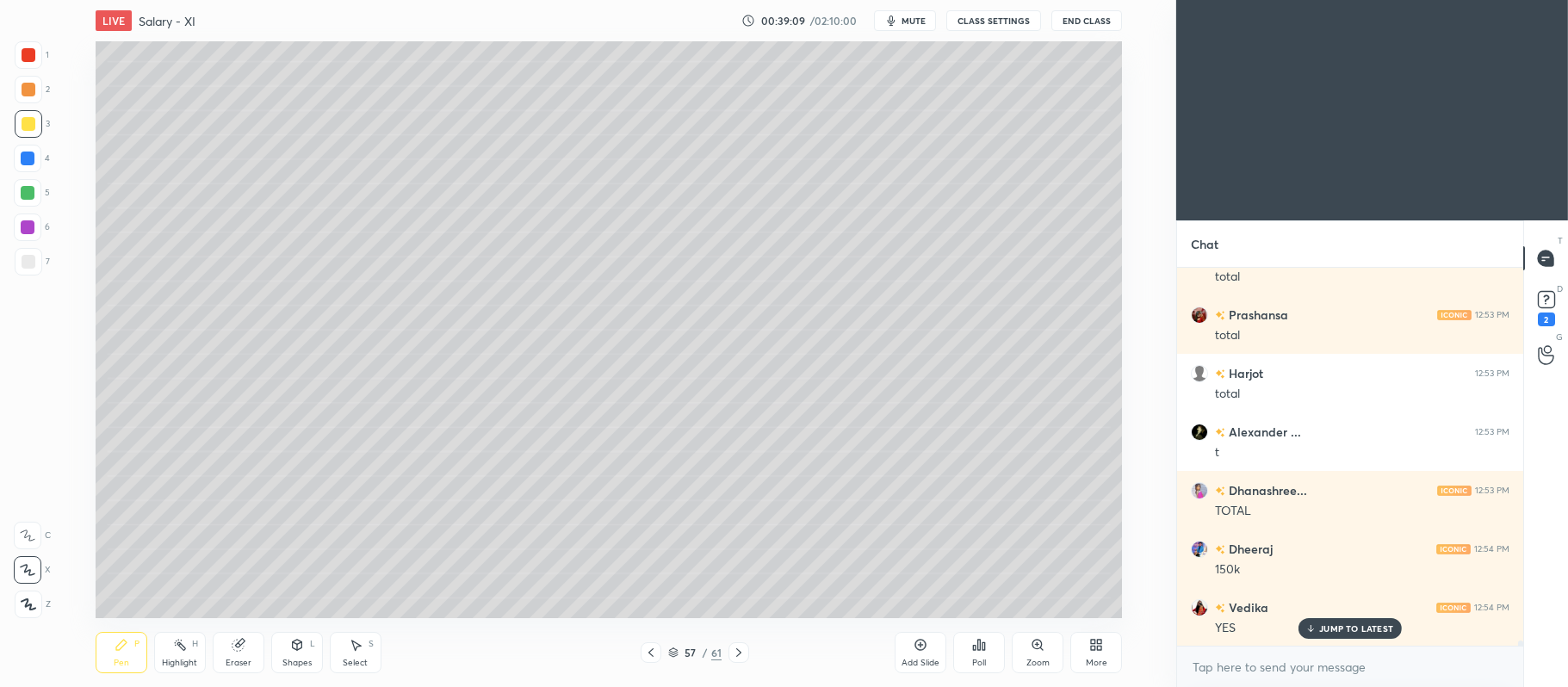
scroll to position [25815, 0]
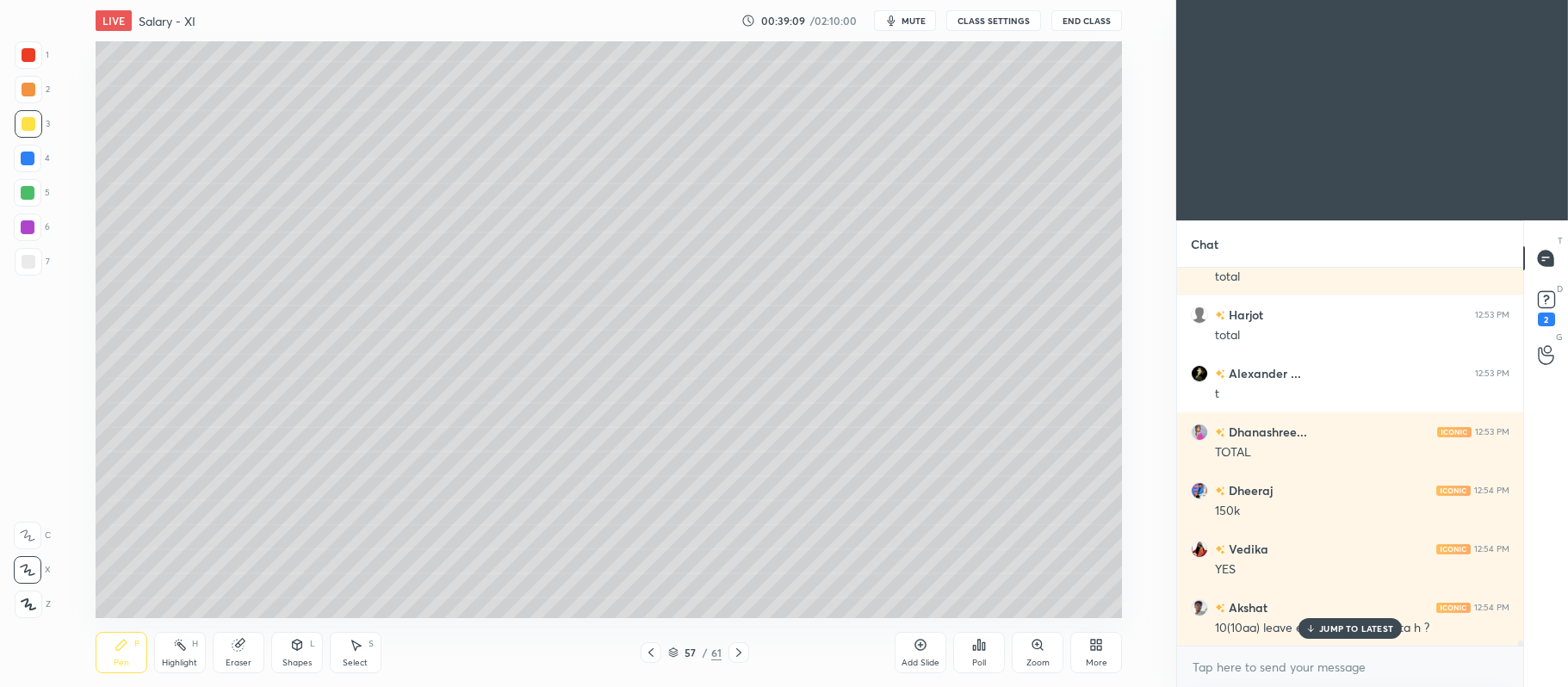
click at [29, 94] on div at bounding box center [28, 89] width 14 height 14
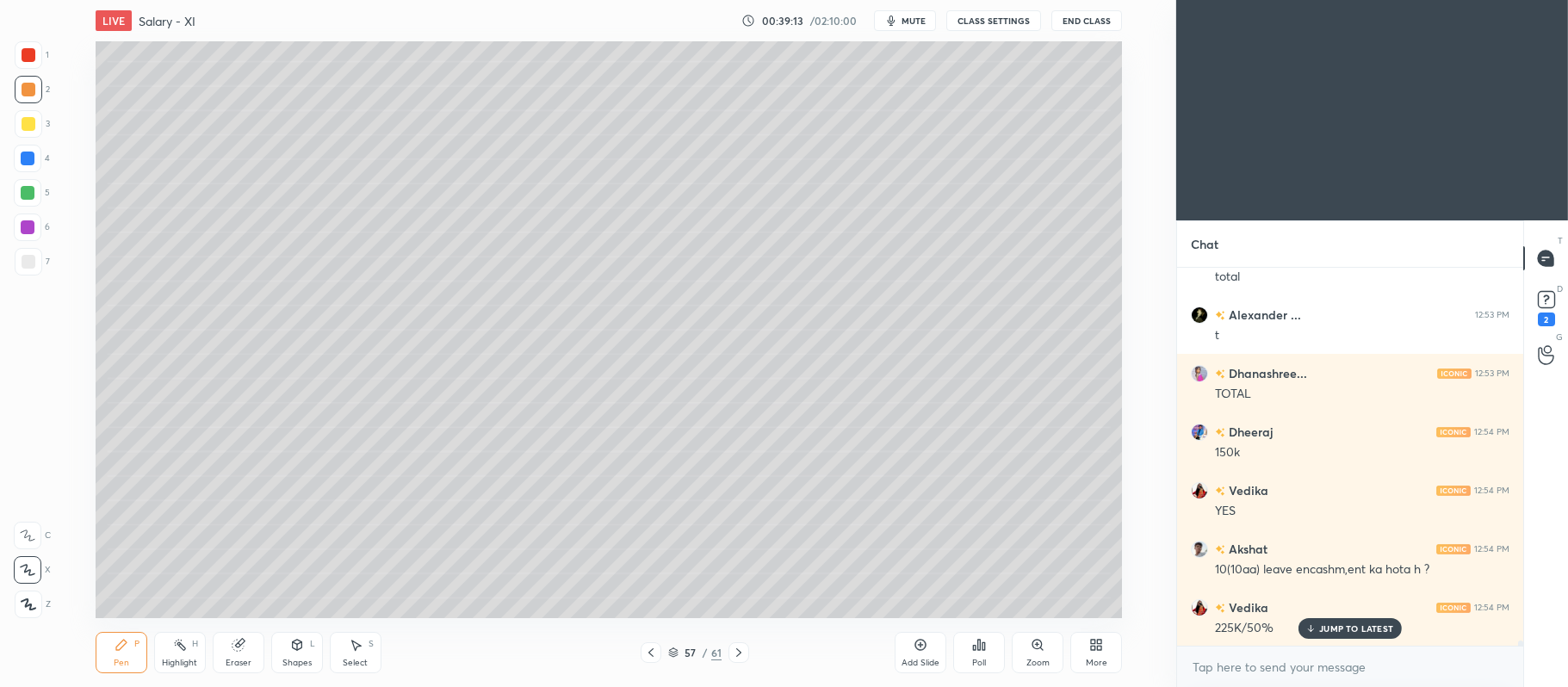
click at [19, 121] on div at bounding box center [28, 124] width 28 height 28
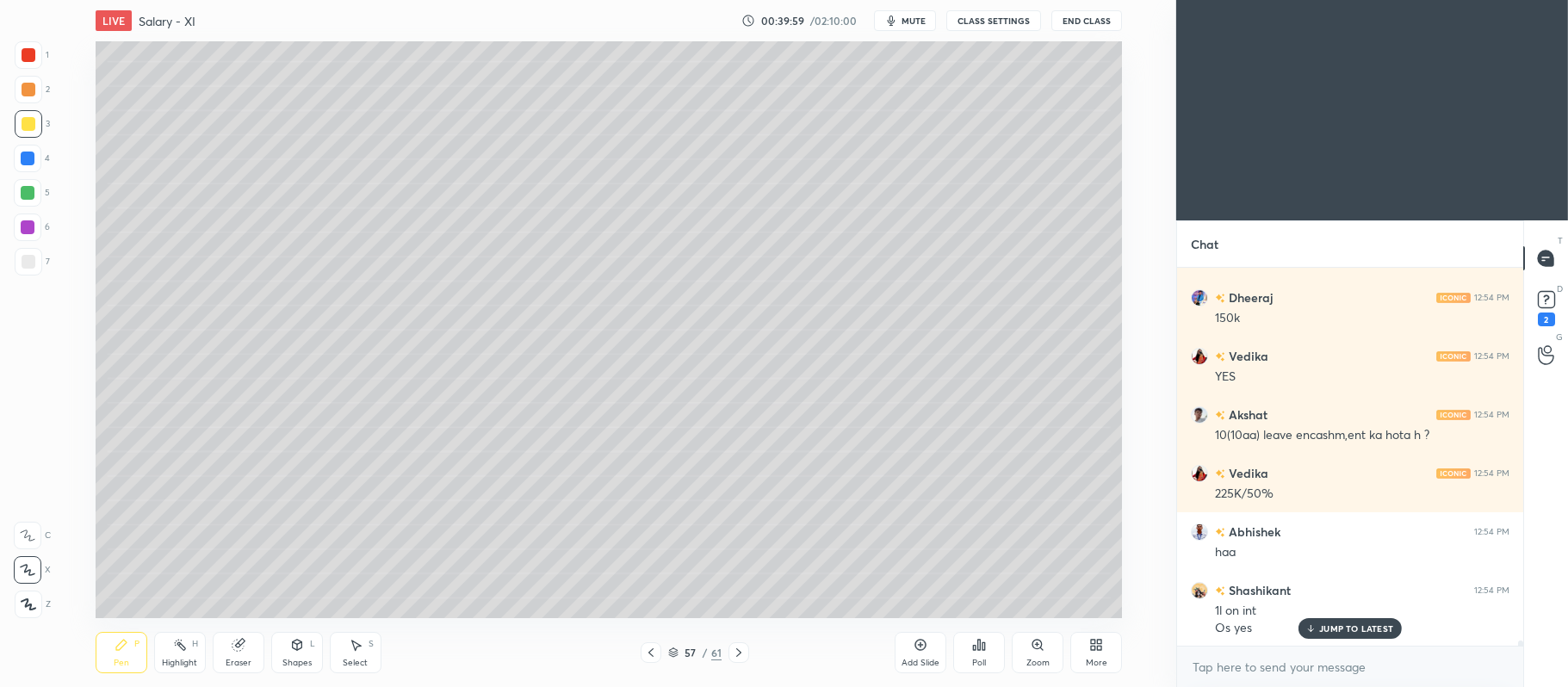
scroll to position [26066, 0]
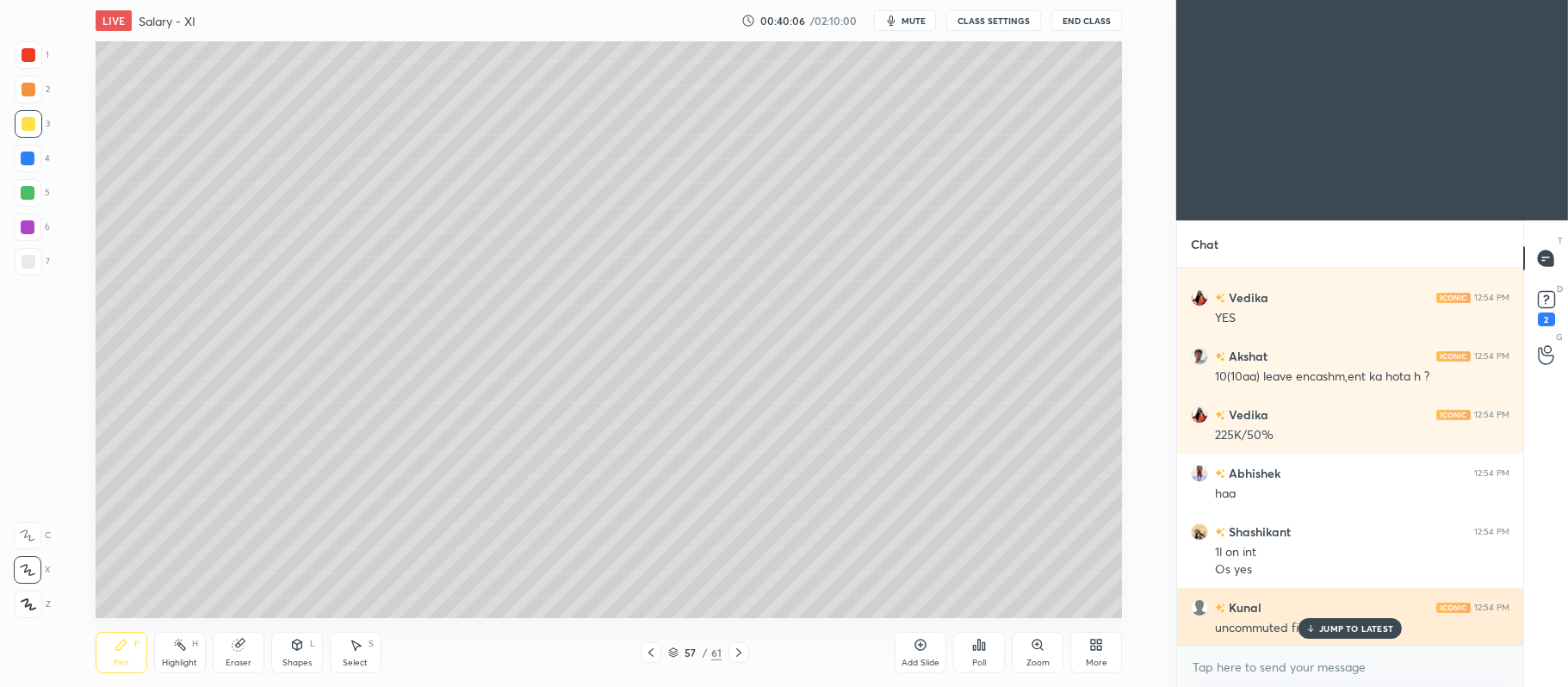
click at [1317, 627] on icon at bounding box center [1311, 627] width 11 height 10
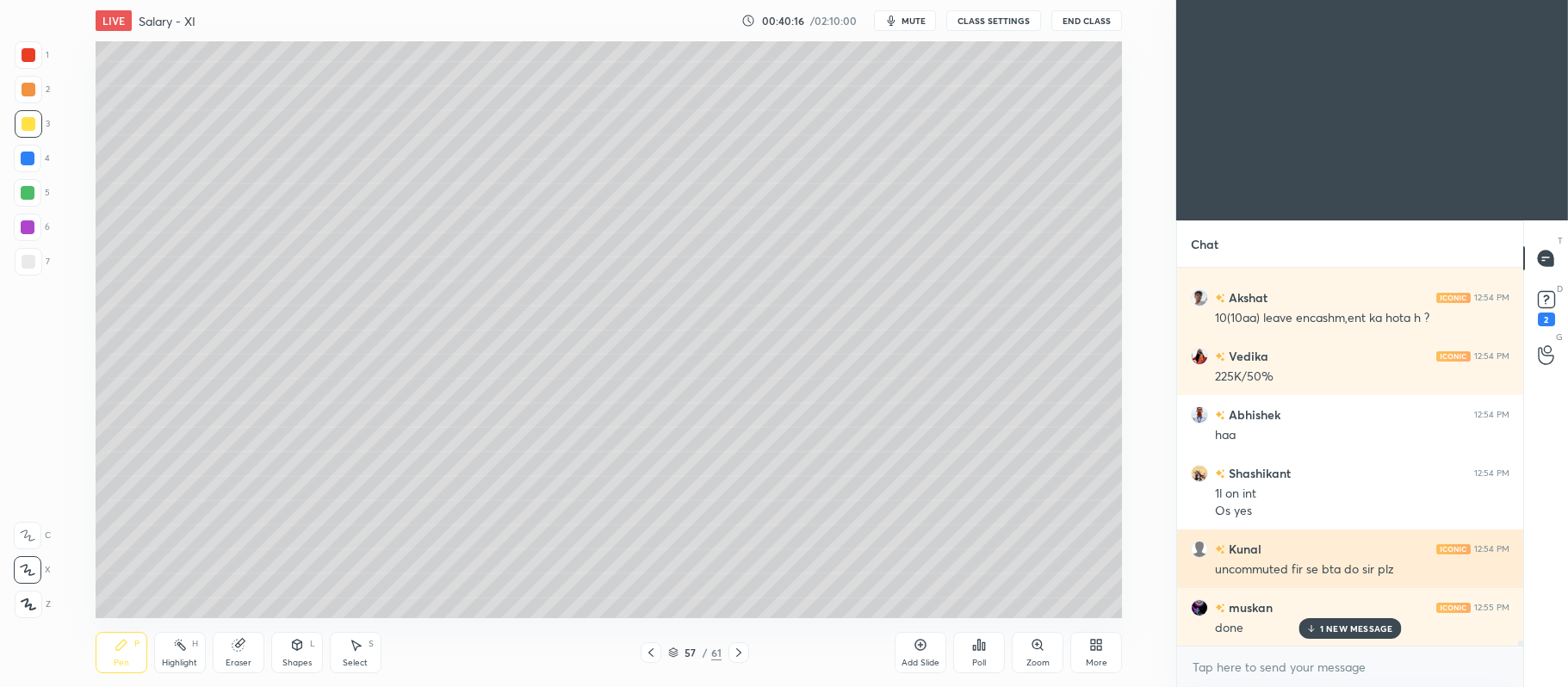
scroll to position [26183, 0]
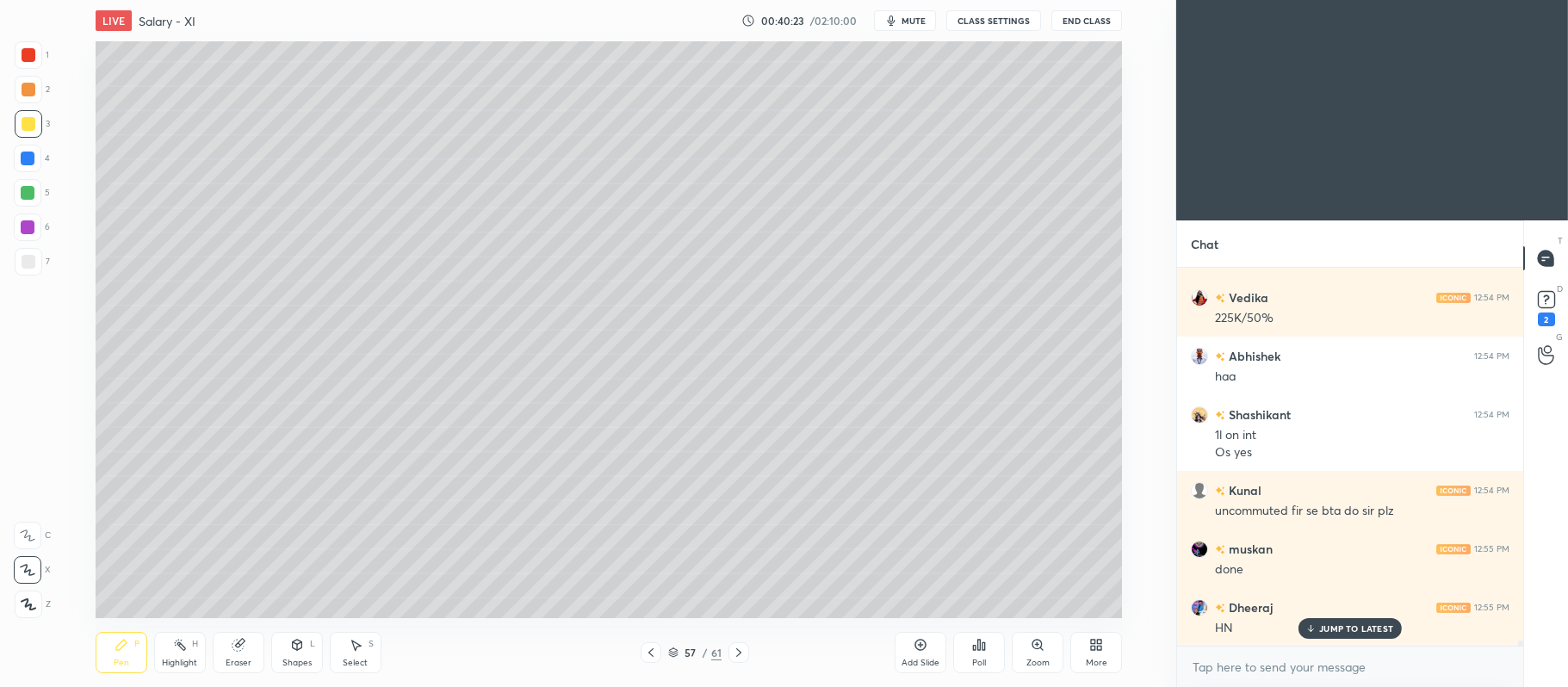
click at [36, 165] on div at bounding box center [28, 158] width 28 height 28
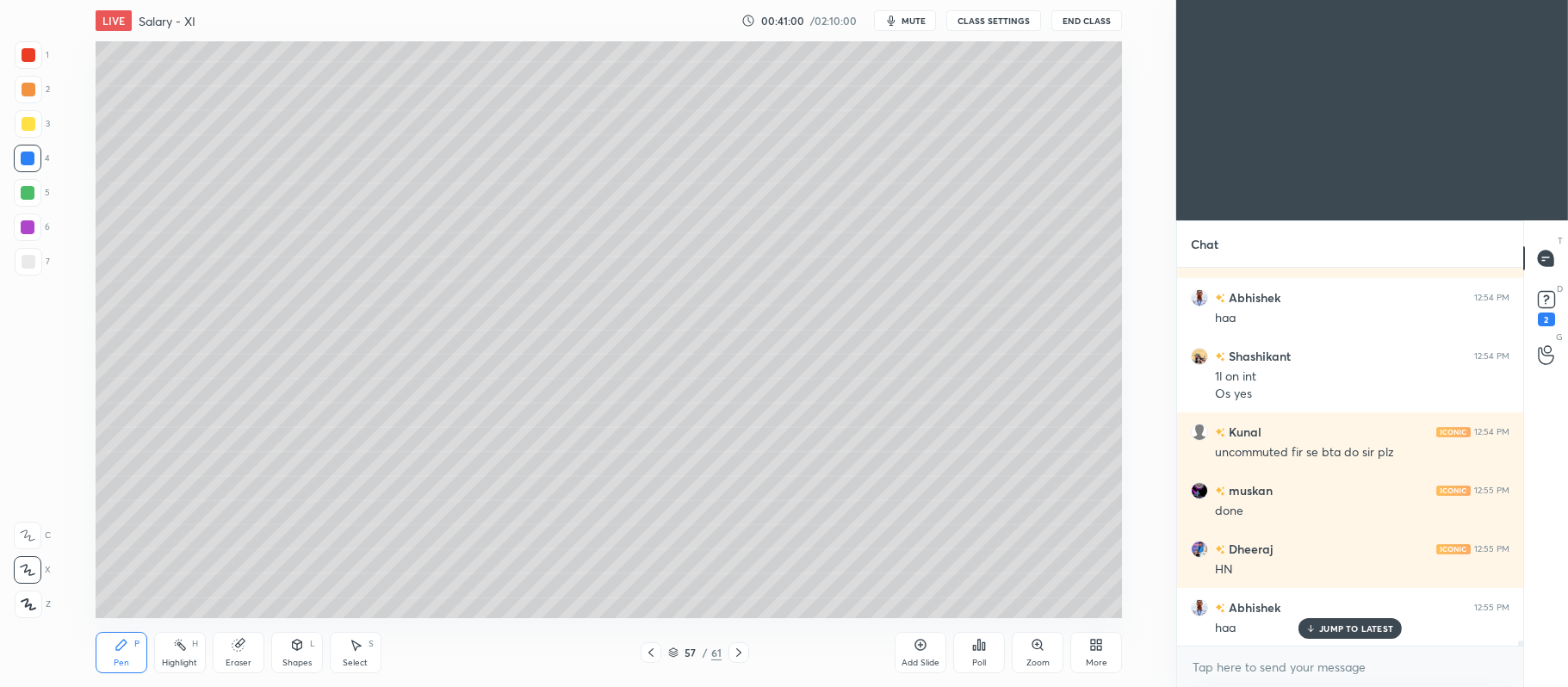
scroll to position [26300, 0]
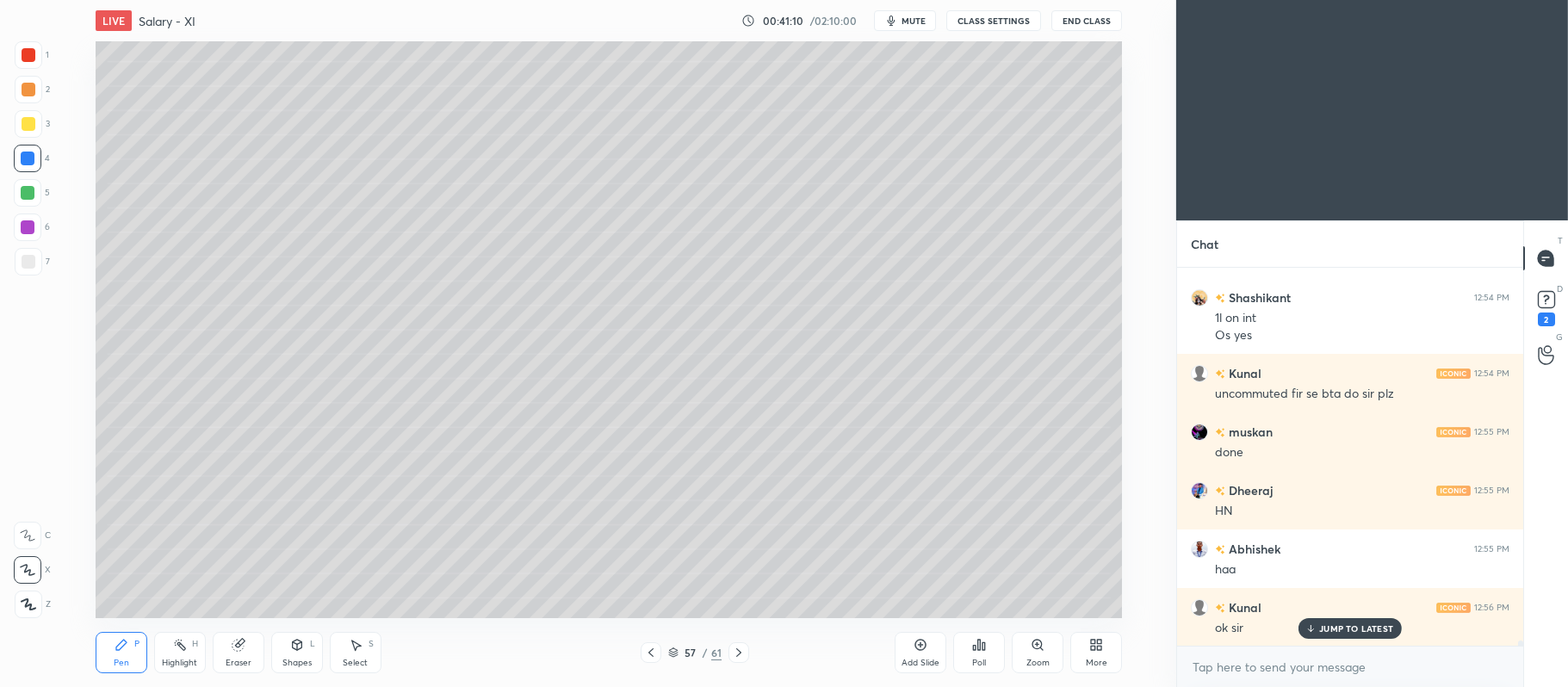
click at [34, 95] on div at bounding box center [28, 89] width 28 height 28
click at [916, 650] on icon at bounding box center [920, 644] width 14 height 14
click at [742, 654] on icon at bounding box center [738, 652] width 14 height 14
click at [738, 652] on icon at bounding box center [738, 652] width 14 height 14
click at [39, 118] on div at bounding box center [28, 124] width 28 height 28
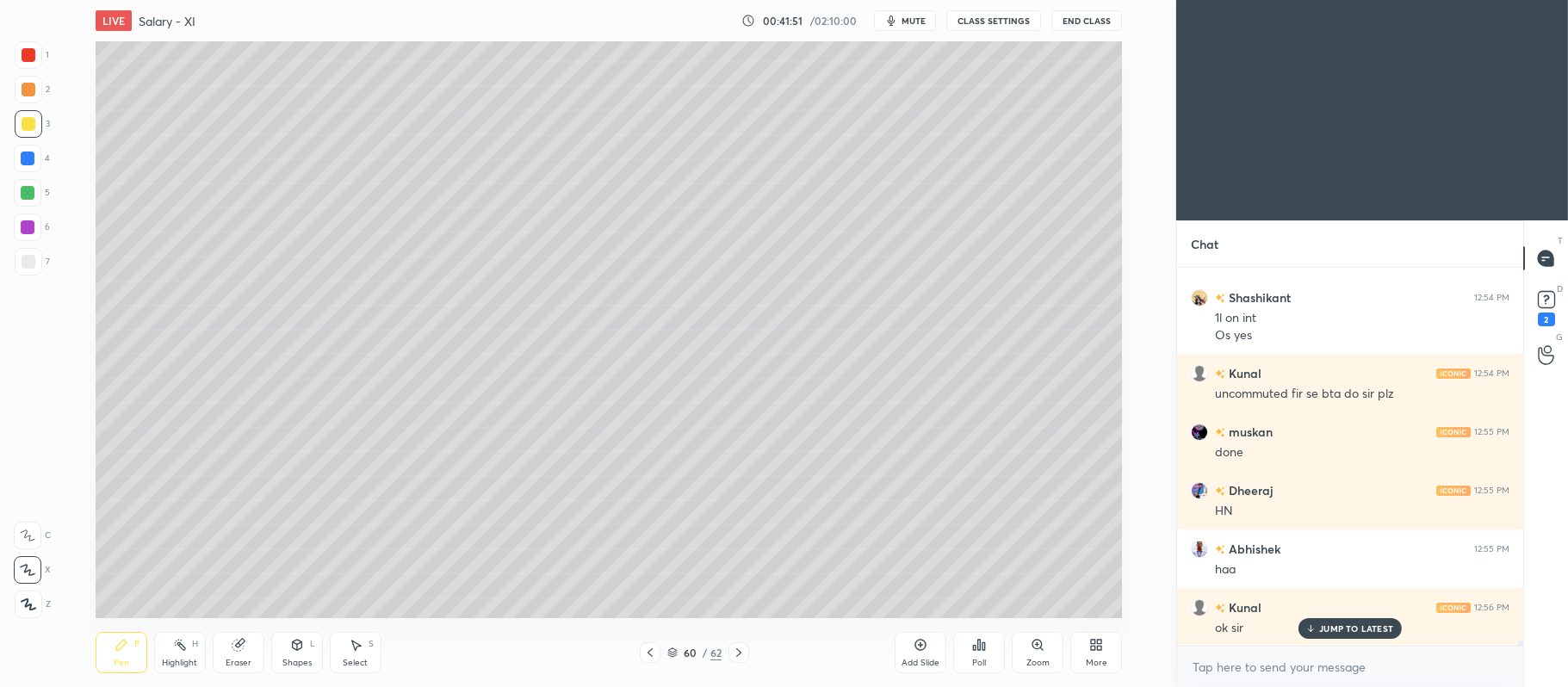
scroll to position [26359, 0]
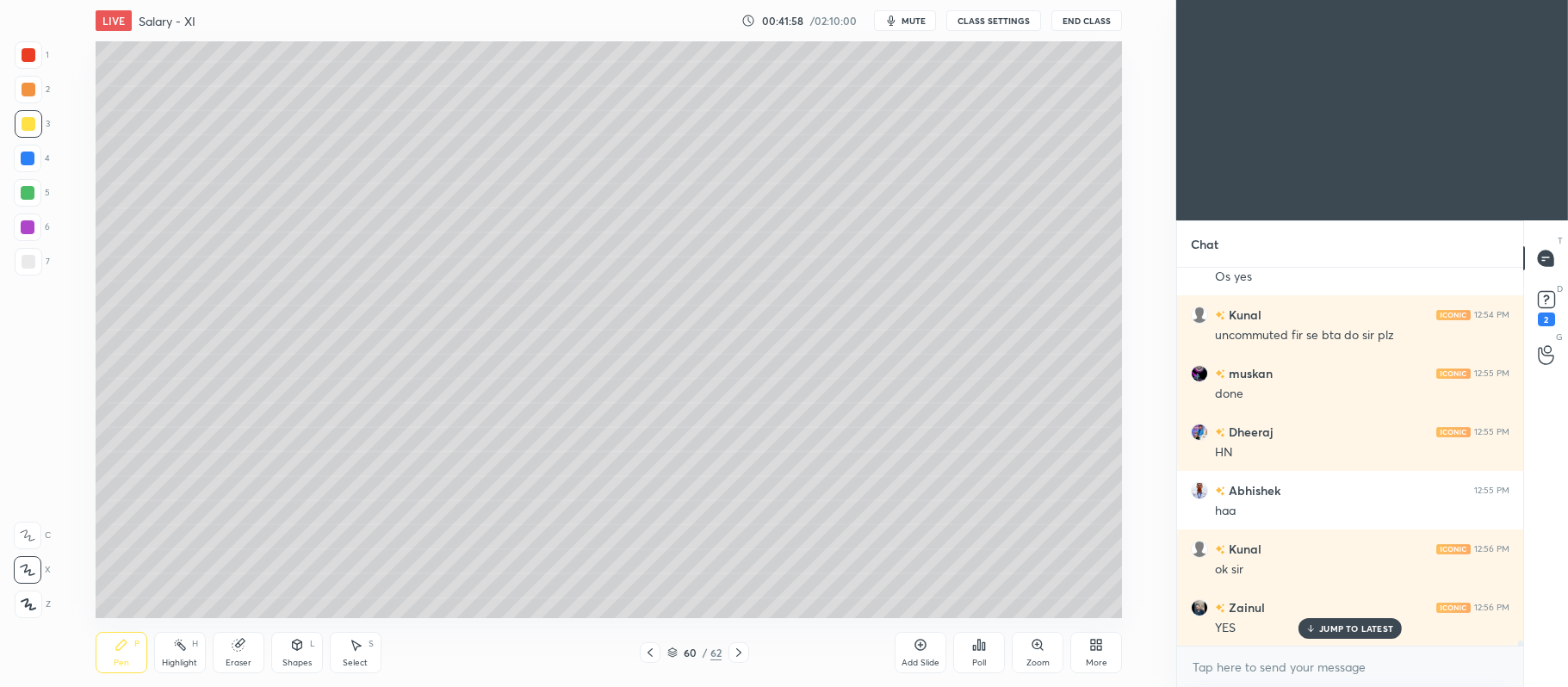
click at [652, 650] on icon at bounding box center [650, 652] width 14 height 14
click at [654, 650] on icon at bounding box center [650, 652] width 14 height 14
click at [656, 648] on icon at bounding box center [650, 652] width 14 height 14
click at [656, 650] on icon at bounding box center [650, 652] width 14 height 14
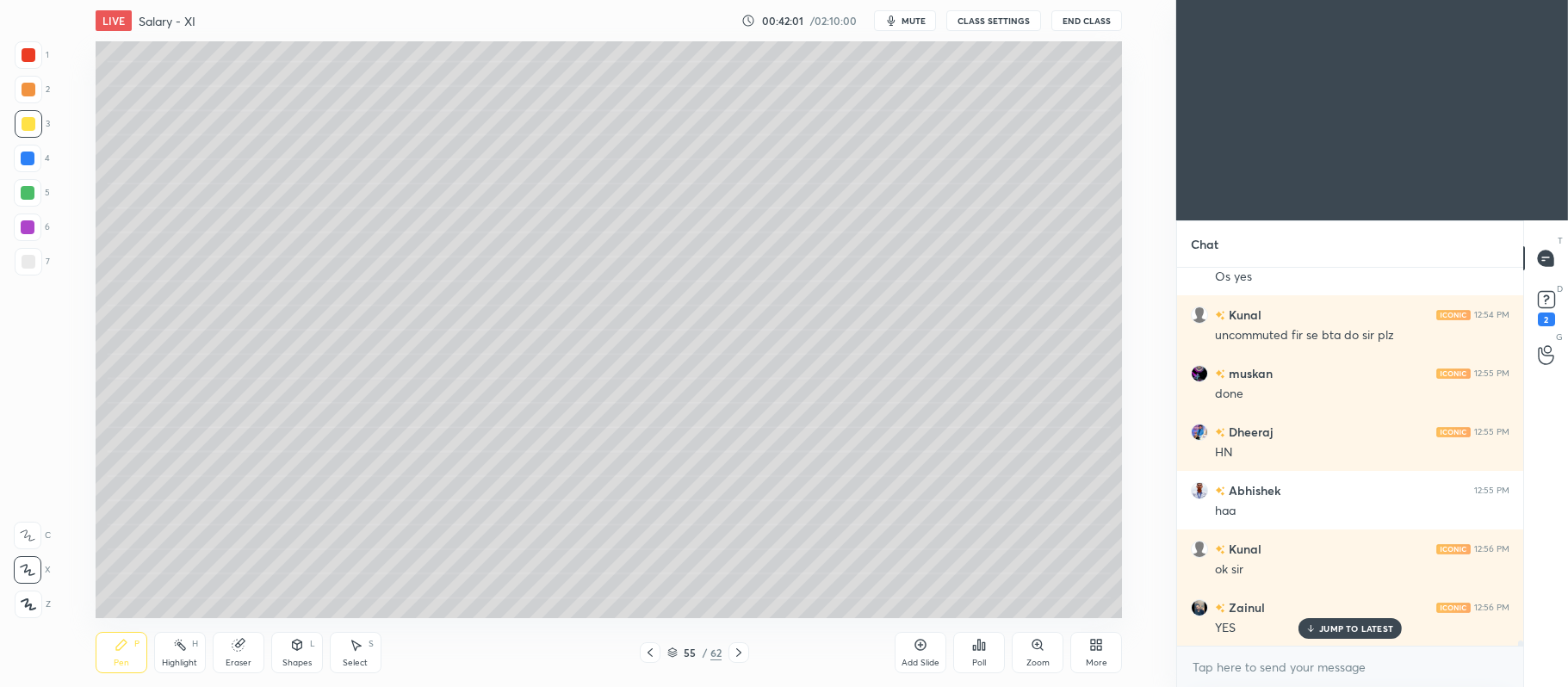
click at [926, 646] on icon at bounding box center [920, 644] width 14 height 14
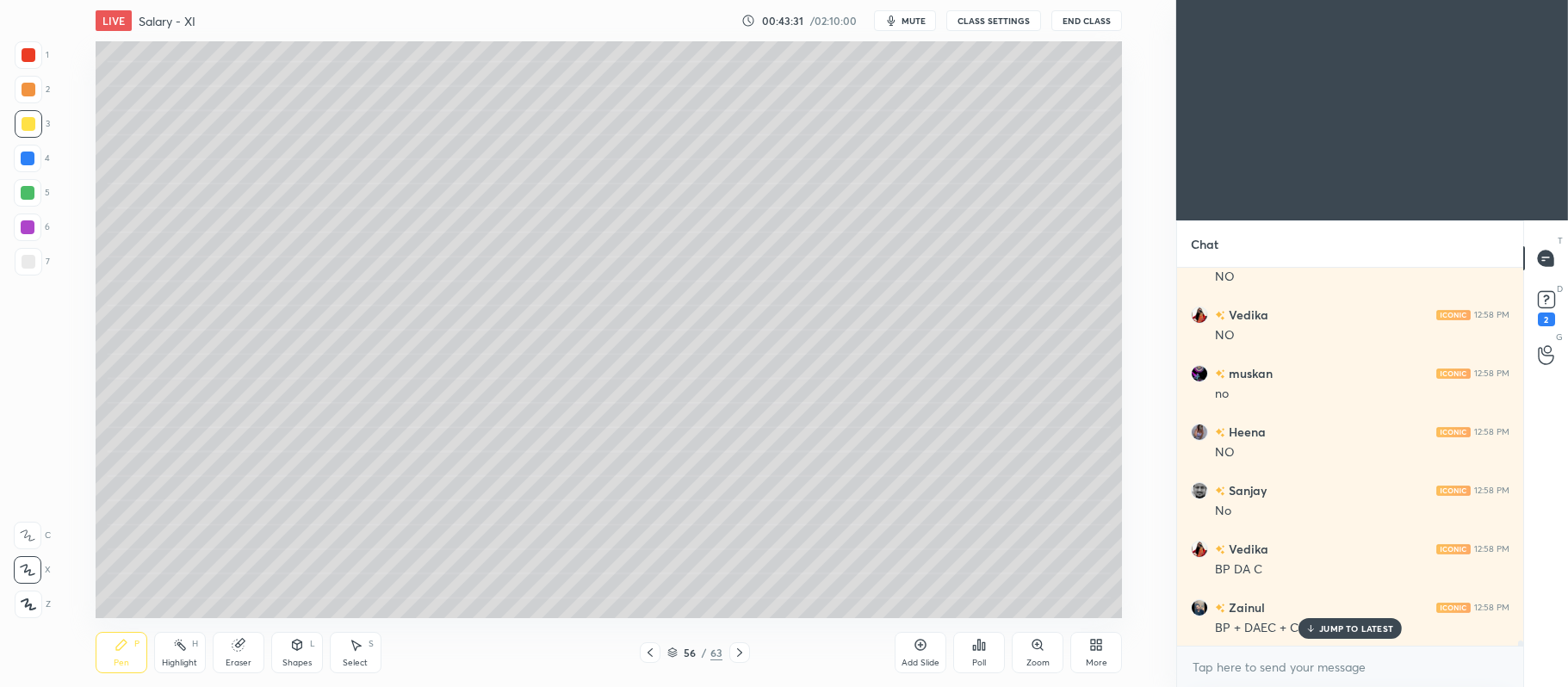
scroll to position [27680, 0]
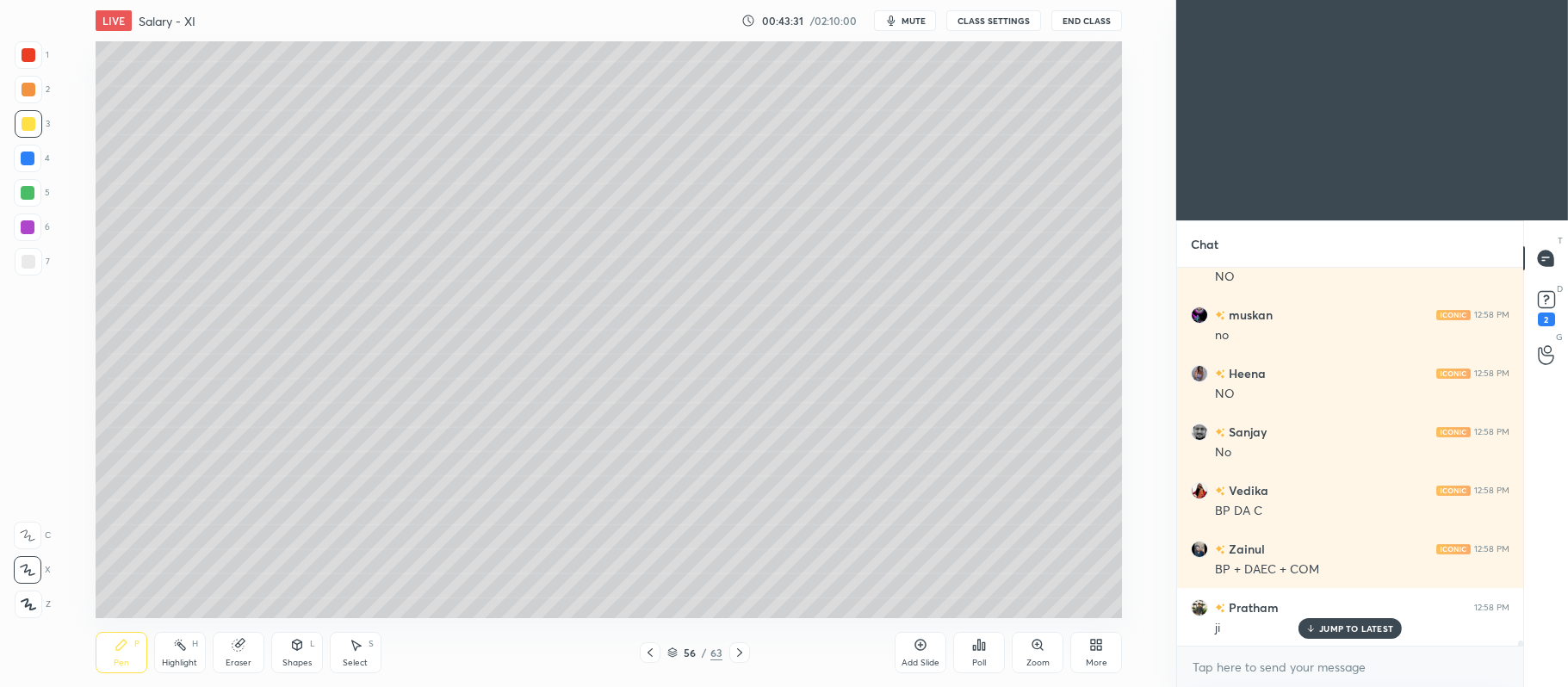
click at [33, 91] on div at bounding box center [28, 89] width 14 height 14
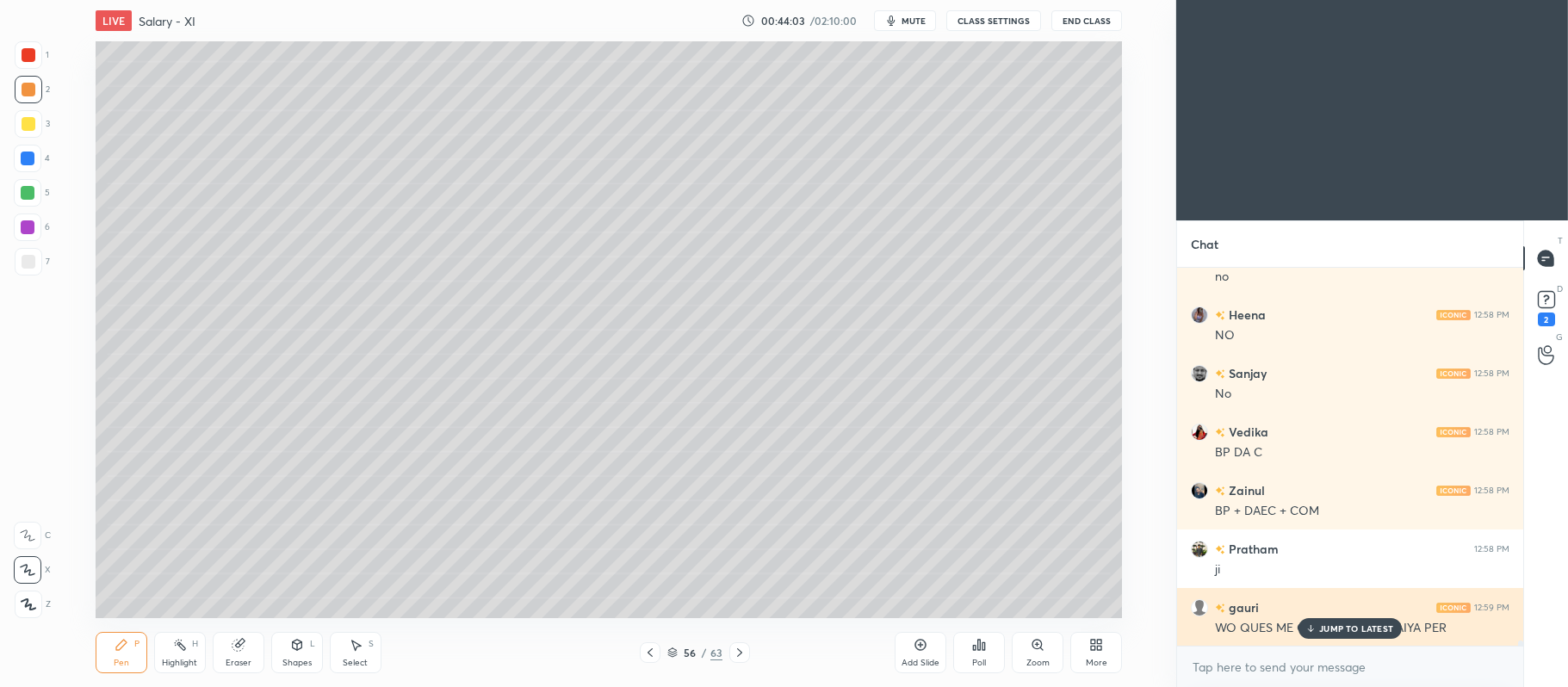
click at [1360, 631] on p "JUMP TO LATEST" at bounding box center [1356, 627] width 74 height 10
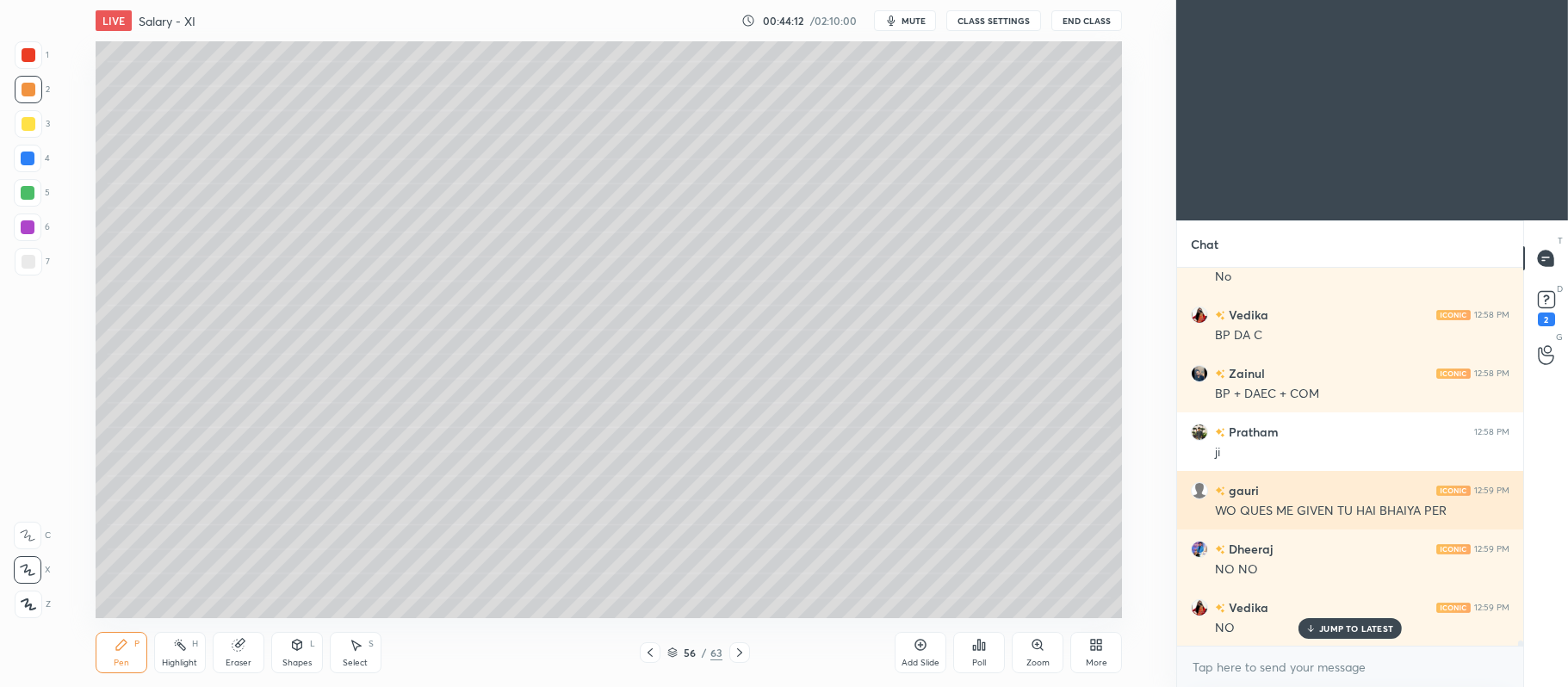
scroll to position [27914, 0]
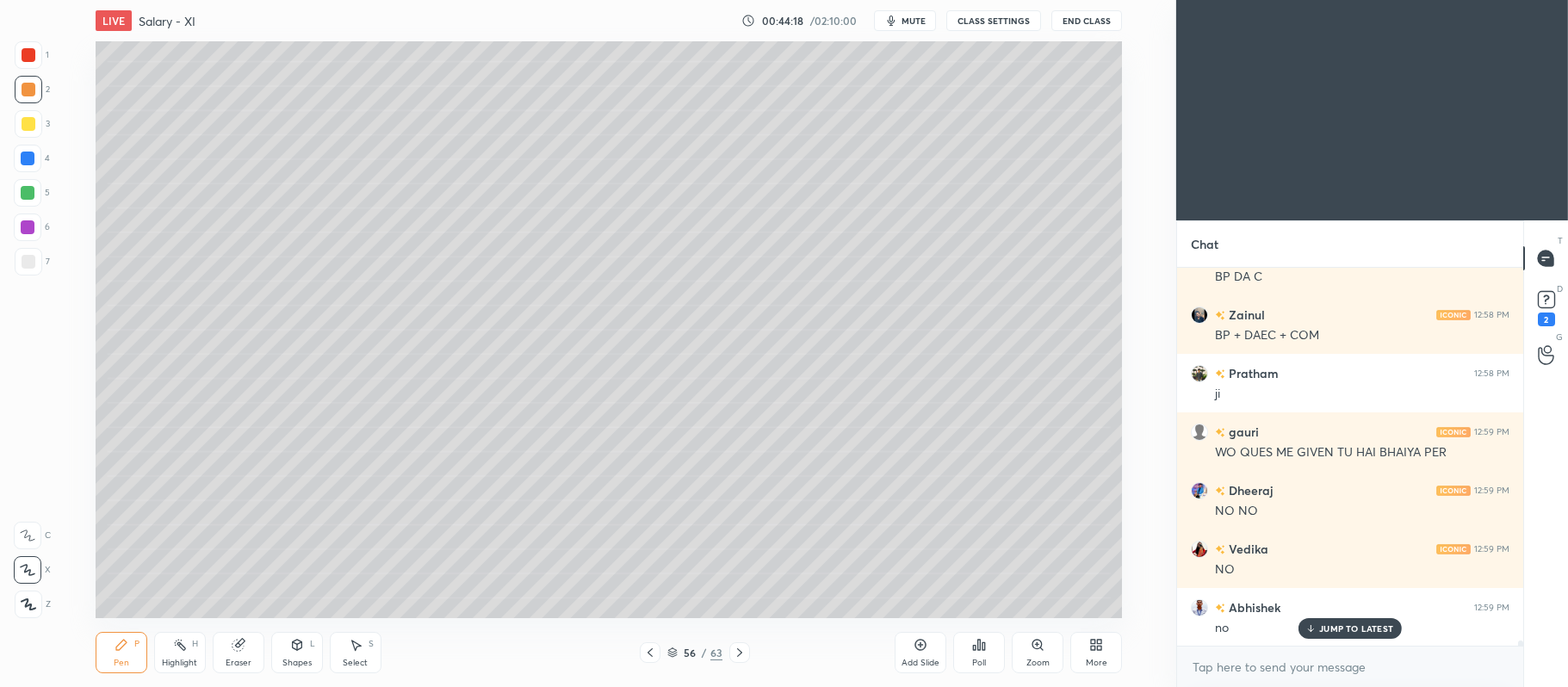
click at [741, 654] on icon at bounding box center [740, 652] width 6 height 8
click at [742, 651] on icon at bounding box center [739, 652] width 14 height 14
click at [742, 650] on icon at bounding box center [739, 652] width 14 height 14
click at [743, 648] on icon at bounding box center [739, 652] width 14 height 14
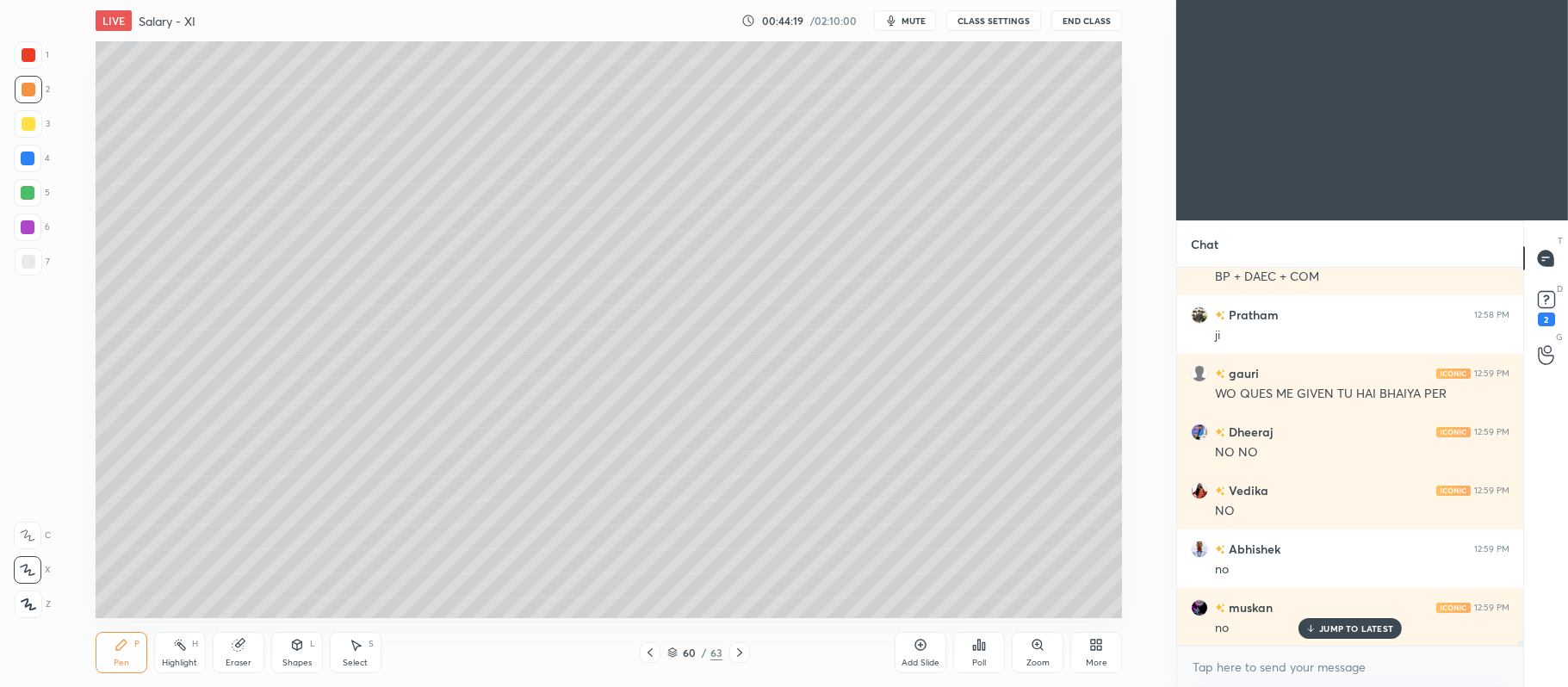
click at [744, 648] on icon at bounding box center [739, 652] width 14 height 14
click at [744, 648] on icon at bounding box center [739, 652] width 14 height 14
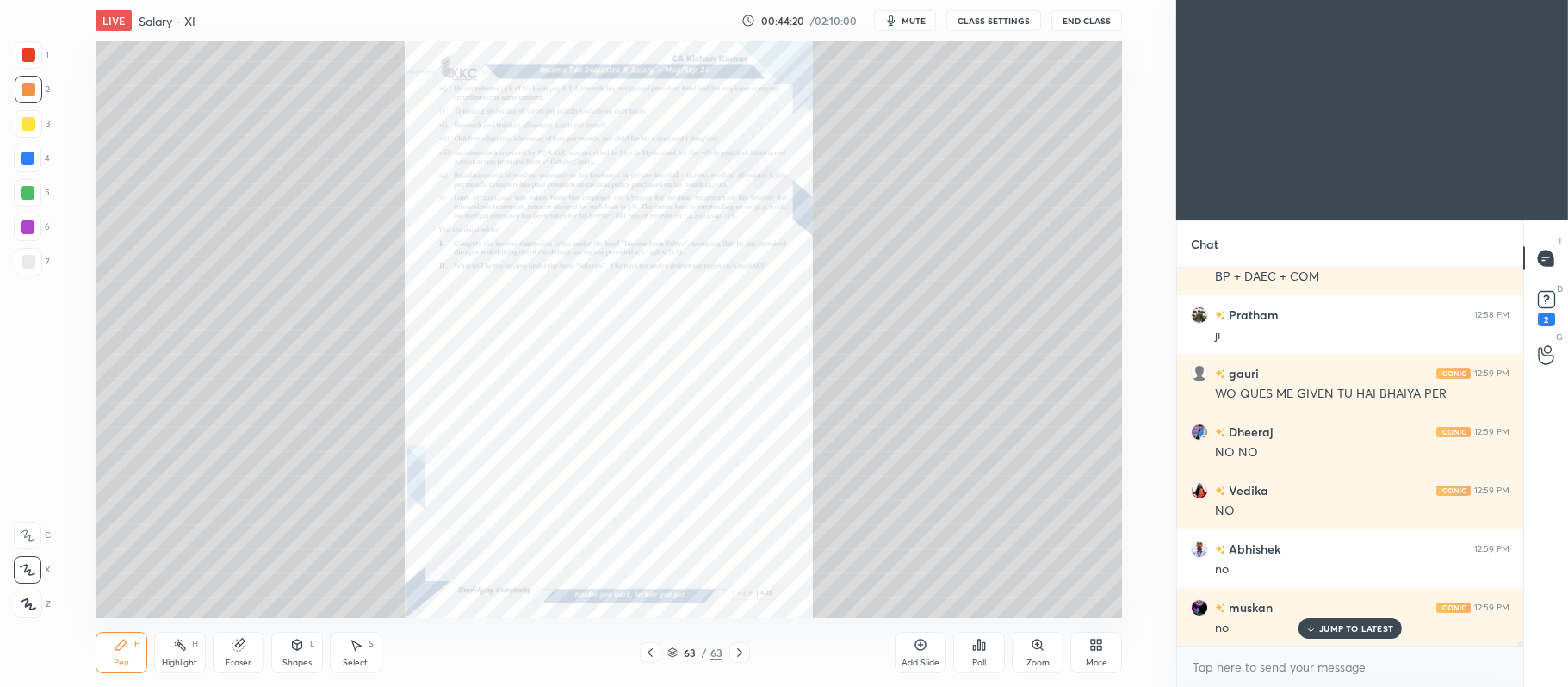
click at [649, 648] on icon at bounding box center [650, 652] width 14 height 14
click at [653, 655] on icon at bounding box center [650, 652] width 14 height 14
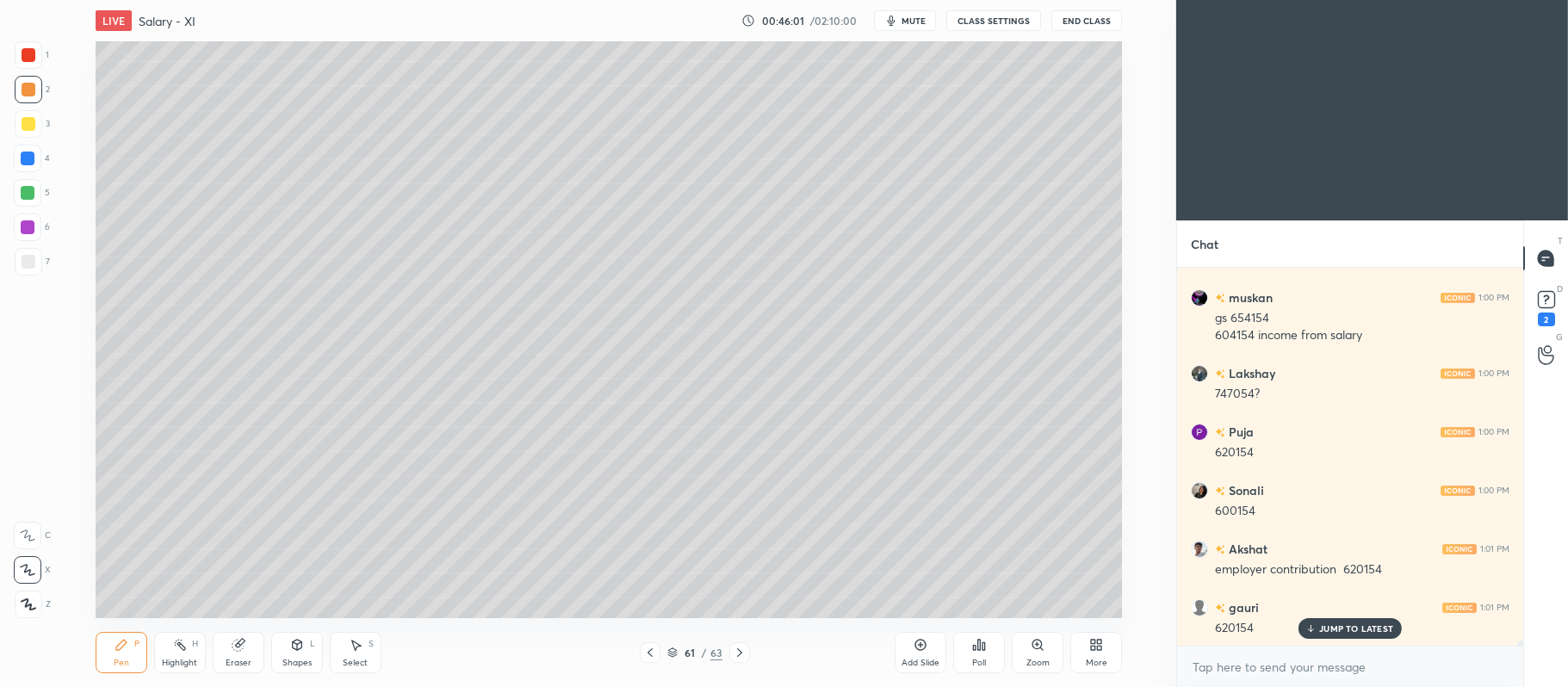
scroll to position [28476, 0]
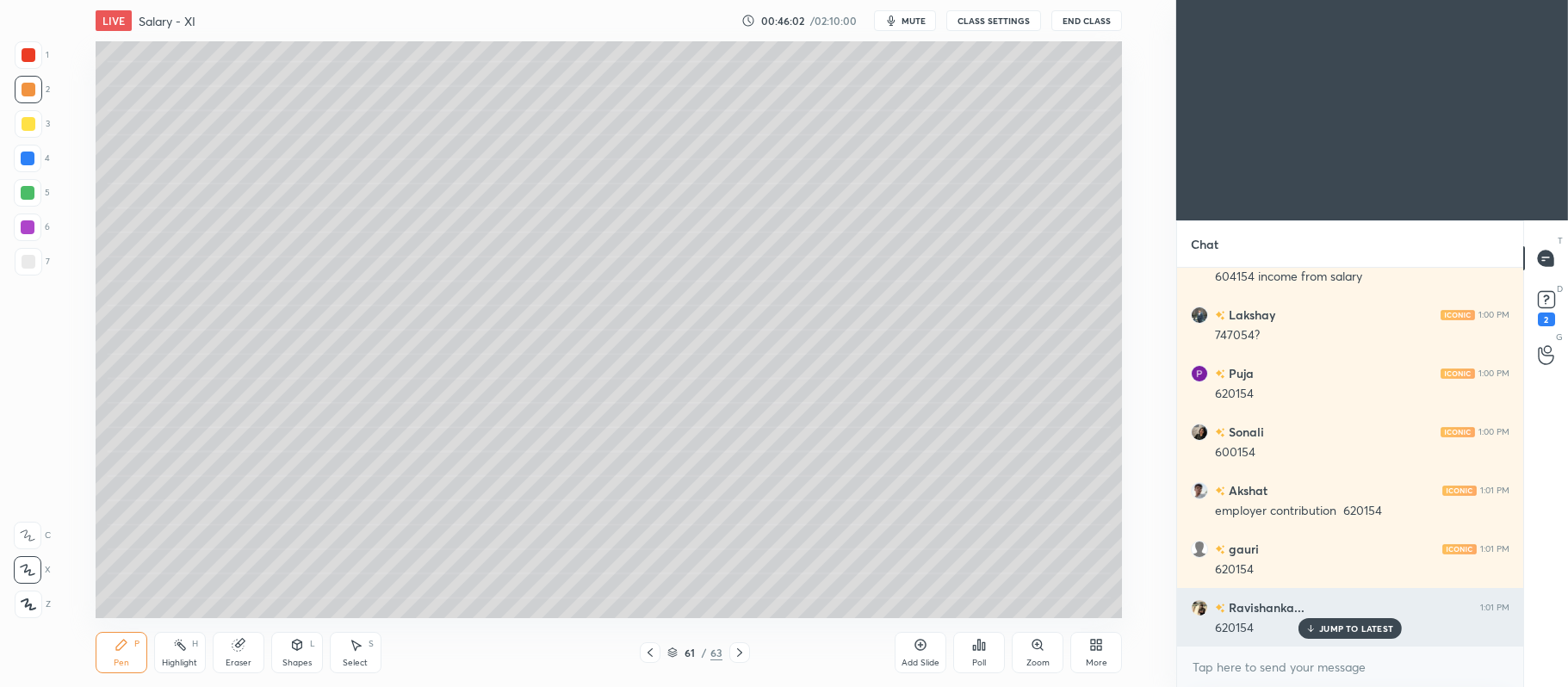
click at [1332, 626] on p "JUMP TO LATEST" at bounding box center [1356, 627] width 74 height 10
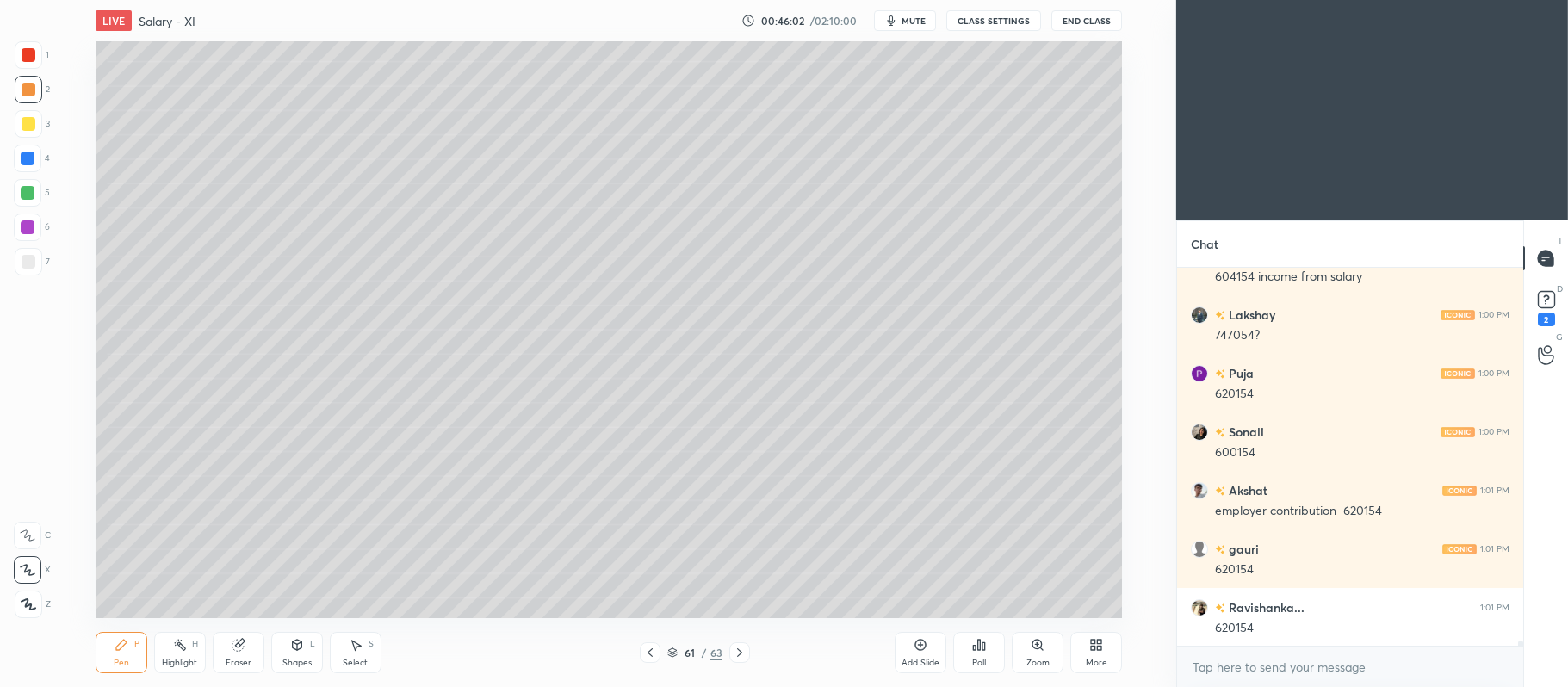
scroll to position [28534, 0]
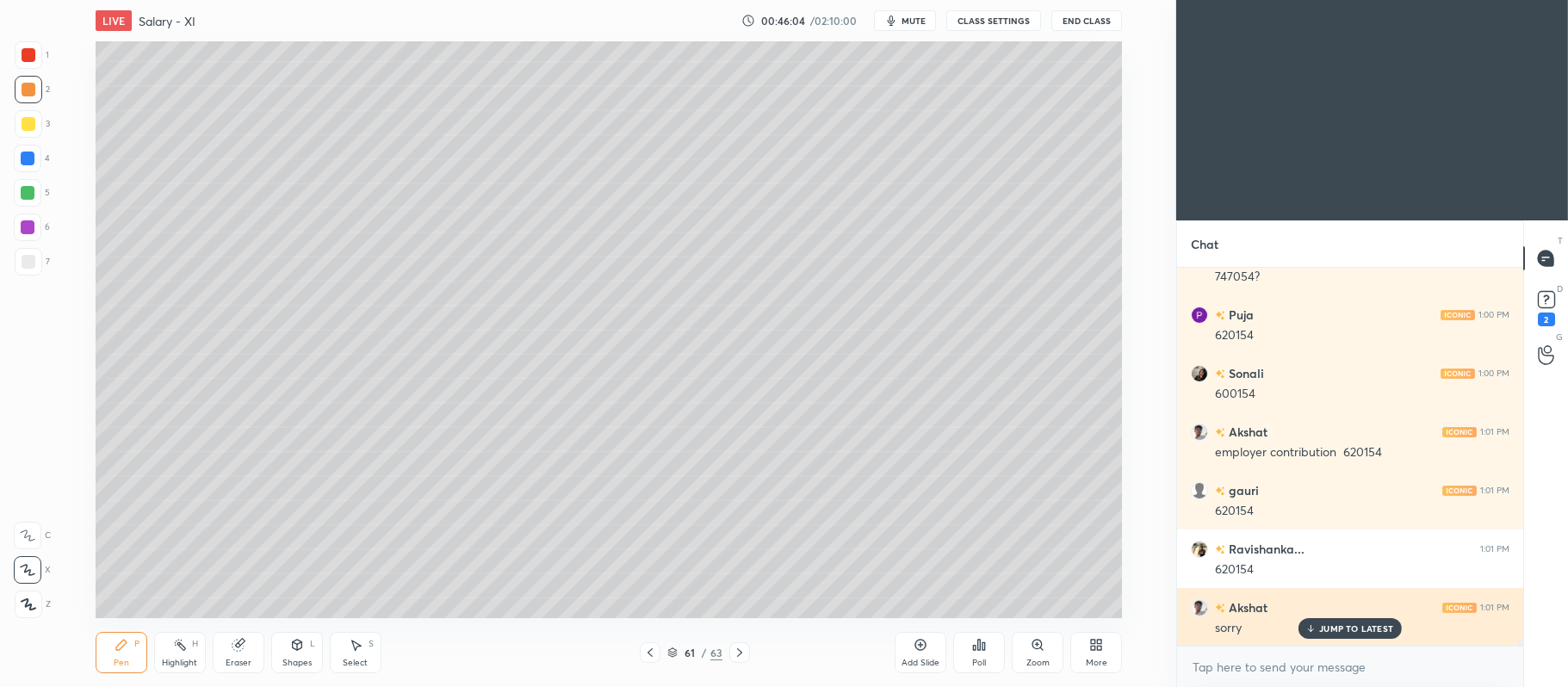
click at [1327, 626] on p "JUMP TO LATEST" at bounding box center [1356, 627] width 74 height 10
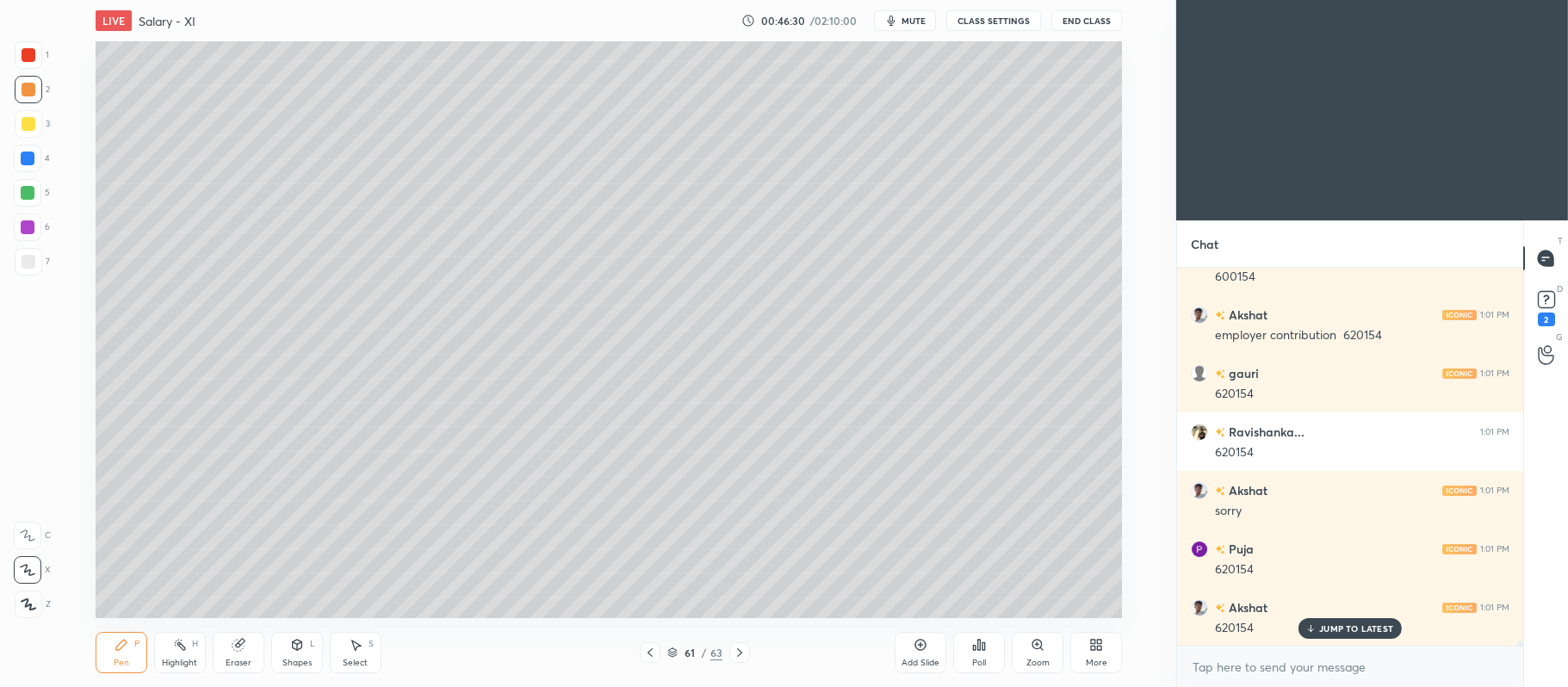
scroll to position [28710, 0]
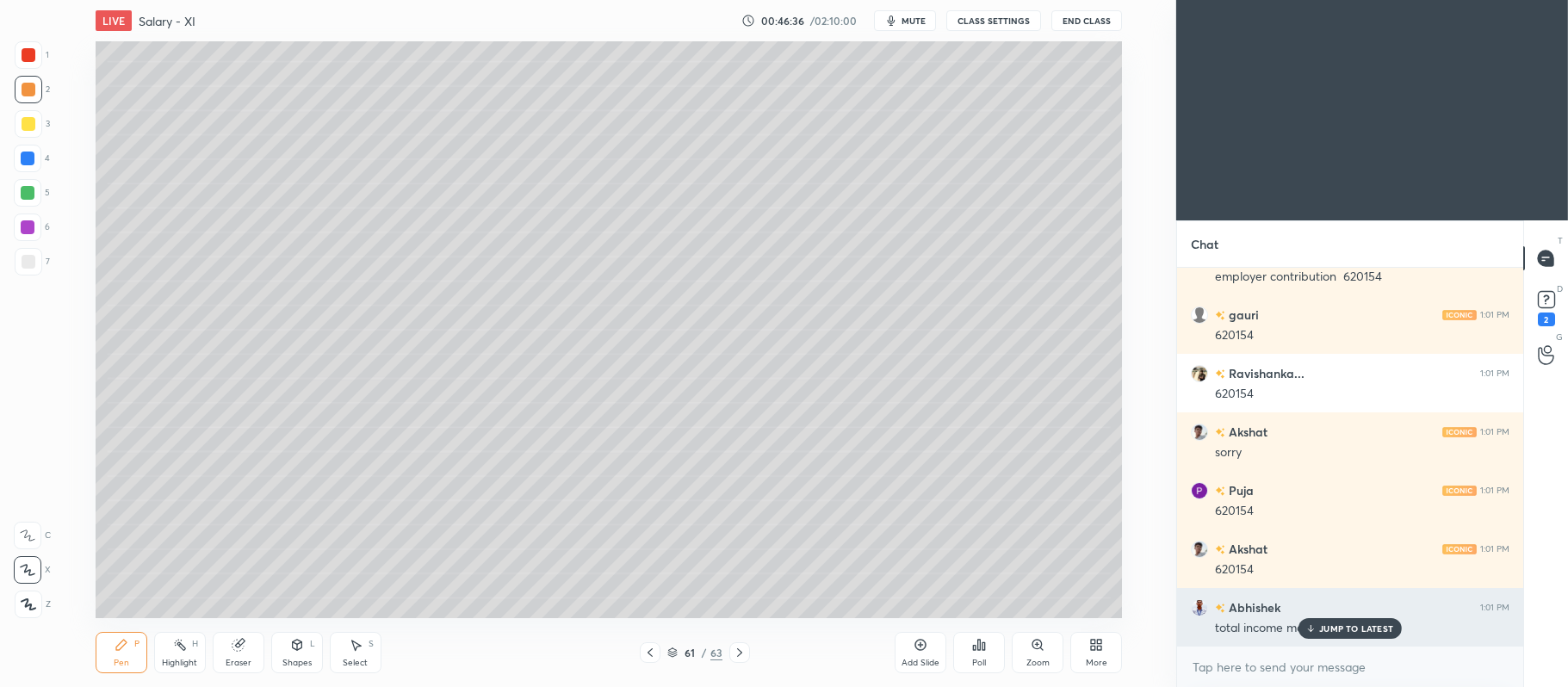
click at [1326, 621] on div "JUMP TO LATEST" at bounding box center [1350, 628] width 103 height 20
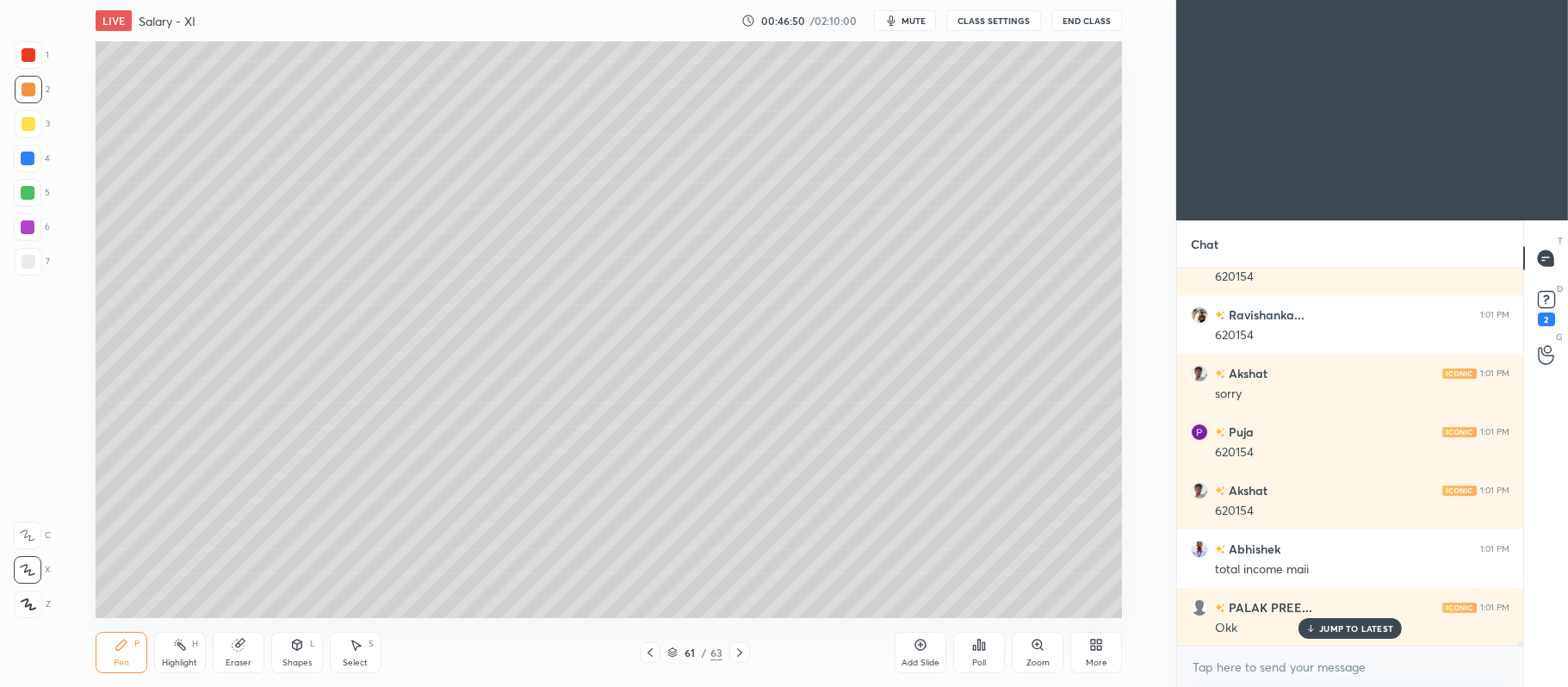
scroll to position [28826, 0]
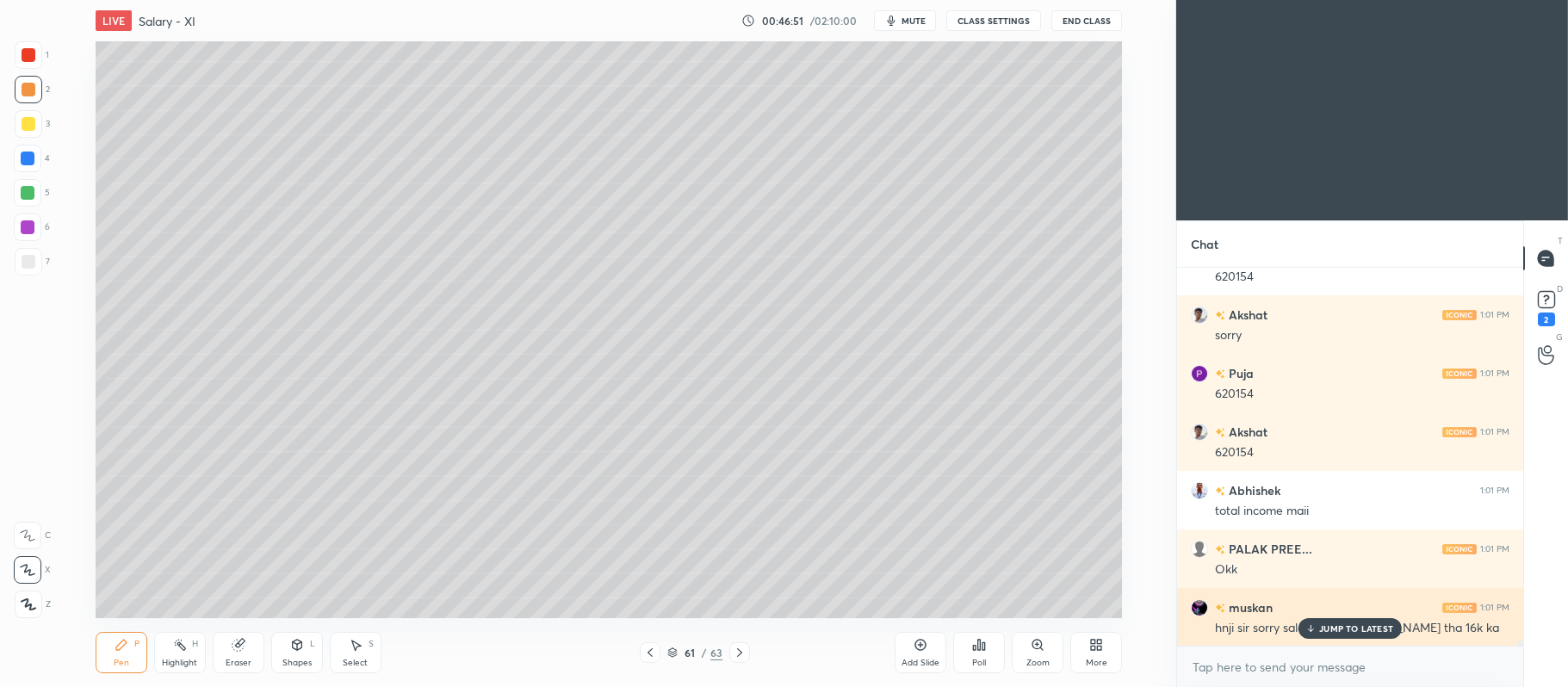
click at [1321, 625] on p "JUMP TO LATEST" at bounding box center [1356, 627] width 74 height 10
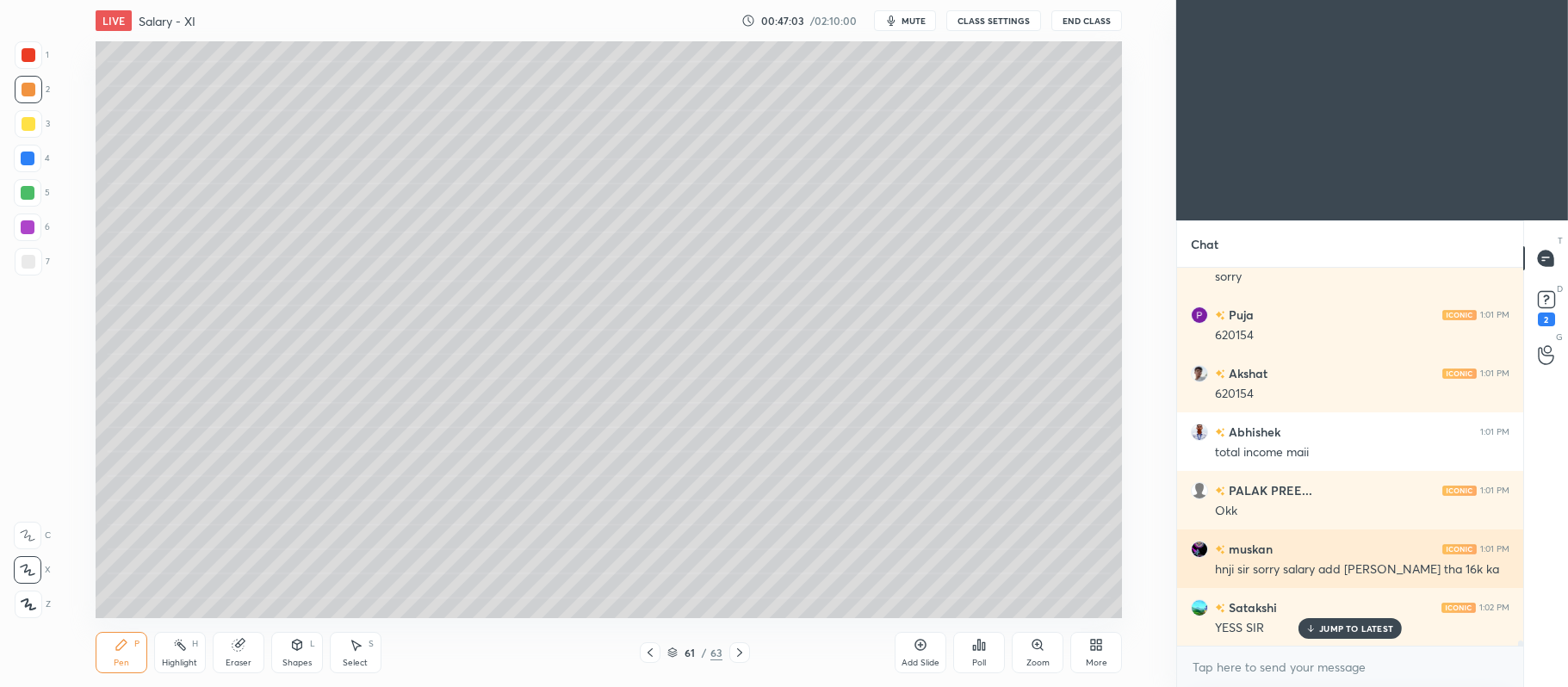
scroll to position [28944, 0]
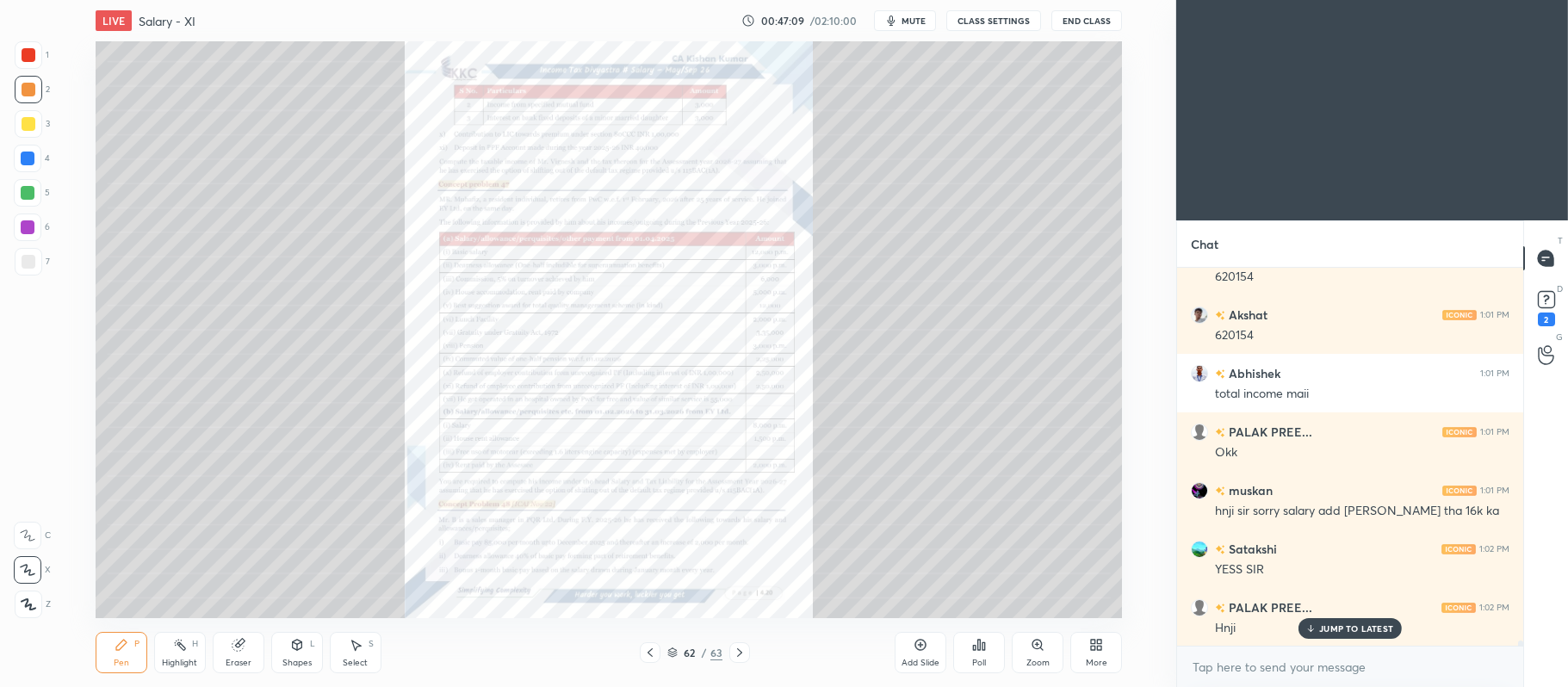
click at [1040, 659] on div "Zoom" at bounding box center [1038, 662] width 23 height 8
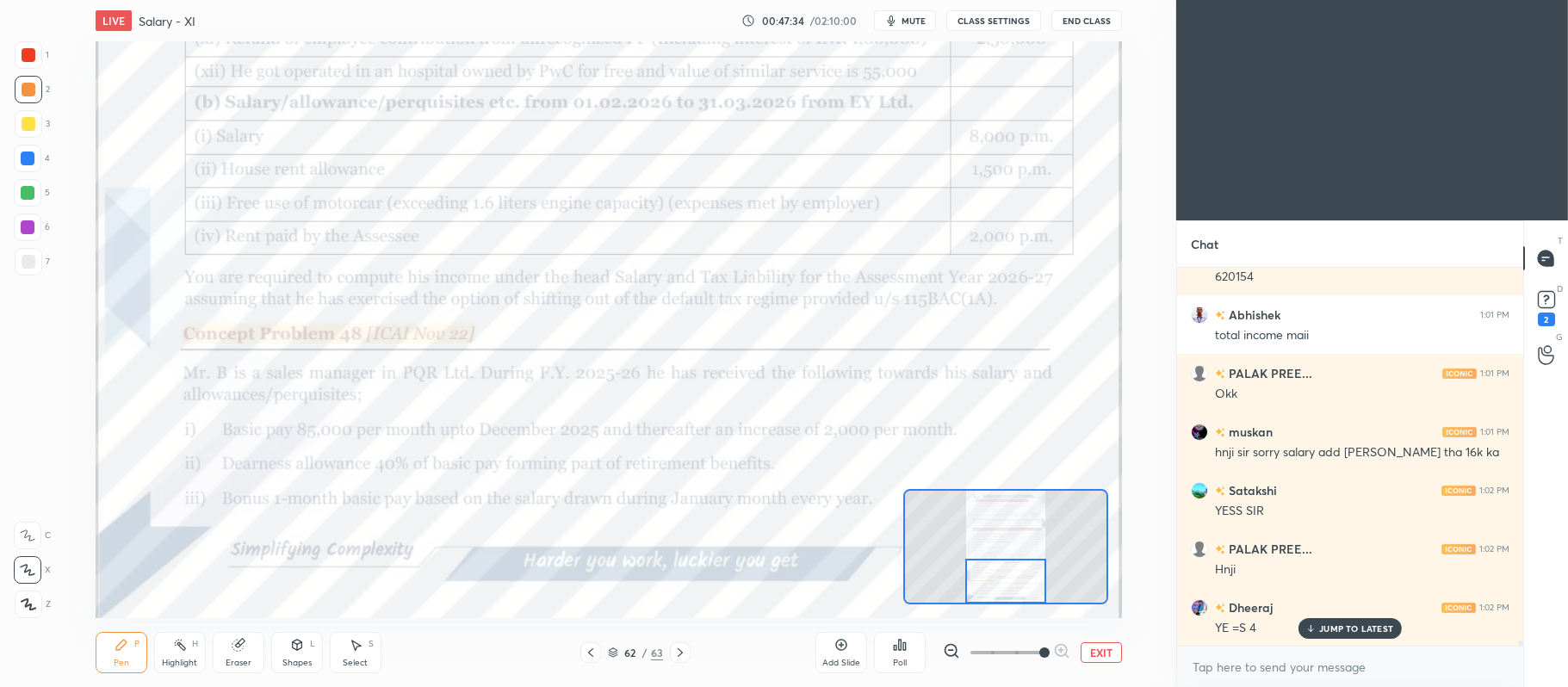
scroll to position [29019, 0]
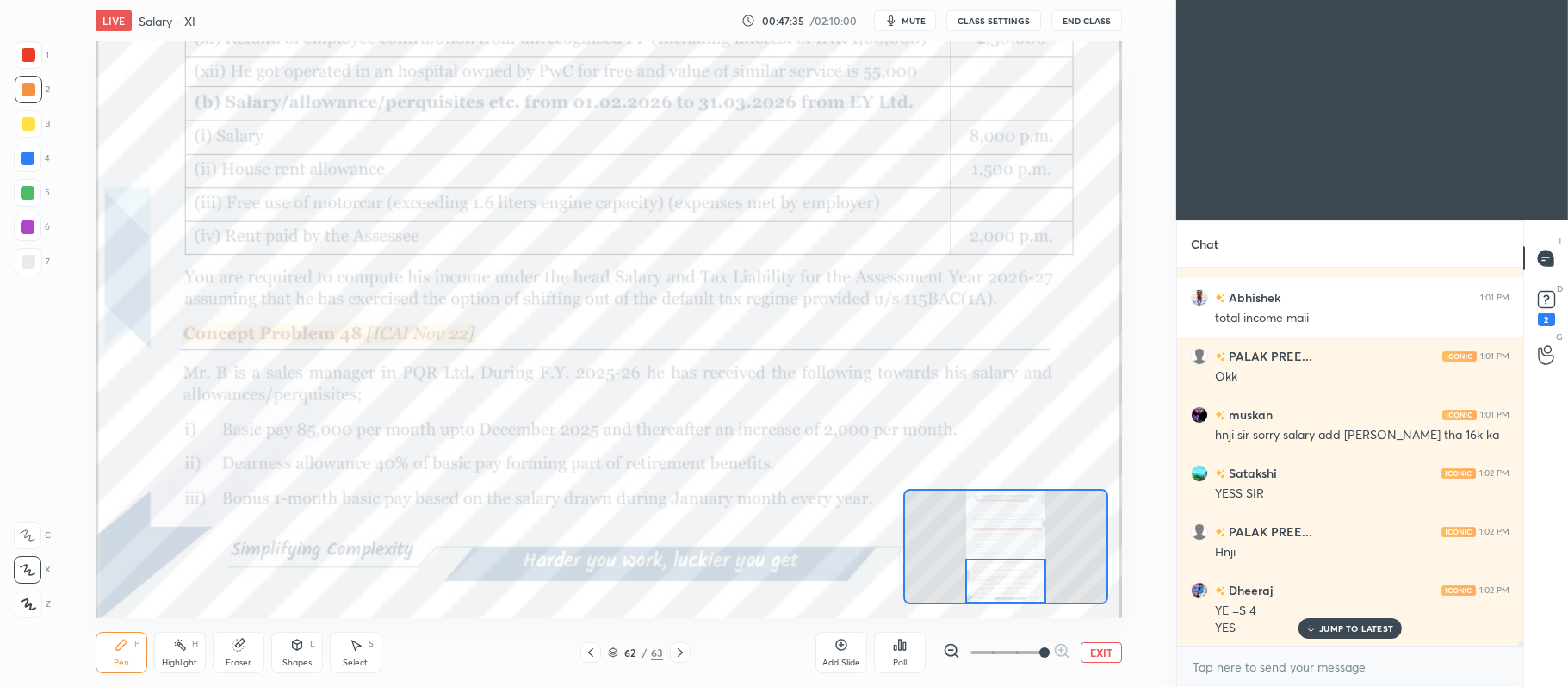
click at [19, 53] on div at bounding box center [28, 55] width 28 height 28
click at [24, 535] on icon at bounding box center [28, 535] width 16 height 12
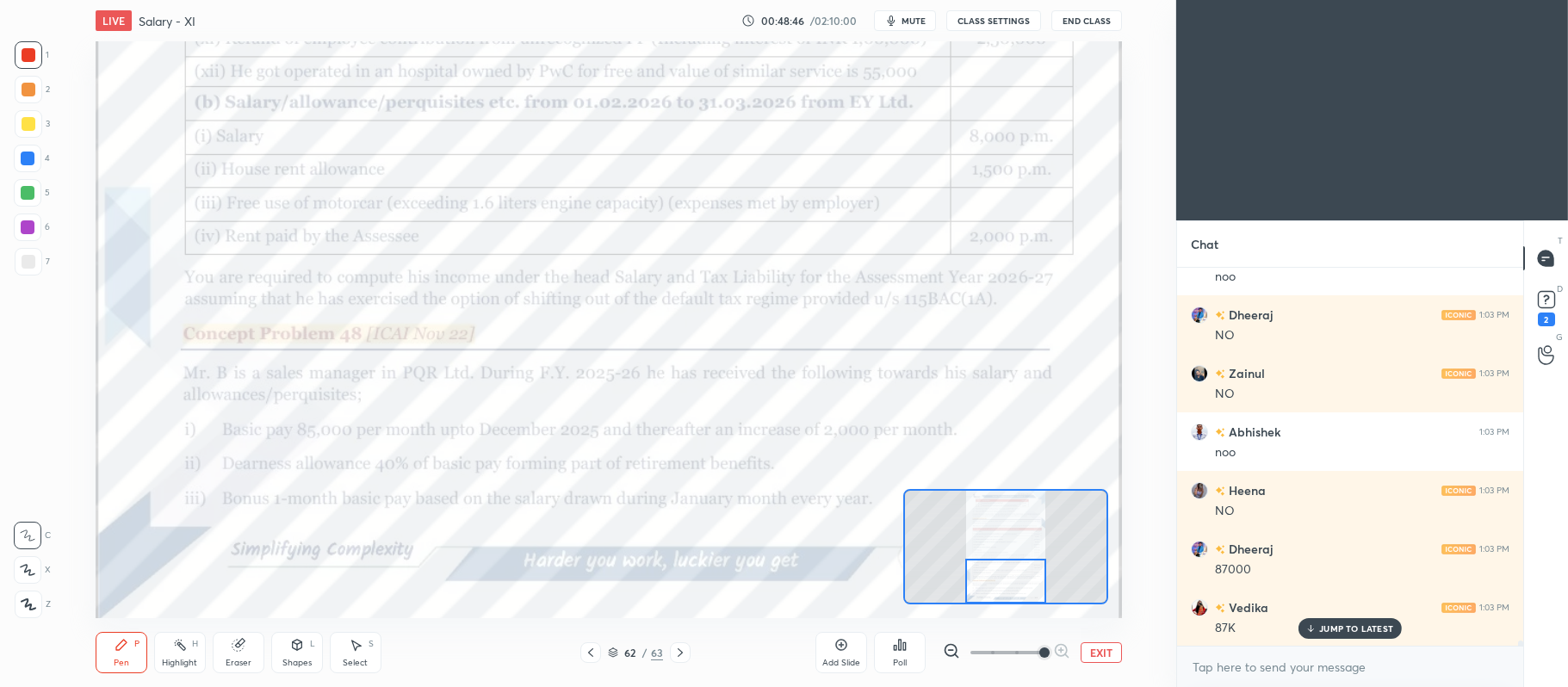
scroll to position [29546, 0]
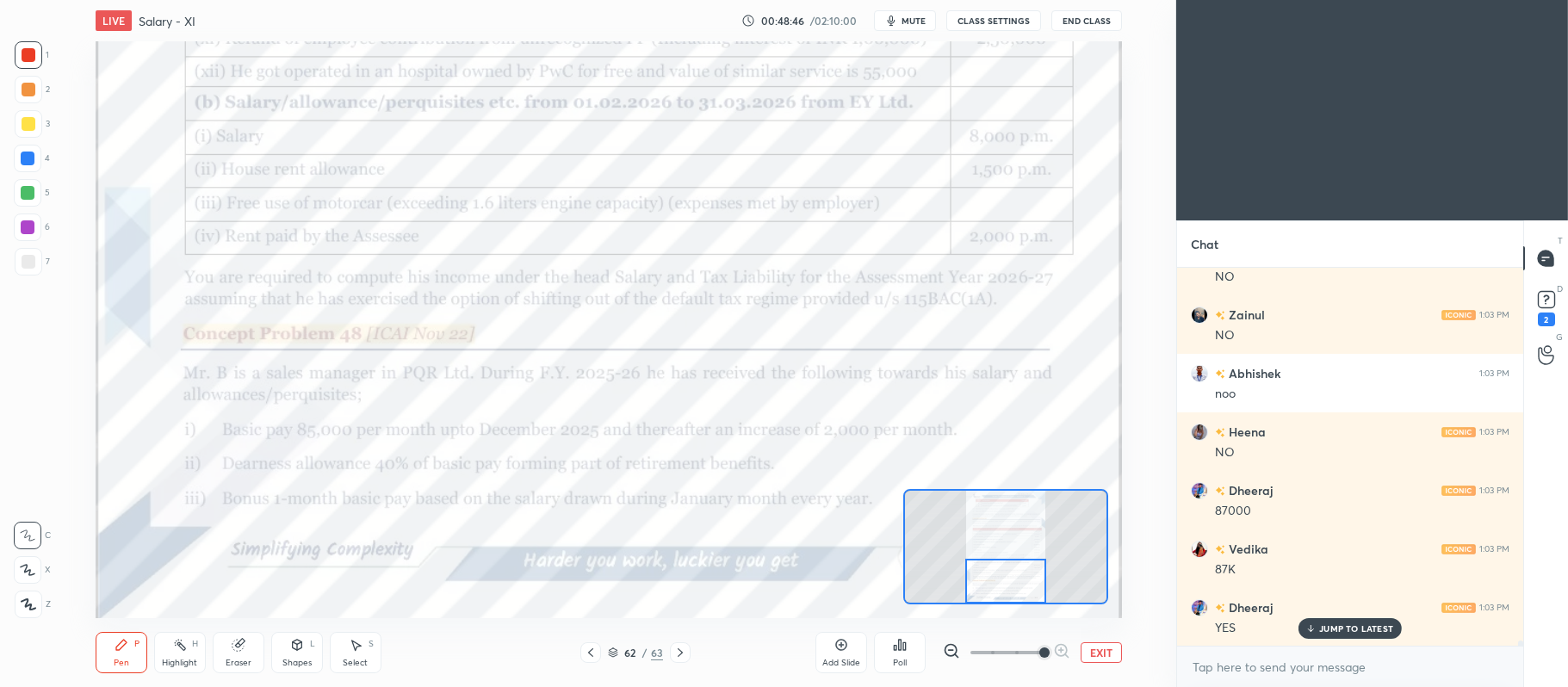
click at [682, 656] on icon at bounding box center [680, 652] width 14 height 14
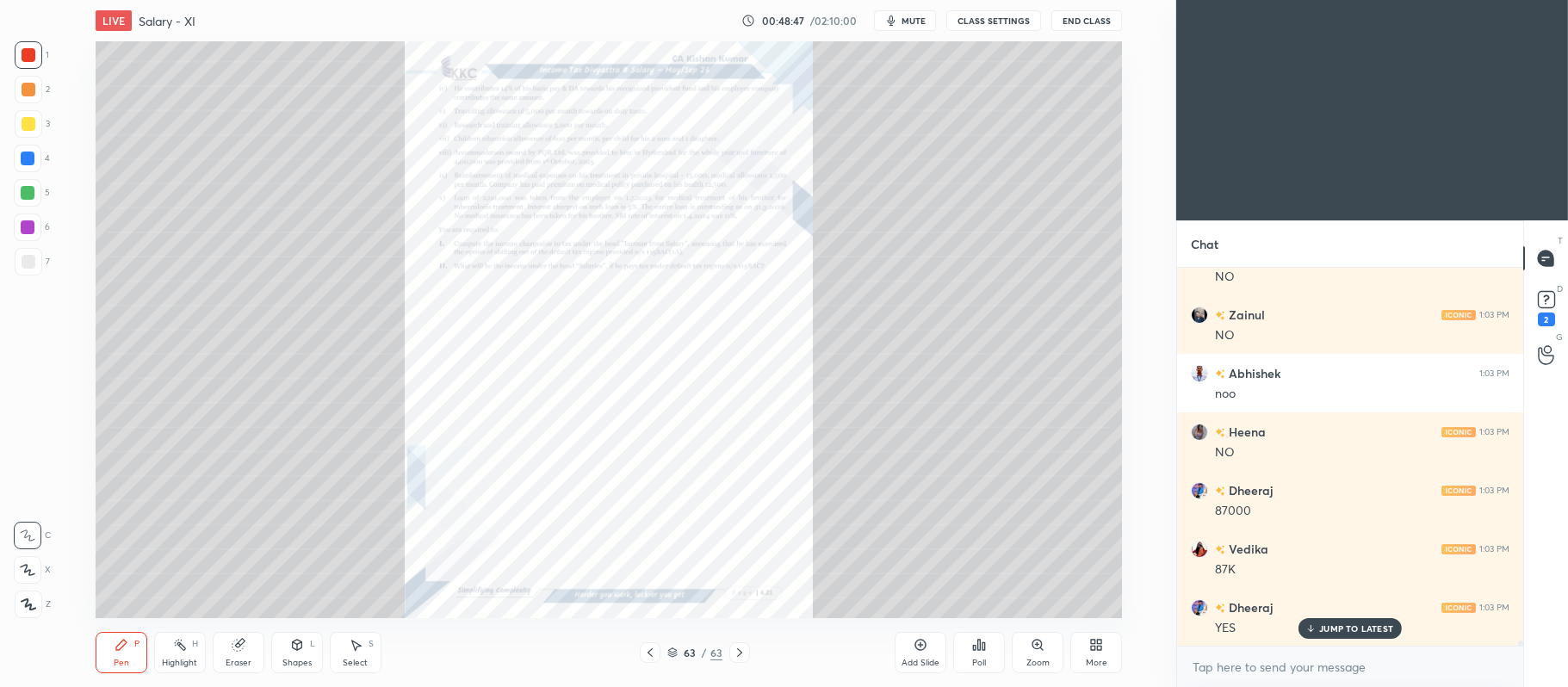
click at [1037, 642] on icon at bounding box center [1037, 644] width 0 height 4
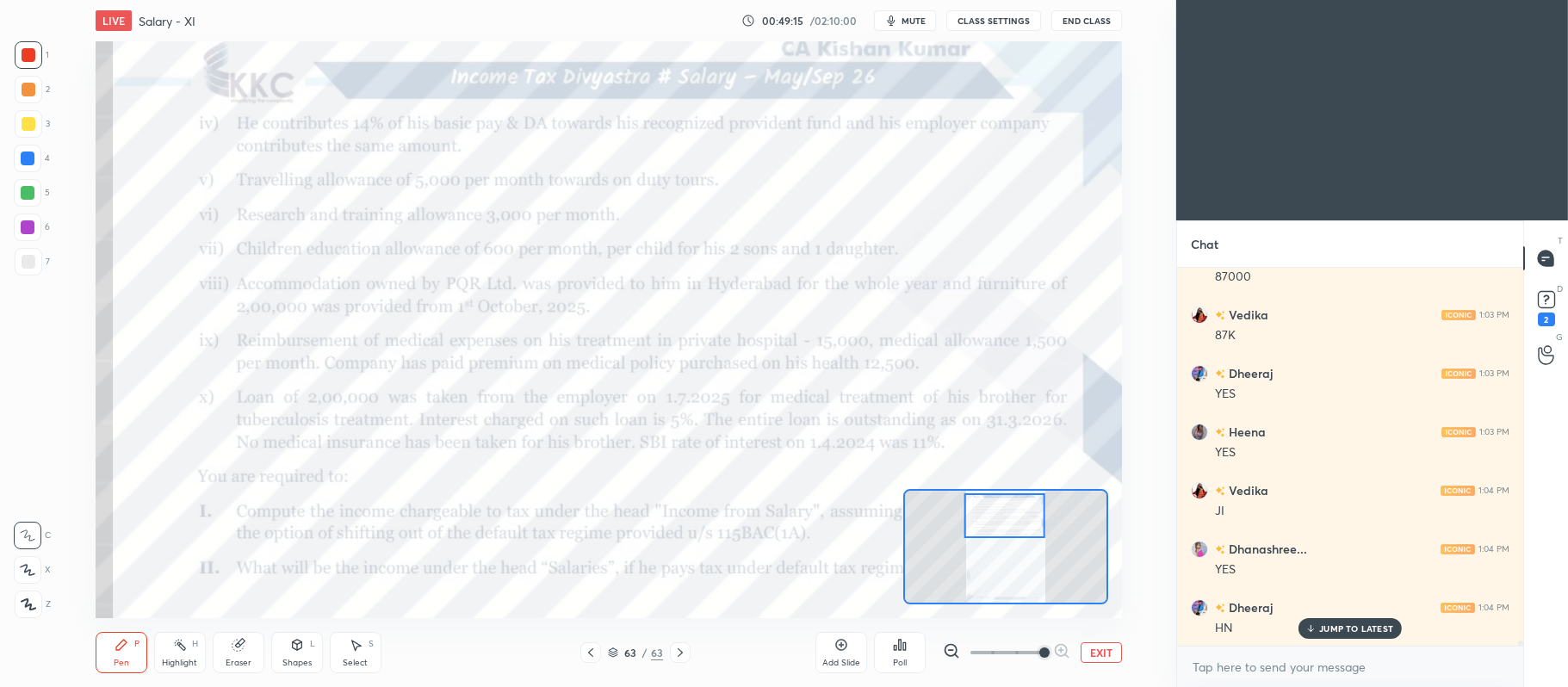
scroll to position [29839, 0]
click at [582, 652] on div at bounding box center [591, 652] width 20 height 20
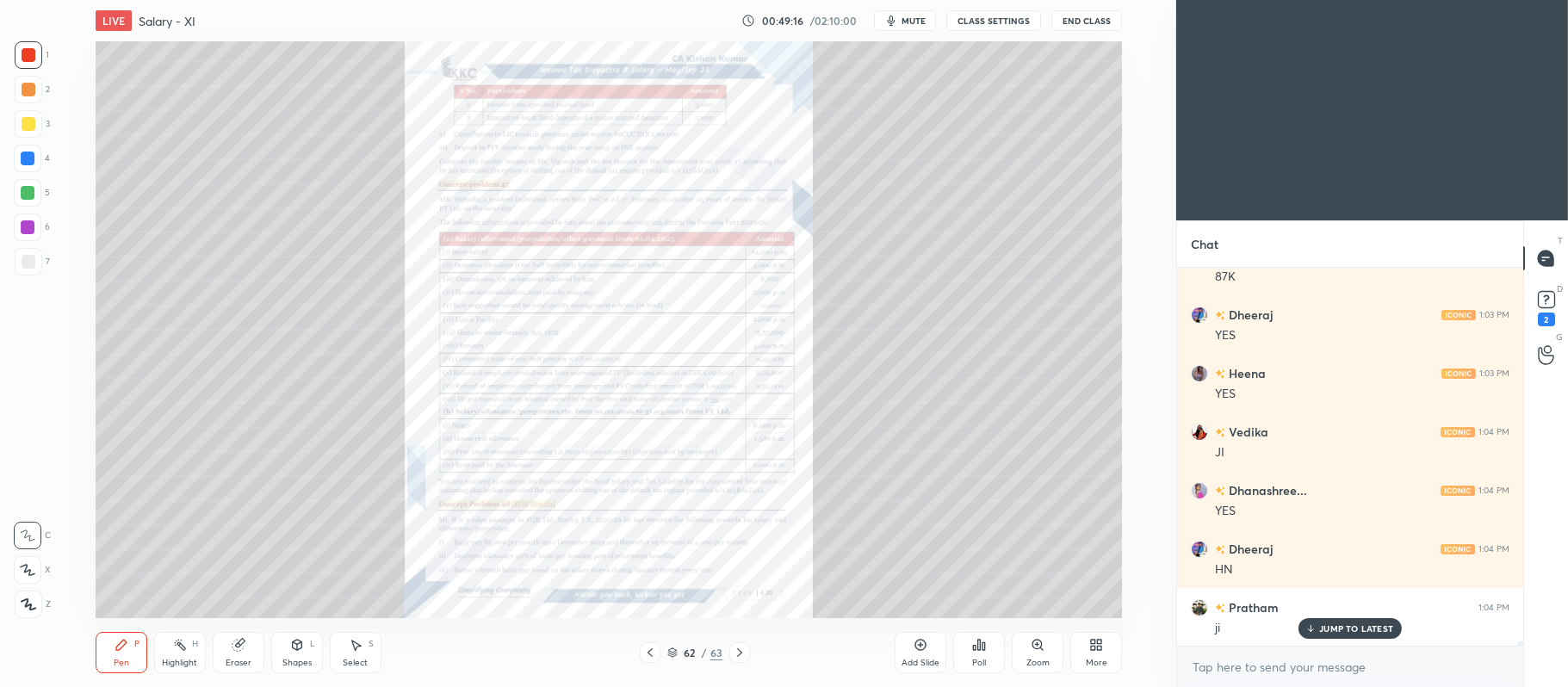
click at [1038, 644] on icon at bounding box center [1037, 644] width 4 height 0
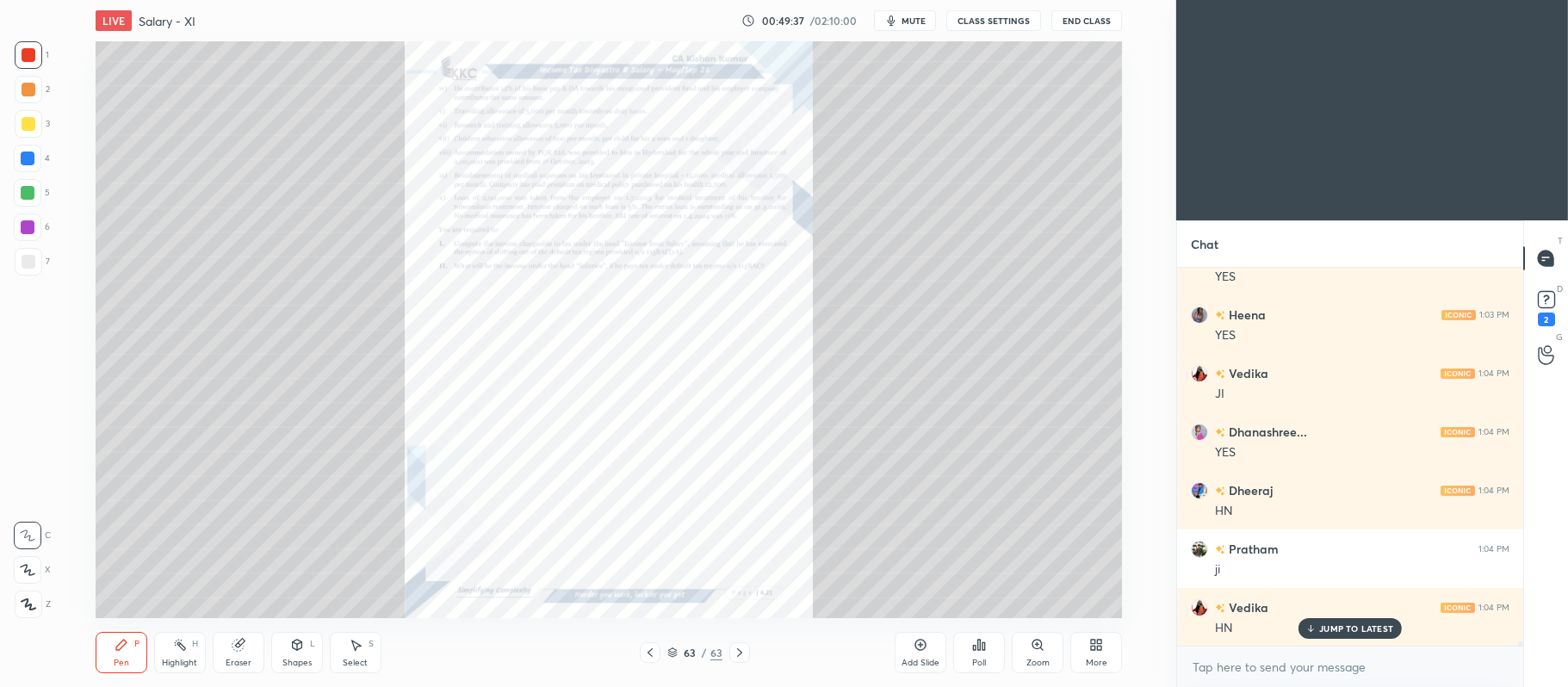
click at [1024, 648] on div "Zoom" at bounding box center [1038, 652] width 51 height 41
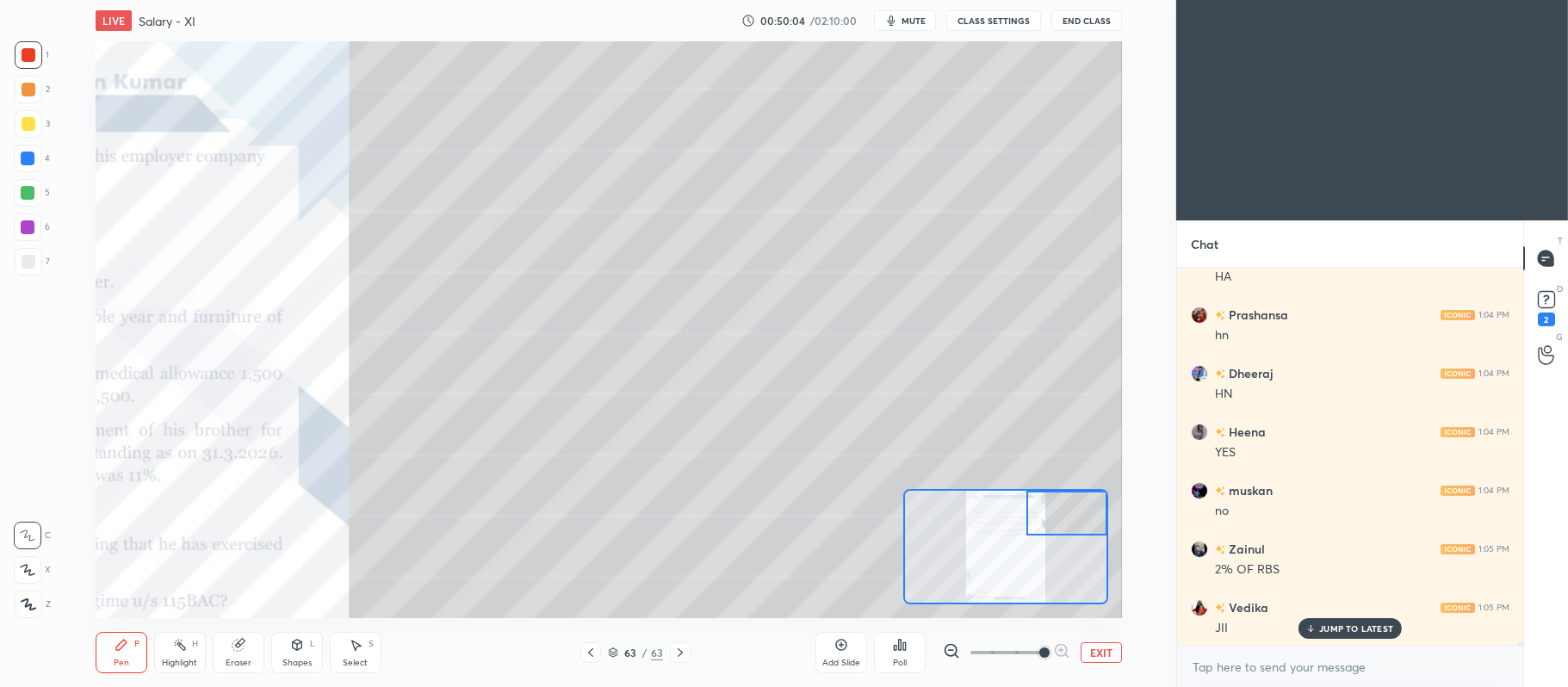
scroll to position [30599, 0]
click at [1358, 626] on p "JUMP TO LATEST" at bounding box center [1356, 627] width 74 height 10
click at [249, 642] on div "Eraser" at bounding box center [238, 652] width 51 height 41
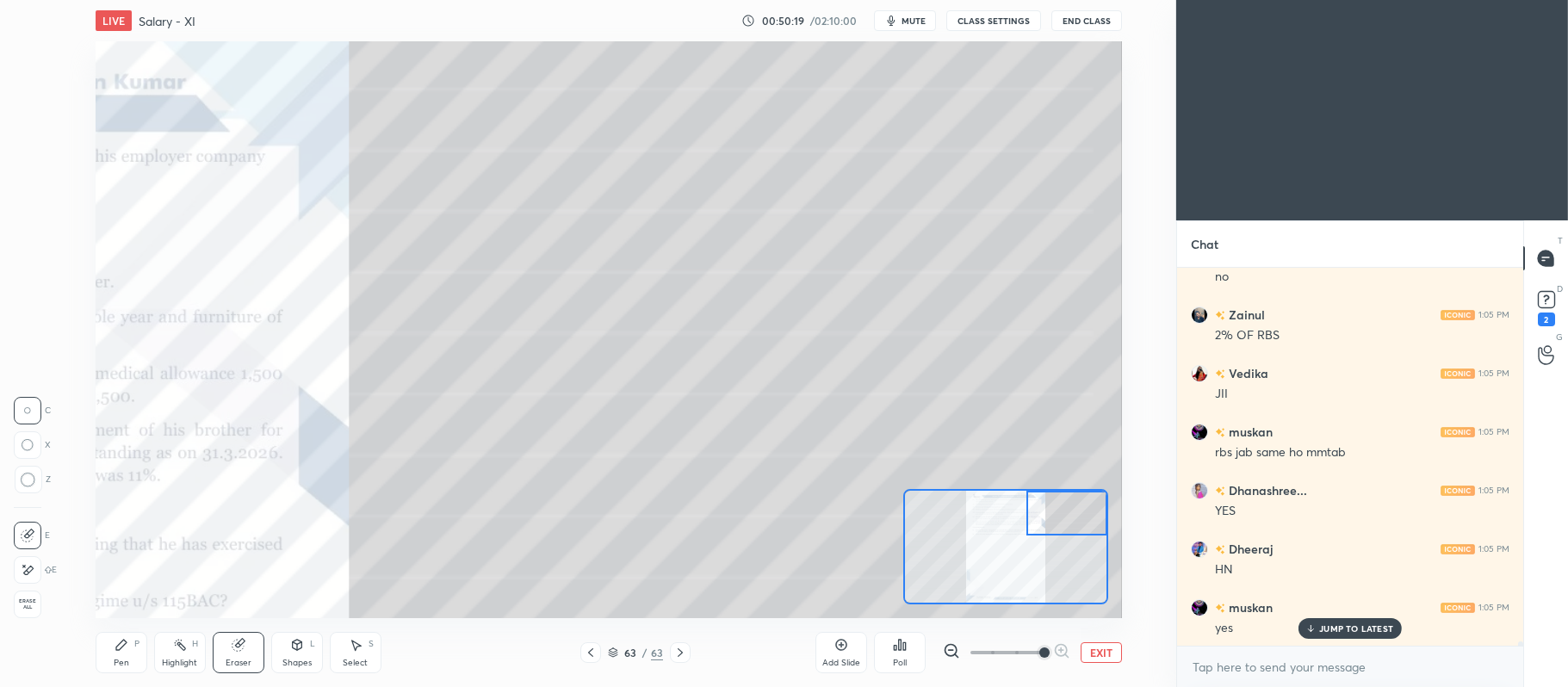
click at [118, 645] on icon at bounding box center [120, 644] width 10 height 10
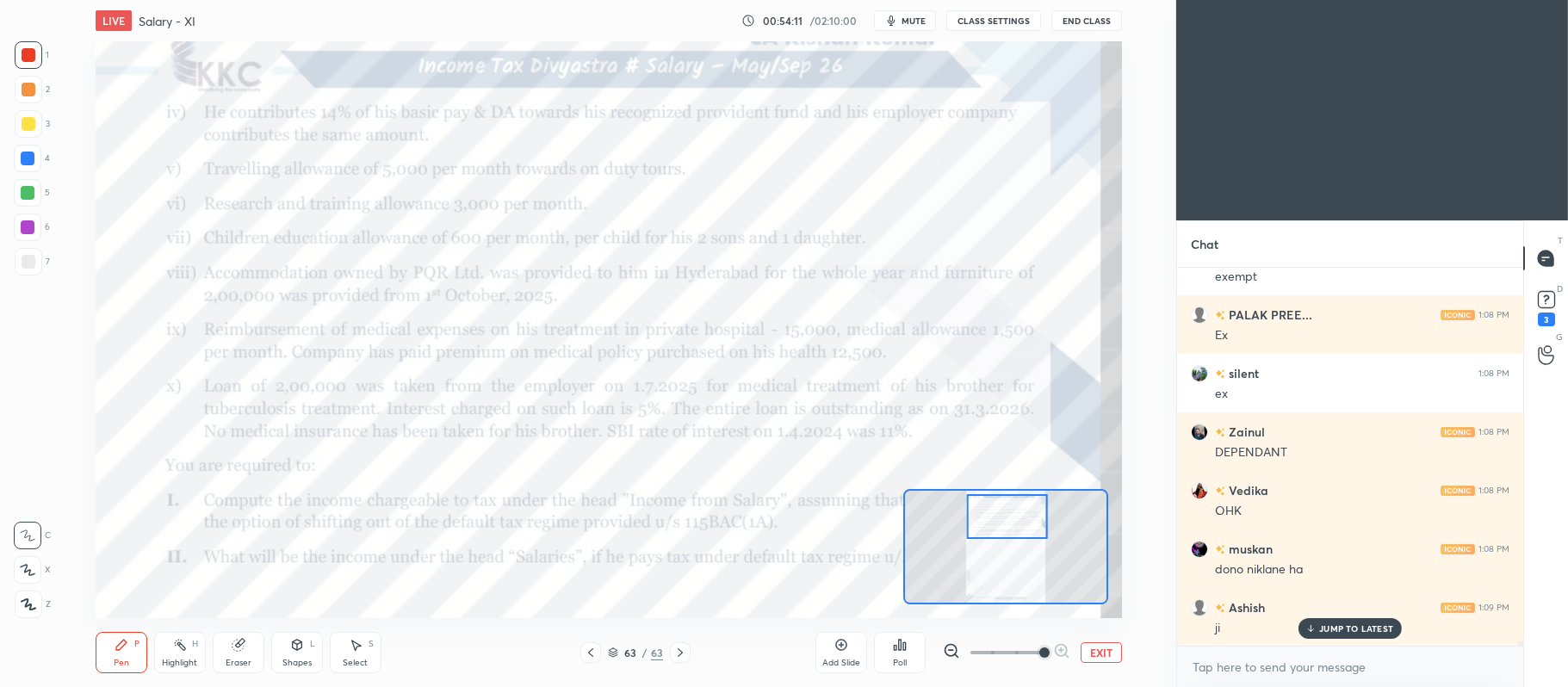
scroll to position [35538, 0]
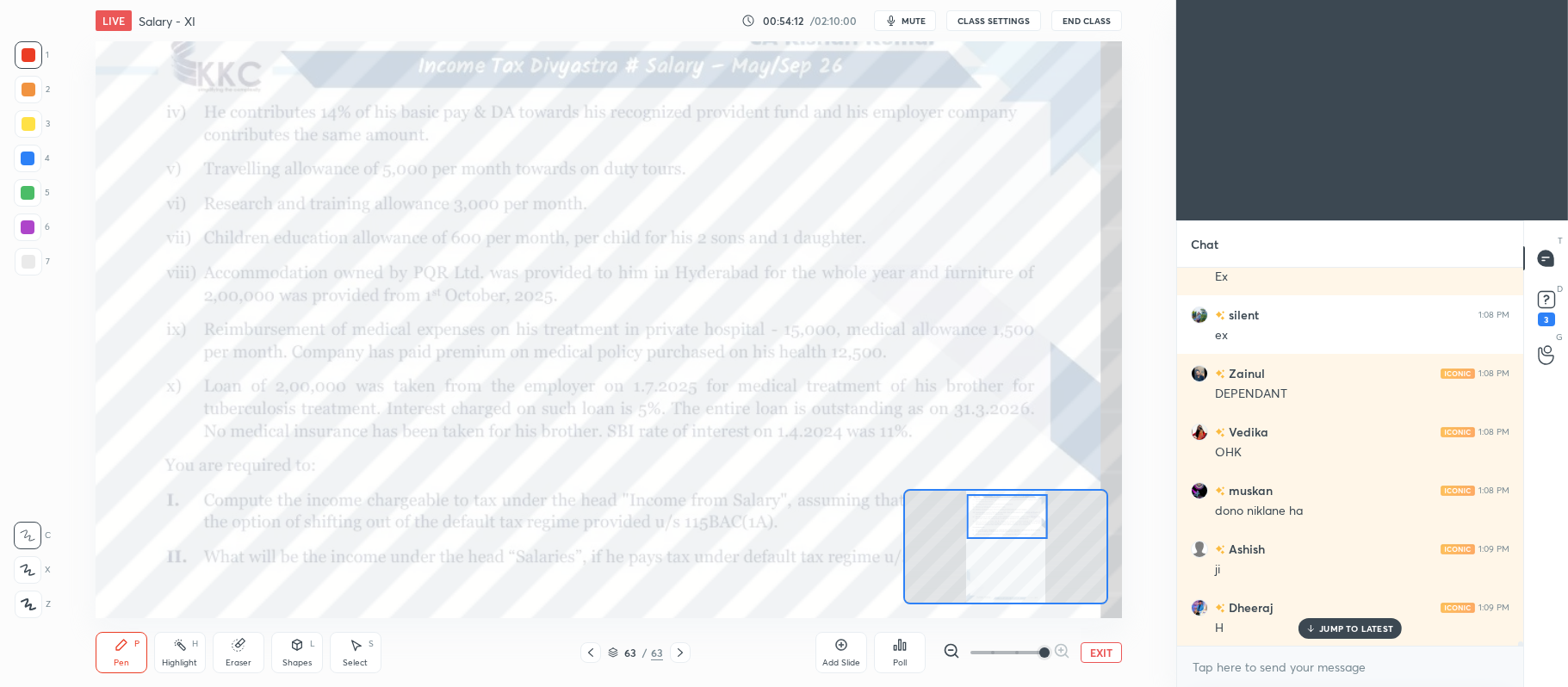
click at [1097, 654] on button "EXIT" at bounding box center [1101, 652] width 41 height 20
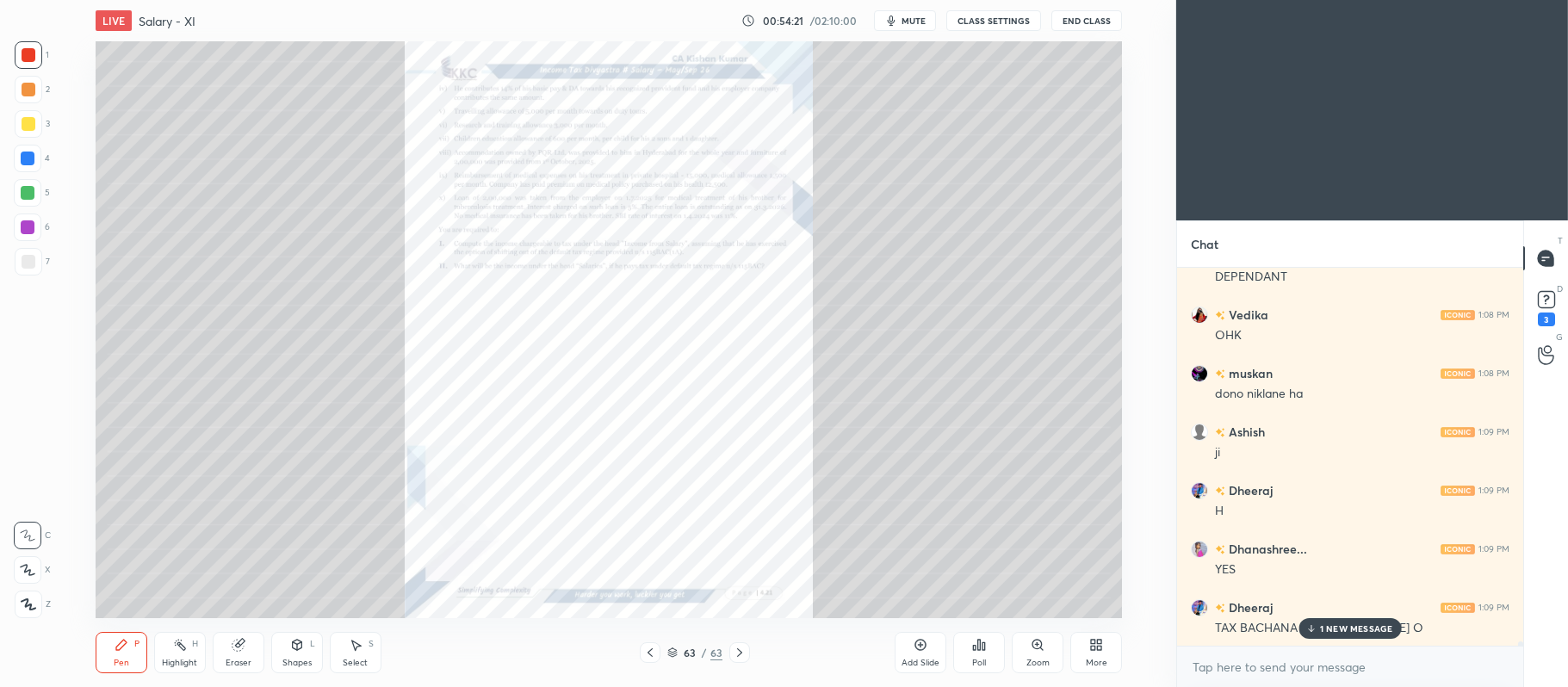
scroll to position [35715, 0]
click at [645, 654] on icon at bounding box center [650, 652] width 14 height 14
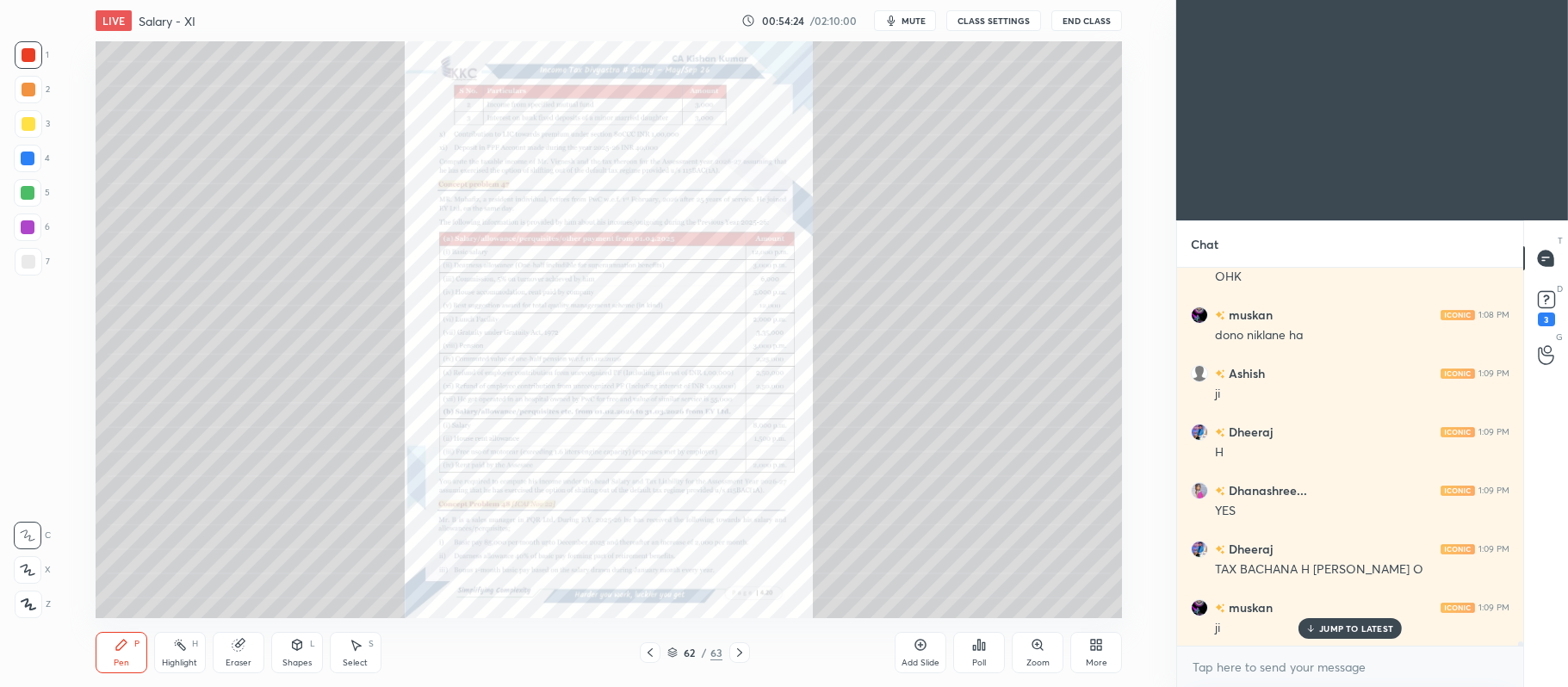
click at [1042, 649] on icon at bounding box center [1041, 648] width 3 height 3
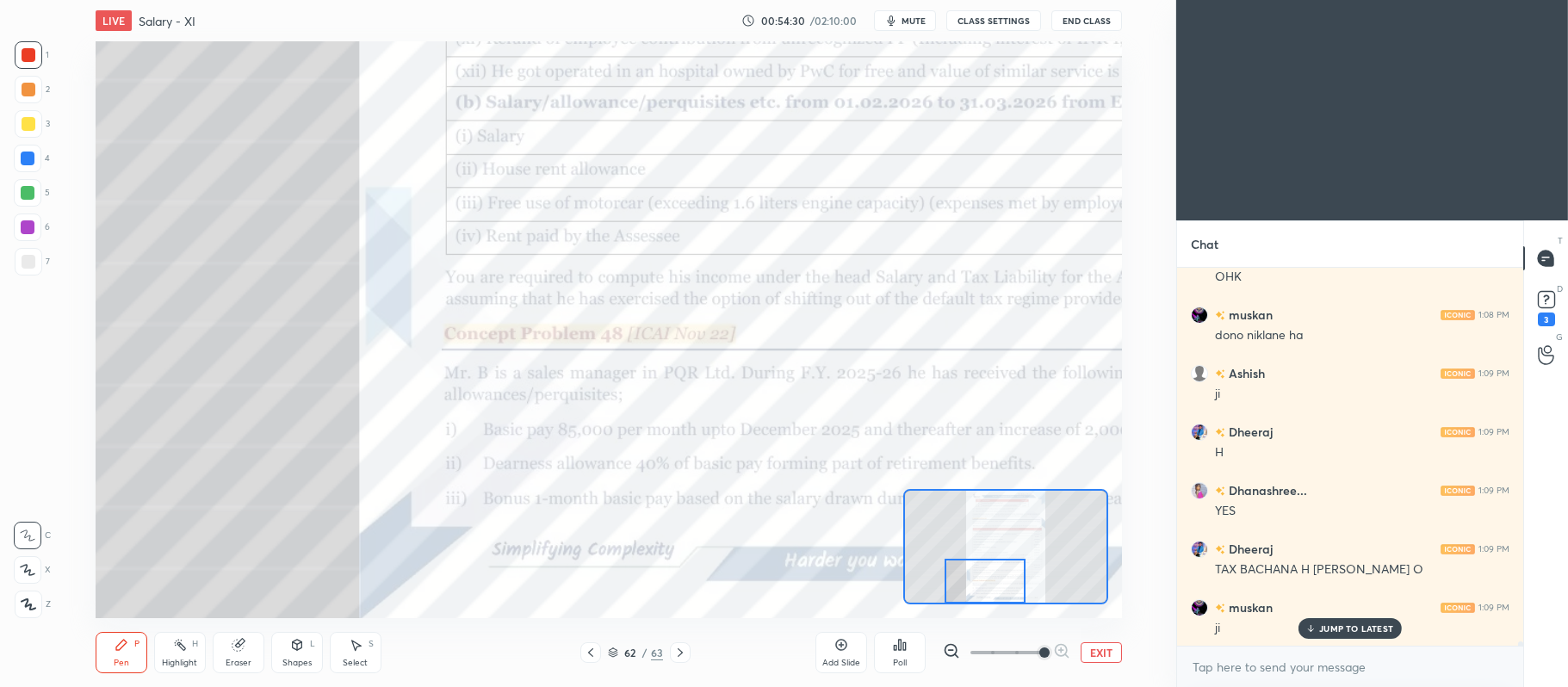
click at [31, 190] on div at bounding box center [27, 192] width 14 height 14
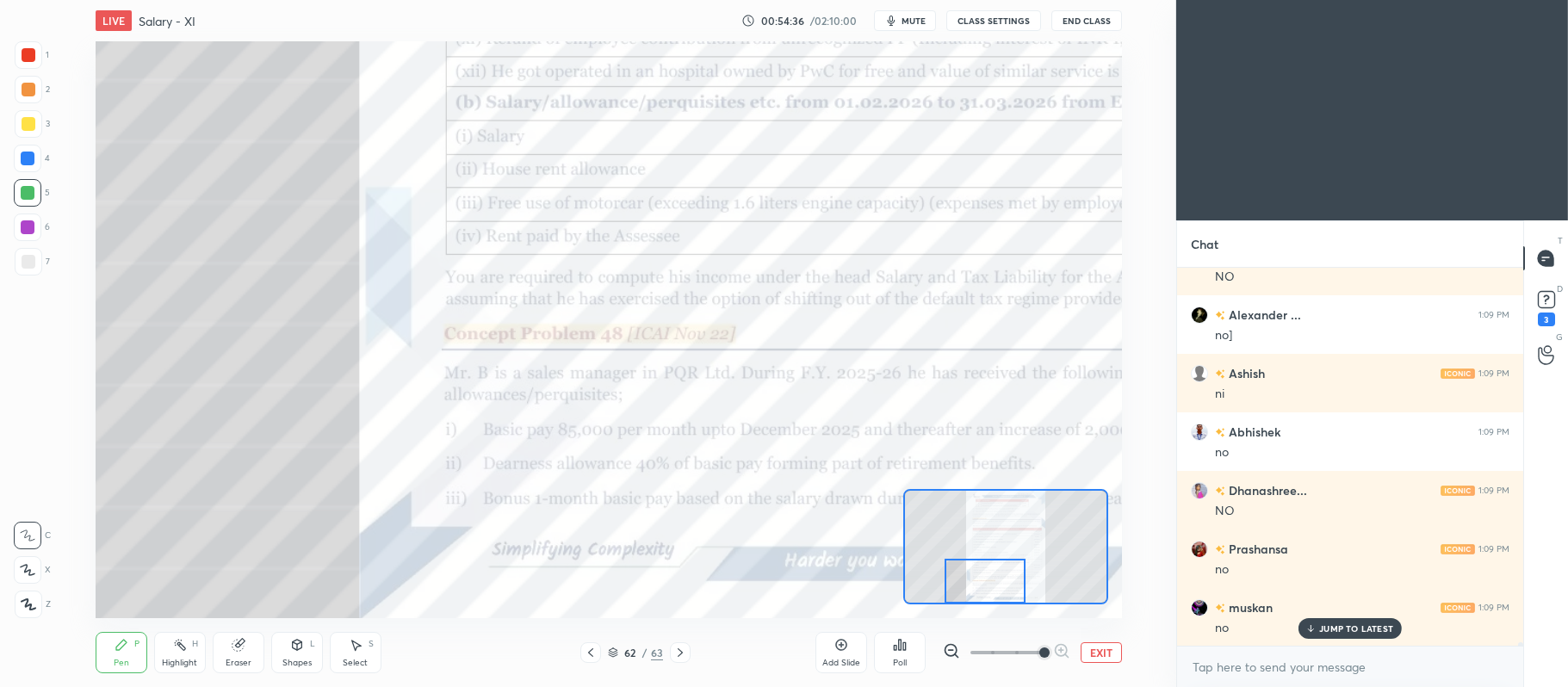
scroll to position [36533, 0]
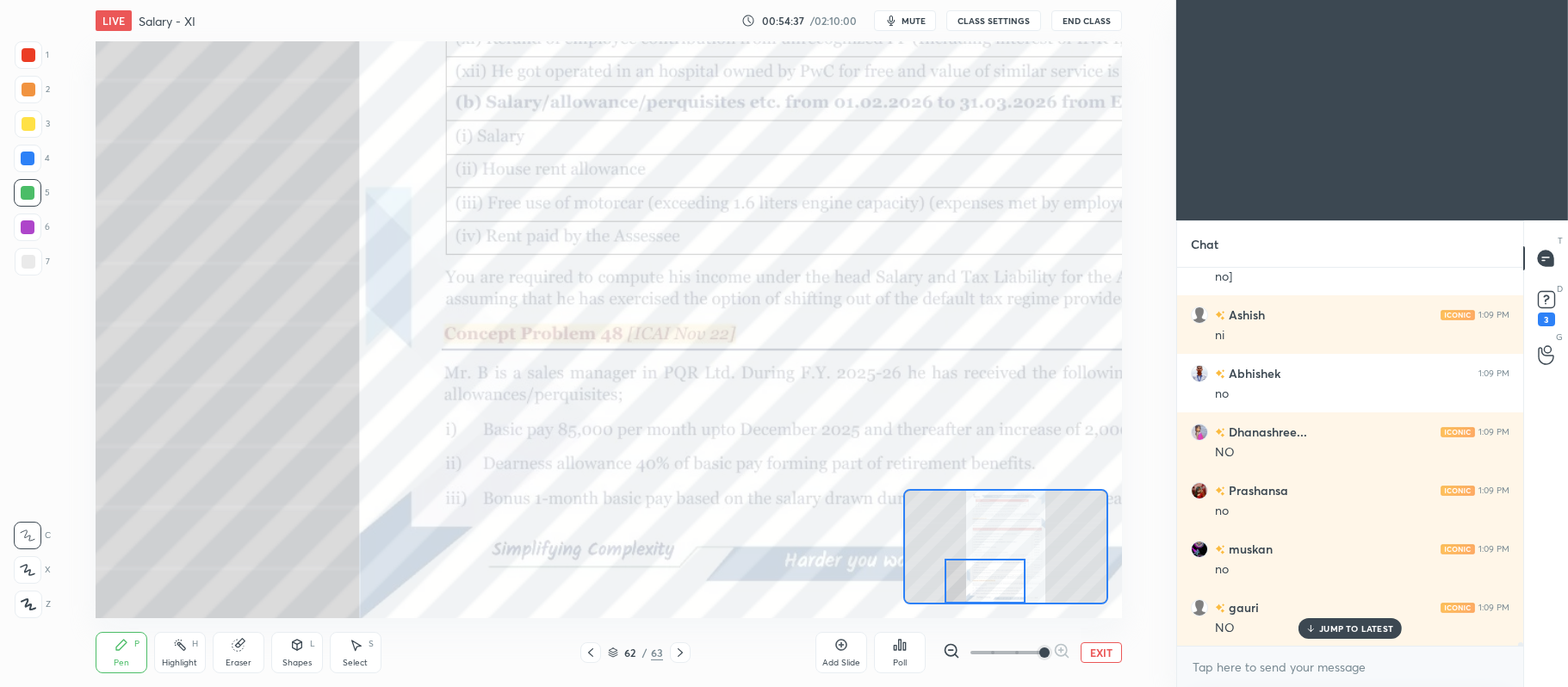
click at [682, 650] on icon at bounding box center [680, 652] width 14 height 14
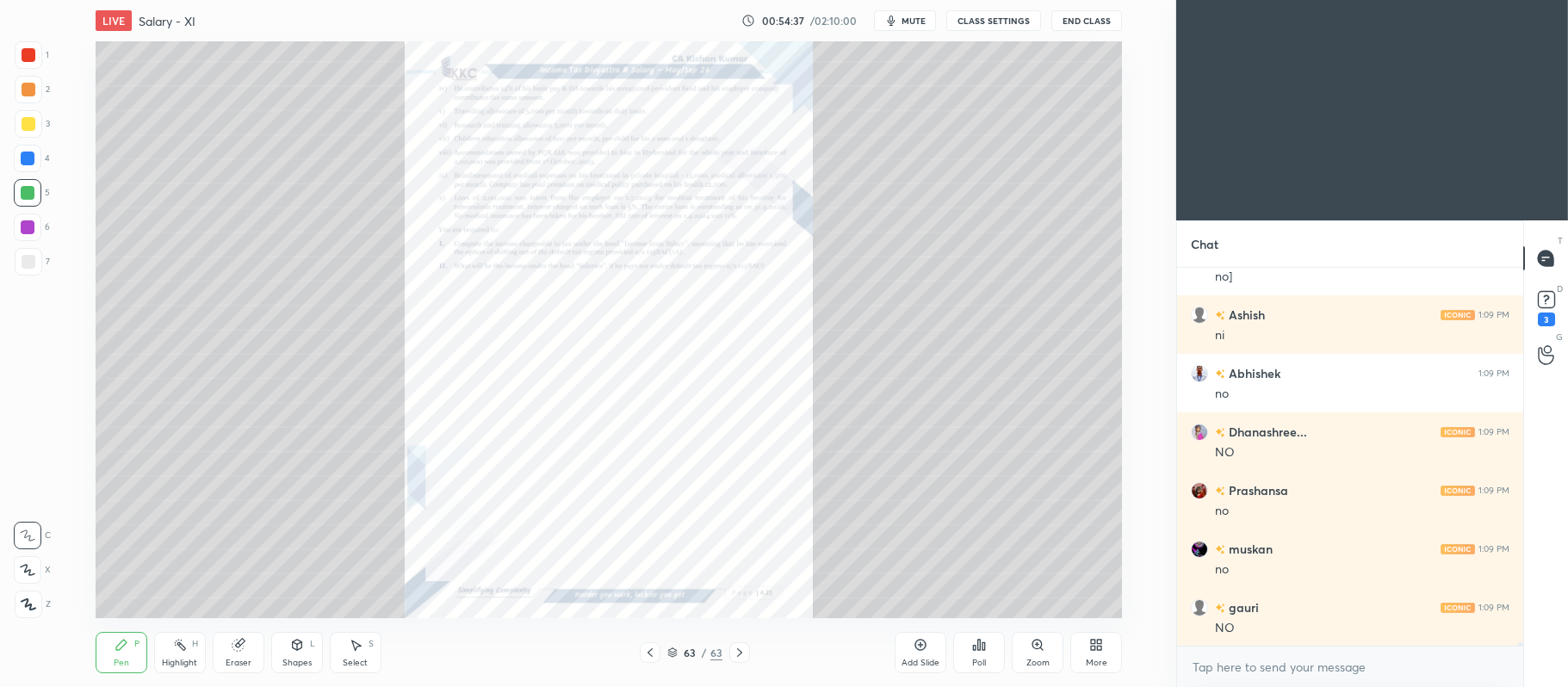
scroll to position [36592, 0]
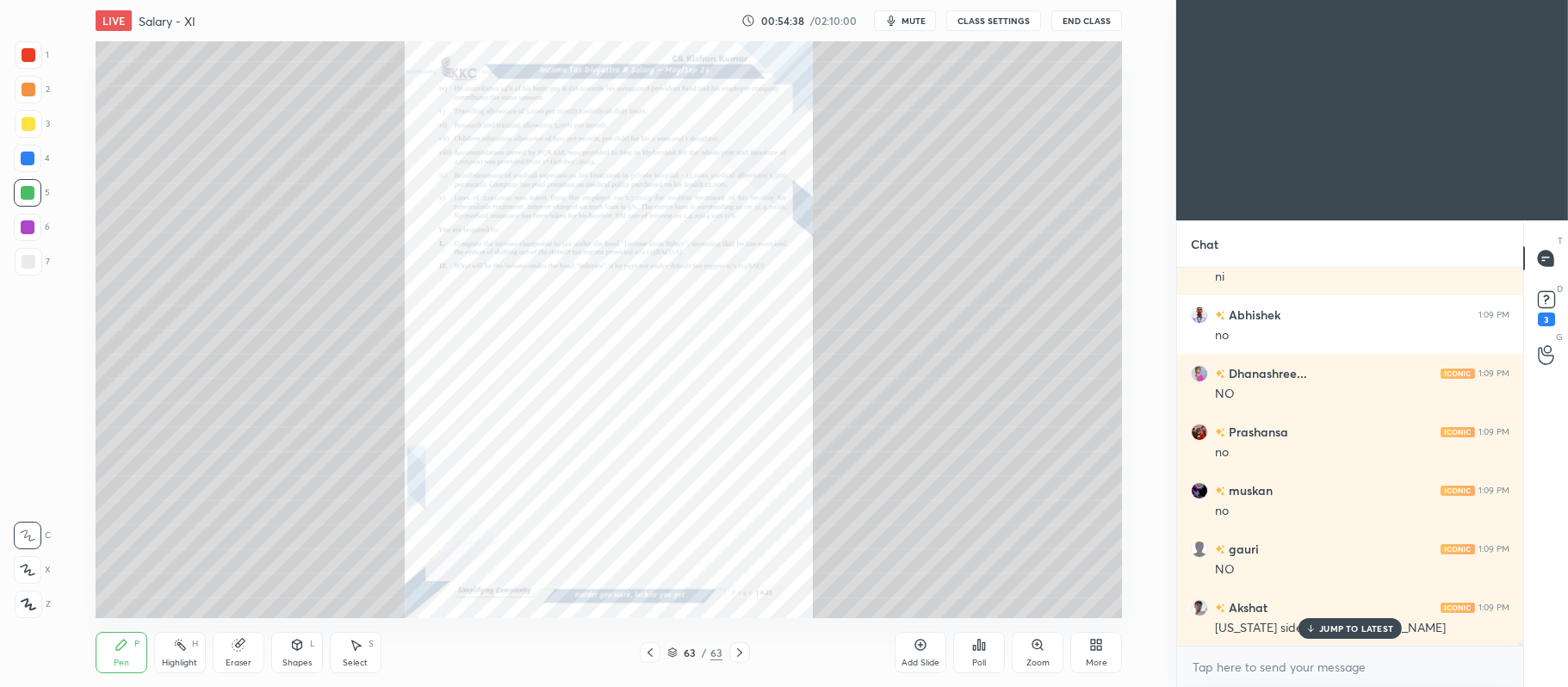
click at [1044, 641] on icon at bounding box center [1038, 644] width 14 height 14
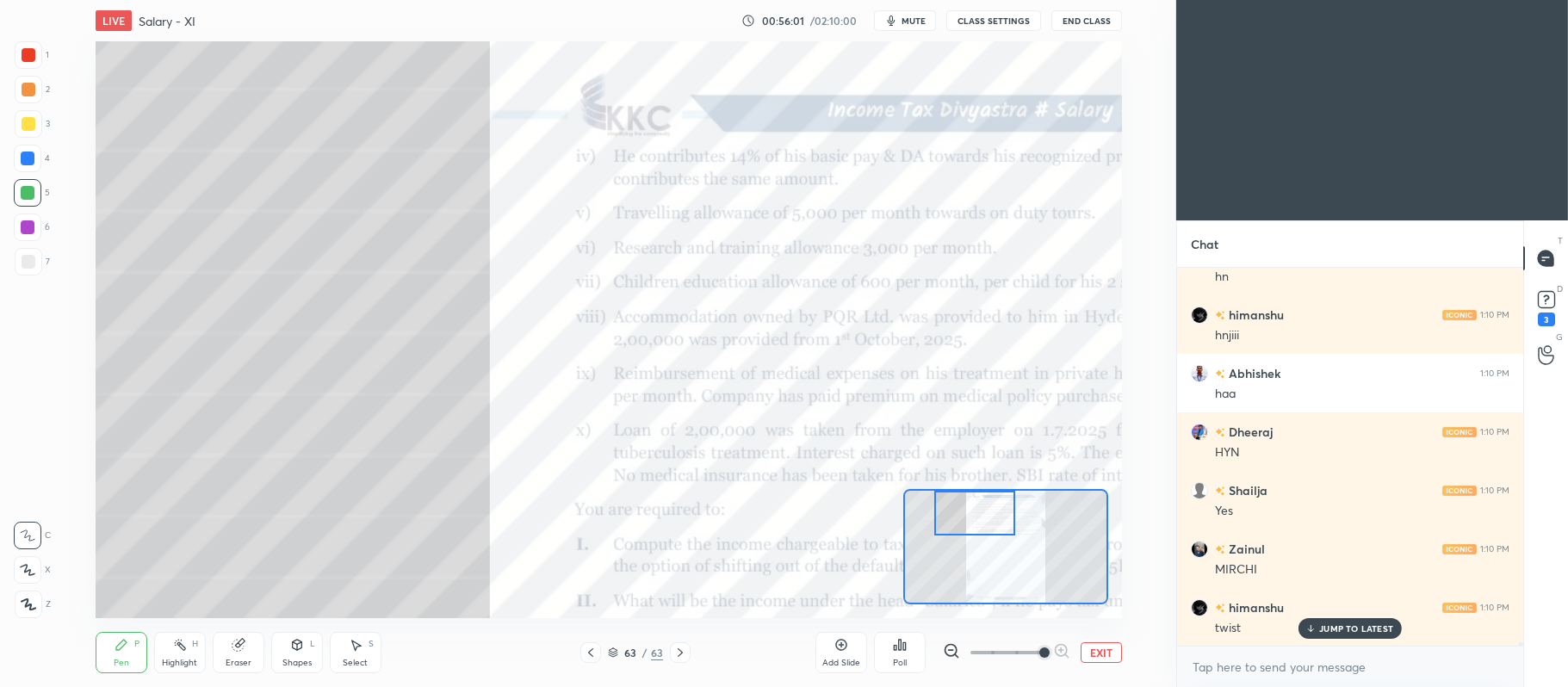
scroll to position [38658, 0]
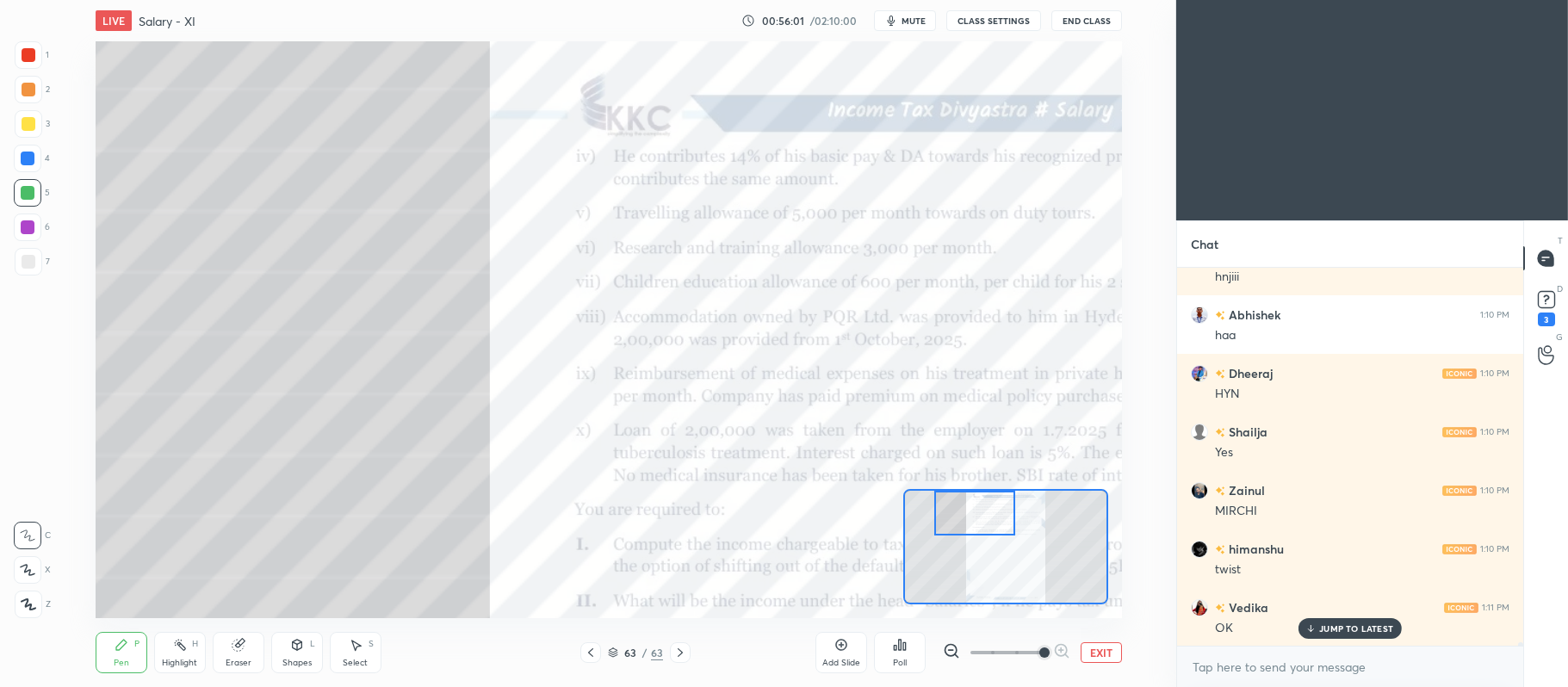
click at [1096, 648] on button "EXIT" at bounding box center [1101, 652] width 41 height 20
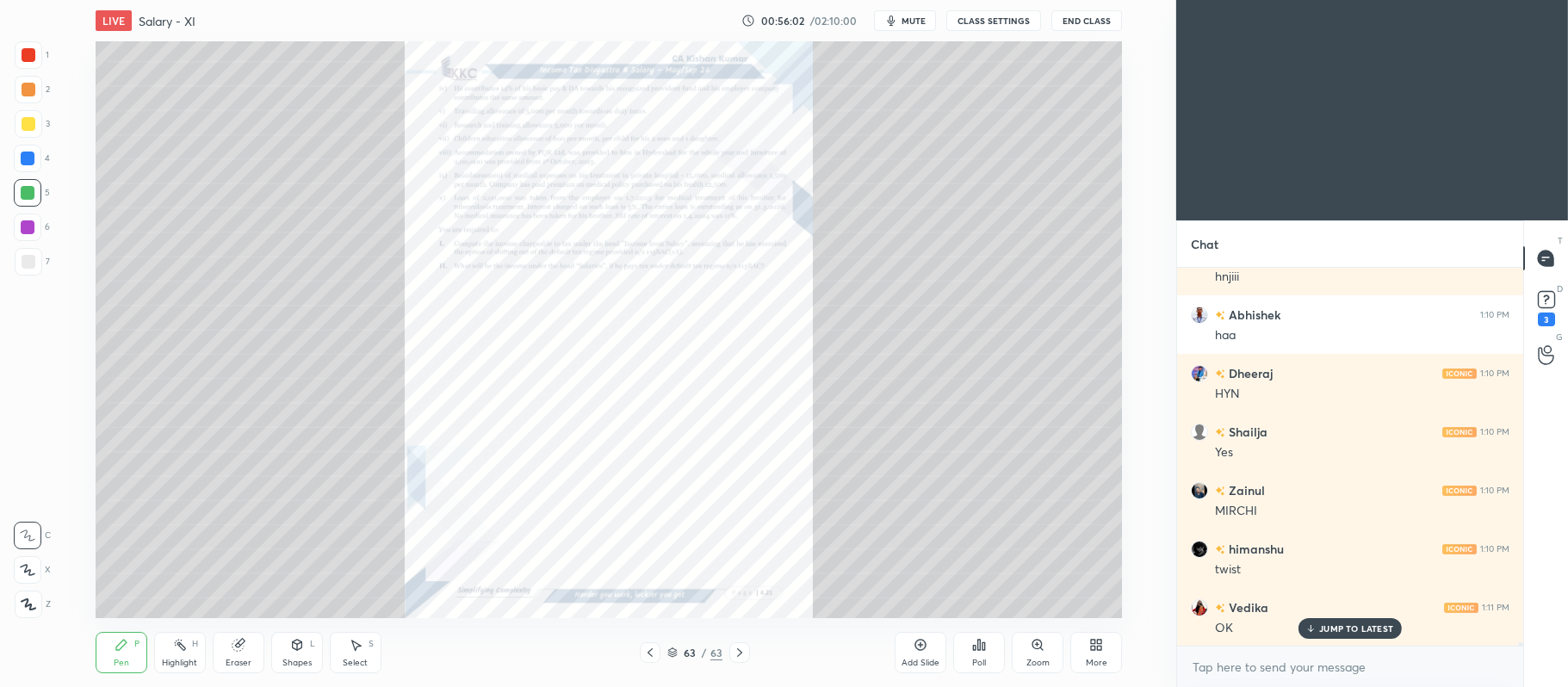
click at [914, 642] on icon at bounding box center [920, 644] width 14 height 14
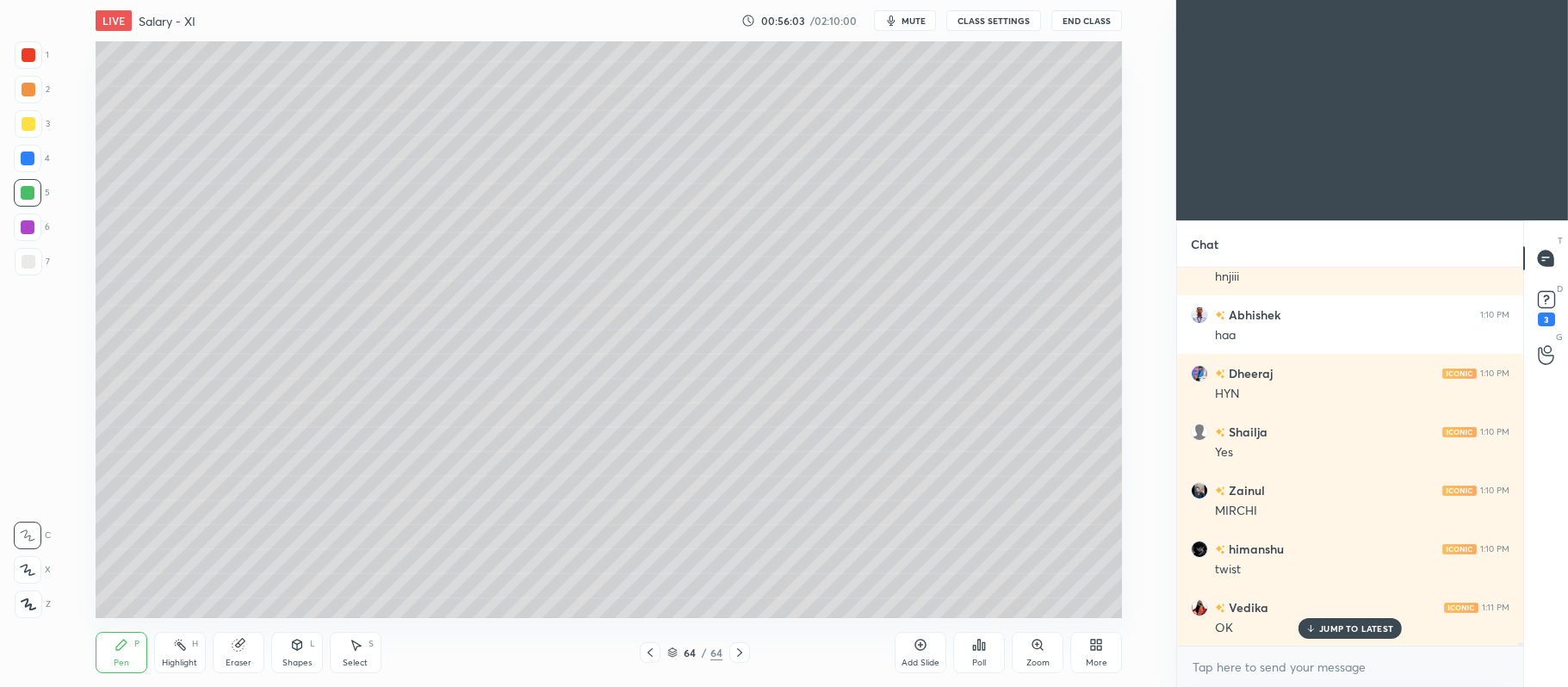
scroll to position [38675, 0]
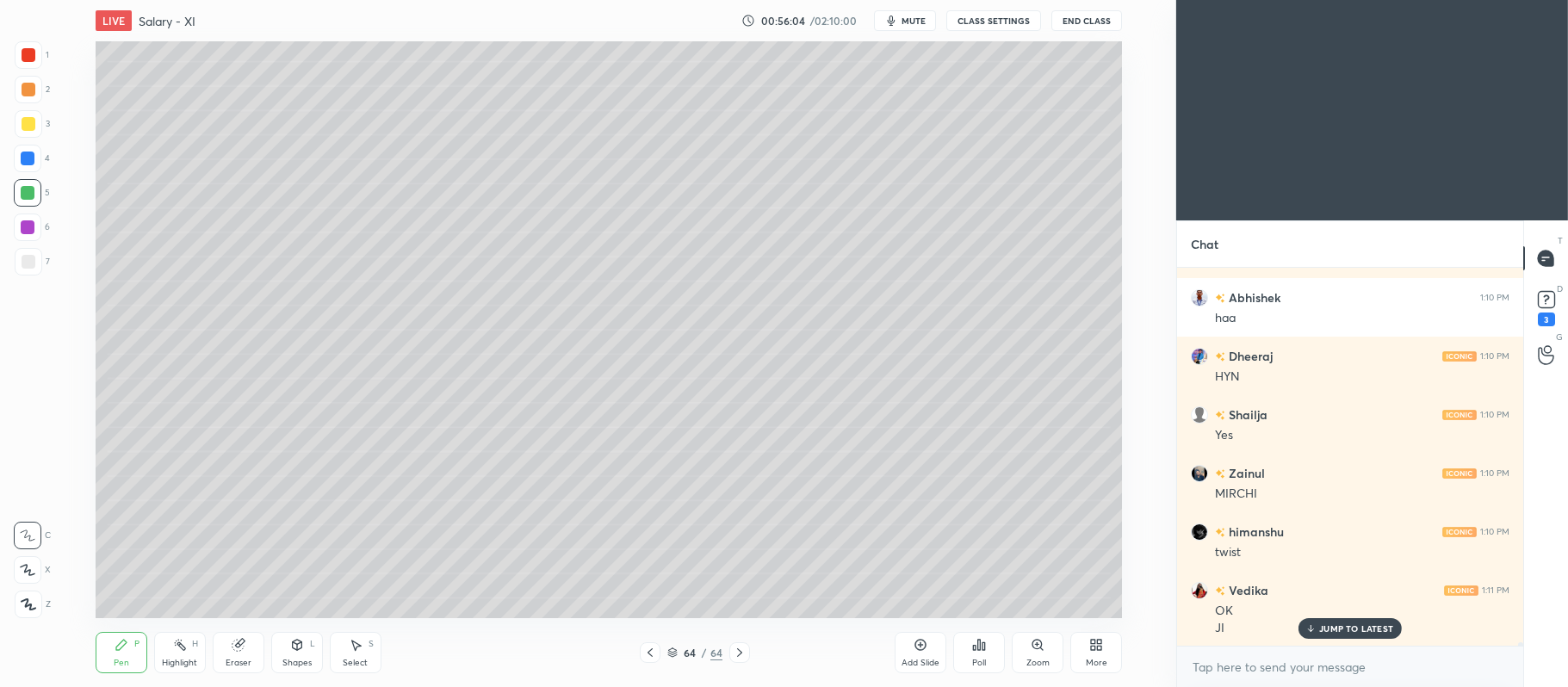
click at [31, 118] on div at bounding box center [28, 123] width 14 height 14
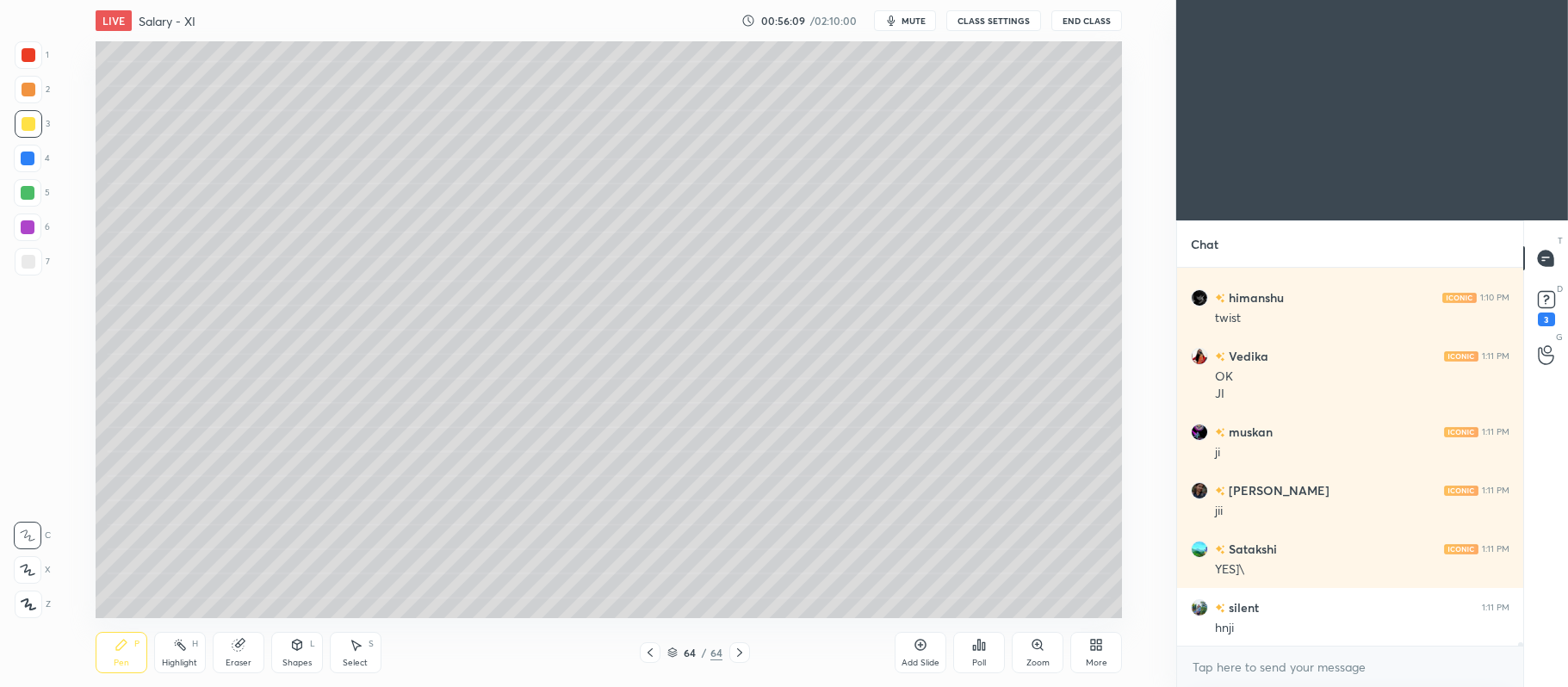
scroll to position [38967, 0]
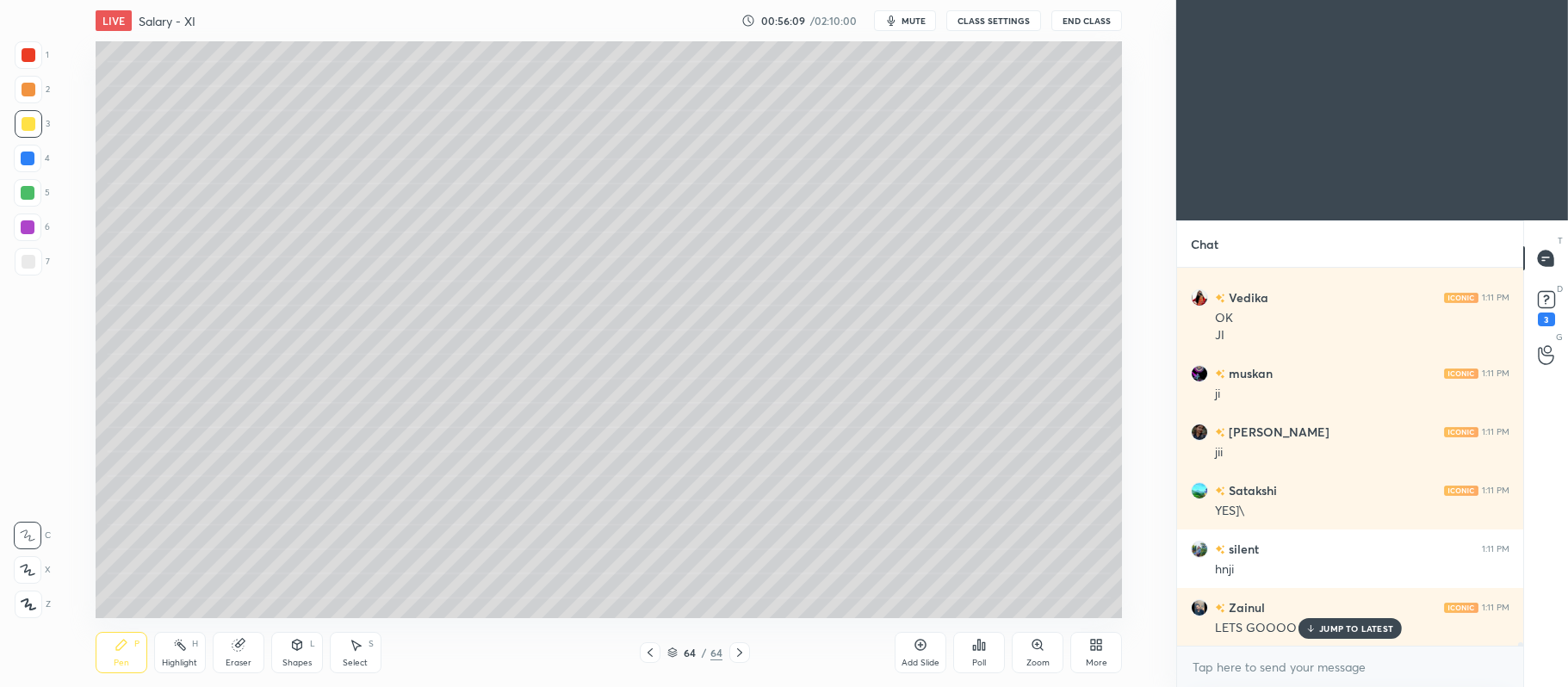
click at [39, 563] on div at bounding box center [28, 569] width 28 height 28
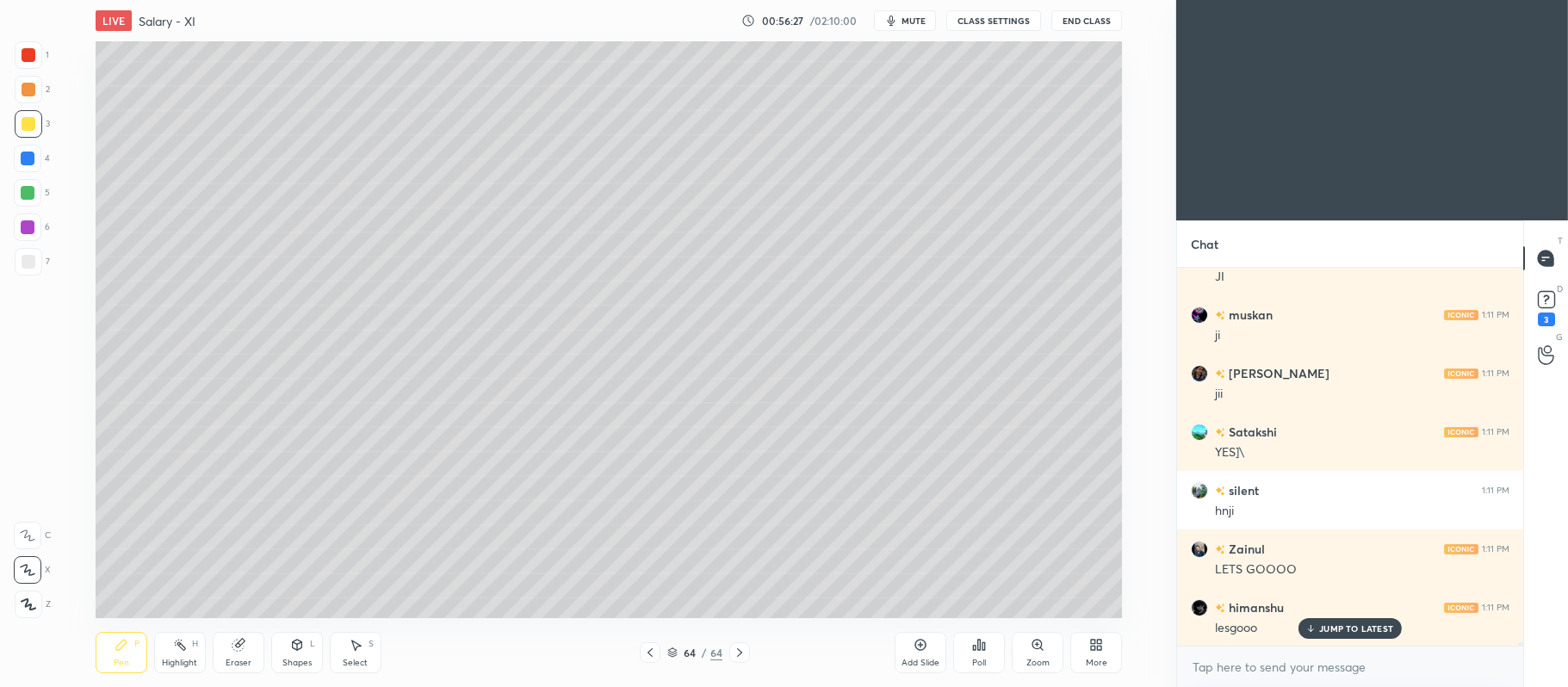
scroll to position [39100, 0]
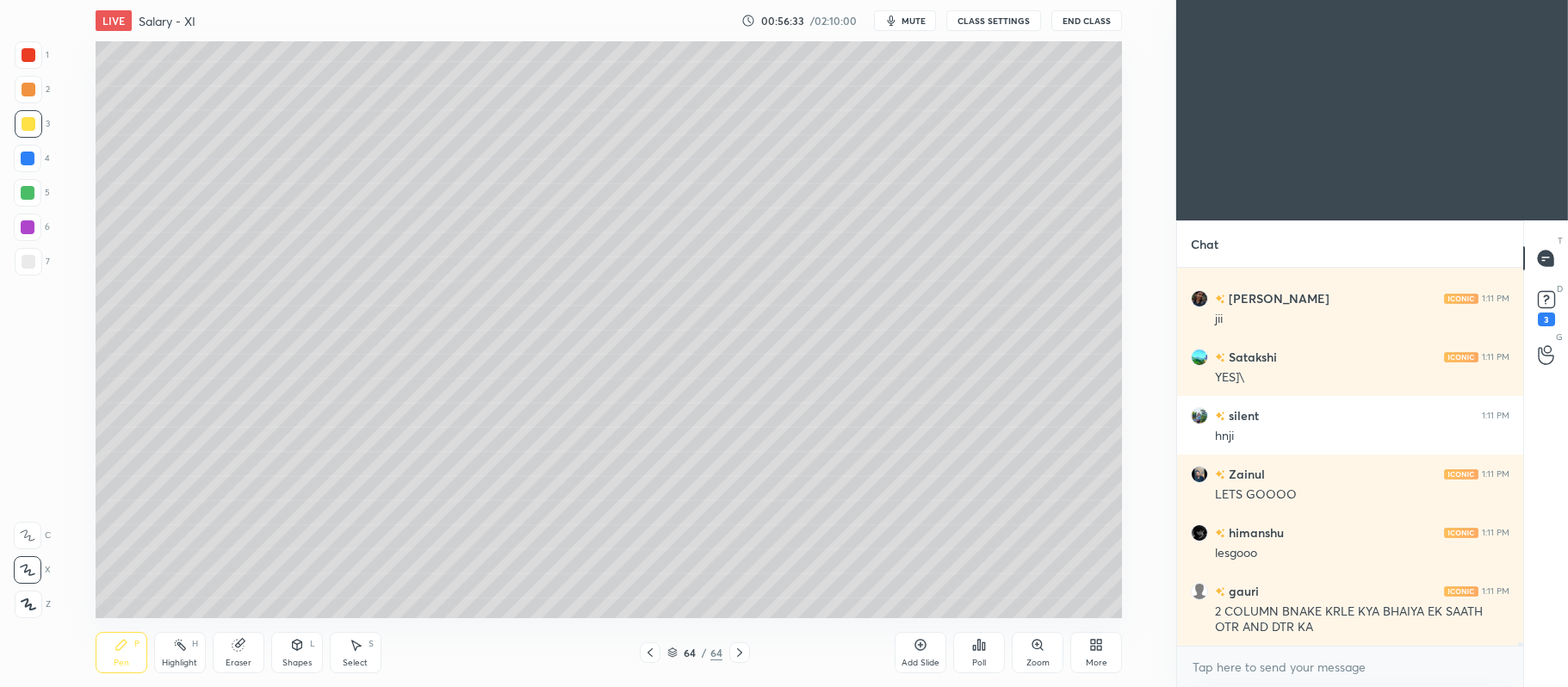
click at [290, 645] on icon at bounding box center [297, 644] width 14 height 14
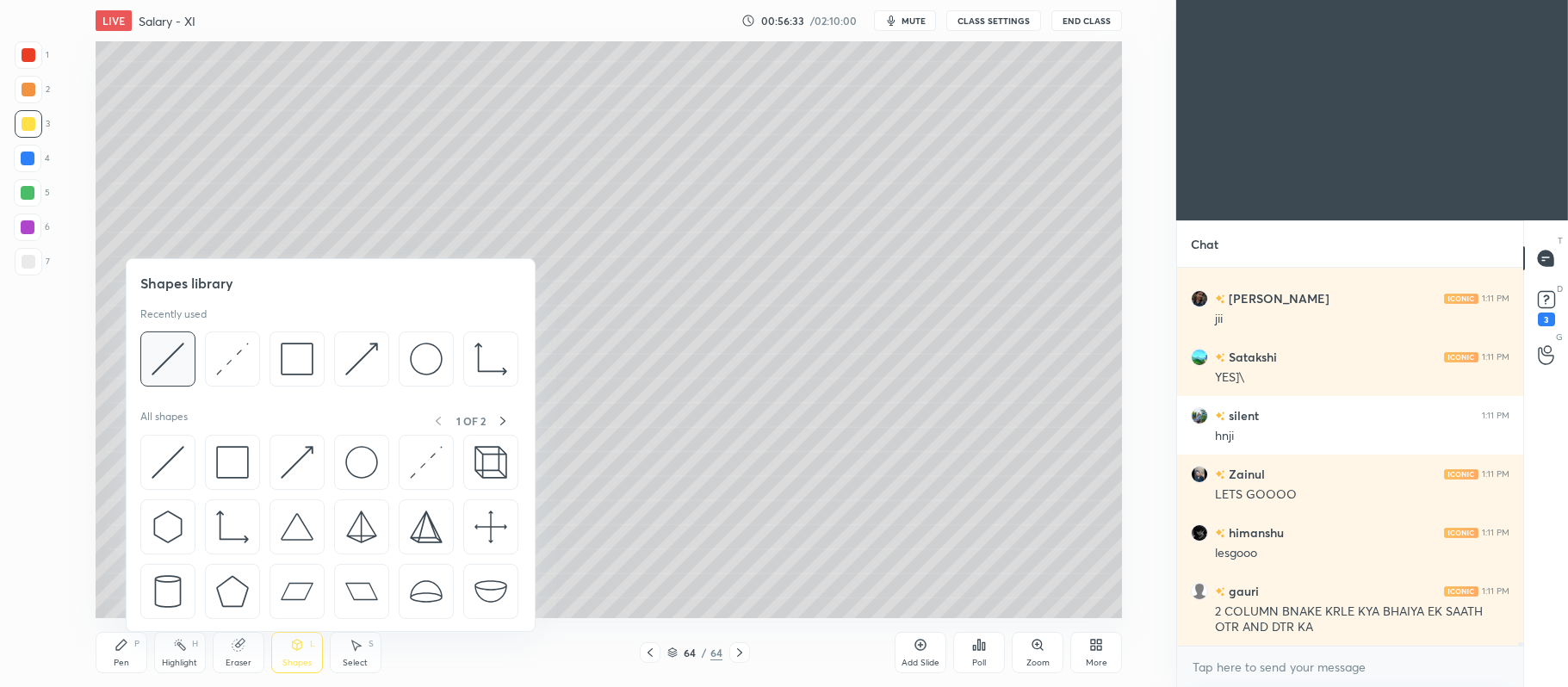
click at [170, 355] on img at bounding box center [168, 359] width 33 height 33
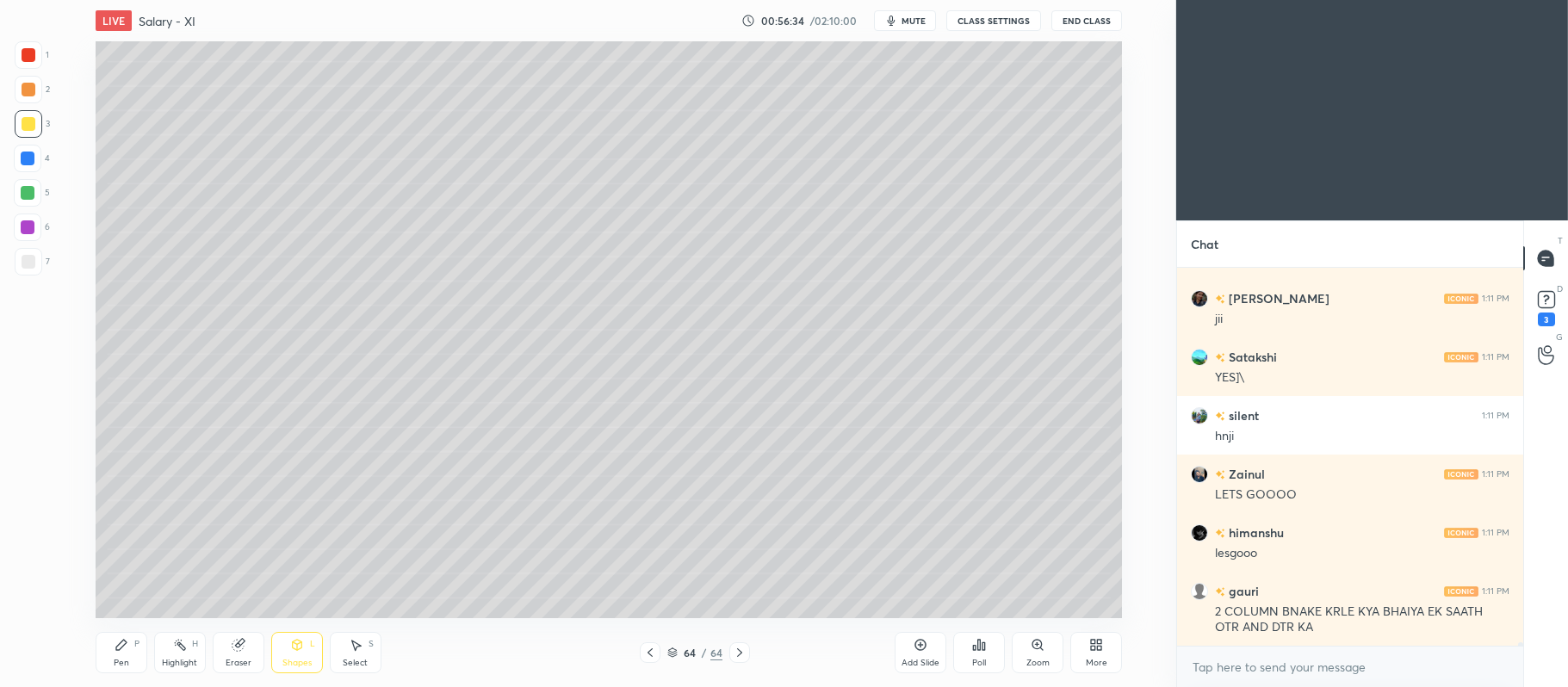
click at [34, 250] on div at bounding box center [28, 262] width 28 height 28
click at [927, 645] on div "Add Slide" at bounding box center [920, 652] width 51 height 41
click at [645, 656] on icon at bounding box center [650, 652] width 14 height 14
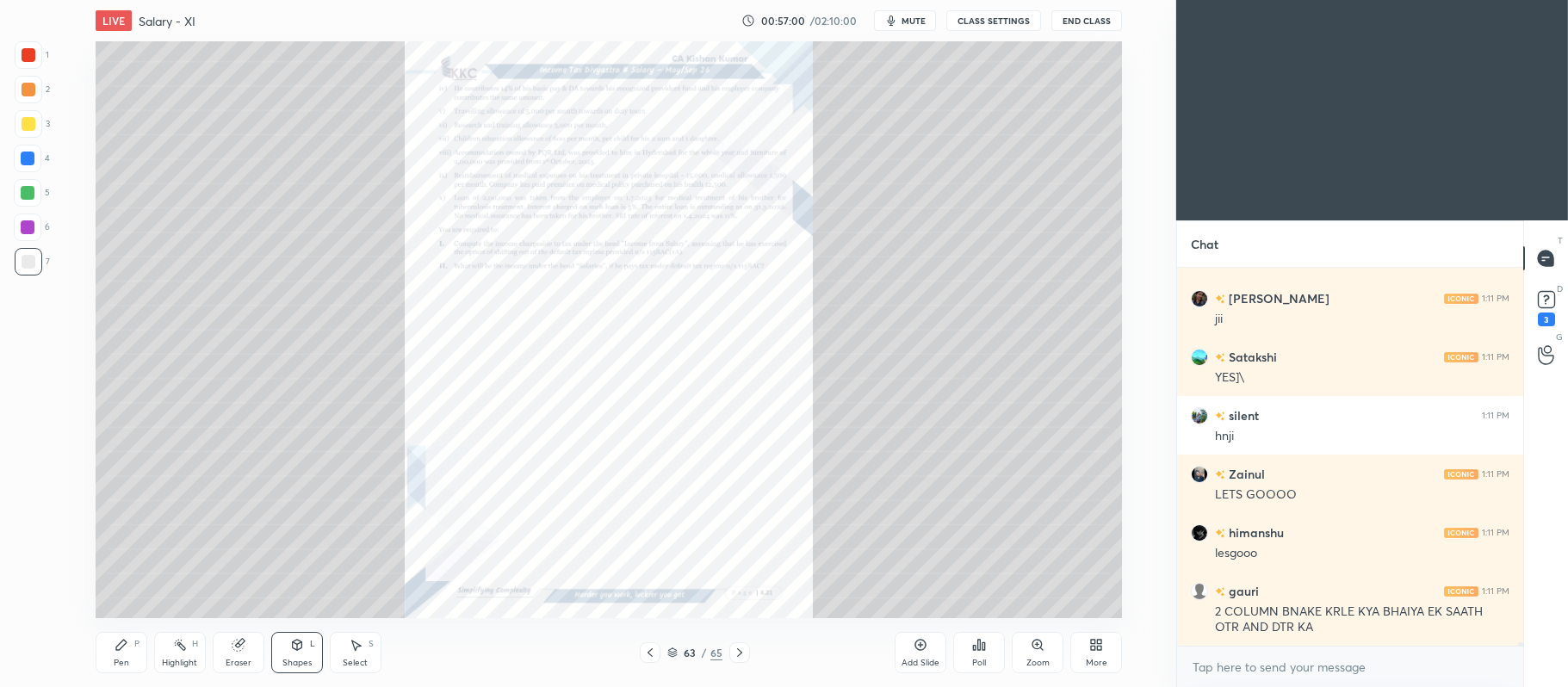
click at [739, 654] on icon at bounding box center [739, 652] width 14 height 14
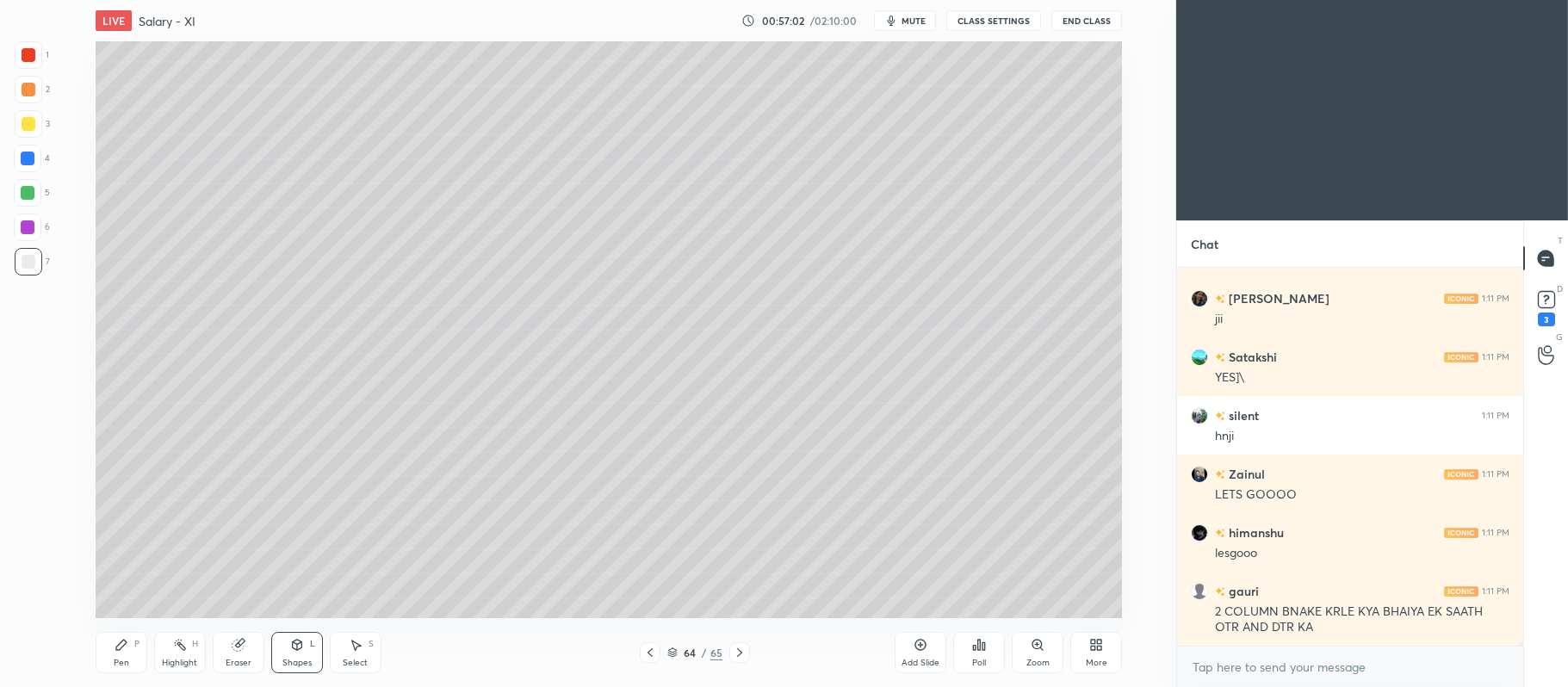
click at [33, 197] on div at bounding box center [27, 192] width 14 height 14
click at [134, 648] on div "Pen P" at bounding box center [121, 652] width 51 height 41
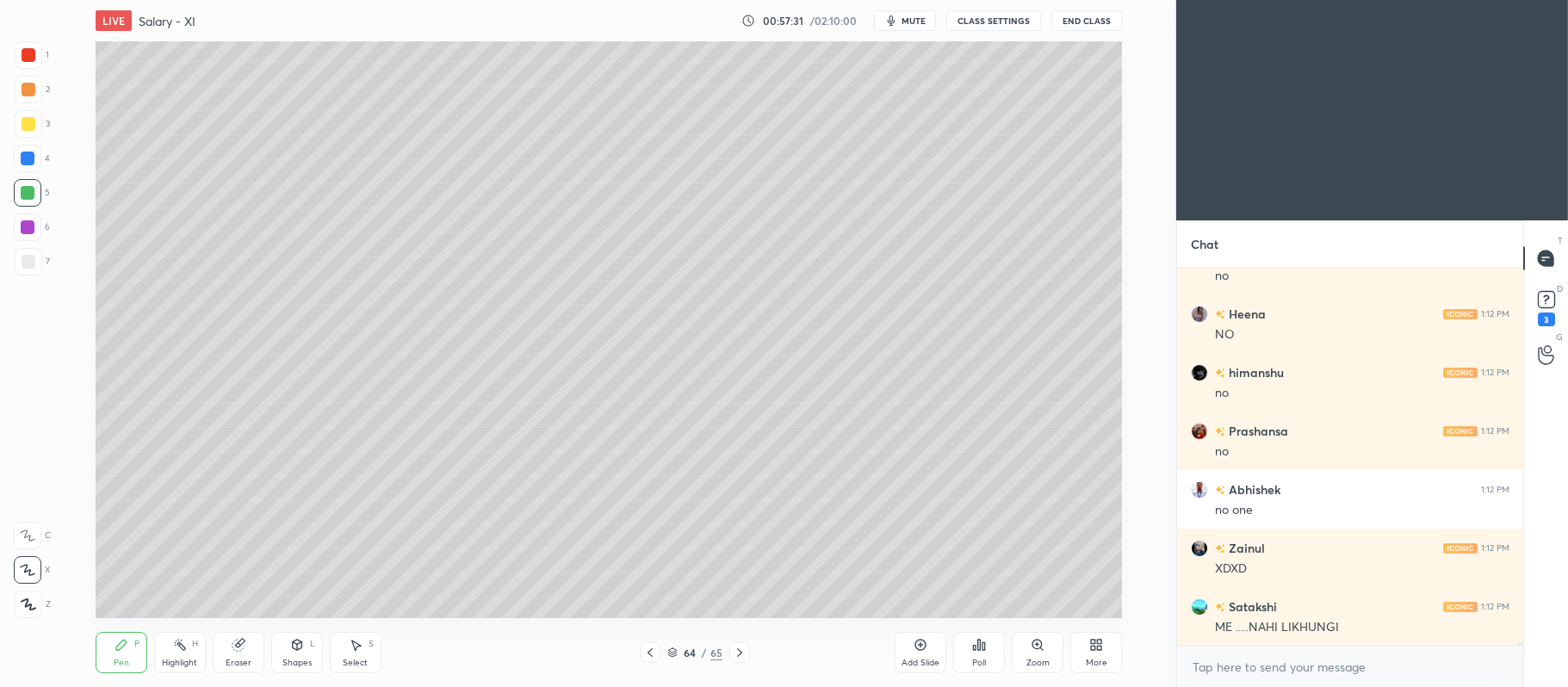
scroll to position [39862, 0]
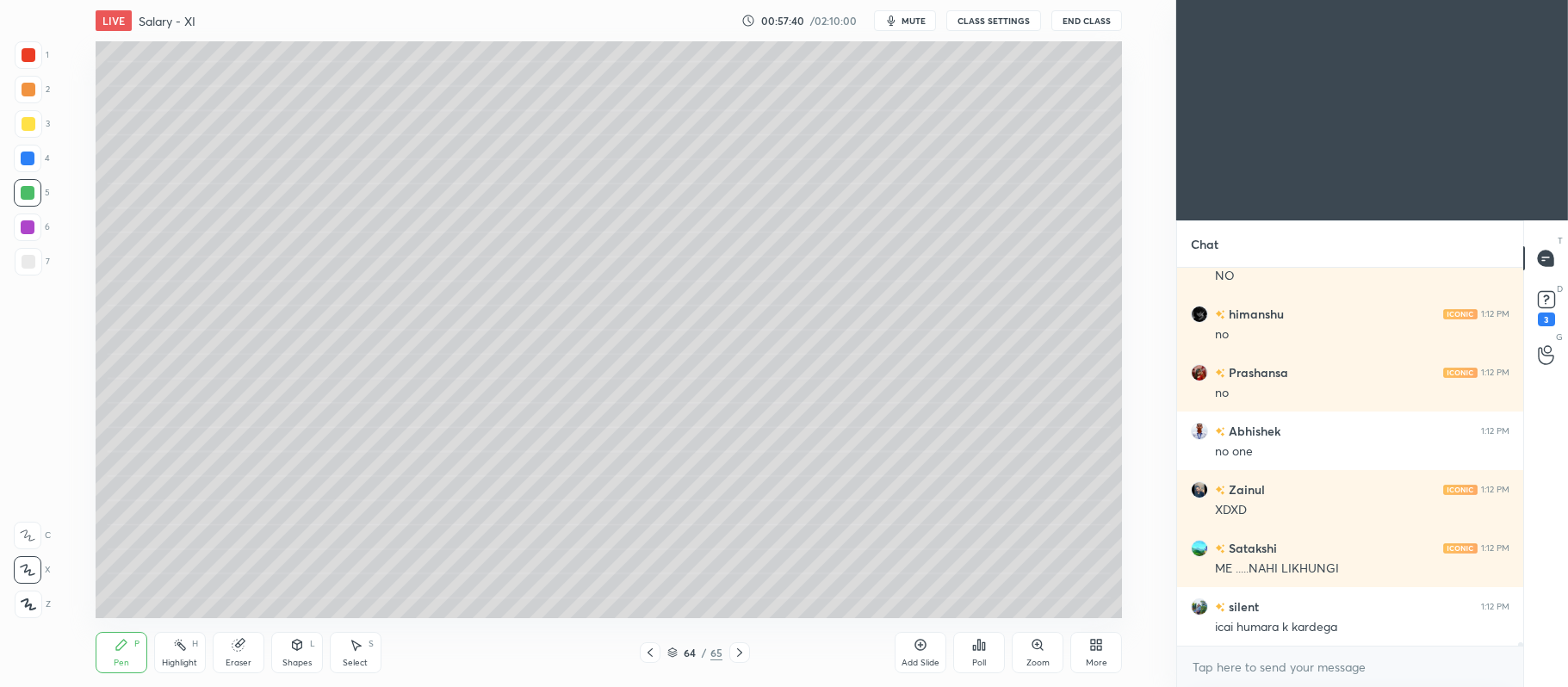
click at [26, 124] on div at bounding box center [28, 123] width 14 height 14
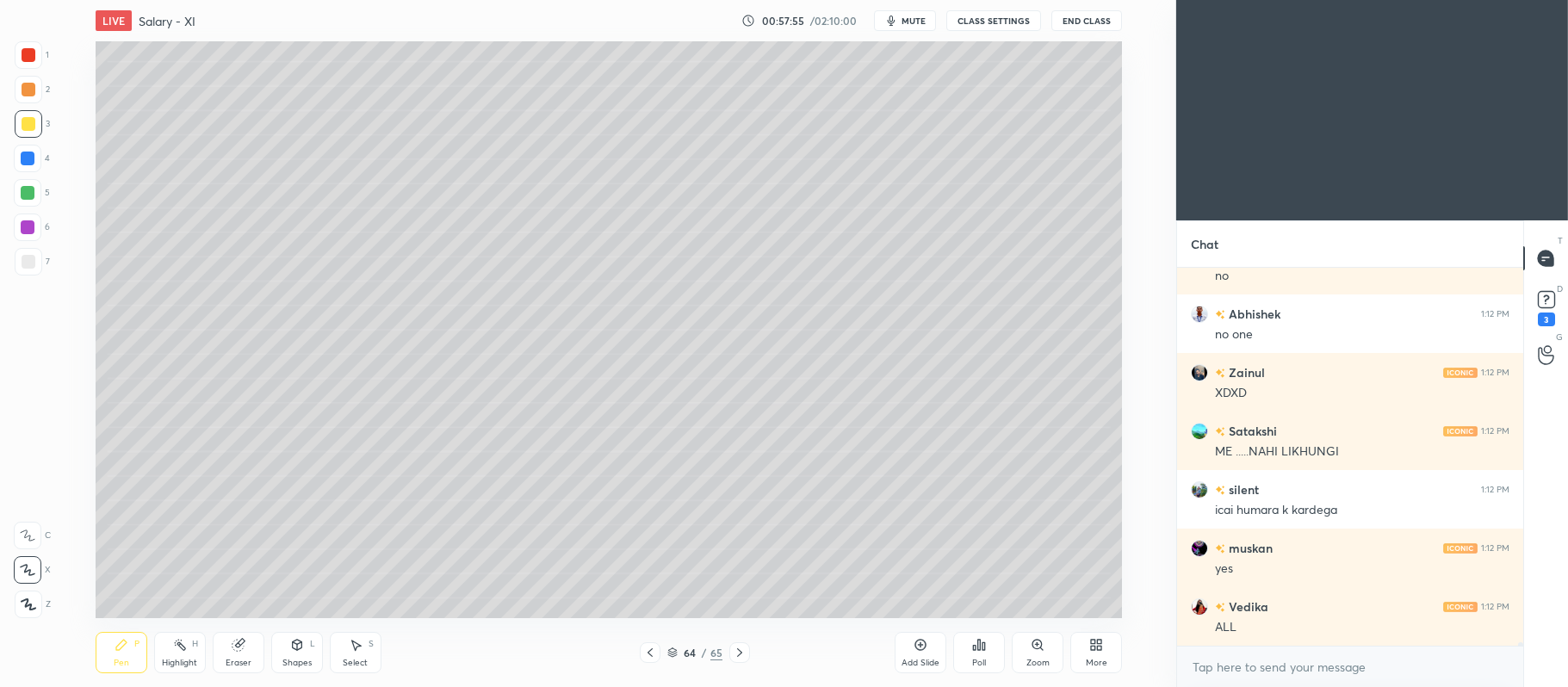
scroll to position [40037, 0]
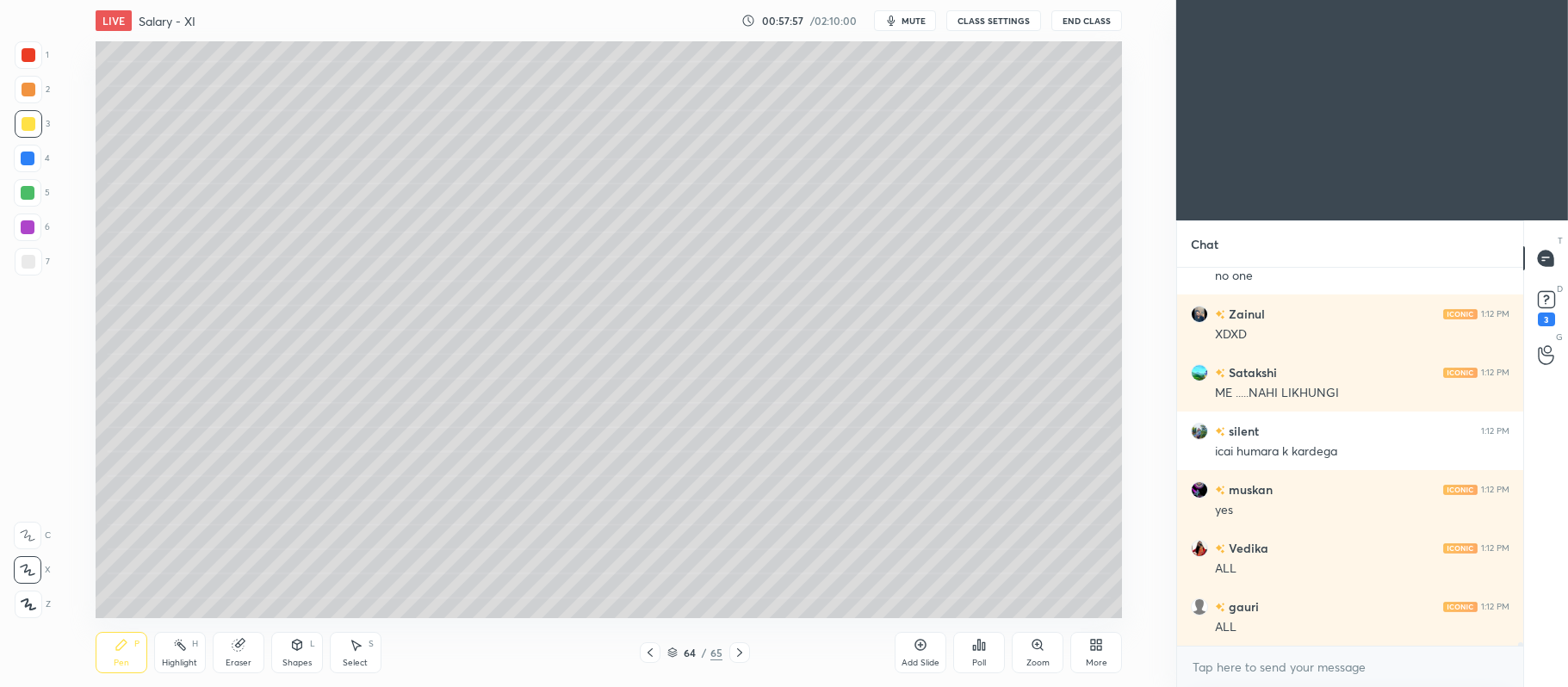
click at [31, 125] on div at bounding box center [28, 123] width 14 height 14
click at [28, 200] on div at bounding box center [28, 193] width 28 height 28
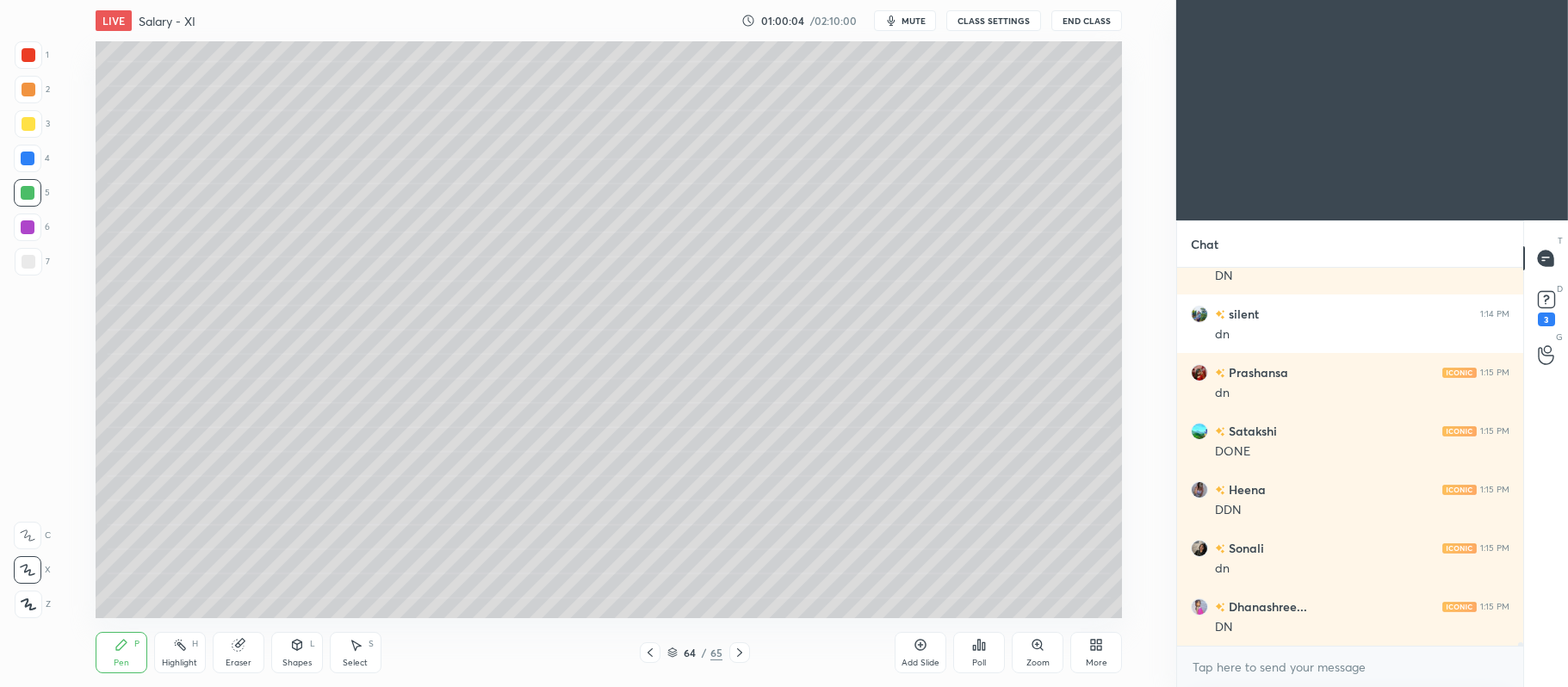
scroll to position [40990, 0]
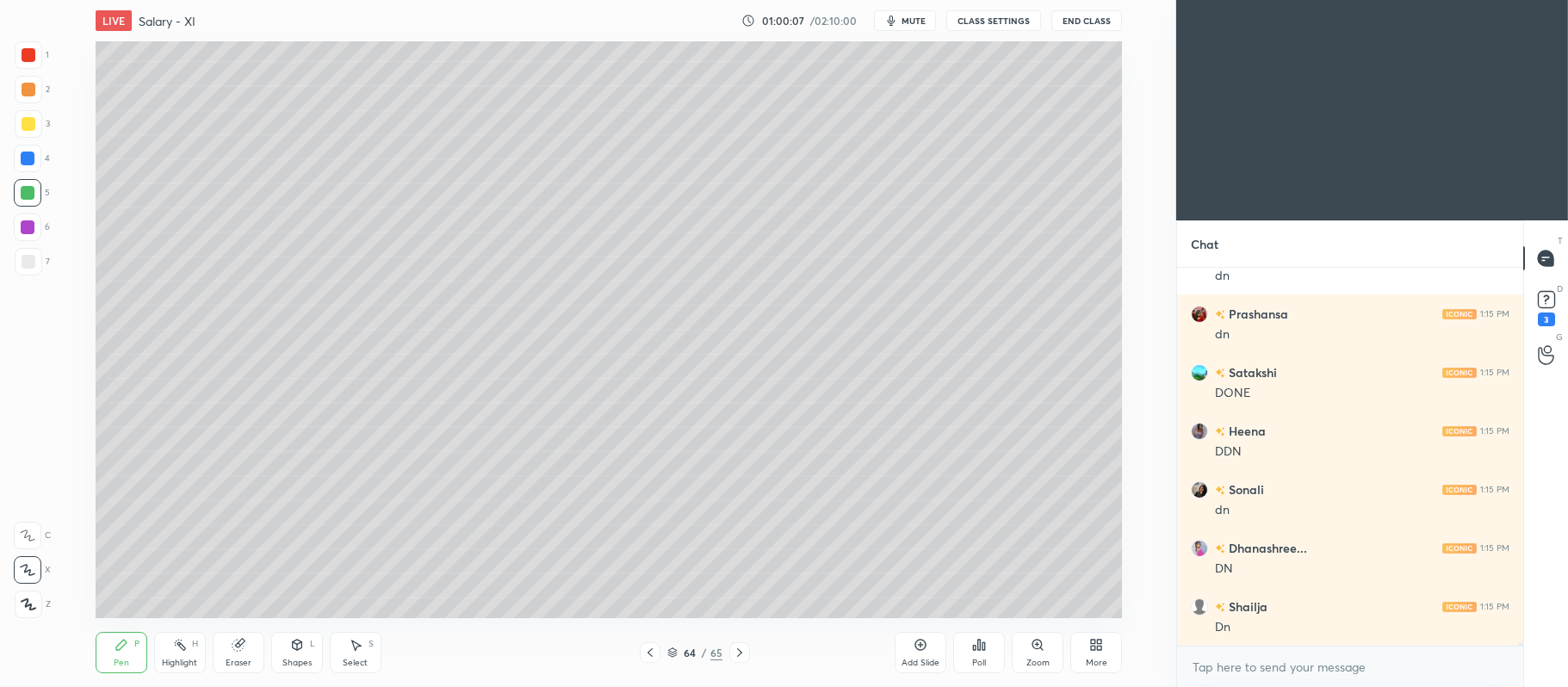
click at [743, 648] on icon at bounding box center [739, 652] width 14 height 14
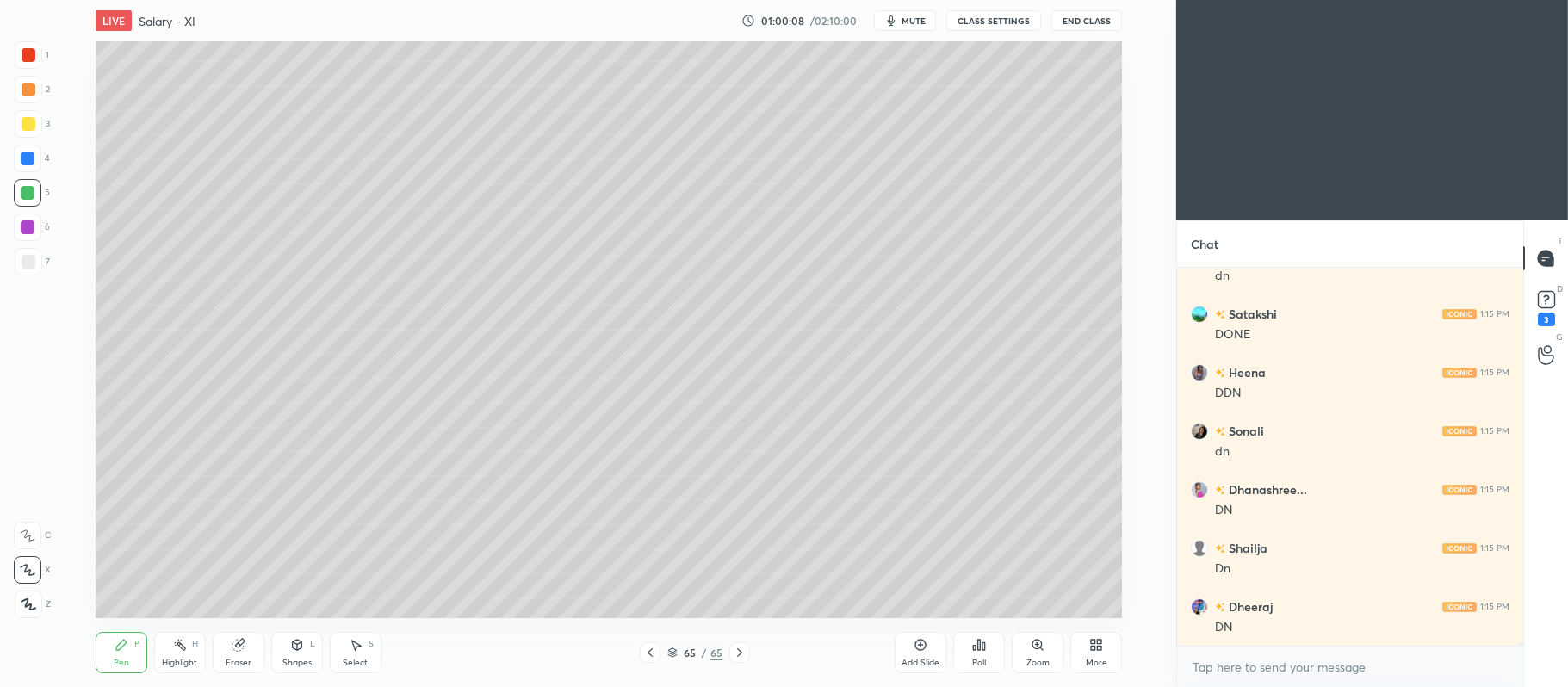
click at [28, 124] on div at bounding box center [28, 123] width 14 height 14
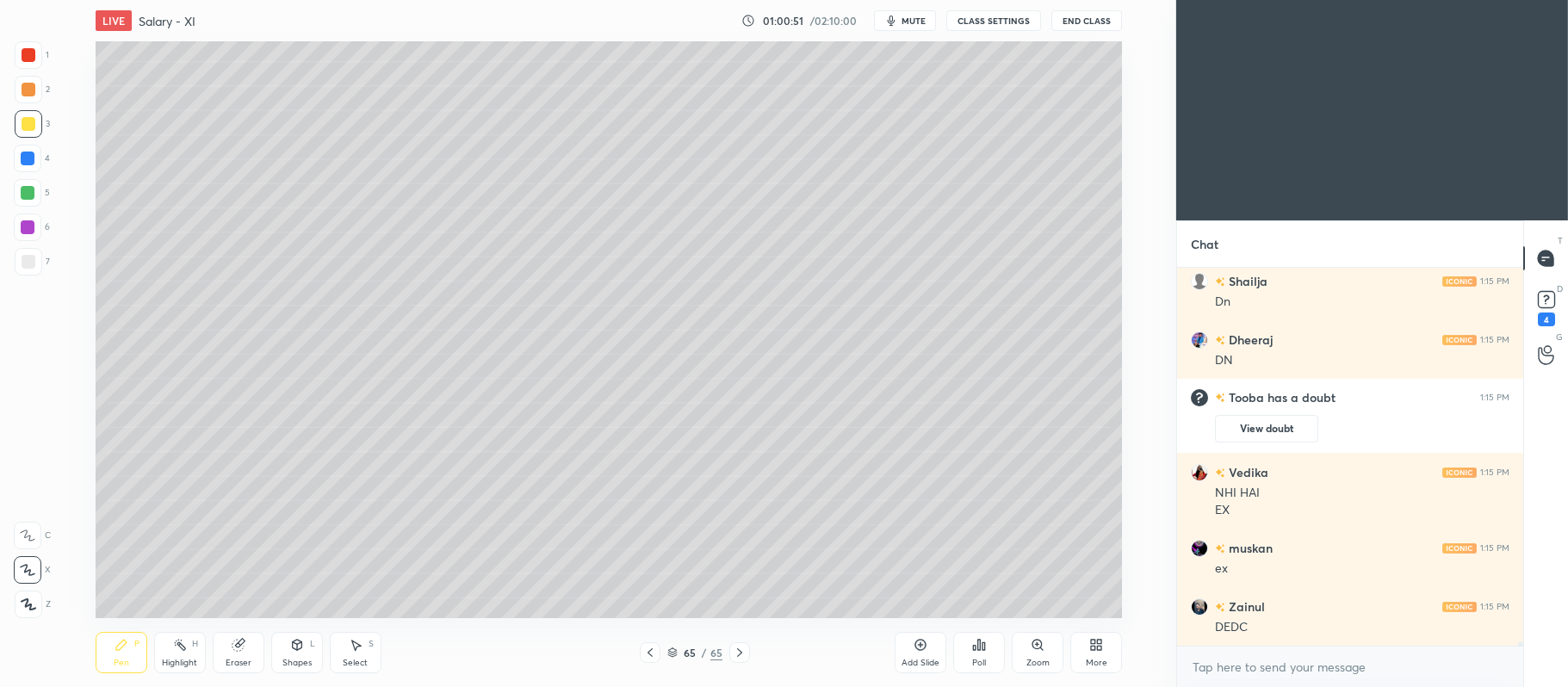
scroll to position [35366, 0]
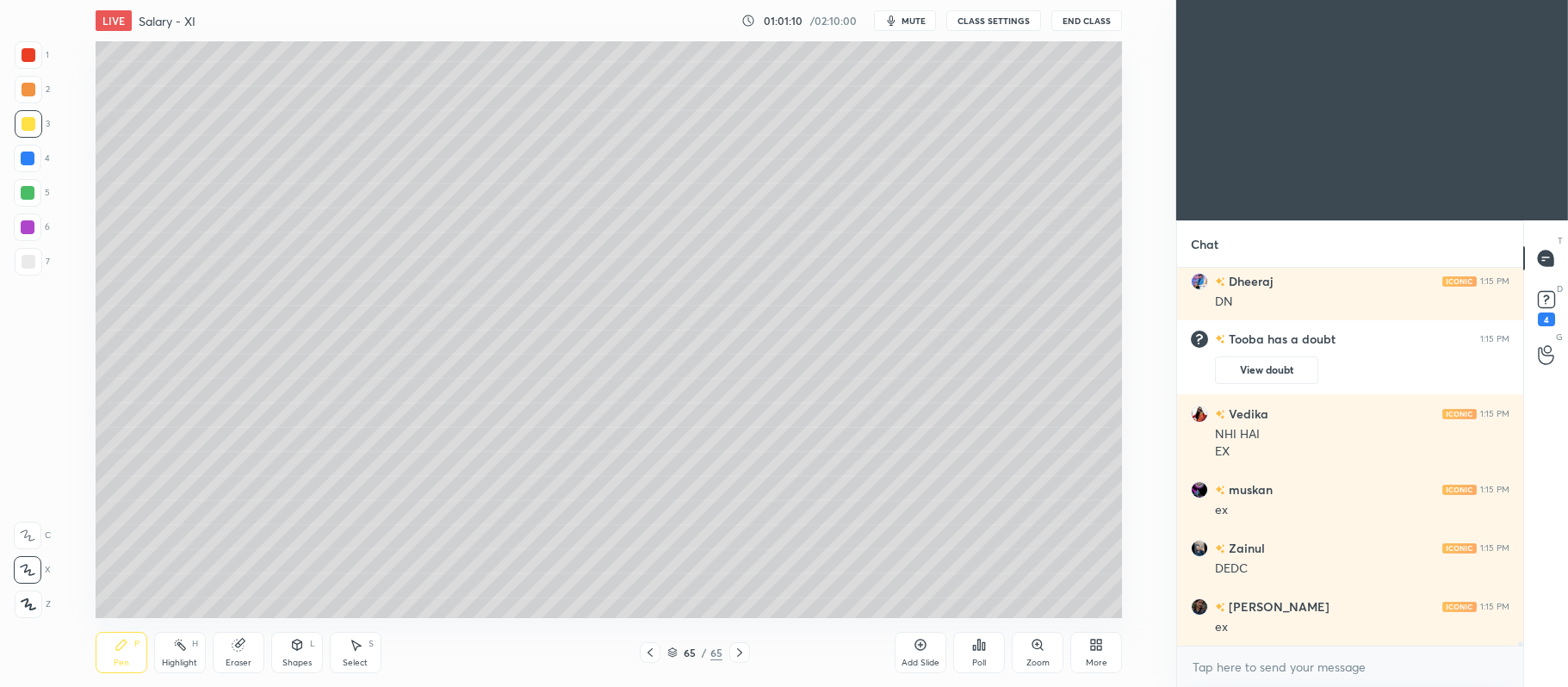
click at [652, 641] on div "Pen P Highlight H Eraser Shapes L Select S 65 / 65 Add Slide Poll Zoom More" at bounding box center [608, 652] width 1027 height 69
click at [651, 656] on icon at bounding box center [651, 652] width 6 height 8
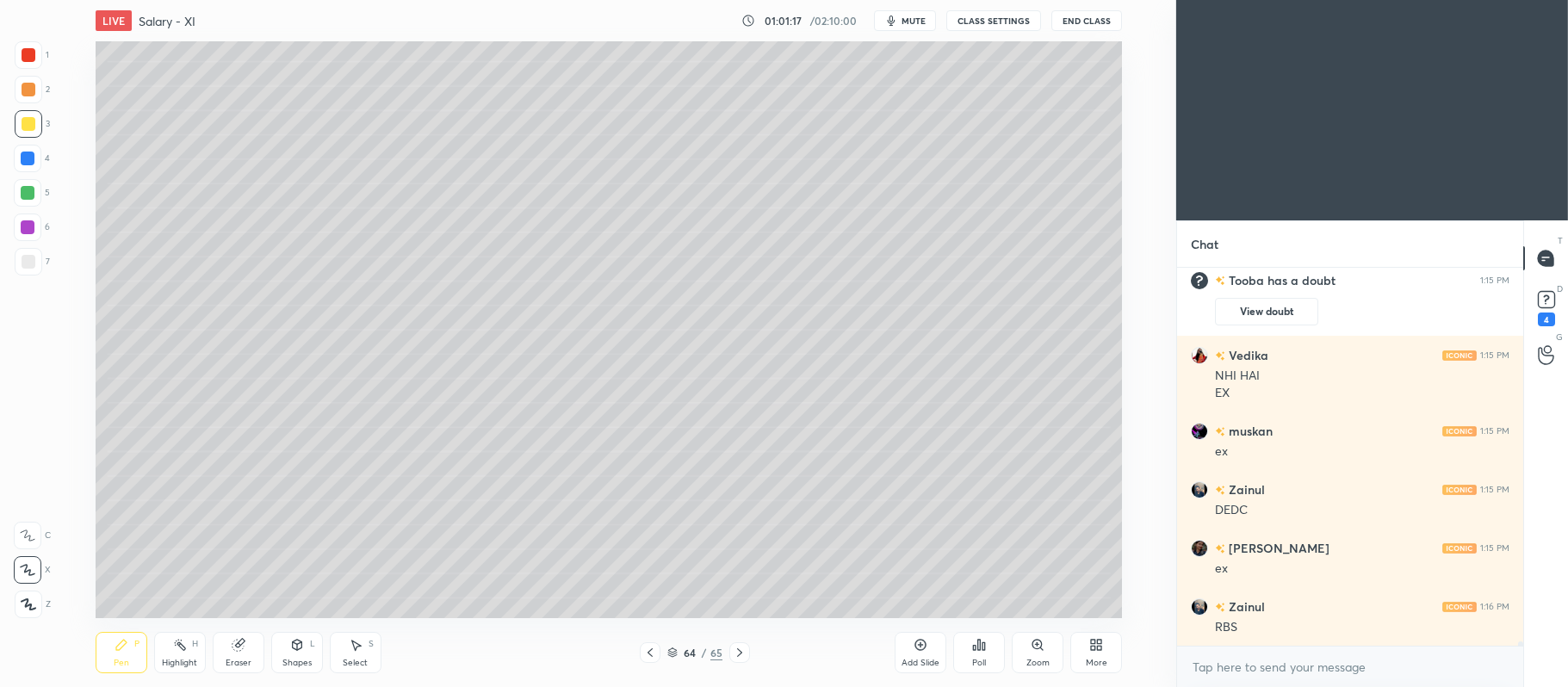
click at [744, 648] on icon at bounding box center [739, 652] width 14 height 14
click at [651, 655] on icon at bounding box center [650, 652] width 14 height 14
click at [742, 659] on icon at bounding box center [739, 652] width 14 height 14
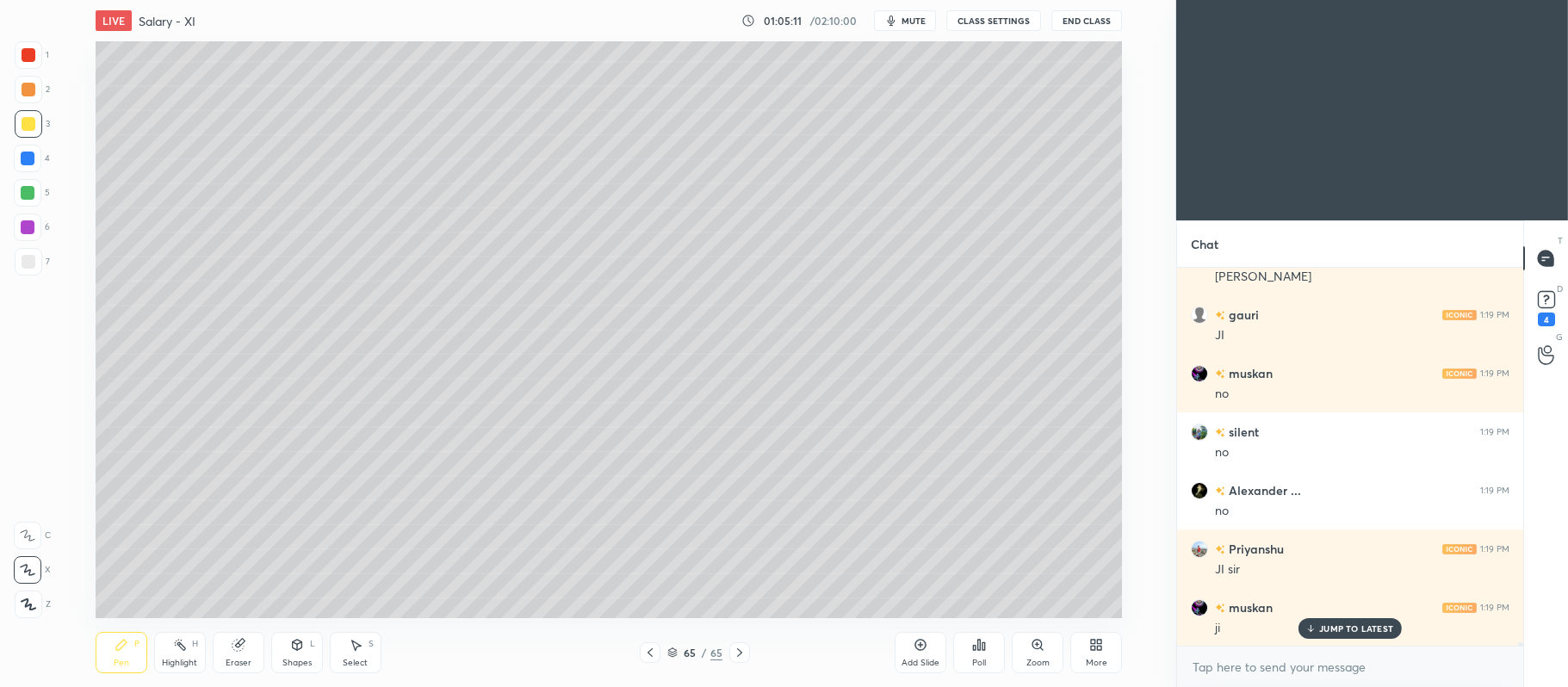
scroll to position [37415, 0]
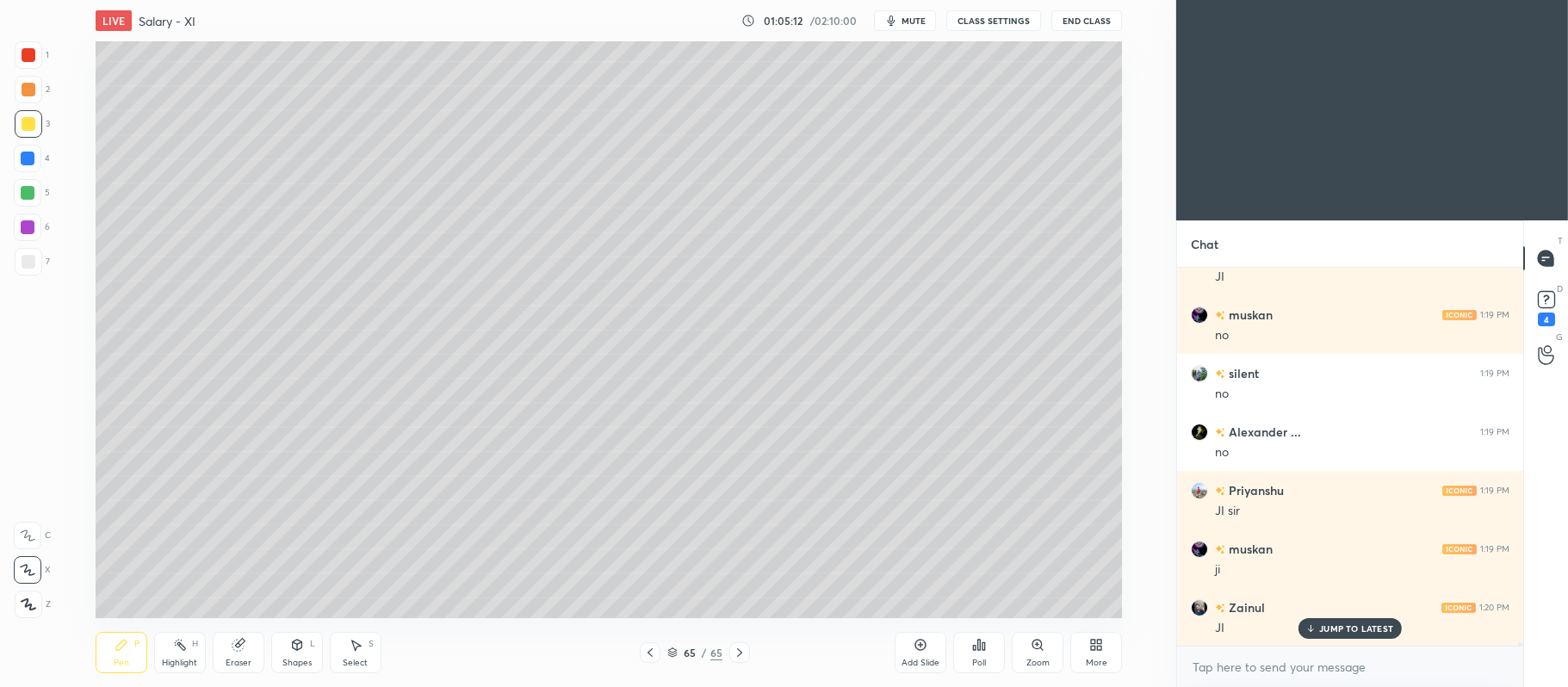
click at [917, 654] on div "Add Slide" at bounding box center [920, 652] width 51 height 41
click at [32, 197] on div at bounding box center [27, 192] width 14 height 14
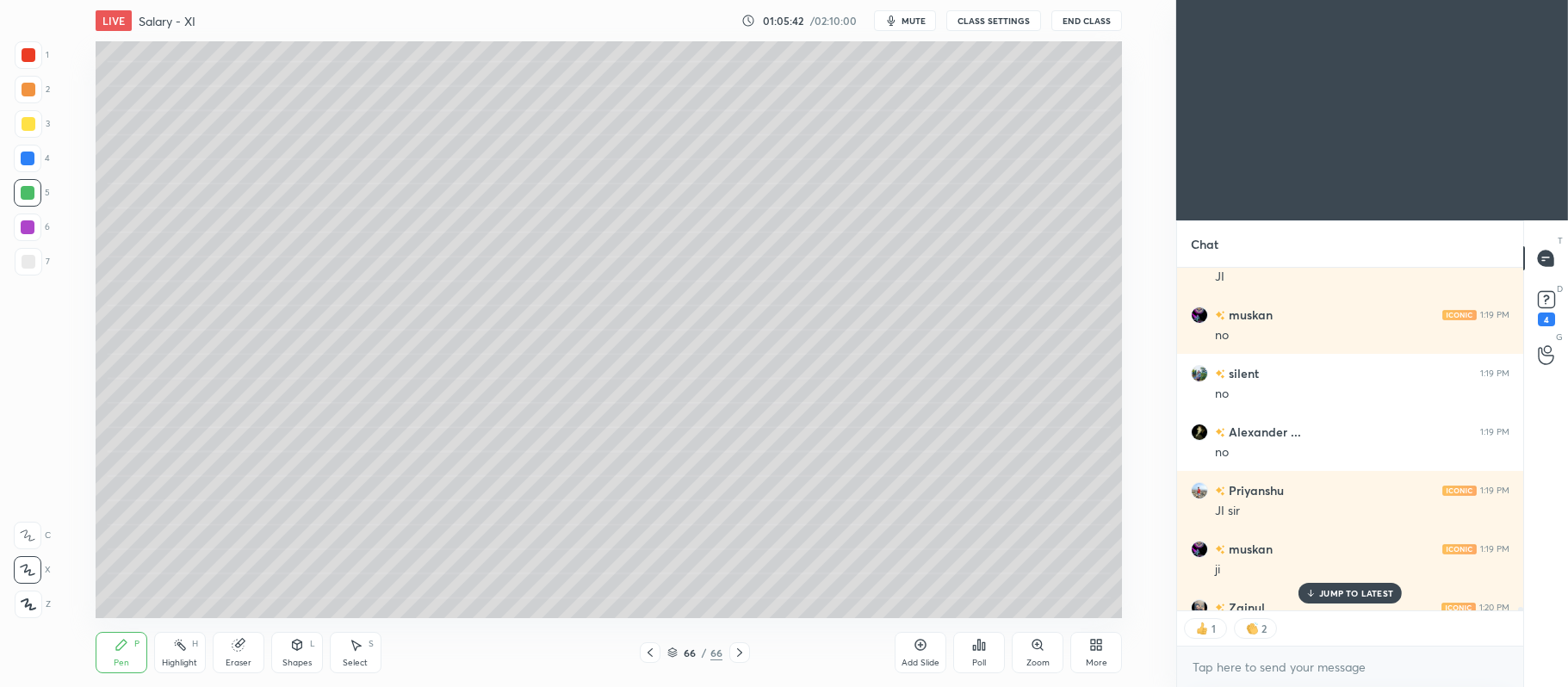
scroll to position [37509, 0]
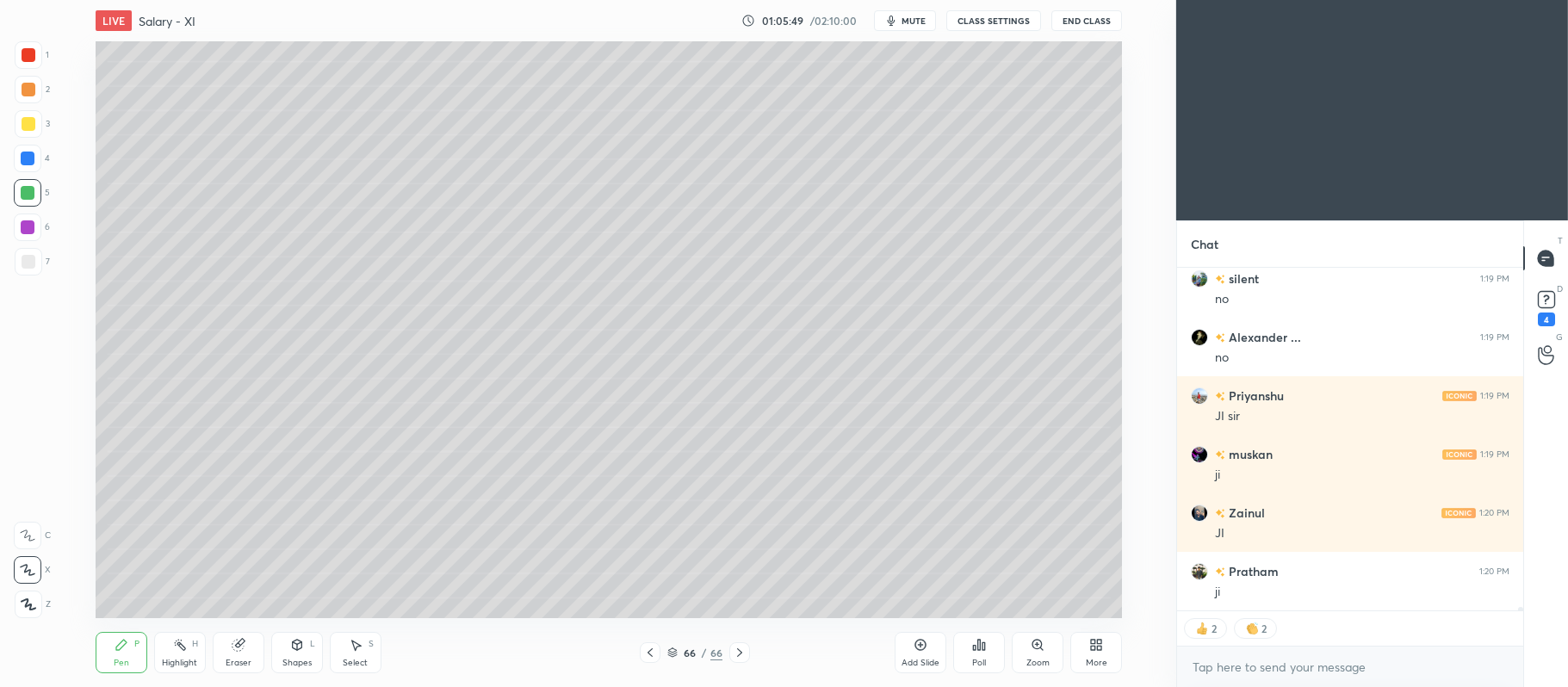
click at [29, 98] on div at bounding box center [28, 89] width 28 height 28
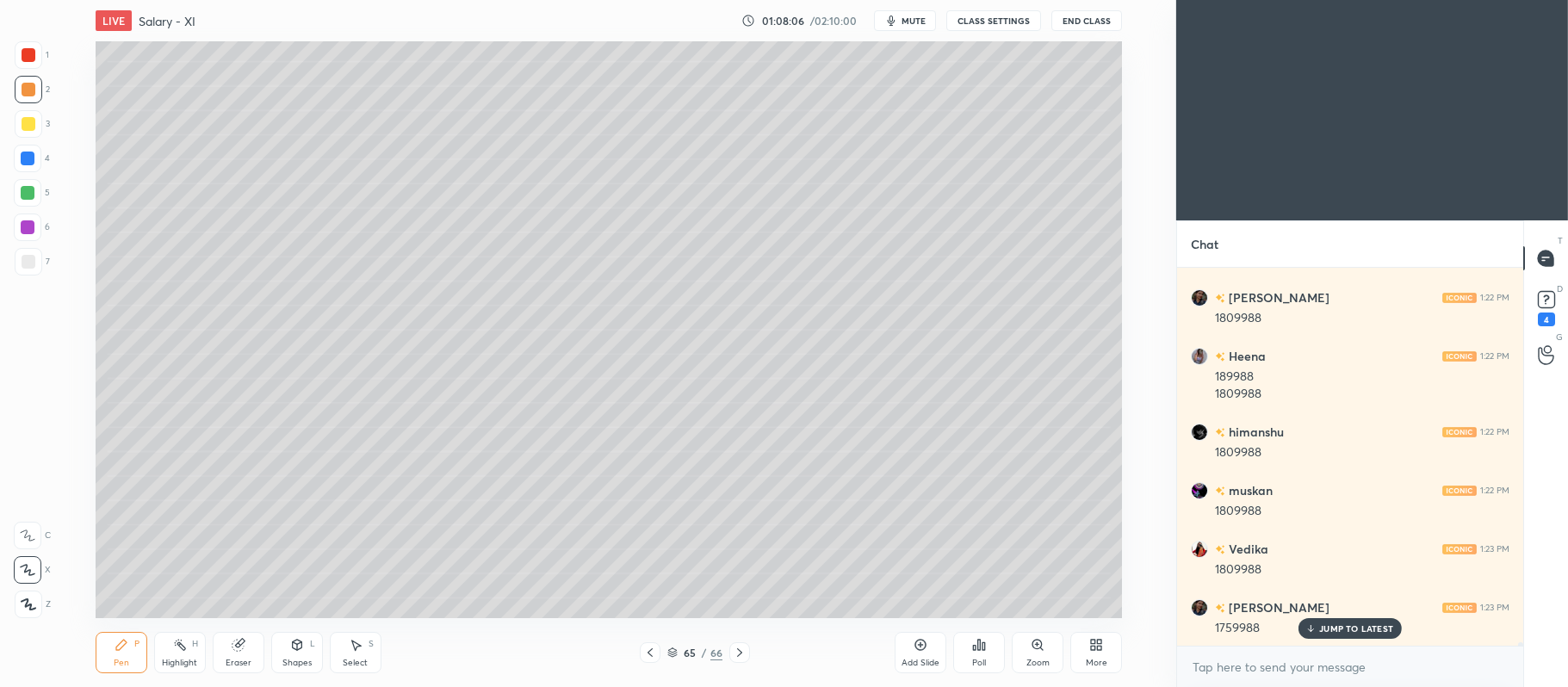
scroll to position [38737, 0]
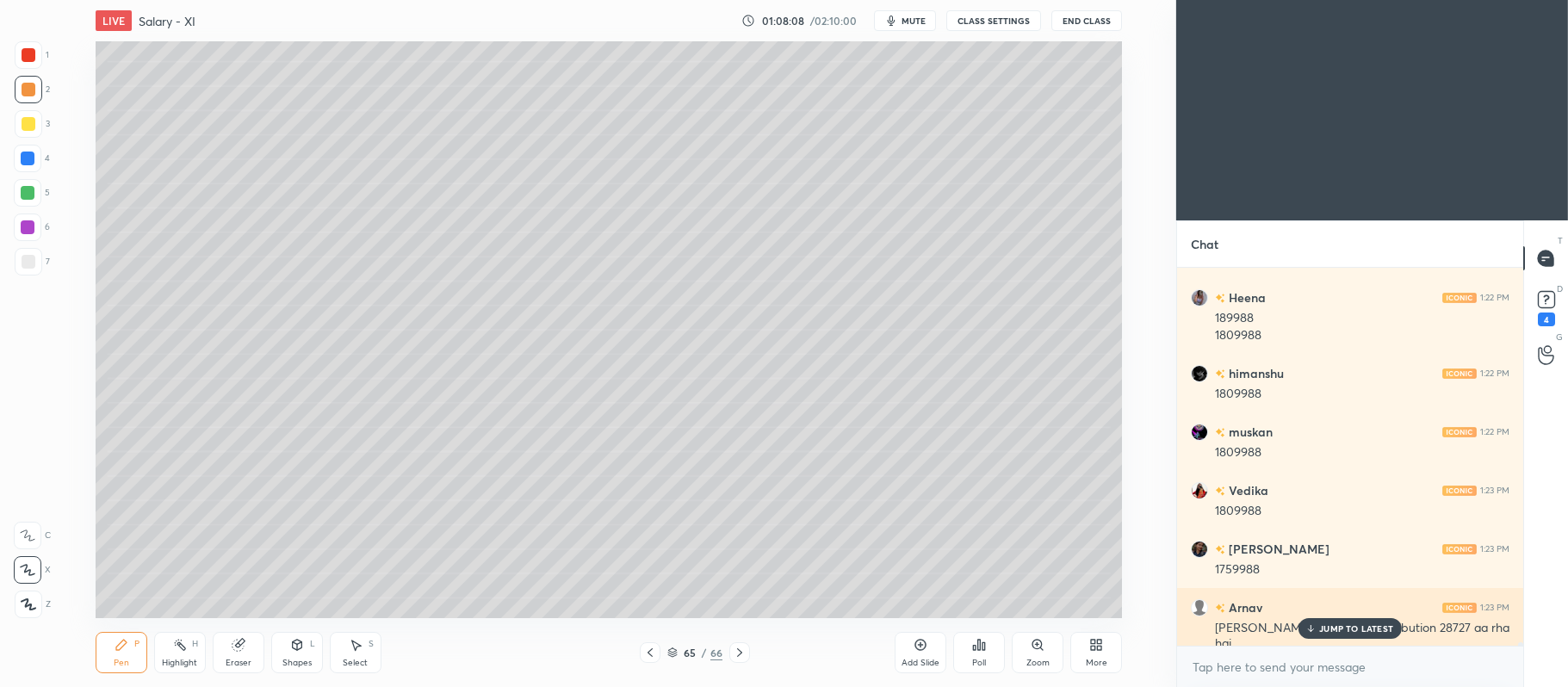
click at [1332, 636] on div "JUMP TO LATEST" at bounding box center [1350, 628] width 103 height 20
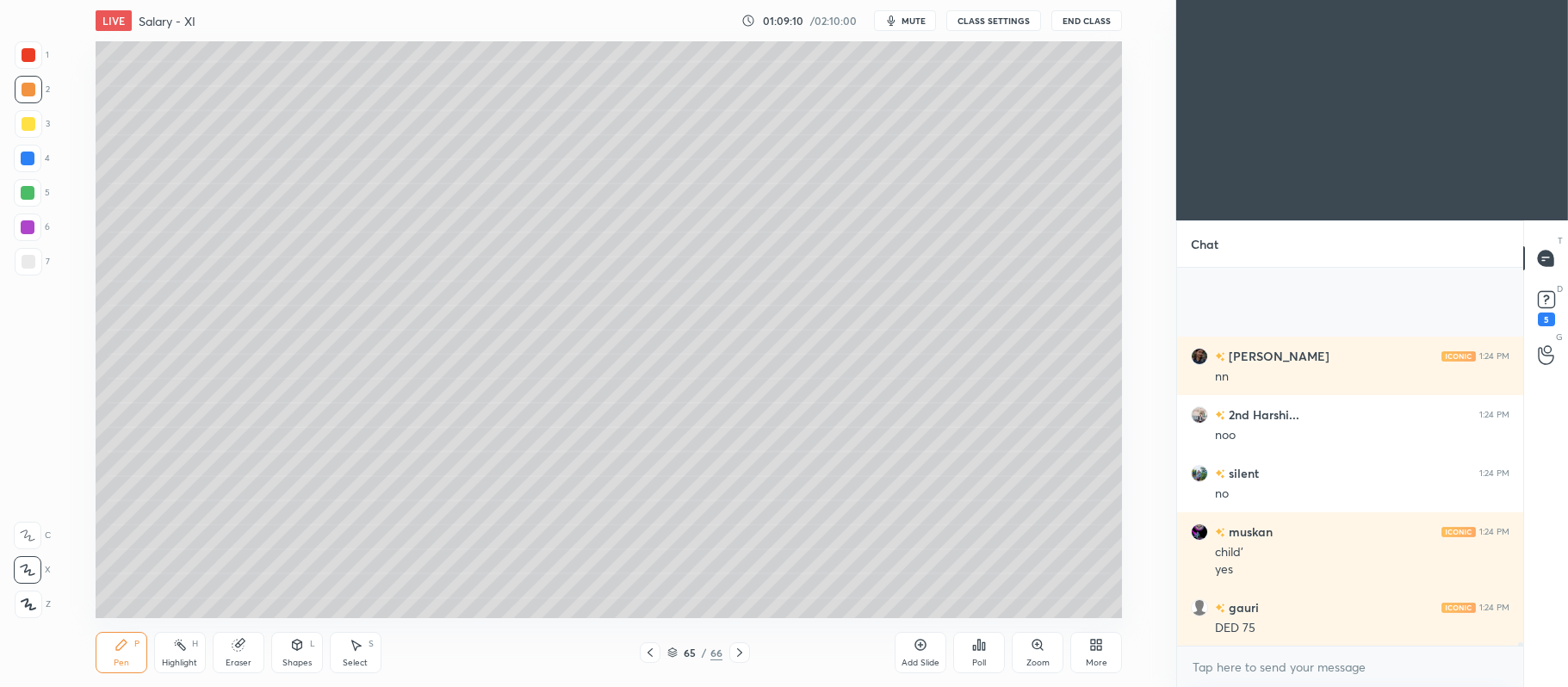
scroll to position [40157, 0]
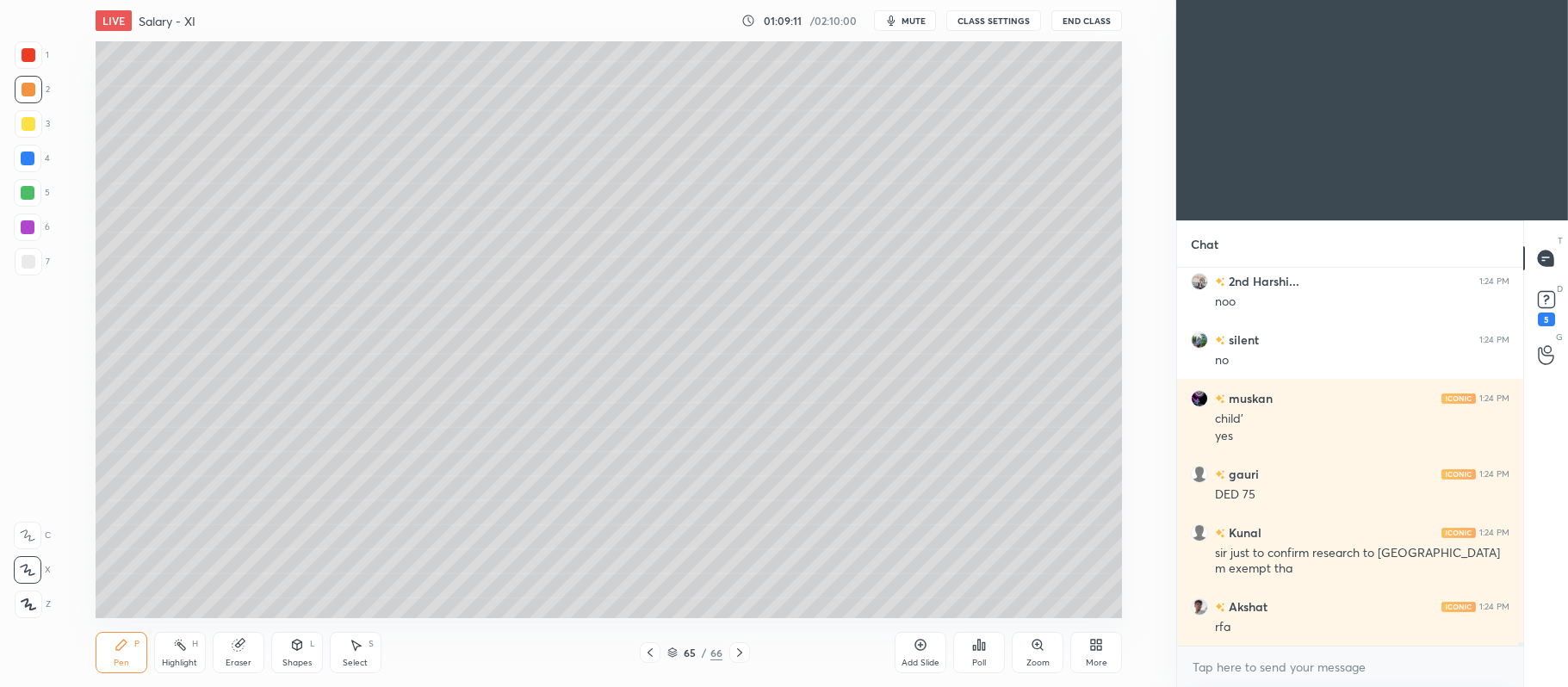
click at [893, 655] on div "65 / 66" at bounding box center [695, 652] width 400 height 20
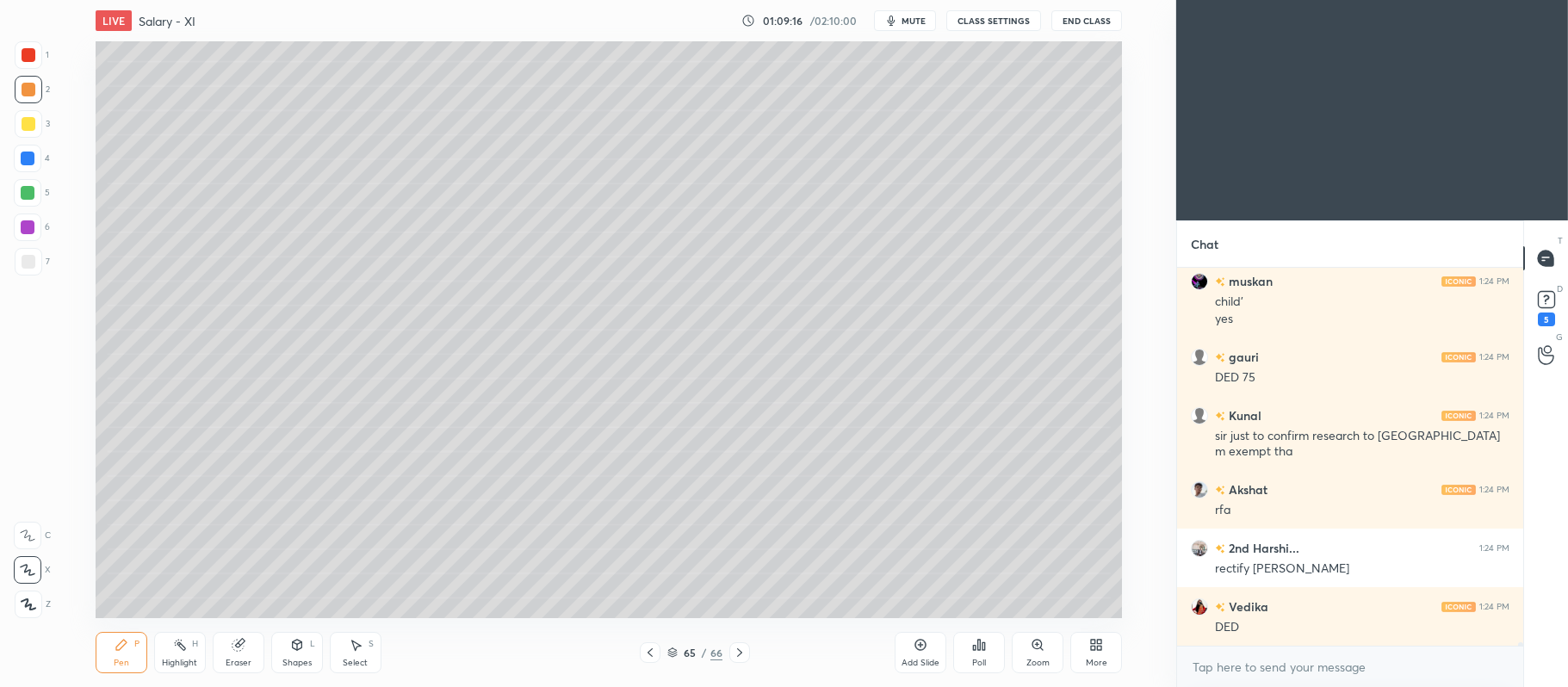
scroll to position [40333, 0]
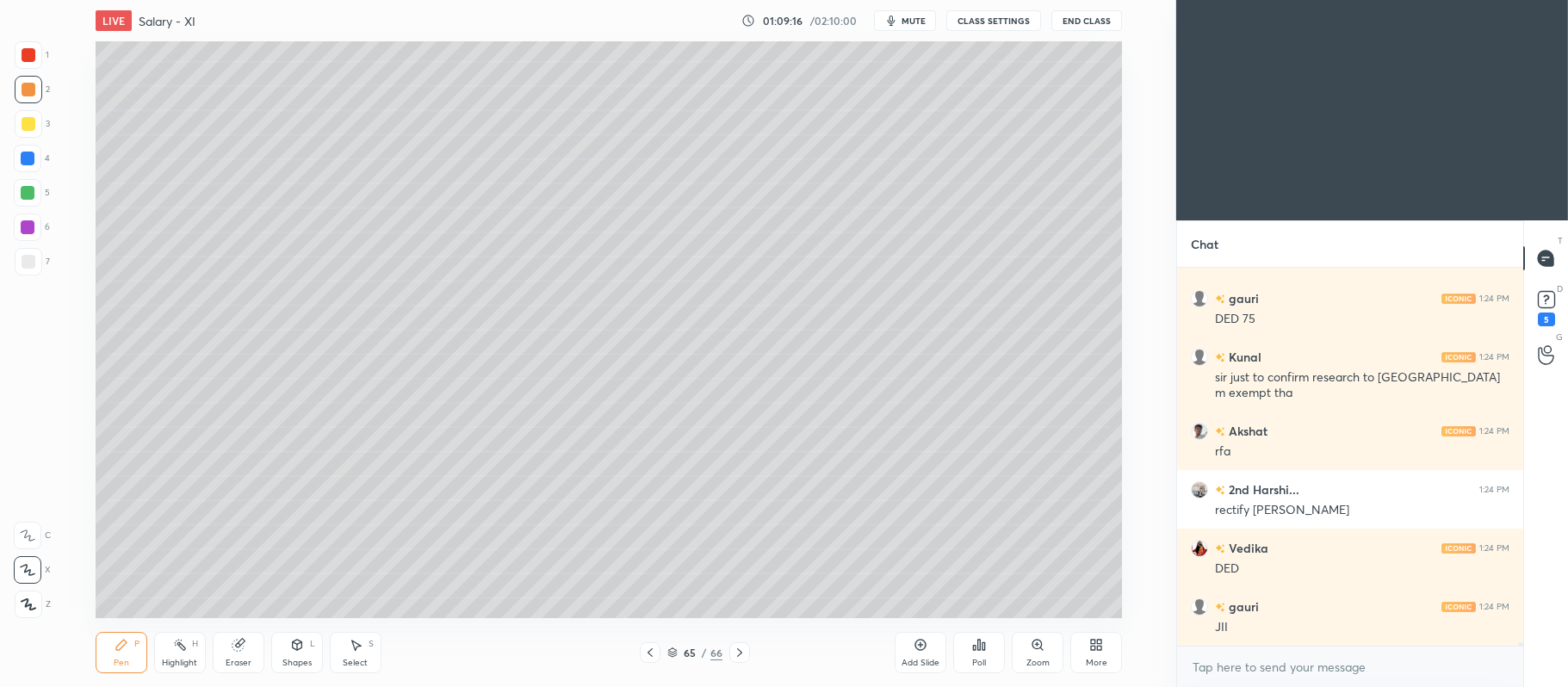
click at [934, 645] on div "Add Slide" at bounding box center [920, 652] width 51 height 41
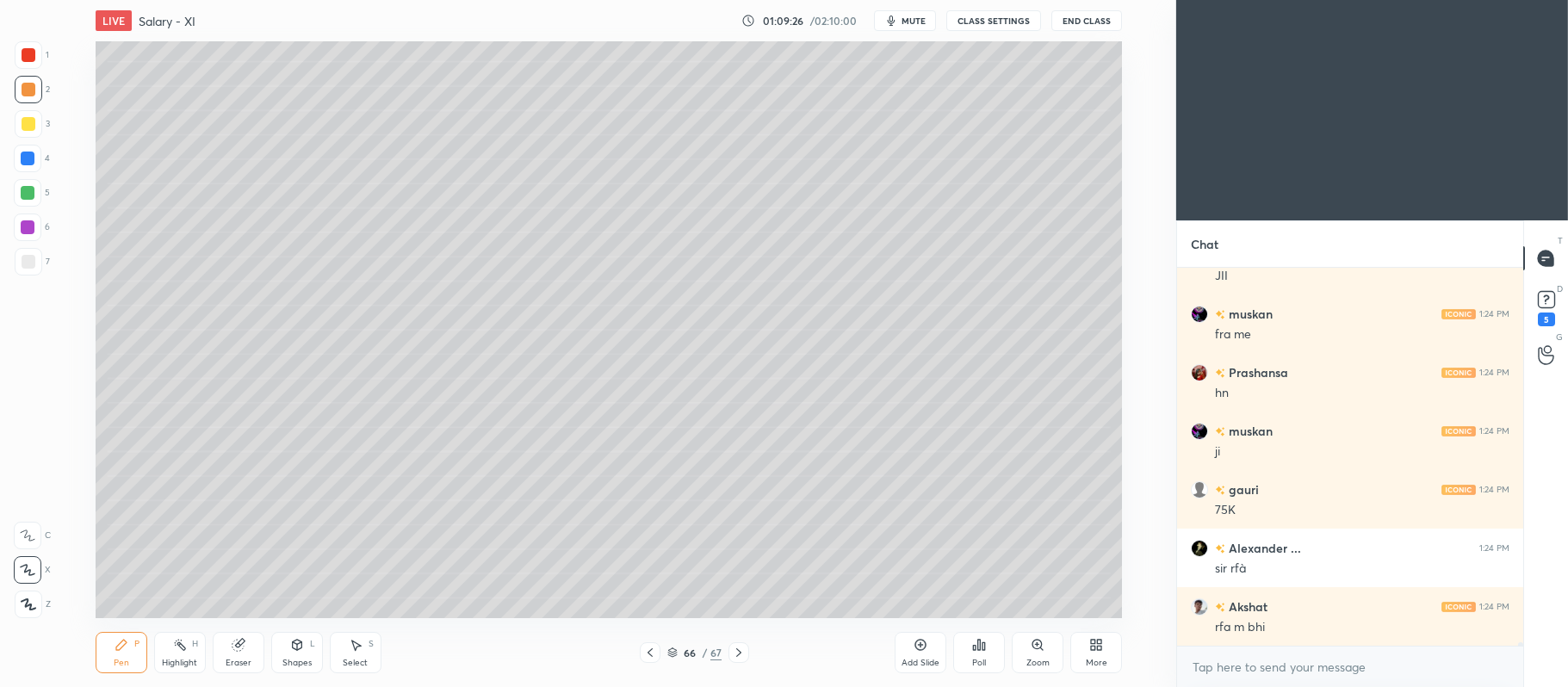
scroll to position [40742, 0]
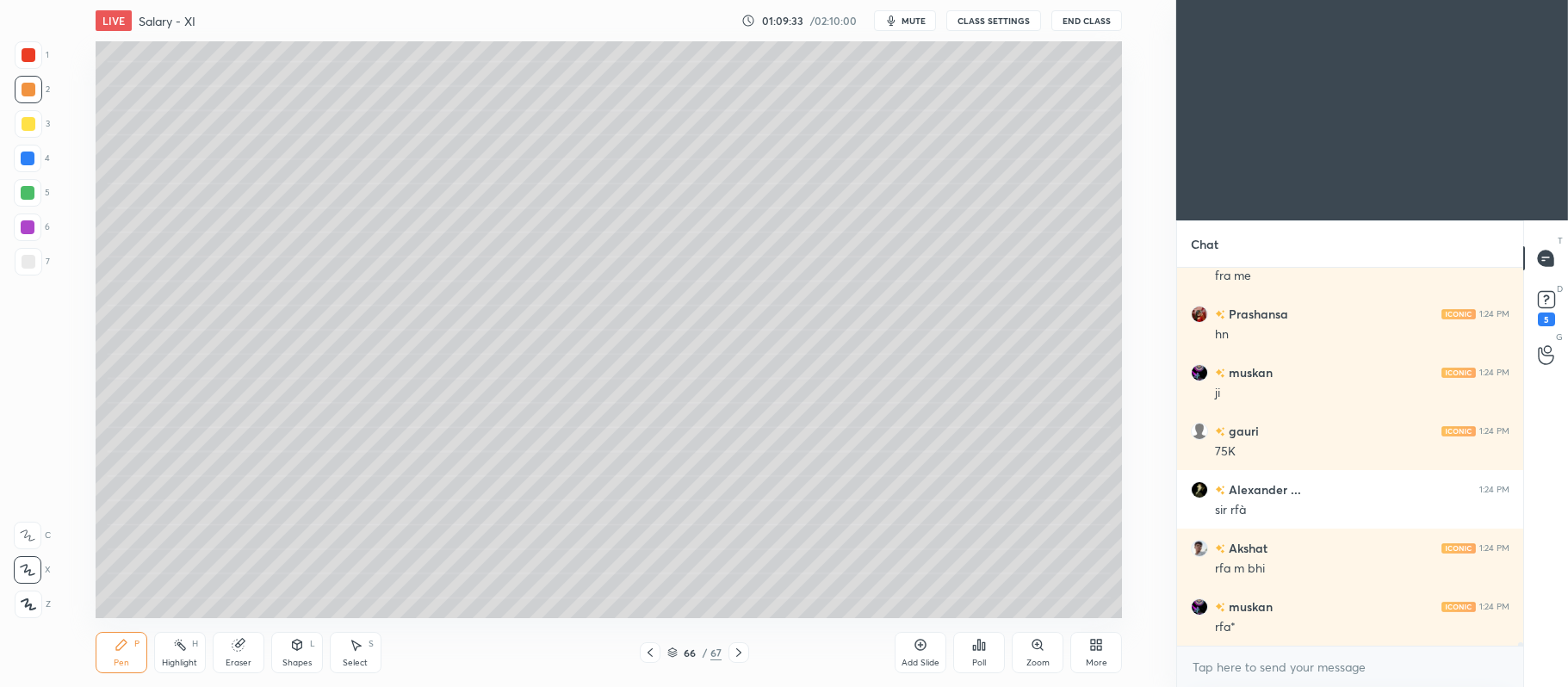
click at [40, 129] on div at bounding box center [28, 124] width 28 height 28
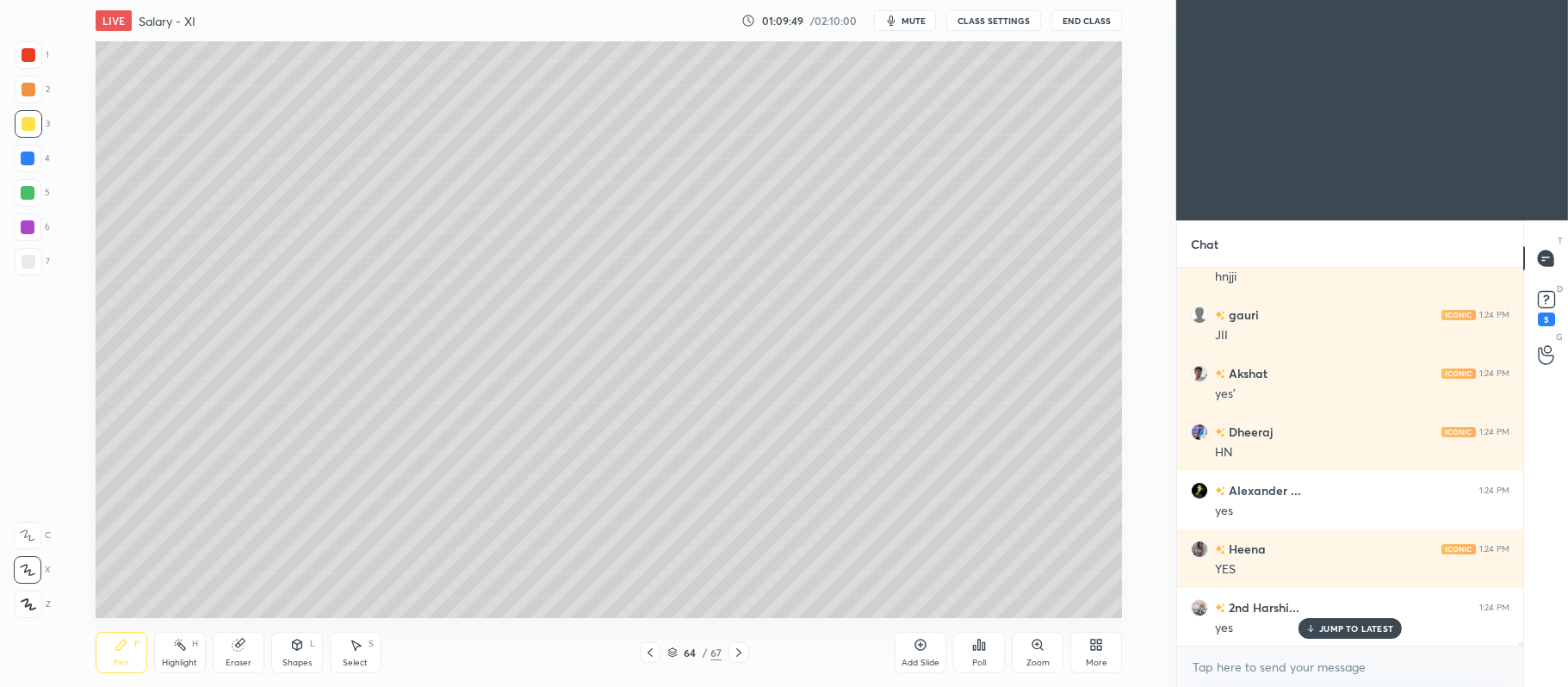
scroll to position [39876, 0]
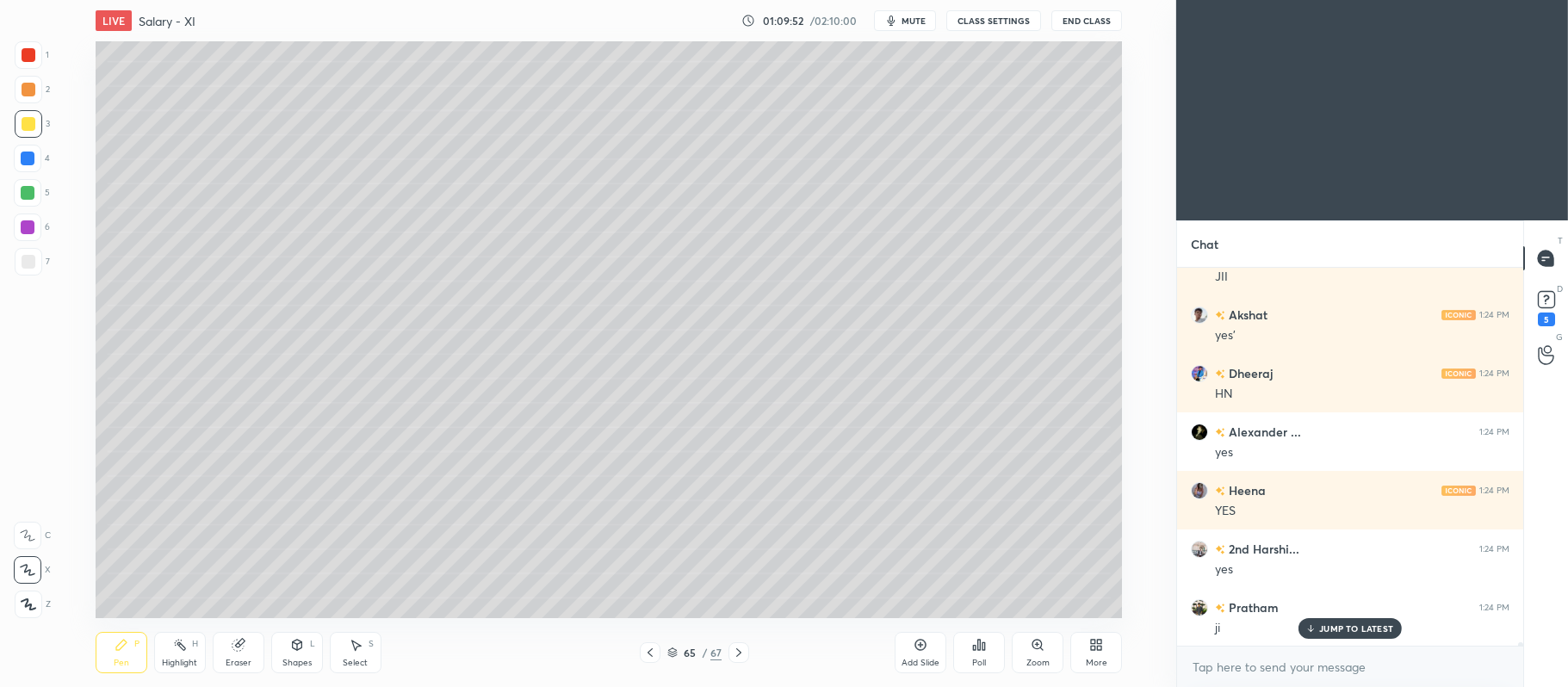
click at [36, 89] on div at bounding box center [28, 89] width 28 height 28
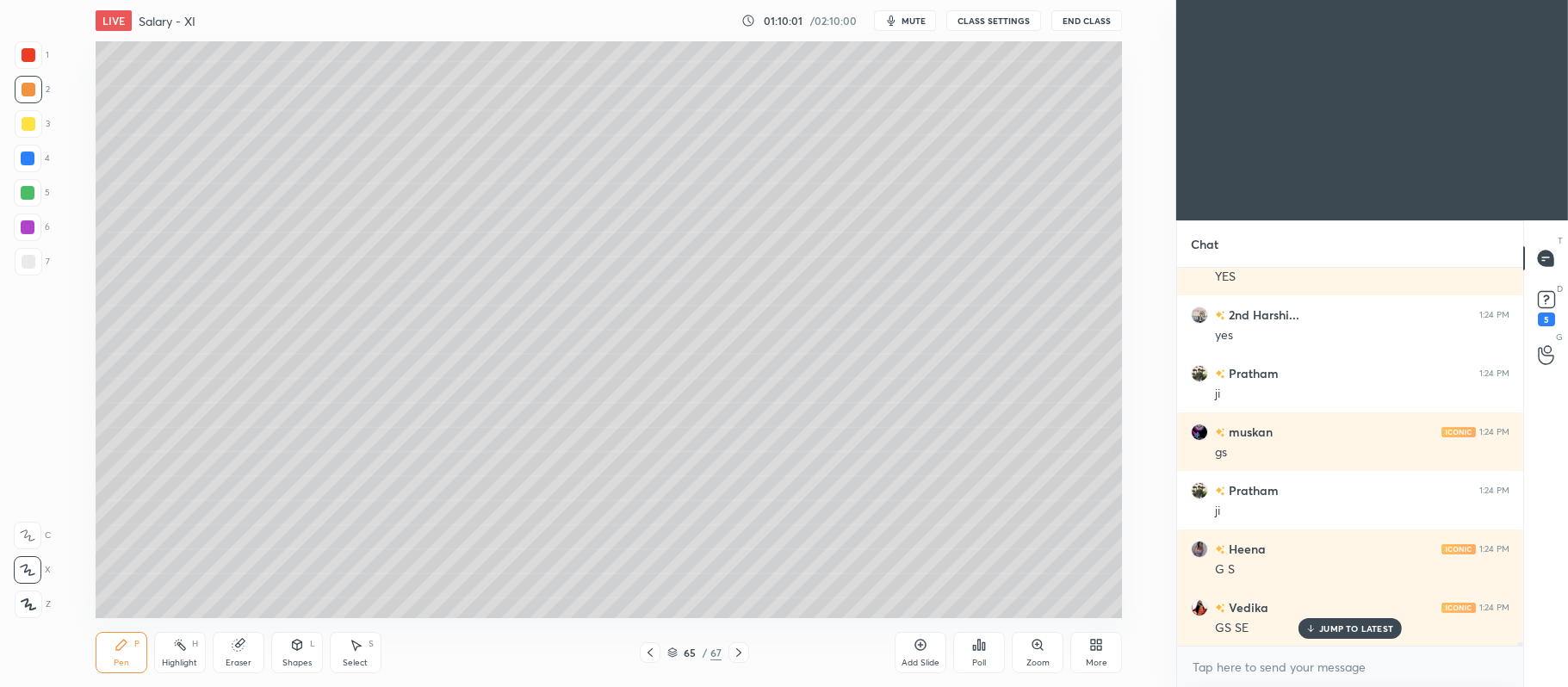
scroll to position [40168, 0]
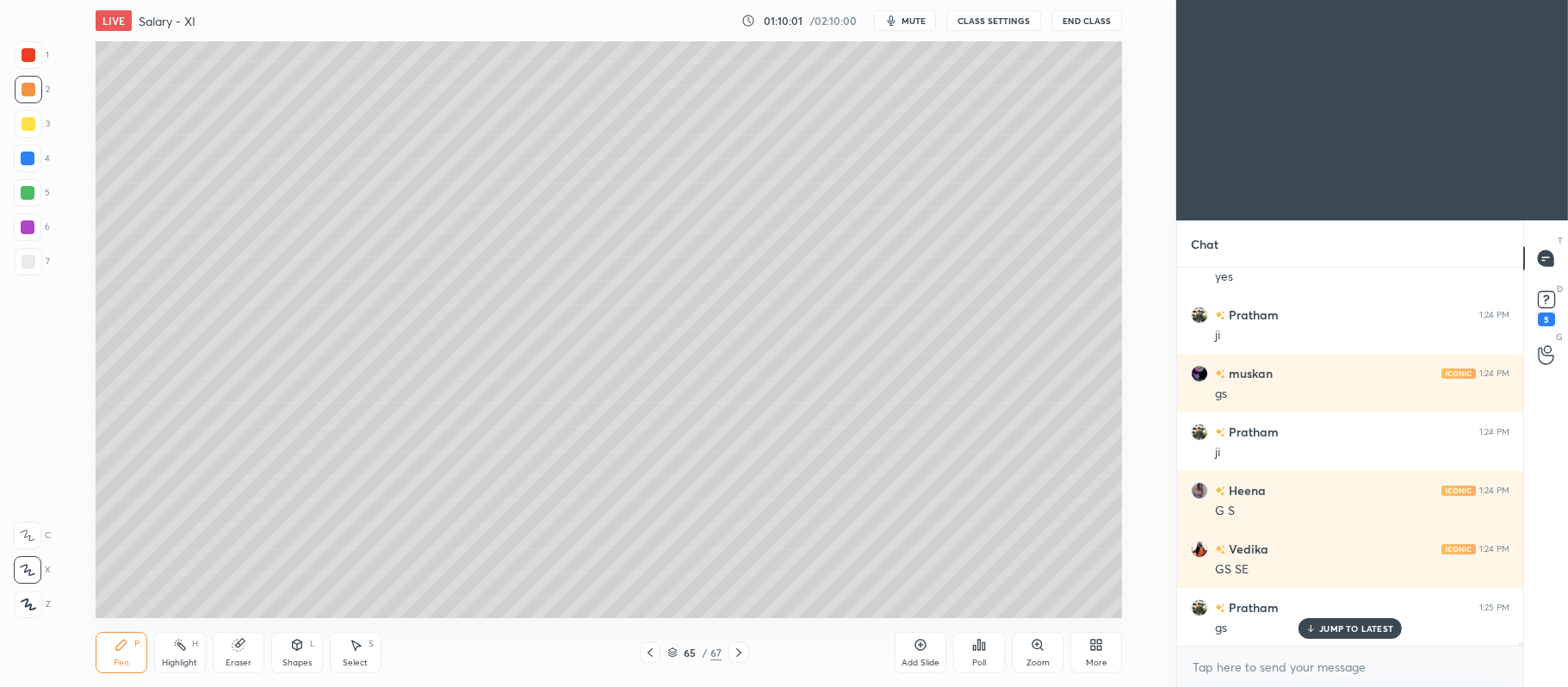
click at [738, 648] on icon at bounding box center [738, 652] width 14 height 14
click at [41, 120] on div at bounding box center [28, 124] width 28 height 28
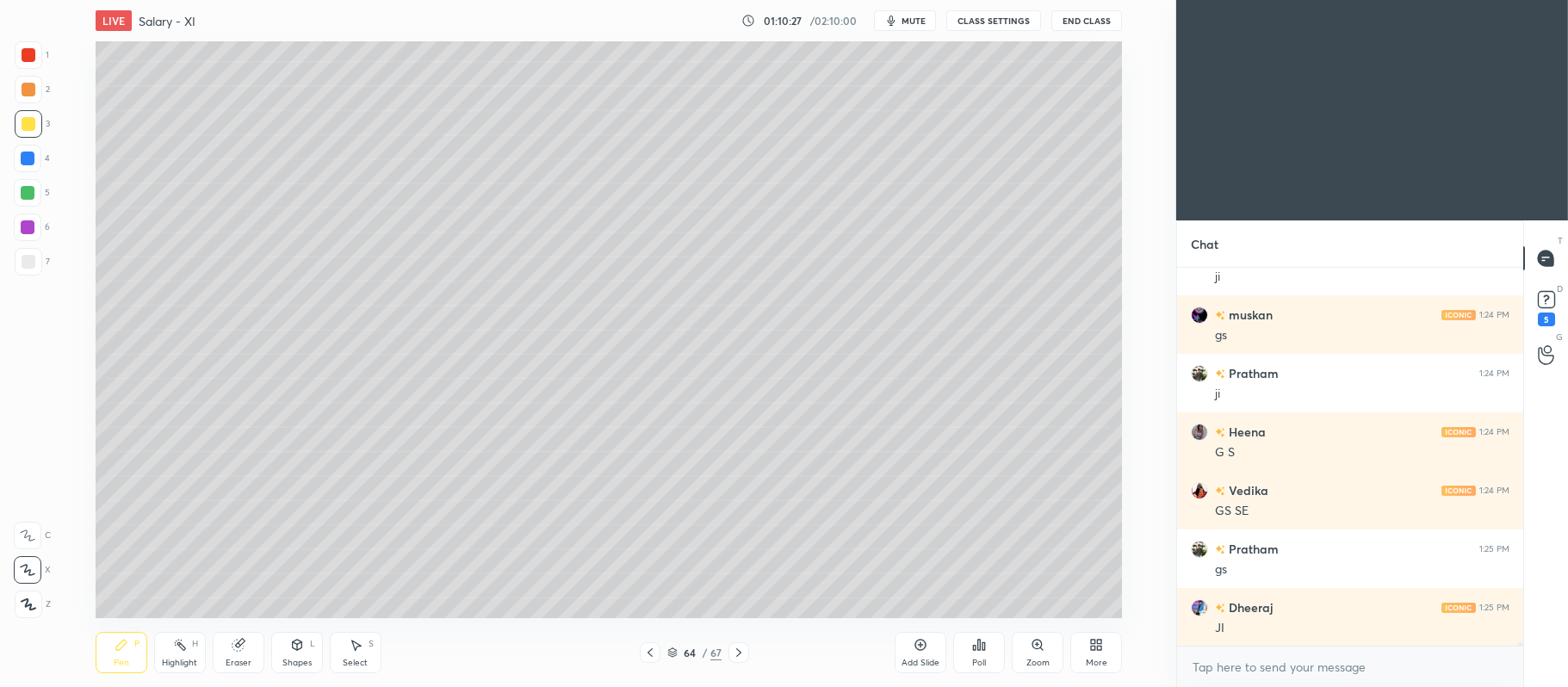
click at [33, 231] on div at bounding box center [27, 227] width 14 height 14
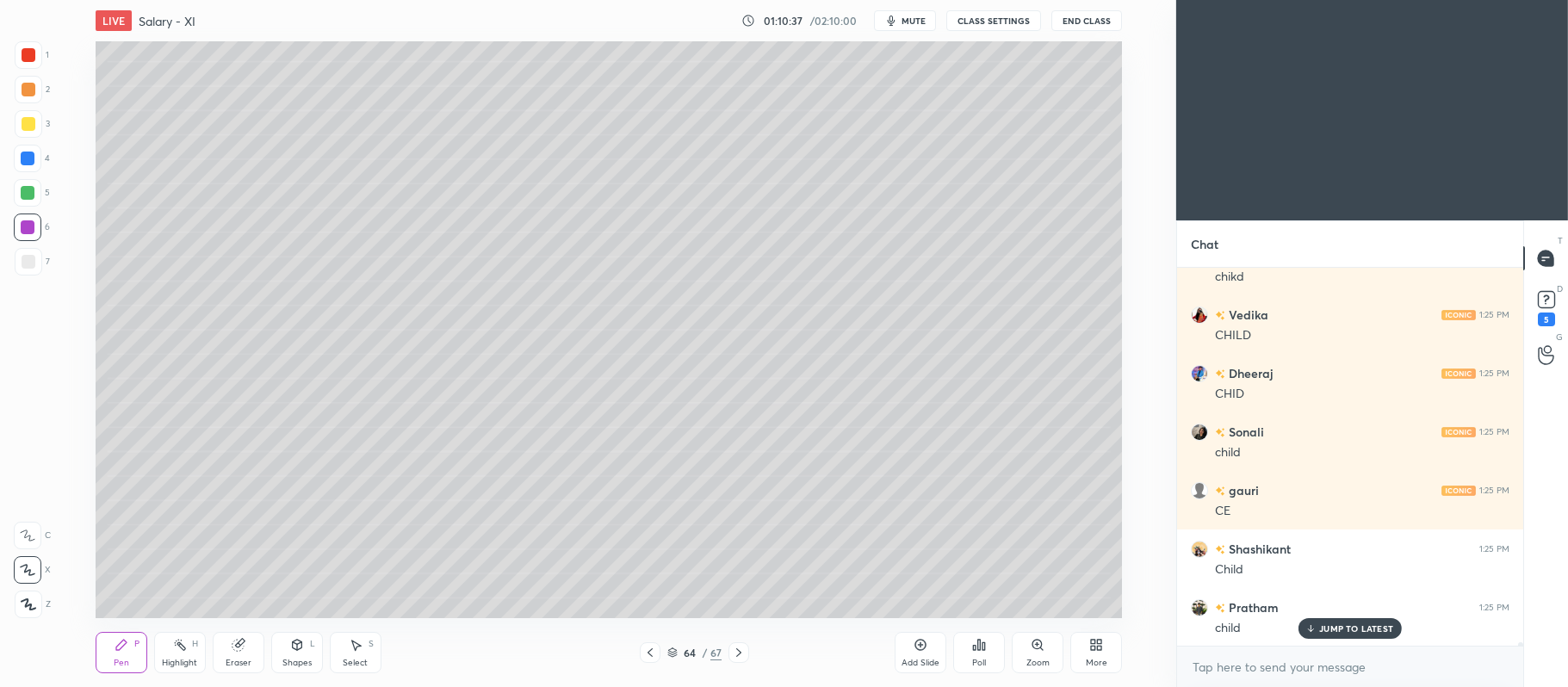
scroll to position [40812, 0]
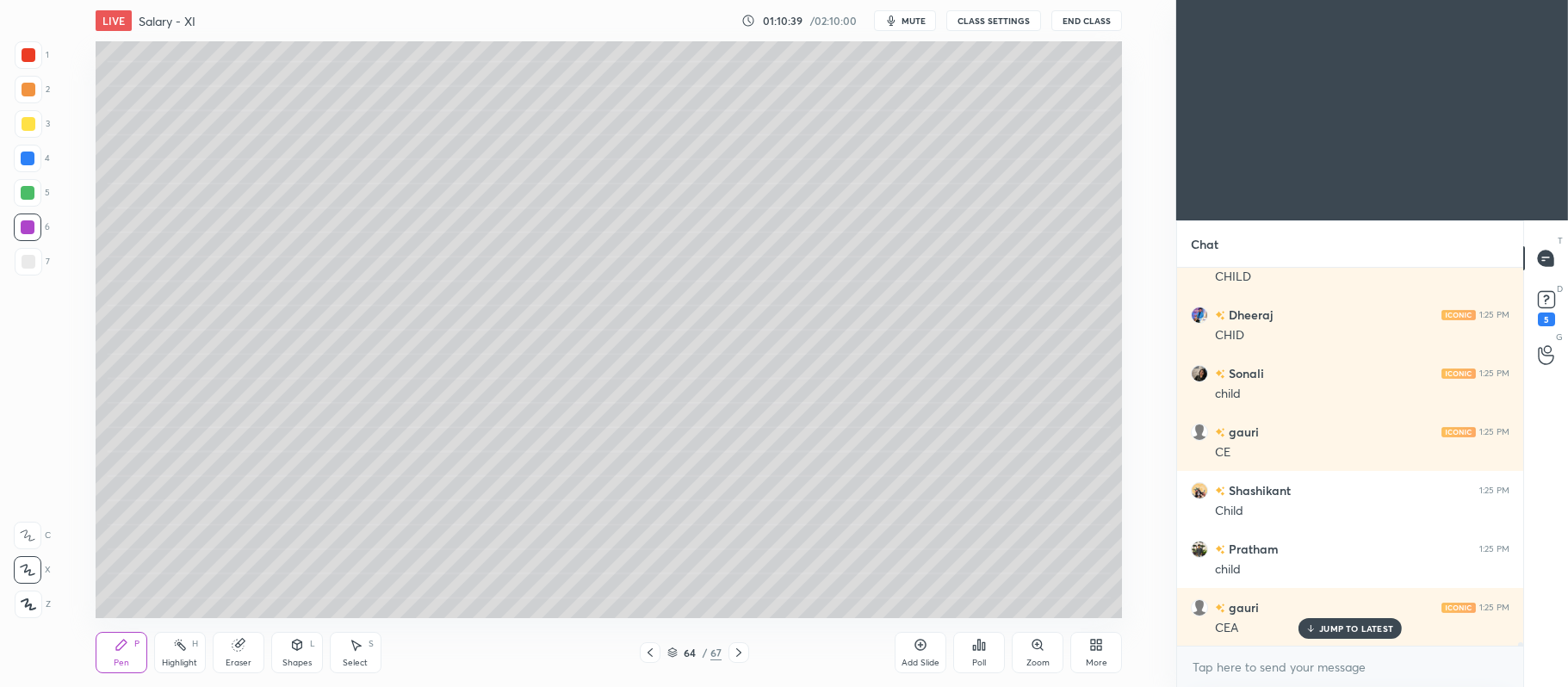
click at [741, 654] on icon at bounding box center [739, 652] width 6 height 8
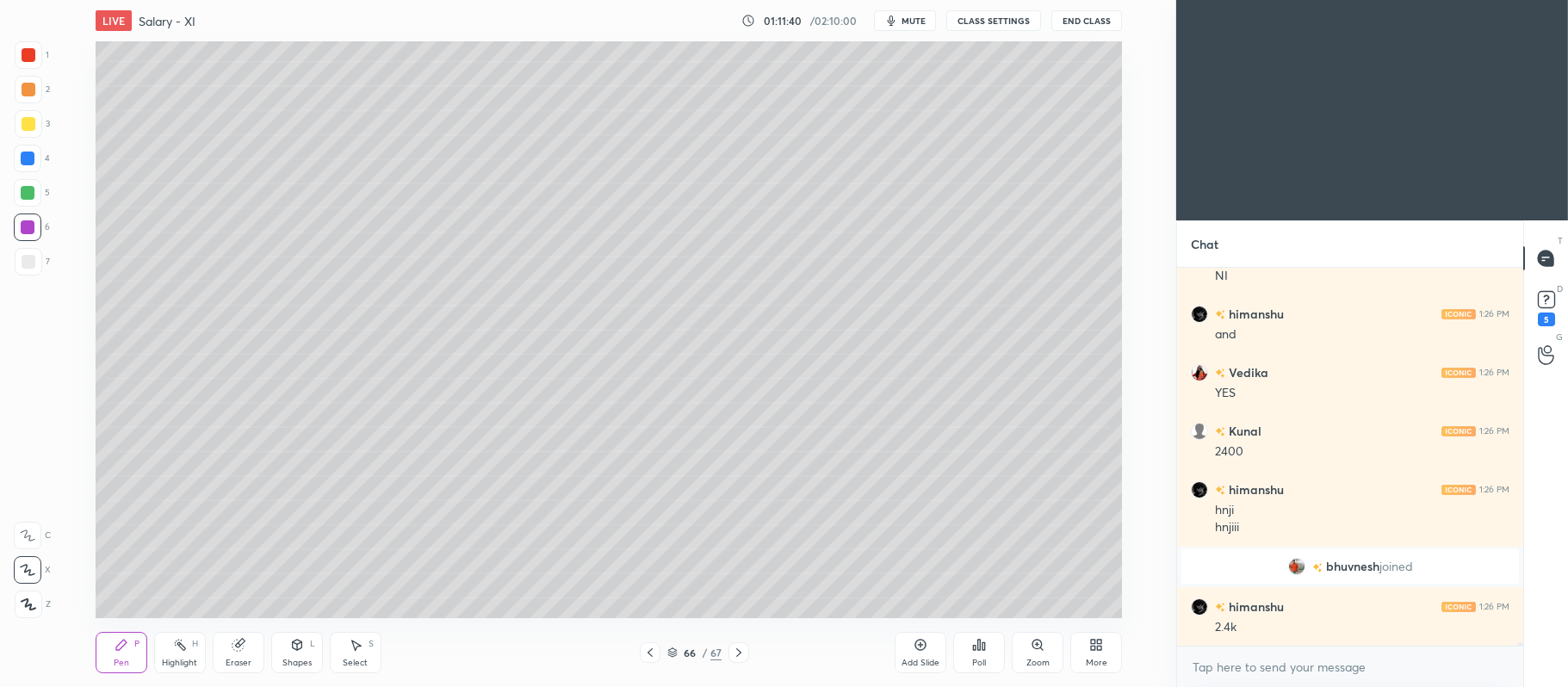
scroll to position [41438, 0]
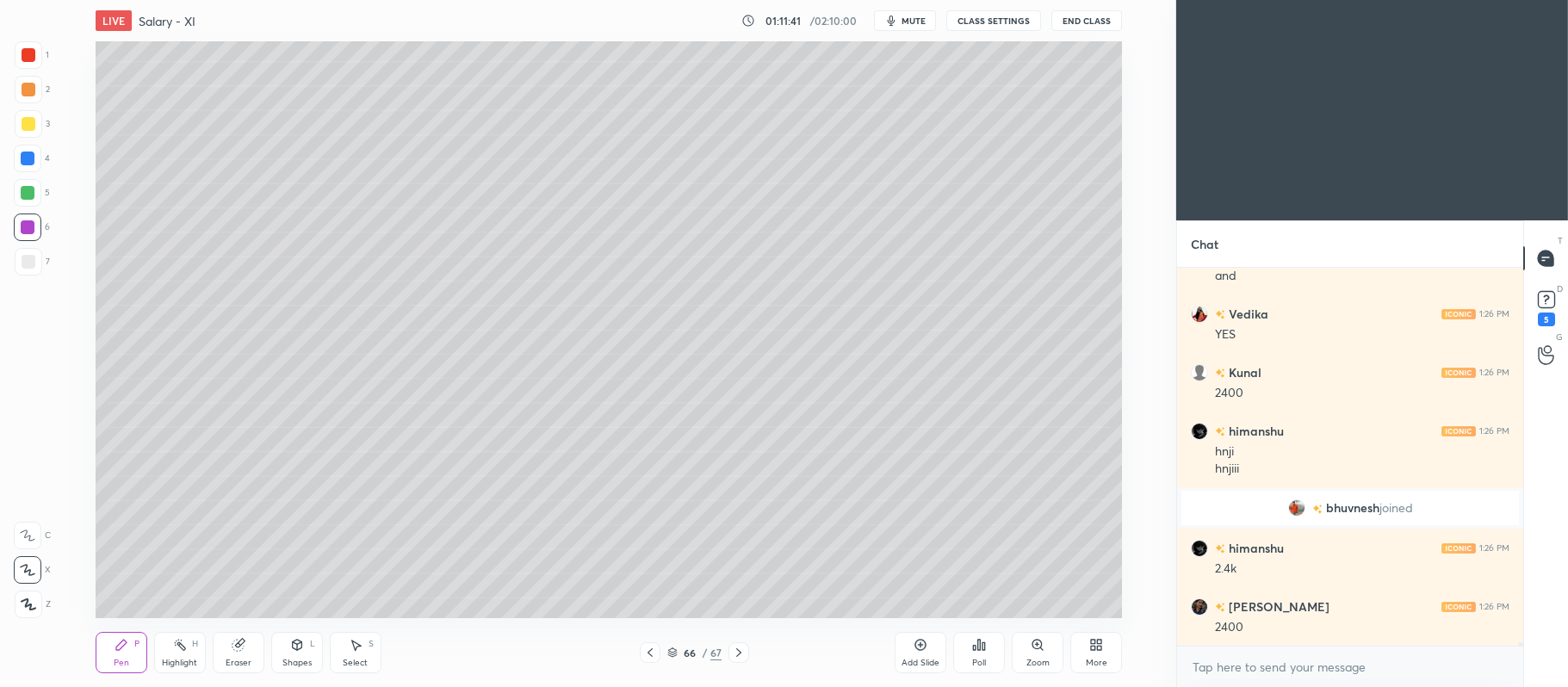
click at [259, 659] on div "Eraser" at bounding box center [238, 652] width 51 height 41
click at [138, 650] on div "Pen P" at bounding box center [121, 652] width 51 height 41
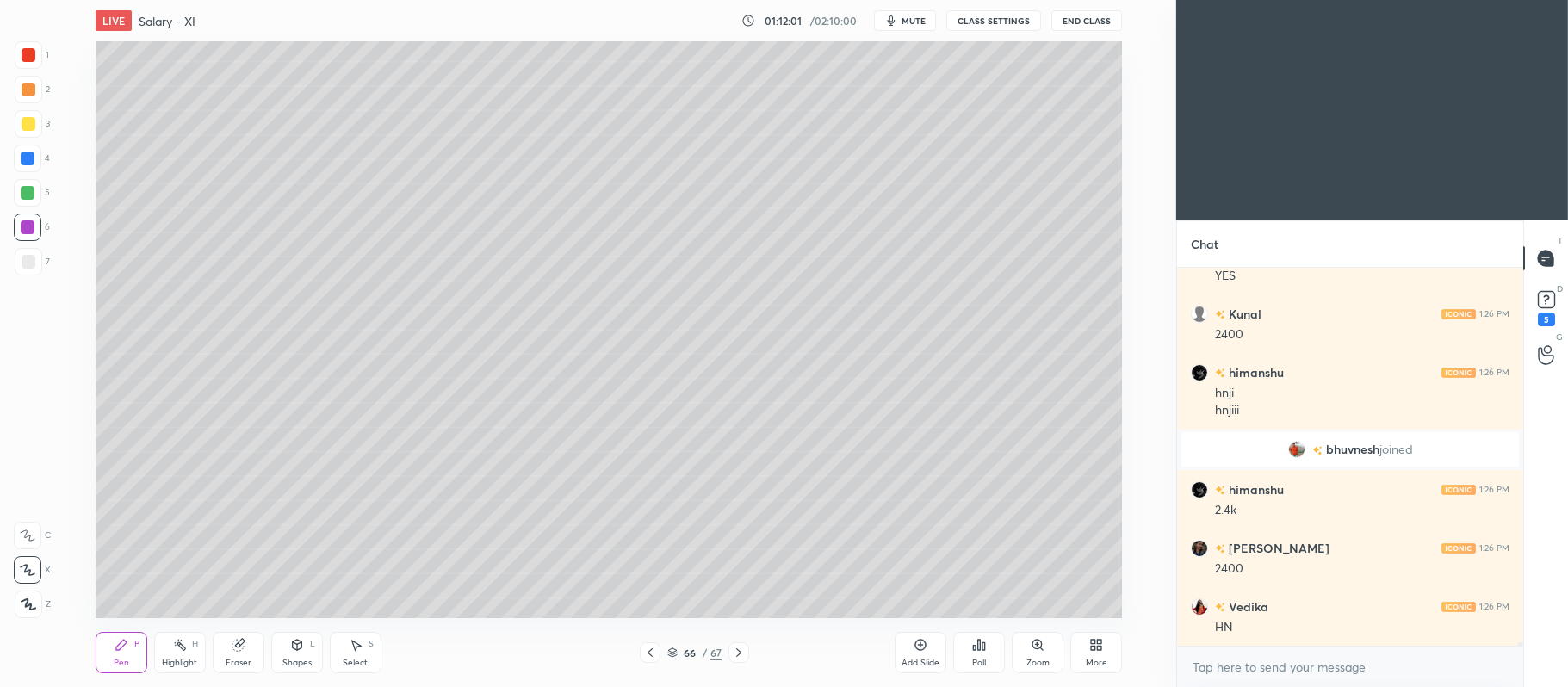
click at [29, 91] on div at bounding box center [28, 89] width 14 height 14
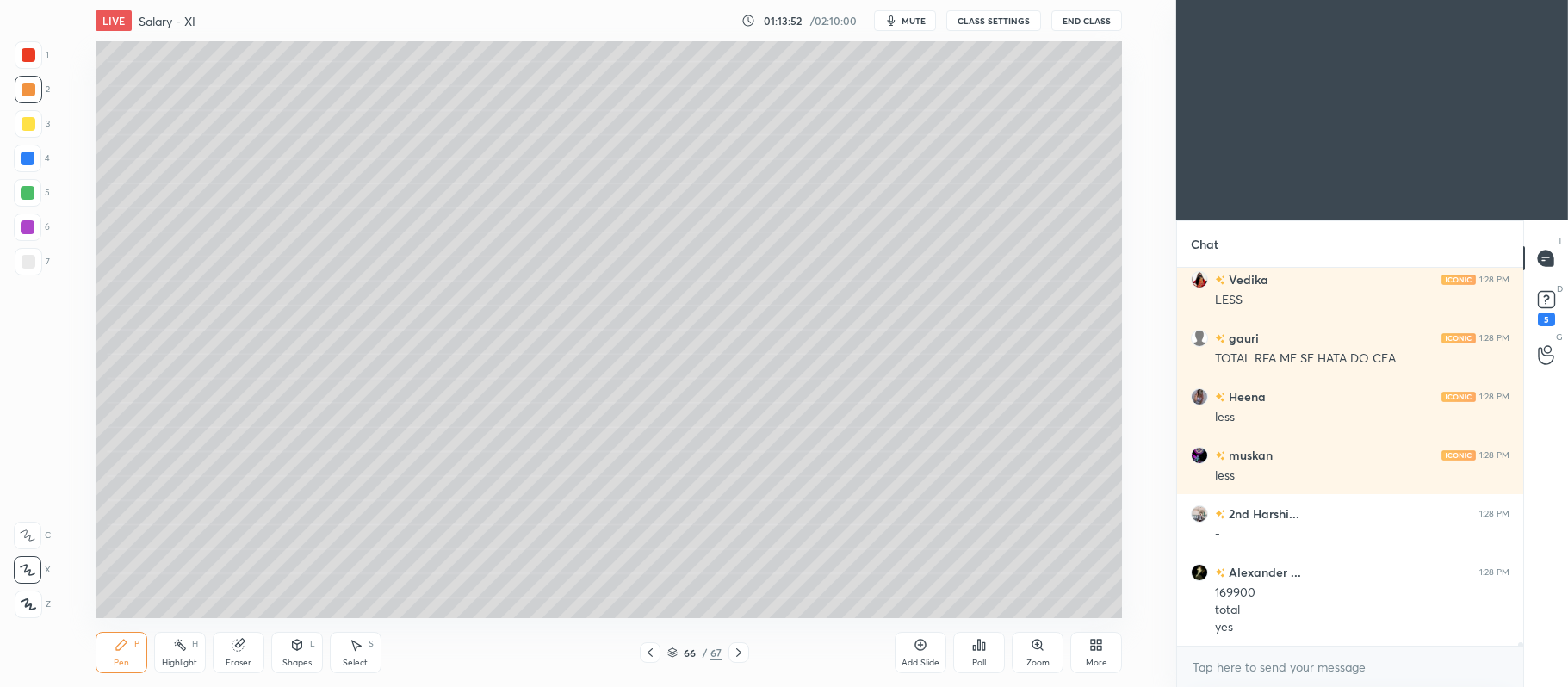
scroll to position [43421, 0]
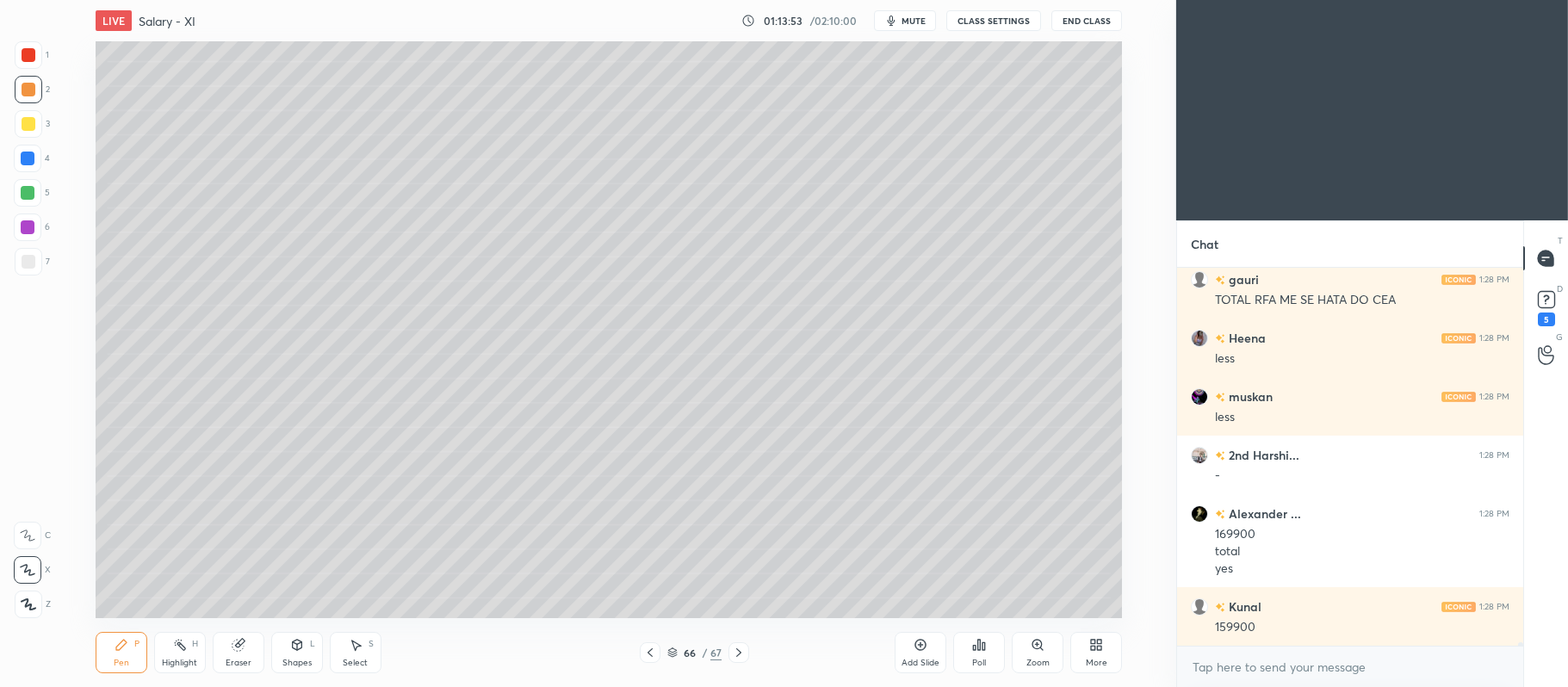
click at [735, 651] on icon at bounding box center [738, 652] width 14 height 14
click at [918, 648] on icon at bounding box center [921, 645] width 11 height 11
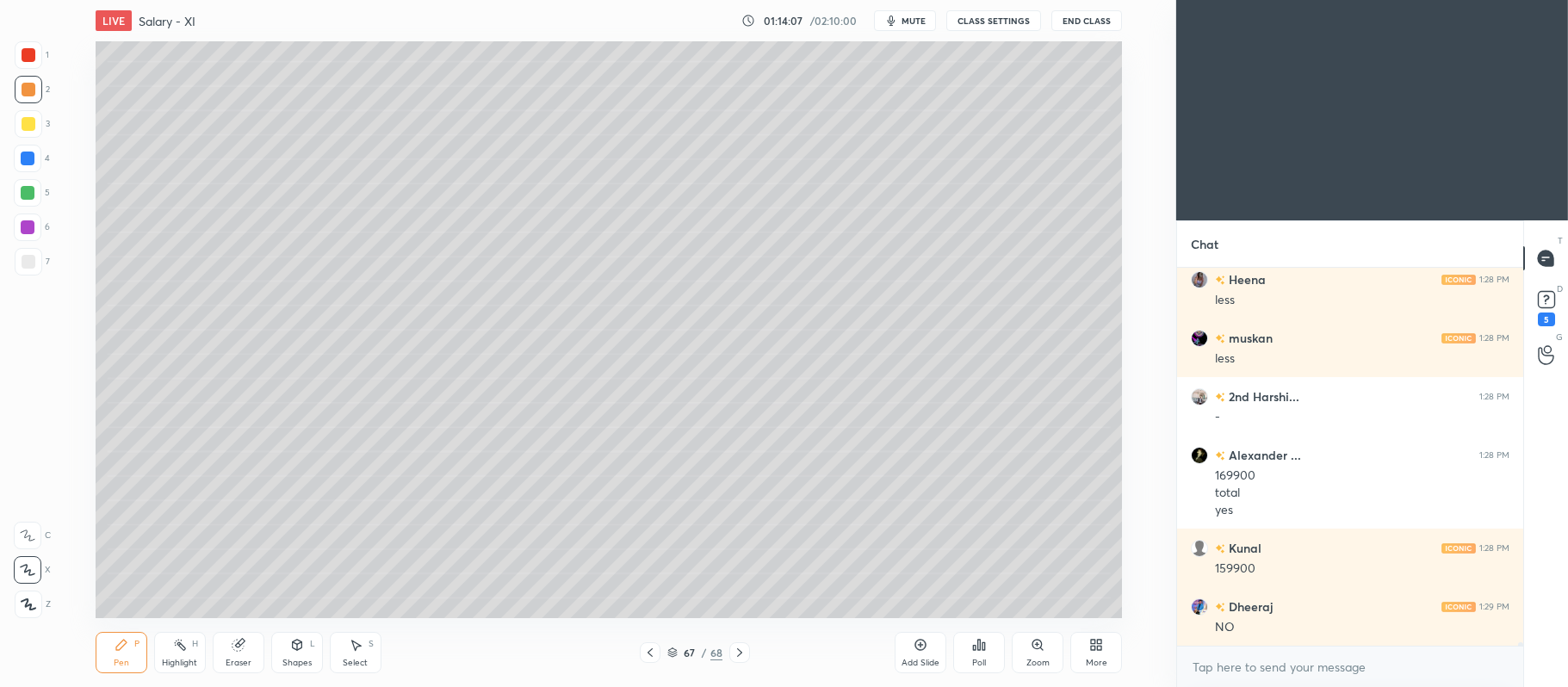
click at [46, 129] on div "3" at bounding box center [32, 124] width 35 height 28
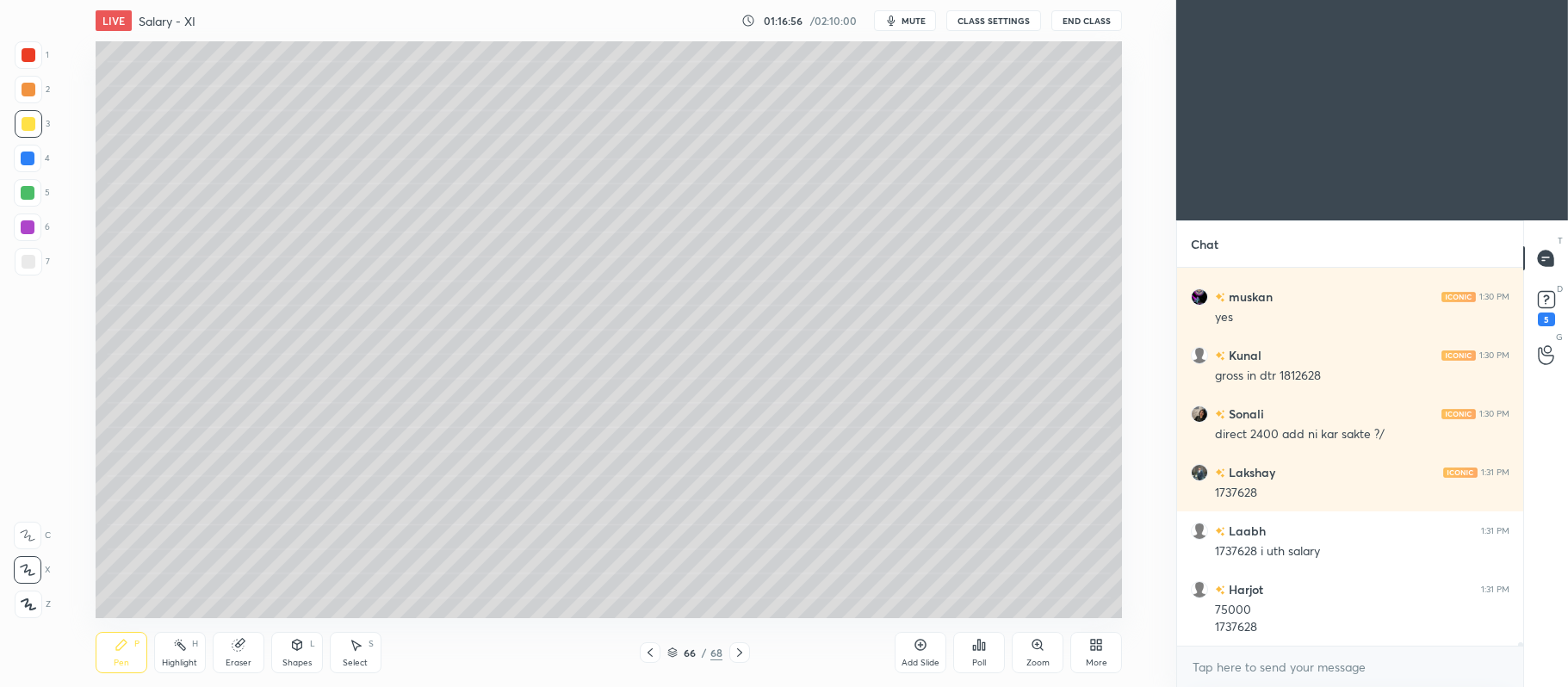
scroll to position [44333, 0]
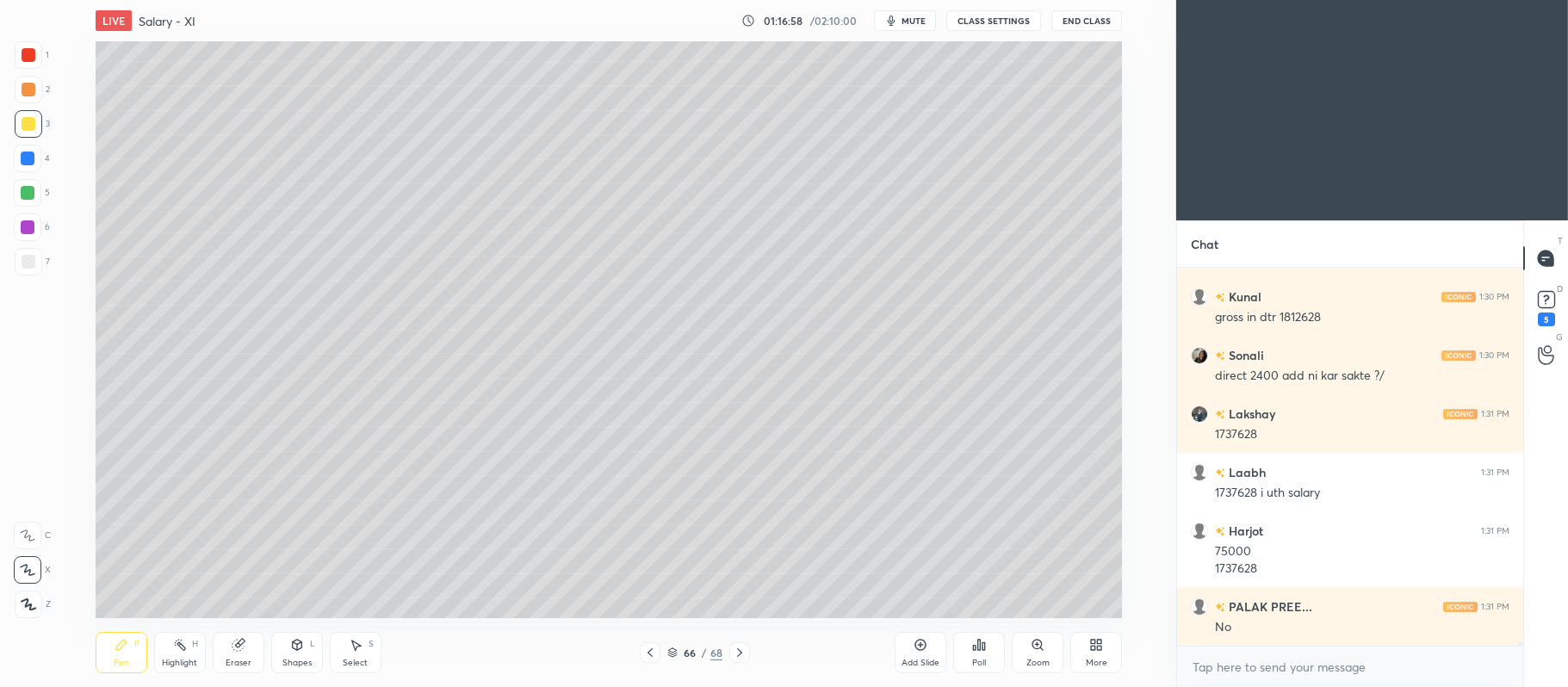
click at [913, 610] on div "Add Slide Poll Zoom More" at bounding box center [1007, 652] width 227 height 96
click at [948, 609] on div "Add Slide Poll Zoom More" at bounding box center [1007, 652] width 227 height 96
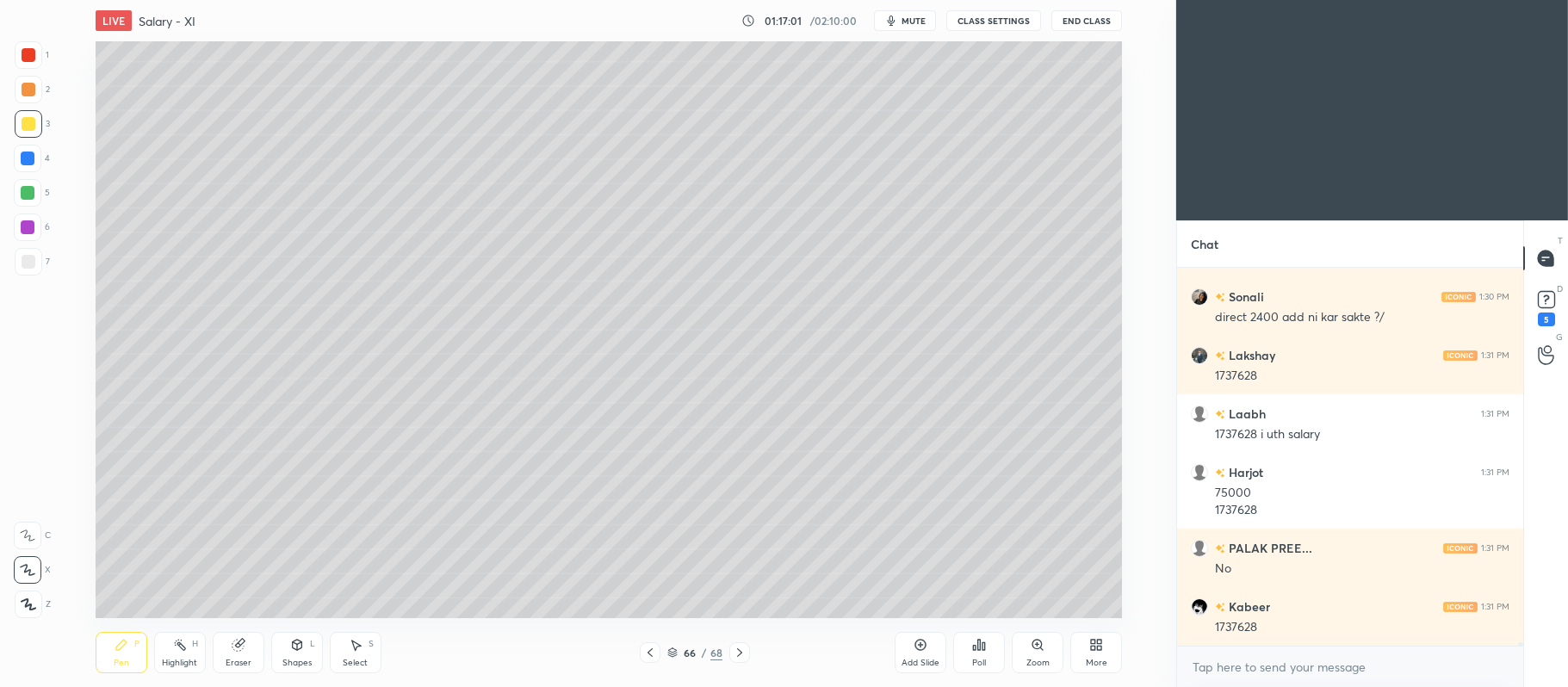
scroll to position [44450, 0]
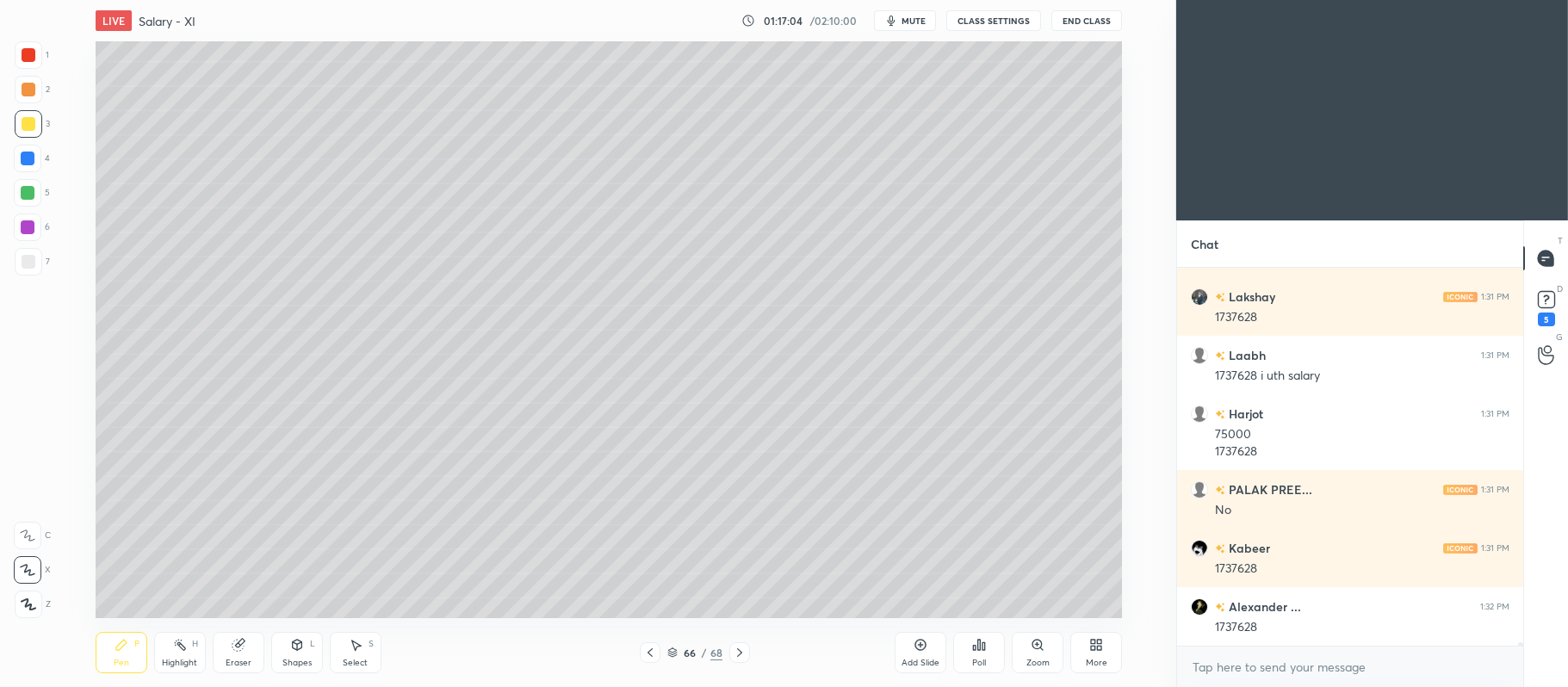
click at [987, 618] on div "Poll" at bounding box center [979, 652] width 51 height 96
click at [917, 613] on div "Add Slide Poll Zoom More" at bounding box center [1007, 652] width 227 height 96
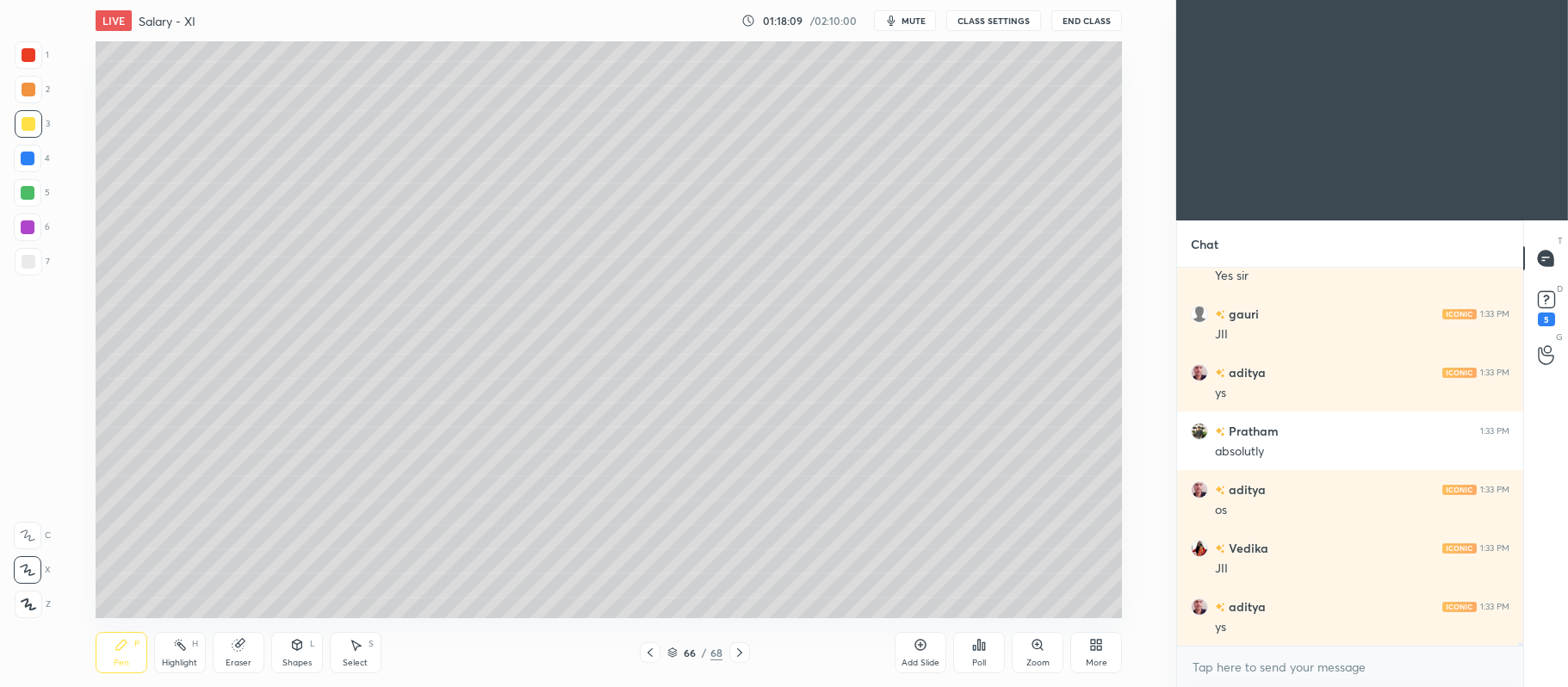
scroll to position [45854, 0]
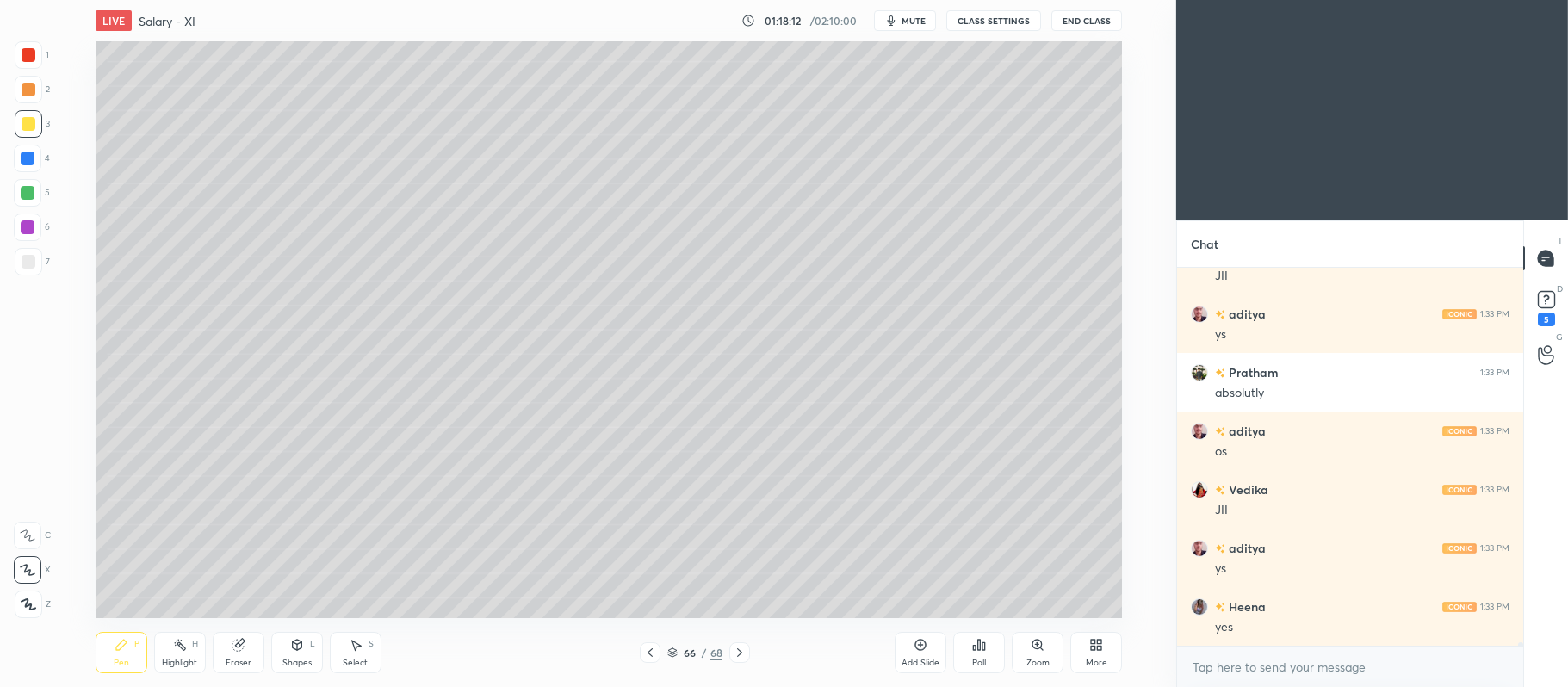
click at [674, 662] on div "Pen P Highlight H Eraser Shapes L Select S 66 / 68 Add Slide Poll Zoom More" at bounding box center [608, 652] width 1027 height 69
click at [668, 661] on div "66 / 68" at bounding box center [695, 652] width 110 height 20
click at [742, 652] on icon at bounding box center [740, 652] width 6 height 8
click at [744, 650] on icon at bounding box center [739, 652] width 14 height 14
click at [749, 648] on div at bounding box center [740, 652] width 20 height 20
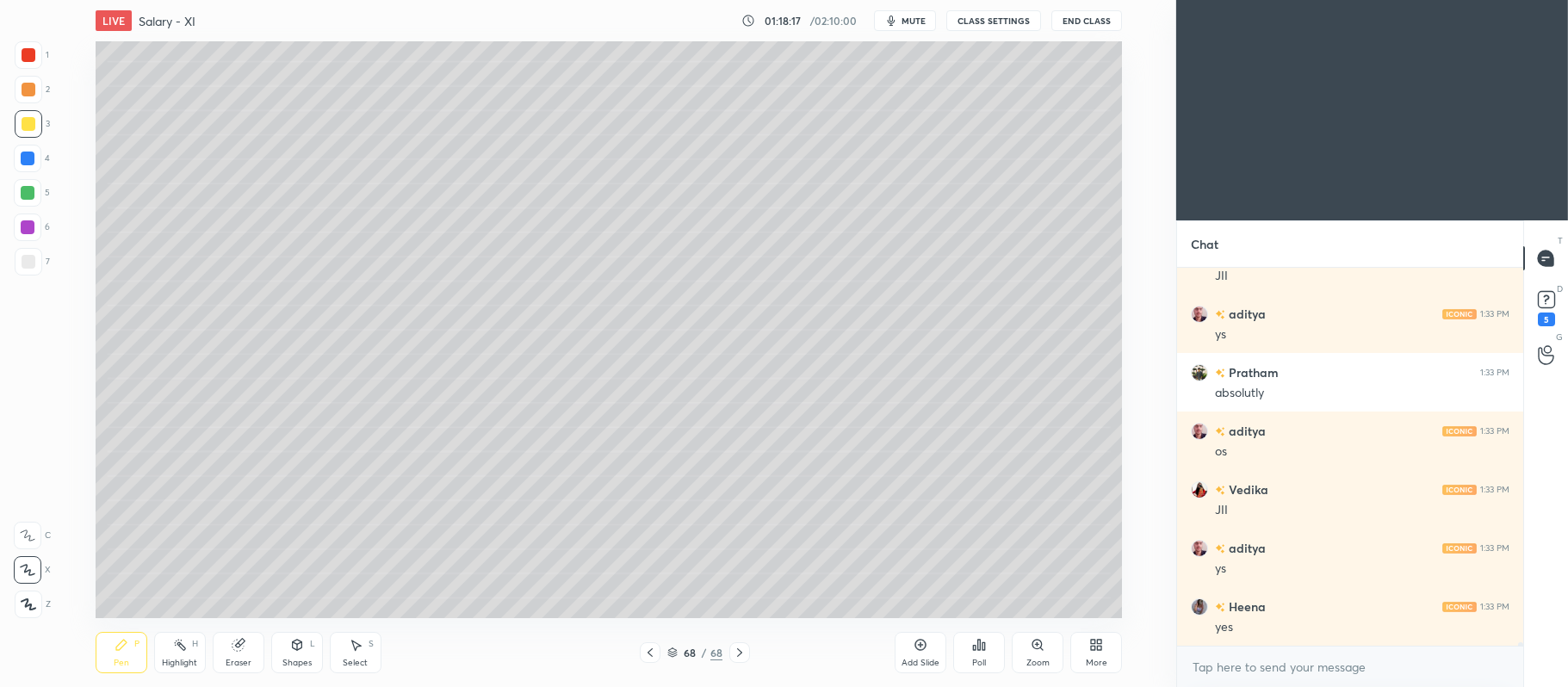
click at [751, 652] on div "68 / 68" at bounding box center [695, 652] width 400 height 20
click at [935, 648] on div "Add Slide" at bounding box center [920, 652] width 51 height 41
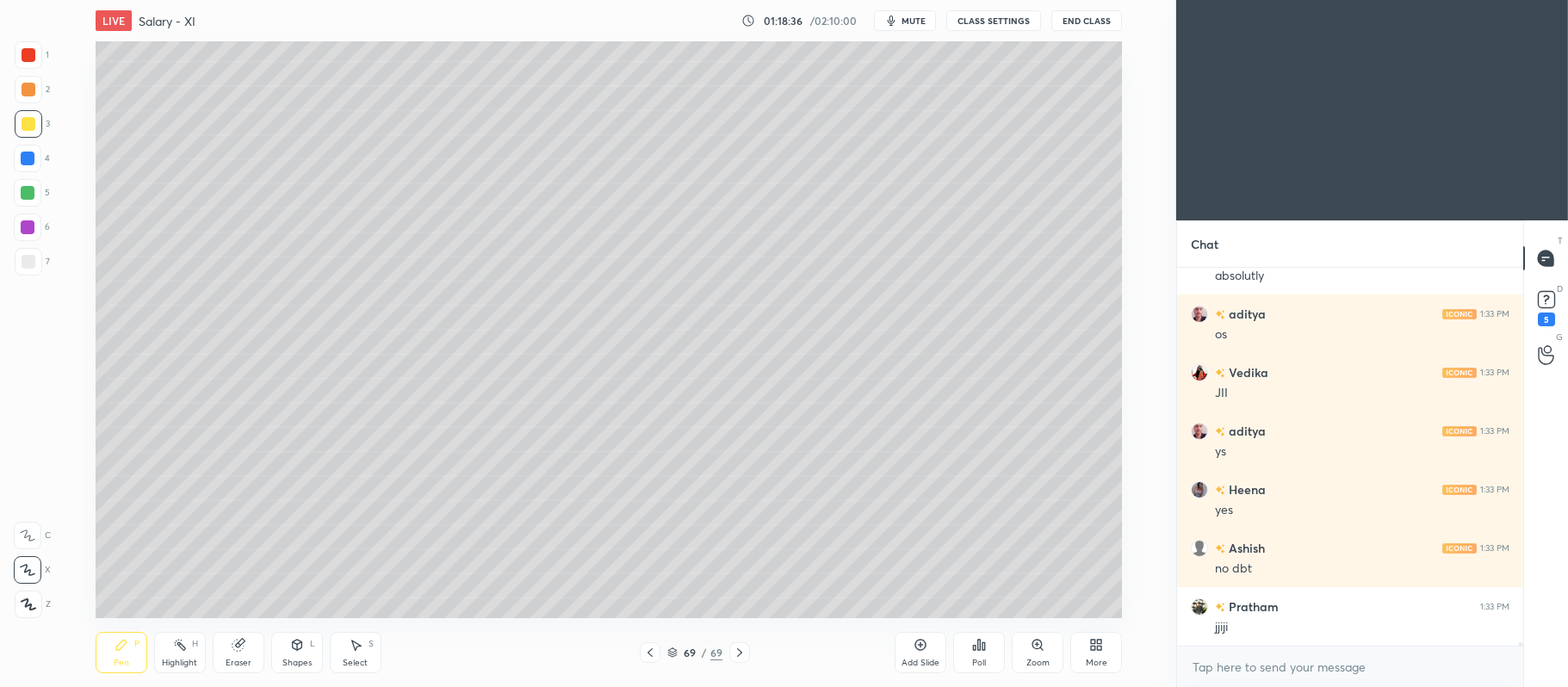
scroll to position [46030, 0]
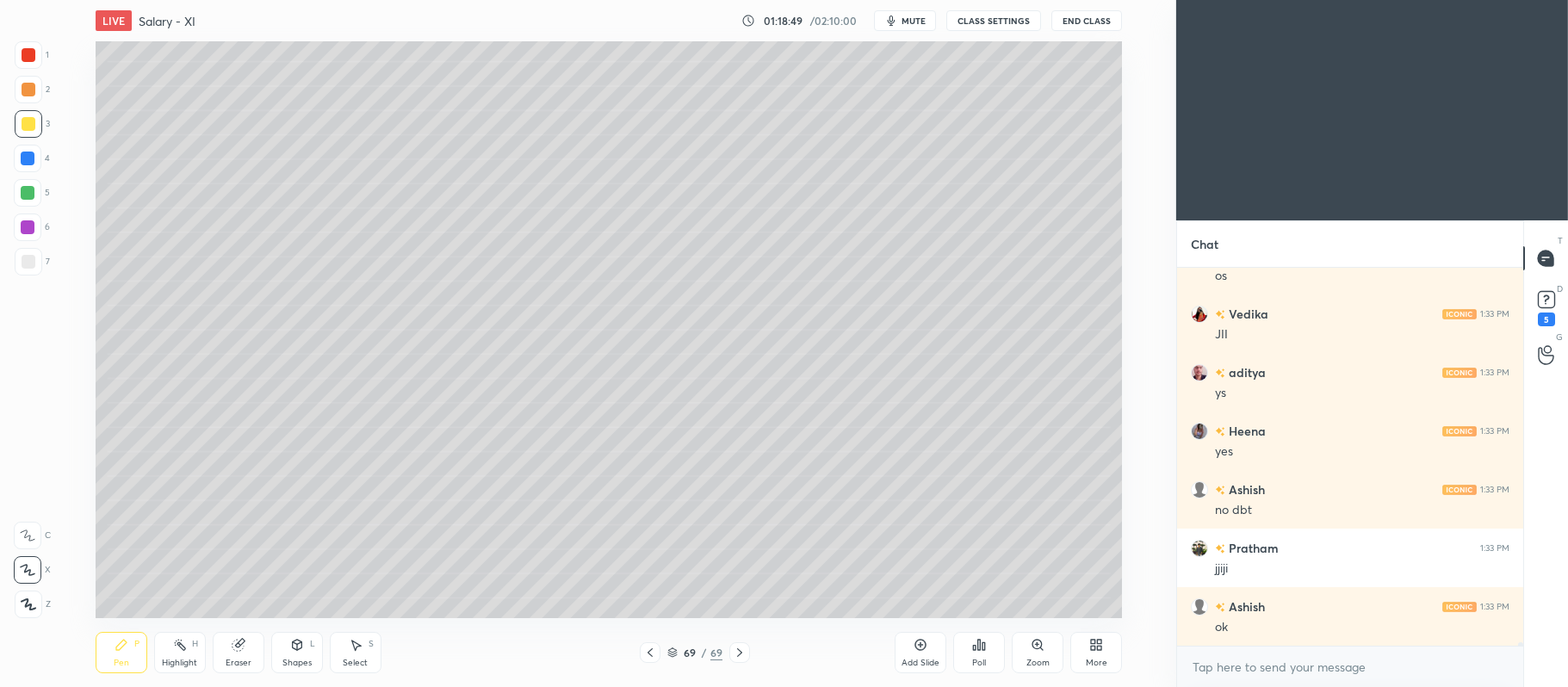
click at [670, 648] on icon at bounding box center [672, 650] width 8 height 5
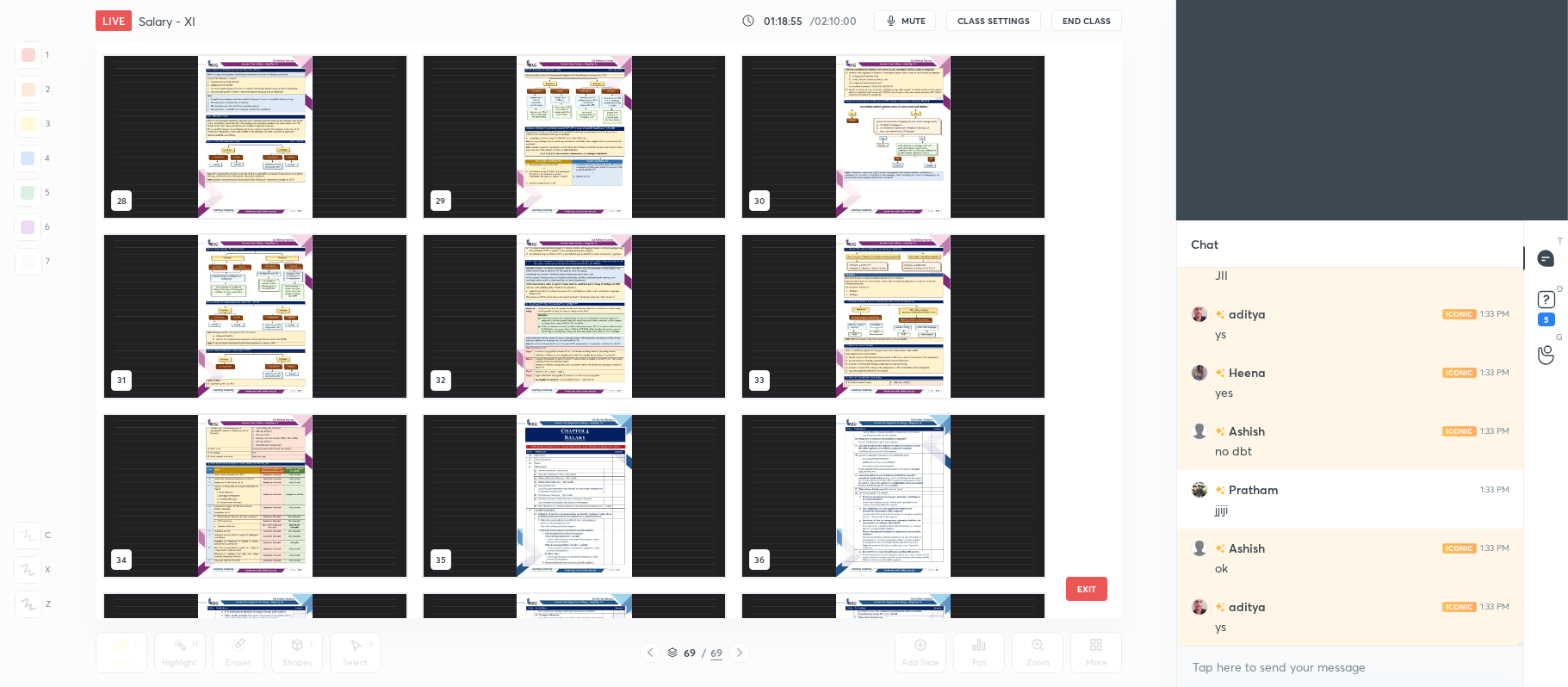
scroll to position [1622, 0]
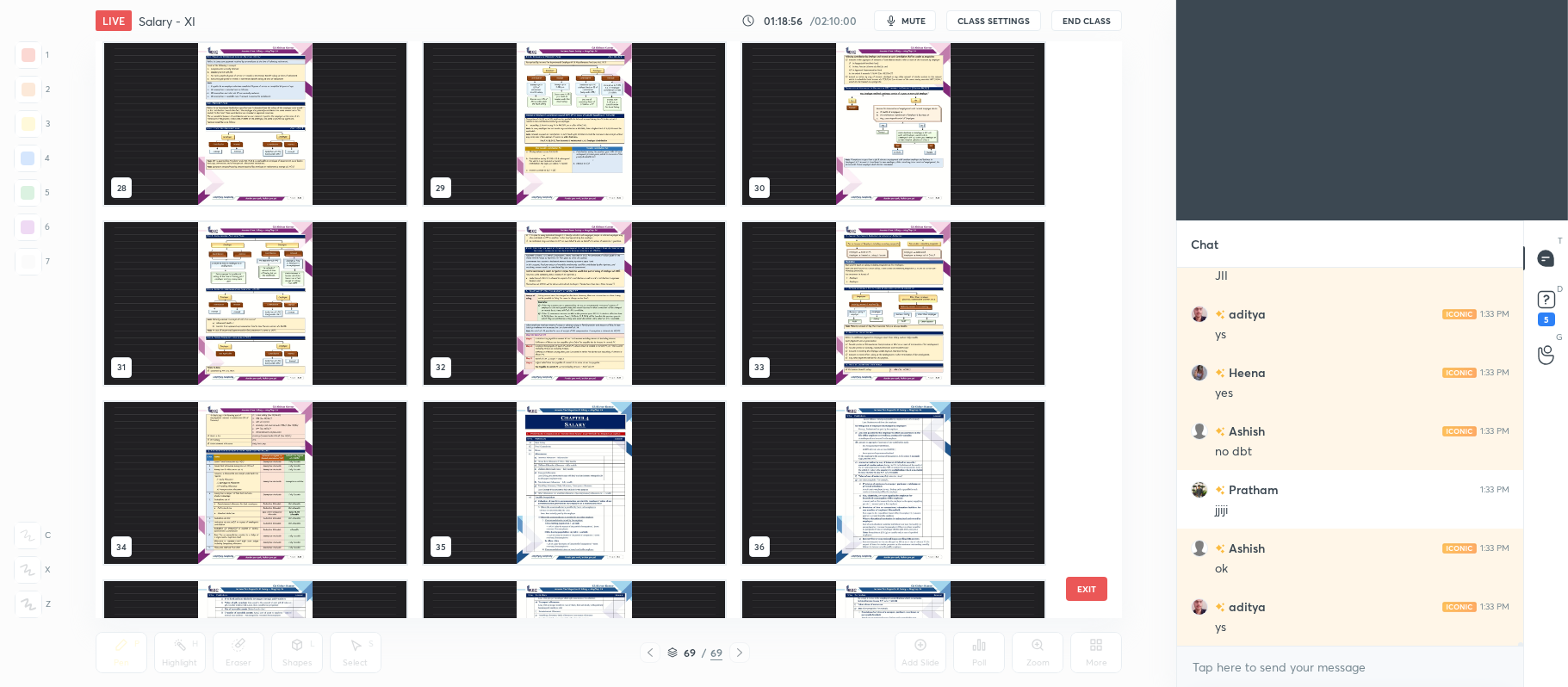
click at [567, 289] on img "grid" at bounding box center [574, 303] width 302 height 163
click at [574, 294] on img "grid" at bounding box center [574, 303] width 302 height 163
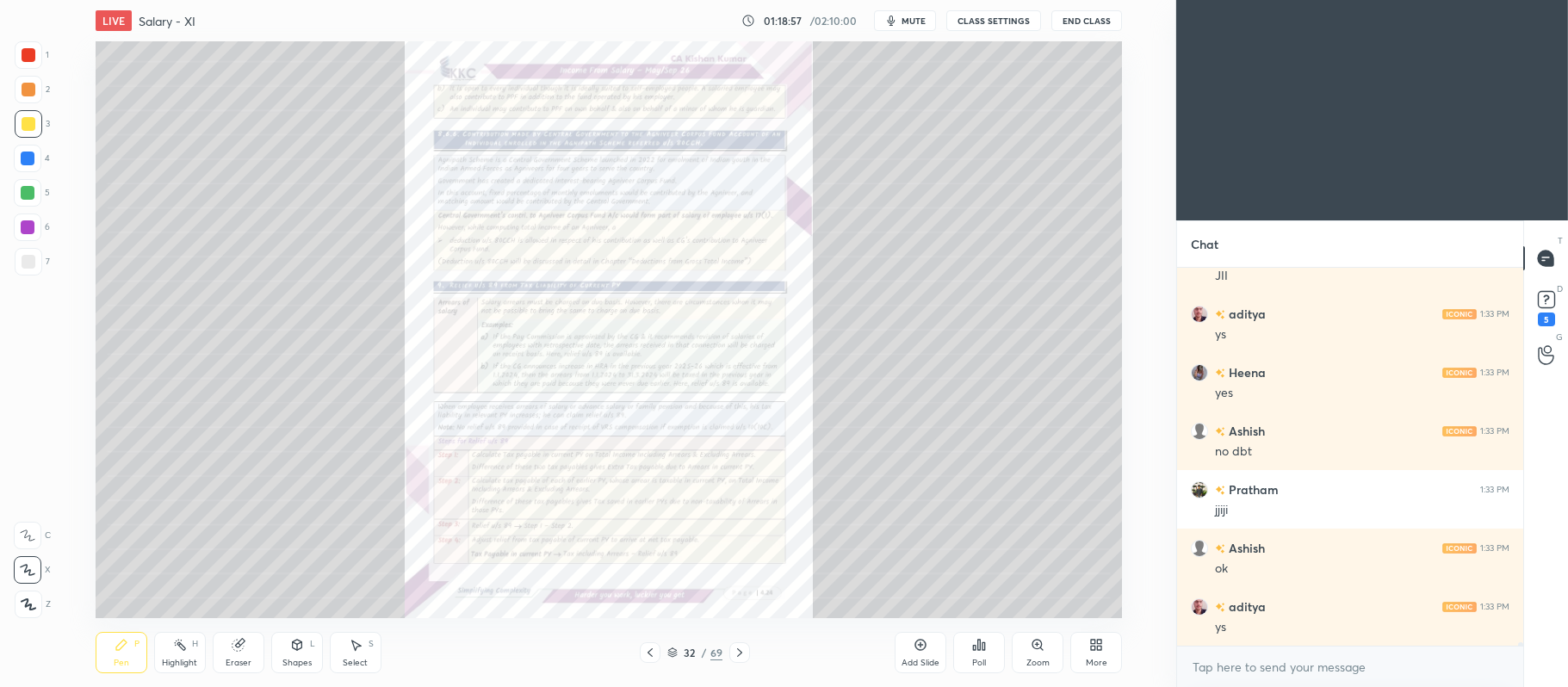
click at [585, 289] on img "grid" at bounding box center [574, 303] width 302 height 163
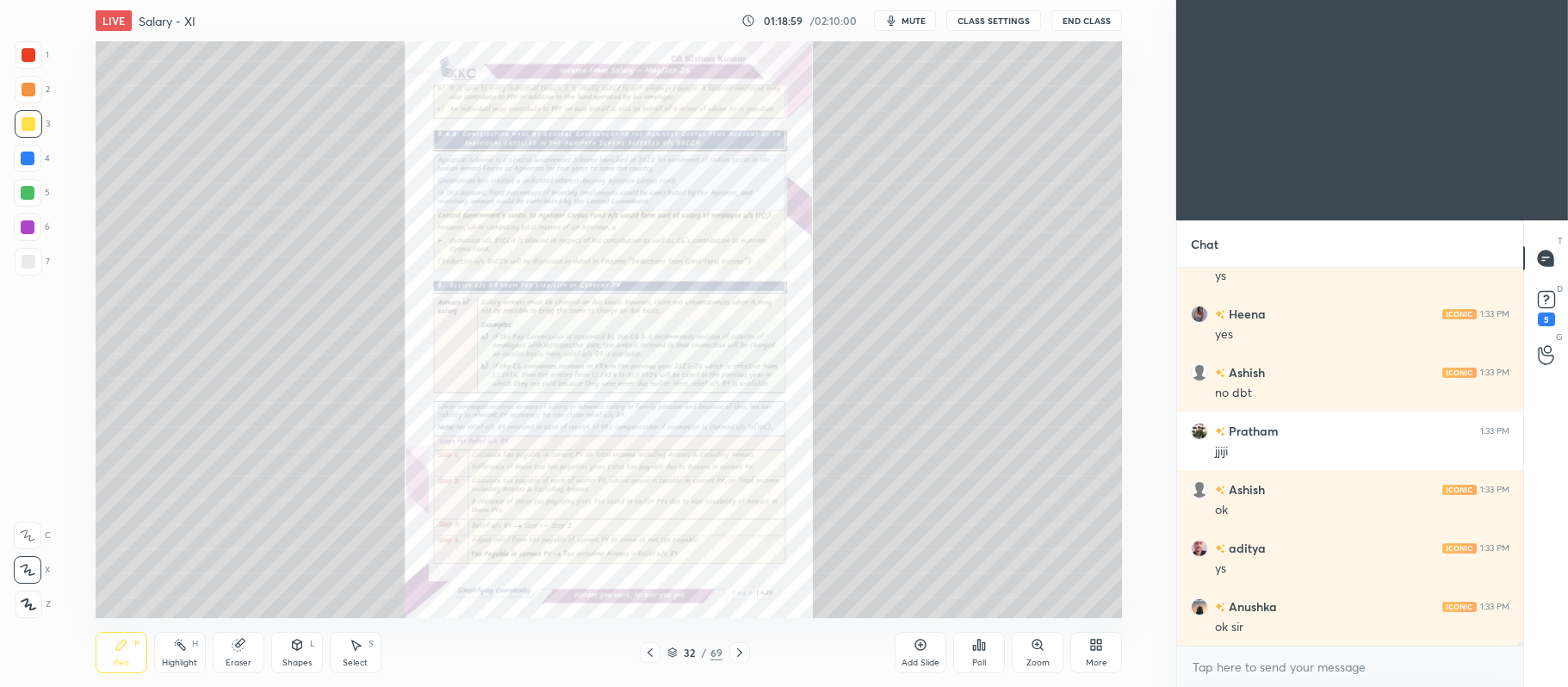
click at [739, 648] on icon at bounding box center [739, 652] width 14 height 14
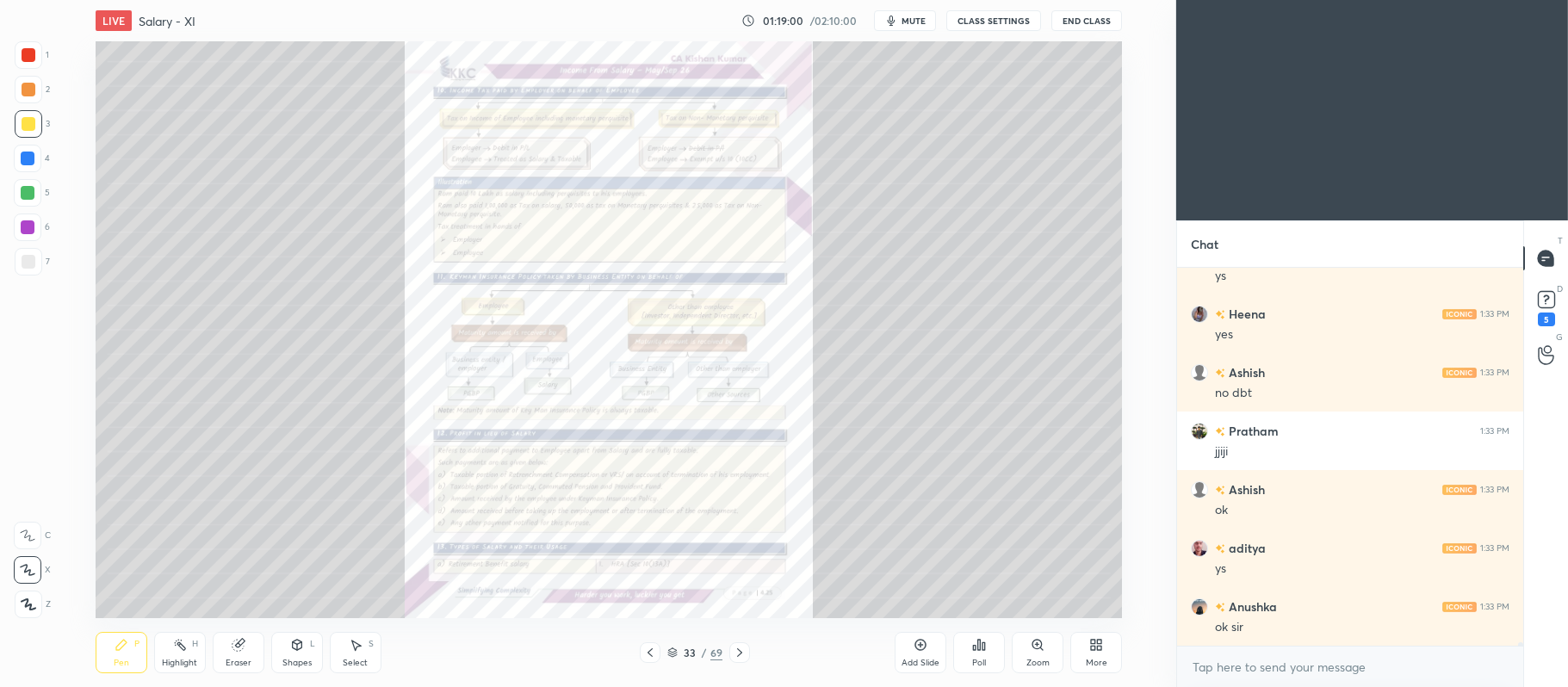
click at [1034, 641] on icon at bounding box center [1037, 644] width 9 height 9
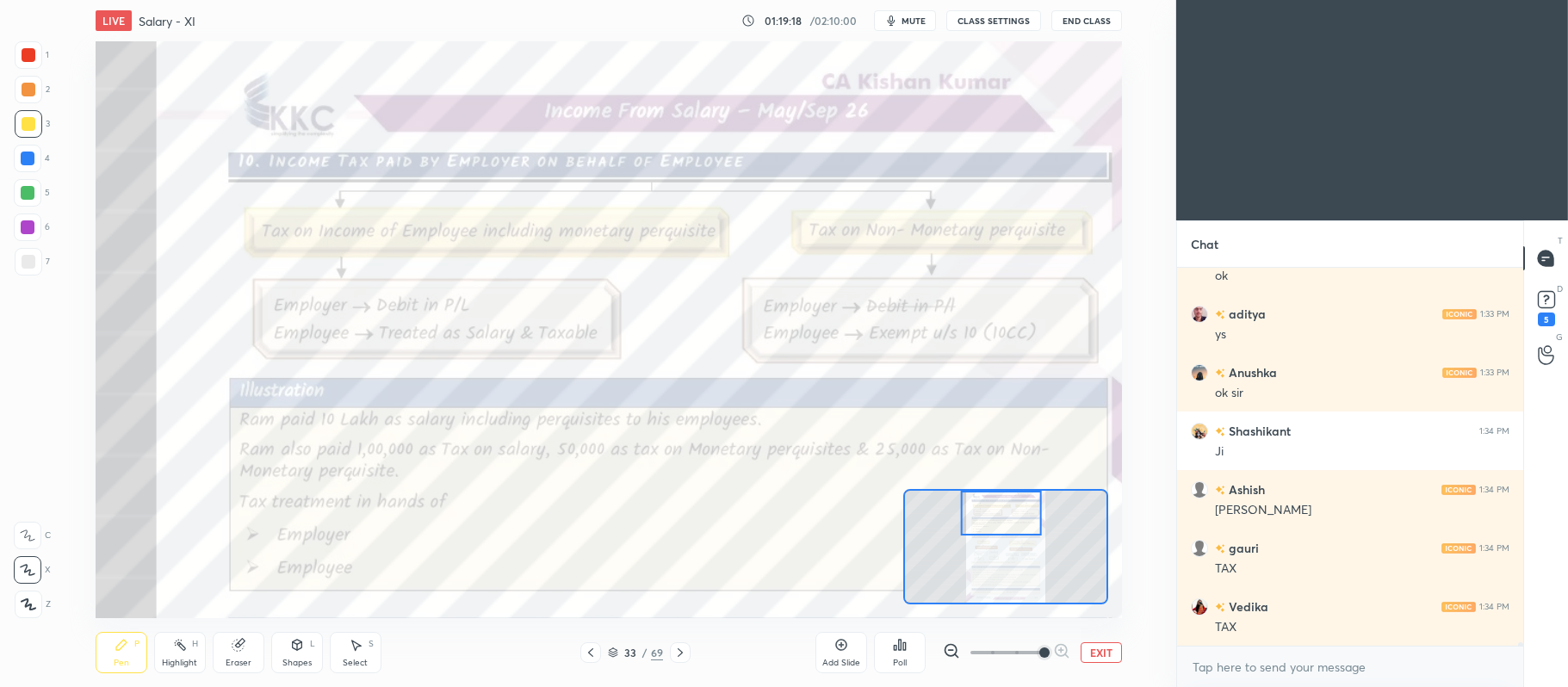
scroll to position [46440, 0]
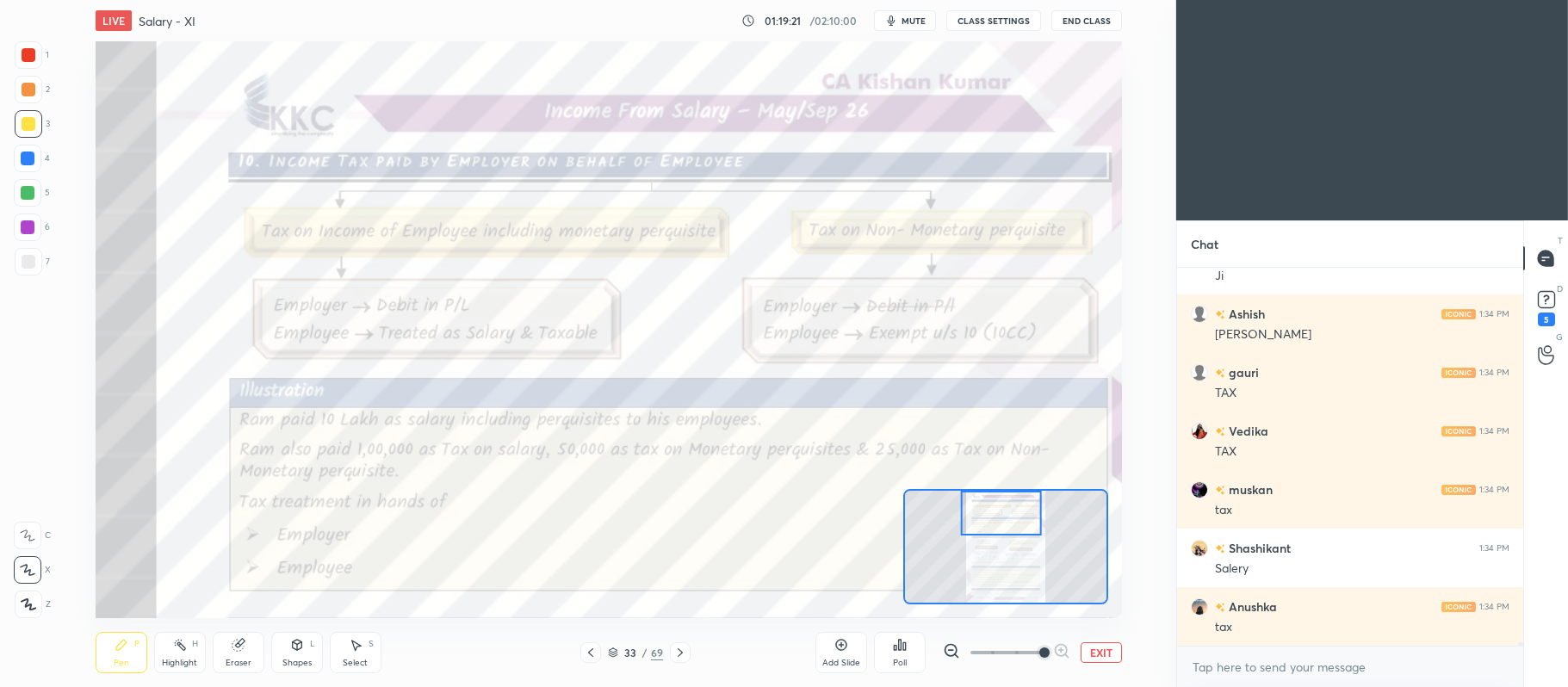
click at [593, 658] on icon at bounding box center [590, 652] width 14 height 14
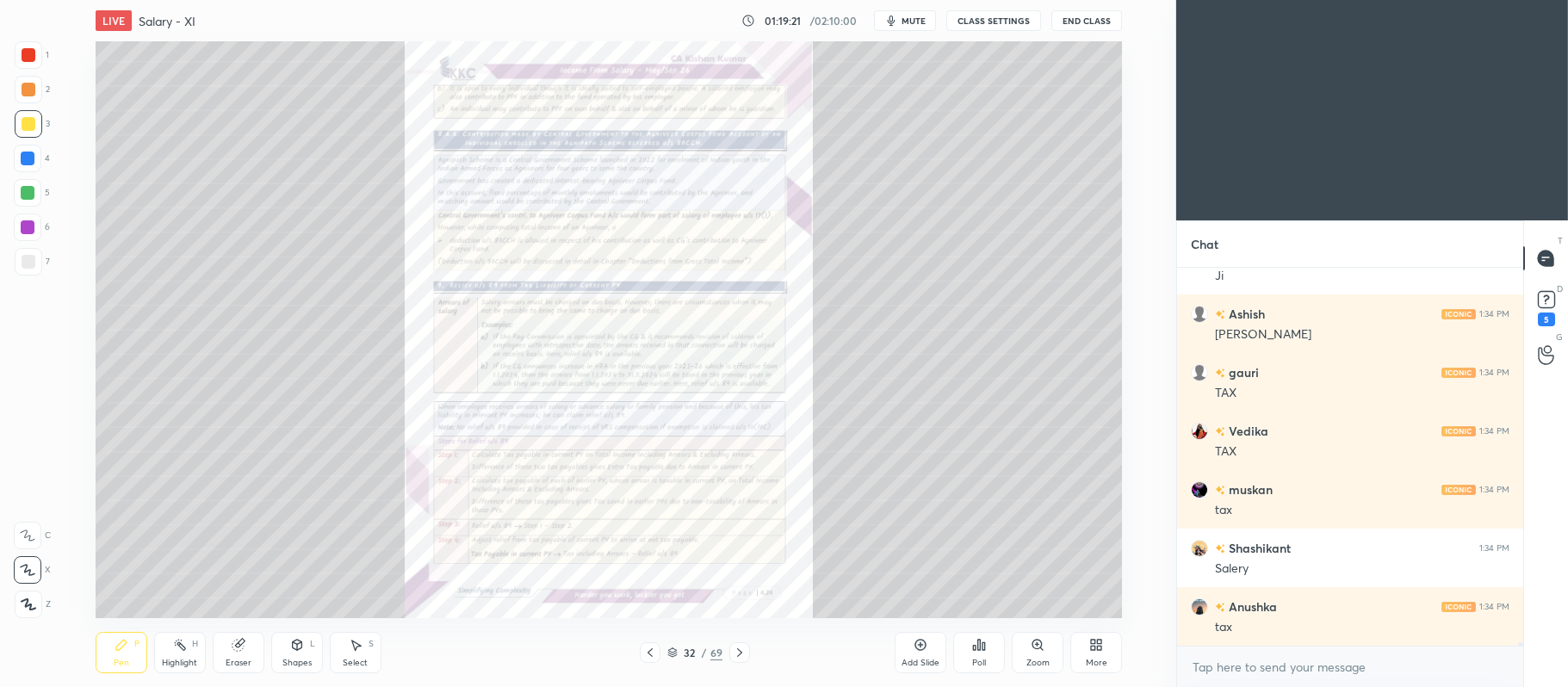
scroll to position [46615, 0]
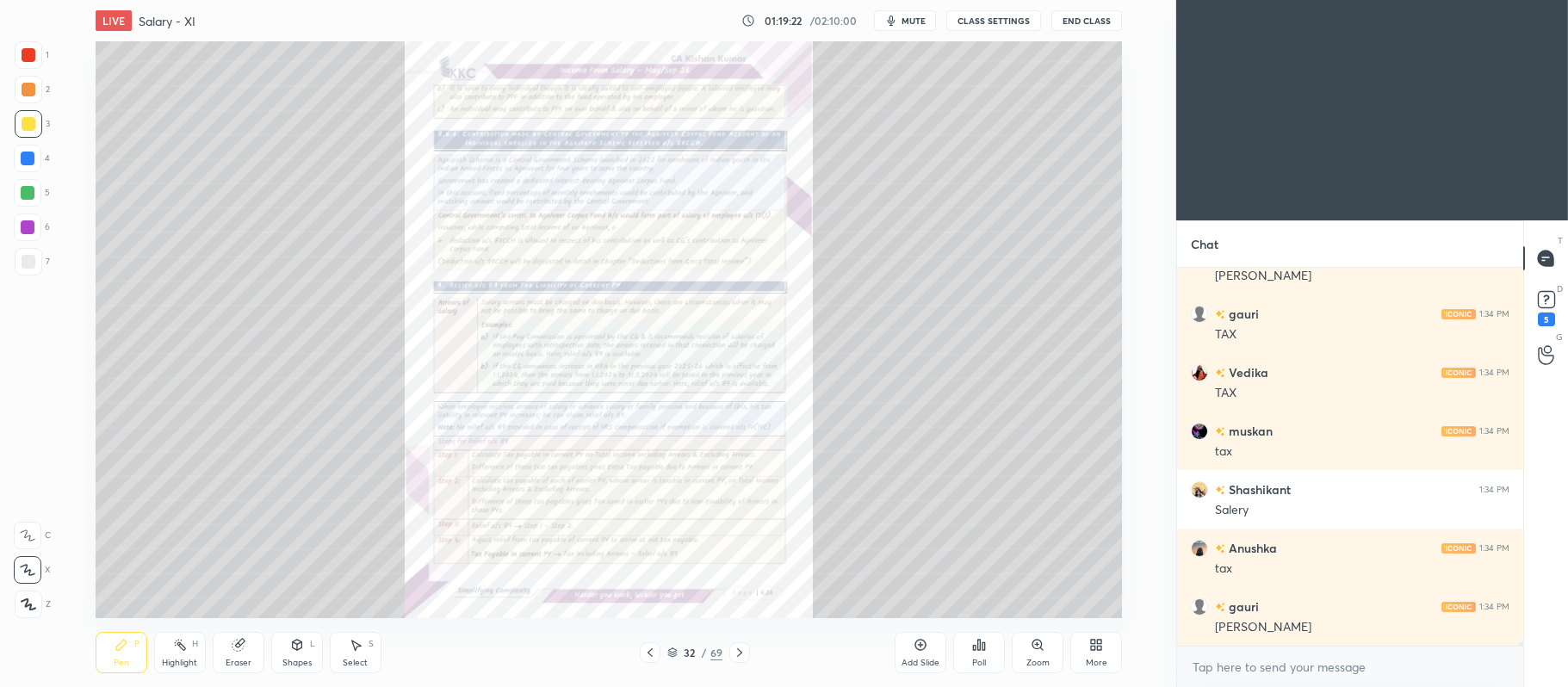
click at [916, 648] on icon at bounding box center [921, 645] width 11 height 11
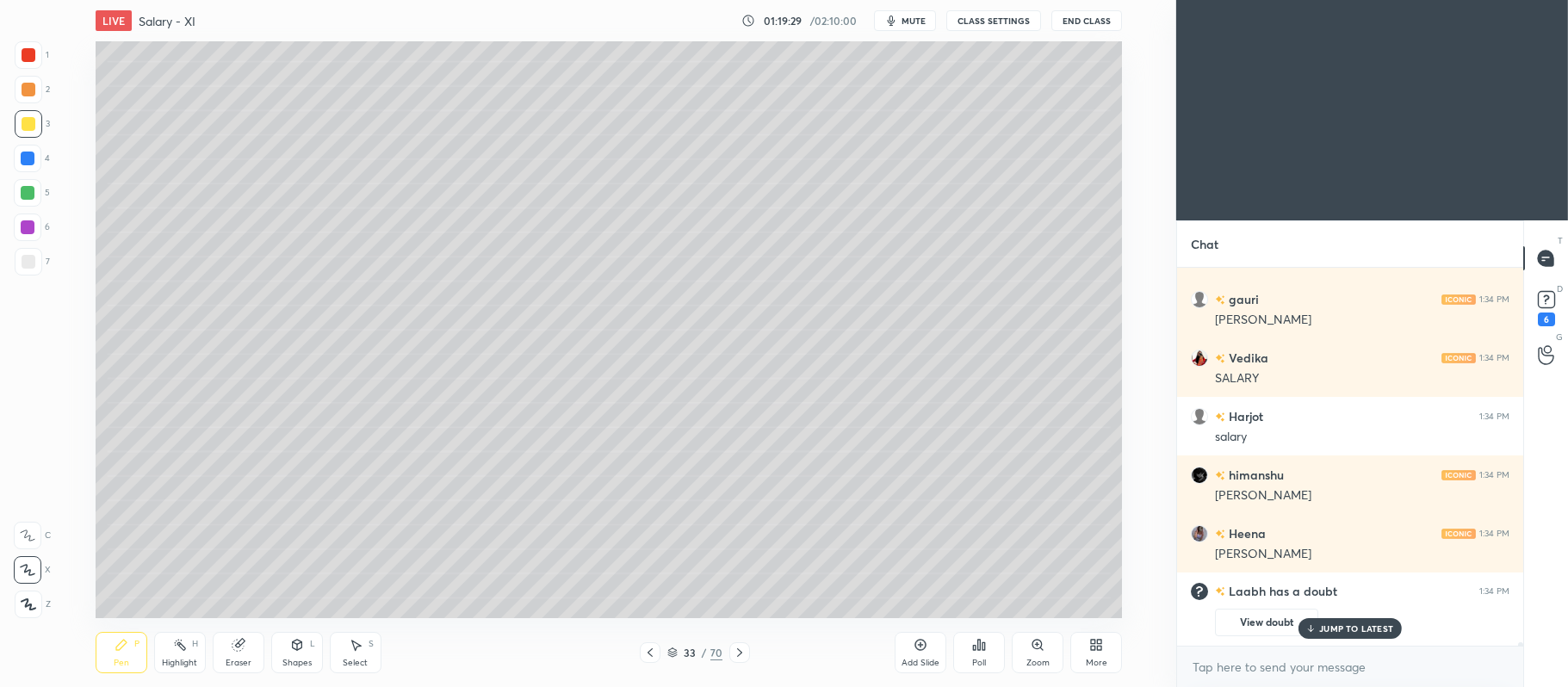
scroll to position [45438, 0]
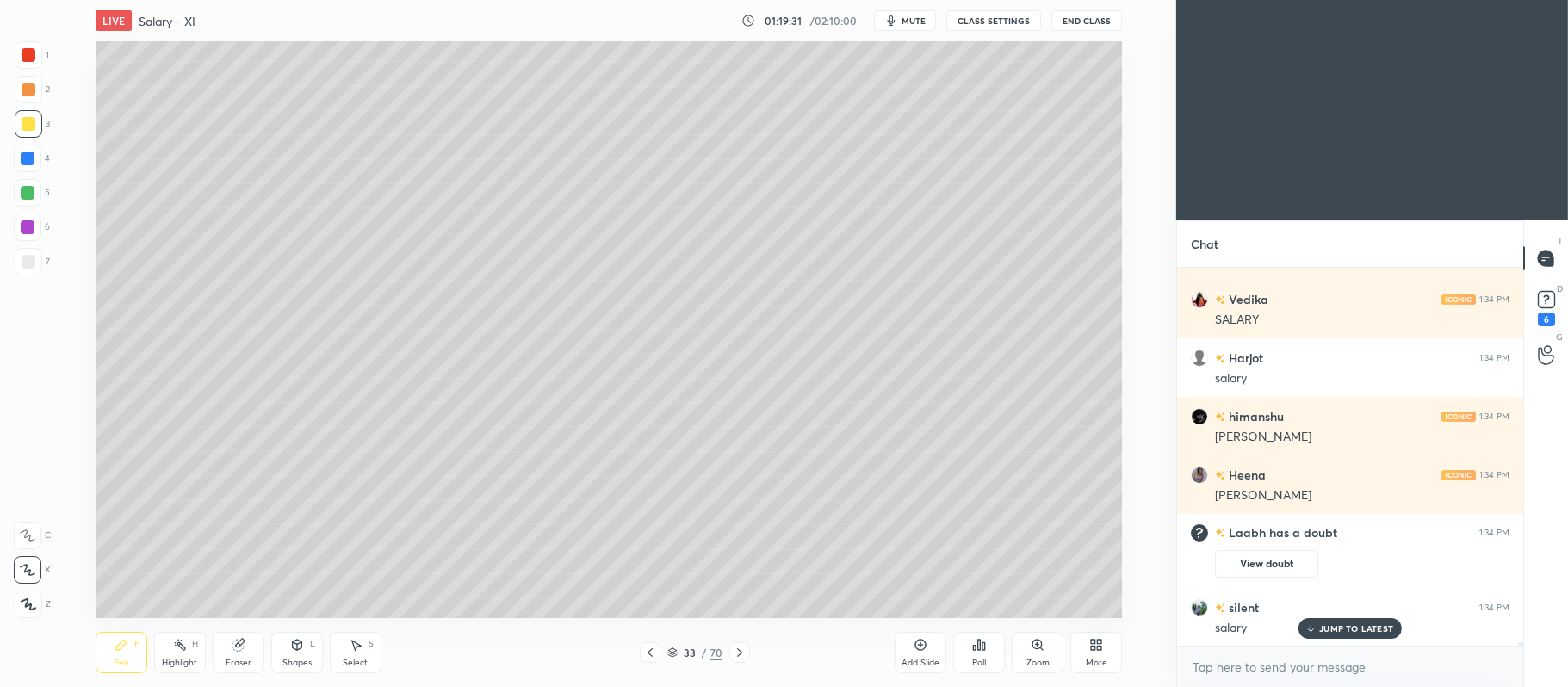
click at [298, 652] on div "Shapes L" at bounding box center [297, 652] width 51 height 41
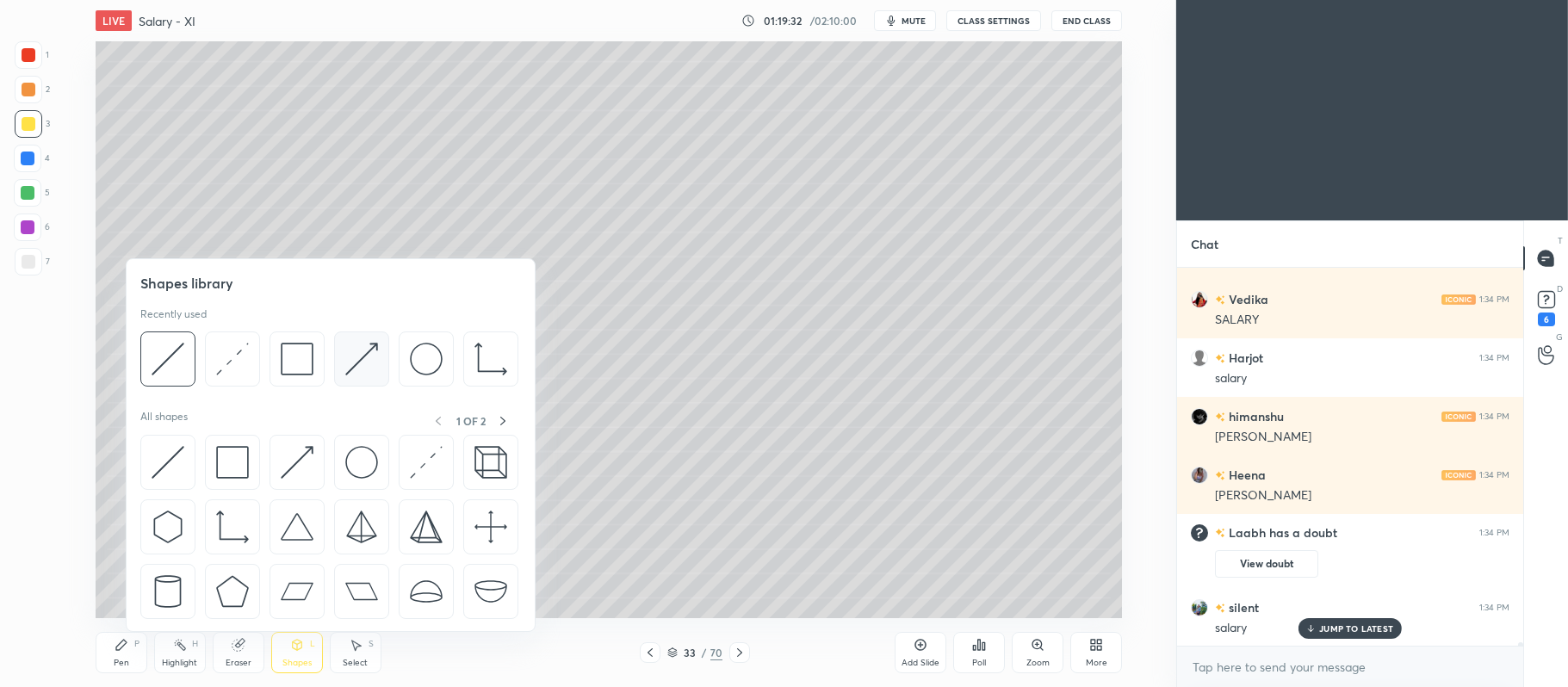
click at [352, 358] on img at bounding box center [362, 359] width 33 height 33
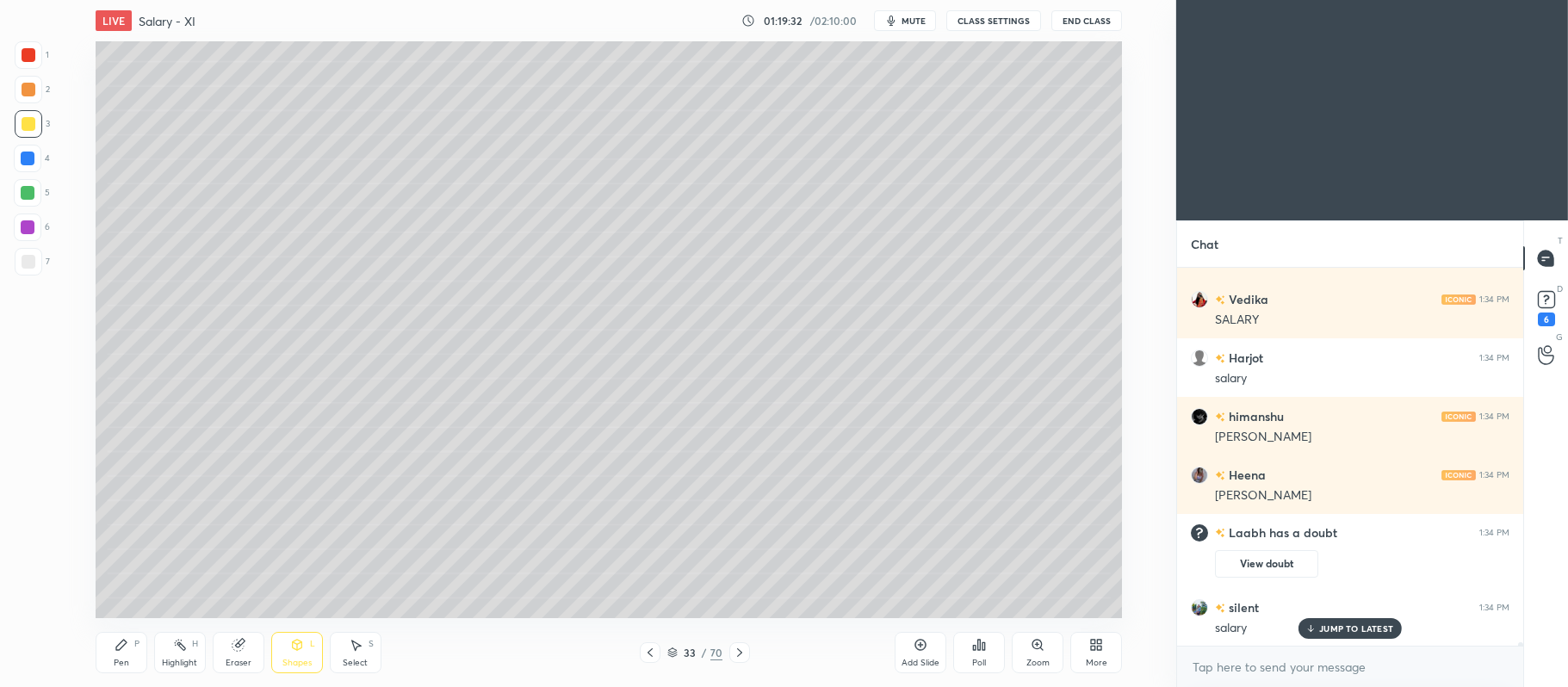
click at [52, 264] on div "1 2 3 4 5 6 7 C X Z C X Z E E Erase all H H" at bounding box center [28, 330] width 55 height 578
click at [120, 630] on div "Pen P Highlight H Eraser Shapes L Select S 33 / 70 Add Slide Poll Zoom More" at bounding box center [608, 652] width 1027 height 69
click at [32, 90] on div at bounding box center [28, 89] width 14 height 14
click at [121, 645] on icon at bounding box center [120, 644] width 10 height 10
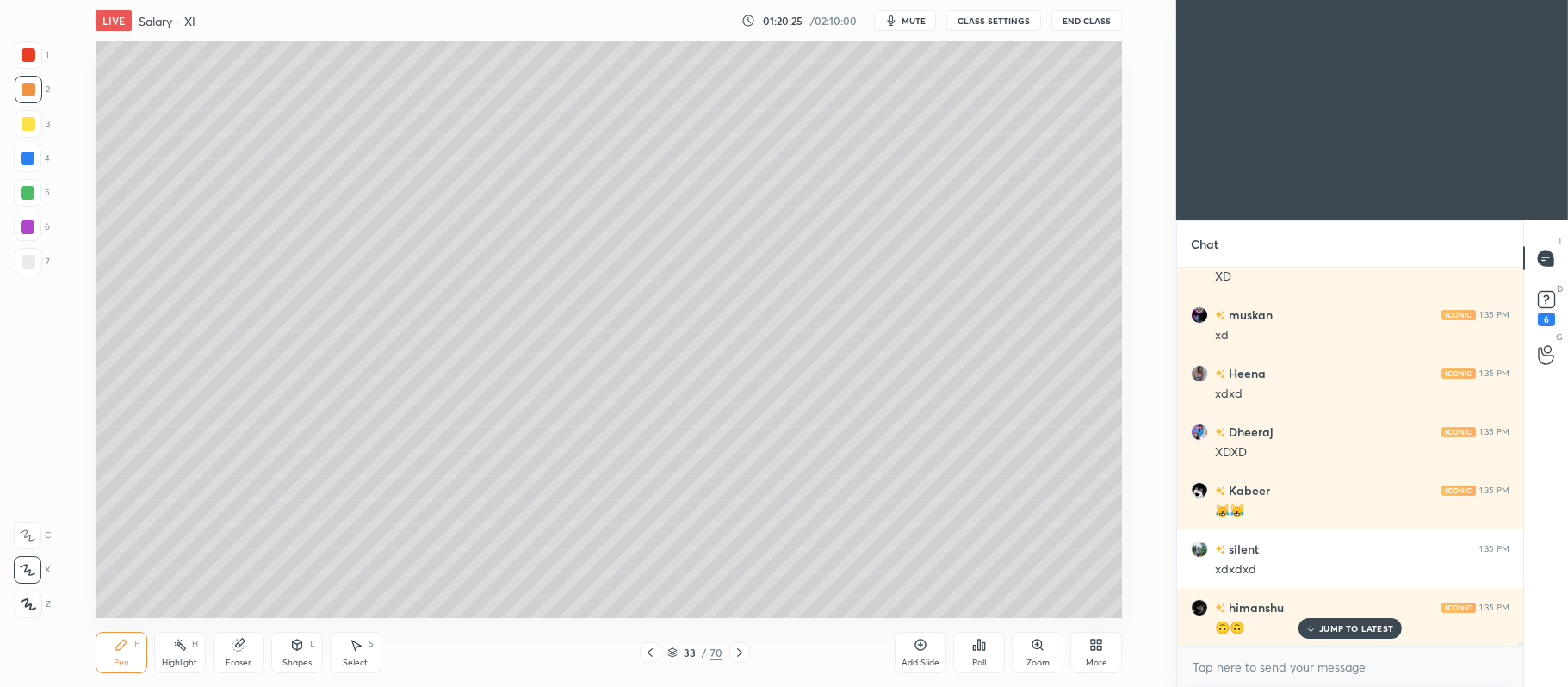
scroll to position [45966, 0]
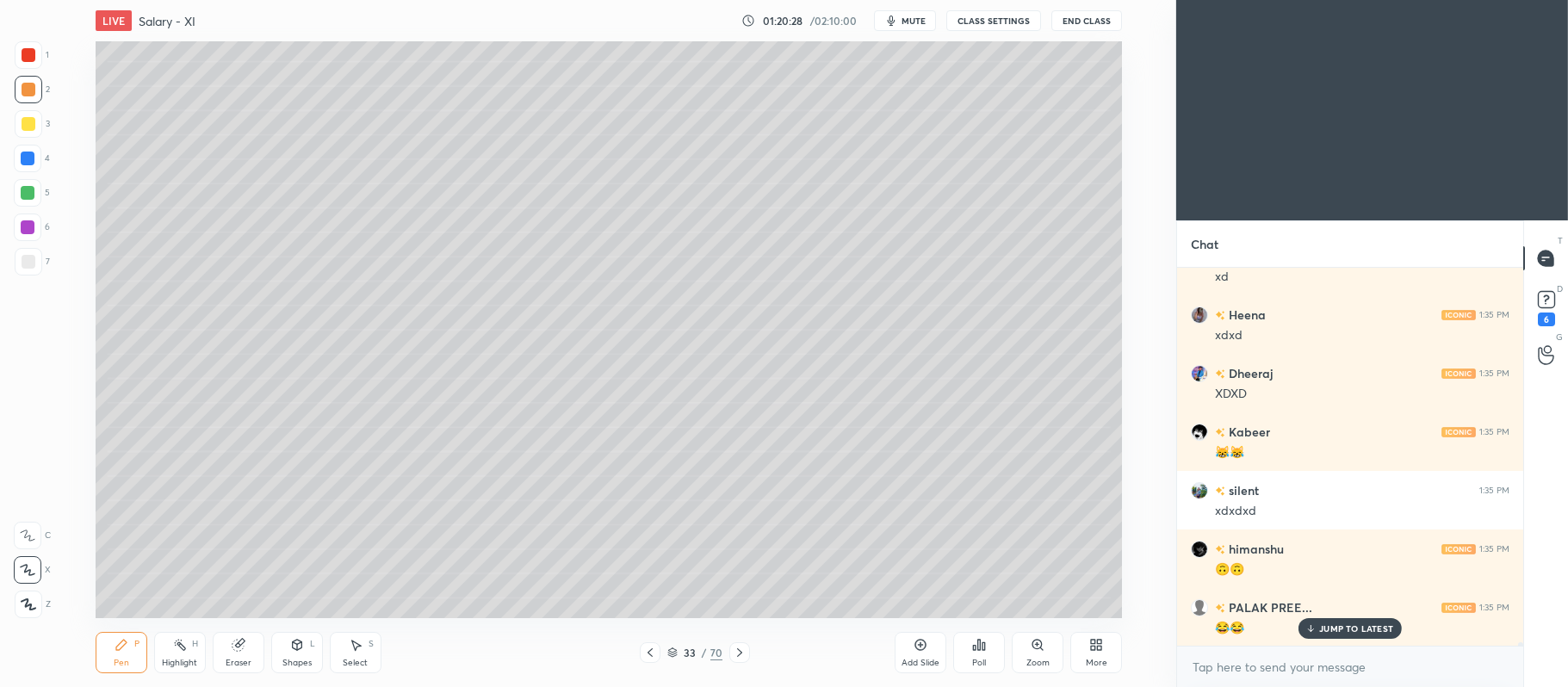
click at [29, 158] on div at bounding box center [27, 158] width 14 height 14
click at [35, 195] on div at bounding box center [28, 193] width 28 height 28
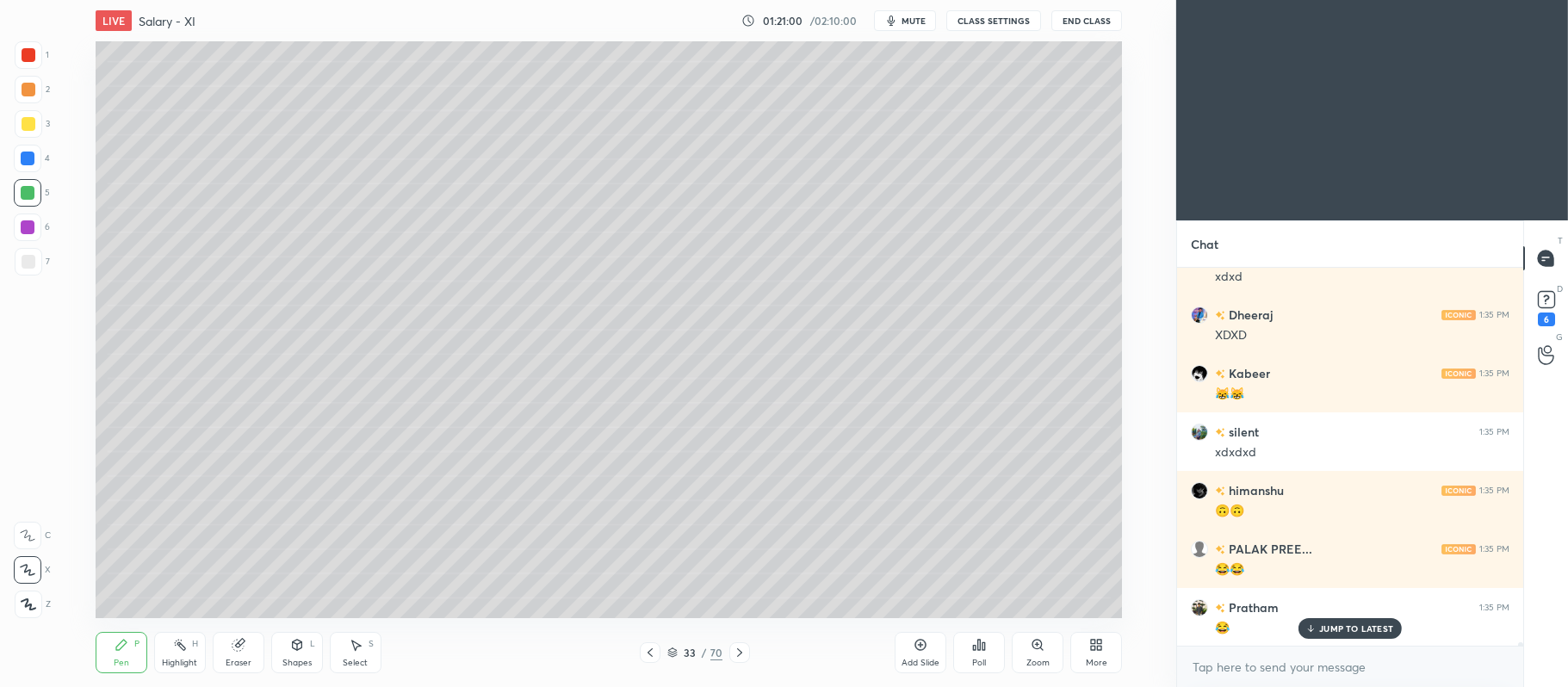
click at [26, 165] on div at bounding box center [28, 158] width 28 height 28
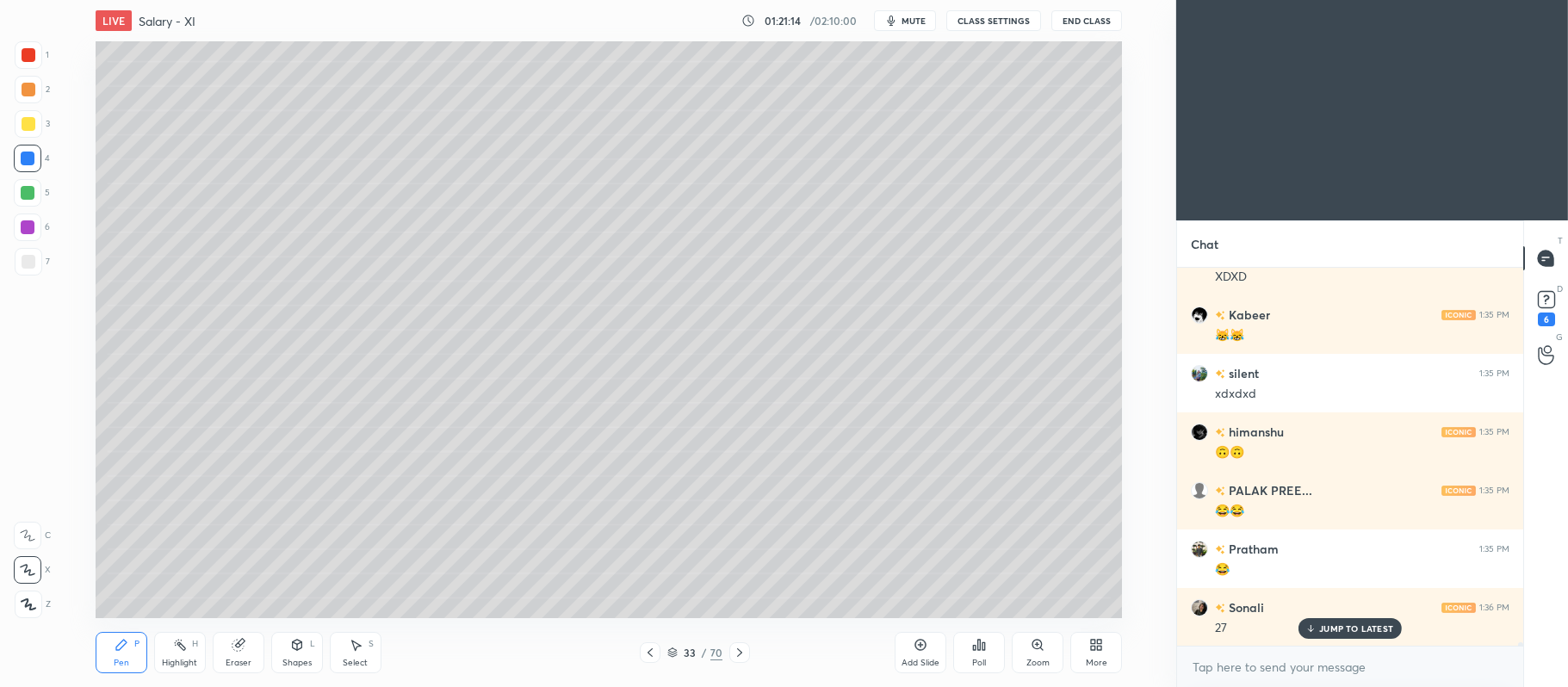
click at [244, 641] on icon at bounding box center [240, 642] width 9 height 8
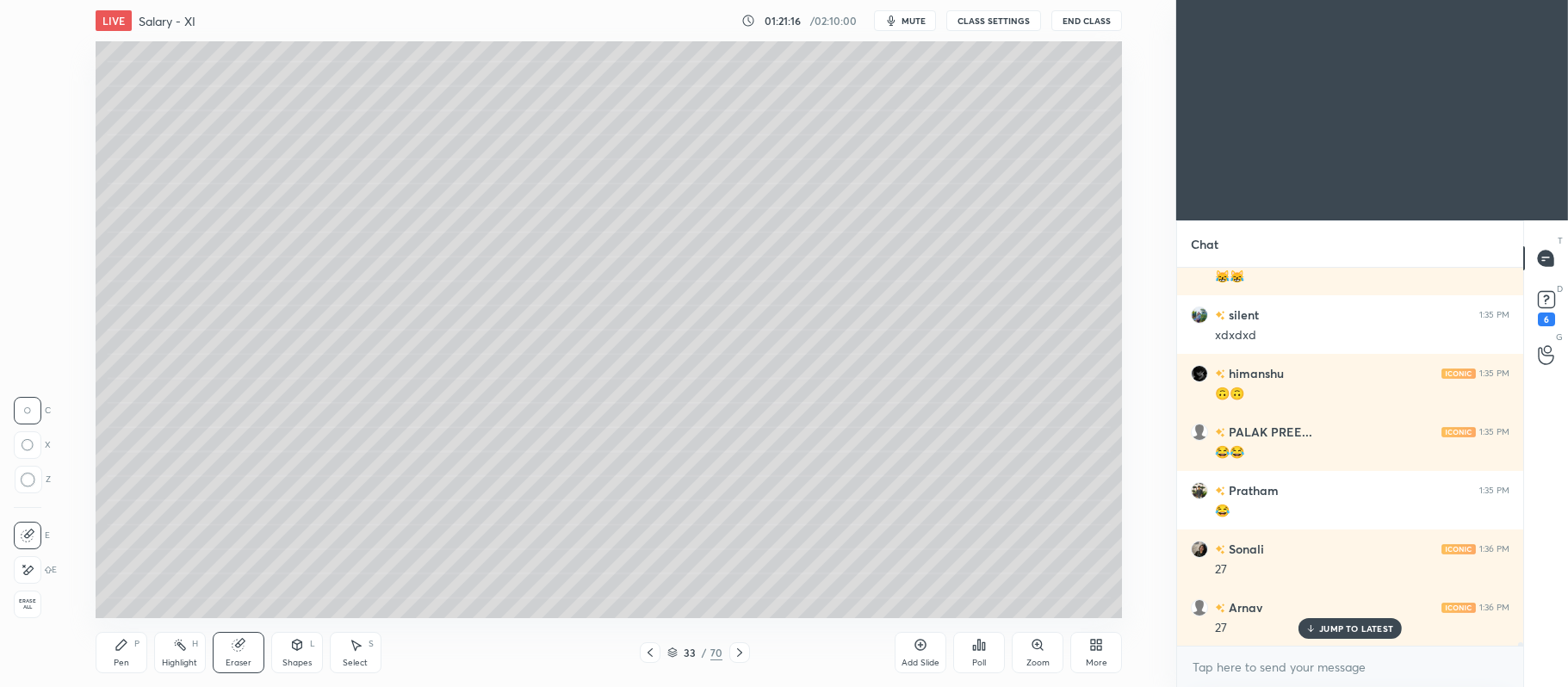
scroll to position [46258, 0]
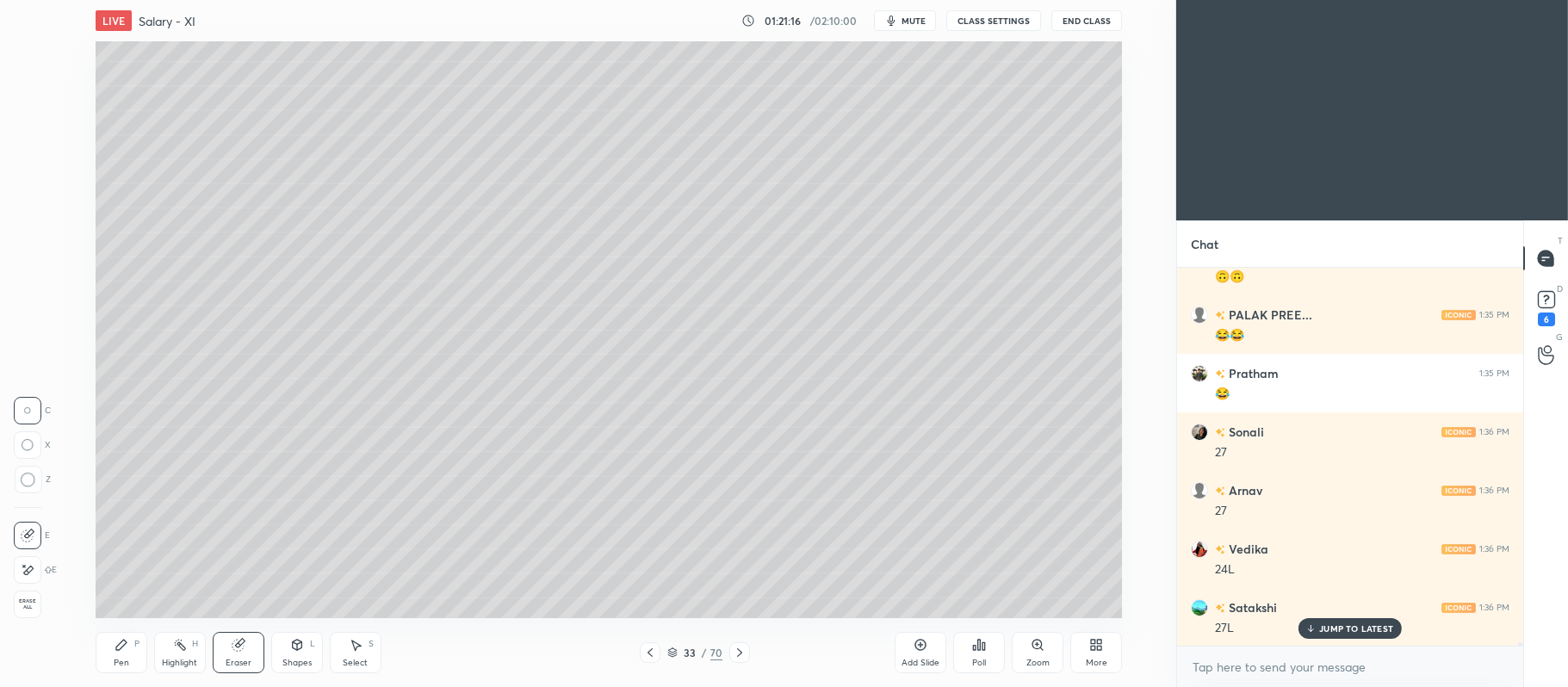
click at [124, 659] on div "Pen" at bounding box center [121, 662] width 16 height 8
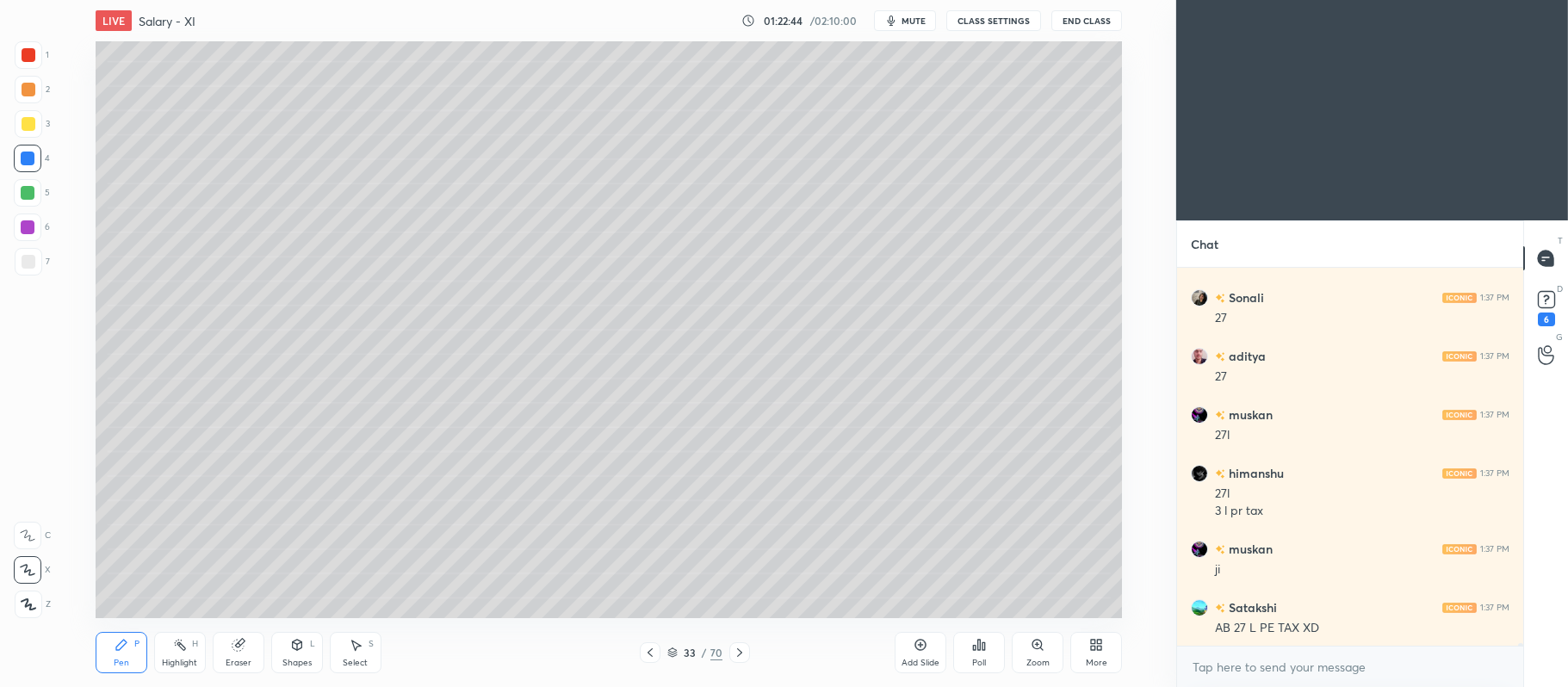
scroll to position [47721, 0]
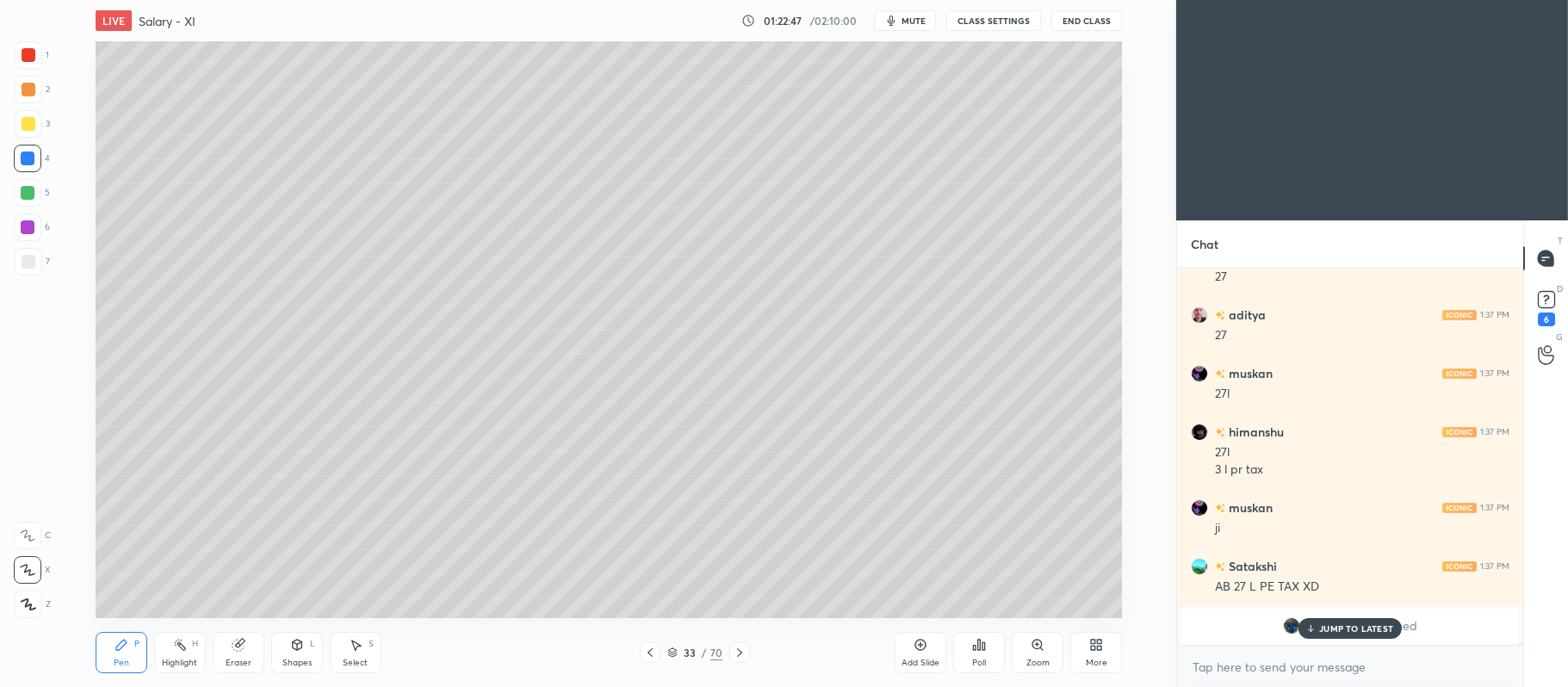
click at [46, 266] on div "7" at bounding box center [32, 262] width 35 height 28
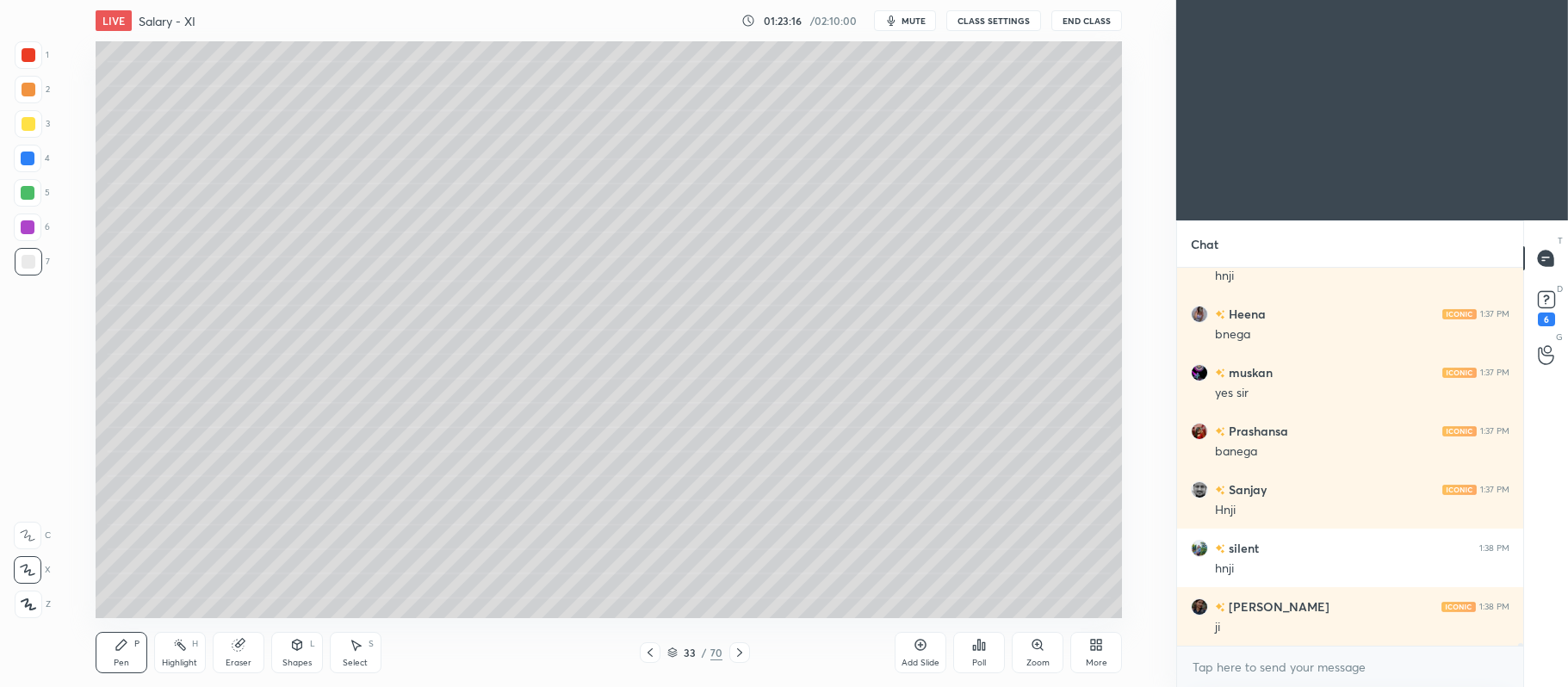
scroll to position [47848, 0]
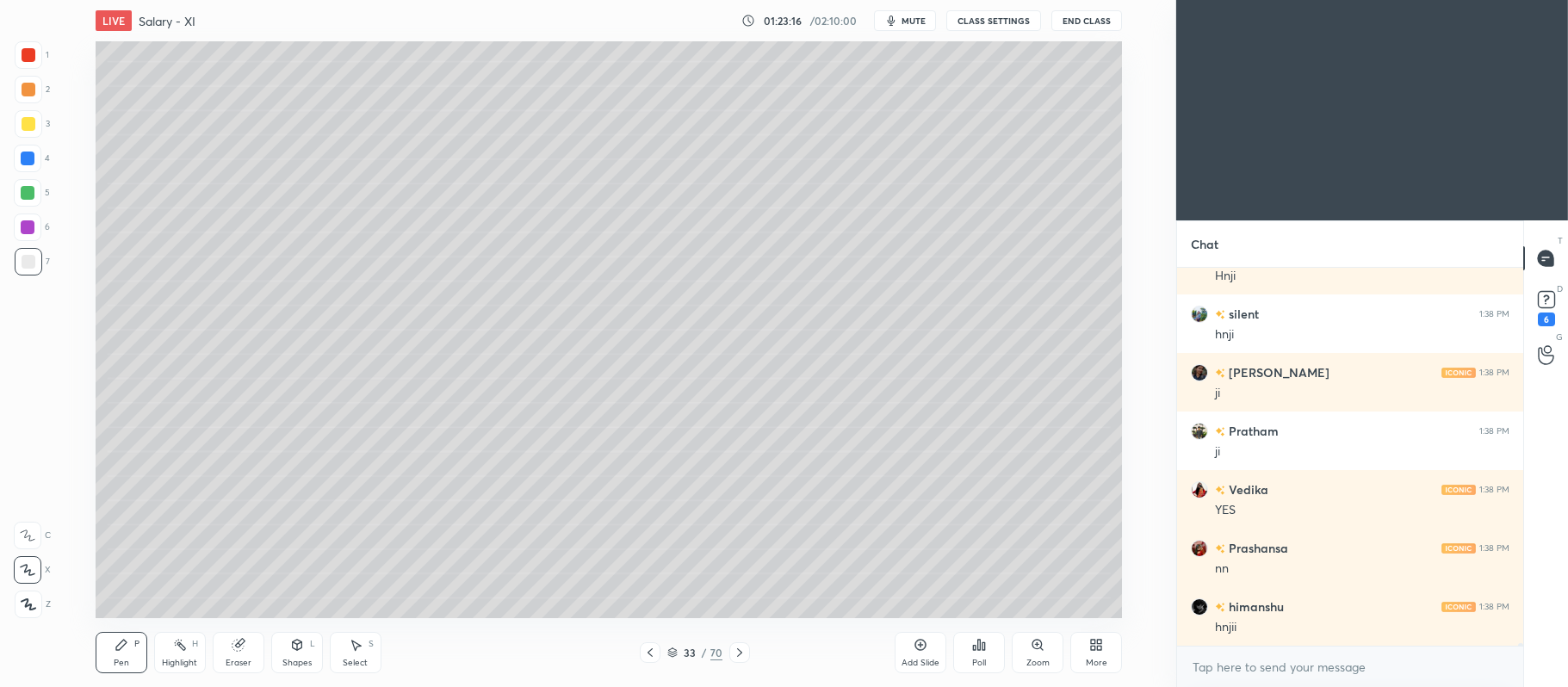
click at [917, 648] on icon at bounding box center [921, 645] width 11 height 11
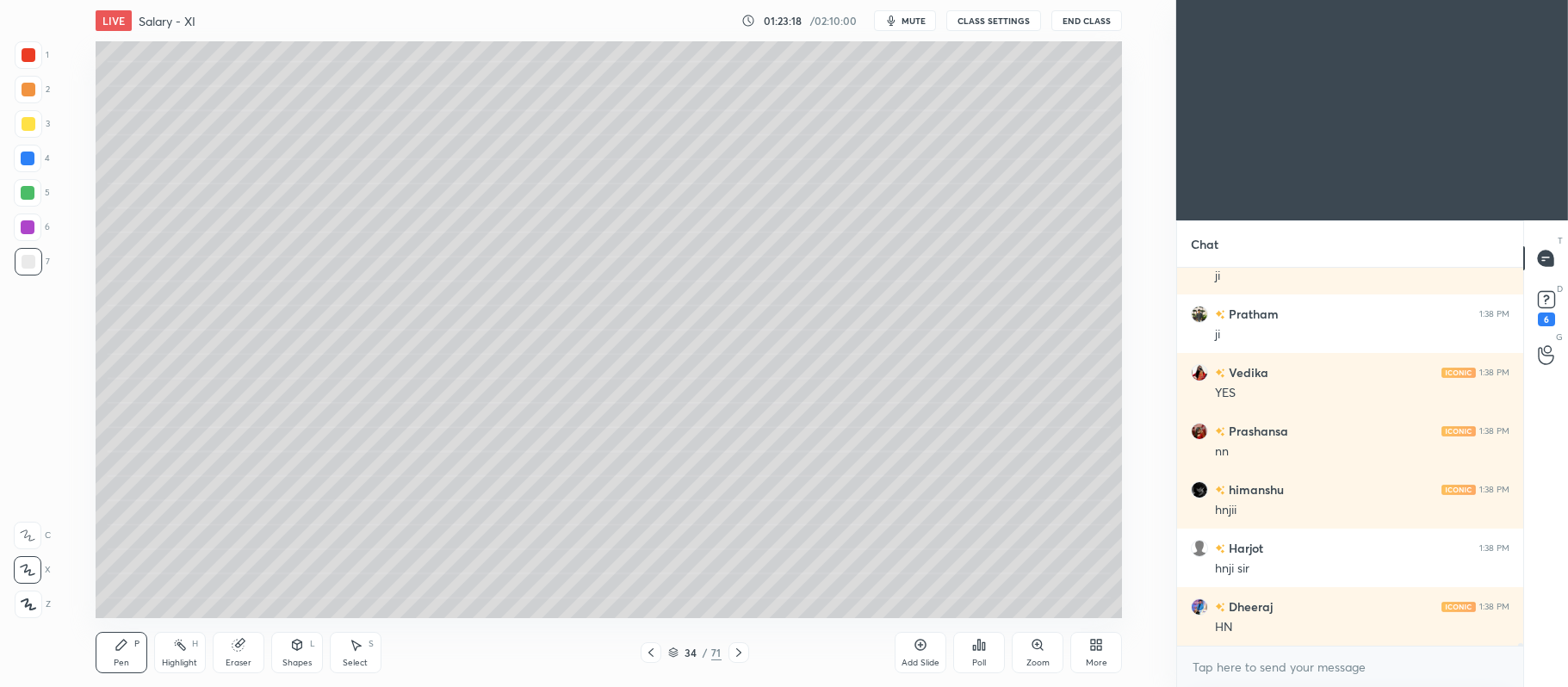
click at [38, 121] on div at bounding box center [28, 124] width 28 height 28
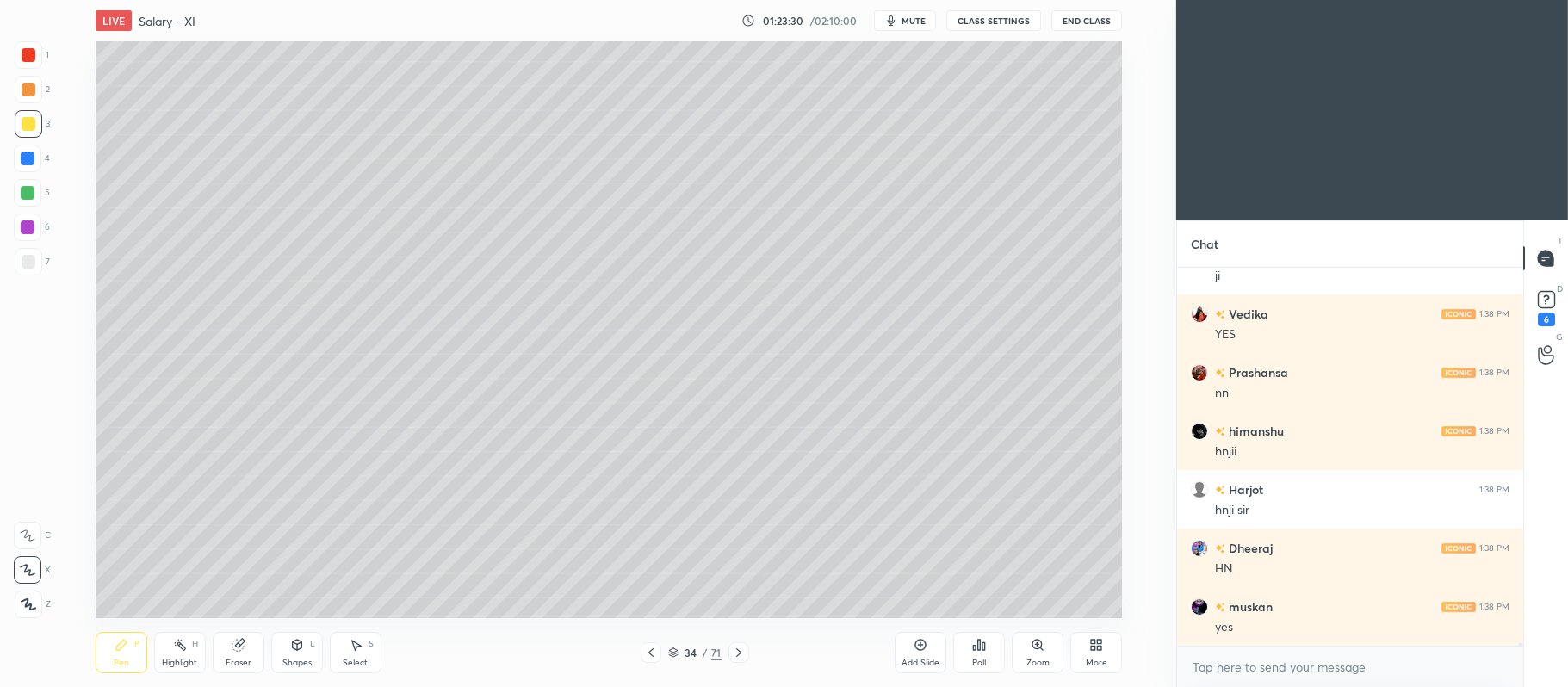
click at [32, 184] on div at bounding box center [28, 193] width 28 height 28
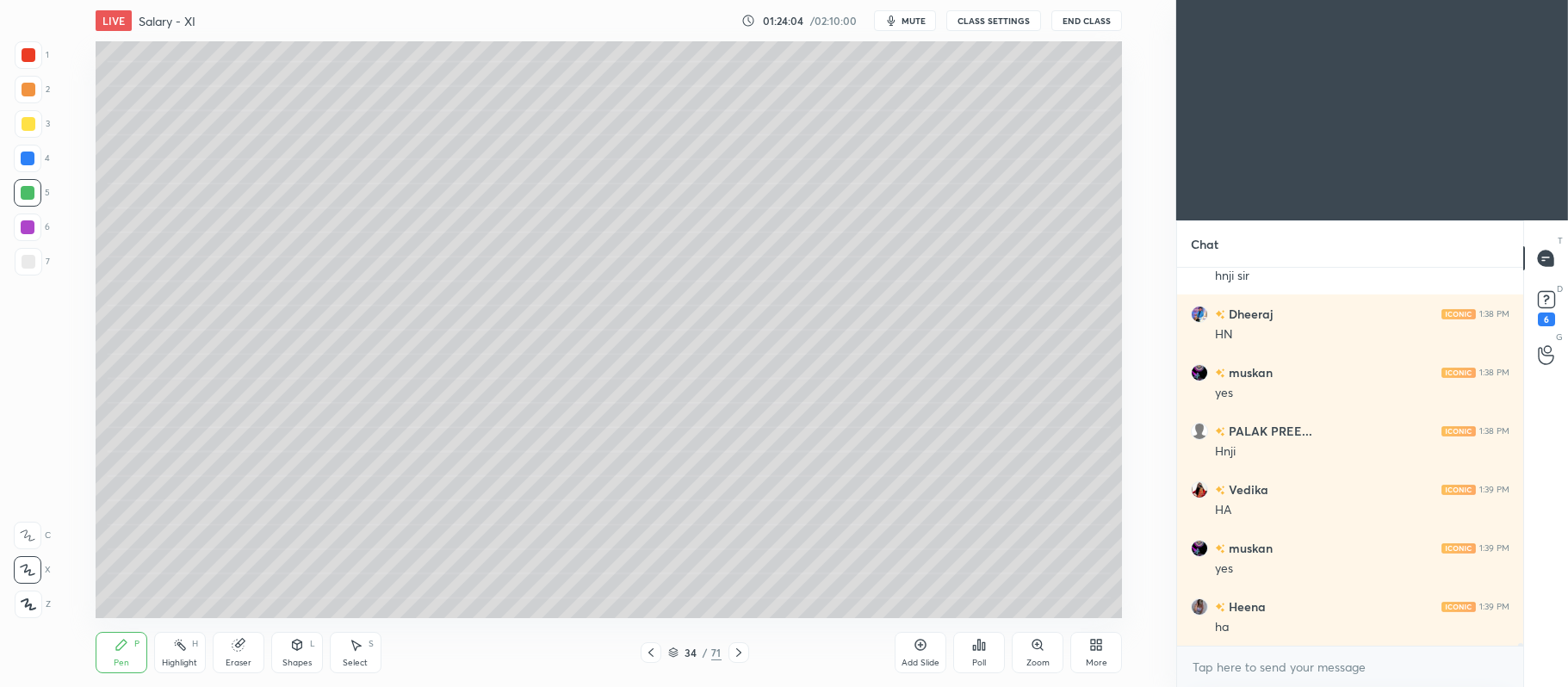
scroll to position [48315, 0]
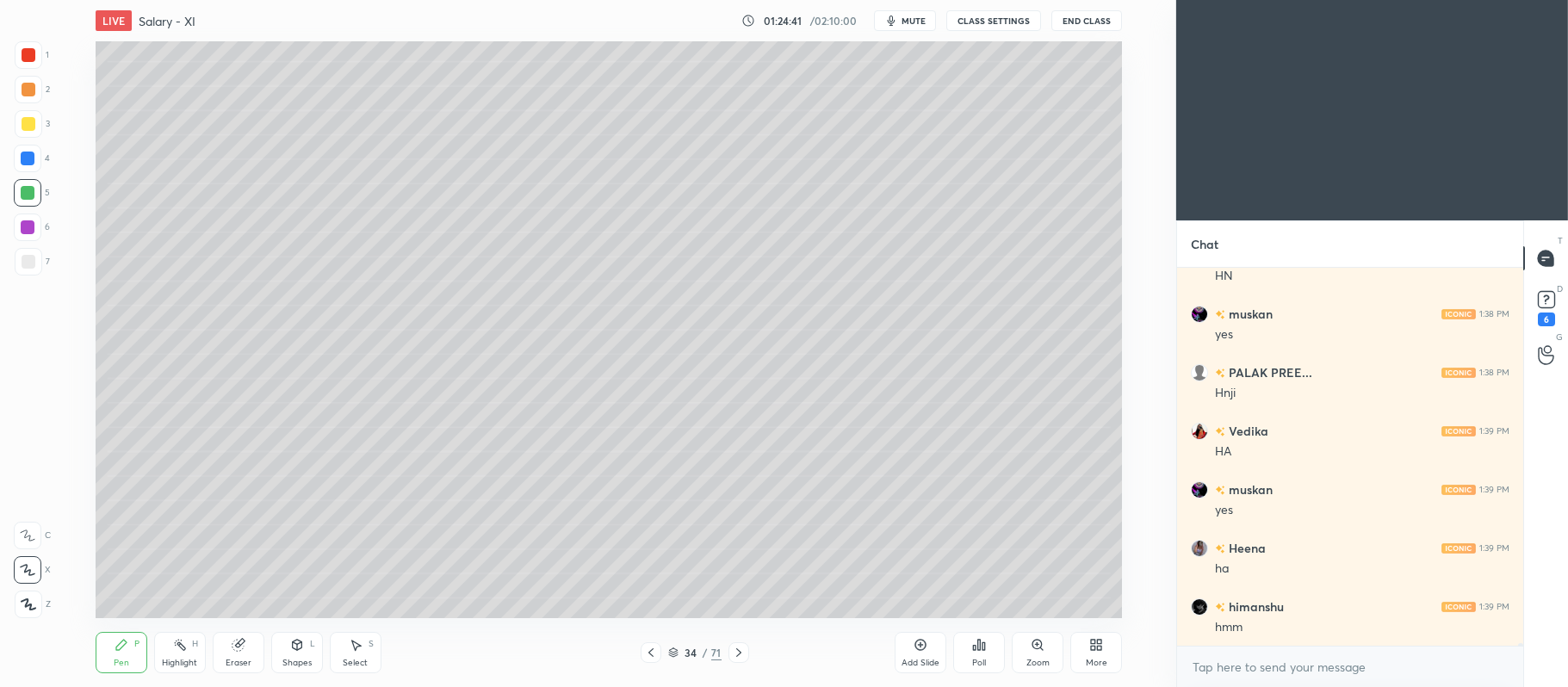
click at [38, 235] on div at bounding box center [28, 227] width 28 height 28
click at [33, 280] on div "7" at bounding box center [32, 265] width 35 height 34
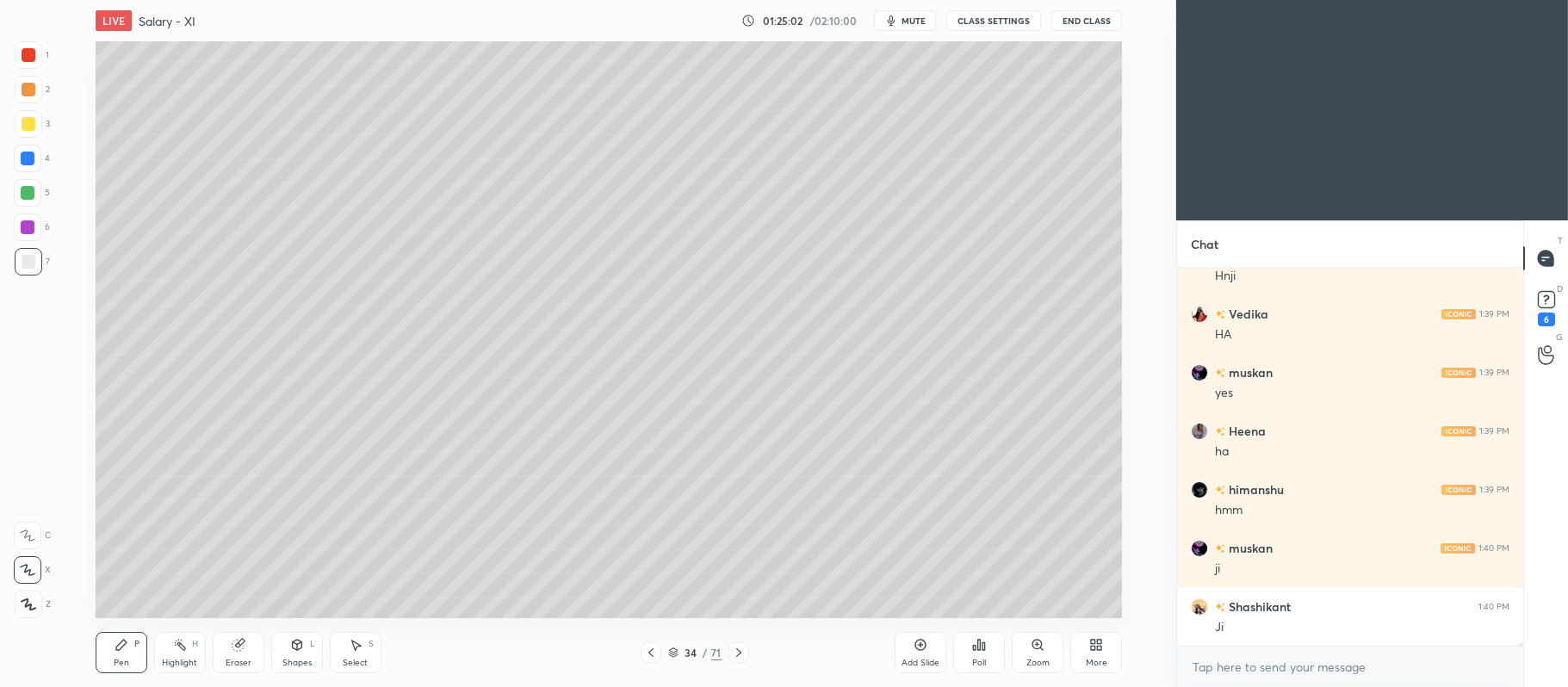
scroll to position [48549, 0]
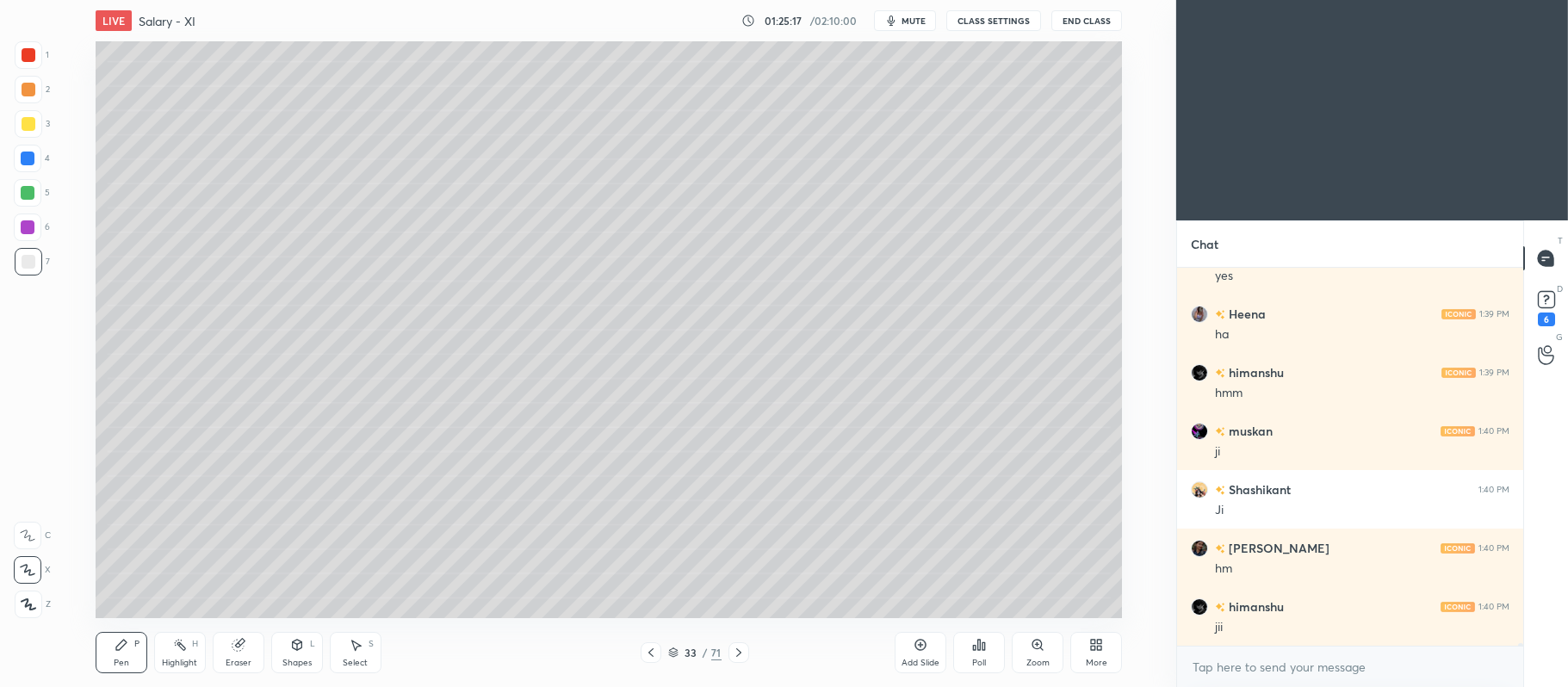
click at [28, 91] on div at bounding box center [28, 89] width 14 height 14
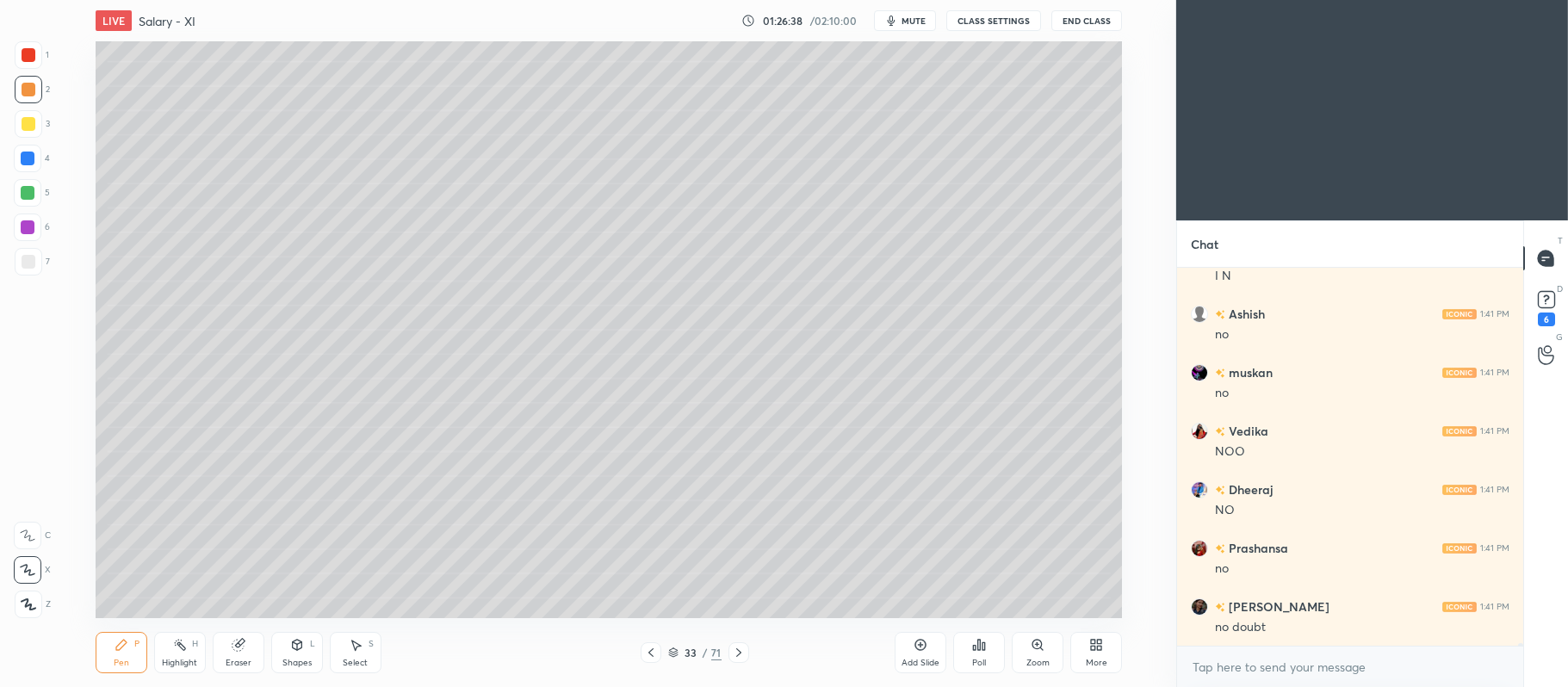
scroll to position [49638, 0]
click at [741, 652] on icon at bounding box center [739, 652] width 6 height 8
click at [739, 648] on icon at bounding box center [738, 652] width 14 height 14
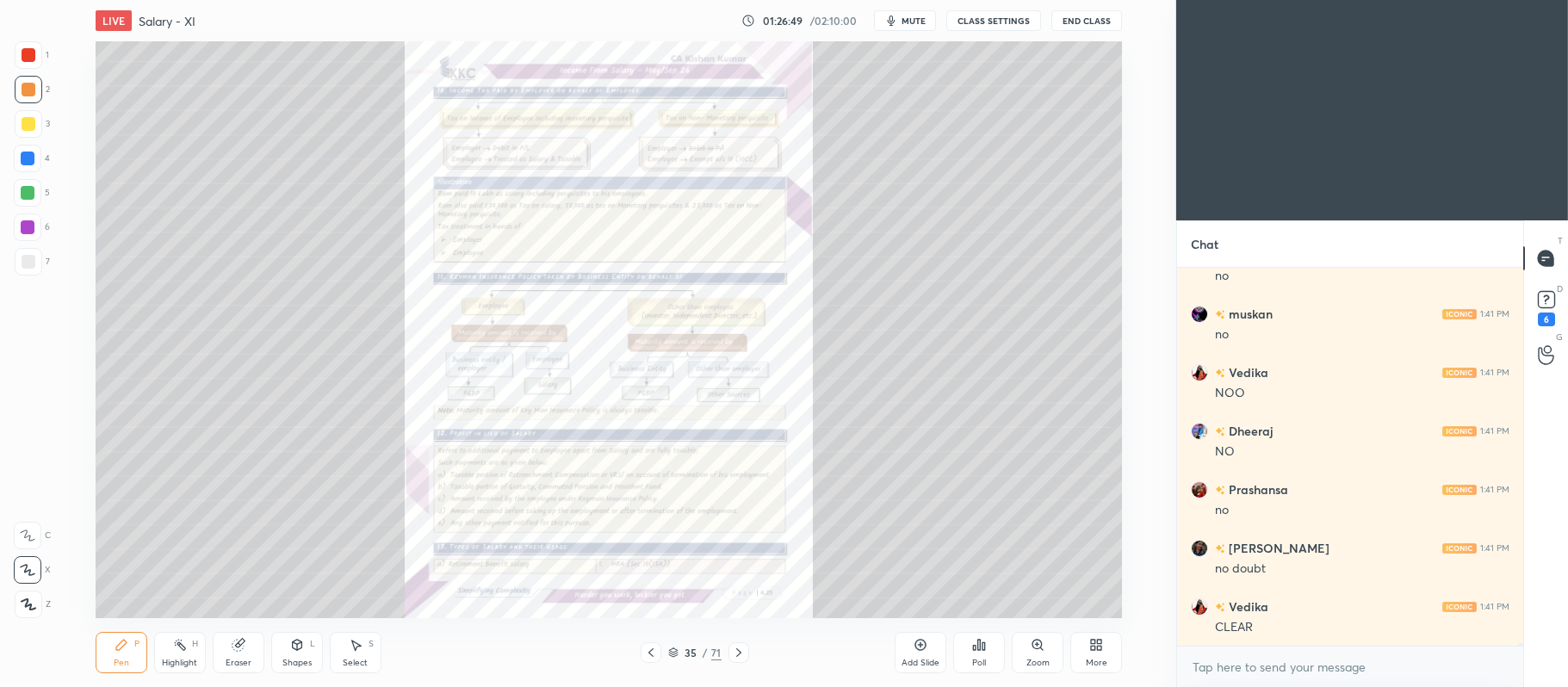
click at [1042, 648] on icon at bounding box center [1038, 644] width 14 height 14
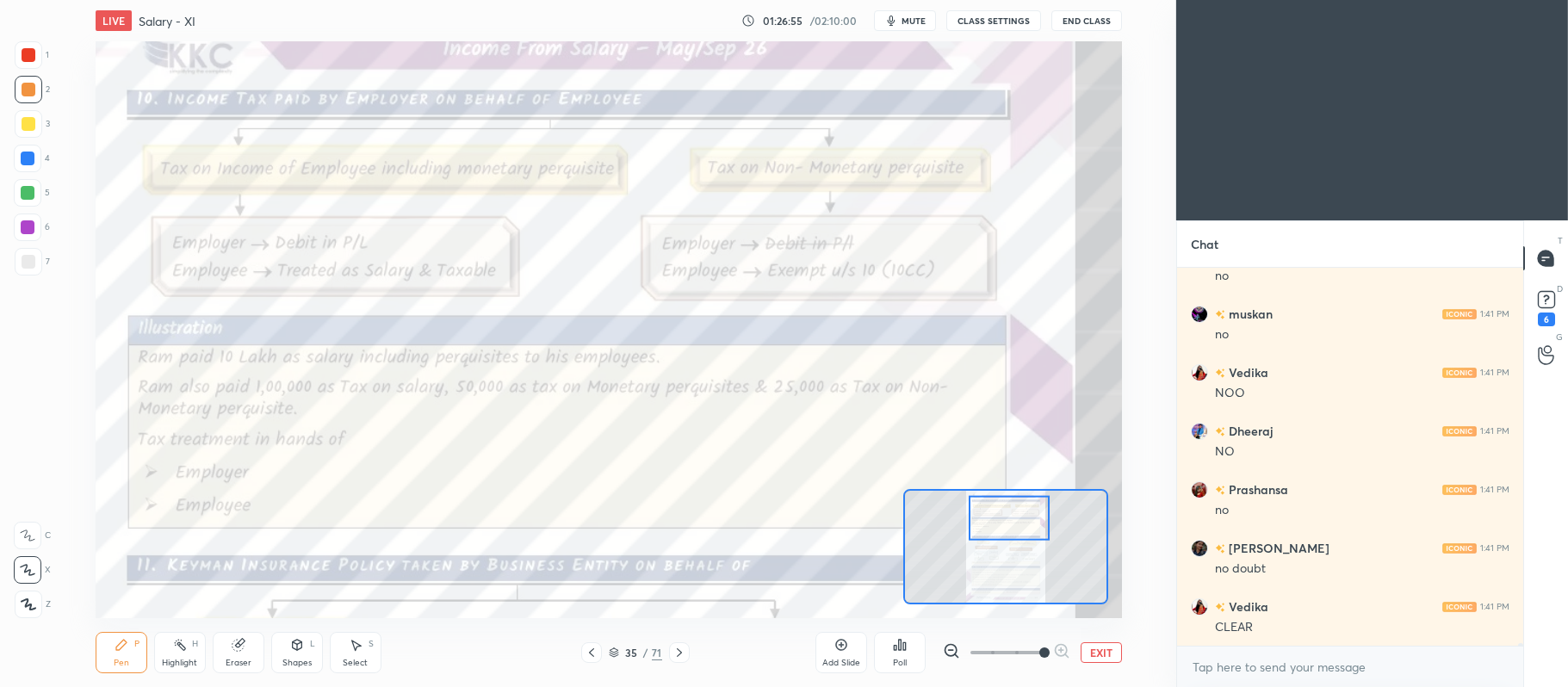
click at [24, 56] on div at bounding box center [28, 54] width 14 height 14
click at [29, 529] on icon at bounding box center [28, 535] width 16 height 12
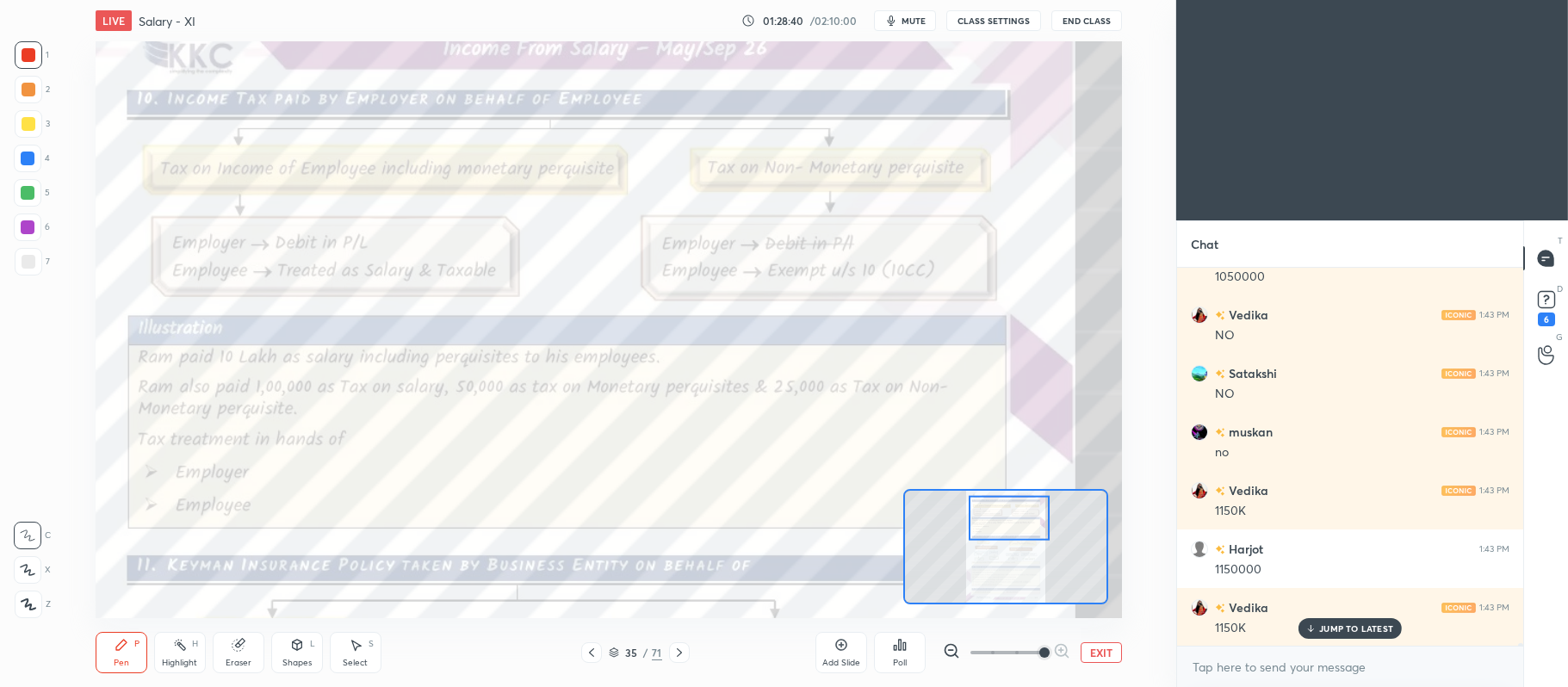
scroll to position [50285, 0]
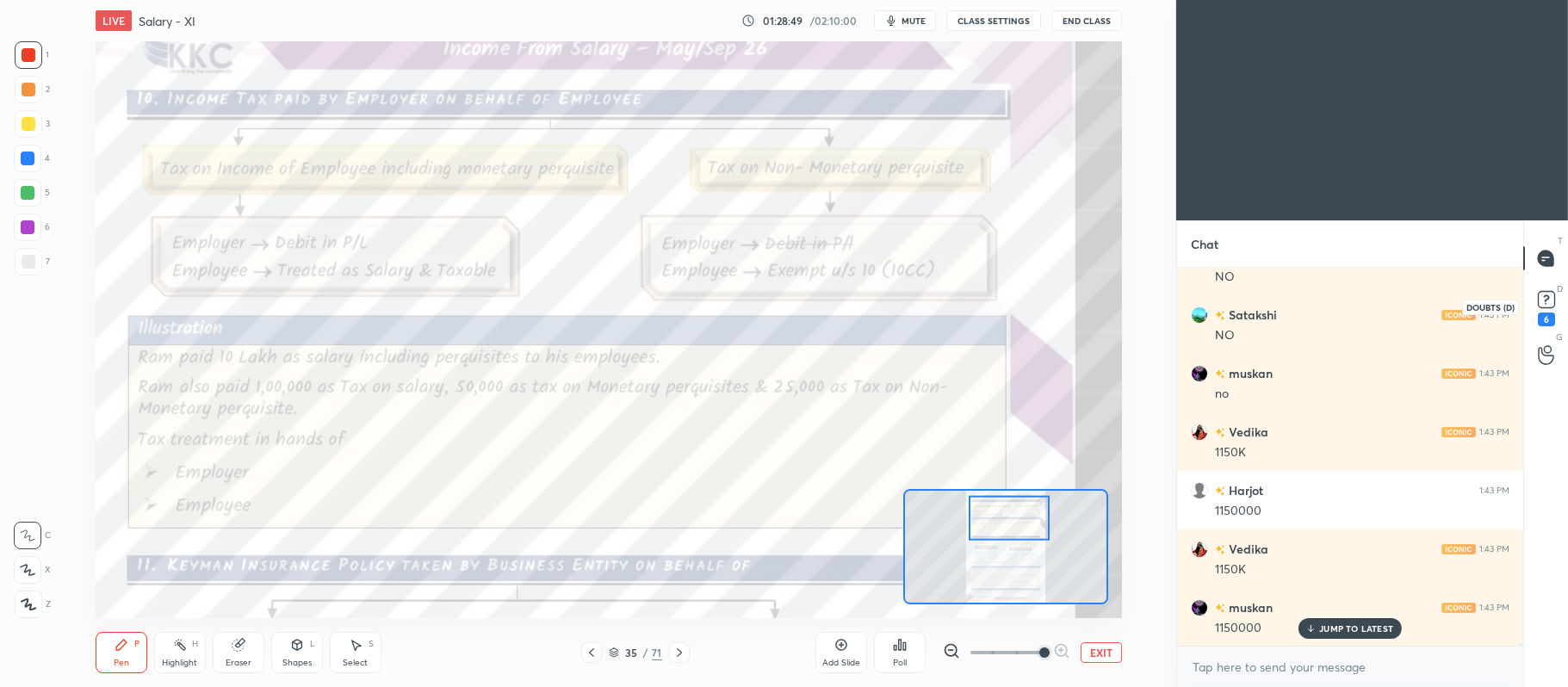
click at [1553, 301] on rect at bounding box center [1546, 300] width 17 height 17
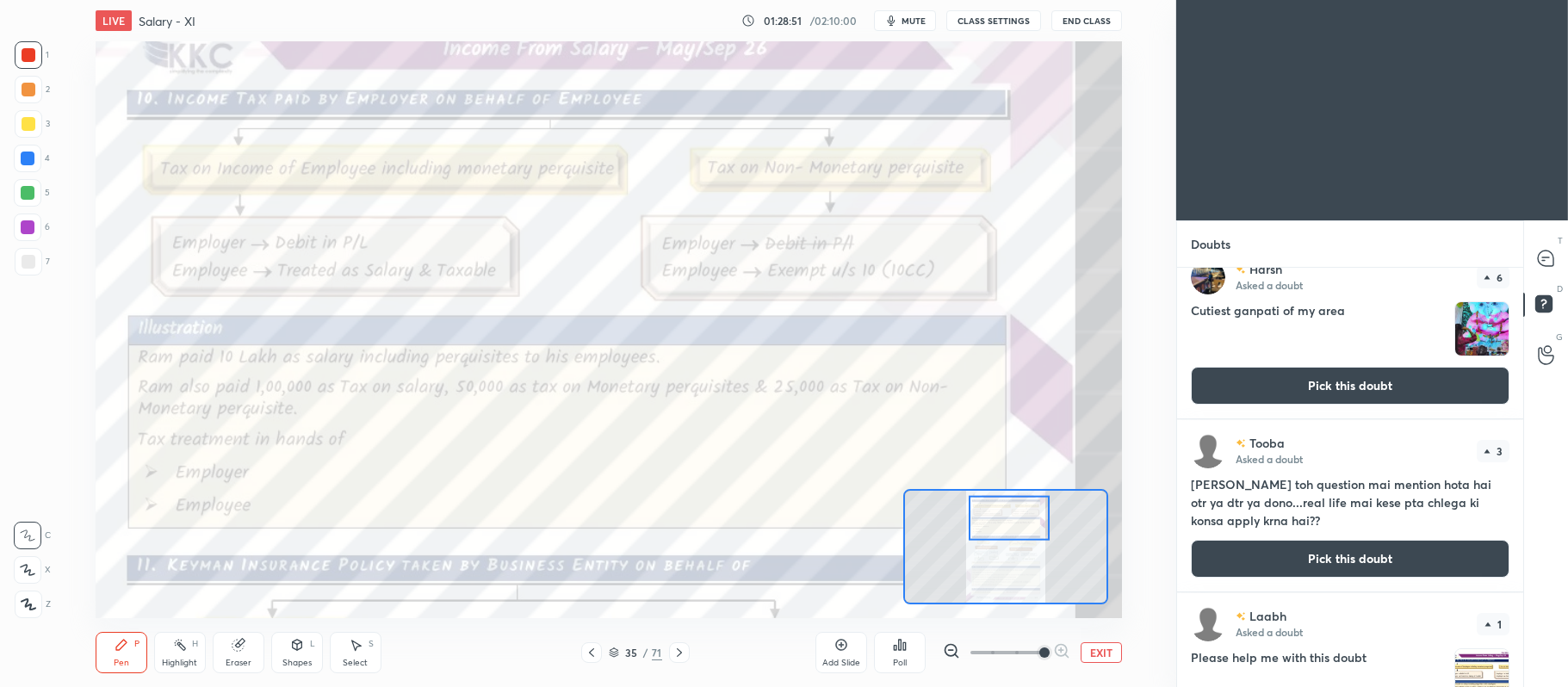
scroll to position [0, 0]
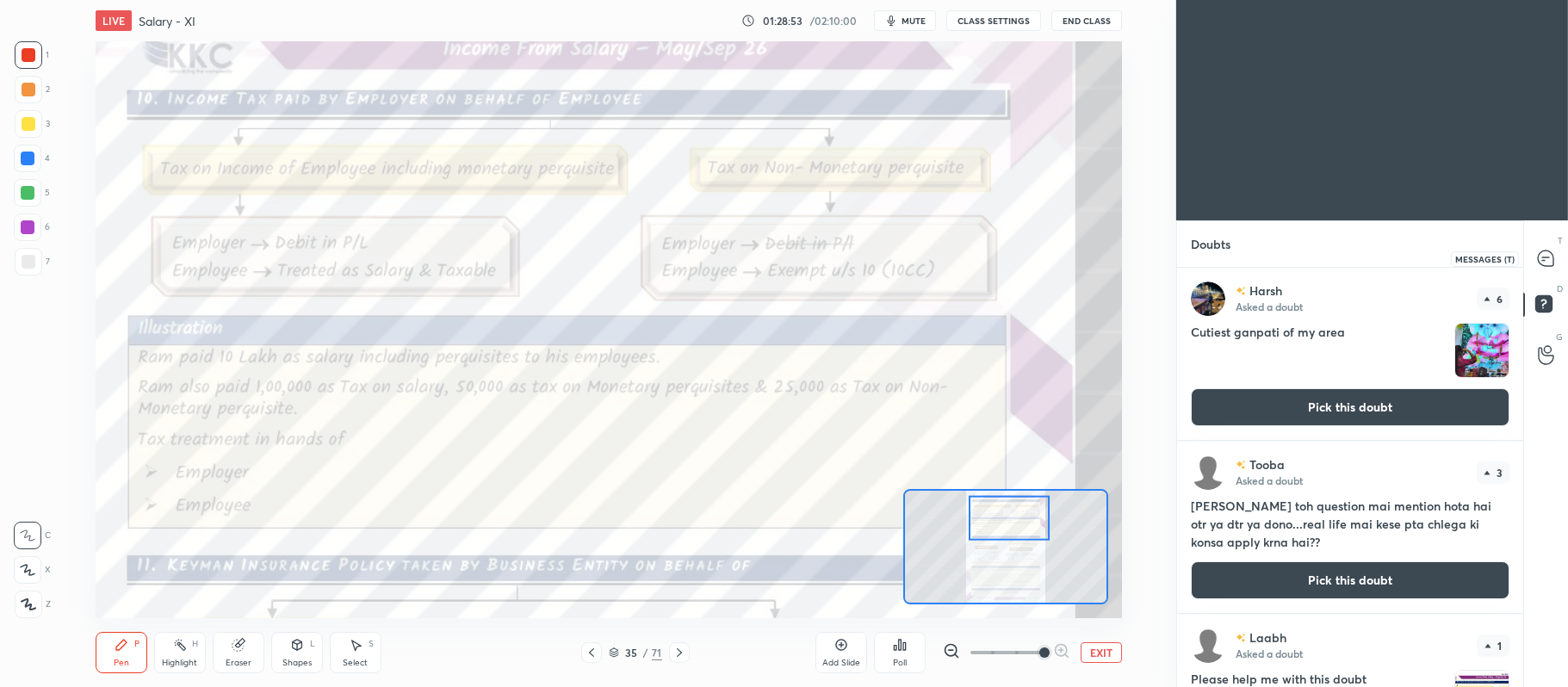
click at [1543, 251] on icon at bounding box center [1545, 258] width 16 height 16
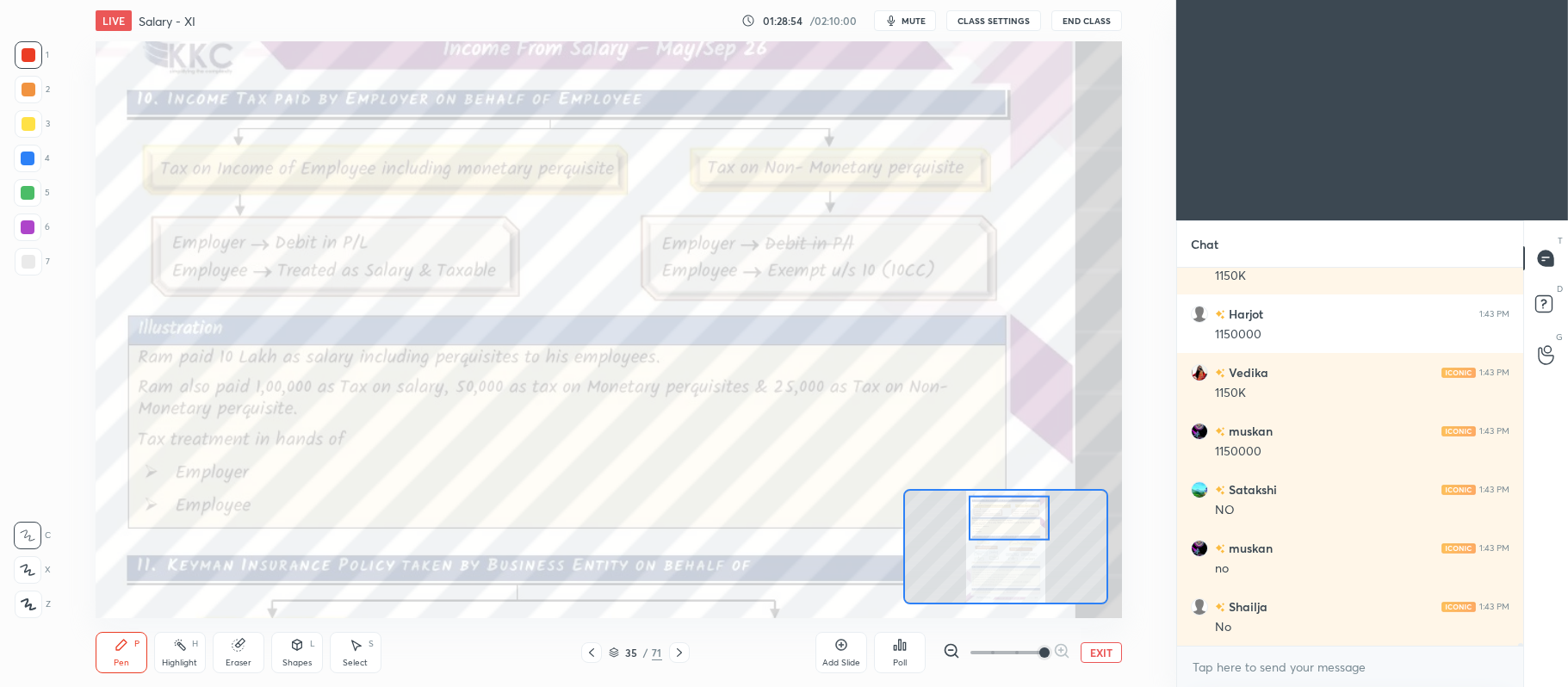
scroll to position [50814, 0]
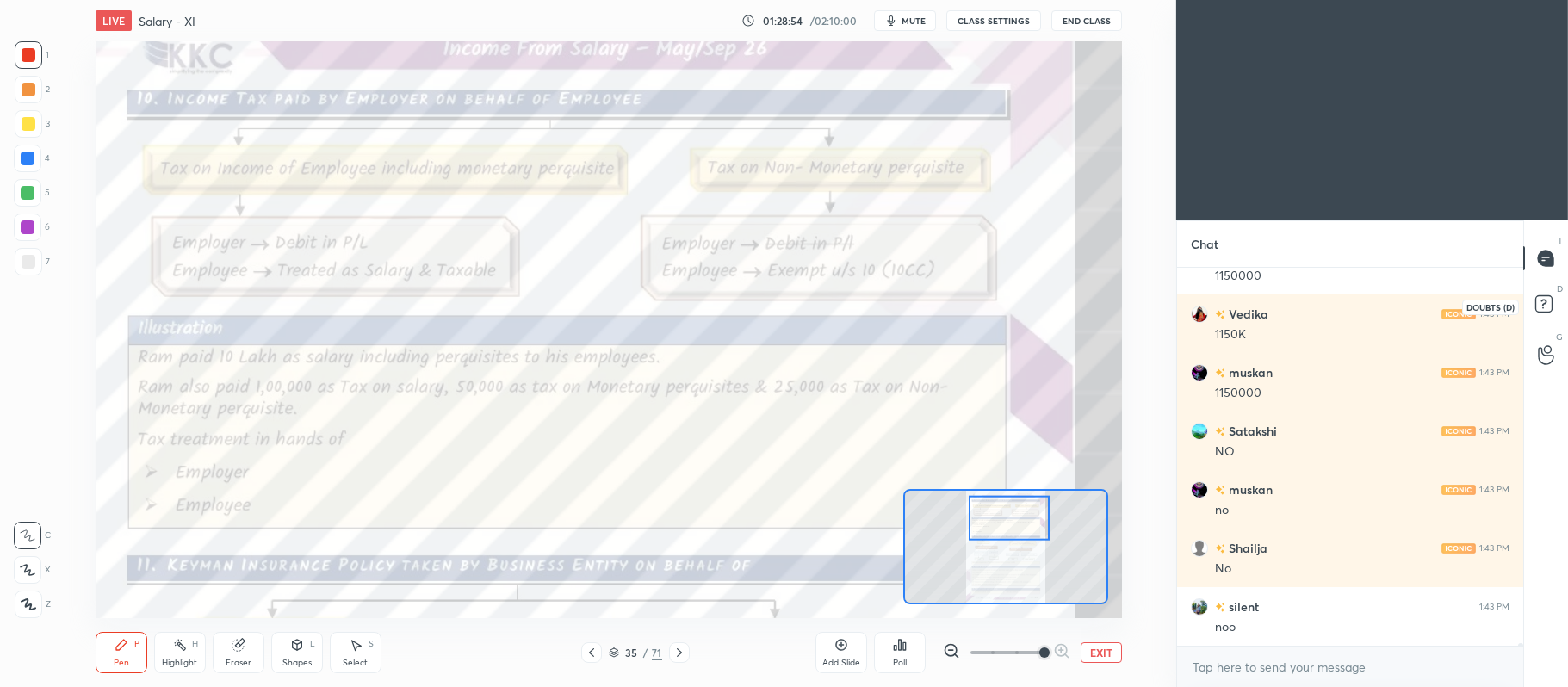
click at [1549, 303] on rect at bounding box center [1544, 304] width 17 height 17
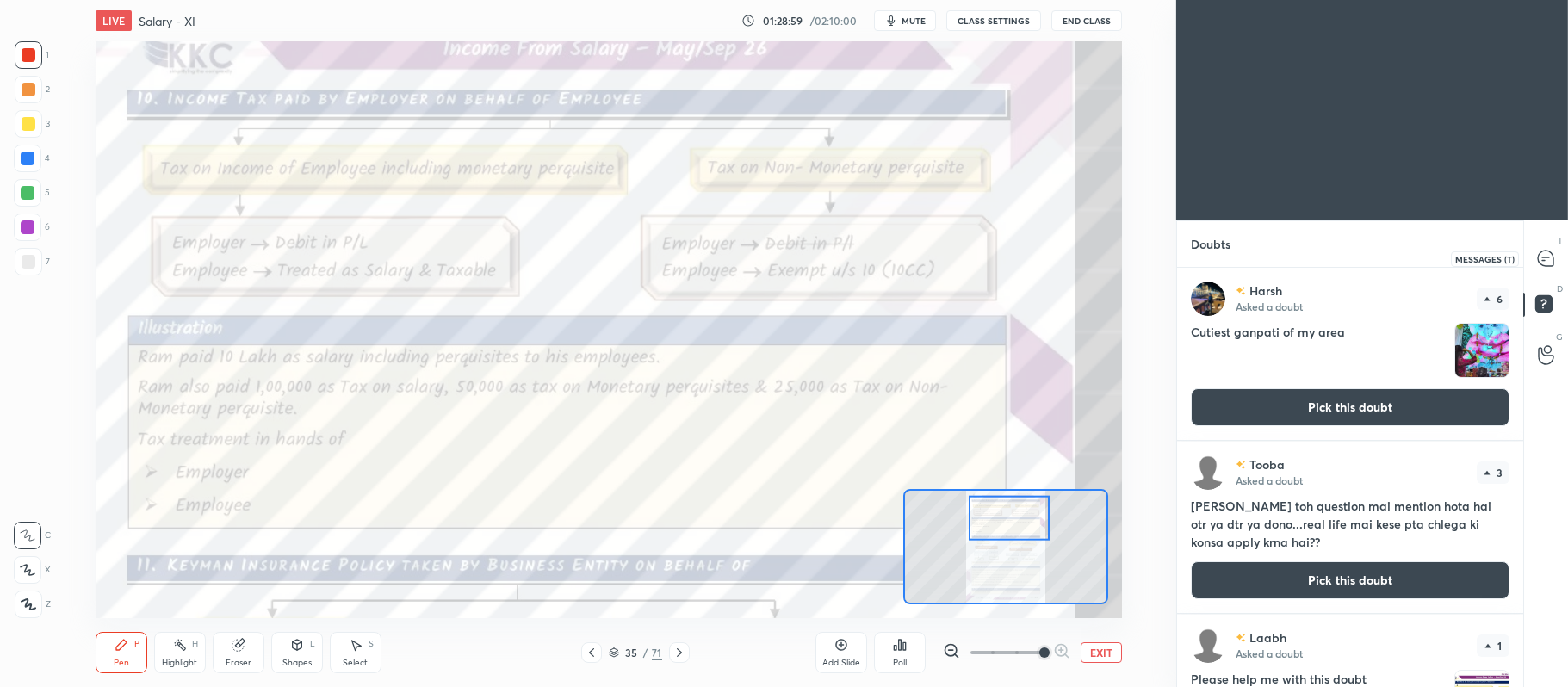
click at [1547, 255] on icon at bounding box center [1545, 258] width 16 height 16
type textarea "x"
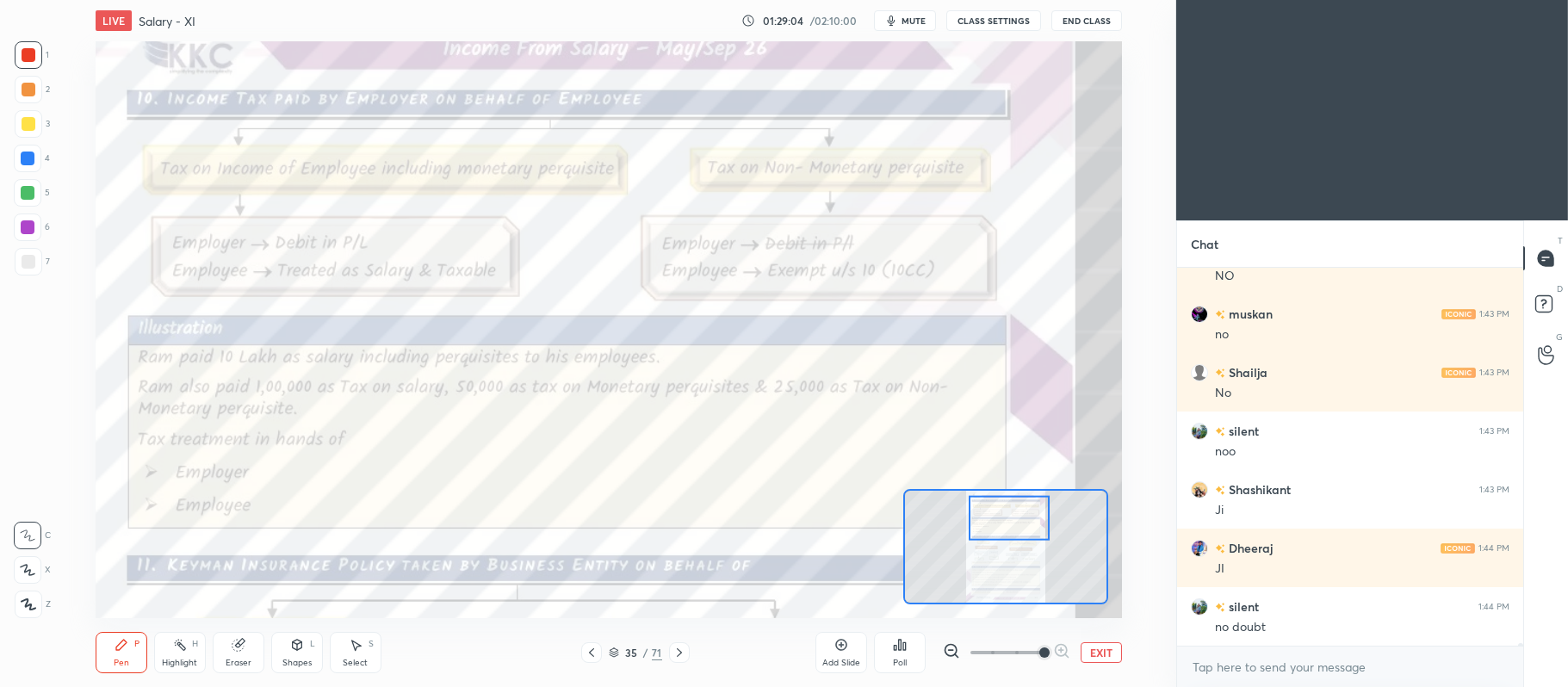
scroll to position [51048, 0]
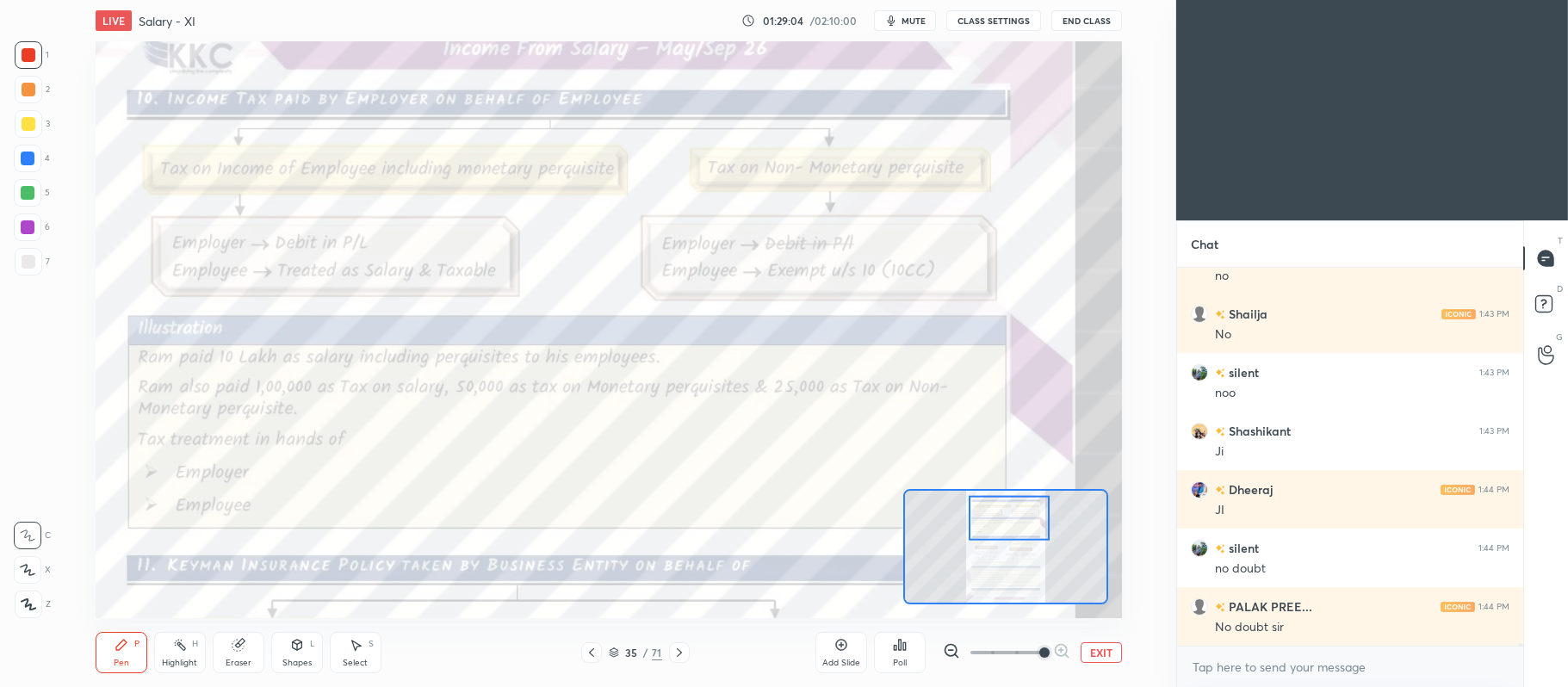
click at [1103, 648] on button "EXIT" at bounding box center [1101, 652] width 41 height 20
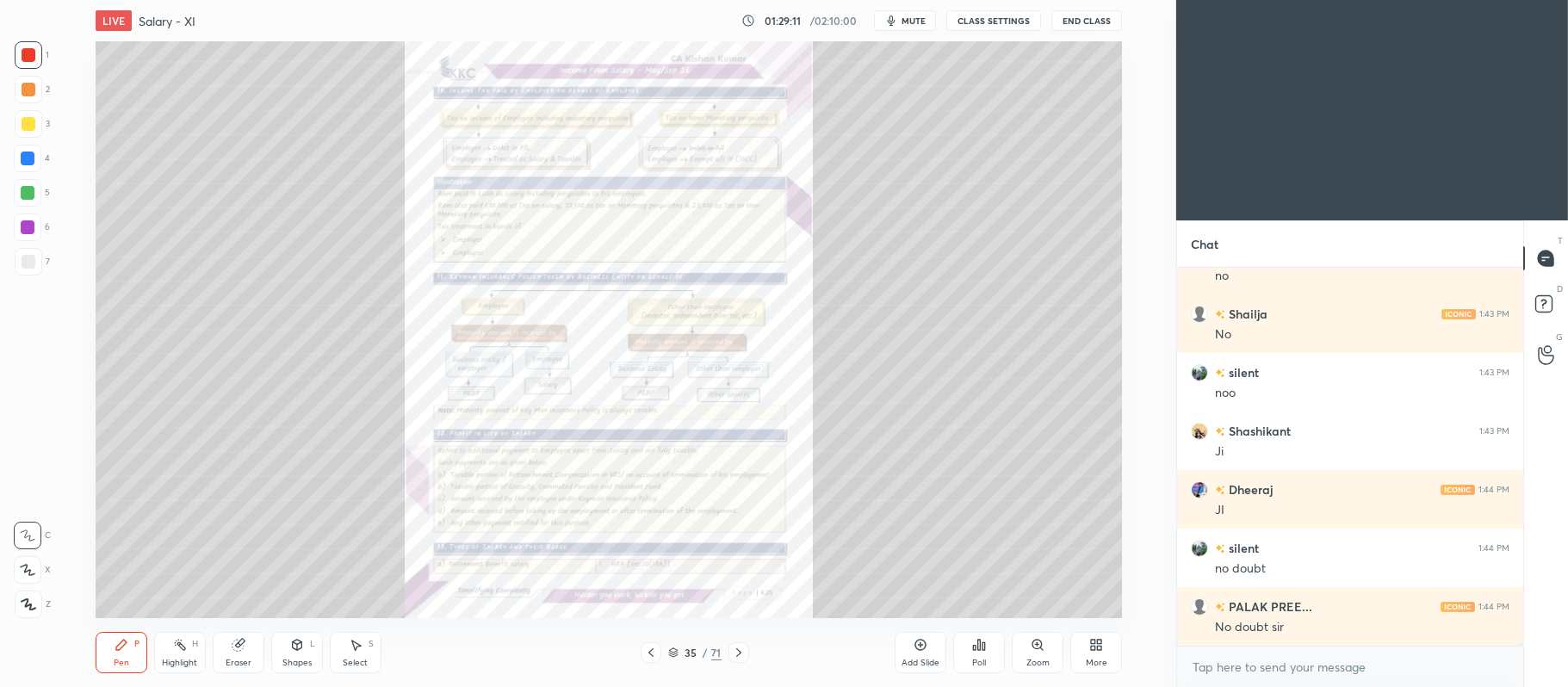
click at [648, 652] on icon at bounding box center [651, 652] width 14 height 14
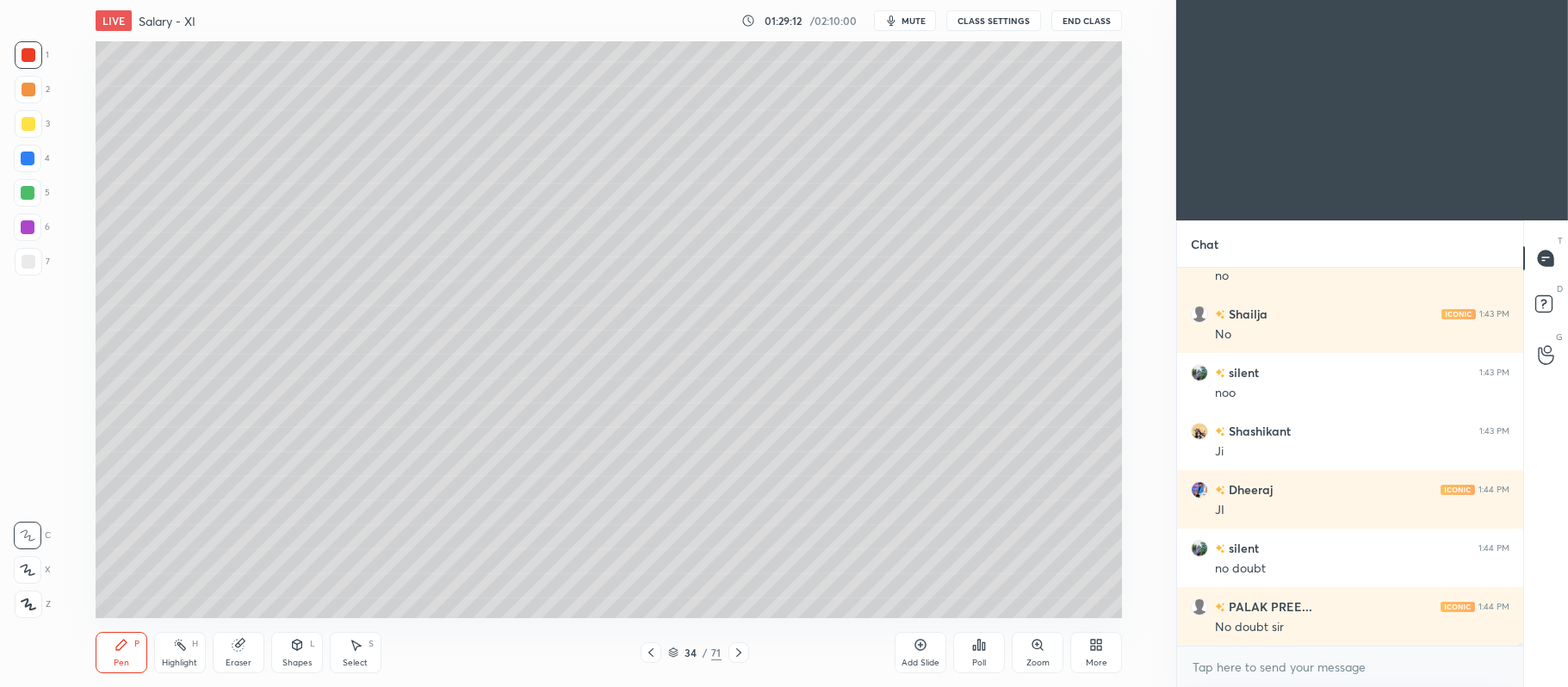
click at [649, 648] on icon at bounding box center [651, 652] width 14 height 14
click at [648, 646] on icon at bounding box center [651, 652] width 14 height 14
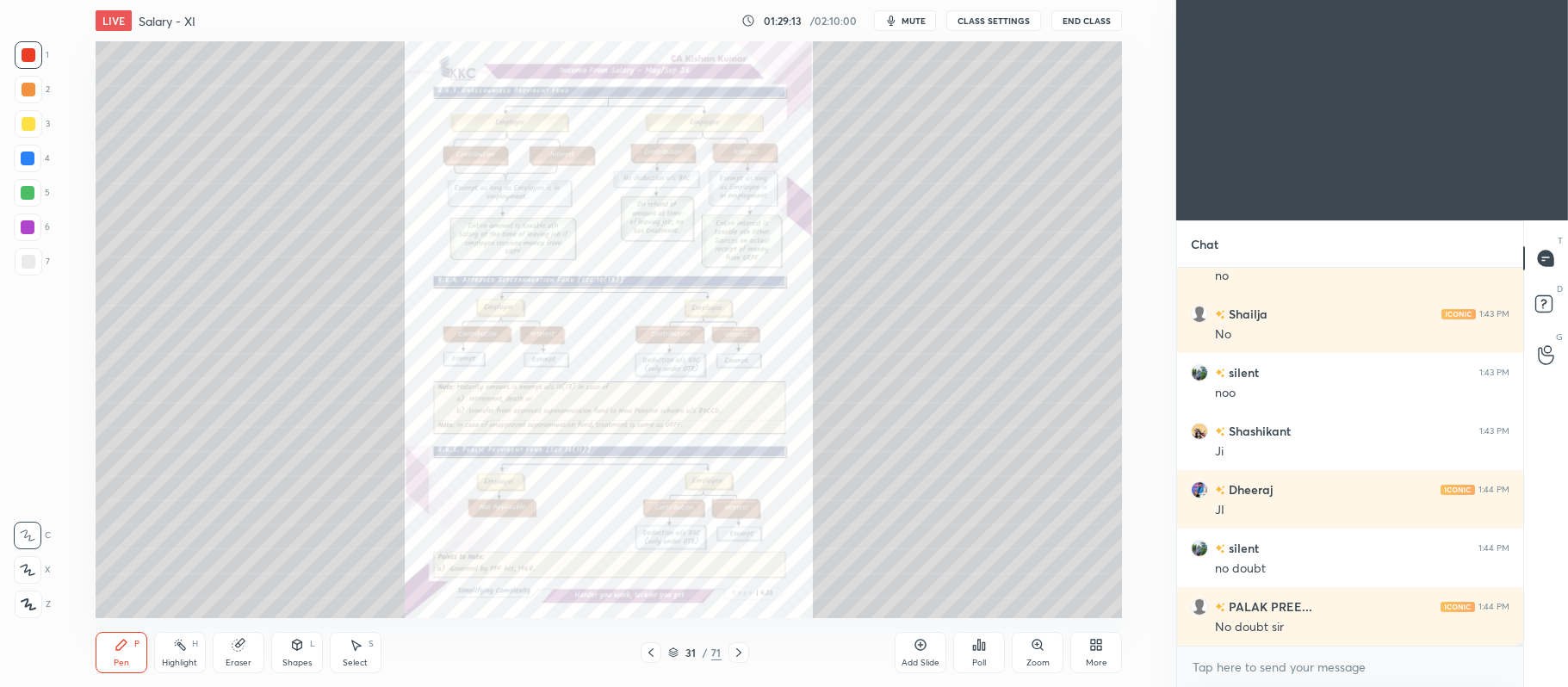
click at [649, 648] on icon at bounding box center [651, 652] width 14 height 14
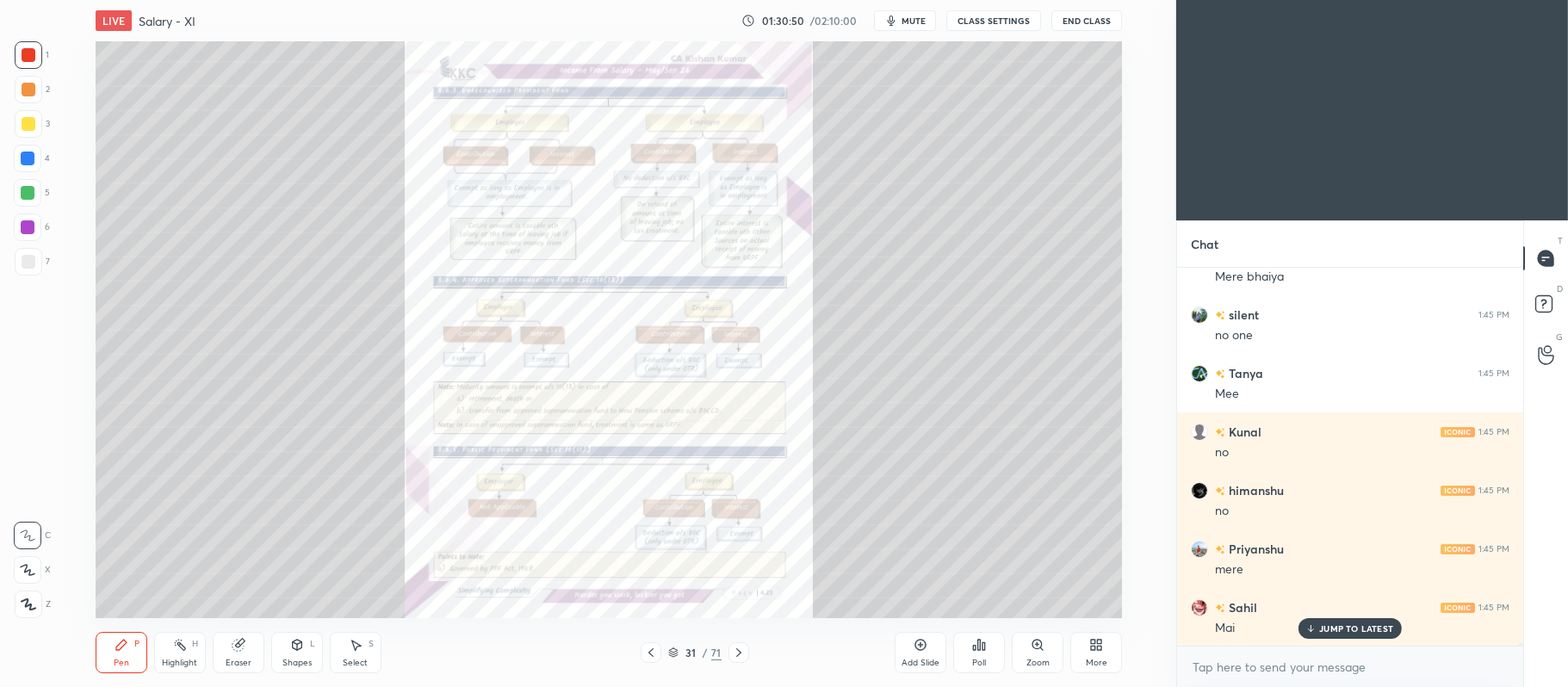
scroll to position [52526, 0]
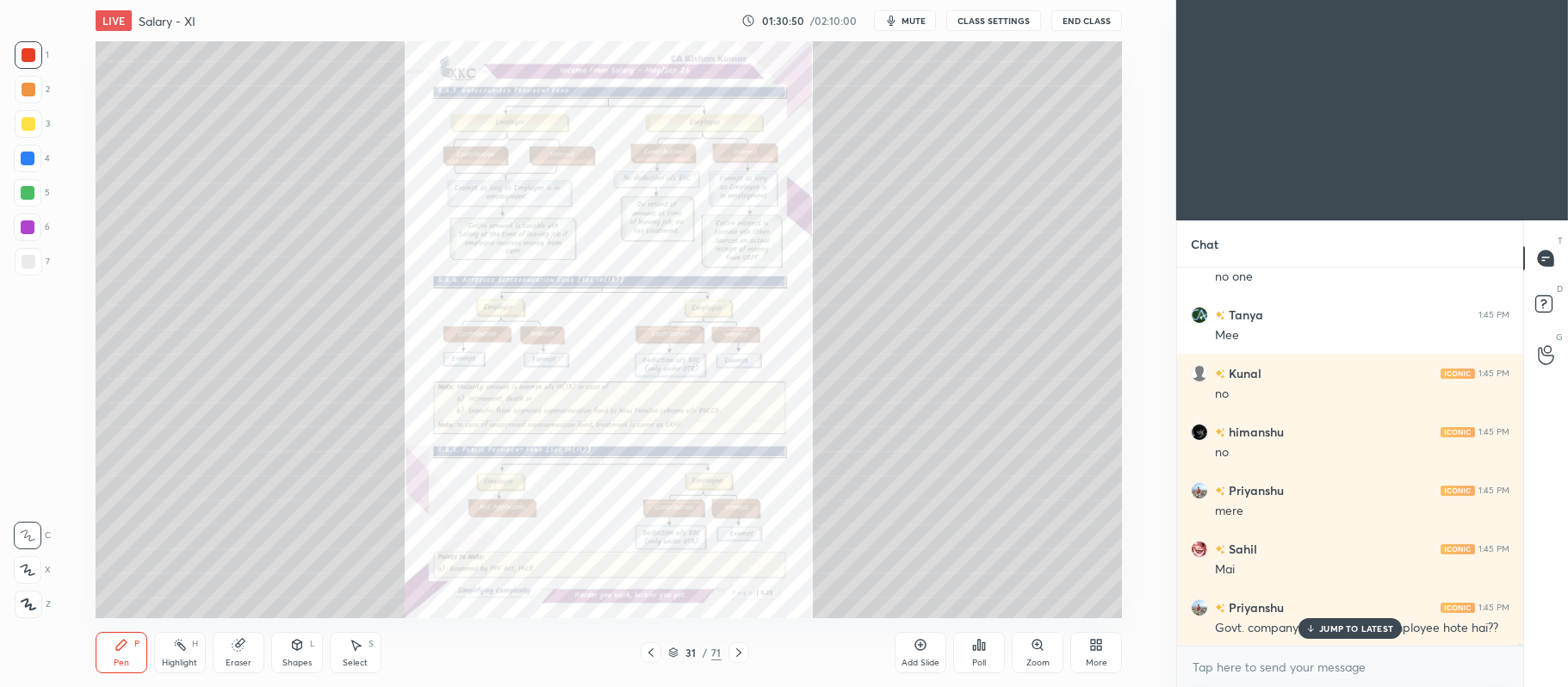
click at [1333, 628] on p "JUMP TO LATEST" at bounding box center [1356, 627] width 74 height 10
click at [914, 641] on icon at bounding box center [920, 644] width 14 height 14
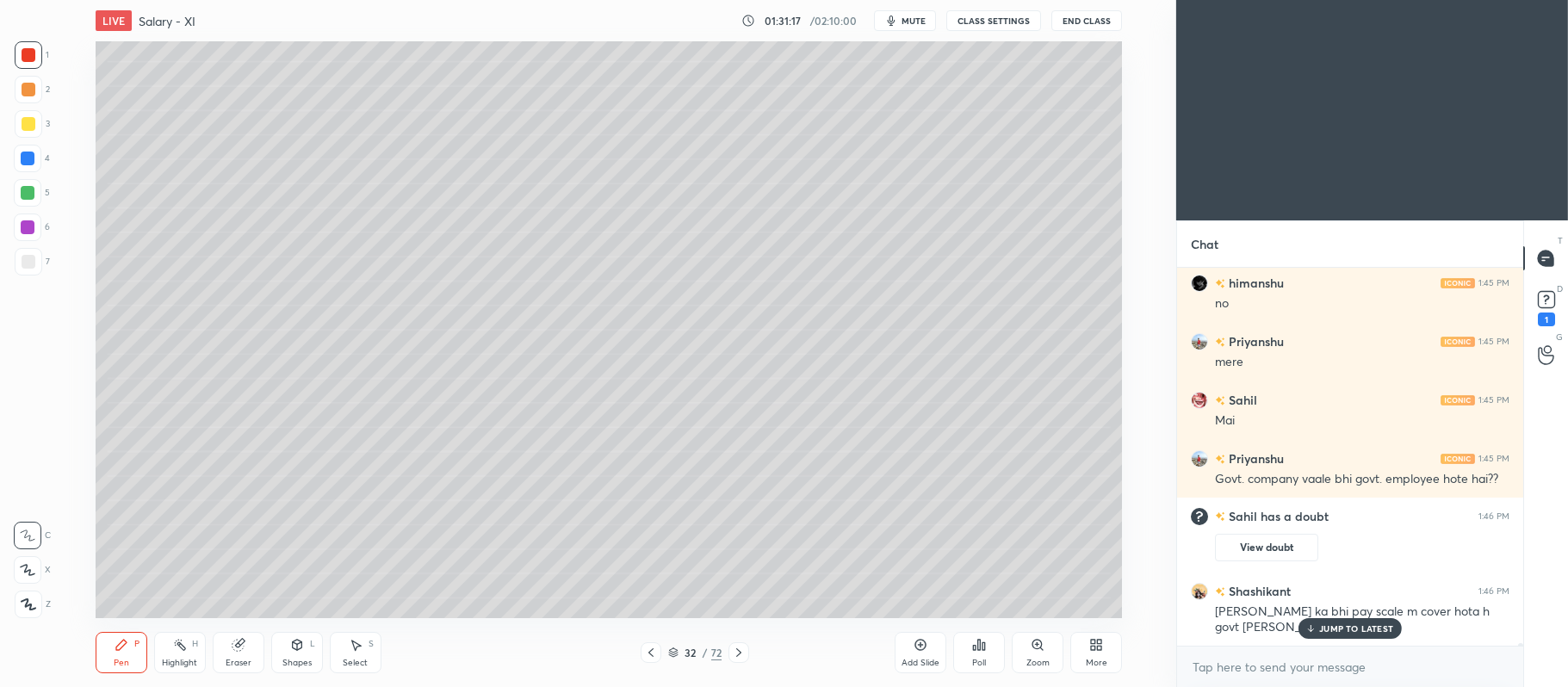
scroll to position [51494, 0]
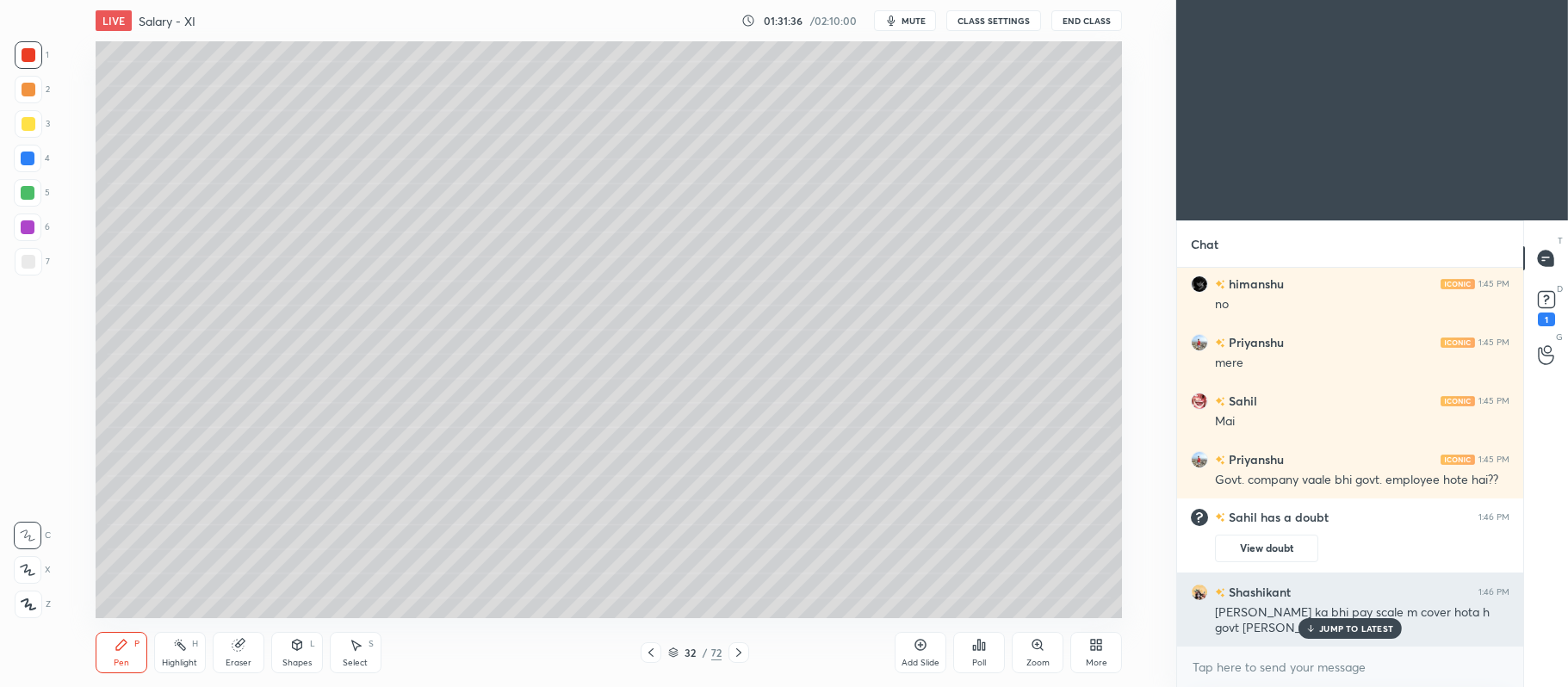
click at [1371, 625] on p "JUMP TO LATEST" at bounding box center [1356, 627] width 74 height 10
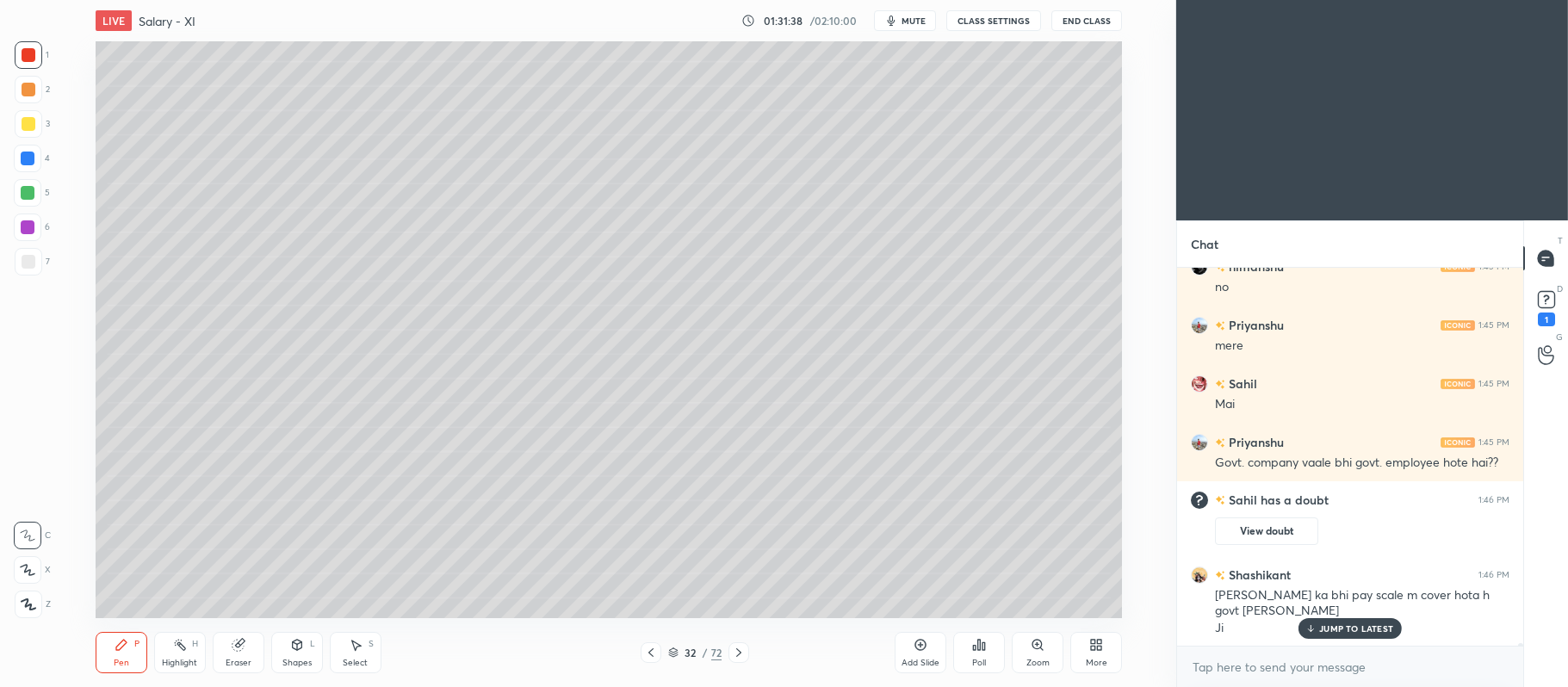
click at [745, 656] on div at bounding box center [739, 652] width 20 height 20
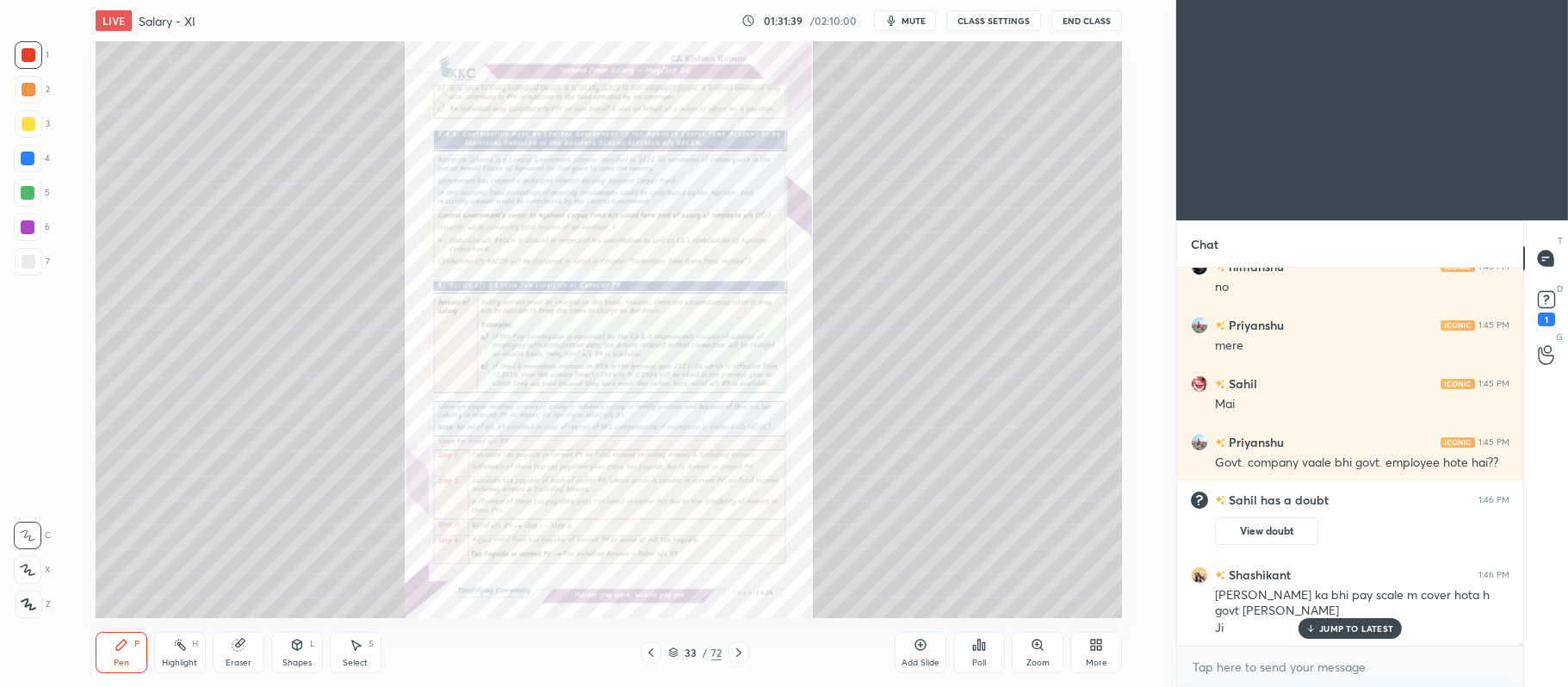
scroll to position [51569, 0]
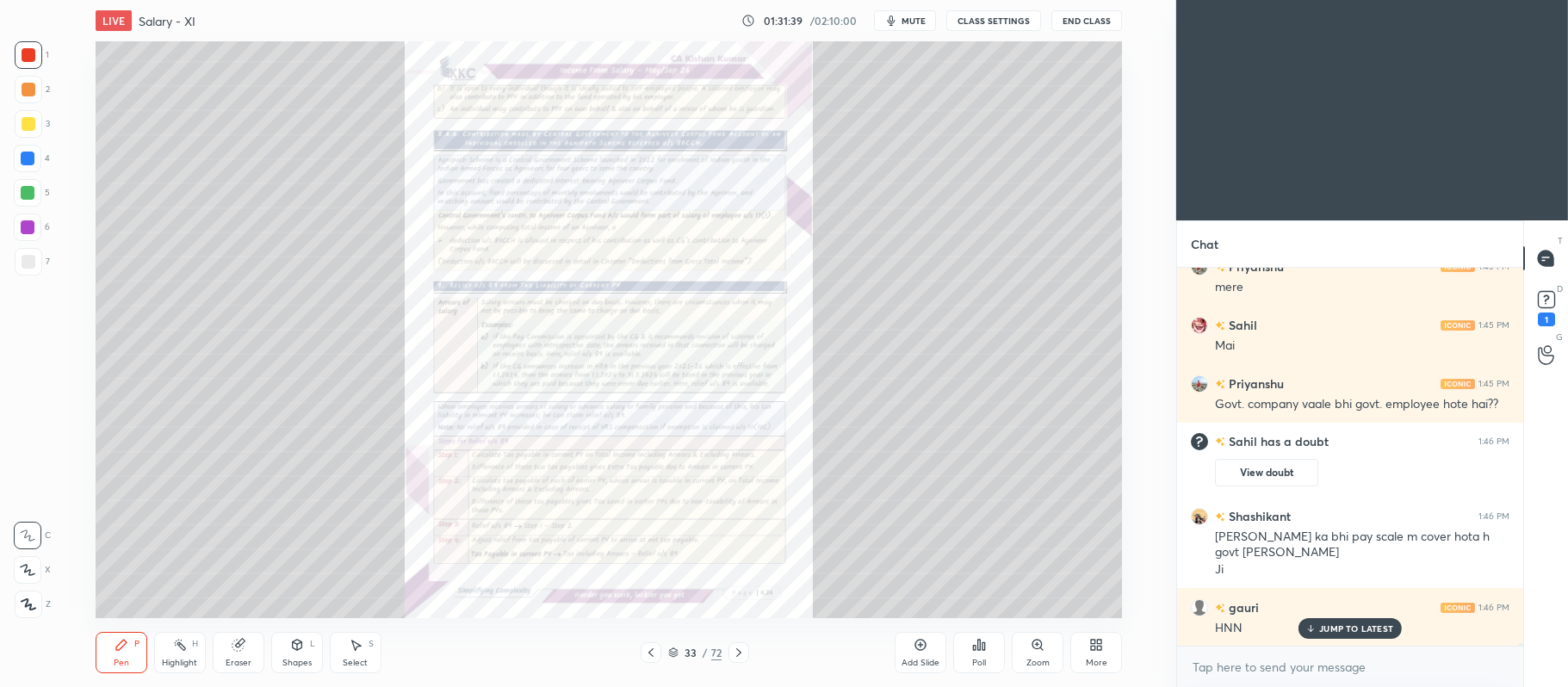
click at [1038, 648] on icon at bounding box center [1037, 644] width 9 height 9
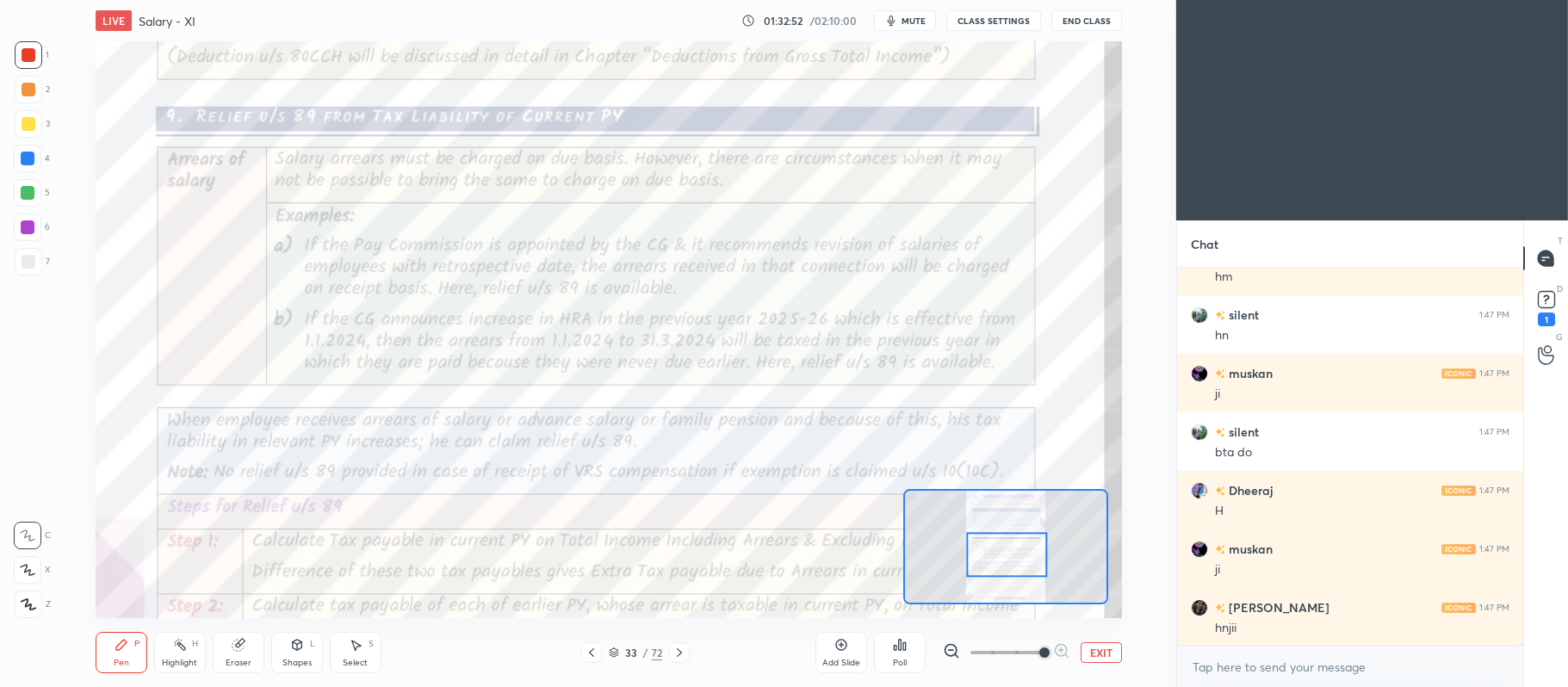
scroll to position [52095, 0]
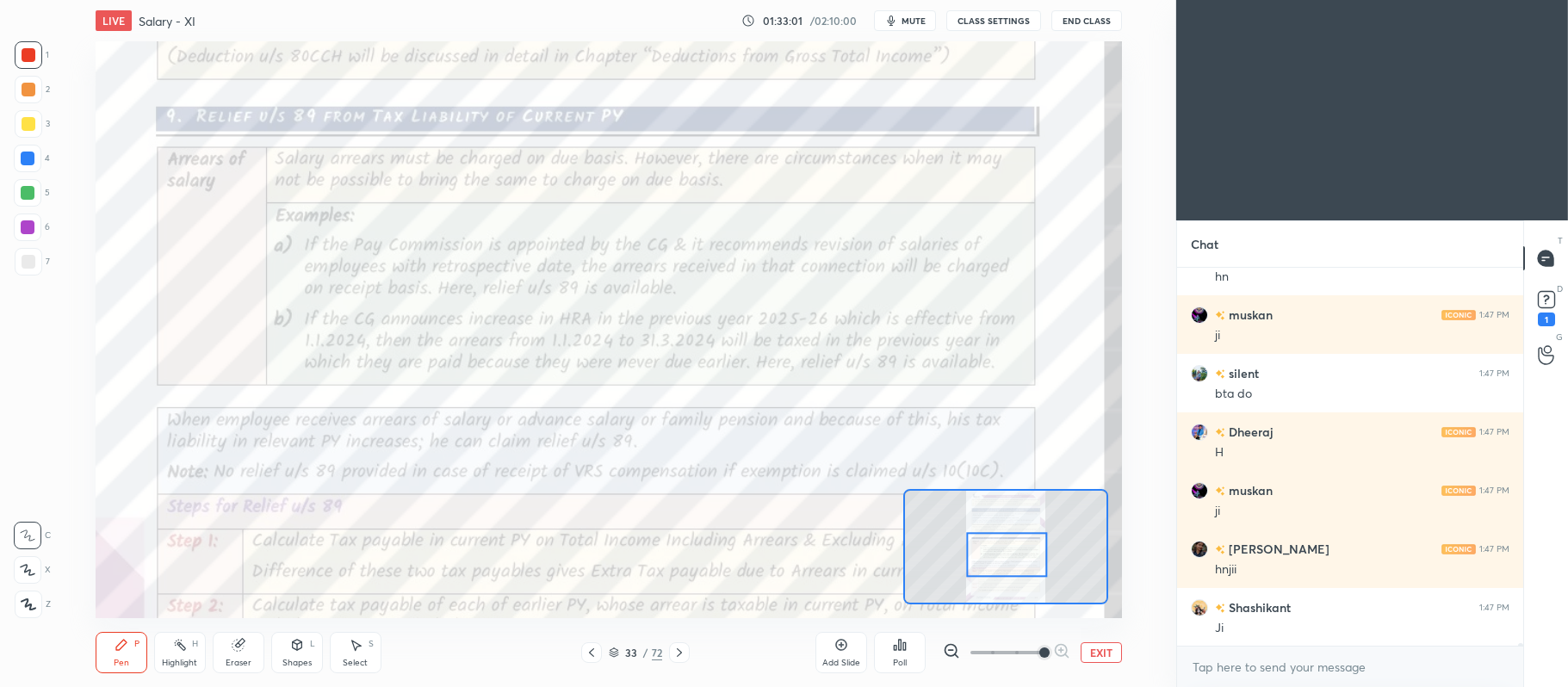
click at [1103, 656] on button "EXIT" at bounding box center [1101, 652] width 41 height 20
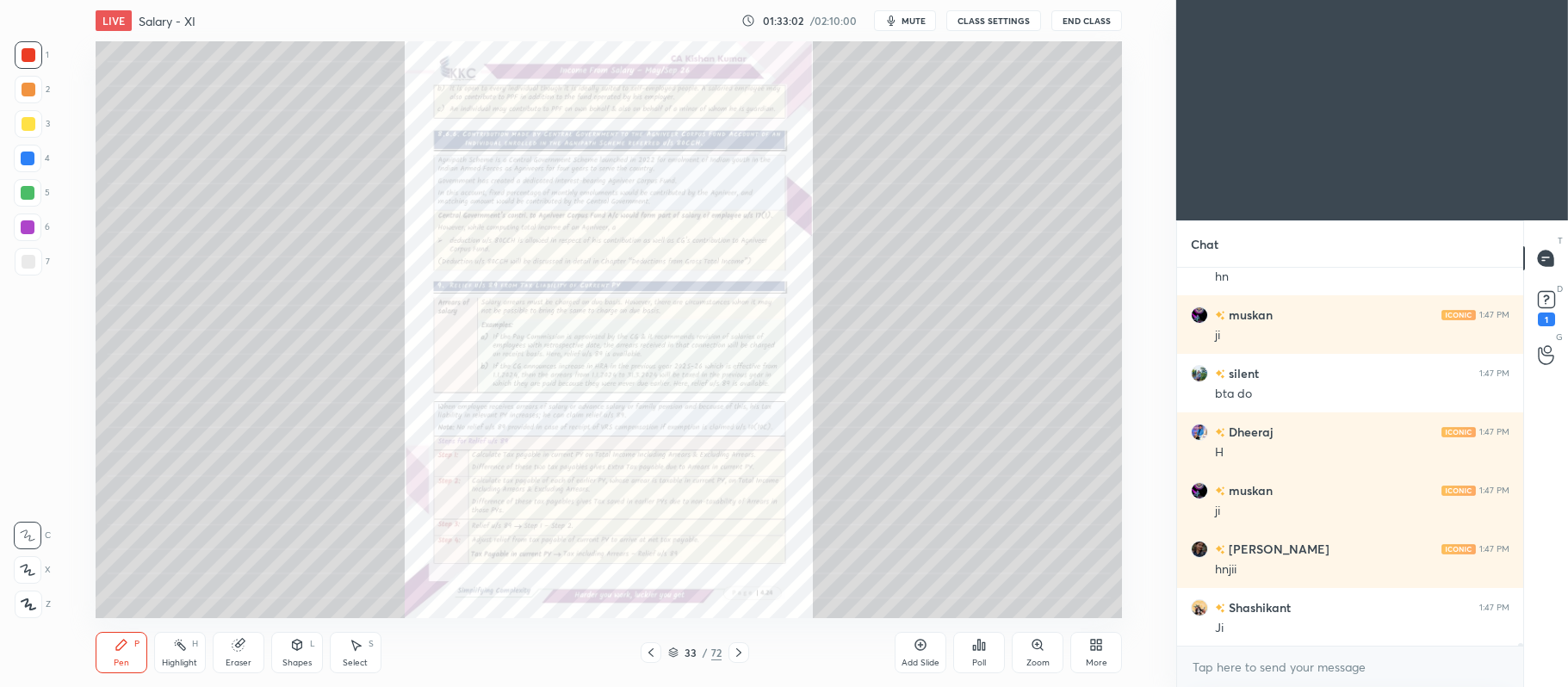
click at [649, 655] on icon at bounding box center [651, 652] width 14 height 14
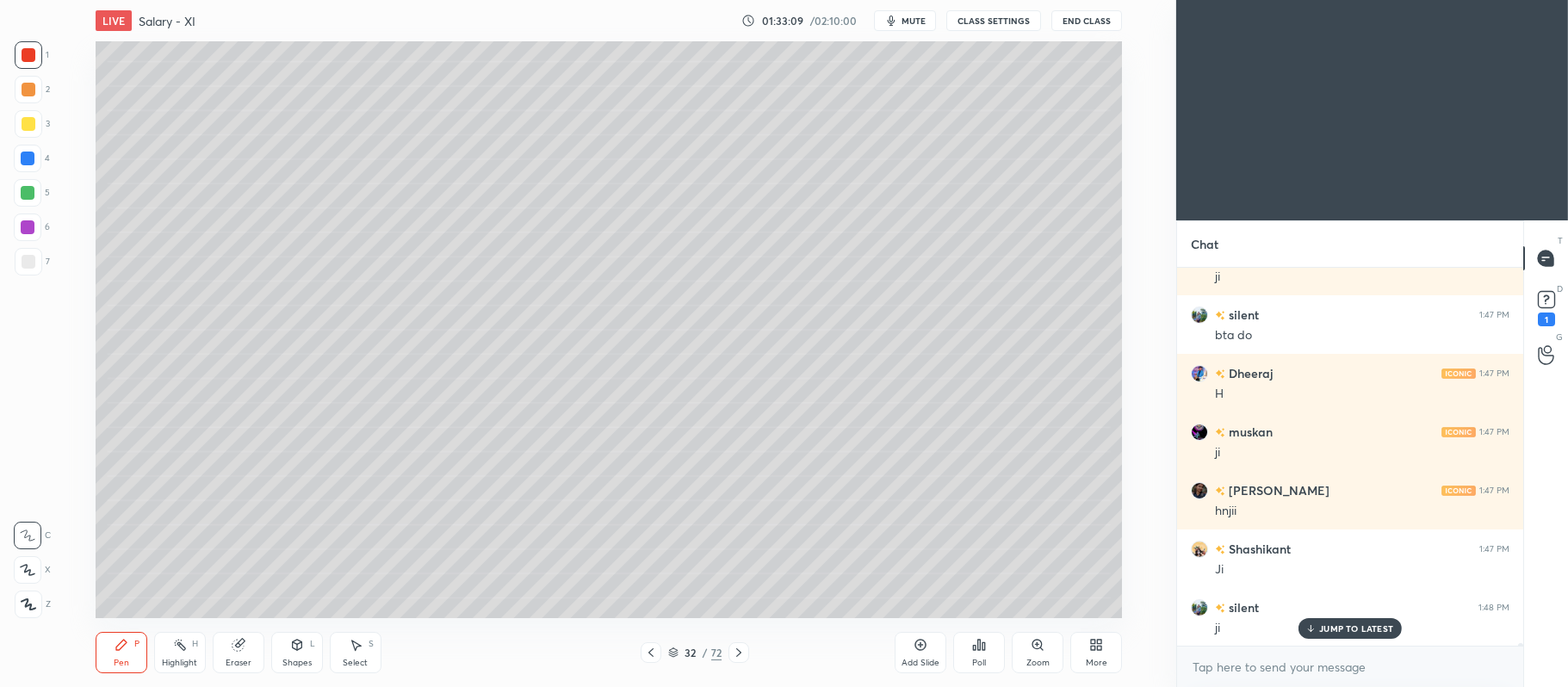
click at [28, 134] on div at bounding box center [28, 124] width 28 height 28
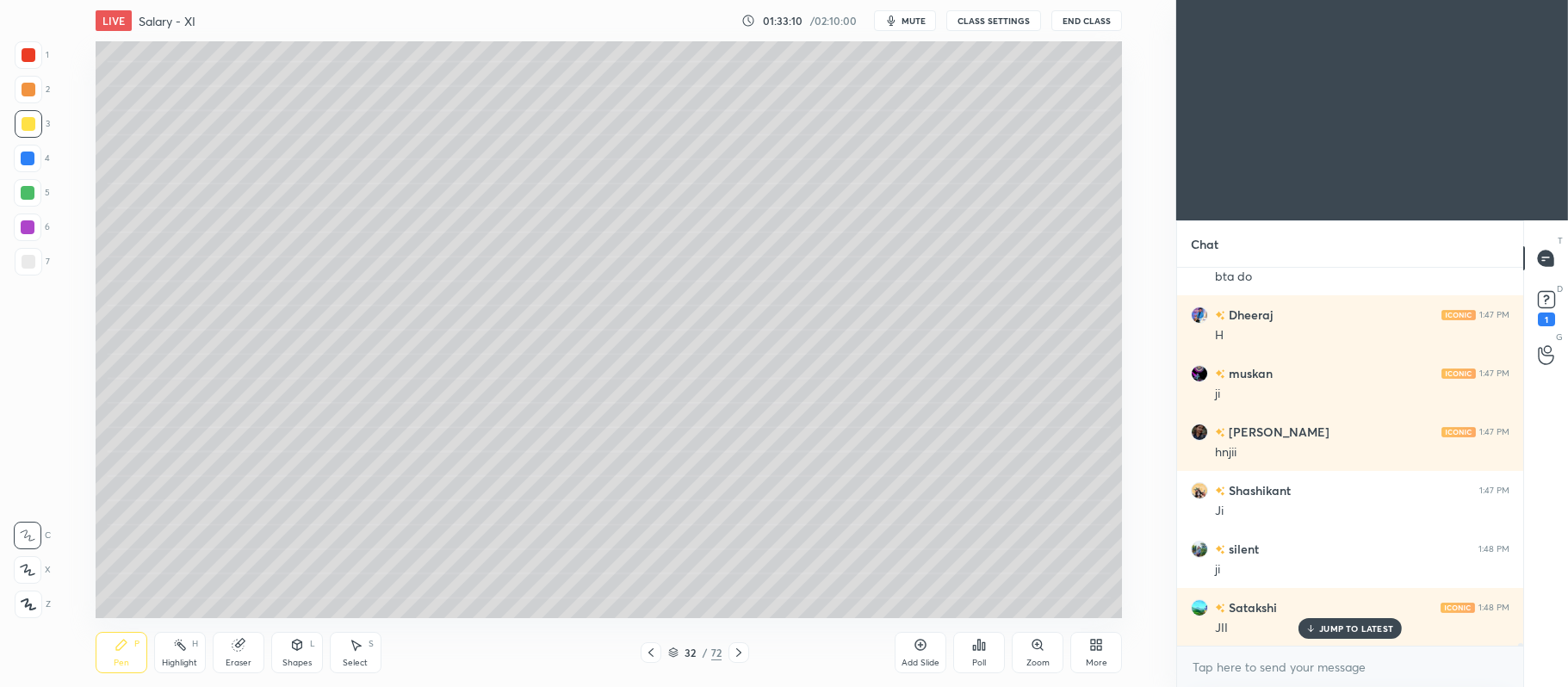
click at [33, 565] on icon at bounding box center [28, 569] width 16 height 12
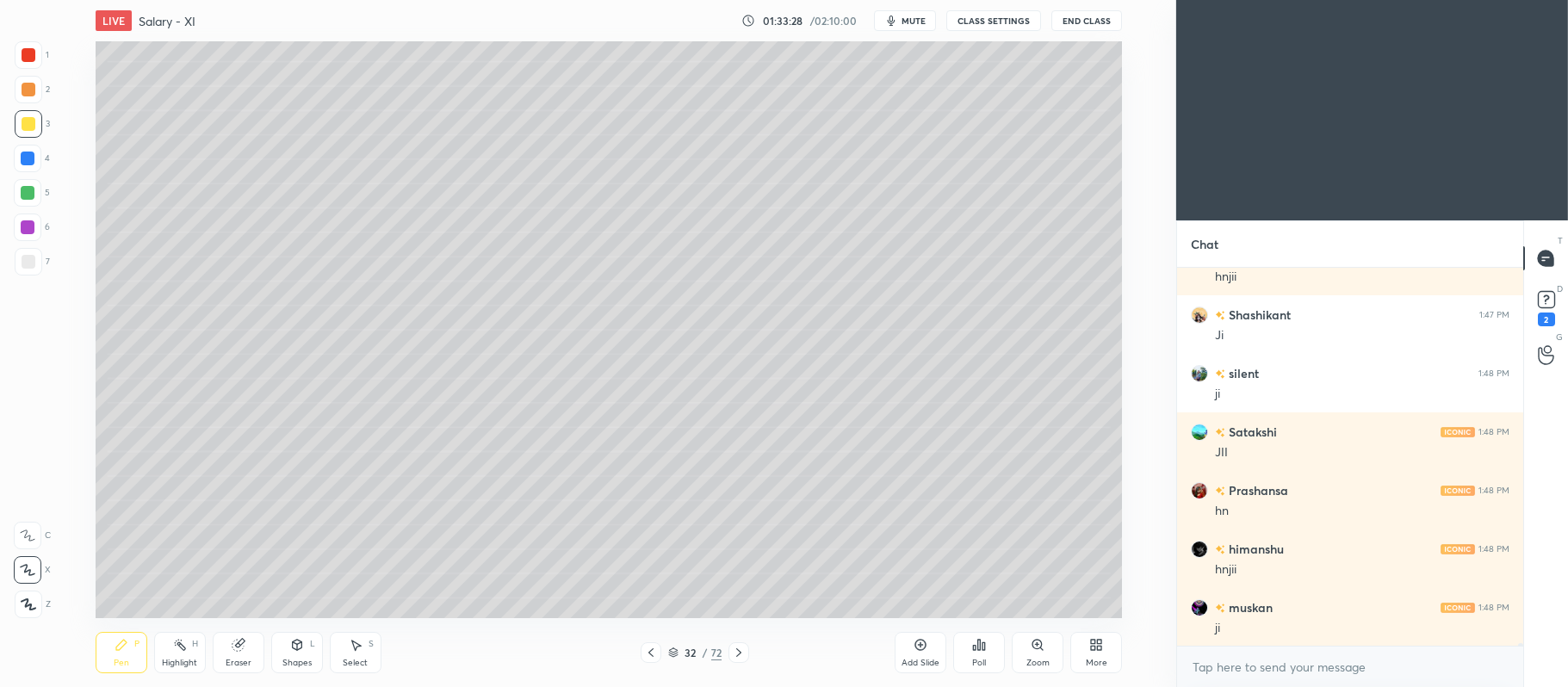
click at [33, 163] on div at bounding box center [27, 158] width 14 height 14
click at [32, 211] on div "5" at bounding box center [31, 196] width 36 height 34
click at [33, 225] on div at bounding box center [27, 227] width 14 height 14
click at [42, 217] on div "6" at bounding box center [31, 227] width 36 height 28
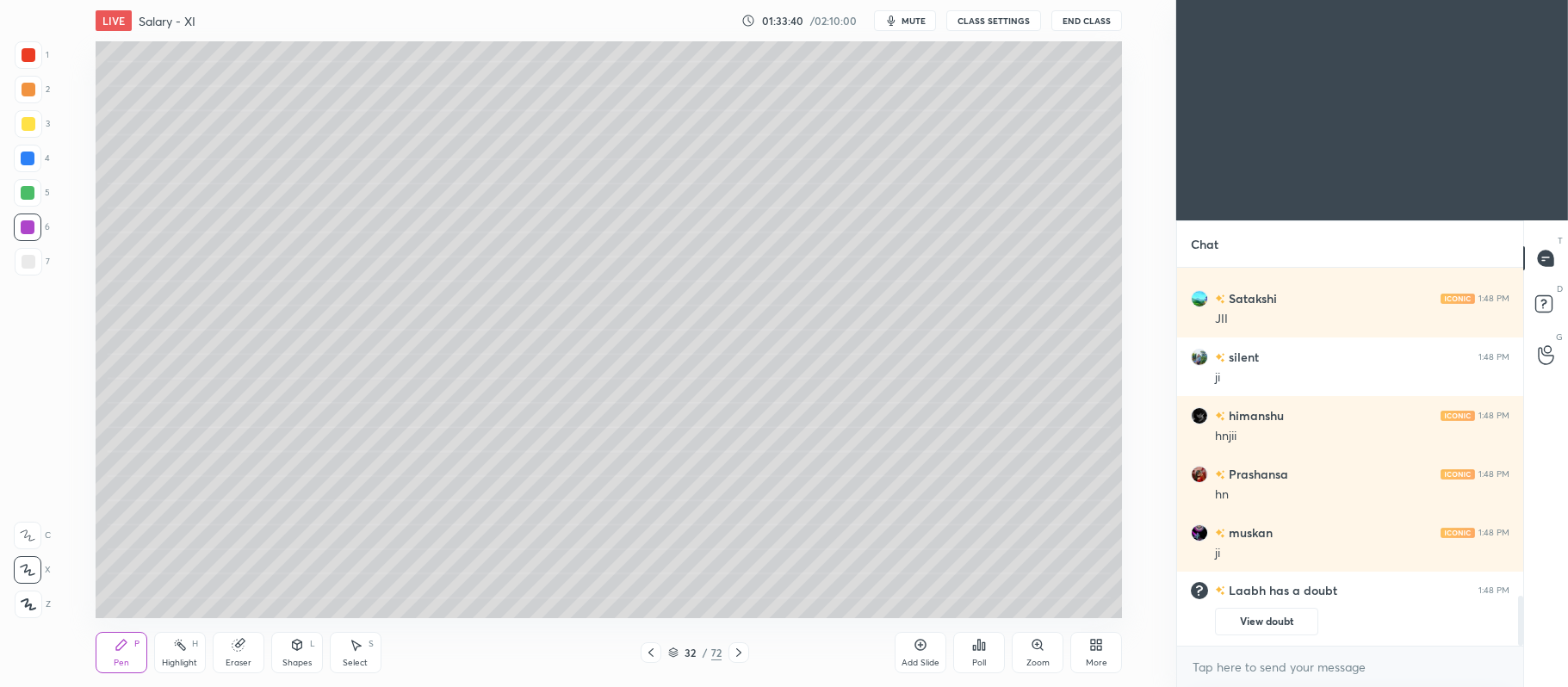
scroll to position [85477, 85008]
click at [24, 130] on div at bounding box center [28, 123] width 14 height 14
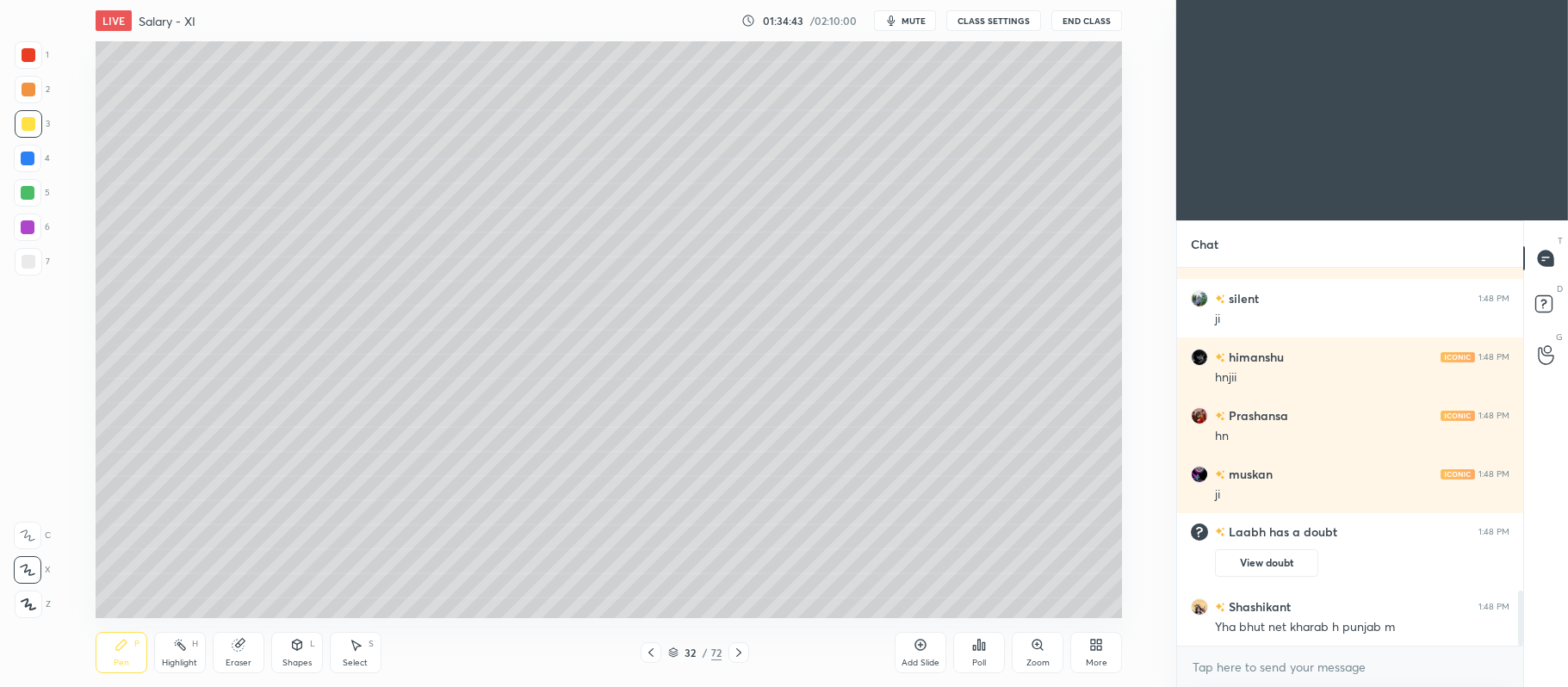
click at [28, 205] on div at bounding box center [28, 193] width 28 height 28
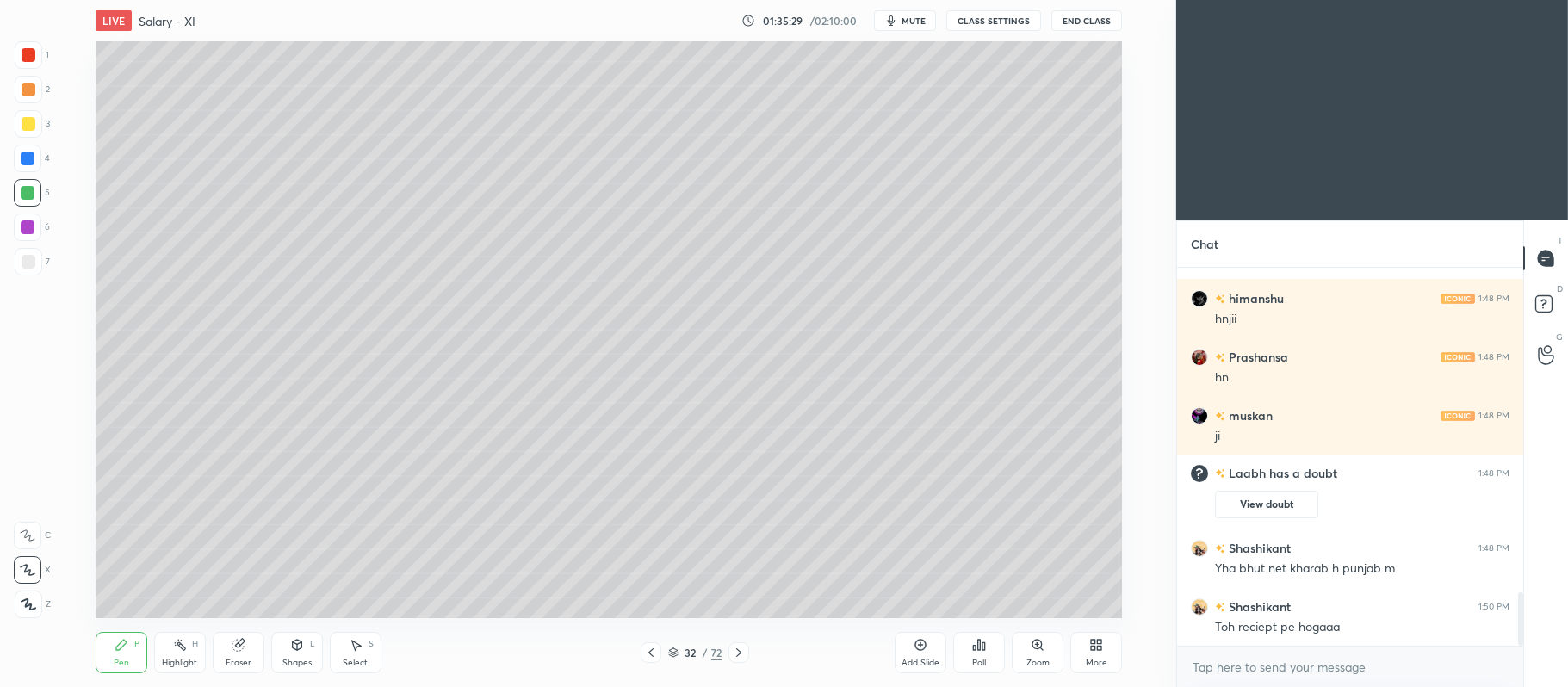
scroll to position [2300, 0]
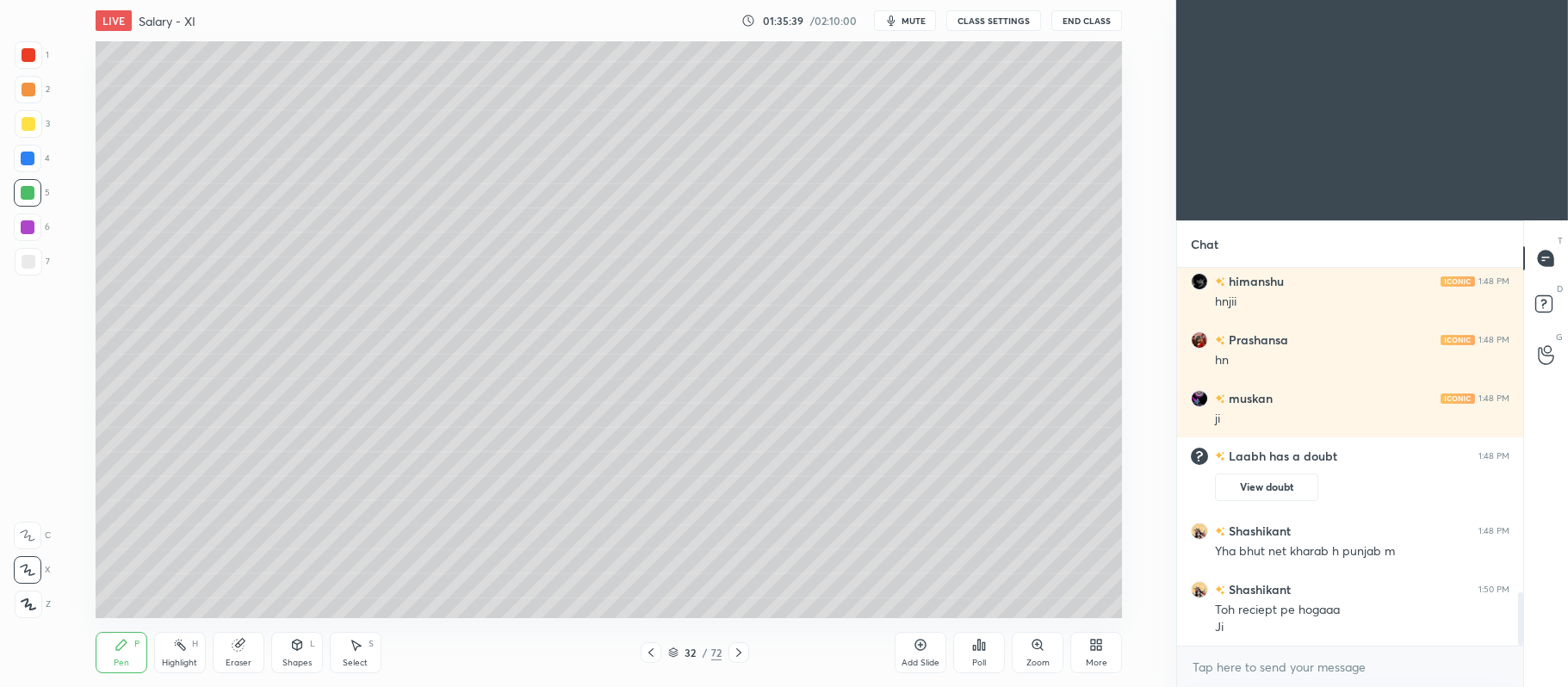
click at [33, 91] on div at bounding box center [28, 89] width 14 height 14
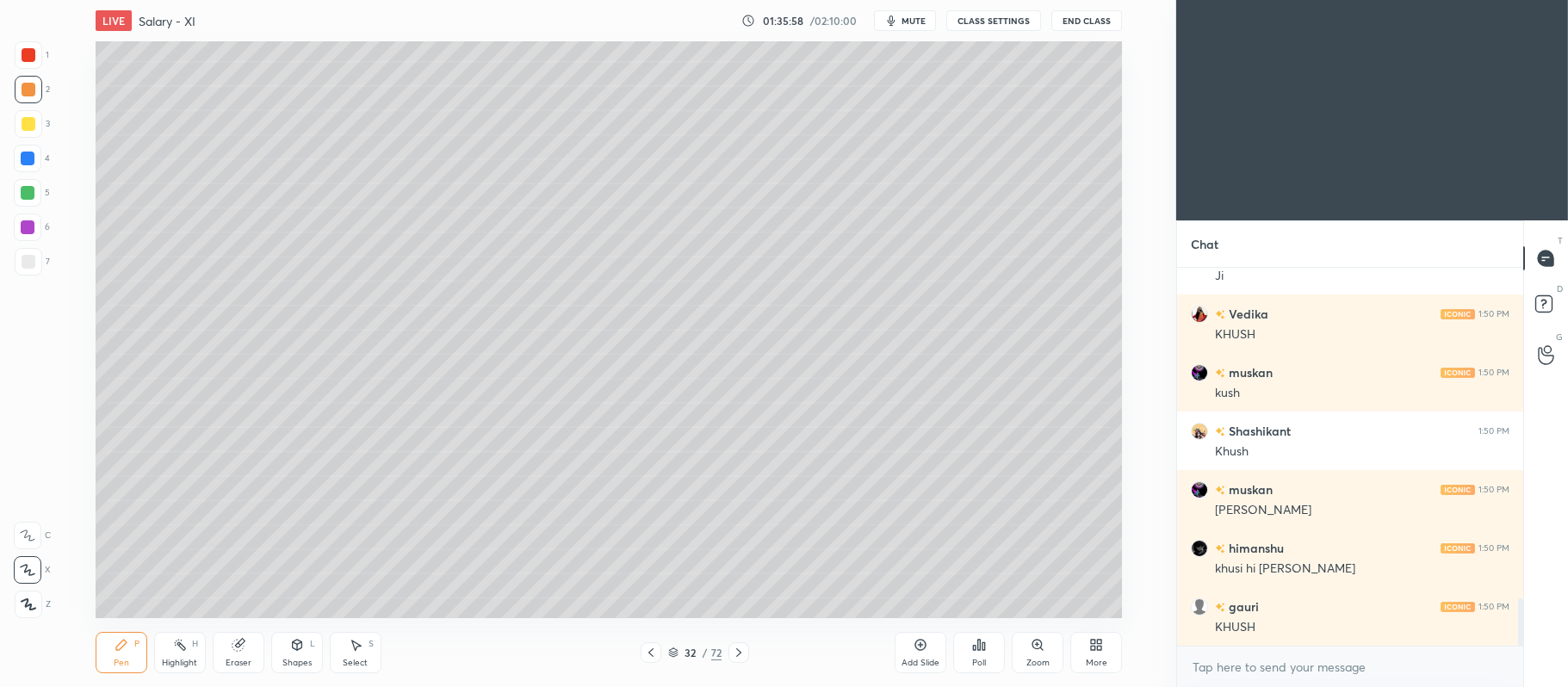
scroll to position [2709, 0]
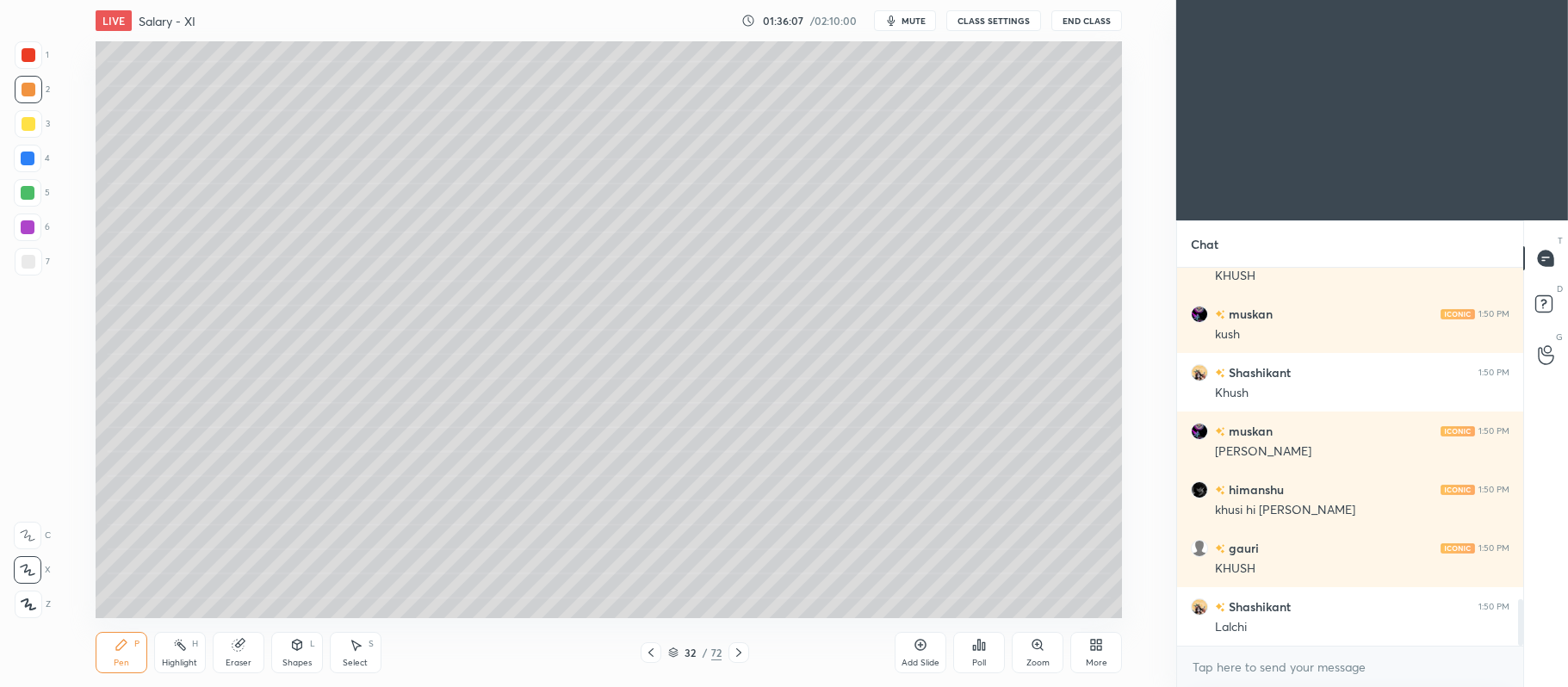
click at [918, 646] on icon at bounding box center [920, 644] width 14 height 14
click at [290, 641] on icon at bounding box center [297, 644] width 14 height 14
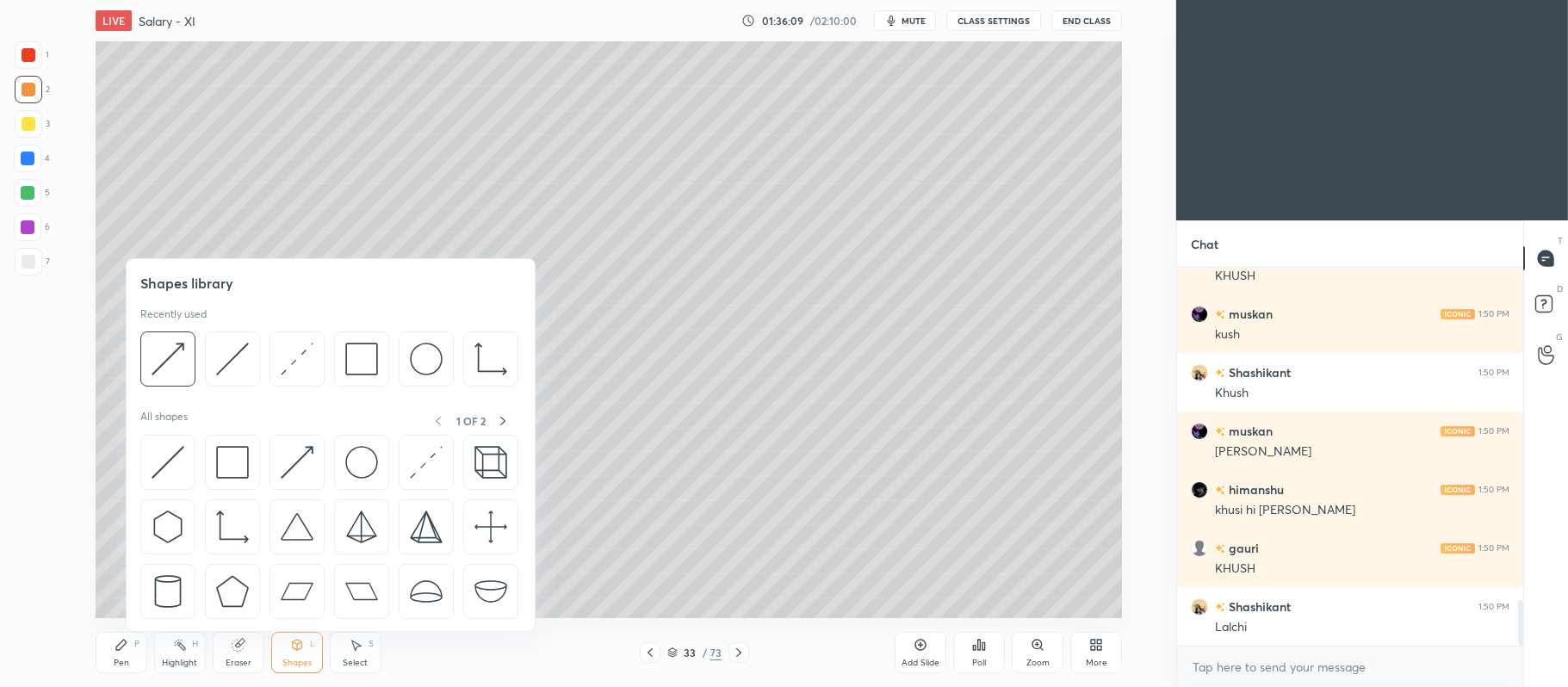
scroll to position [2768, 0]
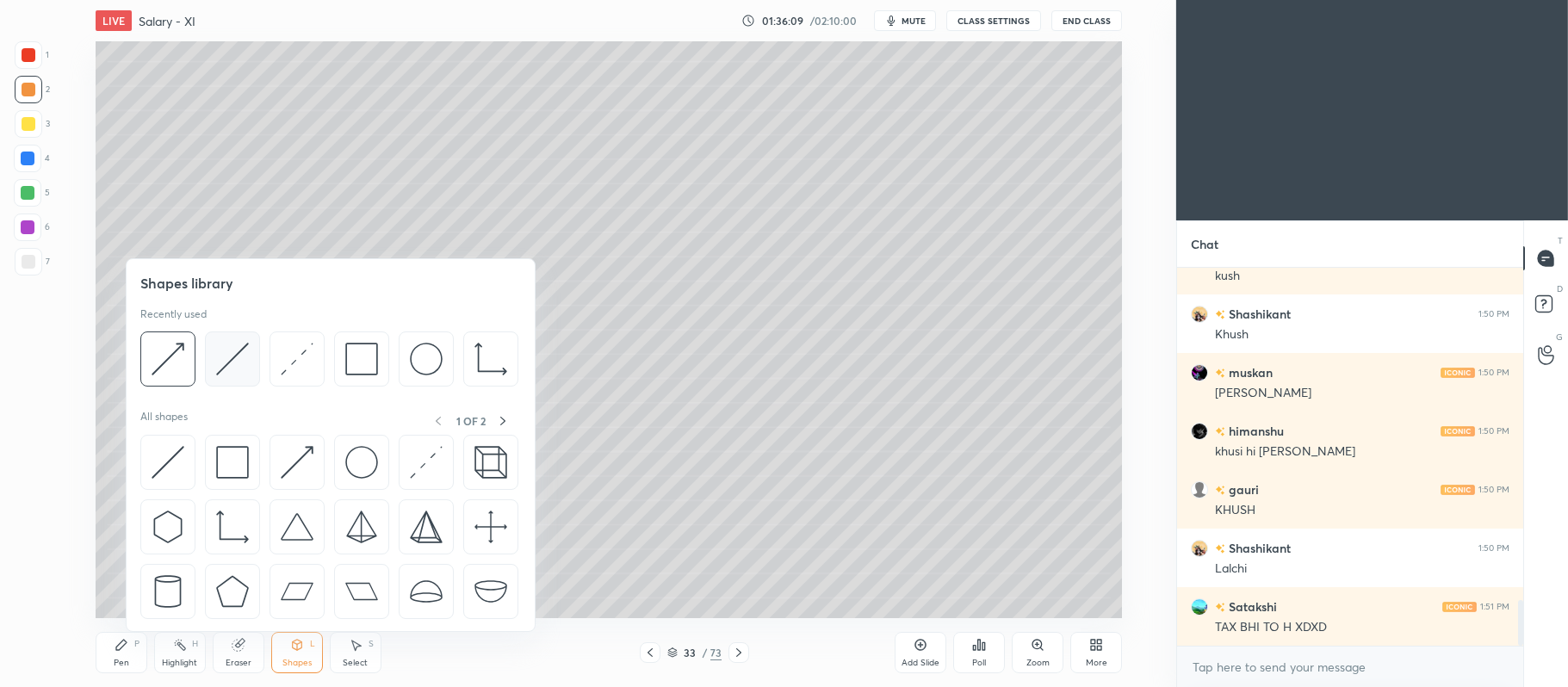
click at [239, 365] on img at bounding box center [233, 359] width 33 height 33
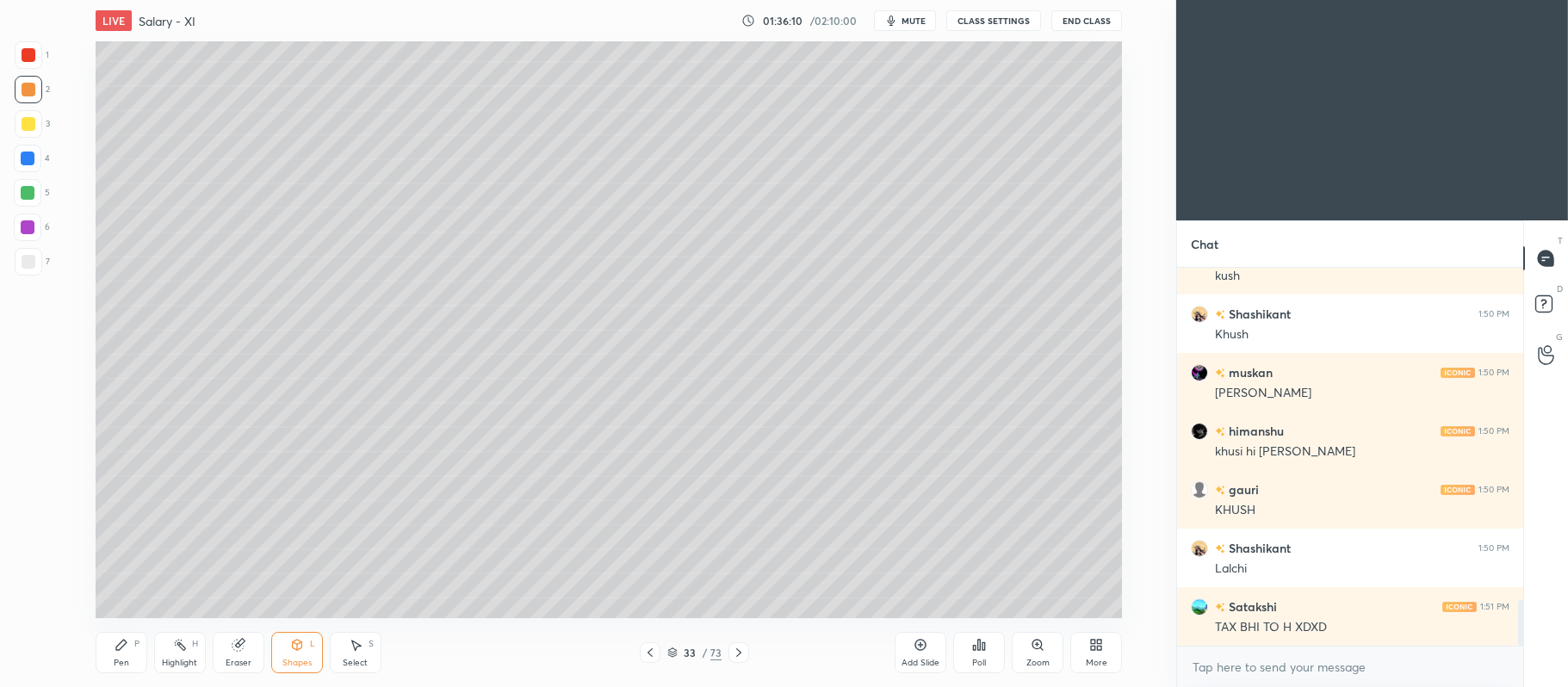
click at [35, 268] on div at bounding box center [28, 262] width 28 height 28
click at [280, 652] on div "Shapes L" at bounding box center [297, 652] width 51 height 41
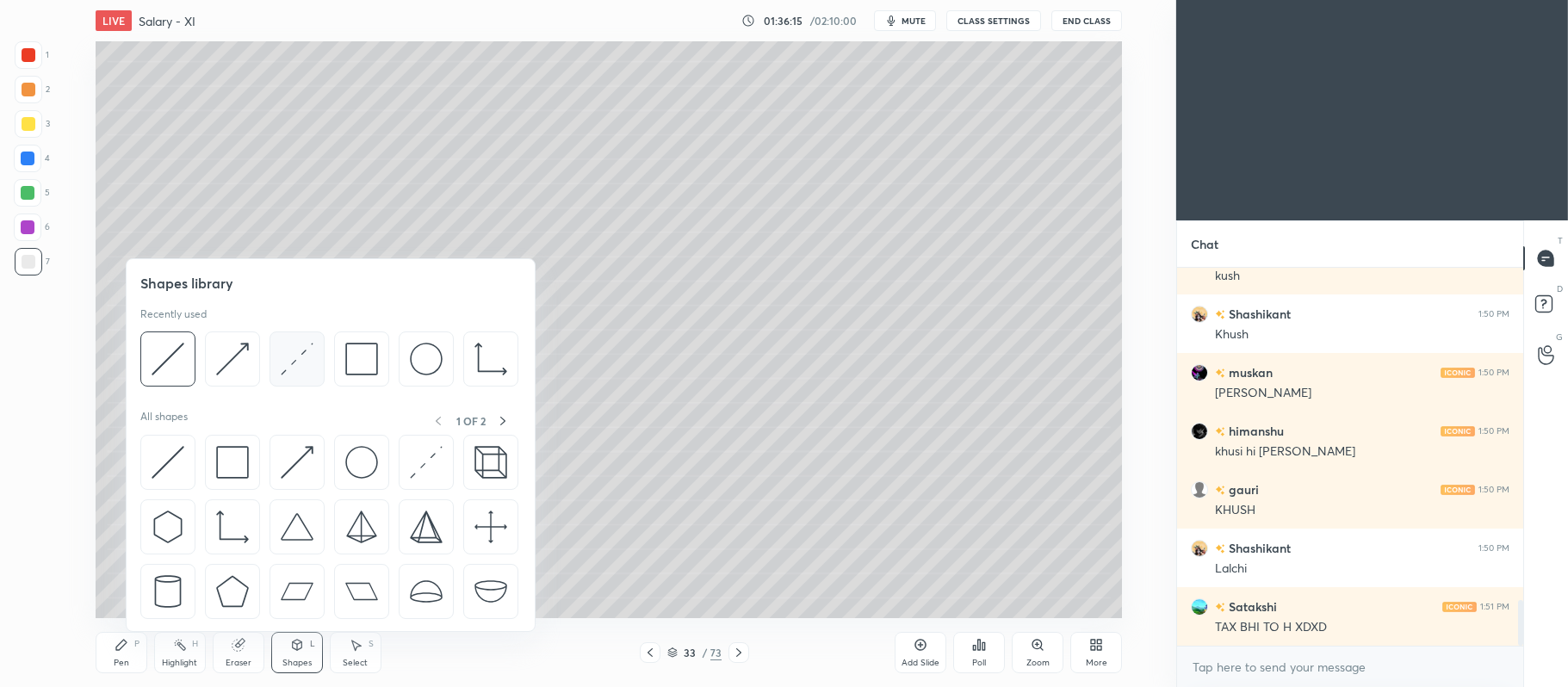
click at [296, 355] on img at bounding box center [297, 359] width 33 height 33
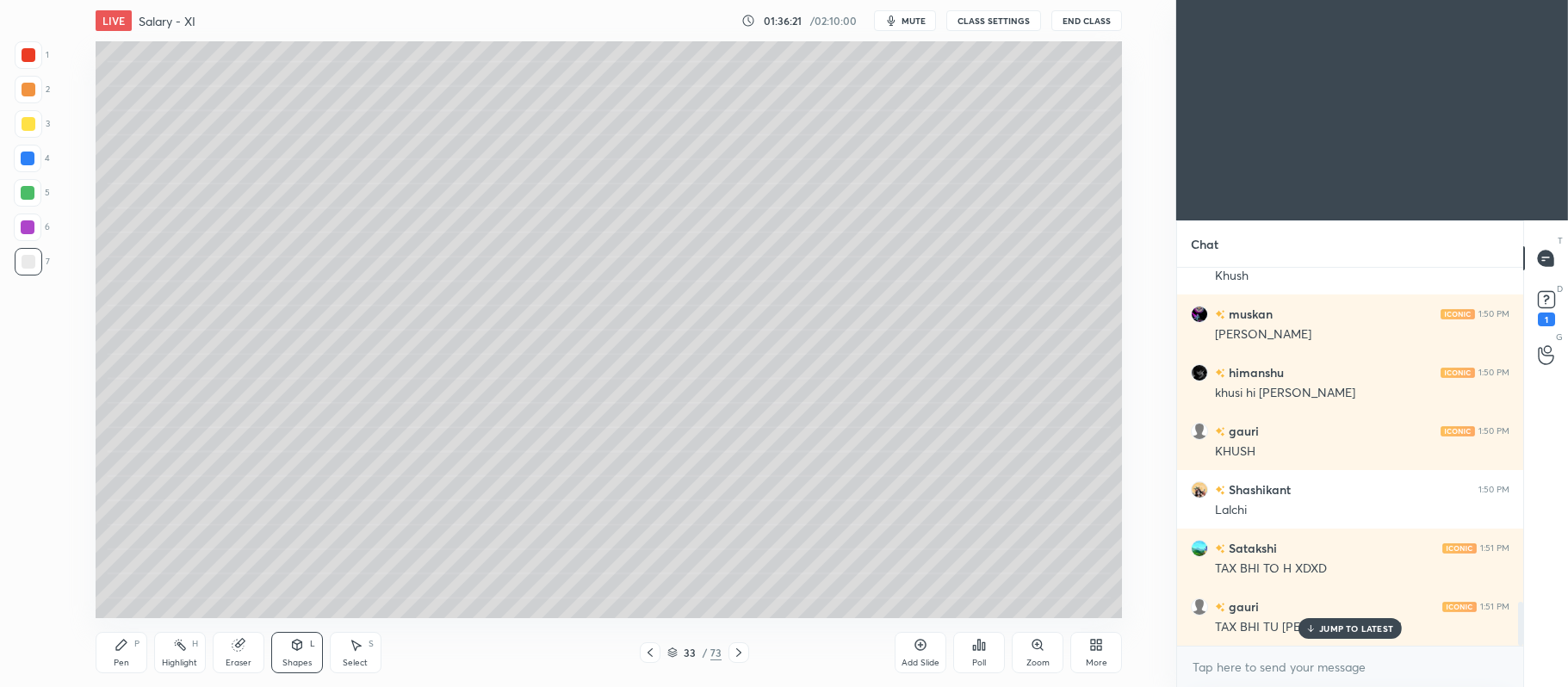
scroll to position [2900, 0]
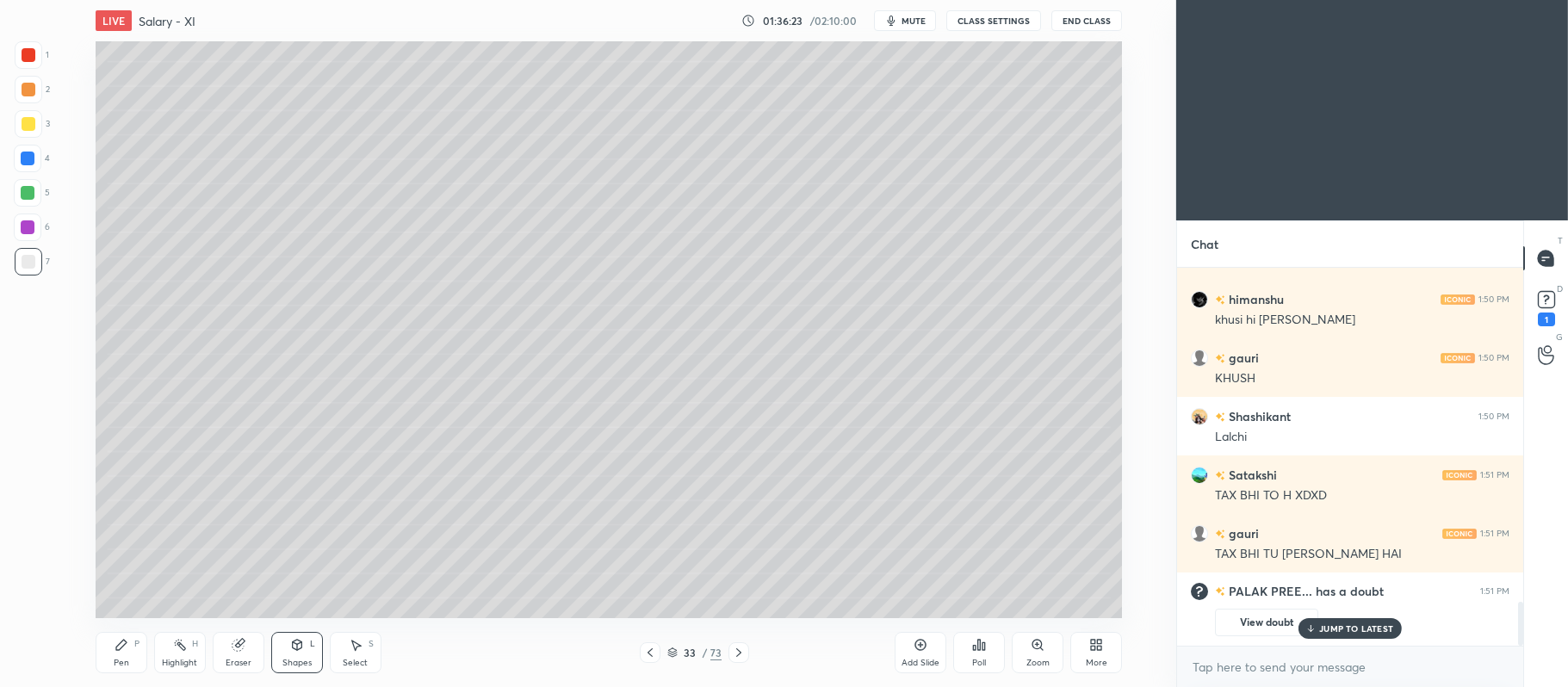
click at [124, 636] on div "Pen P" at bounding box center [121, 652] width 51 height 41
click at [29, 89] on div at bounding box center [28, 89] width 14 height 14
click at [33, 195] on div at bounding box center [27, 192] width 14 height 14
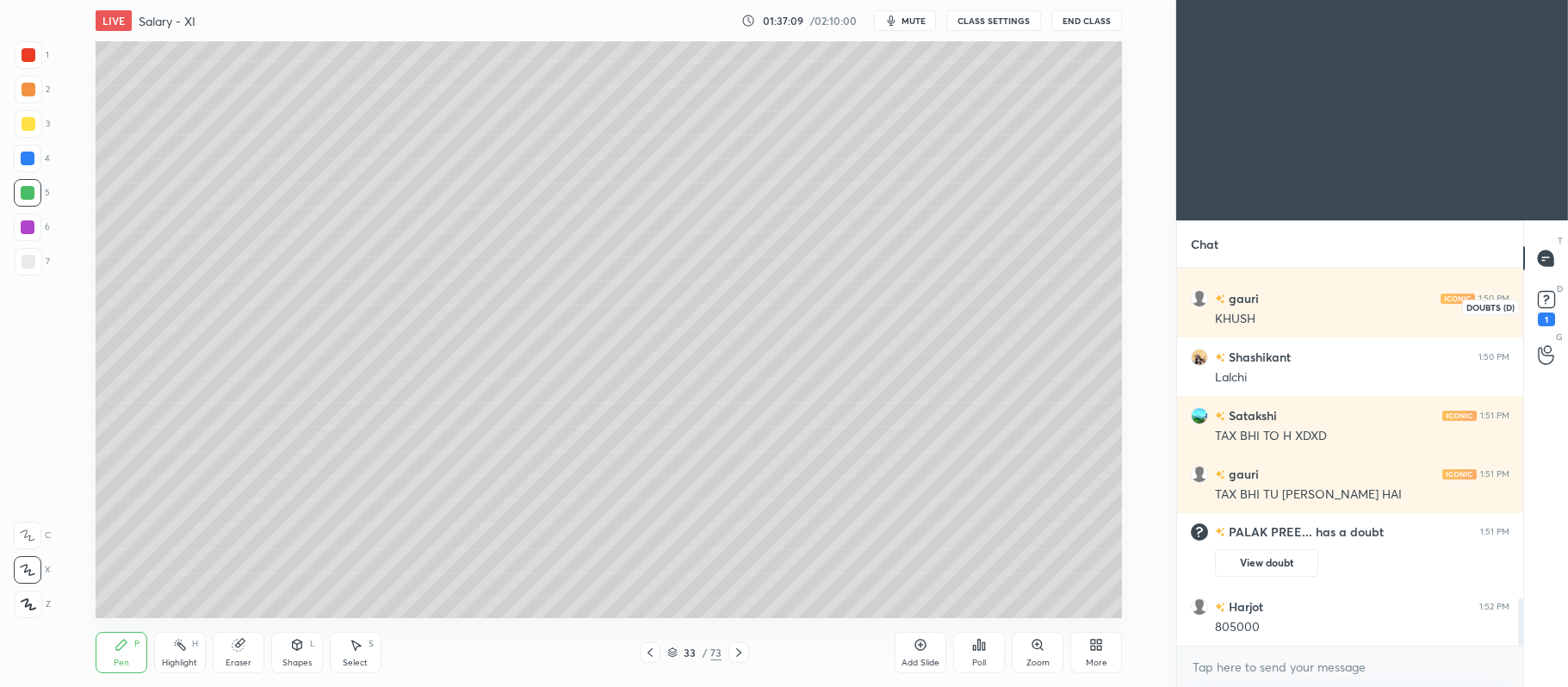
scroll to position [2617, 0]
click at [1540, 301] on rect at bounding box center [1546, 300] width 17 height 17
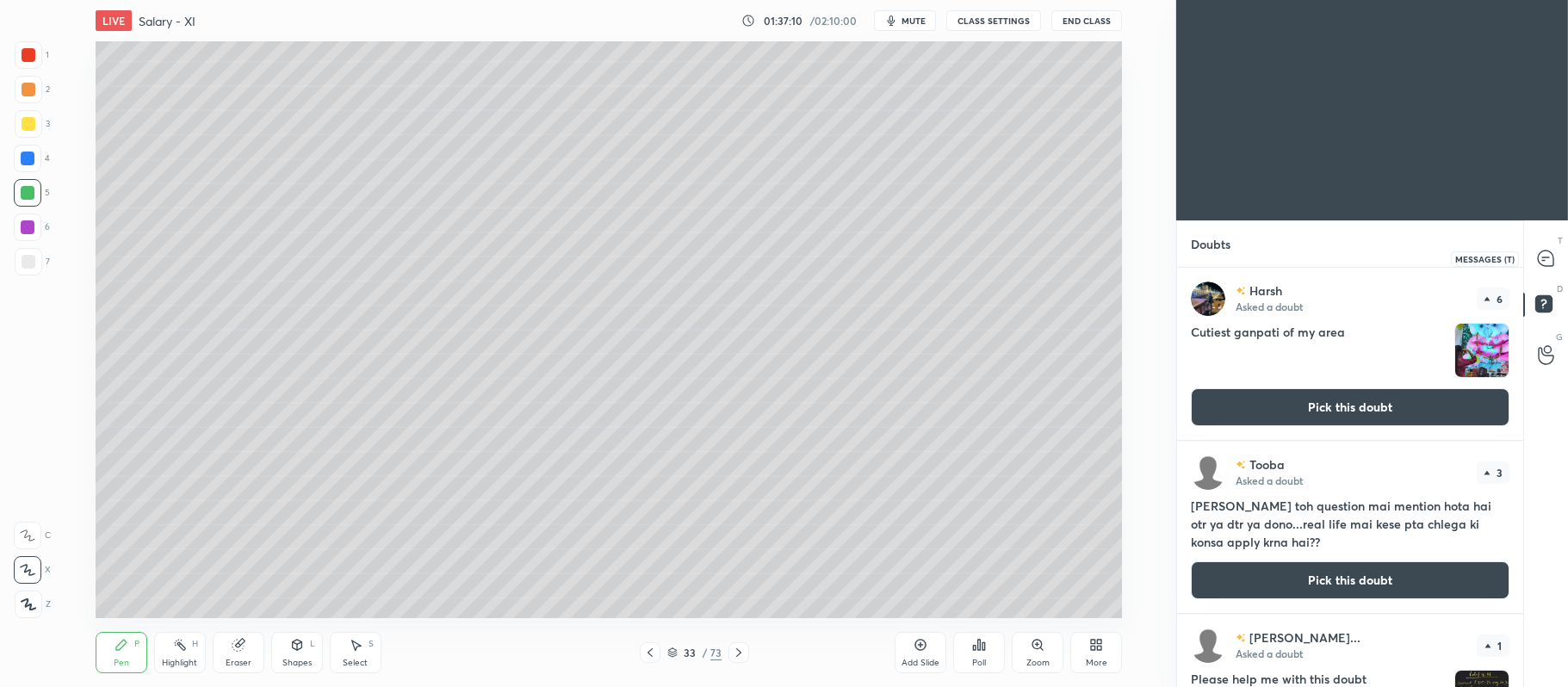
click at [1544, 253] on icon at bounding box center [1545, 258] width 16 height 16
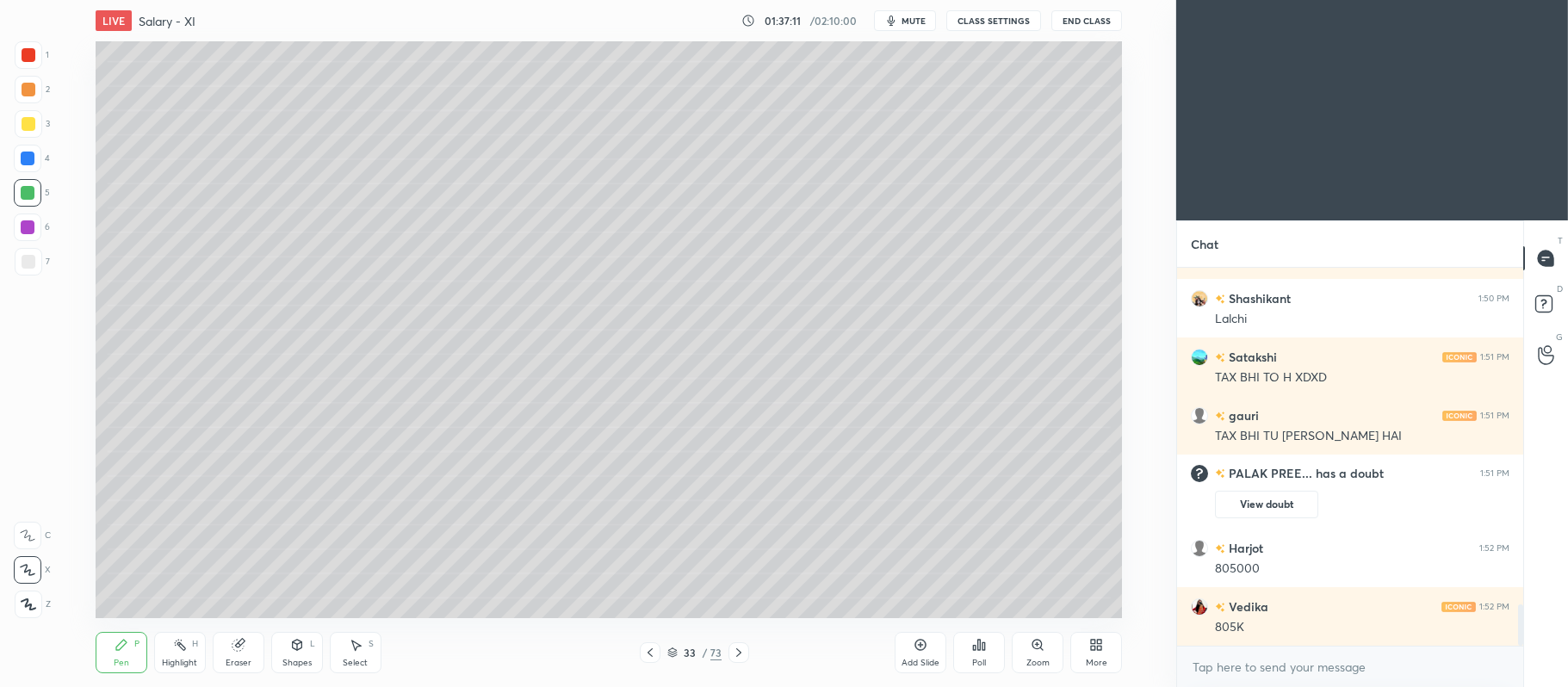
scroll to position [3044, 0]
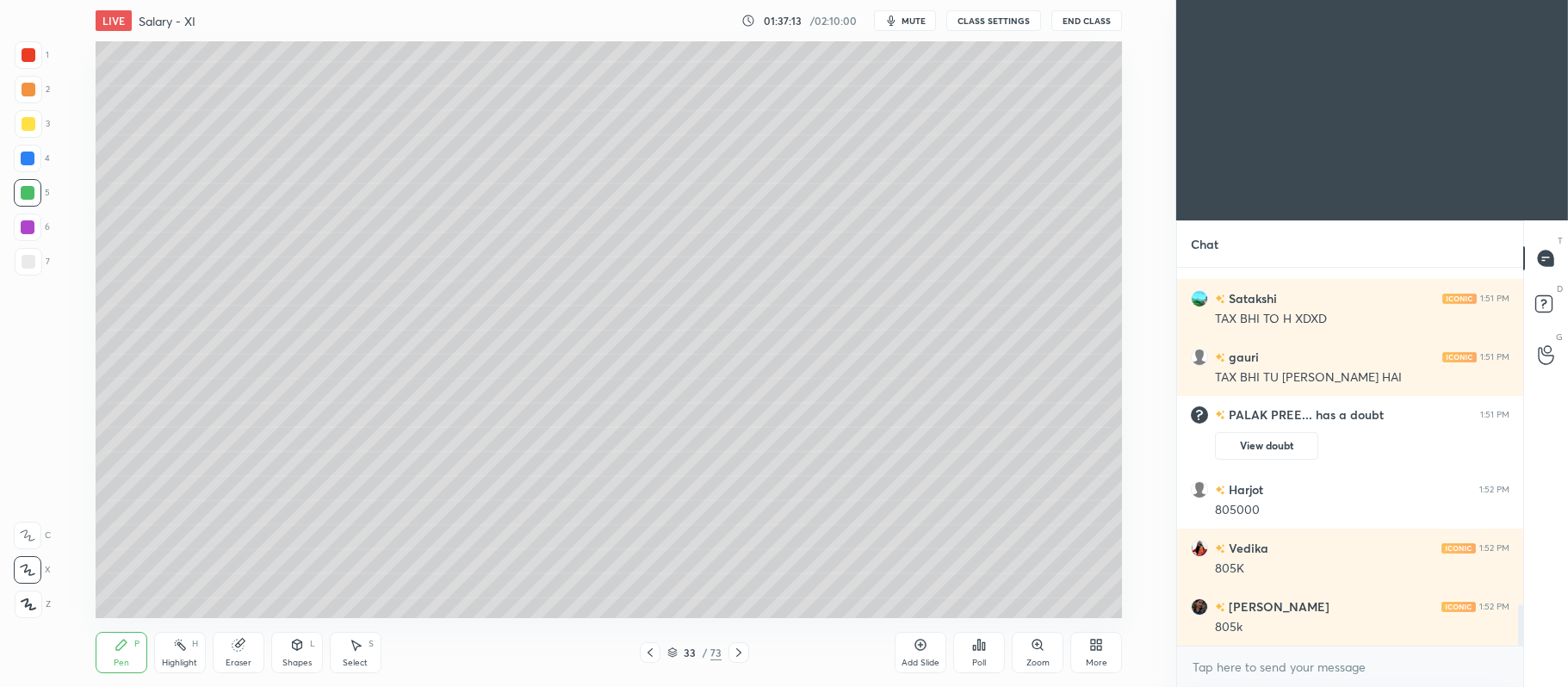
click at [29, 130] on div at bounding box center [28, 123] width 14 height 14
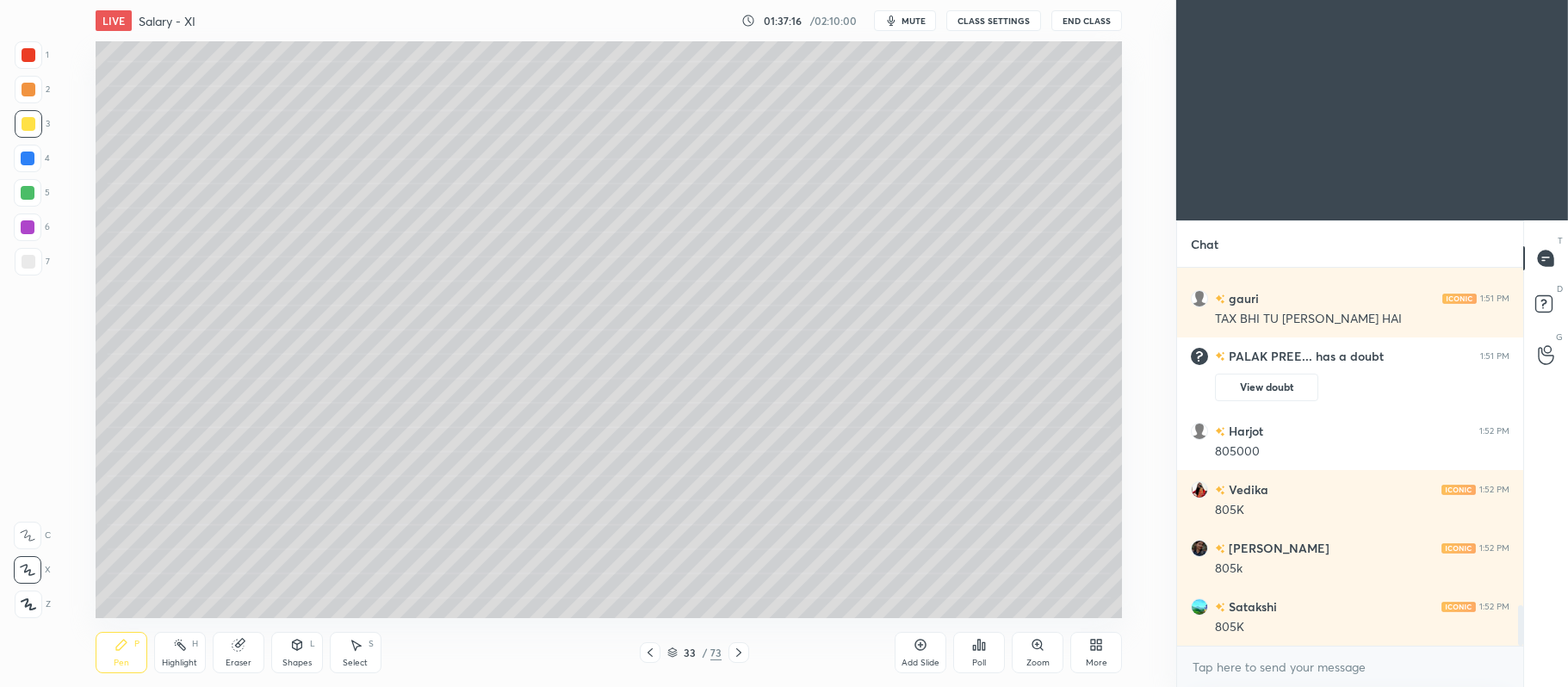
scroll to position [3160, 0]
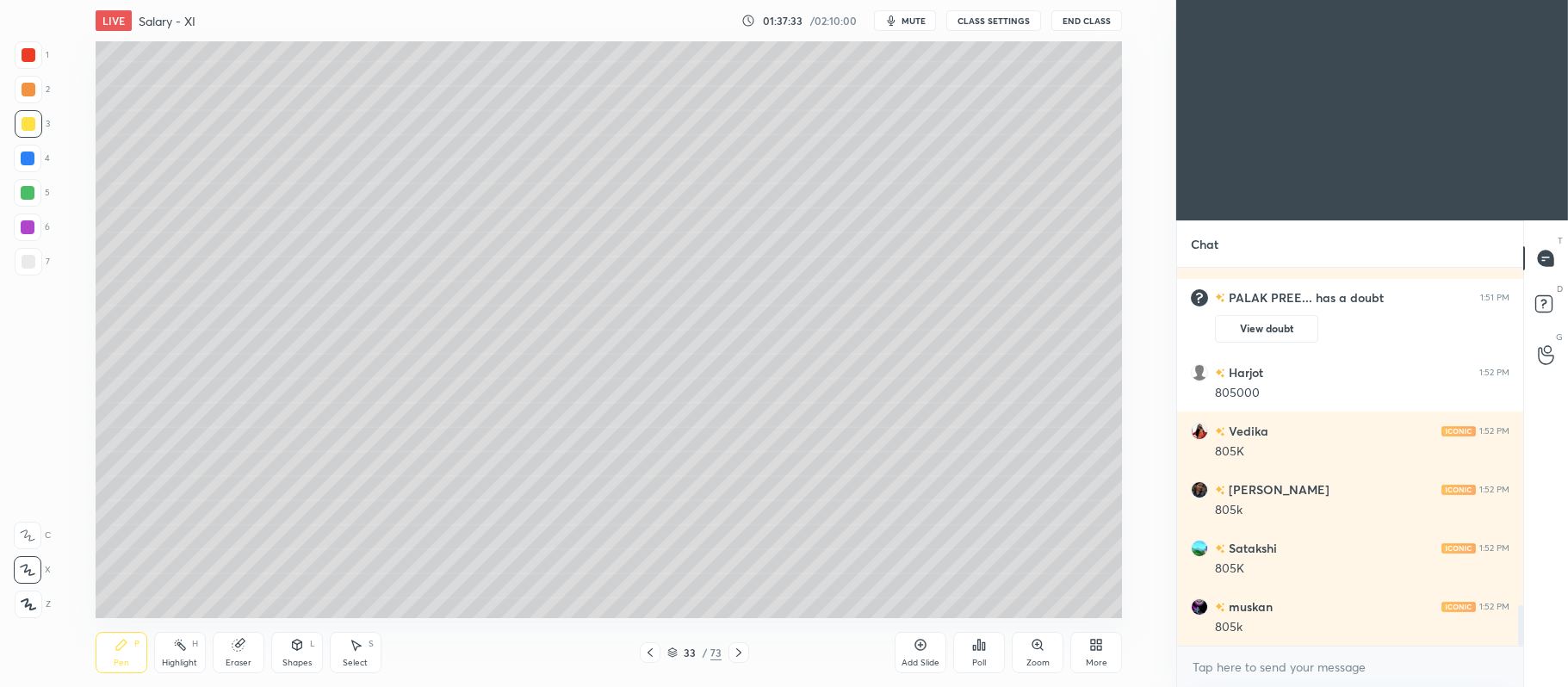
click at [32, 89] on div at bounding box center [28, 89] width 14 height 14
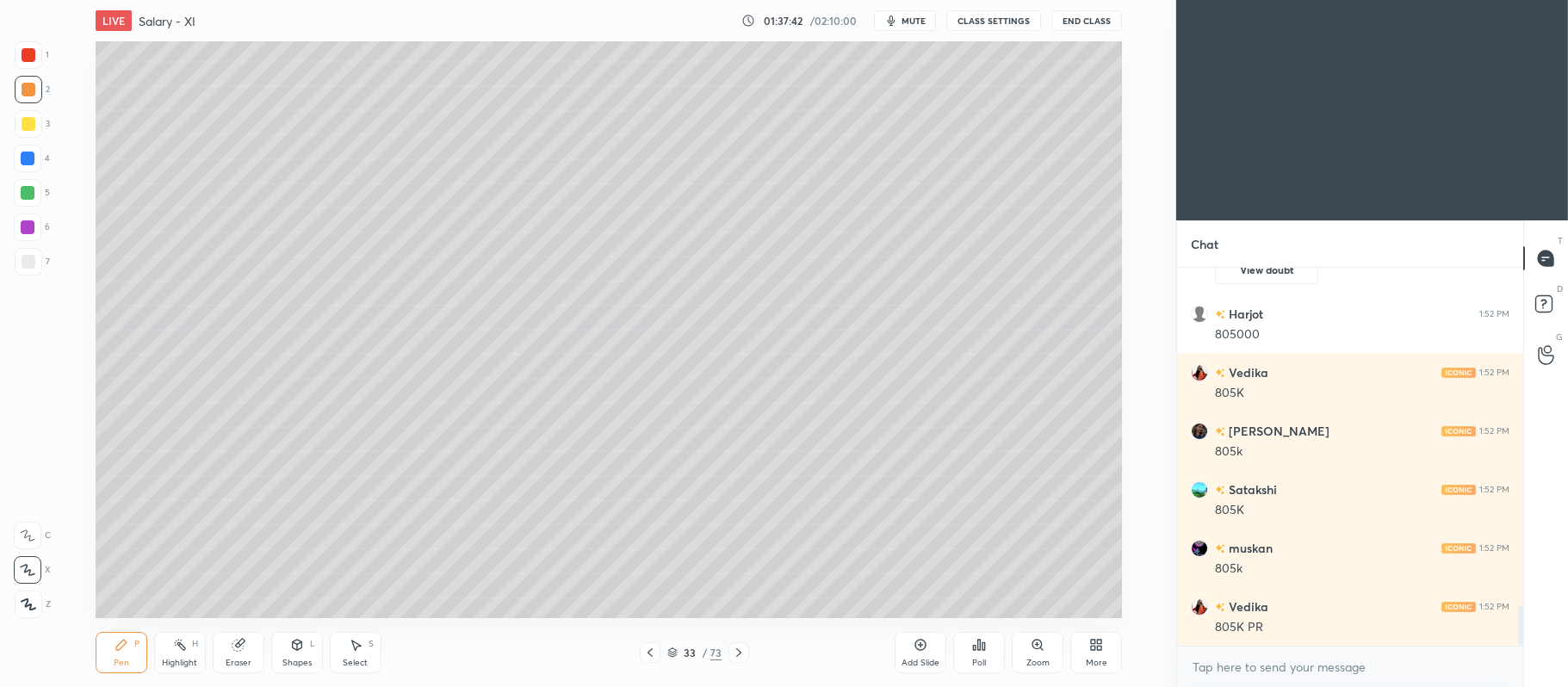
click at [41, 122] on div at bounding box center [28, 124] width 28 height 28
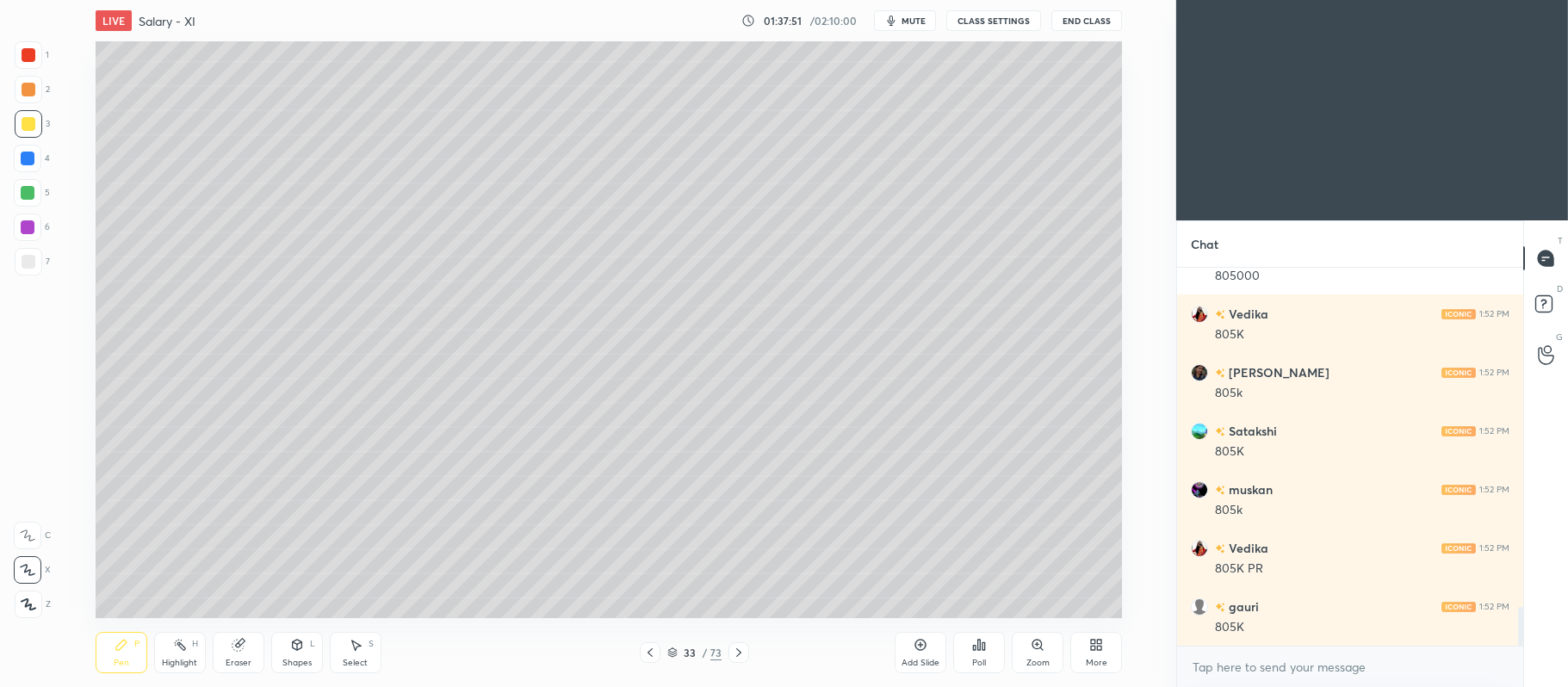
click at [34, 61] on div at bounding box center [28, 54] width 14 height 14
click at [914, 642] on icon at bounding box center [920, 644] width 14 height 14
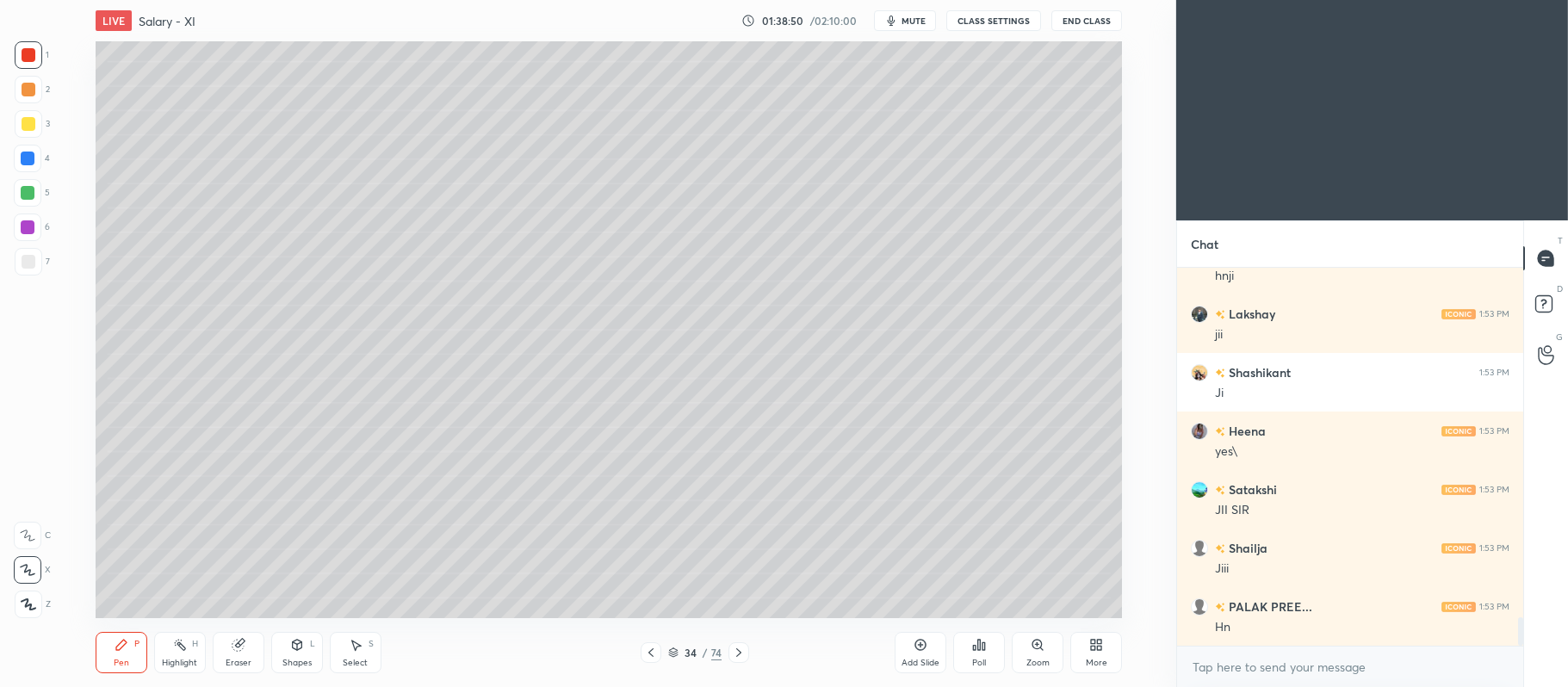
scroll to position [4641, 0]
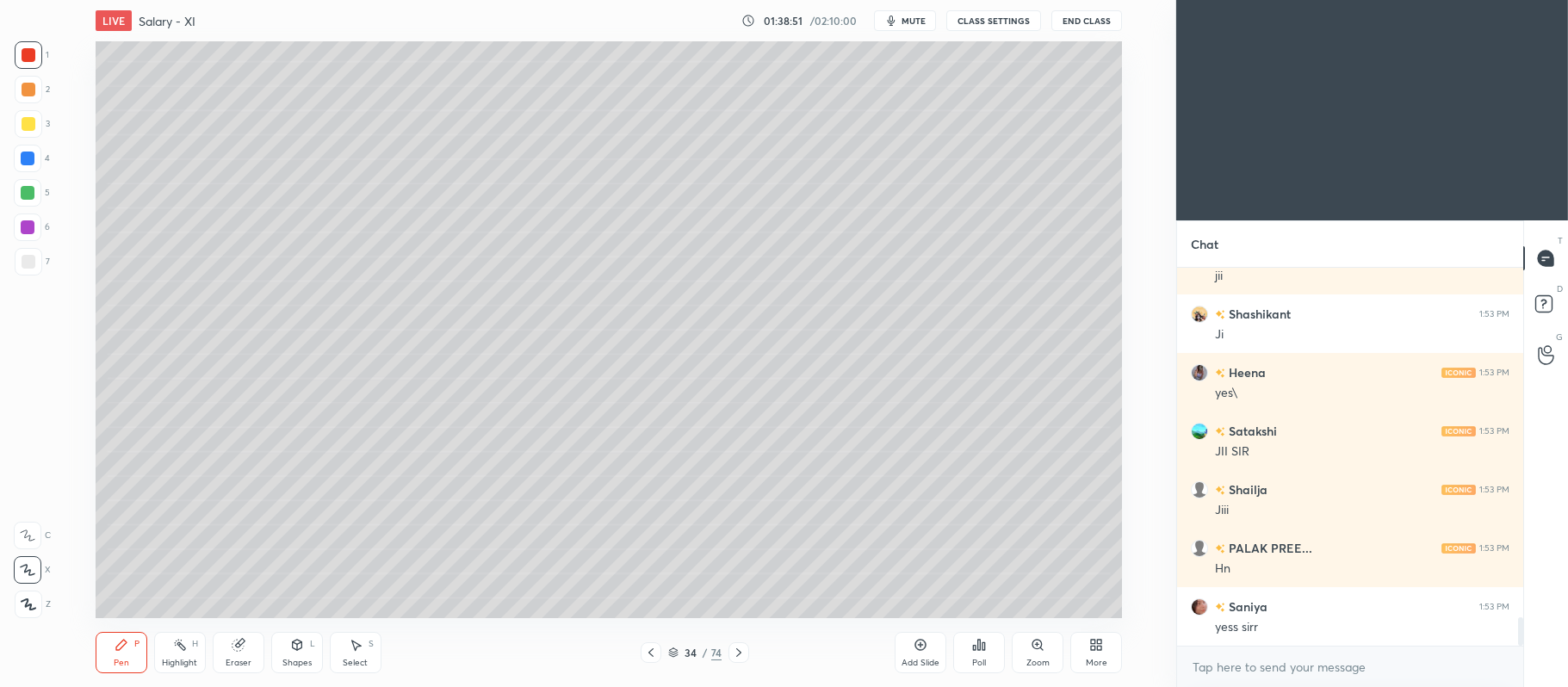
click at [653, 654] on icon at bounding box center [651, 652] width 14 height 14
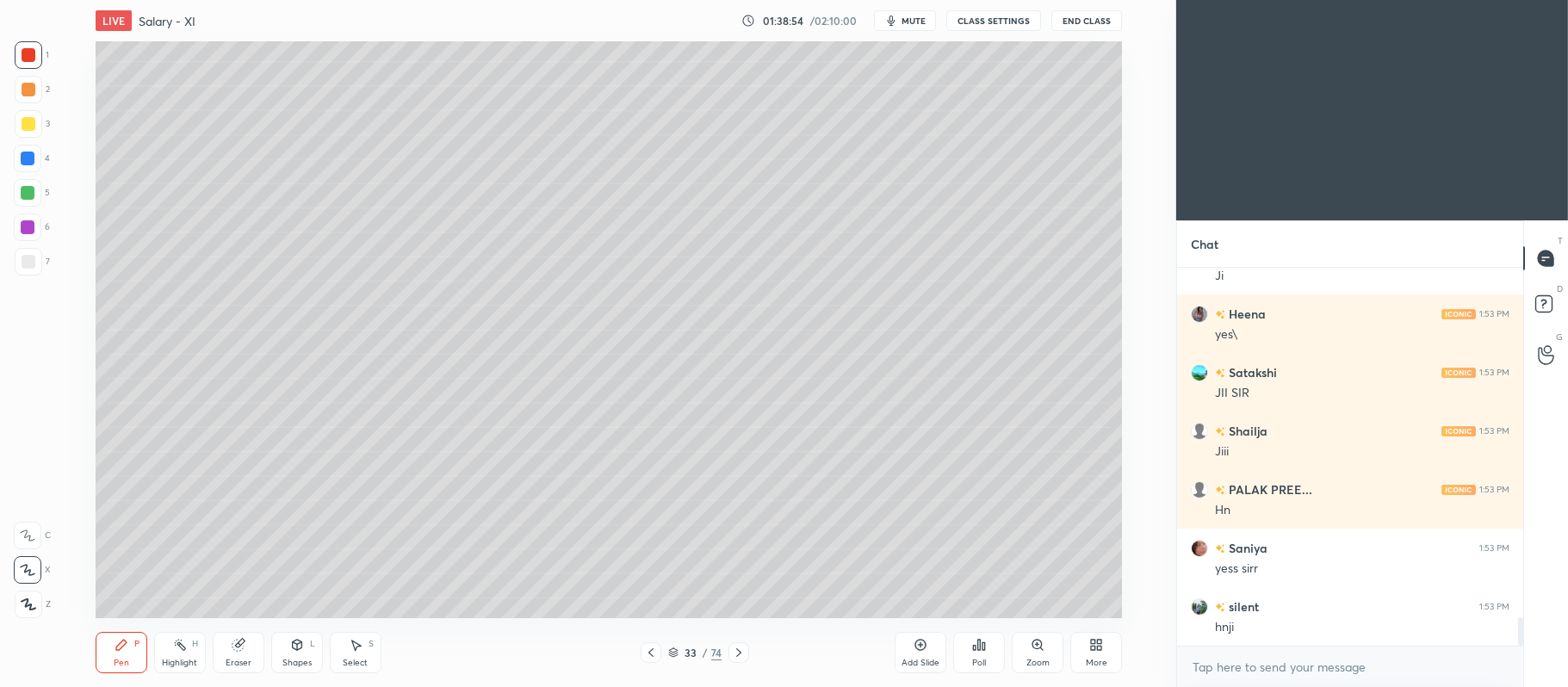
scroll to position [4758, 0]
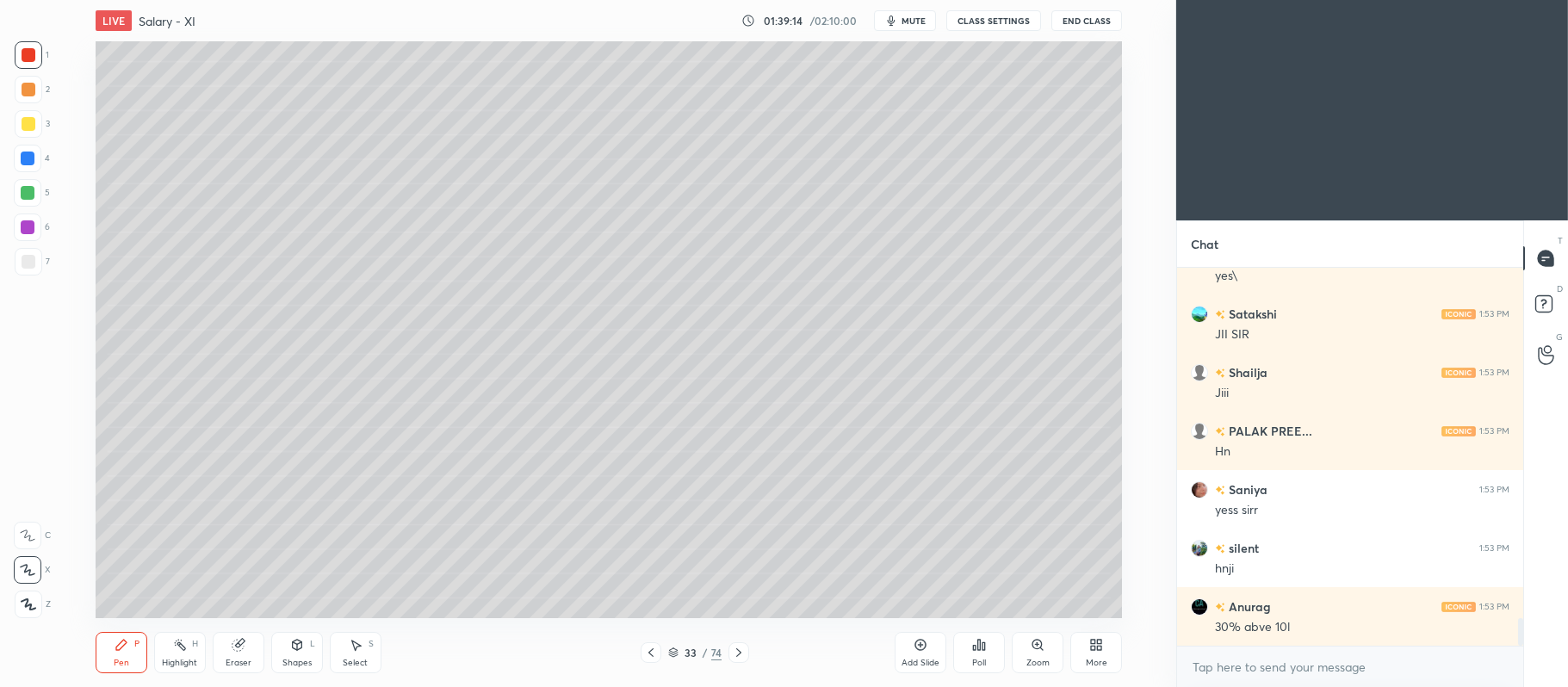
click at [36, 125] on div at bounding box center [28, 124] width 28 height 28
click at [28, 91] on div at bounding box center [28, 89] width 14 height 14
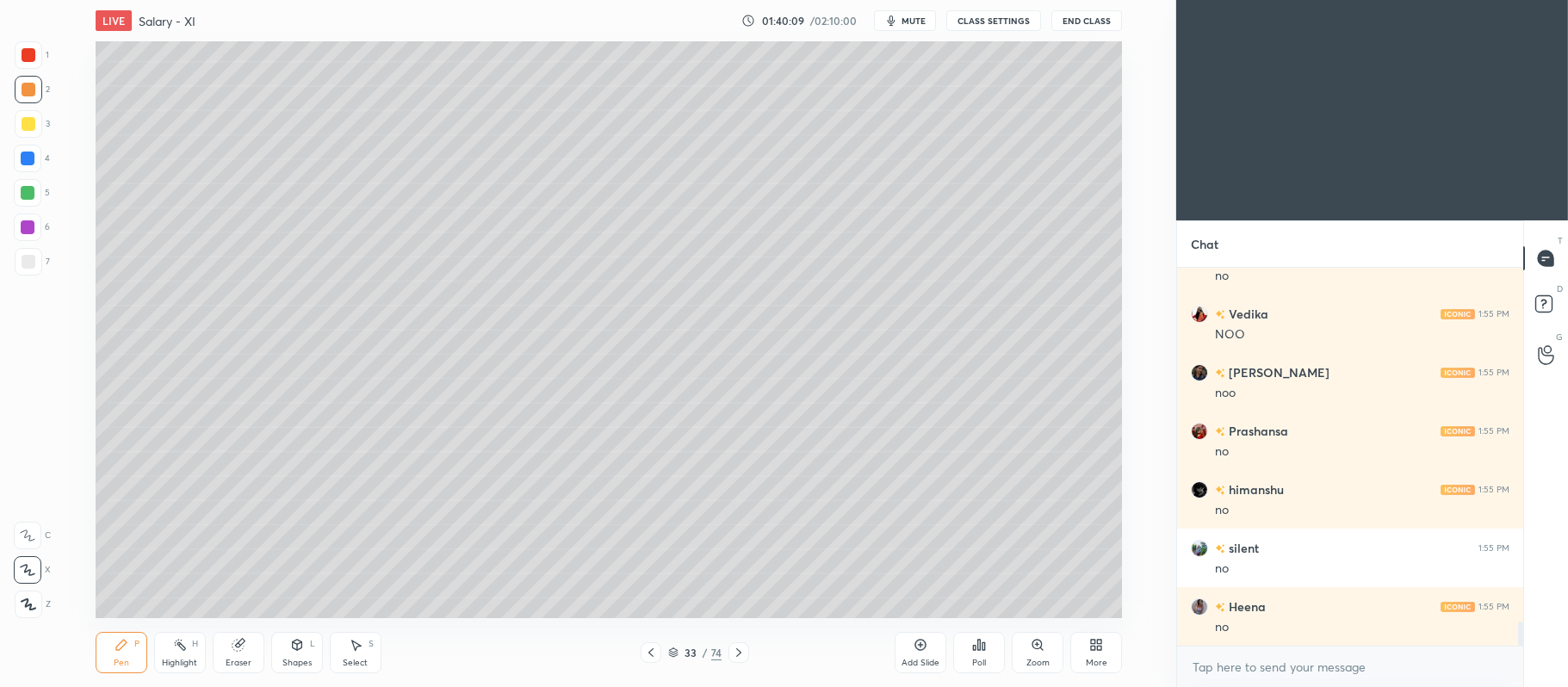
scroll to position [5636, 0]
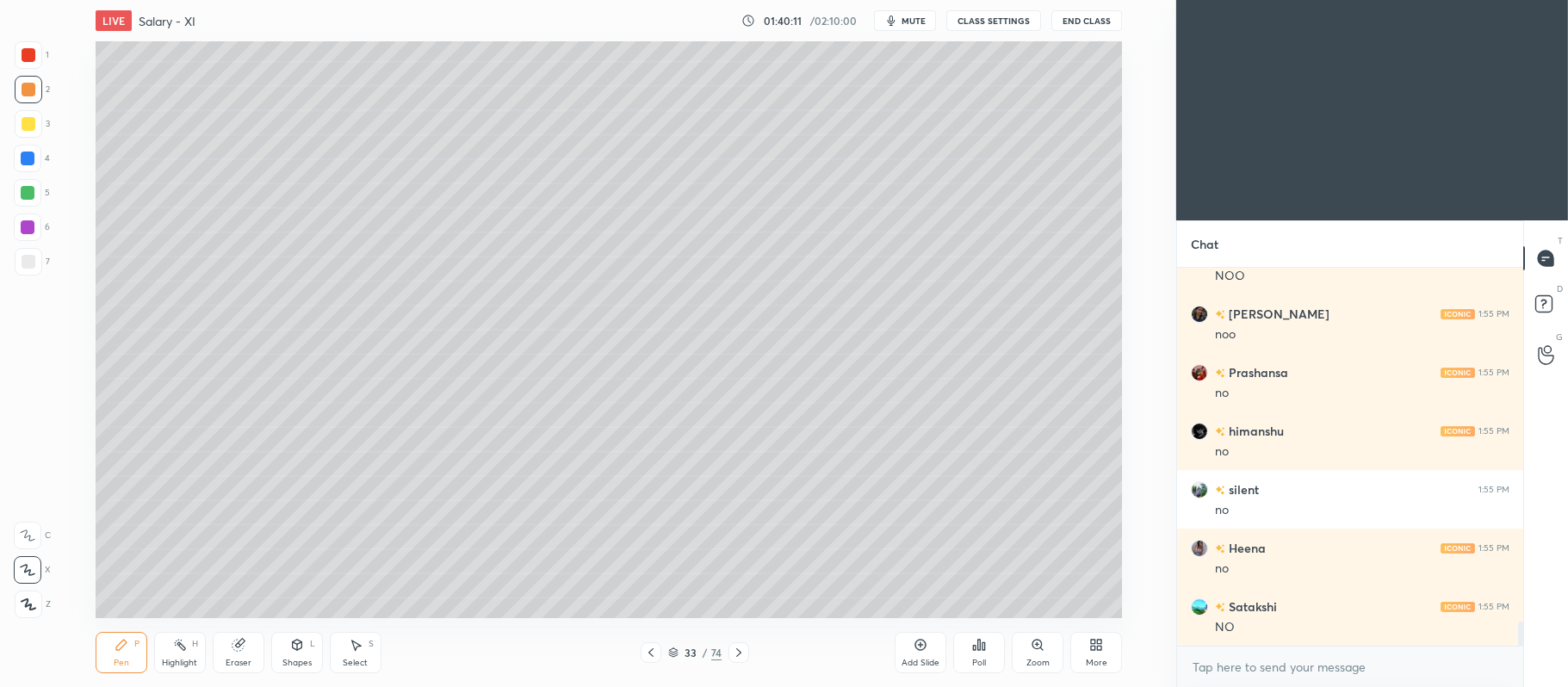
click at [301, 648] on icon at bounding box center [297, 644] width 9 height 10
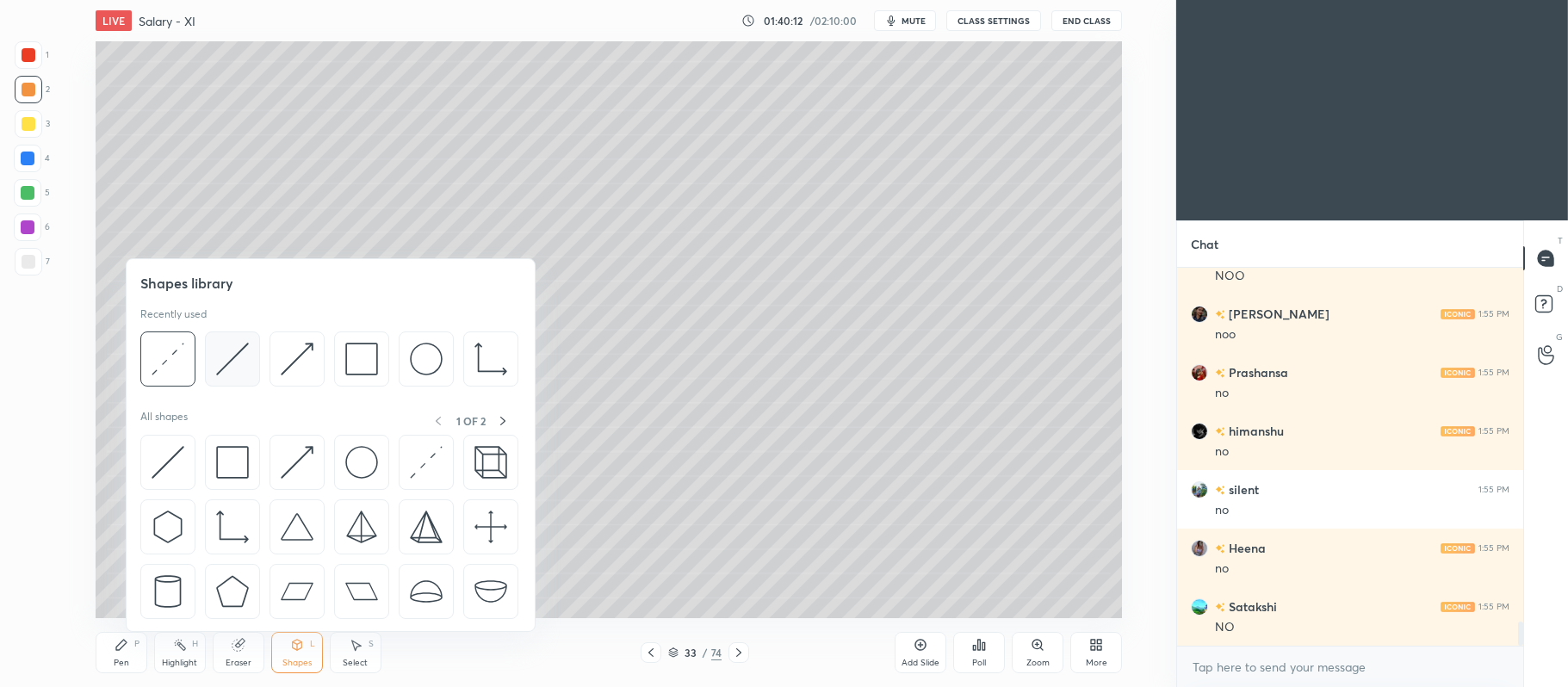
click at [238, 355] on img at bounding box center [233, 359] width 33 height 33
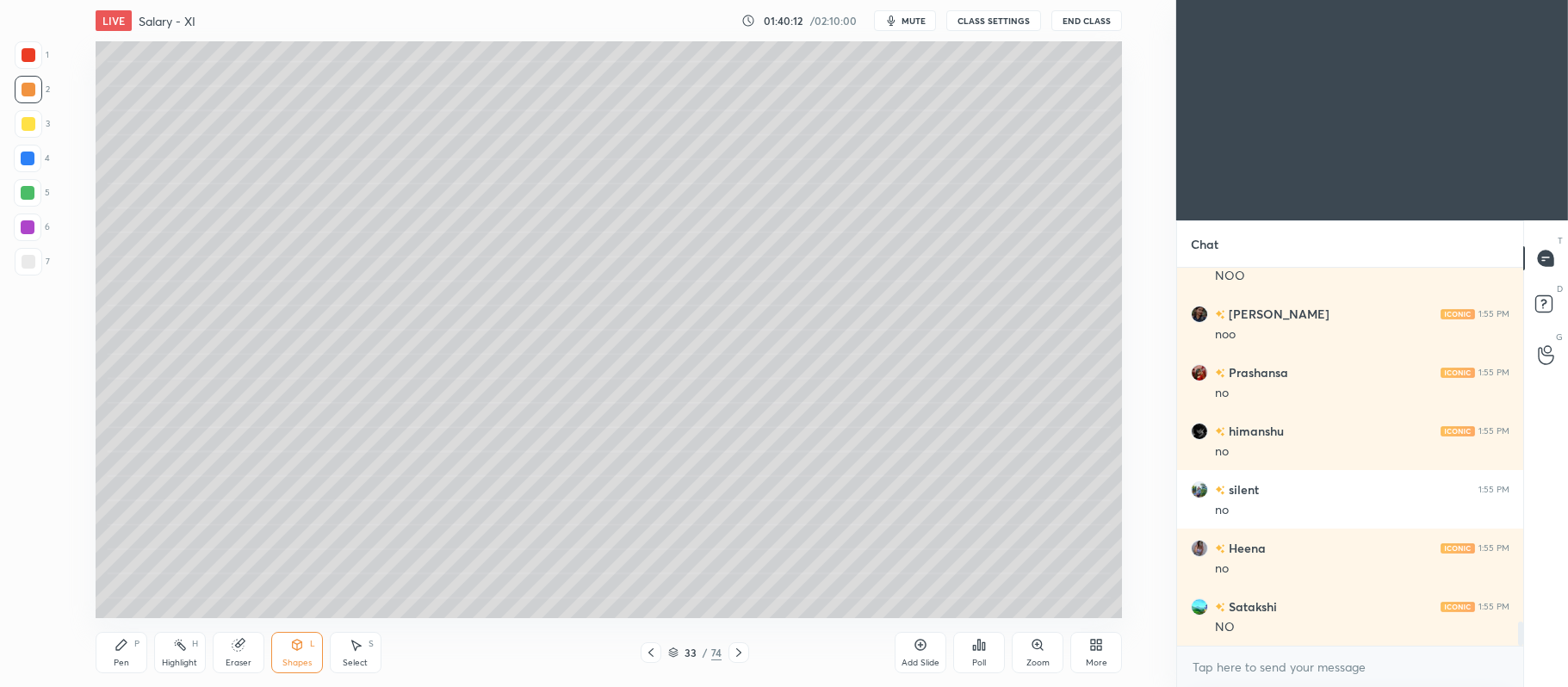
click at [33, 262] on div at bounding box center [28, 261] width 14 height 14
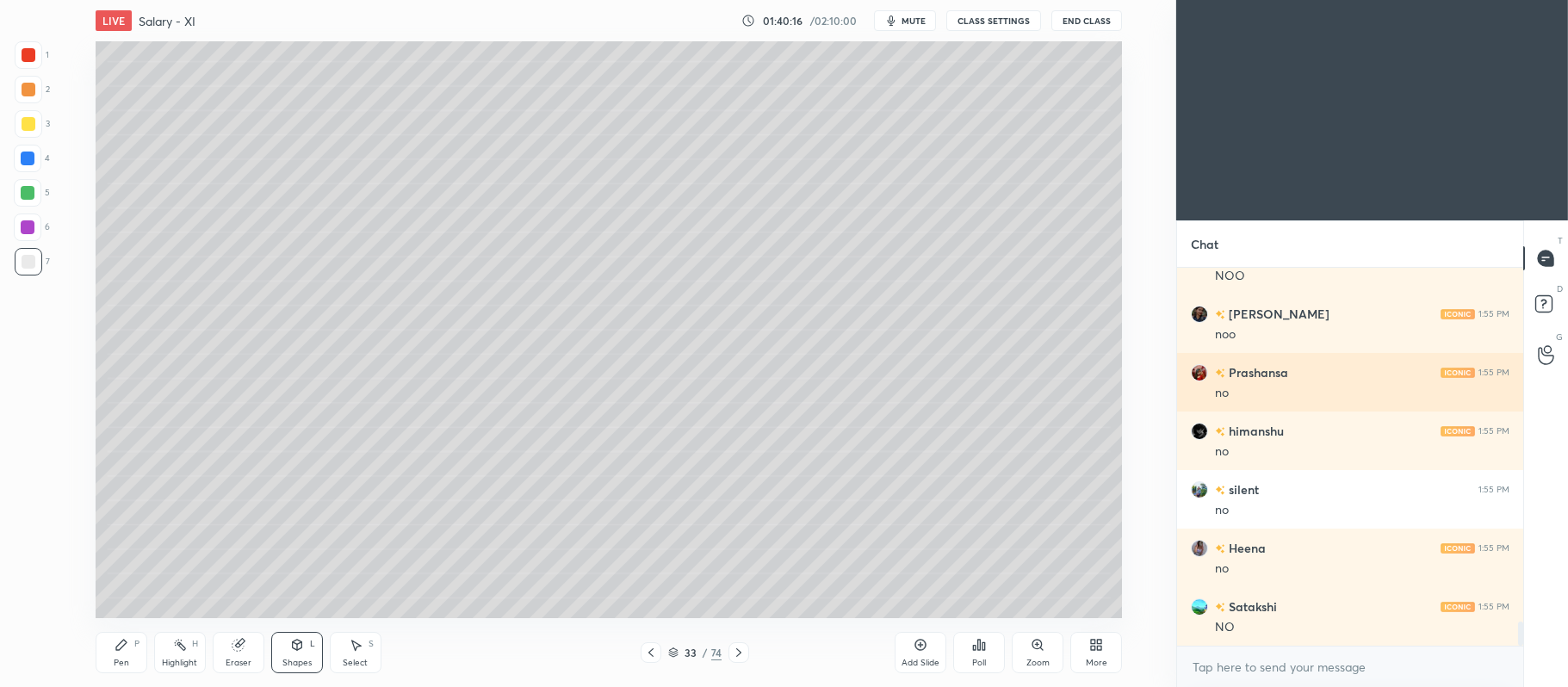
scroll to position [5694, 0]
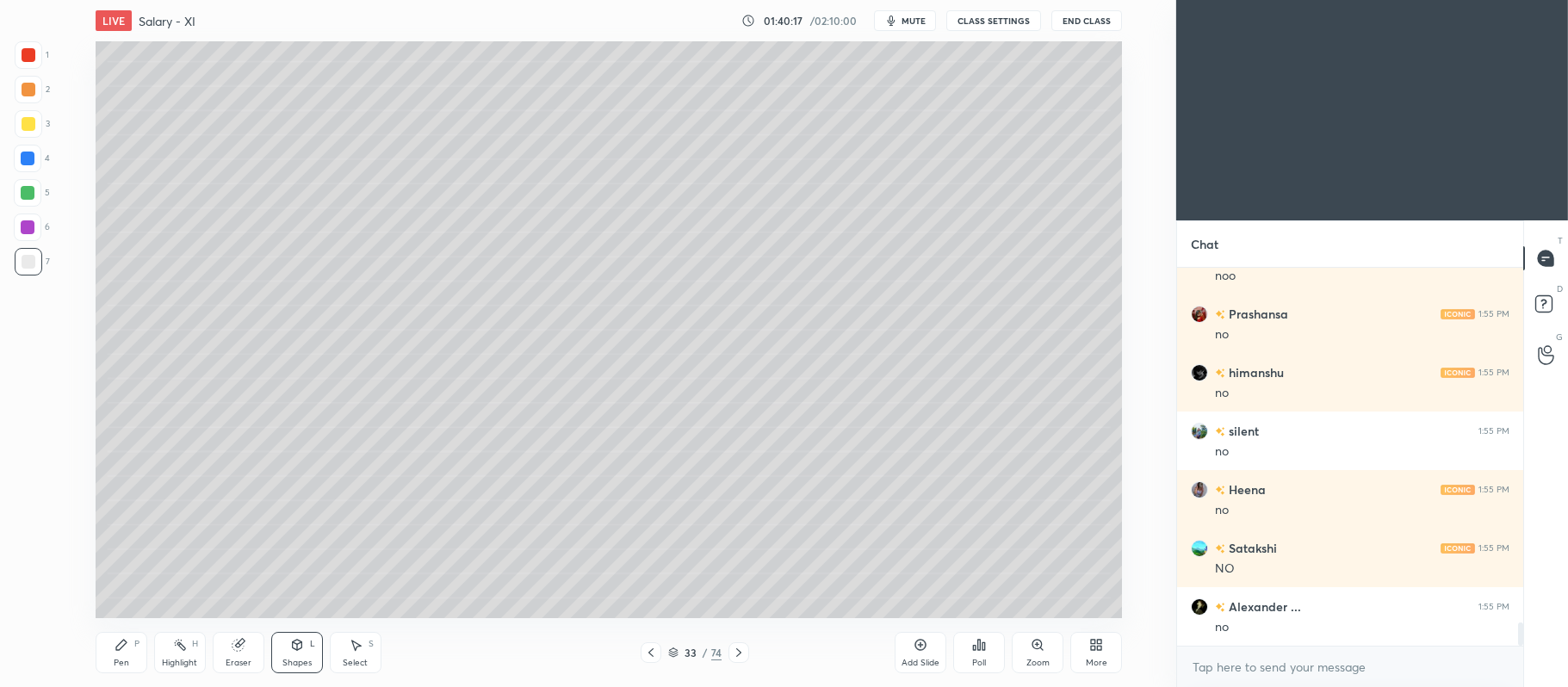
click at [28, 90] on div at bounding box center [28, 89] width 14 height 14
click at [35, 125] on div at bounding box center [28, 124] width 28 height 28
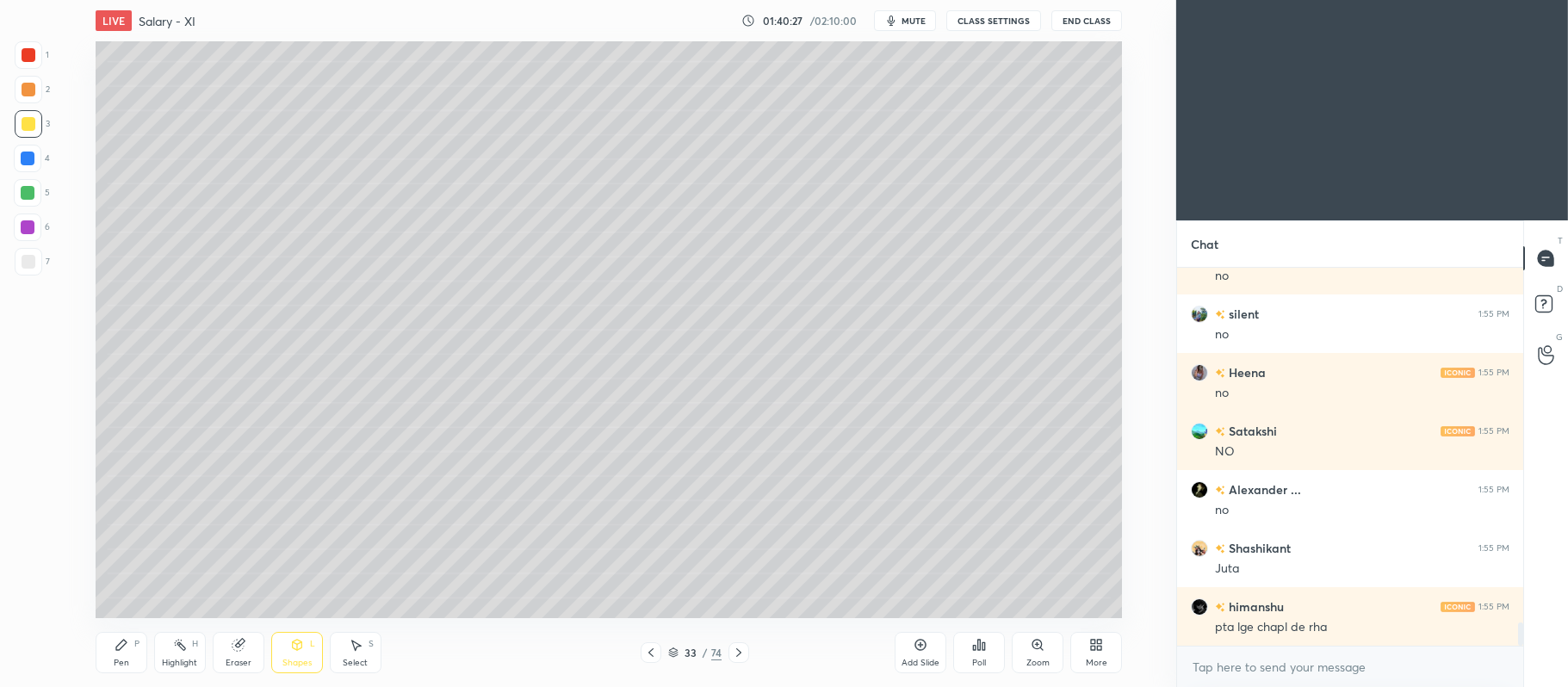
click at [121, 644] on icon at bounding box center [120, 644] width 10 height 10
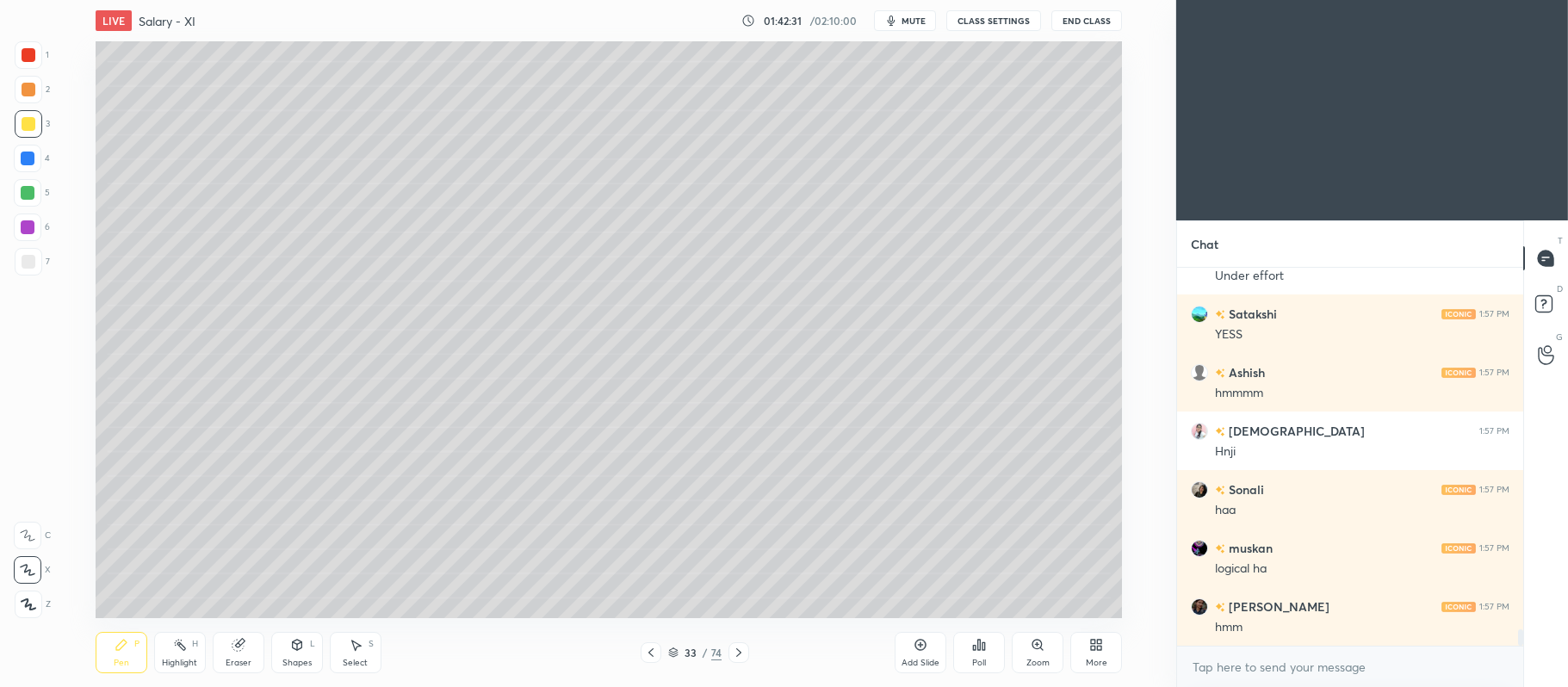
scroll to position [8479, 0]
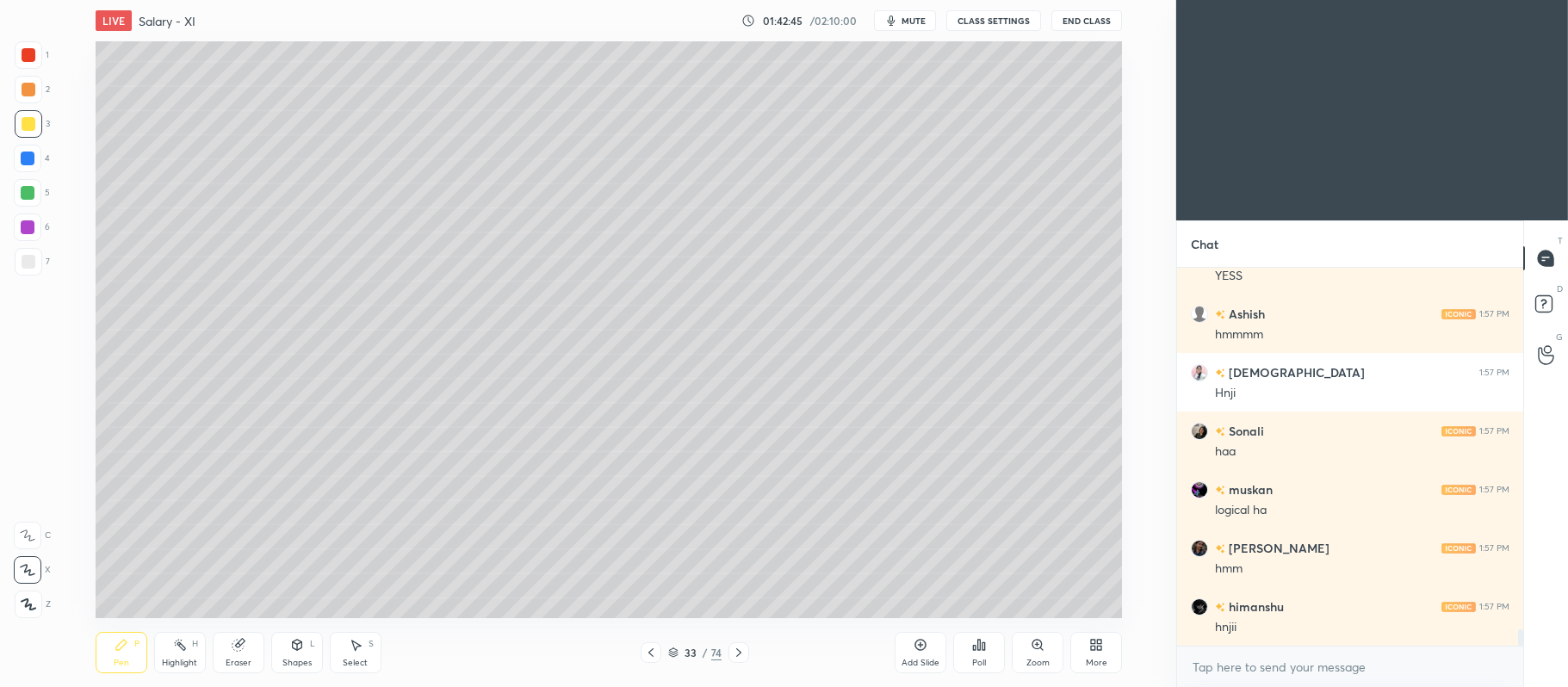
click at [31, 231] on div at bounding box center [27, 227] width 14 height 14
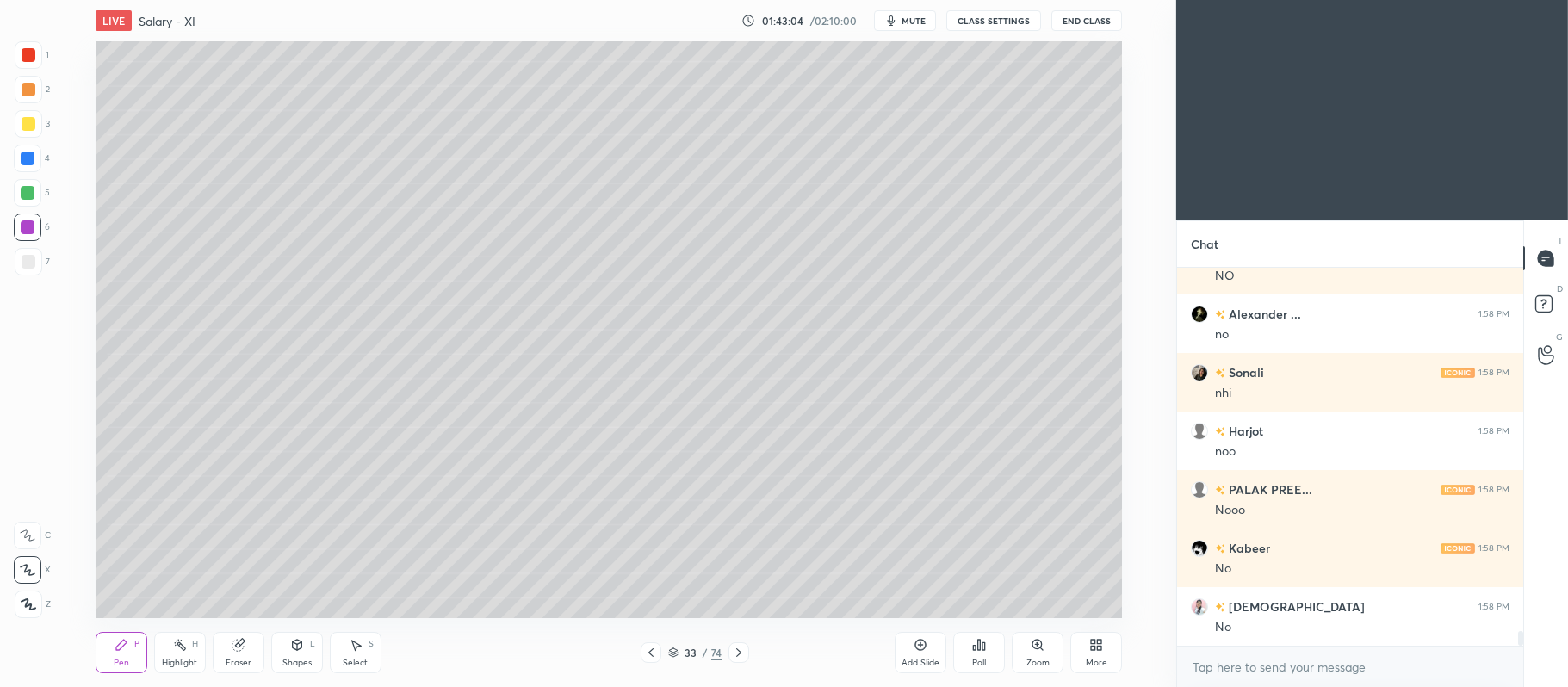
scroll to position [9257, 0]
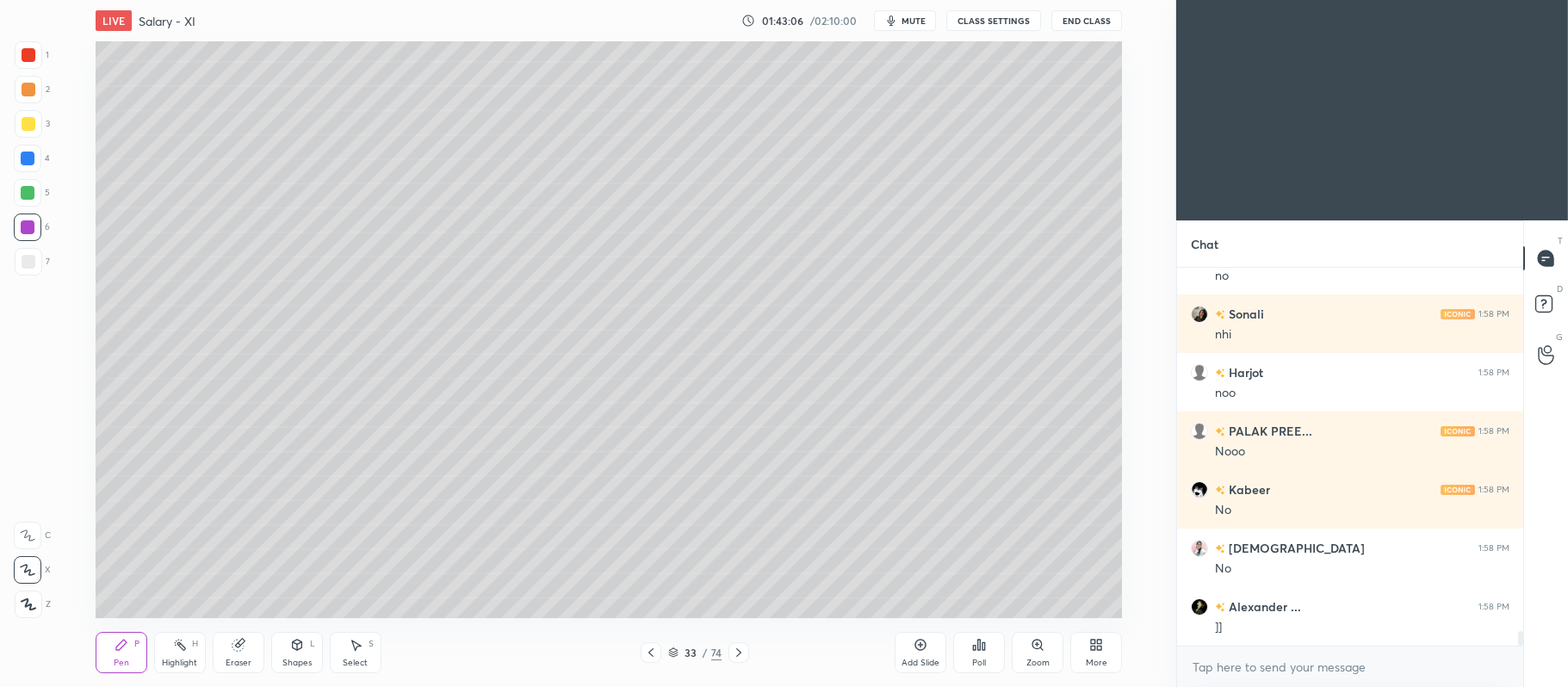
click at [33, 90] on div at bounding box center [28, 89] width 14 height 14
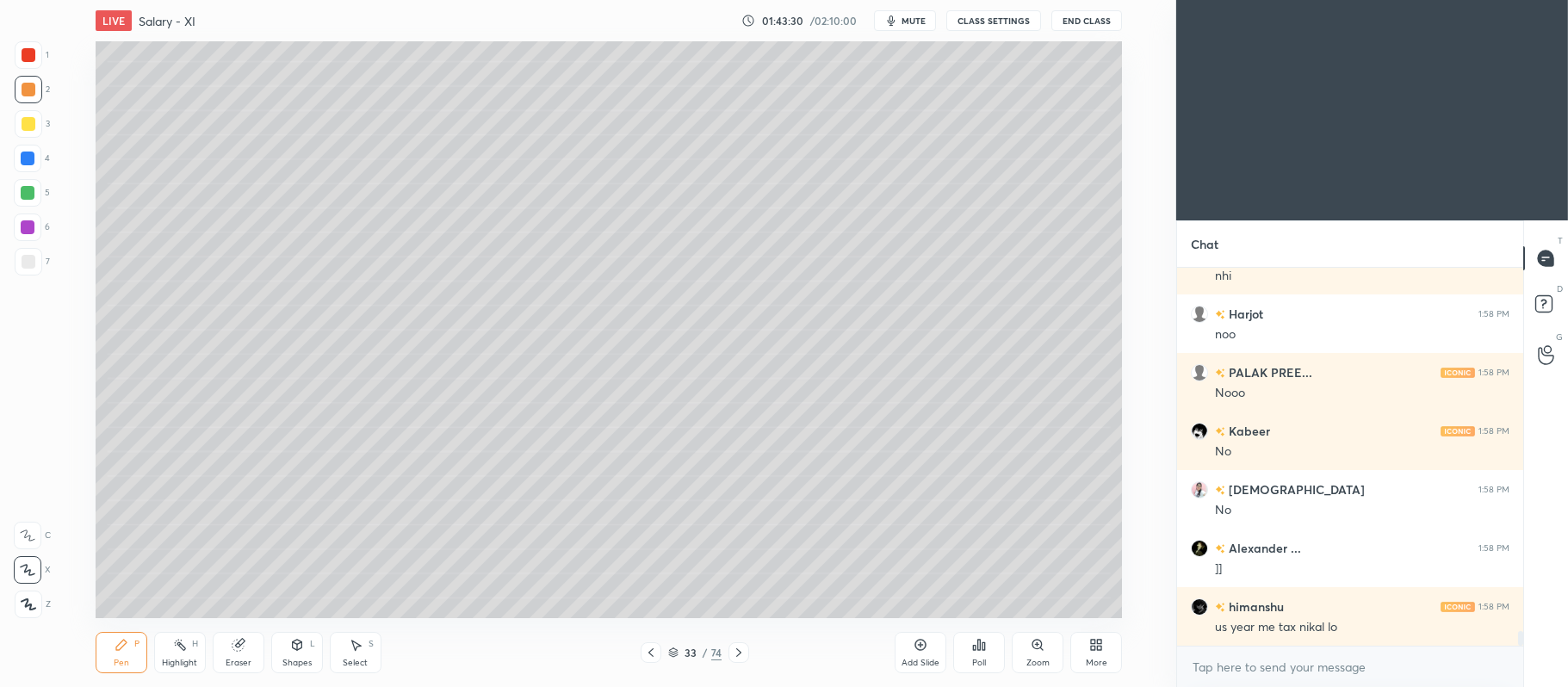
click at [26, 126] on div at bounding box center [28, 123] width 14 height 14
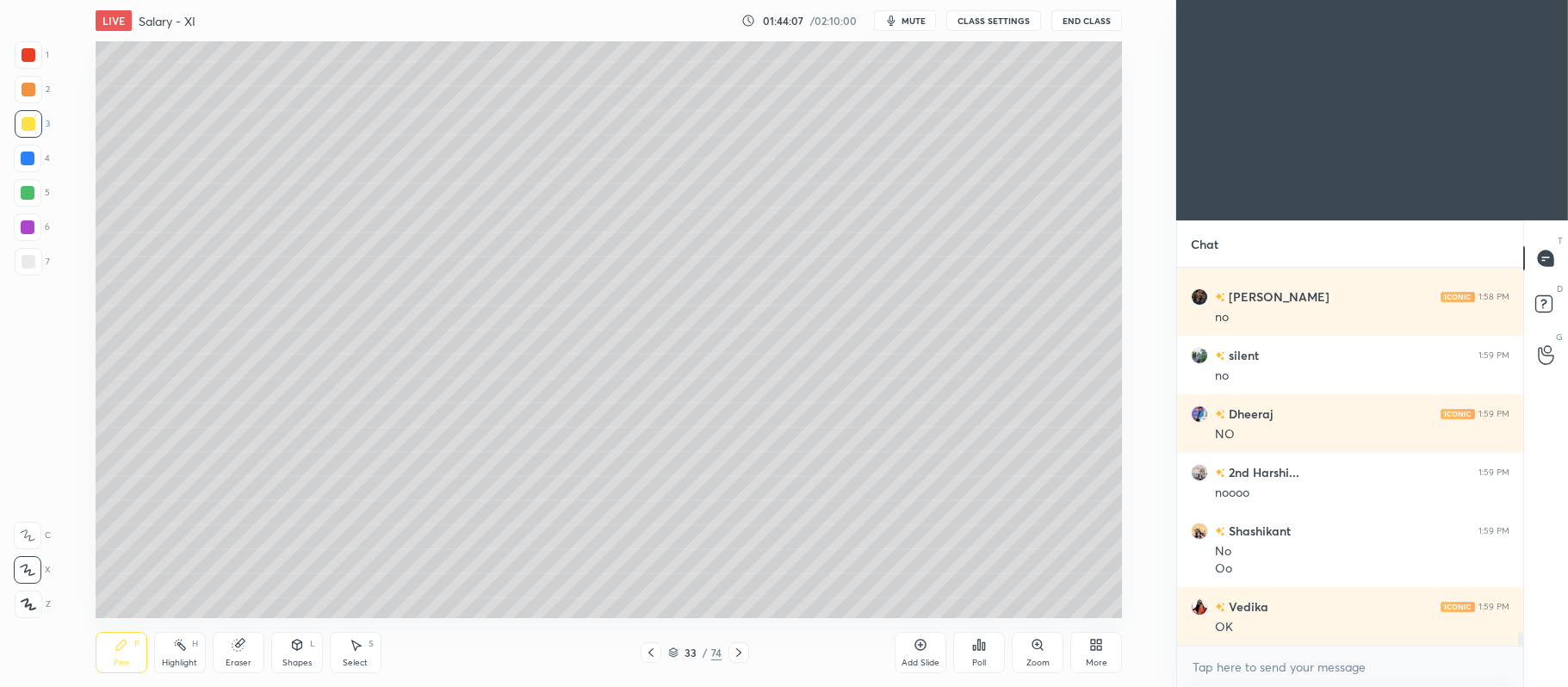
scroll to position [10344, 0]
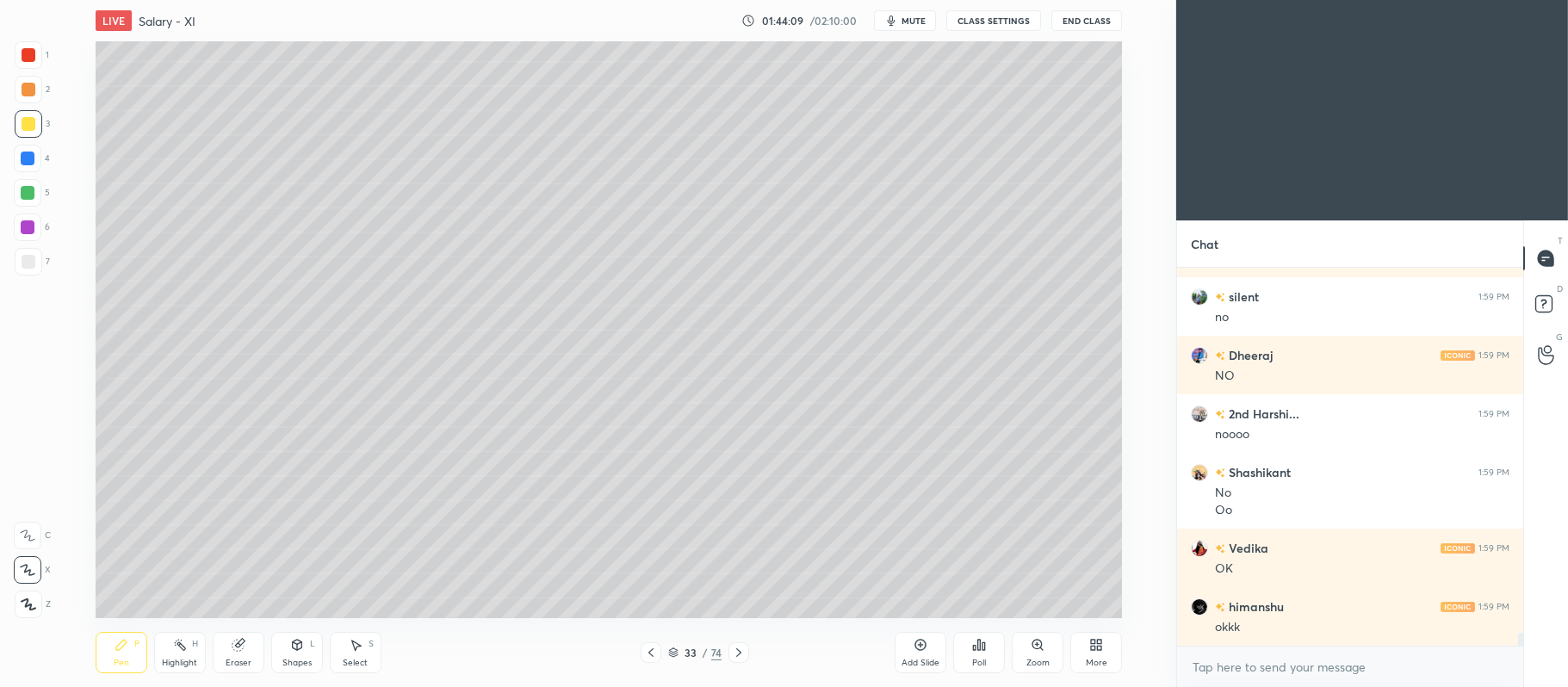
click at [32, 94] on div at bounding box center [28, 89] width 14 height 14
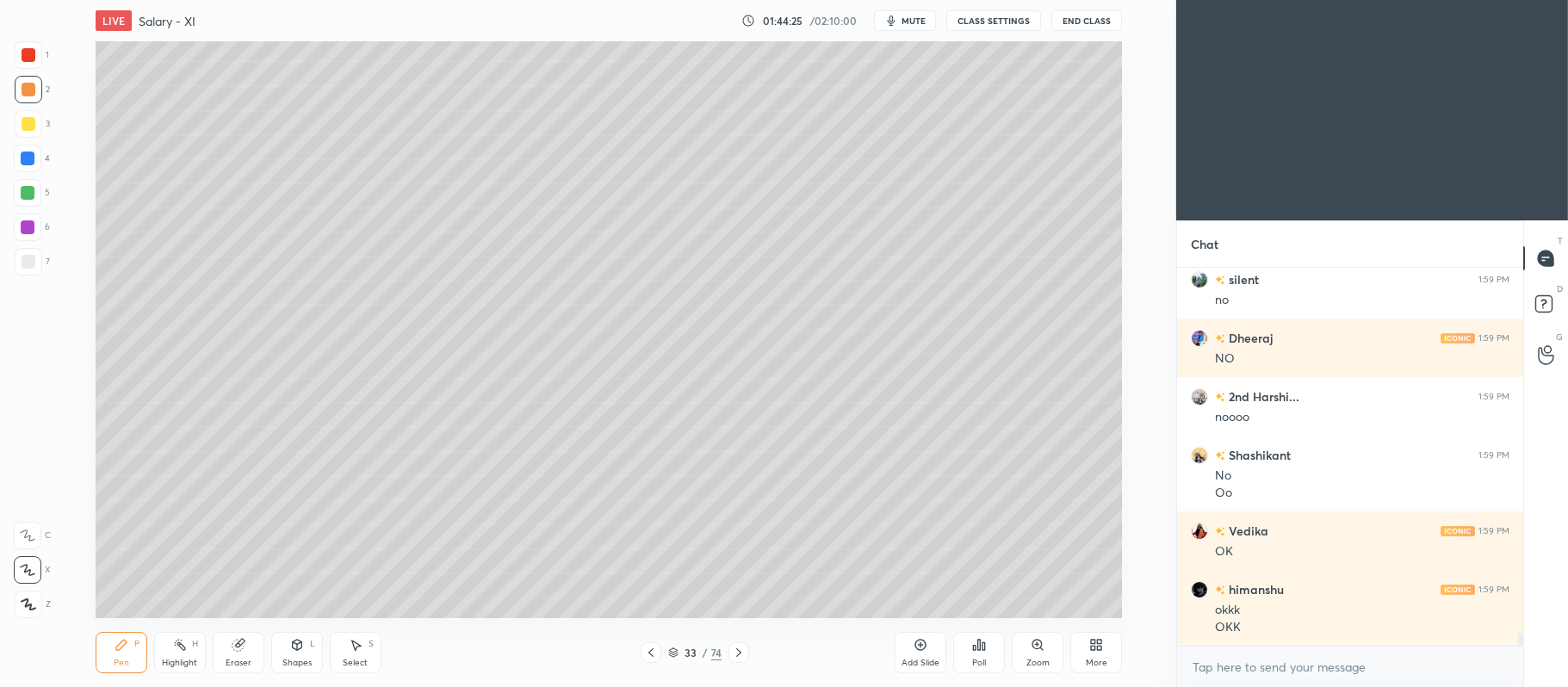
scroll to position [10421, 0]
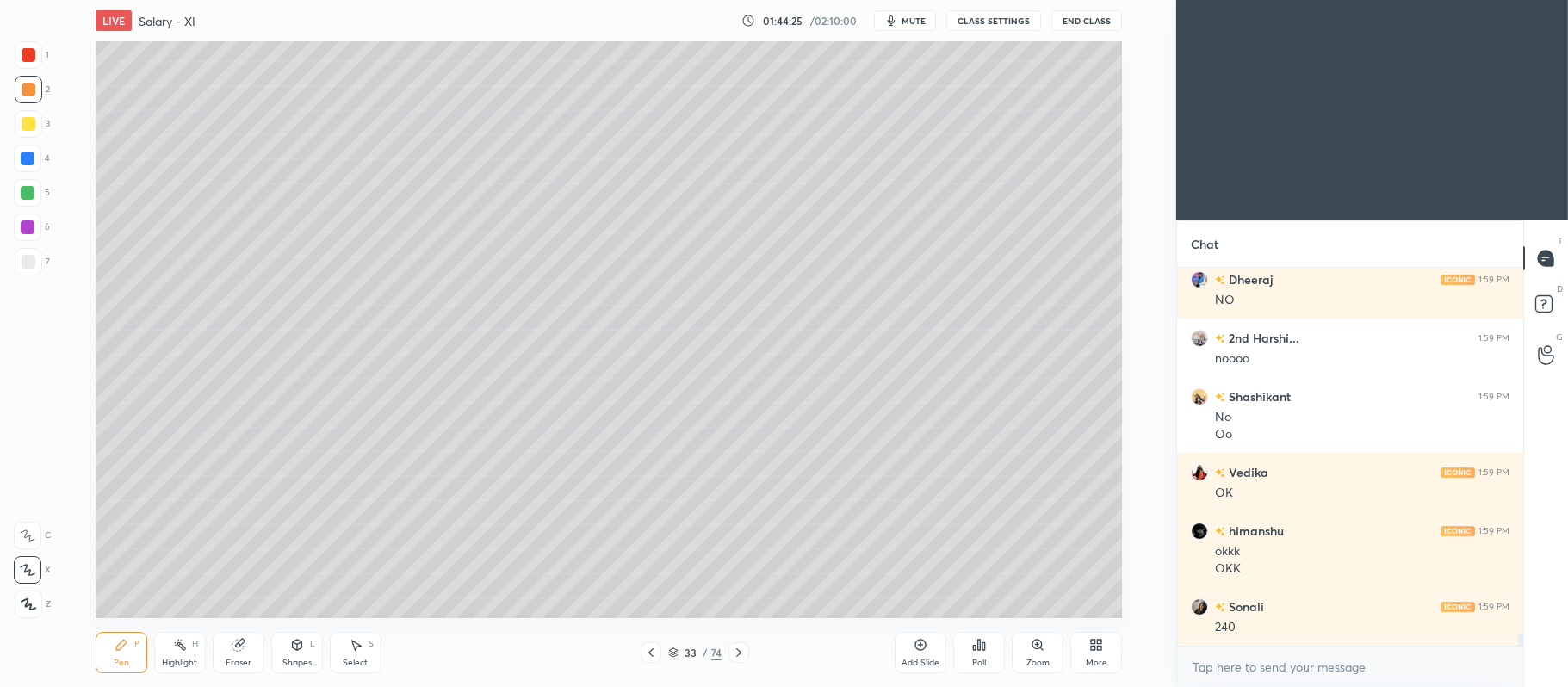
click at [29, 124] on div at bounding box center [28, 123] width 14 height 14
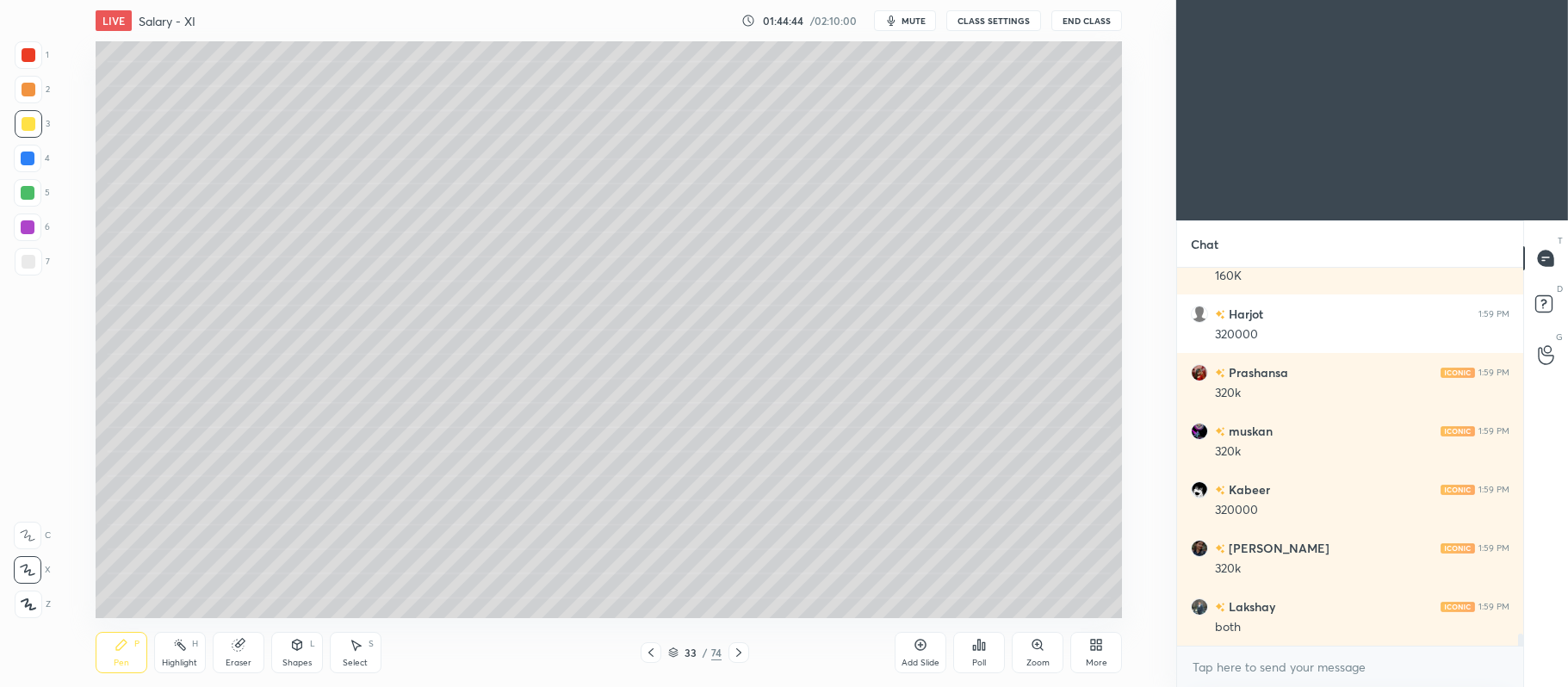
scroll to position [11122, 0]
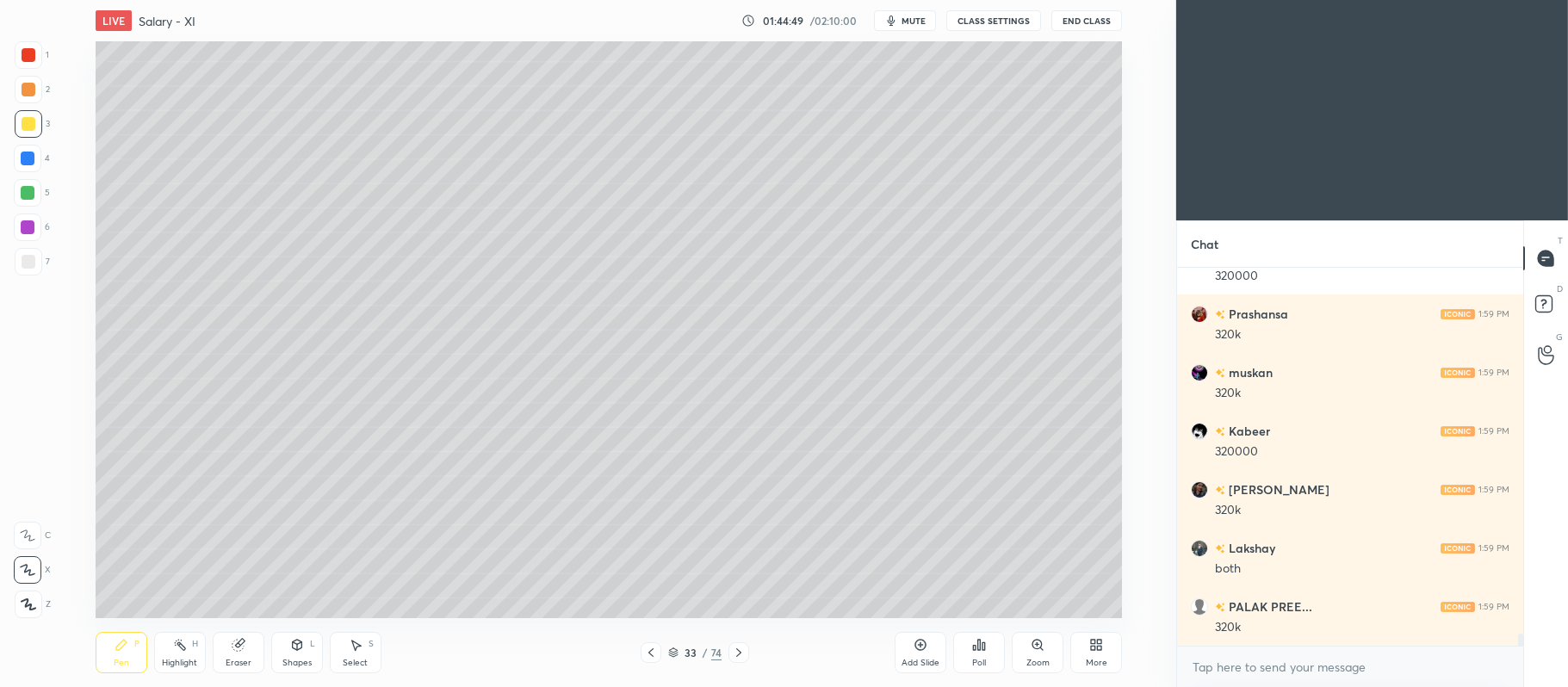
click at [28, 88] on div at bounding box center [28, 89] width 14 height 14
click at [20, 135] on div at bounding box center [28, 124] width 28 height 28
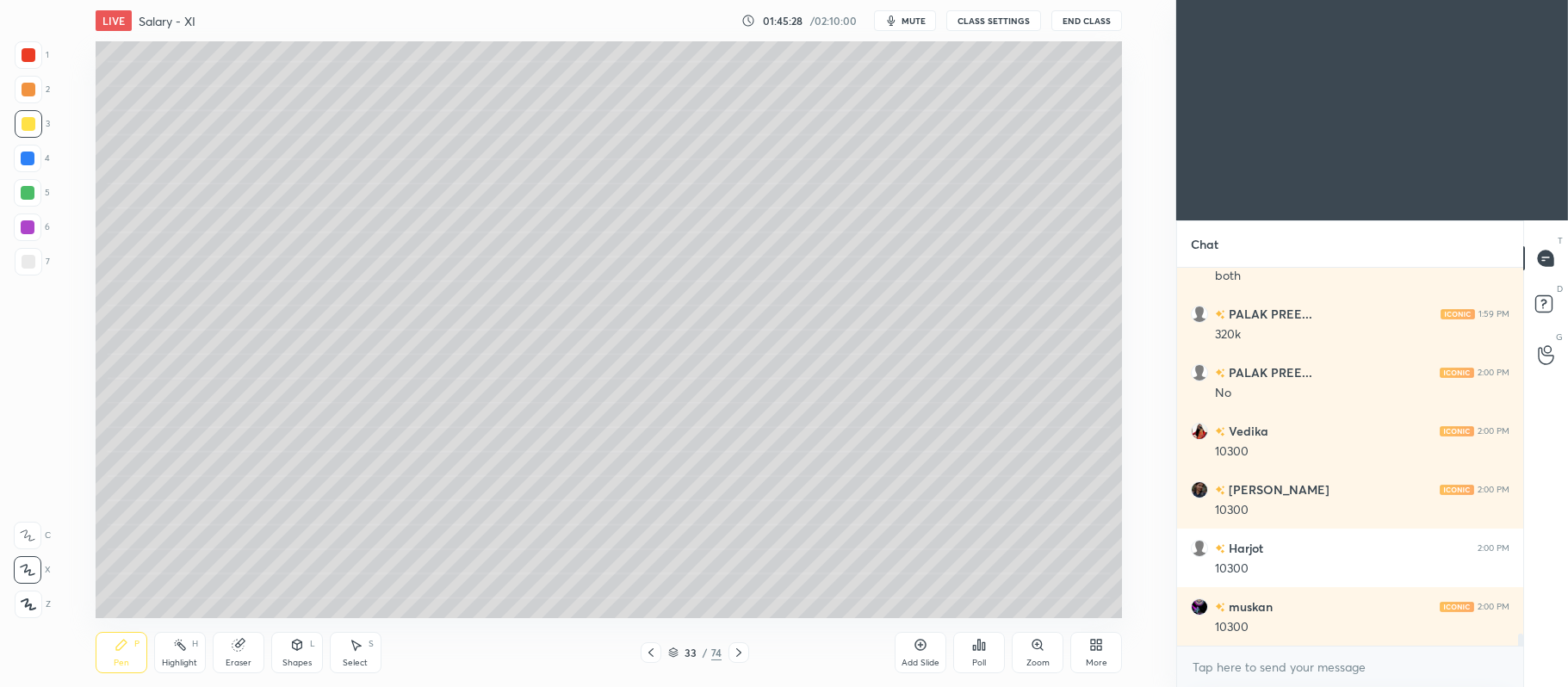
scroll to position [11473, 0]
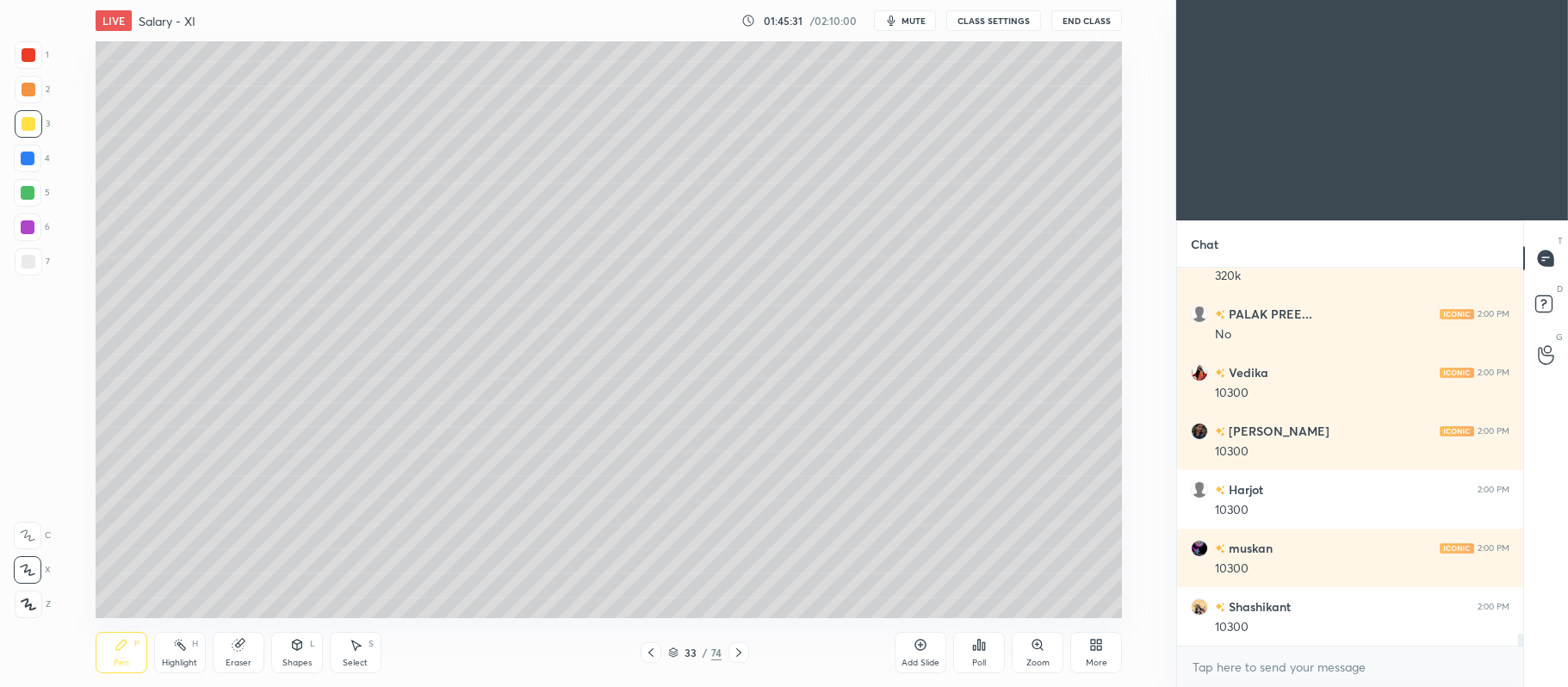
click at [290, 648] on icon at bounding box center [297, 644] width 14 height 14
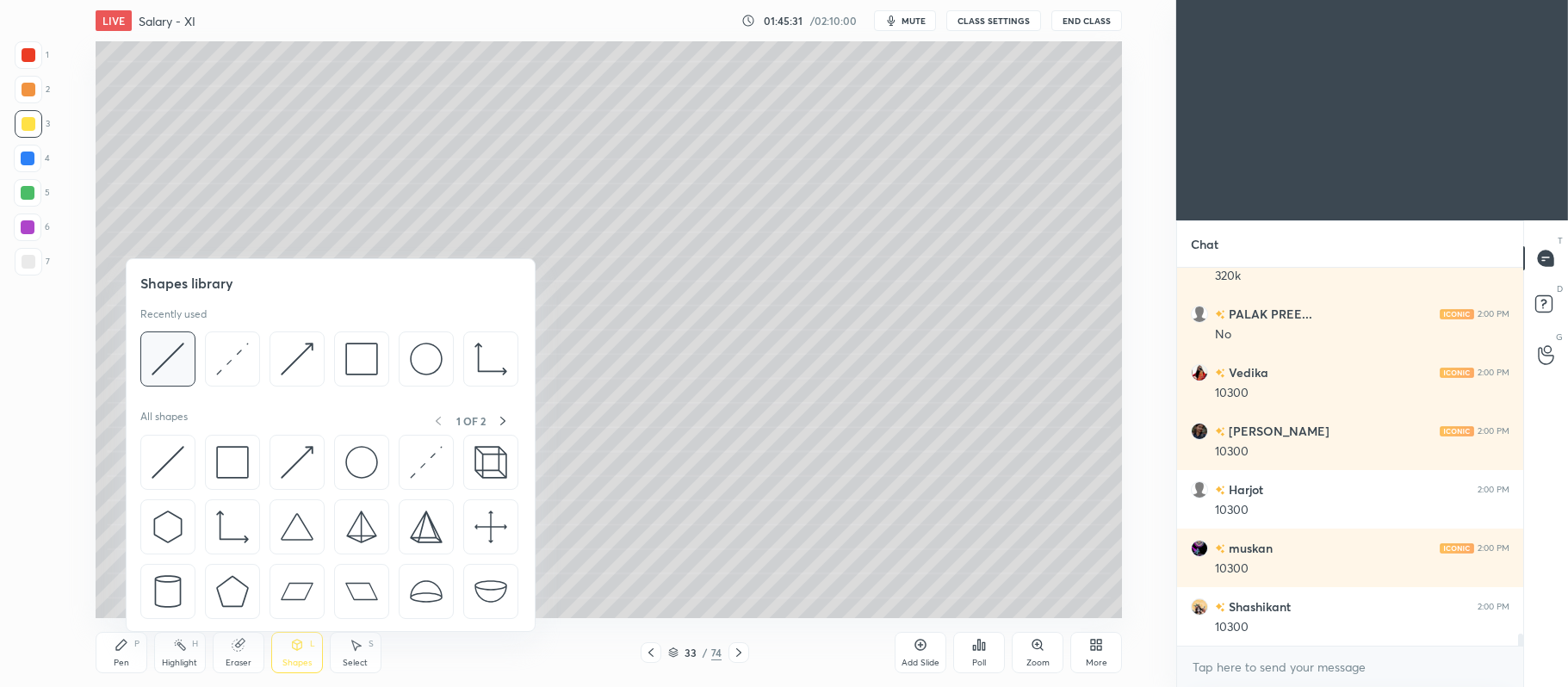
click at [174, 362] on img at bounding box center [168, 359] width 33 height 33
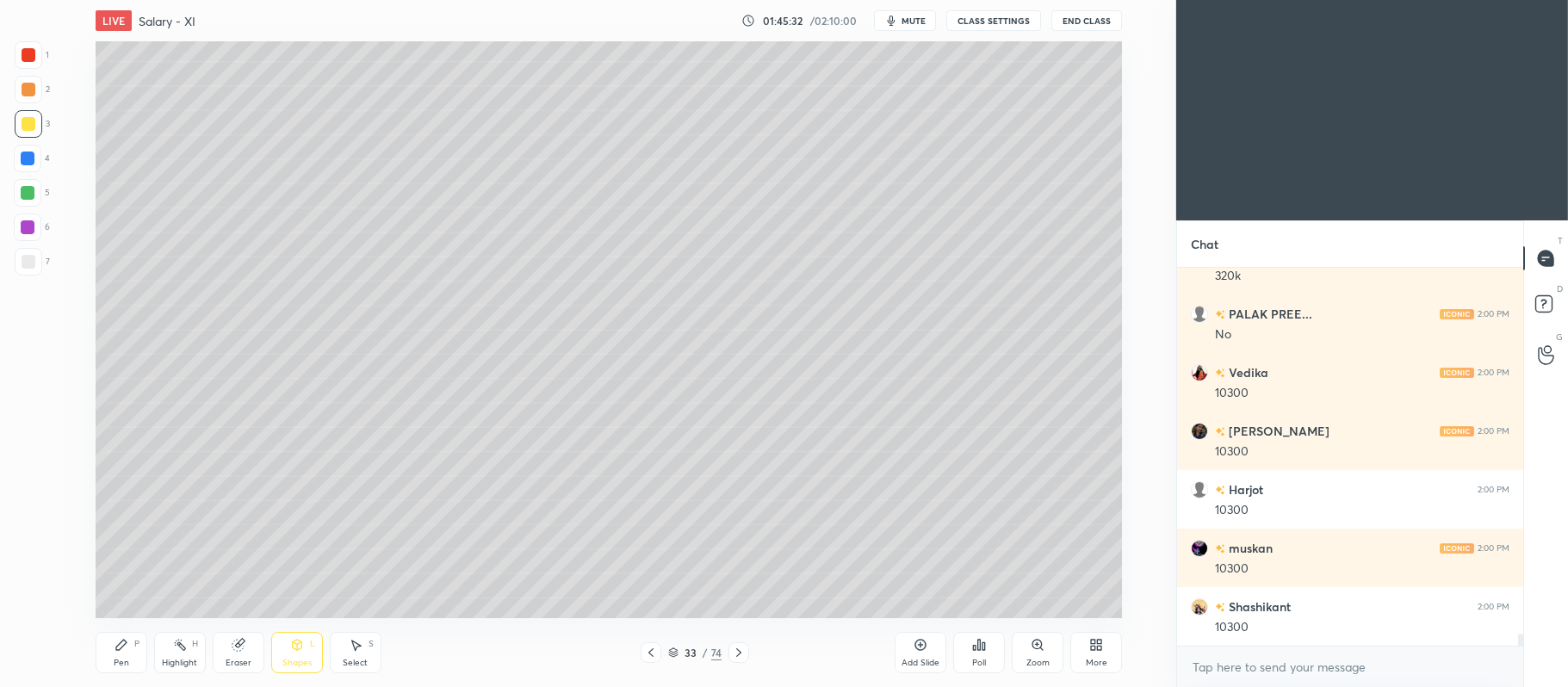
click at [50, 263] on div "1 2 3 4 5 6 7 C X Z C X Z E E Erase all H H" at bounding box center [28, 330] width 55 height 578
click at [26, 269] on div at bounding box center [28, 262] width 28 height 28
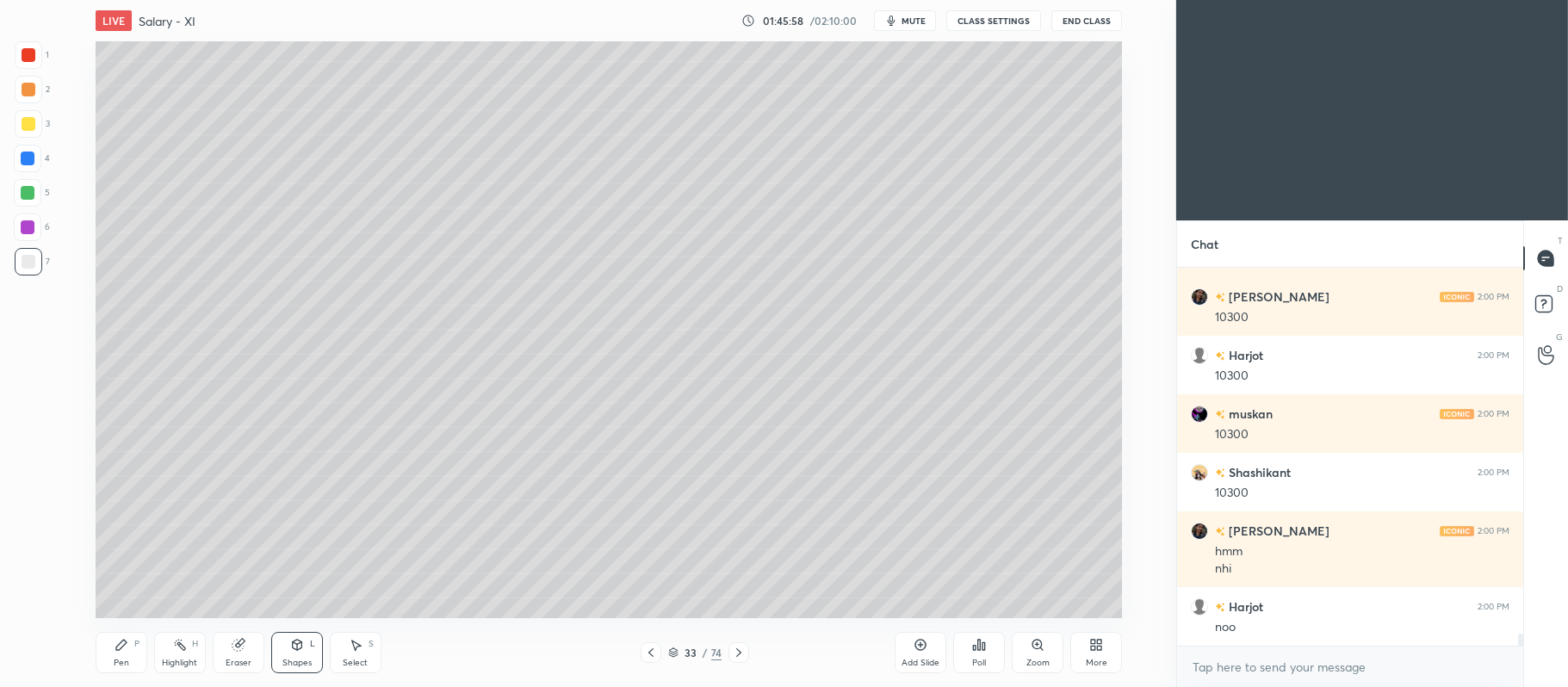
scroll to position [11666, 0]
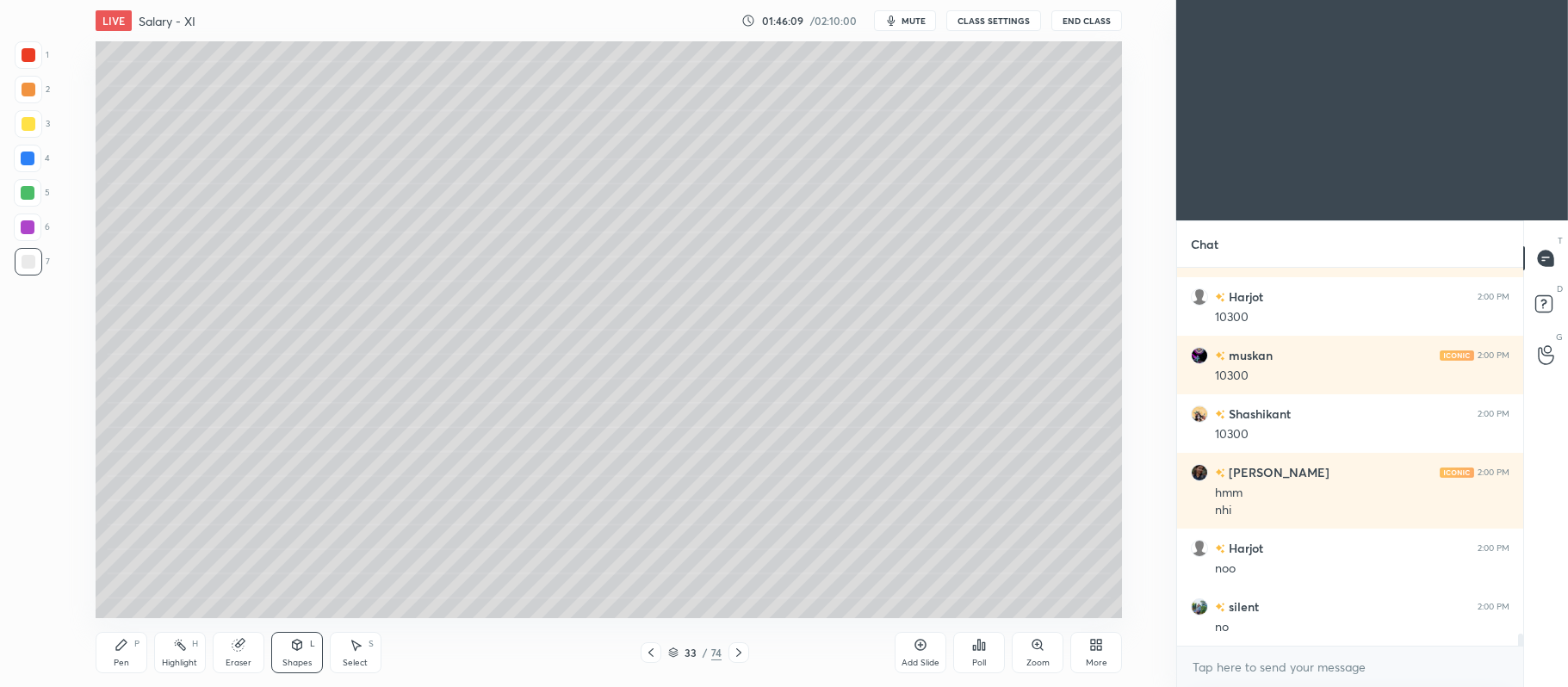
click at [24, 189] on div at bounding box center [27, 192] width 14 height 14
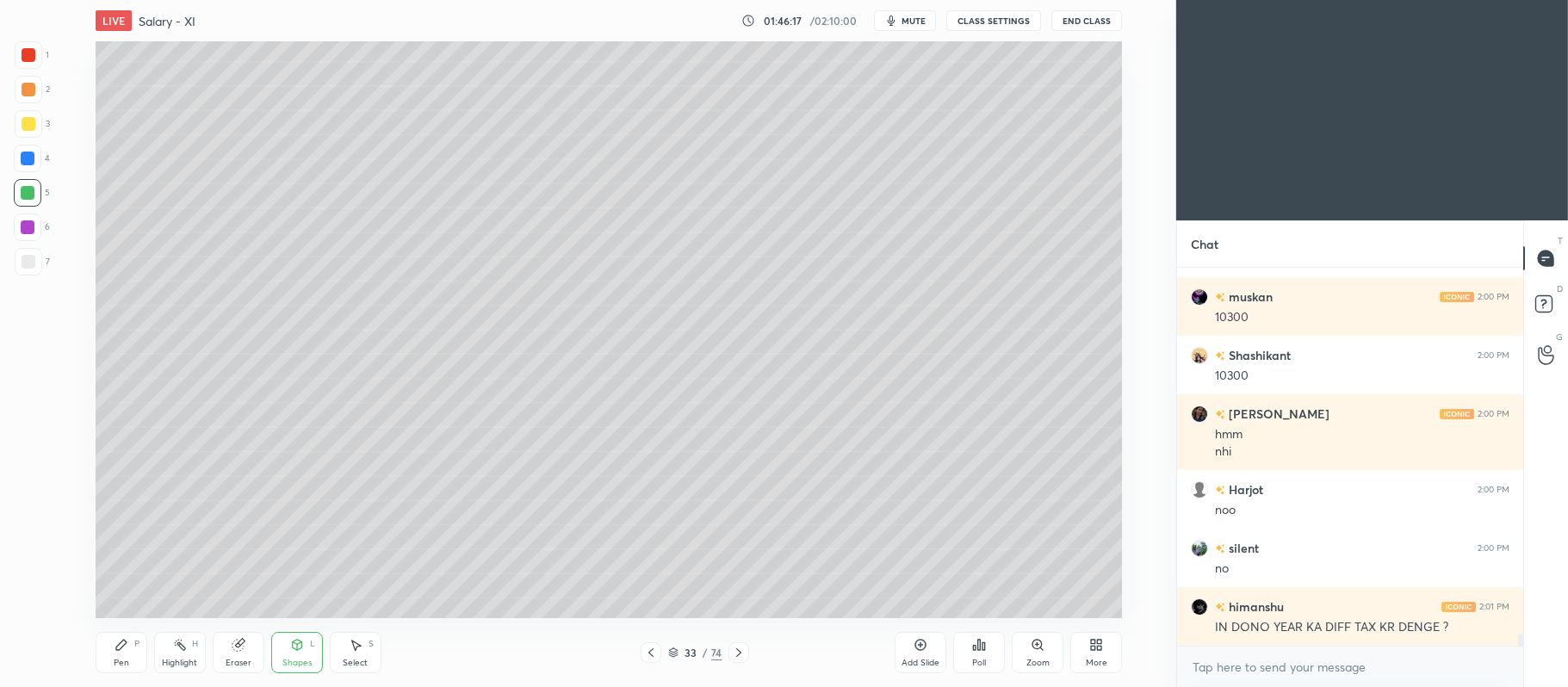
click at [26, 103] on div "2" at bounding box center [32, 92] width 35 height 34
click at [125, 640] on icon at bounding box center [121, 644] width 14 height 14
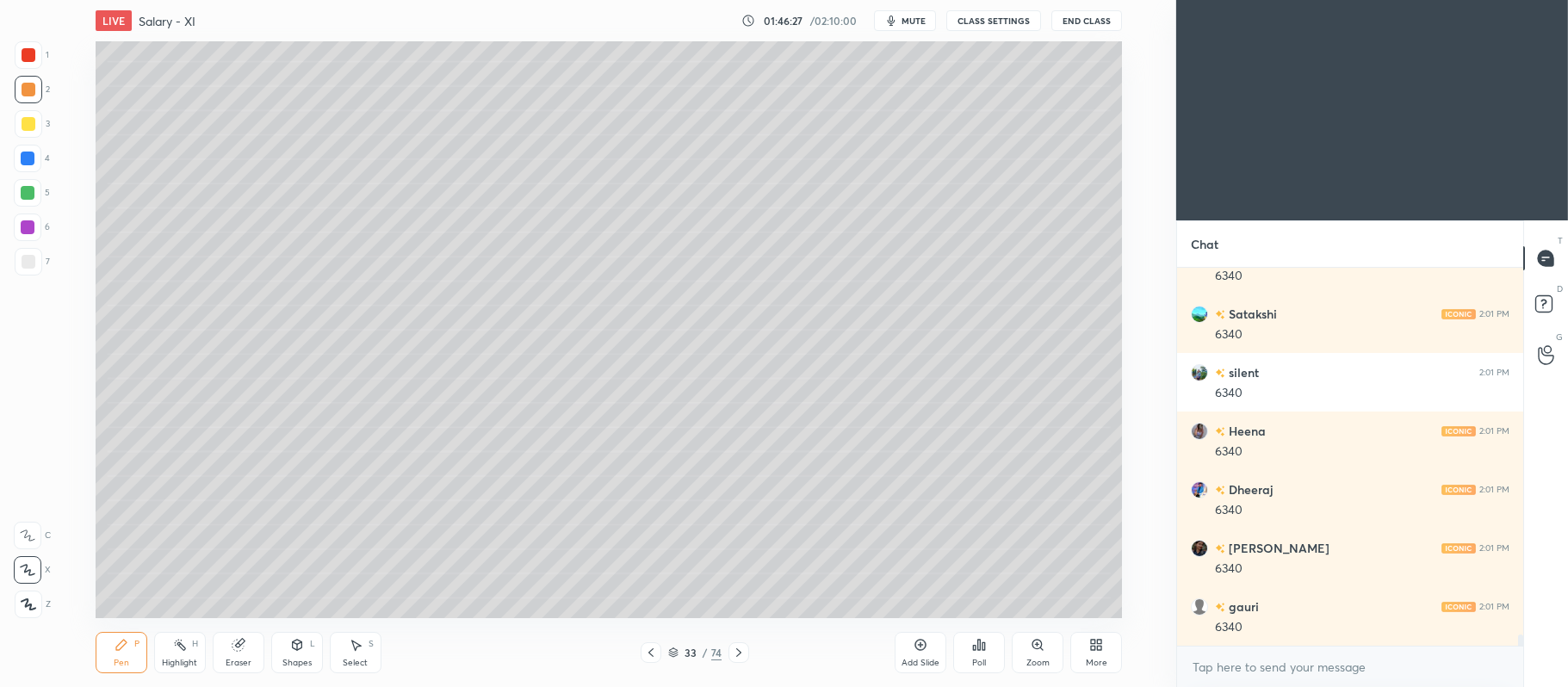
scroll to position [12369, 0]
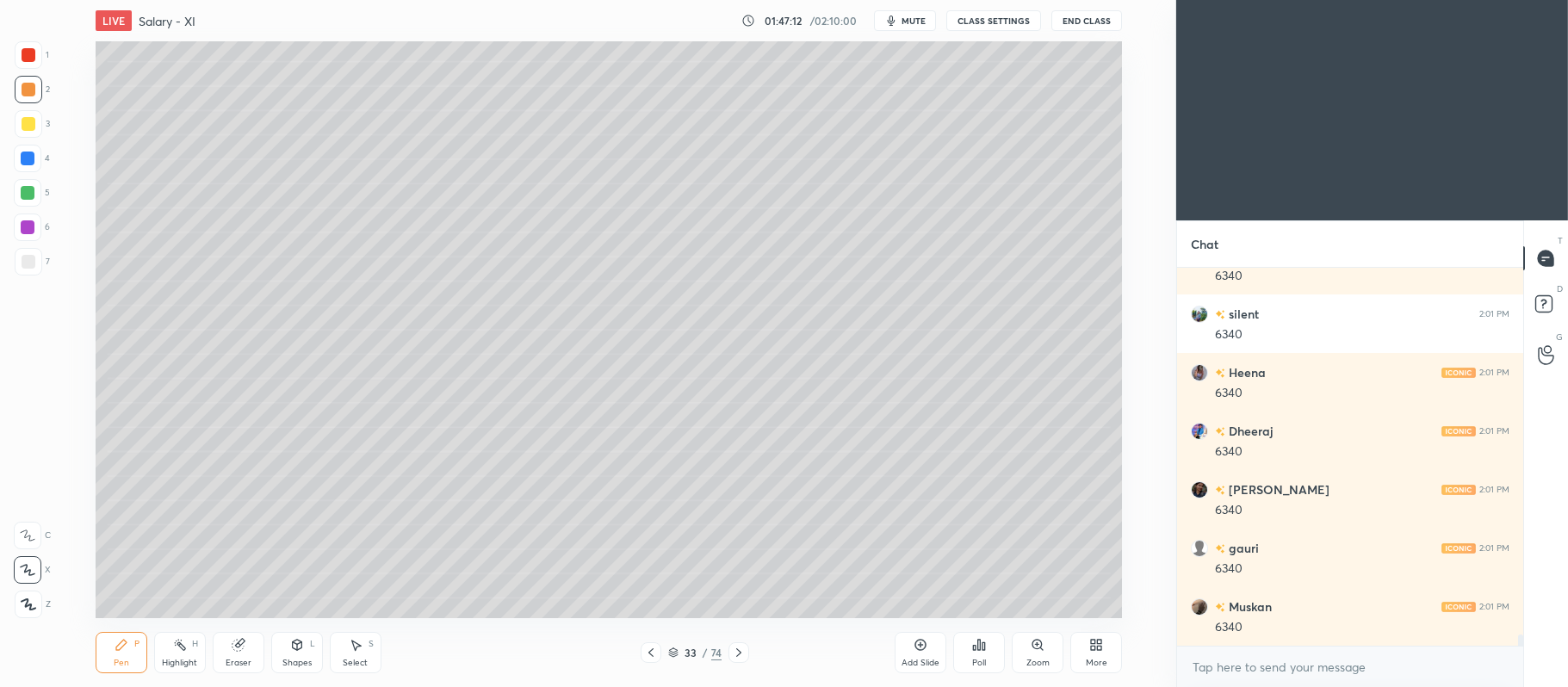
click at [963, 611] on div "Poll" at bounding box center [979, 652] width 51 height 96
click at [986, 614] on div "Poll" at bounding box center [979, 652] width 51 height 96
click at [1010, 613] on div "Add Slide Poll Zoom More" at bounding box center [1007, 652] width 227 height 96
click at [1017, 607] on div "Add Slide Poll Zoom More" at bounding box center [1007, 652] width 227 height 96
click at [1007, 618] on div "Add Slide Poll Zoom More" at bounding box center [1007, 652] width 227 height 96
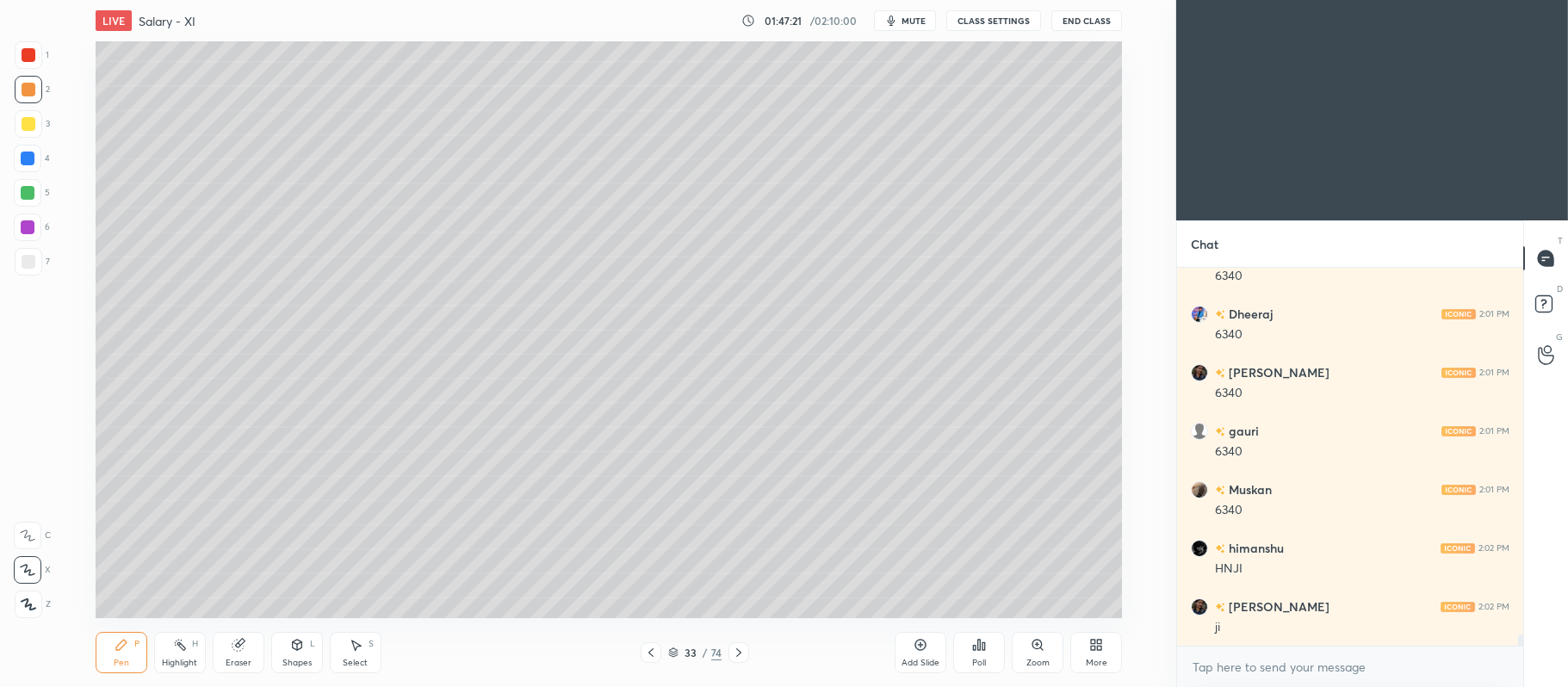
scroll to position [12544, 0]
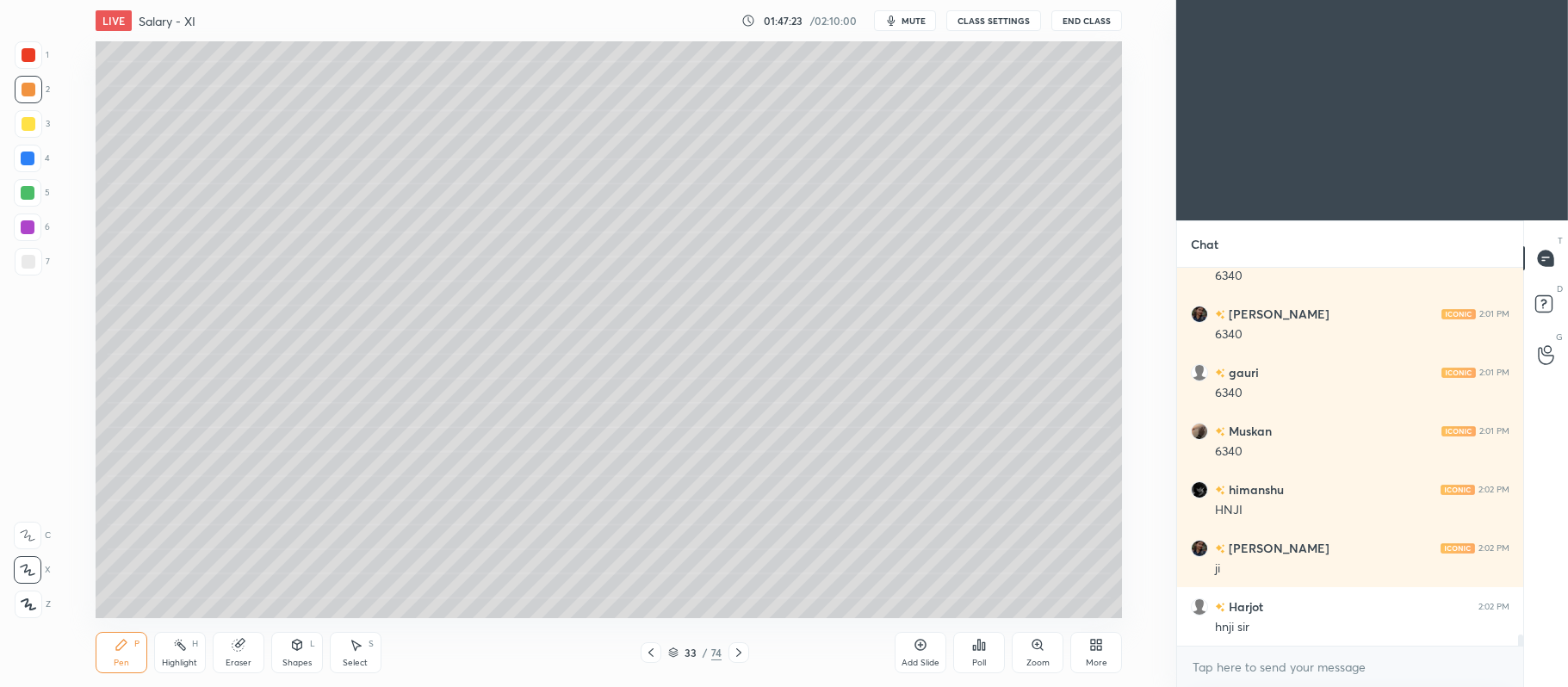
click at [921, 654] on div "Add Slide" at bounding box center [920, 652] width 51 height 41
click at [31, 124] on div at bounding box center [28, 123] width 14 height 14
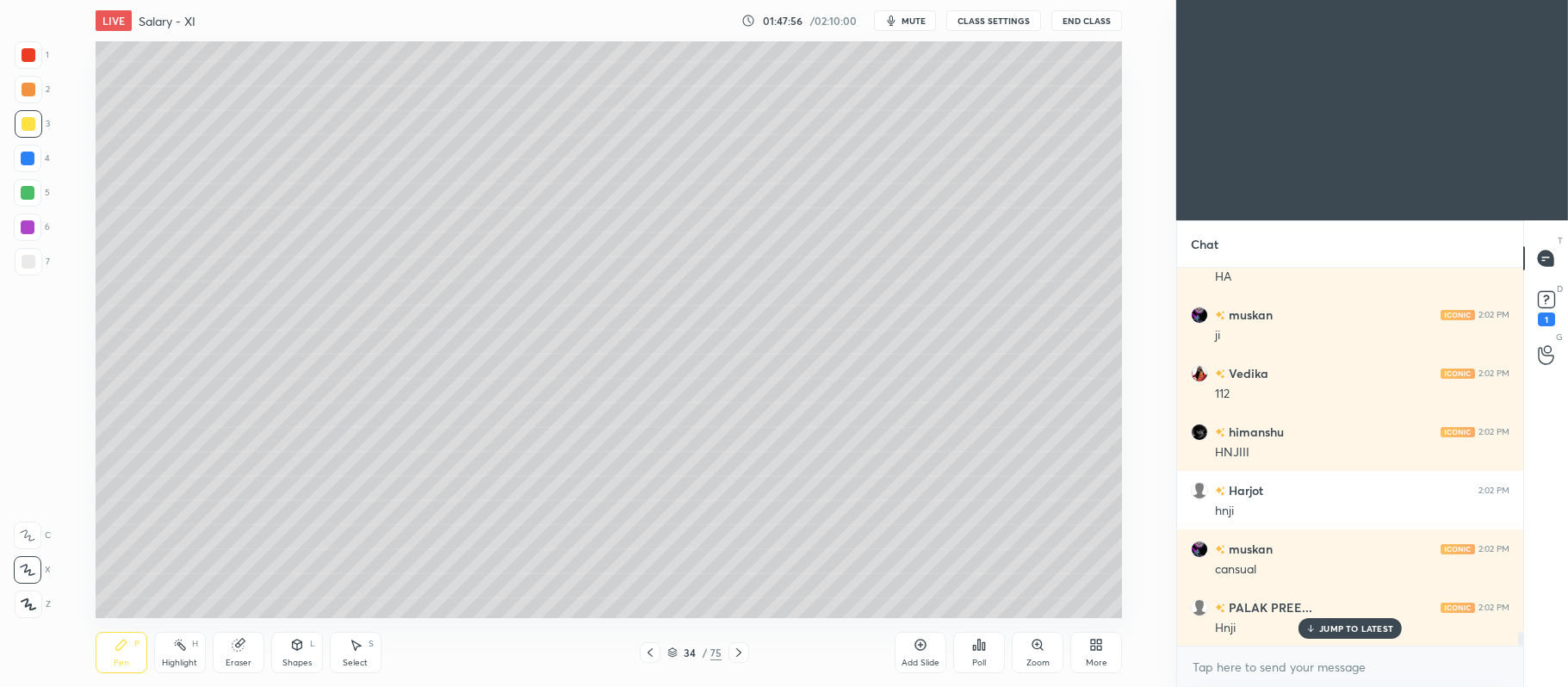
scroll to position [10221, 0]
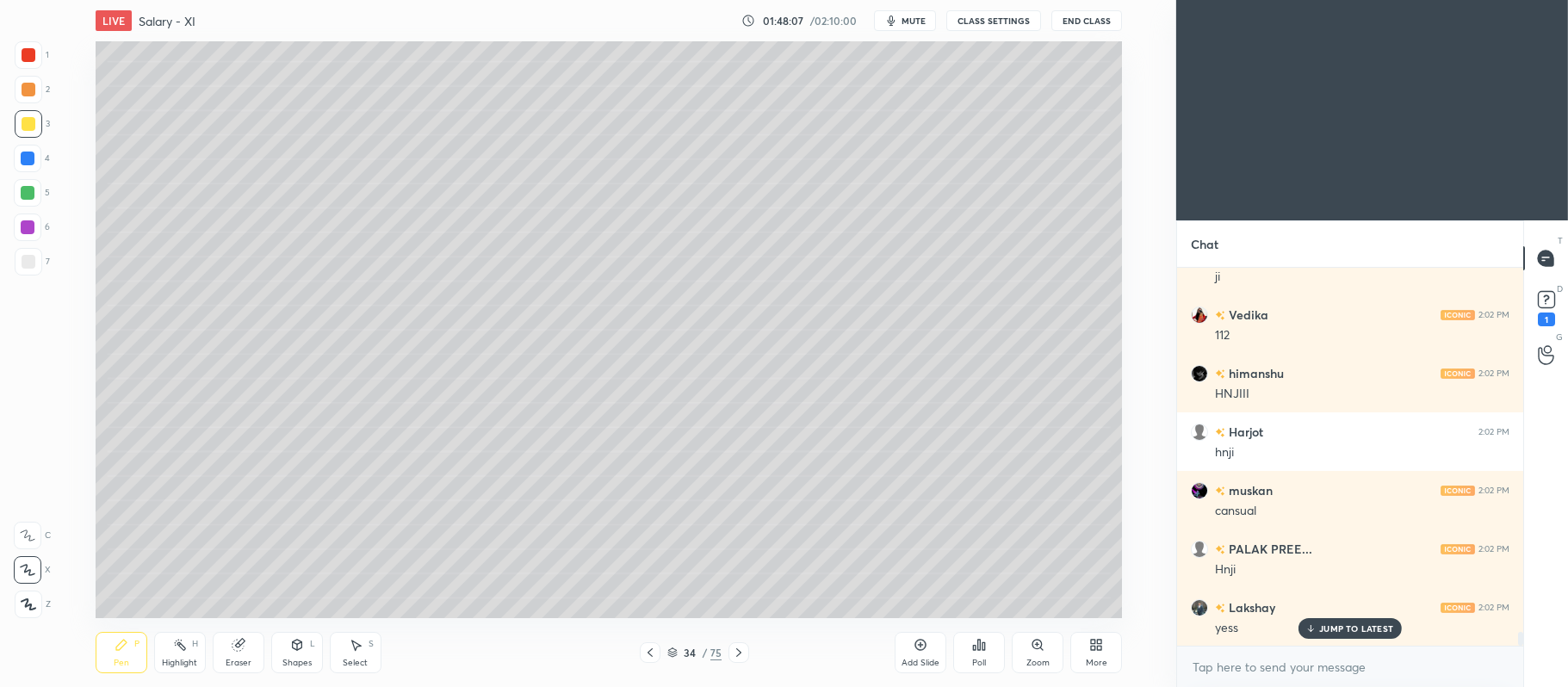
click at [29, 95] on div at bounding box center [28, 89] width 14 height 14
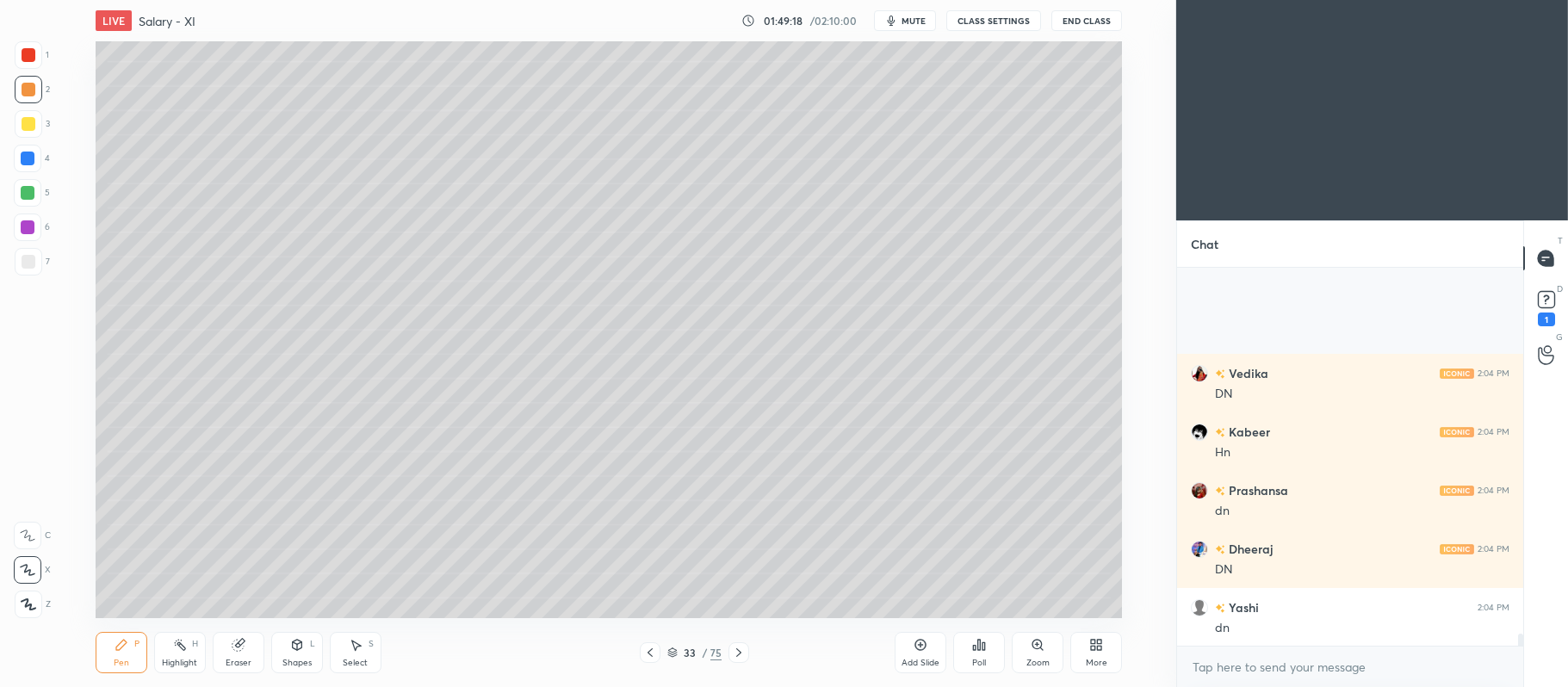
scroll to position [11977, 0]
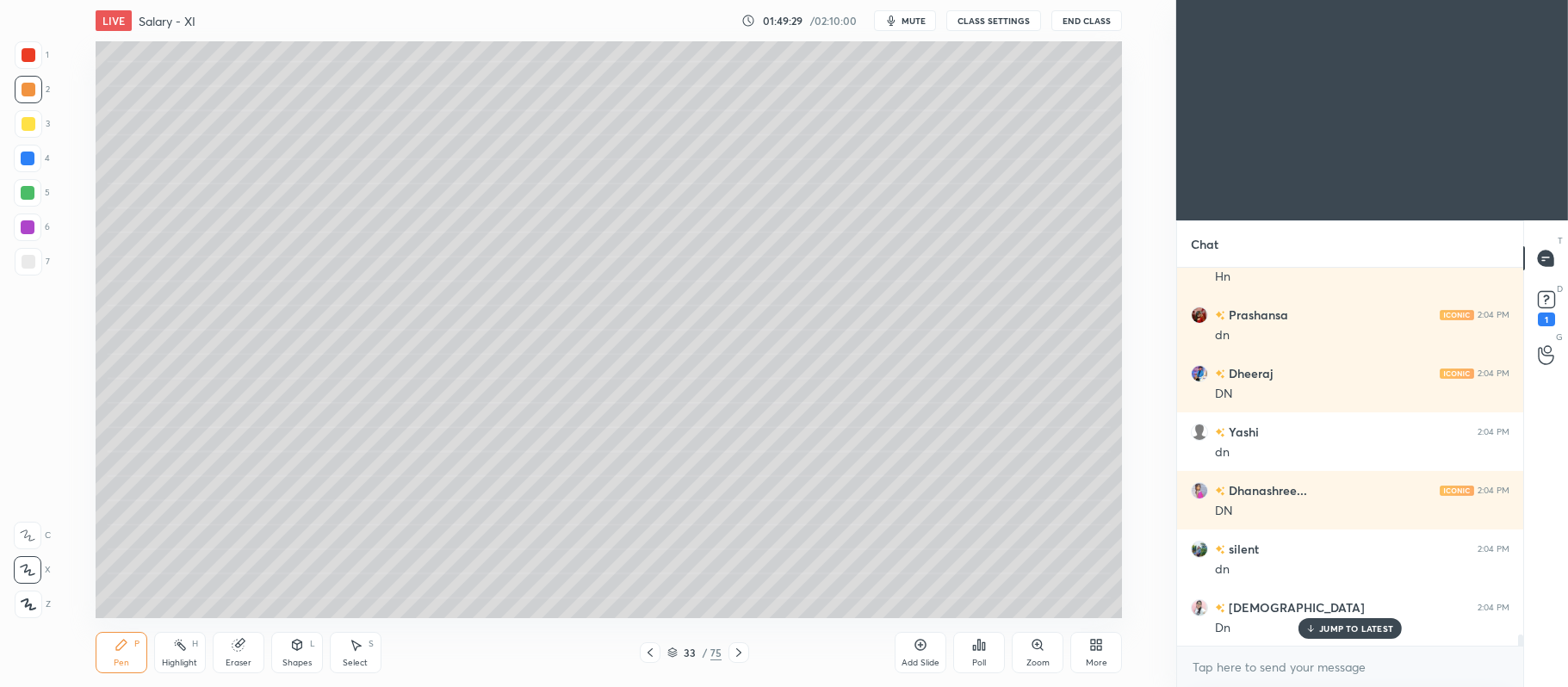
click at [34, 274] on div at bounding box center [28, 262] width 28 height 28
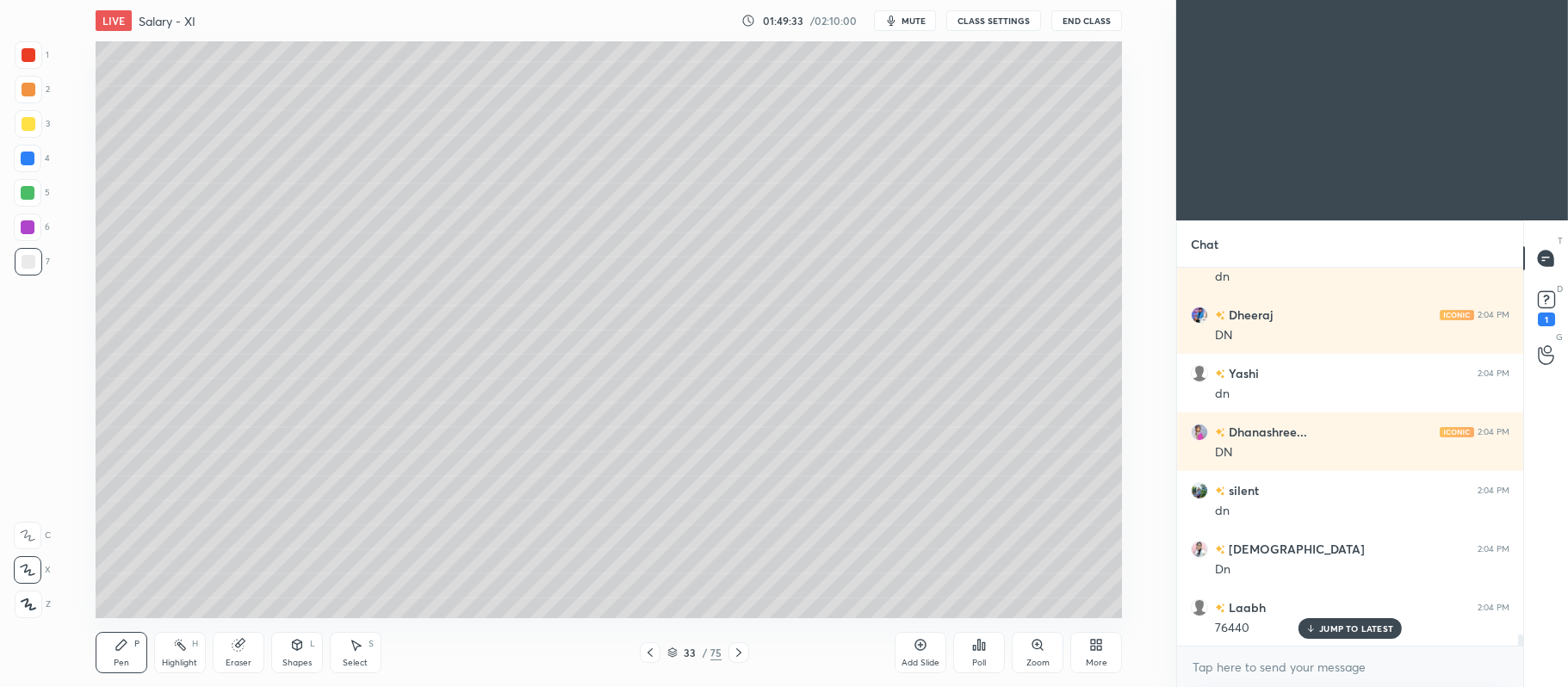
click at [914, 648] on icon at bounding box center [920, 644] width 14 height 14
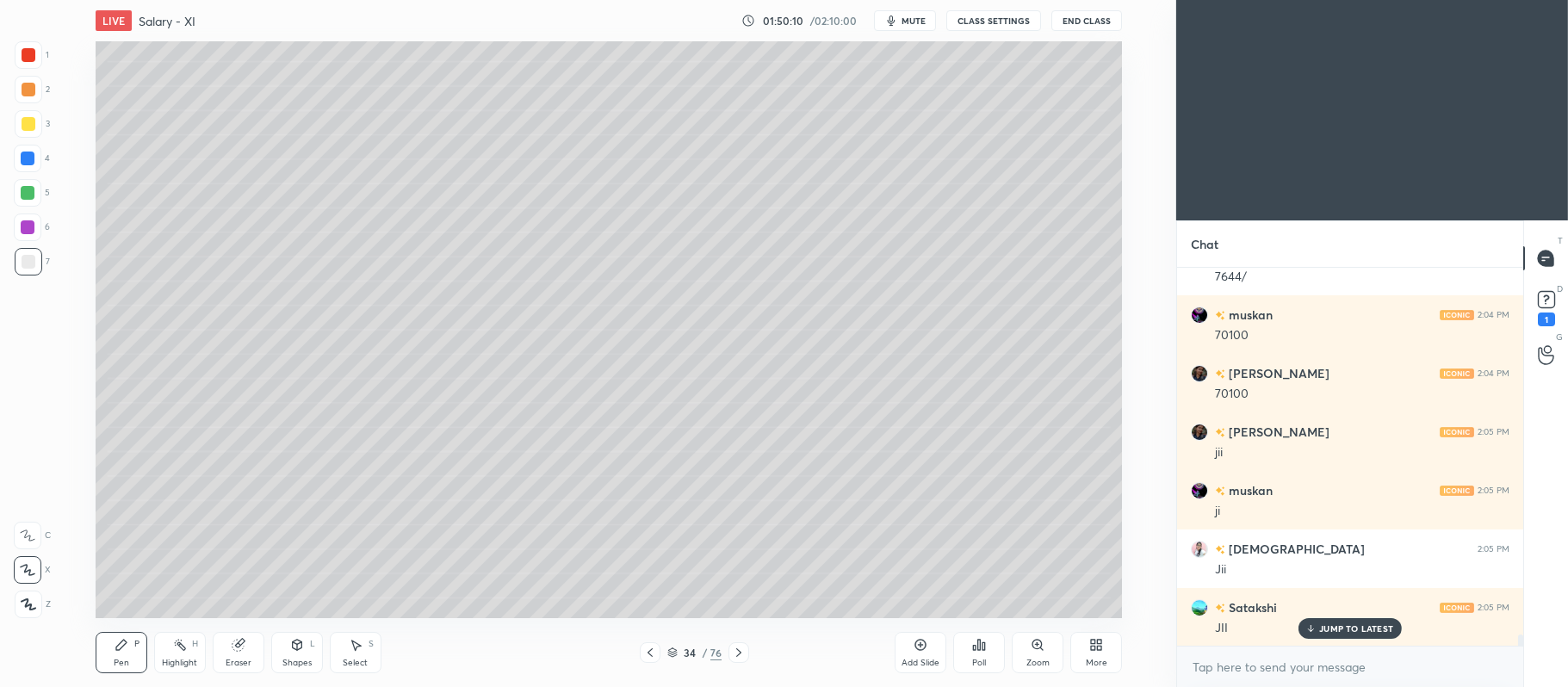
scroll to position [12563, 0]
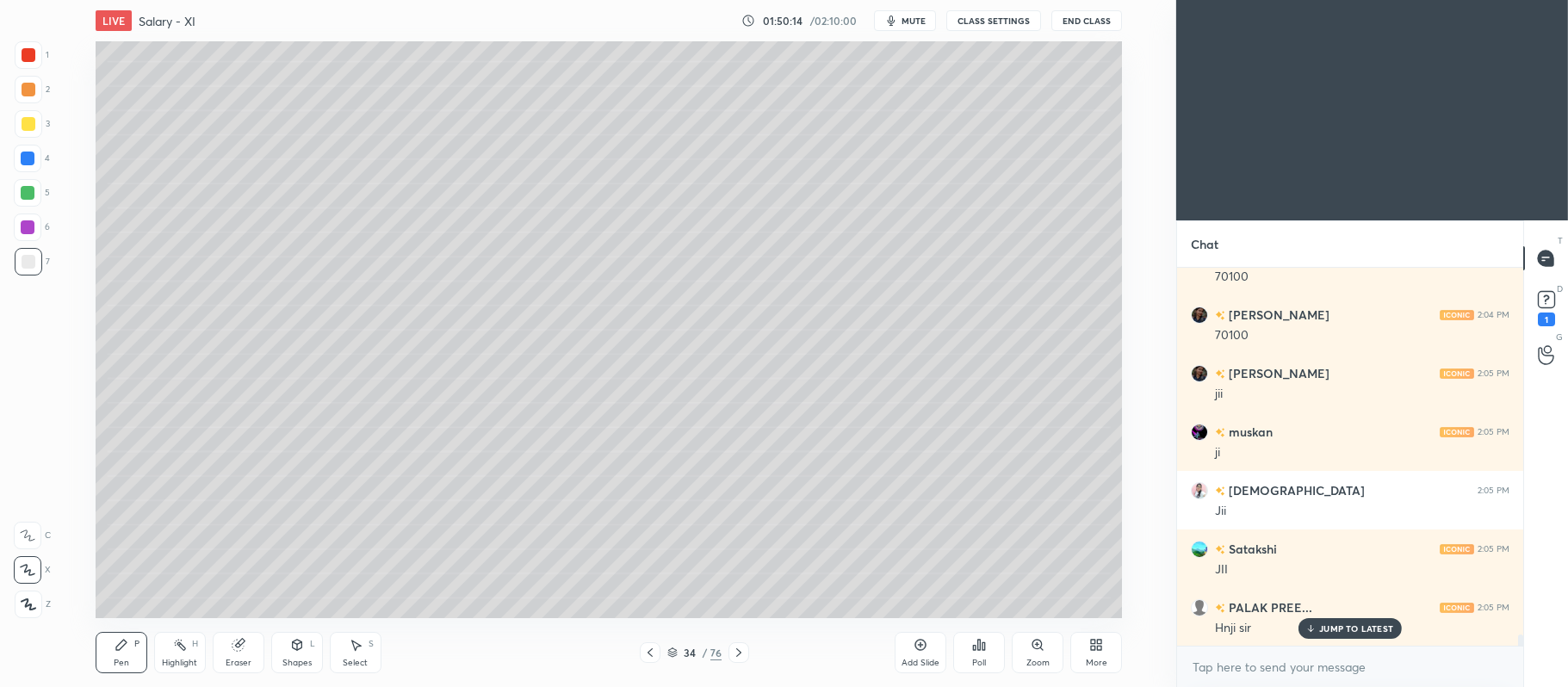
click at [915, 642] on icon at bounding box center [920, 644] width 14 height 14
click at [28, 122] on div at bounding box center [28, 123] width 14 height 14
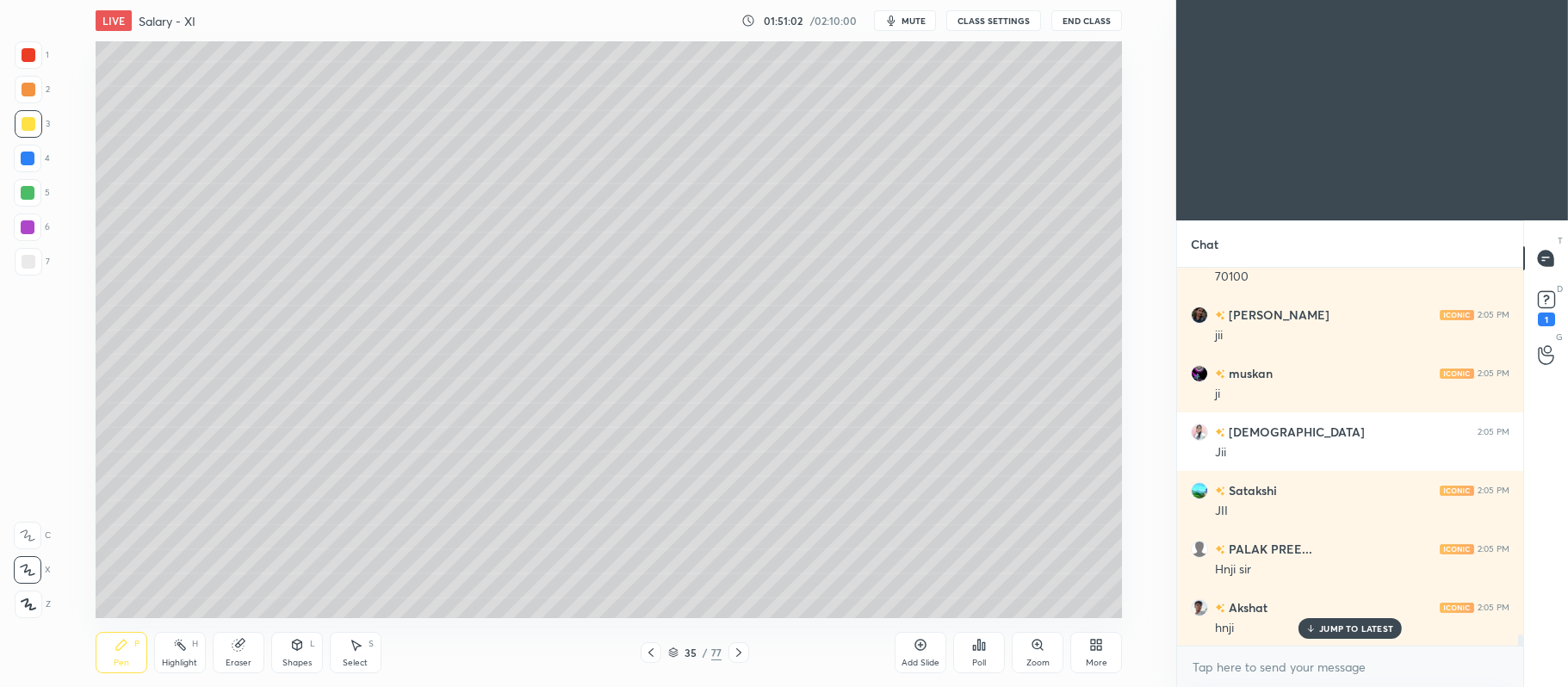
click at [25, 93] on div at bounding box center [28, 89] width 14 height 14
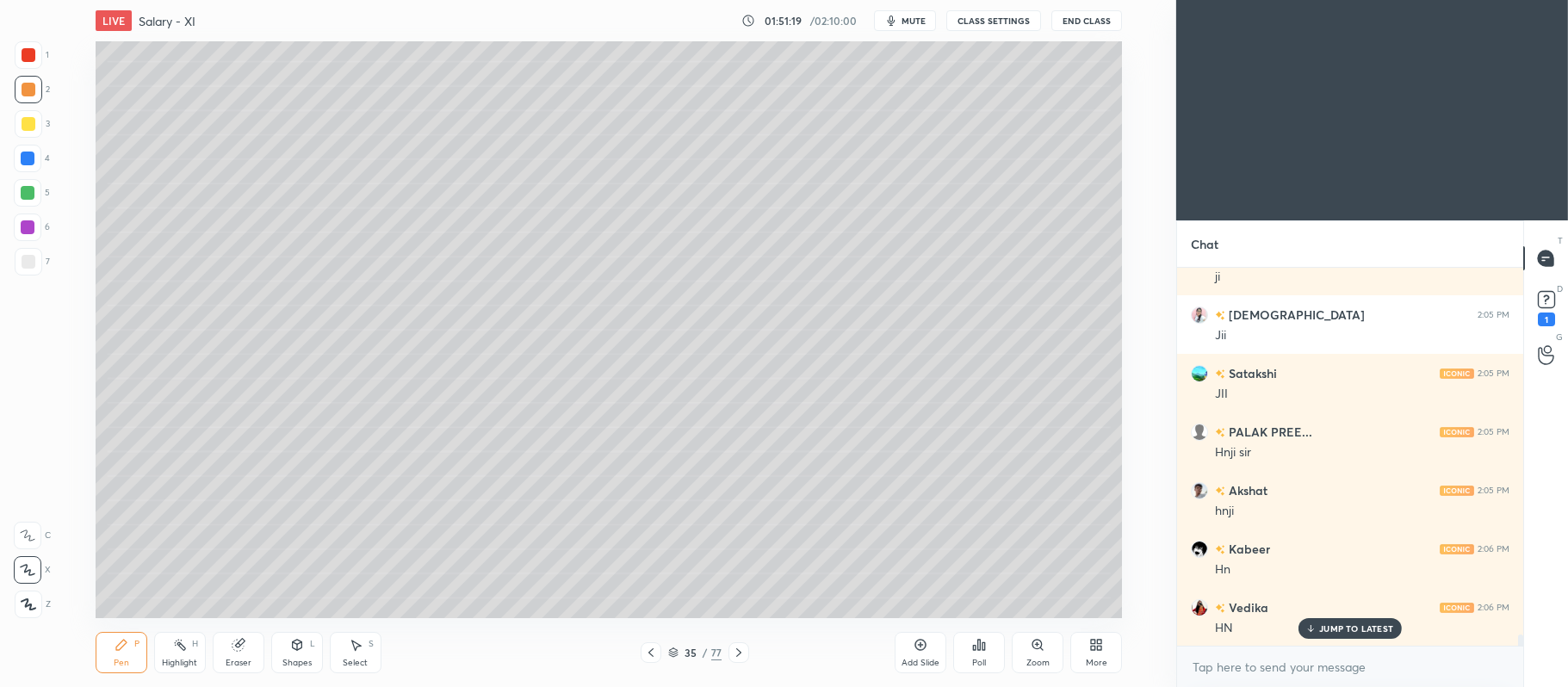
scroll to position [12855, 0]
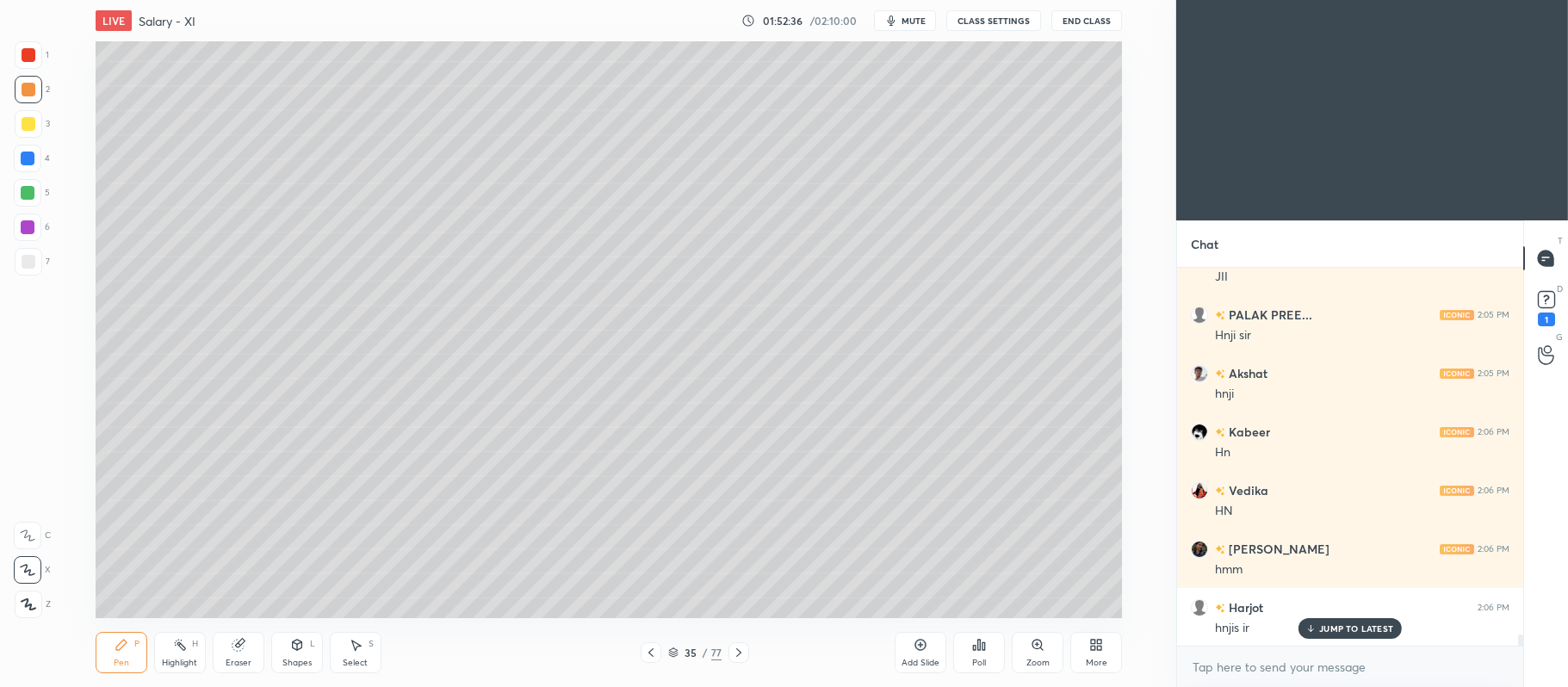
click at [238, 664] on div "Eraser" at bounding box center [238, 662] width 26 height 8
click at [142, 630] on div "Pen P Highlight H Eraser Shapes L Select S 35 / 77 Add Slide Poll Zoom More" at bounding box center [608, 652] width 1027 height 69
click at [112, 655] on div "Pen P" at bounding box center [121, 652] width 51 height 41
click at [28, 259] on div at bounding box center [28, 261] width 14 height 14
click at [297, 636] on div "Shapes L" at bounding box center [297, 652] width 51 height 41
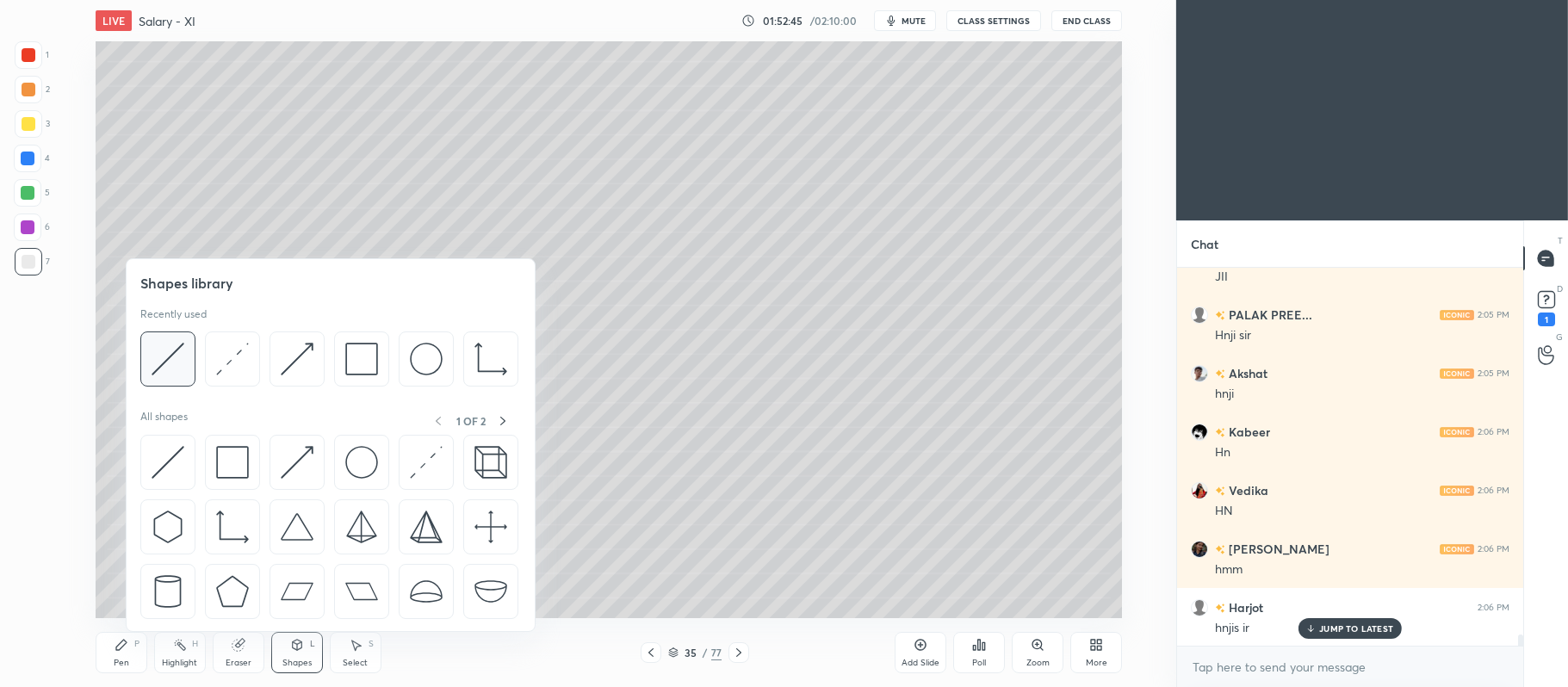
click at [181, 355] on img at bounding box center [168, 359] width 33 height 33
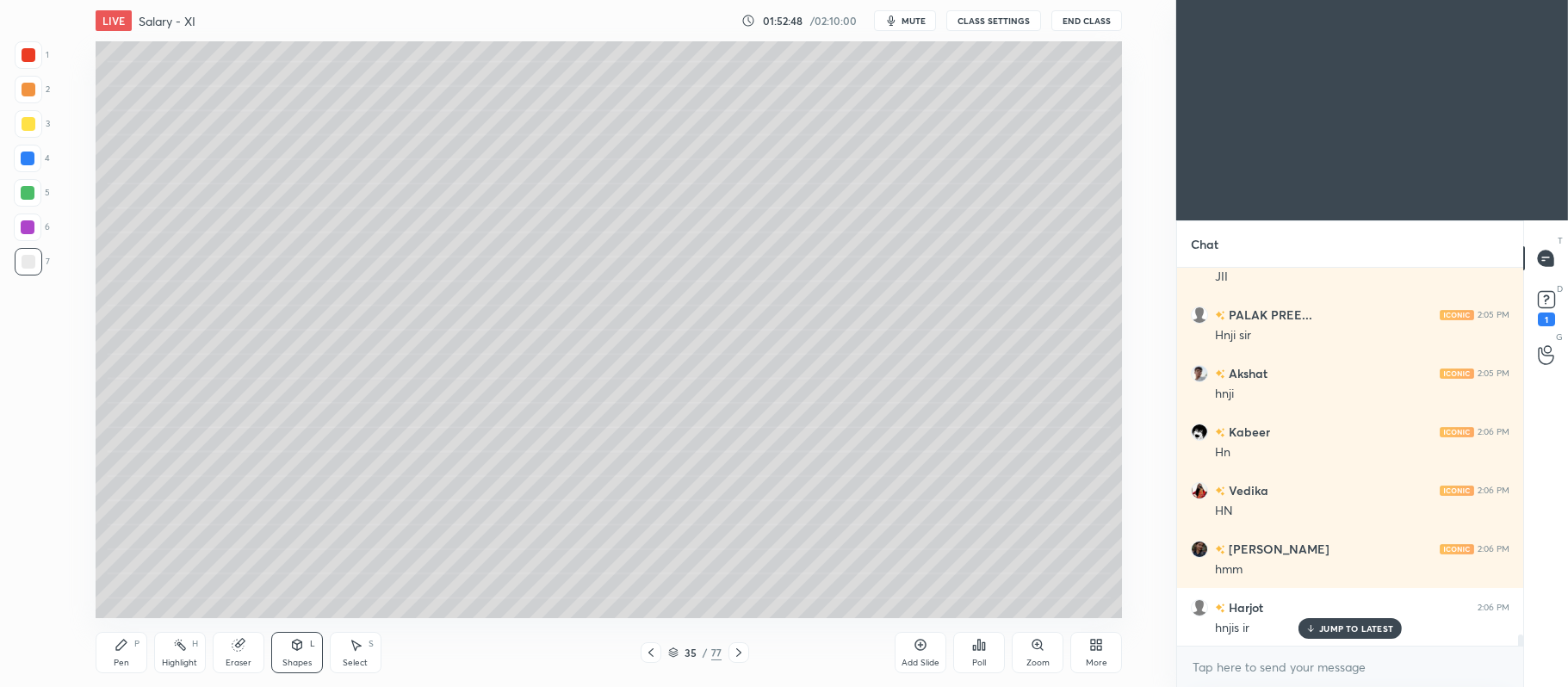
click at [29, 93] on div at bounding box center [28, 89] width 14 height 14
click at [124, 650] on icon at bounding box center [121, 644] width 14 height 14
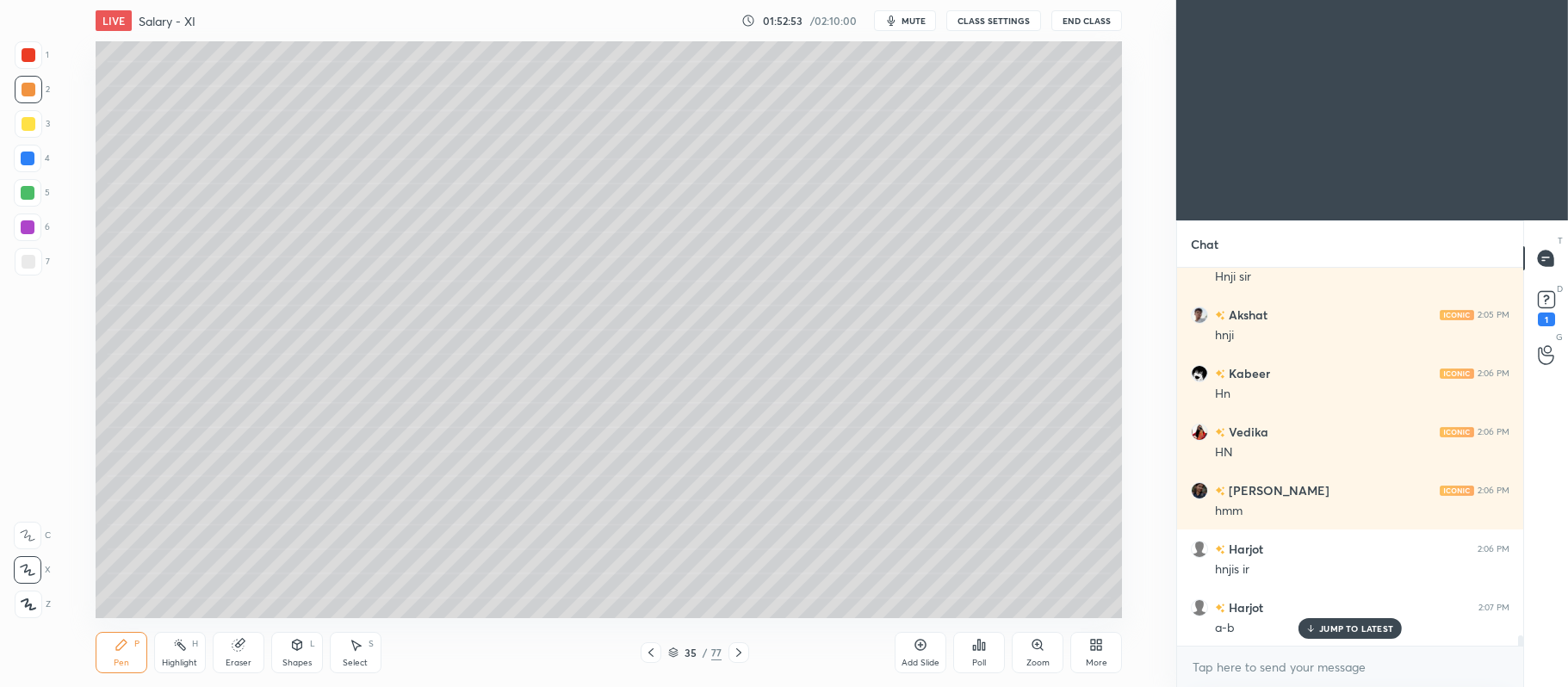
click at [28, 199] on div at bounding box center [28, 193] width 28 height 28
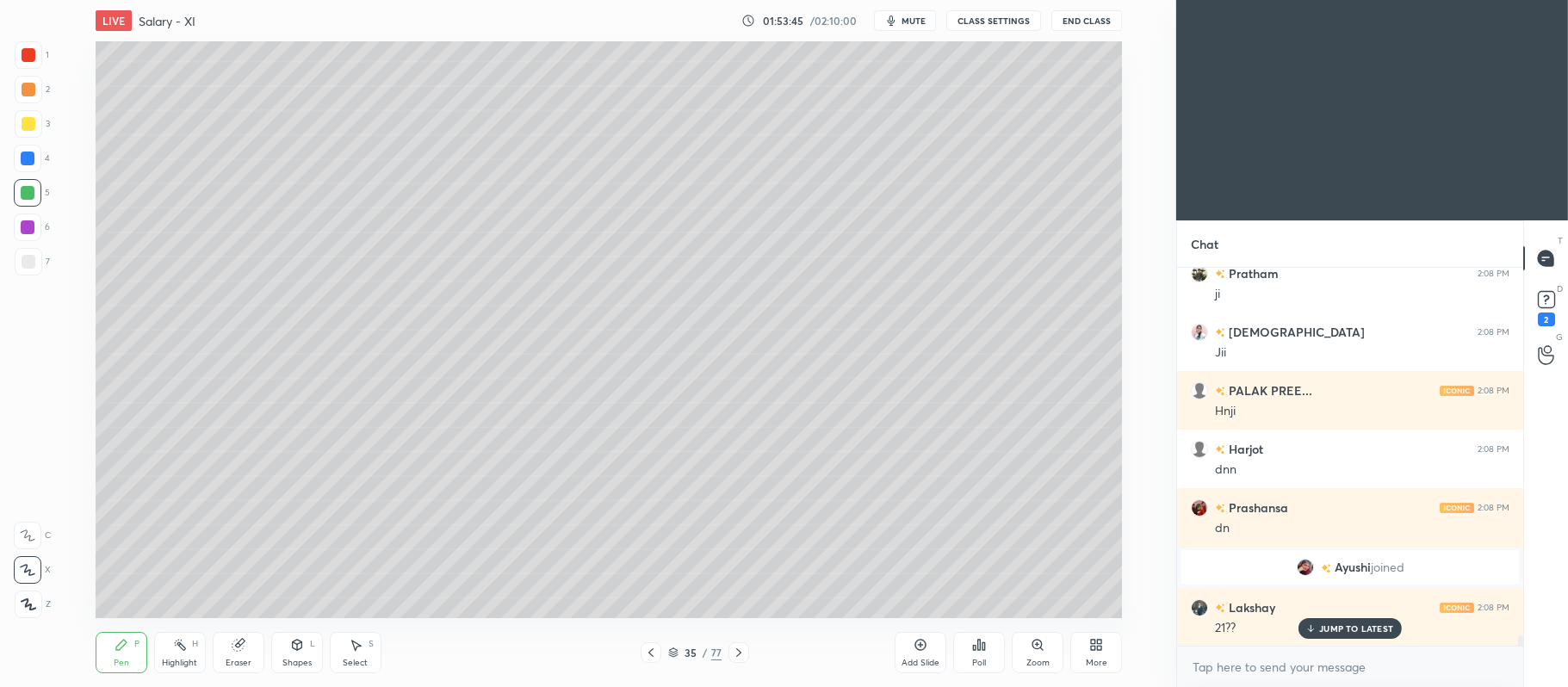
scroll to position [13774, 0]
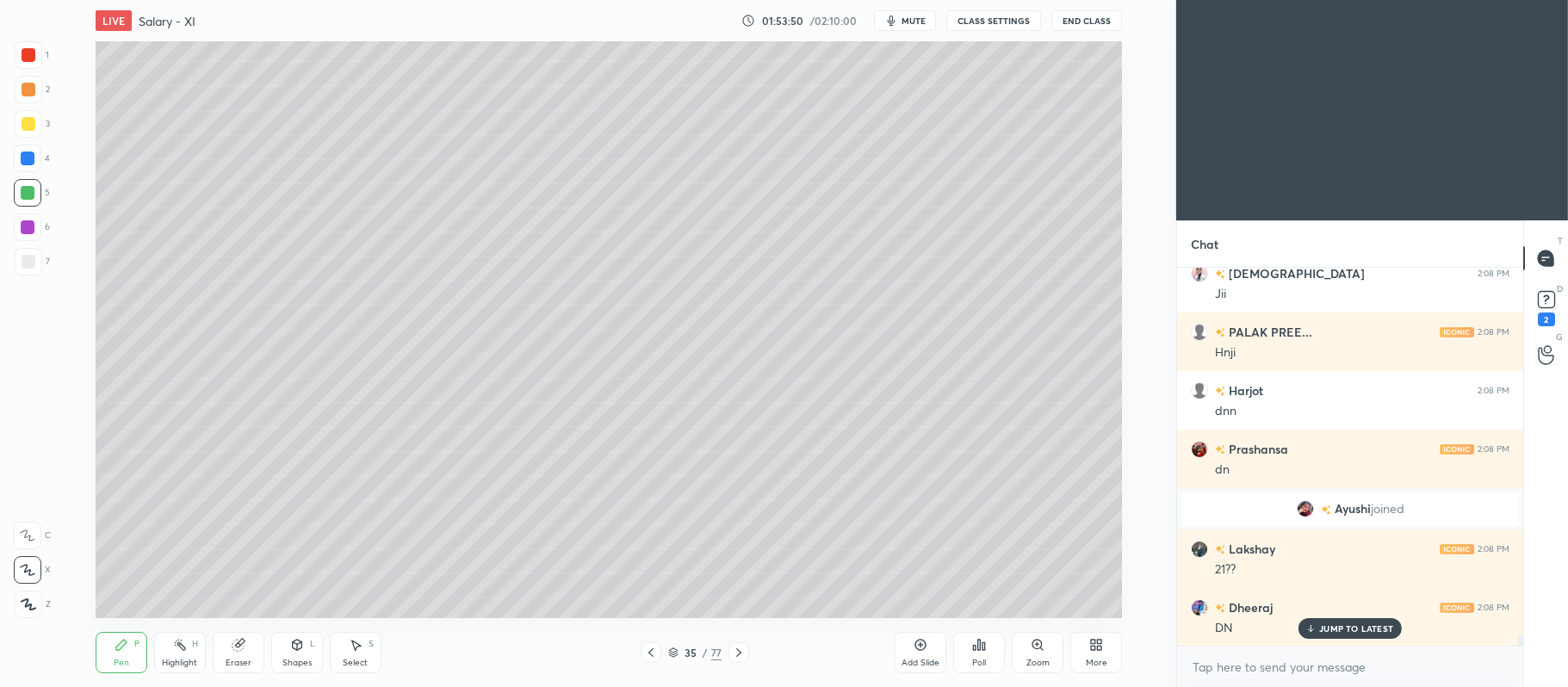
click at [676, 656] on icon at bounding box center [673, 652] width 10 height 10
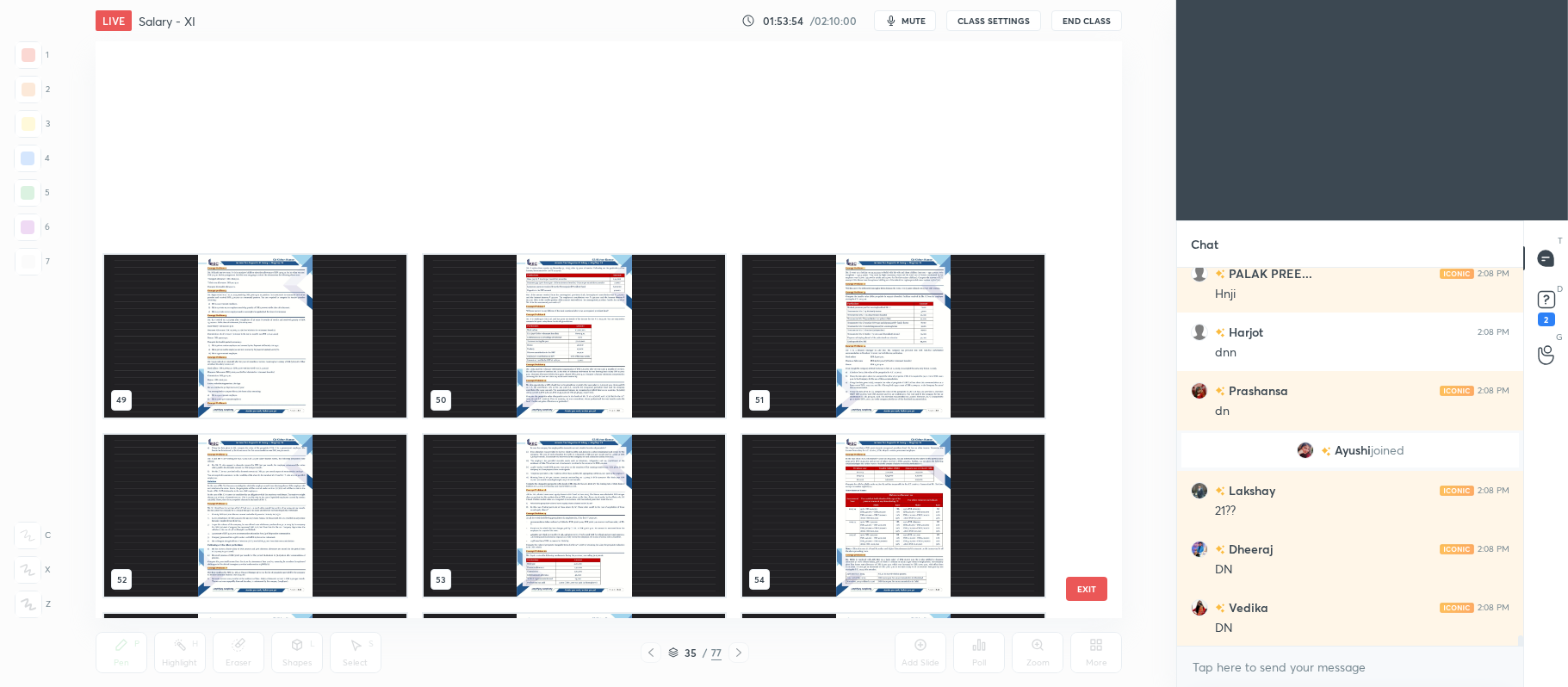
scroll to position [2944, 0]
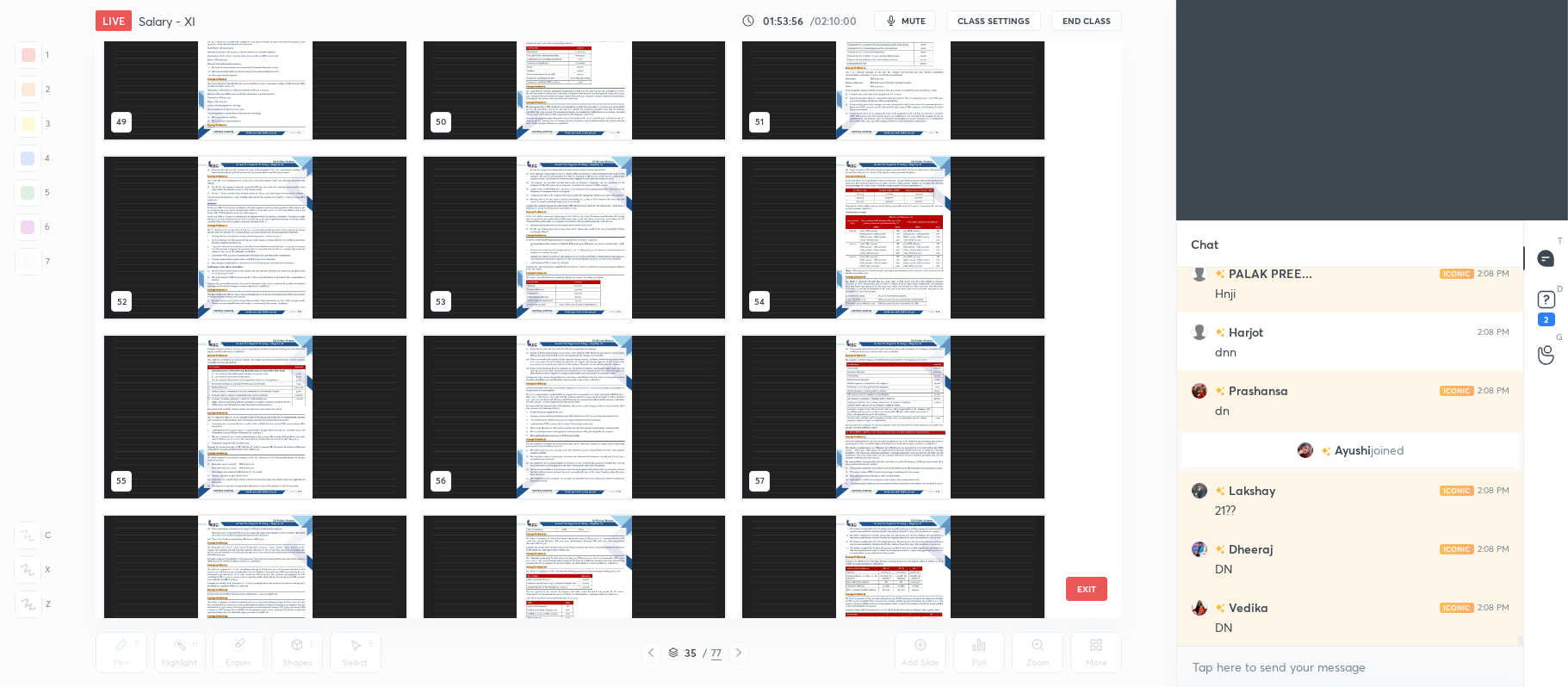
click at [517, 555] on img "grid" at bounding box center [574, 595] width 302 height 163
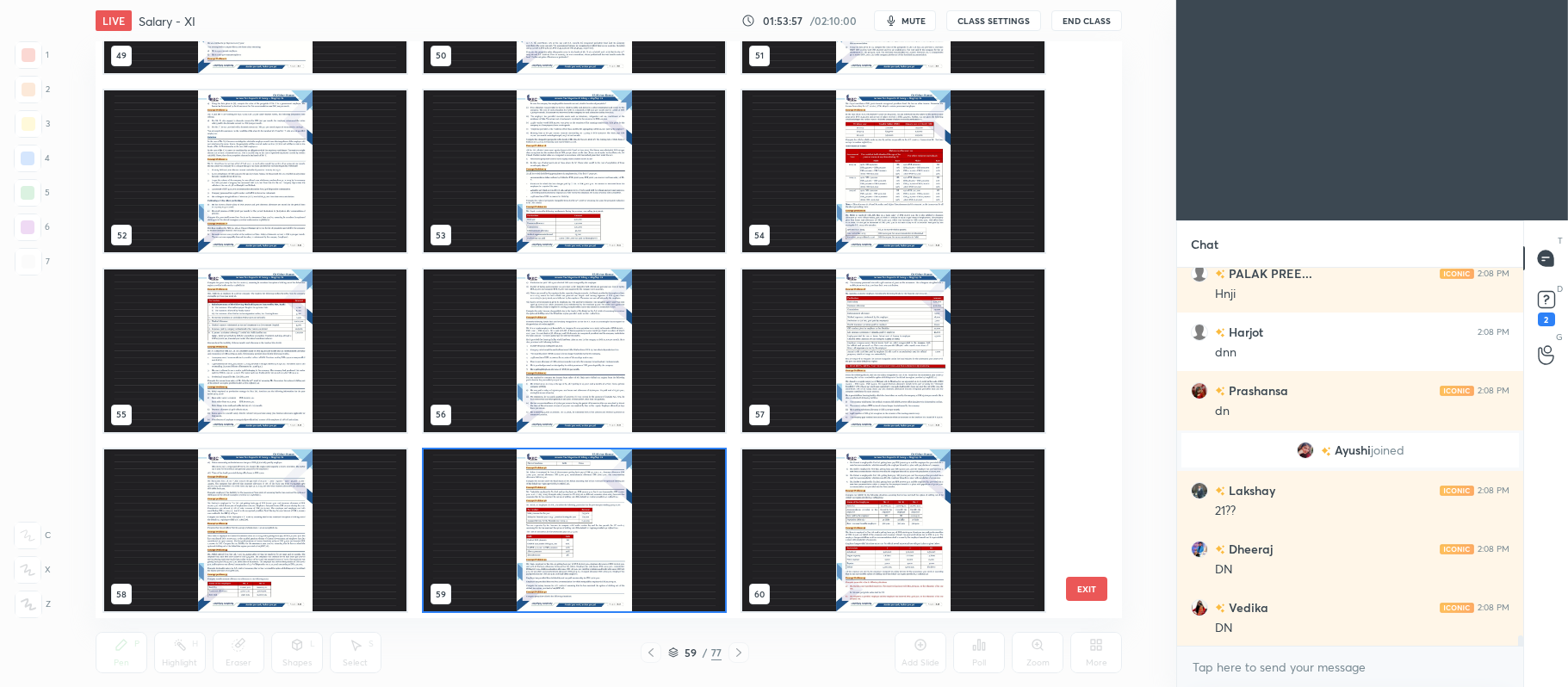
click at [522, 549] on div "46 47 48 49 50 51 52 53 54 55 56 57 58 59 60" at bounding box center [594, 330] width 996 height 578
click at [530, 542] on img "grid" at bounding box center [574, 529] width 302 height 163
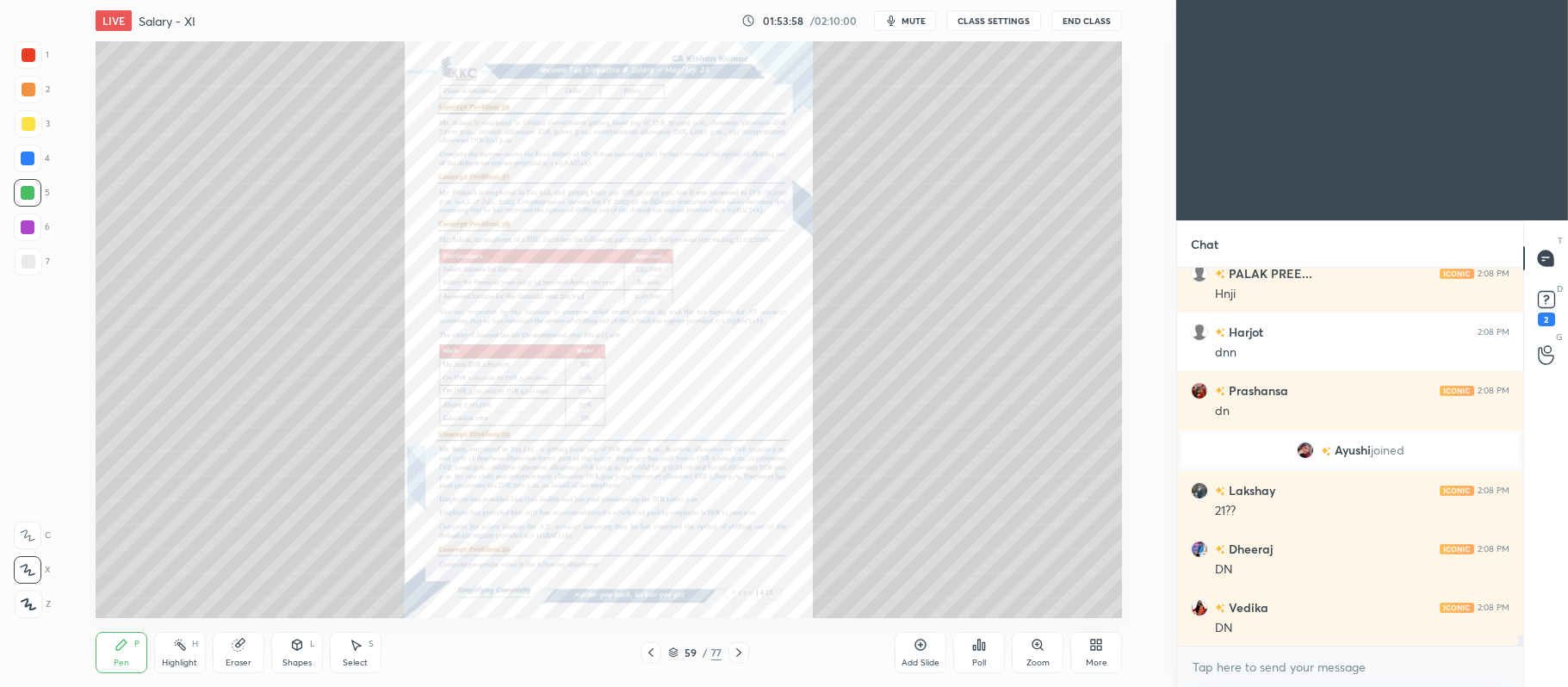
click at [1037, 652] on div "Zoom" at bounding box center [1038, 652] width 51 height 41
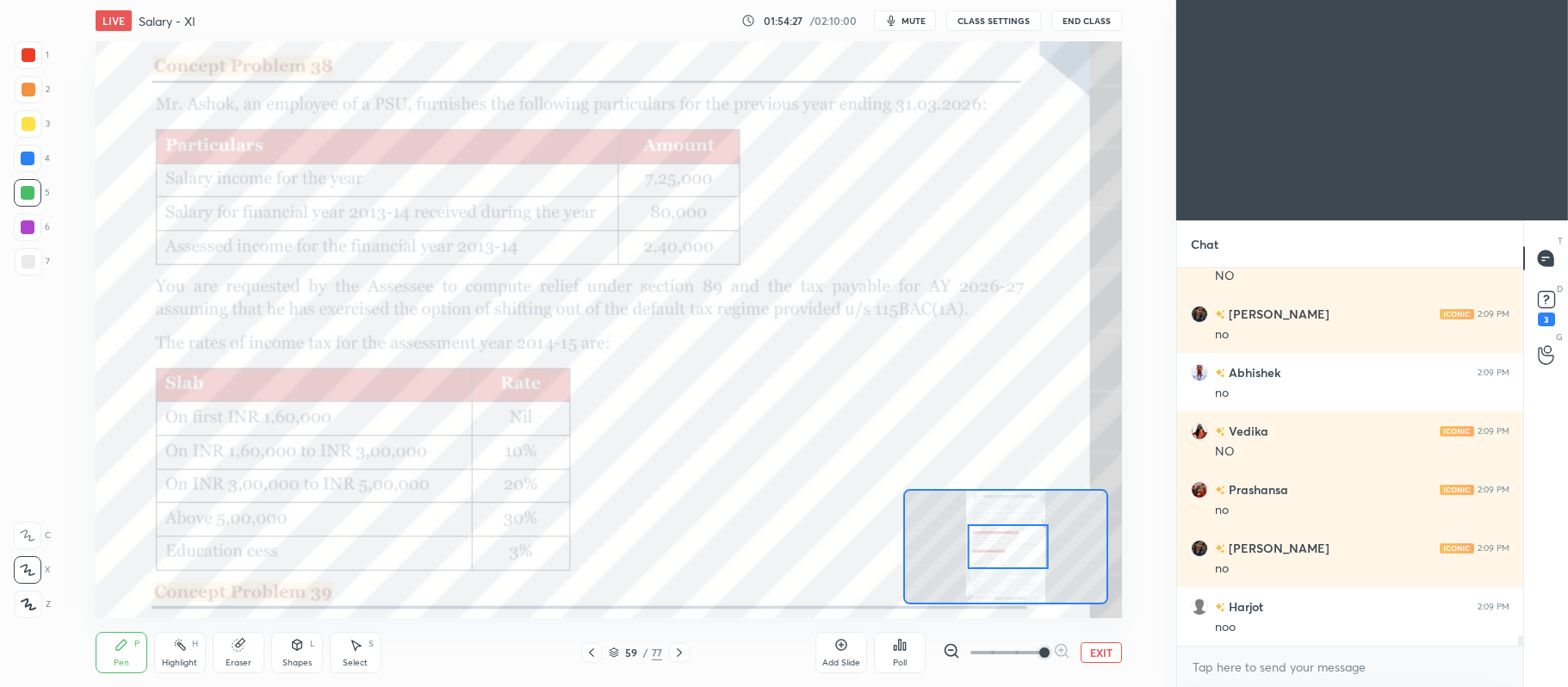
scroll to position [13408, 0]
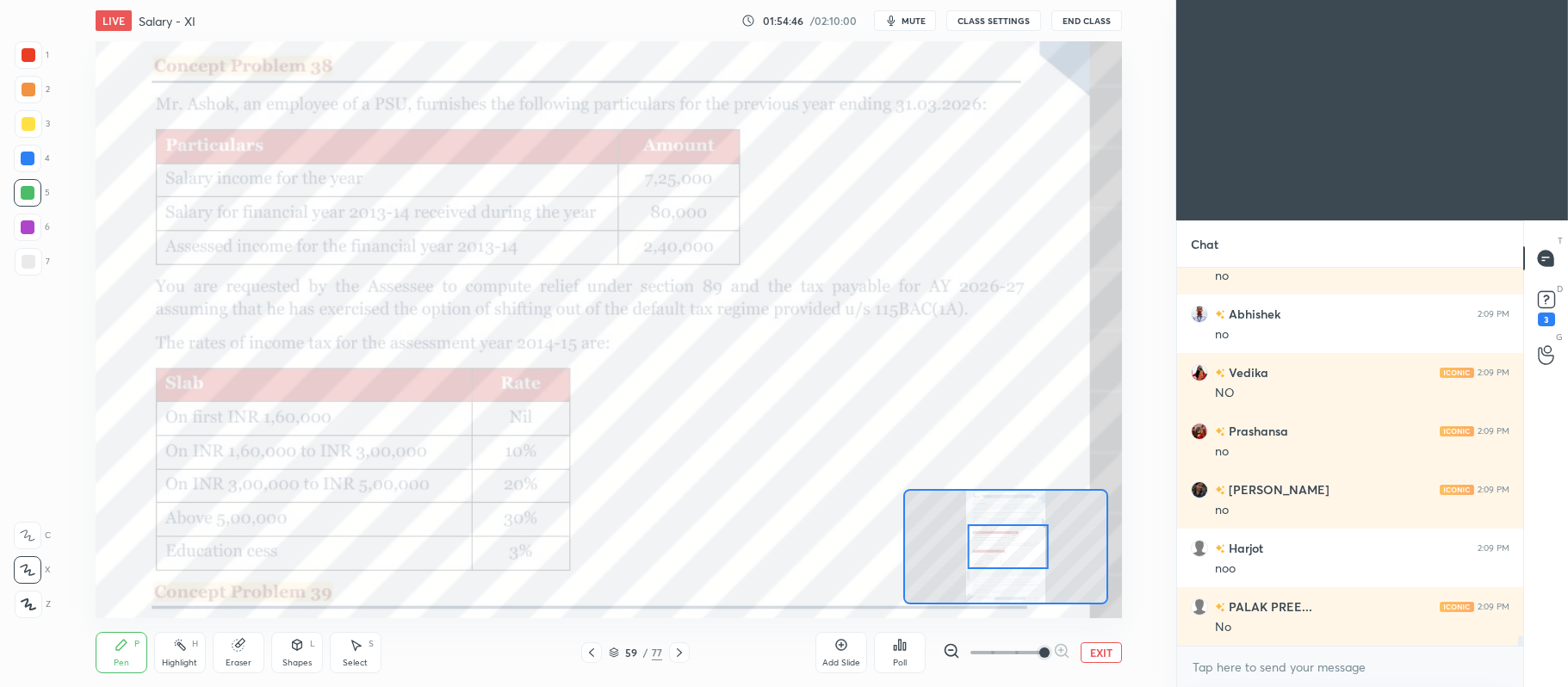
click at [619, 648] on icon at bounding box center [613, 652] width 10 height 10
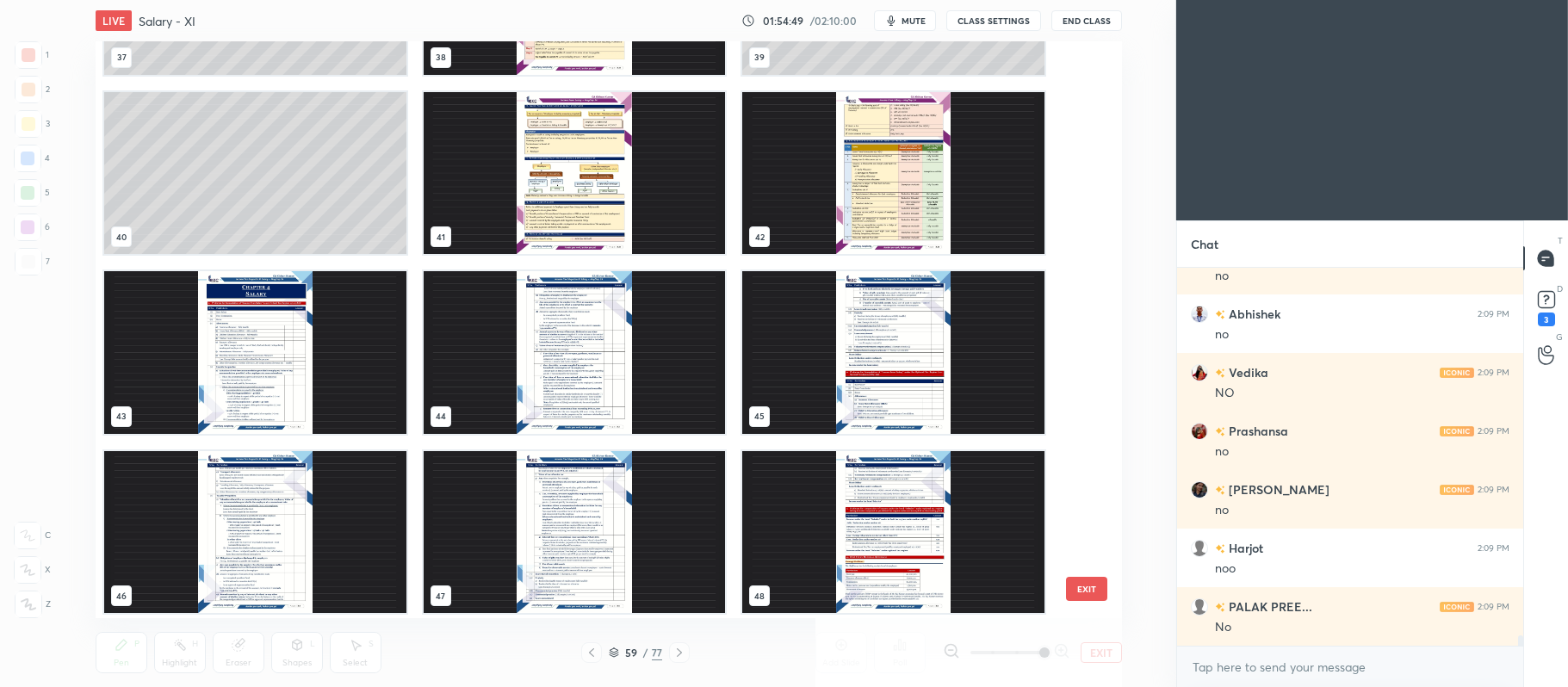
scroll to position [2279, 0]
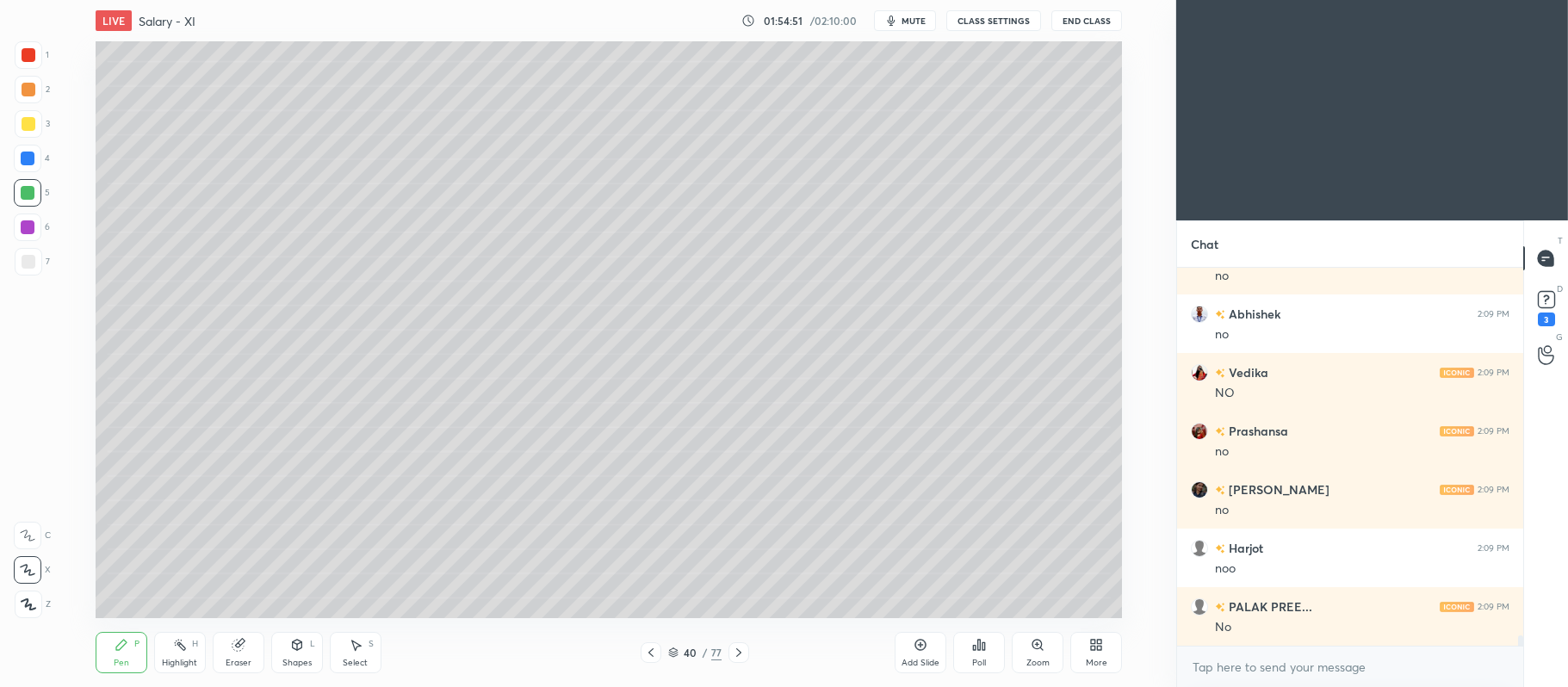
click at [921, 645] on icon at bounding box center [921, 645] width 6 height 6
click at [24, 130] on div at bounding box center [28, 123] width 14 height 14
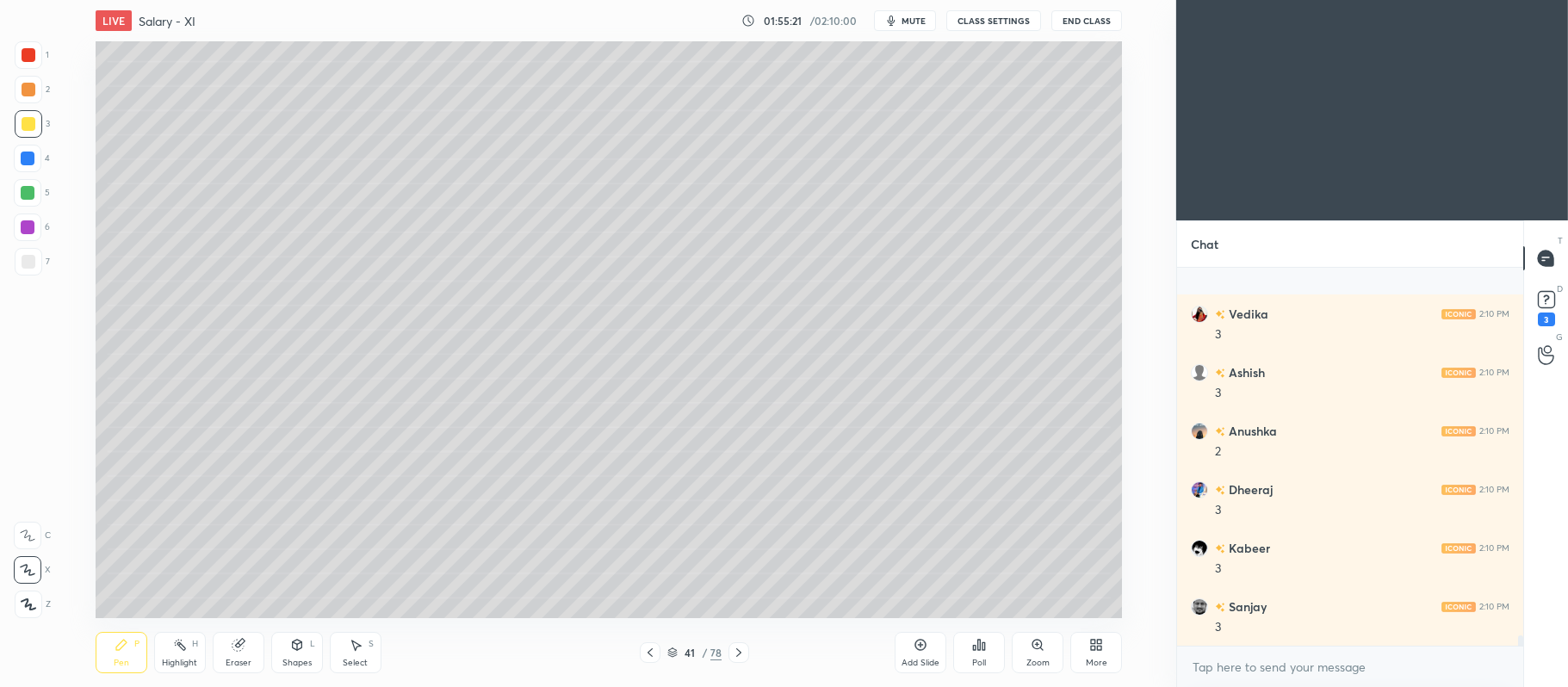
scroll to position [13935, 0]
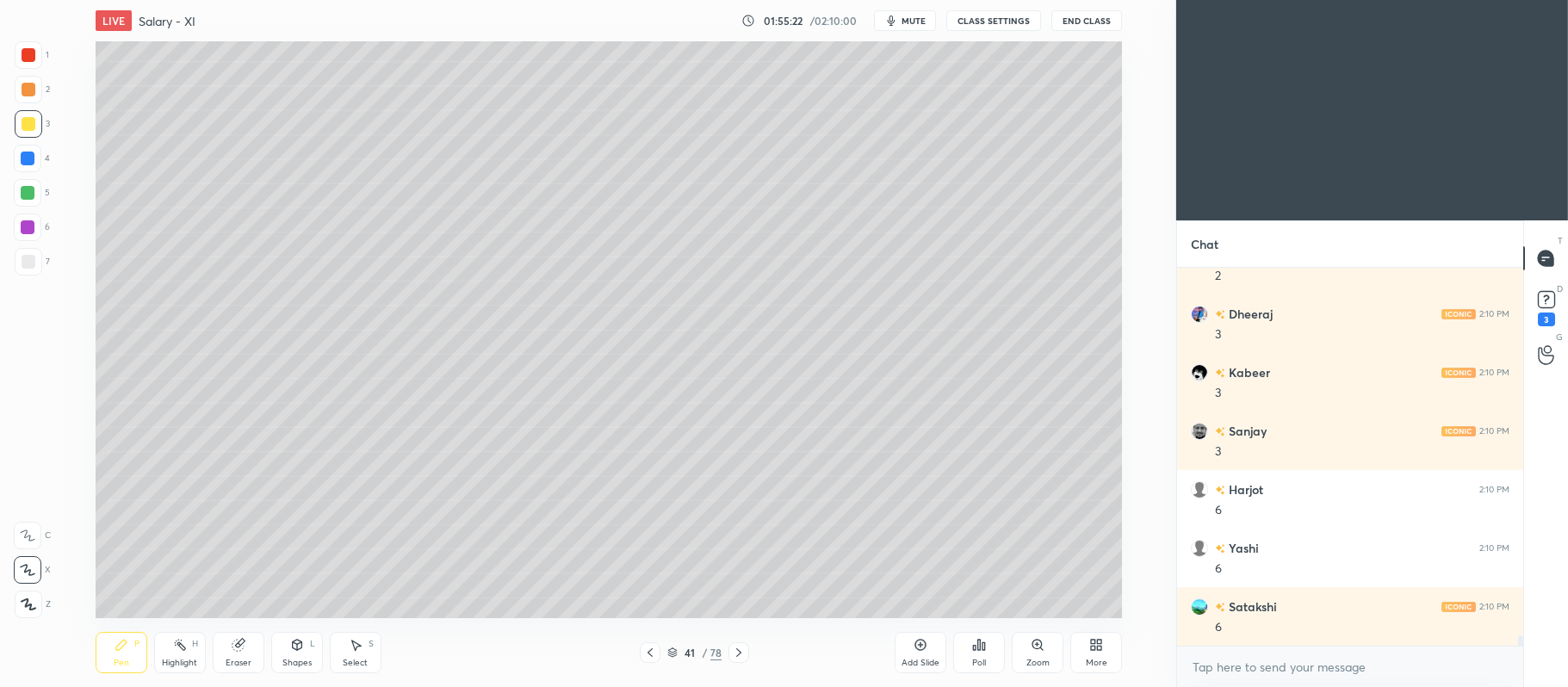
click at [47, 163] on div "4" at bounding box center [31, 158] width 36 height 28
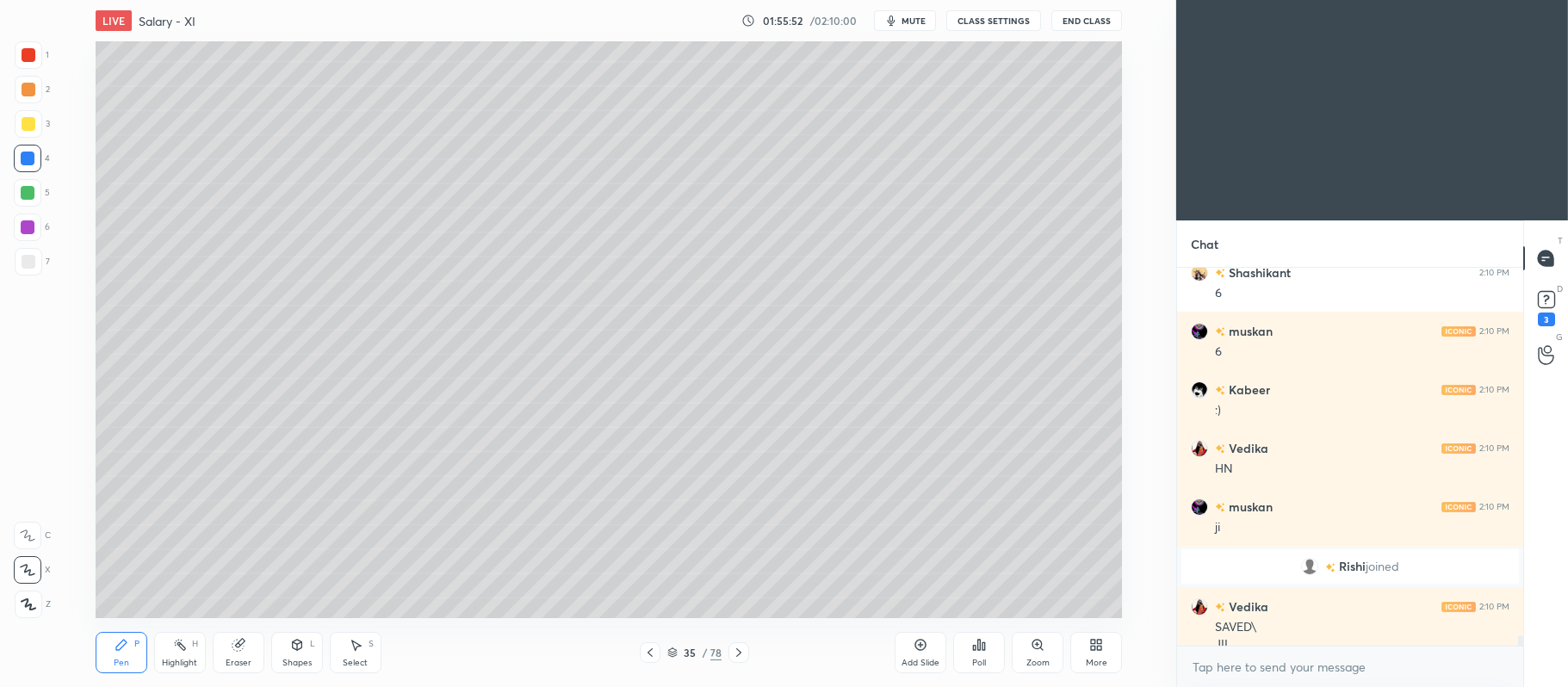
scroll to position [13928, 0]
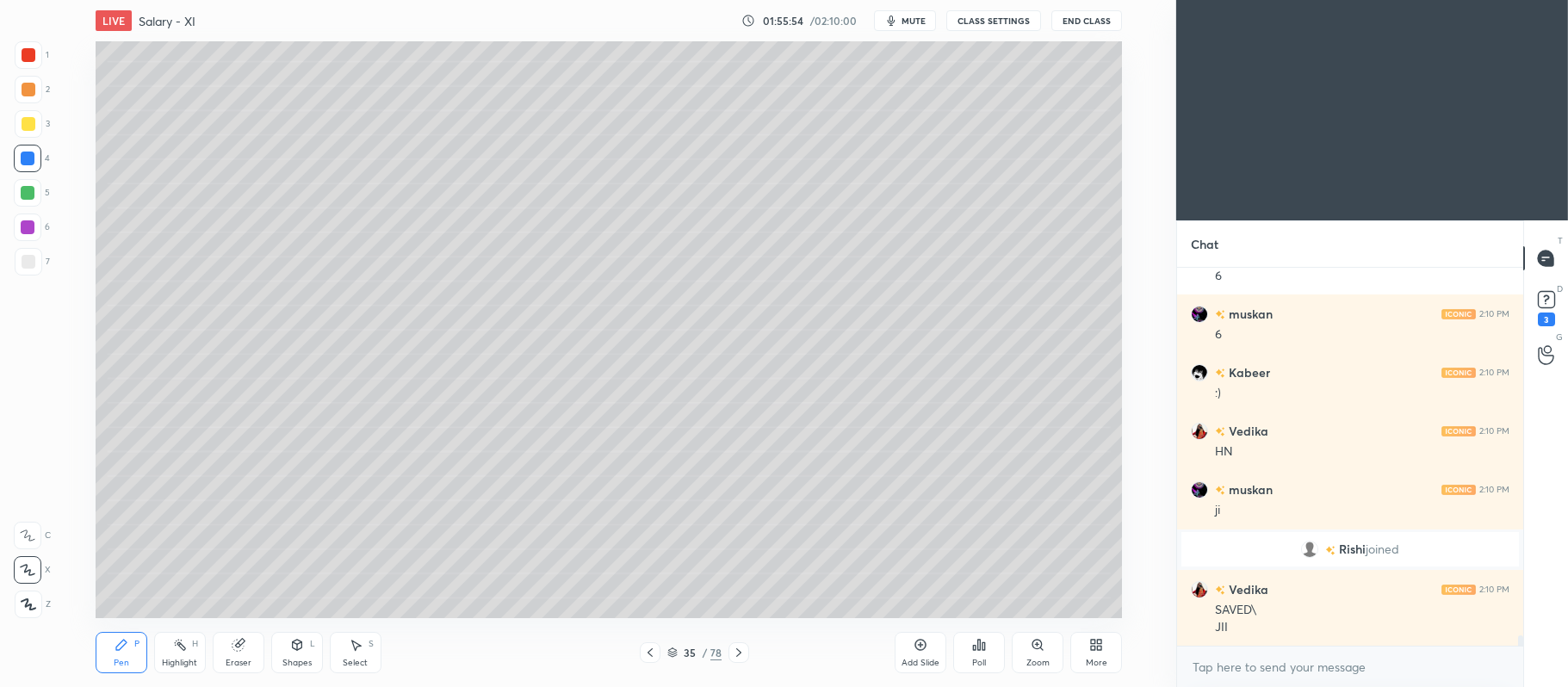
click at [31, 126] on div at bounding box center [28, 123] width 14 height 14
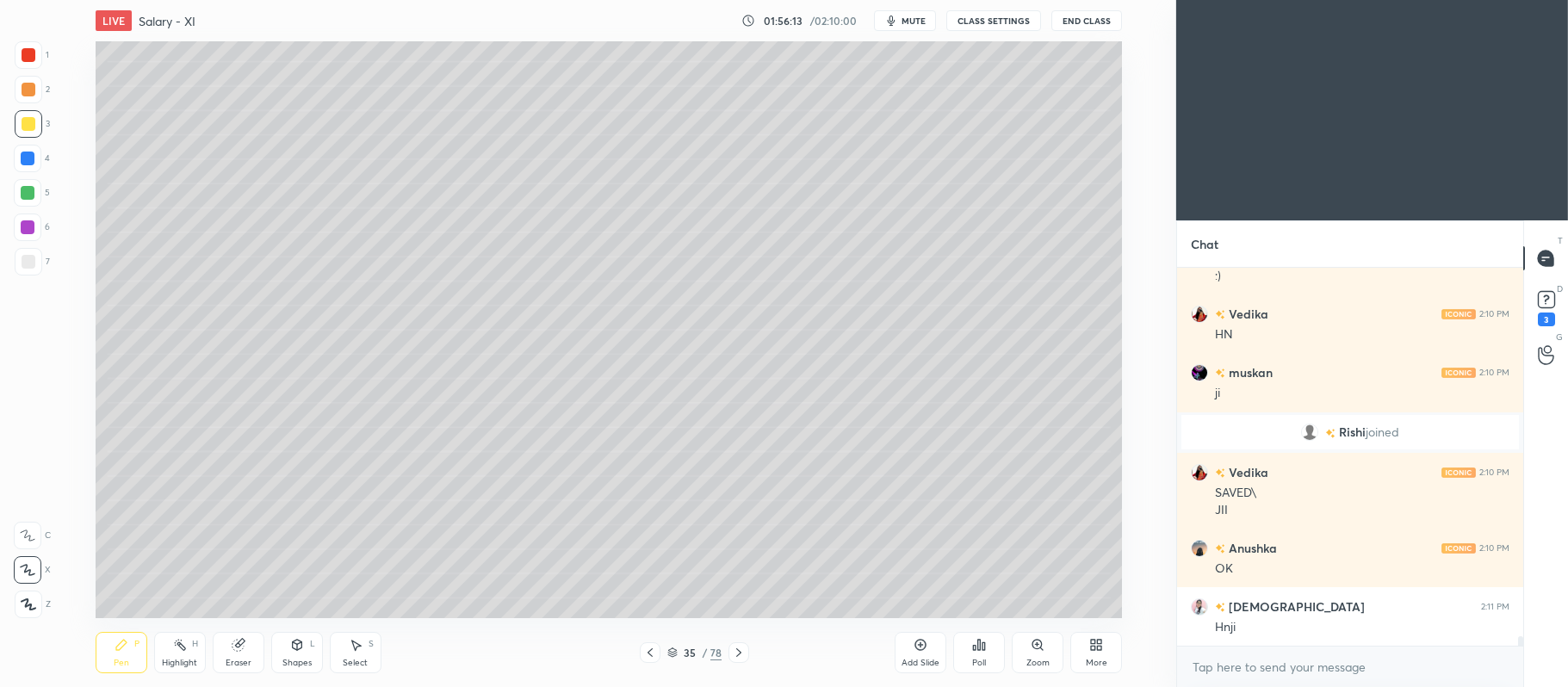
scroll to position [14104, 0]
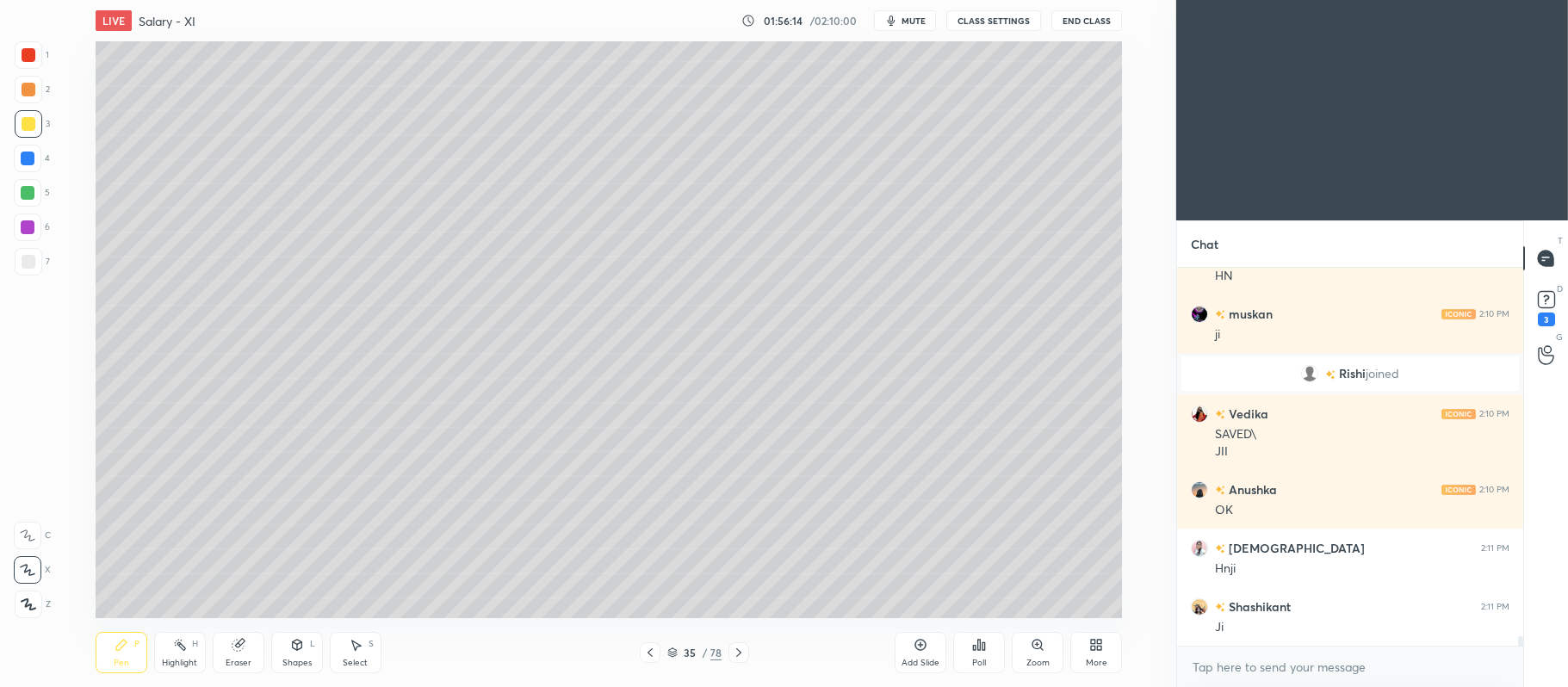
click at [35, 260] on div at bounding box center [28, 262] width 28 height 28
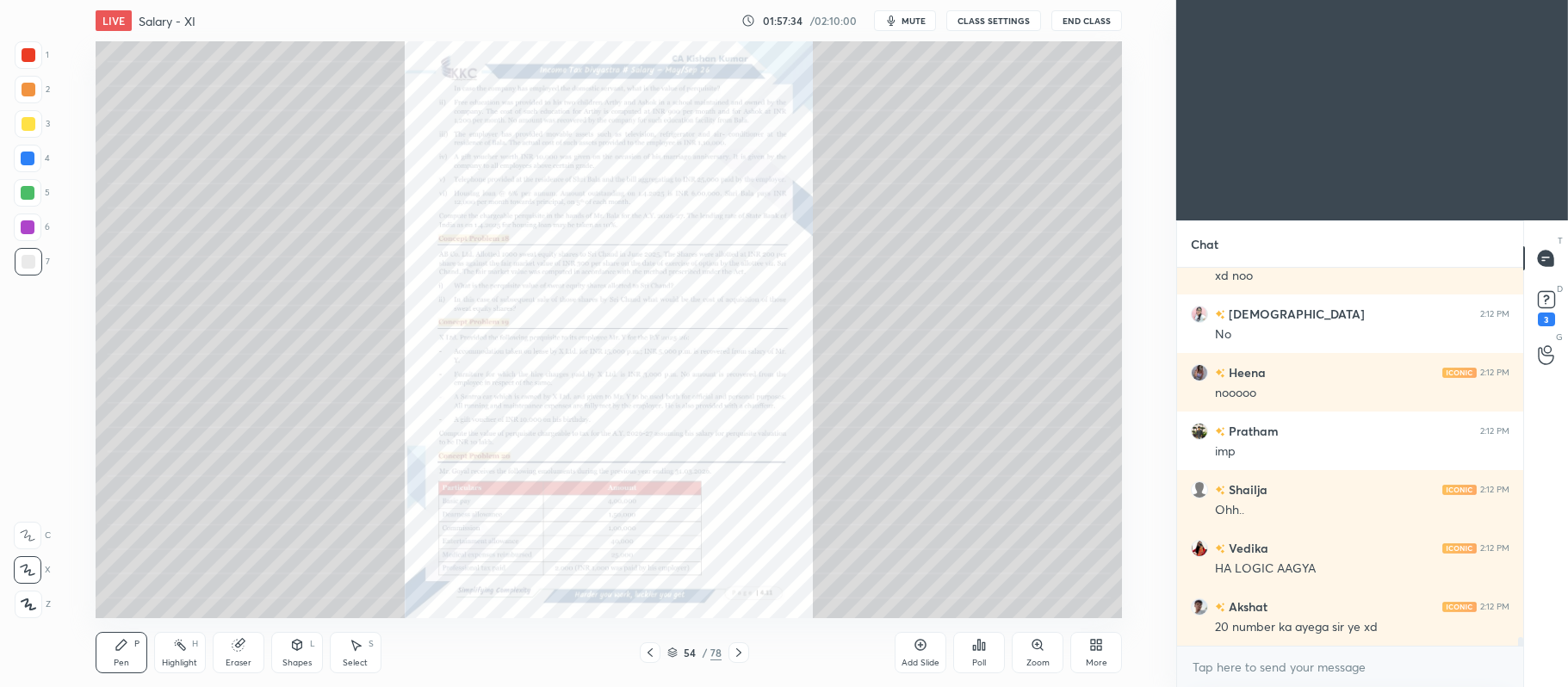
scroll to position [16654, 0]
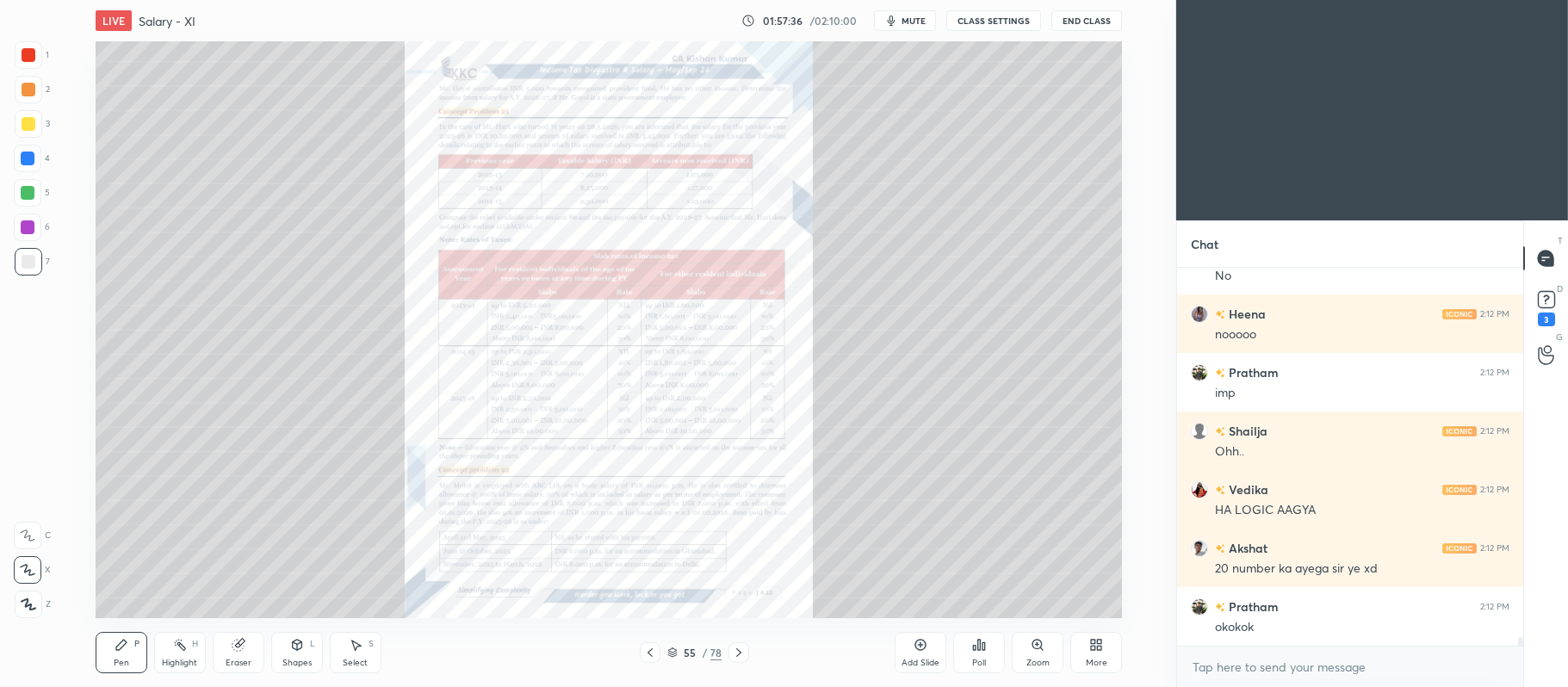
click at [1020, 648] on div "Zoom" at bounding box center [1038, 652] width 51 height 41
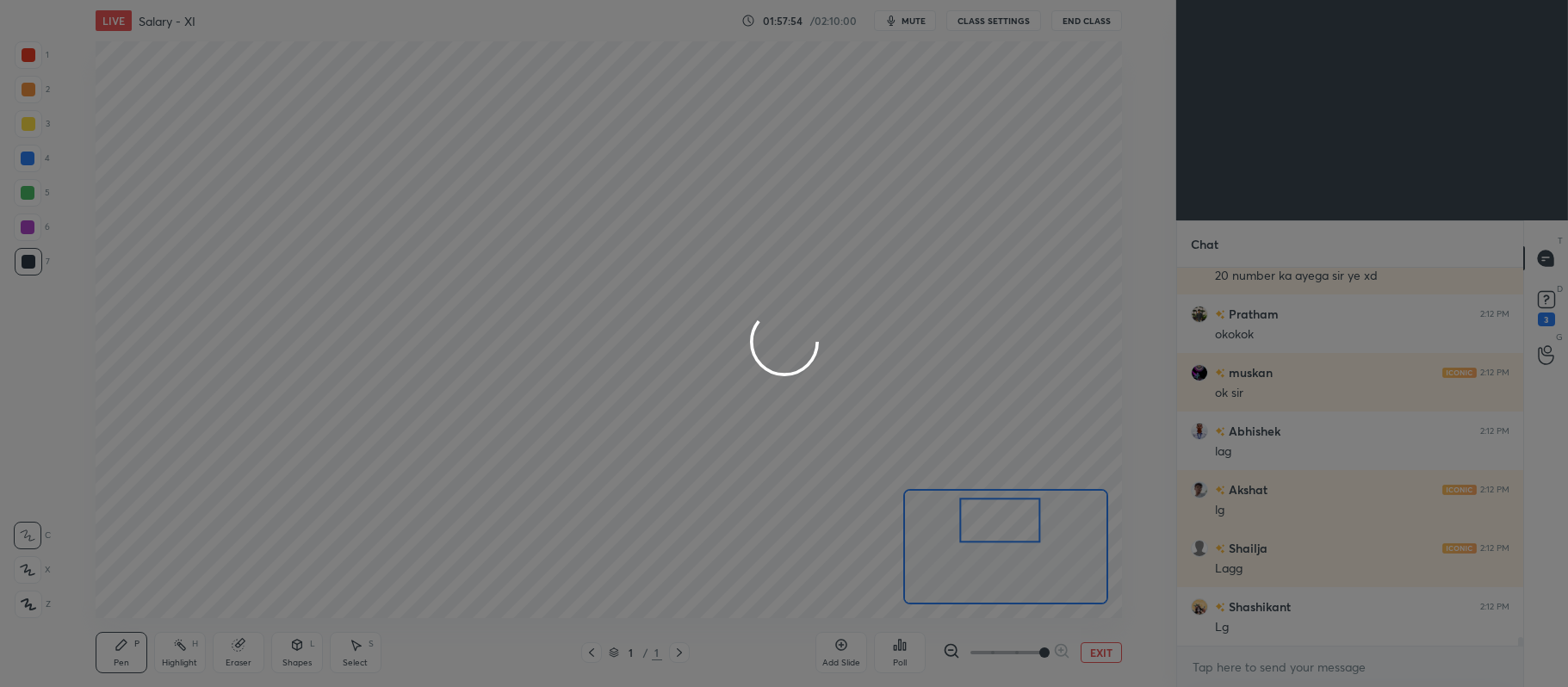
scroll to position [17239, 0]
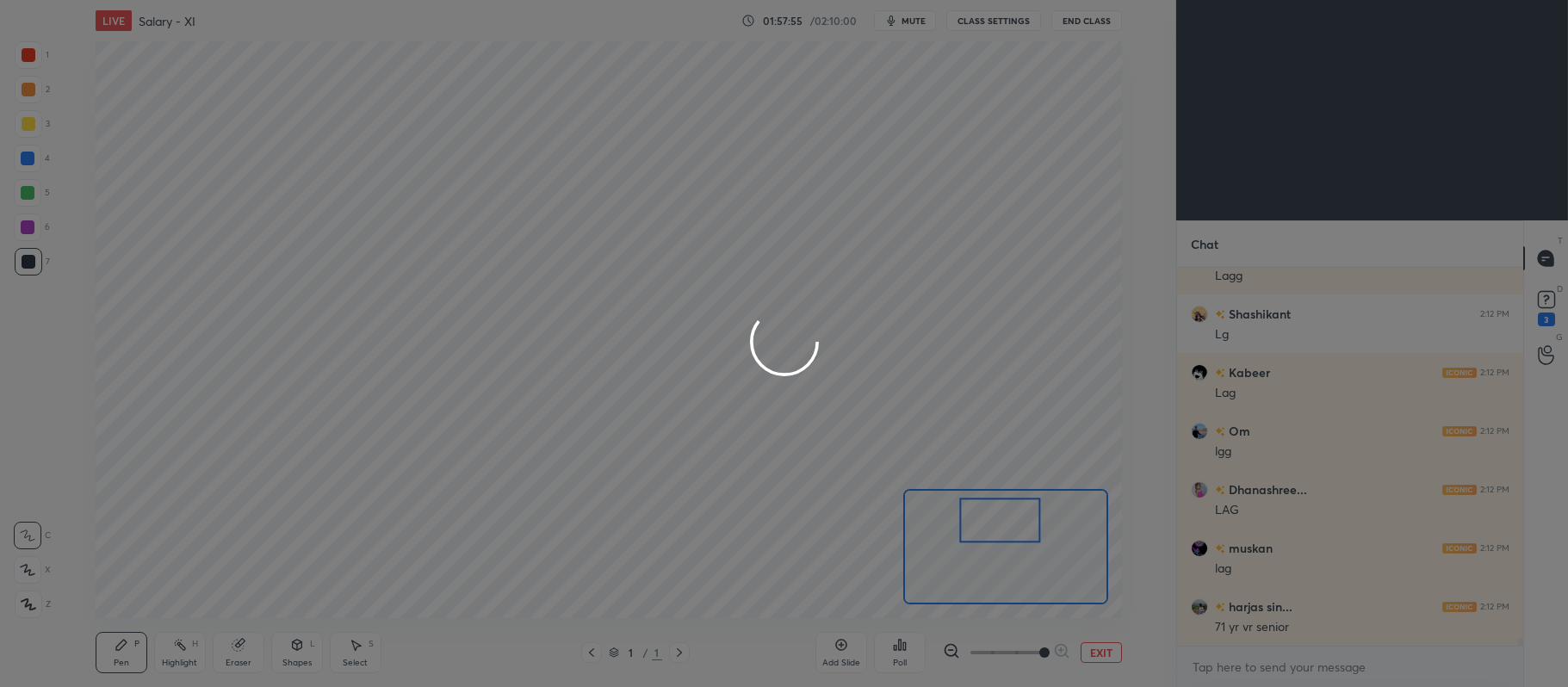
click at [810, 380] on div at bounding box center [784, 344] width 1568 height 687
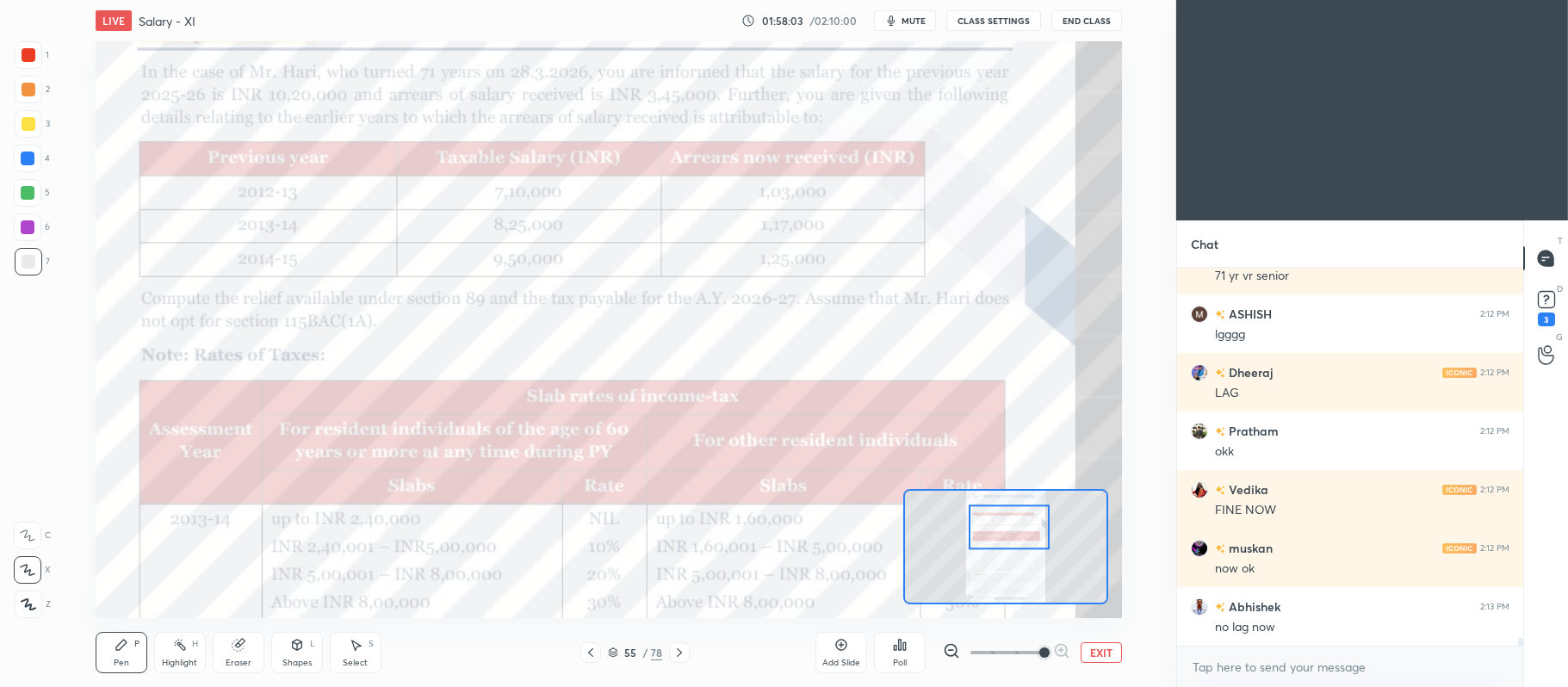
scroll to position [17649, 0]
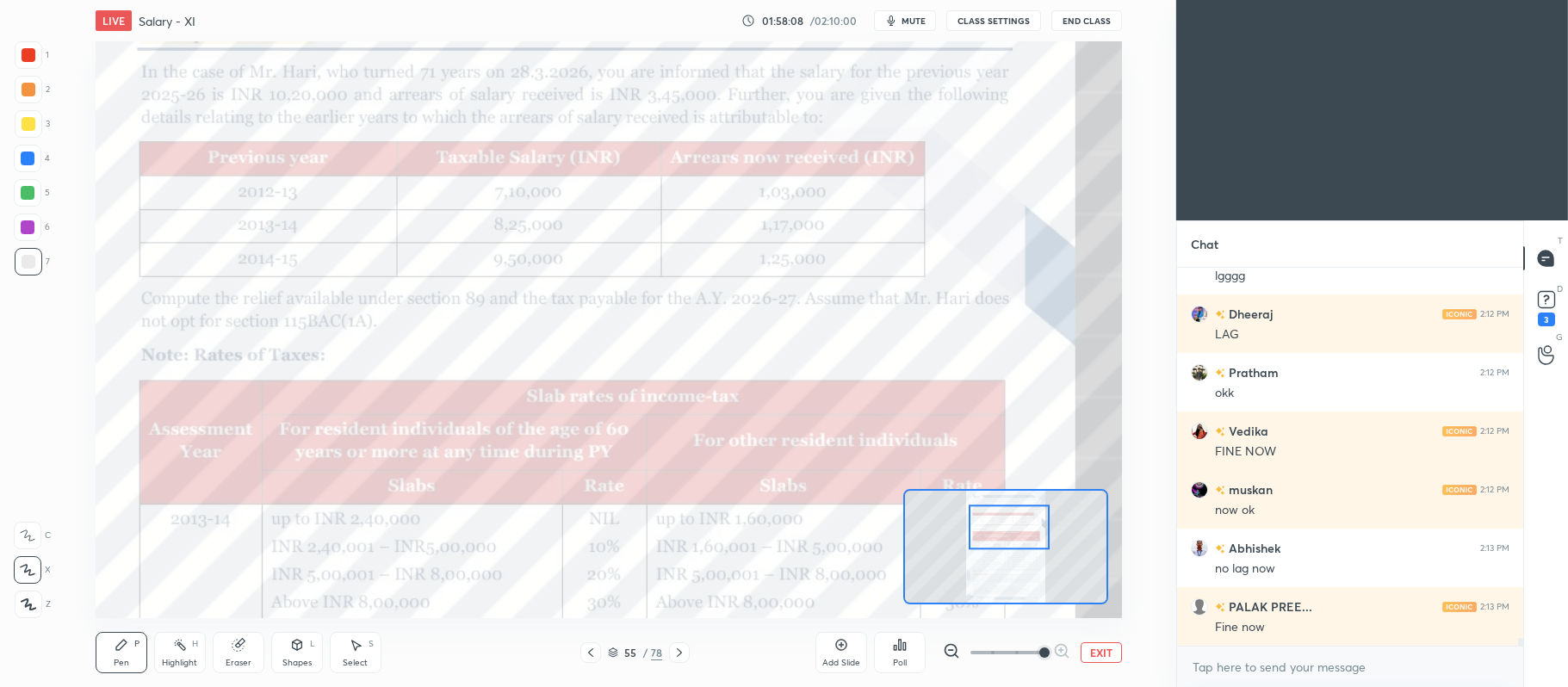
click at [31, 153] on div at bounding box center [27, 158] width 14 height 14
click at [33, 537] on icon at bounding box center [28, 535] width 16 height 12
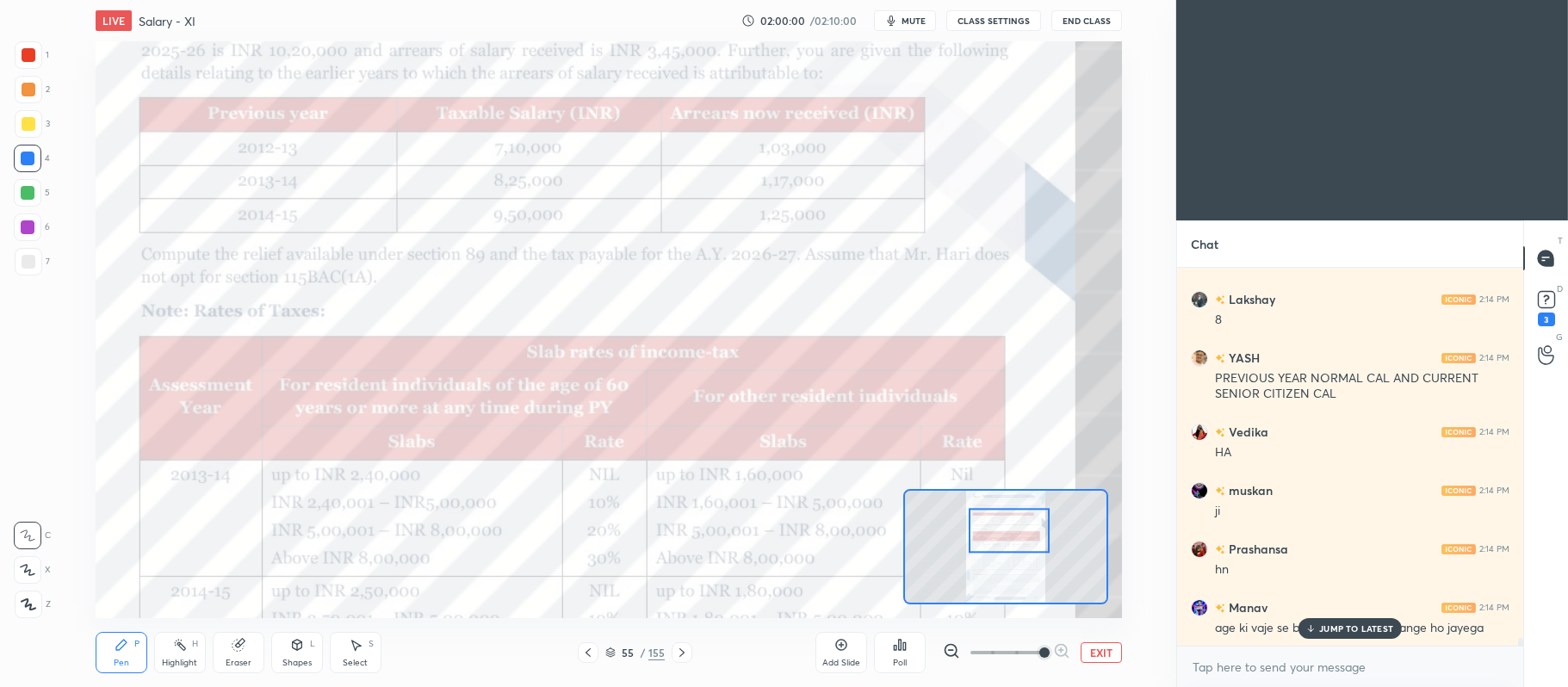
scroll to position [19144, 0]
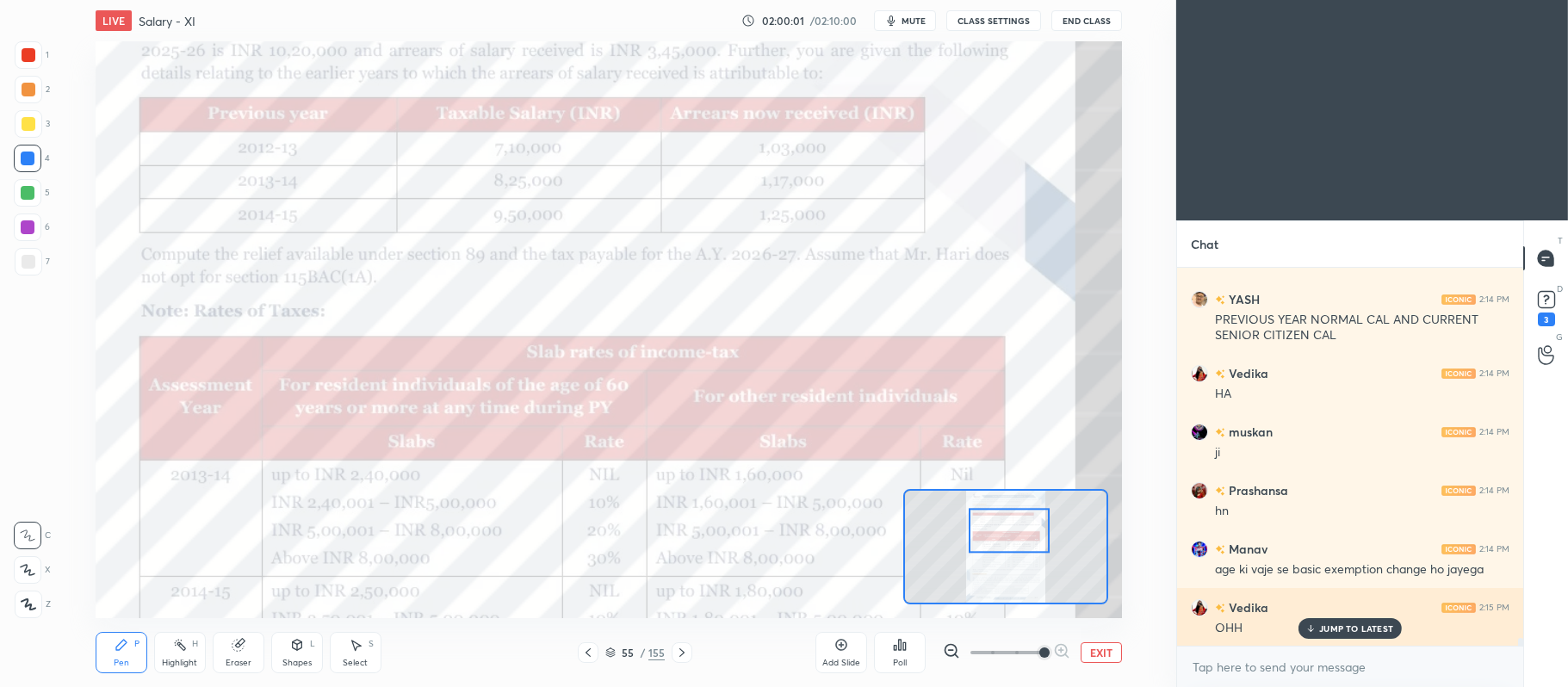
click at [1346, 637] on div "JUMP TO LATEST" at bounding box center [1350, 628] width 103 height 20
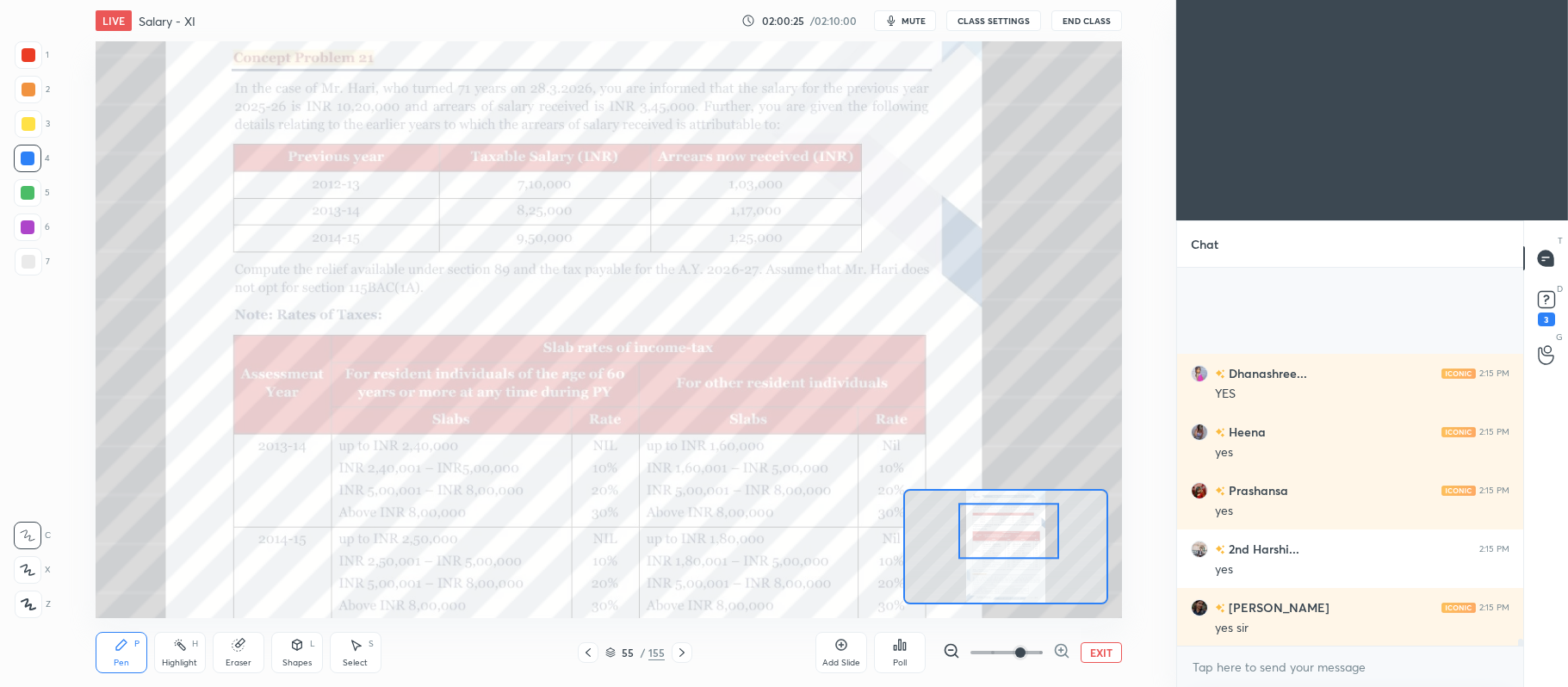
scroll to position [20139, 0]
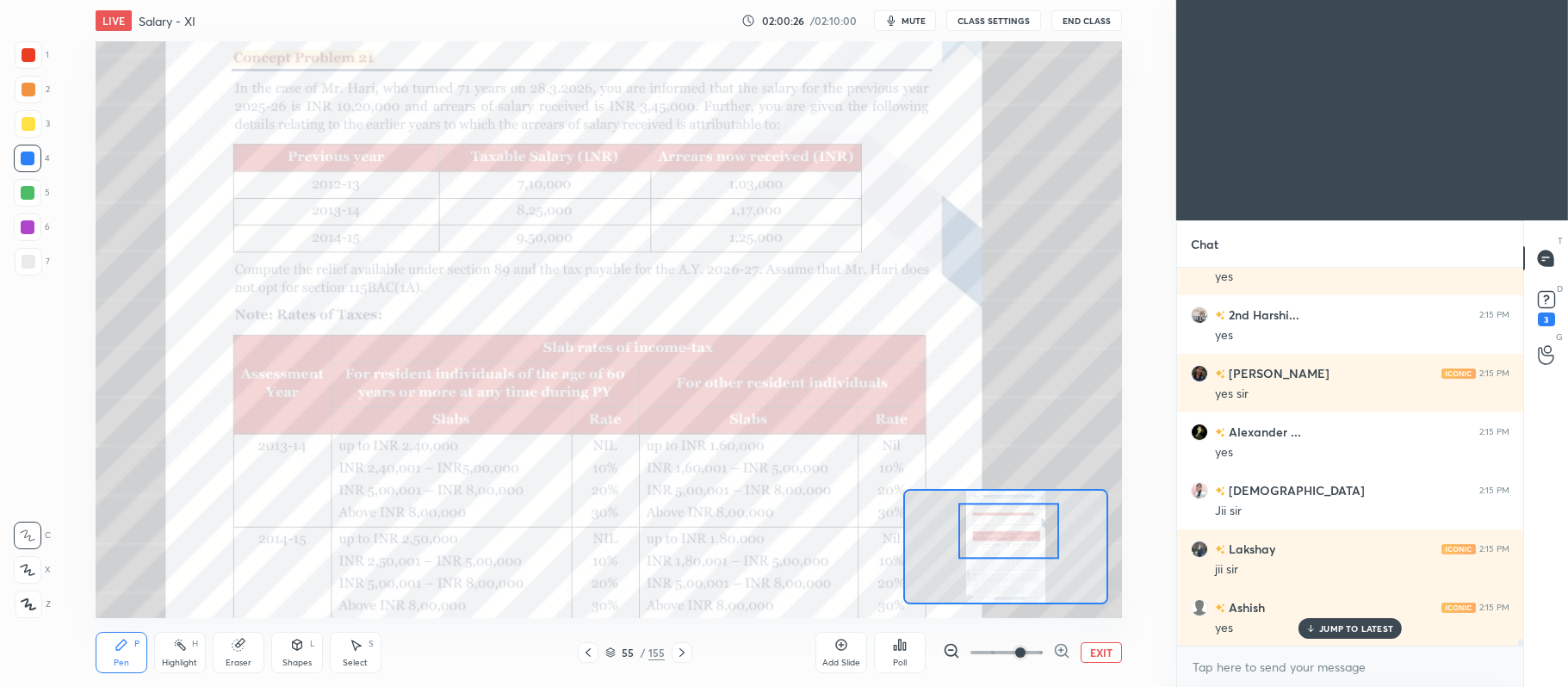
click at [1106, 661] on button "EXIT" at bounding box center [1101, 652] width 41 height 20
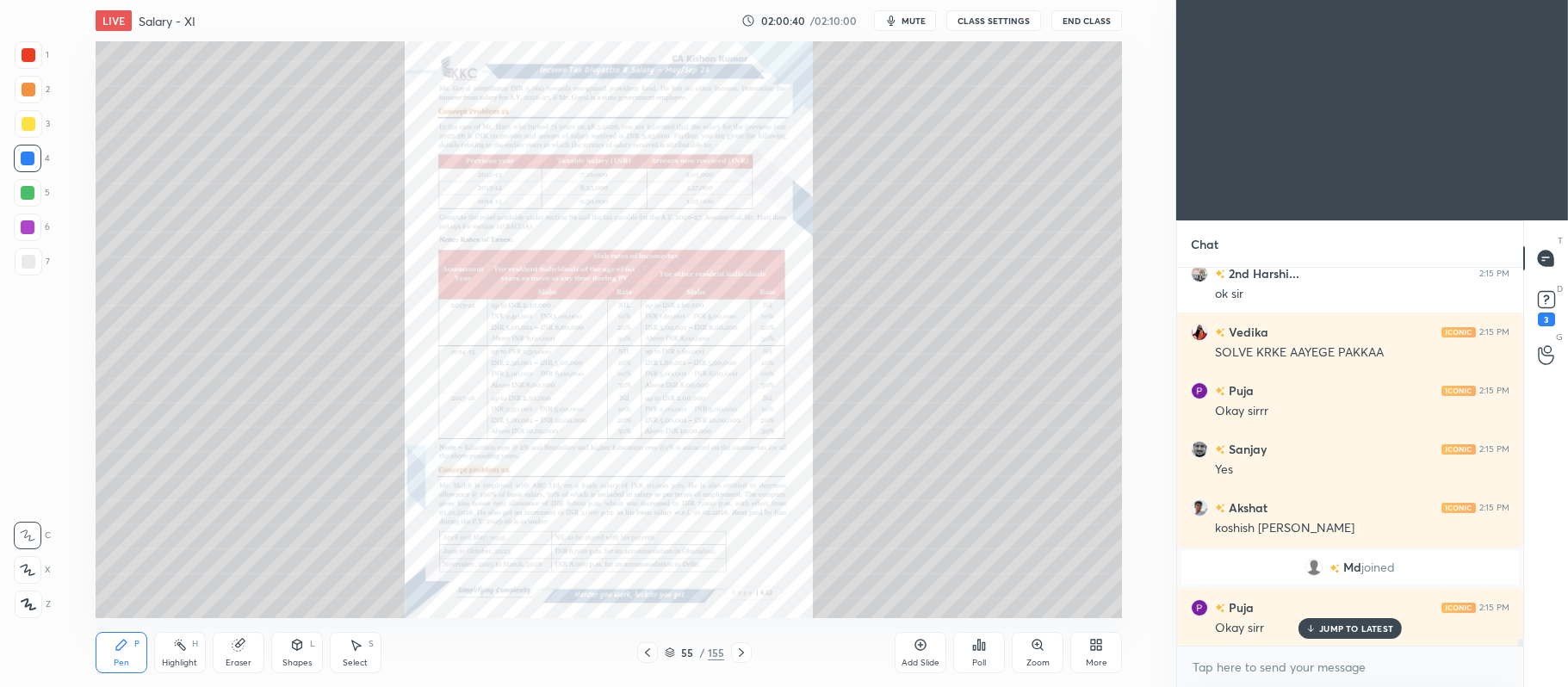
scroll to position [20591, 0]
click at [676, 652] on div "55 / 155" at bounding box center [694, 652] width 60 height 16
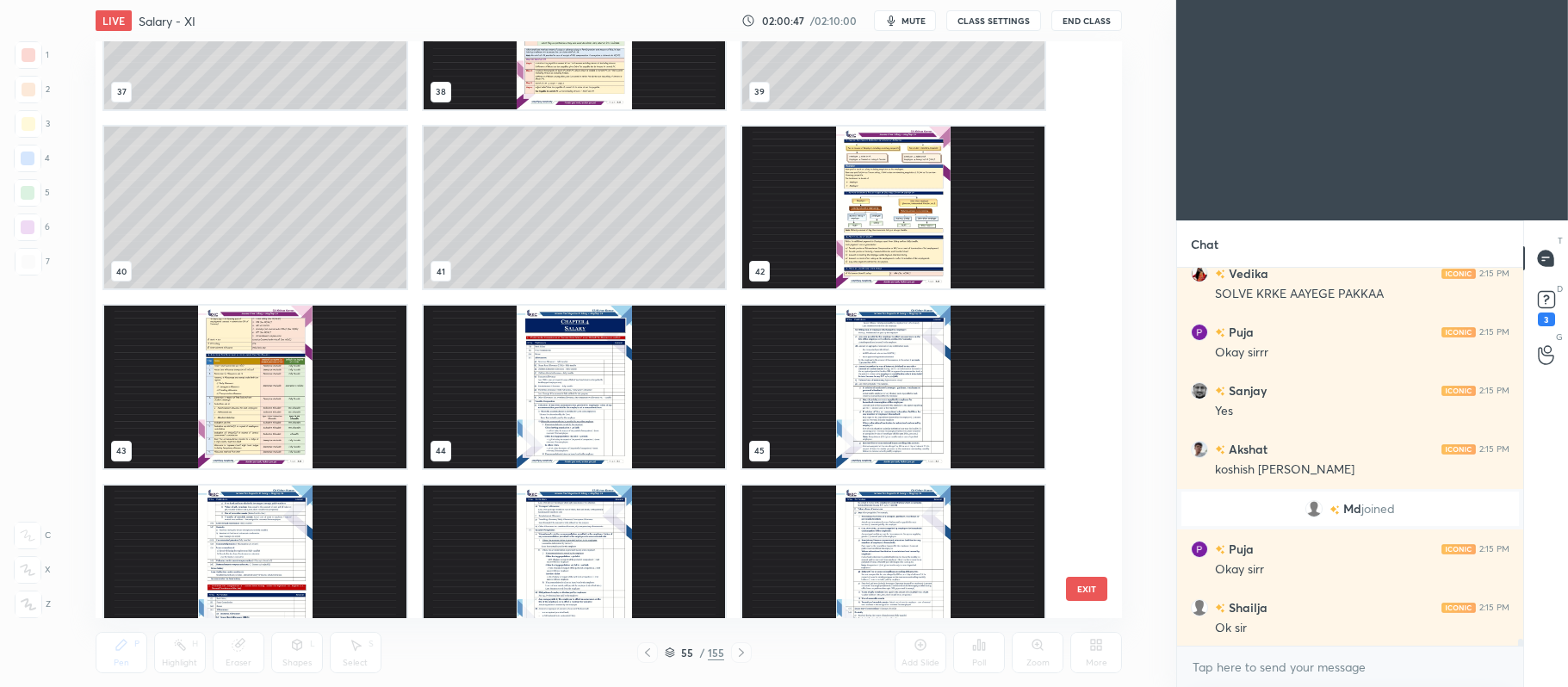
scroll to position [2262, 0]
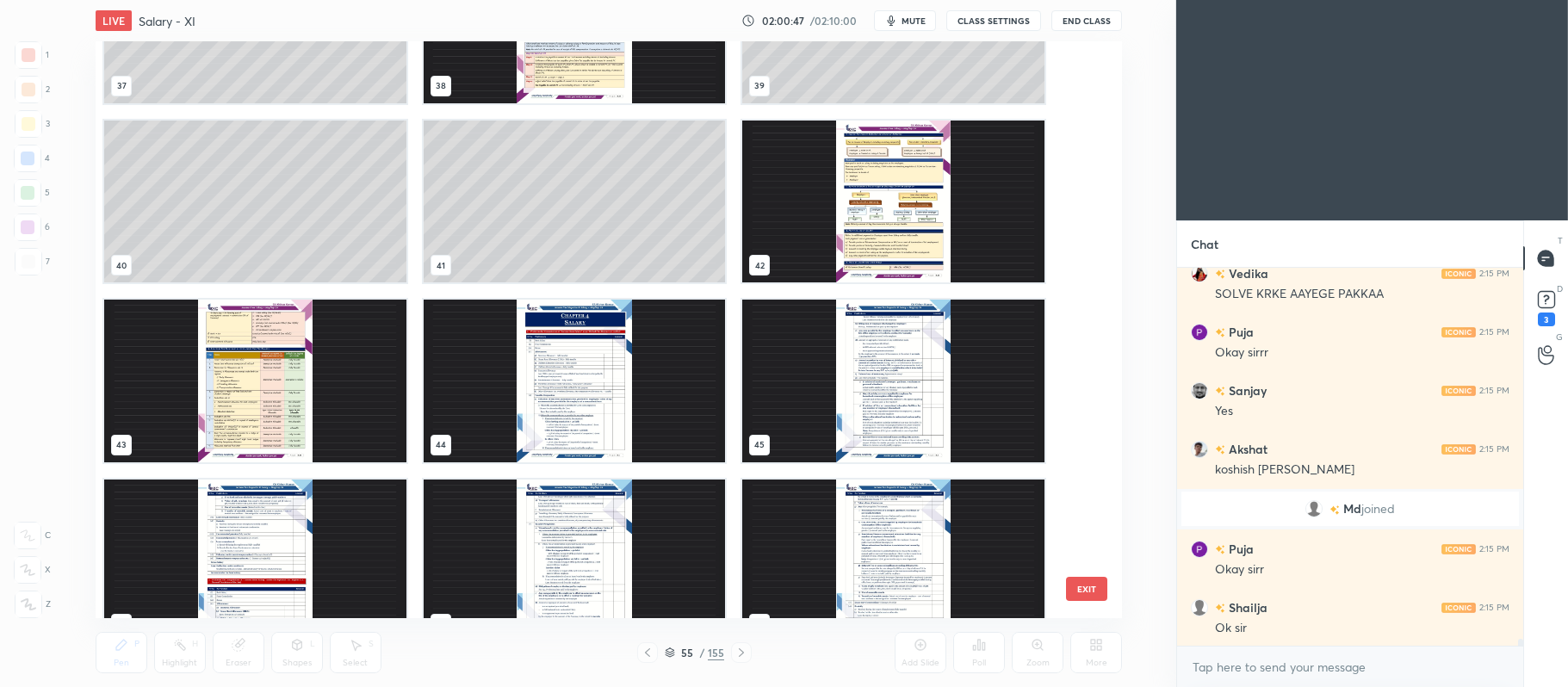
click at [294, 403] on img "grid" at bounding box center [255, 380] width 302 height 163
click at [318, 380] on img "grid" at bounding box center [255, 380] width 302 height 163
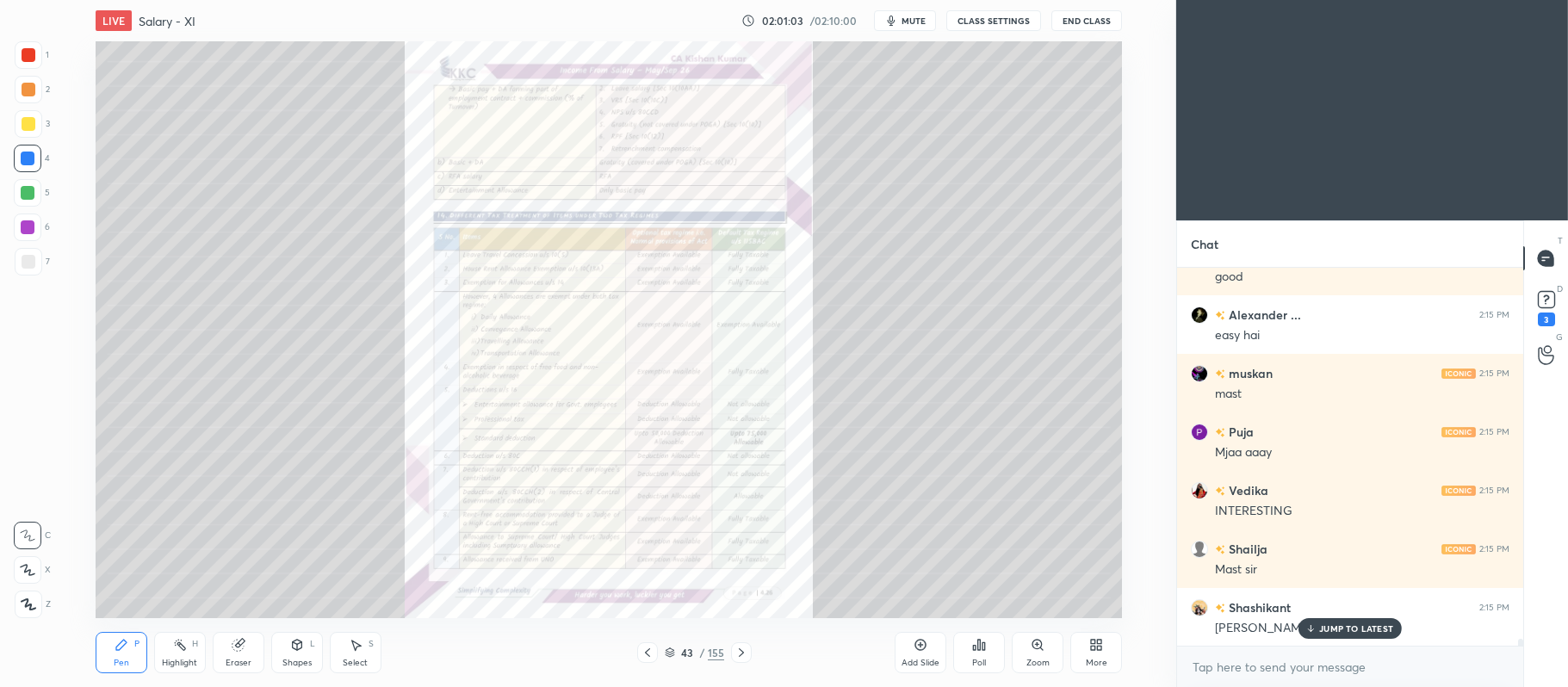
scroll to position [0, 0]
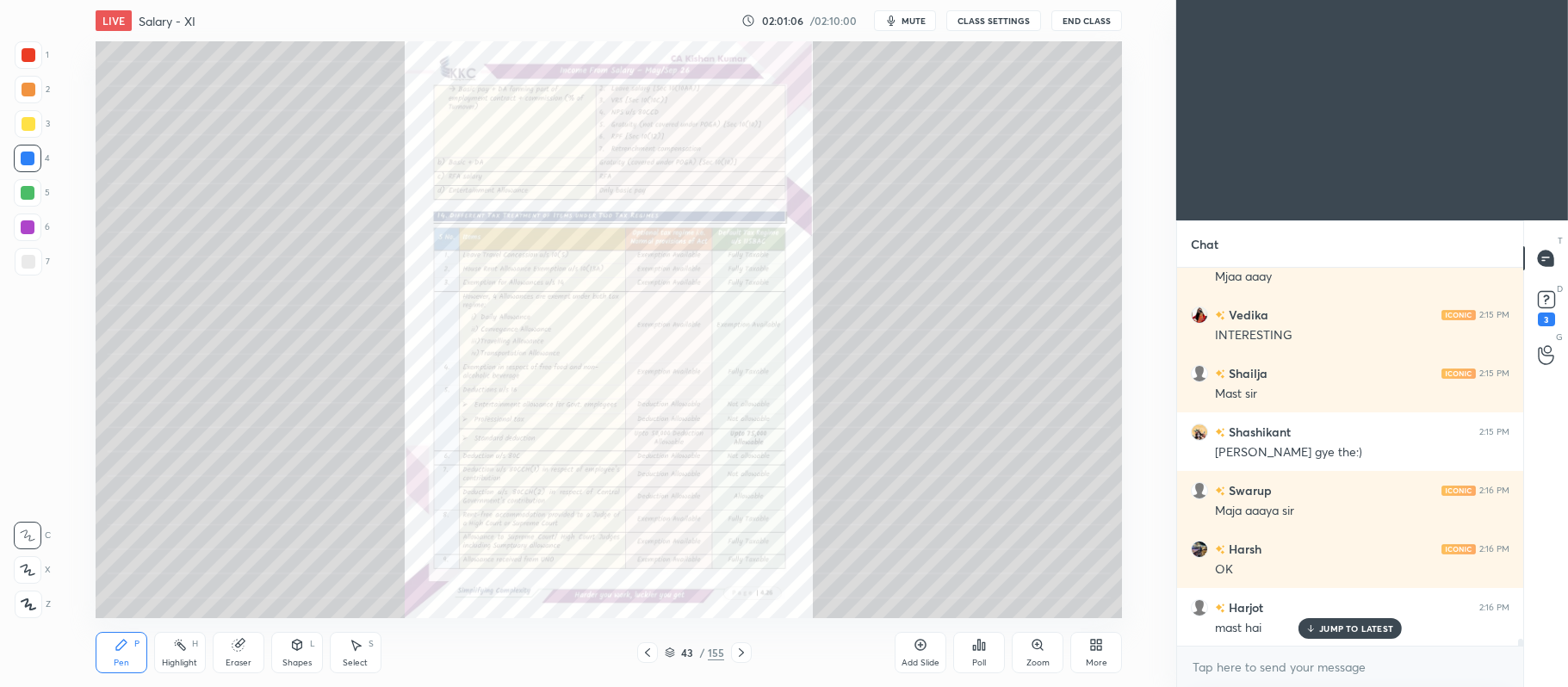
click at [910, 659] on div "Add Slide" at bounding box center [920, 662] width 38 height 8
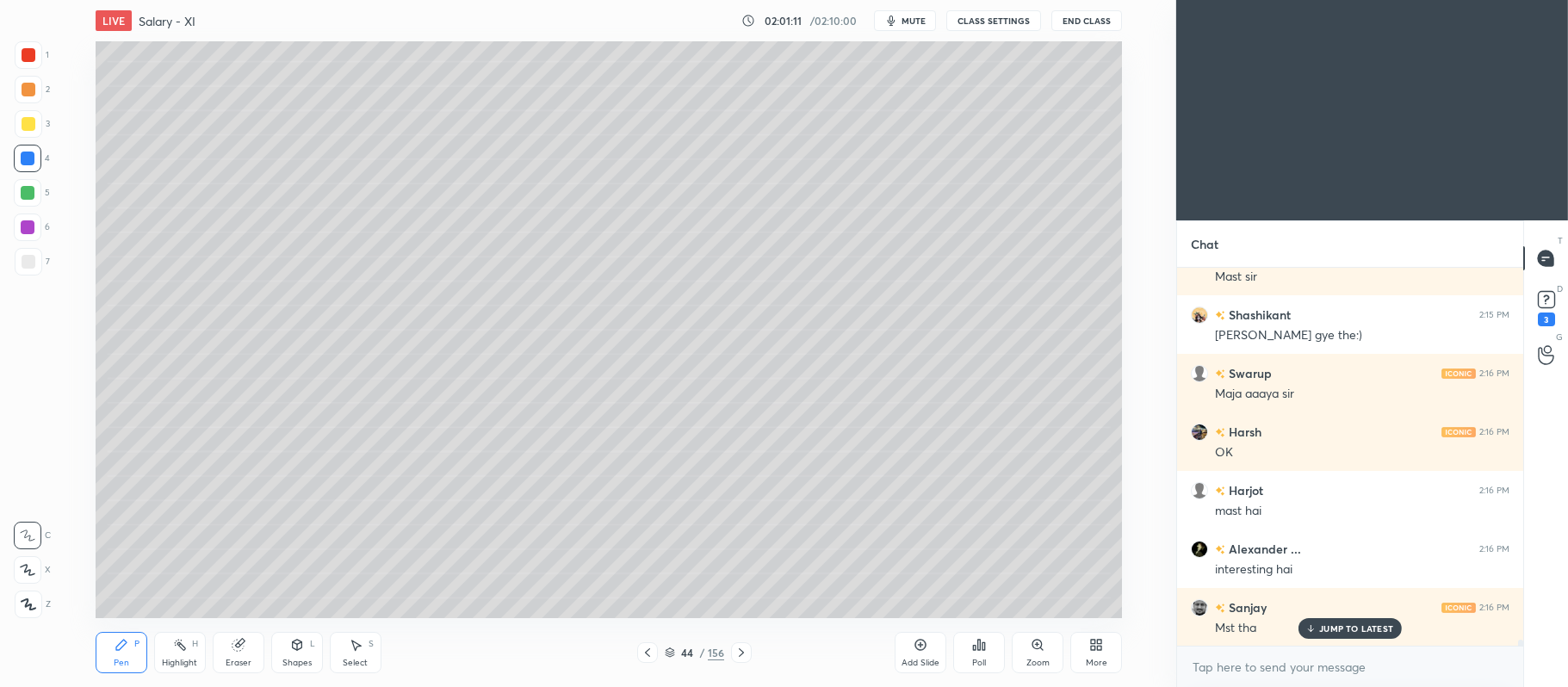
click at [36, 107] on div "2" at bounding box center [32, 92] width 35 height 34
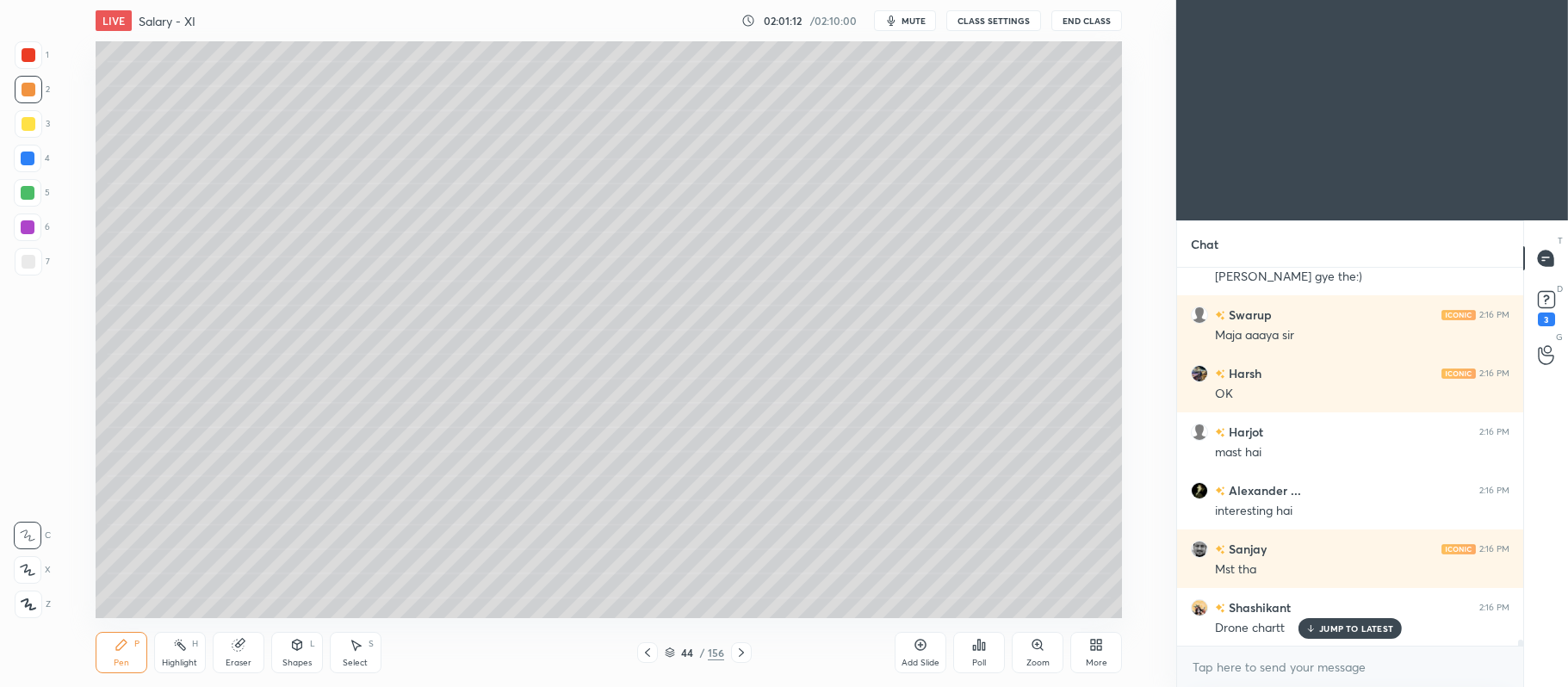
click at [33, 573] on icon at bounding box center [28, 569] width 16 height 12
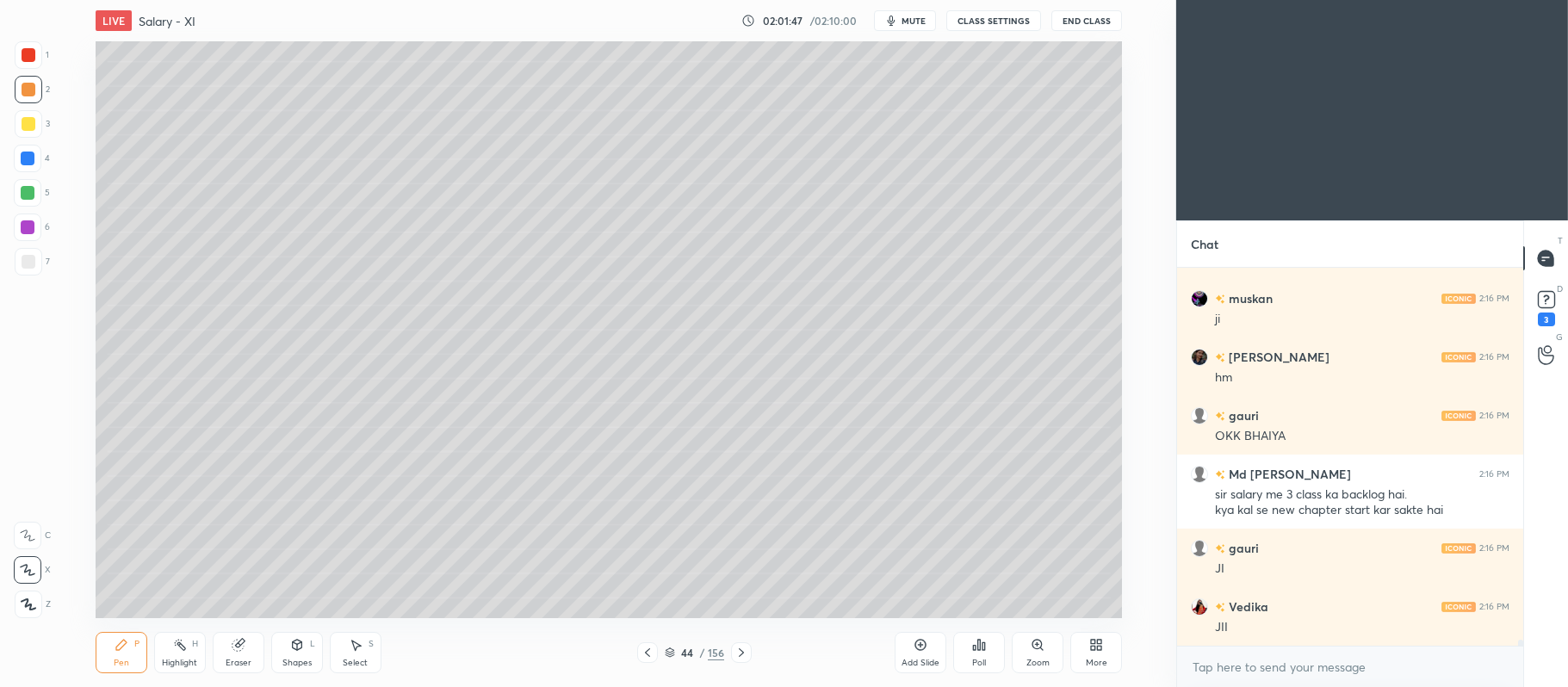
scroll to position [22303, 0]
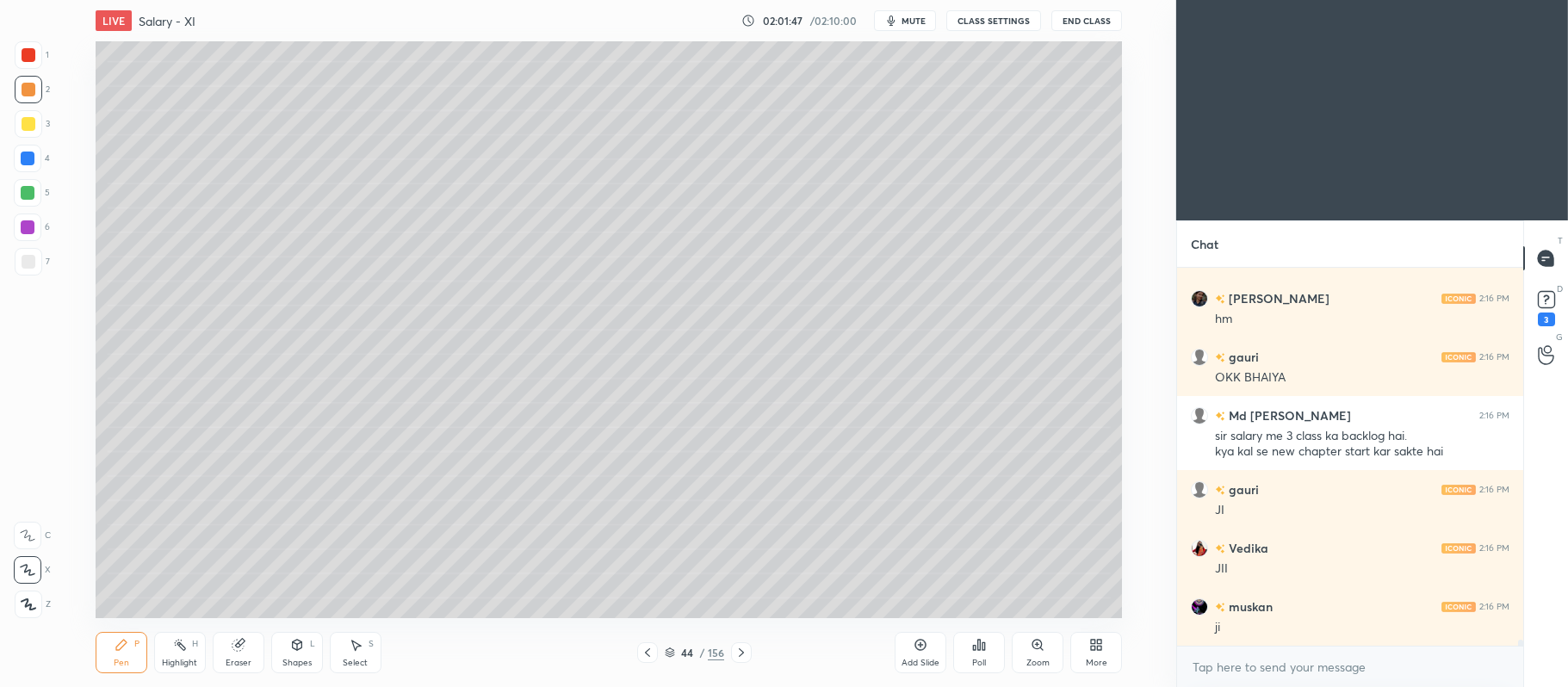
click at [910, 648] on div "Add Slide" at bounding box center [920, 652] width 51 height 41
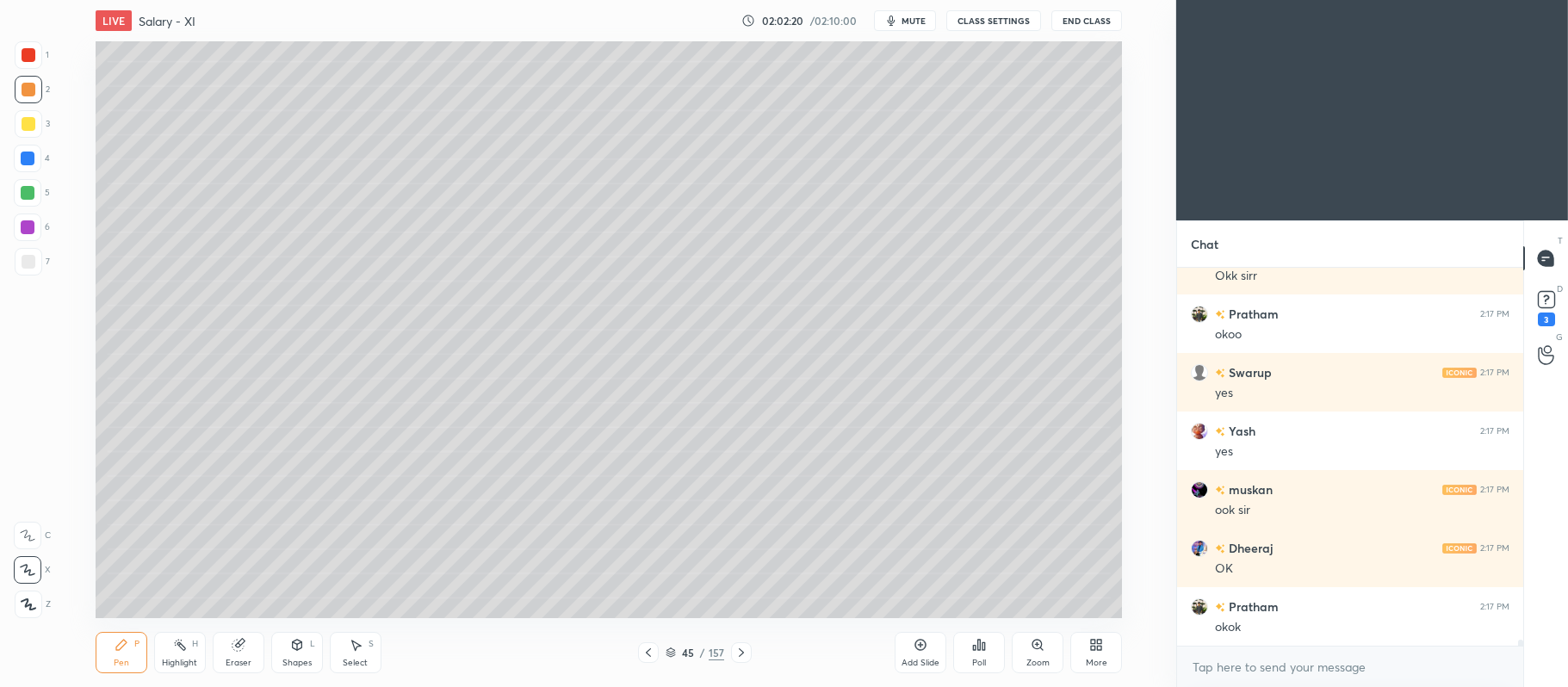
scroll to position [23532, 0]
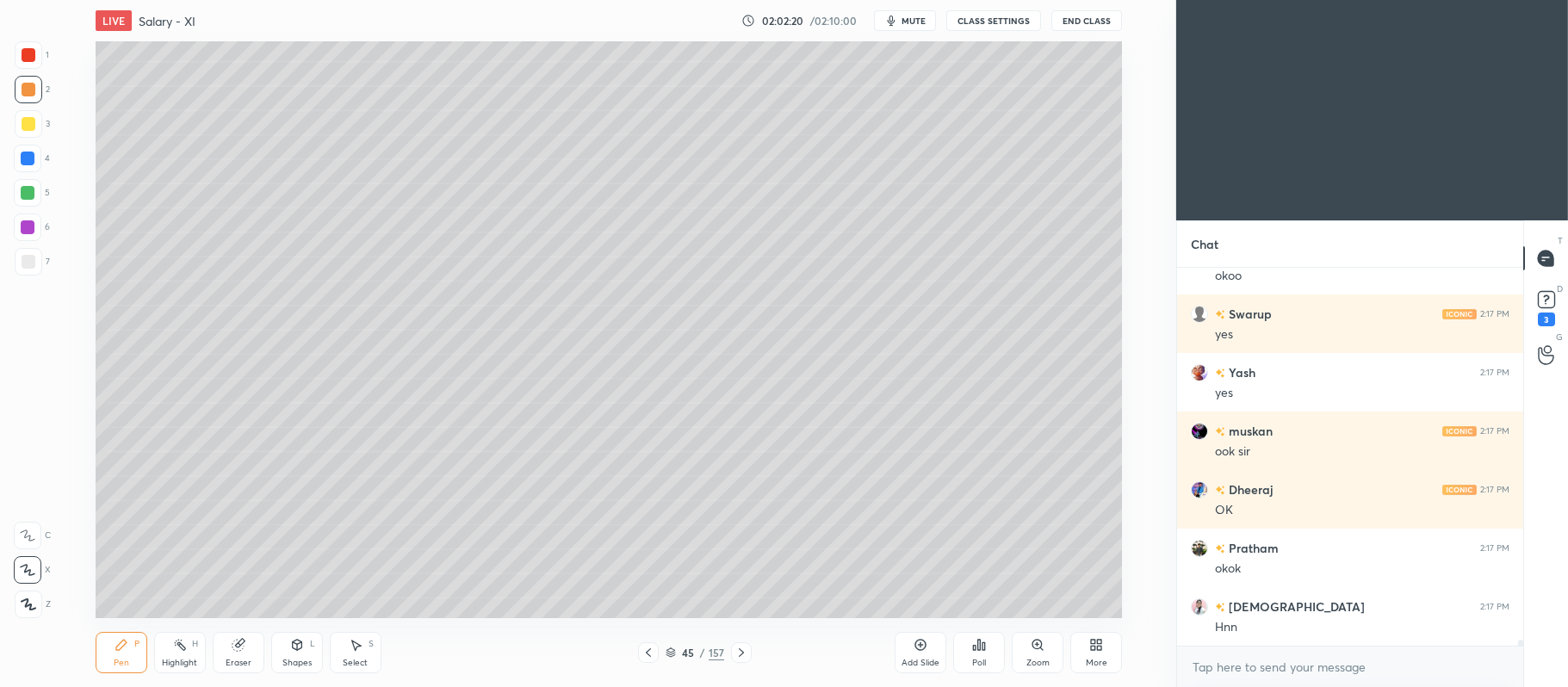
click at [36, 195] on div at bounding box center [28, 193] width 28 height 28
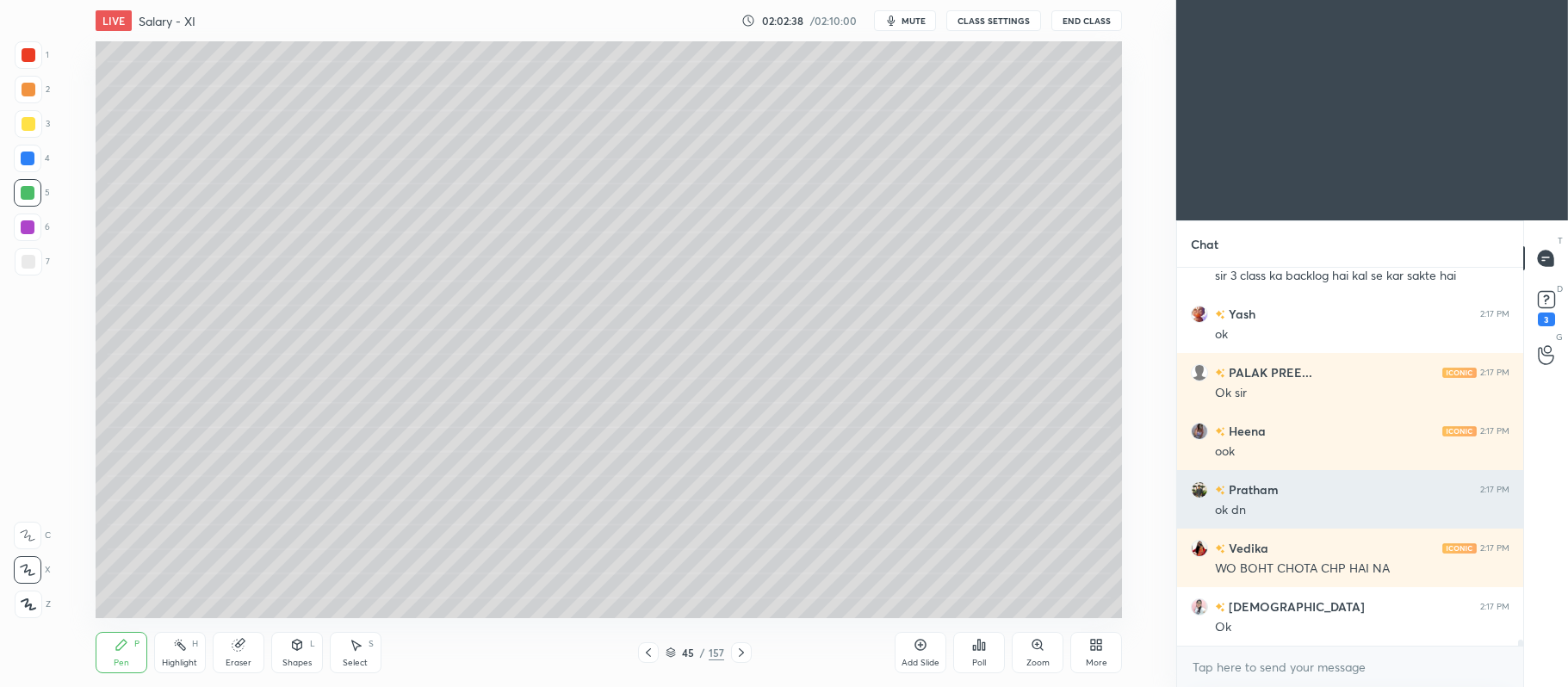
scroll to position [24000, 0]
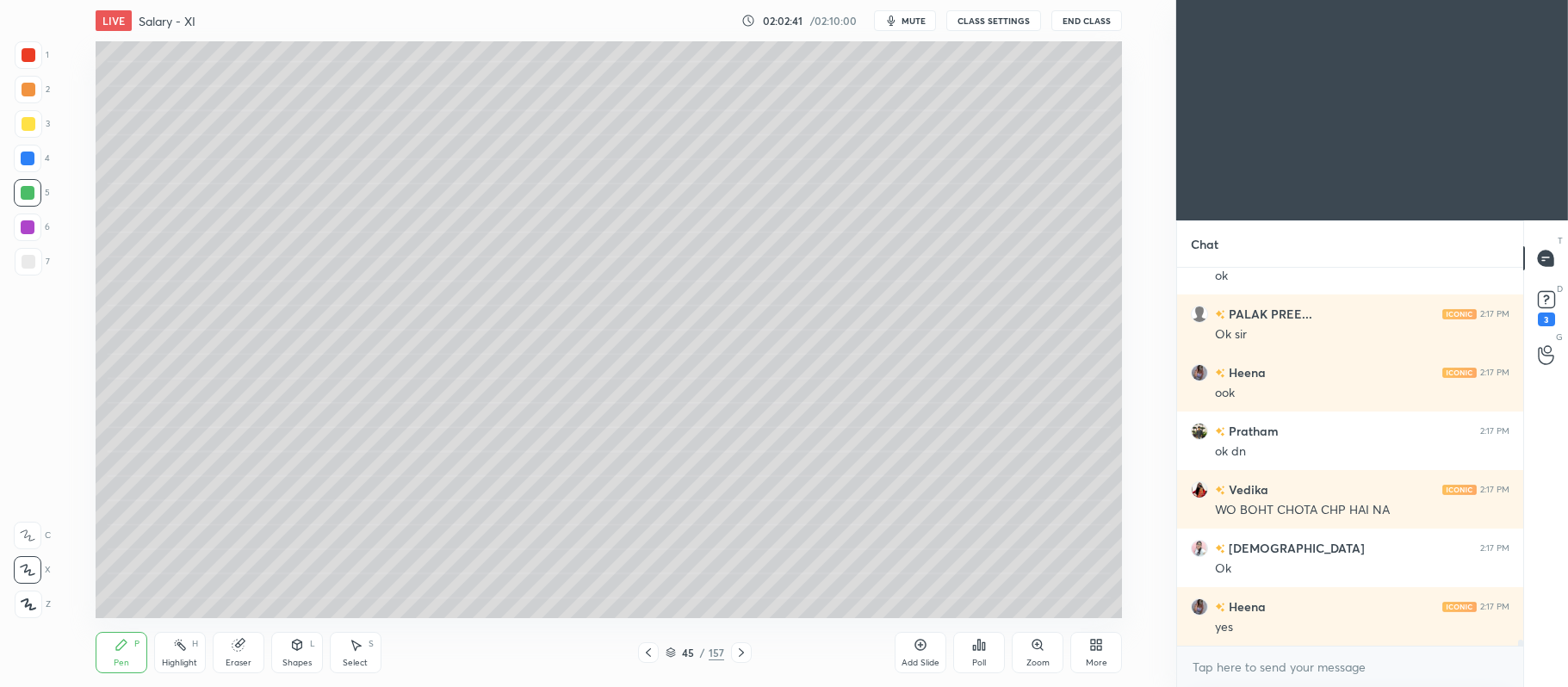
click at [930, 650] on div "Add Slide" at bounding box center [920, 652] width 51 height 41
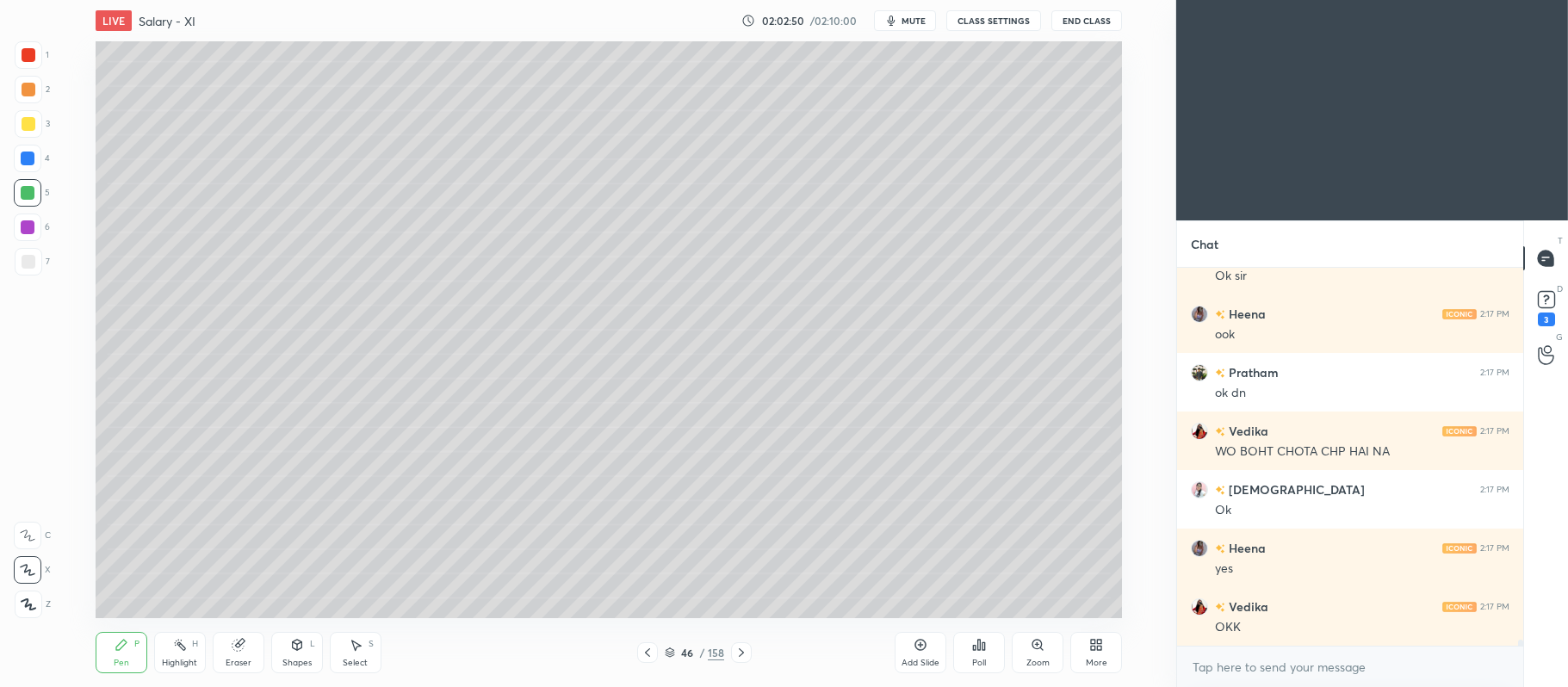
scroll to position [24117, 0]
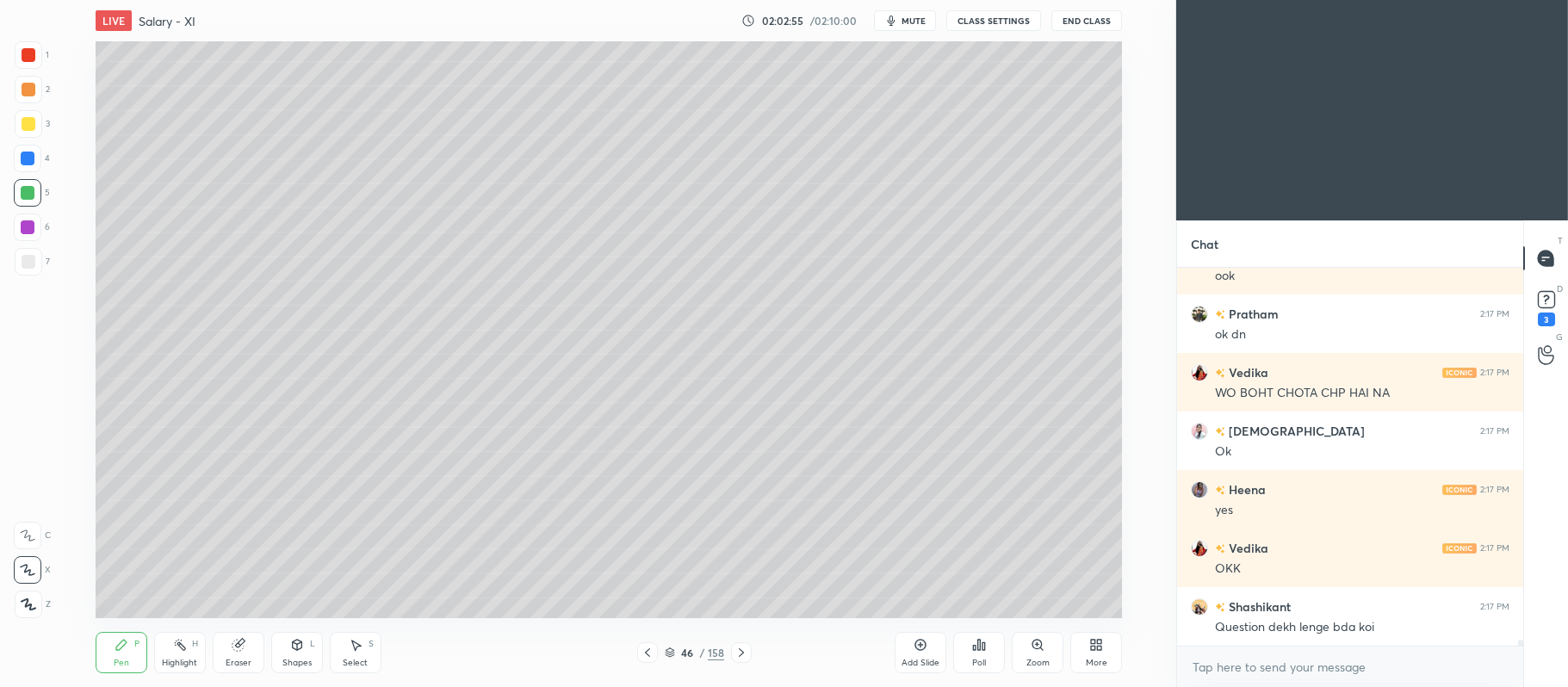
click at [28, 128] on div at bounding box center [28, 123] width 14 height 14
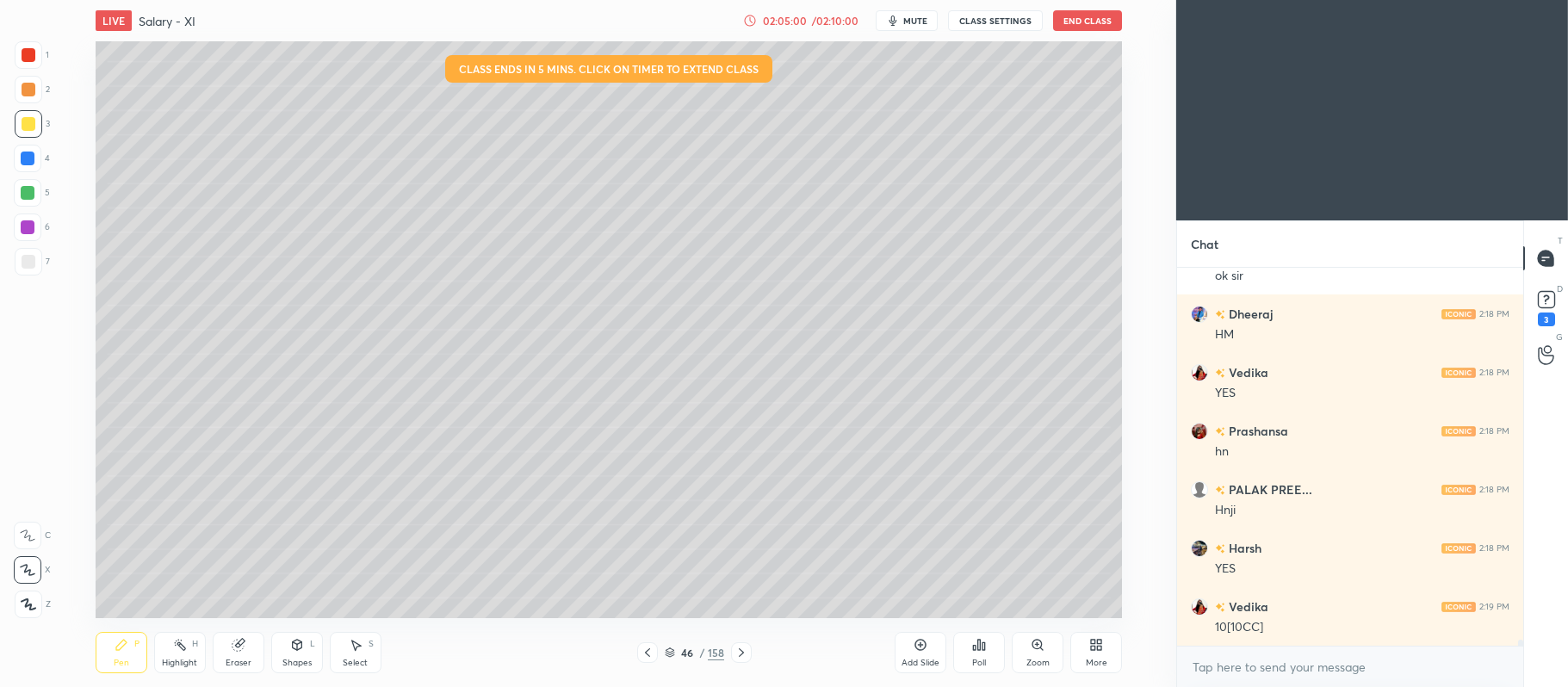
scroll to position [24600, 0]
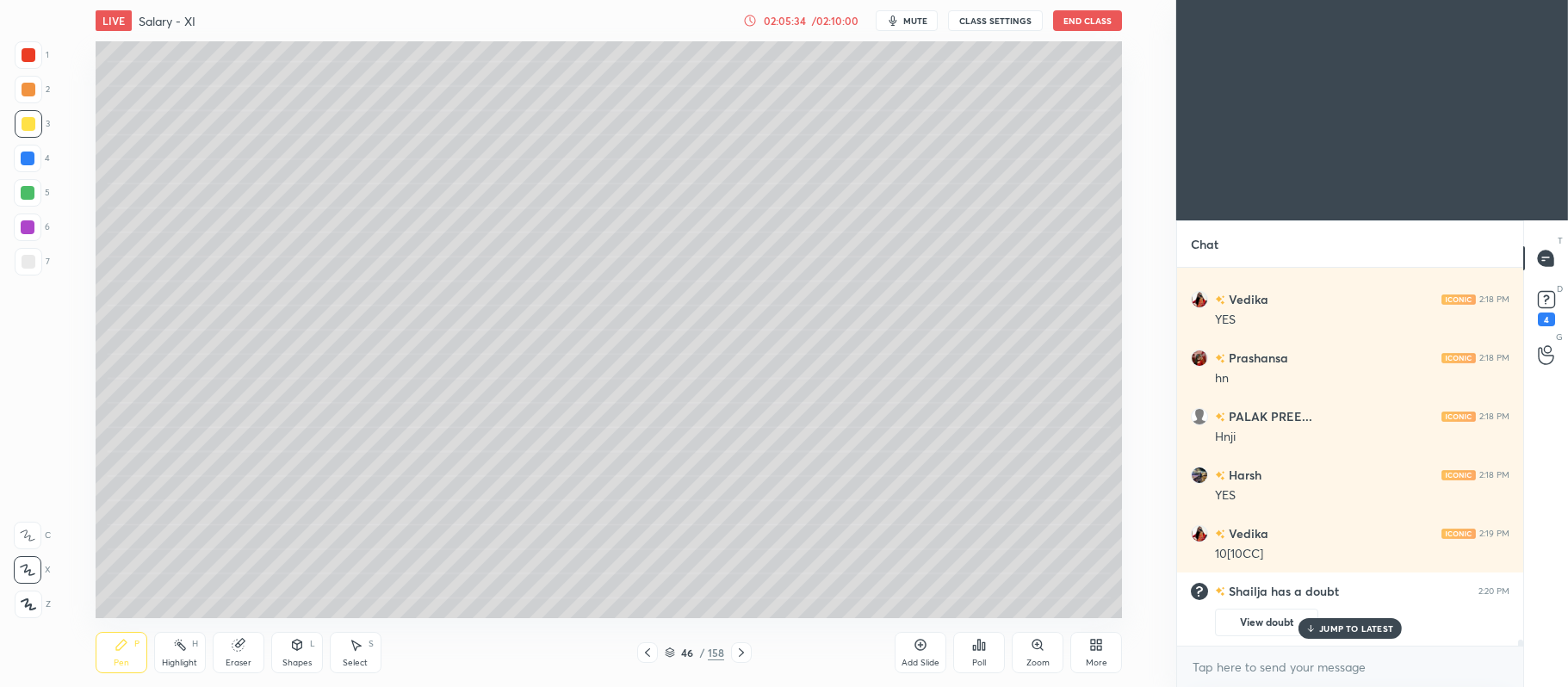
click at [920, 638] on icon at bounding box center [920, 644] width 14 height 14
click at [918, 646] on icon at bounding box center [920, 644] width 14 height 14
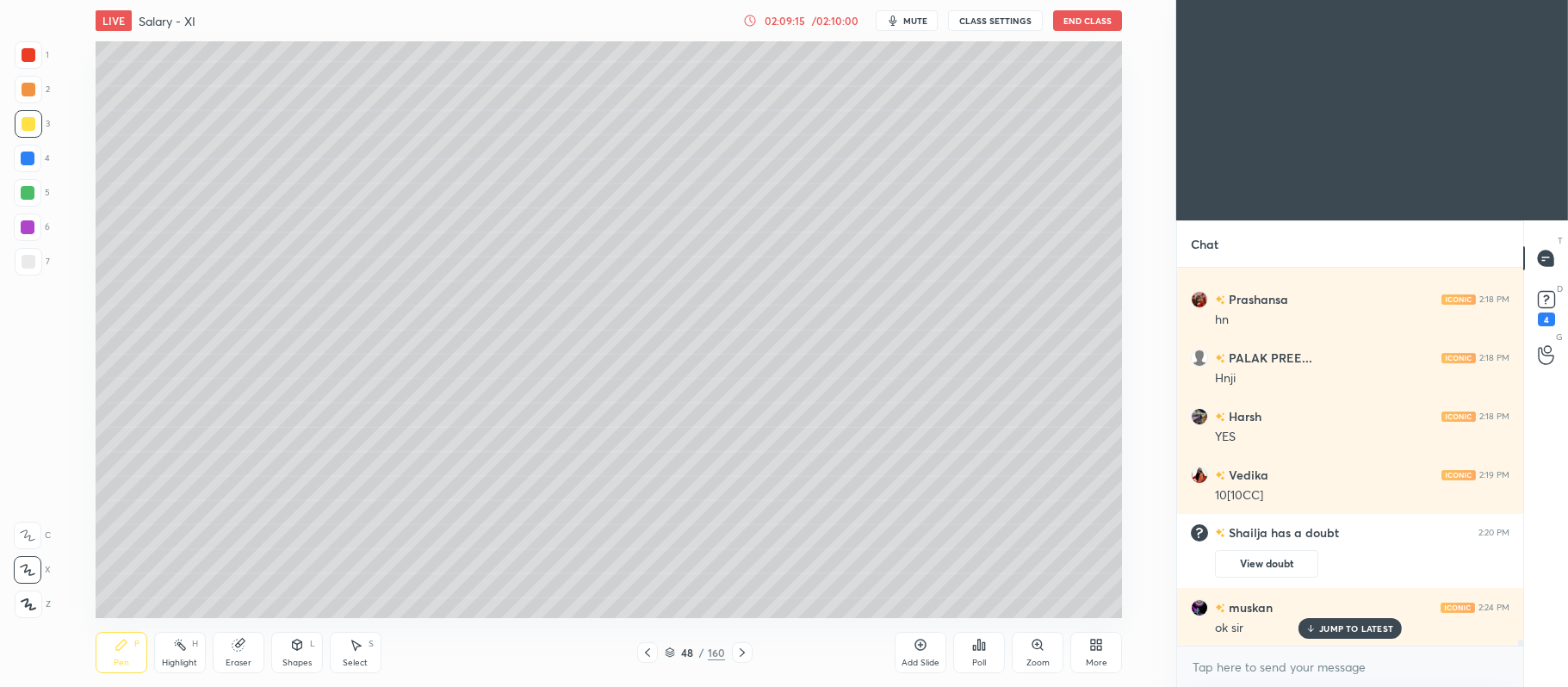
scroll to position [21832, 0]
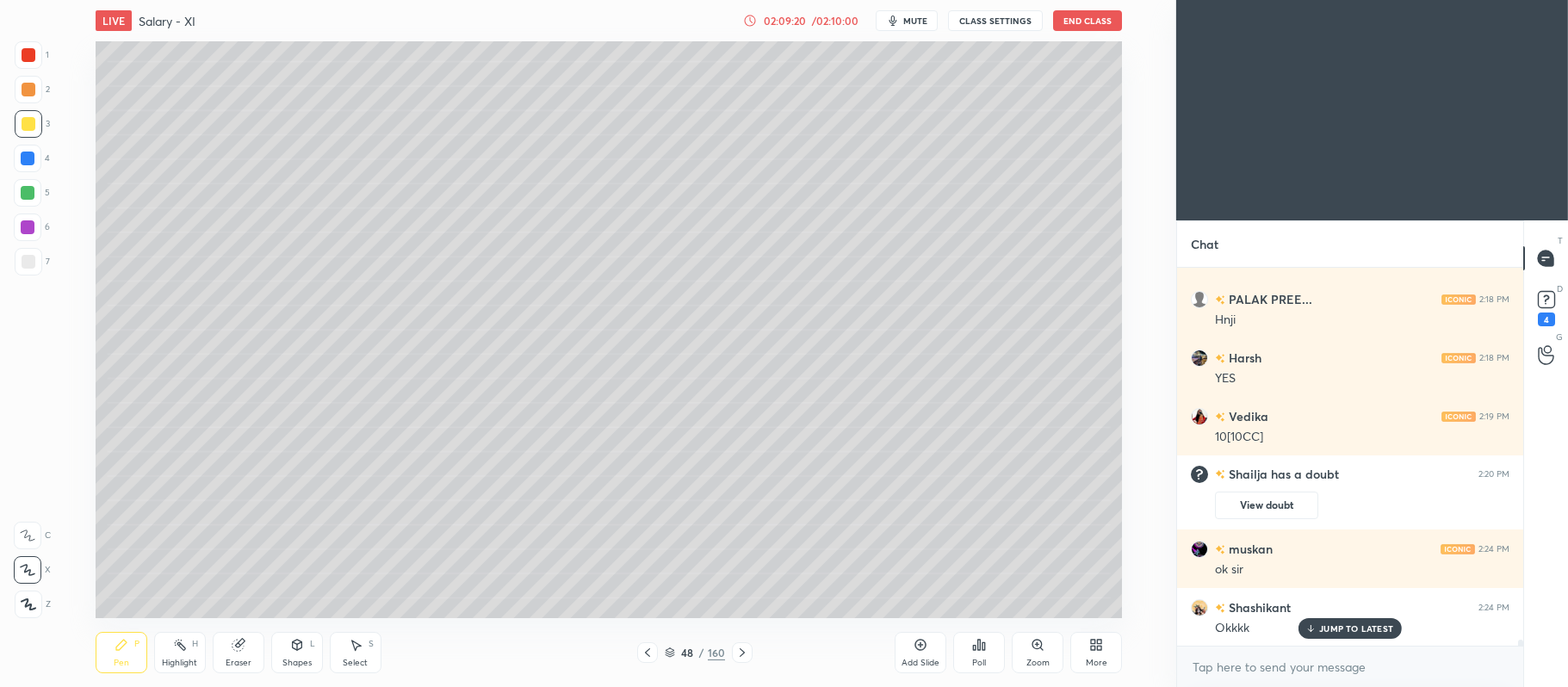
click at [1558, 294] on icon at bounding box center [1547, 299] width 26 height 26
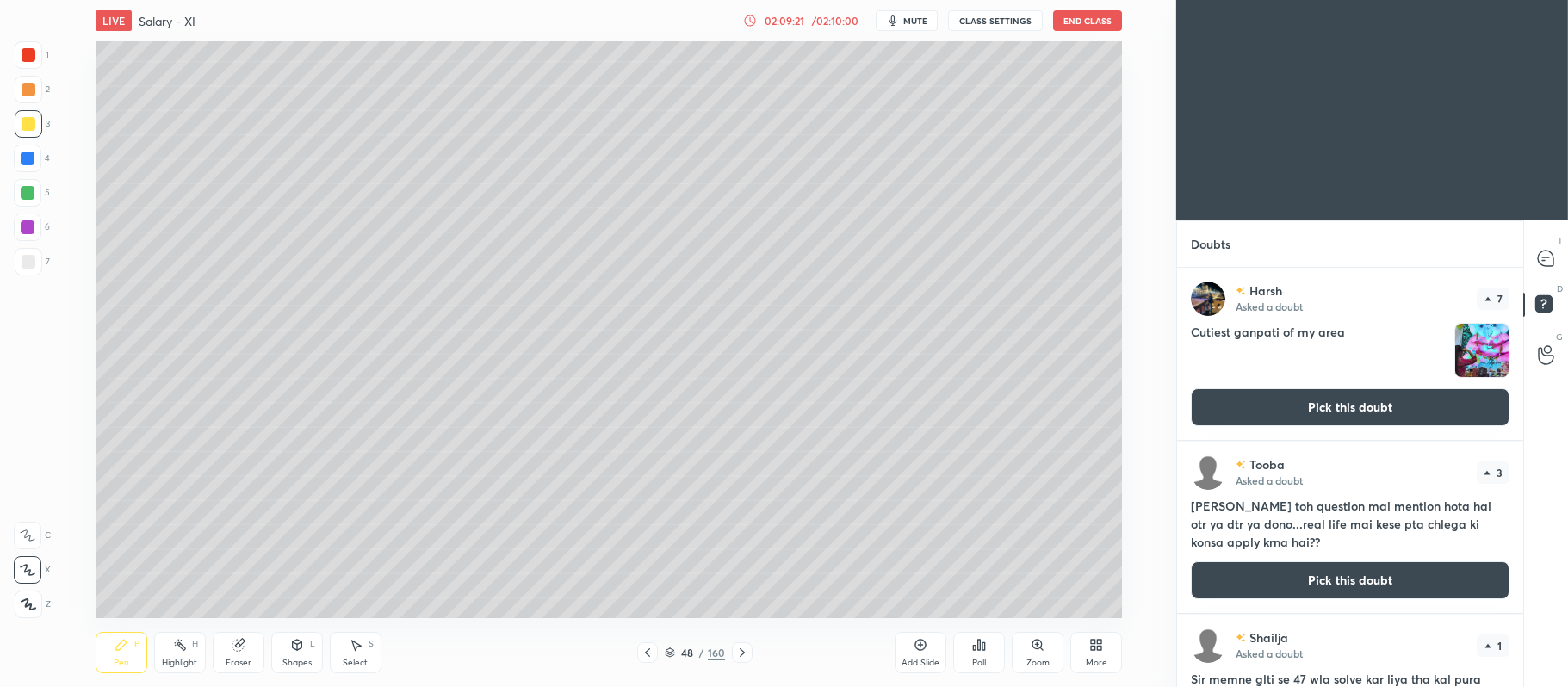
click at [1345, 410] on button "Pick this doubt" at bounding box center [1350, 407] width 319 height 38
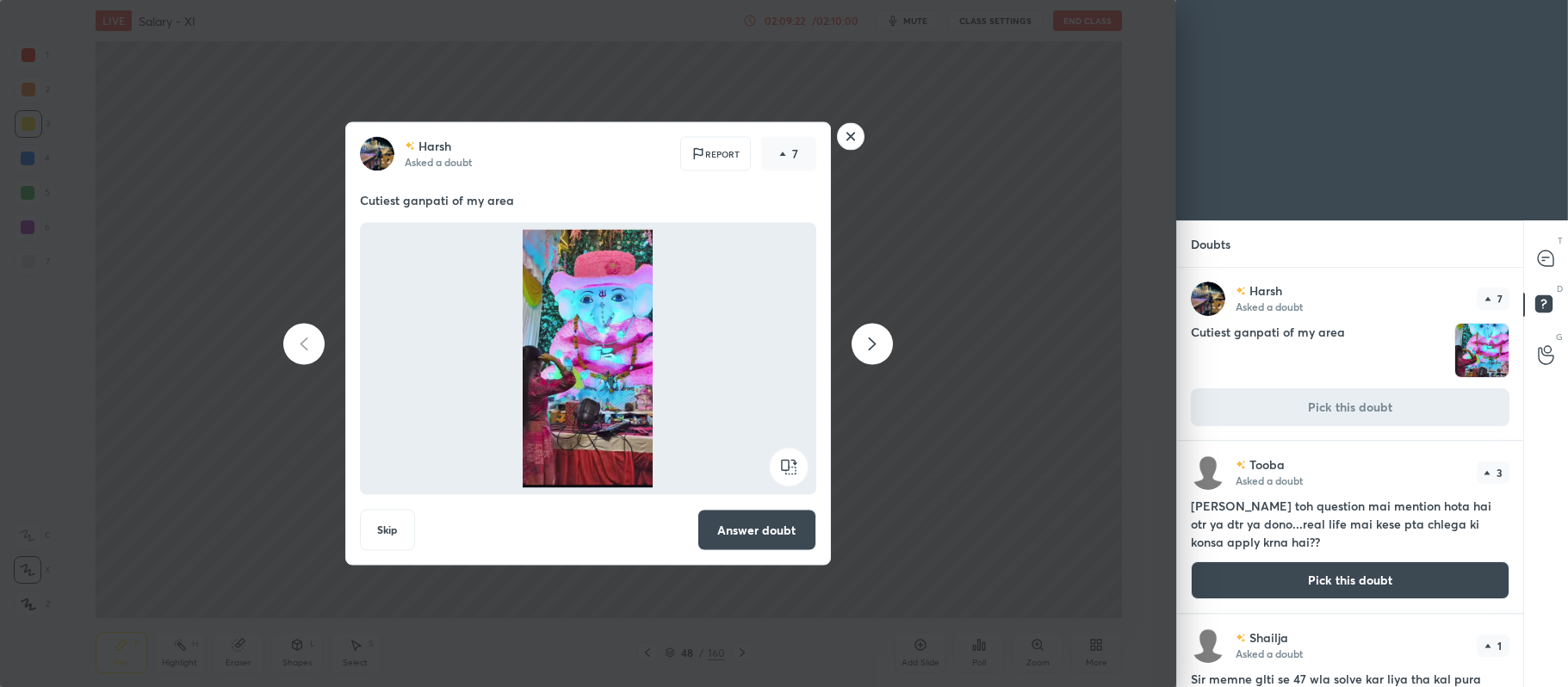
click at [721, 524] on button "Answer doubt" at bounding box center [756, 530] width 119 height 41
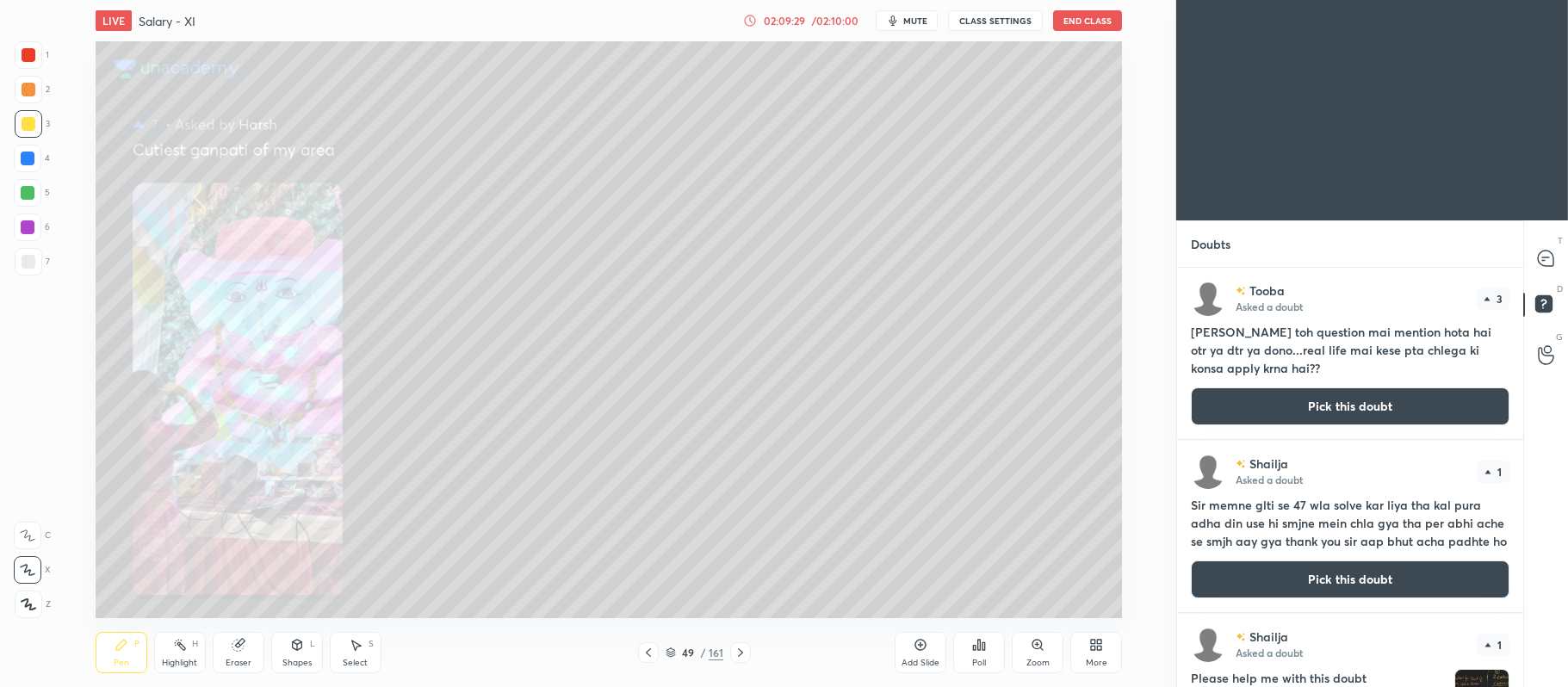
click at [1286, 403] on button "Pick this doubt" at bounding box center [1350, 406] width 319 height 38
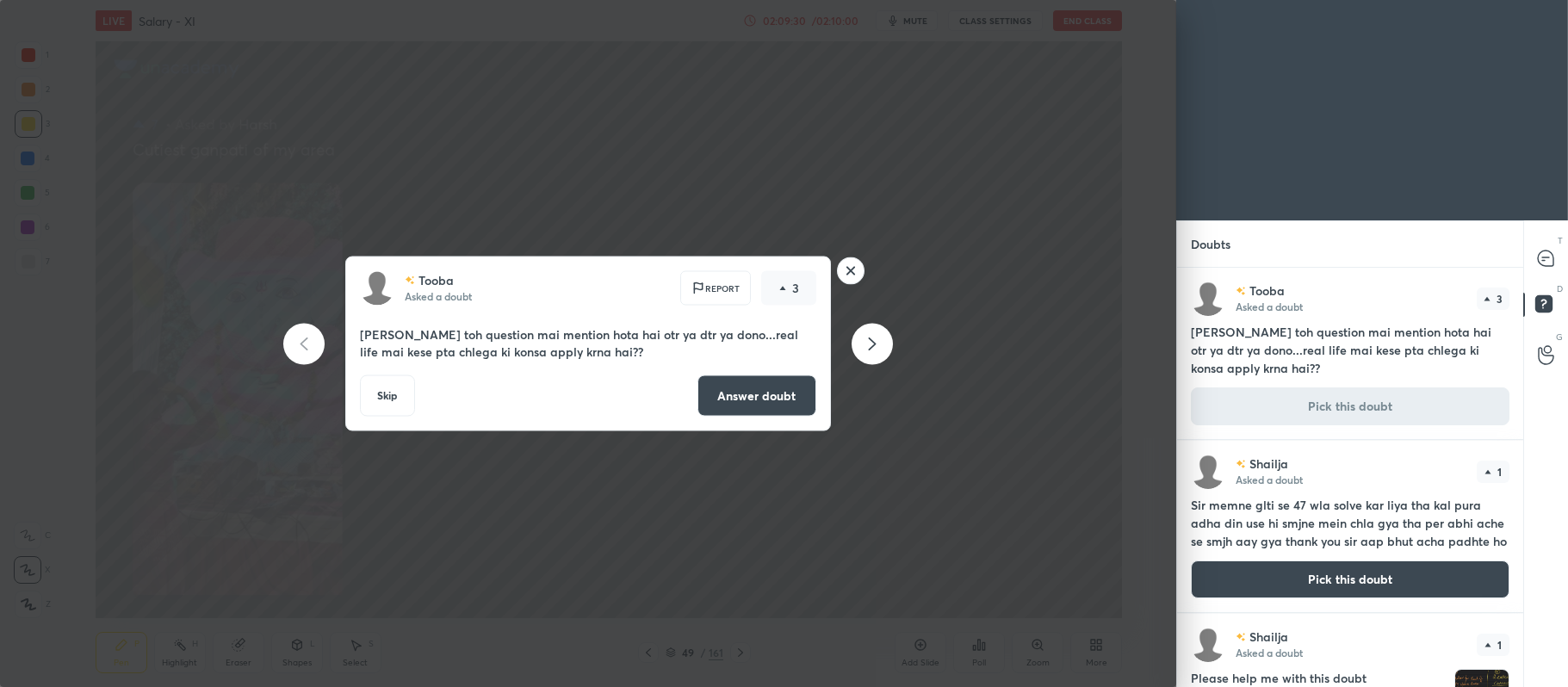
click at [782, 387] on button "Answer doubt" at bounding box center [756, 396] width 119 height 41
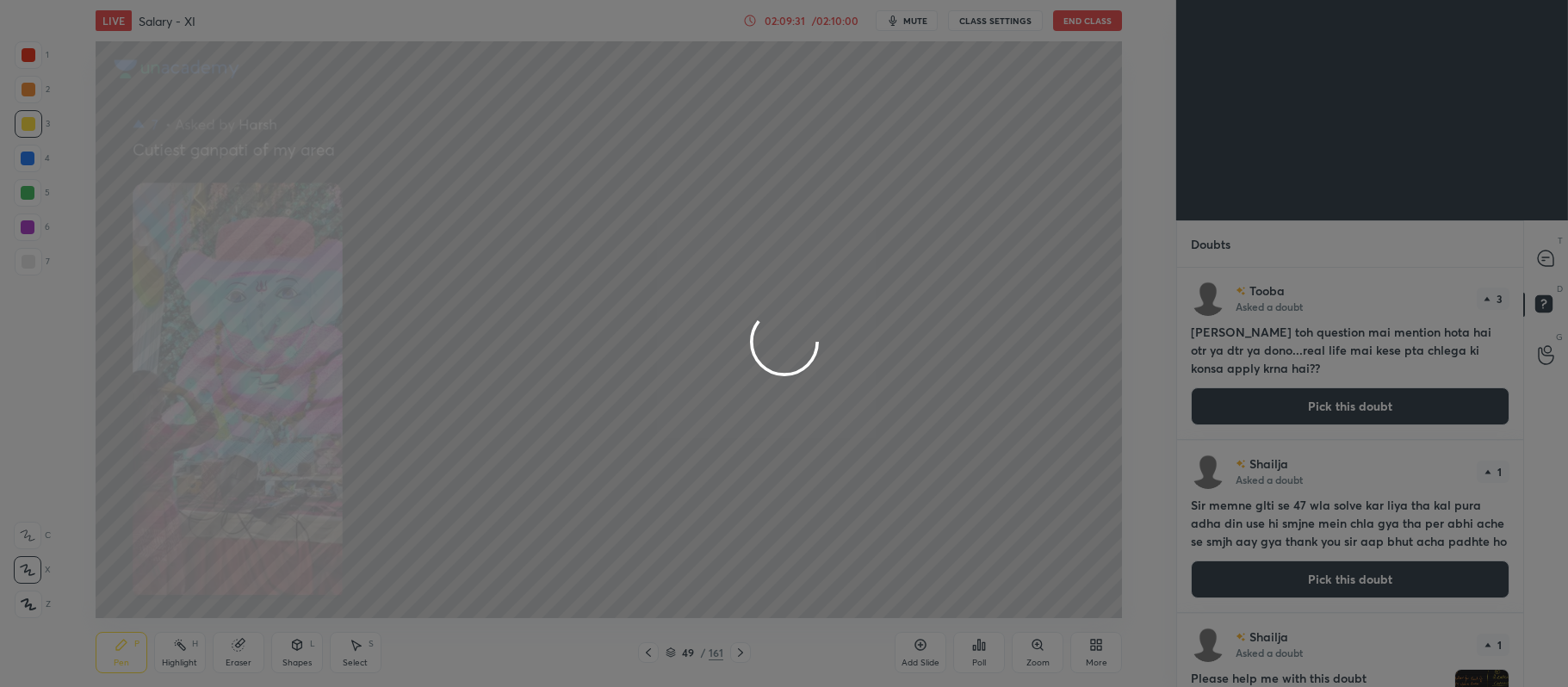
click at [1543, 258] on div at bounding box center [784, 344] width 1568 height 687
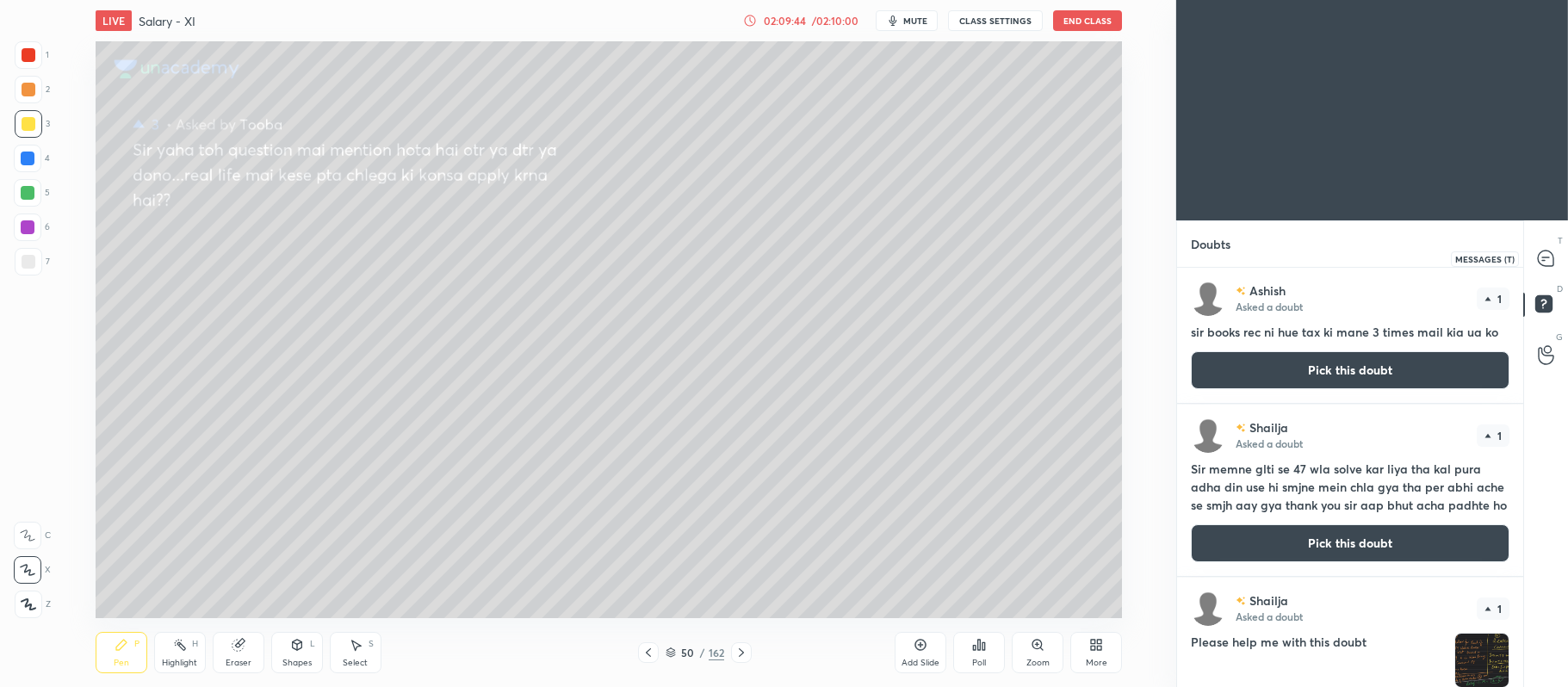
click at [1553, 255] on icon at bounding box center [1545, 258] width 16 height 16
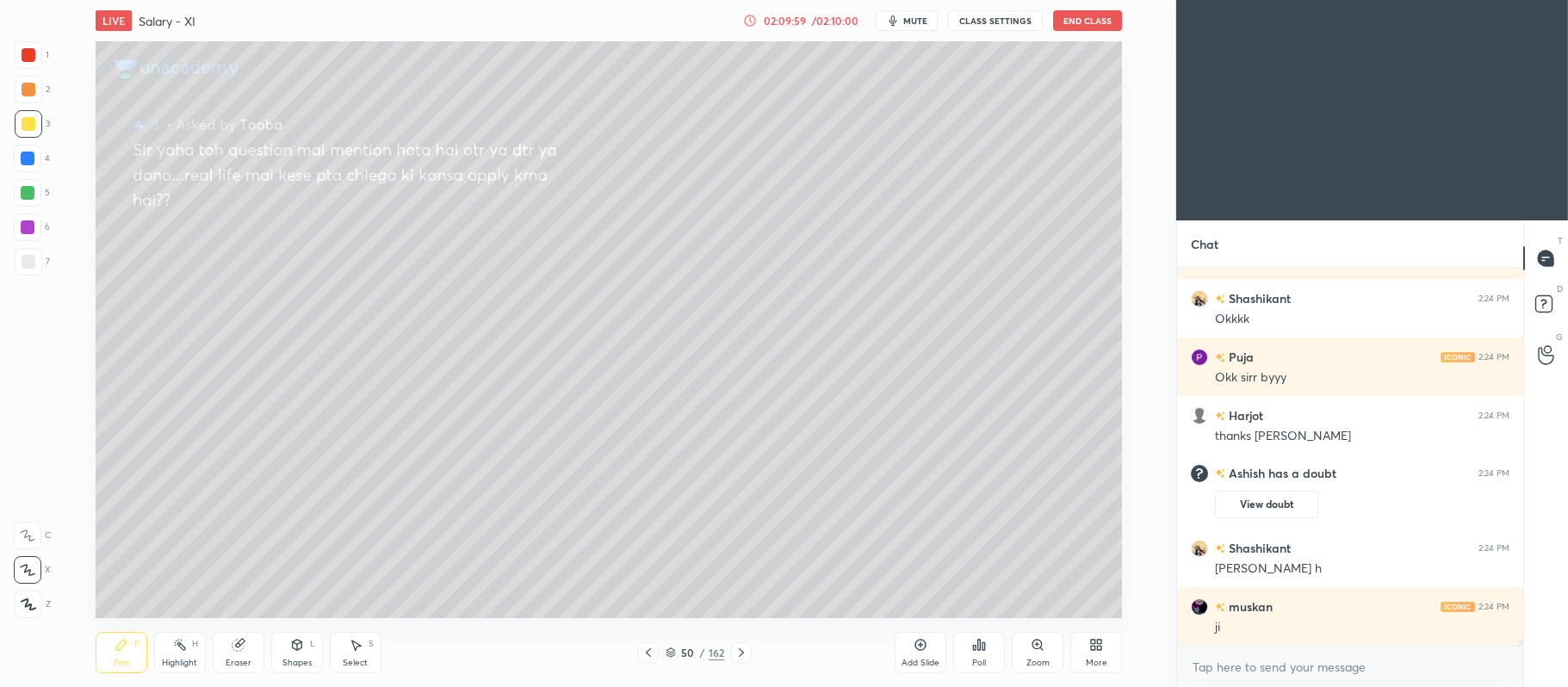
scroll to position [22509, 0]
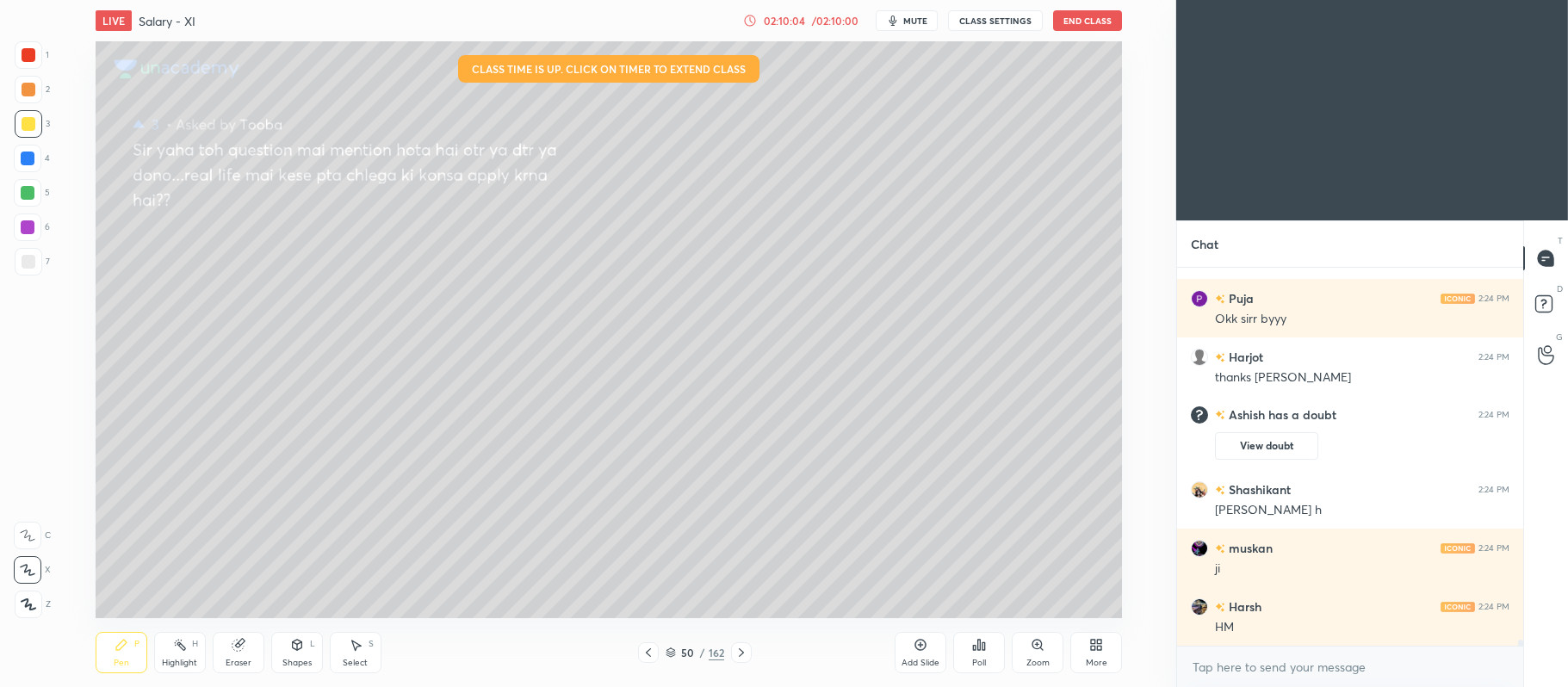
click at [826, 21] on div "/ 02:10:00" at bounding box center [835, 20] width 53 height 10
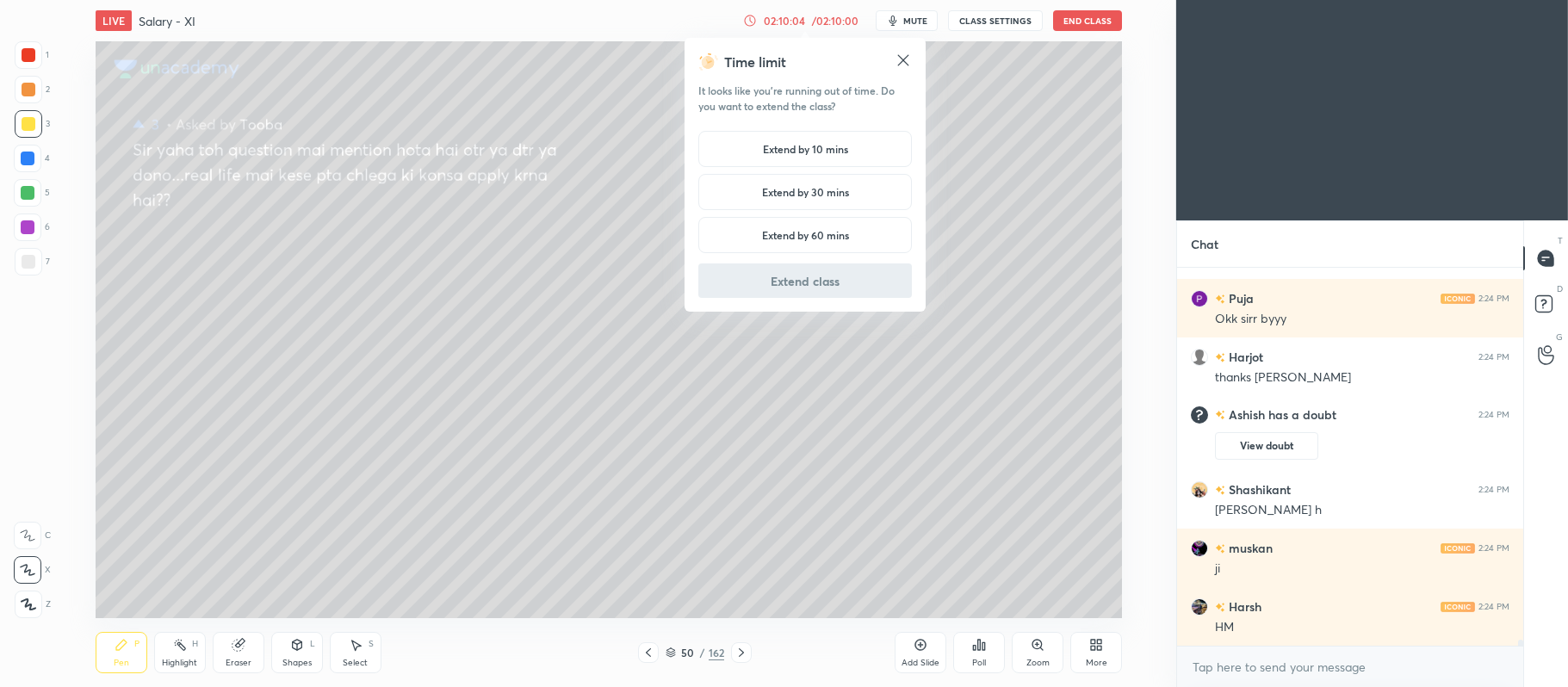
click at [802, 142] on h5 "Extend by 10 mins" at bounding box center [805, 149] width 85 height 16
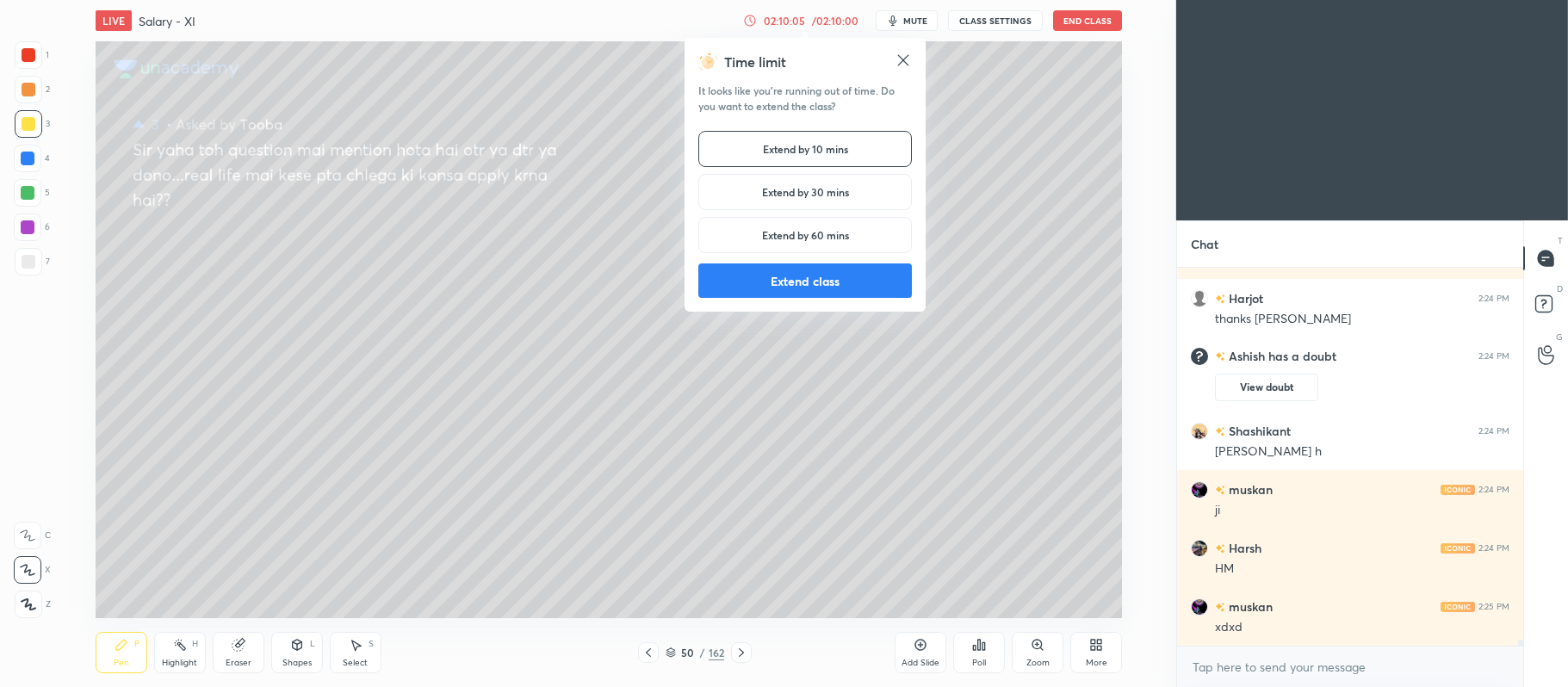
click at [786, 283] on button "Extend class" at bounding box center [805, 280] width 213 height 34
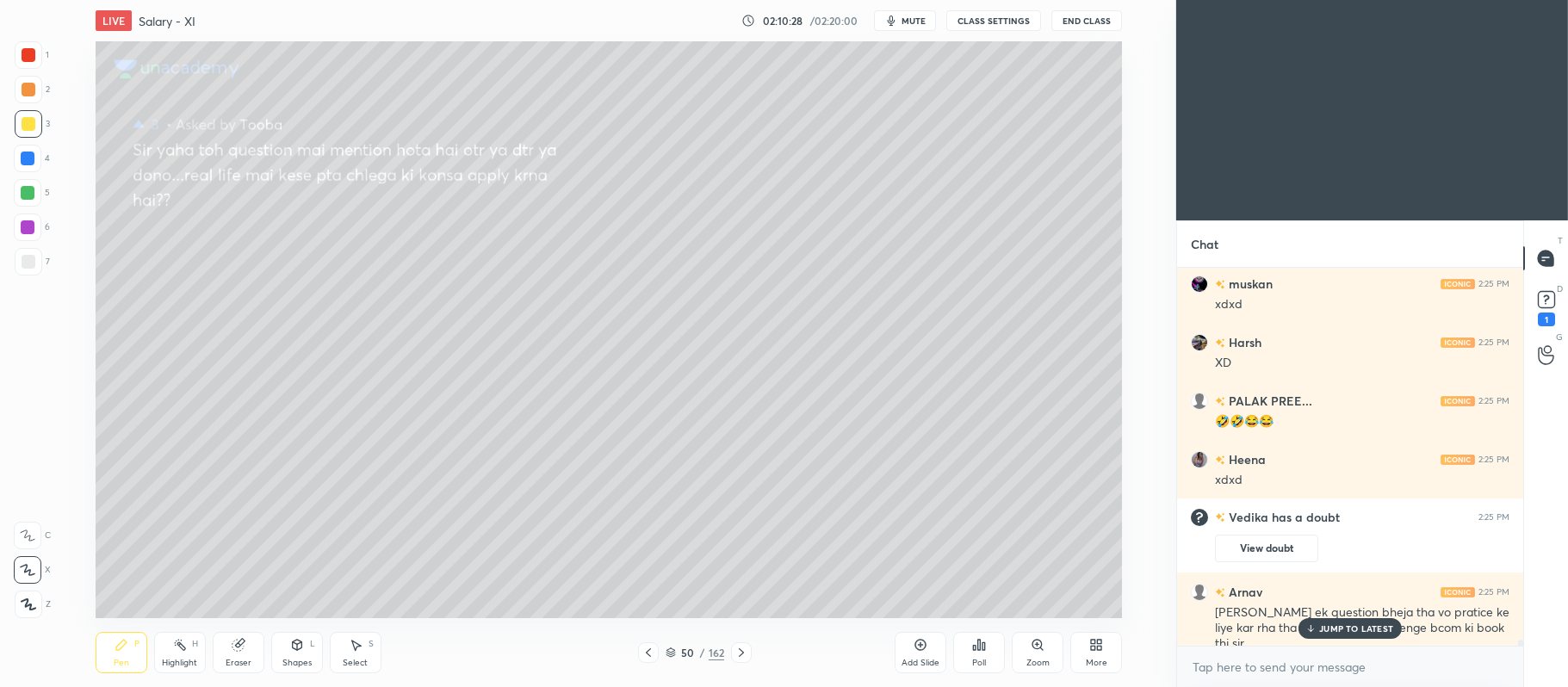
scroll to position [22438, 0]
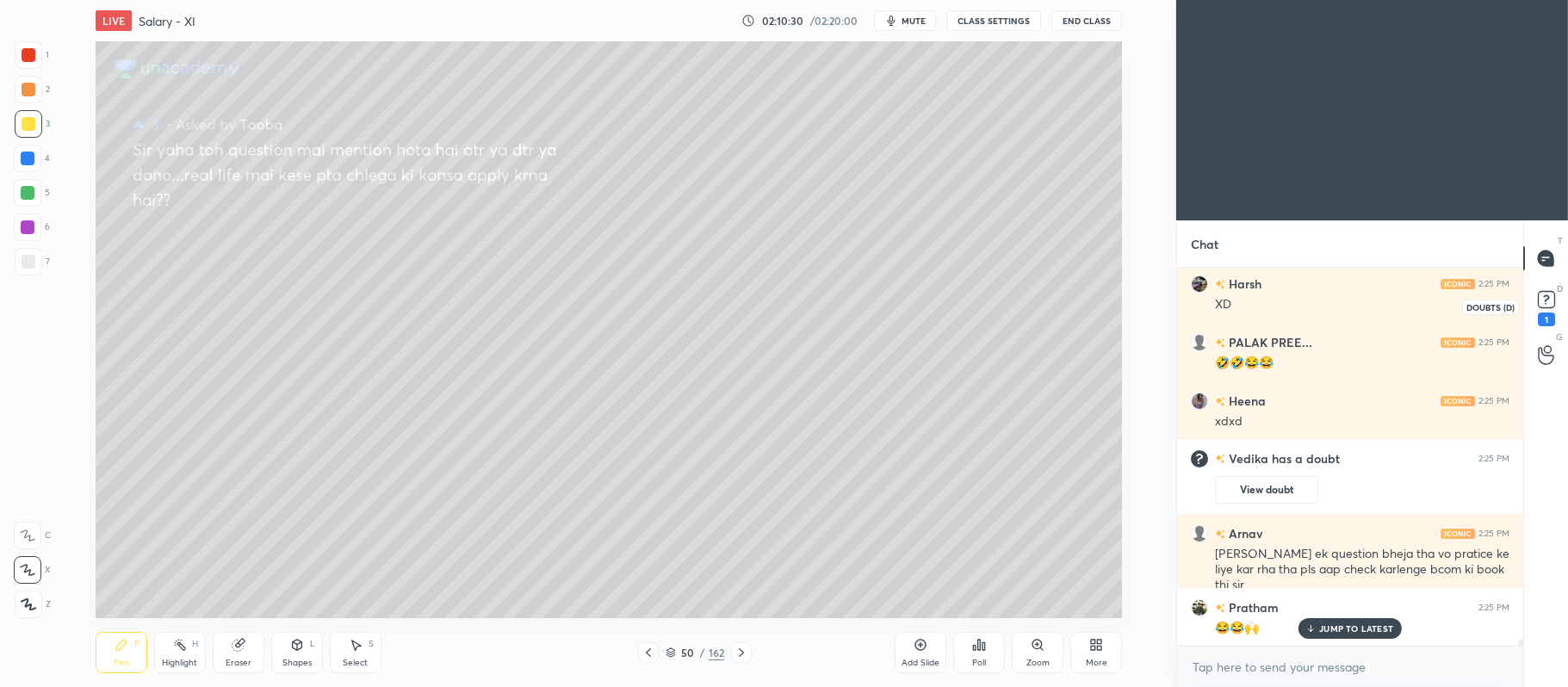
click at [1545, 294] on rect at bounding box center [1546, 300] width 17 height 17
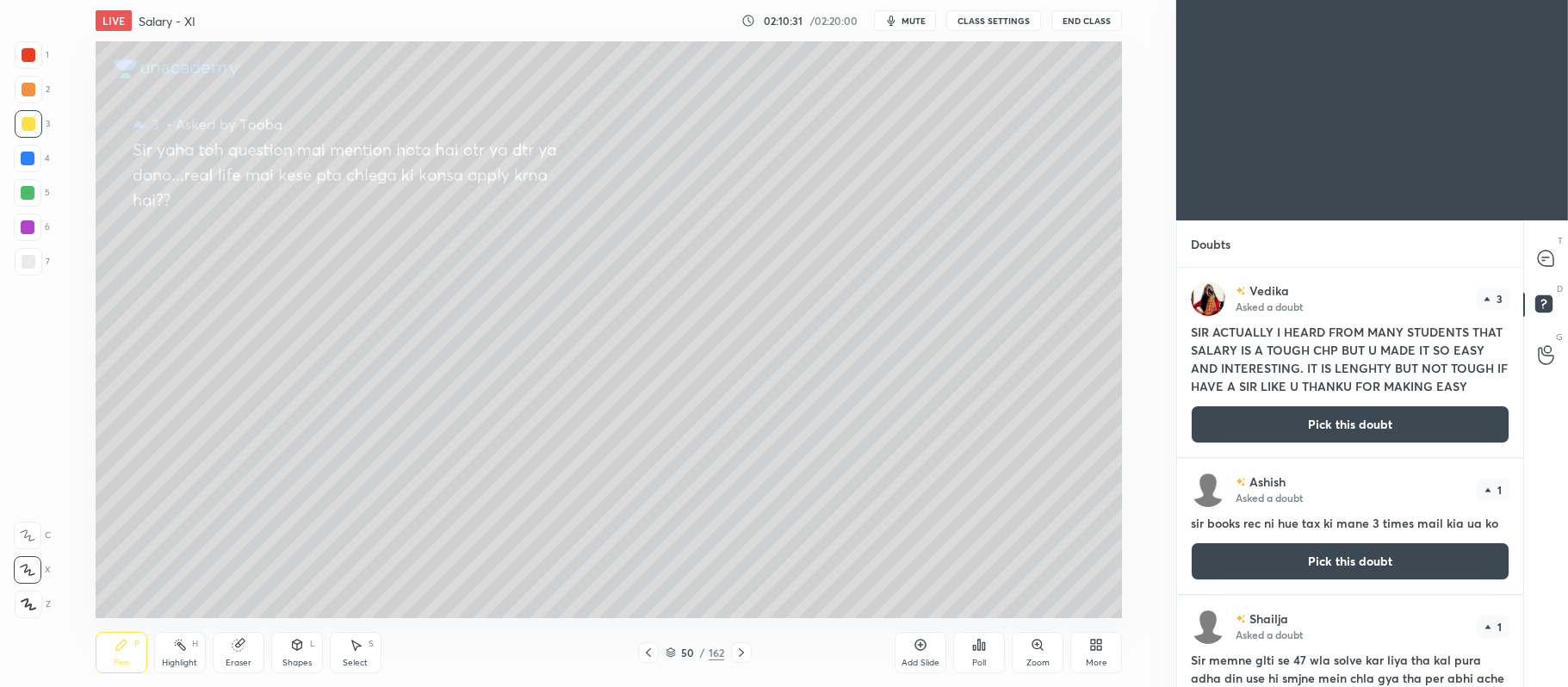
click at [1342, 432] on button "Pick this doubt" at bounding box center [1350, 423] width 319 height 38
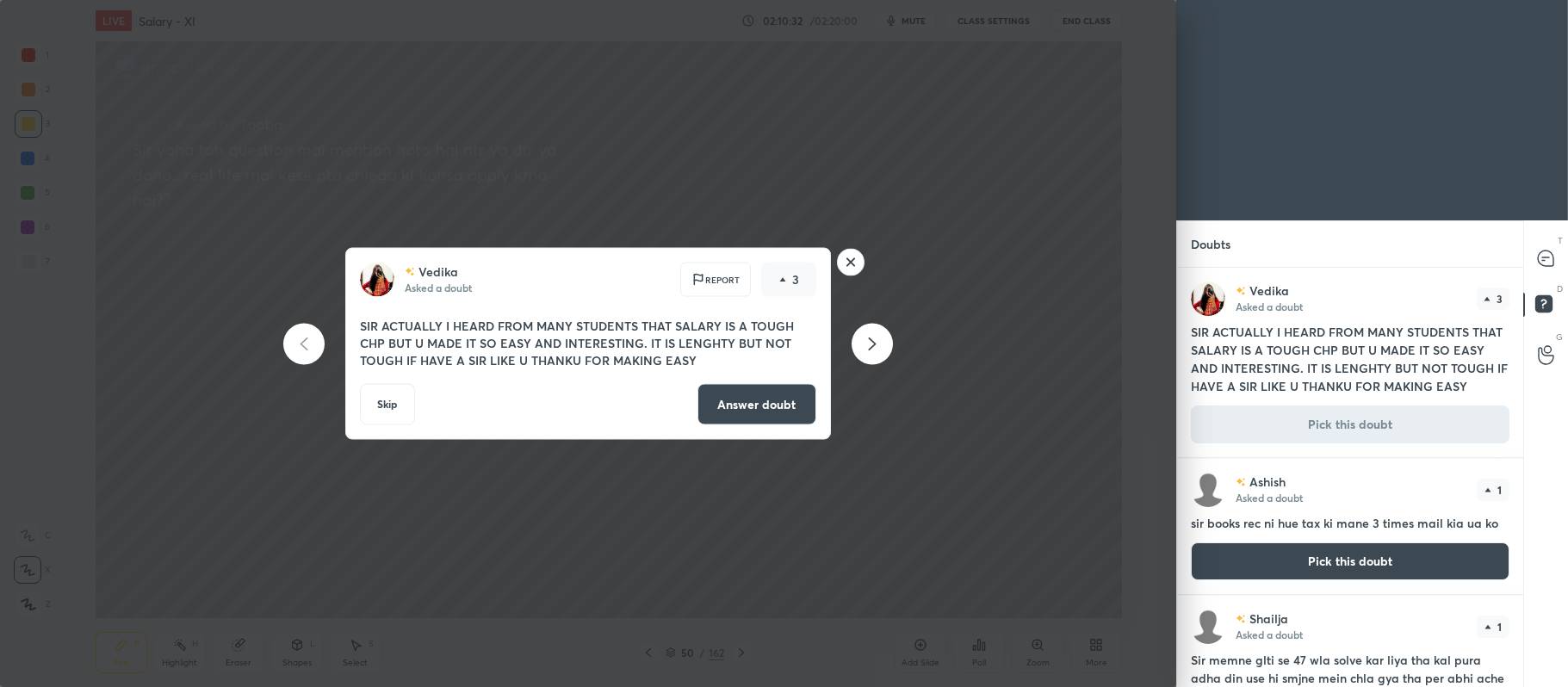
click at [787, 418] on button "Answer doubt" at bounding box center [756, 404] width 119 height 41
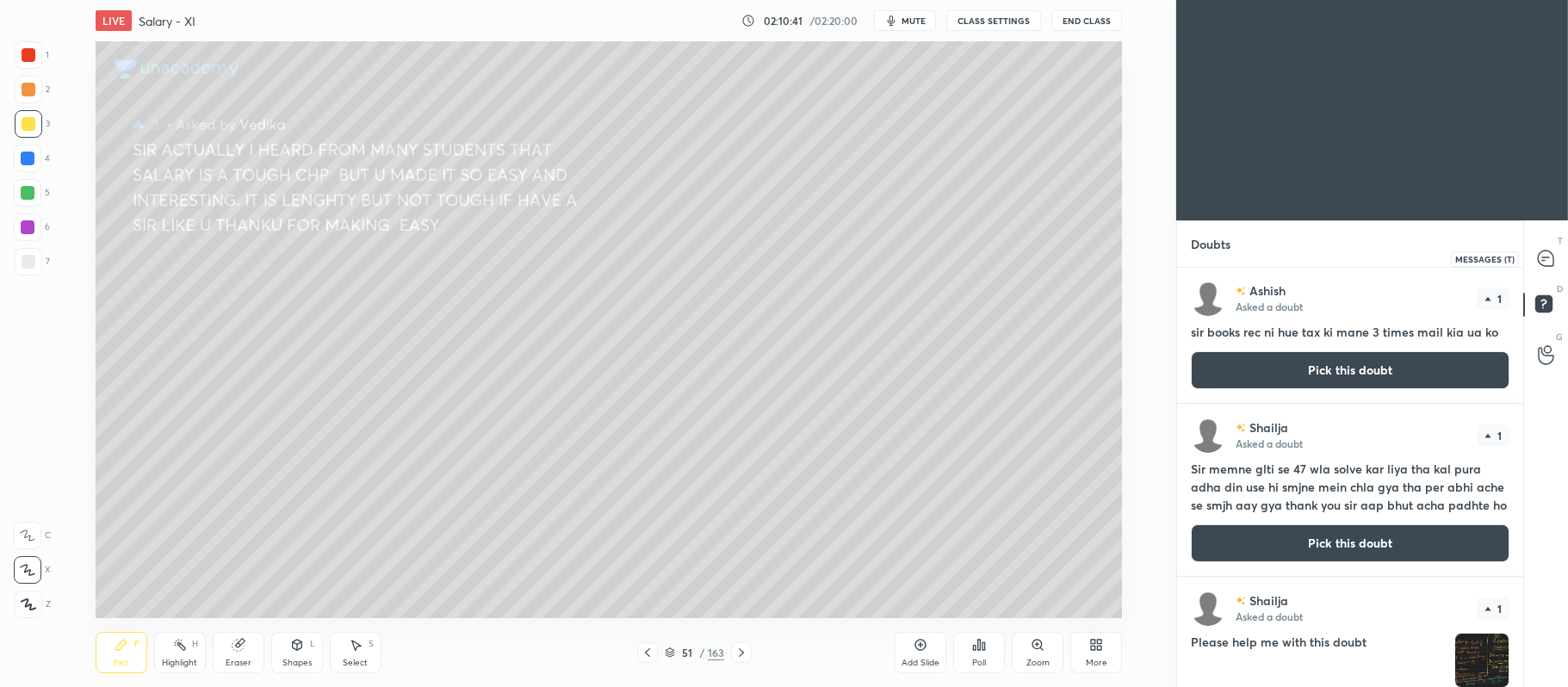
click at [1548, 257] on icon at bounding box center [1545, 257] width 6 height 0
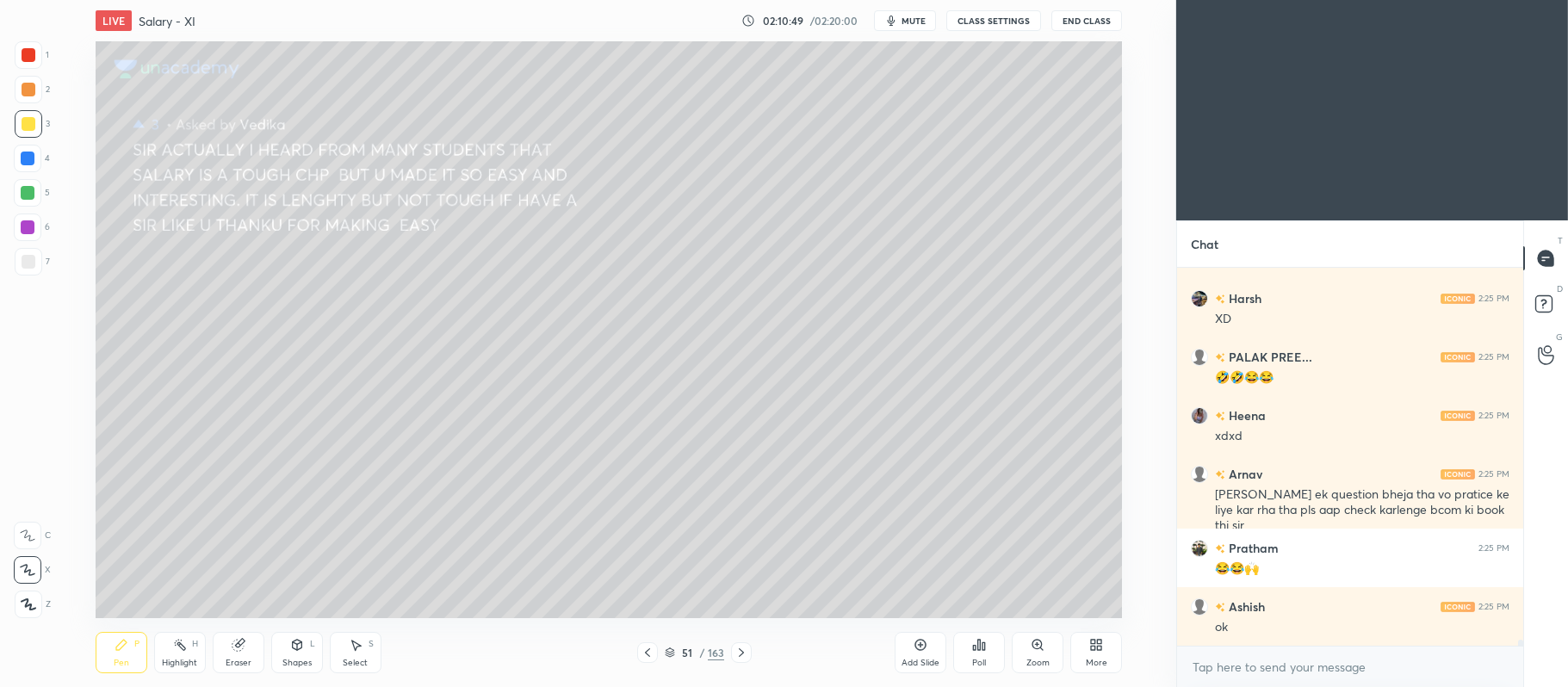
scroll to position [22791, 0]
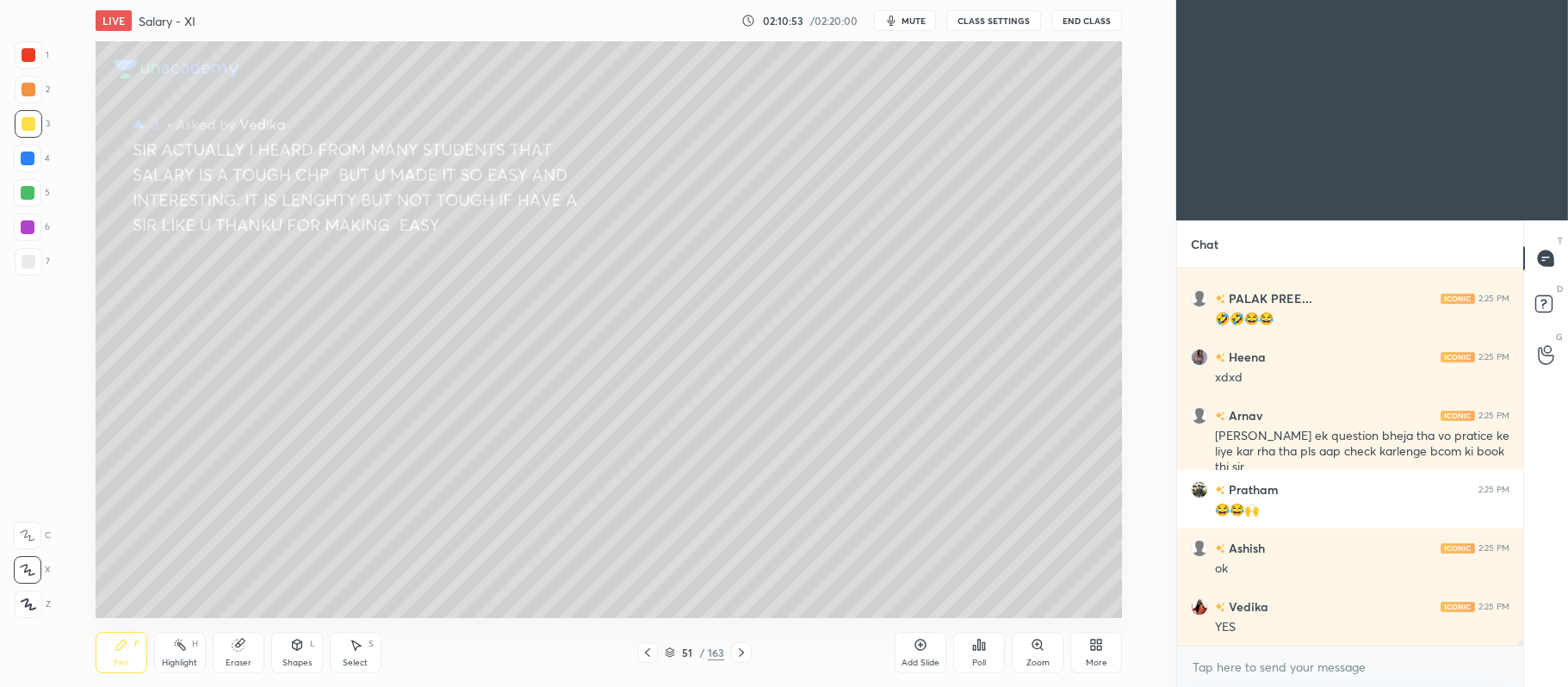
click at [673, 646] on div "51 / 163" at bounding box center [694, 652] width 60 height 16
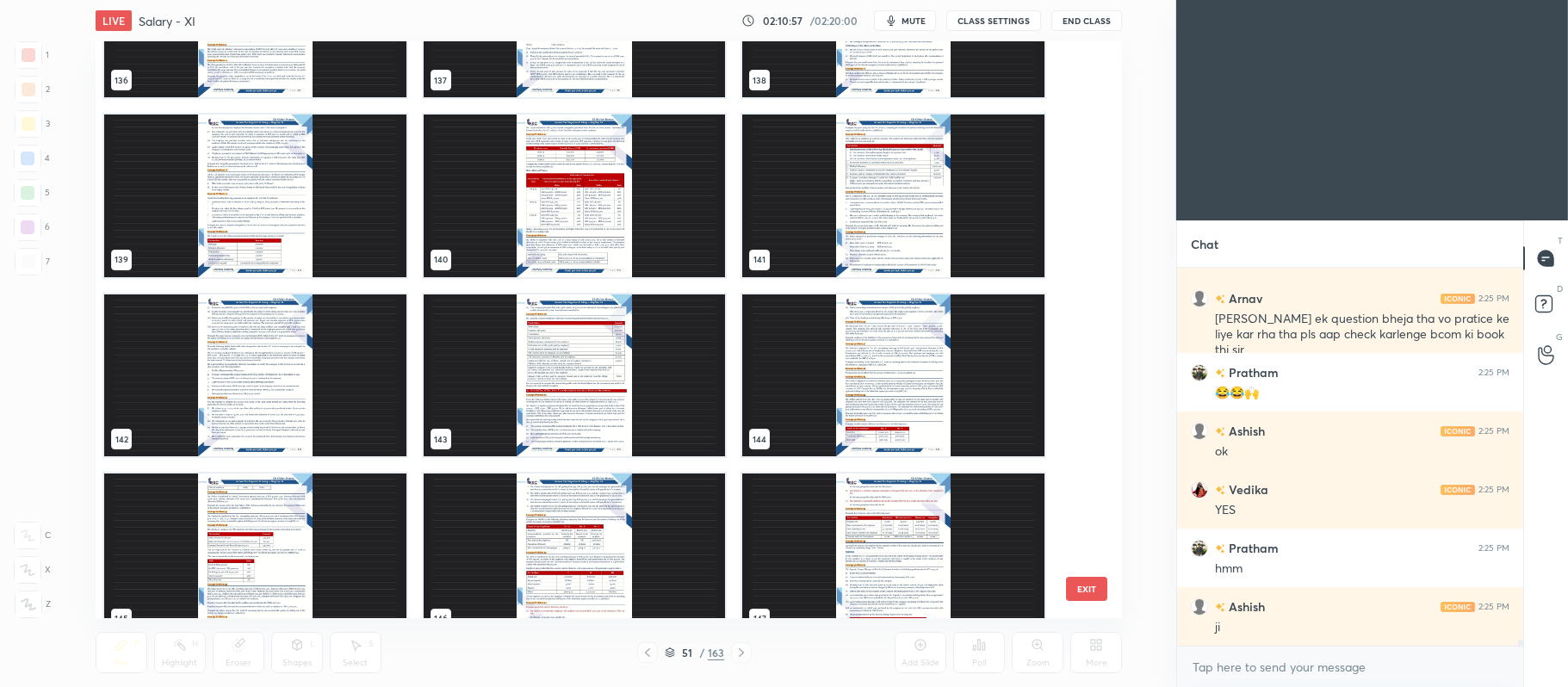
scroll to position [8328, 0]
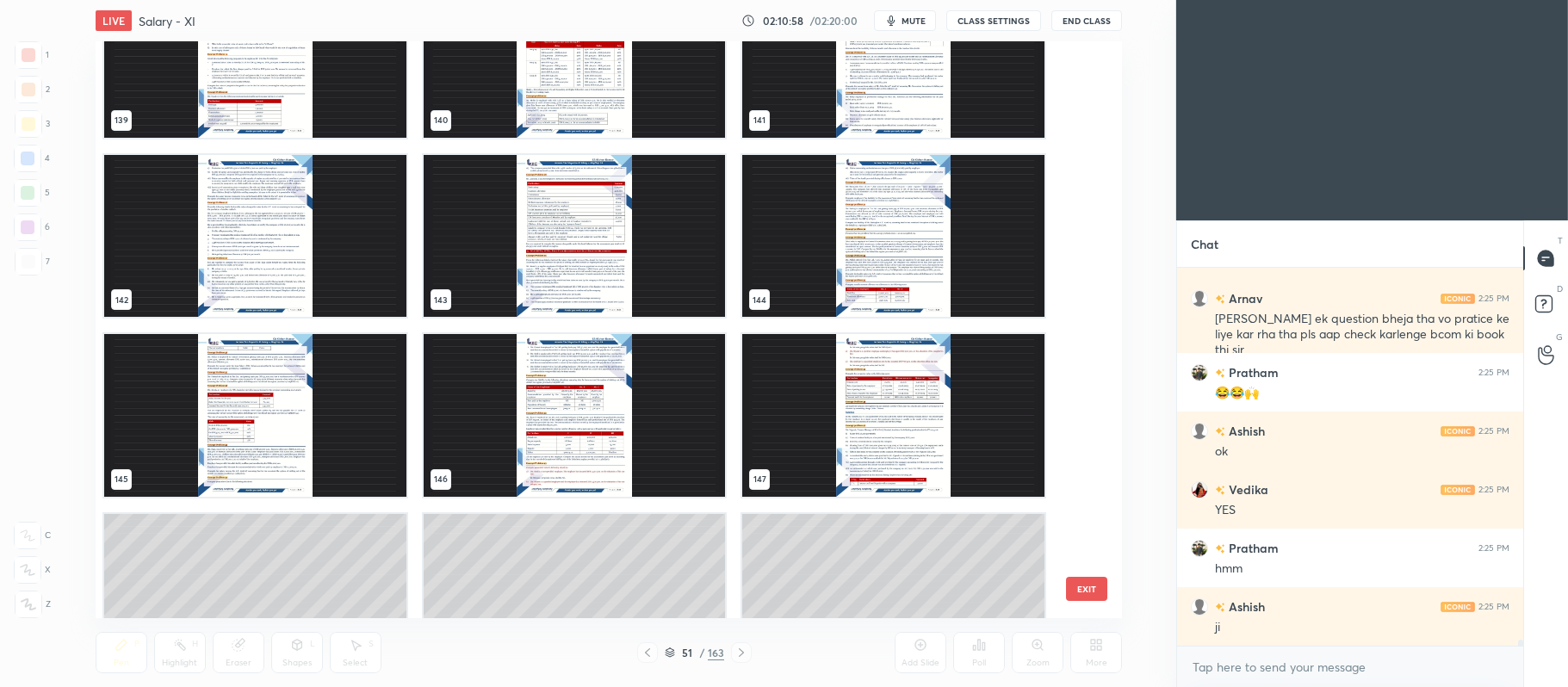
click at [584, 260] on img "grid" at bounding box center [574, 235] width 302 height 163
click at [590, 260] on img "grid" at bounding box center [574, 235] width 302 height 163
click at [597, 254] on img "grid" at bounding box center [574, 235] width 302 height 163
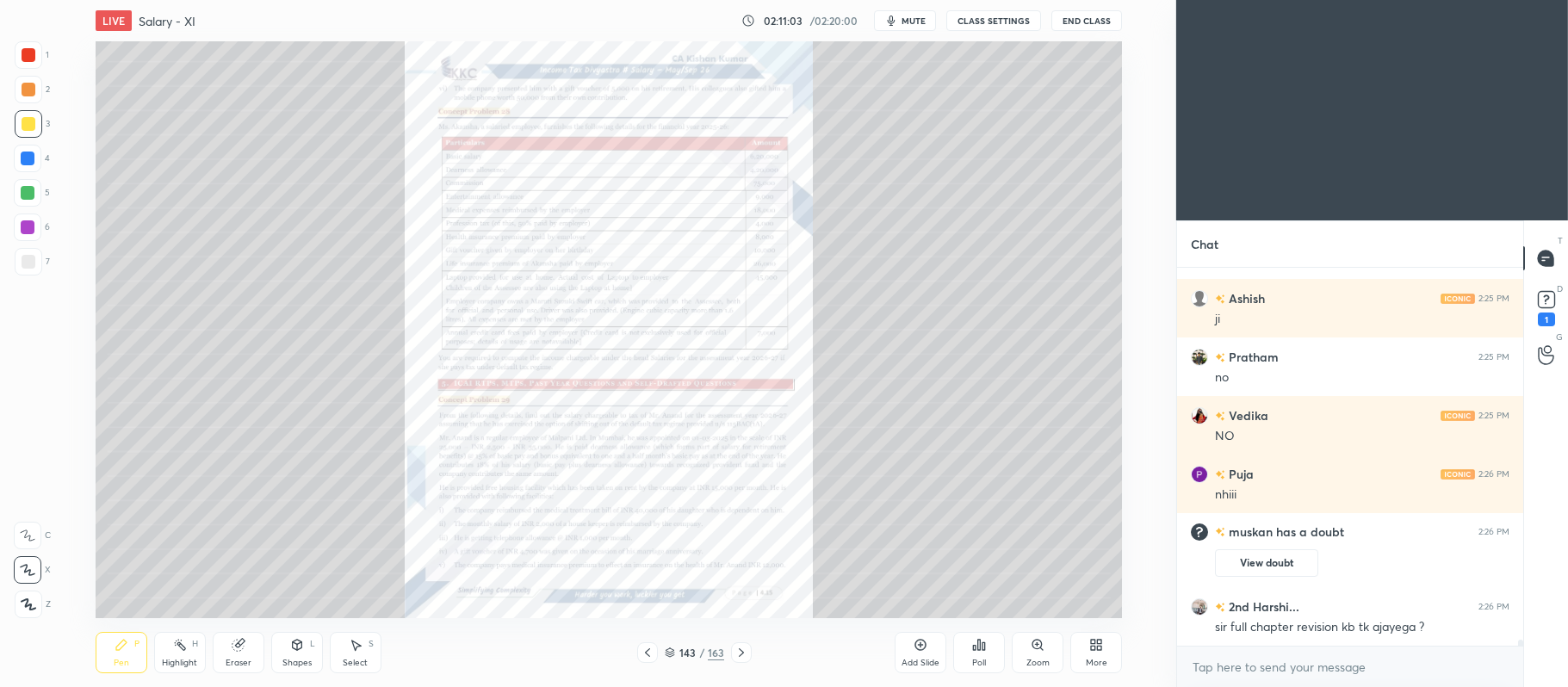
scroll to position [22736, 0]
click at [4, 52] on div "1 2 3 4 5 6 7 C X Z C X Z E E Erase all H H" at bounding box center [28, 330] width 55 height 578
click at [25, 51] on div at bounding box center [28, 54] width 14 height 14
click at [33, 52] on div at bounding box center [28, 54] width 14 height 14
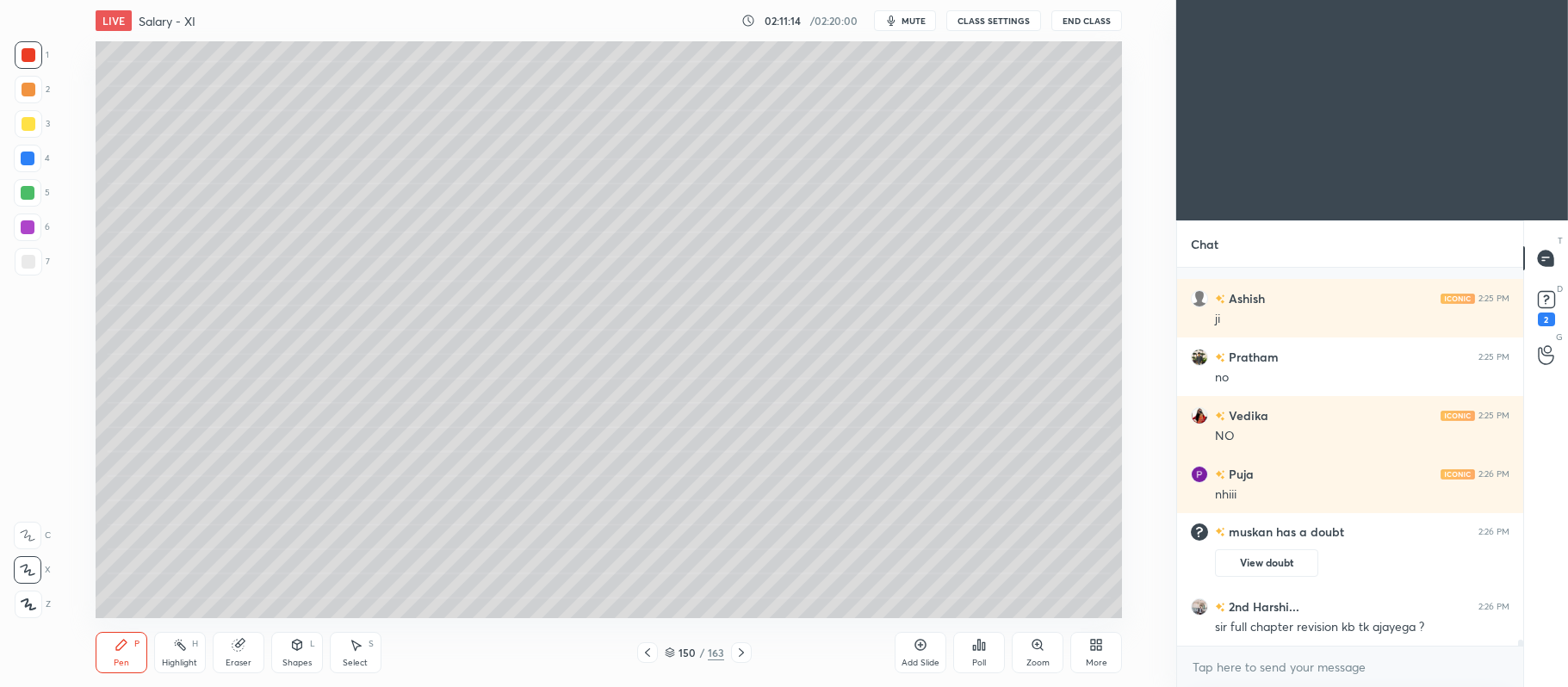
scroll to position [22810, 0]
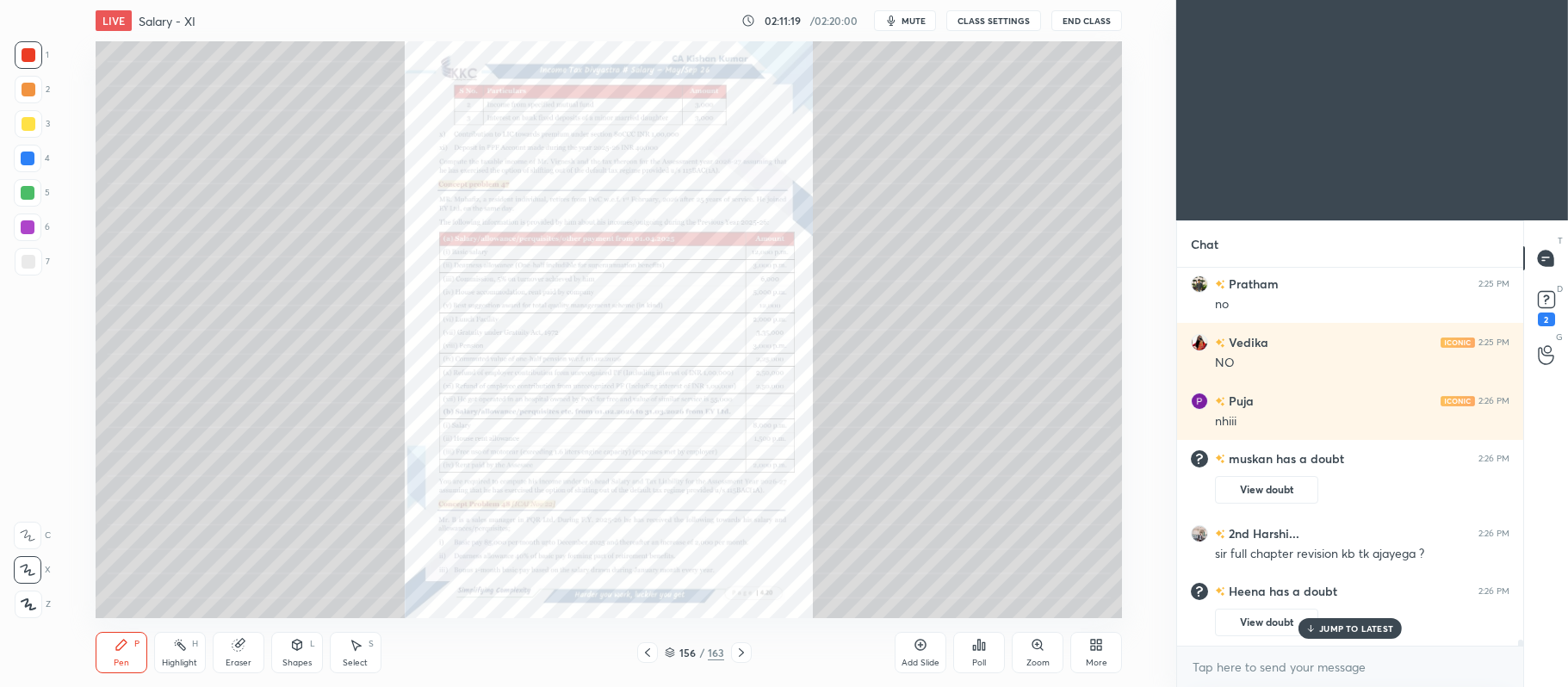
click at [738, 658] on icon at bounding box center [741, 652] width 14 height 14
click at [744, 655] on icon at bounding box center [741, 652] width 14 height 14
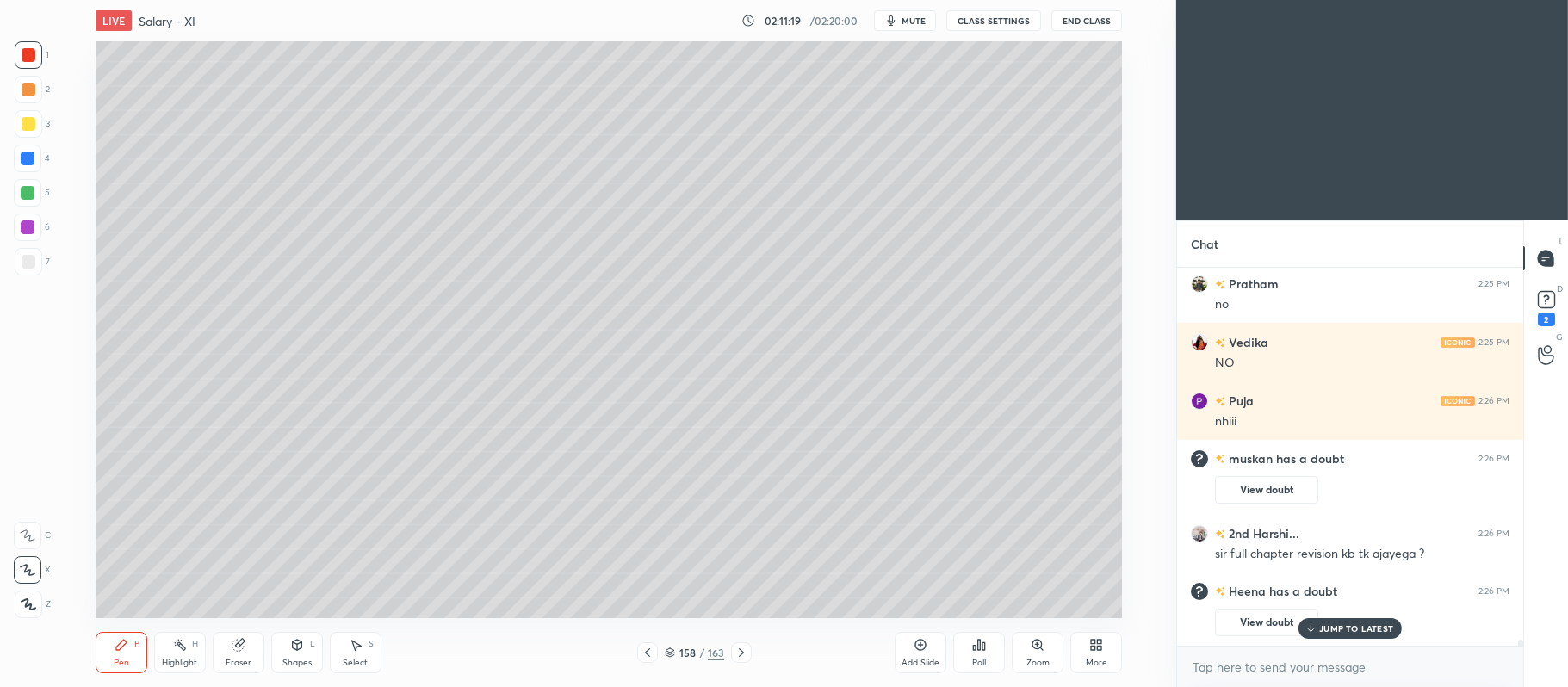
click at [744, 648] on icon at bounding box center [741, 652] width 14 height 14
click at [745, 644] on div at bounding box center [741, 652] width 20 height 20
click at [742, 644] on div at bounding box center [741, 652] width 20 height 20
click at [742, 642] on div at bounding box center [741, 652] width 20 height 20
click at [741, 645] on div at bounding box center [741, 652] width 20 height 20
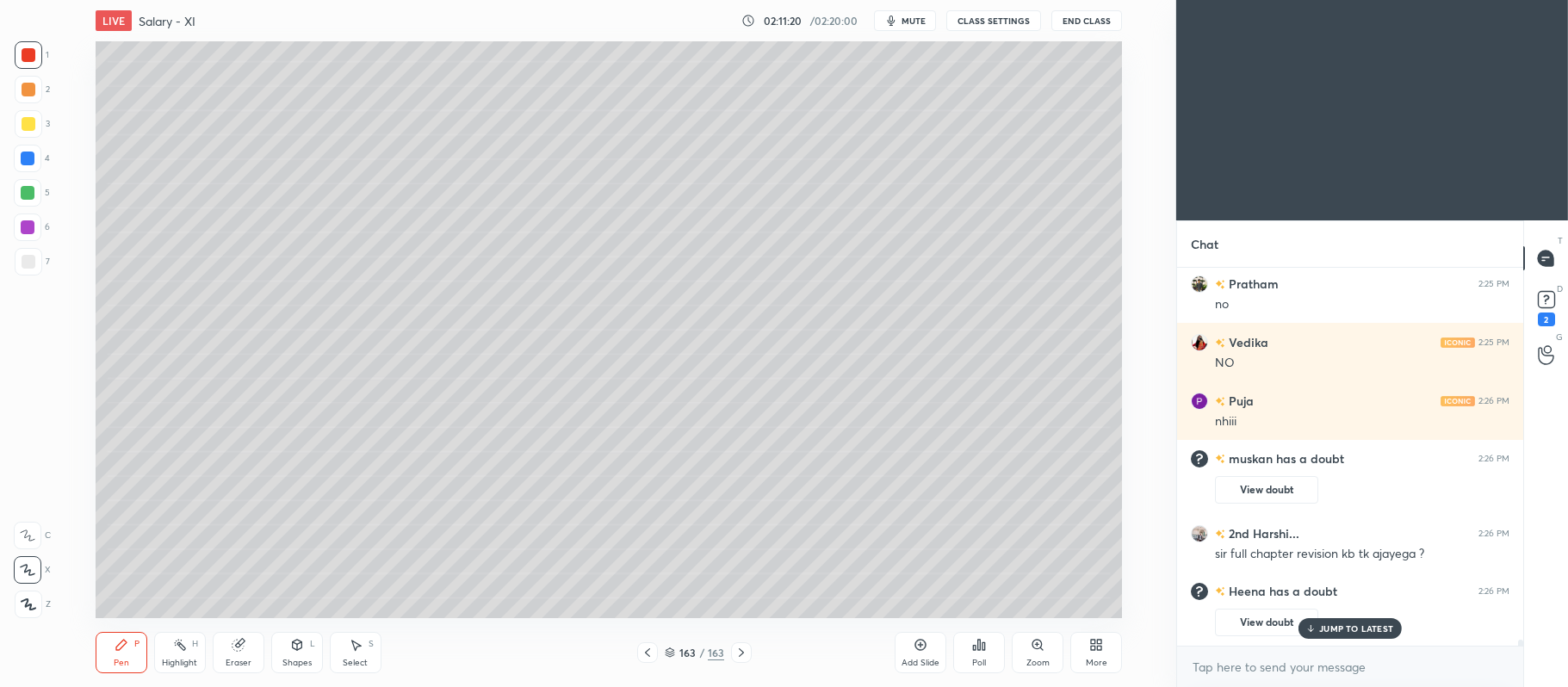
click at [742, 642] on div at bounding box center [741, 652] width 20 height 20
click at [1545, 294] on rect at bounding box center [1546, 300] width 17 height 17
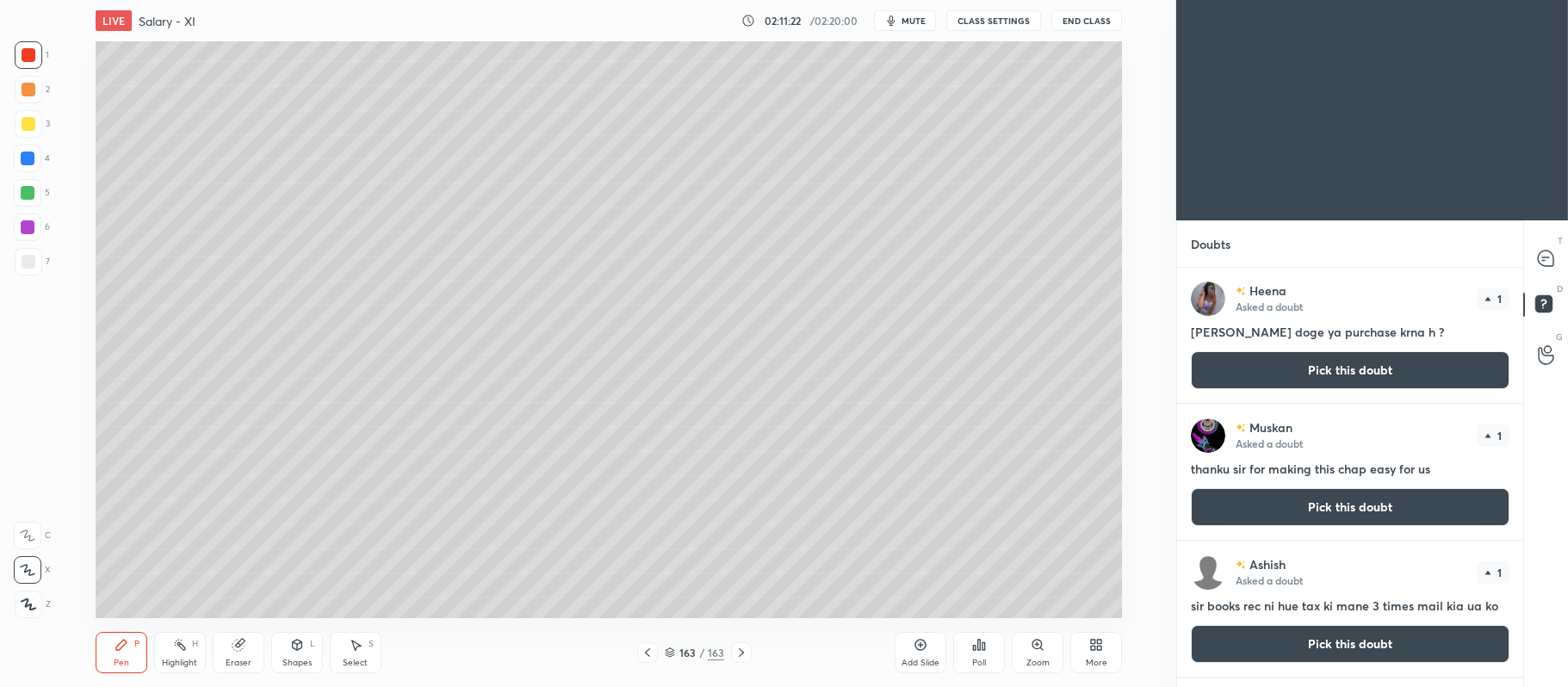
click at [1290, 365] on button "Pick this doubt" at bounding box center [1350, 369] width 319 height 38
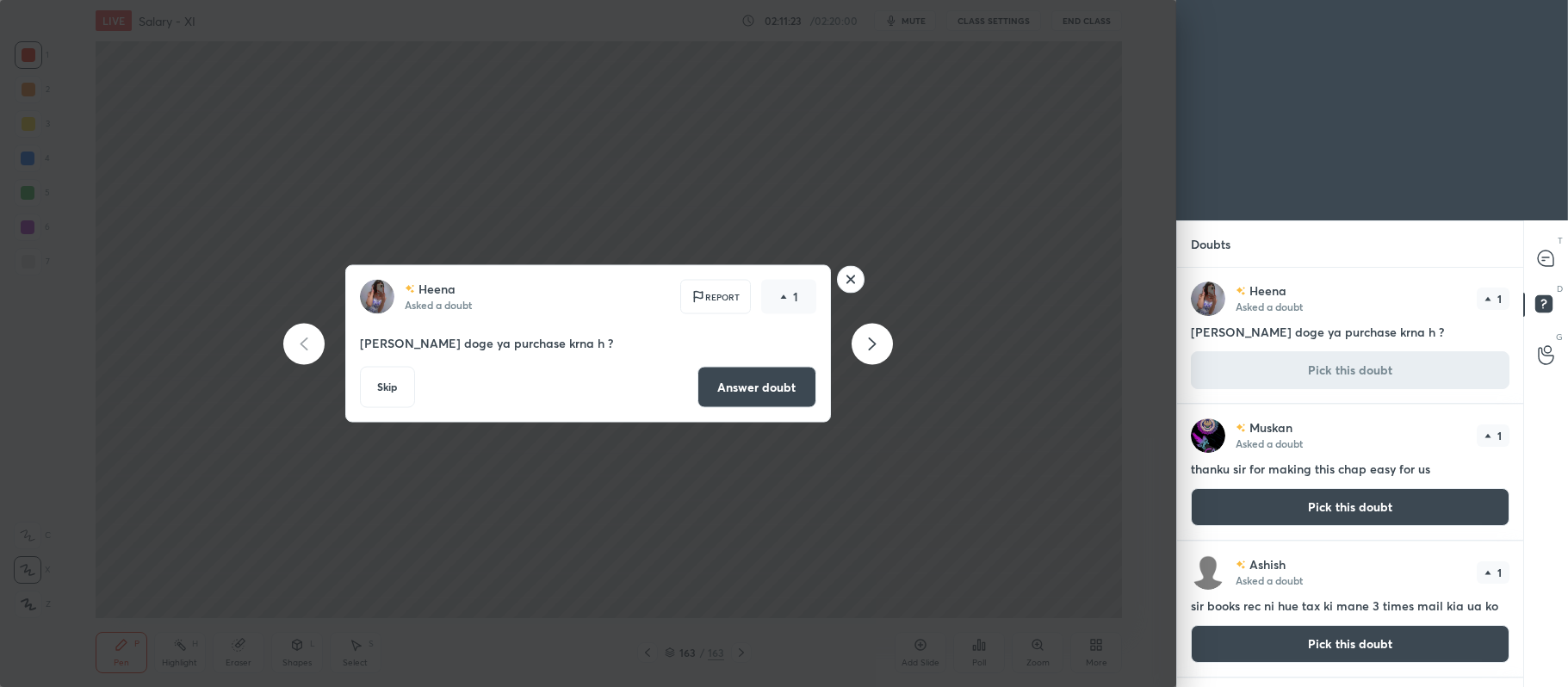
click at [763, 394] on button "Answer doubt" at bounding box center [756, 387] width 119 height 41
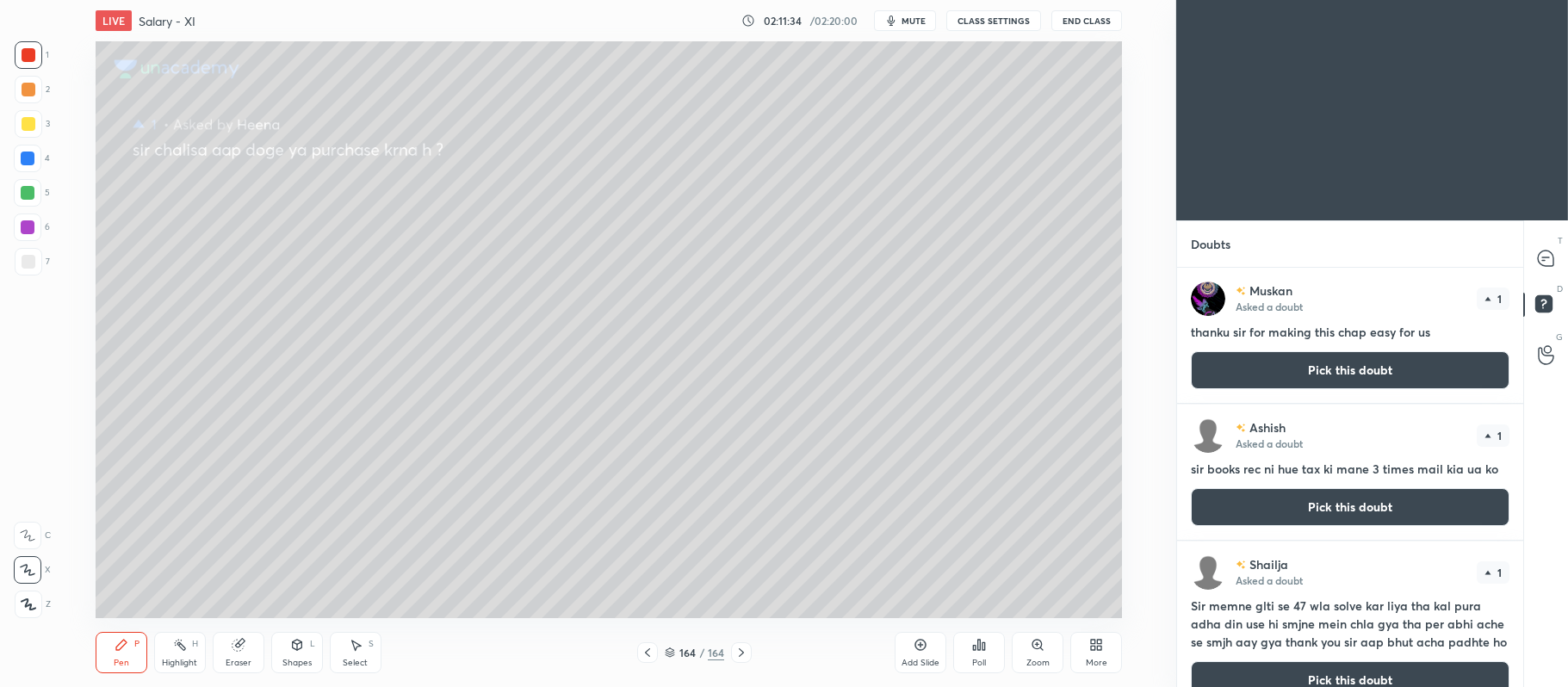
click at [1374, 366] on button "Pick this doubt" at bounding box center [1350, 369] width 319 height 38
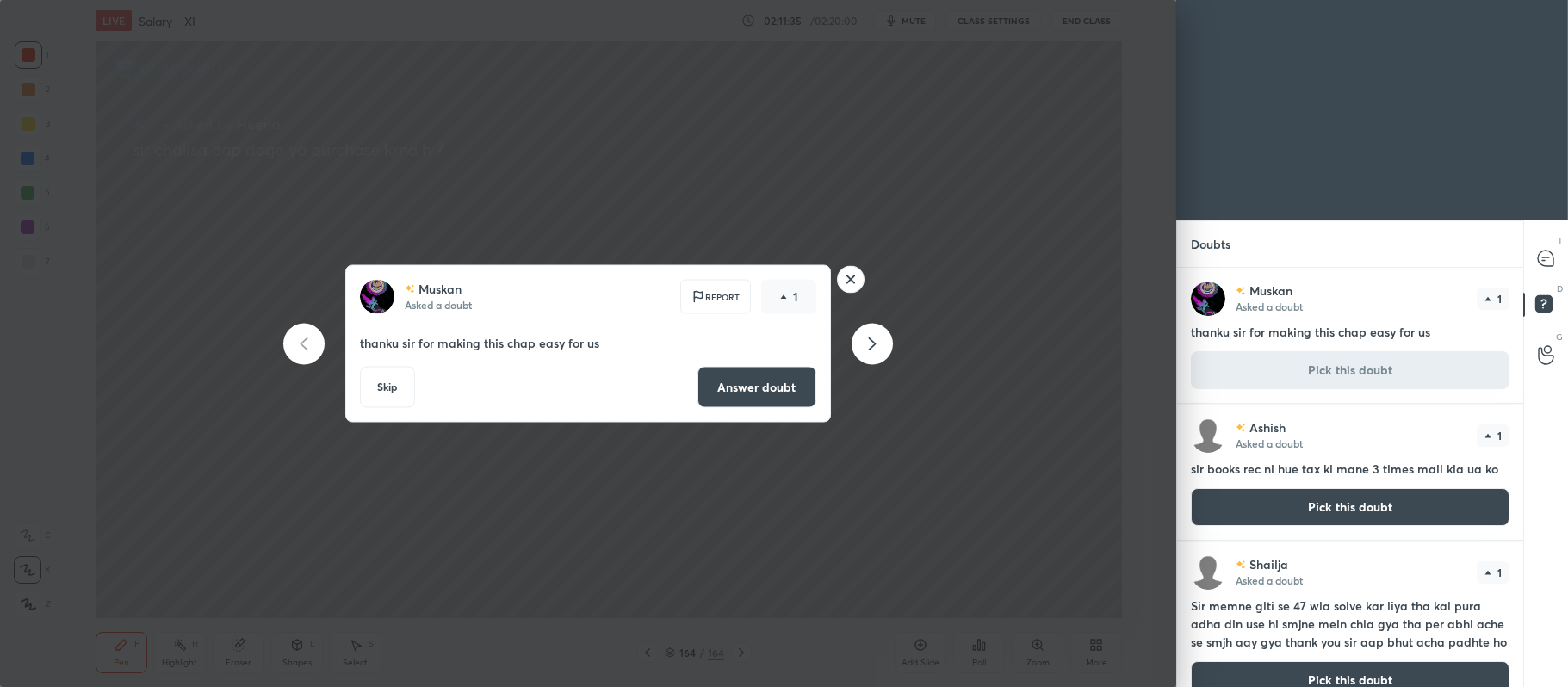
click at [744, 397] on button "Answer doubt" at bounding box center [756, 387] width 119 height 41
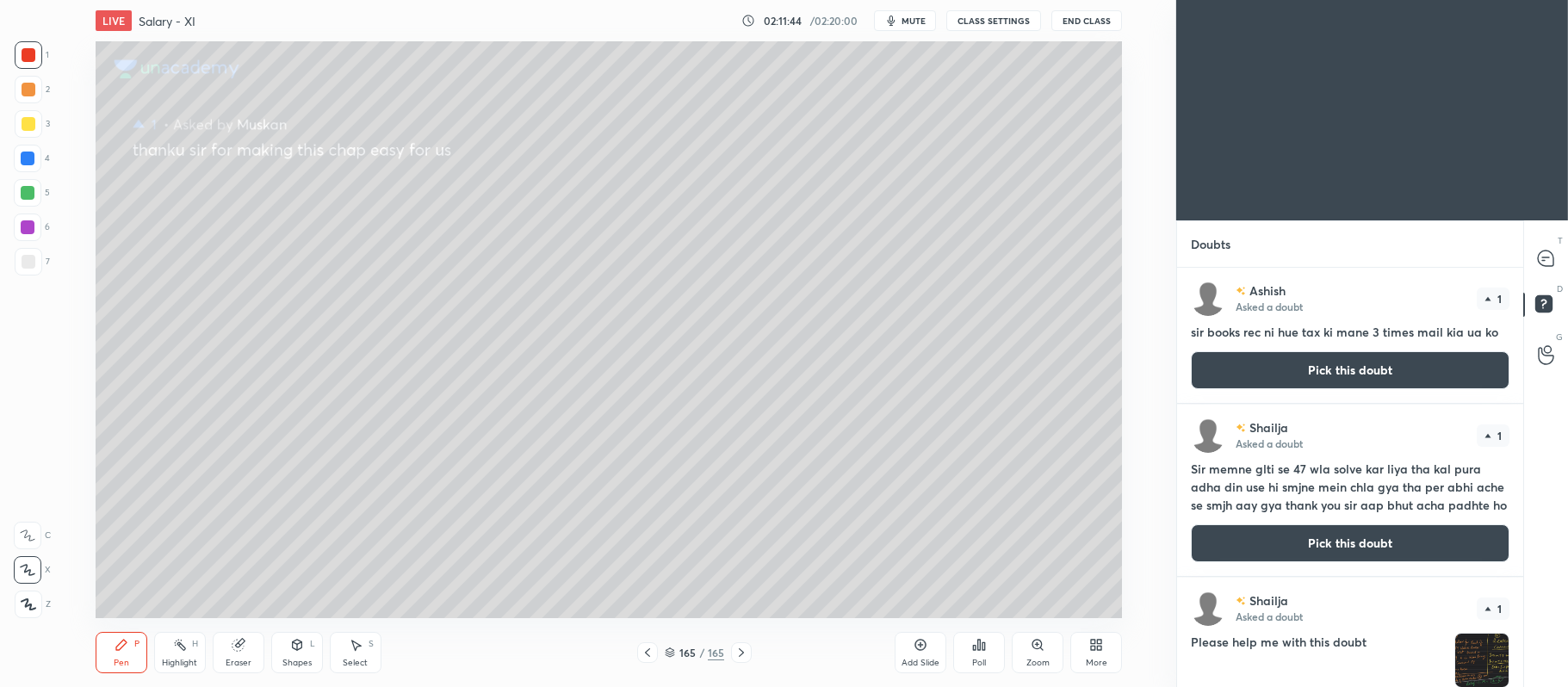
click at [1258, 382] on button "Pick this doubt" at bounding box center [1350, 369] width 319 height 38
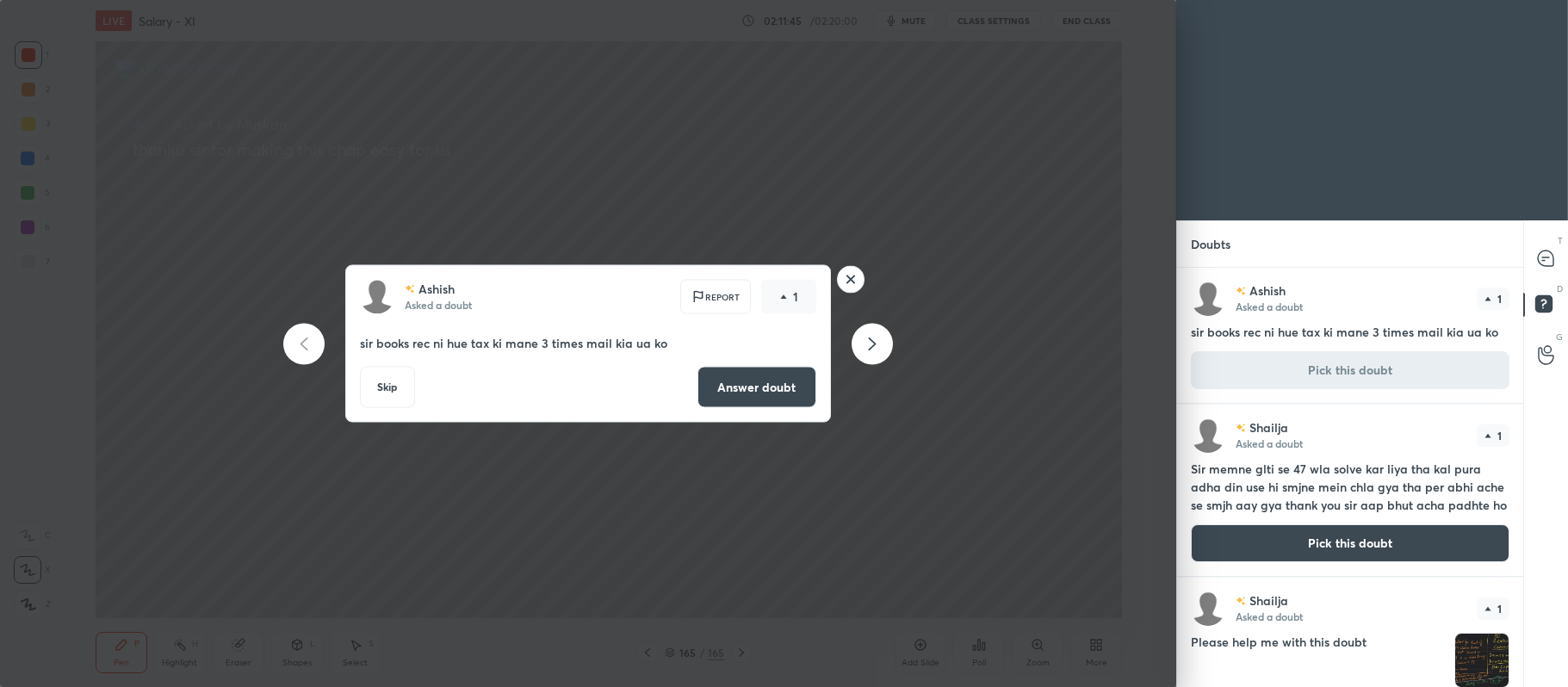
click at [772, 394] on button "Answer doubt" at bounding box center [756, 387] width 119 height 41
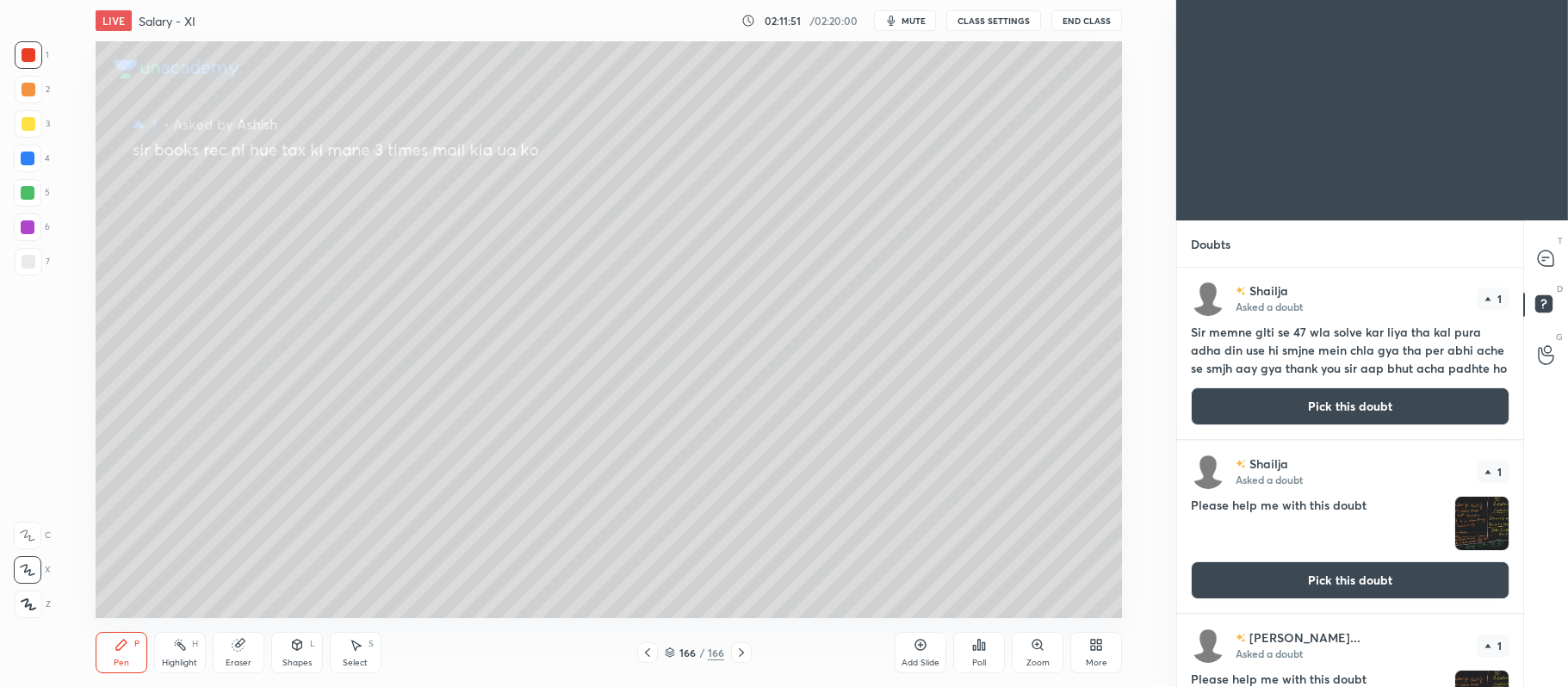
click at [1332, 407] on button "Pick this doubt" at bounding box center [1350, 406] width 319 height 38
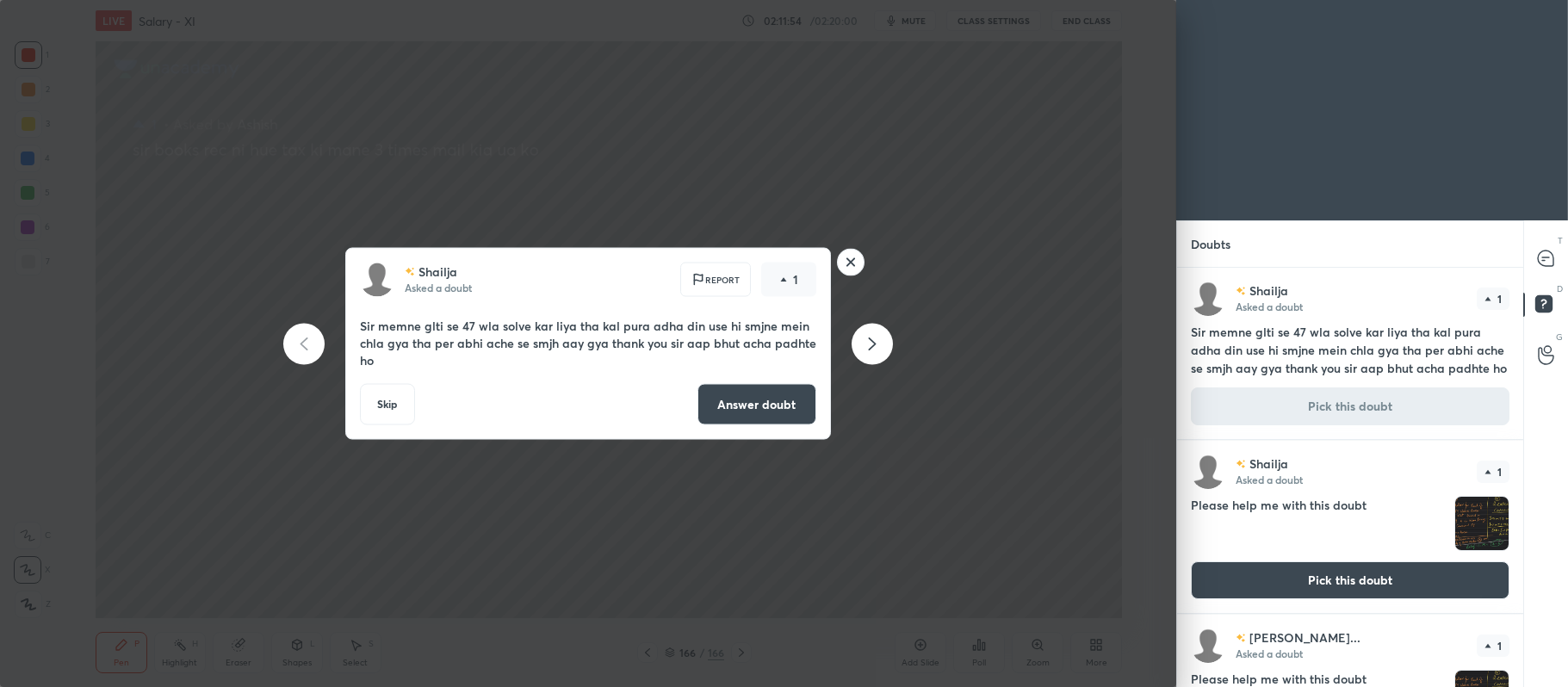
click at [756, 398] on button "Answer doubt" at bounding box center [756, 404] width 119 height 41
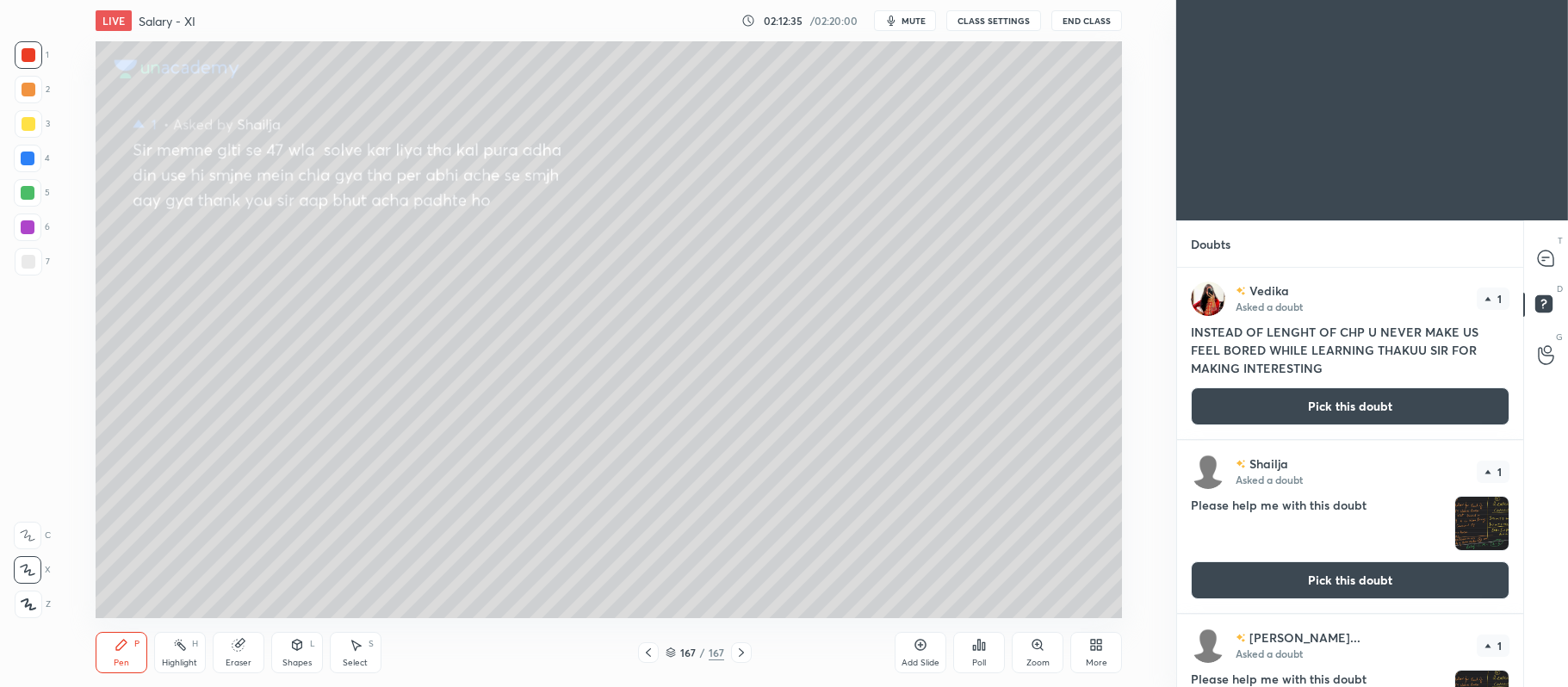
click at [1335, 403] on button "Pick this doubt" at bounding box center [1350, 406] width 319 height 38
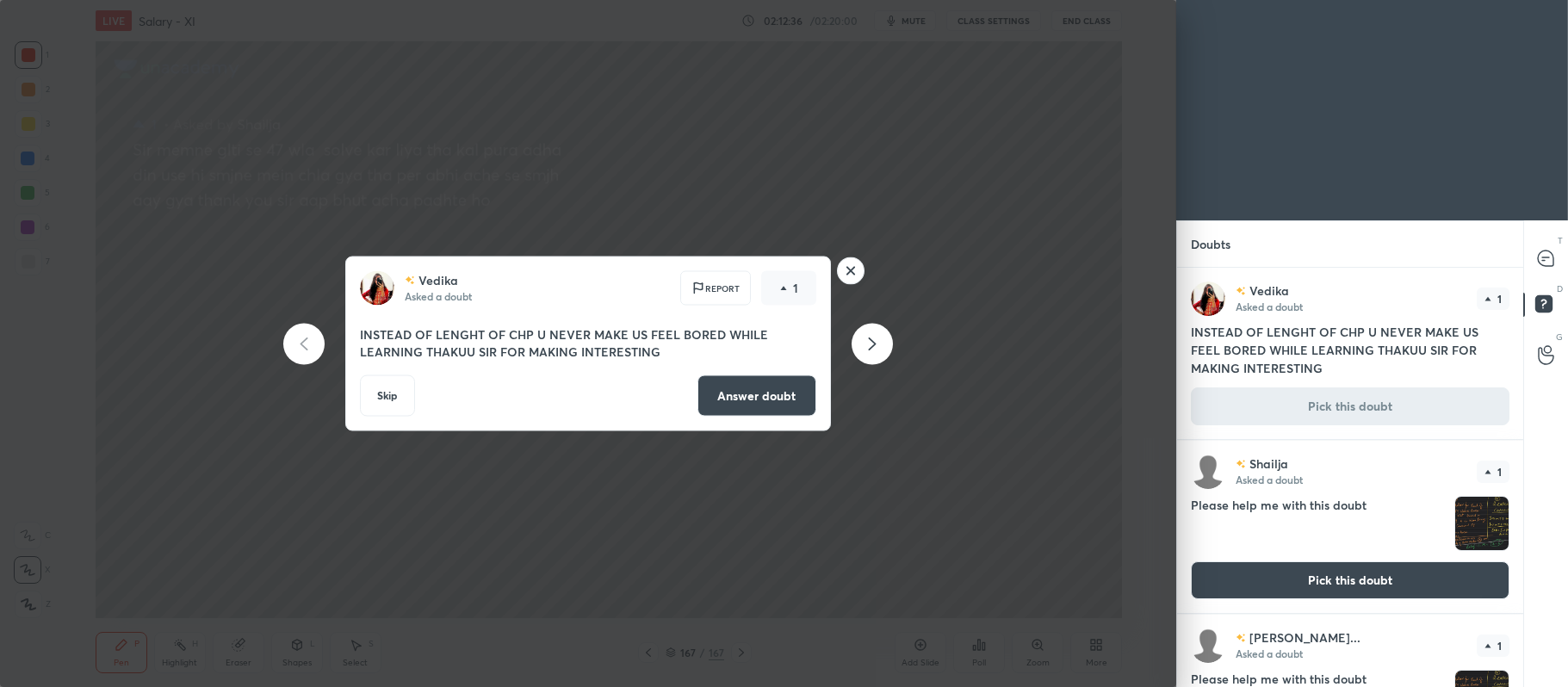
click at [773, 396] on button "Answer doubt" at bounding box center [756, 396] width 119 height 41
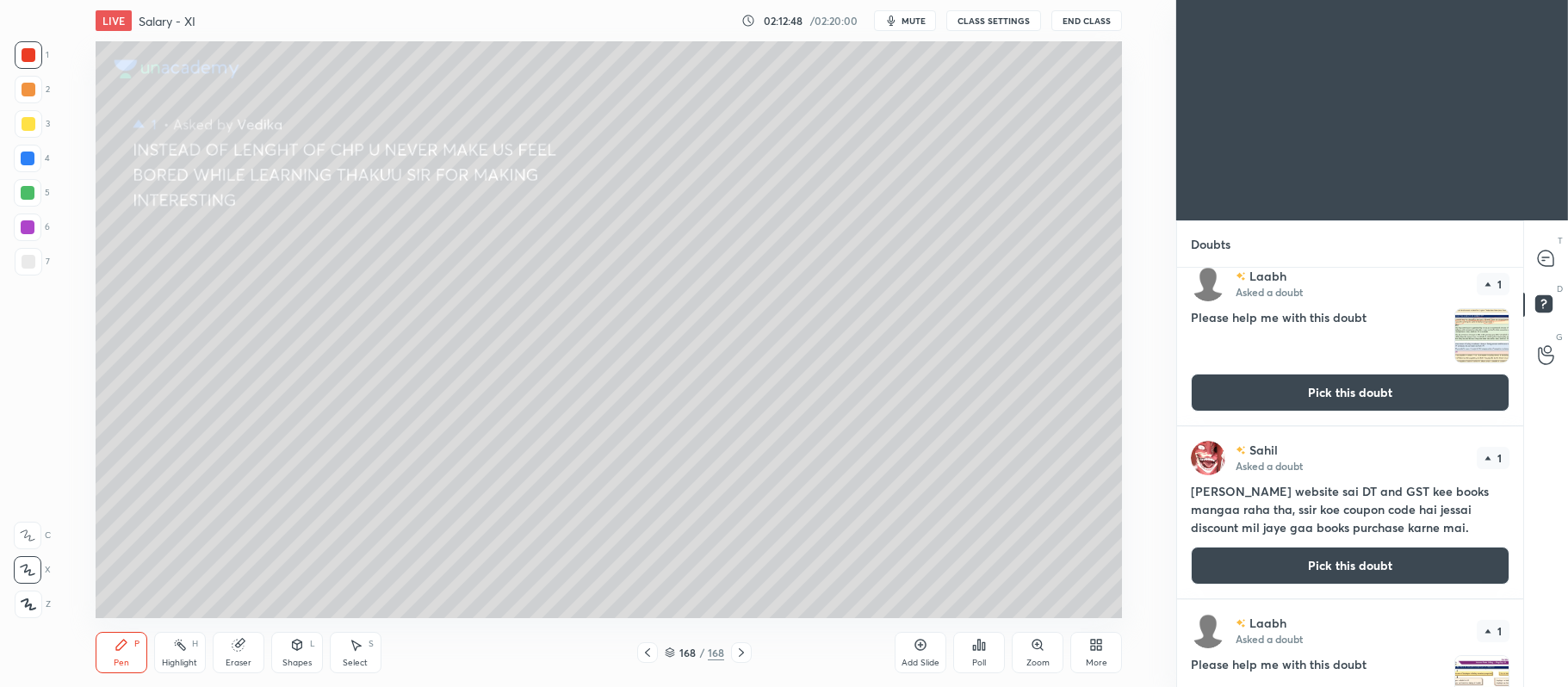
scroll to position [825, 0]
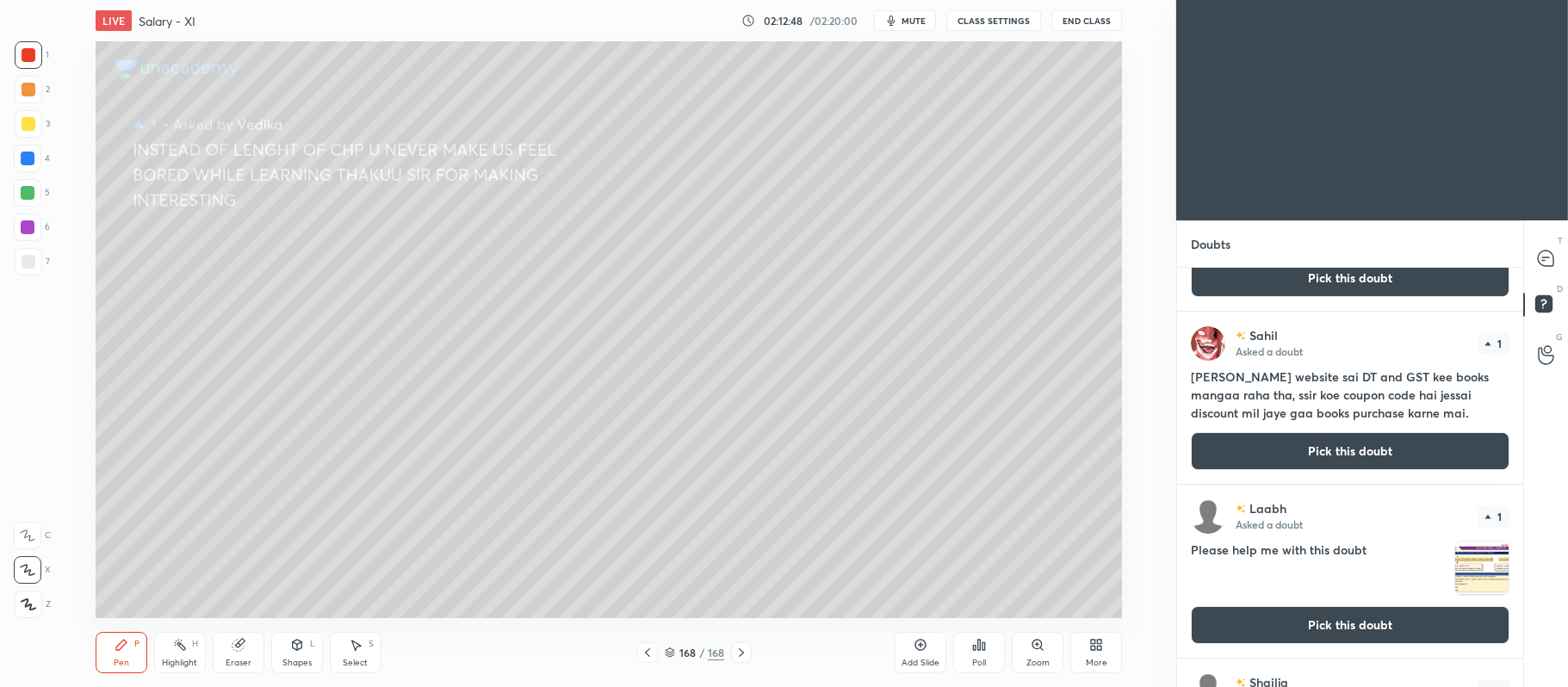
click at [1264, 443] on button "Pick this doubt" at bounding box center [1350, 450] width 319 height 38
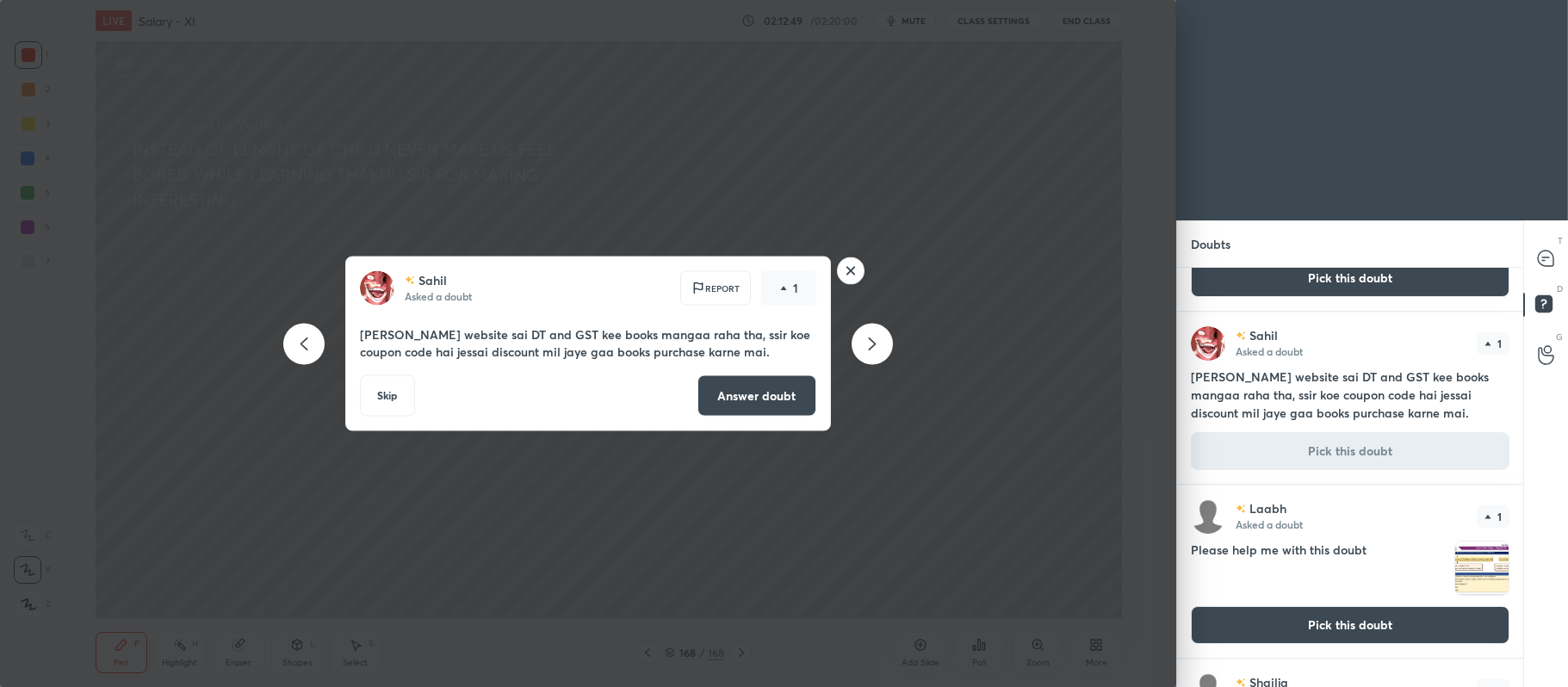
click at [783, 386] on button "Answer doubt" at bounding box center [756, 396] width 119 height 41
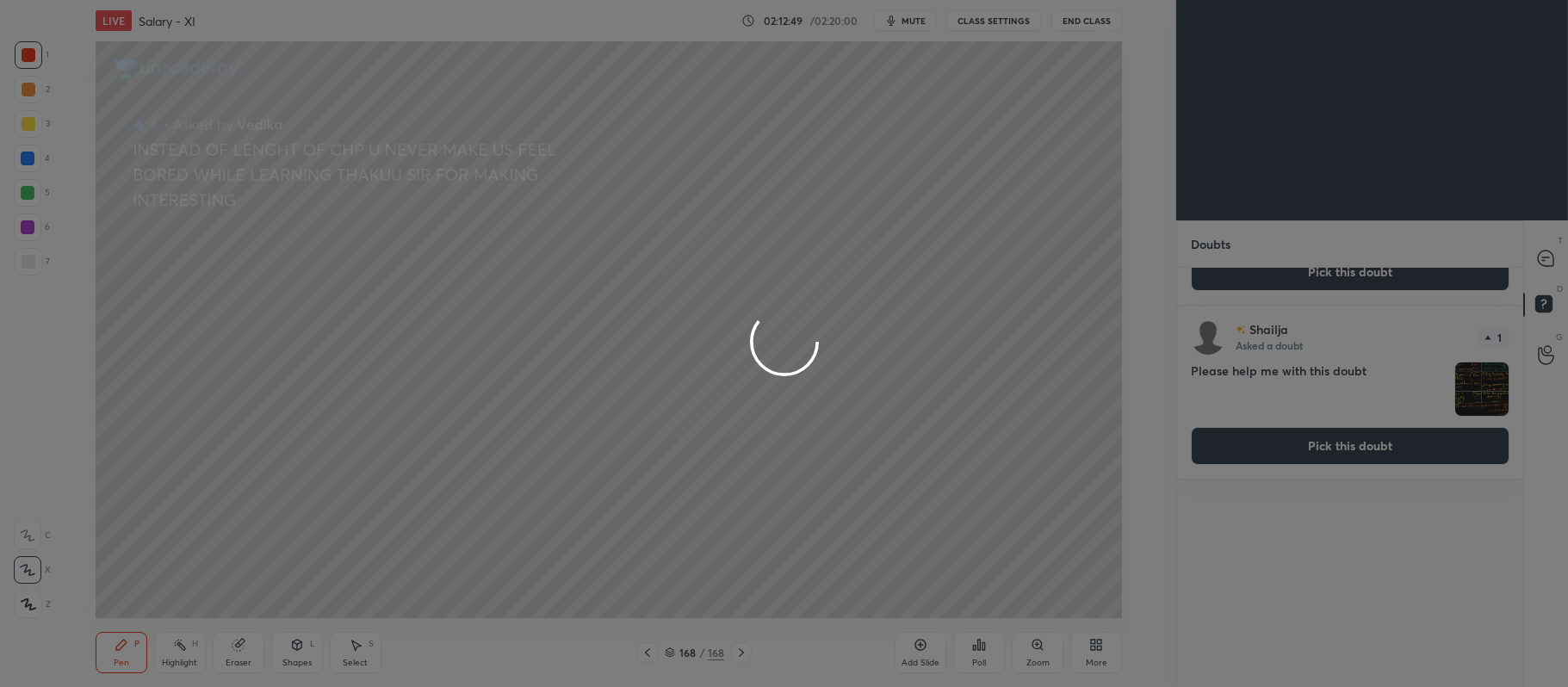
scroll to position [0, 0]
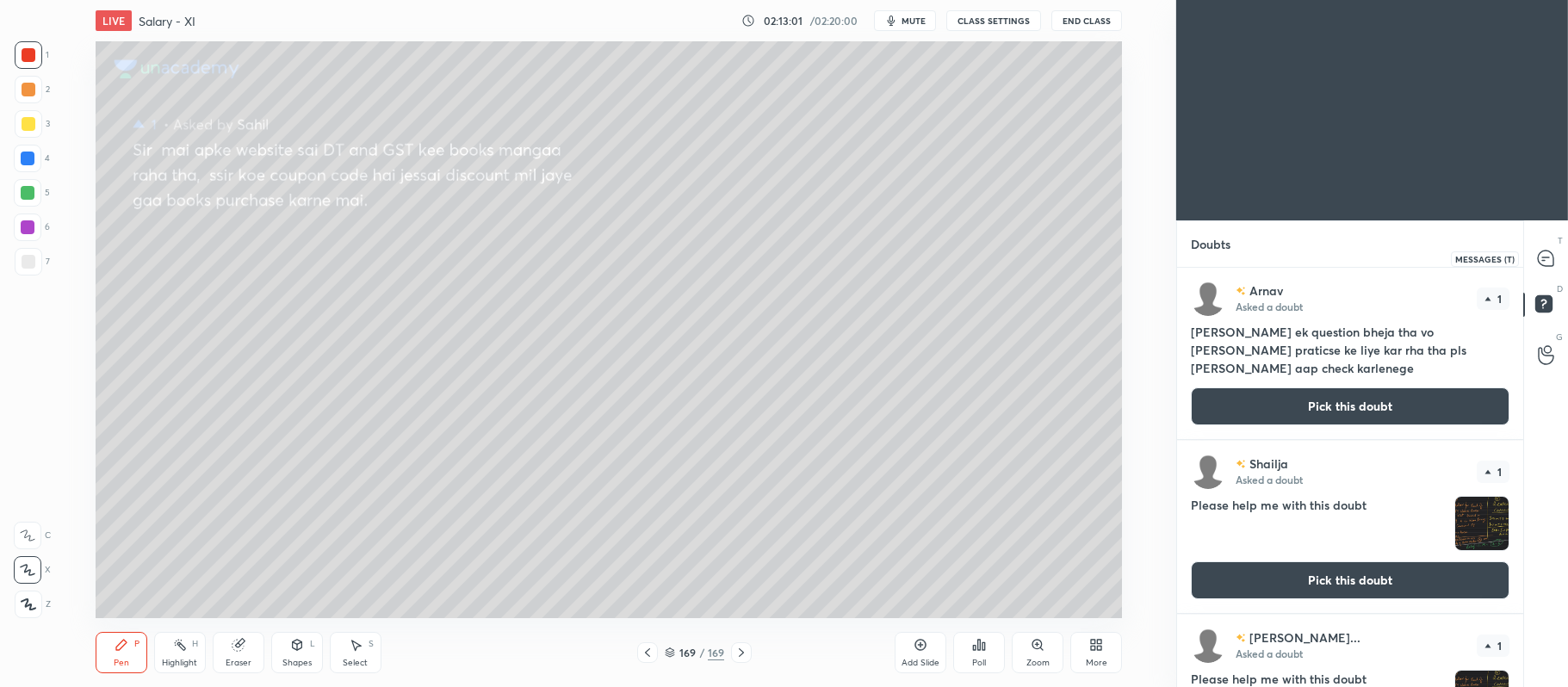
click at [1545, 254] on icon at bounding box center [1545, 258] width 16 height 16
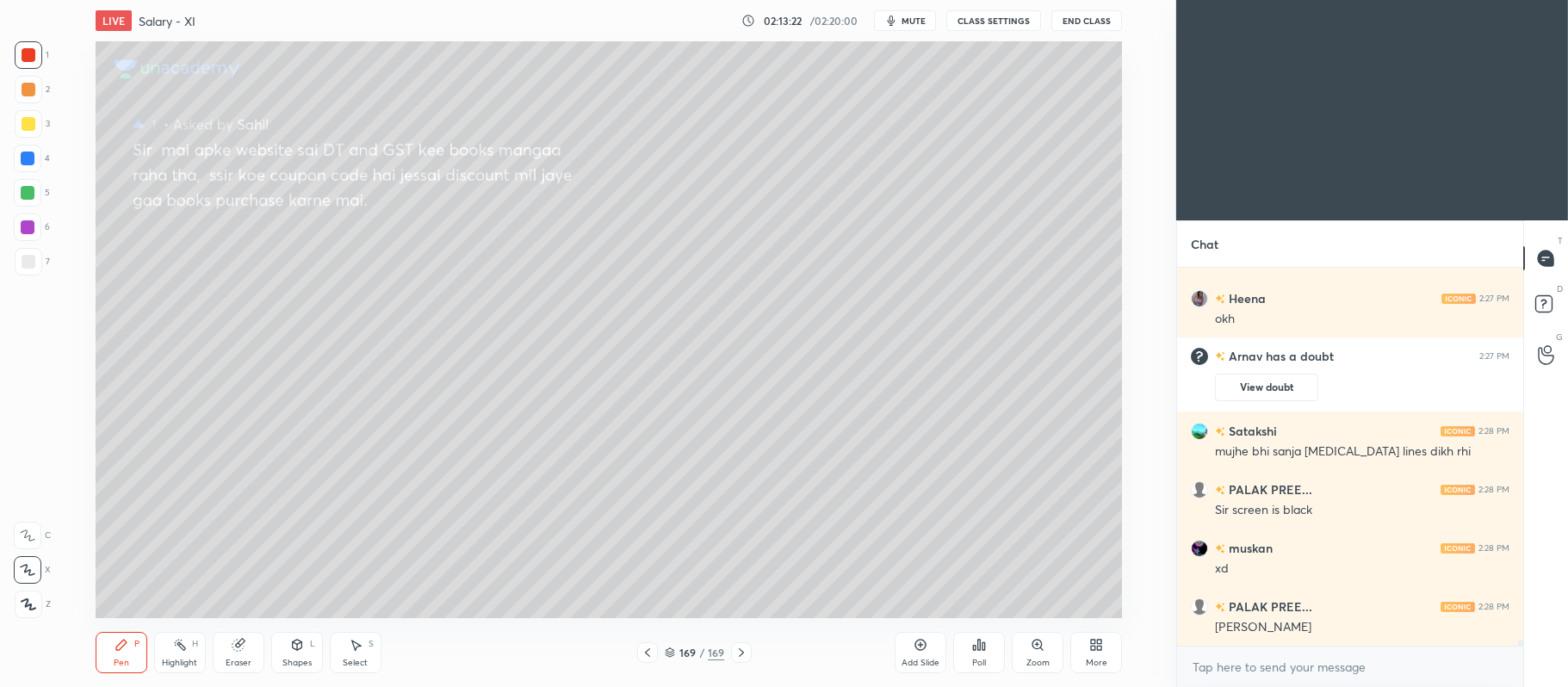
scroll to position [23487, 0]
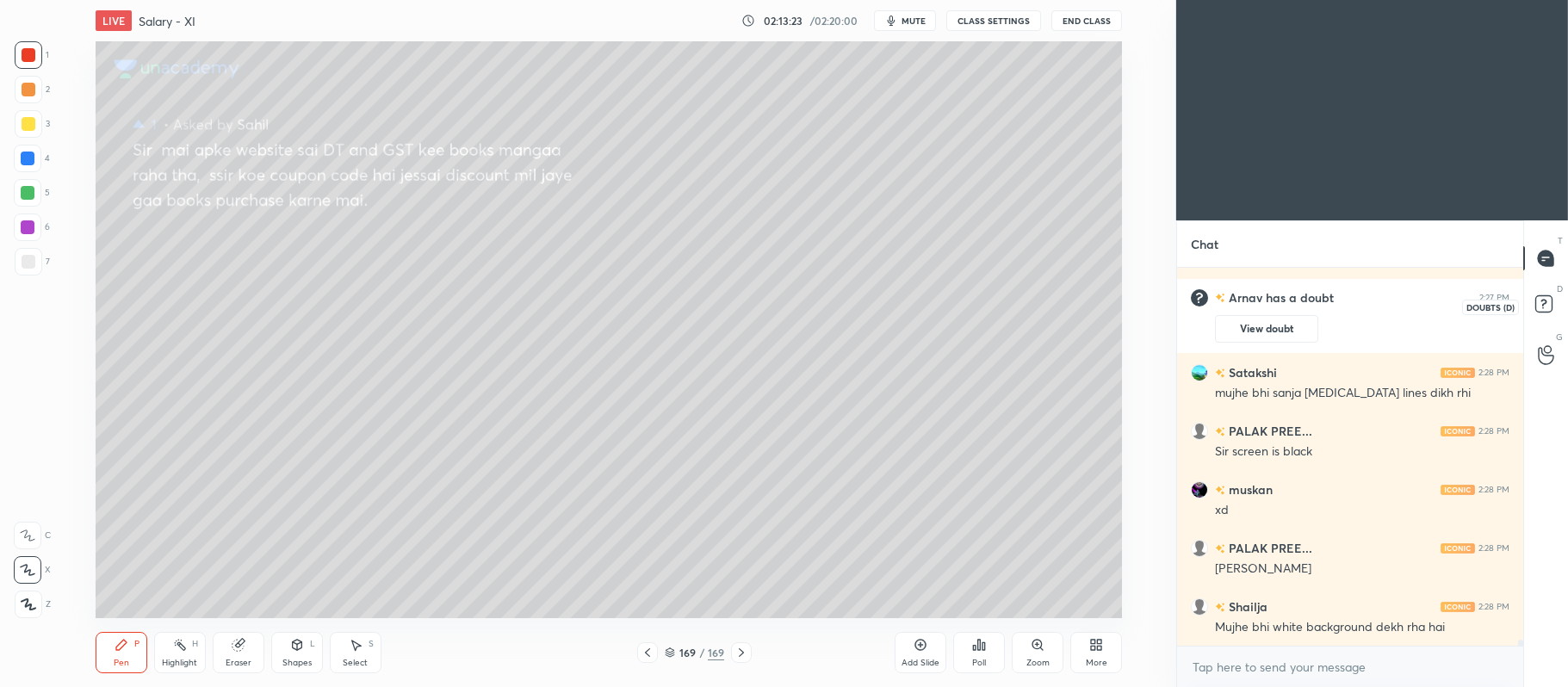
click at [1547, 315] on icon at bounding box center [1547, 307] width 31 height 31
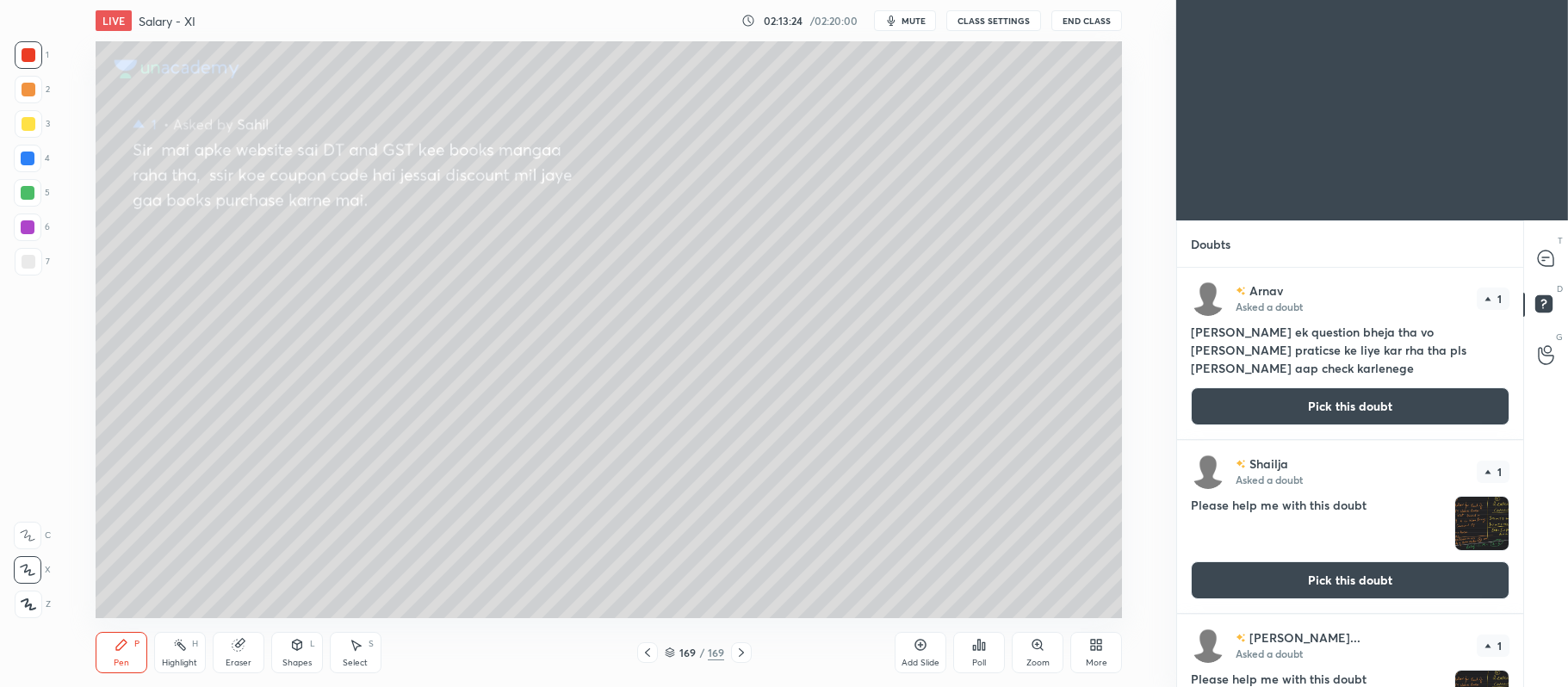
click at [1278, 389] on button "Pick this doubt" at bounding box center [1350, 406] width 319 height 38
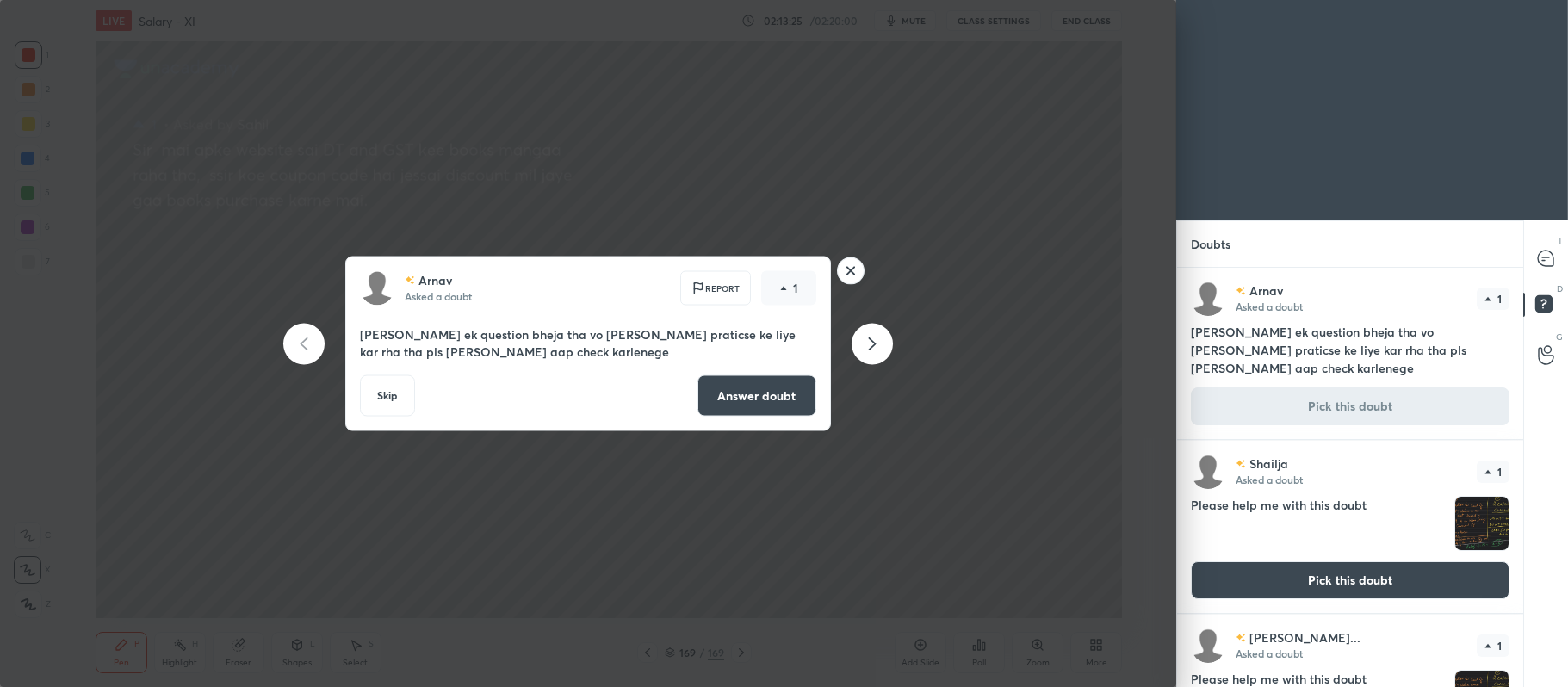
click at [783, 389] on button "Answer doubt" at bounding box center [756, 396] width 119 height 41
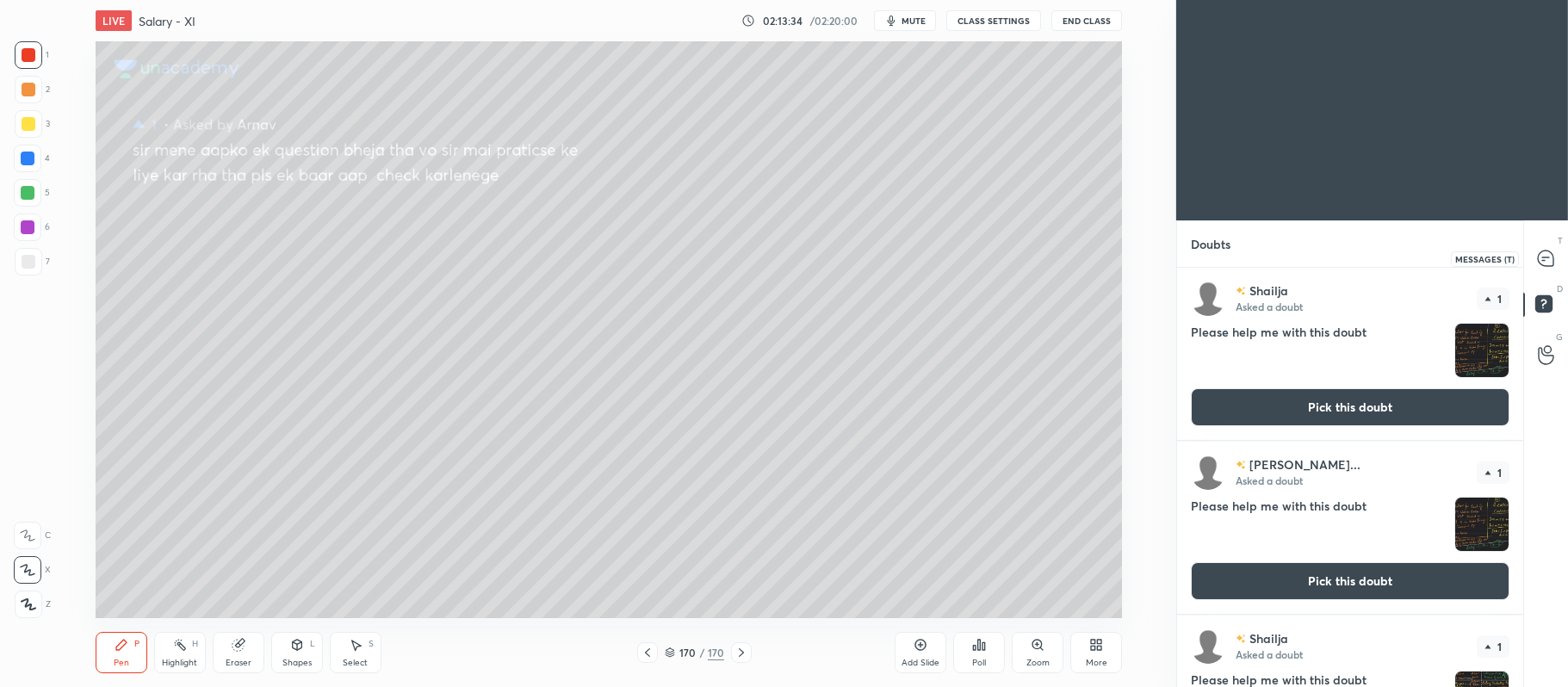
click at [1545, 254] on icon at bounding box center [1545, 258] width 16 height 16
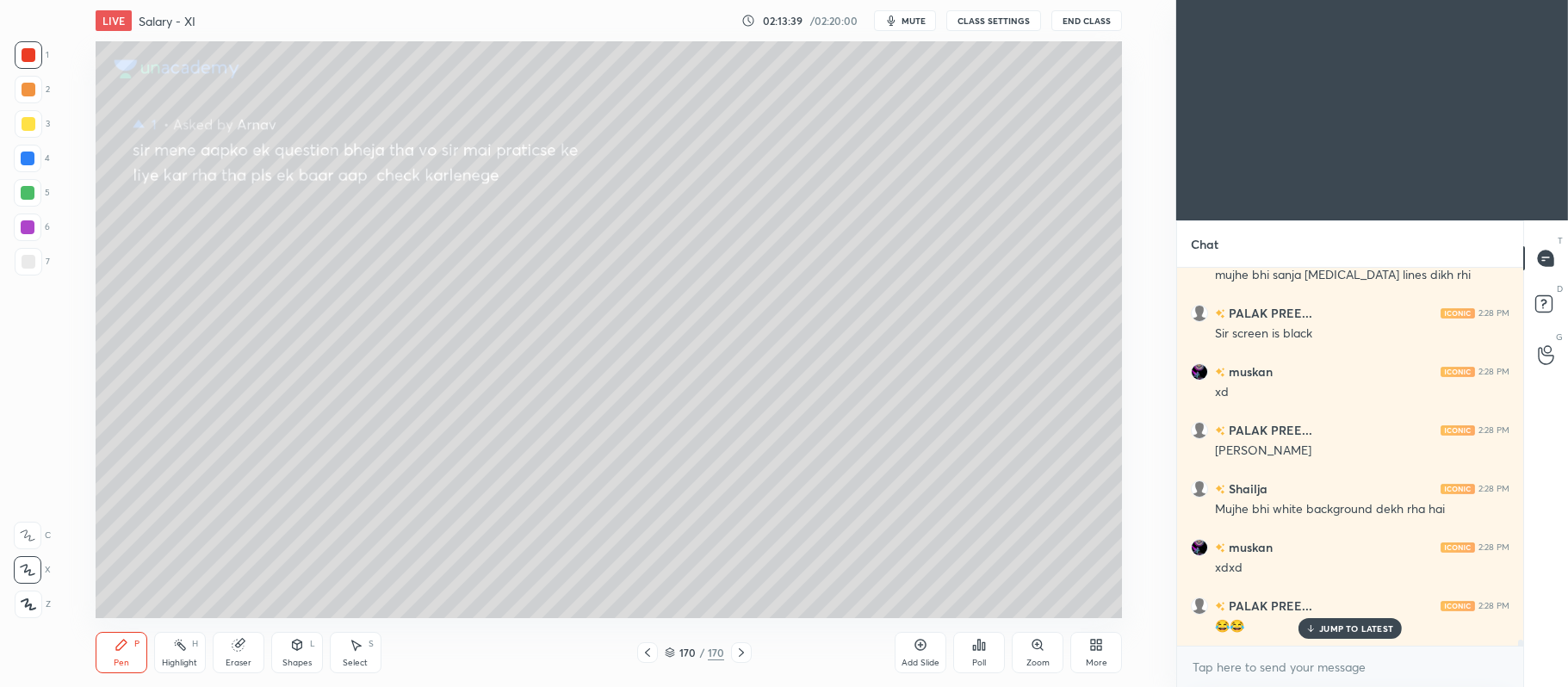
scroll to position [23588, 0]
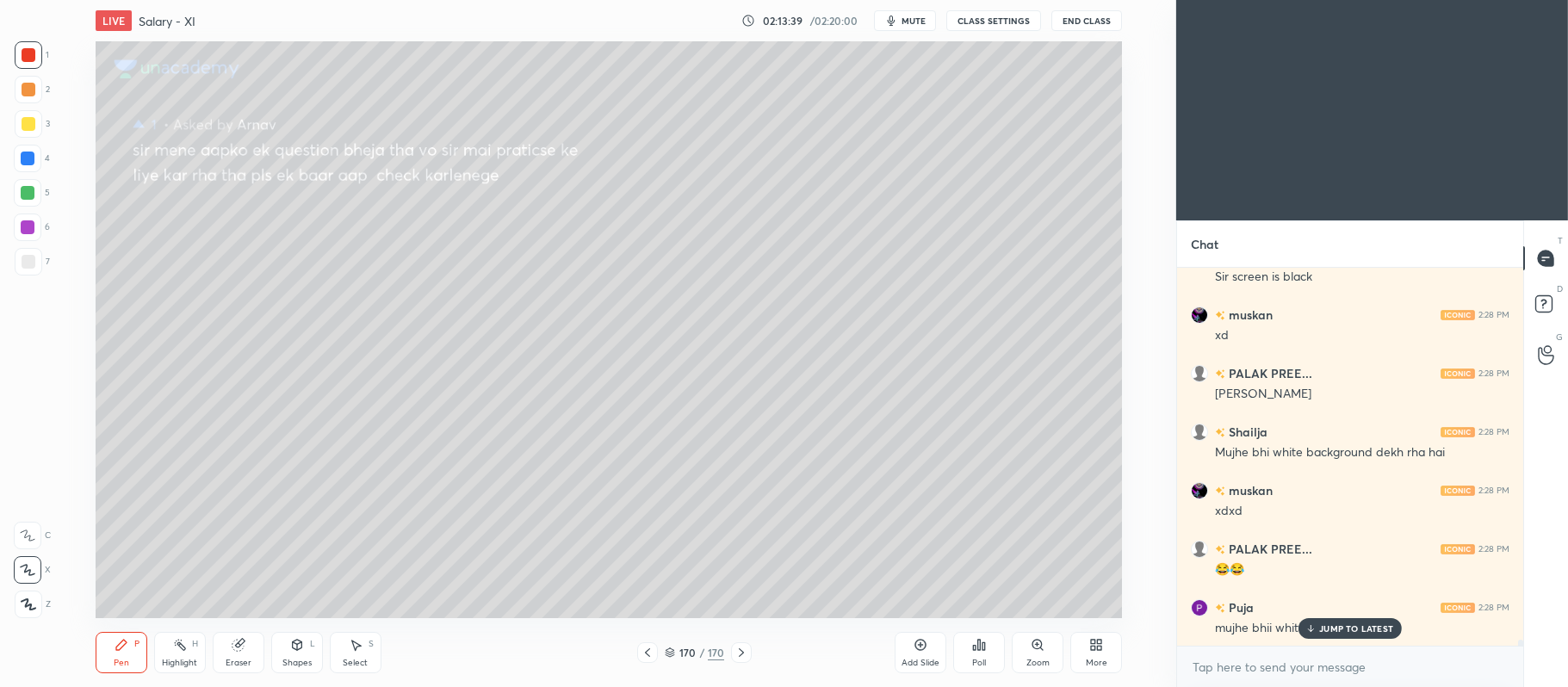
click at [906, 648] on div "Add Slide" at bounding box center [920, 652] width 51 height 41
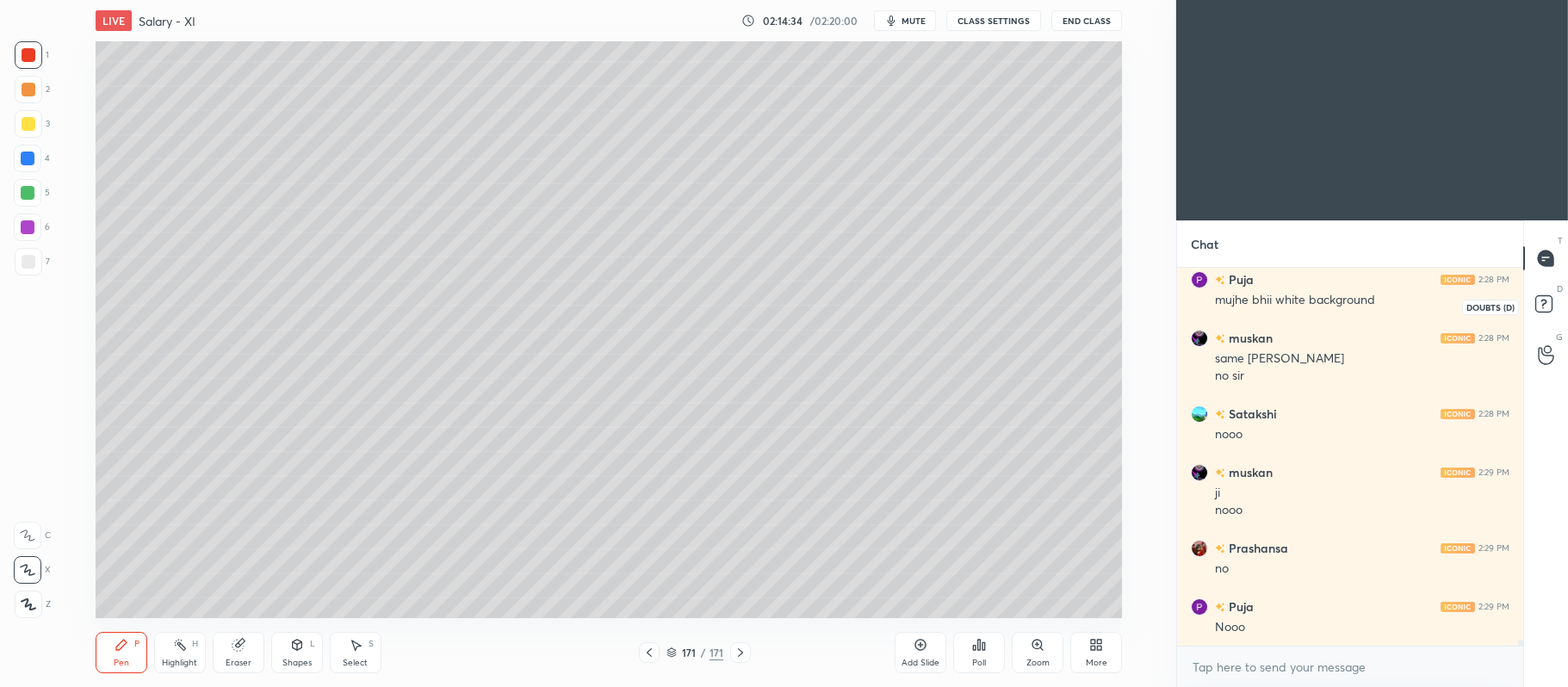
scroll to position [23989, 0]
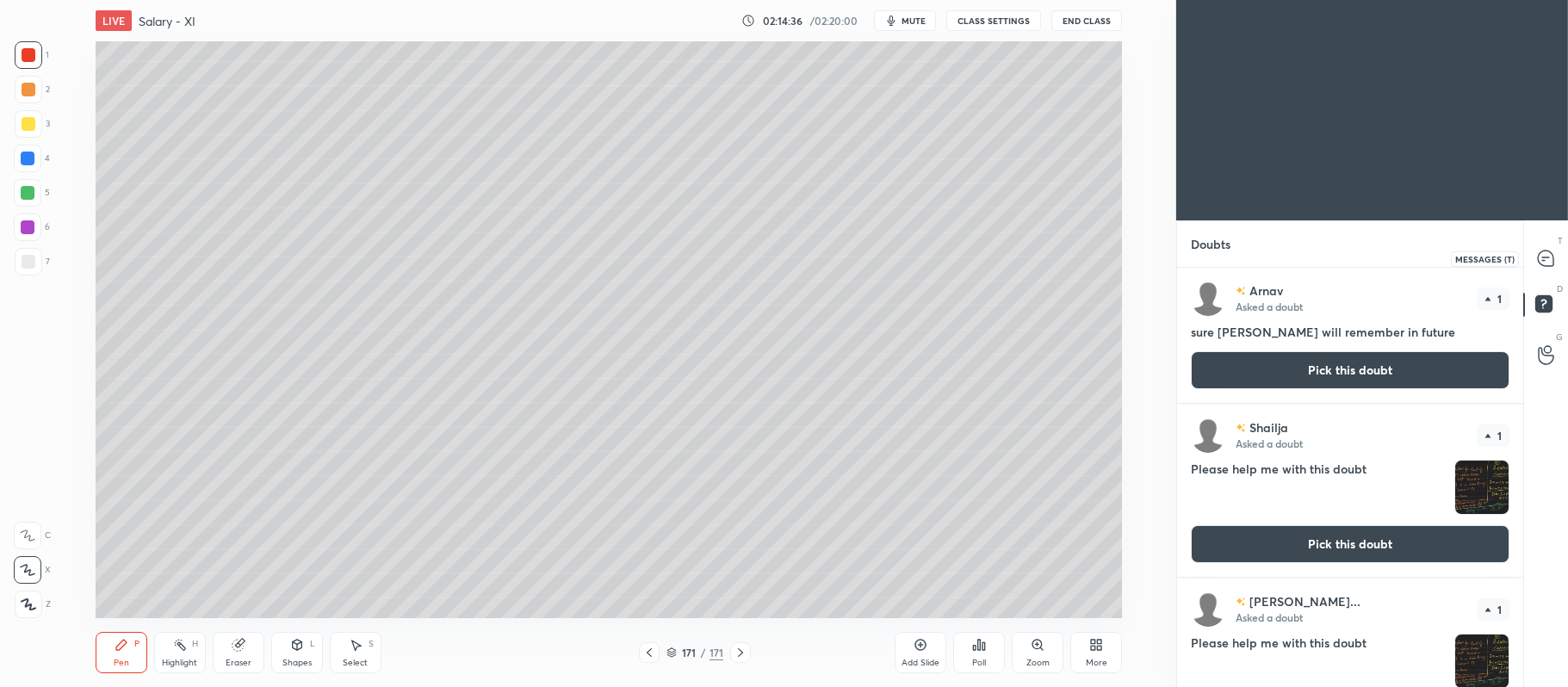
click at [1534, 254] on div at bounding box center [1546, 258] width 34 height 31
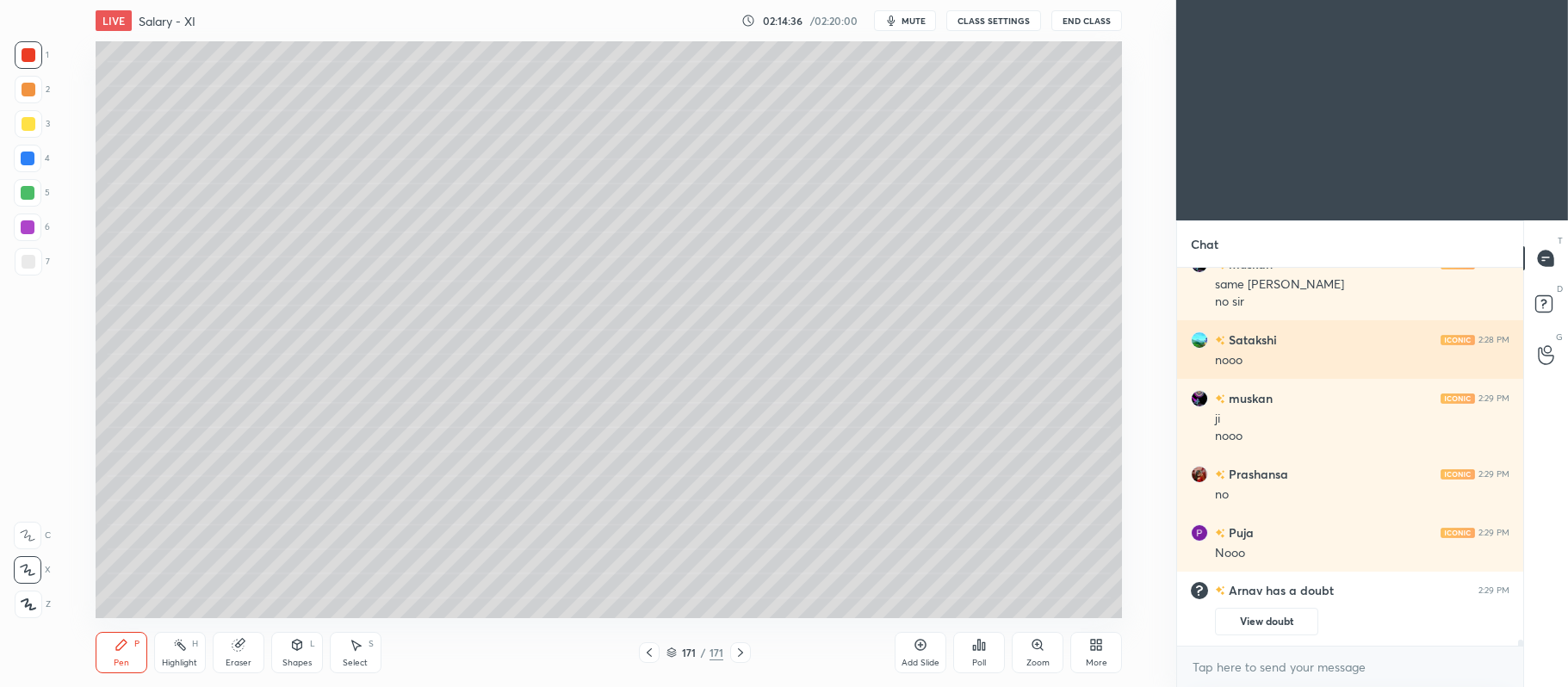
scroll to position [374, 341]
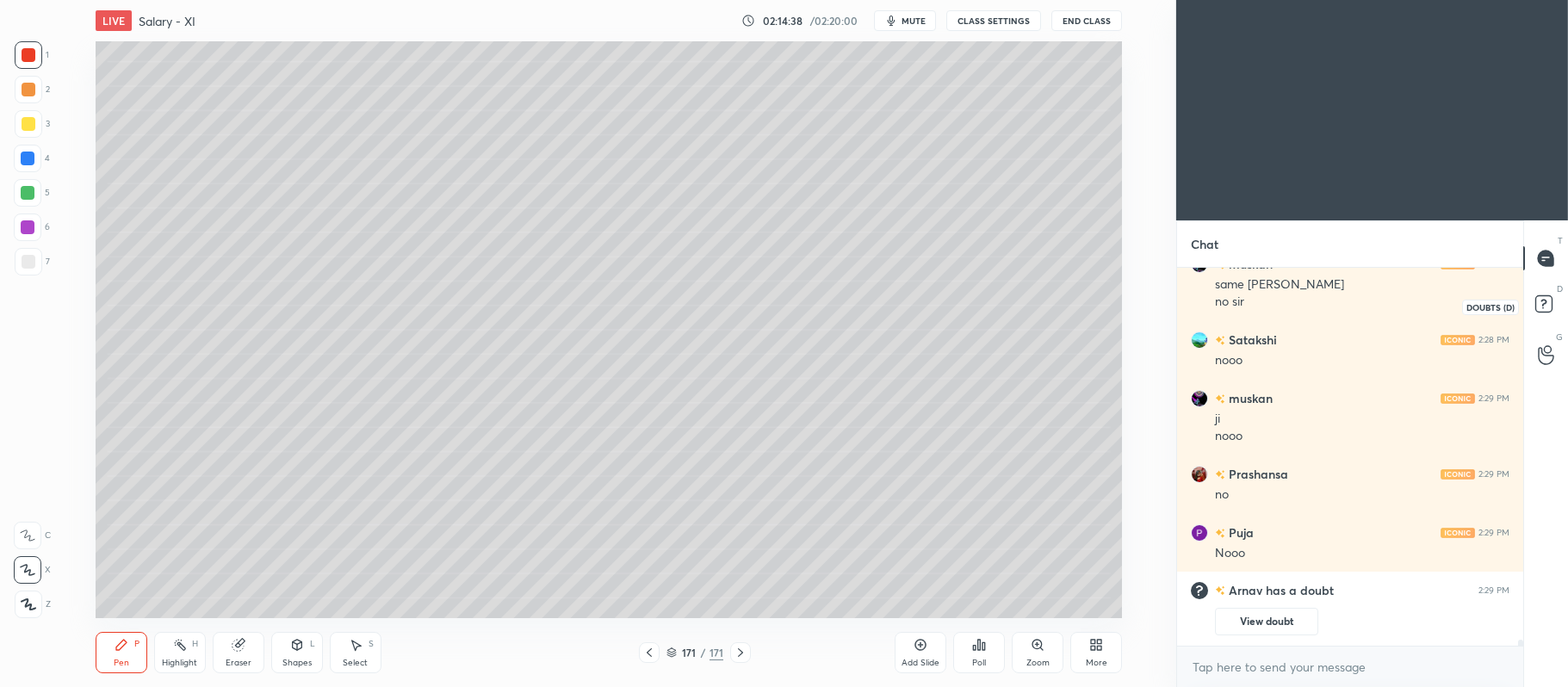
click at [1540, 298] on rect at bounding box center [1544, 304] width 17 height 17
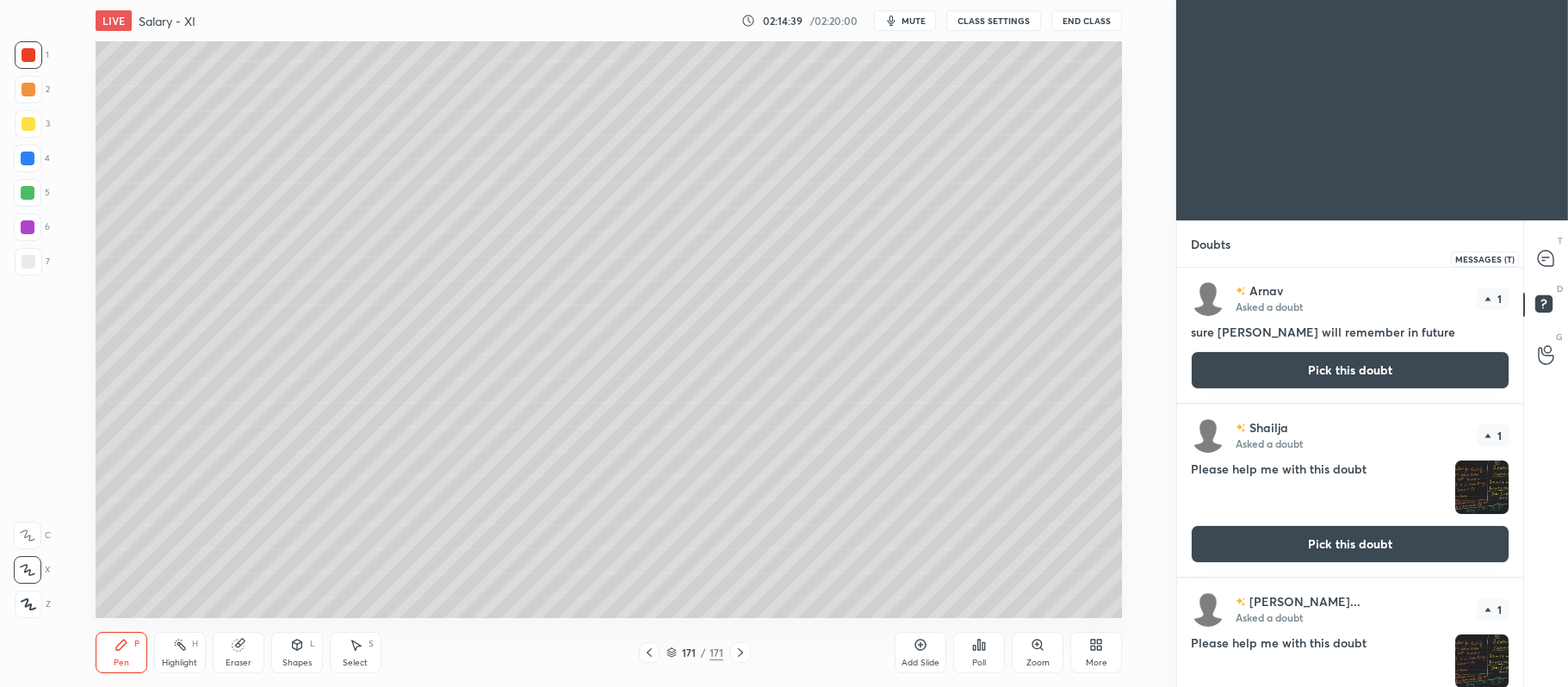
click at [1545, 253] on icon at bounding box center [1545, 258] width 16 height 16
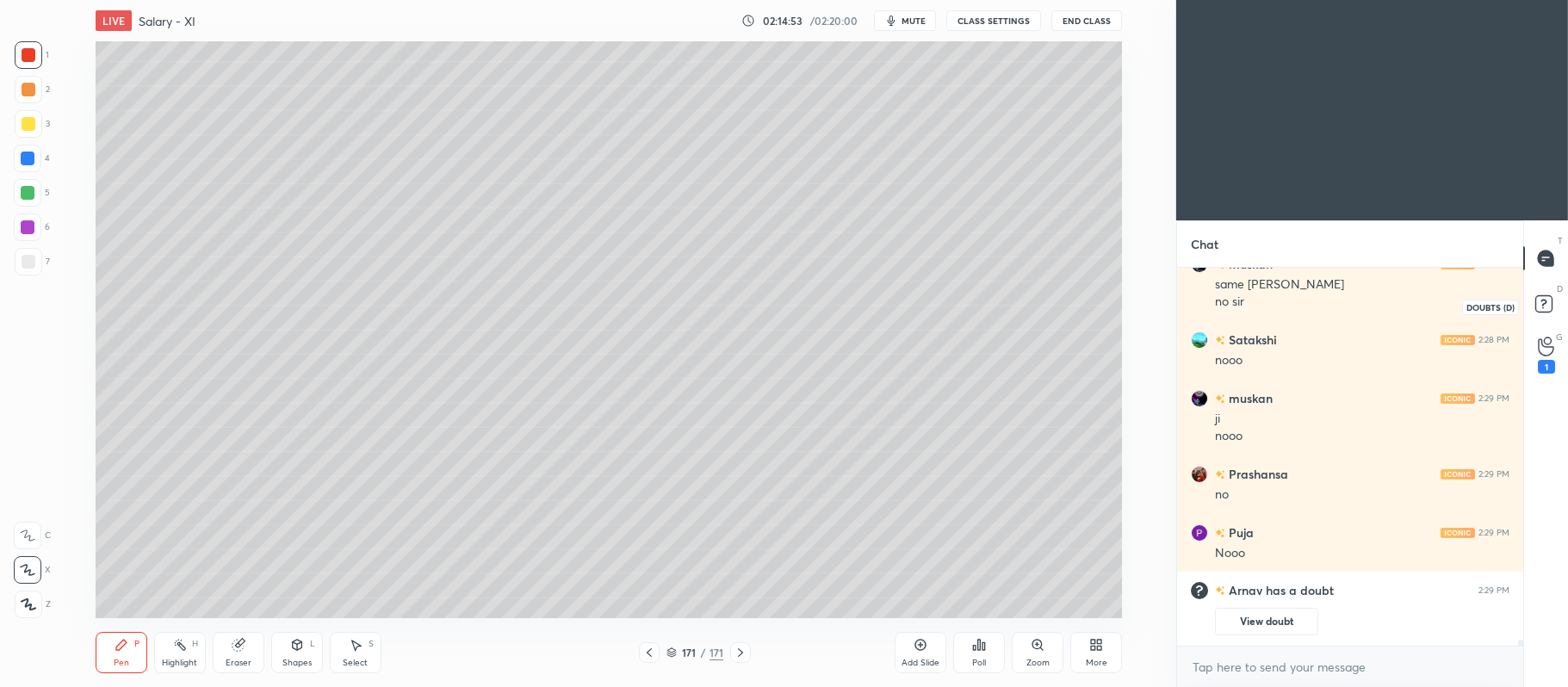
click at [1545, 299] on rect at bounding box center [1544, 304] width 17 height 17
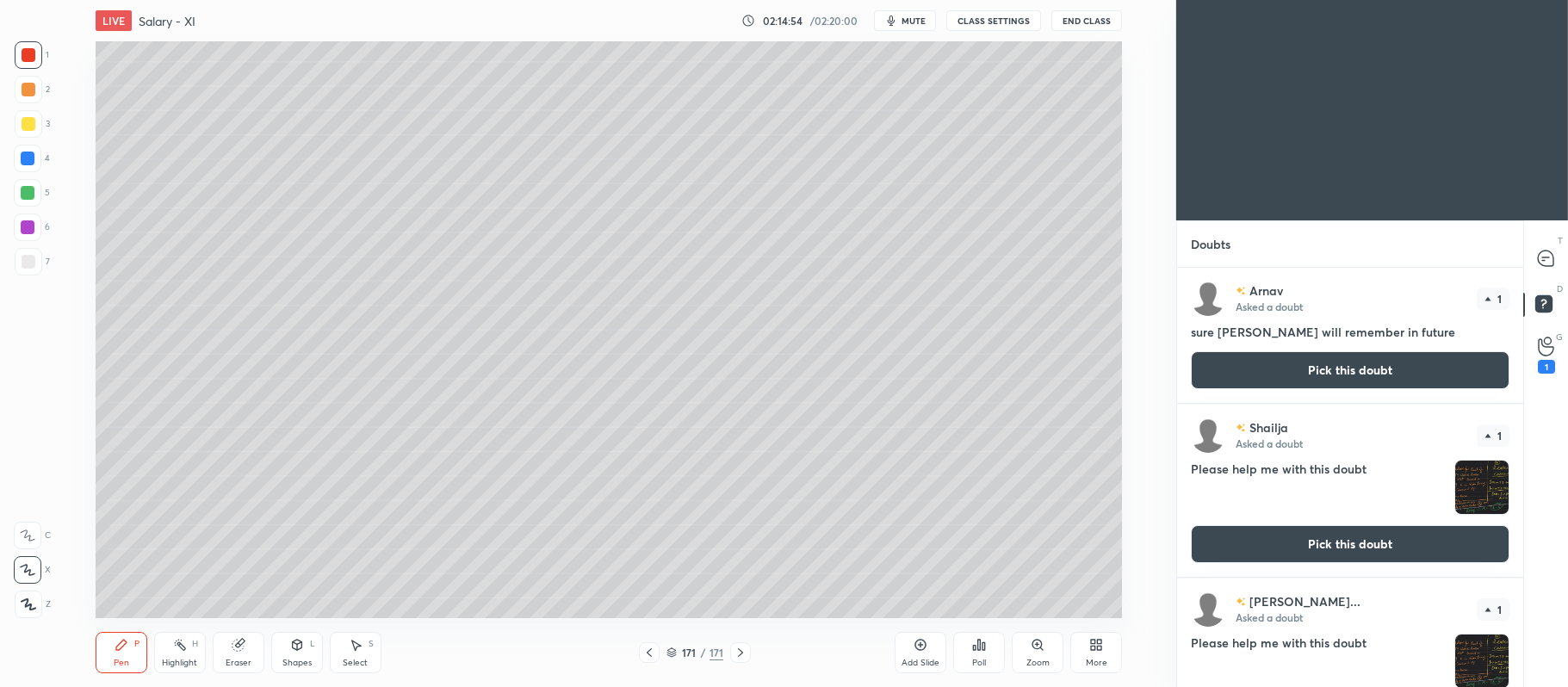
click at [1369, 366] on button "Pick this doubt" at bounding box center [1350, 369] width 319 height 38
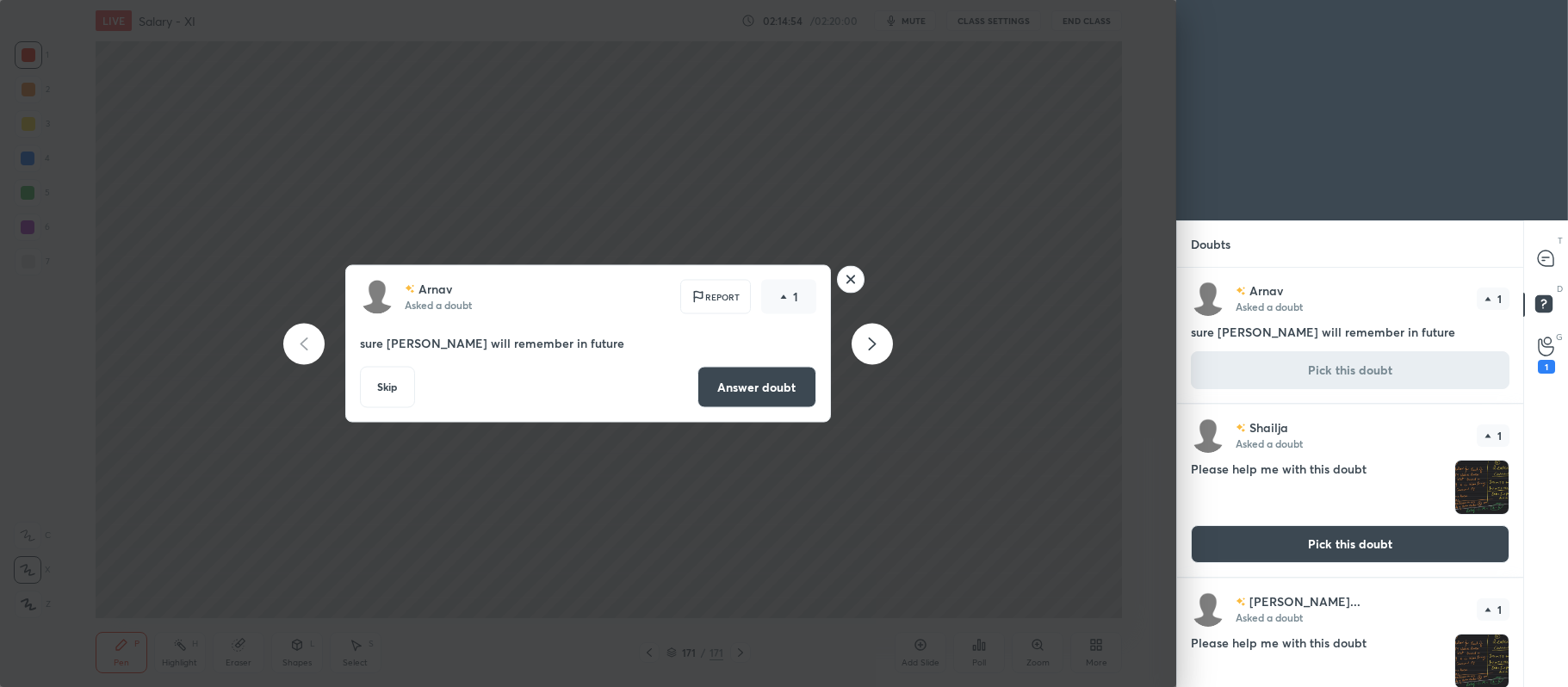
click at [780, 379] on button "Answer doubt" at bounding box center [756, 387] width 119 height 41
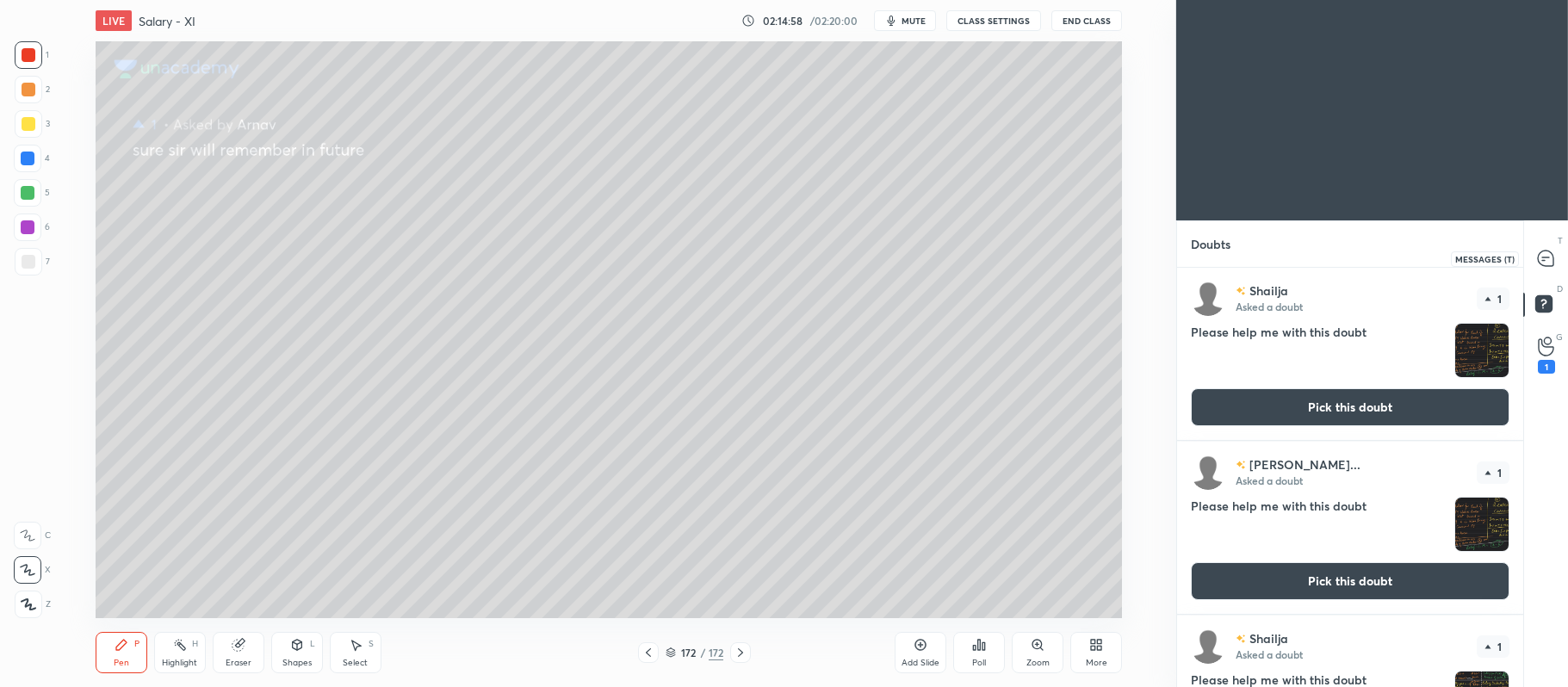
click at [1540, 252] on icon at bounding box center [1546, 259] width 18 height 18
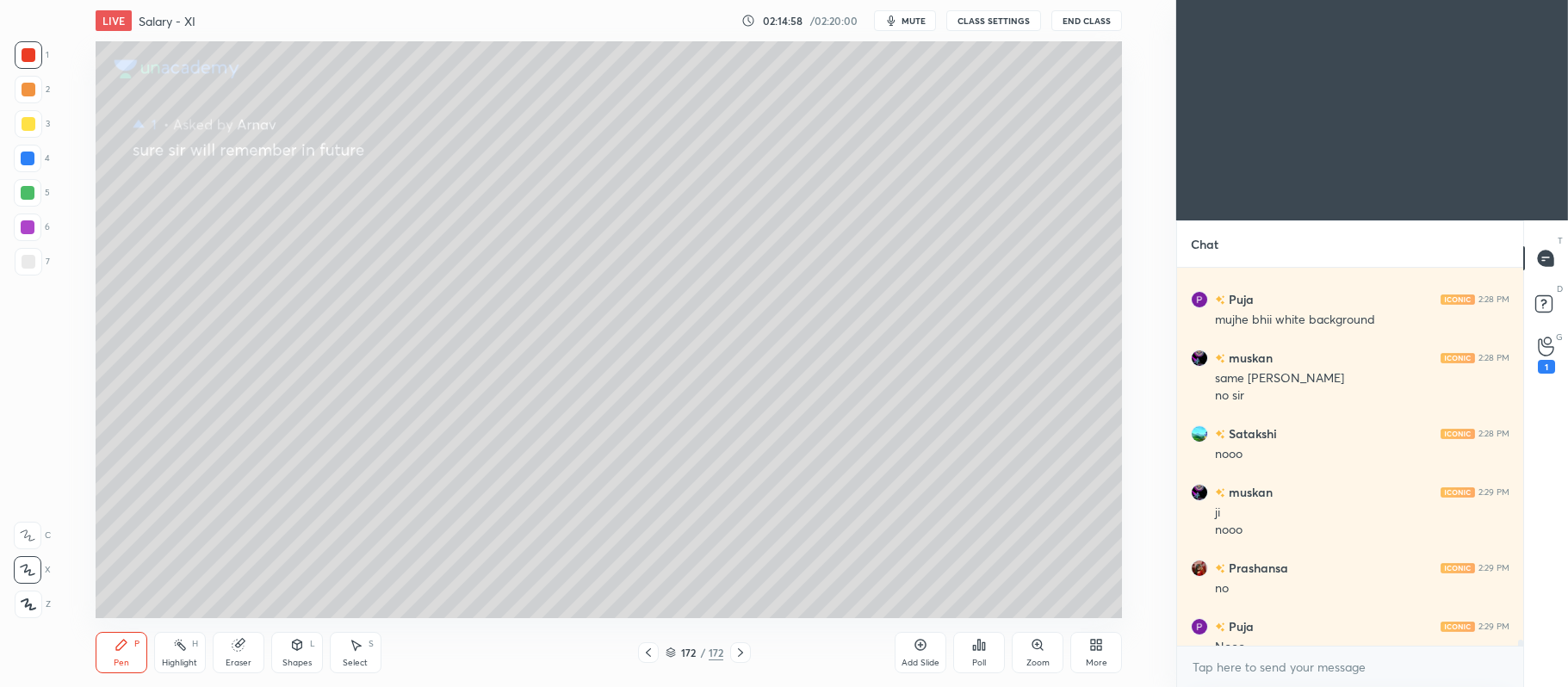
scroll to position [23498, 0]
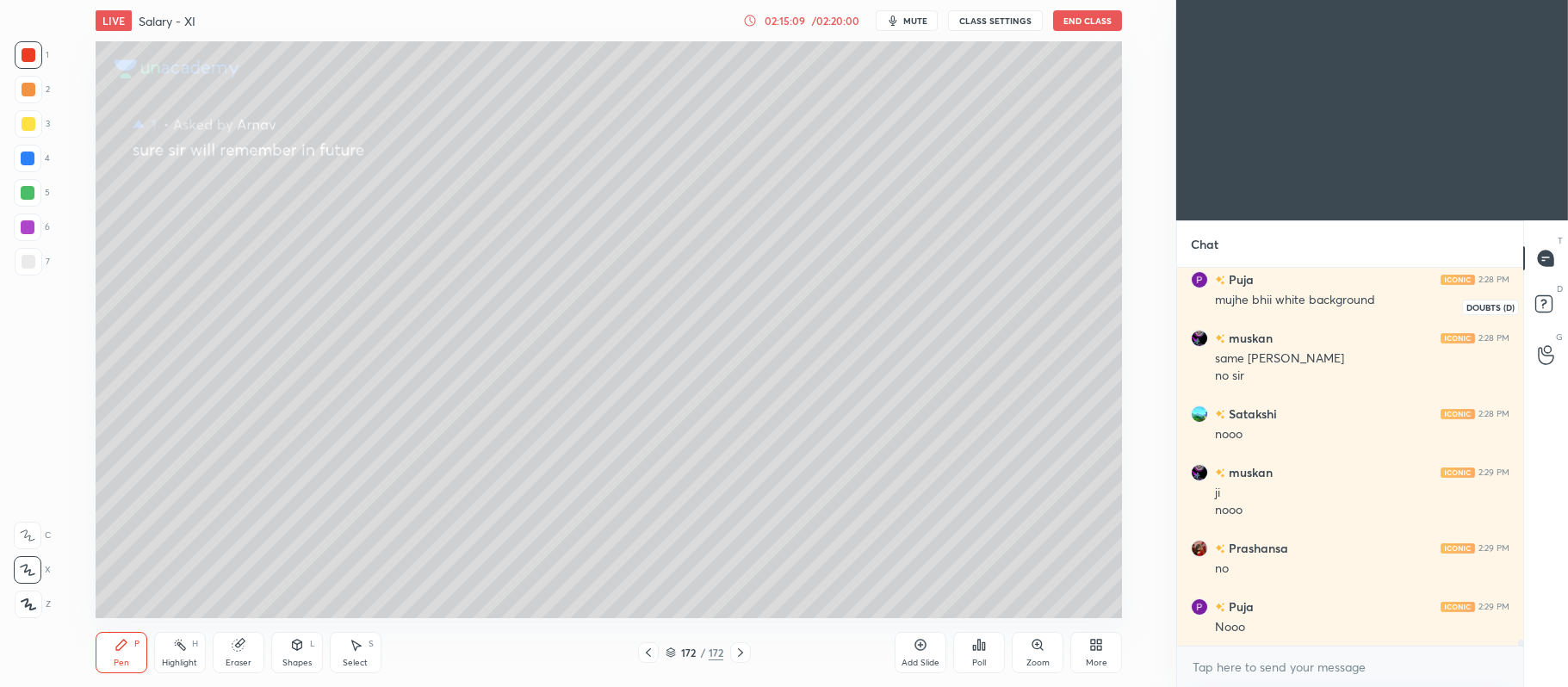
click at [1543, 310] on rect at bounding box center [1544, 304] width 17 height 17
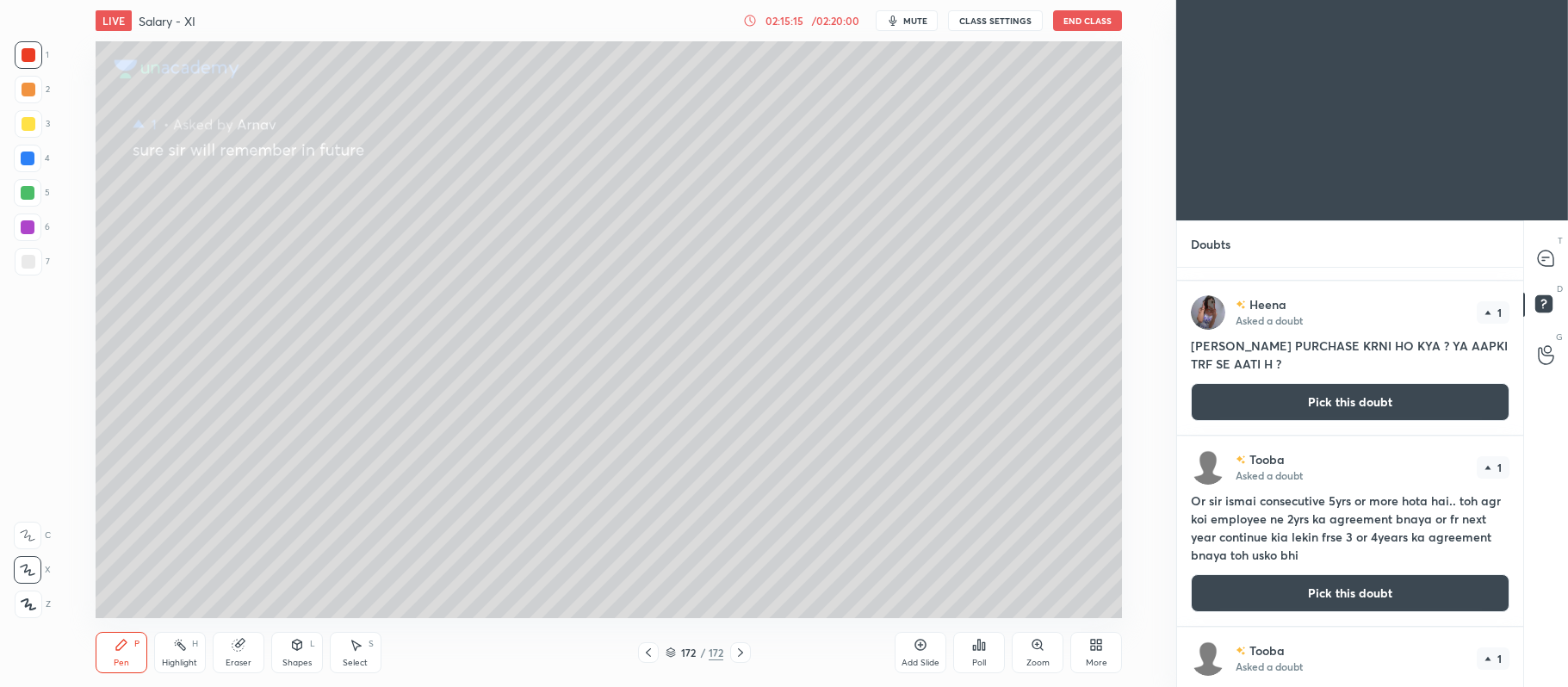
scroll to position [1207, 0]
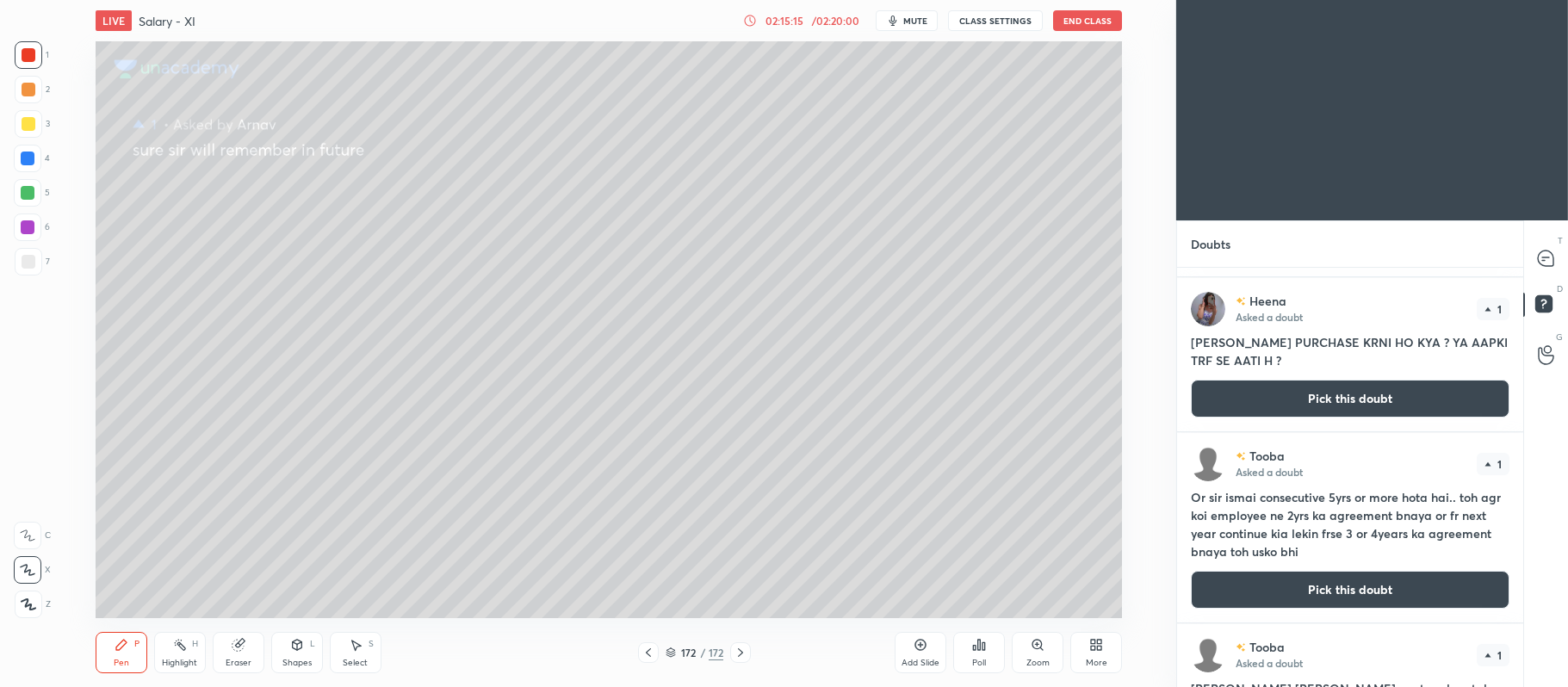
click at [1369, 403] on button "Pick this doubt" at bounding box center [1350, 398] width 319 height 38
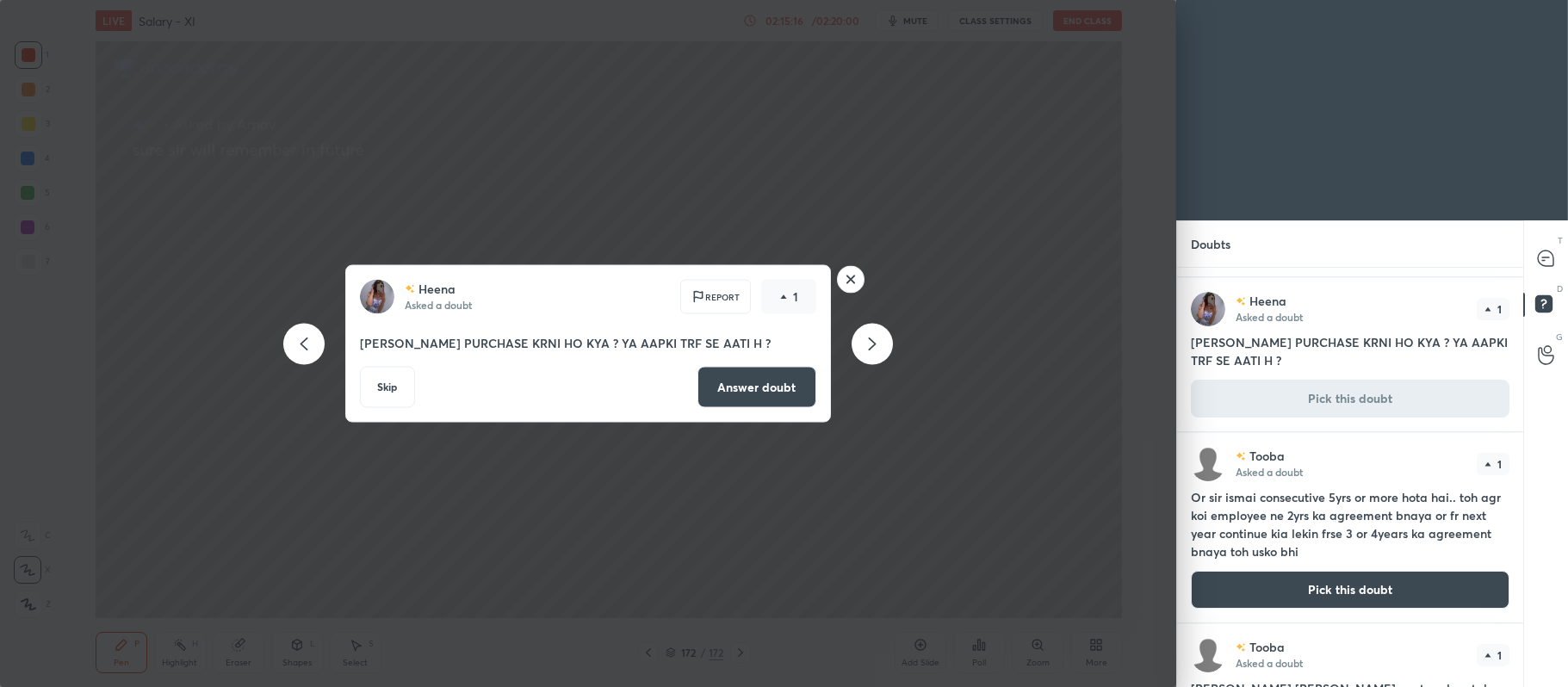
click at [777, 389] on button "Answer doubt" at bounding box center [756, 387] width 119 height 41
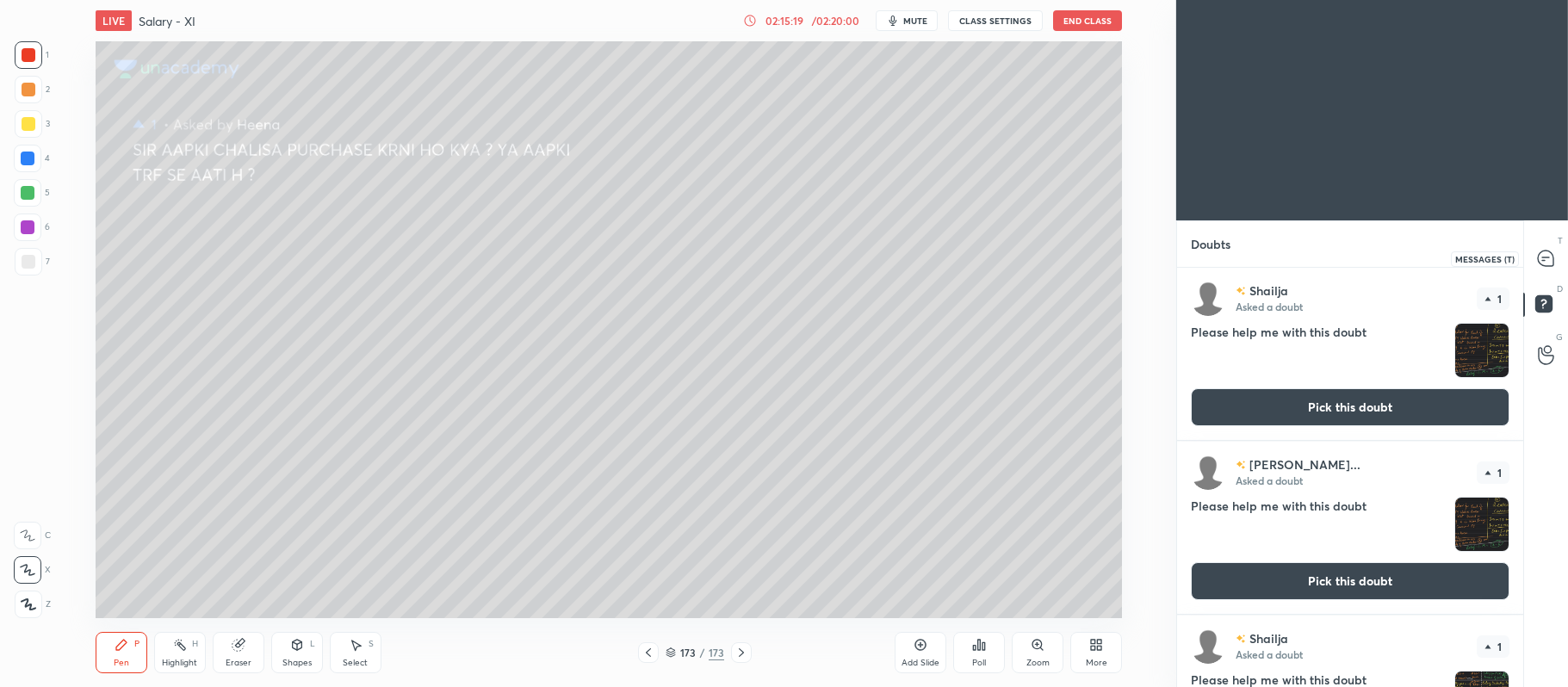
click at [1538, 258] on icon at bounding box center [1545, 258] width 16 height 16
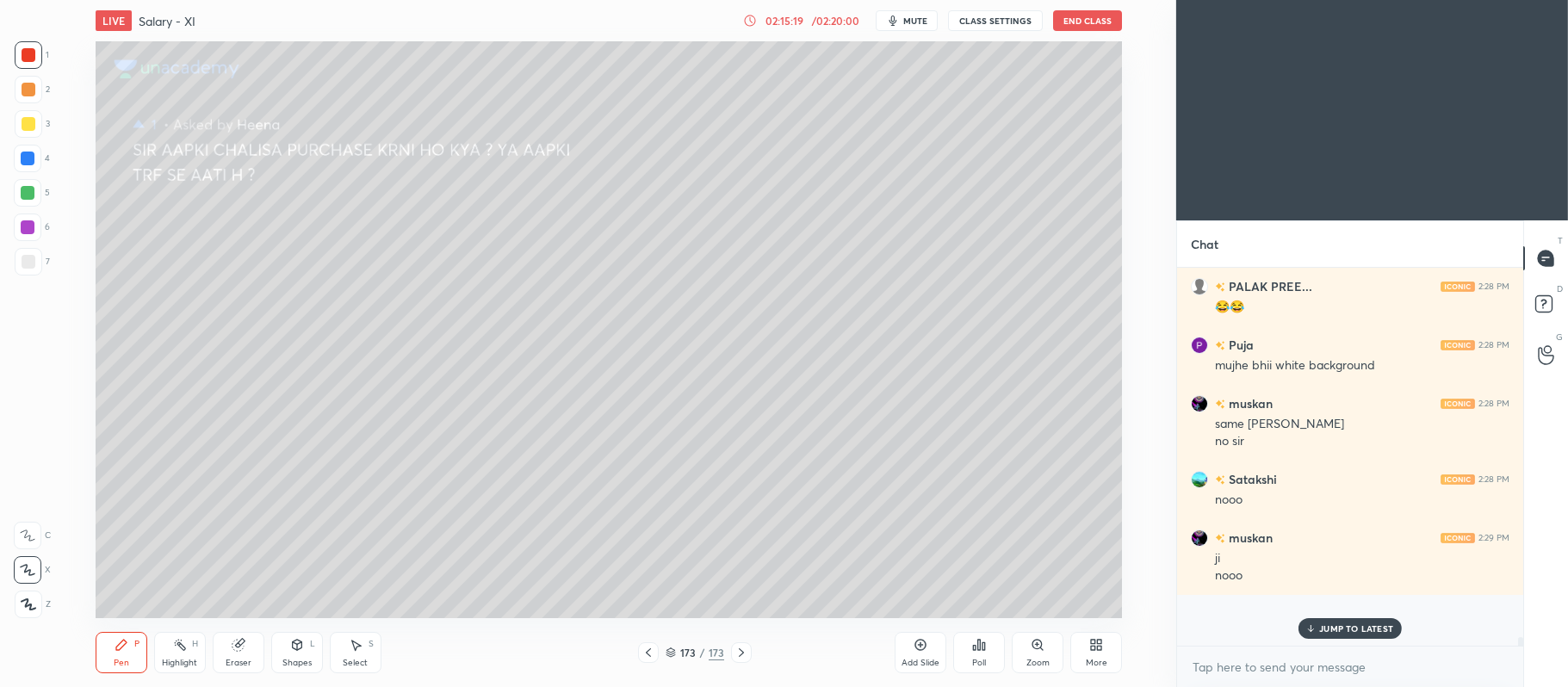
scroll to position [23714, 0]
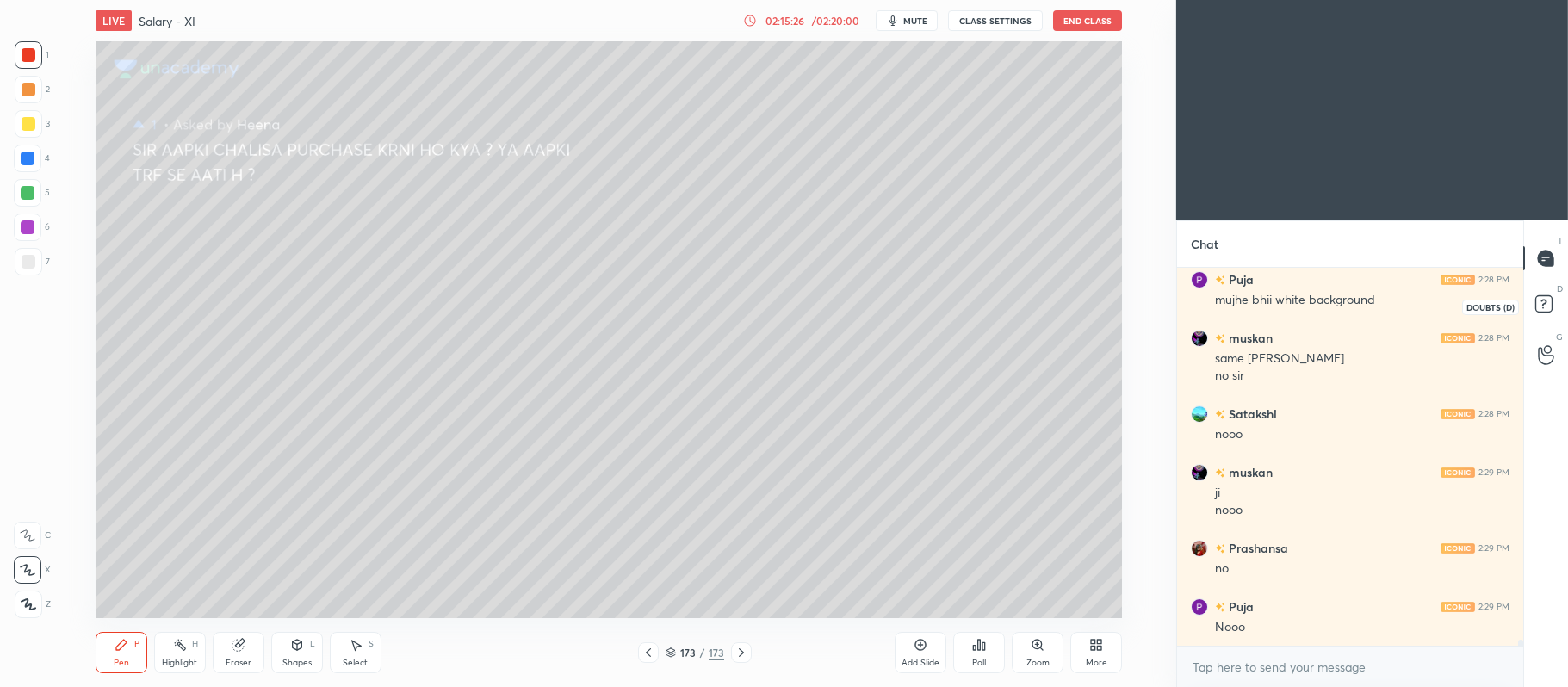
click at [1544, 304] on icon at bounding box center [1543, 302] width 6 height 6
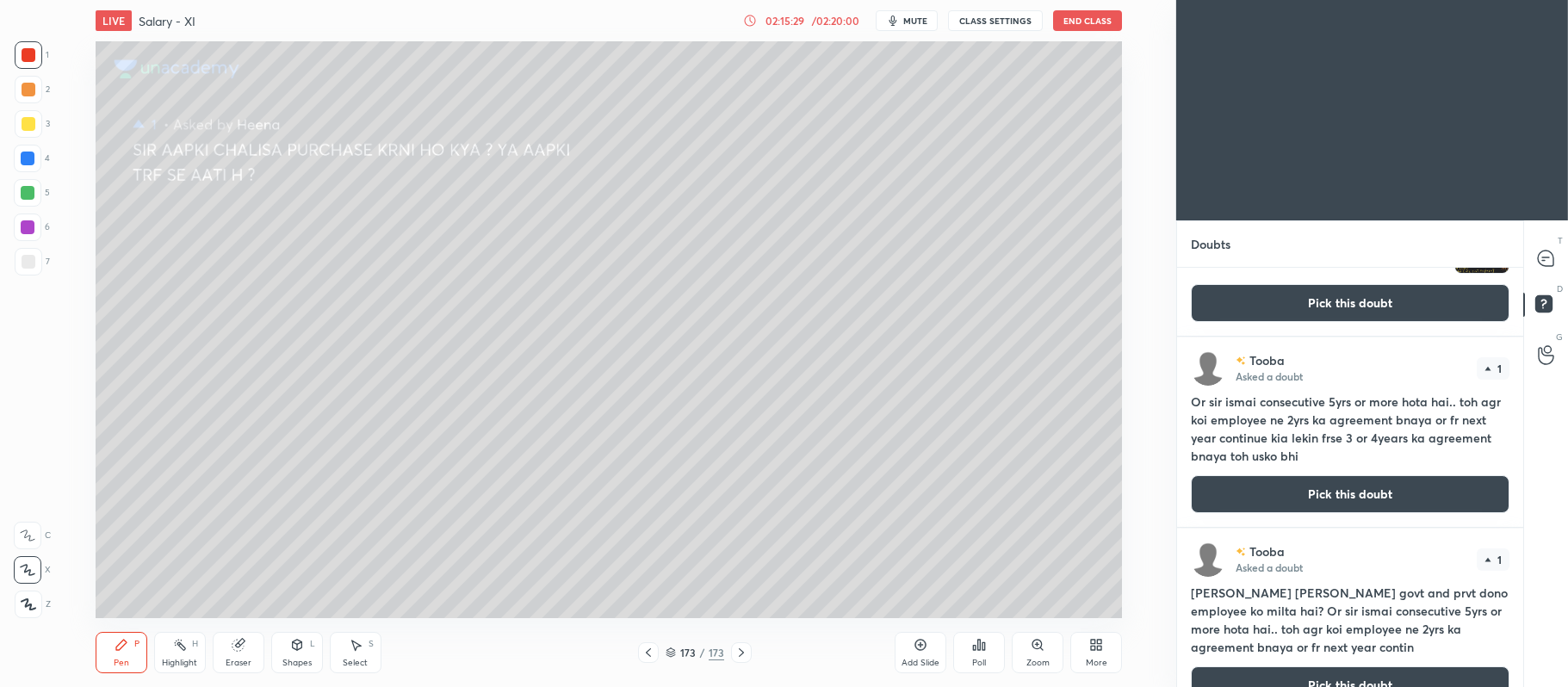
scroll to position [1181, 0]
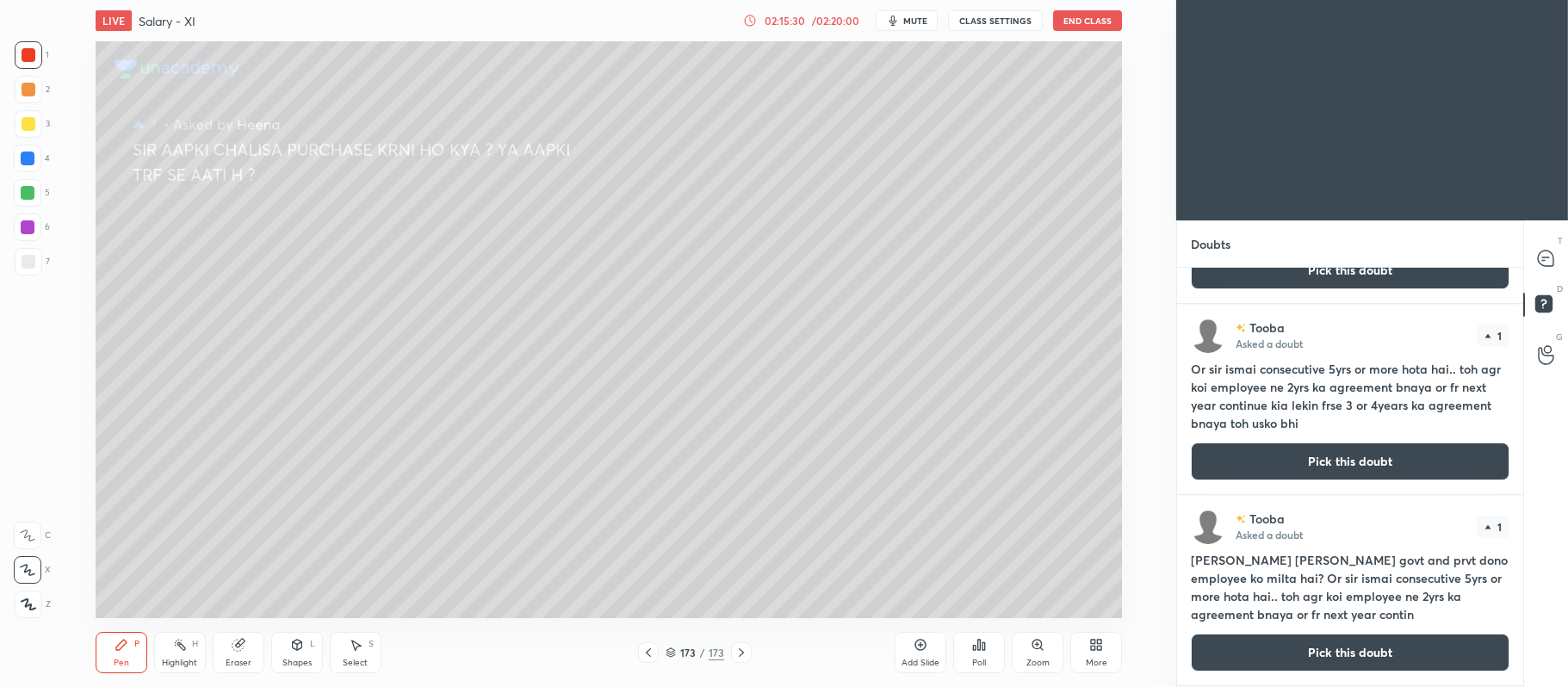
click at [1320, 458] on button "Pick this doubt" at bounding box center [1350, 461] width 319 height 38
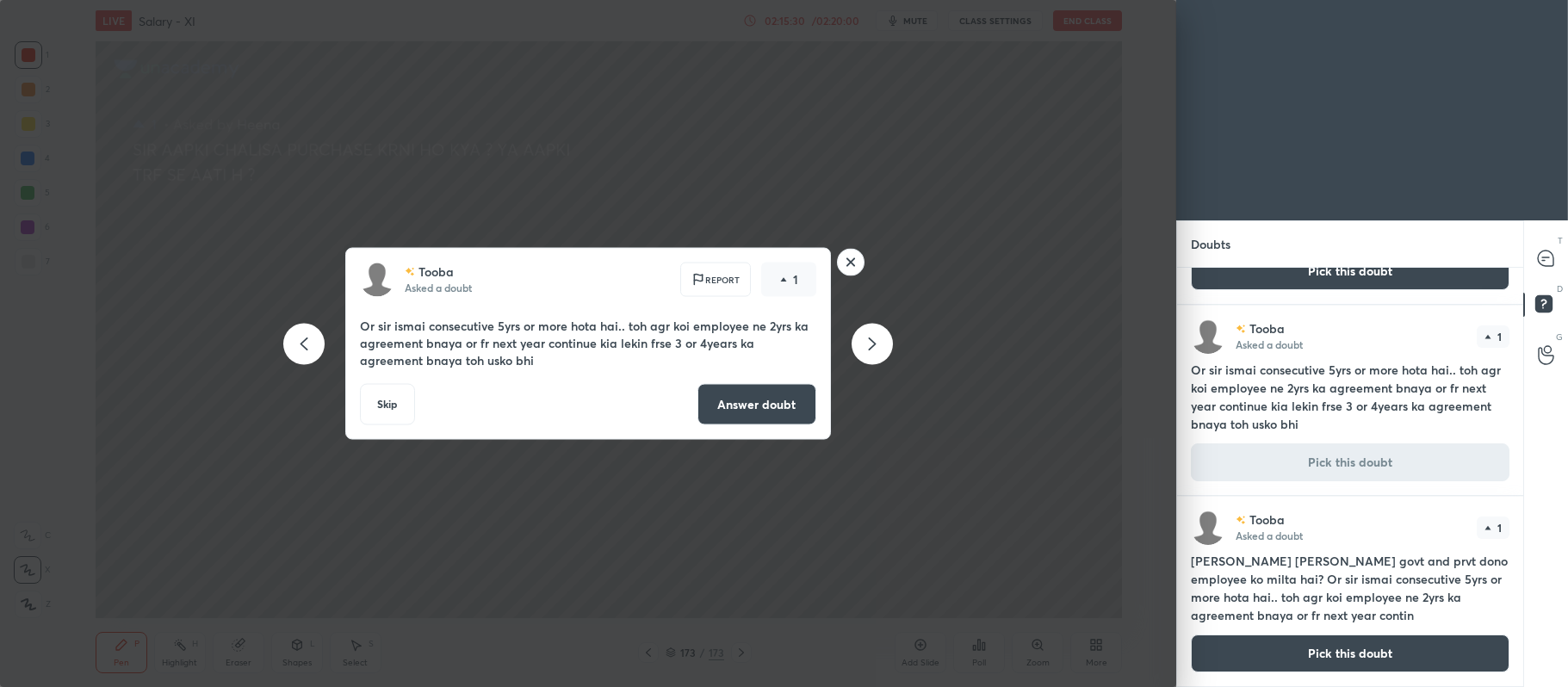
click at [772, 415] on button "Answer doubt" at bounding box center [756, 404] width 119 height 41
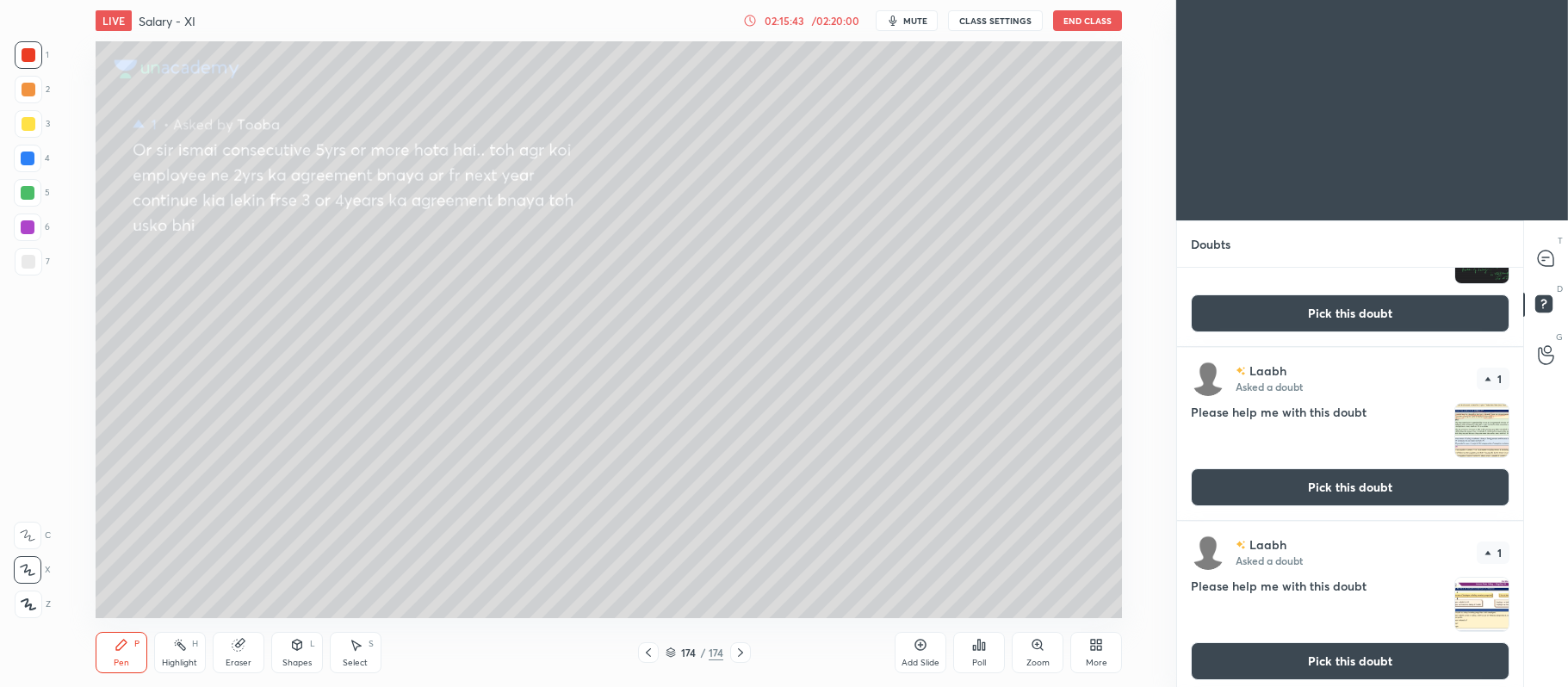
scroll to position [989, 0]
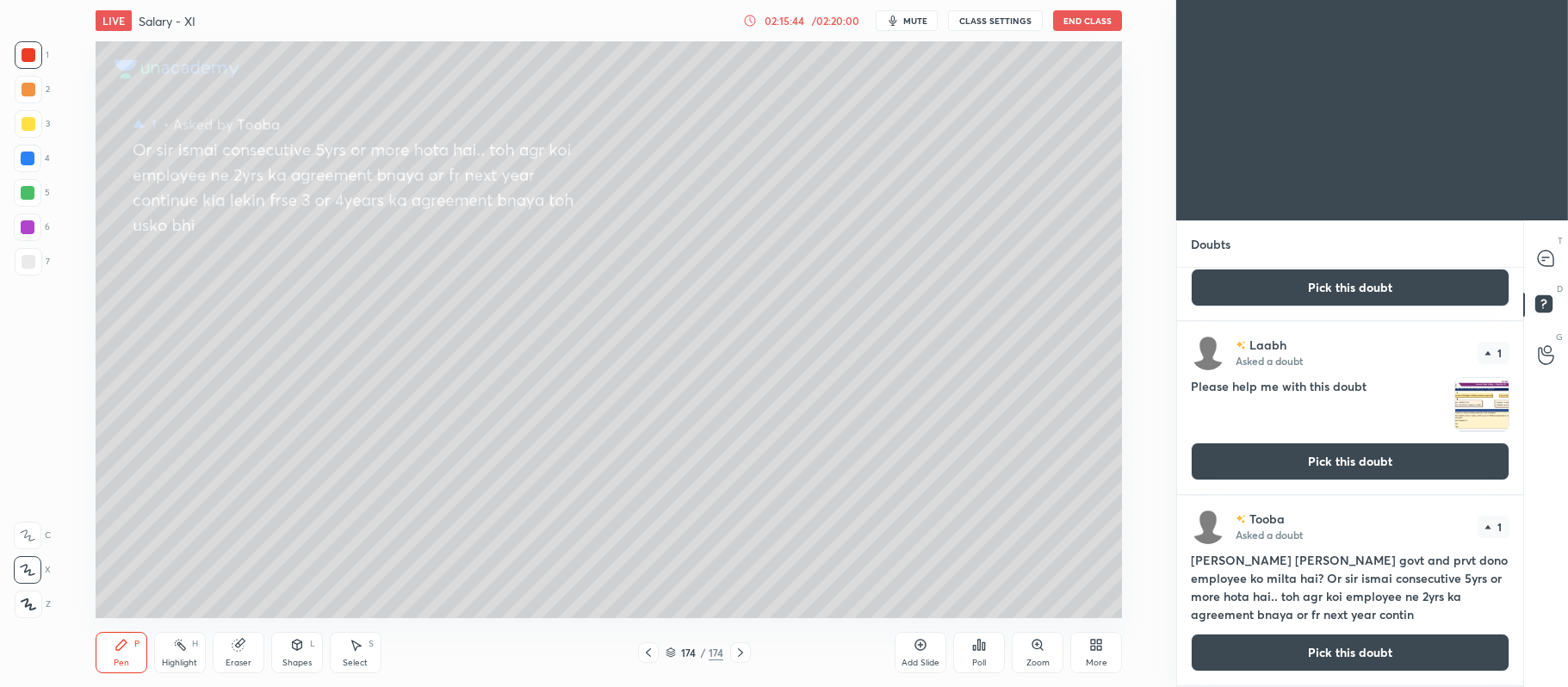
click at [1289, 648] on button "Pick this doubt" at bounding box center [1350, 652] width 319 height 38
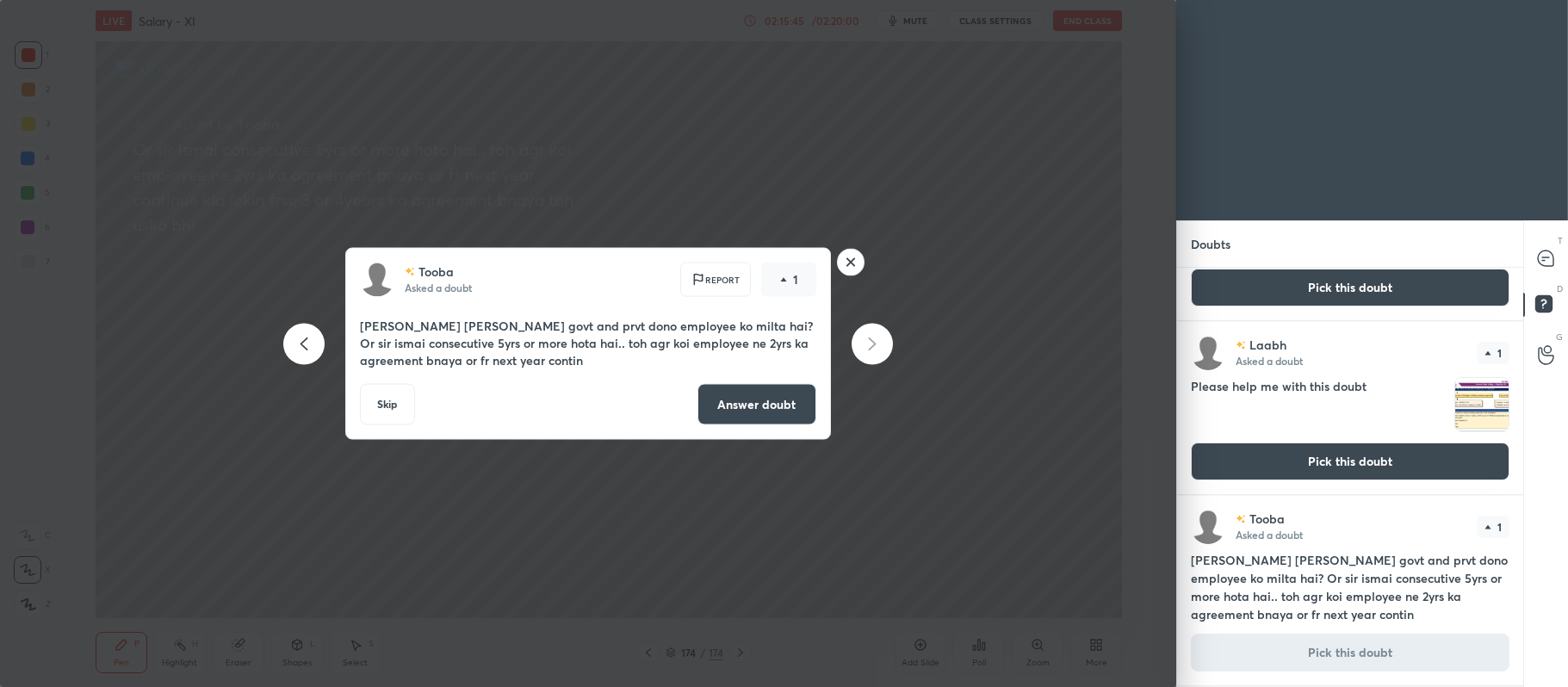
click at [787, 406] on button "Answer doubt" at bounding box center [756, 404] width 119 height 41
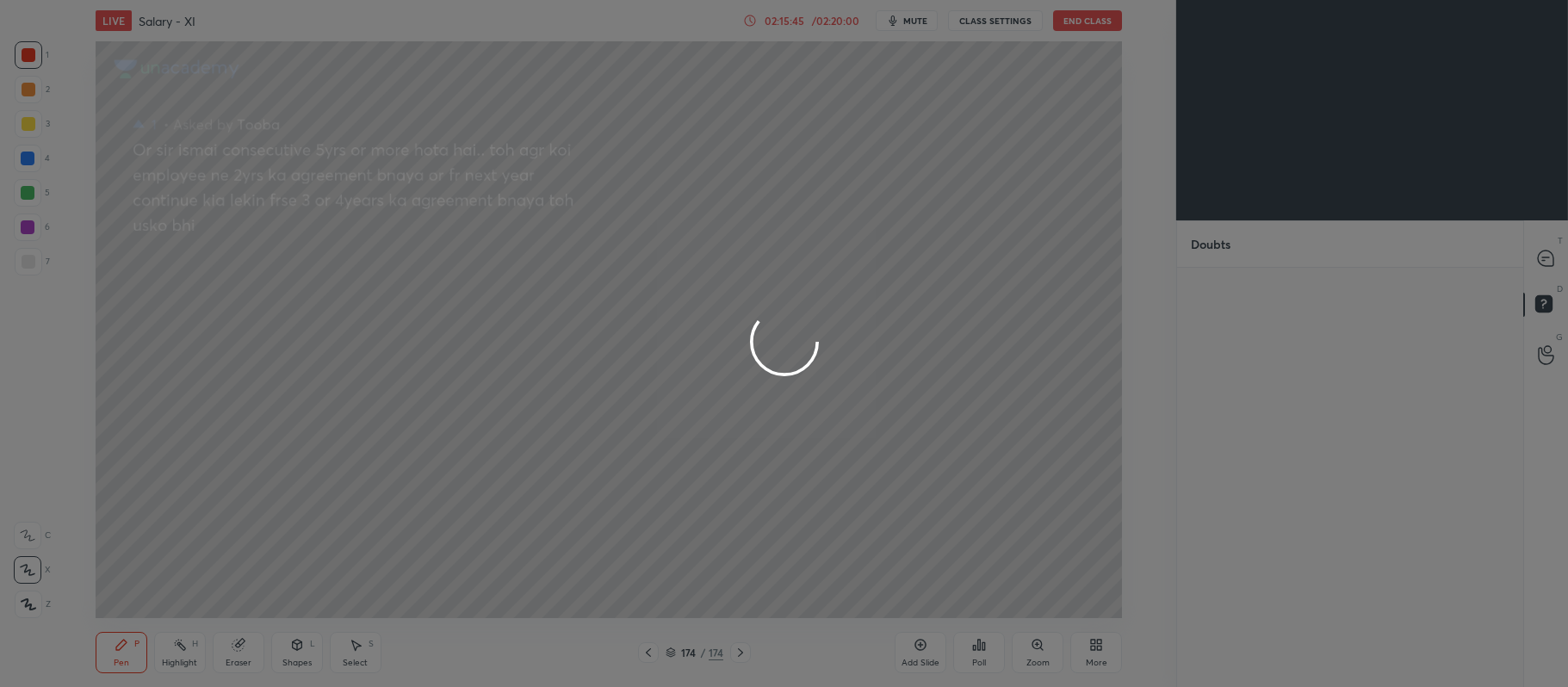
scroll to position [0, 0]
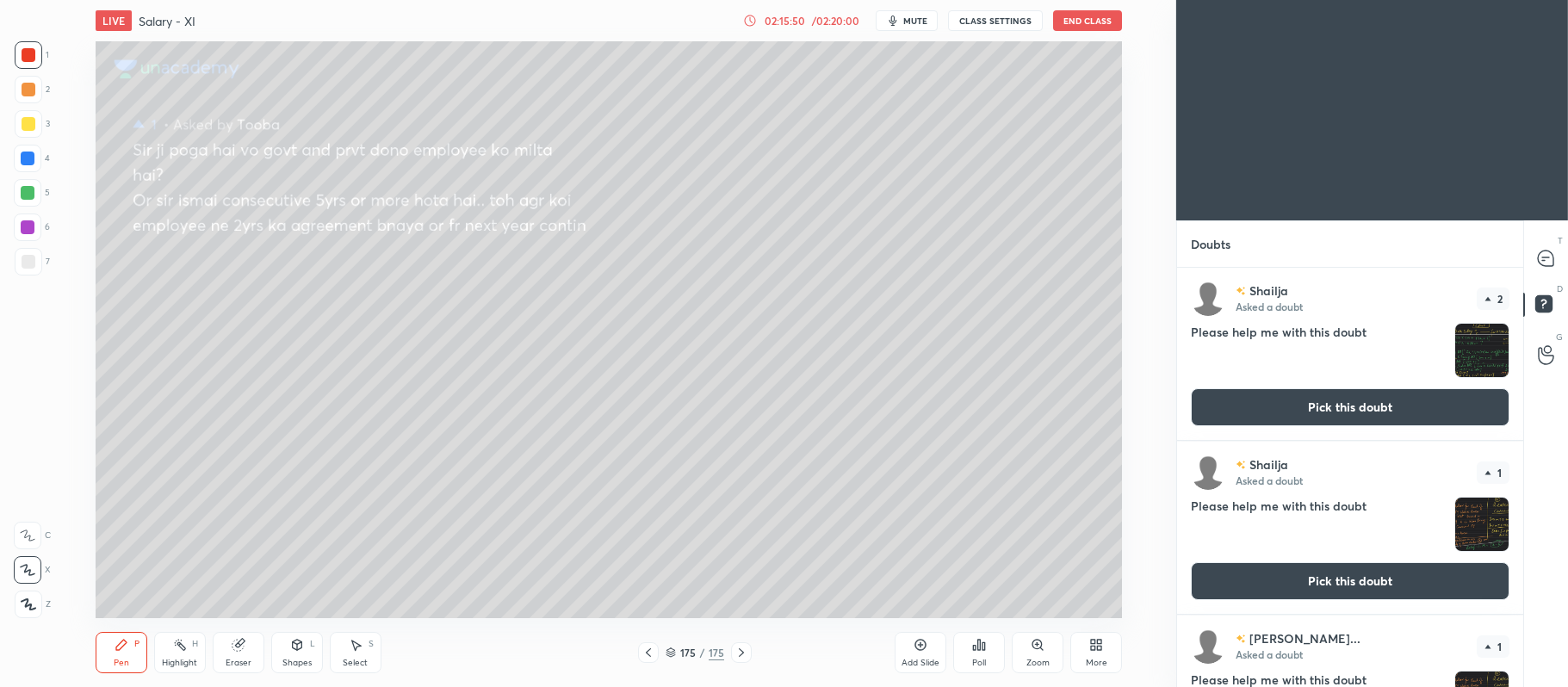
click at [1538, 256] on icon at bounding box center [1545, 258] width 16 height 16
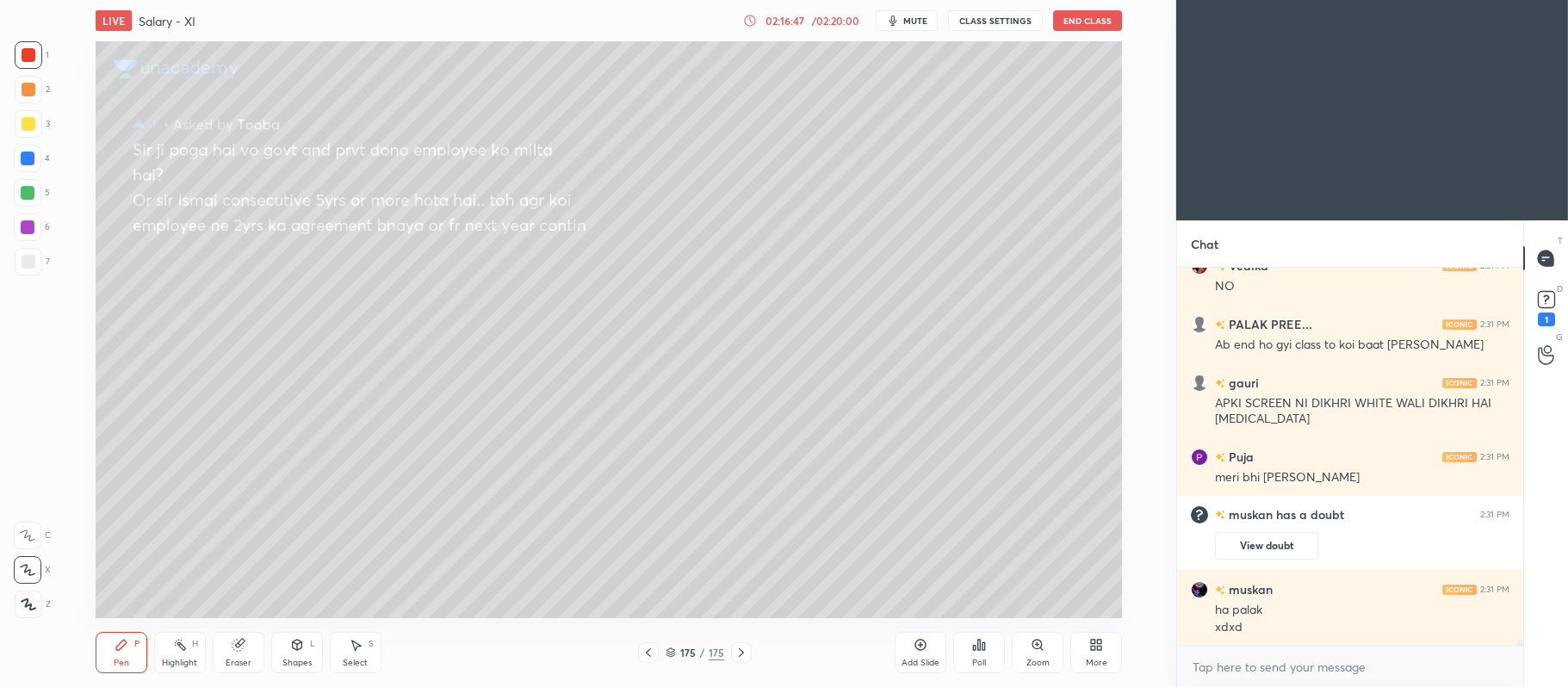
scroll to position [23852, 0]
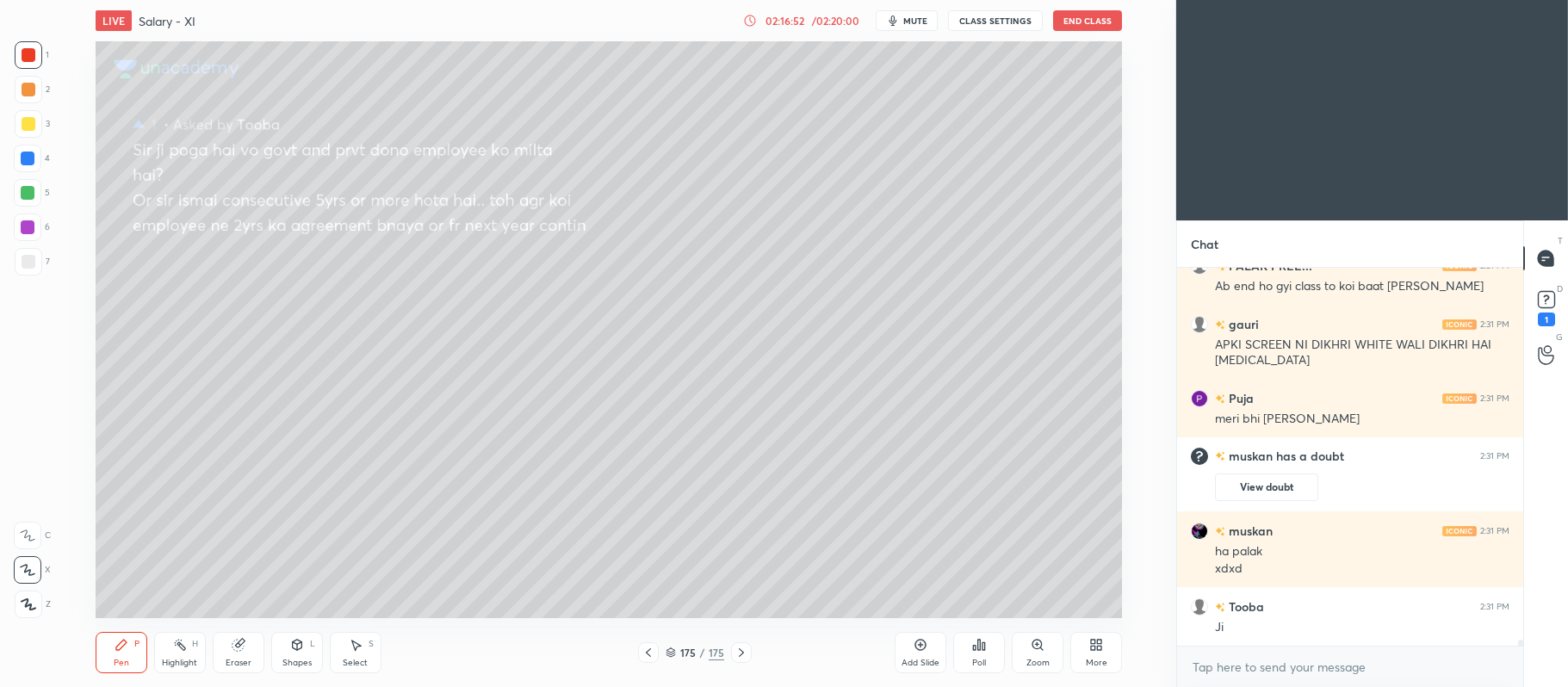
click at [911, 648] on div "Add Slide" at bounding box center [920, 652] width 51 height 41
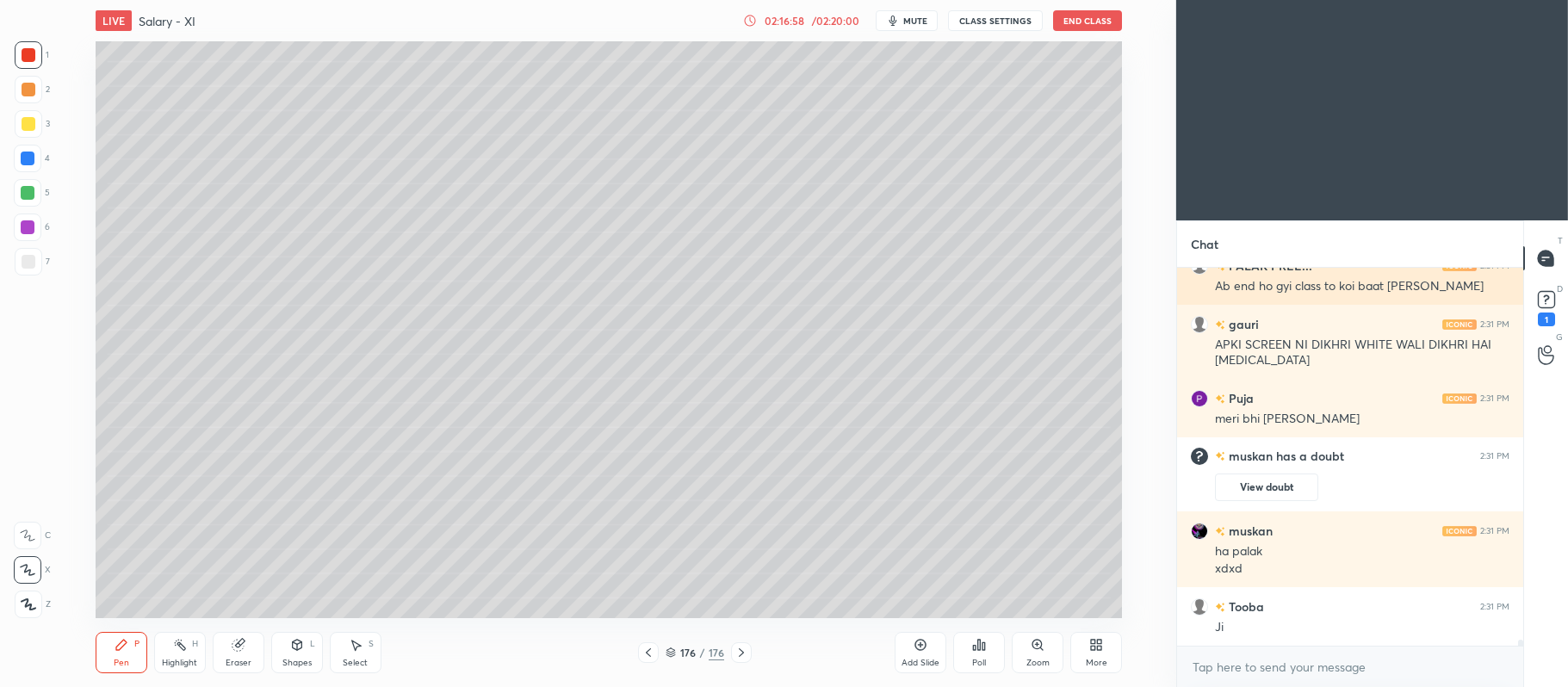
scroll to position [23925, 0]
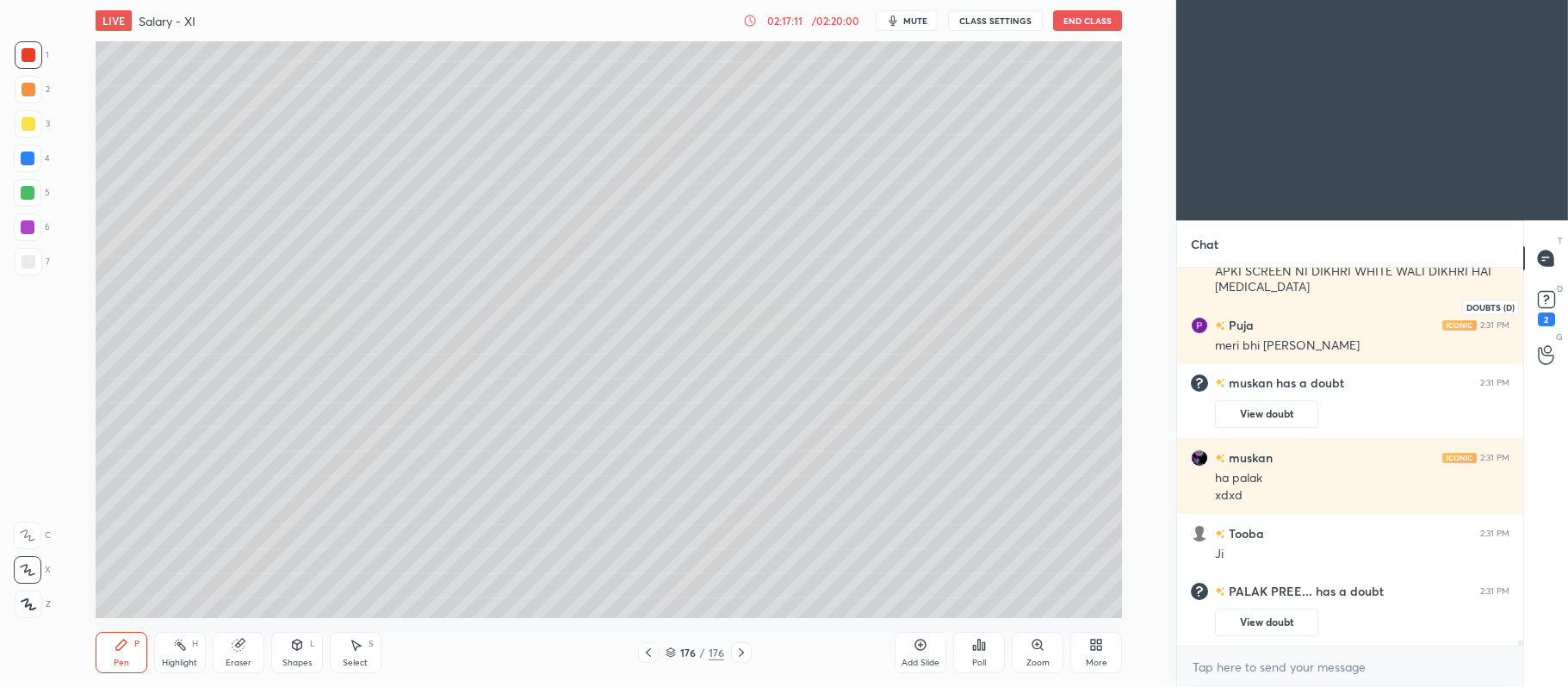
click at [1538, 307] on icon at bounding box center [1547, 299] width 26 height 26
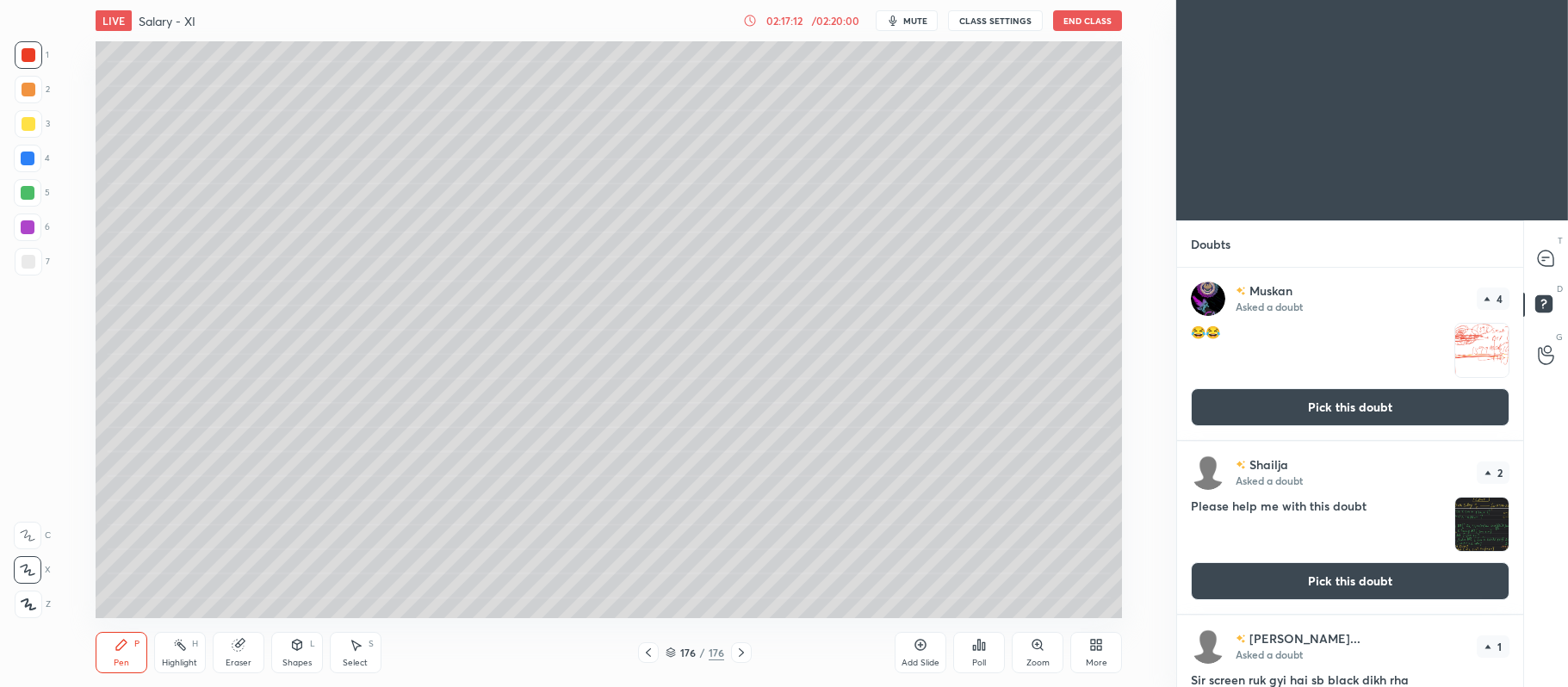
click at [1368, 411] on button "Pick this doubt" at bounding box center [1350, 407] width 319 height 38
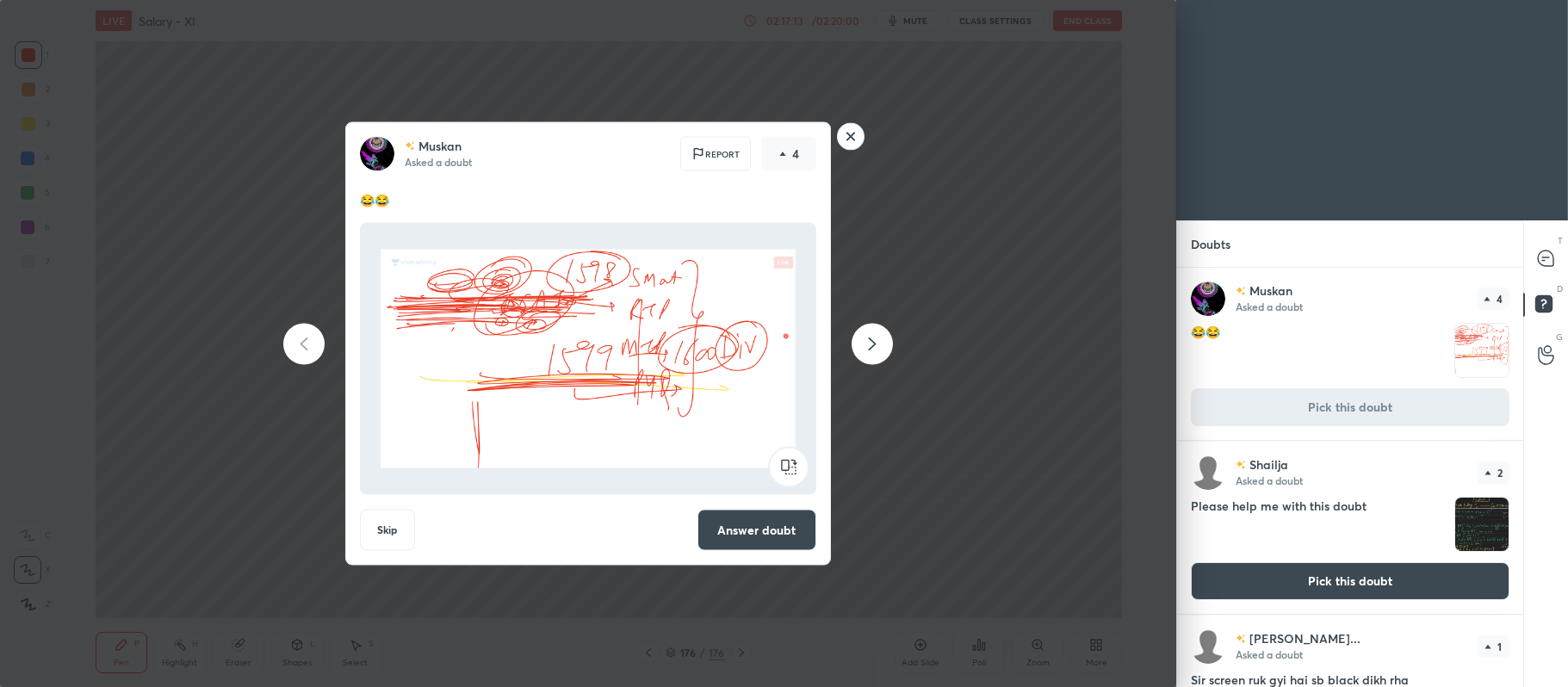
click at [776, 527] on button "Answer doubt" at bounding box center [756, 530] width 119 height 41
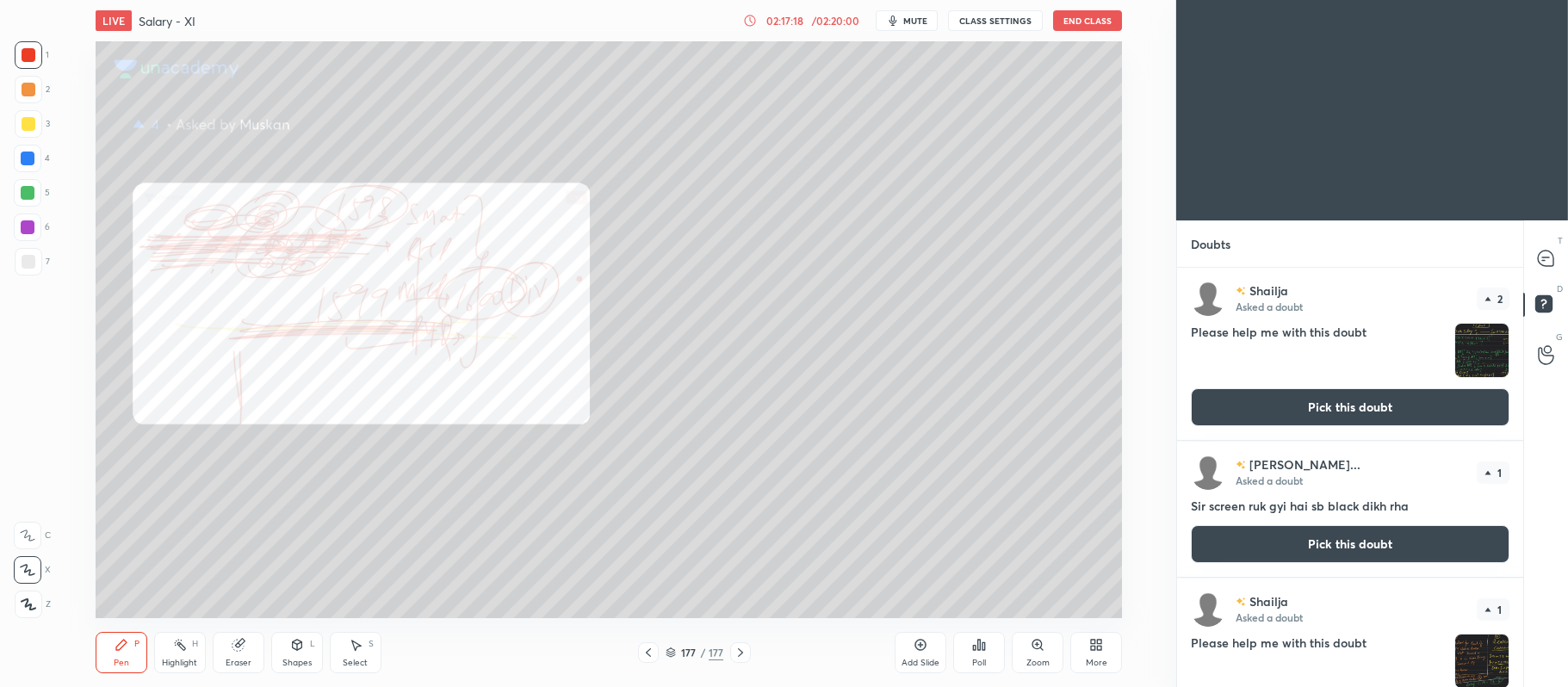
click at [1551, 250] on icon at bounding box center [1546, 259] width 18 height 18
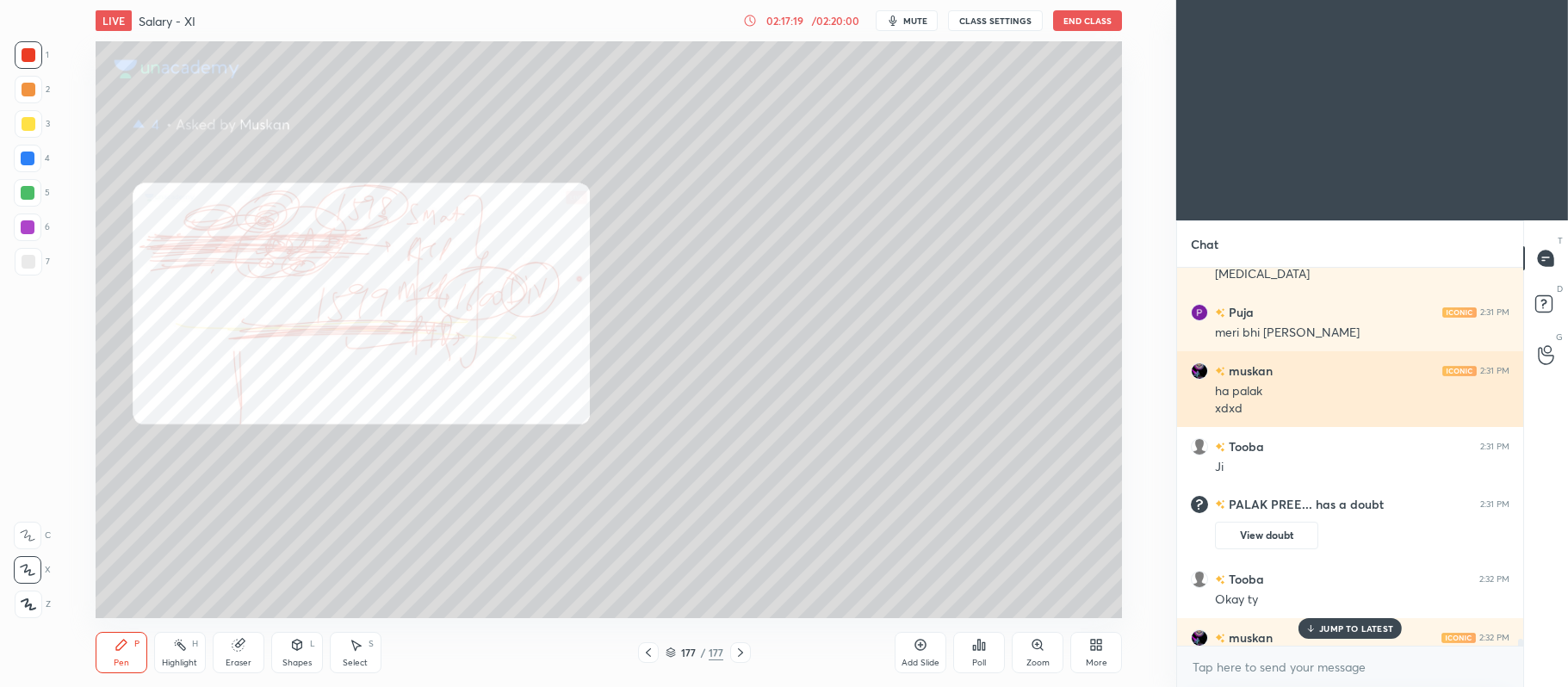
scroll to position [24044, 0]
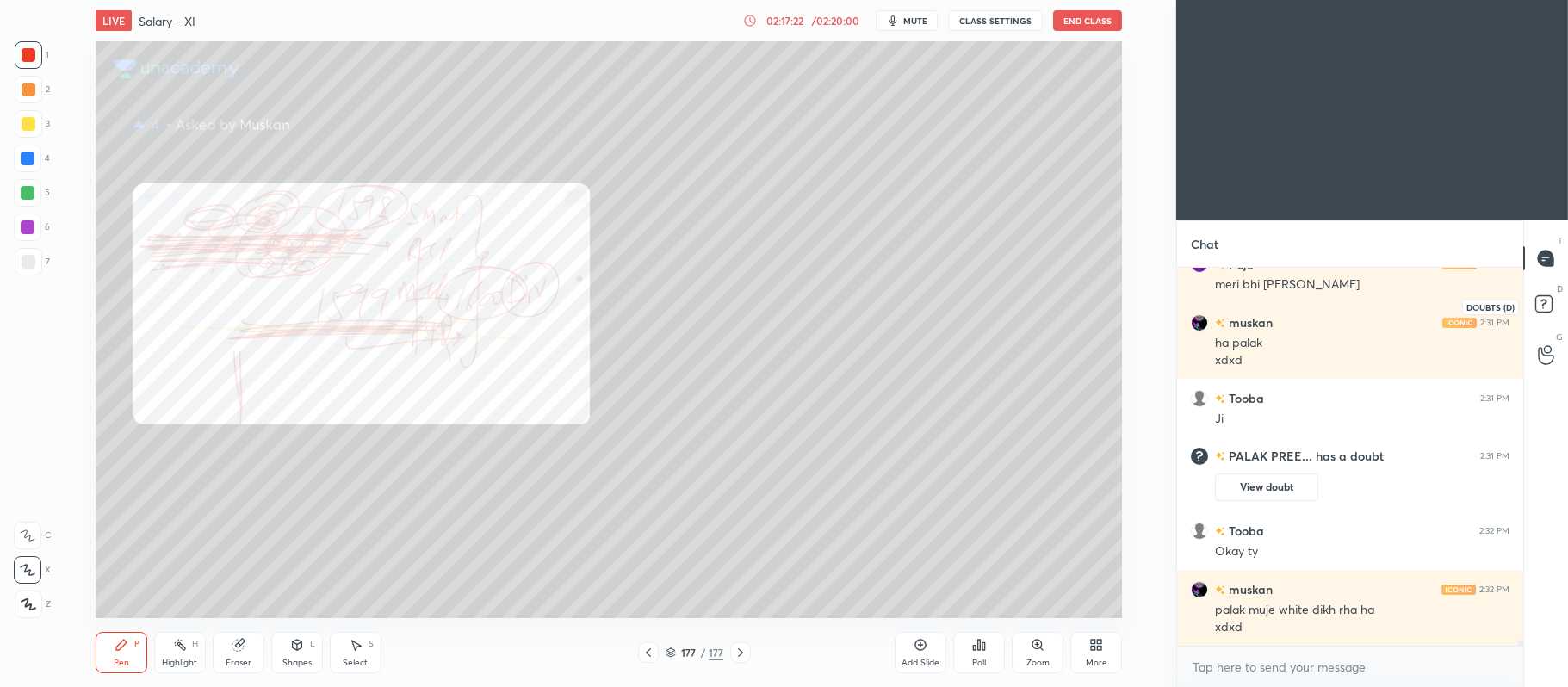
click at [1551, 296] on rect at bounding box center [1544, 304] width 17 height 17
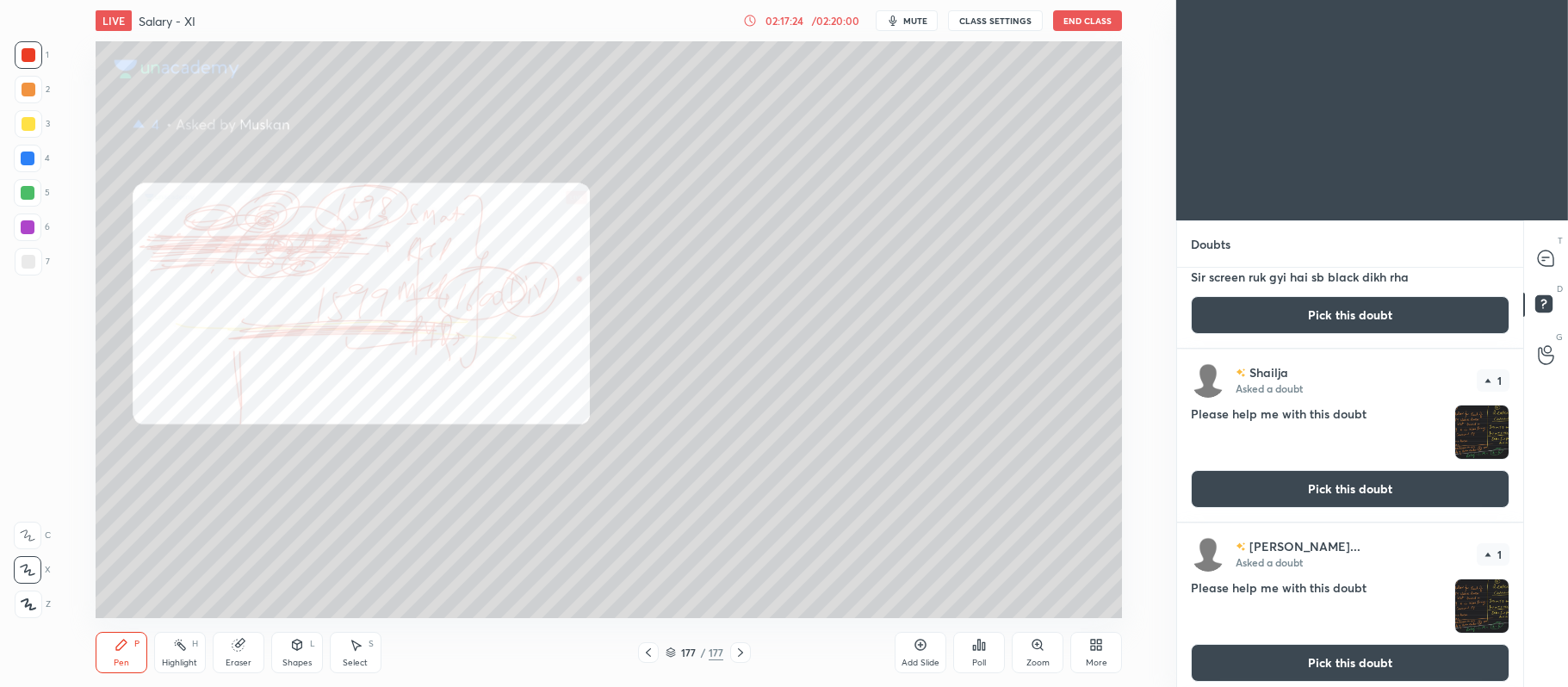
scroll to position [170, 0]
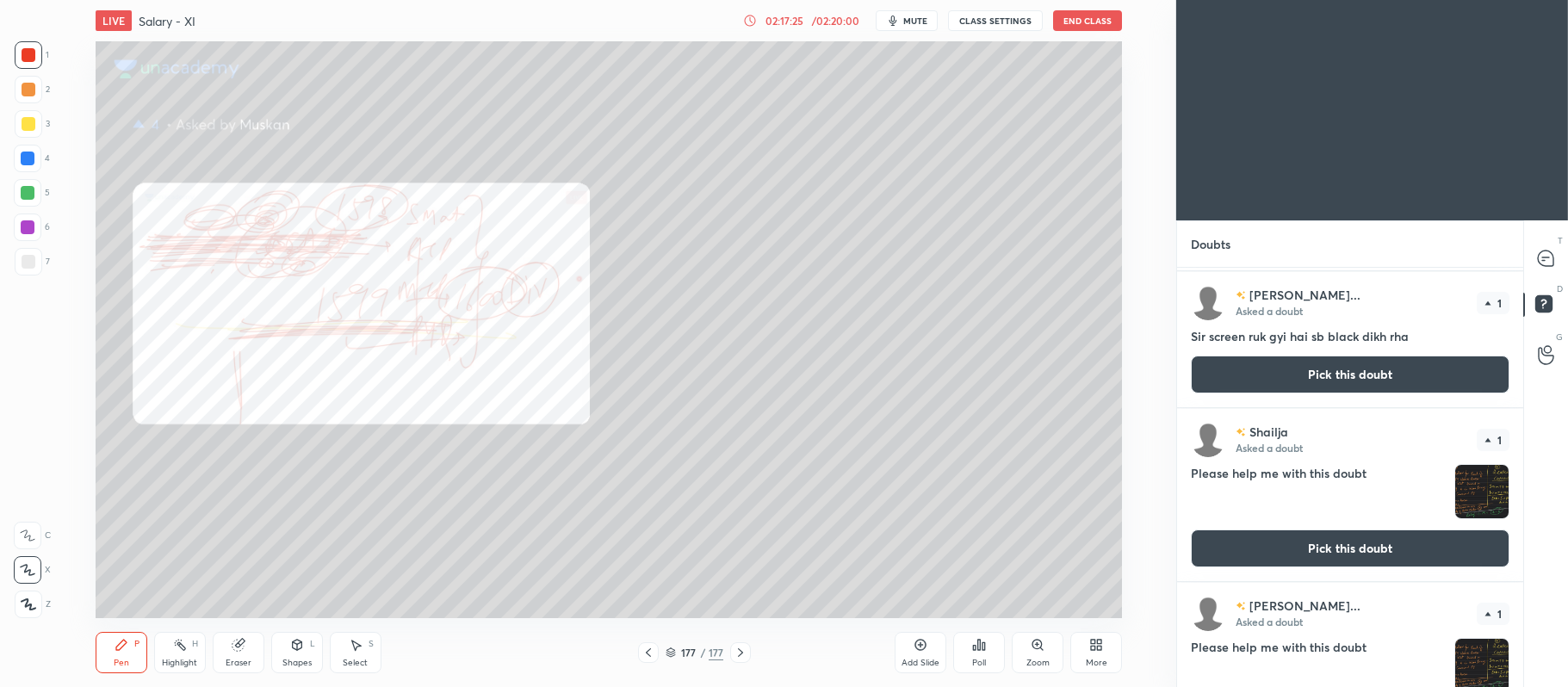
click at [1317, 366] on button "Pick this doubt" at bounding box center [1350, 374] width 319 height 38
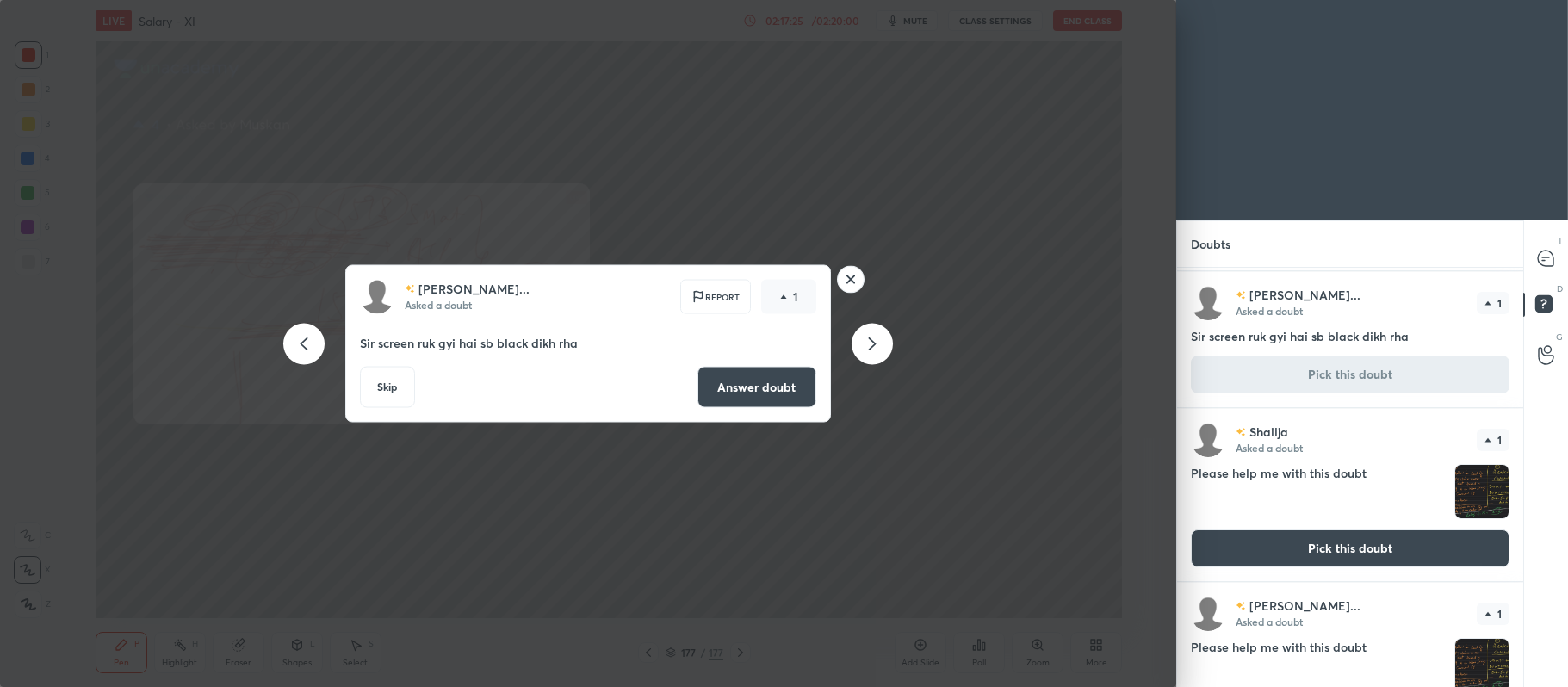
click at [744, 389] on button "Answer doubt" at bounding box center [756, 387] width 119 height 41
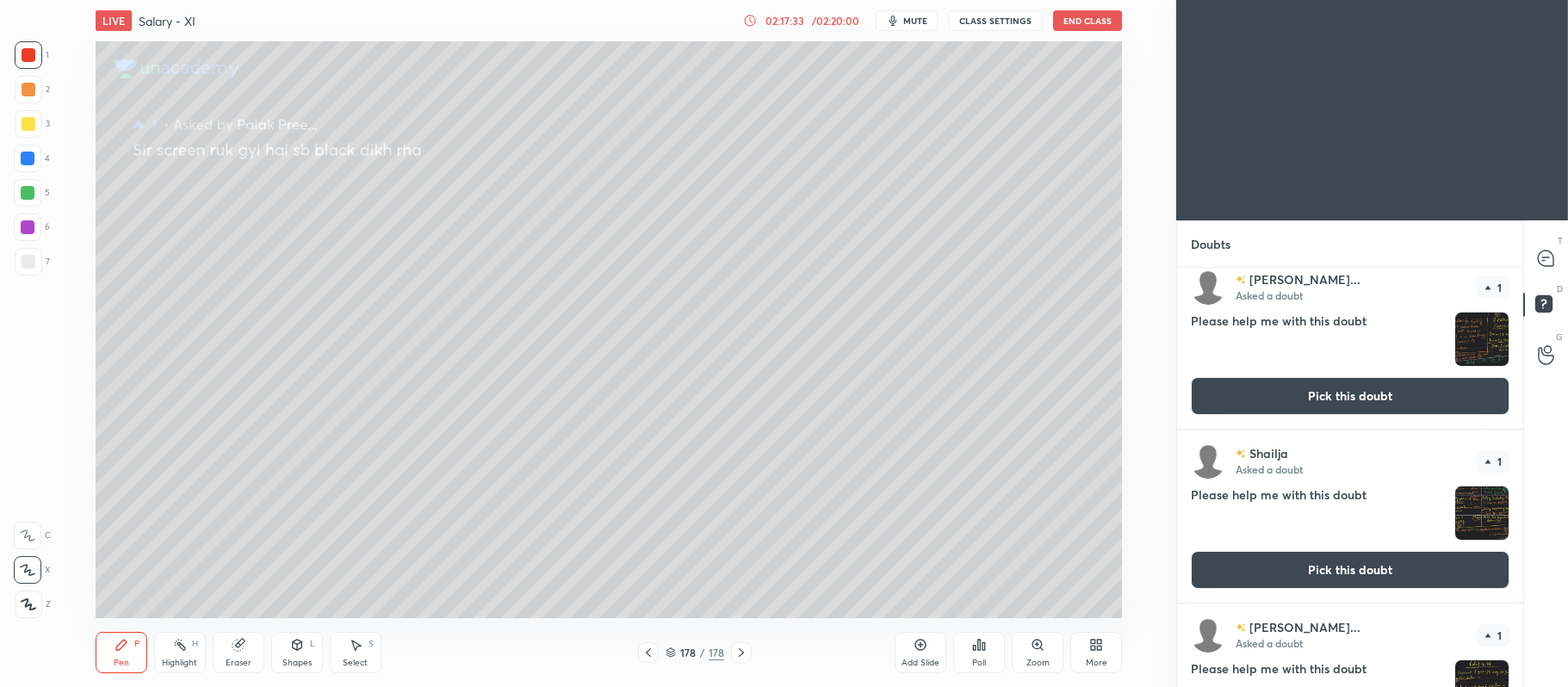
scroll to position [0, 0]
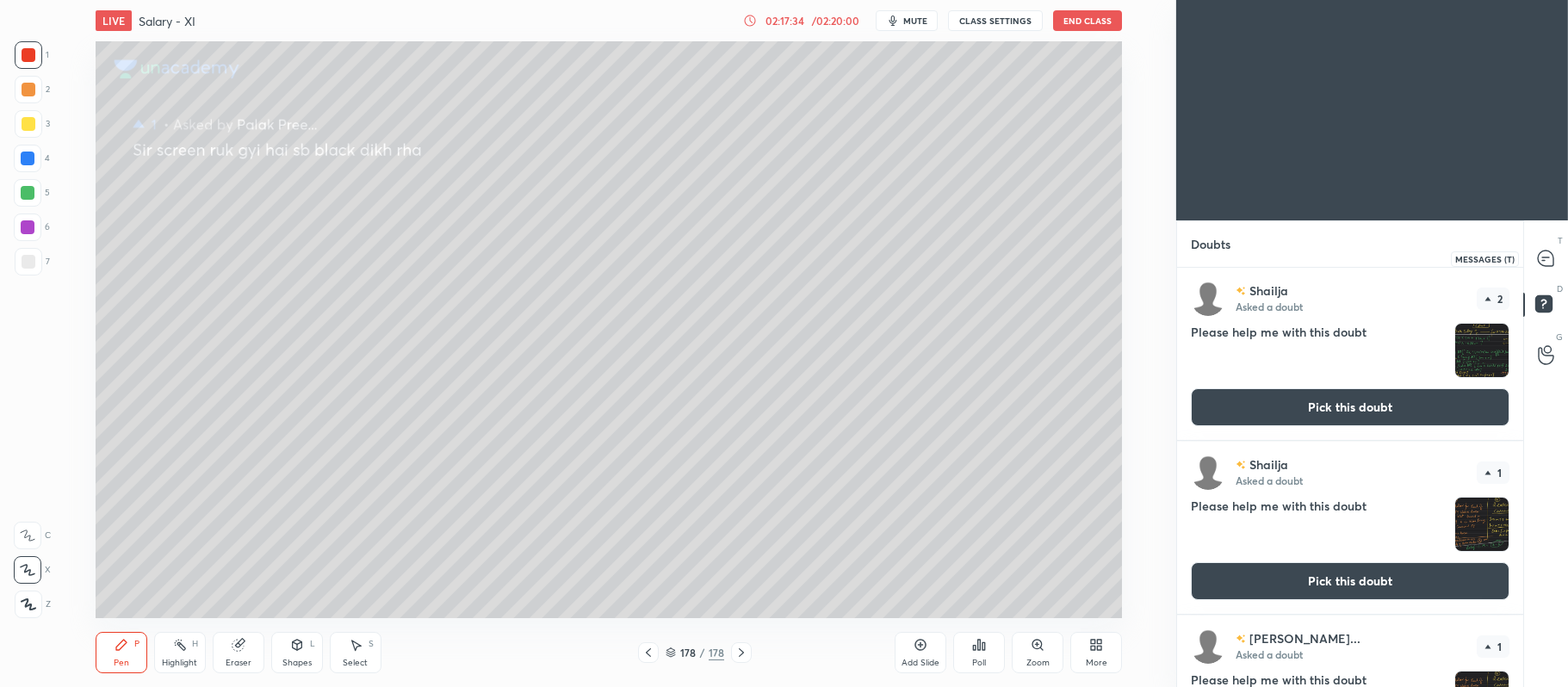
click at [1534, 253] on div at bounding box center [1546, 258] width 34 height 31
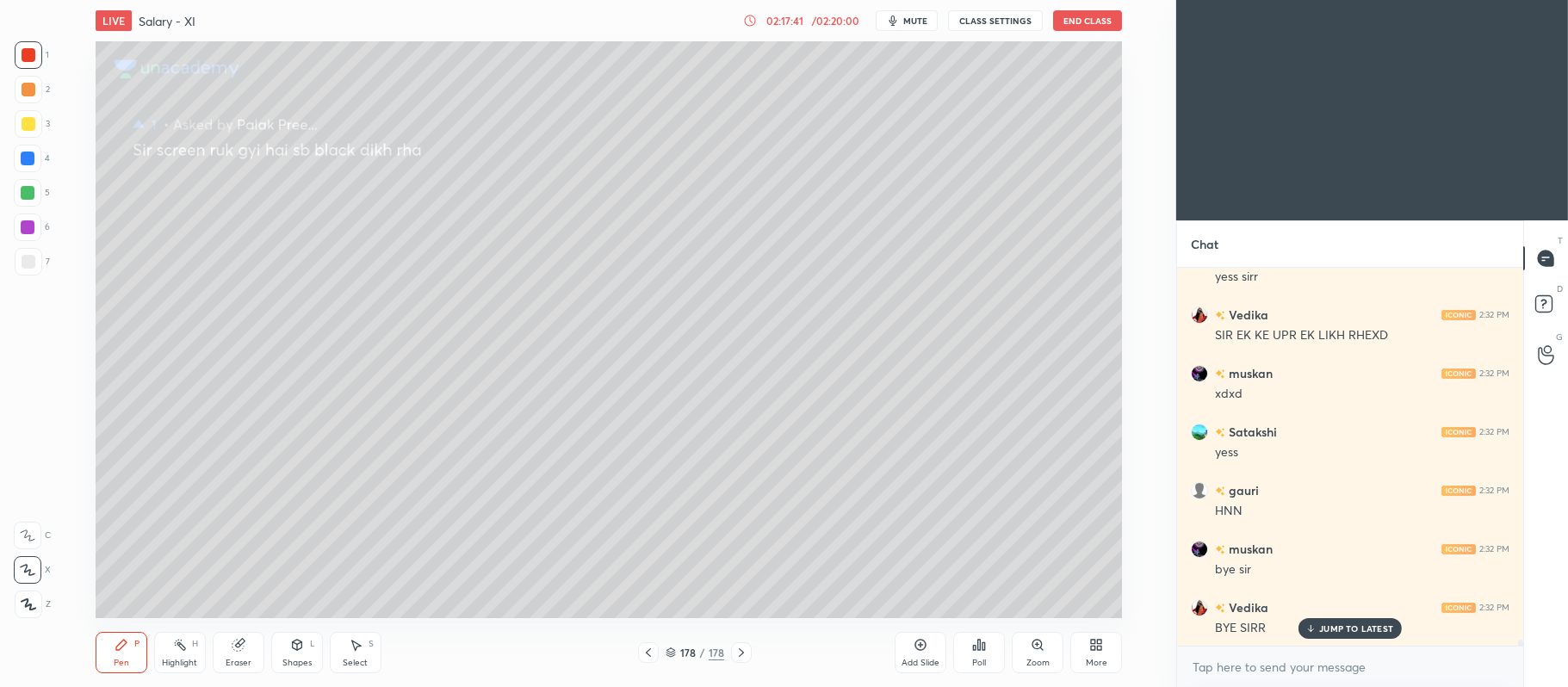
scroll to position [24645, 0]
click at [1090, 20] on button "End Class" at bounding box center [1087, 20] width 69 height 20
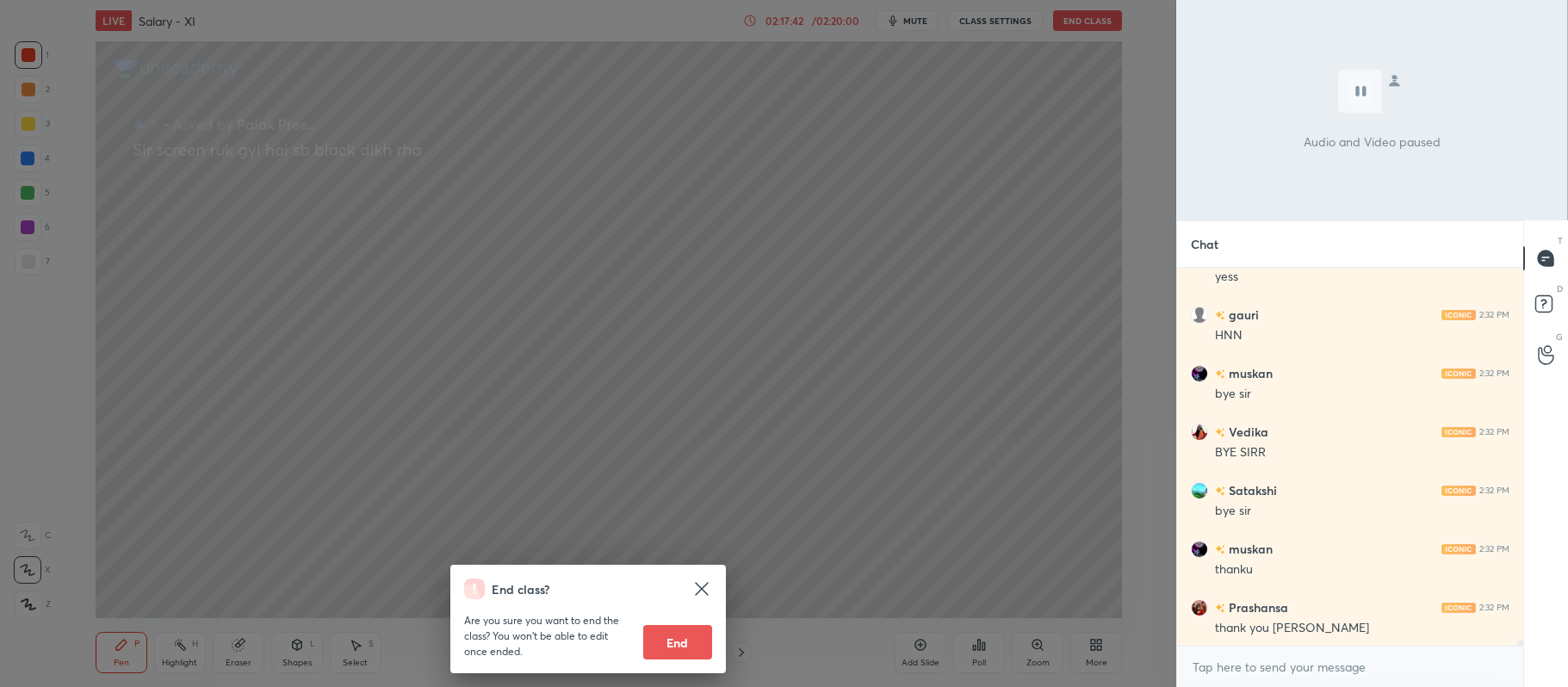
scroll to position [24761, 0]
click at [672, 645] on button "End" at bounding box center [677, 641] width 69 height 34
type textarea "x"
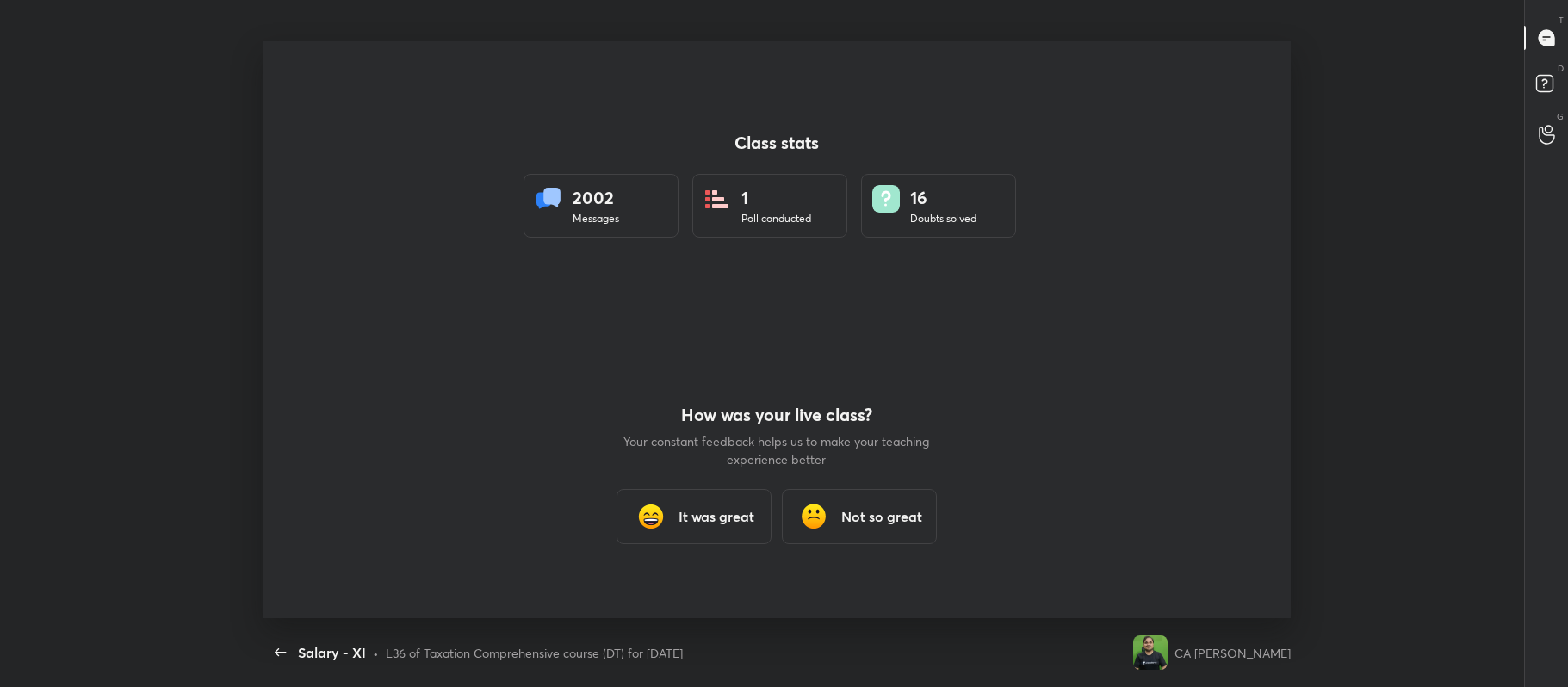
scroll to position [577, 1360]
click at [697, 537] on div "It was great" at bounding box center [694, 516] width 155 height 55
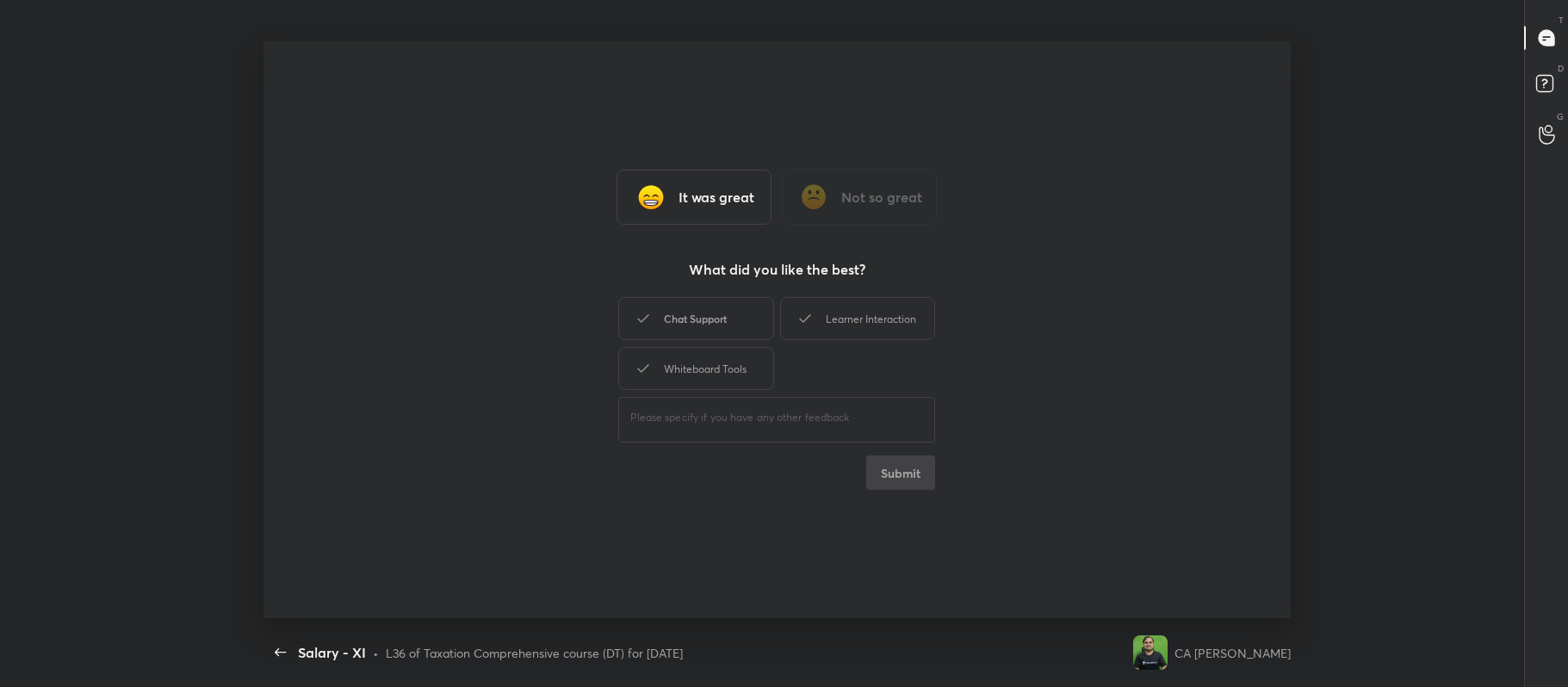
click at [728, 324] on div "Chat Support" at bounding box center [696, 318] width 155 height 43
click at [856, 321] on div "Learner Interaction" at bounding box center [858, 318] width 155 height 43
click at [743, 358] on div "Whiteboard Tools" at bounding box center [696, 368] width 155 height 43
click at [916, 479] on button "Submit" at bounding box center [901, 472] width 69 height 34
